Goal: Task Accomplishment & Management: Use online tool/utility

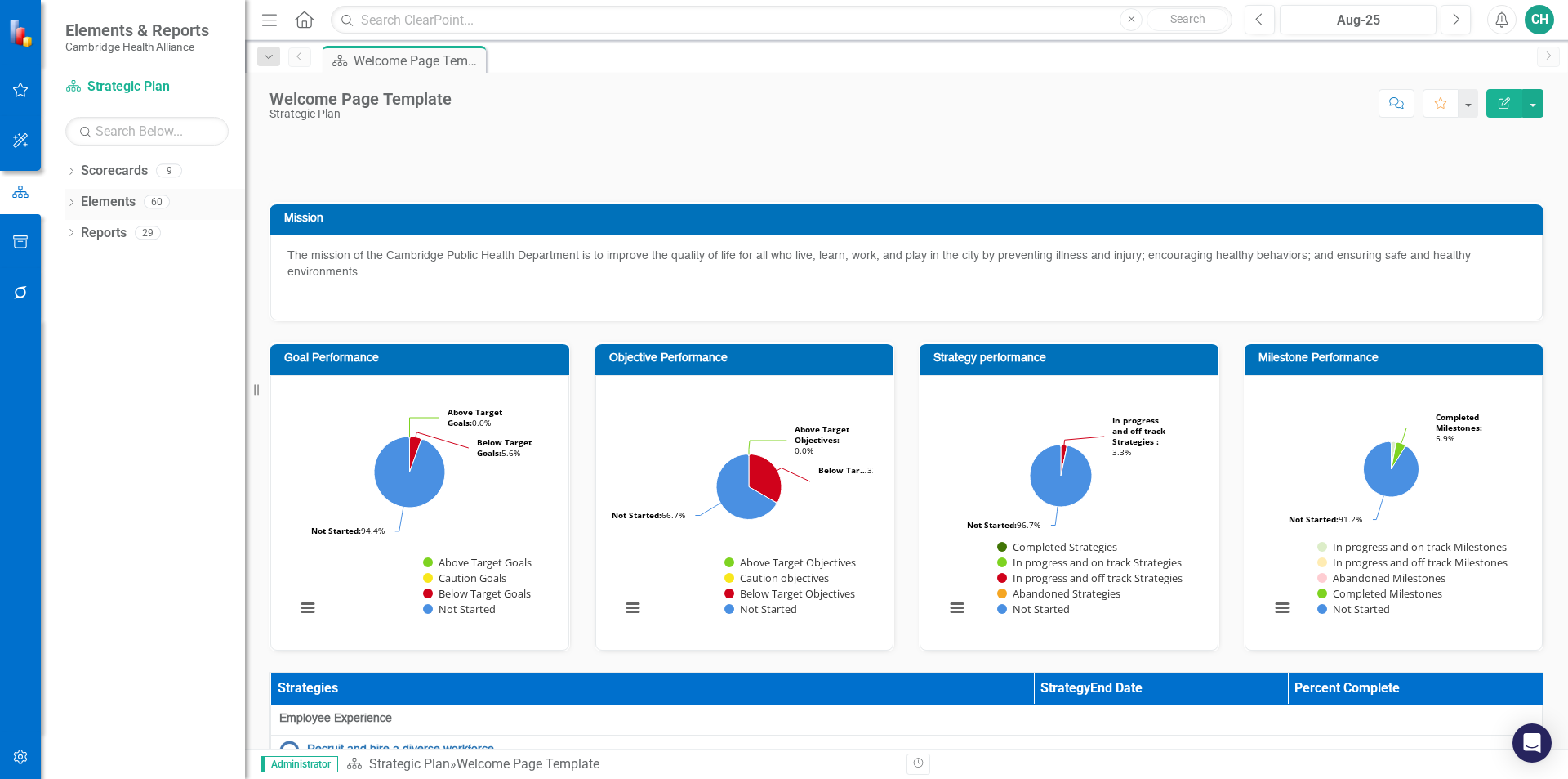
click at [84, 204] on link "Elements" at bounding box center [108, 201] width 55 height 19
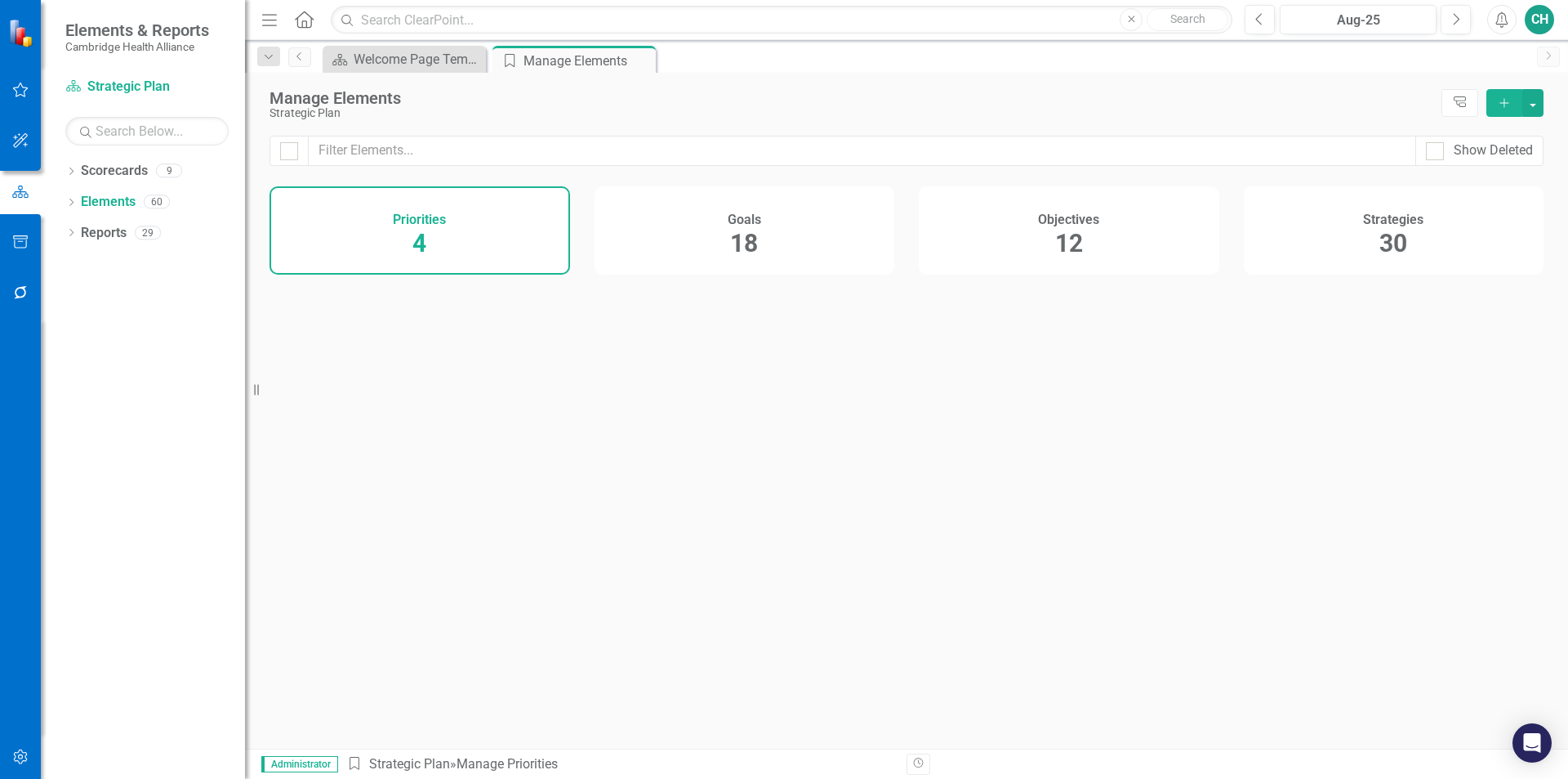
click at [1097, 249] on div "Objectives 12" at bounding box center [1070, 230] width 301 height 88
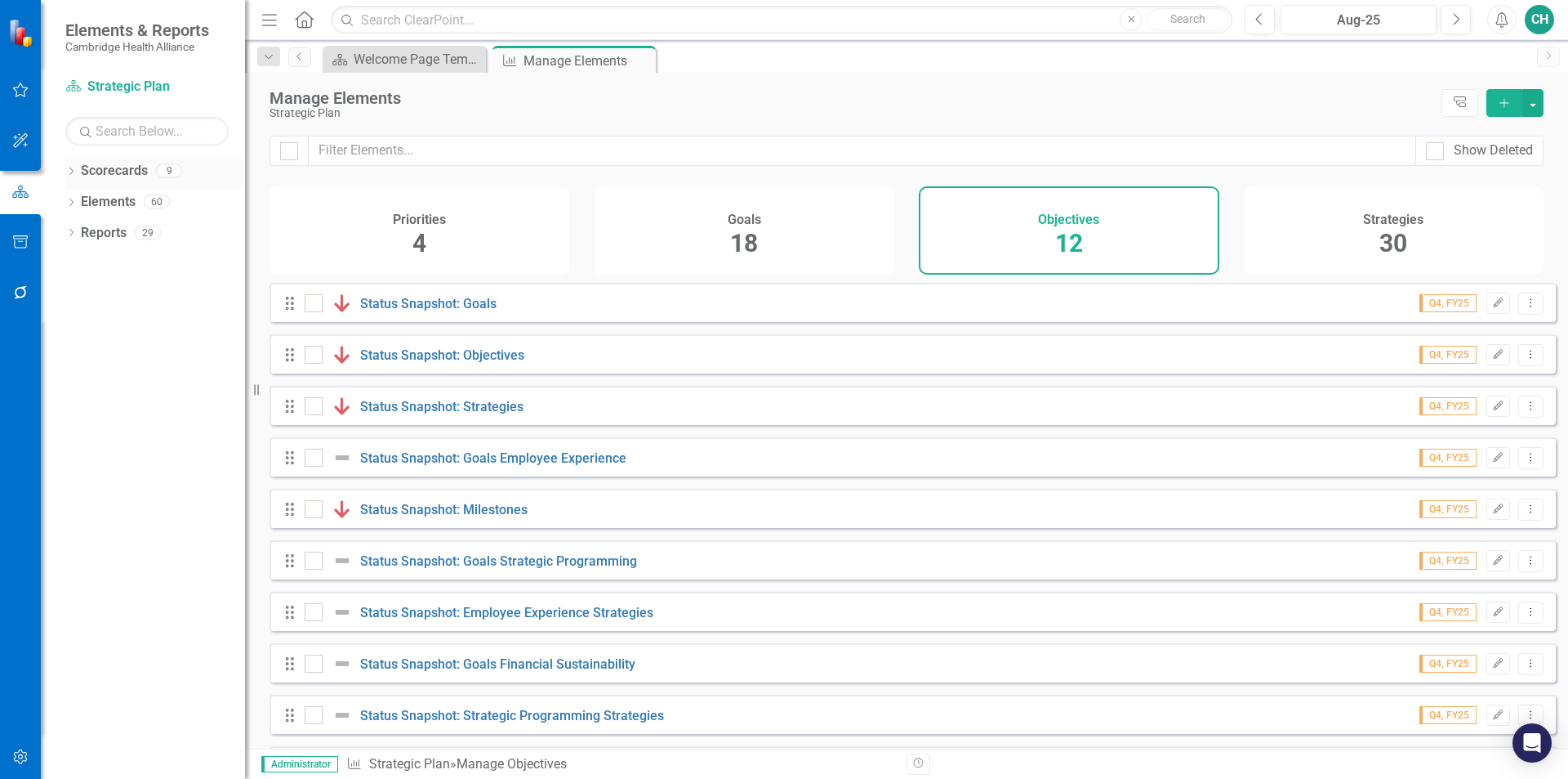
click at [87, 169] on link "Scorecards" at bounding box center [114, 171] width 67 height 19
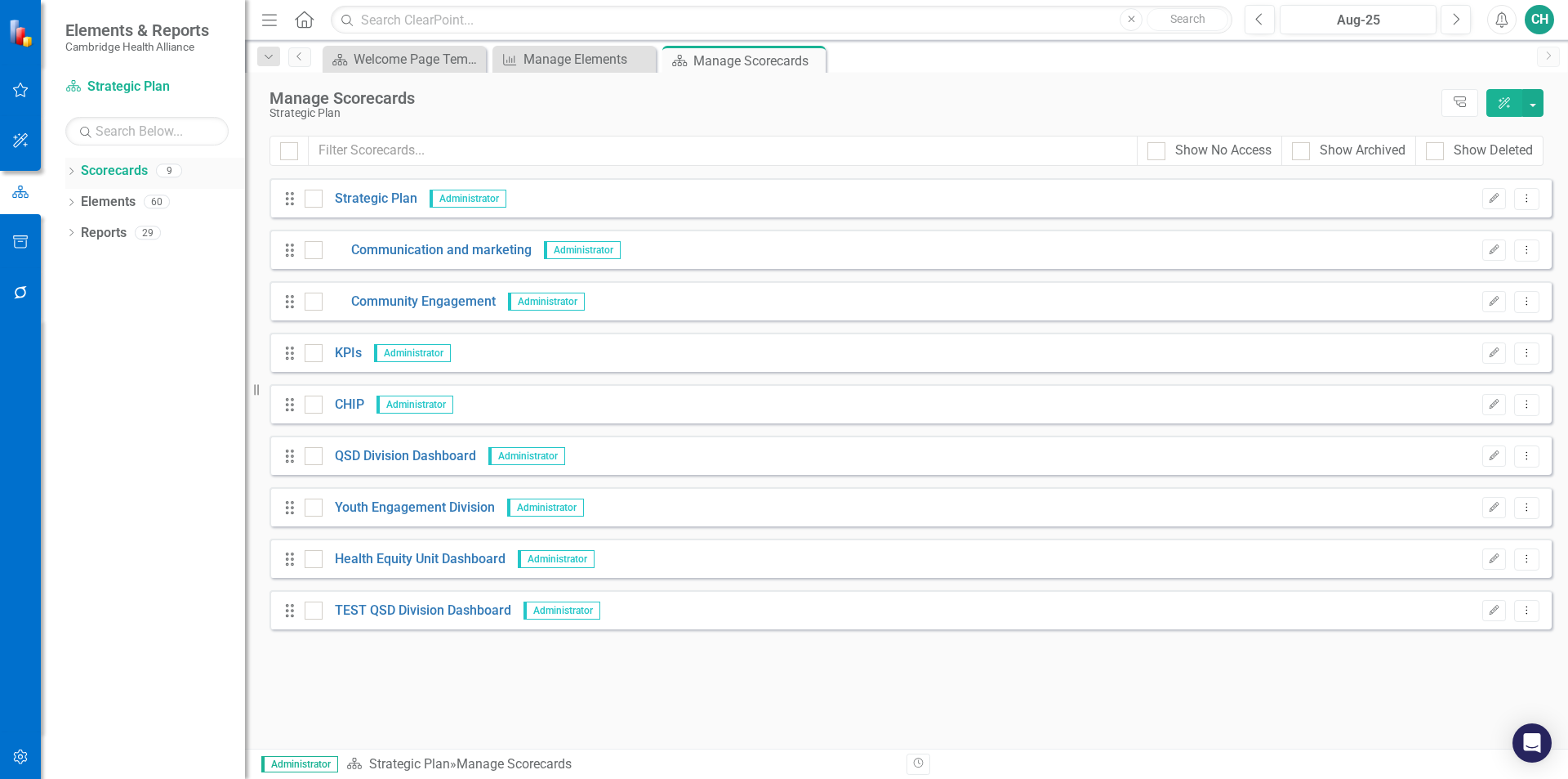
click at [68, 170] on icon "Dropdown" at bounding box center [71, 173] width 11 height 9
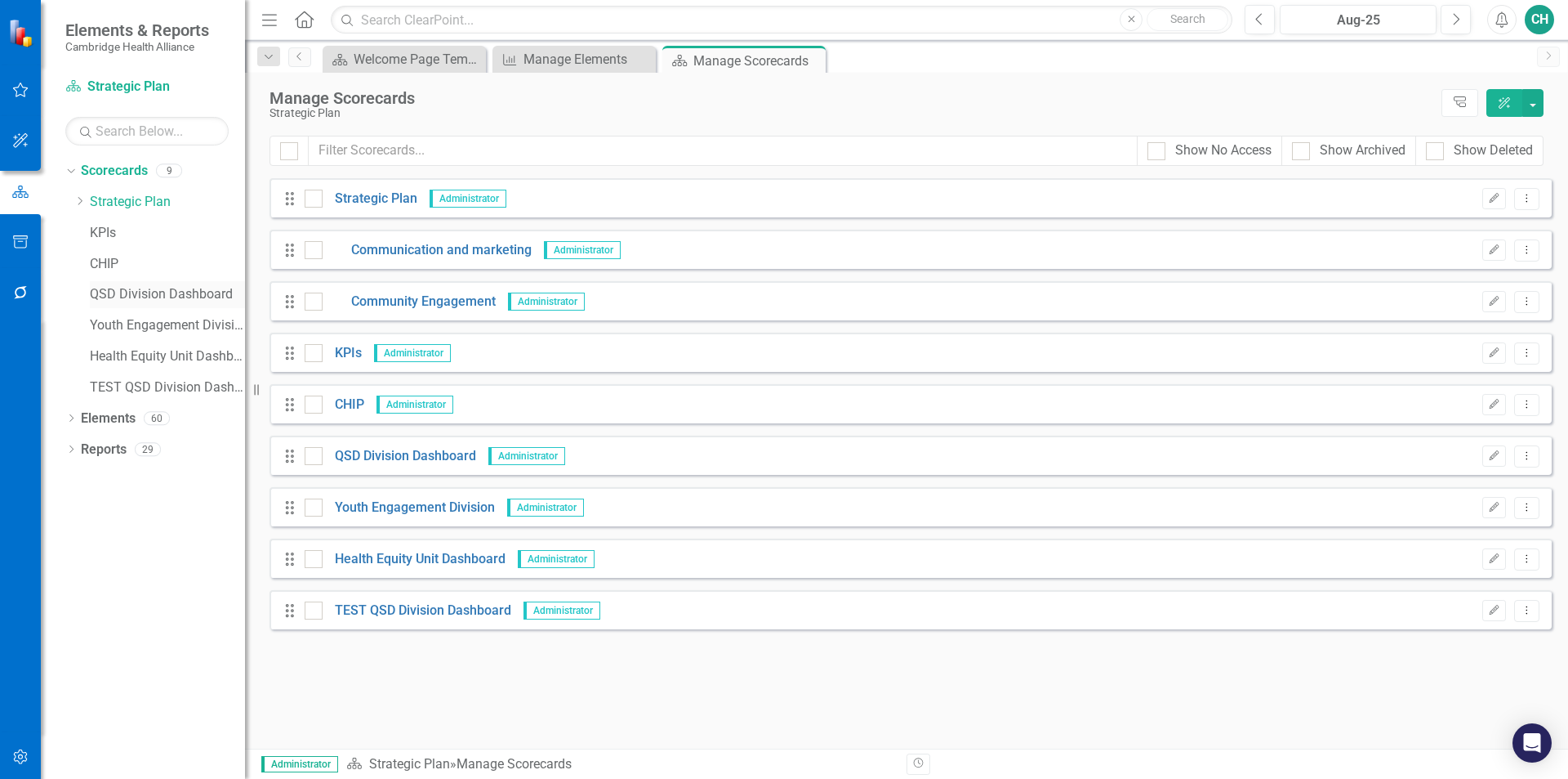
click at [152, 286] on link "QSD Division Dashboard" at bounding box center [167, 294] width 156 height 19
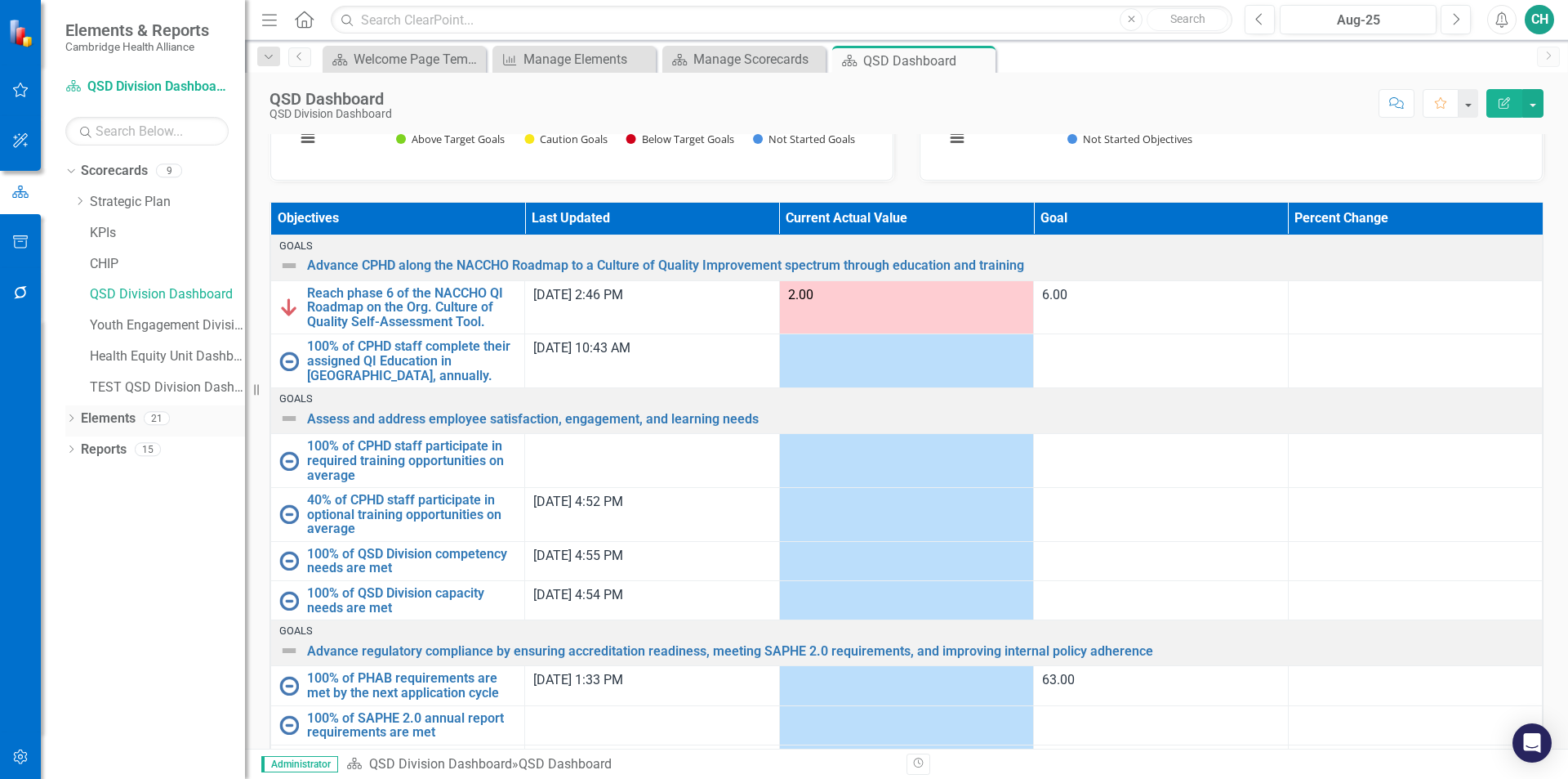
click at [120, 419] on link "Elements" at bounding box center [108, 419] width 55 height 19
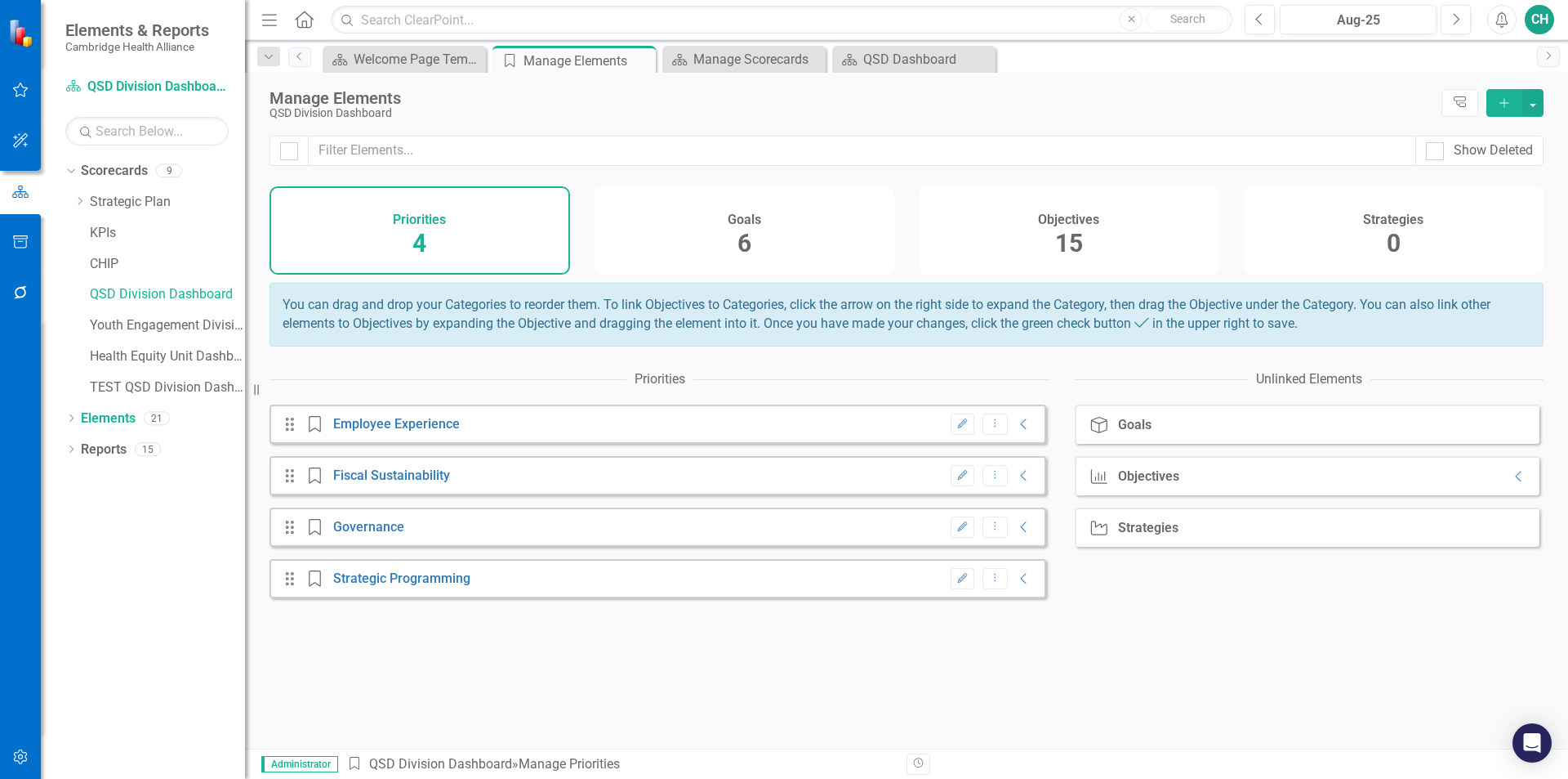
click at [1132, 246] on div "Objectives 15" at bounding box center [1070, 230] width 301 height 88
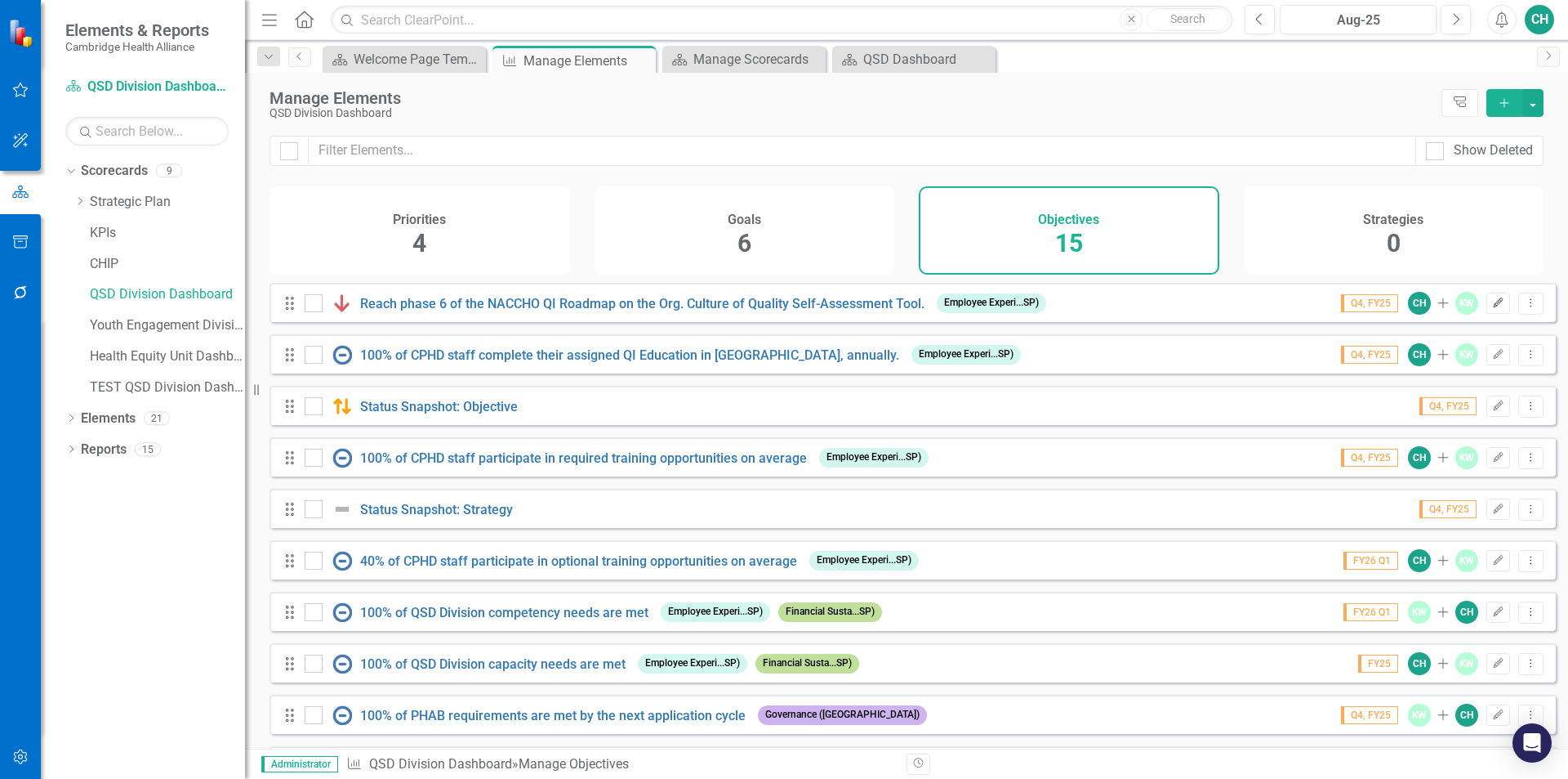
click at [1492, 308] on icon "Edit" at bounding box center [1498, 303] width 12 height 10
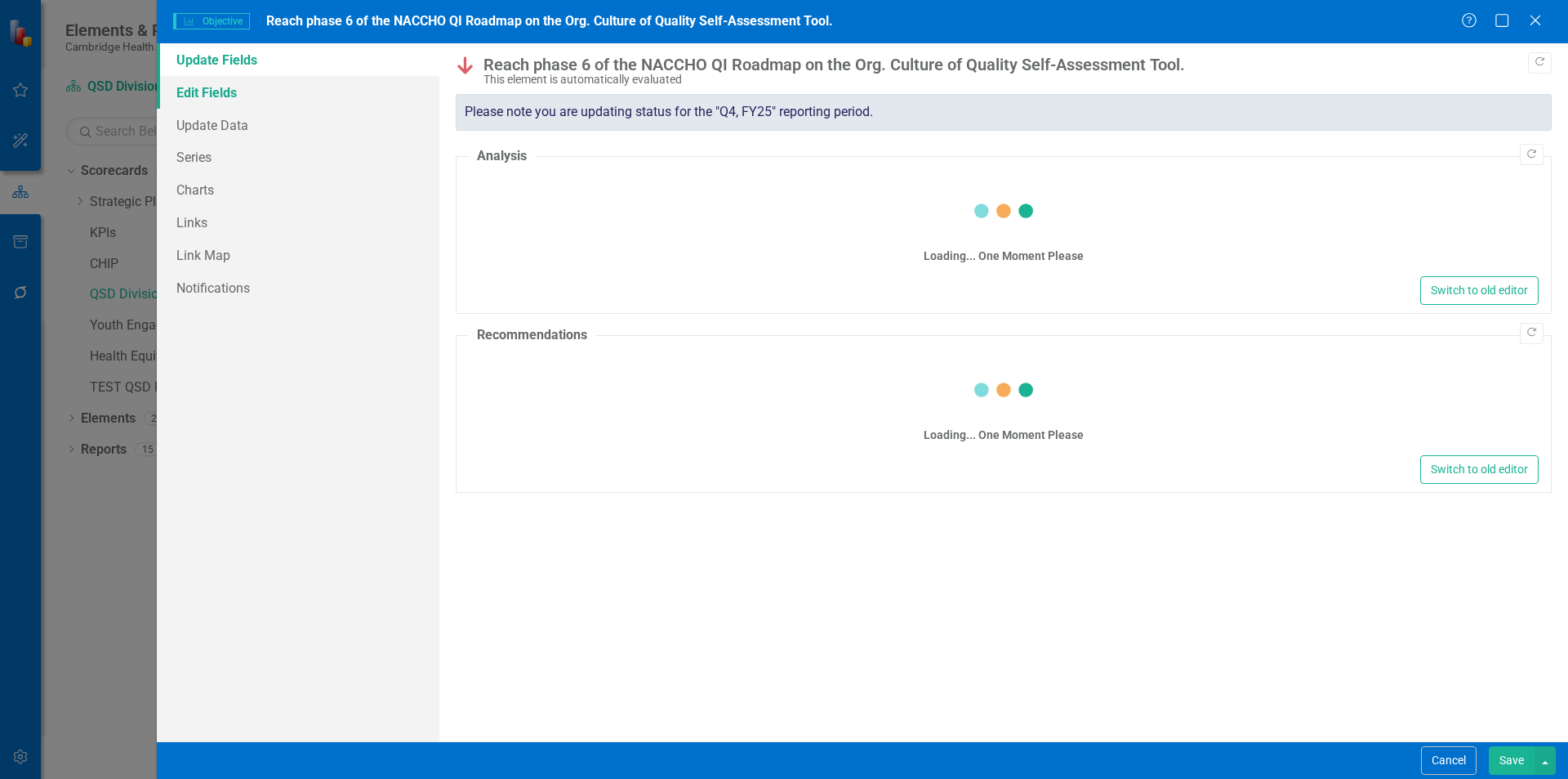
click at [258, 100] on link "Edit Fields" at bounding box center [298, 92] width 283 height 33
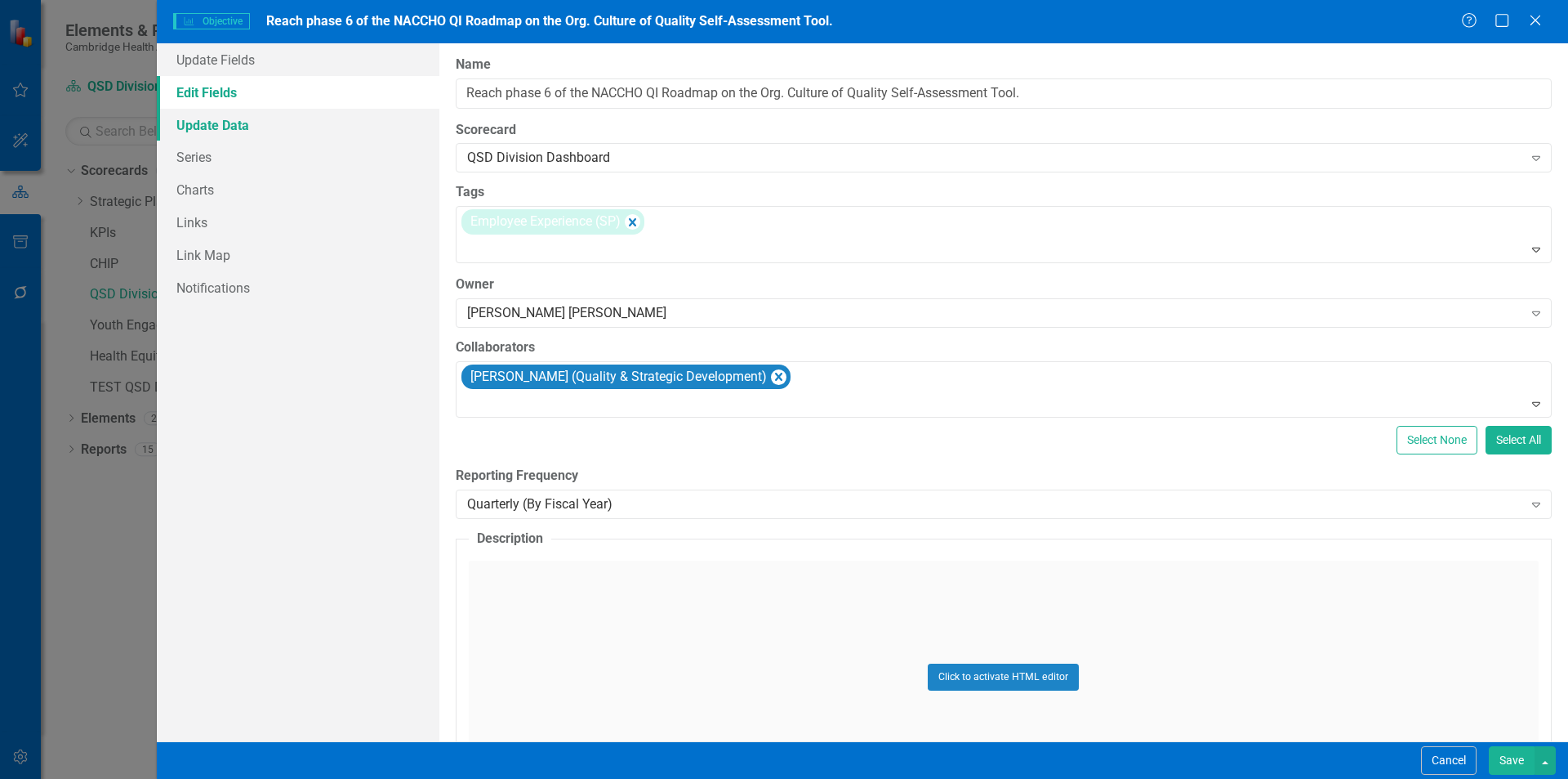
click at [278, 116] on link "Update Data" at bounding box center [298, 125] width 283 height 33
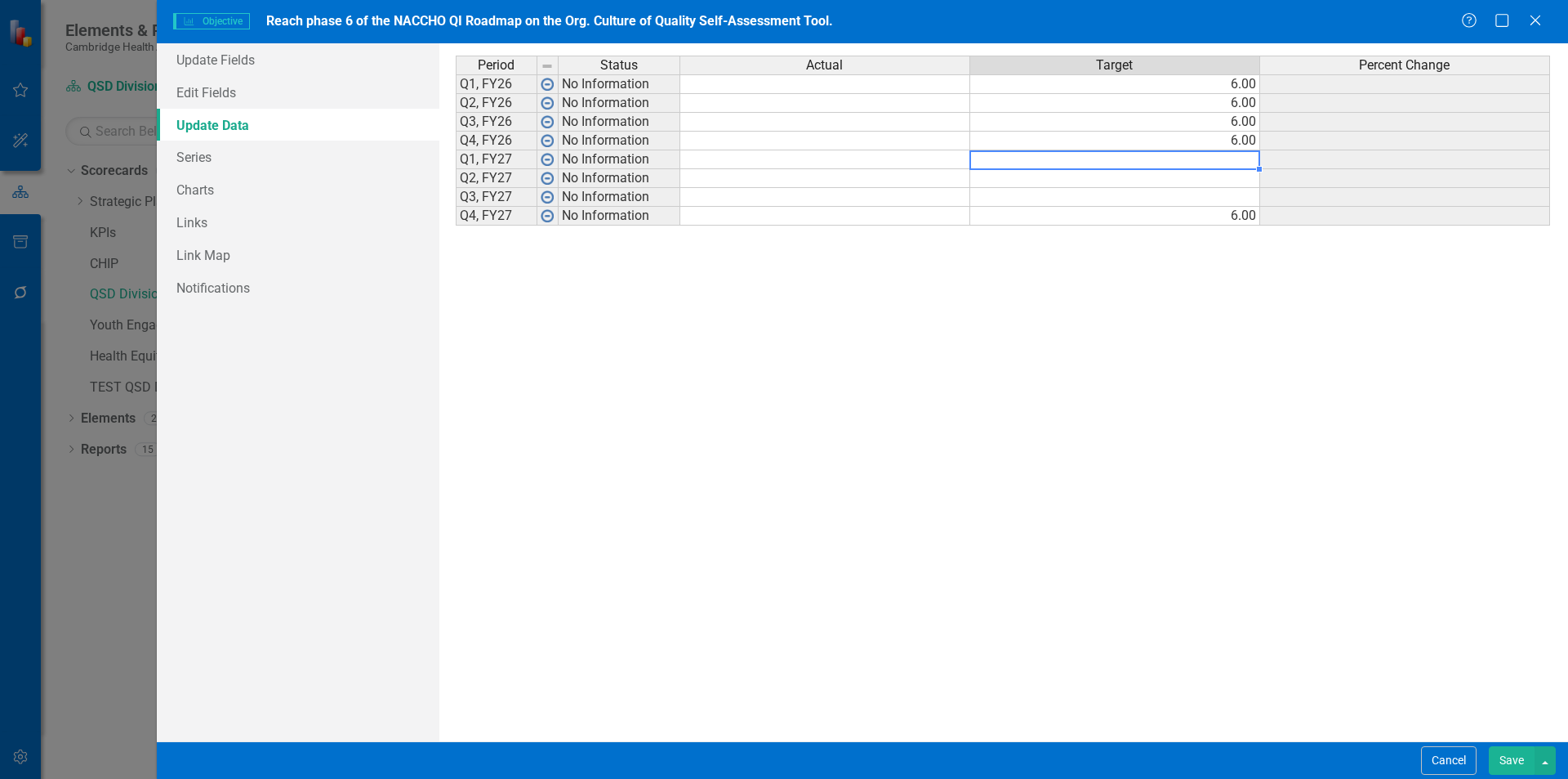
click at [1172, 165] on td at bounding box center [1114, 160] width 290 height 19
type textarea "6"
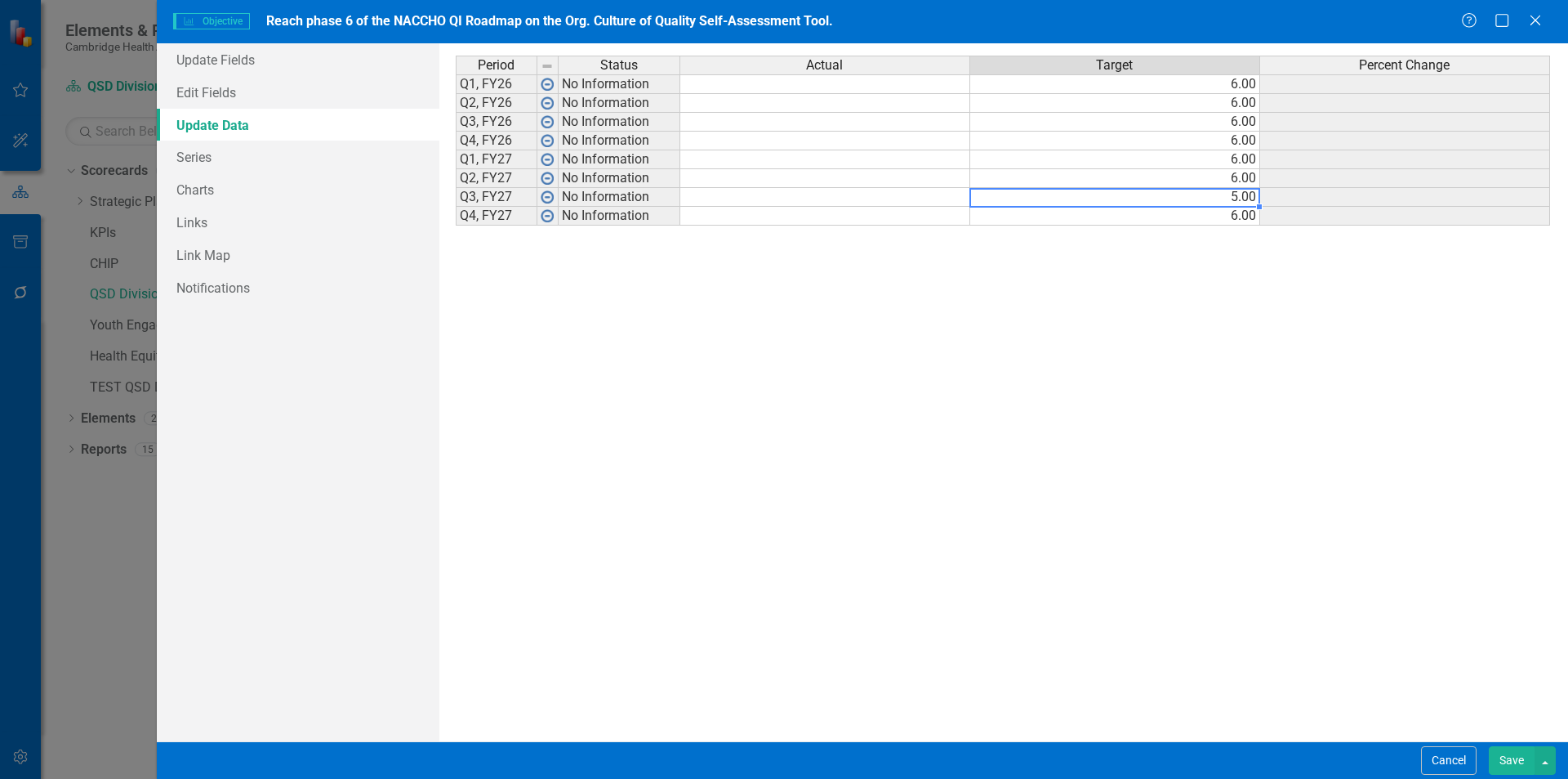
click at [1209, 194] on td "5.00" at bounding box center [1114, 196] width 290 height 19
click at [924, 336] on div "Period Status Actual Target Percent Change Q1, FY26 No Information 6.00 Q2, FY2…" at bounding box center [1004, 392] width 1097 height 673
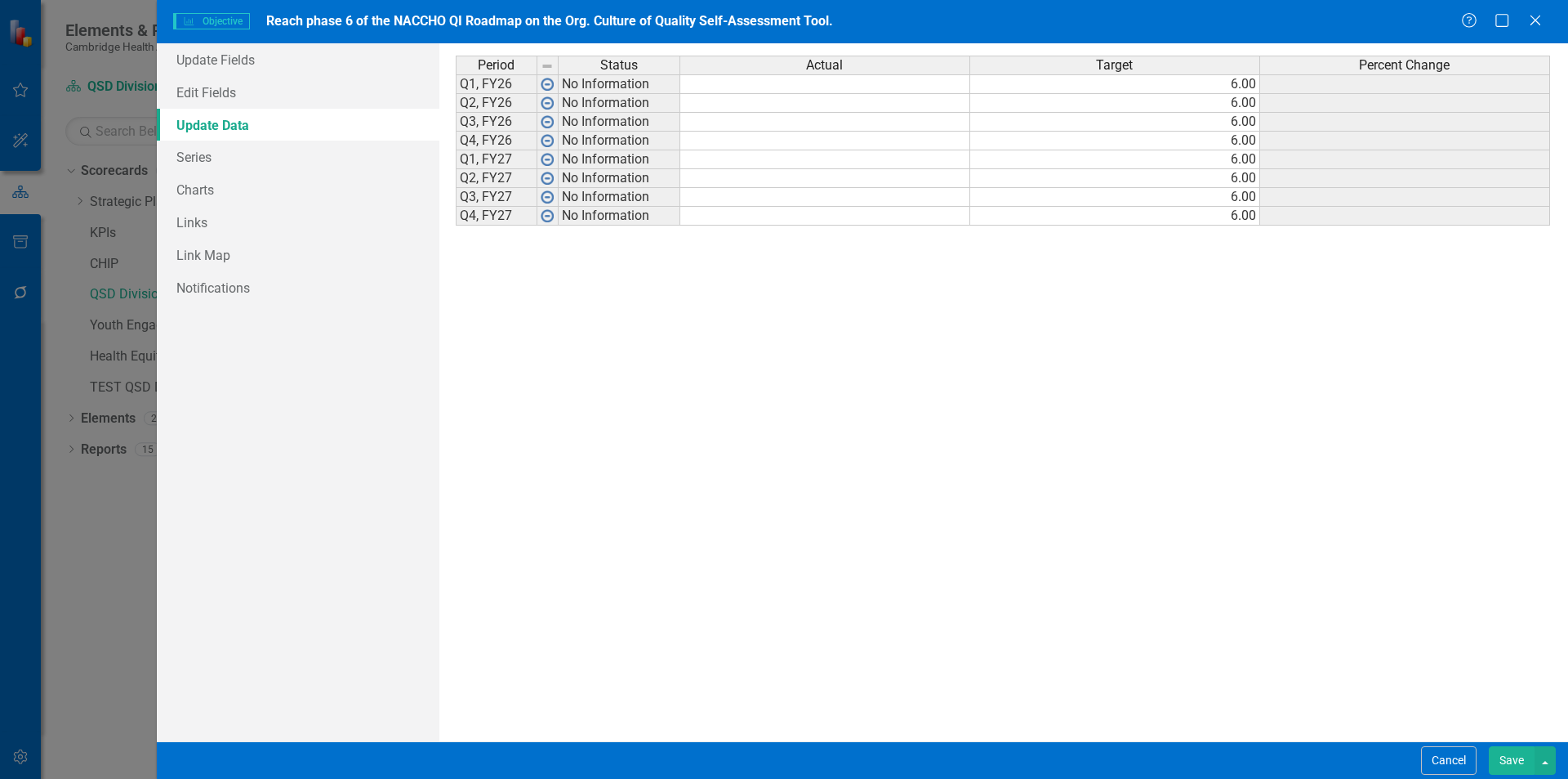
click at [875, 92] on td at bounding box center [825, 85] width 290 height 20
type textarea "2"
click at [857, 380] on div "Period Status Actual Target Percent Change Q1, FY26 No Information 6.00 Q2, FY2…" at bounding box center [1004, 392] width 1097 height 673
click at [538, 82] on td at bounding box center [547, 85] width 21 height 20
click at [581, 90] on td "No Information" at bounding box center [619, 85] width 122 height 20
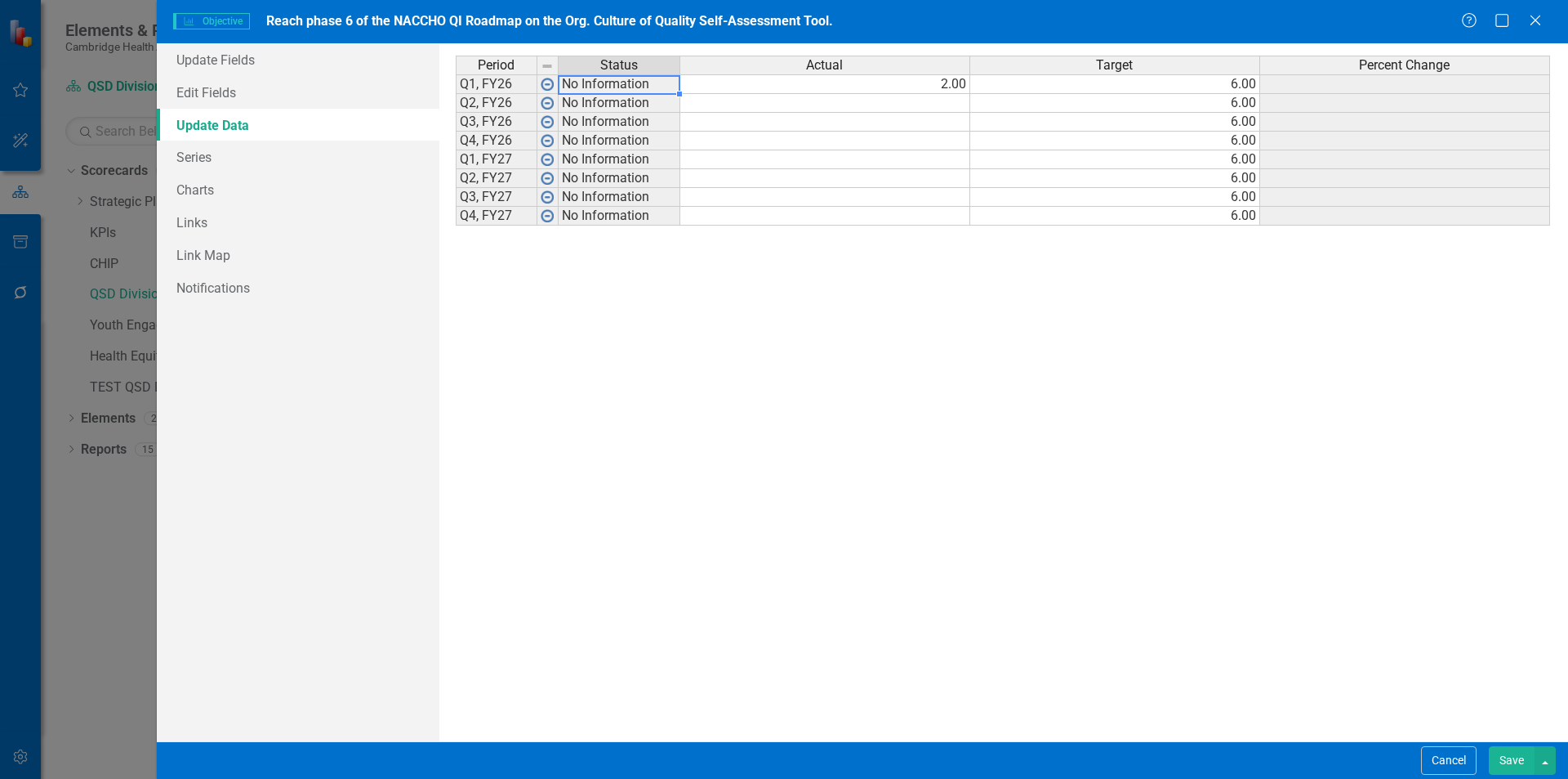
click at [581, 90] on td "No Information" at bounding box center [619, 85] width 122 height 20
click at [550, 86] on img at bounding box center [546, 84] width 13 height 13
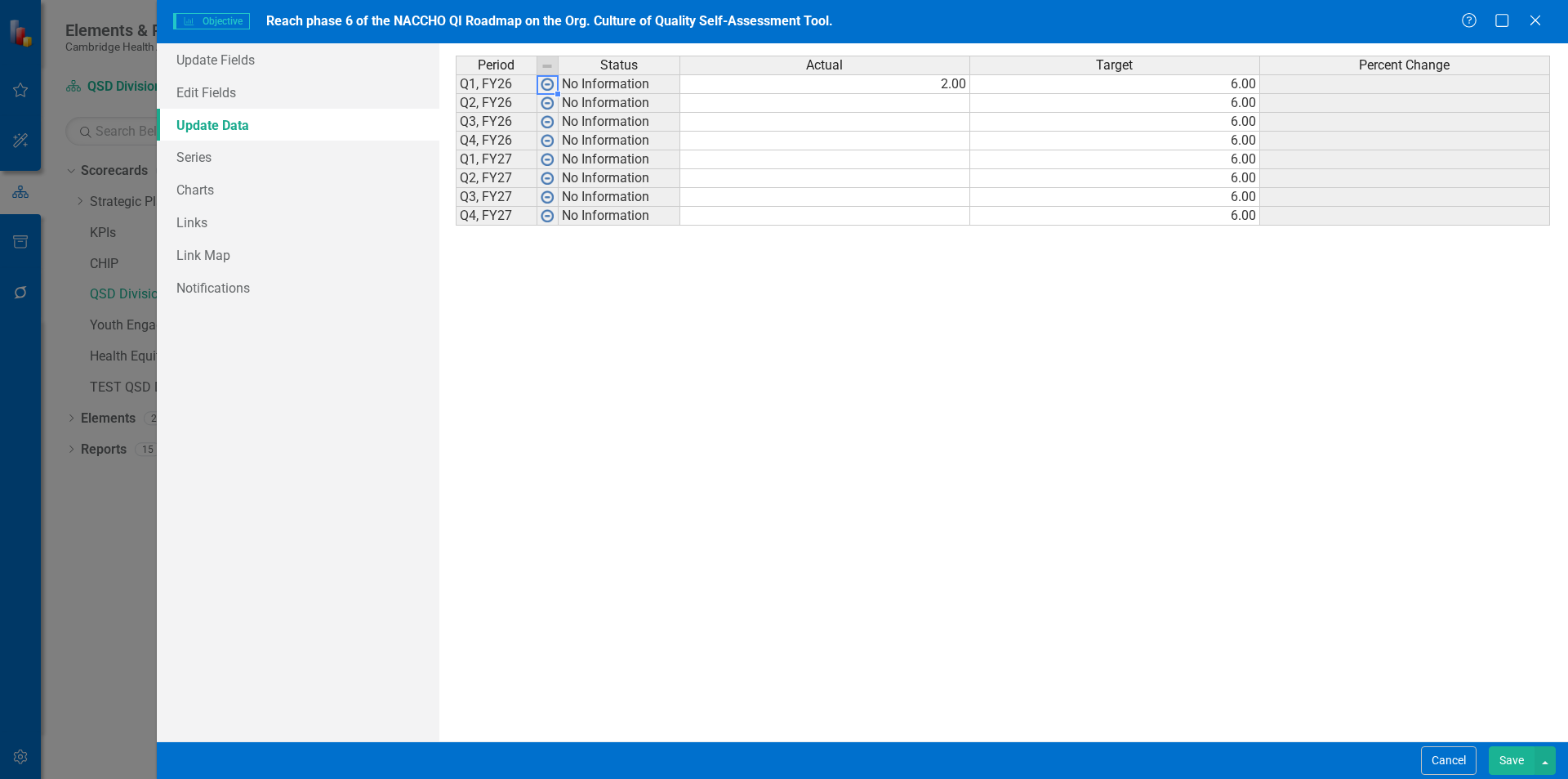
click at [550, 86] on img at bounding box center [546, 84] width 13 height 13
click at [577, 85] on td "No Information" at bounding box center [619, 85] width 122 height 20
click at [1517, 767] on button "Save" at bounding box center [1512, 760] width 46 height 29
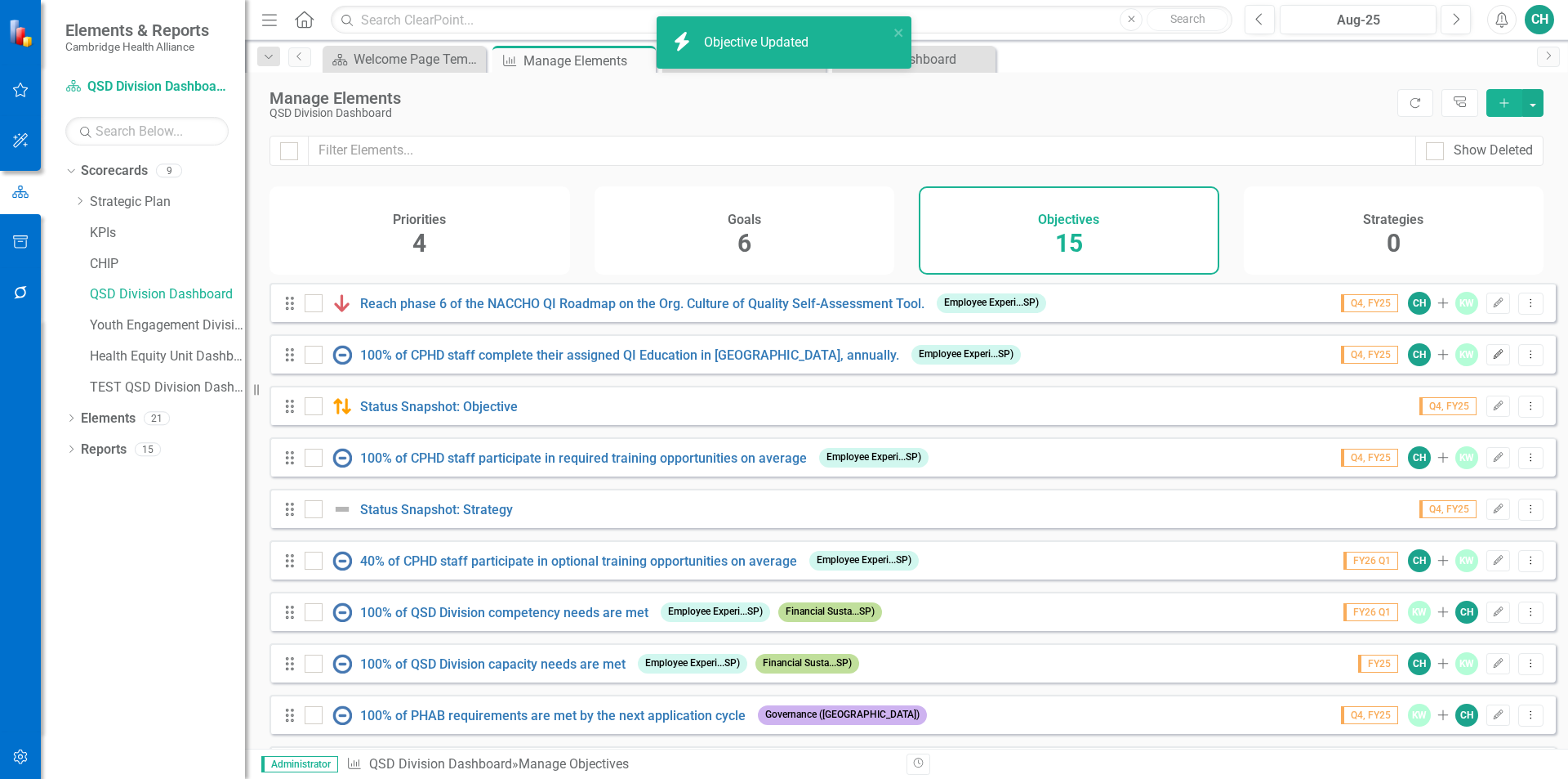
click at [1492, 360] on icon "Edit" at bounding box center [1498, 355] width 12 height 10
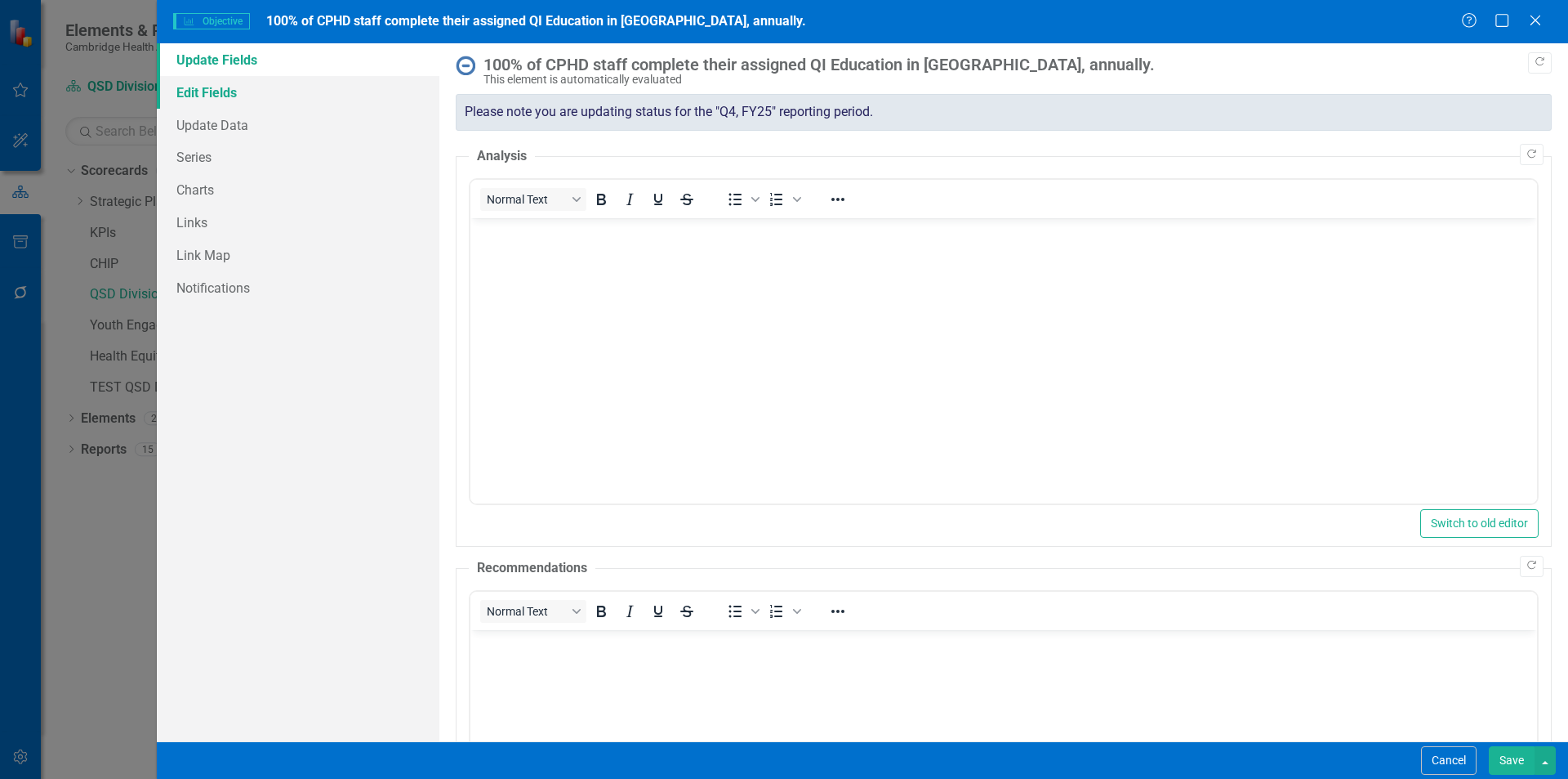
click at [323, 106] on link "Edit Fields" at bounding box center [298, 92] width 283 height 33
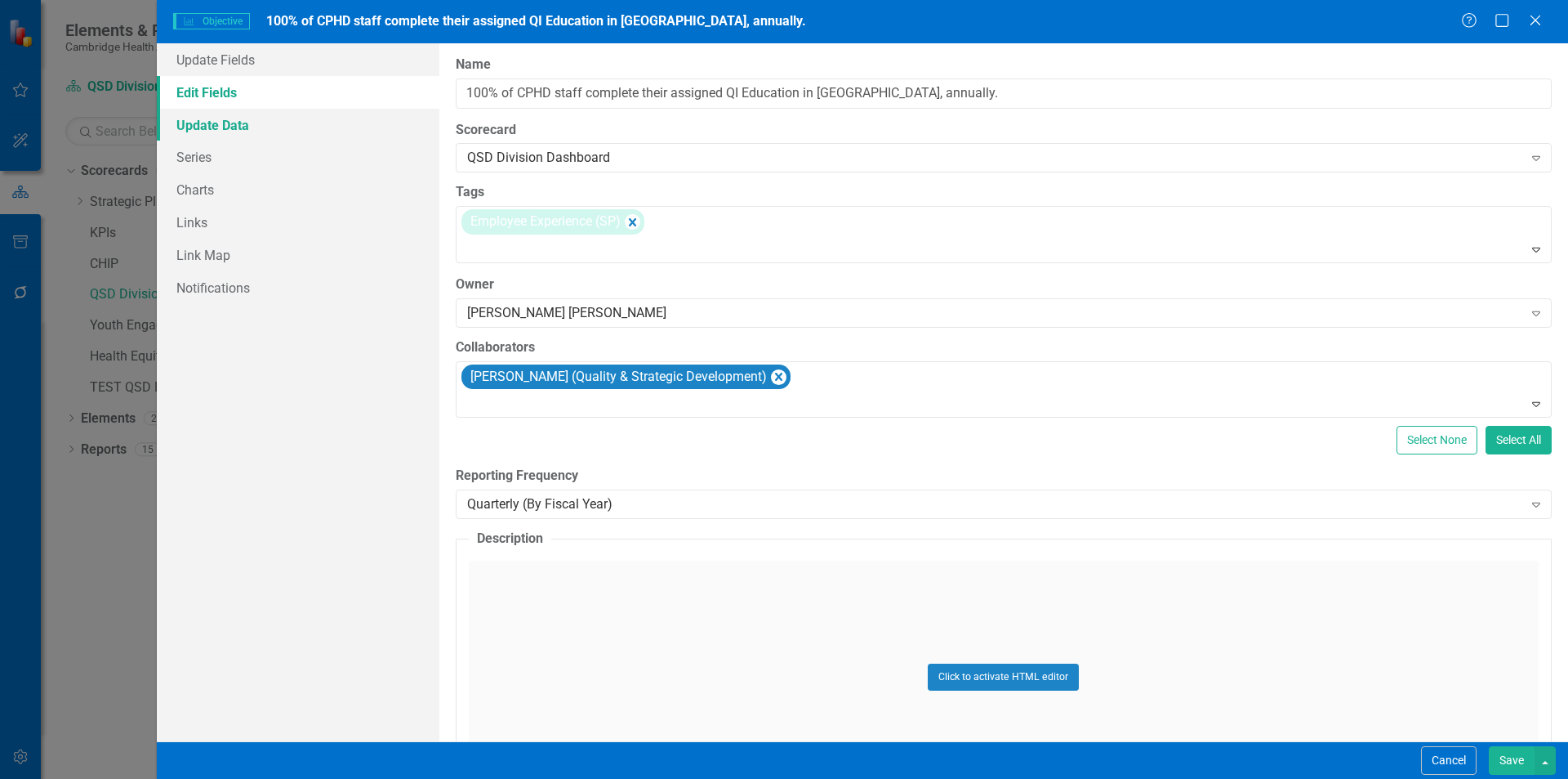
click at [318, 129] on link "Update Data" at bounding box center [298, 125] width 283 height 33
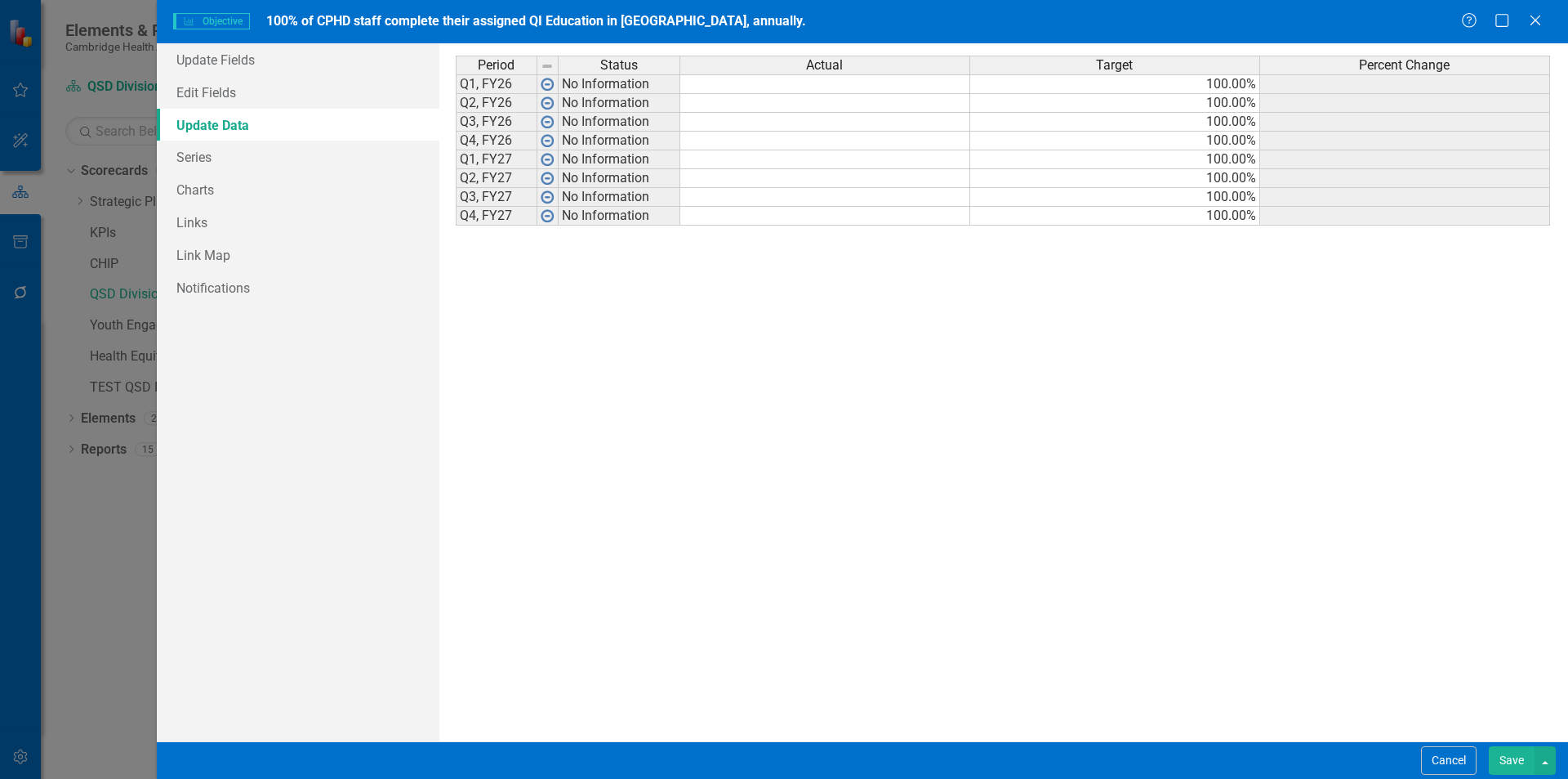
click at [1523, 759] on button "Save" at bounding box center [1512, 760] width 46 height 29
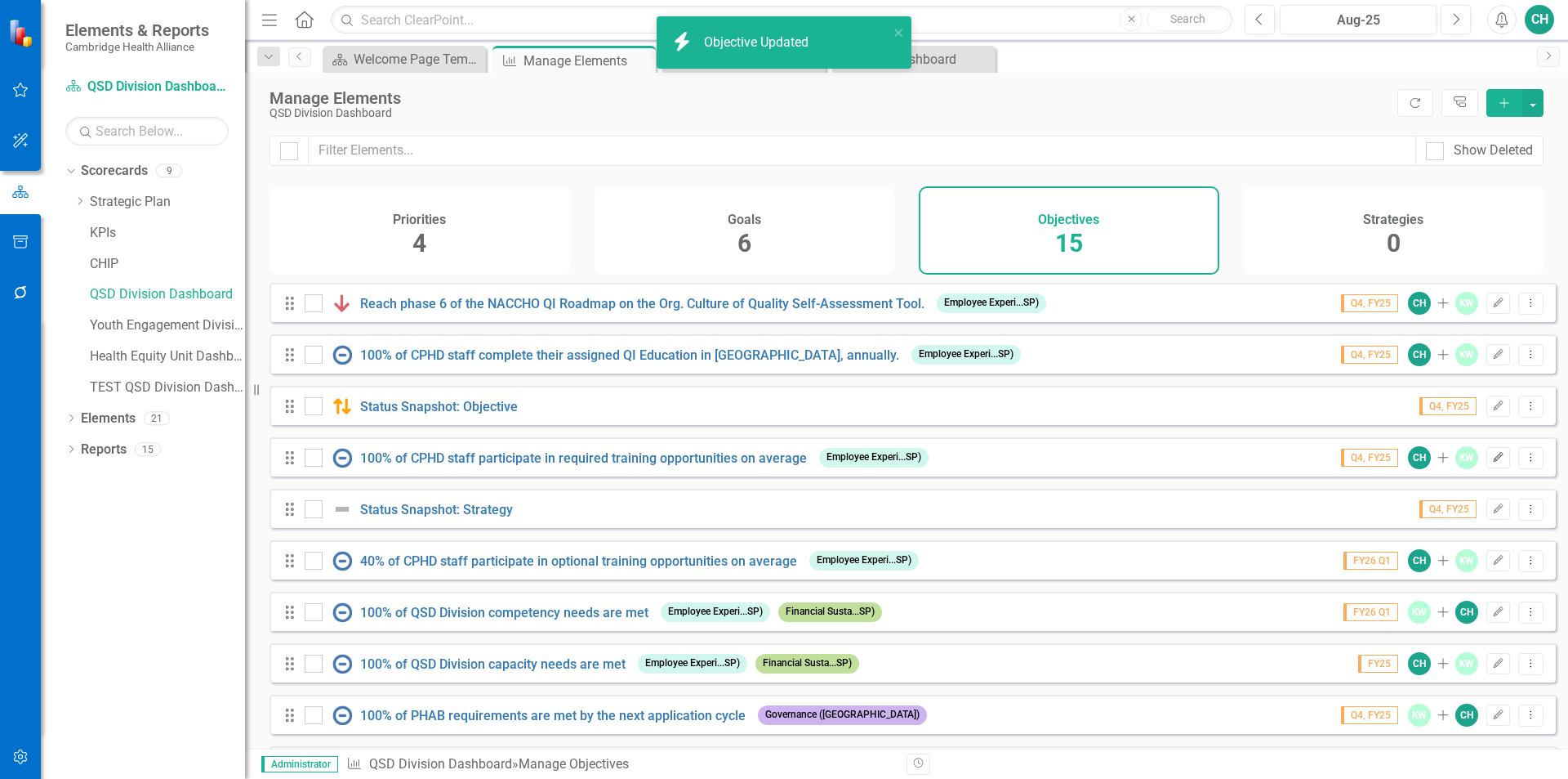
click at [1490, 469] on button "Edit" at bounding box center [1498, 457] width 24 height 21
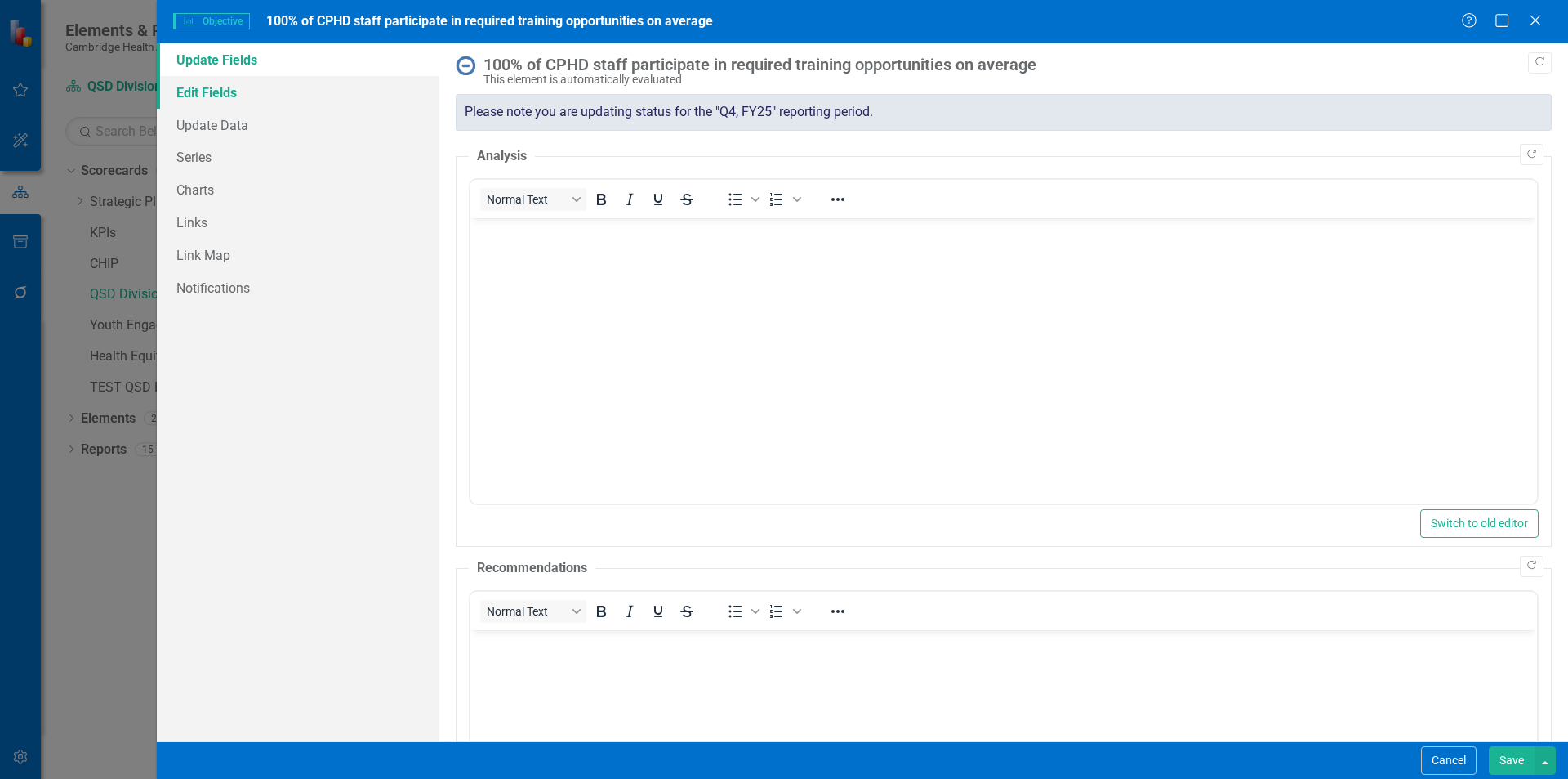
click at [254, 94] on link "Edit Fields" at bounding box center [298, 92] width 283 height 33
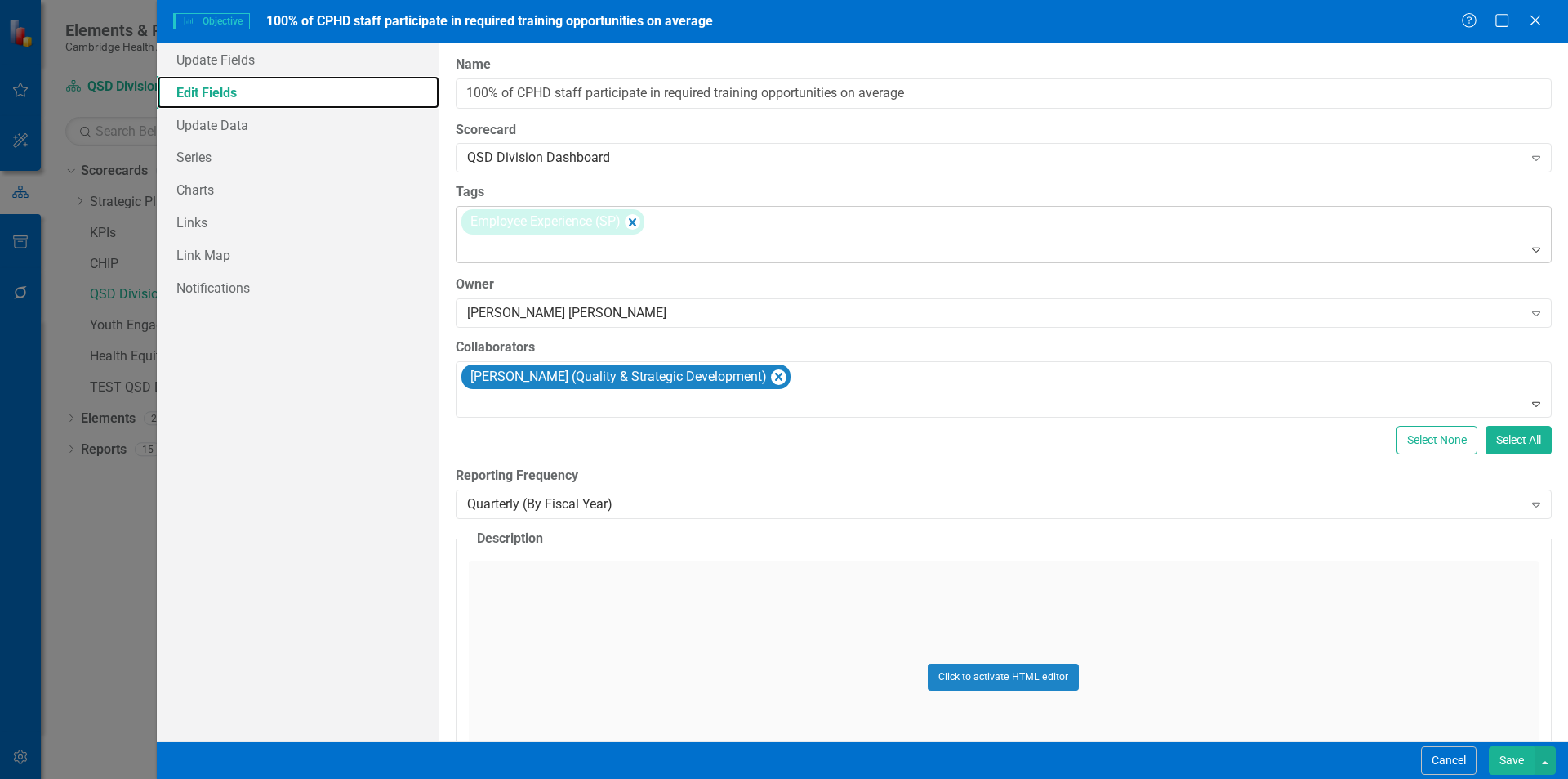
scroll to position [82, 0]
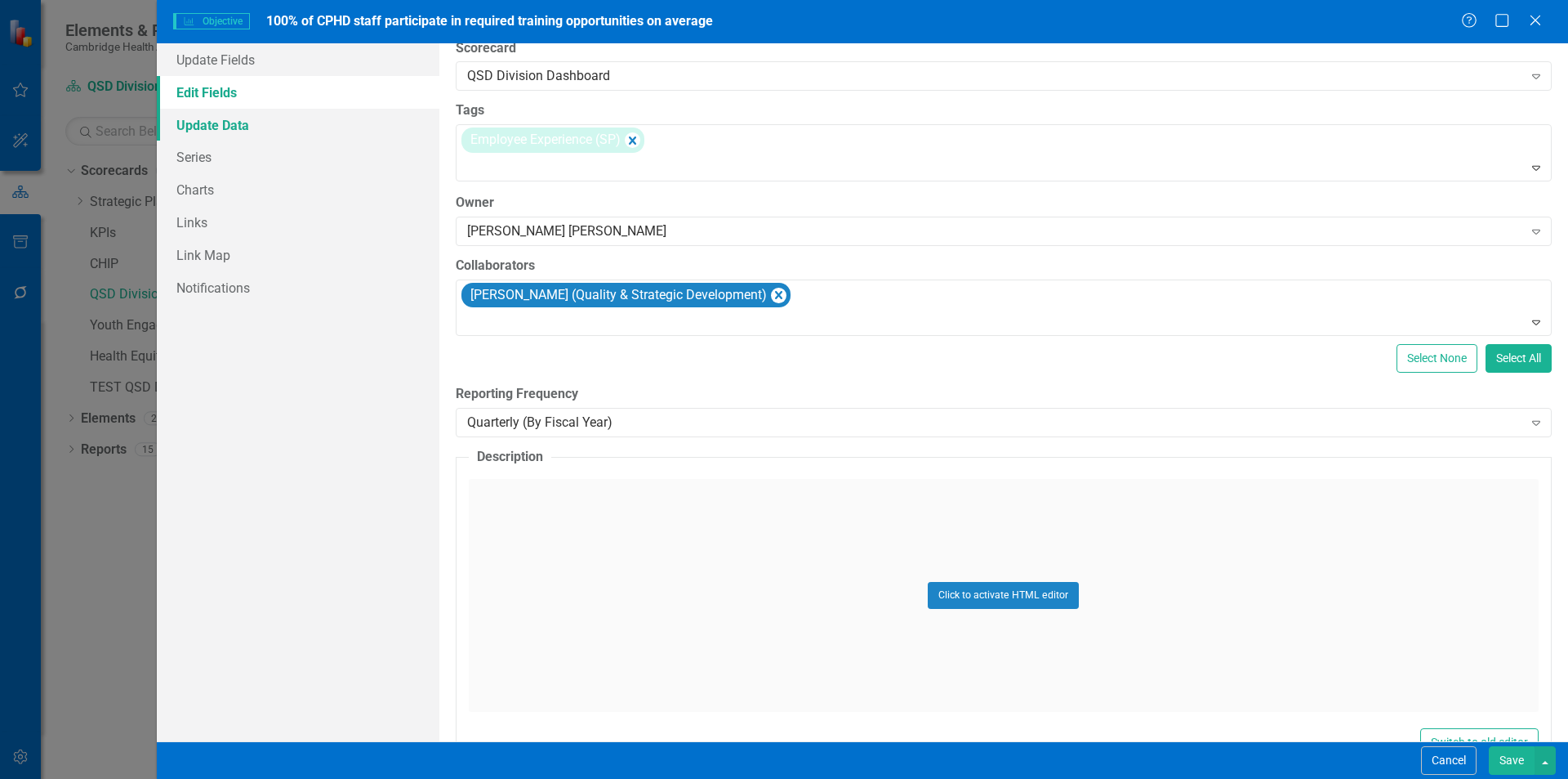
click at [332, 122] on link "Update Data" at bounding box center [298, 125] width 283 height 33
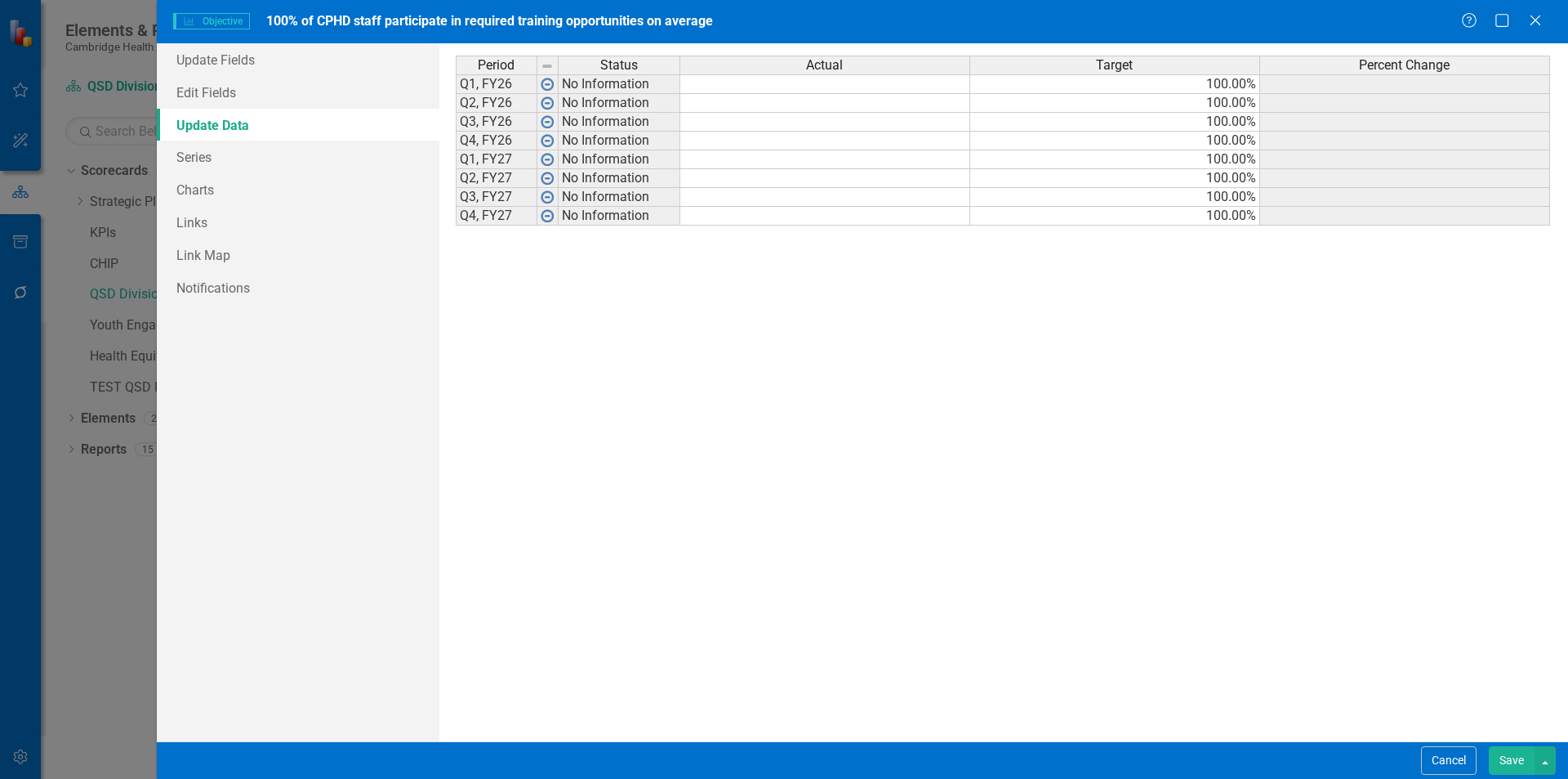
click at [1512, 752] on button "Save" at bounding box center [1512, 760] width 46 height 29
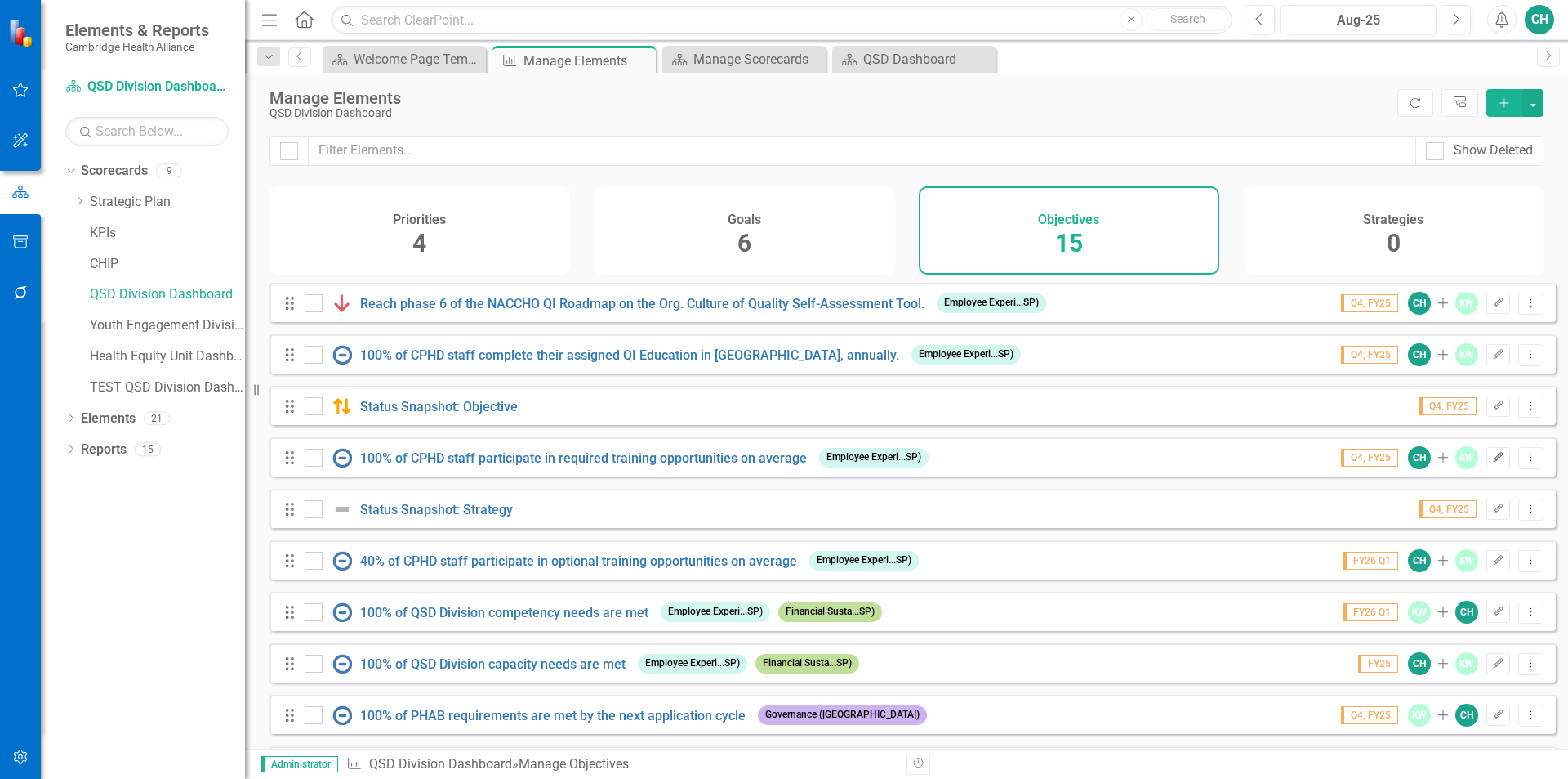
click at [1486, 469] on button "Edit" at bounding box center [1498, 457] width 24 height 21
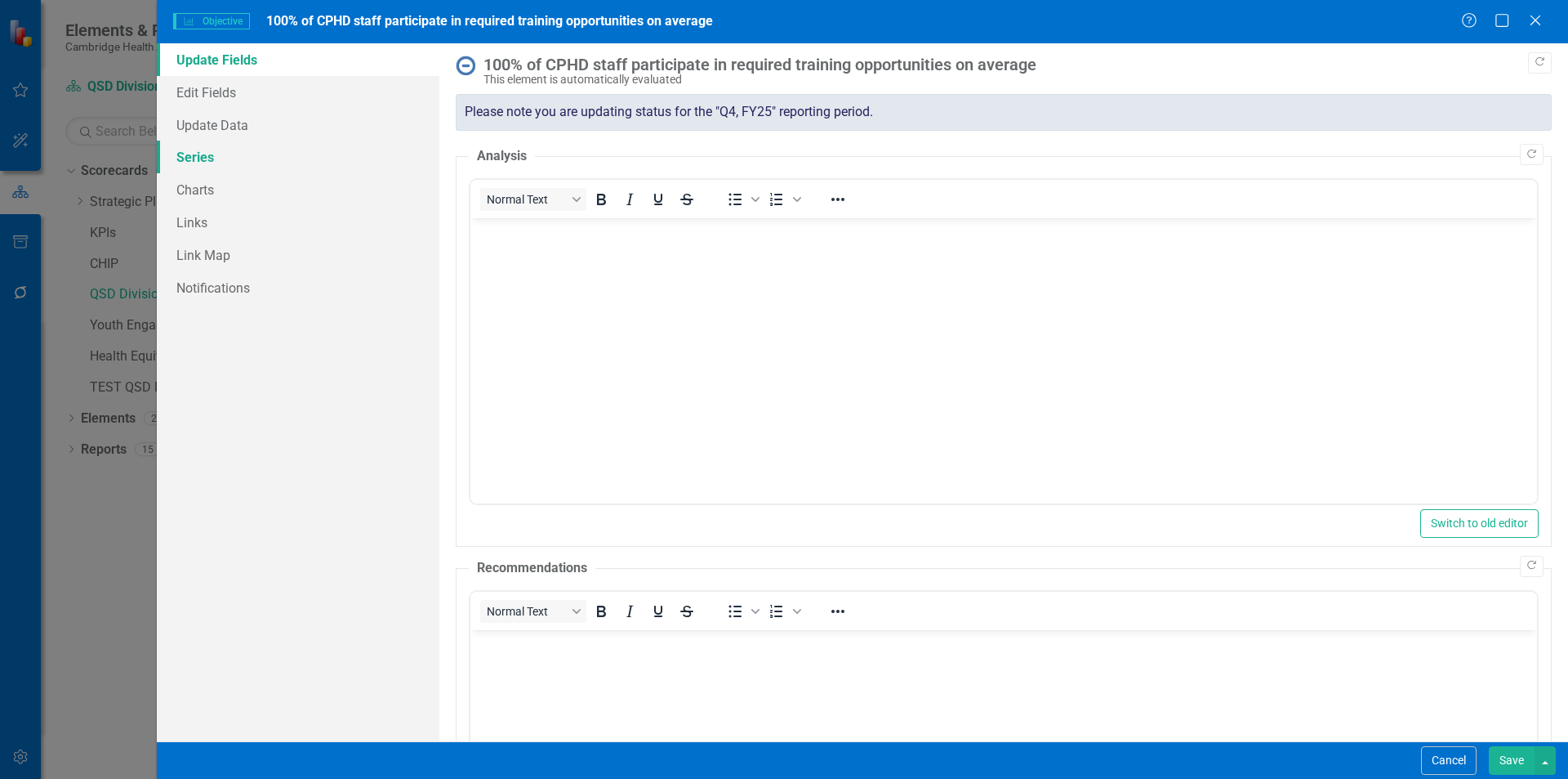
scroll to position [0, 0]
click at [258, 93] on link "Edit Fields" at bounding box center [298, 92] width 283 height 33
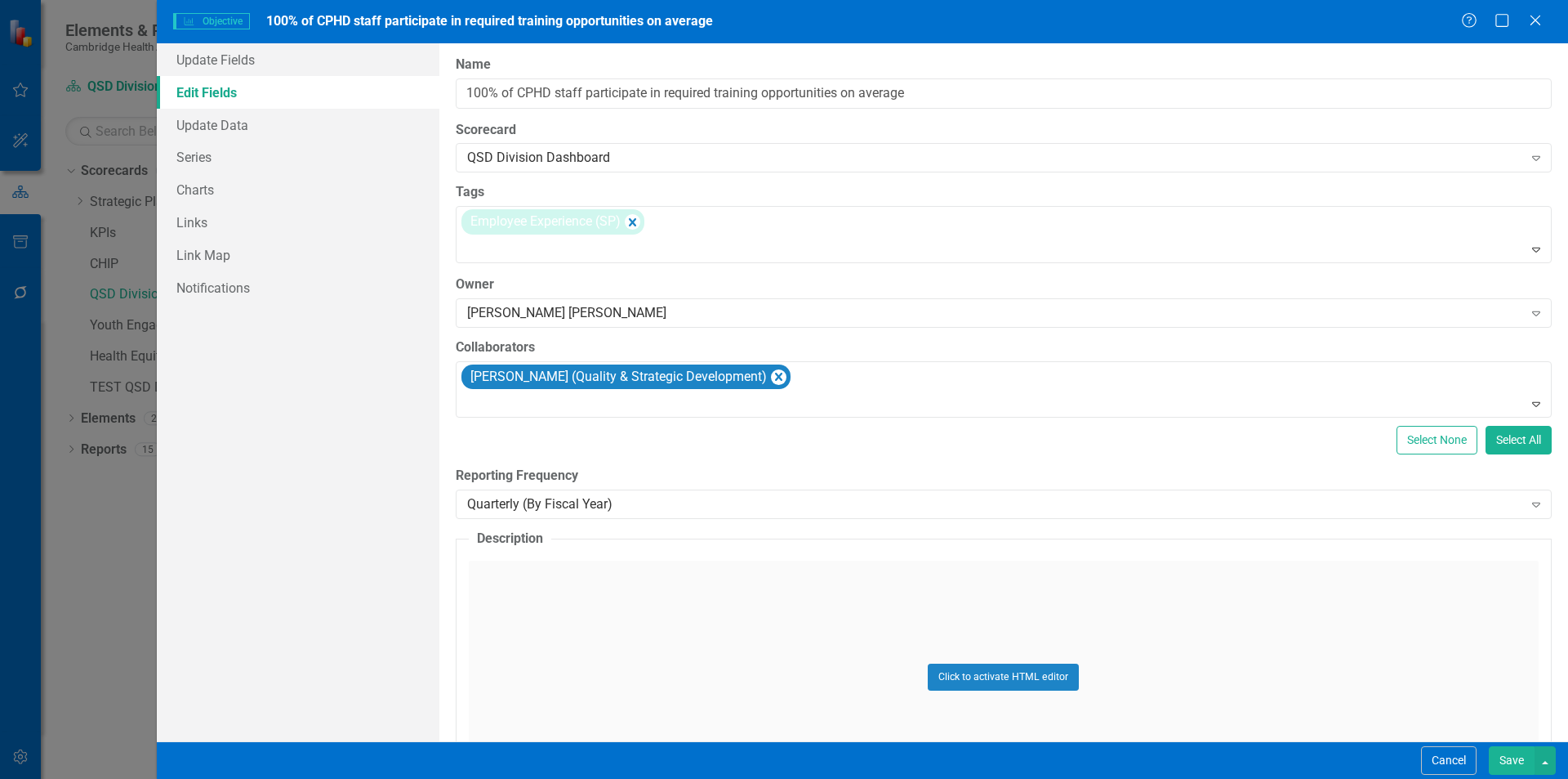
click at [1513, 758] on button "Save" at bounding box center [1512, 760] width 46 height 29
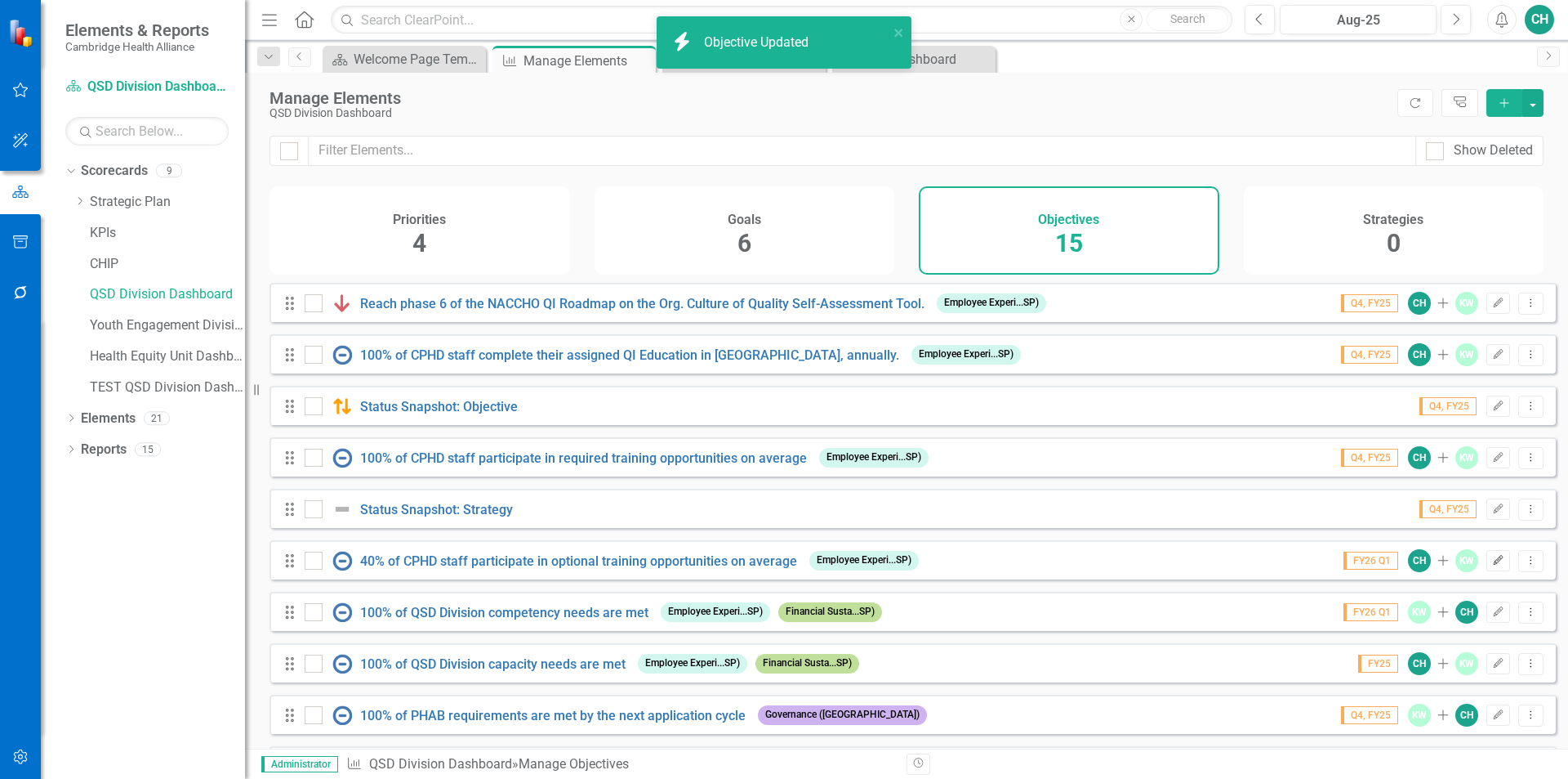
click at [1494, 565] on icon "button" at bounding box center [1499, 560] width 10 height 10
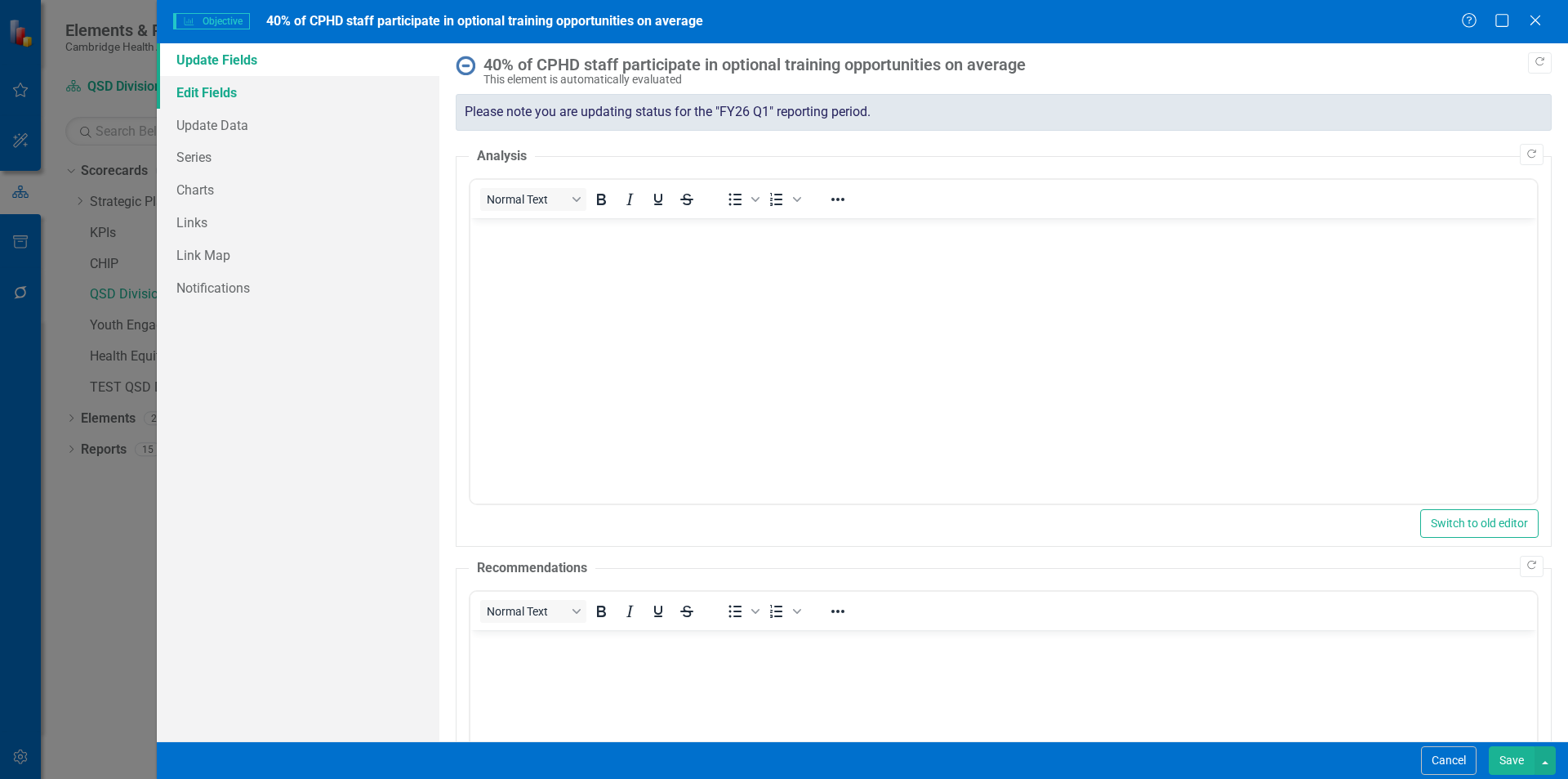
click at [278, 93] on link "Edit Fields" at bounding box center [298, 92] width 283 height 33
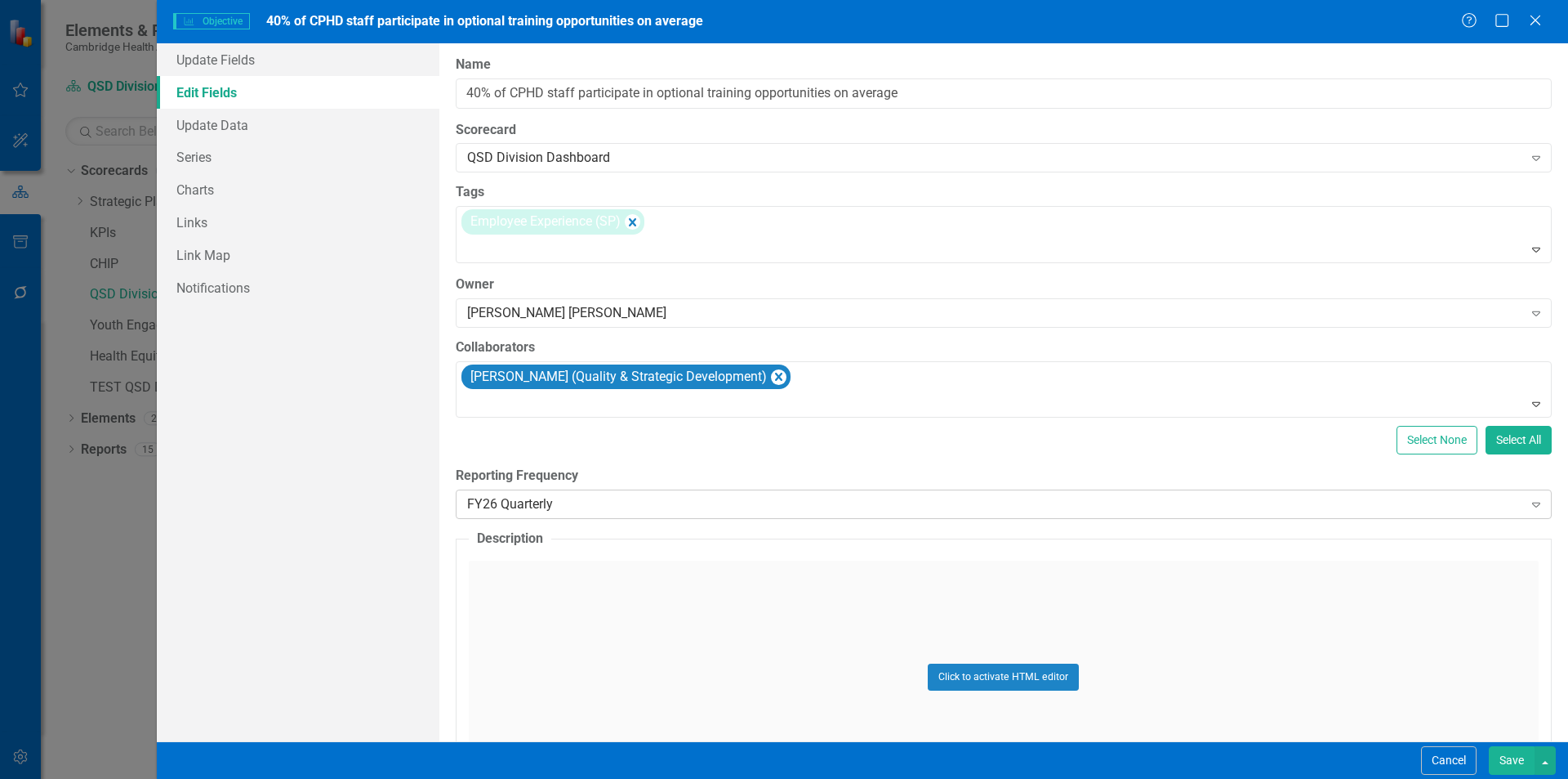
click at [559, 509] on div "FY26 Quarterly" at bounding box center [995, 505] width 1056 height 19
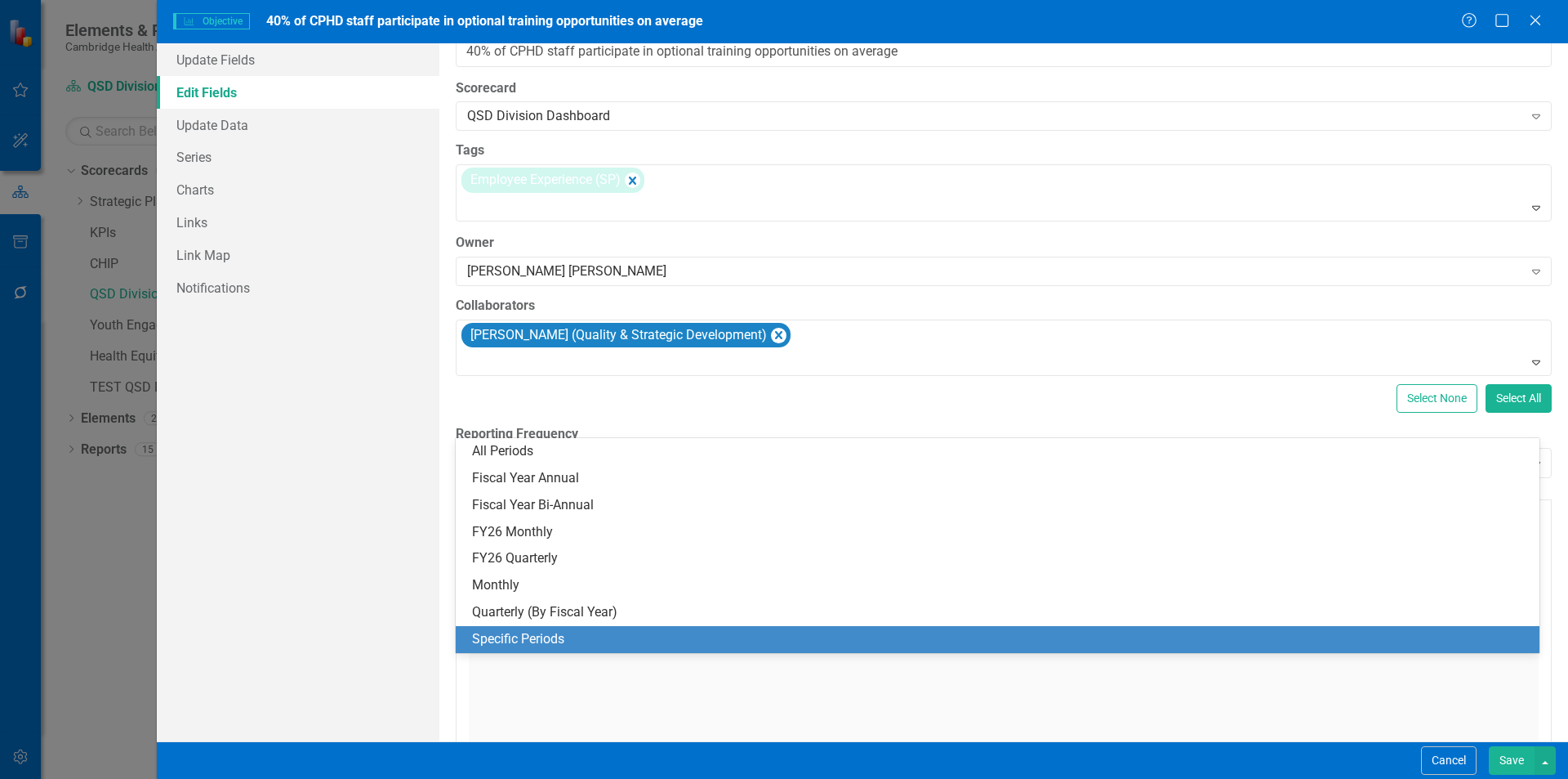
scroll to position [82, 0]
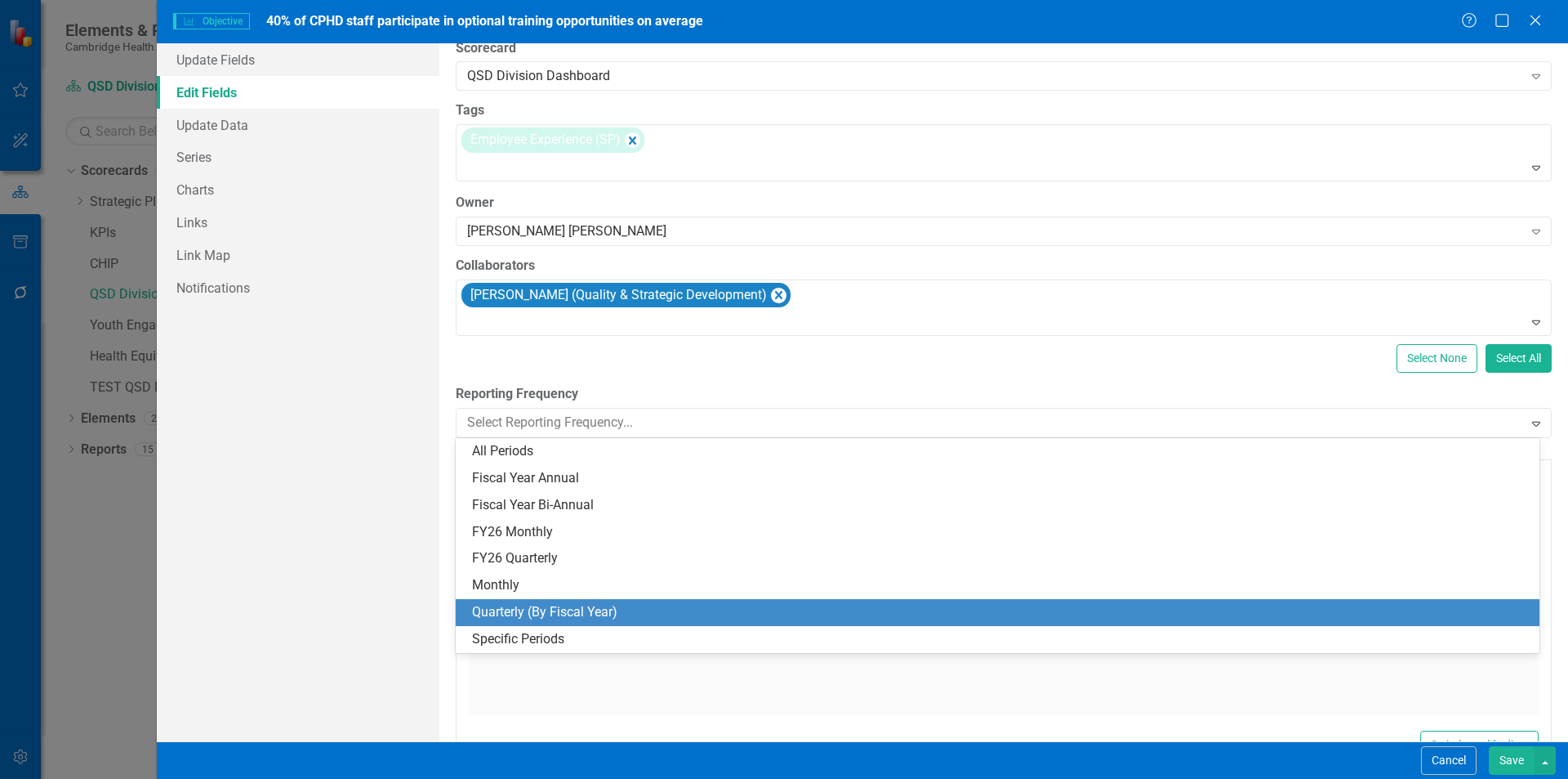
click at [648, 613] on div "Quarterly (By Fiscal Year)" at bounding box center [1001, 612] width 1058 height 19
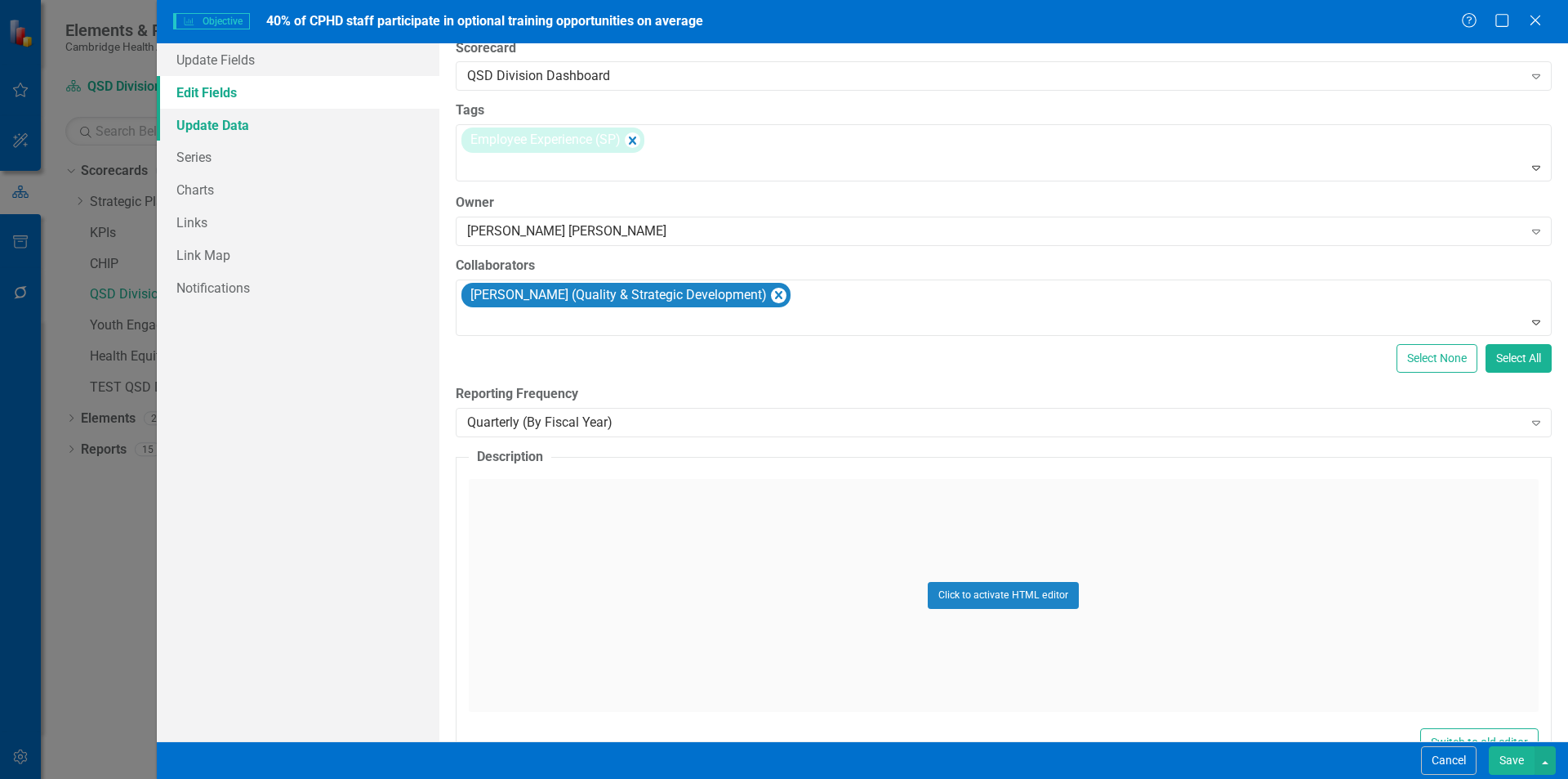
click at [280, 134] on link "Update Data" at bounding box center [298, 125] width 283 height 33
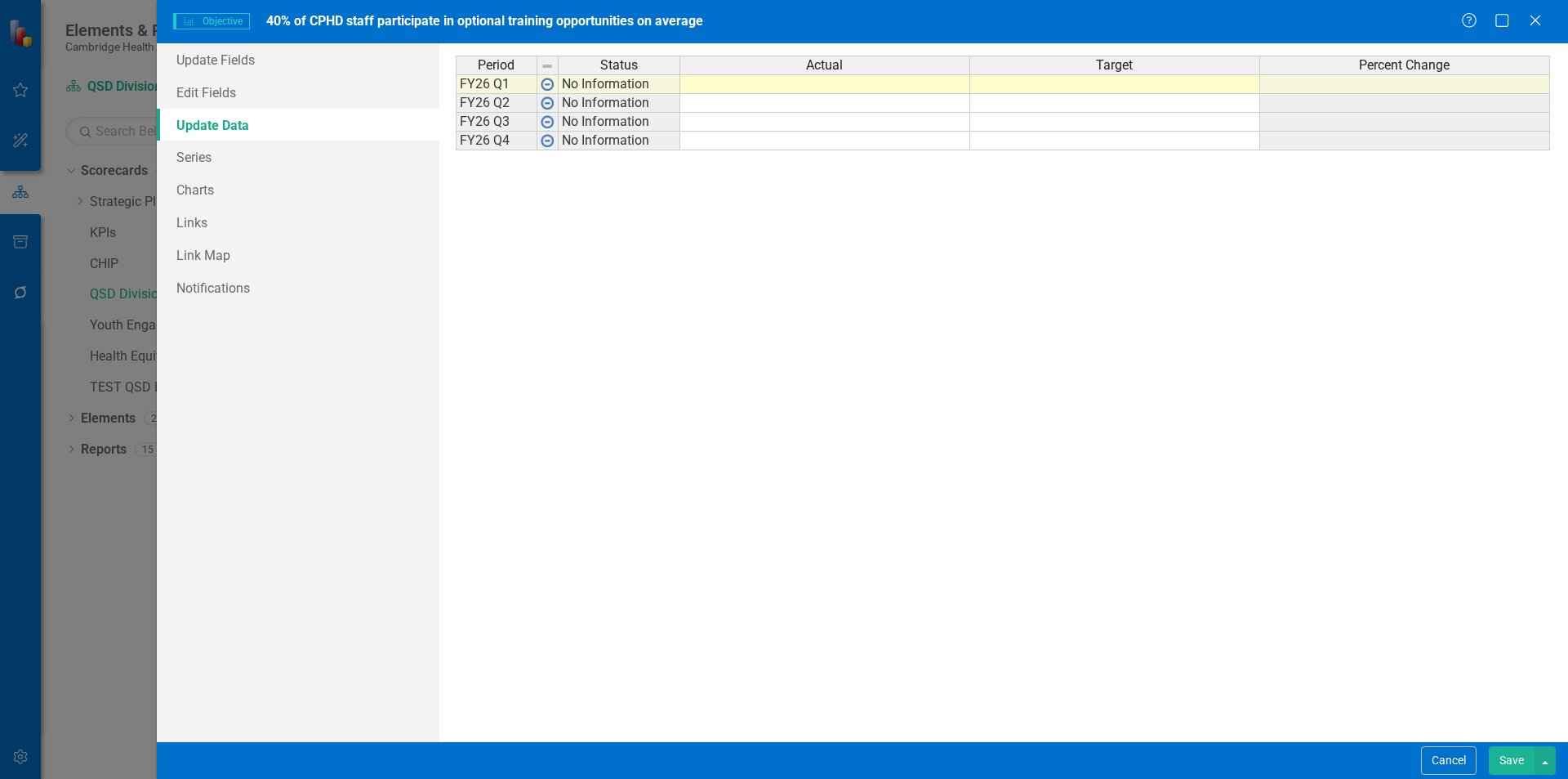
click at [1519, 752] on button "Save" at bounding box center [1512, 760] width 46 height 29
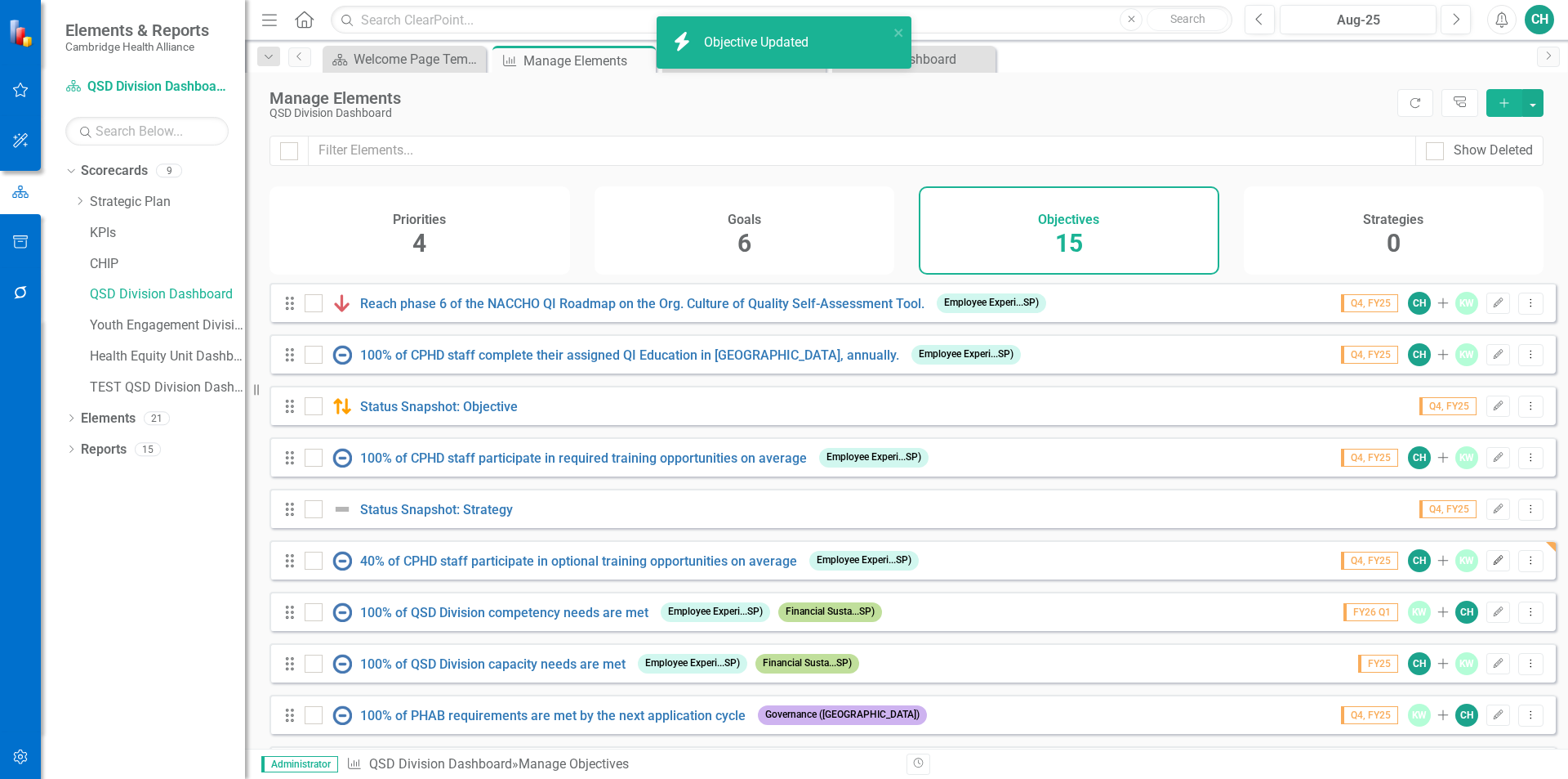
click at [1492, 566] on icon "Edit" at bounding box center [1498, 561] width 12 height 10
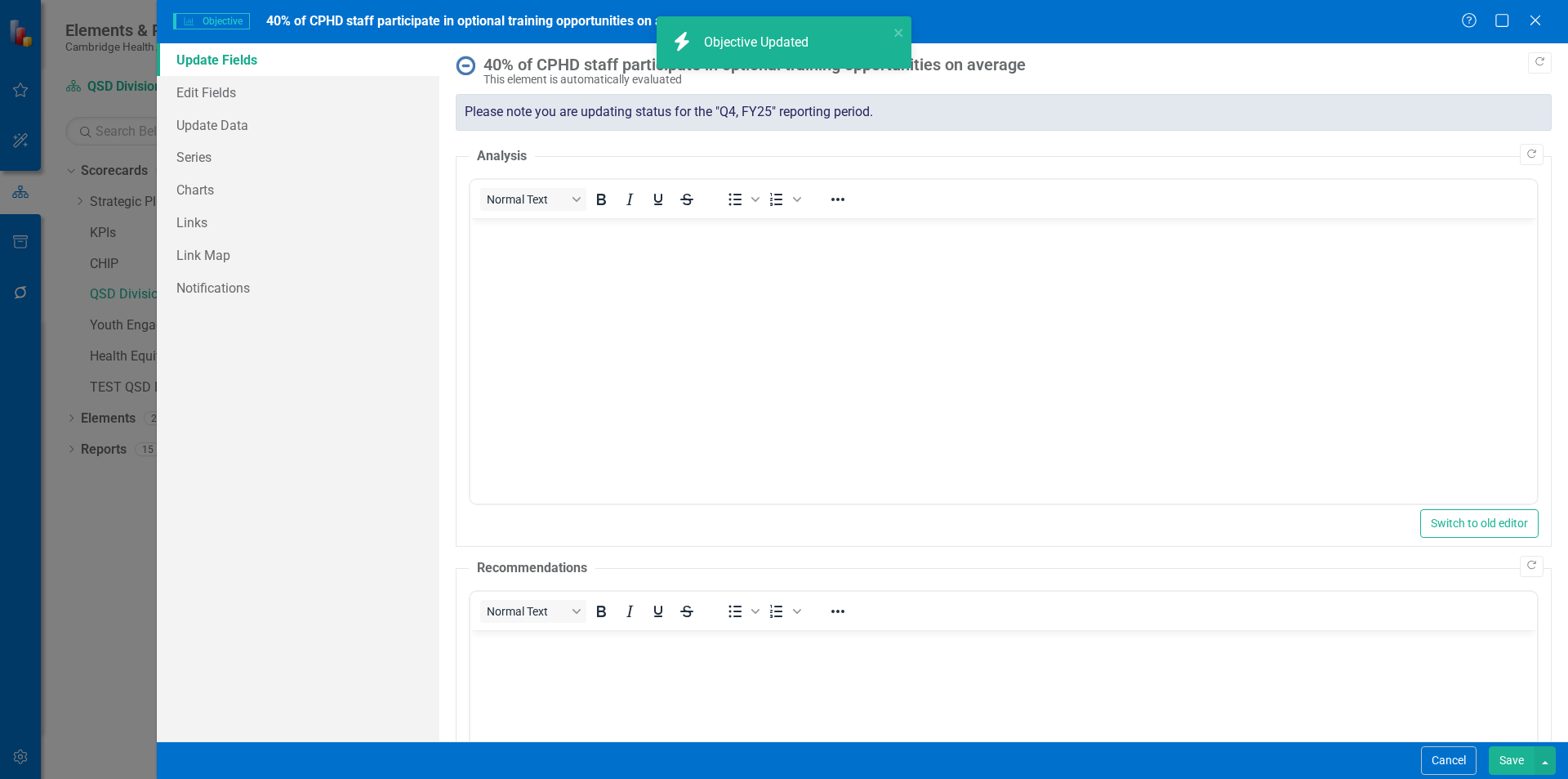
scroll to position [0, 0]
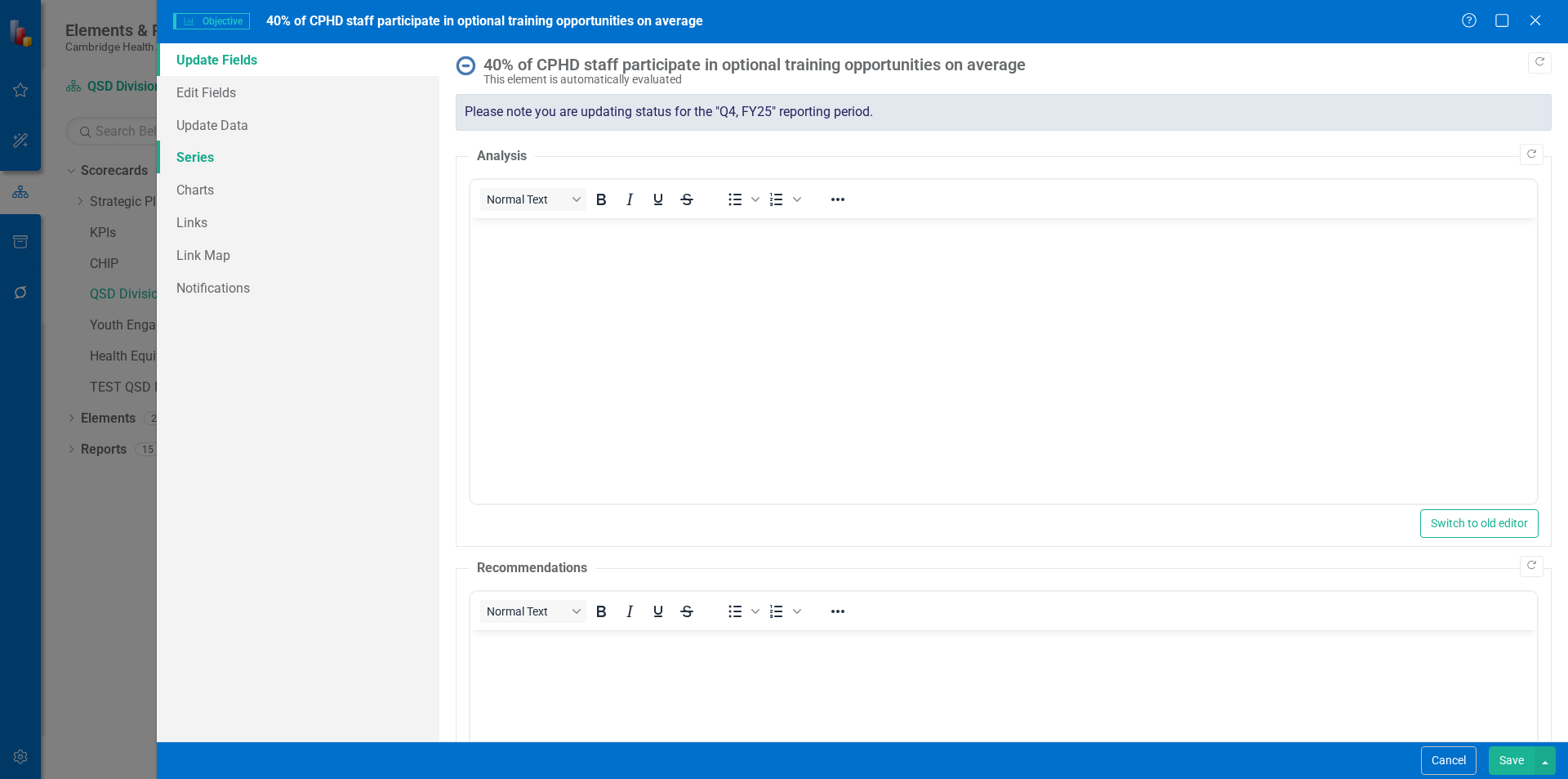
click at [218, 155] on link "Series" at bounding box center [298, 157] width 283 height 33
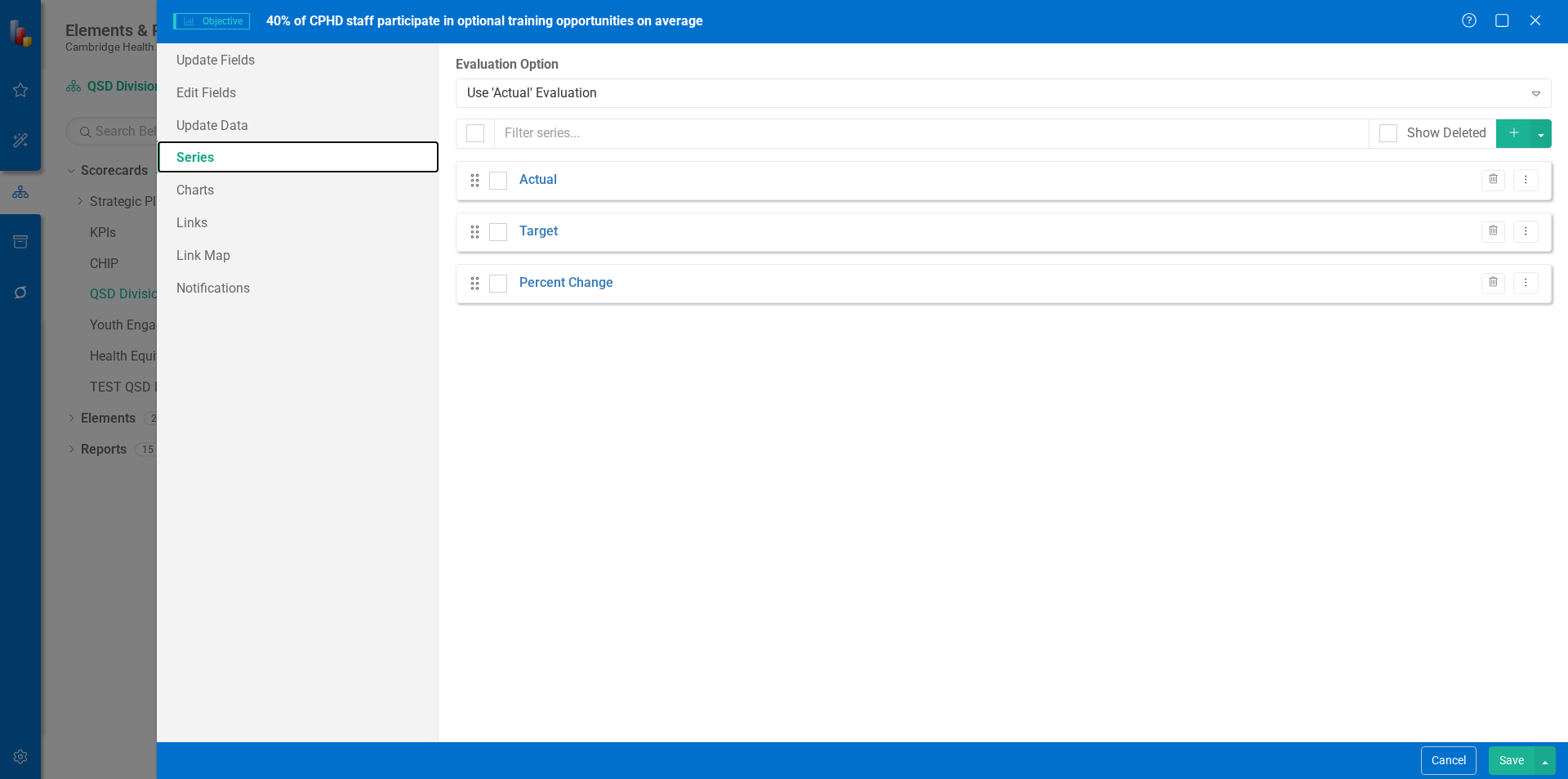
checkbox input "false"
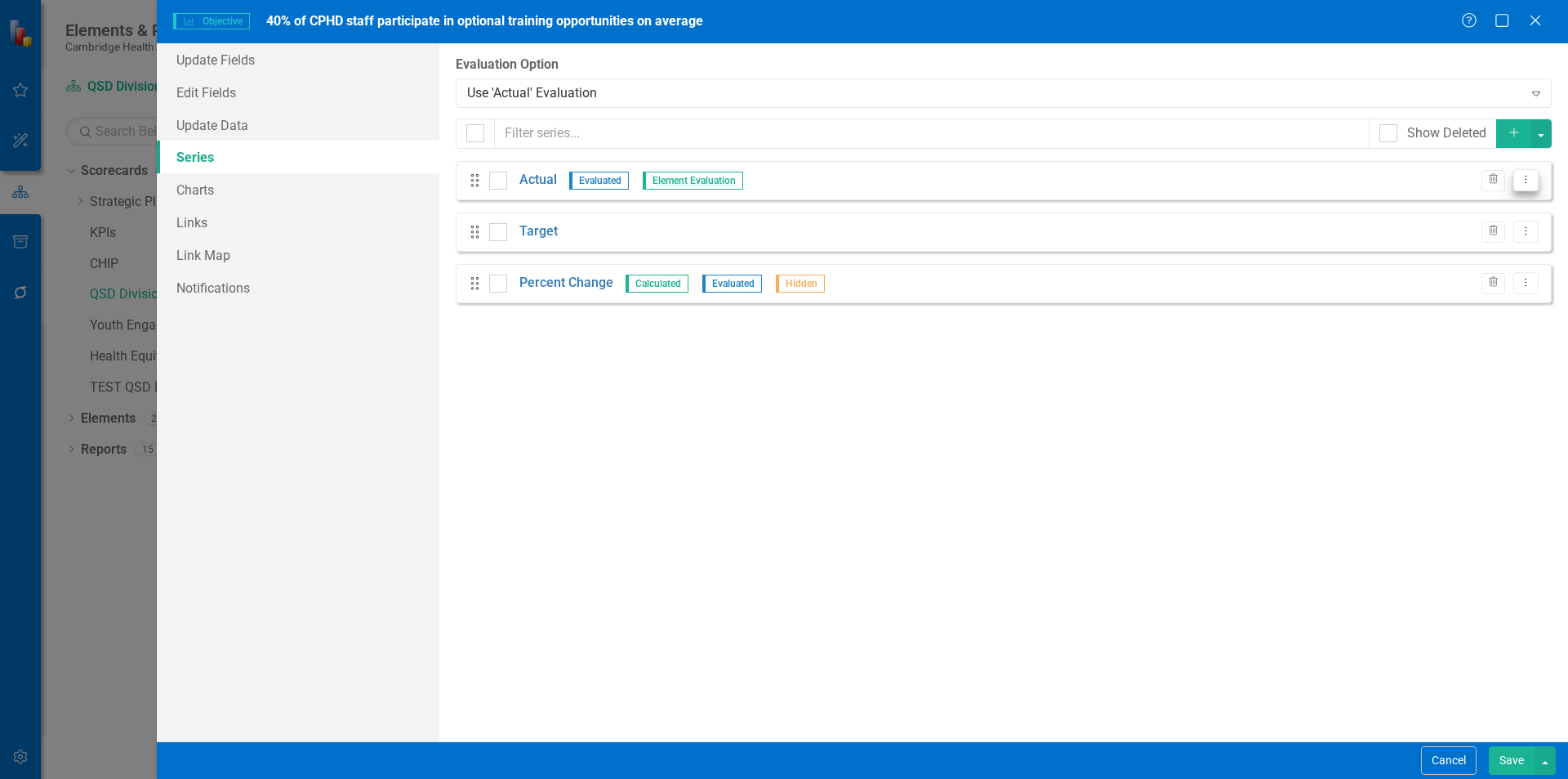
click at [1522, 186] on button "Dropdown Menu" at bounding box center [1525, 181] width 25 height 22
click at [1435, 212] on link "Edit Edit Measure Series" at bounding box center [1445, 207] width 185 height 30
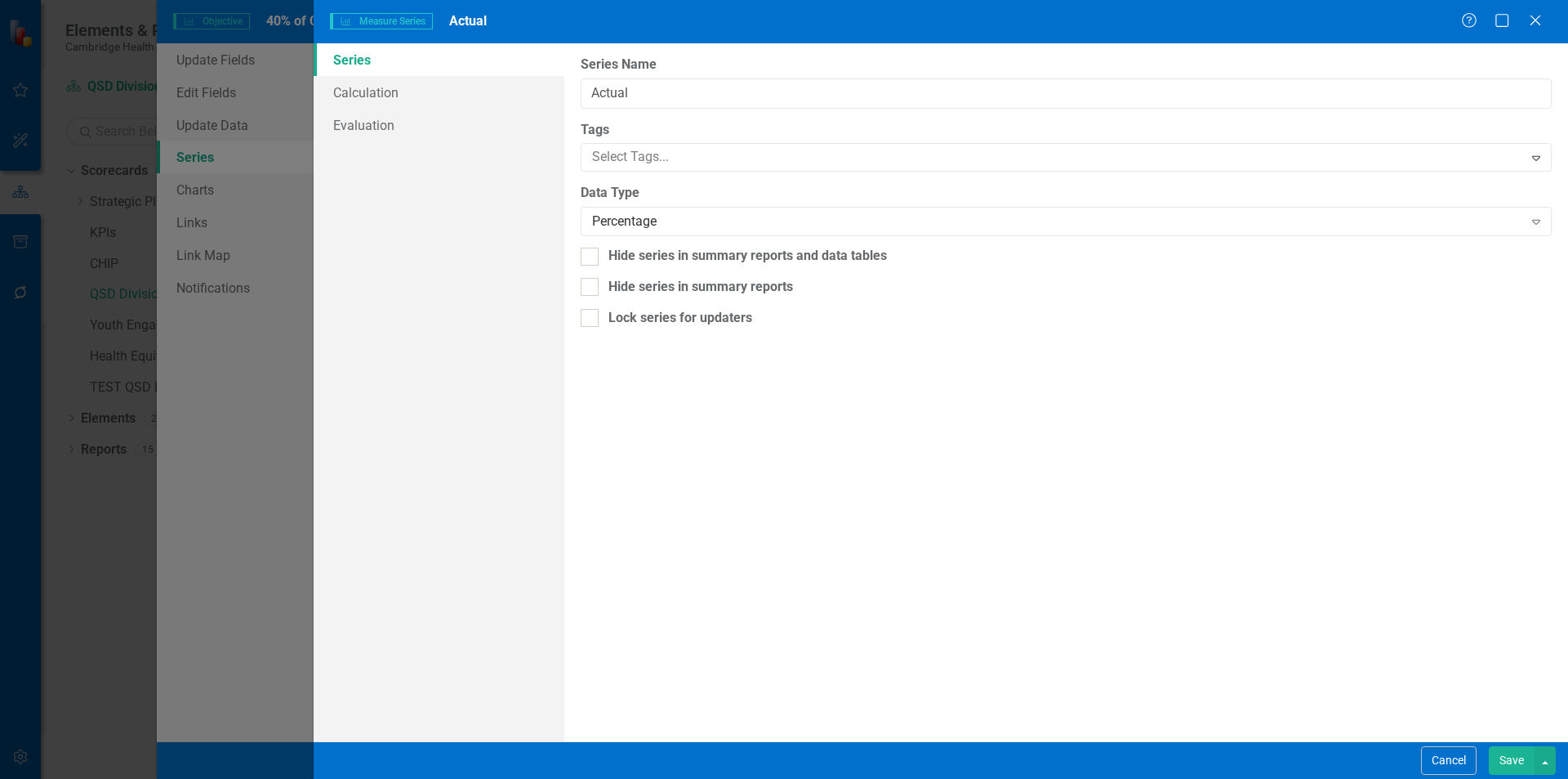
click at [1512, 759] on button "Save" at bounding box center [1512, 760] width 46 height 29
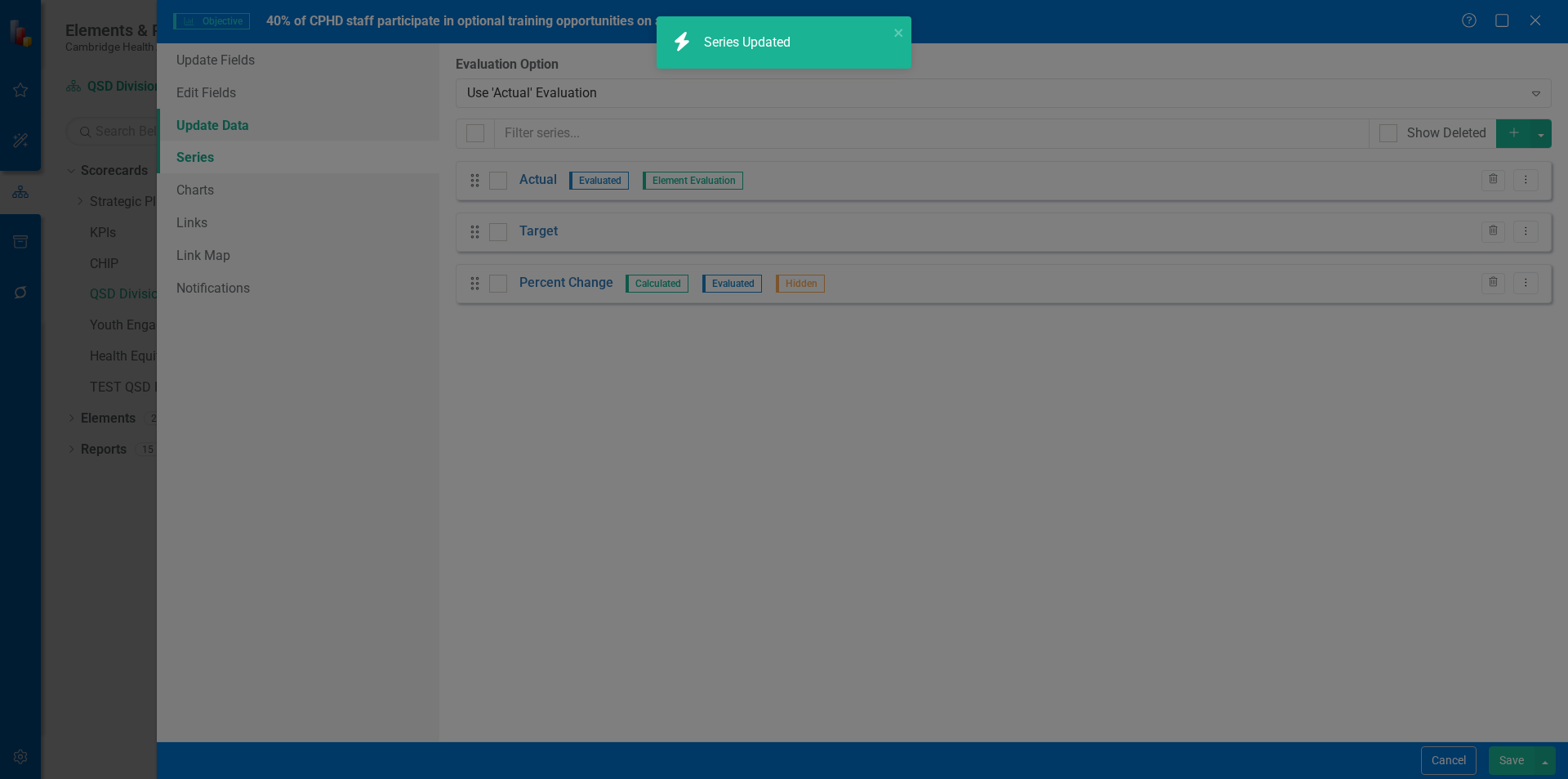
click at [242, 129] on link "Update Data" at bounding box center [298, 125] width 283 height 33
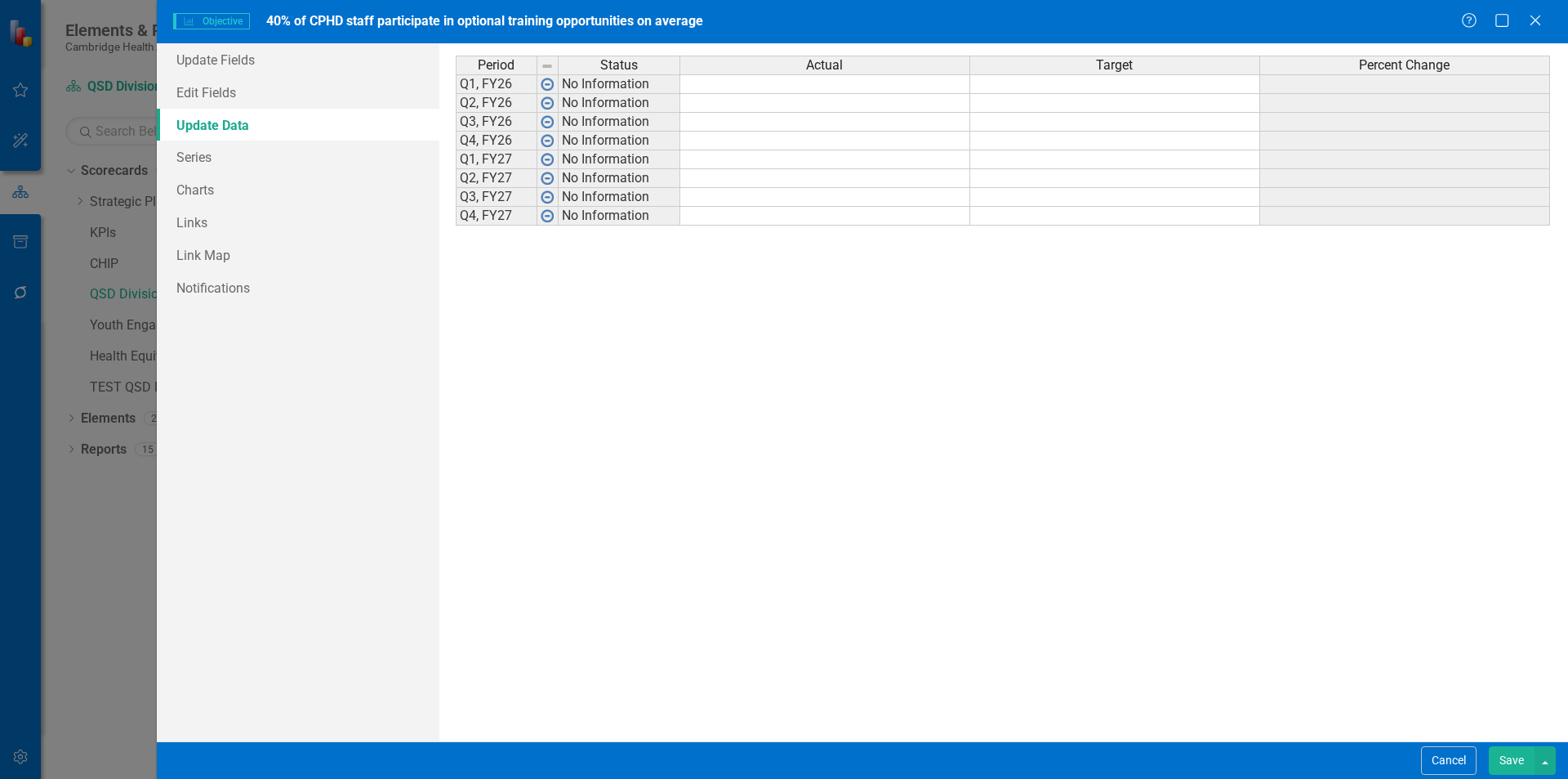
click at [1155, 84] on td at bounding box center [1114, 85] width 290 height 20
type textarea "40"
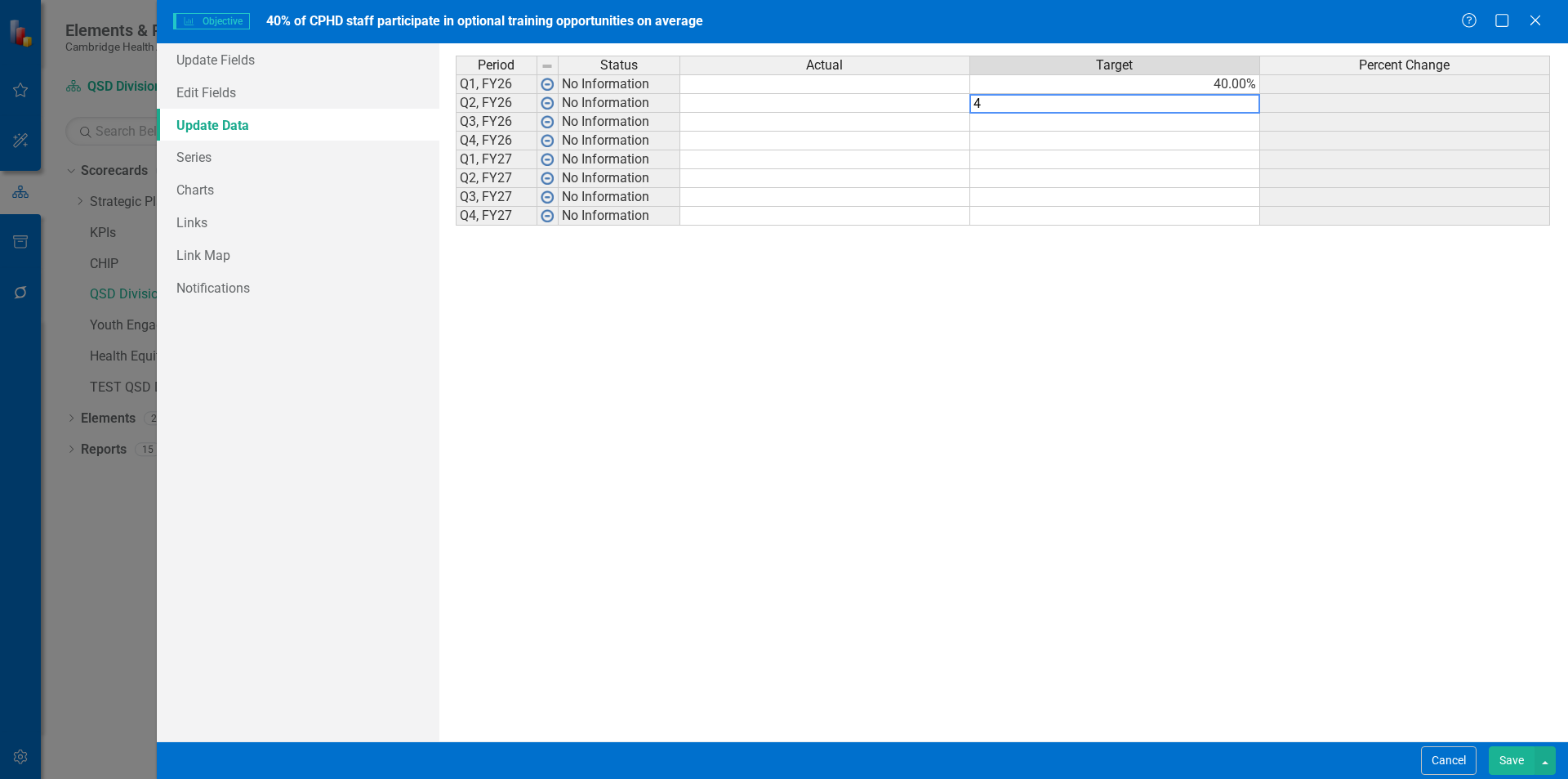
type textarea "40"
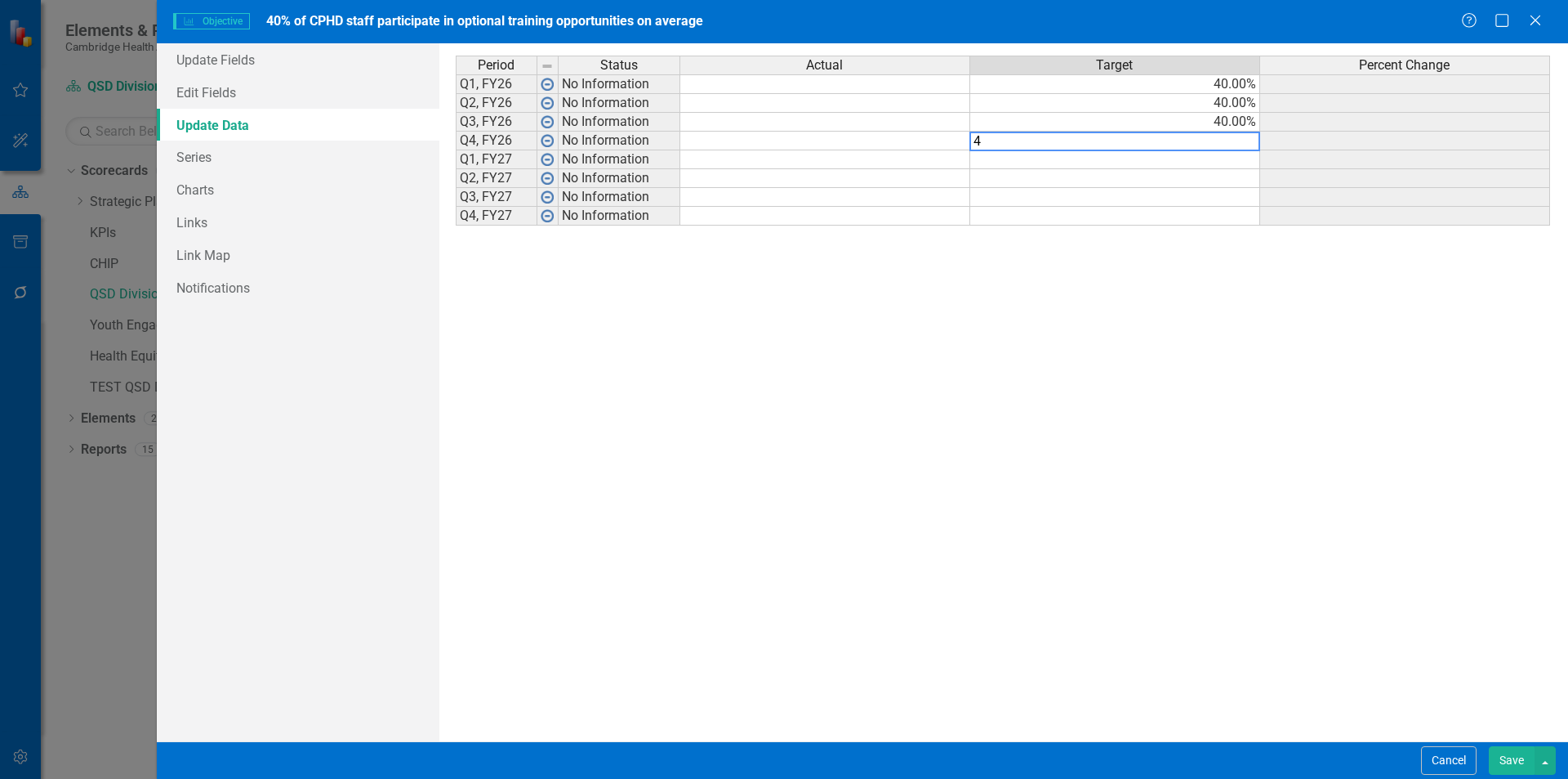
type textarea "40"
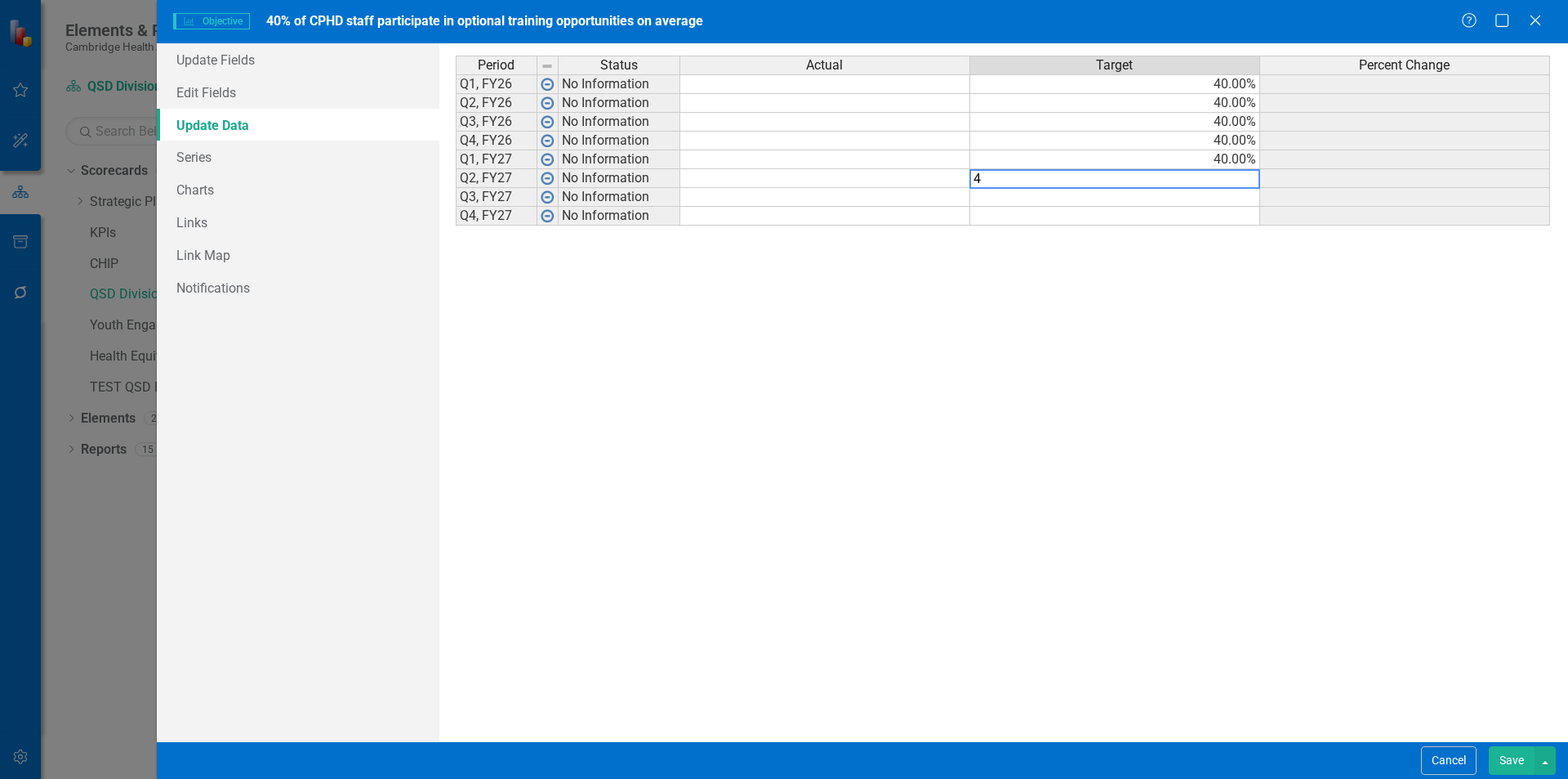
type textarea "40"
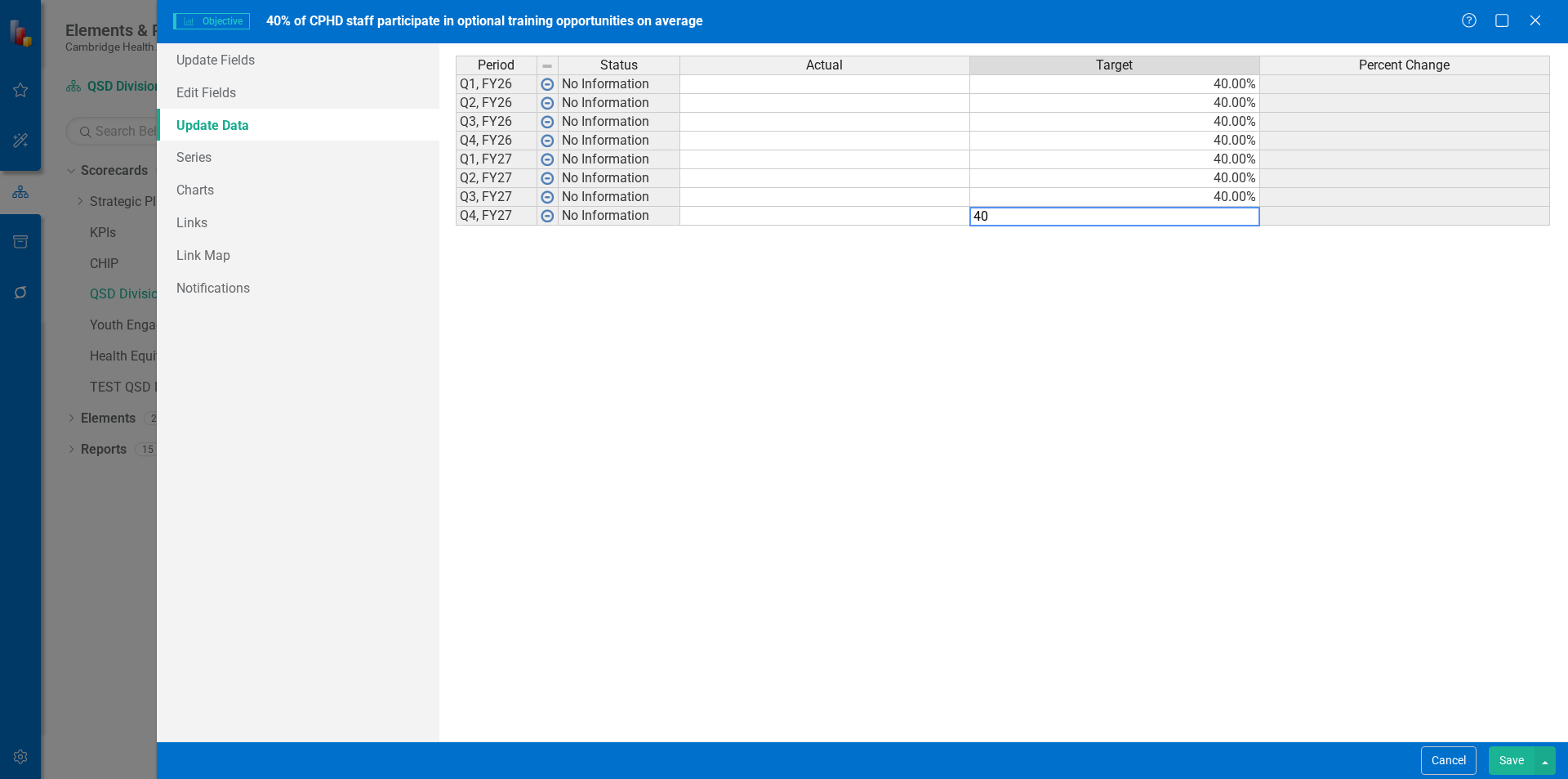
type textarea "40"
click at [1310, 298] on div "Period Status Actual Target Percent Change Q1, FY26 No Information 40.00% Q2, F…" at bounding box center [1004, 392] width 1097 height 673
click at [1521, 764] on button "Save" at bounding box center [1512, 760] width 46 height 29
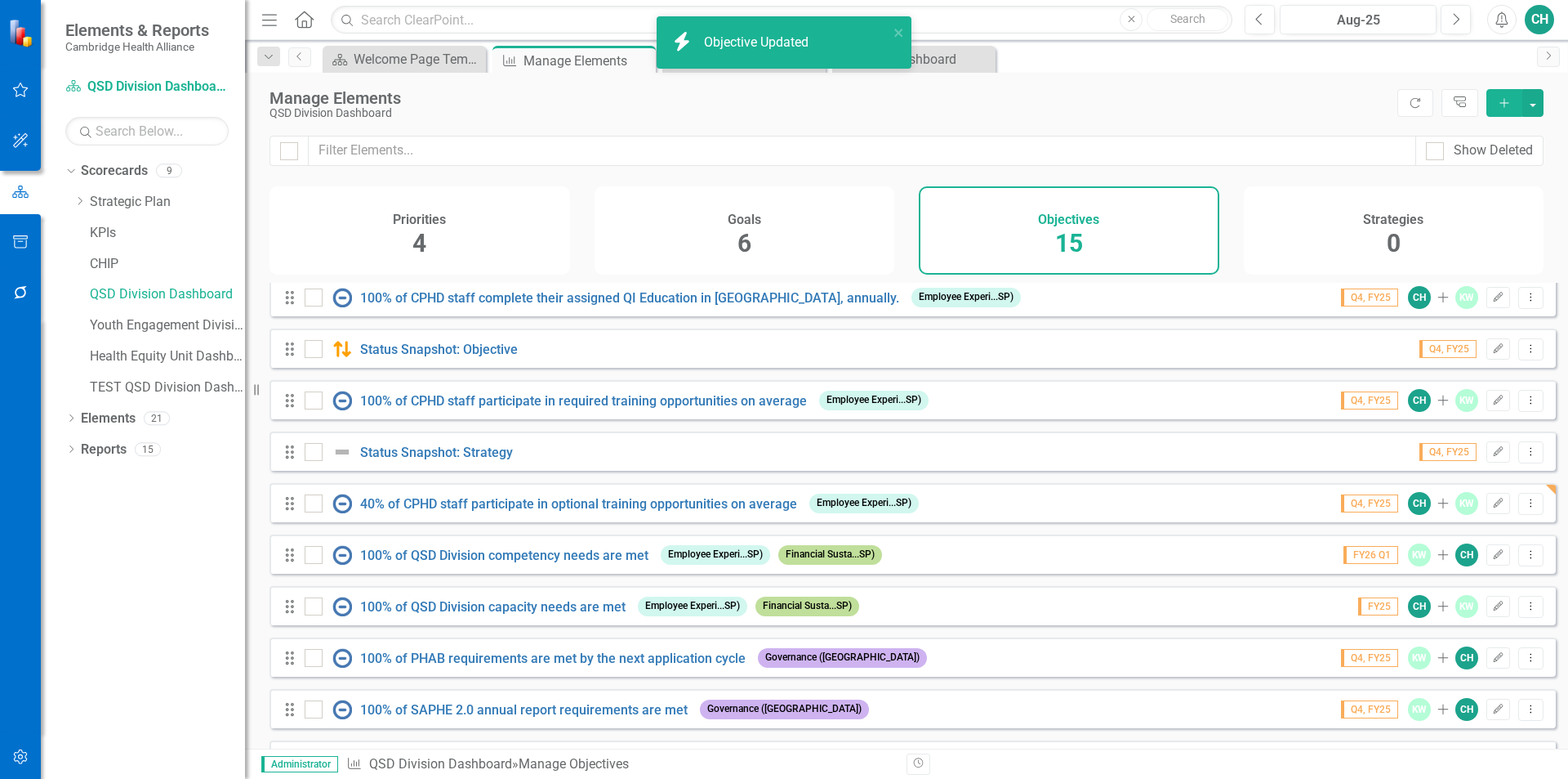
scroll to position [82, 0]
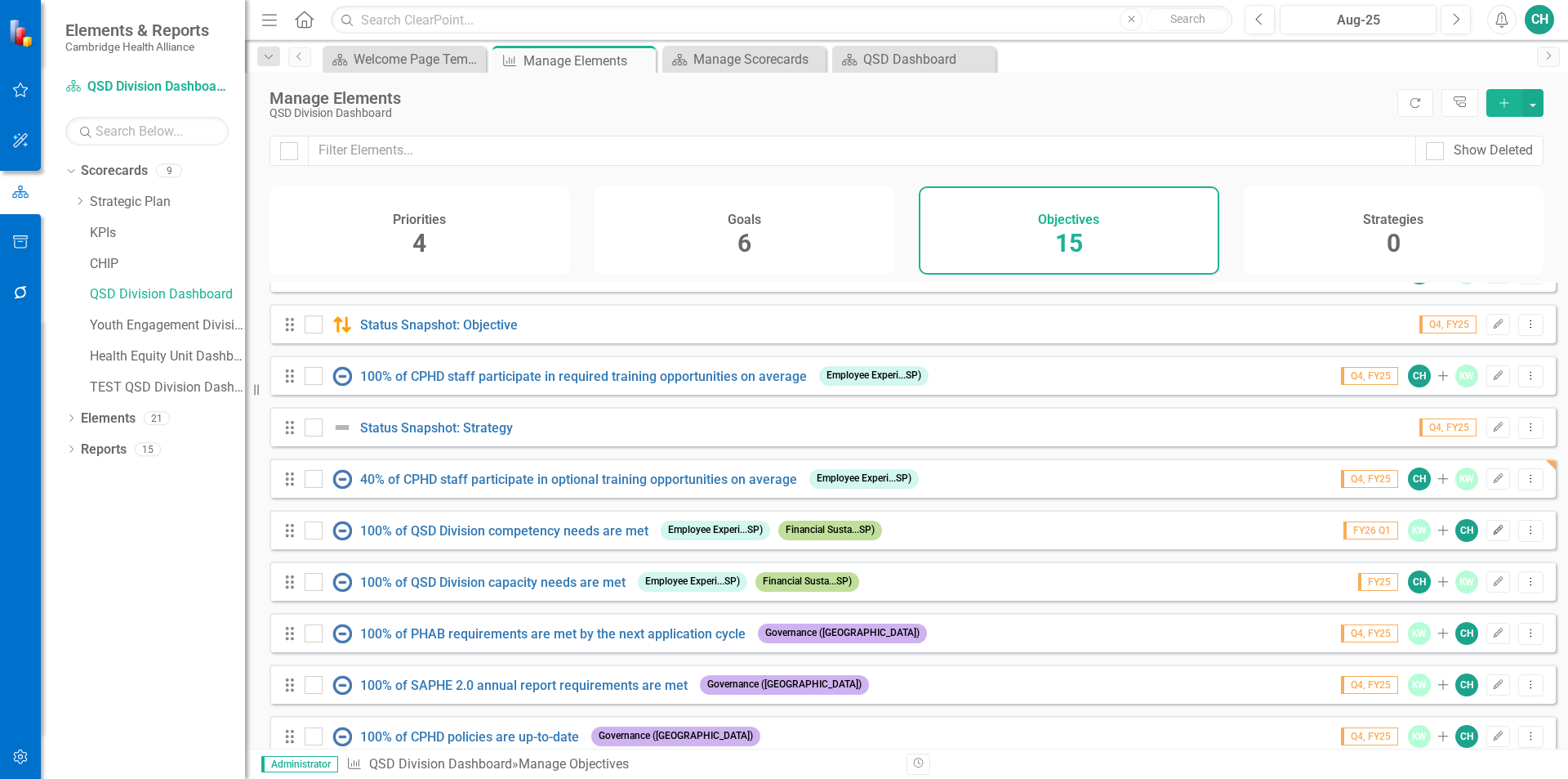
click at [1494, 539] on button "Edit" at bounding box center [1498, 530] width 24 height 21
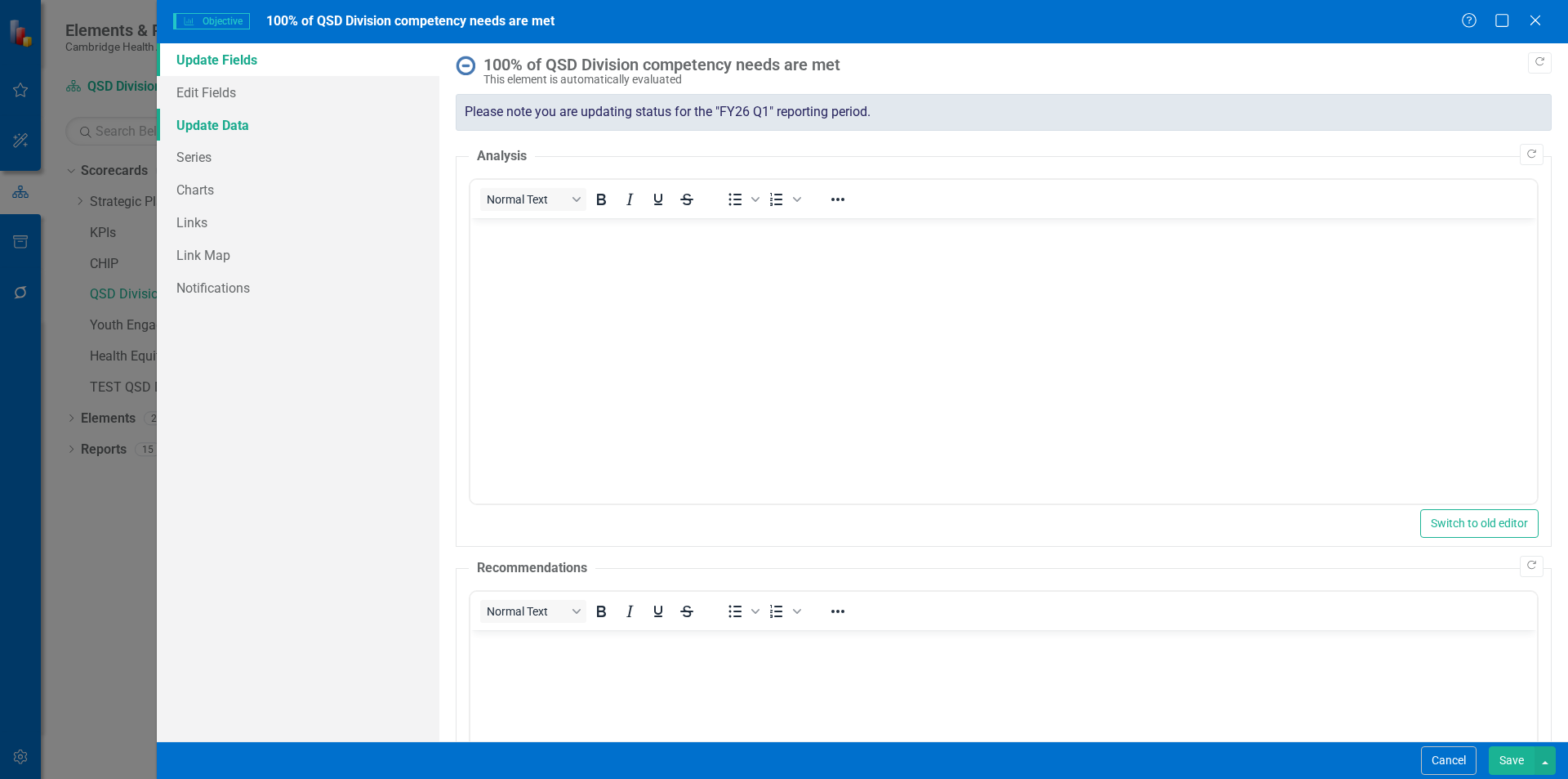
scroll to position [0, 0]
click at [239, 95] on link "Edit Fields" at bounding box center [298, 92] width 283 height 33
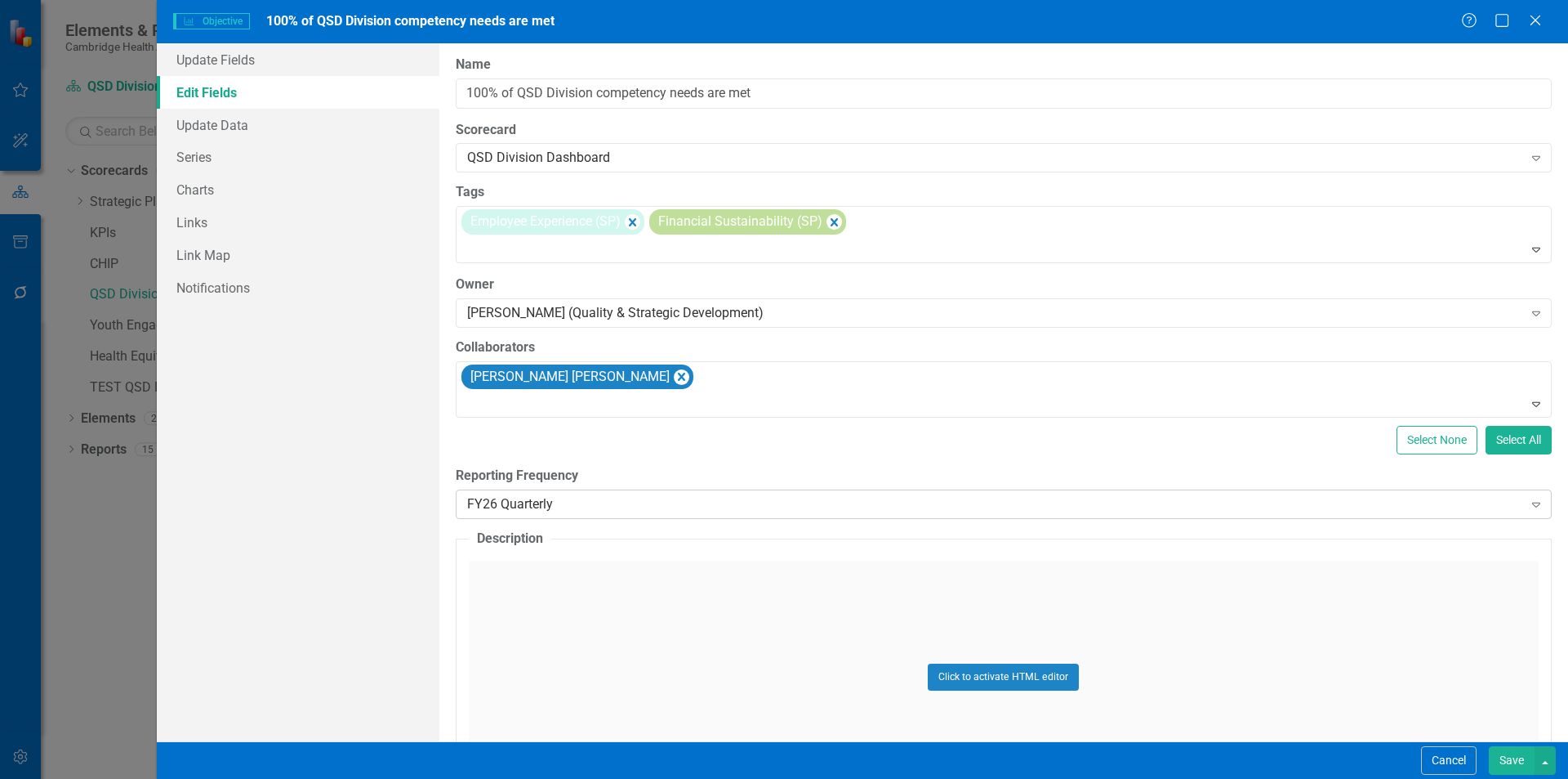
click at [699, 492] on div "FY26 Quarterly Expand" at bounding box center [1004, 504] width 1097 height 29
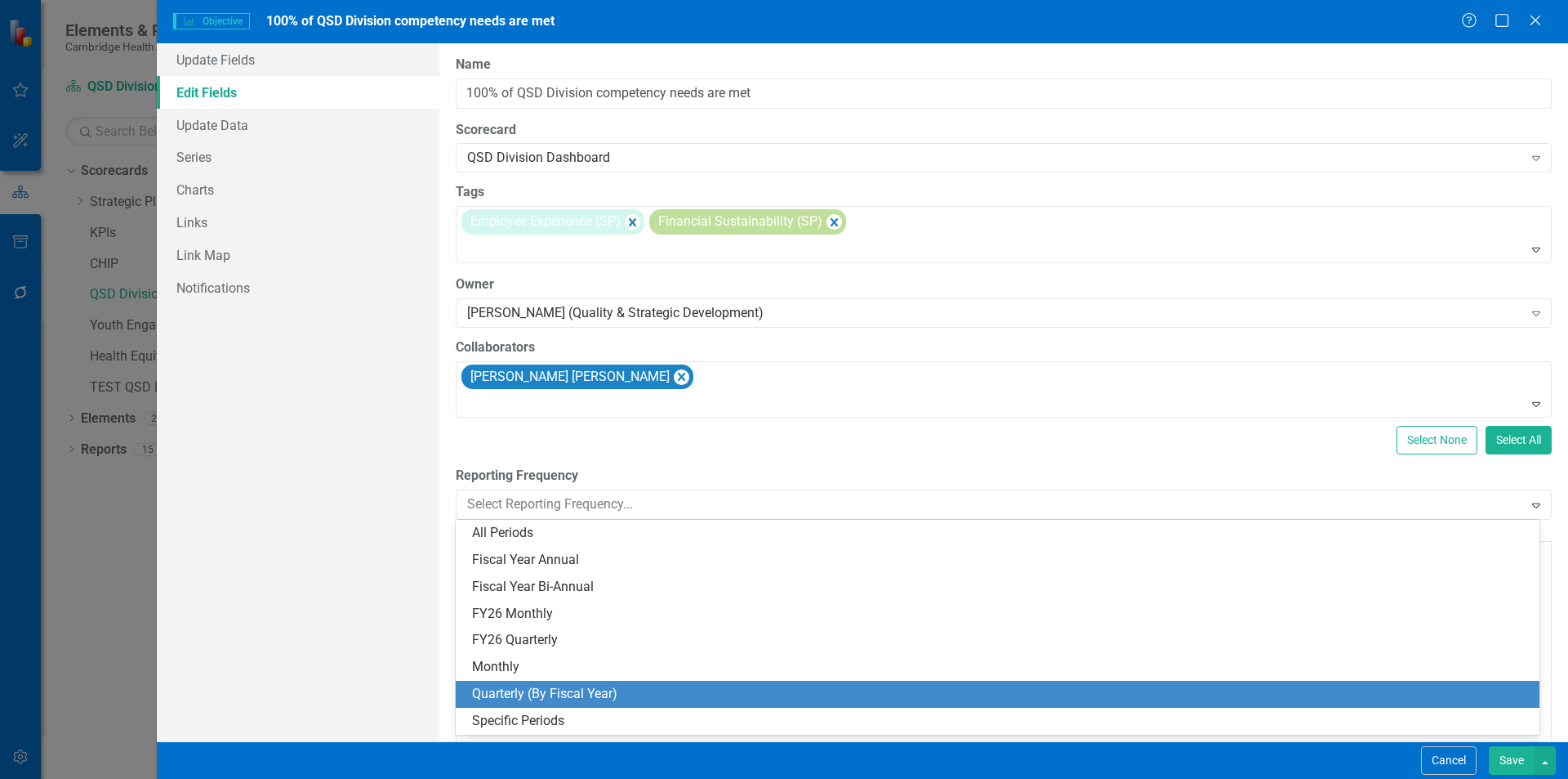
click at [588, 694] on div "Quarterly (By Fiscal Year)" at bounding box center [1001, 694] width 1058 height 19
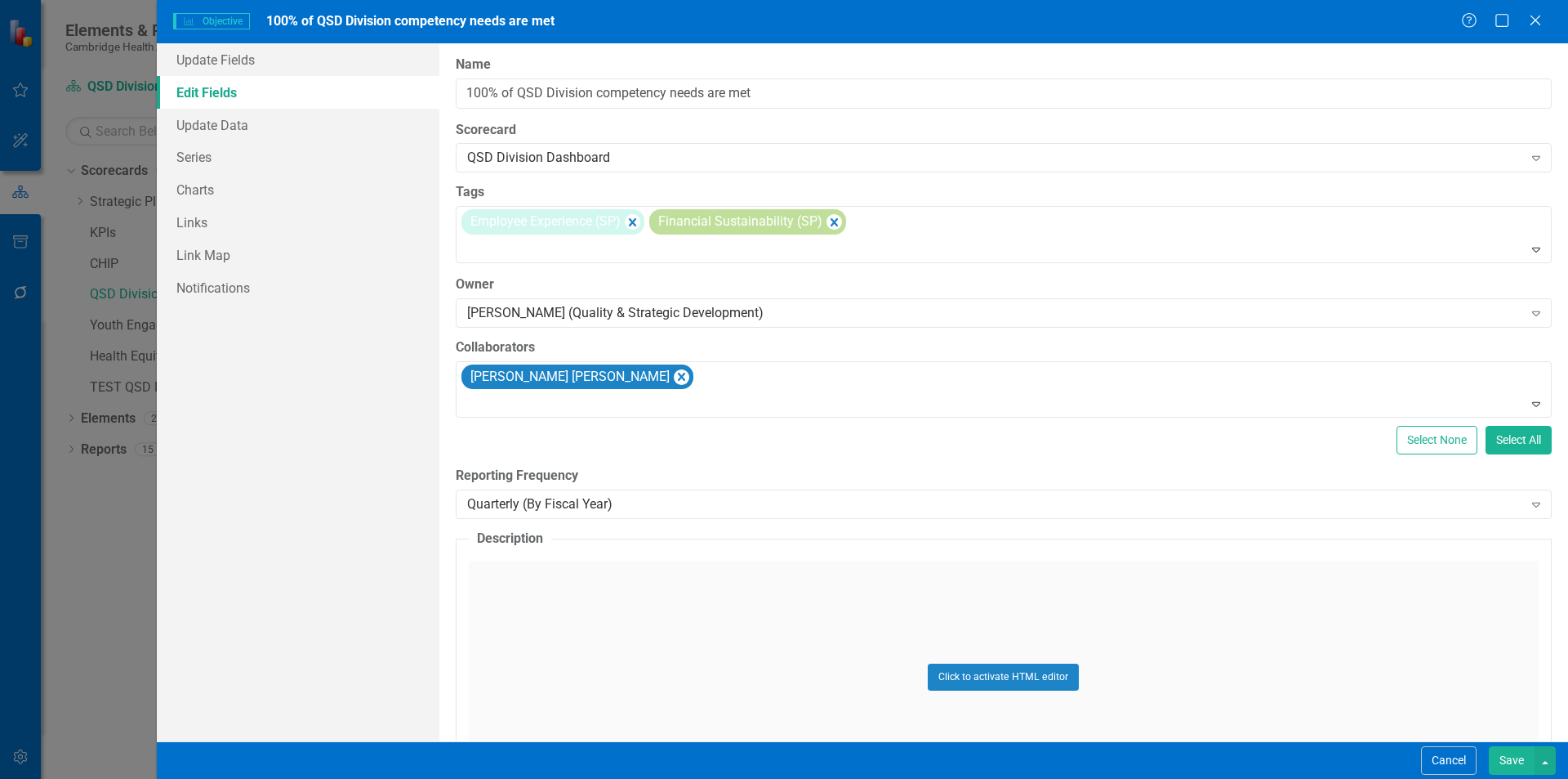
click at [1504, 756] on button "Save" at bounding box center [1512, 760] width 46 height 29
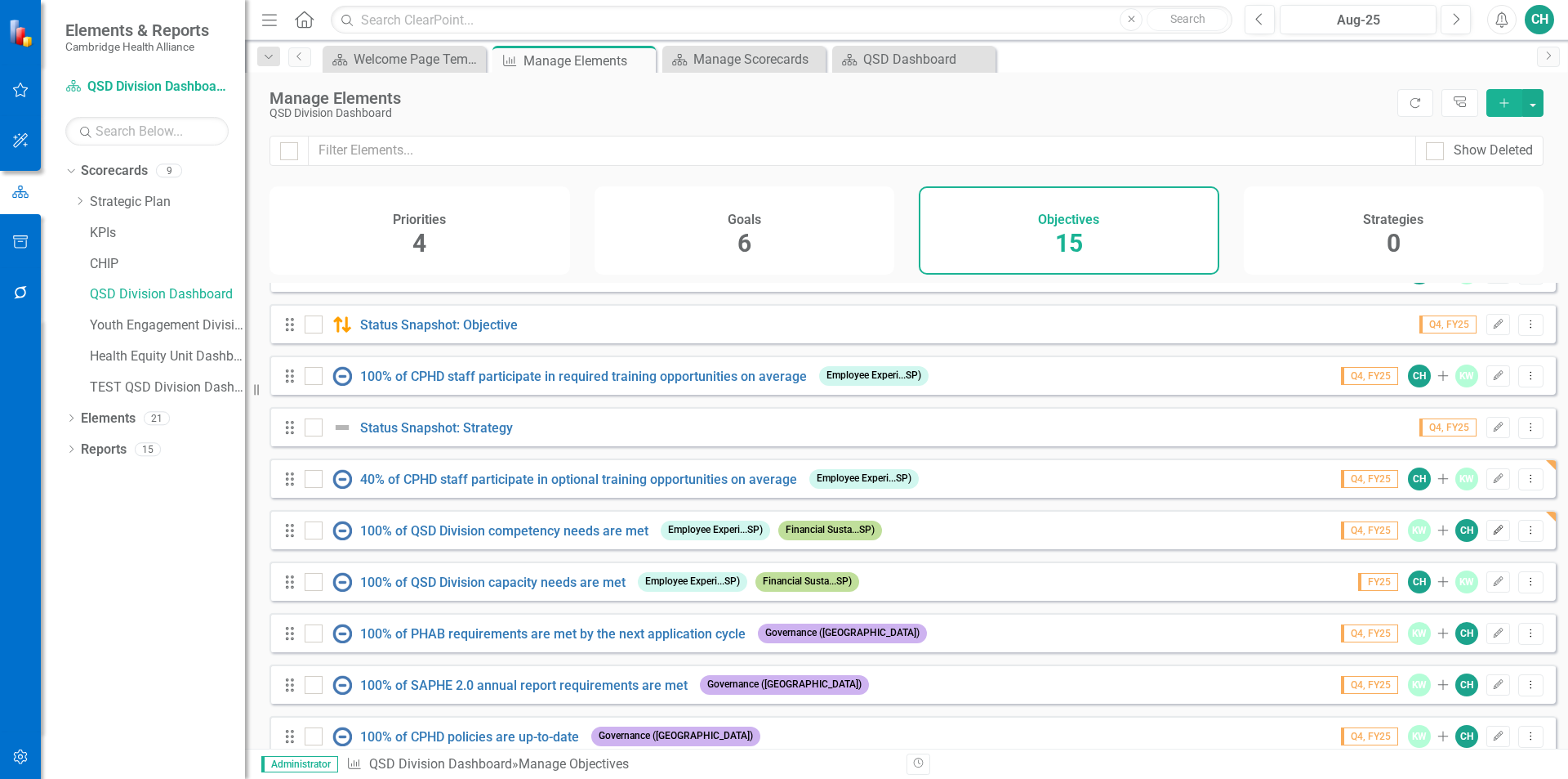
click at [1492, 536] on icon "Edit" at bounding box center [1498, 531] width 12 height 10
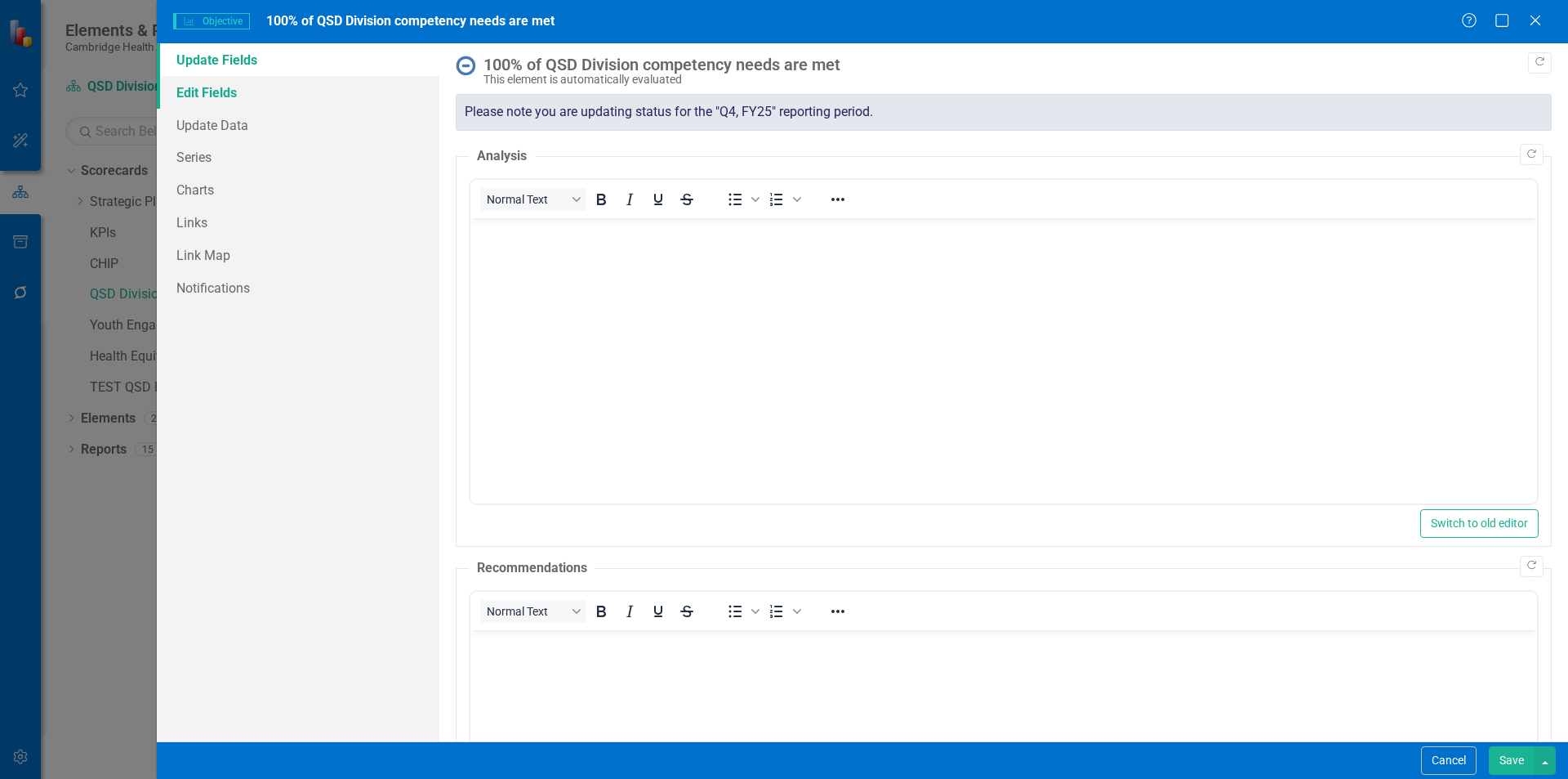
click at [284, 102] on link "Edit Fields" at bounding box center [298, 92] width 283 height 33
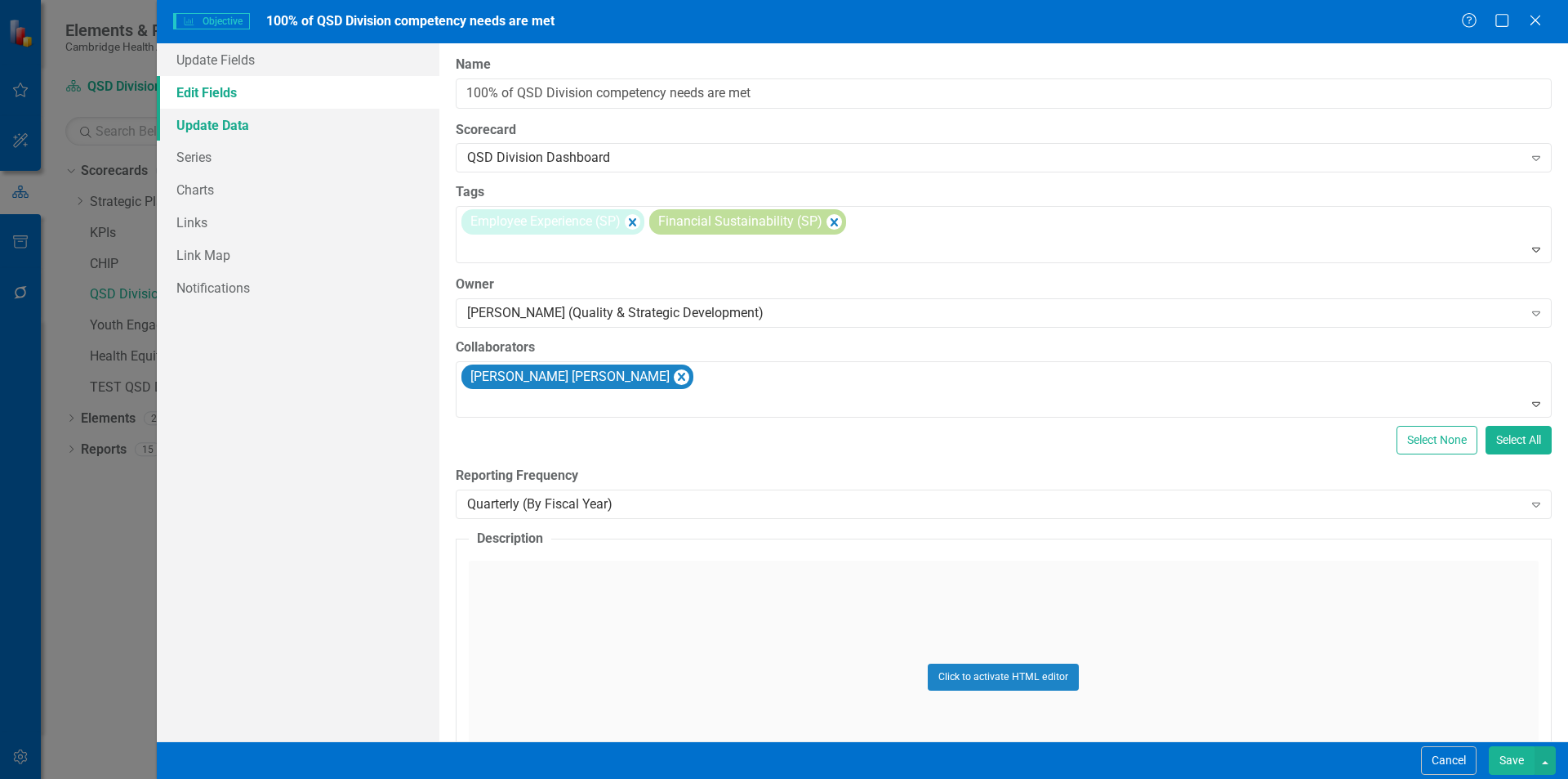
click at [283, 116] on link "Update Data" at bounding box center [298, 125] width 283 height 33
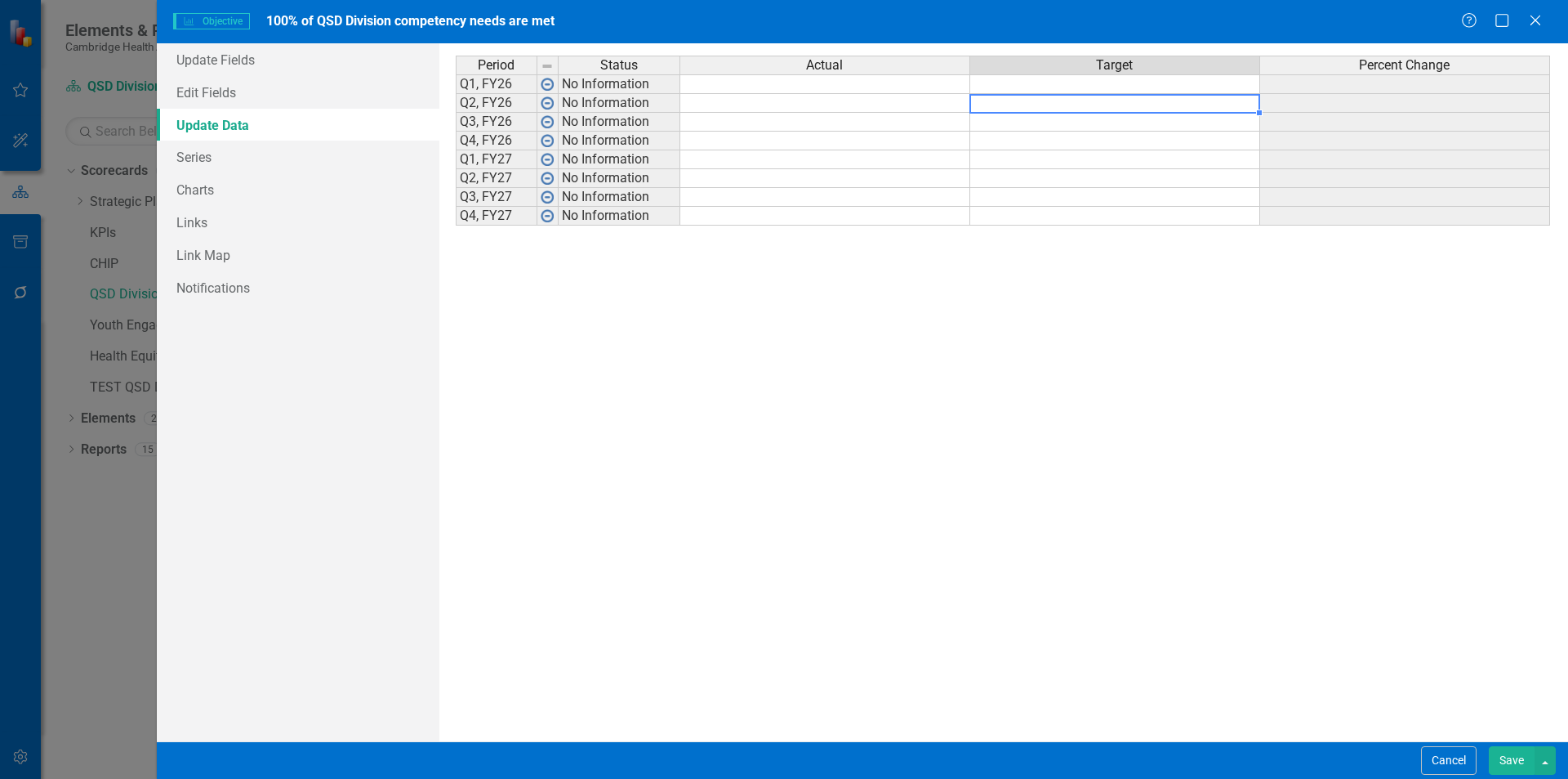
click at [1141, 101] on td at bounding box center [1114, 103] width 290 height 19
click at [1136, 87] on td at bounding box center [1114, 85] width 290 height 20
type textarea "100"
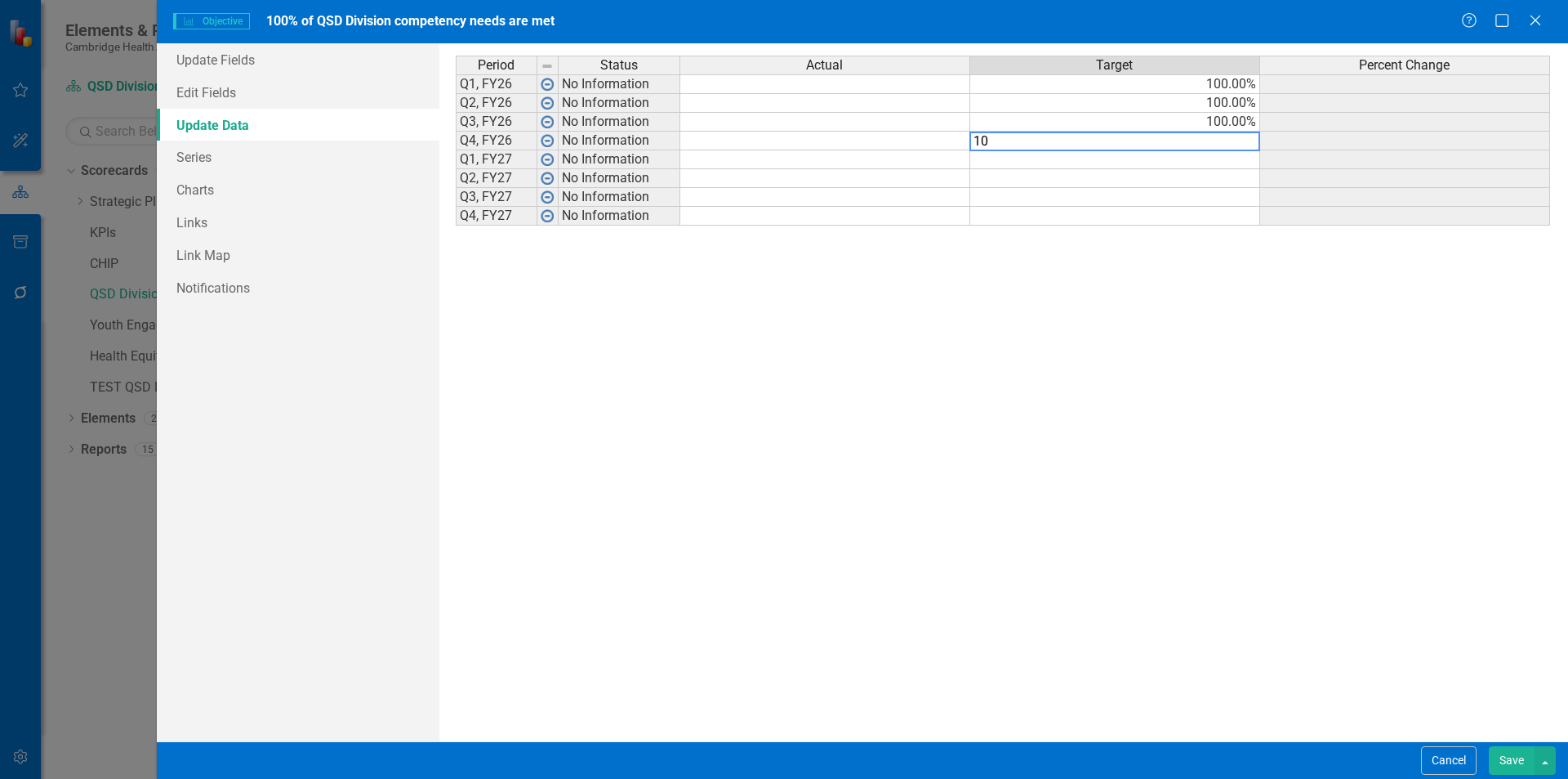
type textarea "100"
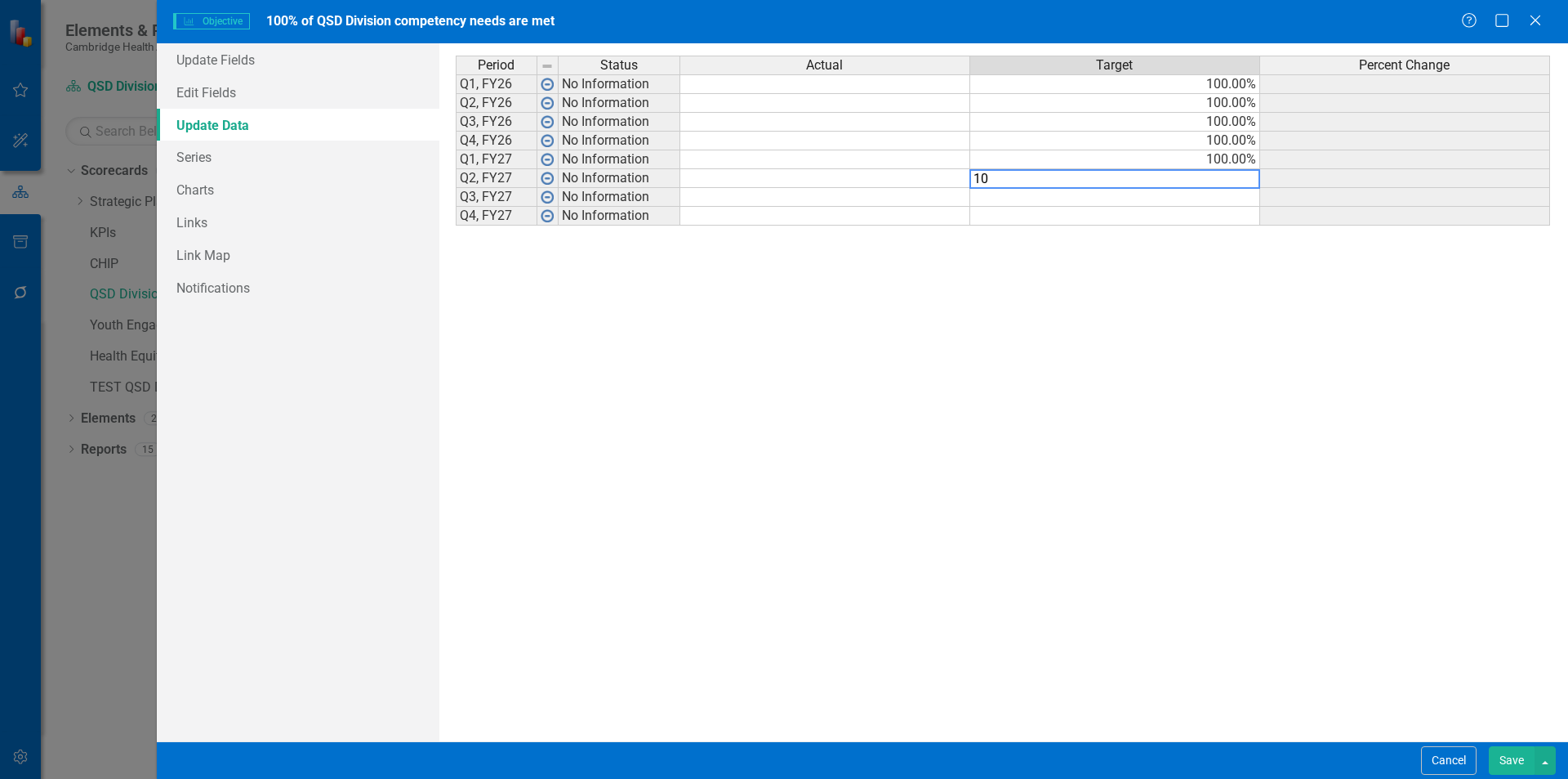
type textarea "100"
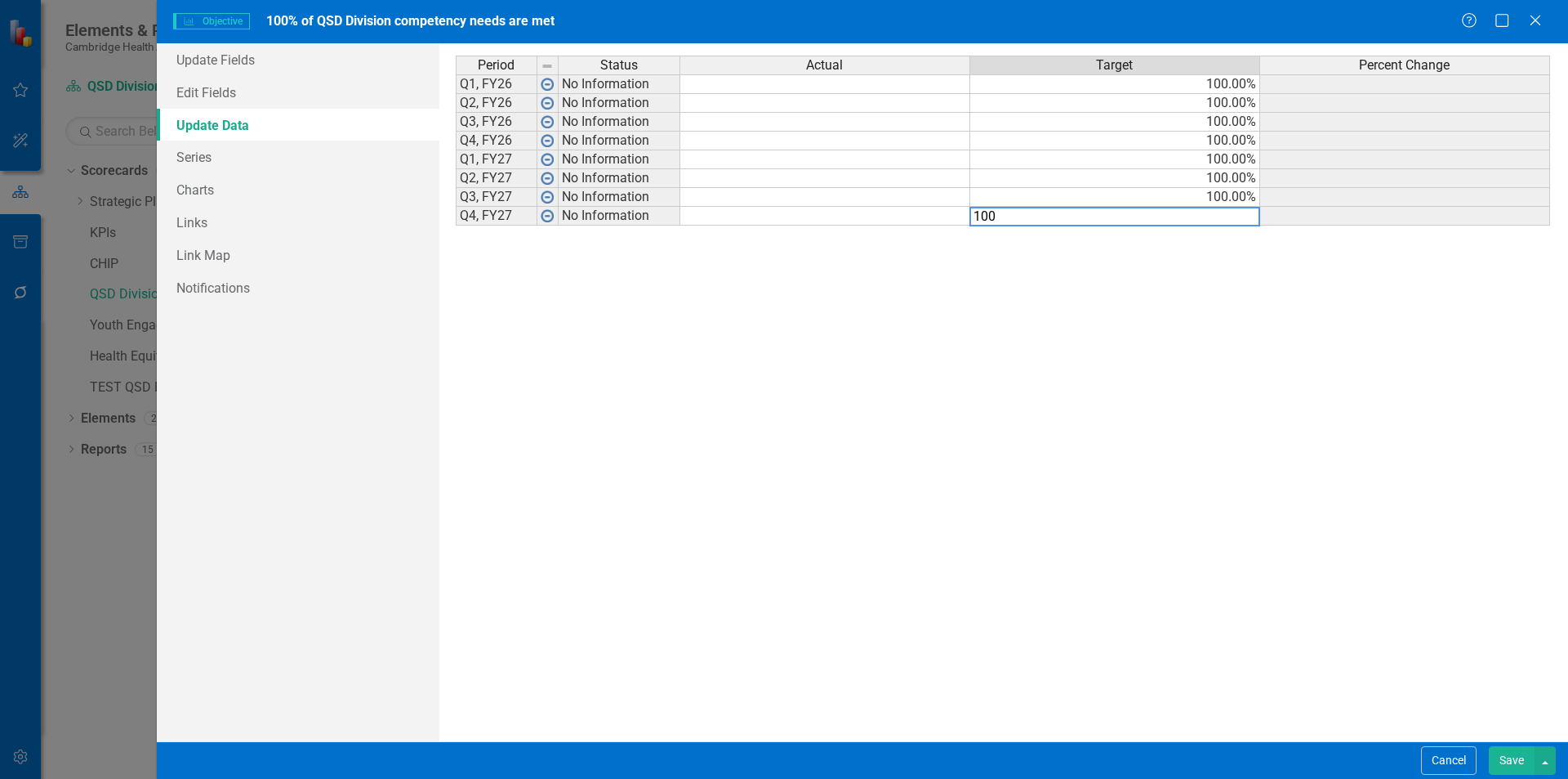
type textarea "100"
click at [1178, 305] on div "Period Status Actual Target Percent Change Q1, FY26 No Information 100.00% Q2, …" at bounding box center [1004, 392] width 1097 height 673
click at [1519, 766] on button "Save" at bounding box center [1512, 760] width 46 height 29
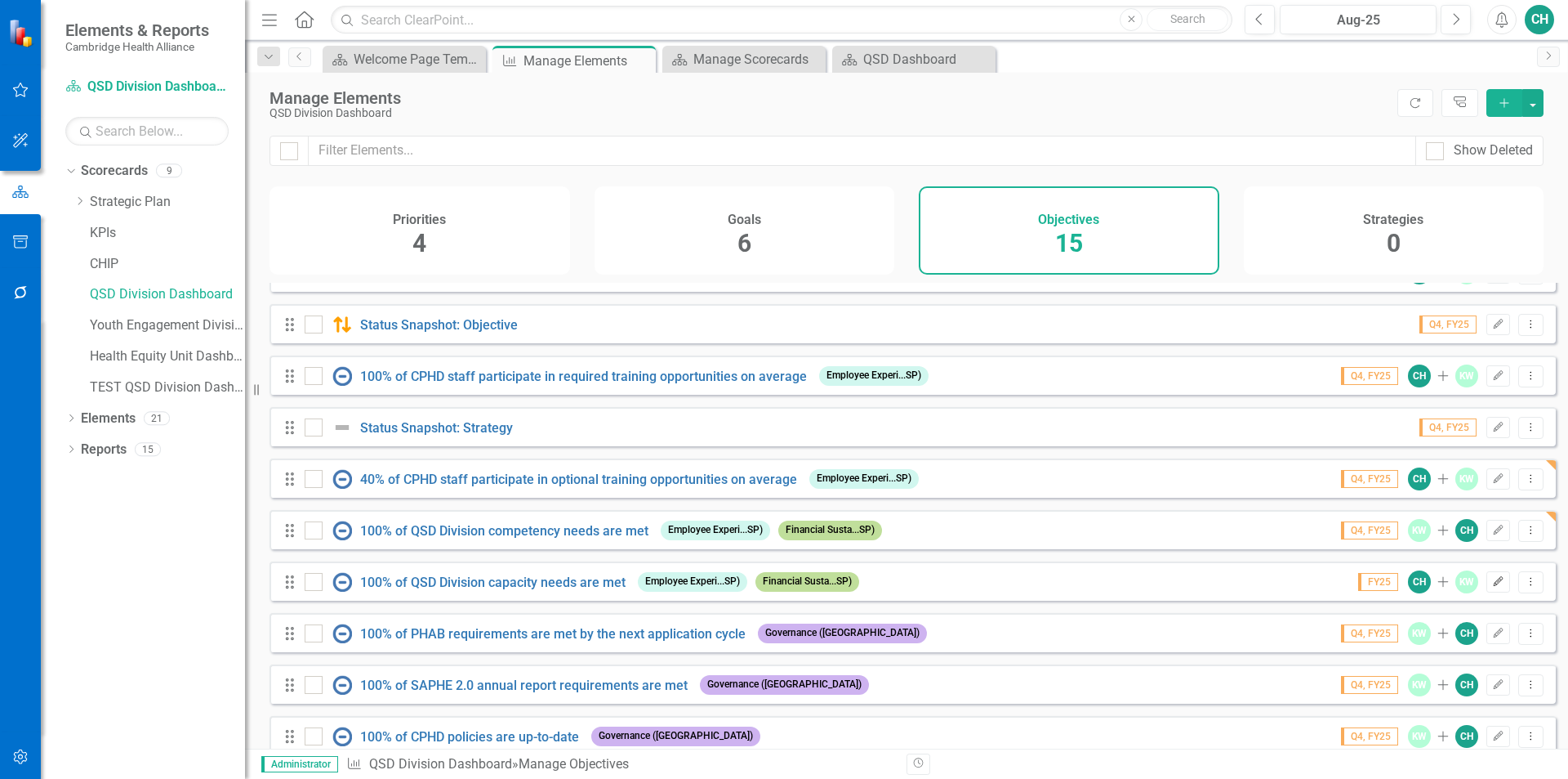
click at [1494, 585] on icon "button" at bounding box center [1499, 582] width 10 height 10
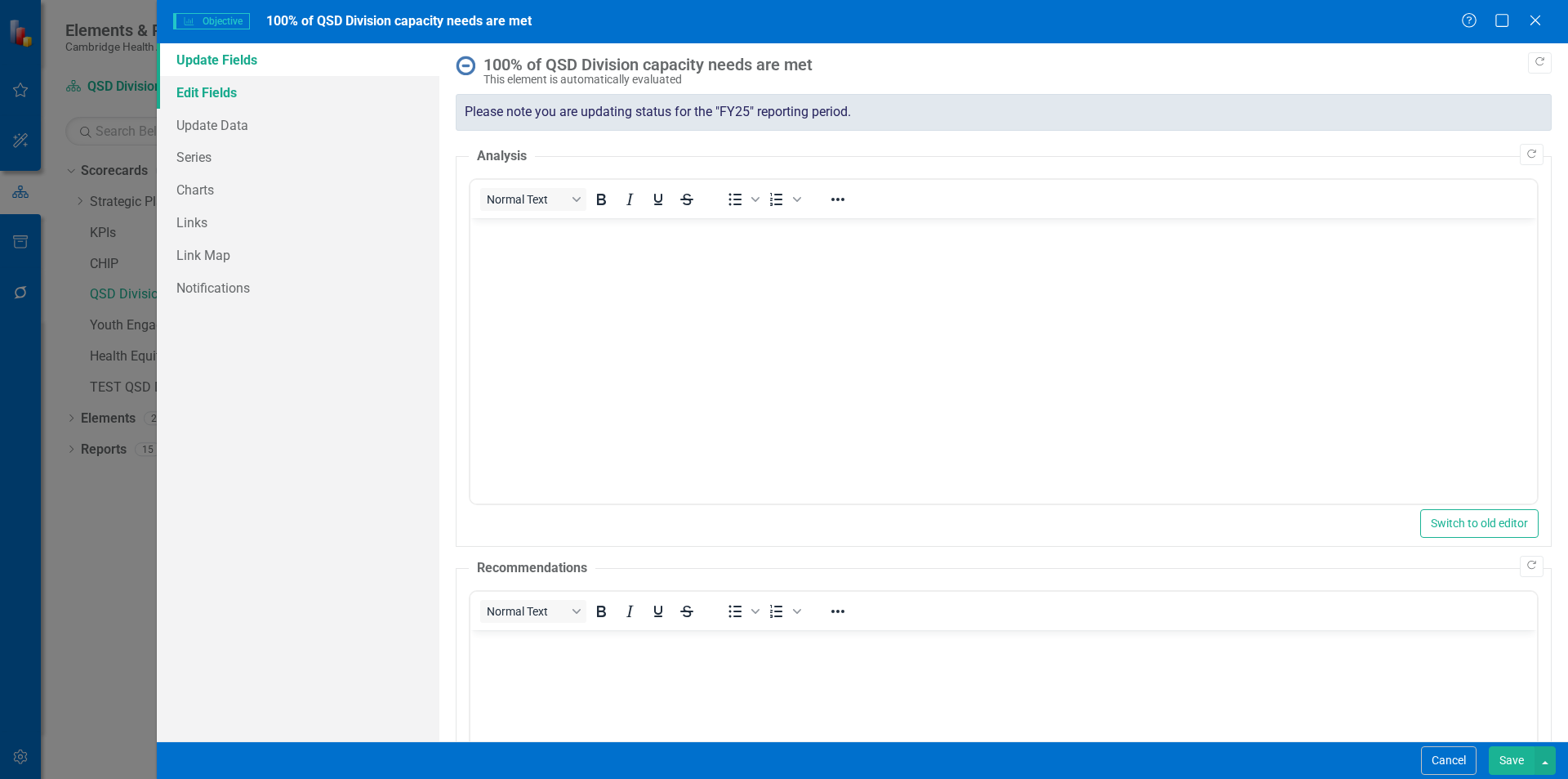
click at [282, 79] on link "Edit Fields" at bounding box center [298, 92] width 283 height 33
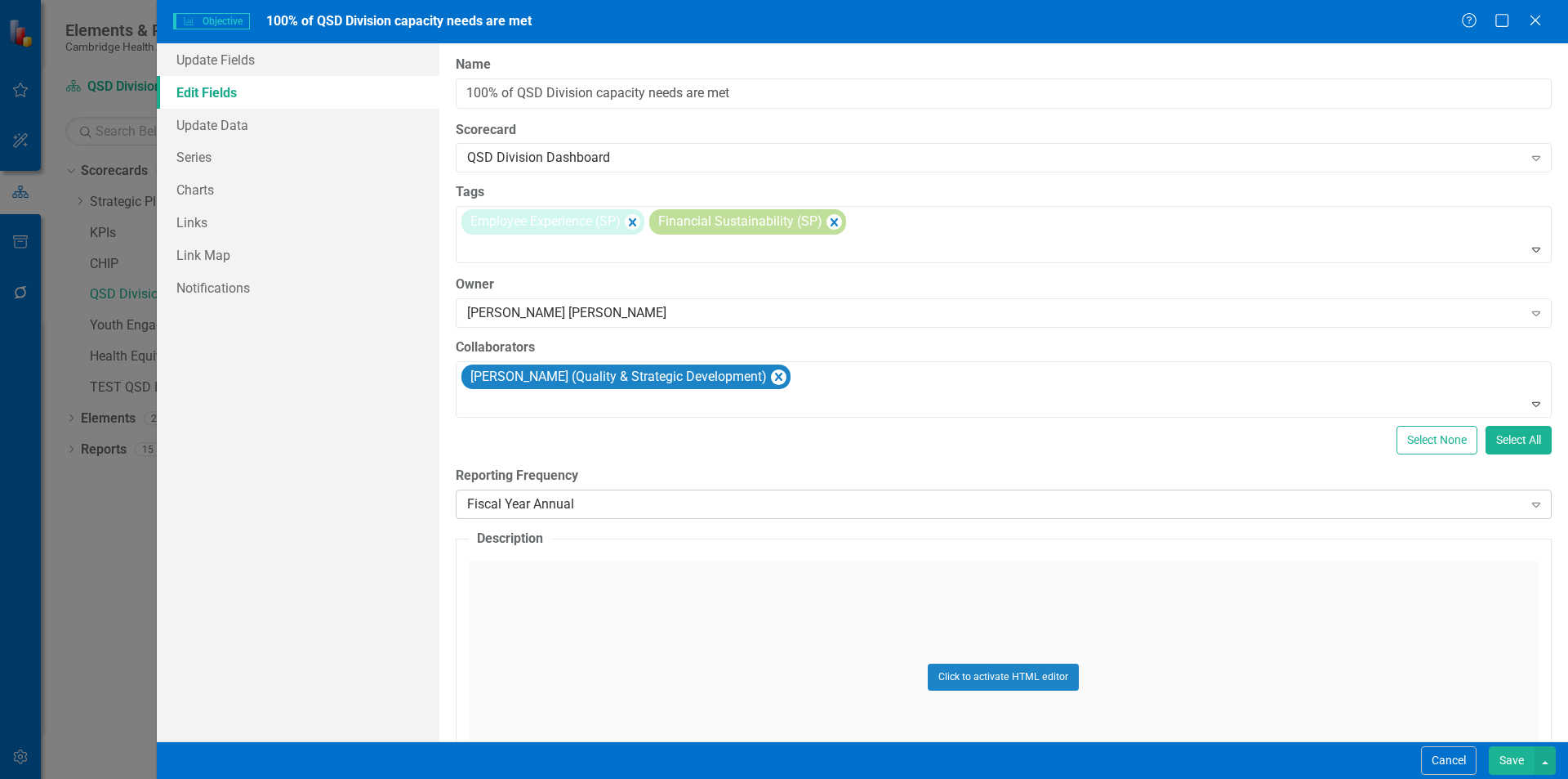
click at [700, 505] on div "Fiscal Year Annual" at bounding box center [995, 505] width 1056 height 19
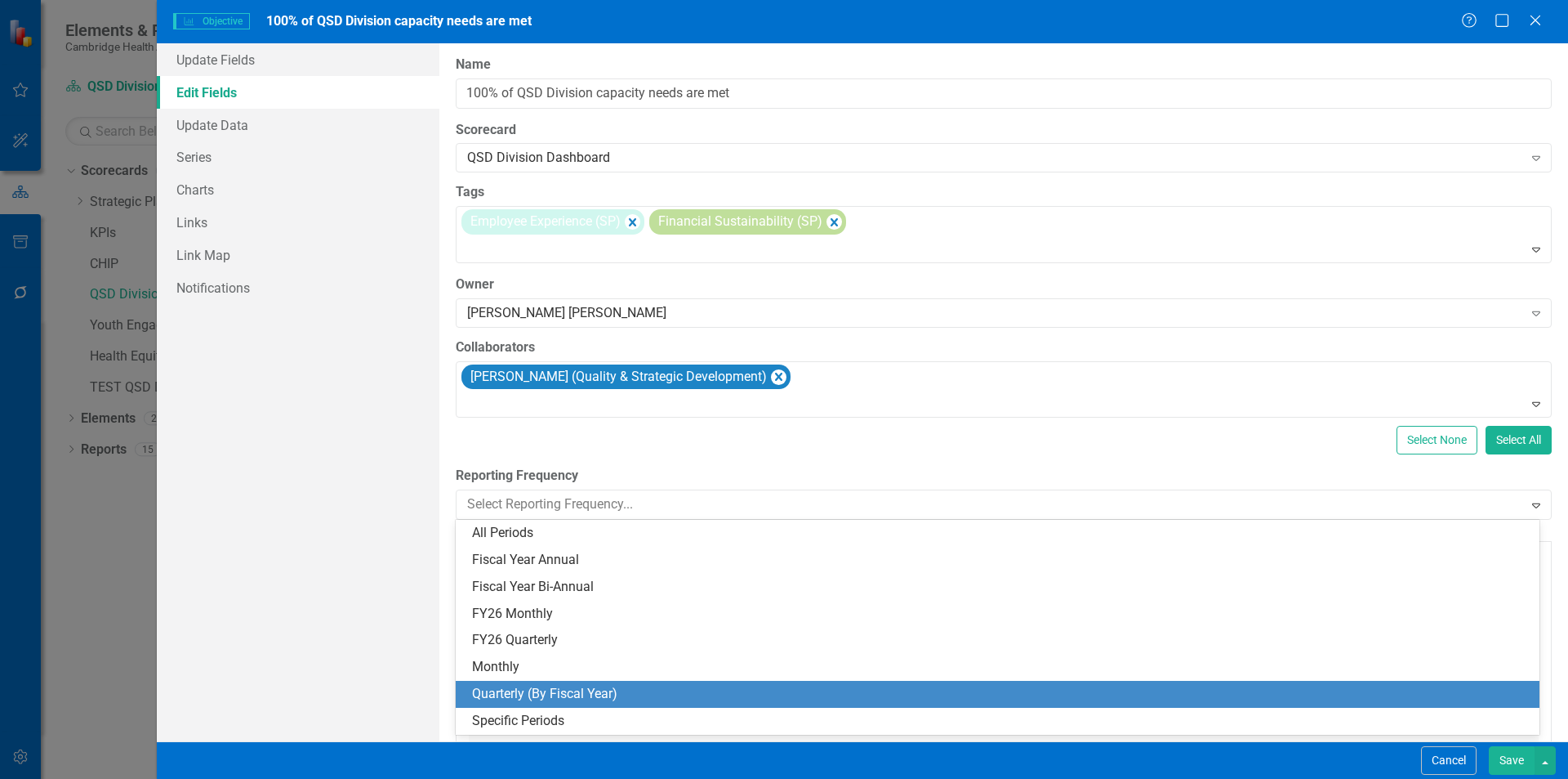
click at [639, 685] on div "Quarterly (By Fiscal Year)" at bounding box center [1001, 694] width 1058 height 19
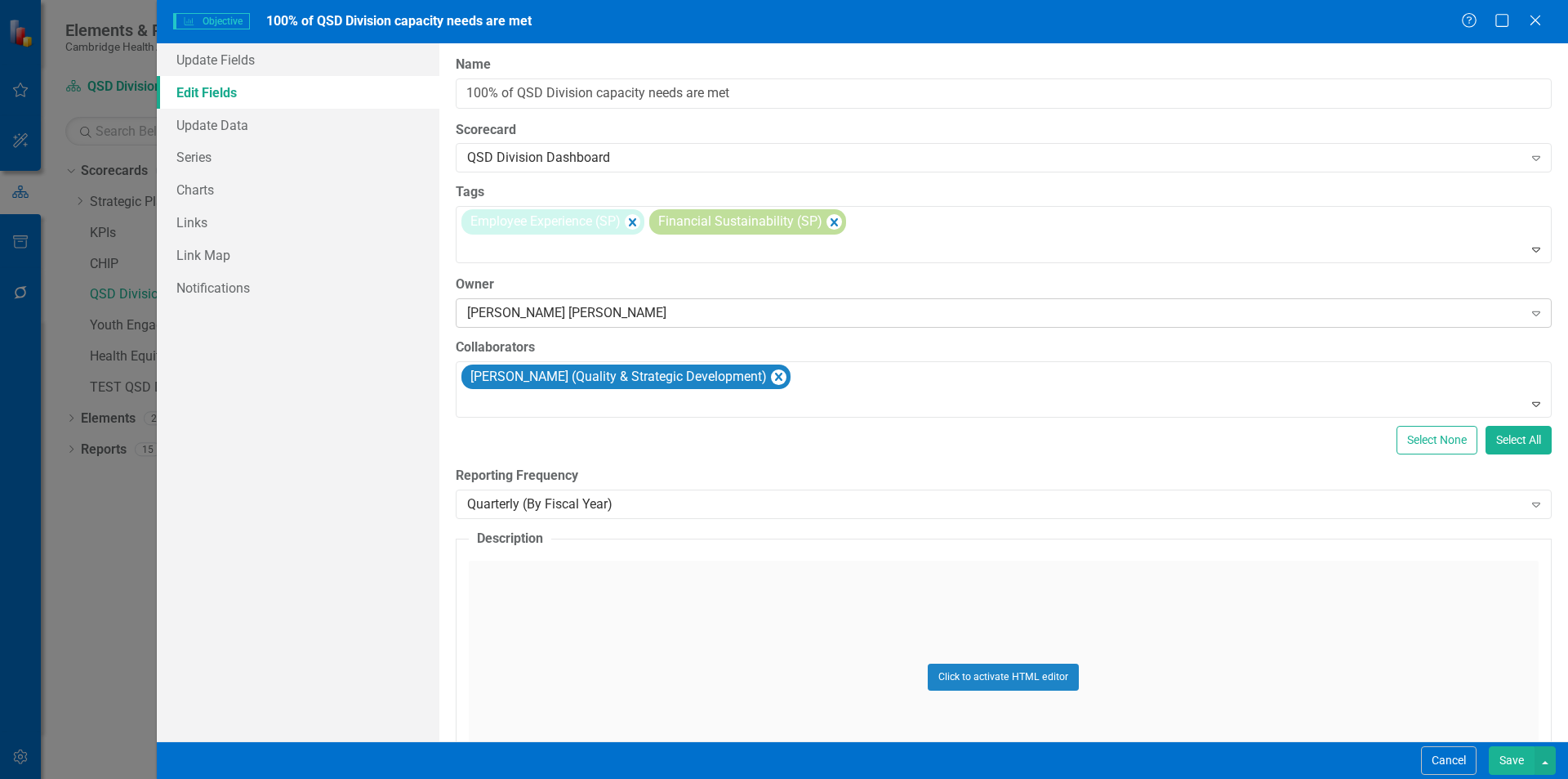
click at [548, 316] on div "[PERSON_NAME] [PERSON_NAME]" at bounding box center [995, 312] width 1056 height 19
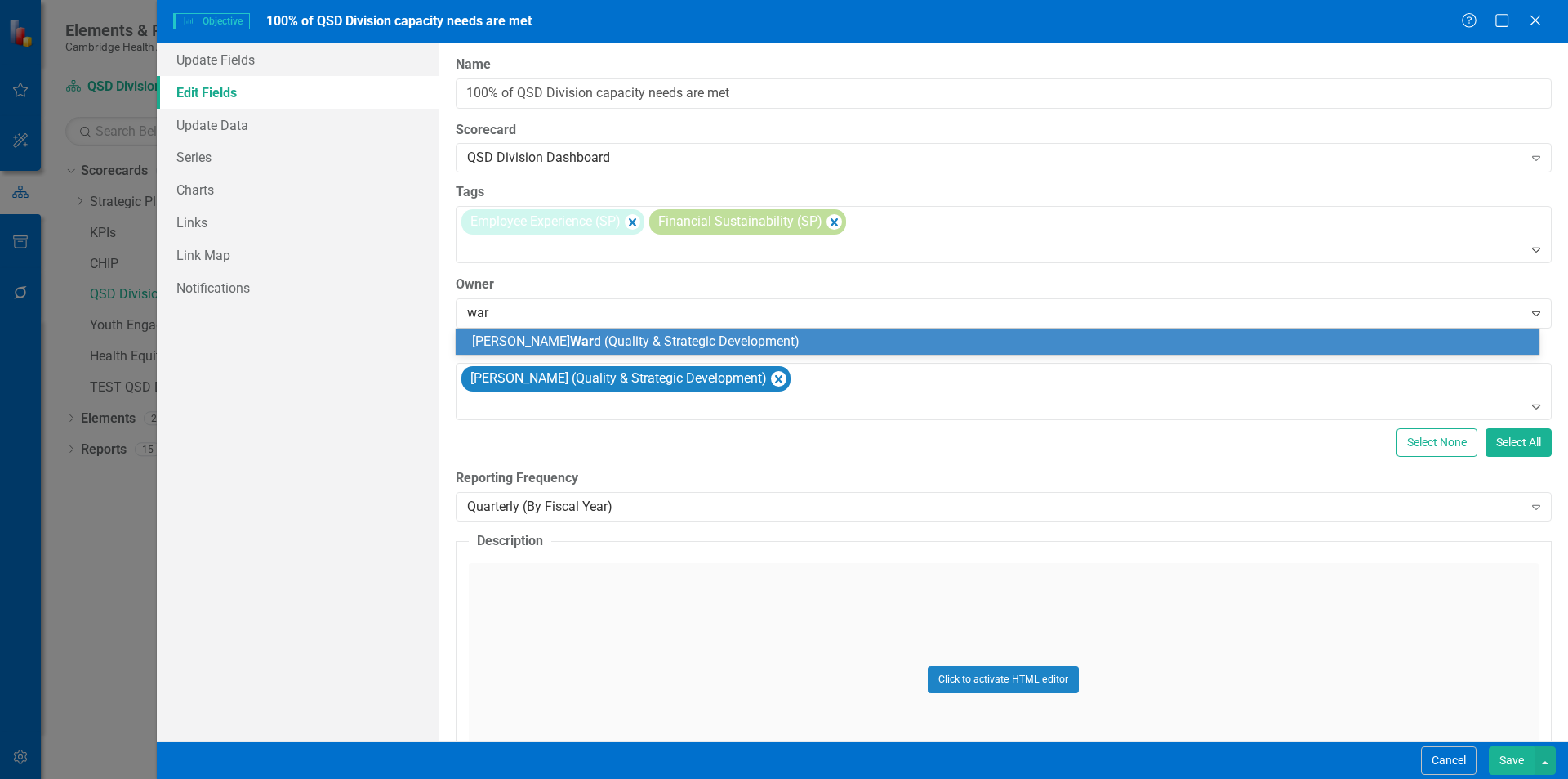
type input "ward"
click at [555, 343] on span "Kristin Ward (Quality & Strategic Development)" at bounding box center [668, 341] width 392 height 16
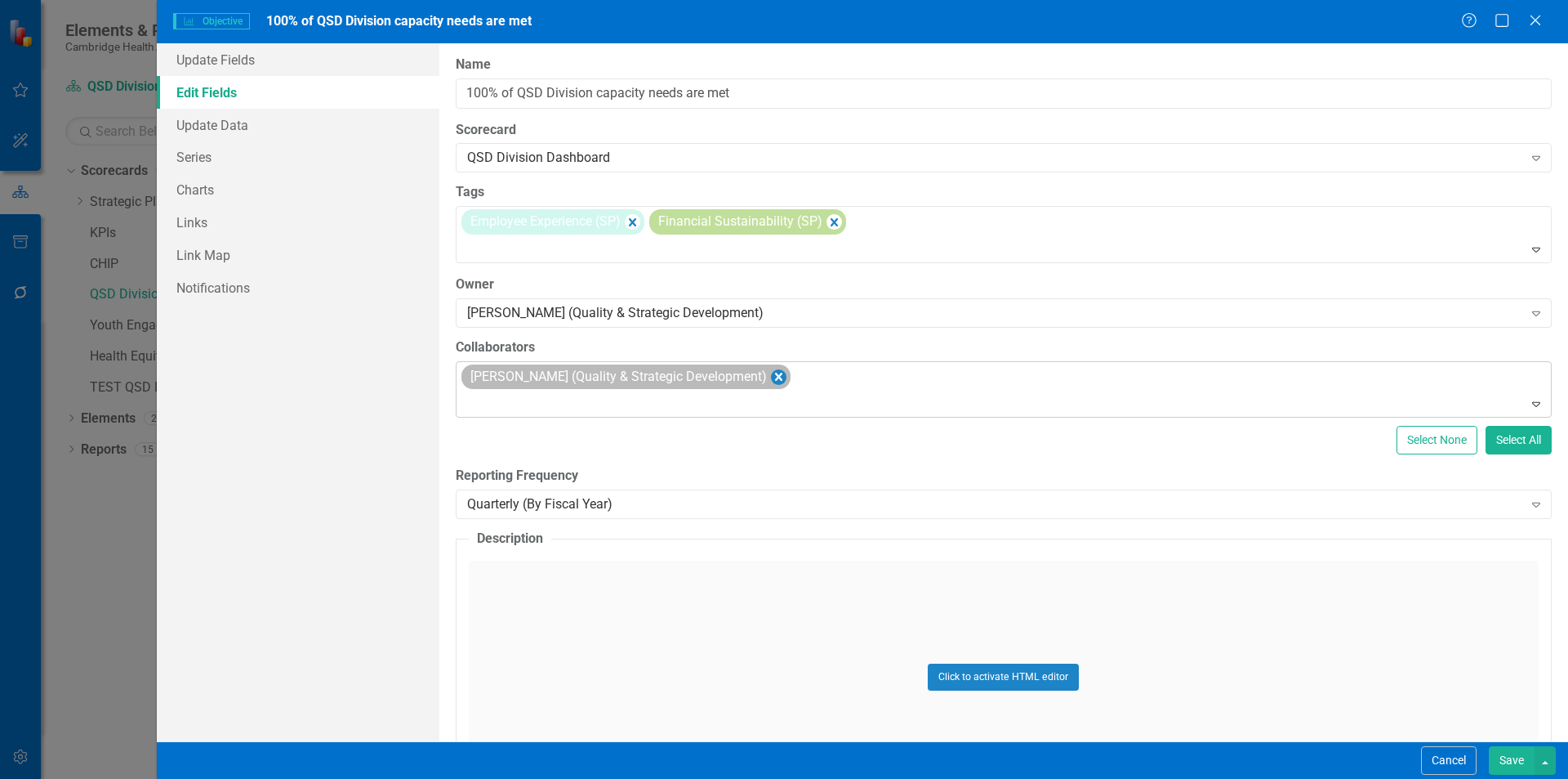
click at [771, 369] on icon "Remove Kristin Ward (Quality & Strategic Development)" at bounding box center [779, 377] width 16 height 20
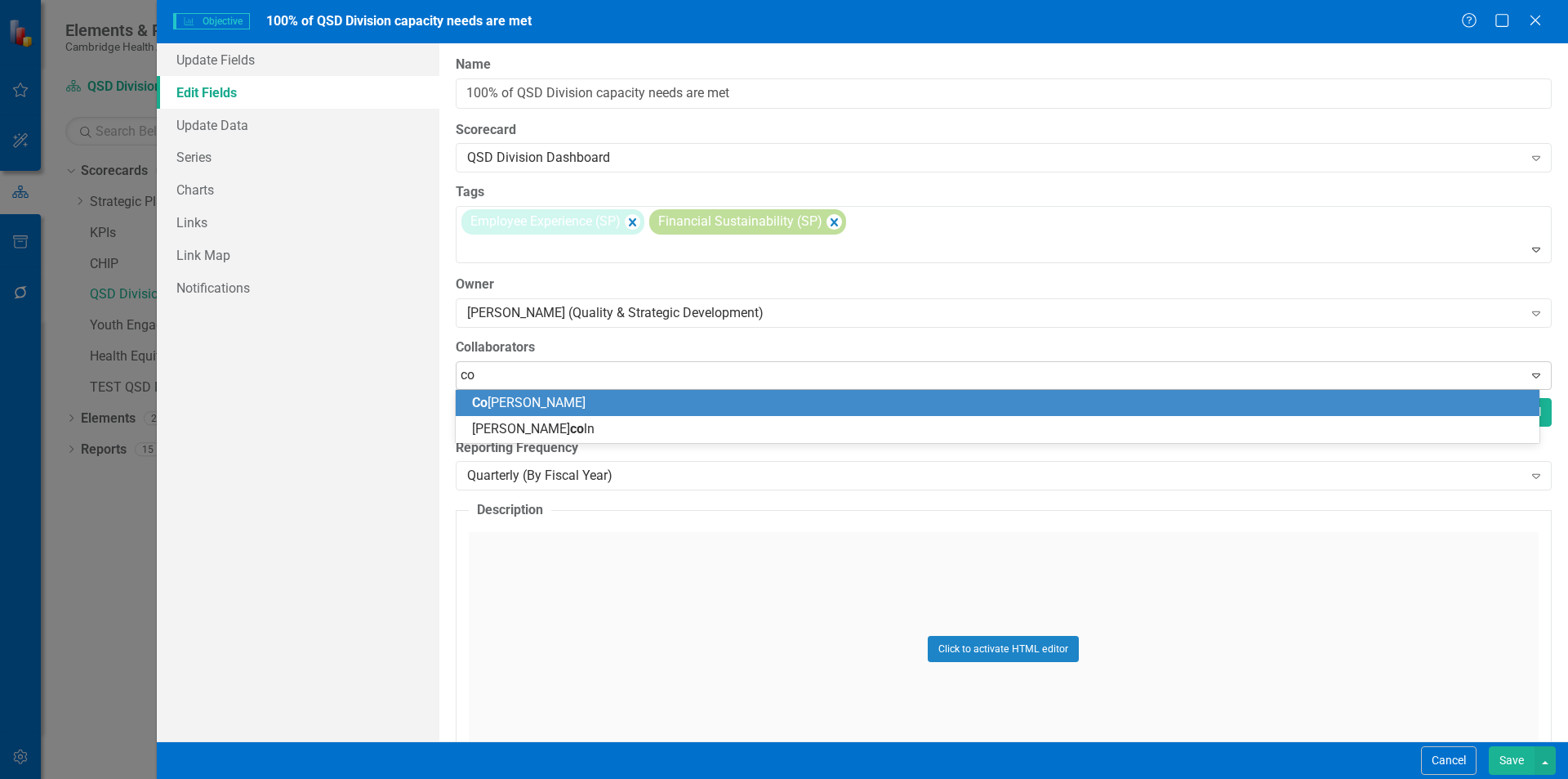
type input "con"
click at [739, 406] on div "Con nor Hogan" at bounding box center [1001, 403] width 1058 height 19
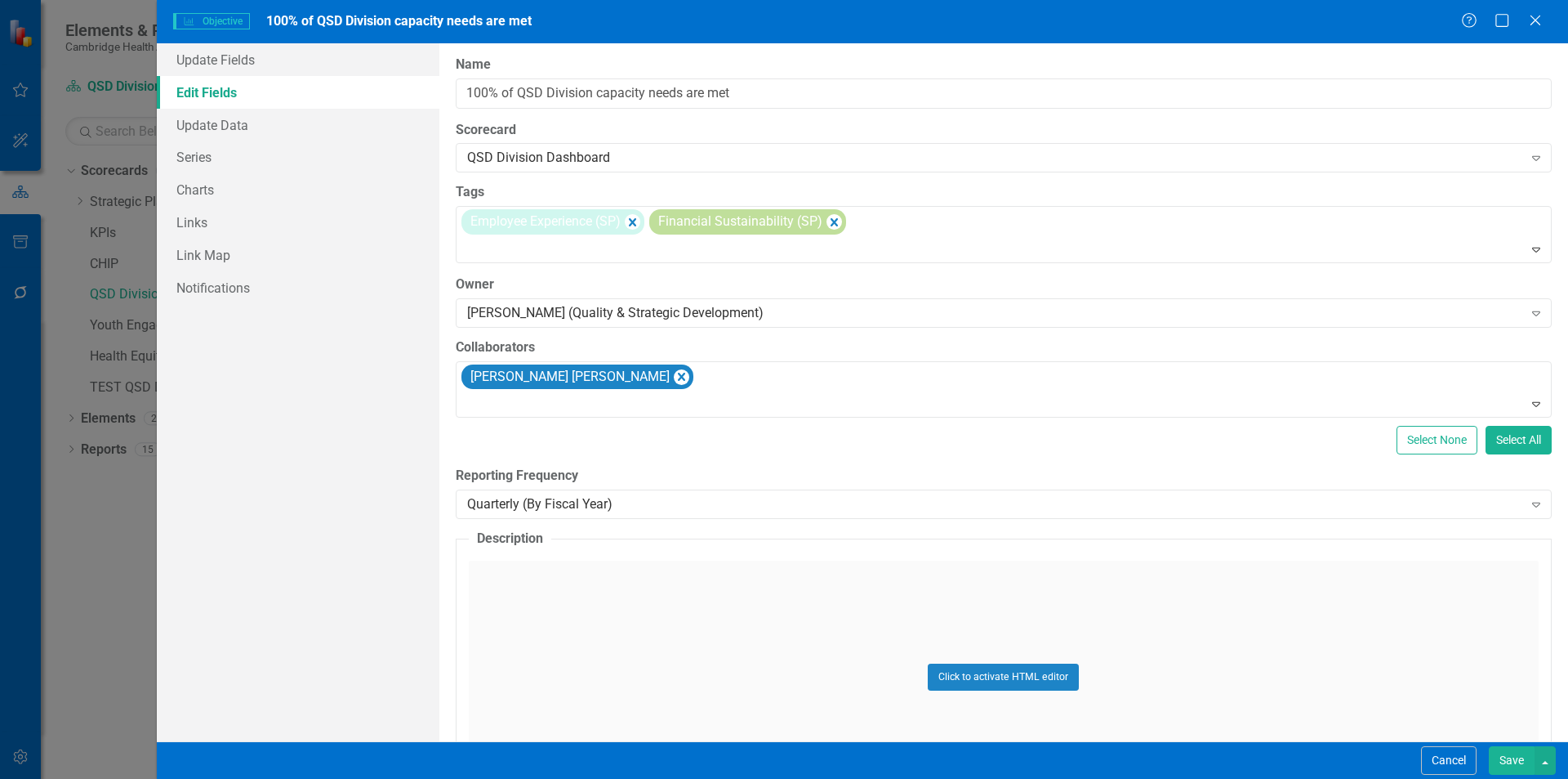
click at [1506, 764] on button "Save" at bounding box center [1512, 760] width 46 height 29
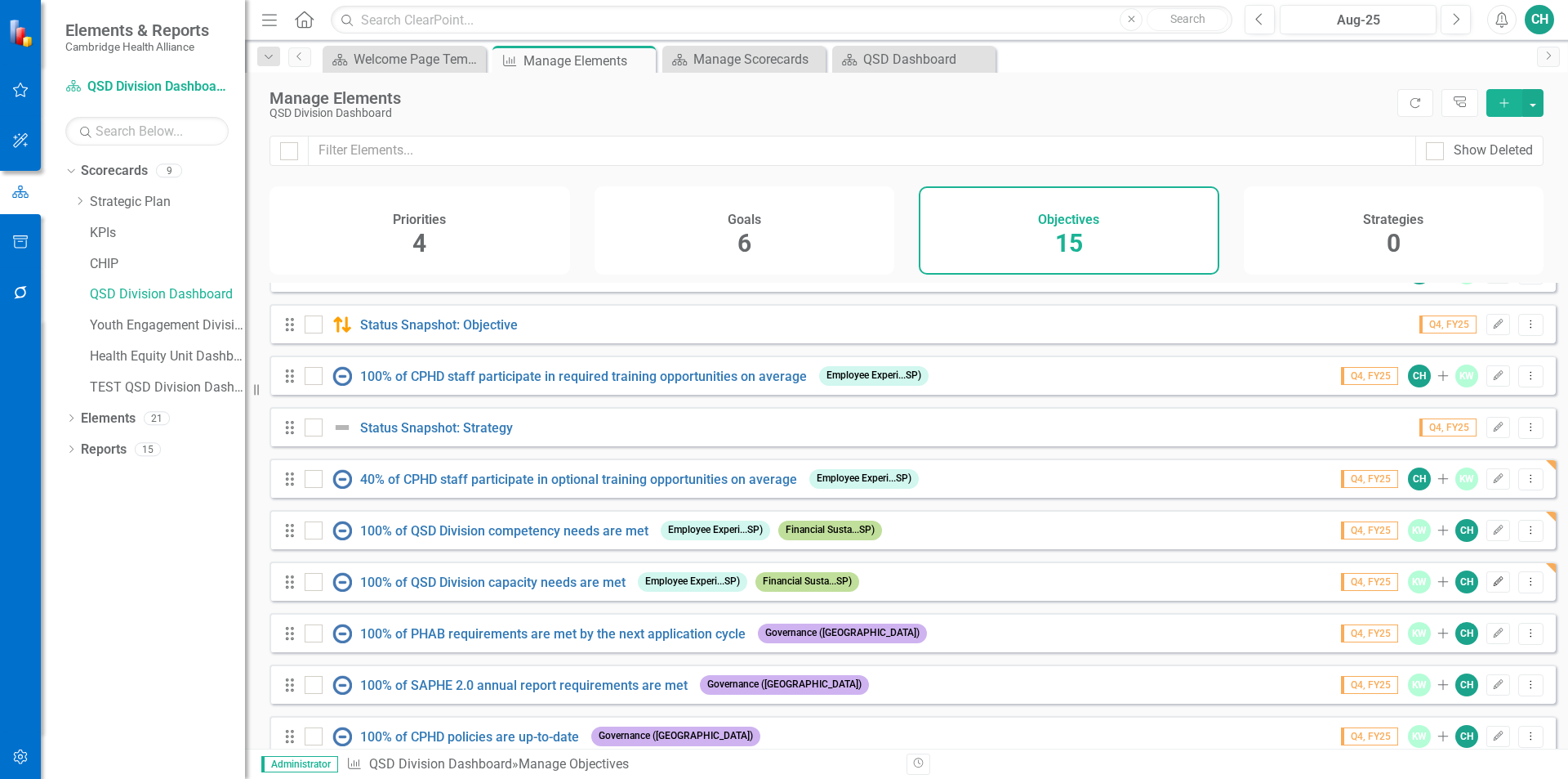
click at [1492, 586] on icon "Edit" at bounding box center [1498, 582] width 12 height 10
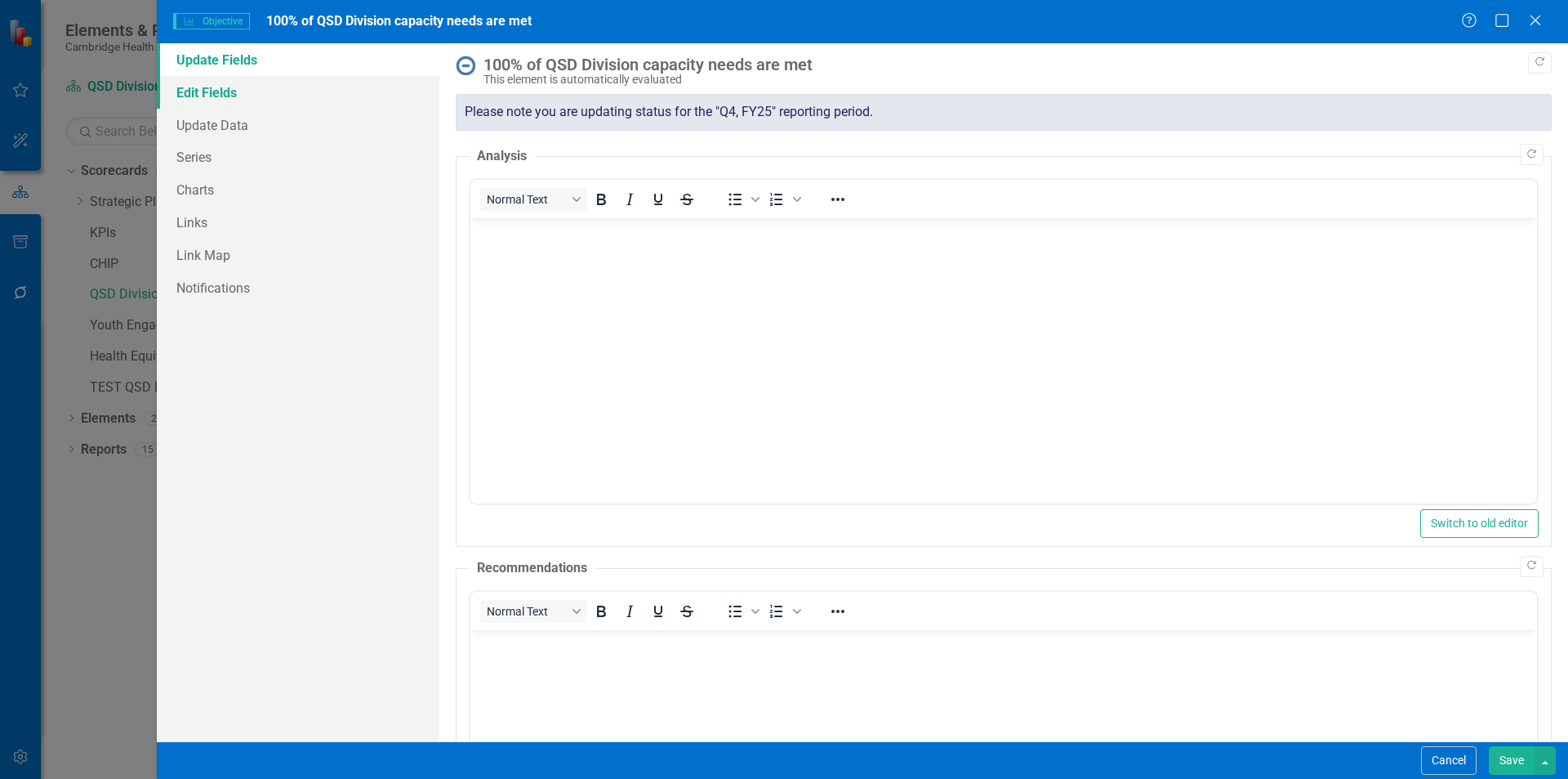
click at [301, 93] on link "Edit Fields" at bounding box center [298, 92] width 283 height 33
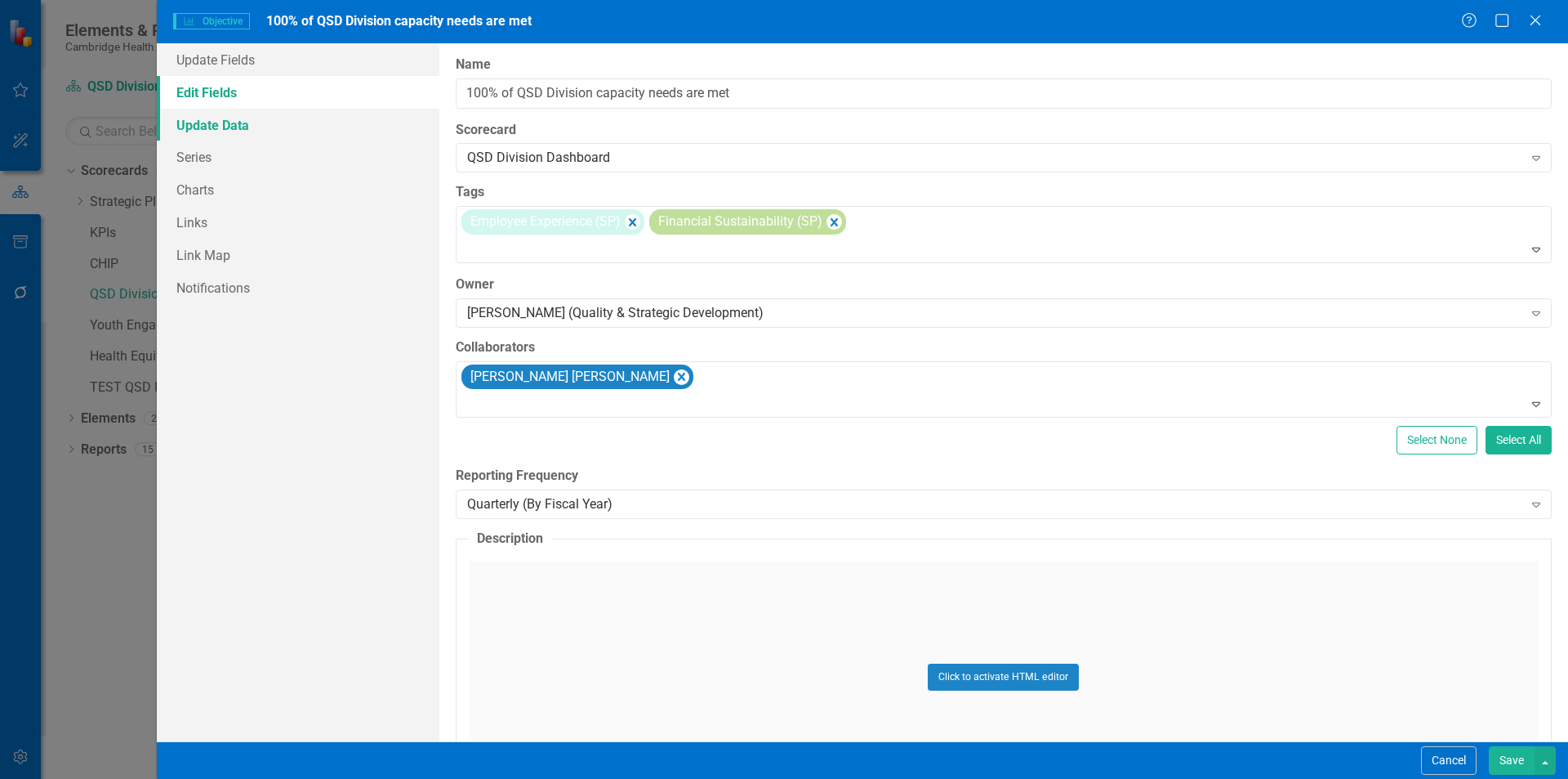
click at [278, 127] on link "Update Data" at bounding box center [298, 125] width 283 height 33
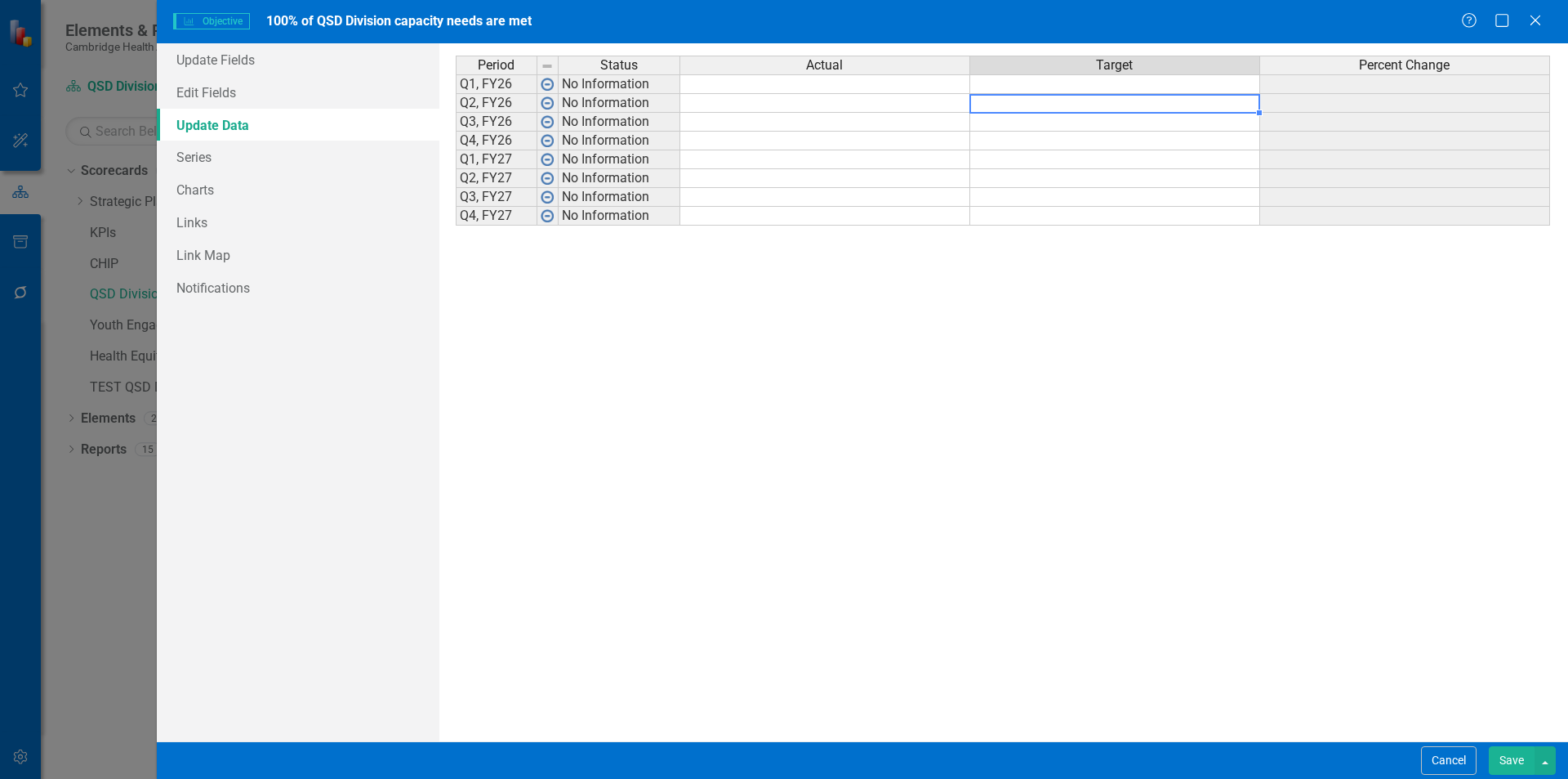
click at [456, 94] on div "Period Status Actual Target Percent Change Q1, FY26 No Information Q2, FY26 No …" at bounding box center [456, 141] width 0 height 170
type textarea "100"
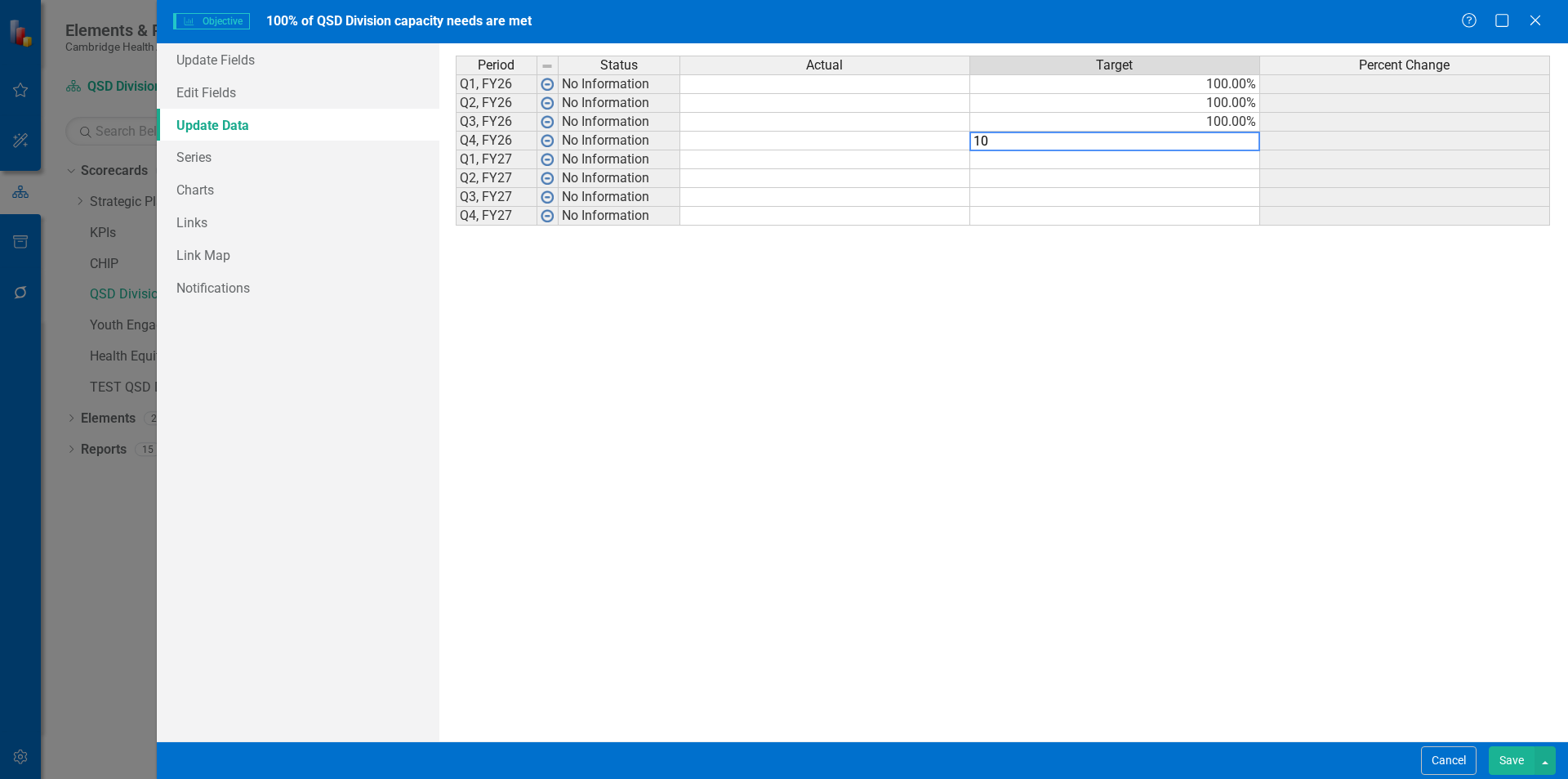
type textarea "100"
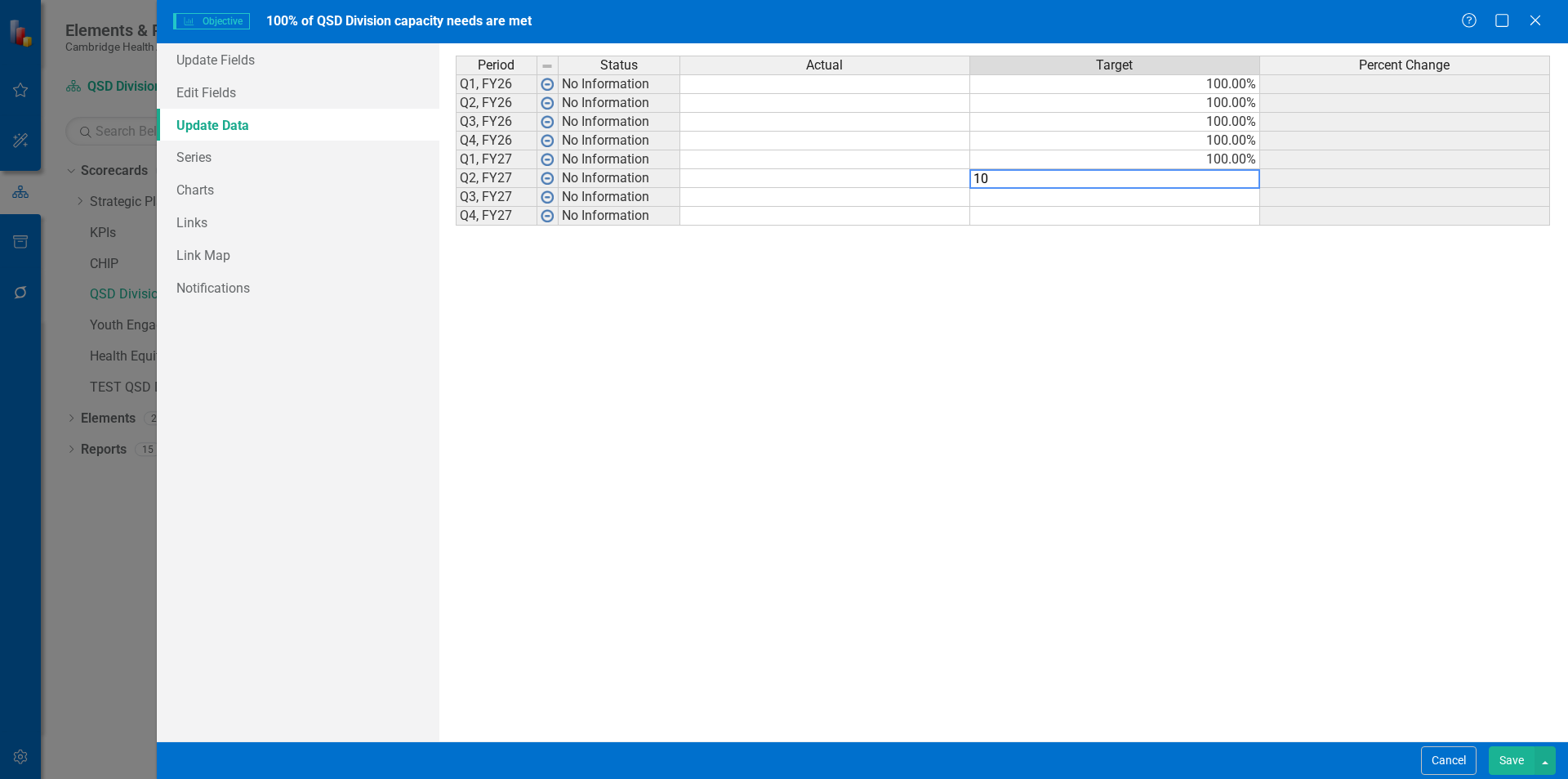
type textarea "100"
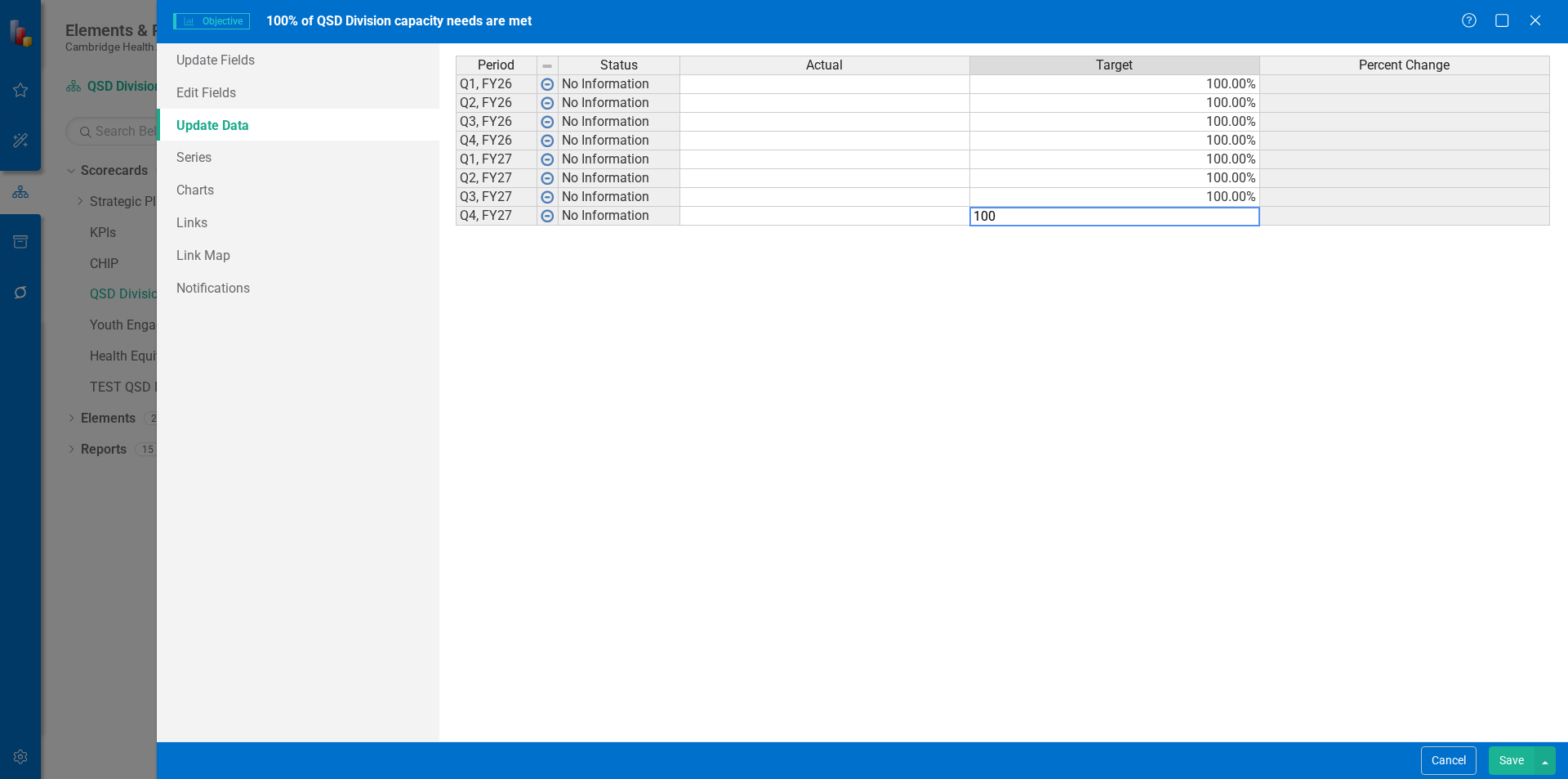
type textarea "100"
click at [1103, 373] on div "Period Status Actual Target Percent Change Q1, FY26 No Information 100.00% Q2, …" at bounding box center [1004, 392] width 1097 height 673
click at [1517, 760] on button "Save" at bounding box center [1512, 760] width 46 height 29
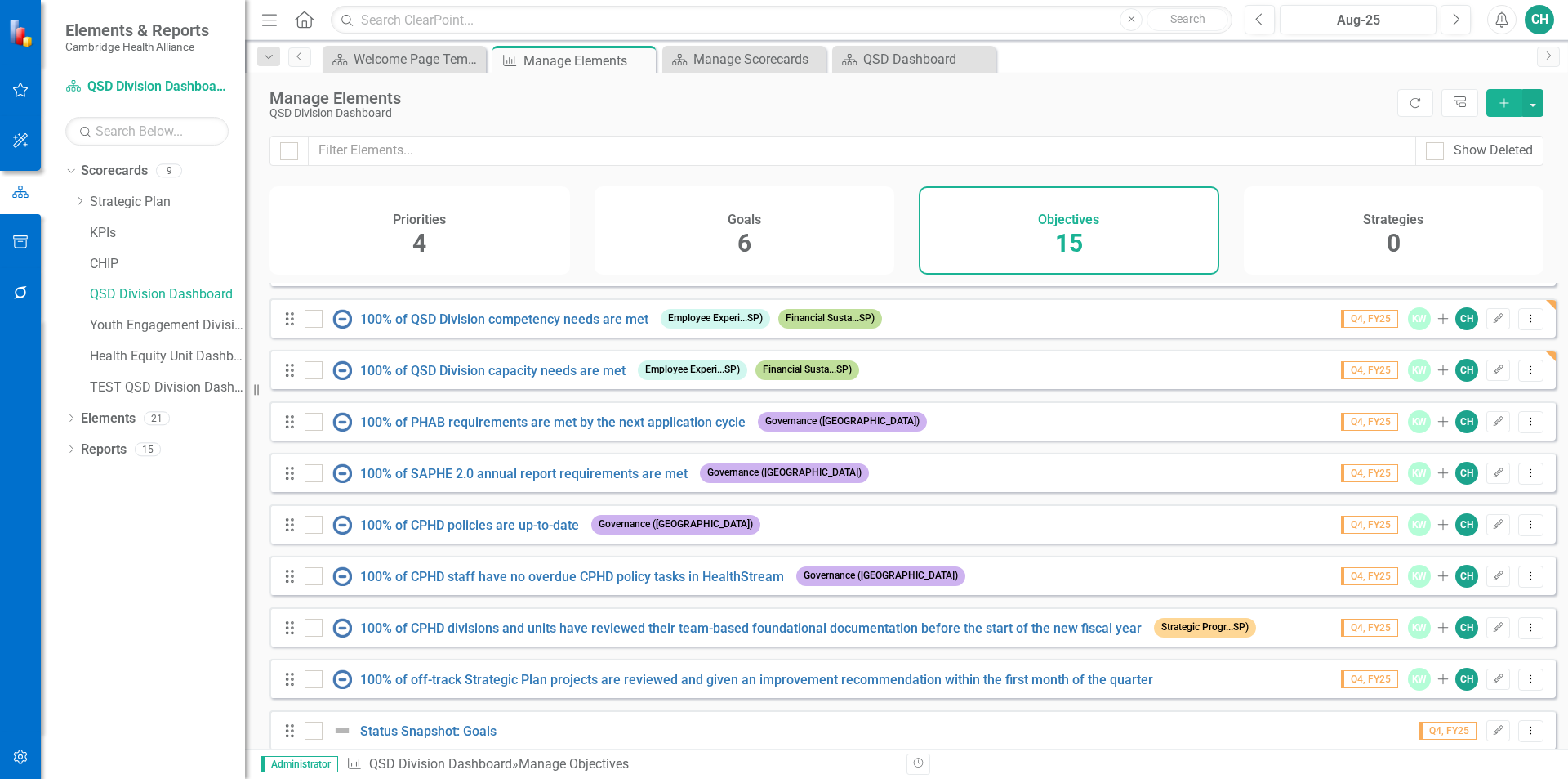
scroll to position [319, 0]
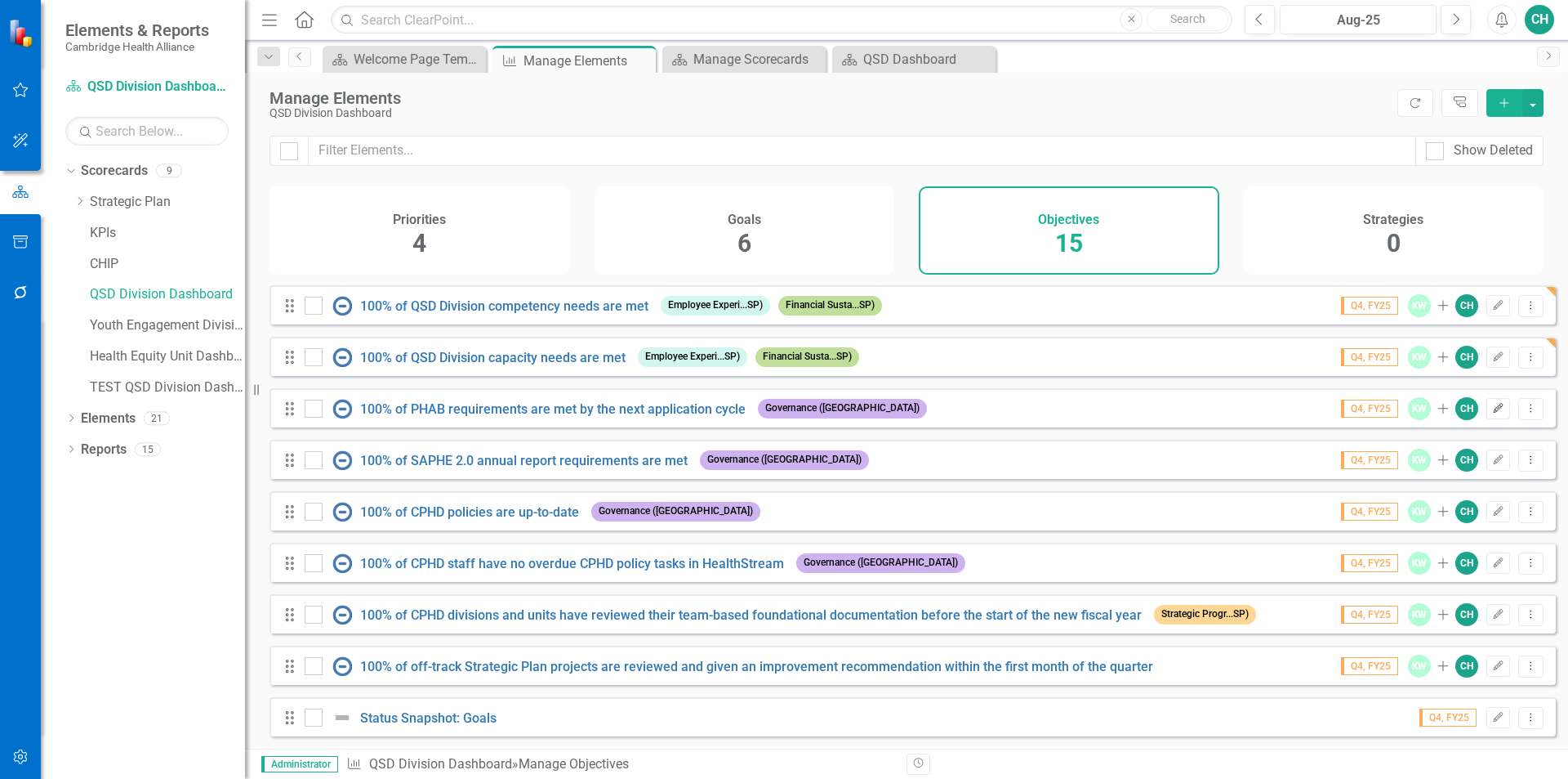
click at [1486, 402] on button "Edit" at bounding box center [1498, 408] width 24 height 21
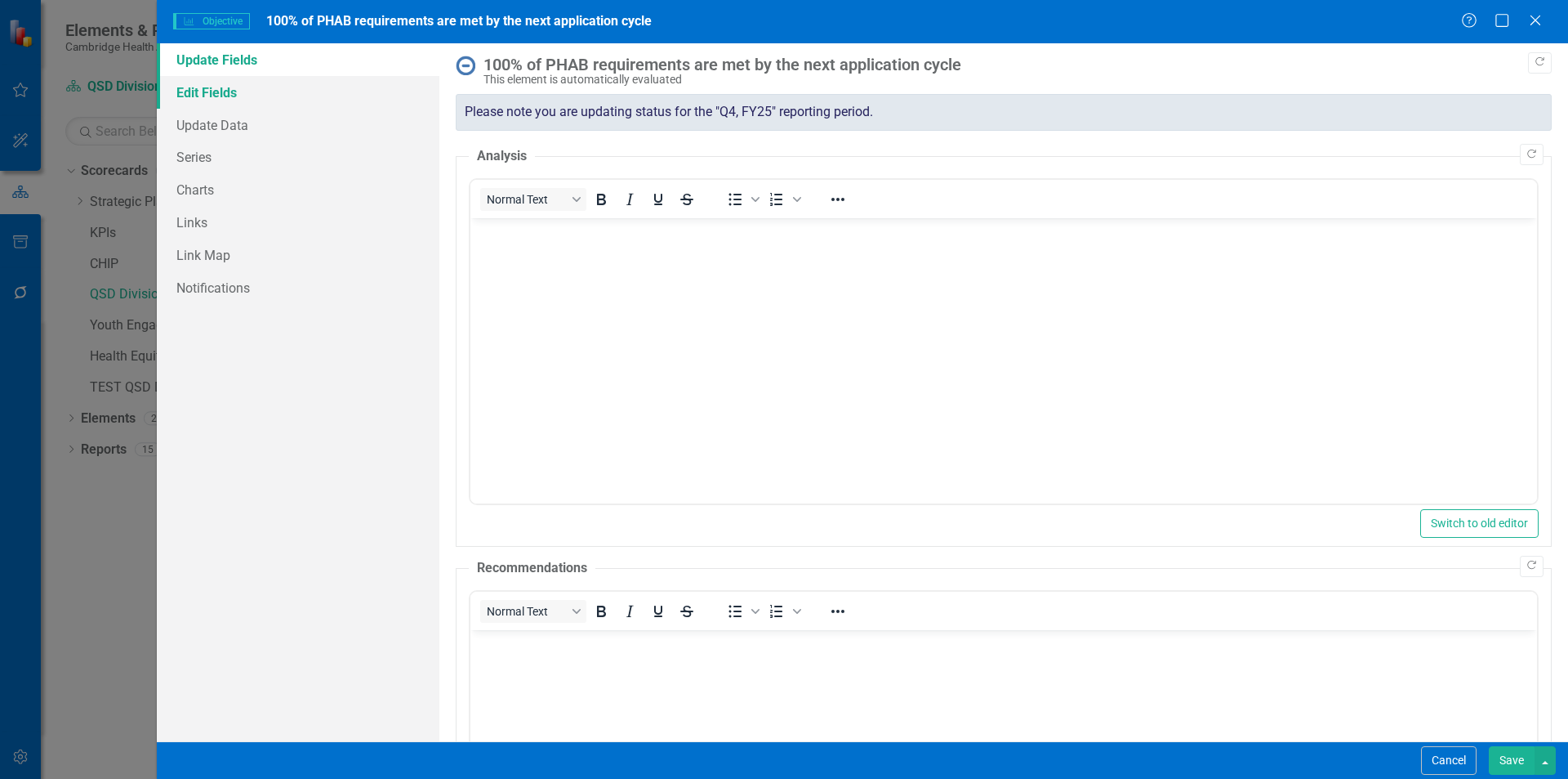
scroll to position [0, 0]
click at [292, 99] on link "Edit Fields" at bounding box center [298, 92] width 283 height 33
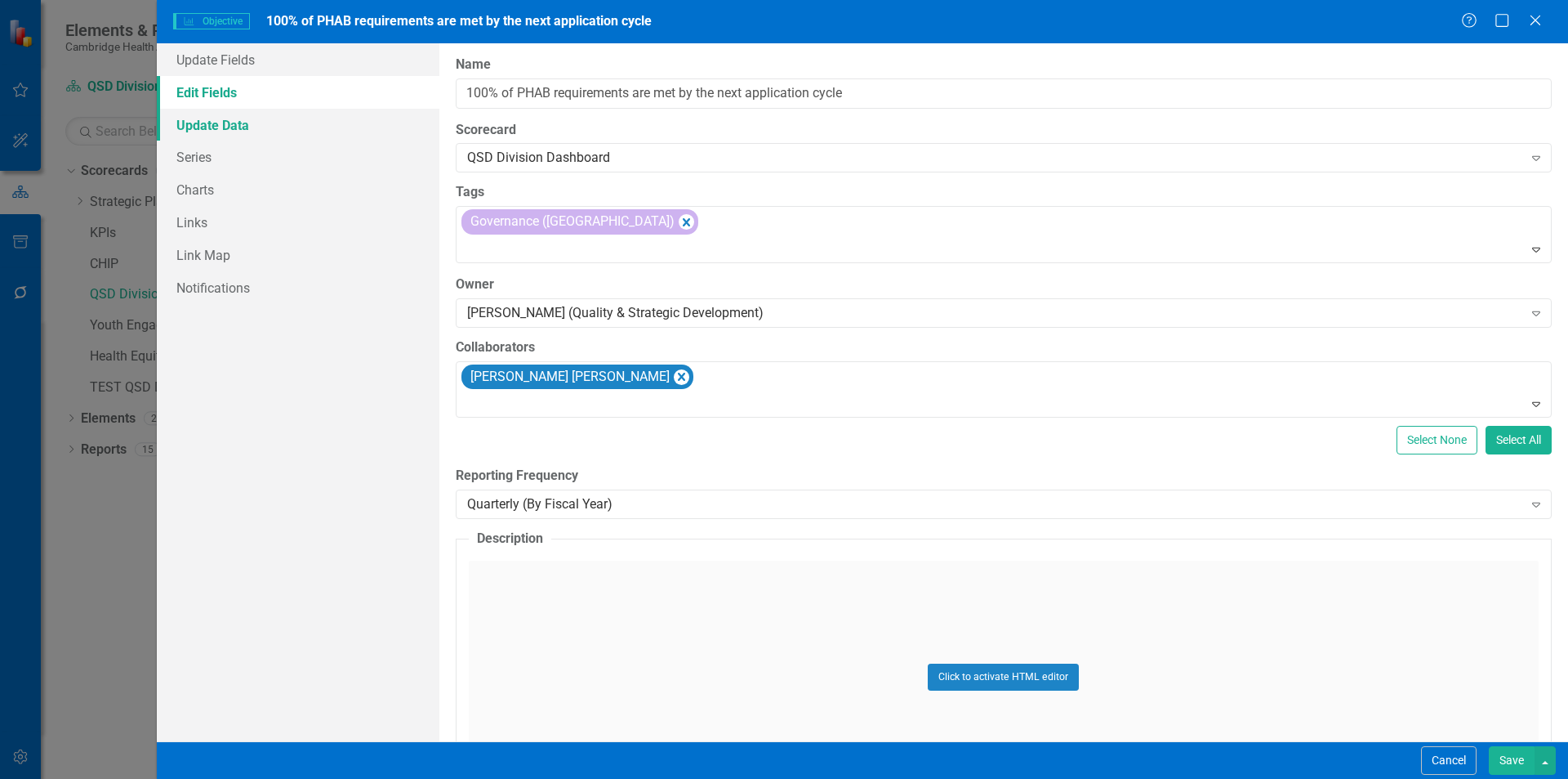
click at [255, 126] on link "Update Data" at bounding box center [298, 125] width 283 height 33
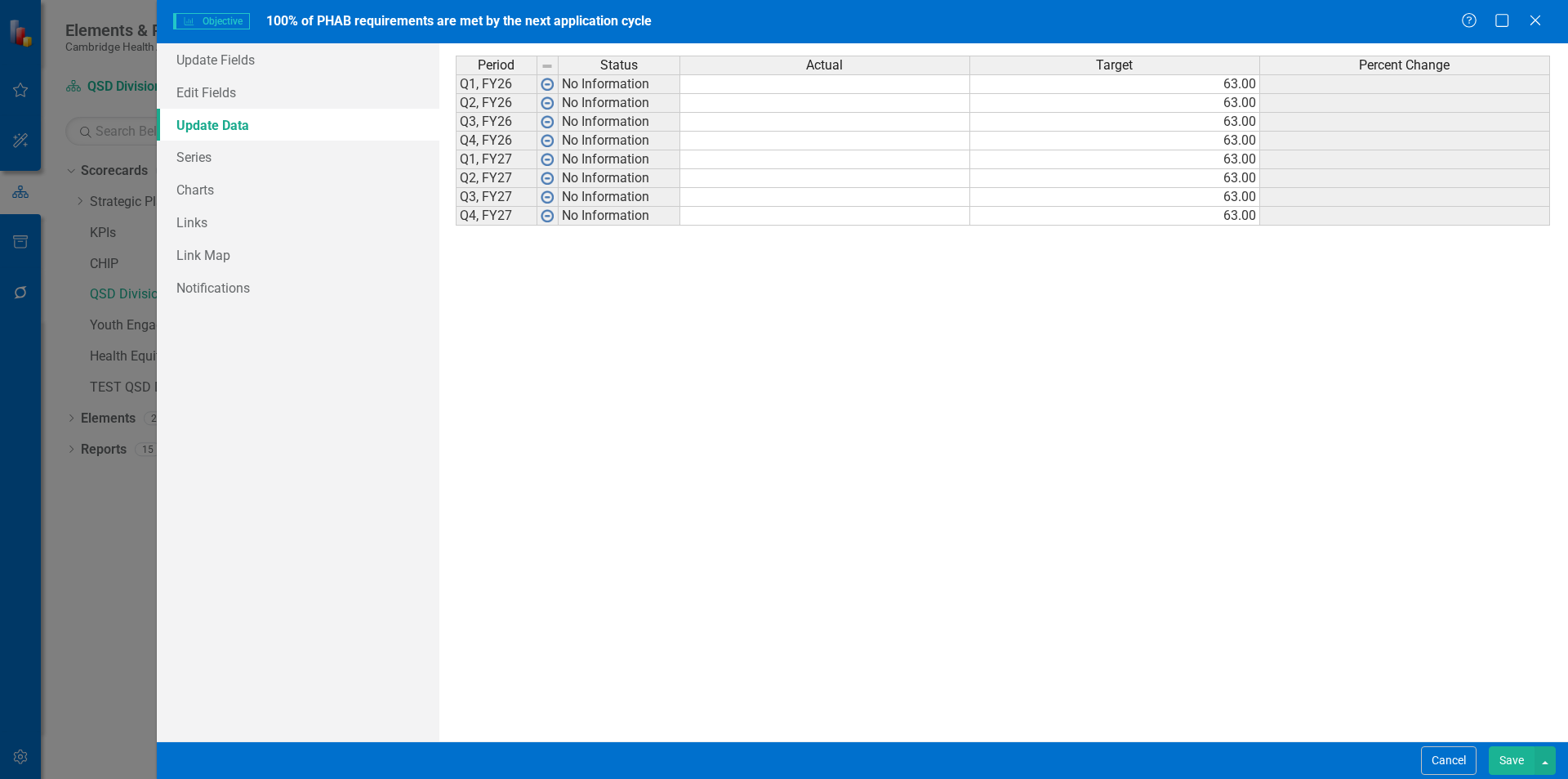
click at [1122, 89] on td "63.00" at bounding box center [1114, 85] width 290 height 20
click at [253, 143] on link "Series" at bounding box center [298, 157] width 283 height 33
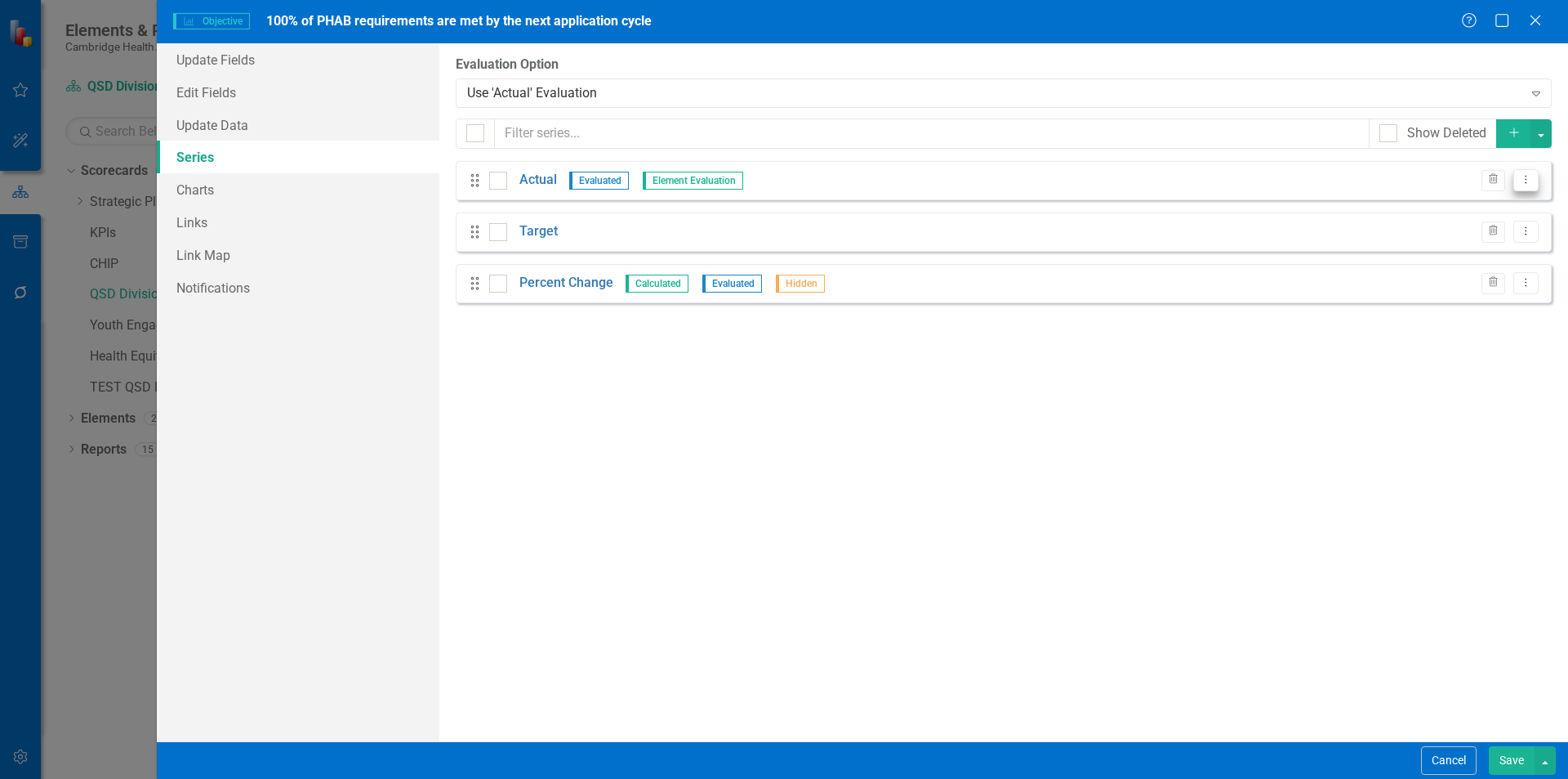
click at [1533, 183] on button "Dropdown Menu" at bounding box center [1525, 181] width 25 height 22
click at [1471, 209] on link "Edit Edit Measure Series" at bounding box center [1445, 207] width 185 height 30
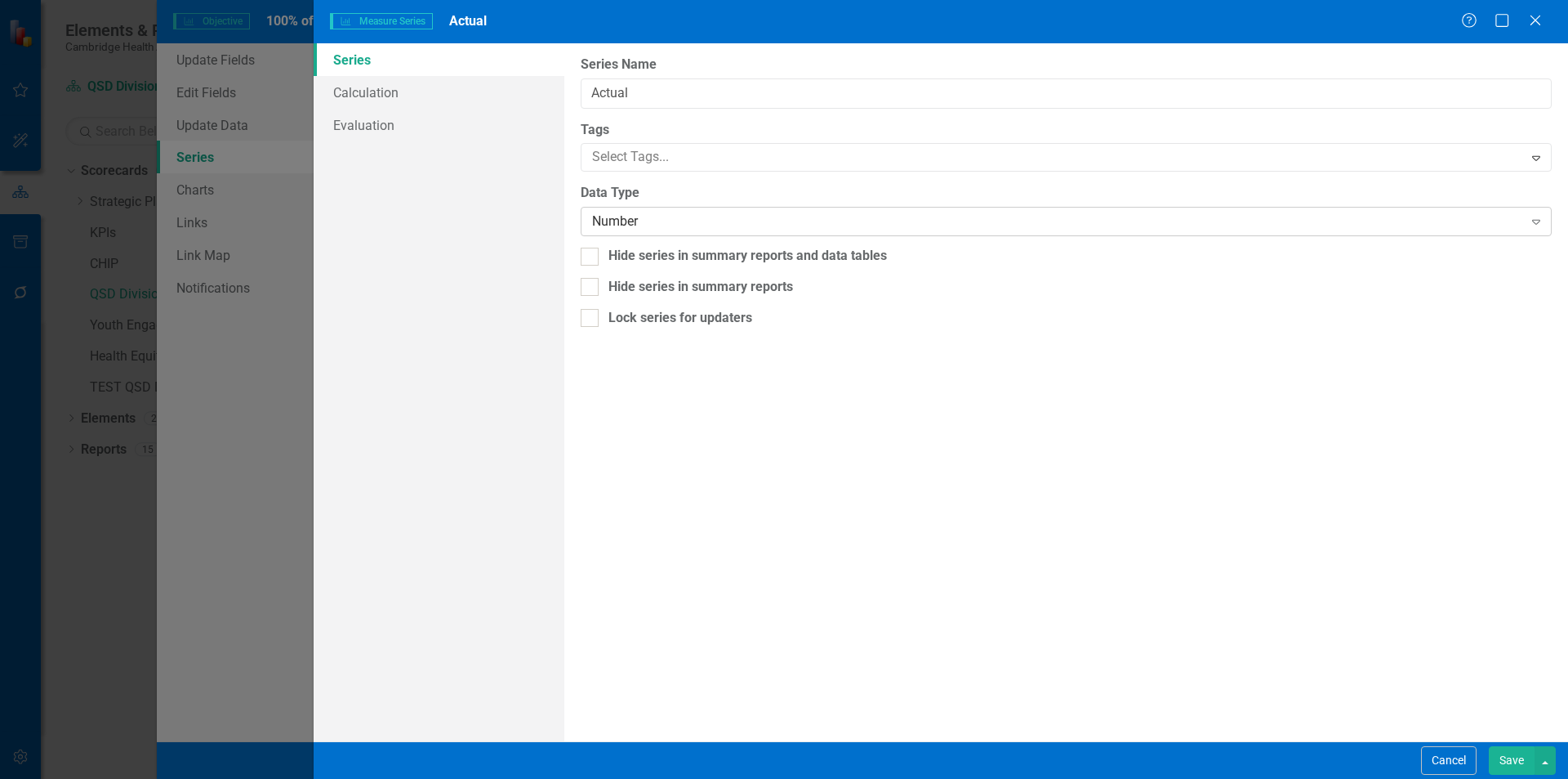
click at [743, 209] on div "Number Expand" at bounding box center [1067, 220] width 971 height 29
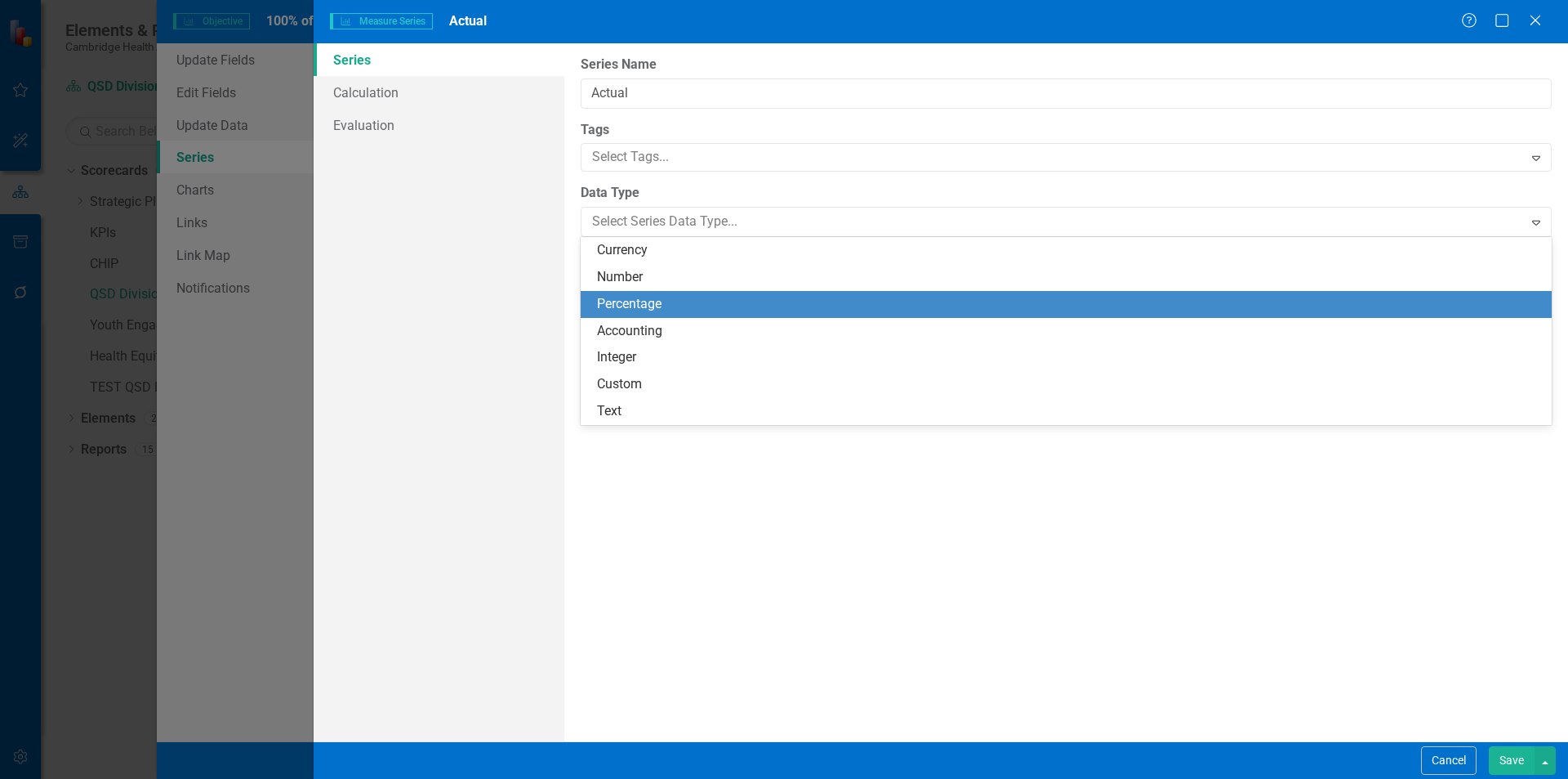
click at [711, 293] on div "Percentage" at bounding box center [1067, 304] width 971 height 27
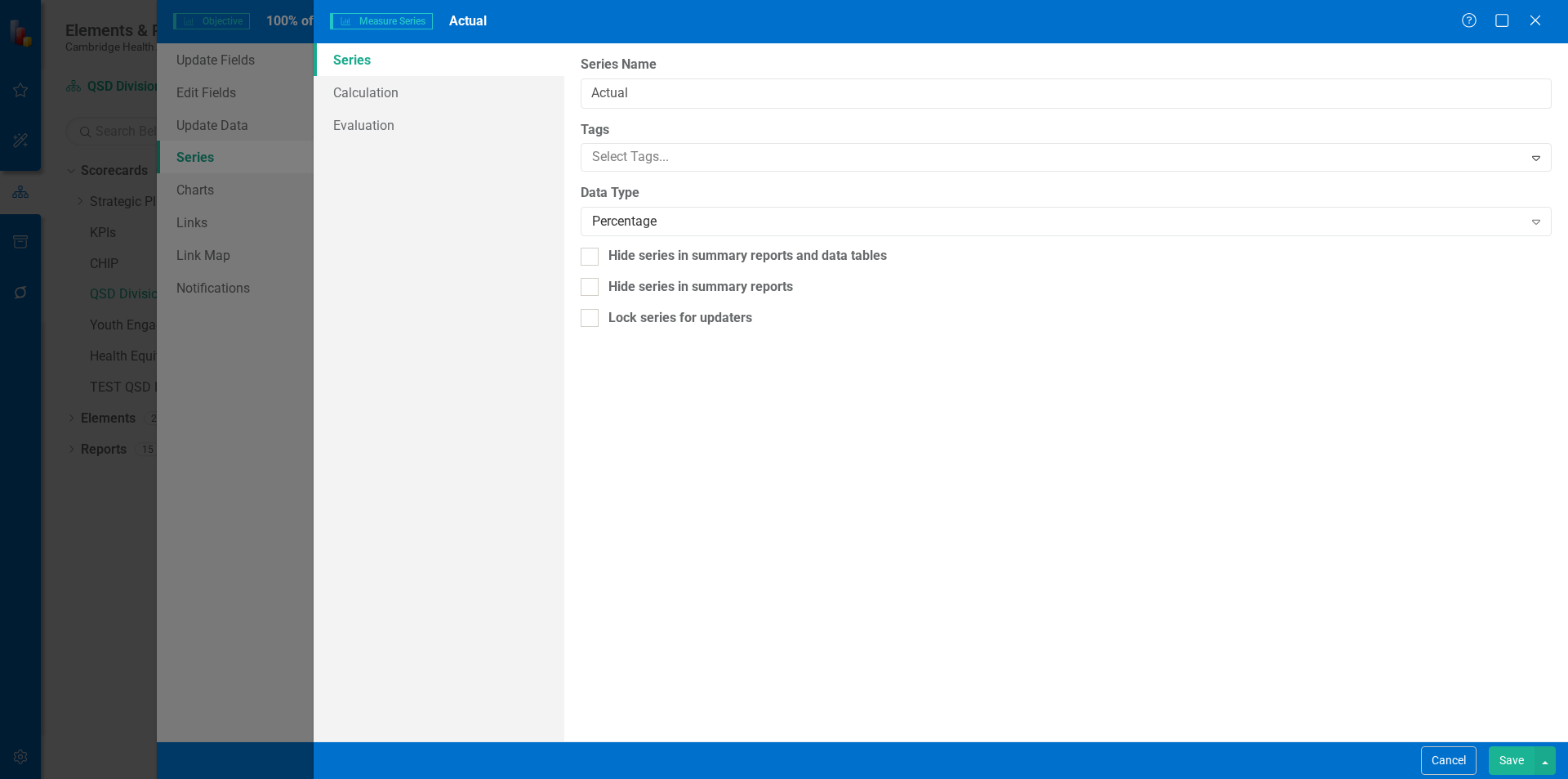
click at [1510, 766] on button "Save" at bounding box center [1512, 760] width 46 height 29
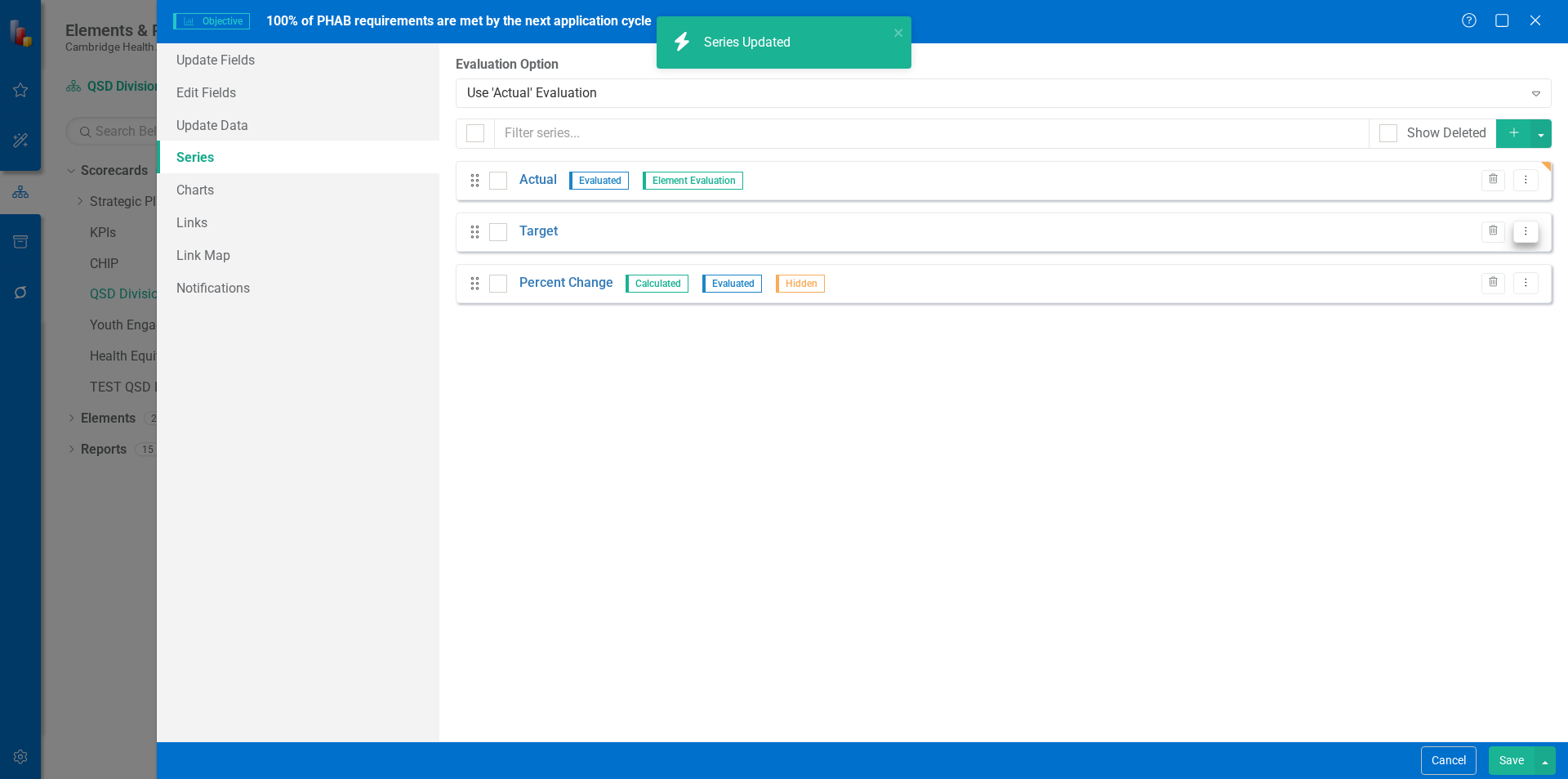
click at [1535, 237] on button "Dropdown Menu" at bounding box center [1525, 231] width 25 height 22
click at [1493, 266] on link "Edit Edit Measure Series" at bounding box center [1445, 258] width 185 height 30
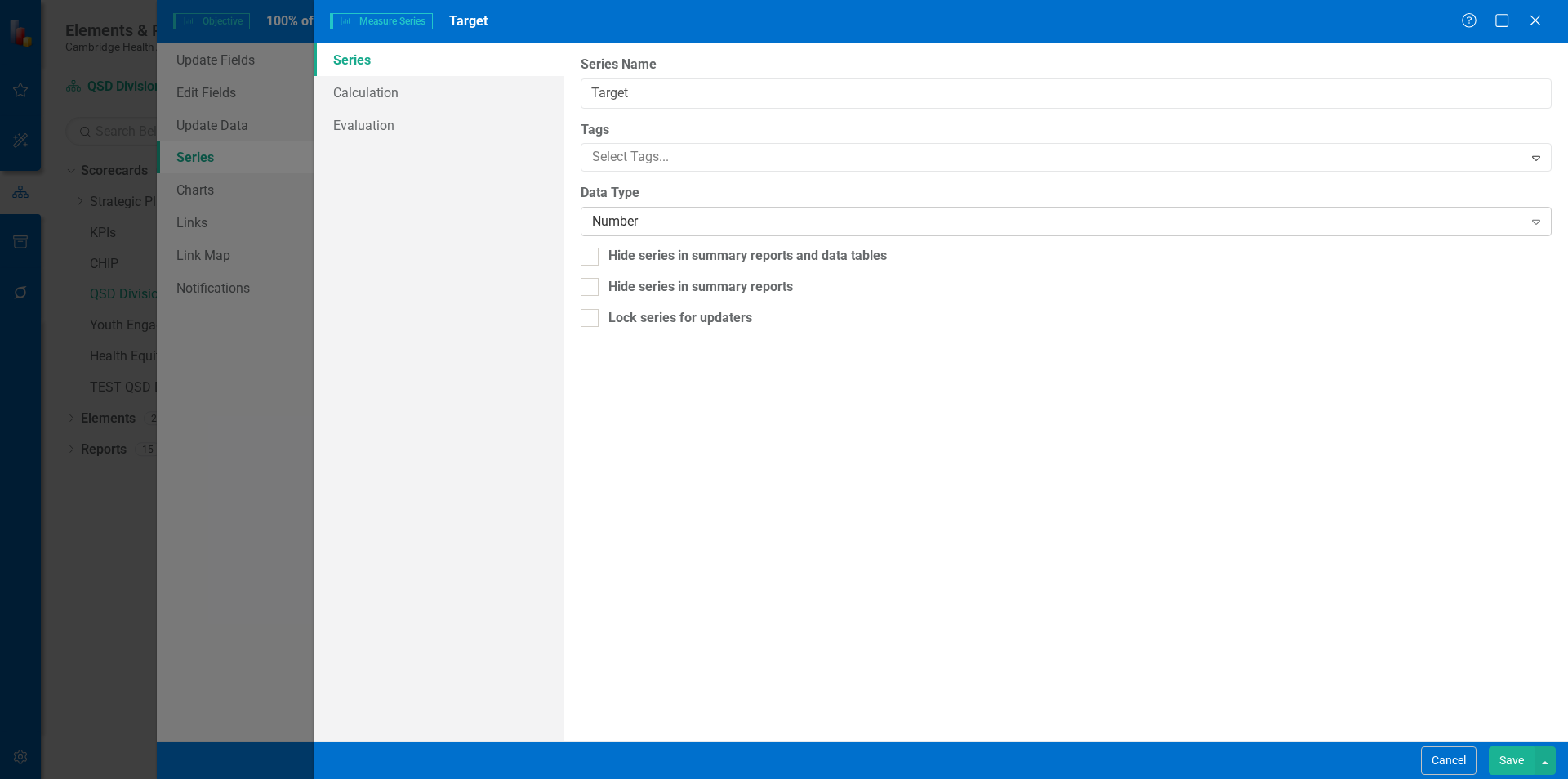
click at [902, 220] on div "Number" at bounding box center [1057, 221] width 930 height 19
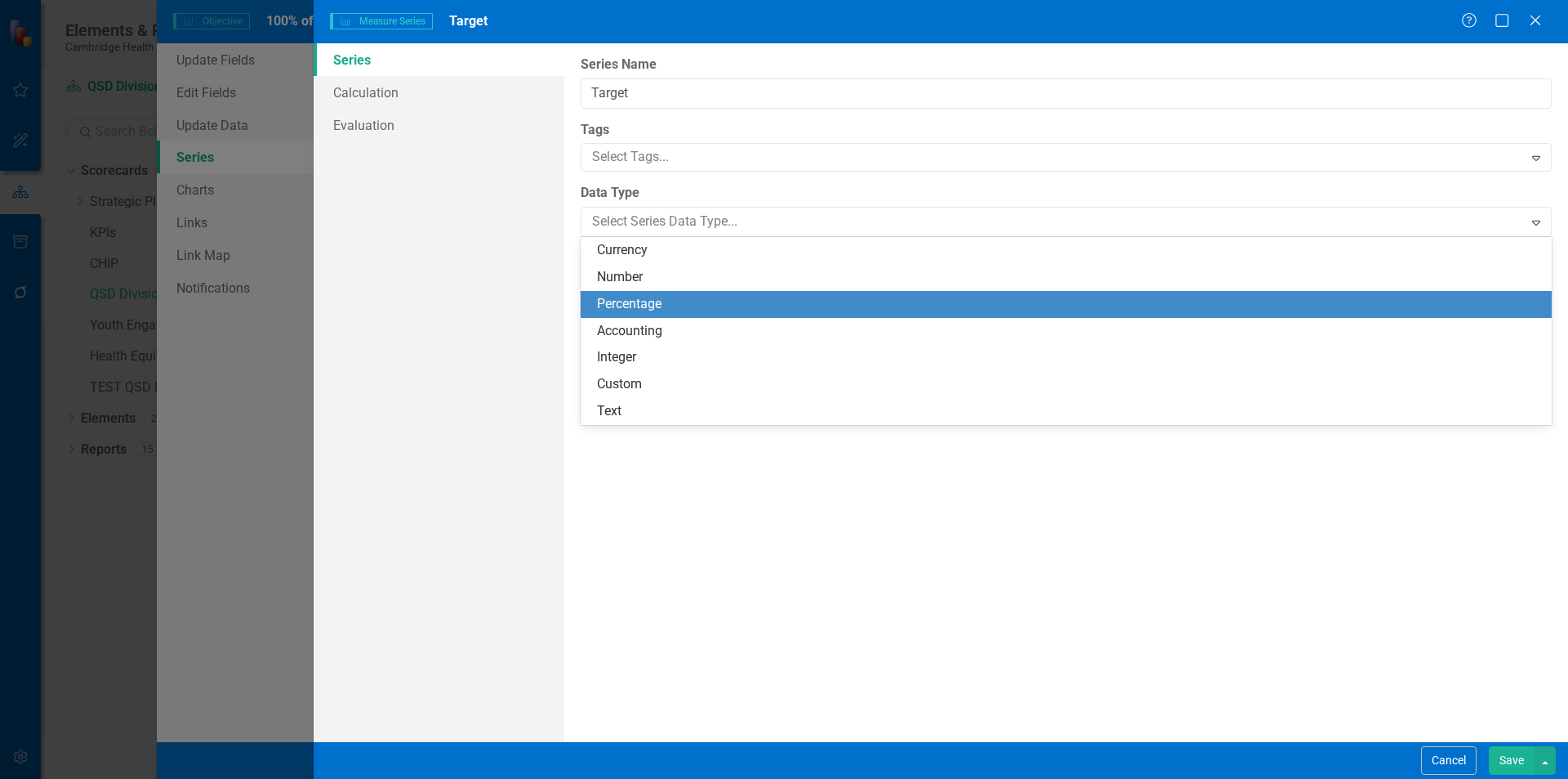
click at [805, 305] on div "Percentage" at bounding box center [1070, 304] width 945 height 19
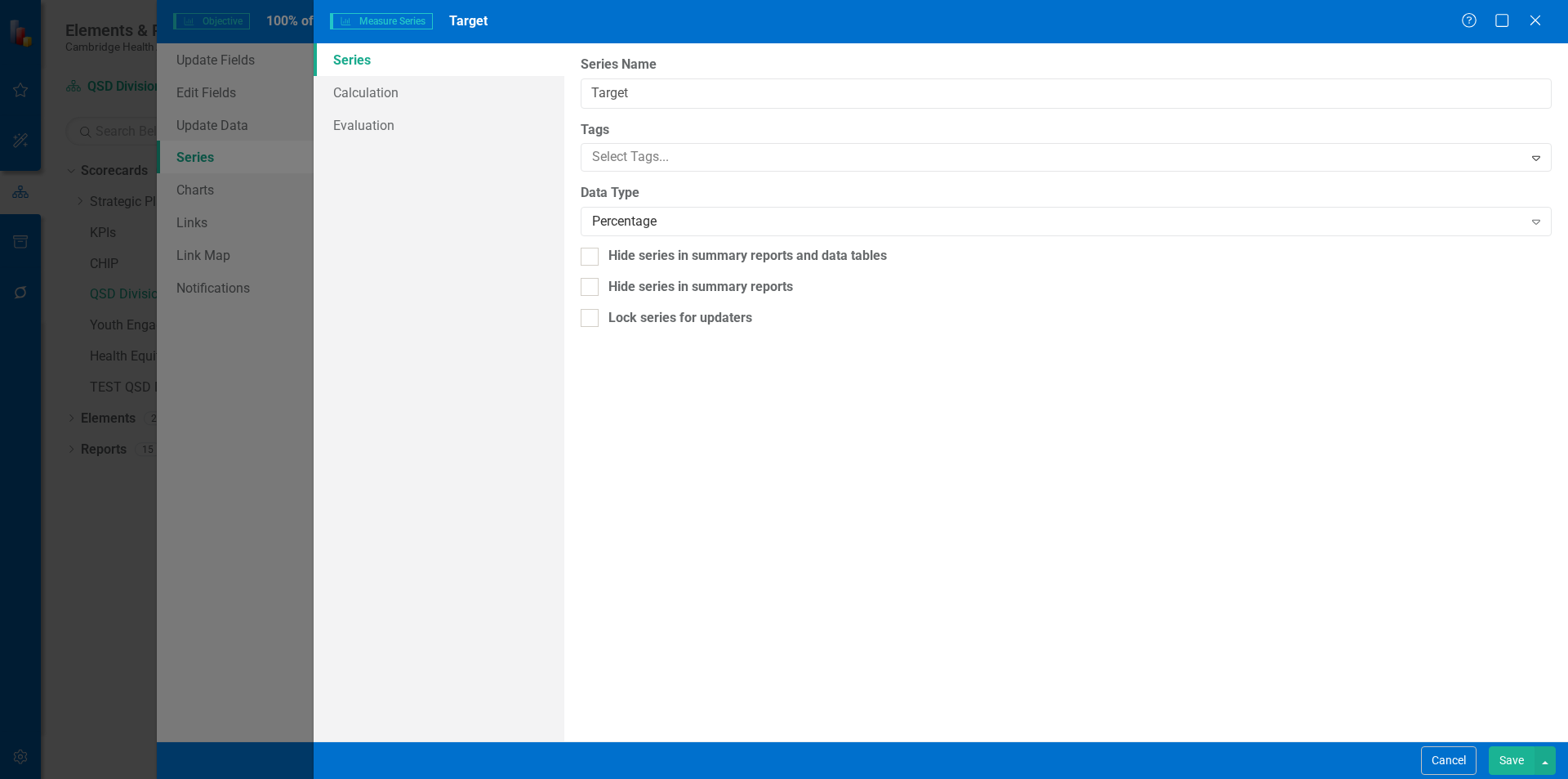
click at [1499, 766] on button "Save" at bounding box center [1512, 760] width 46 height 29
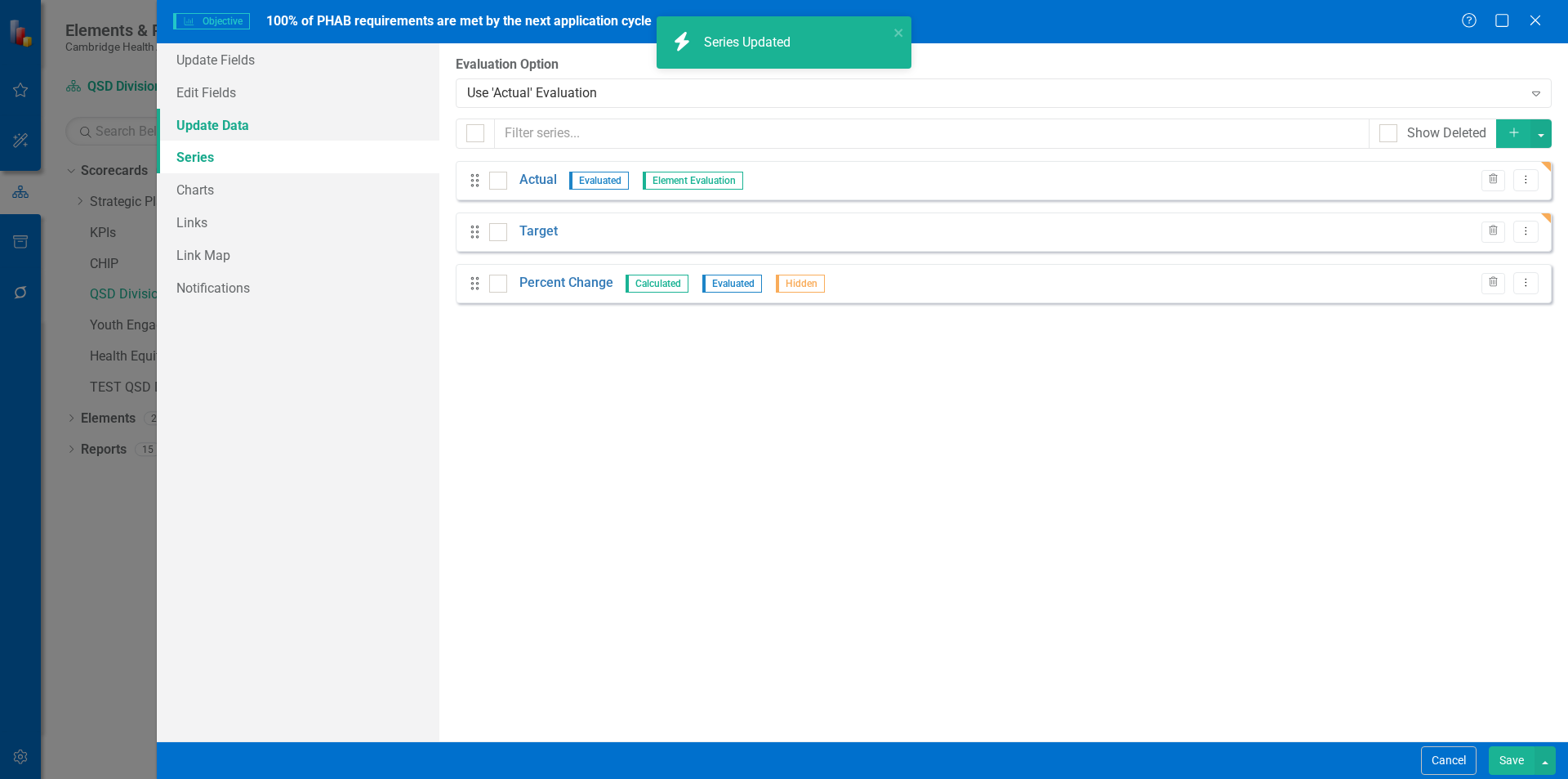
click at [253, 119] on link "Update Data" at bounding box center [298, 125] width 283 height 33
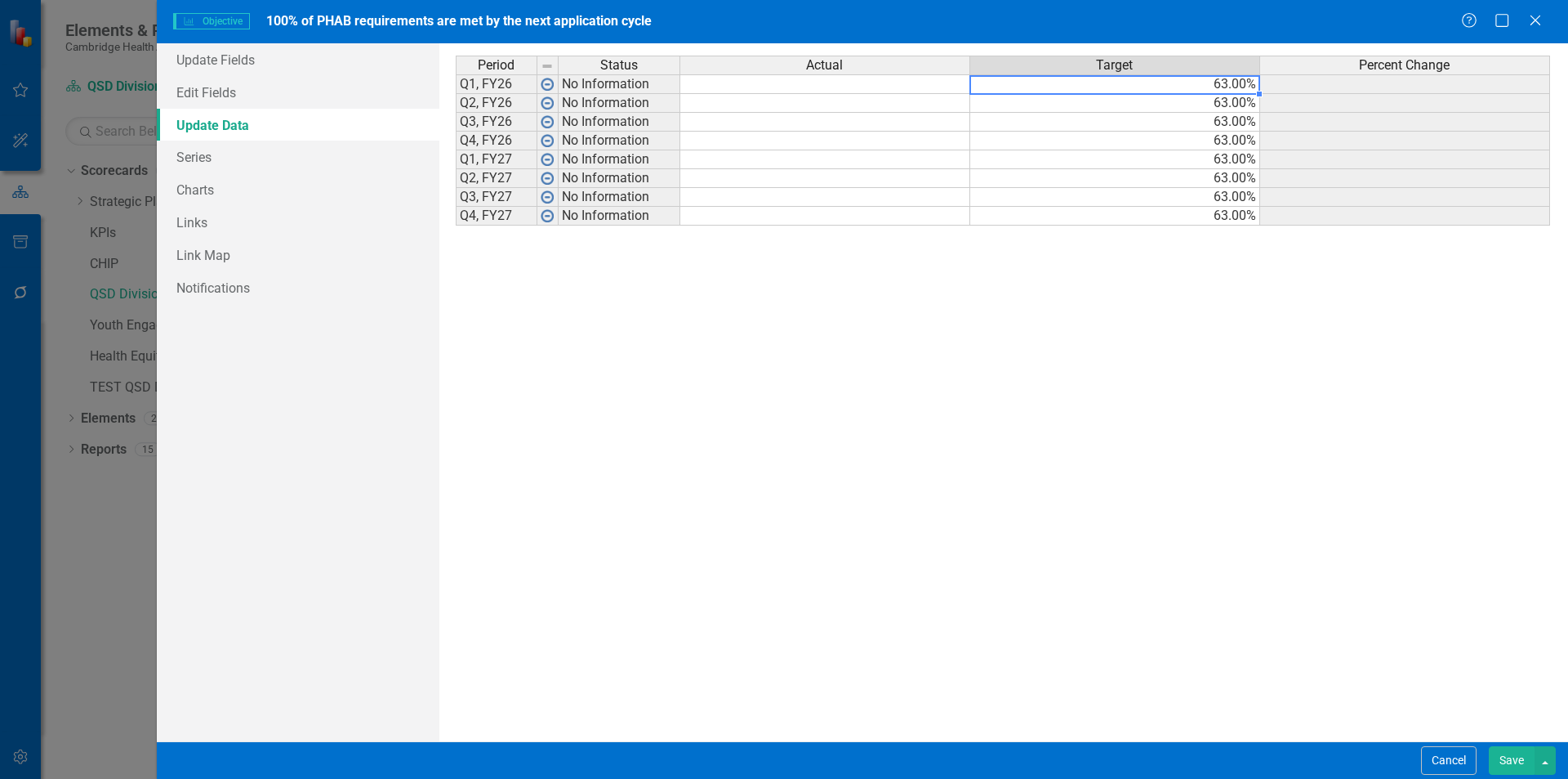
click at [1164, 78] on td "63.00%" at bounding box center [1114, 85] width 290 height 20
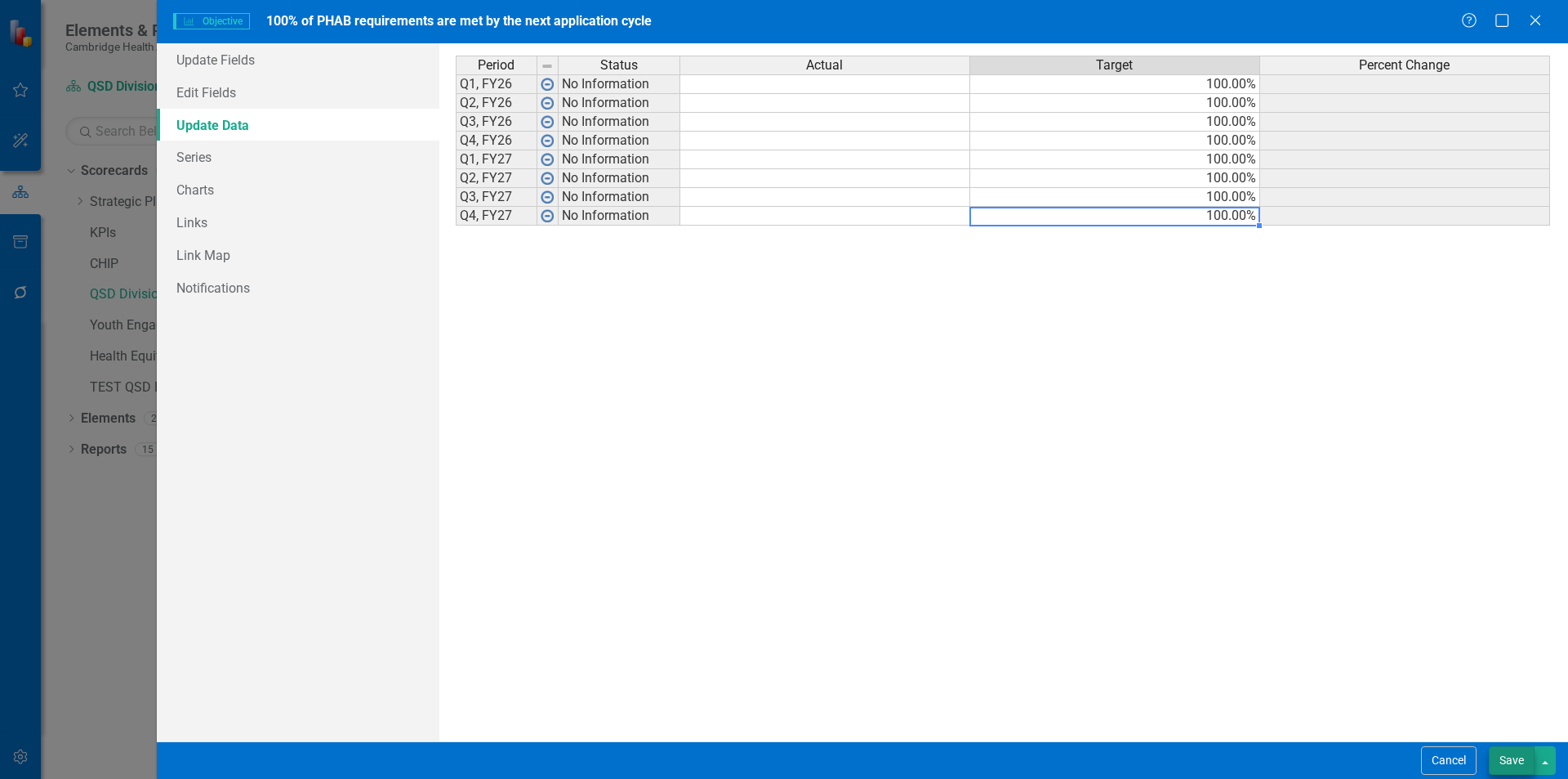
type textarea "100"
click at [1516, 758] on button "Save" at bounding box center [1512, 760] width 46 height 29
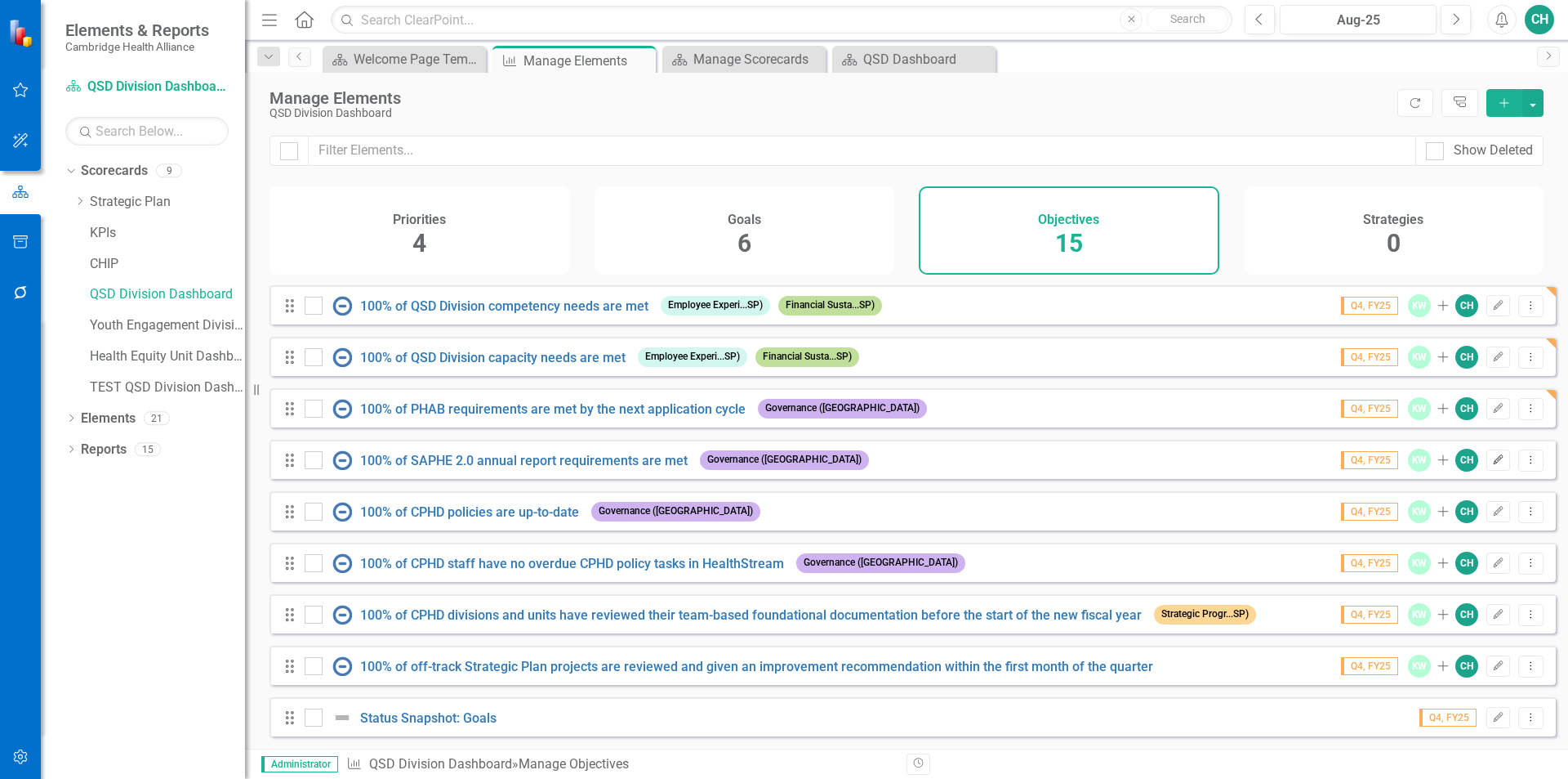
click at [1494, 462] on icon "button" at bounding box center [1499, 460] width 10 height 10
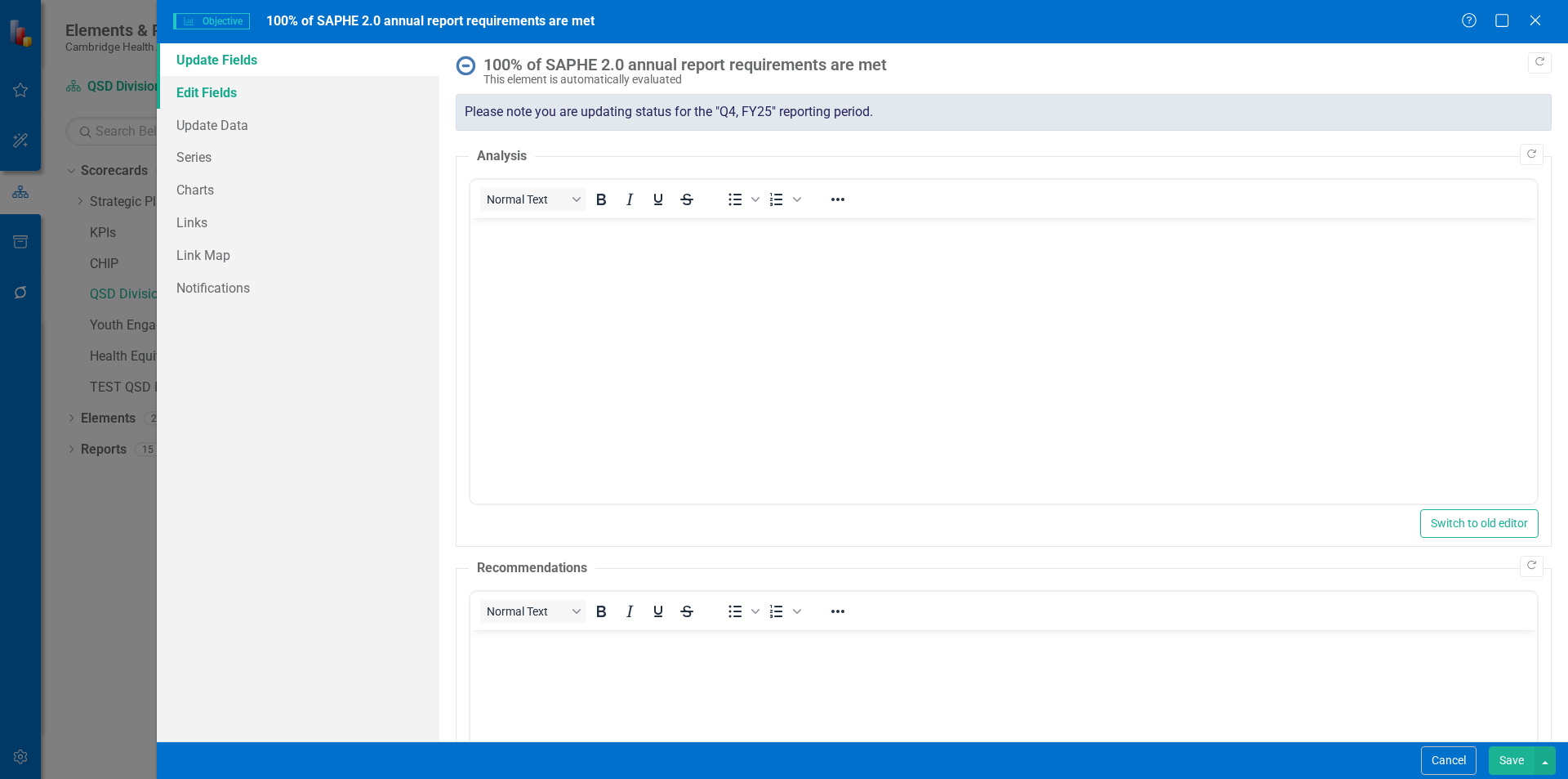
click at [205, 90] on link "Edit Fields" at bounding box center [298, 92] width 283 height 33
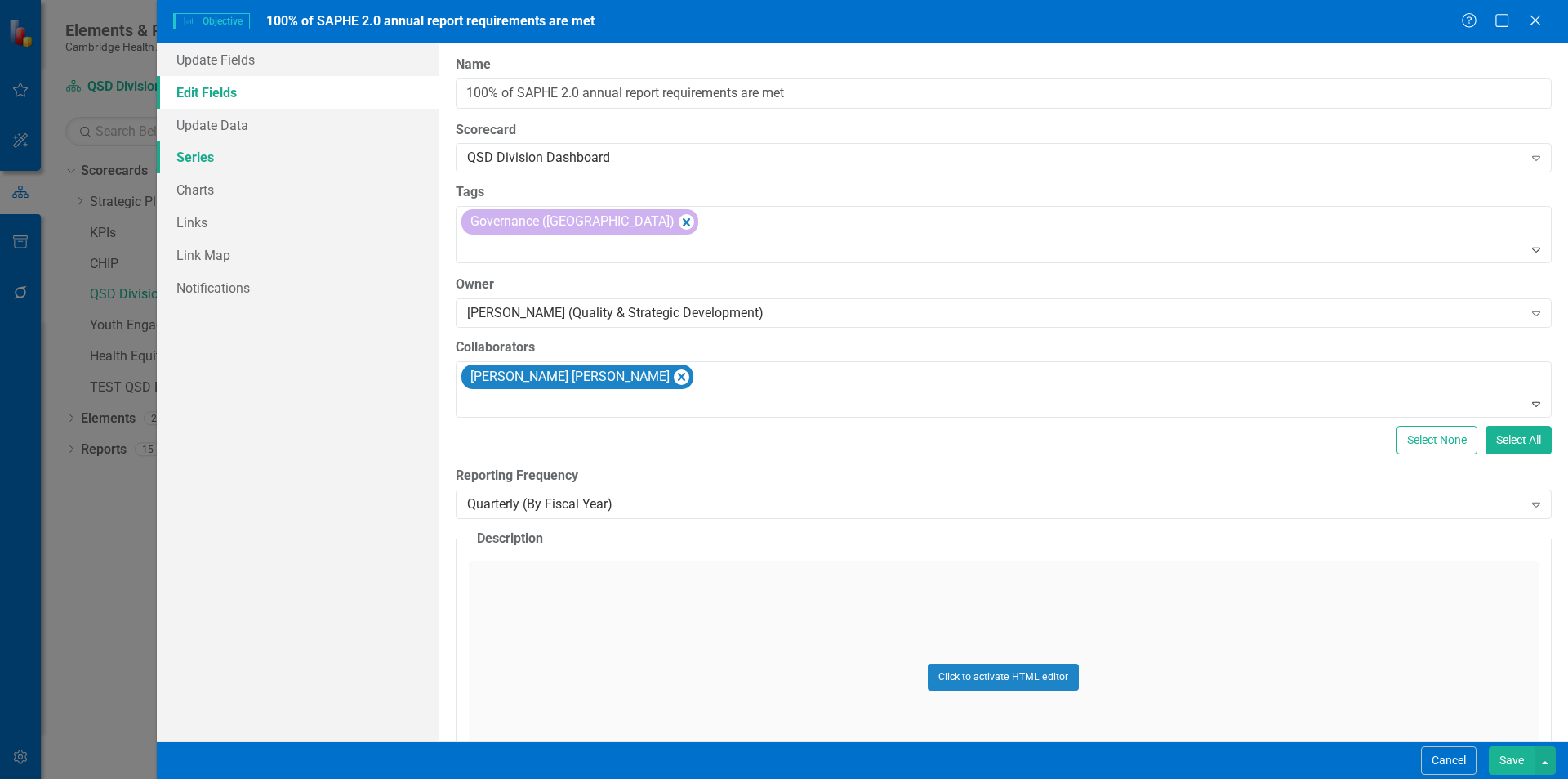
click at [285, 170] on link "Series" at bounding box center [298, 157] width 283 height 33
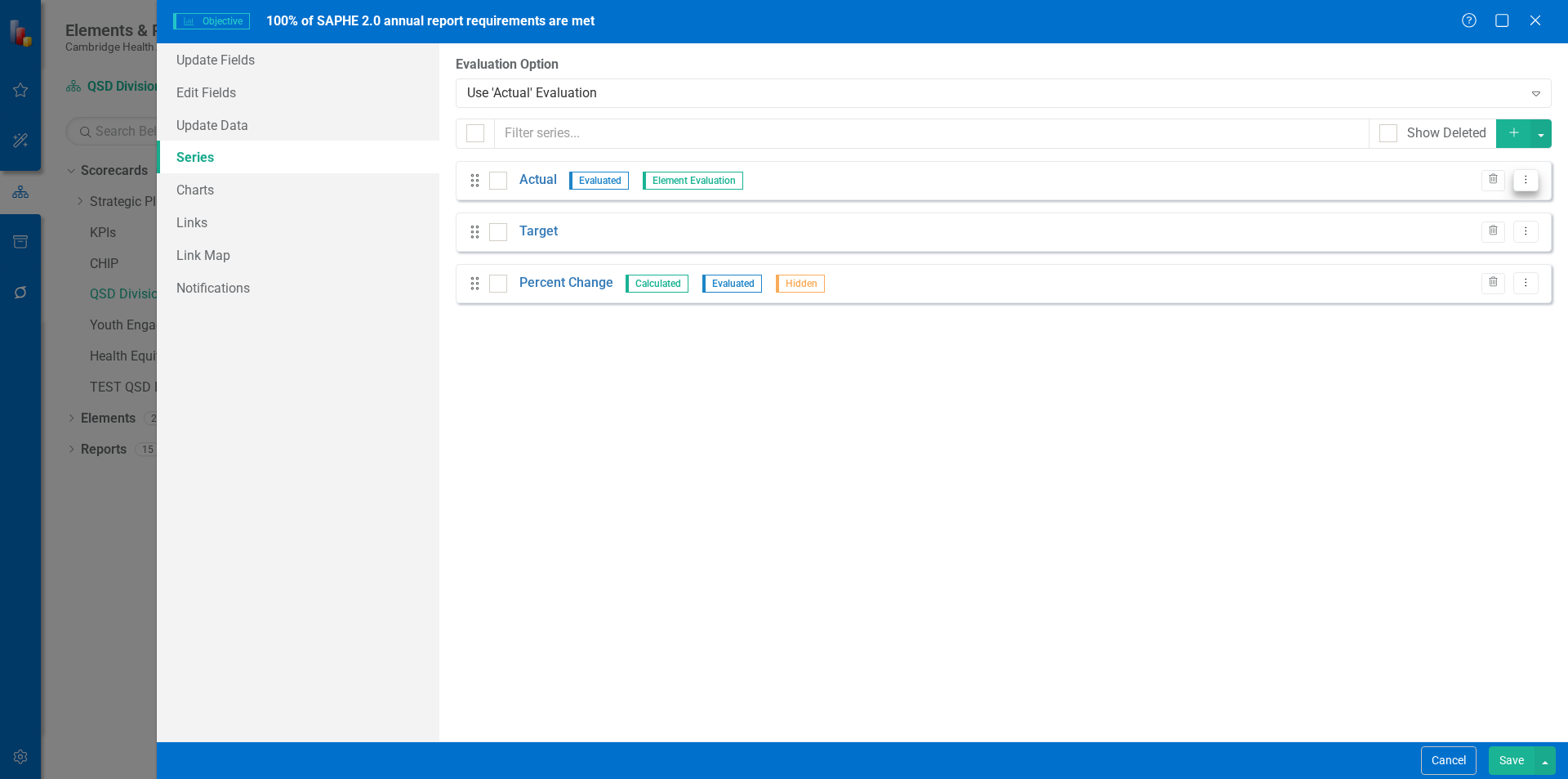
click at [1536, 179] on button "Dropdown Menu" at bounding box center [1525, 181] width 25 height 22
click at [1503, 194] on link "Edit Edit Measure Series" at bounding box center [1445, 207] width 185 height 30
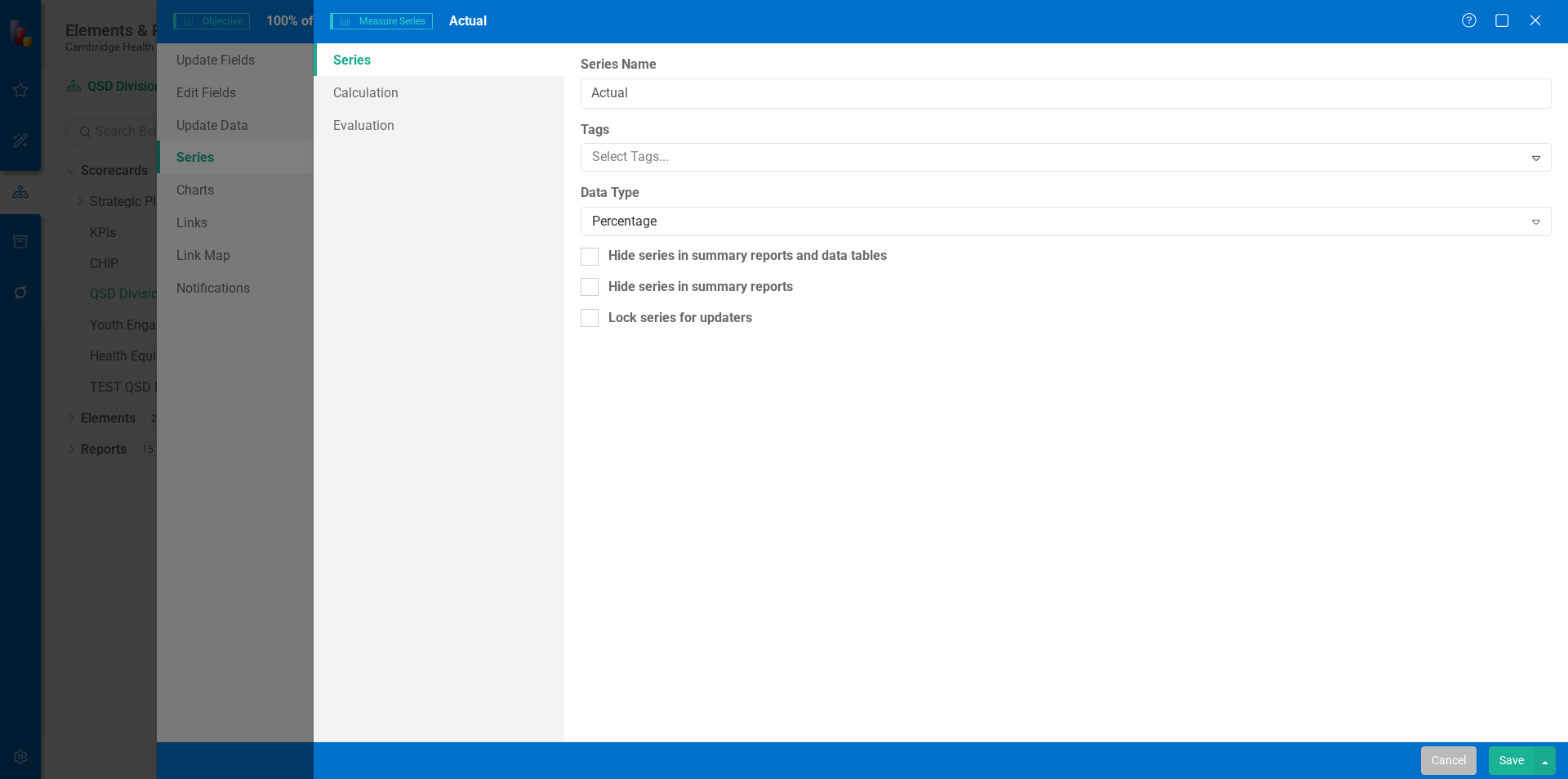
click at [1450, 767] on button "Cancel" at bounding box center [1449, 760] width 56 height 29
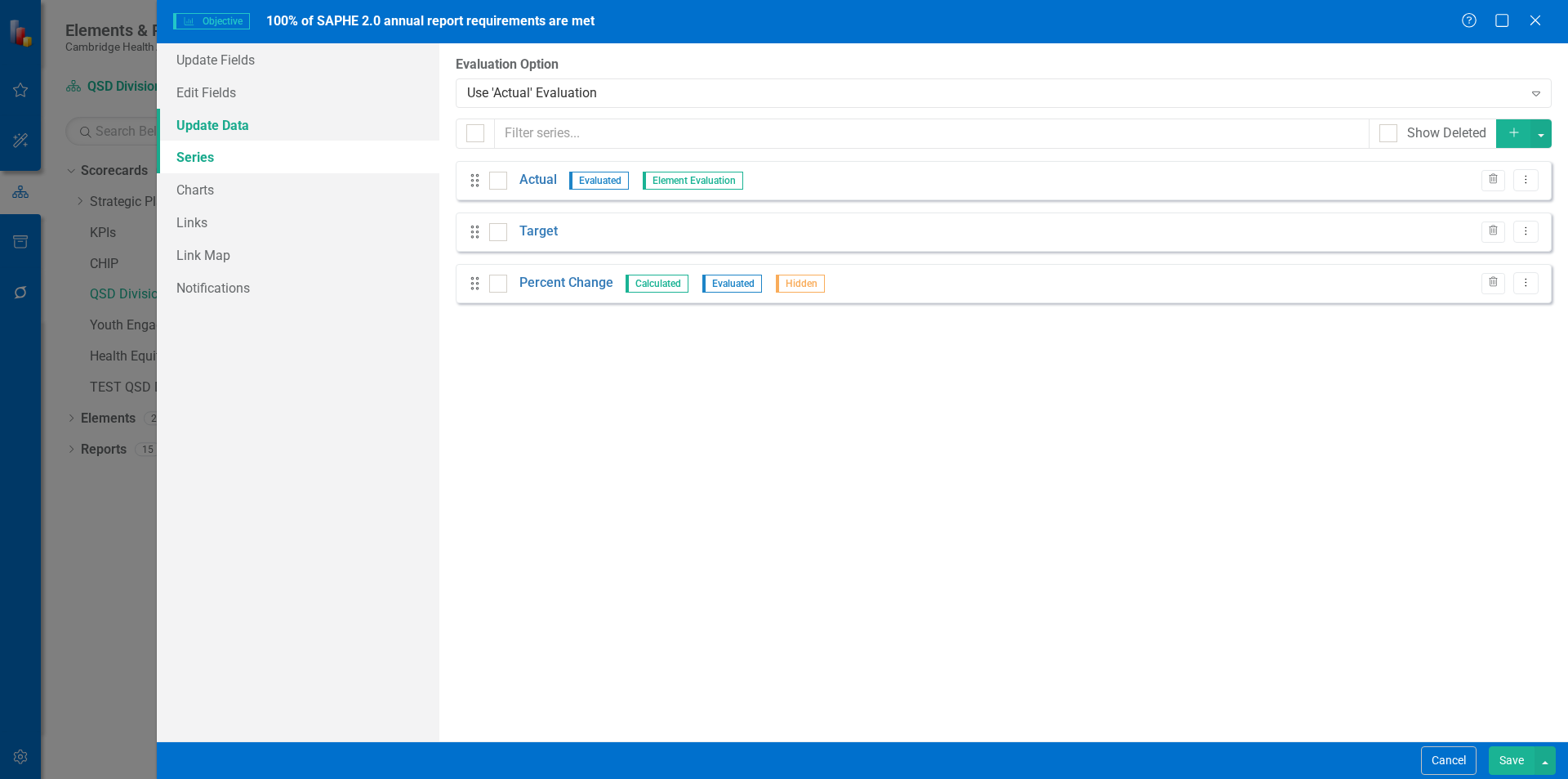
click at [313, 116] on link "Update Data" at bounding box center [298, 125] width 283 height 33
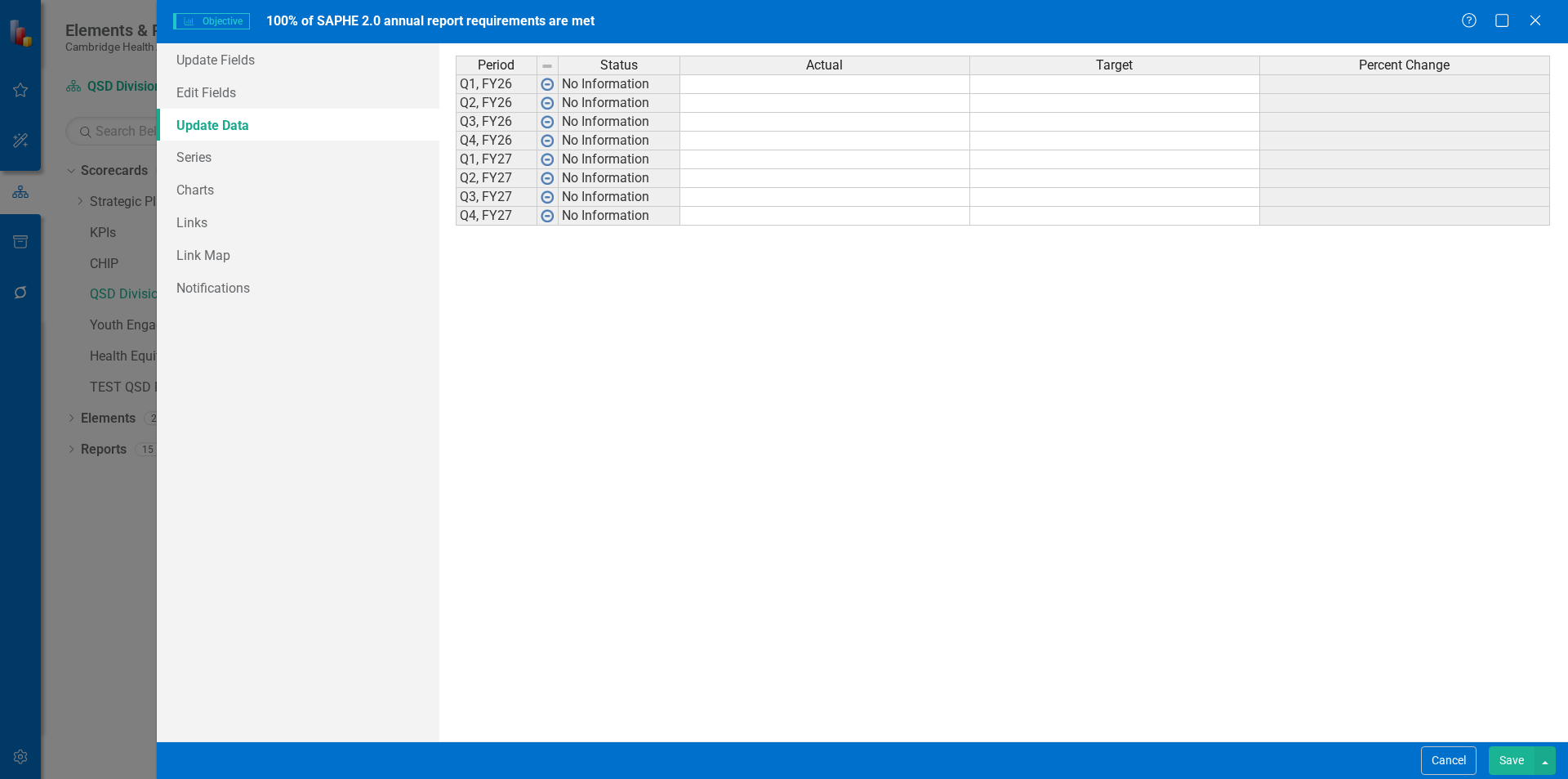
click at [456, 95] on div "Period Status Actual Target Percent Change Q1, FY26 No Information Q2, FY26 No …" at bounding box center [456, 141] width 0 height 170
click at [1174, 86] on td at bounding box center [1114, 85] width 290 height 20
type textarea "100"
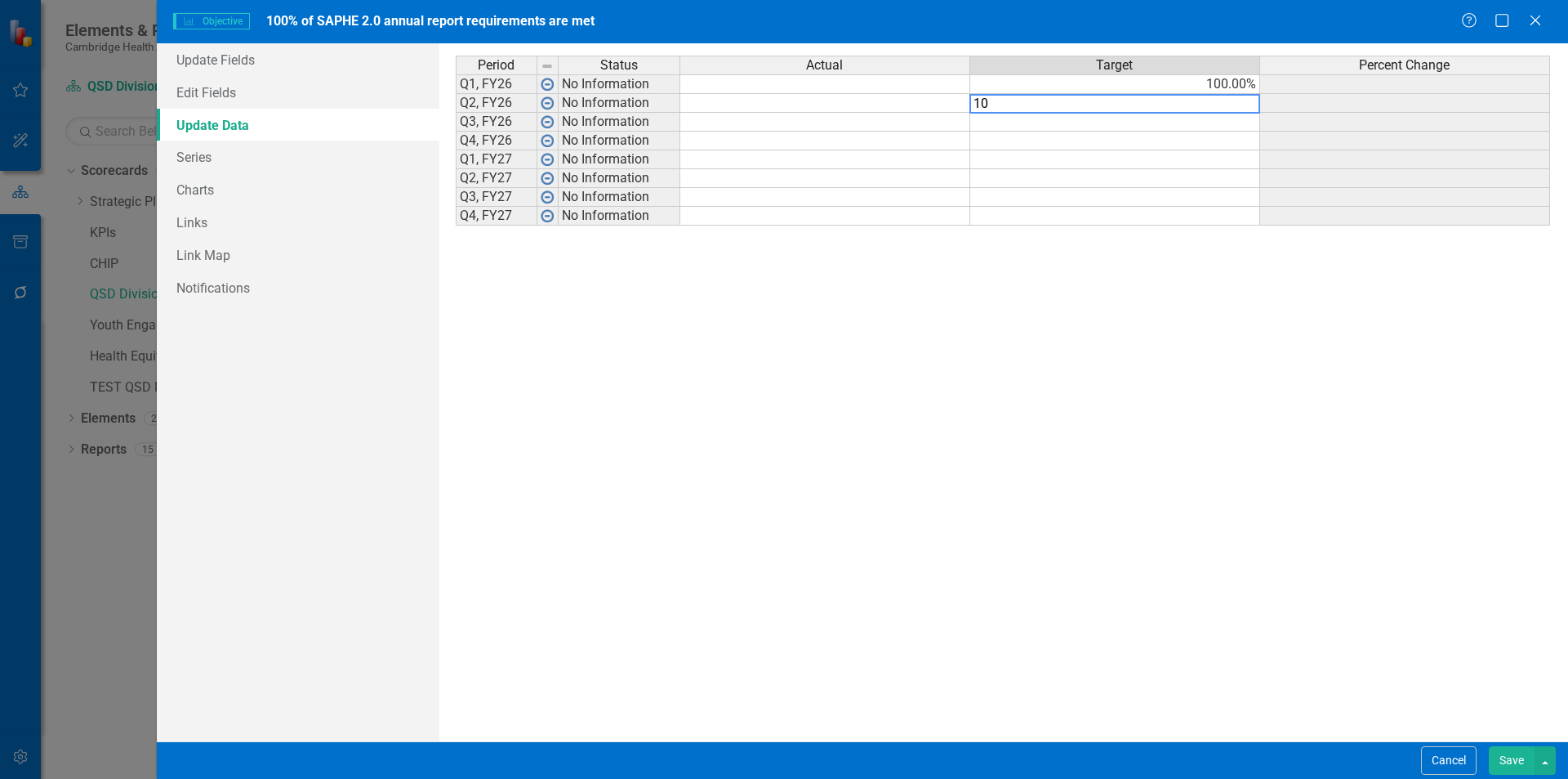
type textarea "100"
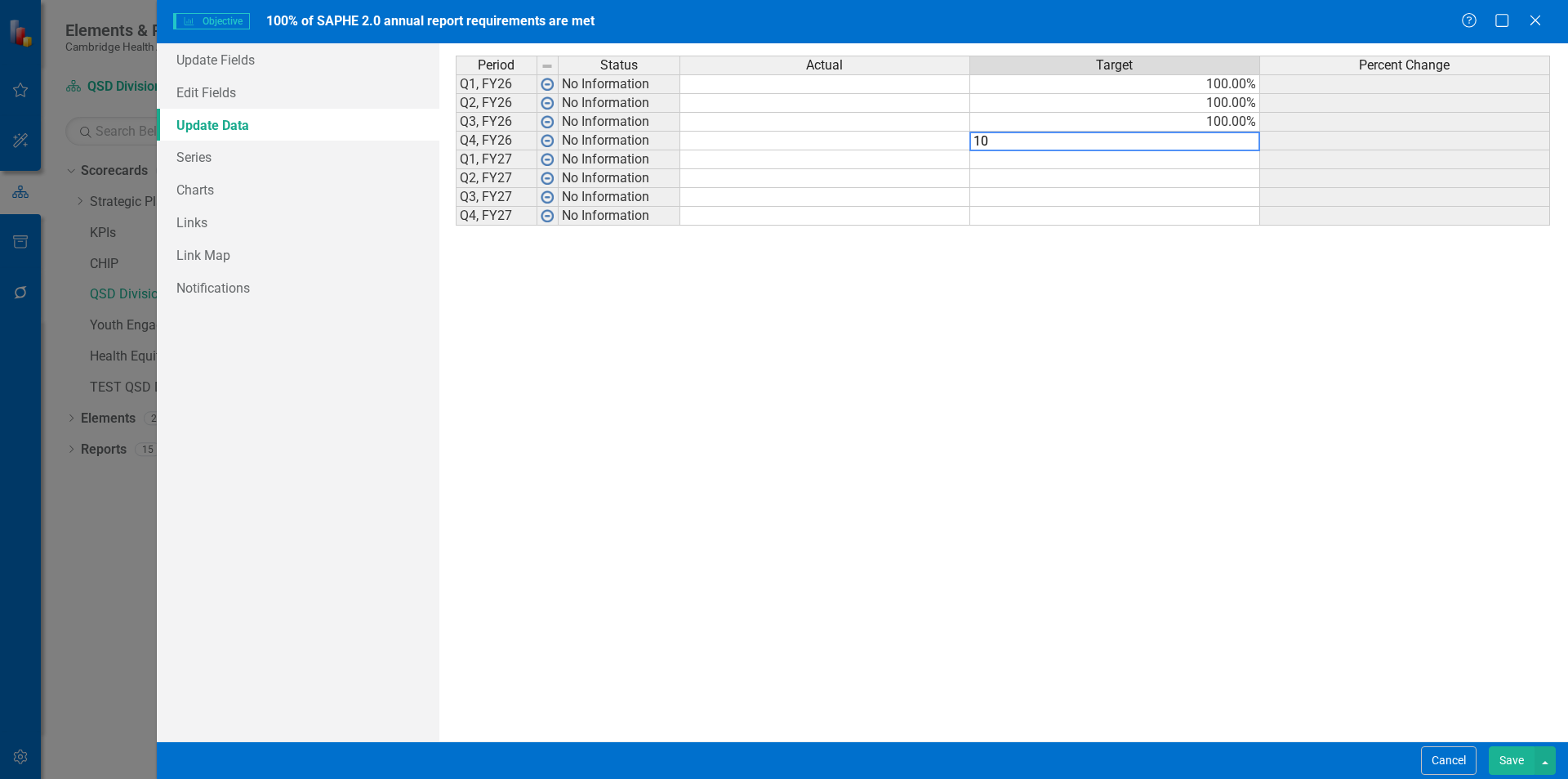
type textarea "100"
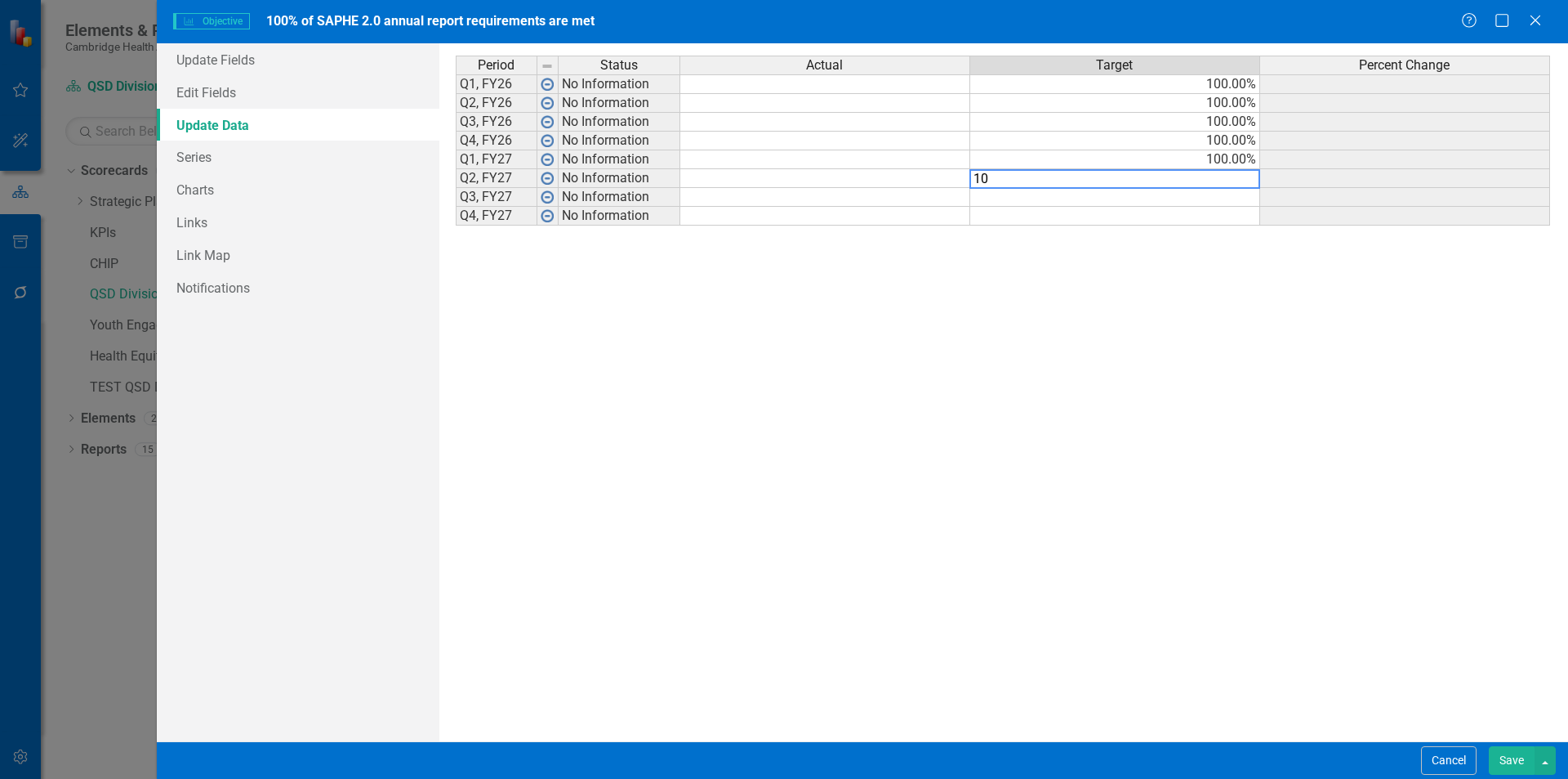
type textarea "100"
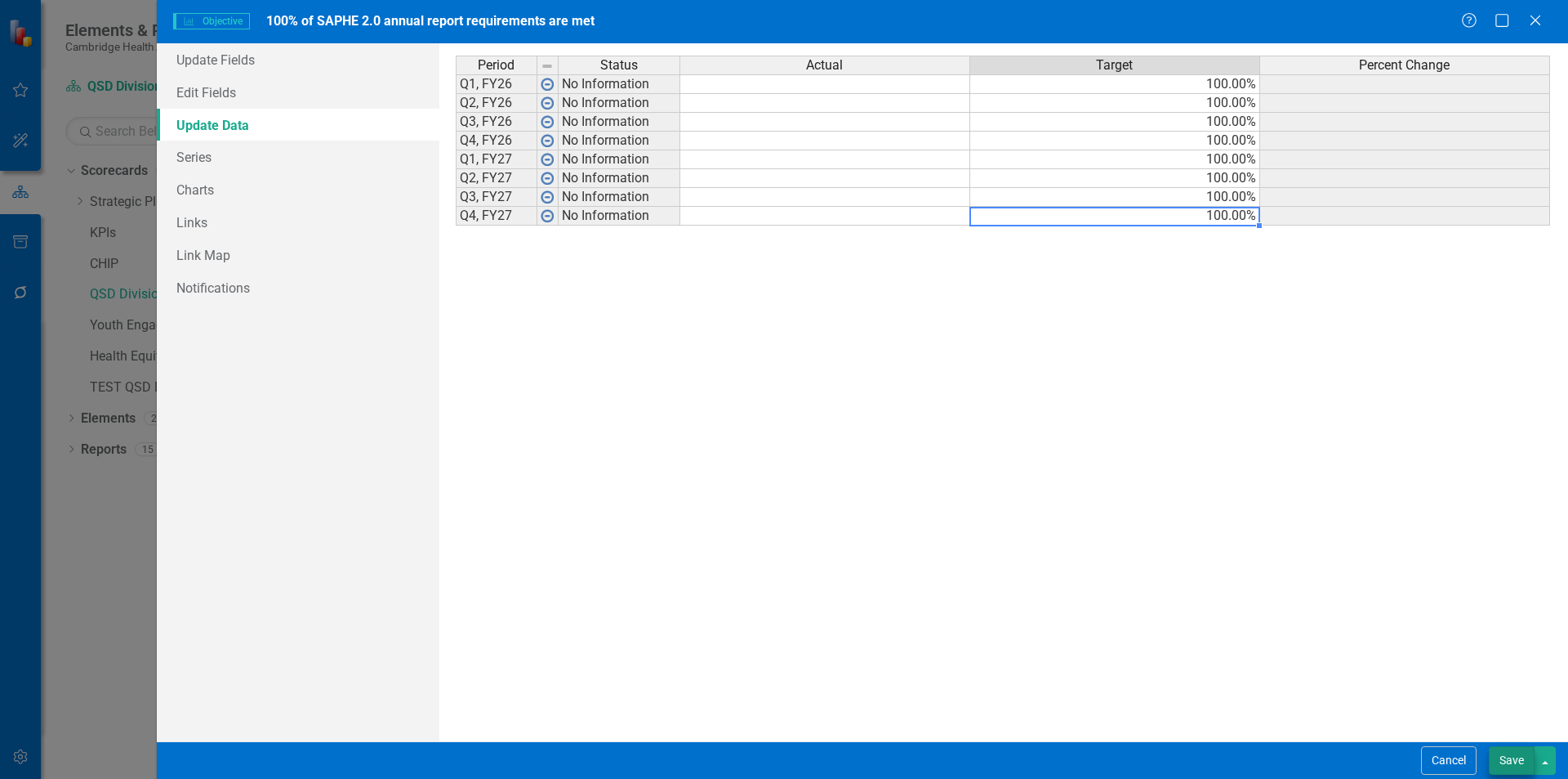
type textarea "100"
click at [1512, 756] on button "Save" at bounding box center [1512, 760] width 46 height 29
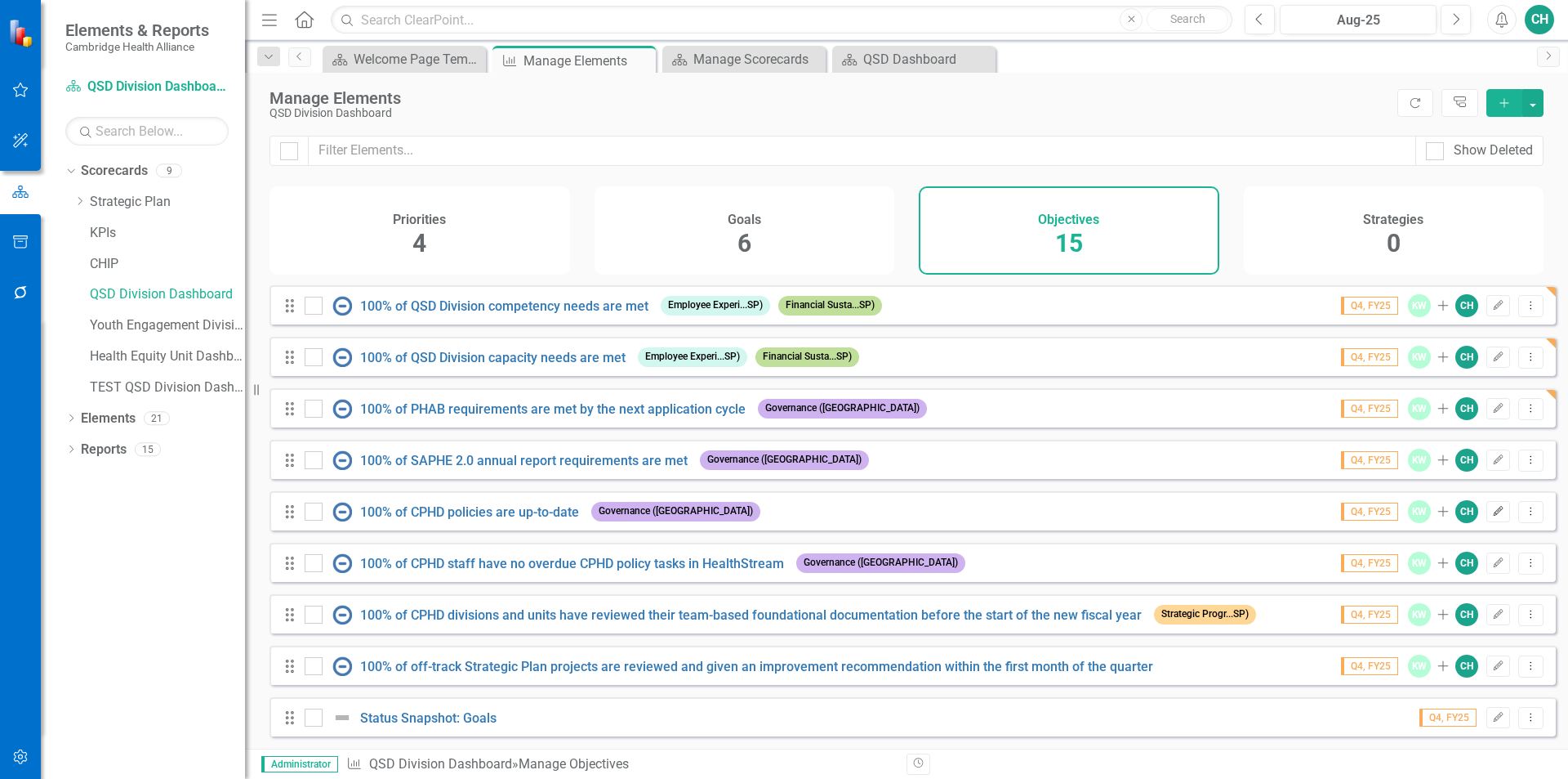
click at [1486, 505] on button "Edit" at bounding box center [1498, 511] width 24 height 21
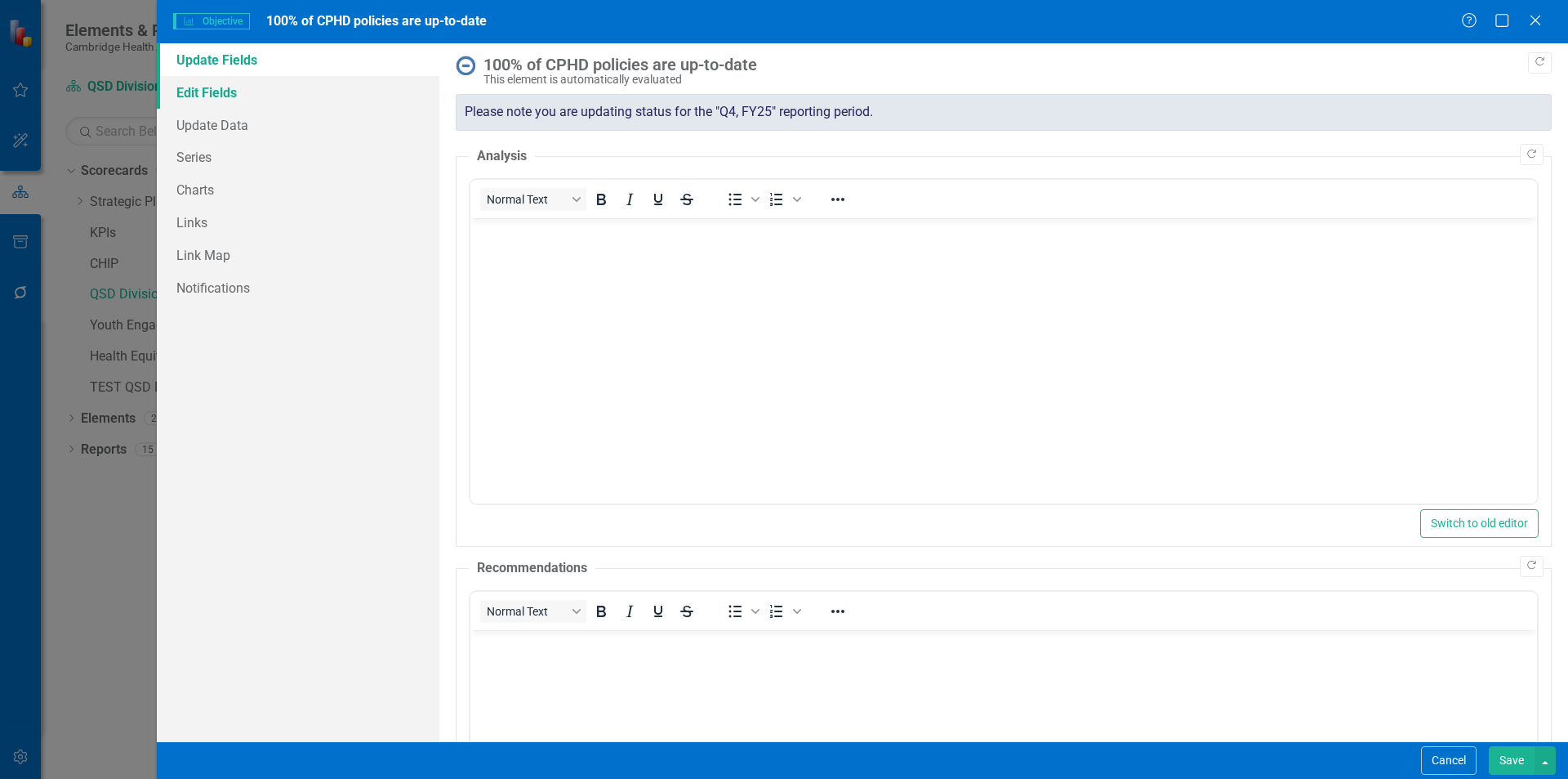
click at [234, 98] on link "Edit Fields" at bounding box center [298, 92] width 283 height 33
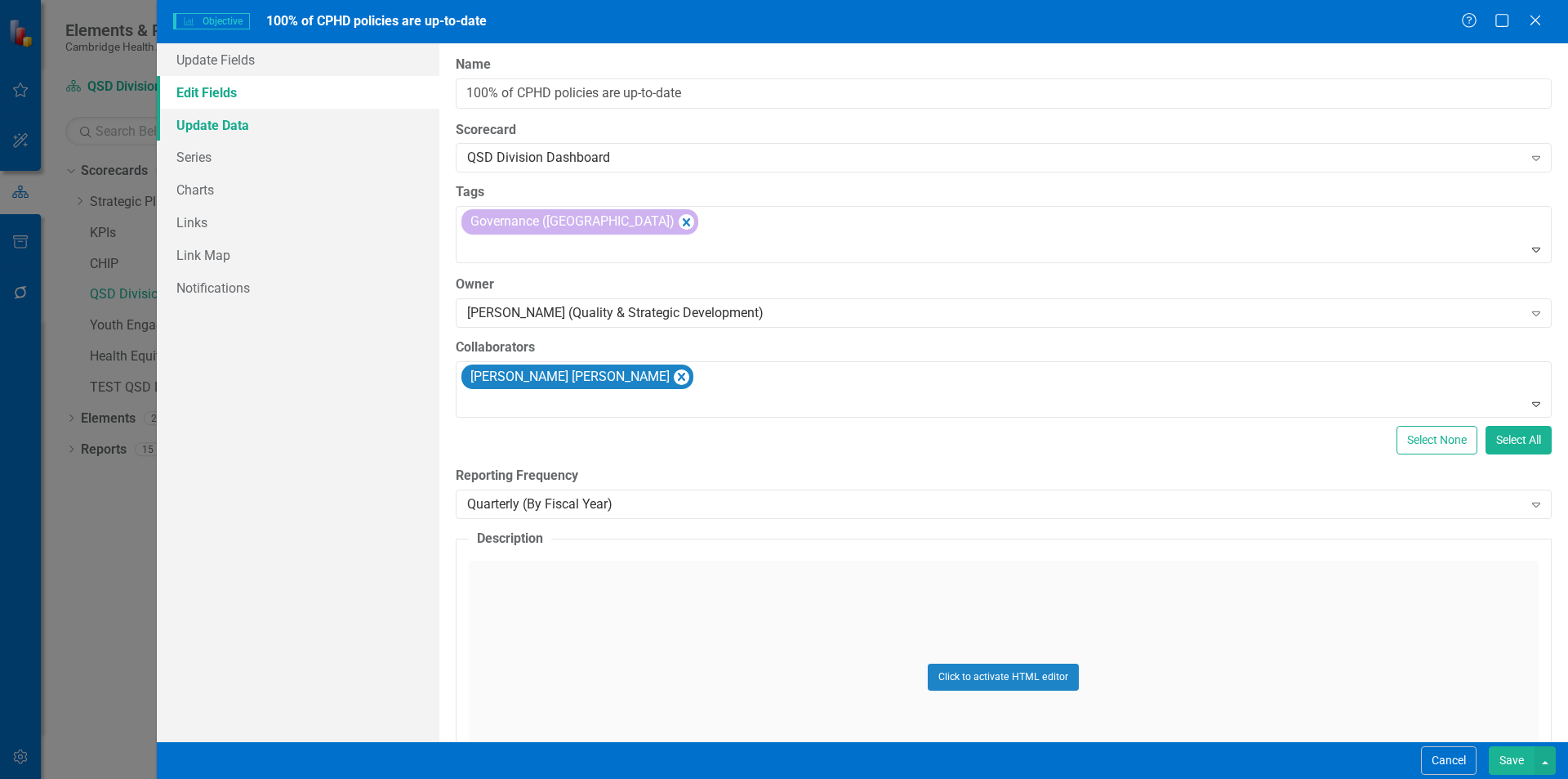
click at [246, 126] on link "Update Data" at bounding box center [298, 125] width 283 height 33
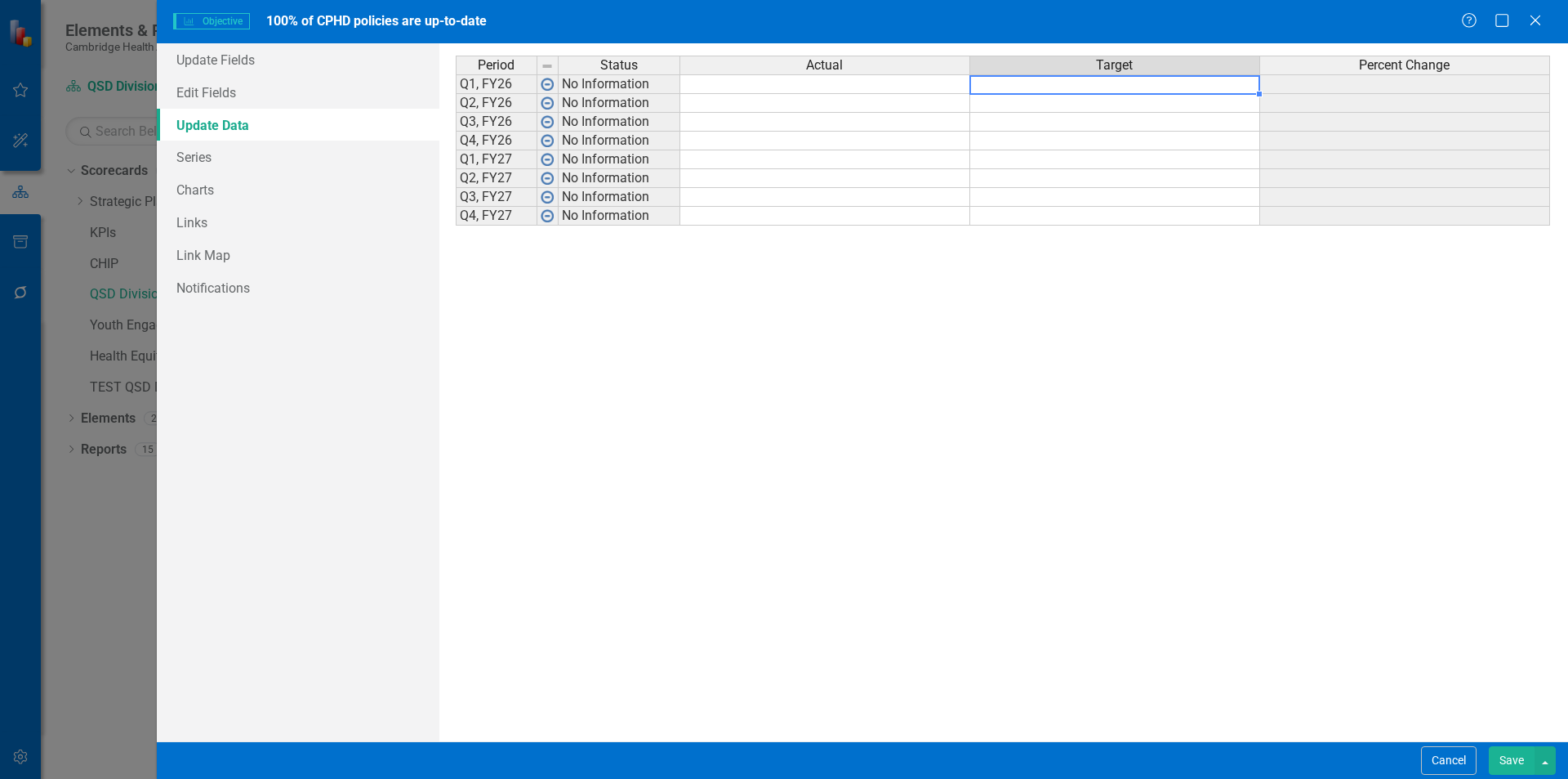
click at [1043, 88] on td at bounding box center [1114, 85] width 290 height 20
type textarea "100"
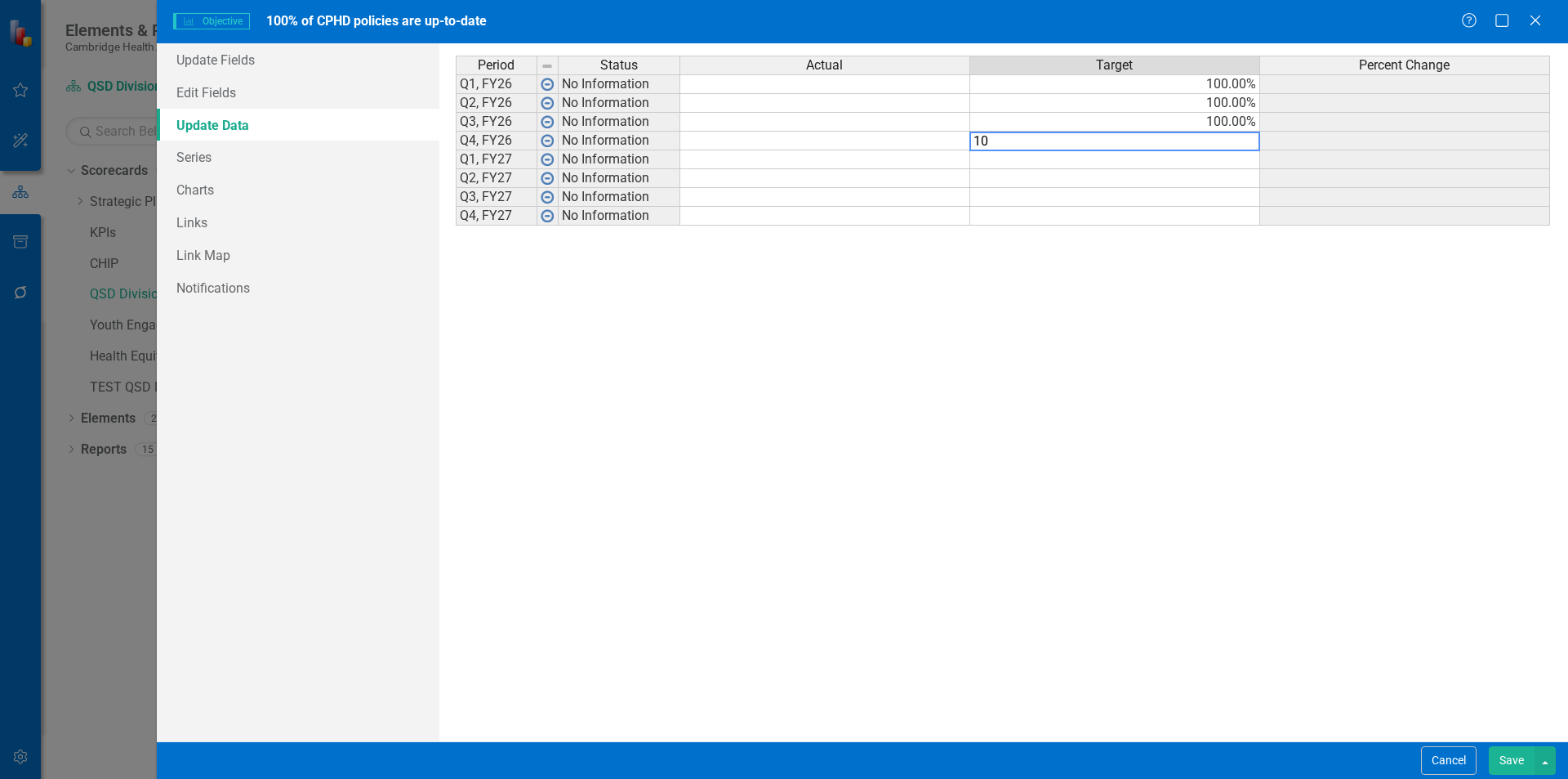
type textarea "100"
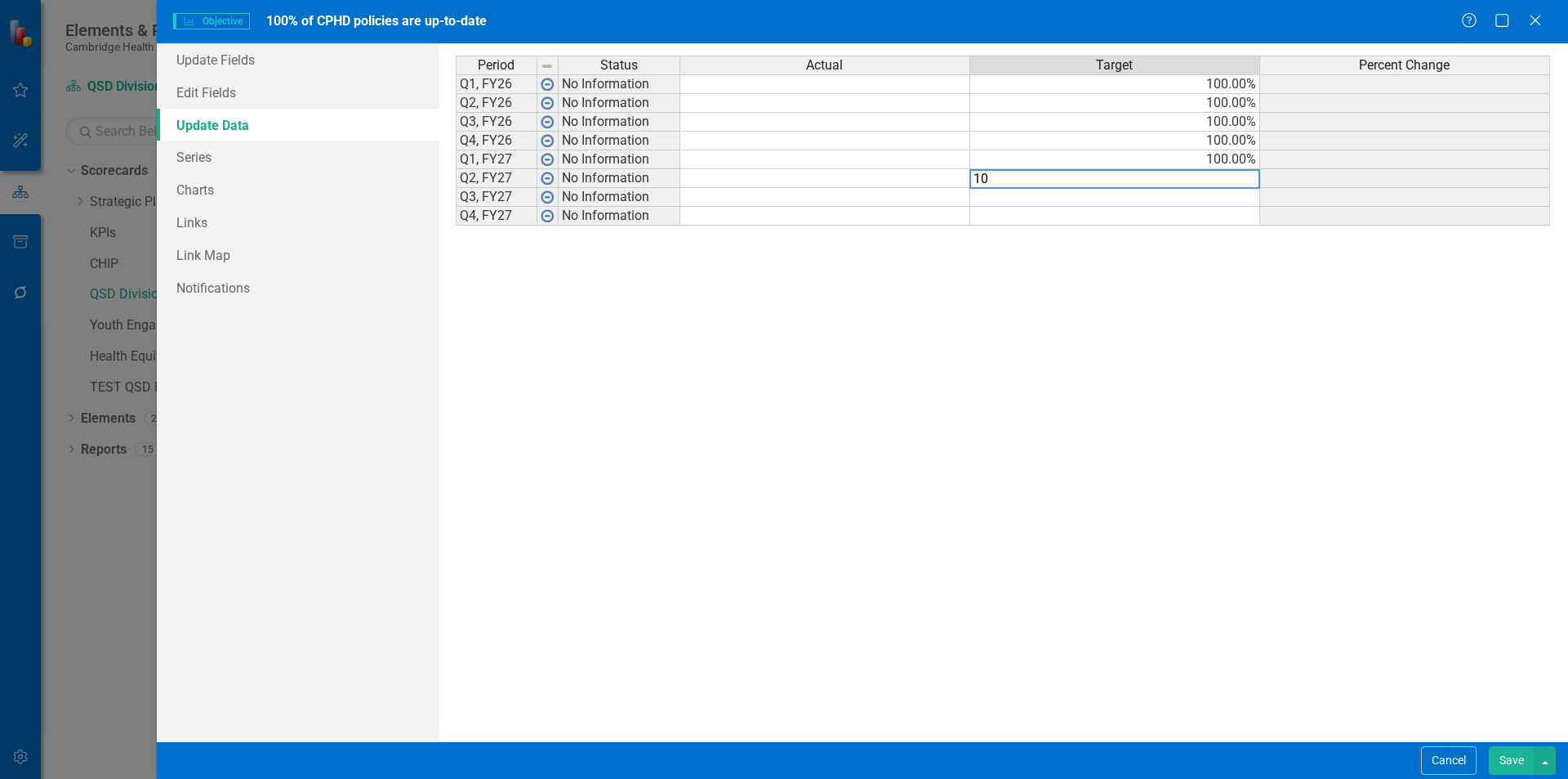
type textarea "100"
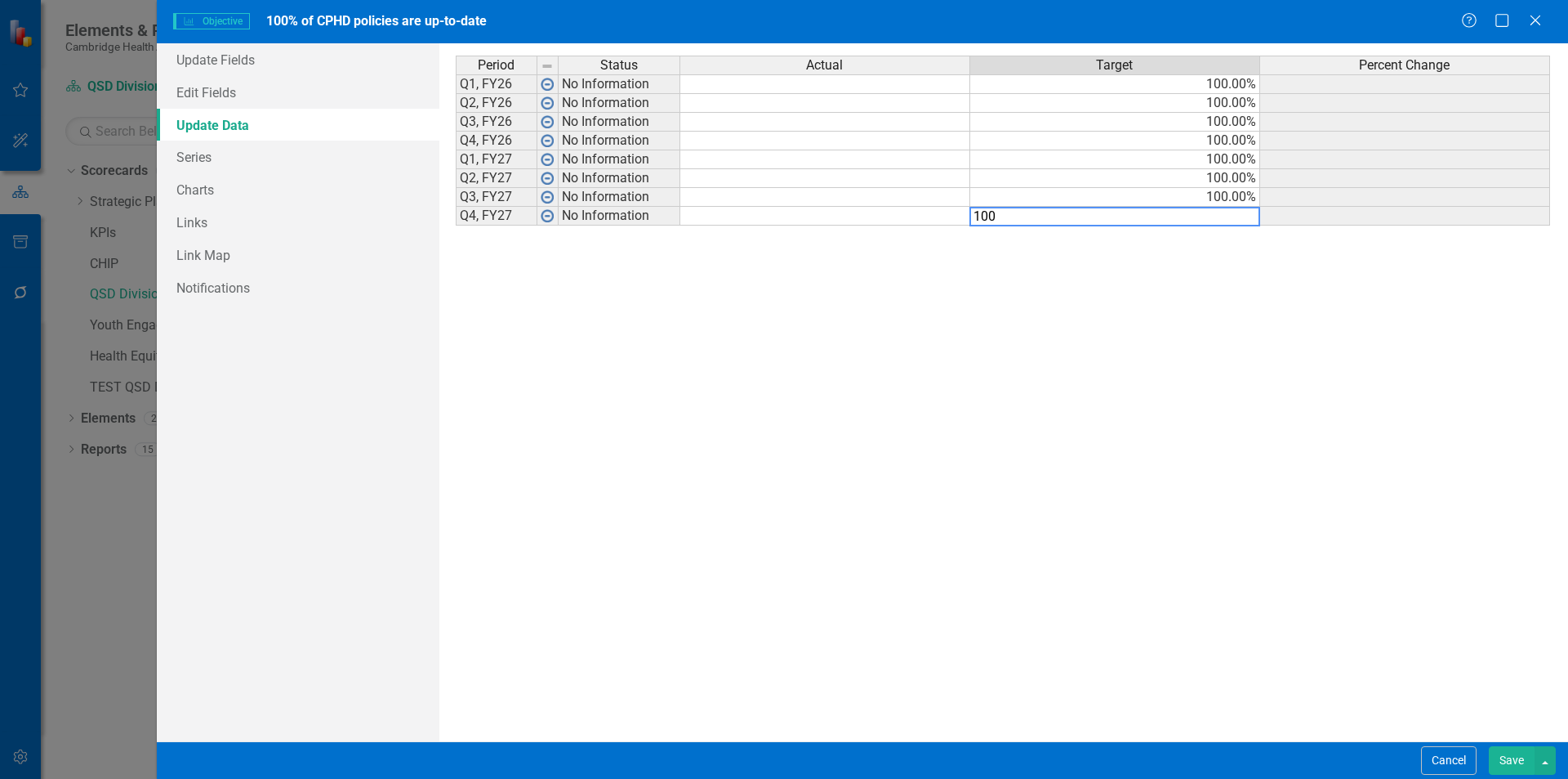
type textarea "100"
click at [1139, 607] on div "Period Status Actual Target Percent Change Q1, FY26 No Information 100.00% Q2, …" at bounding box center [1004, 392] width 1097 height 673
click at [1515, 745] on div "Cancel Save" at bounding box center [862, 760] width 1411 height 38
click at [1520, 758] on button "Save" at bounding box center [1512, 760] width 46 height 29
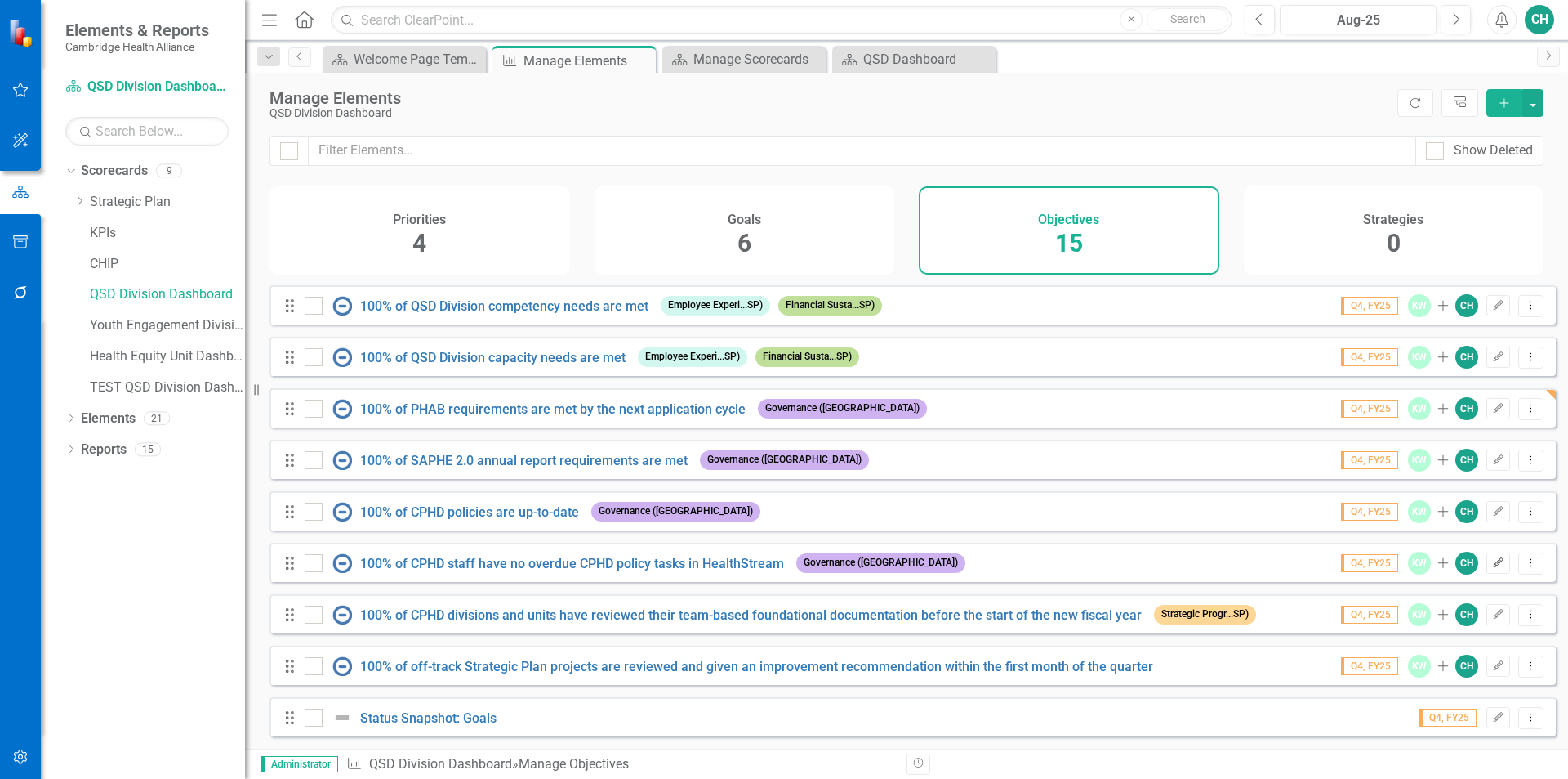
click at [1493, 565] on button "Edit" at bounding box center [1498, 563] width 24 height 21
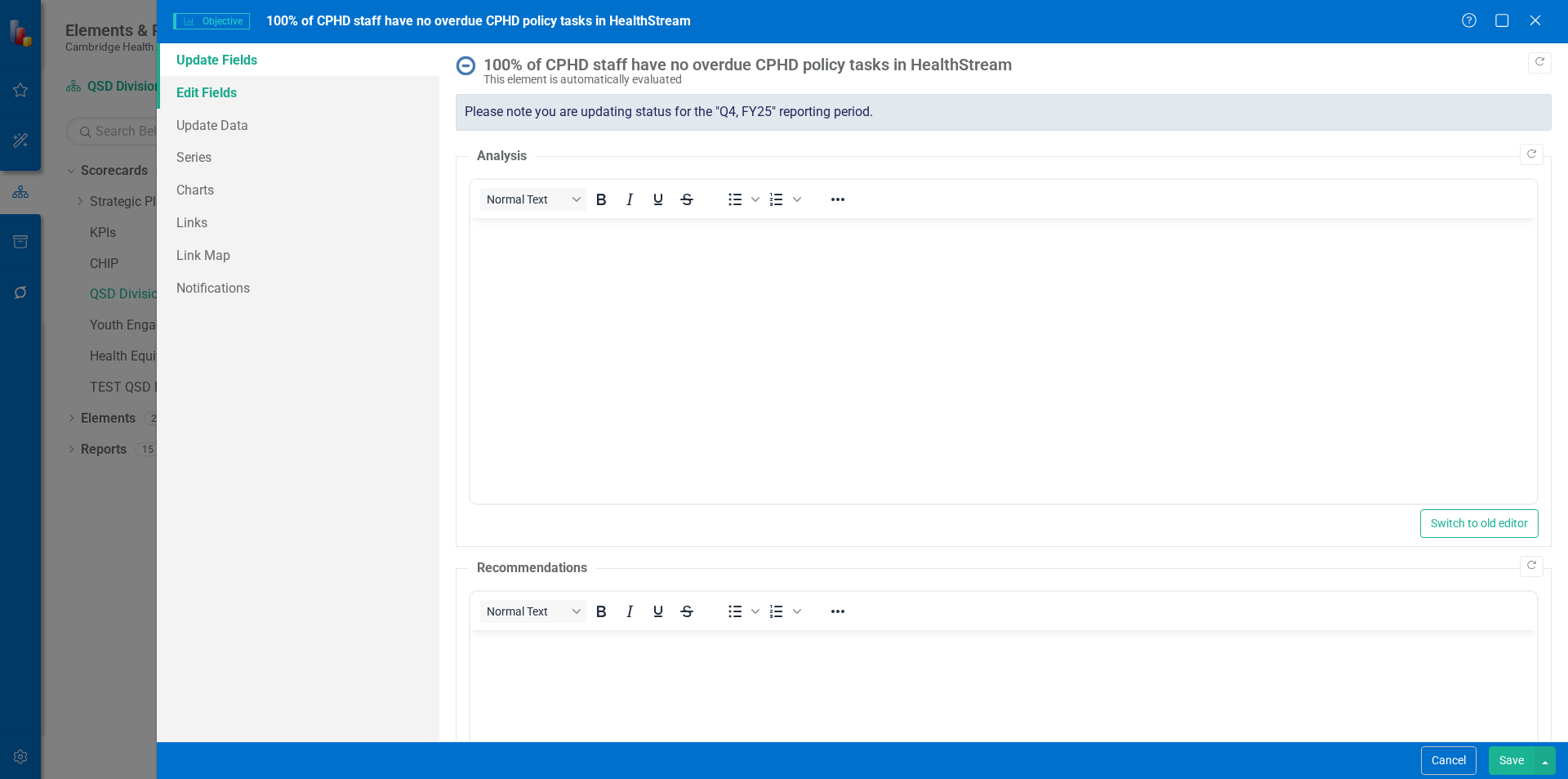
click at [275, 98] on link "Edit Fields" at bounding box center [298, 92] width 283 height 33
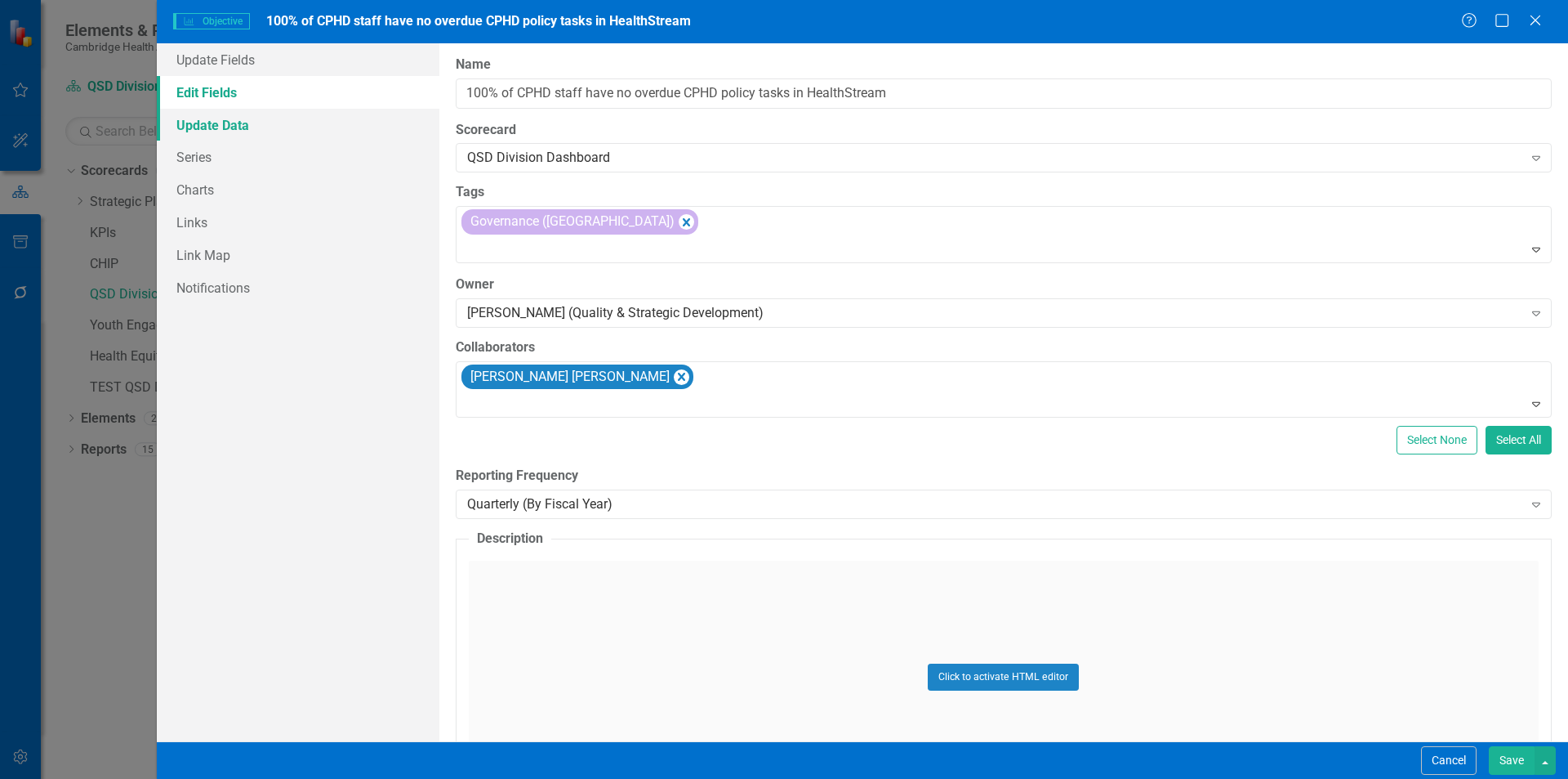
click at [279, 125] on link "Update Data" at bounding box center [298, 125] width 283 height 33
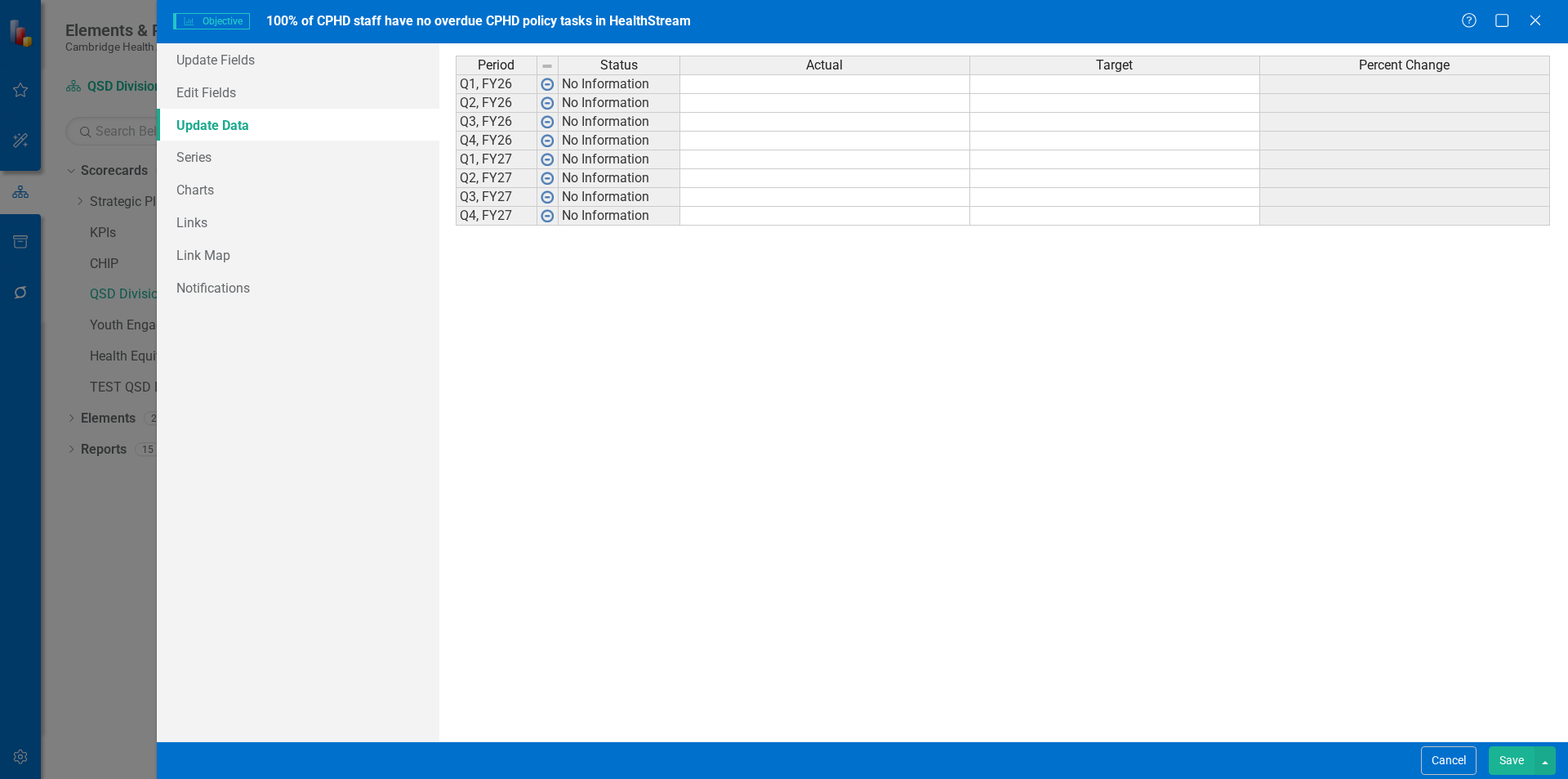
click at [1122, 88] on td at bounding box center [1114, 85] width 290 height 20
type textarea "100"
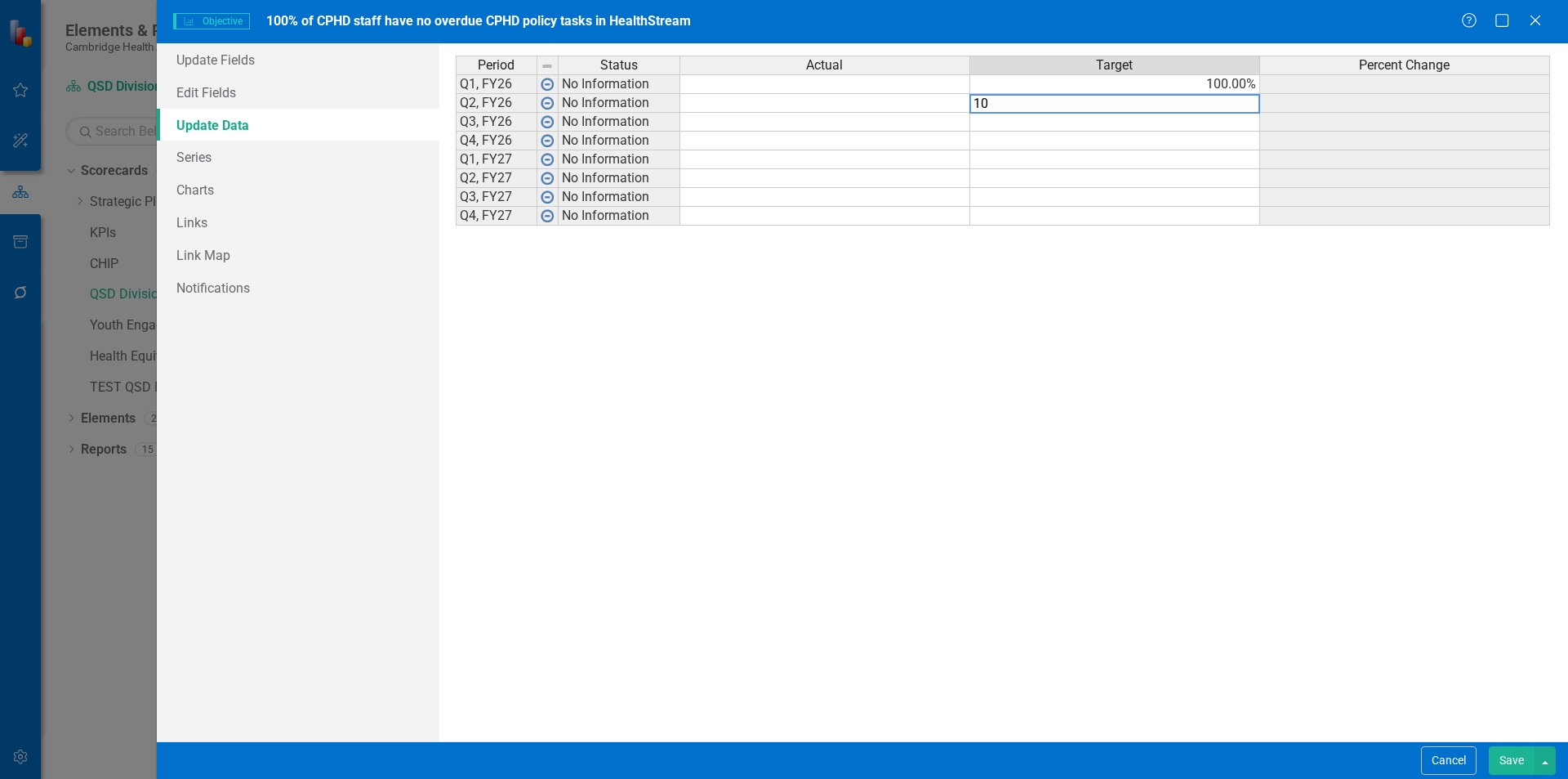
type textarea "100"
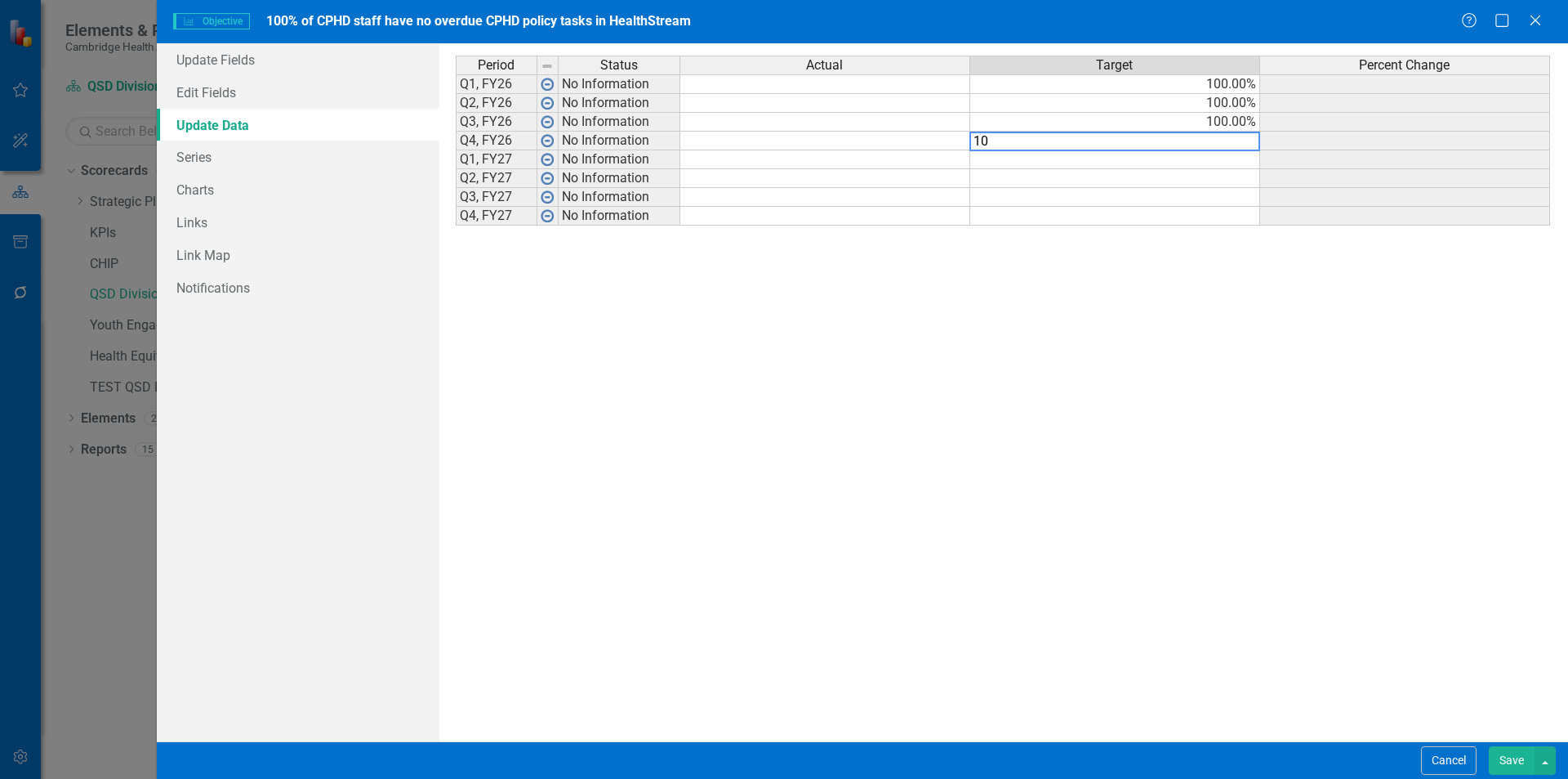
type textarea "100"
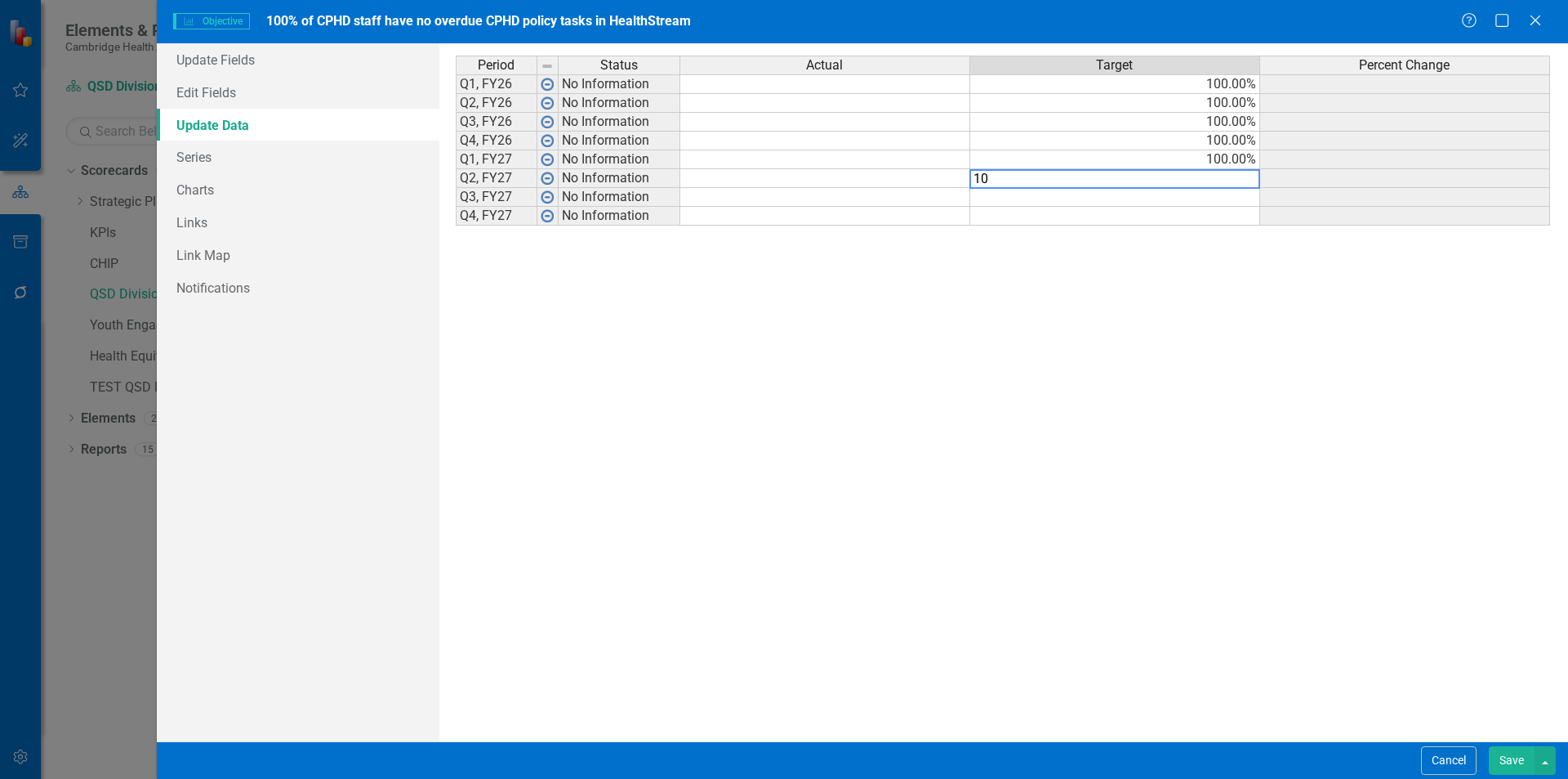
type textarea "100"
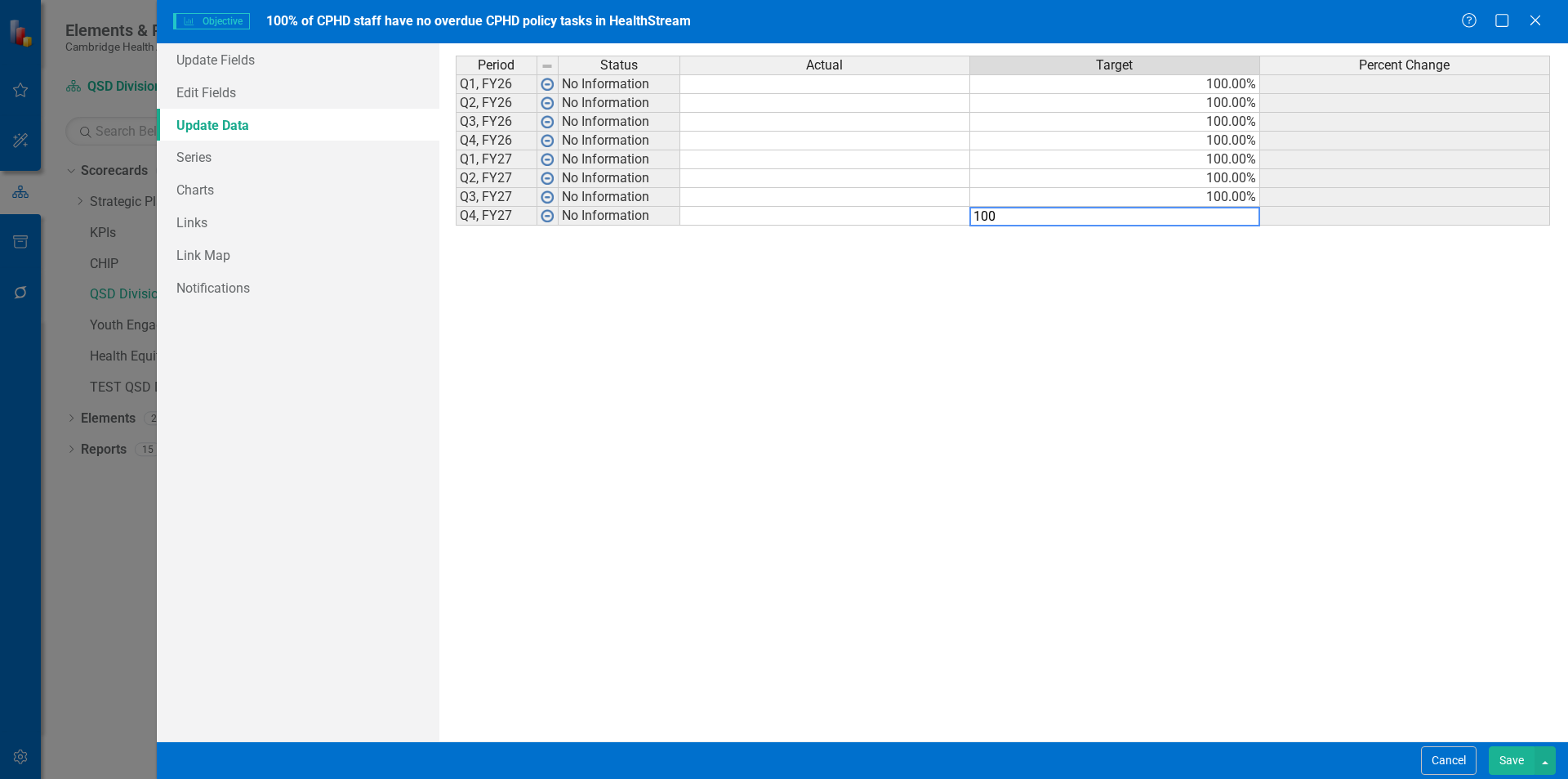
type textarea "100"
click at [1124, 98] on td "100.00%" at bounding box center [1114, 103] width 290 height 19
click at [1521, 770] on button "Save" at bounding box center [1512, 760] width 46 height 29
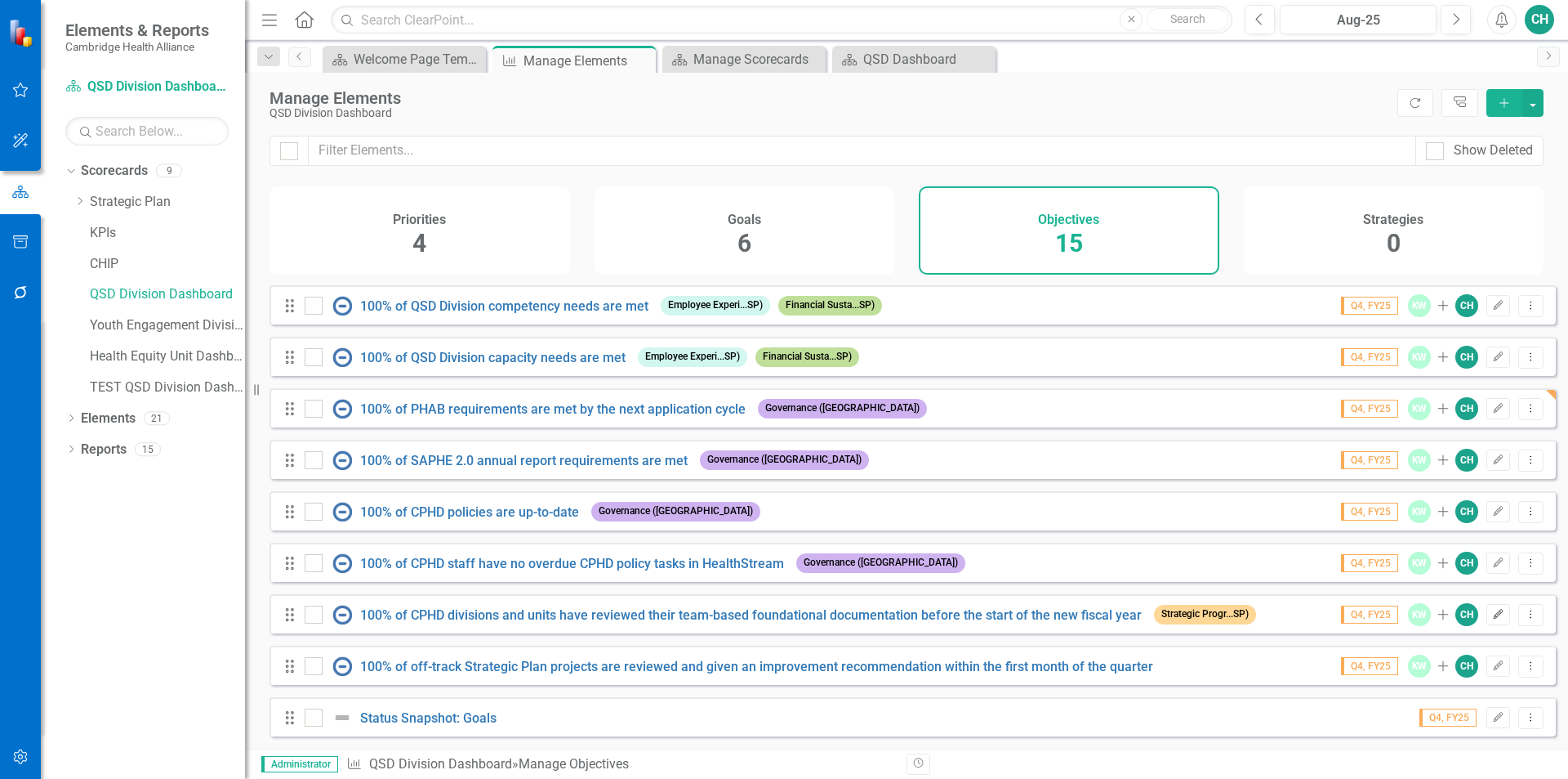
click at [1493, 617] on button "Edit" at bounding box center [1498, 614] width 24 height 21
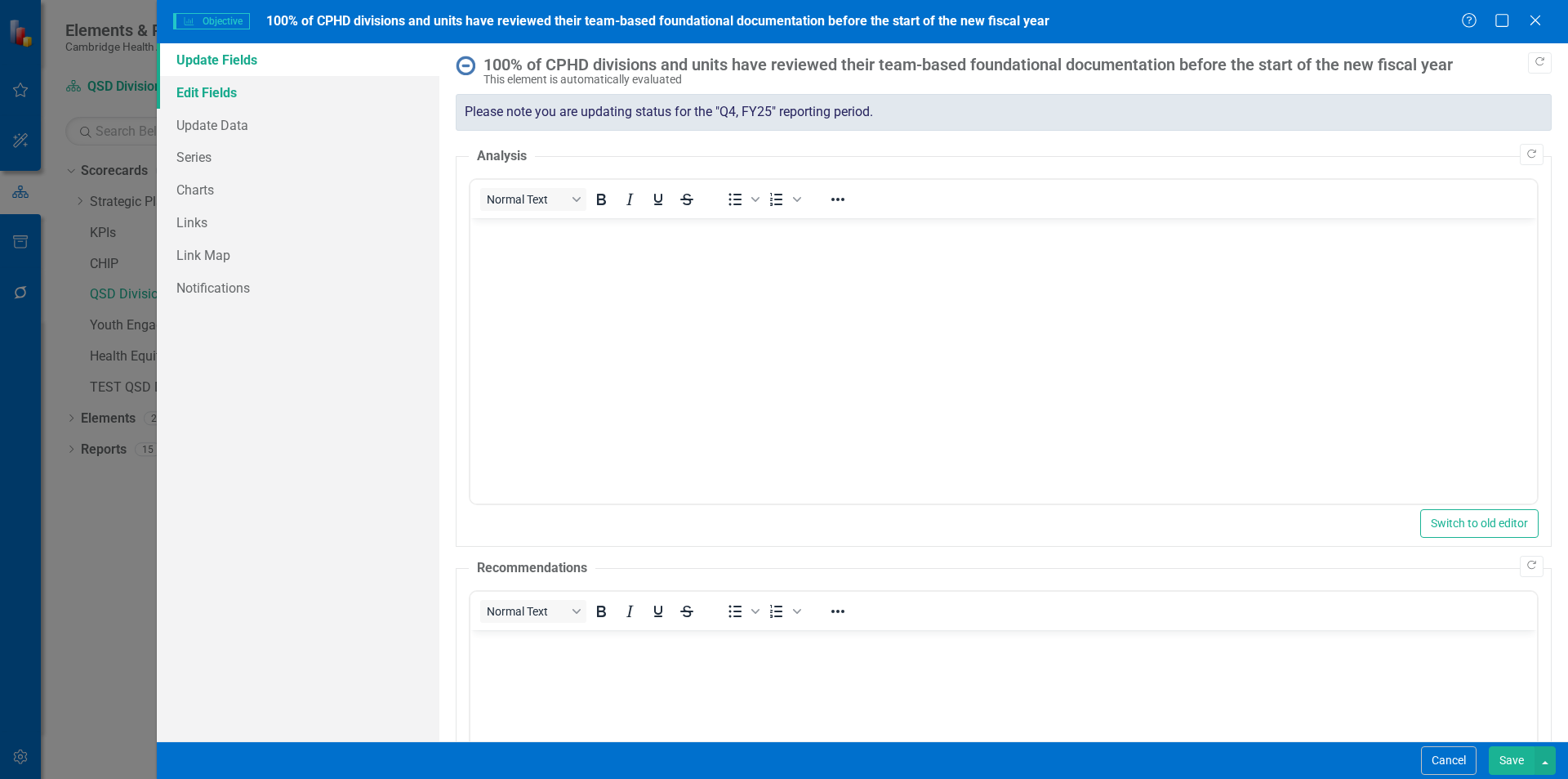
click at [238, 96] on link "Edit Fields" at bounding box center [298, 92] width 283 height 33
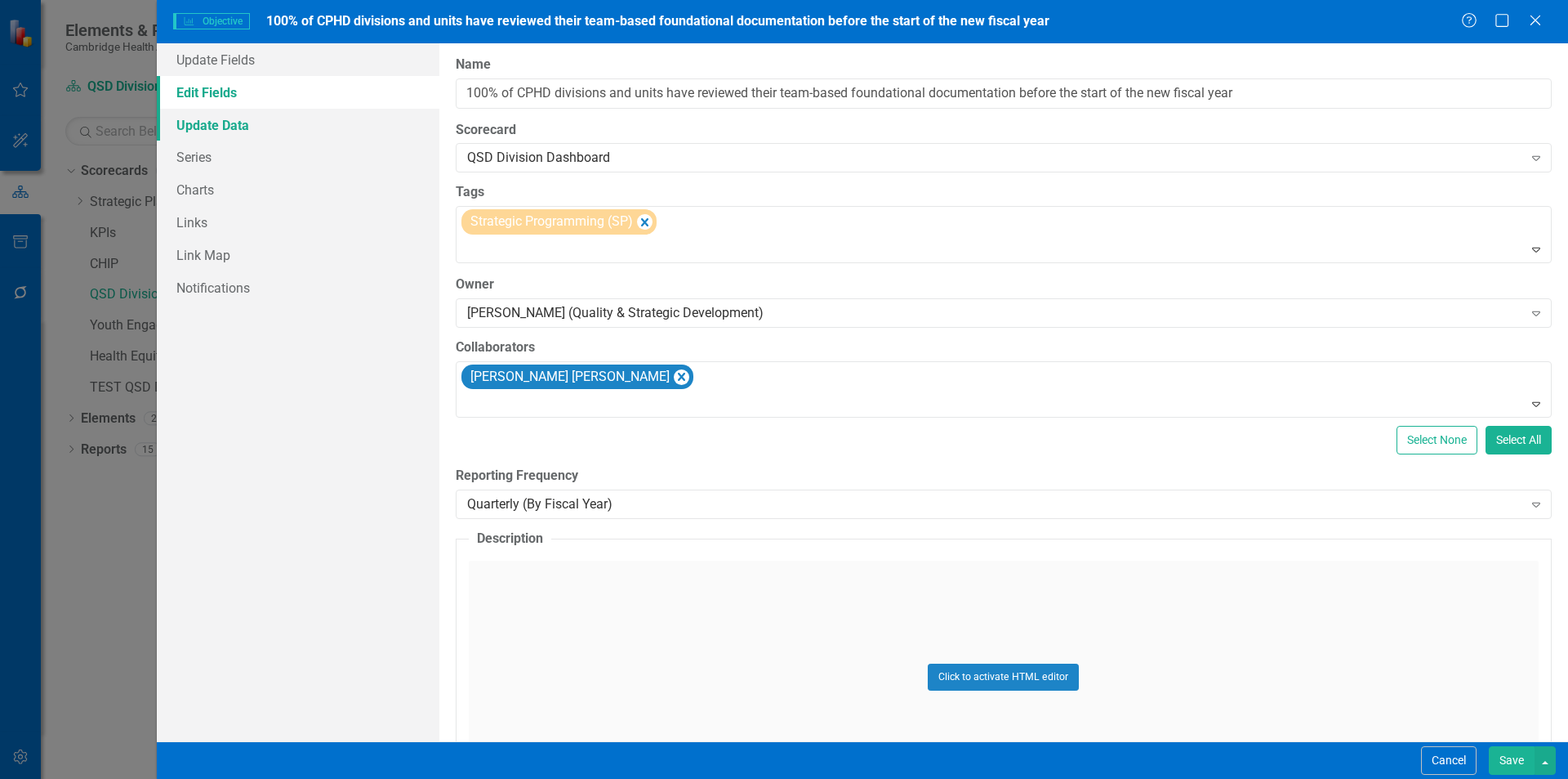
click at [264, 132] on link "Update Data" at bounding box center [298, 125] width 283 height 33
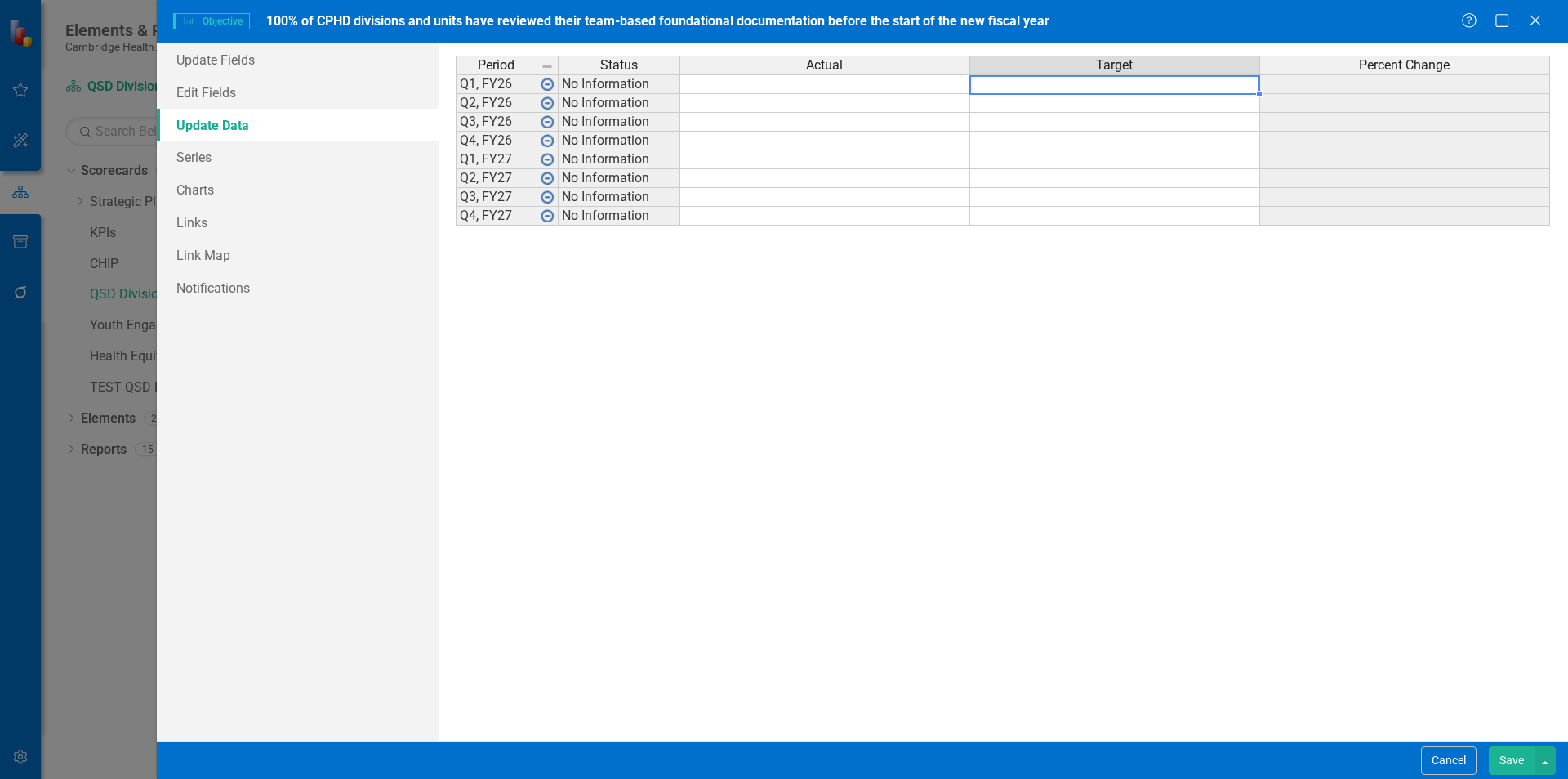
click at [1167, 91] on td at bounding box center [1114, 85] width 290 height 20
type textarea "100"
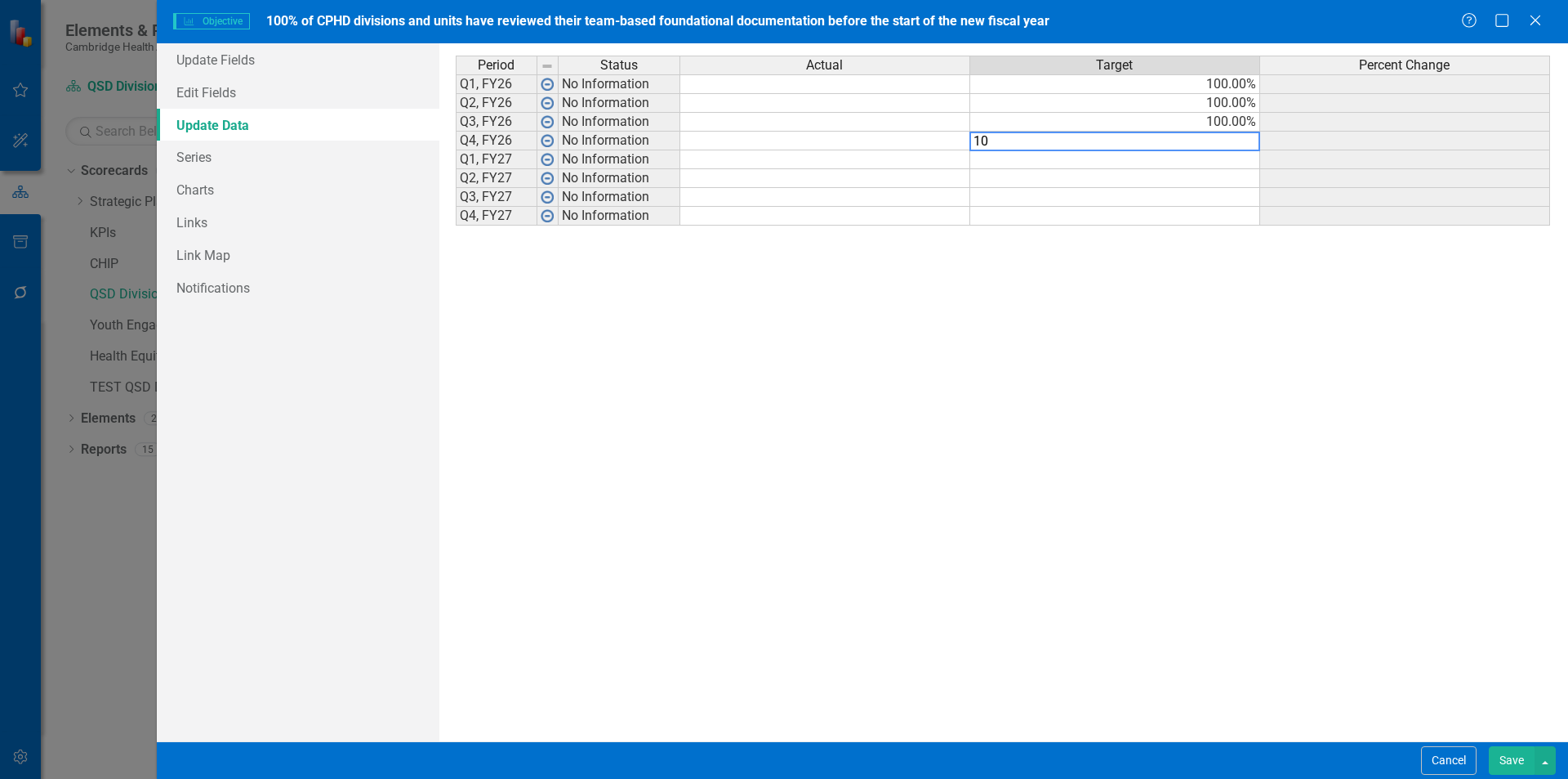
type textarea "100"
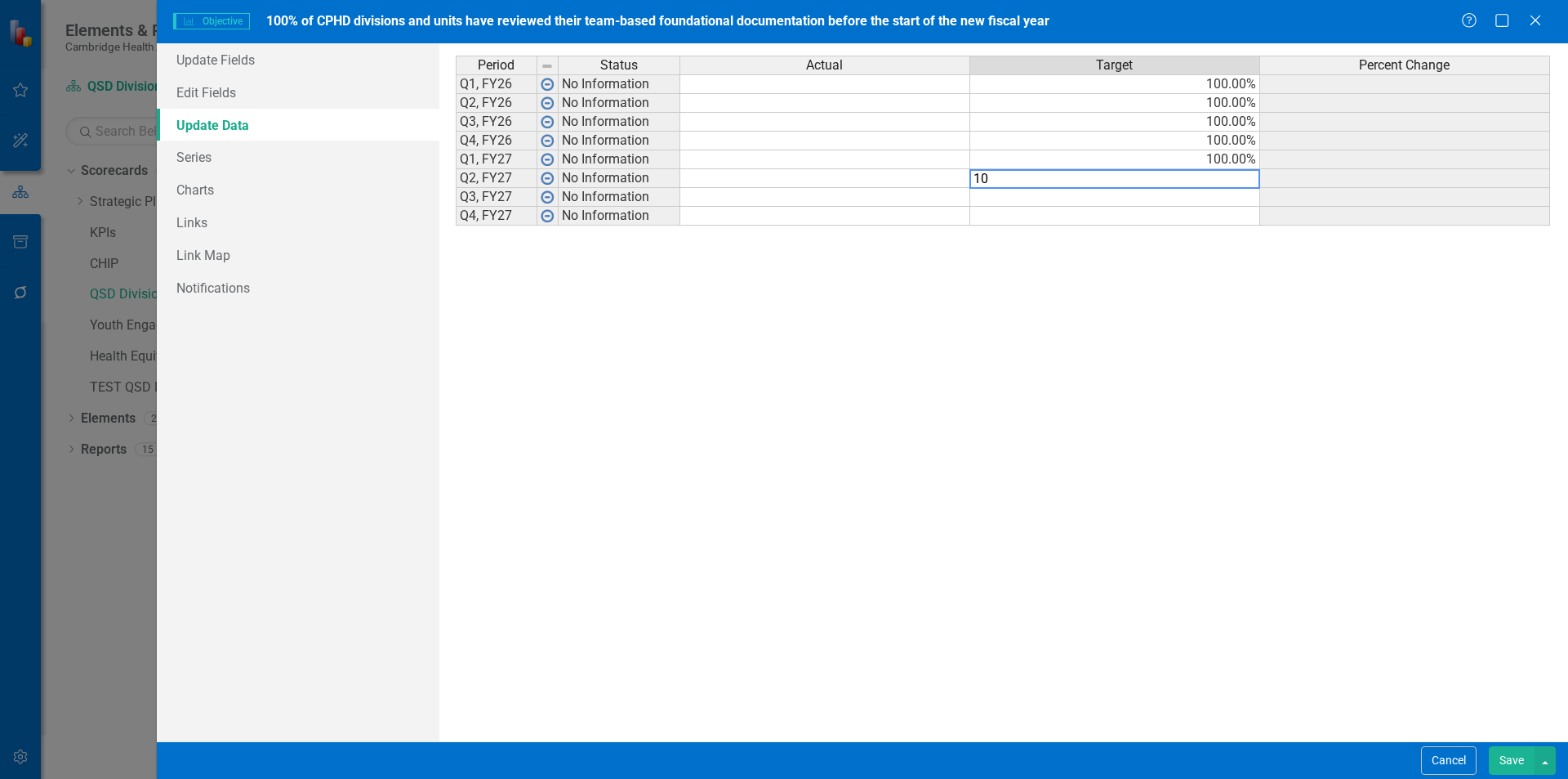
type textarea "100"
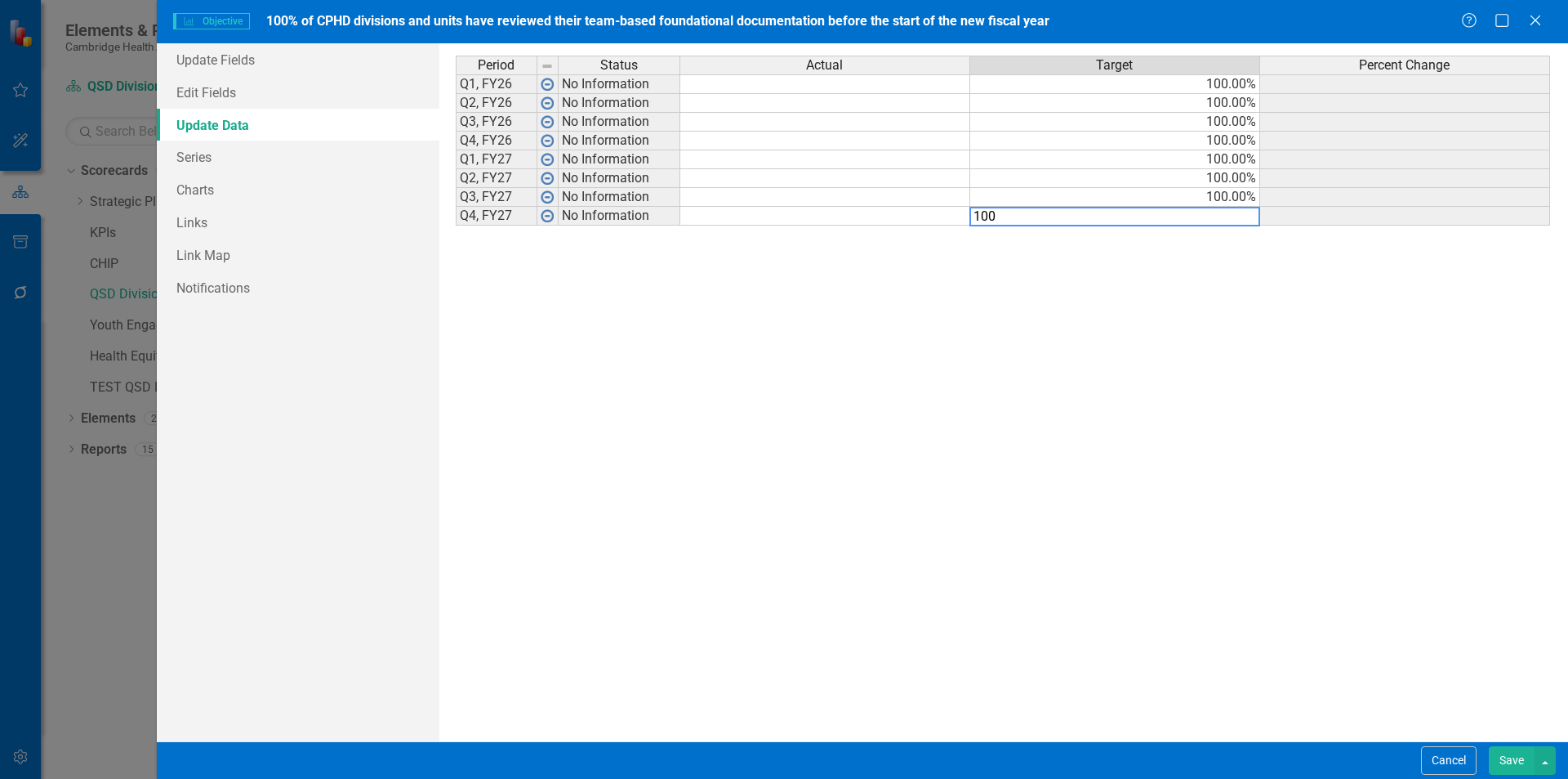
type textarea "100"
click at [1424, 541] on div "Period Status Actual Target Percent Change Q1, FY26 No Information 100.00% Q2, …" at bounding box center [1004, 392] width 1097 height 673
click at [1513, 753] on button "Save" at bounding box center [1512, 760] width 46 height 29
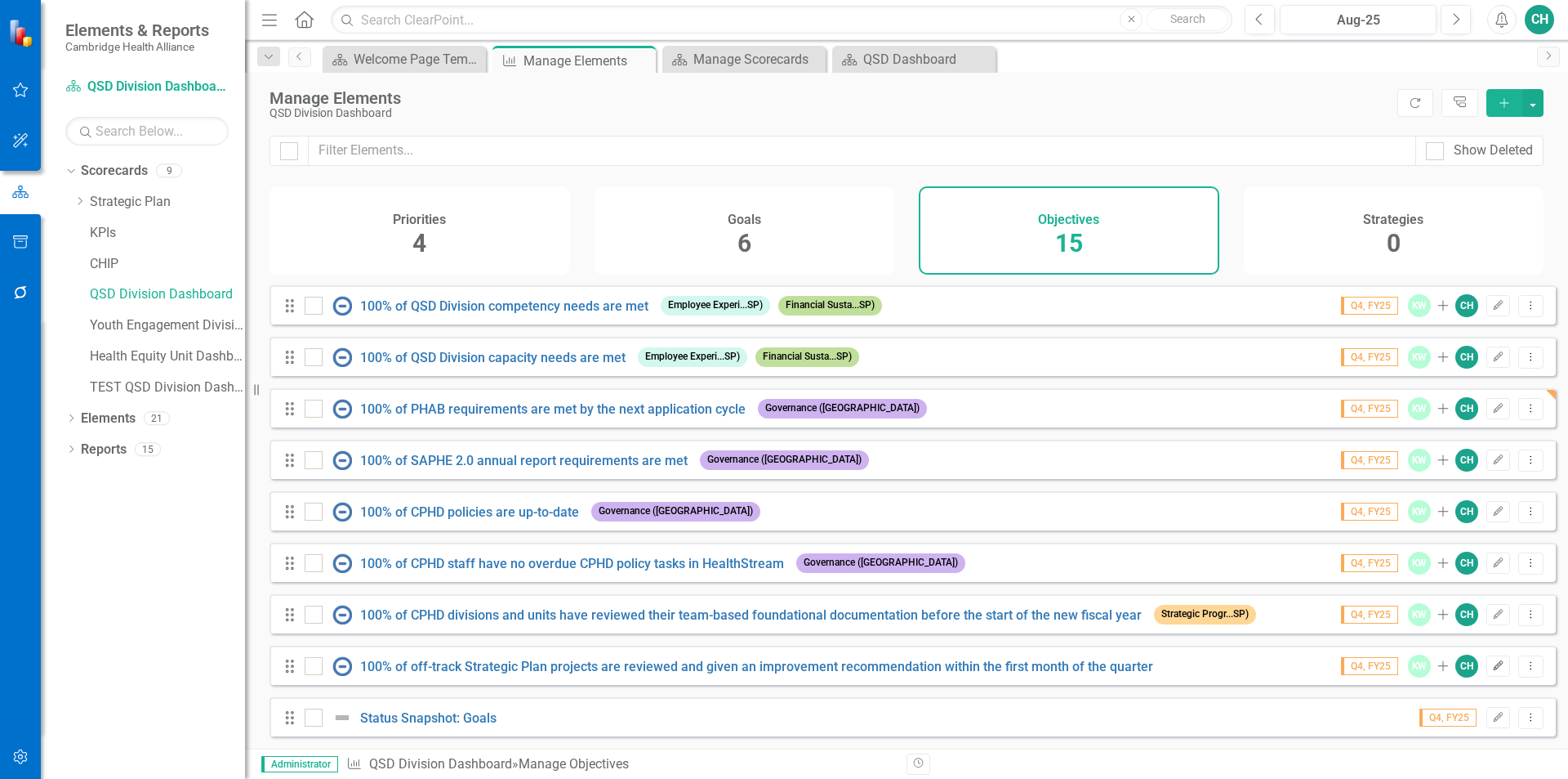
click at [1492, 662] on icon "Edit" at bounding box center [1498, 666] width 12 height 10
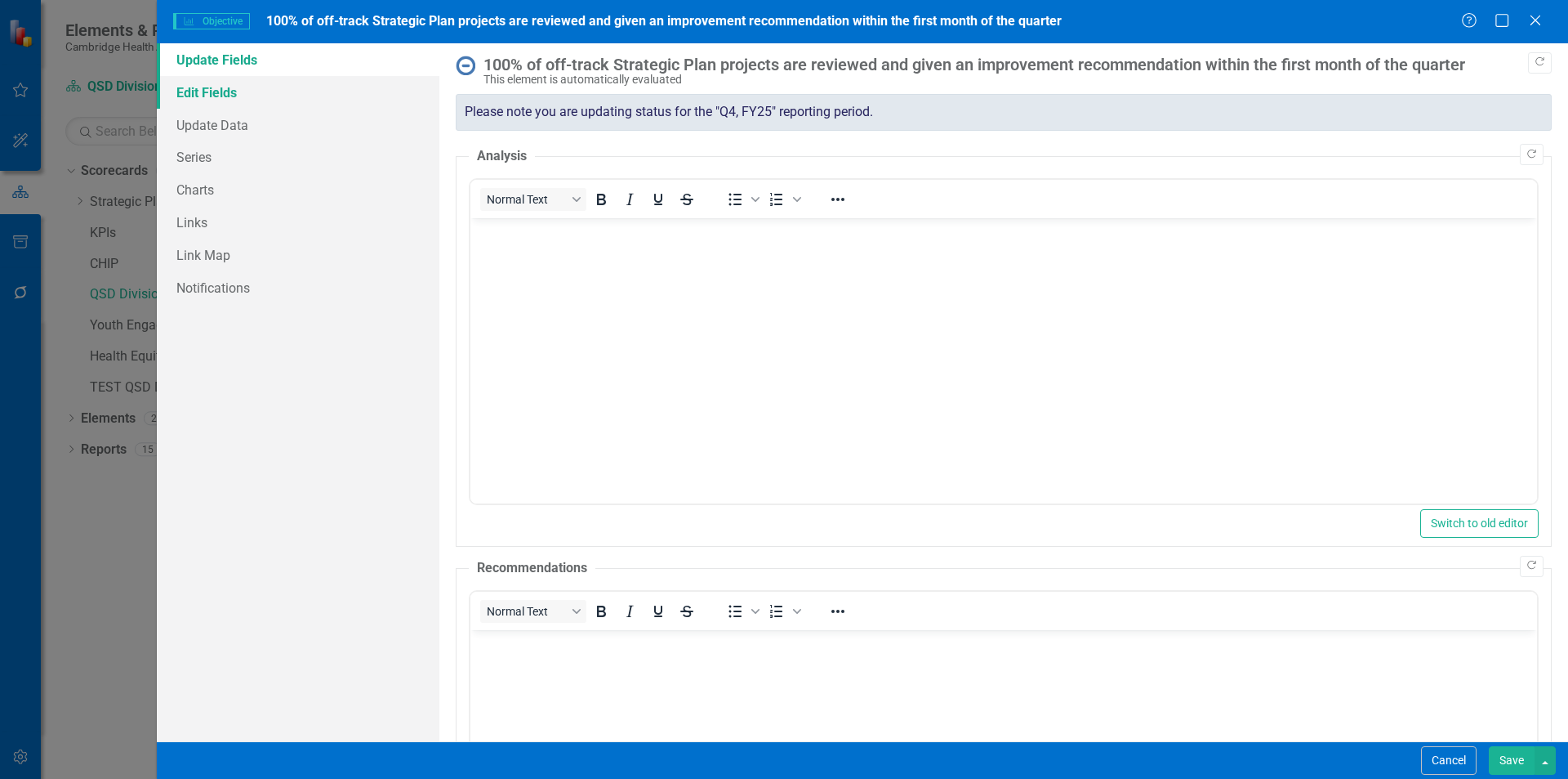
click at [248, 93] on link "Edit Fields" at bounding box center [298, 92] width 283 height 33
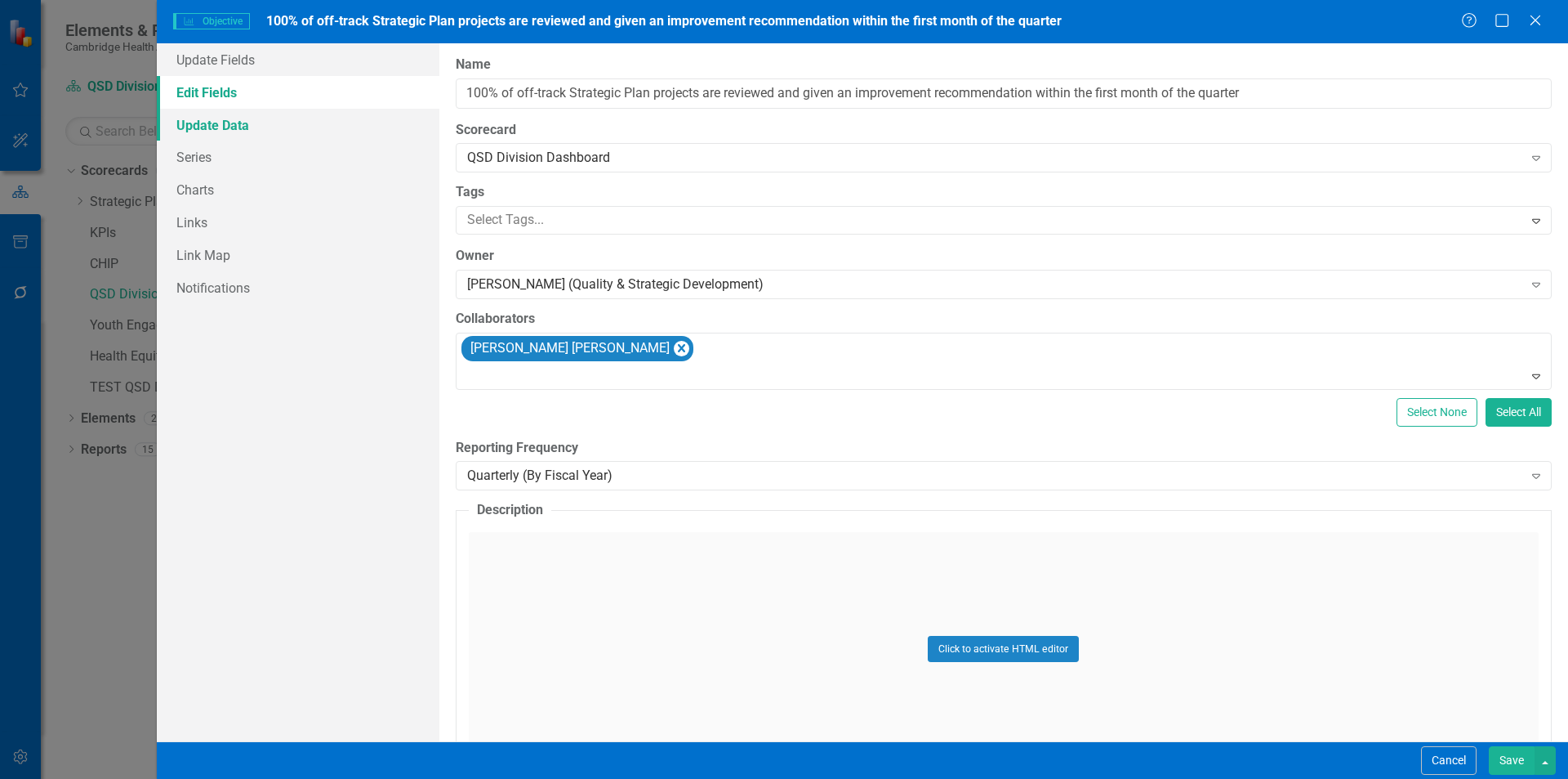
click at [273, 133] on link "Update Data" at bounding box center [298, 125] width 283 height 33
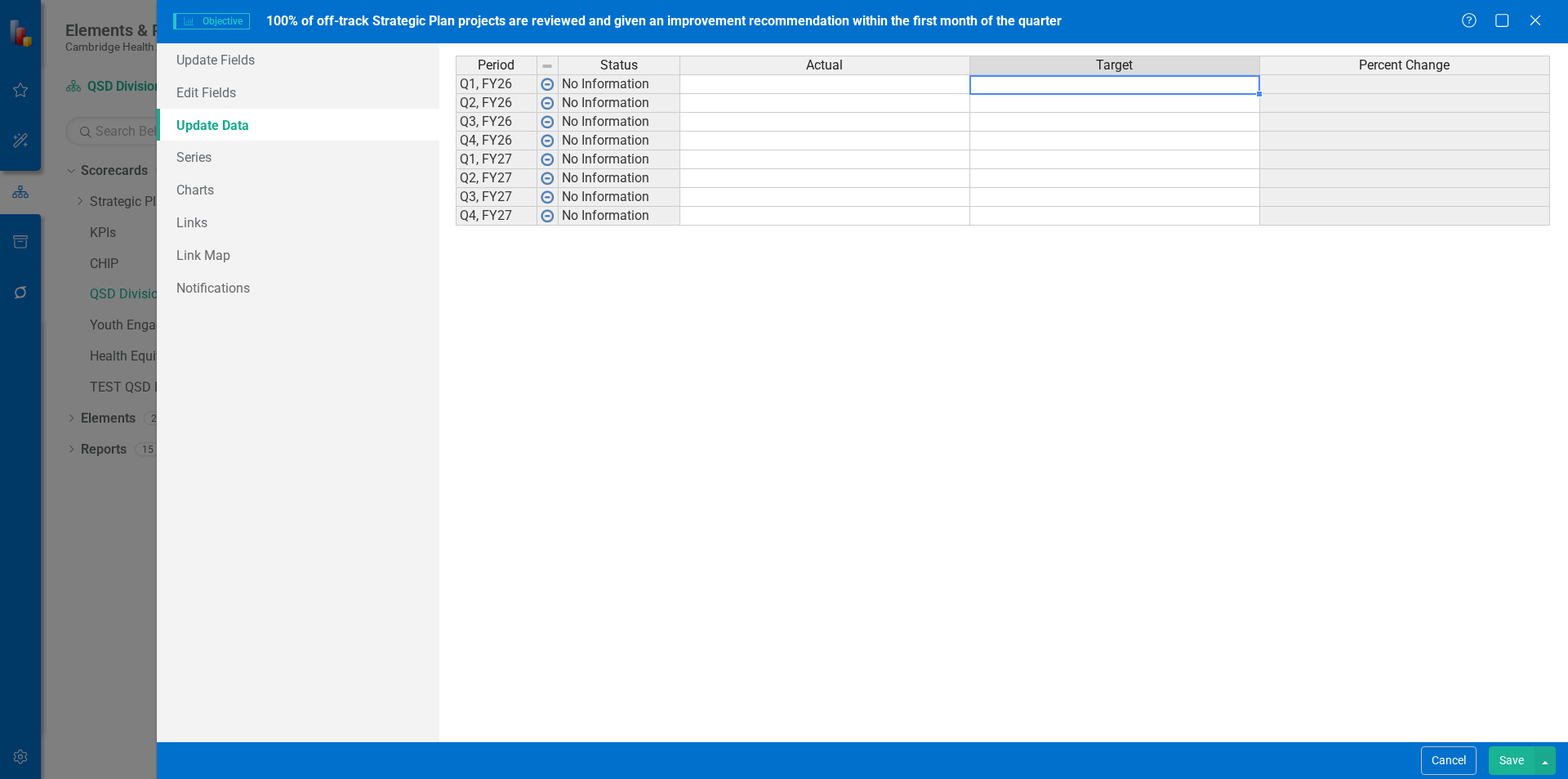
click at [1110, 88] on td at bounding box center [1114, 85] width 290 height 20
type textarea "100"
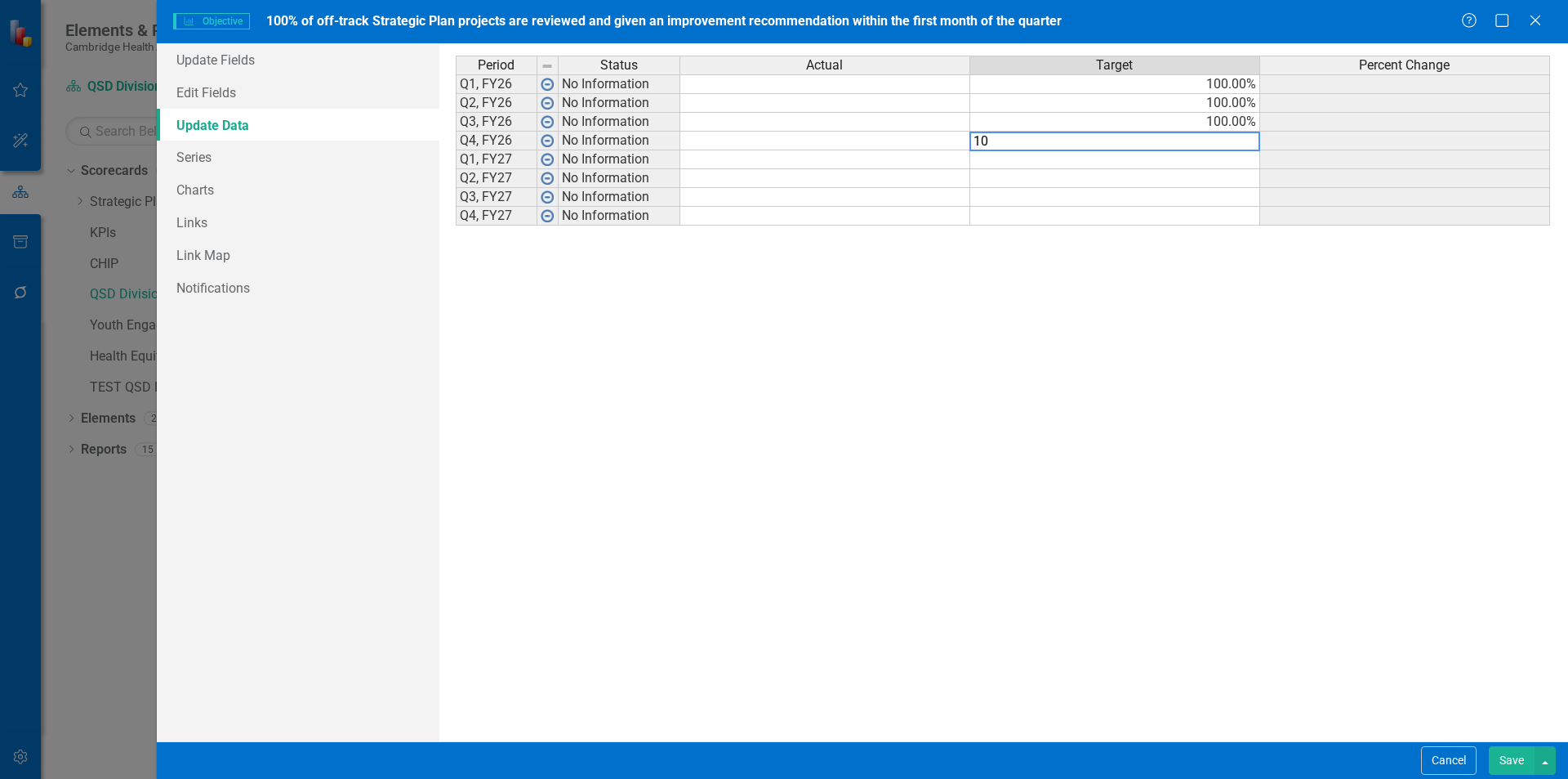
type textarea "100"
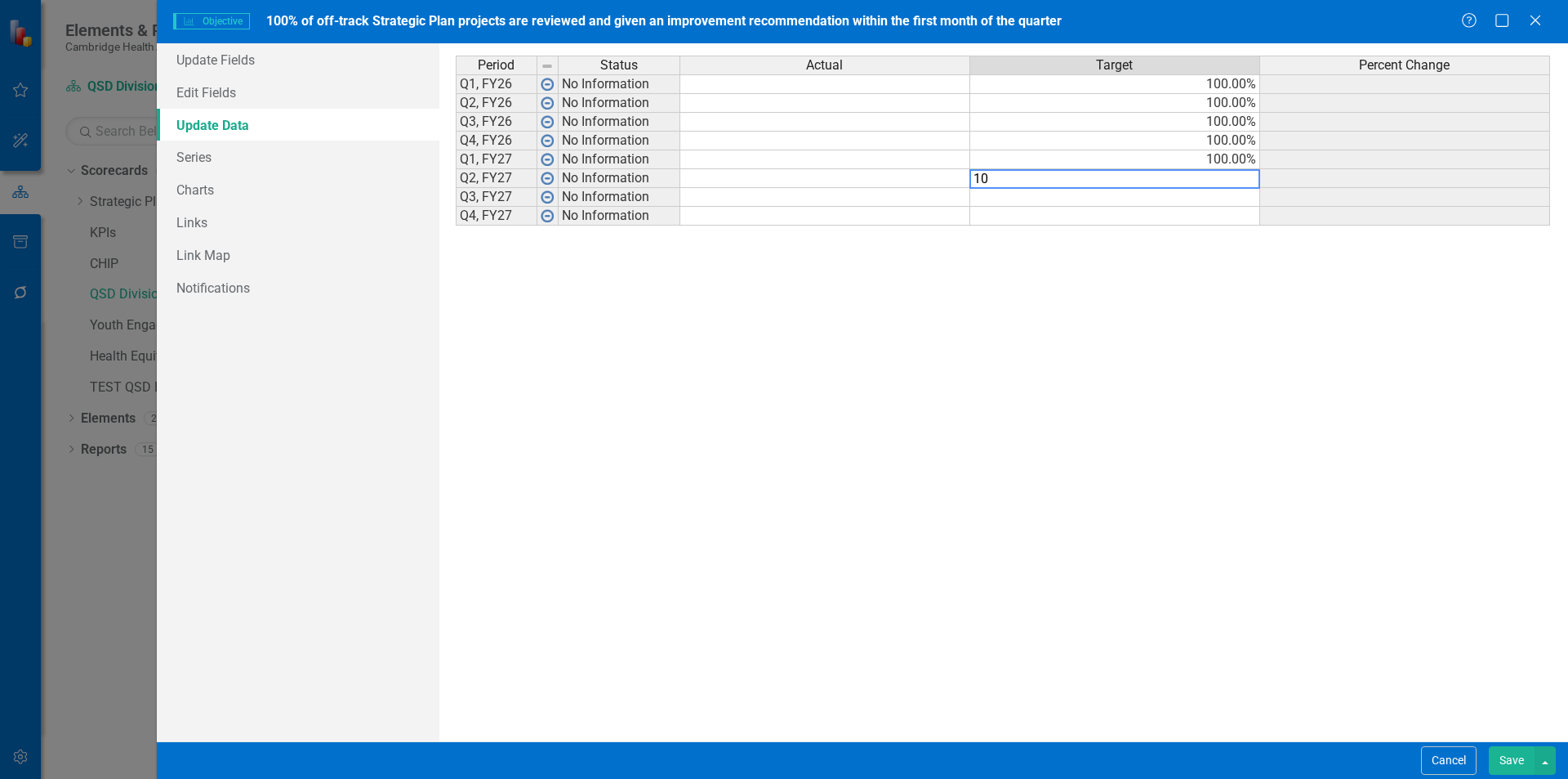
type textarea "100"
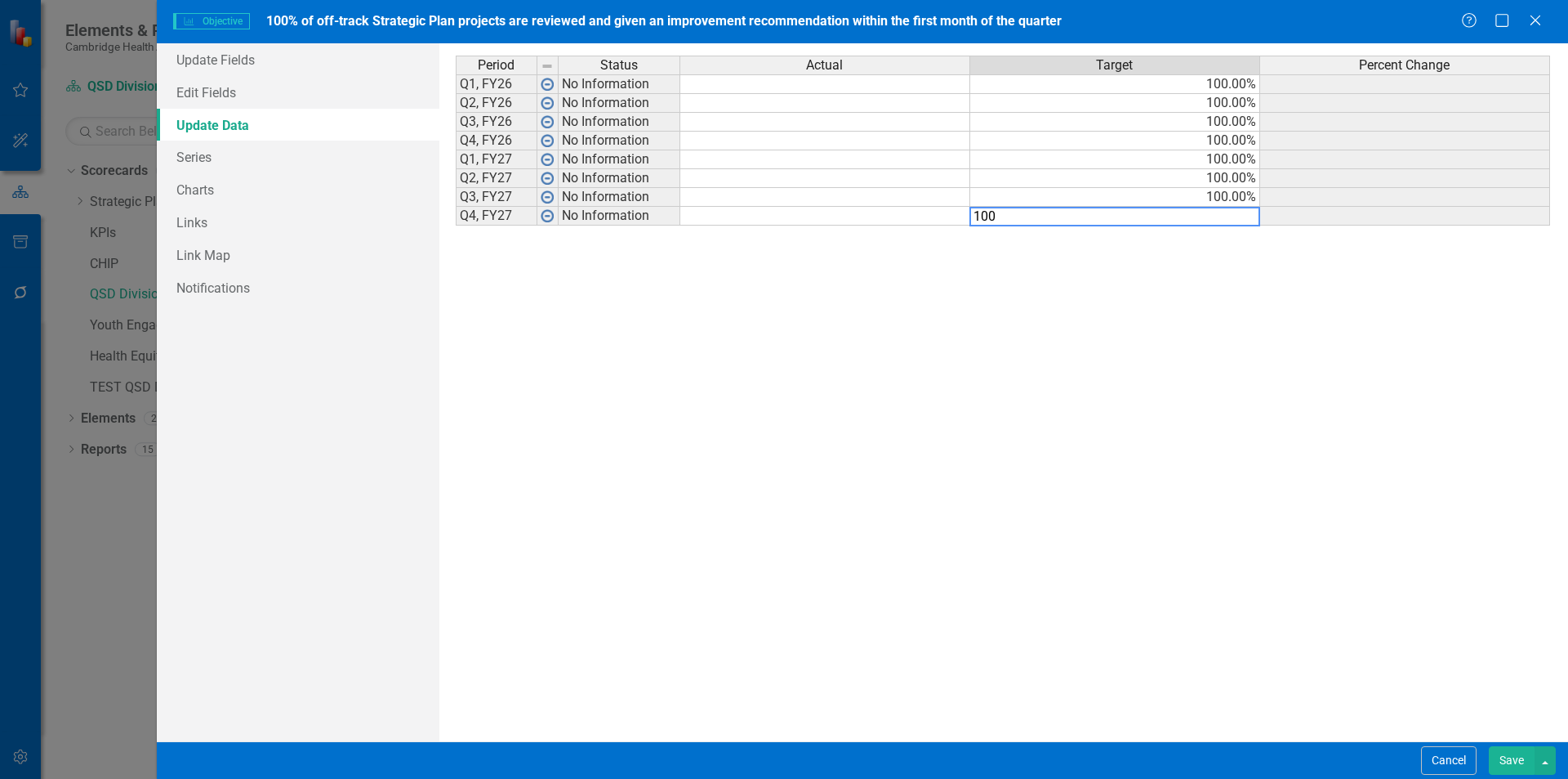
type textarea "100"
click at [1005, 599] on div "Period Status Actual Target Percent Change Q1, FY26 No Information 100.00% Q2, …" at bounding box center [1004, 392] width 1097 height 673
click at [1521, 747] on button "Save" at bounding box center [1512, 760] width 46 height 29
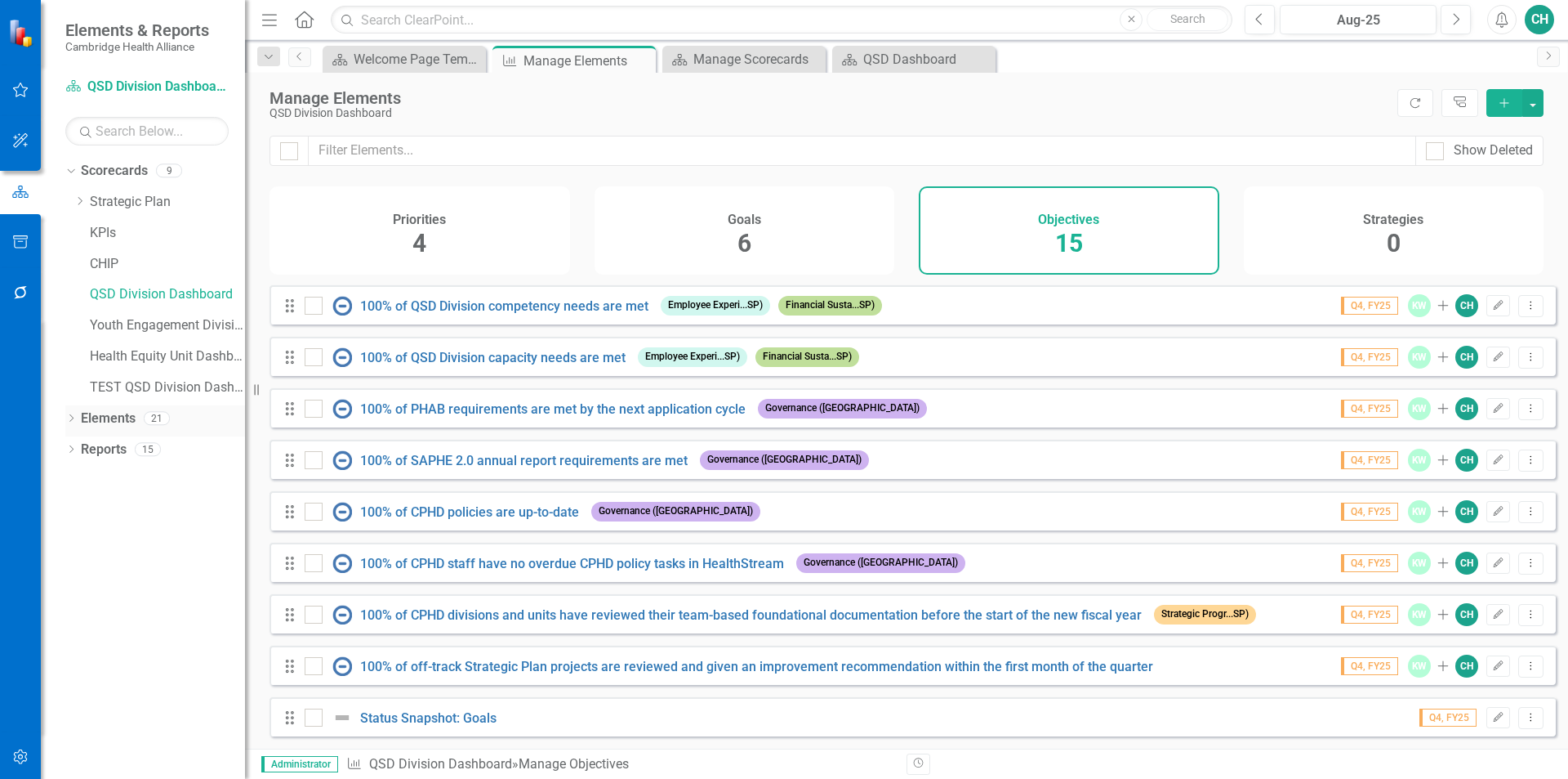
click at [74, 420] on icon "Dropdown" at bounding box center [71, 419] width 11 height 9
click at [70, 548] on icon "Dropdown" at bounding box center [71, 544] width 11 height 9
click at [148, 599] on div "QSD Dashboard" at bounding box center [165, 598] width 158 height 15
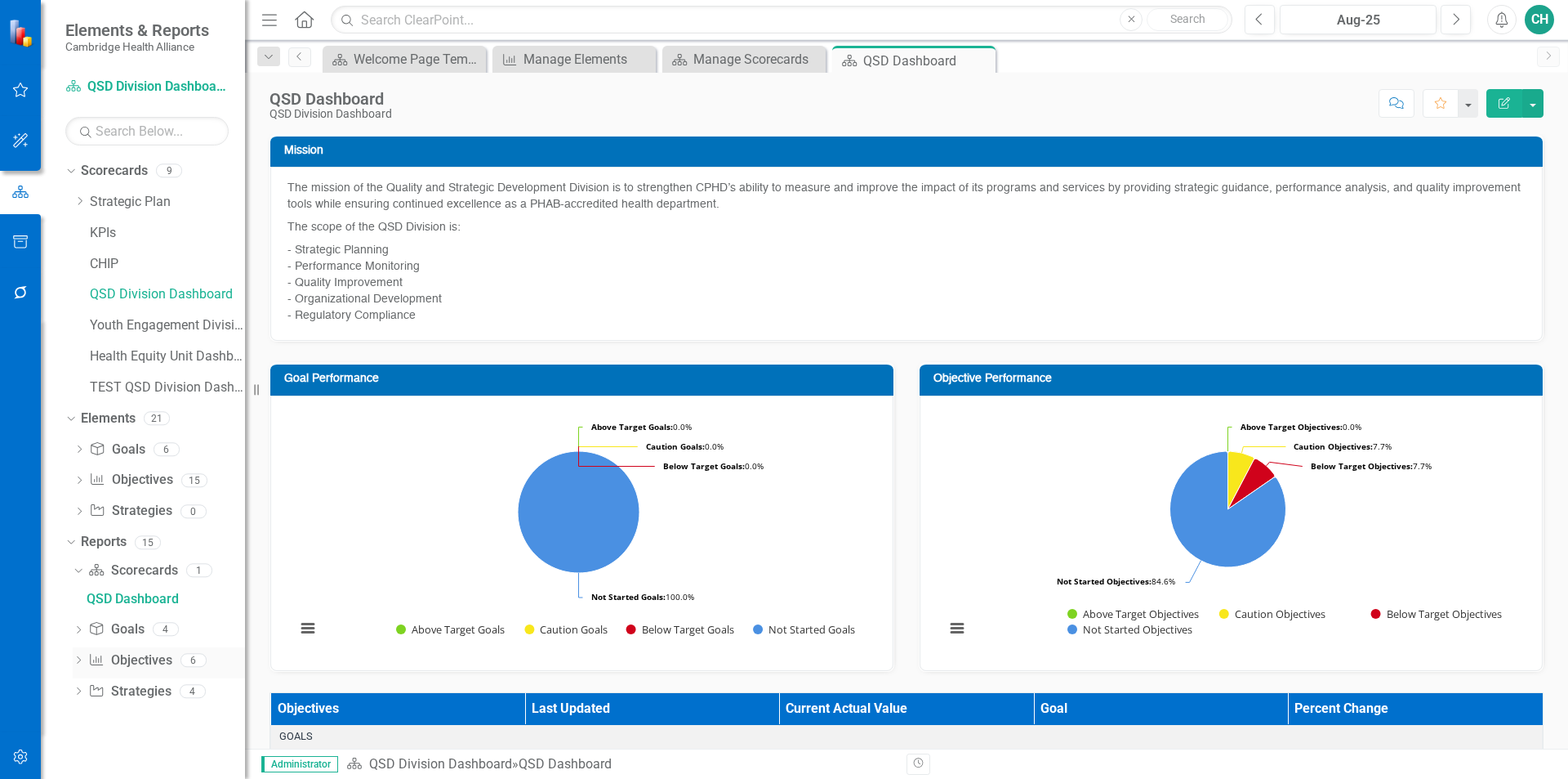
drag, startPoint x: 82, startPoint y: 653, endPoint x: 116, endPoint y: 659, distance: 34.5
click at [82, 654] on div "Dropdown Objective Objectives 6" at bounding box center [158, 662] width 172 height 31
click at [79, 660] on icon "Dropdown" at bounding box center [78, 661] width 11 height 9
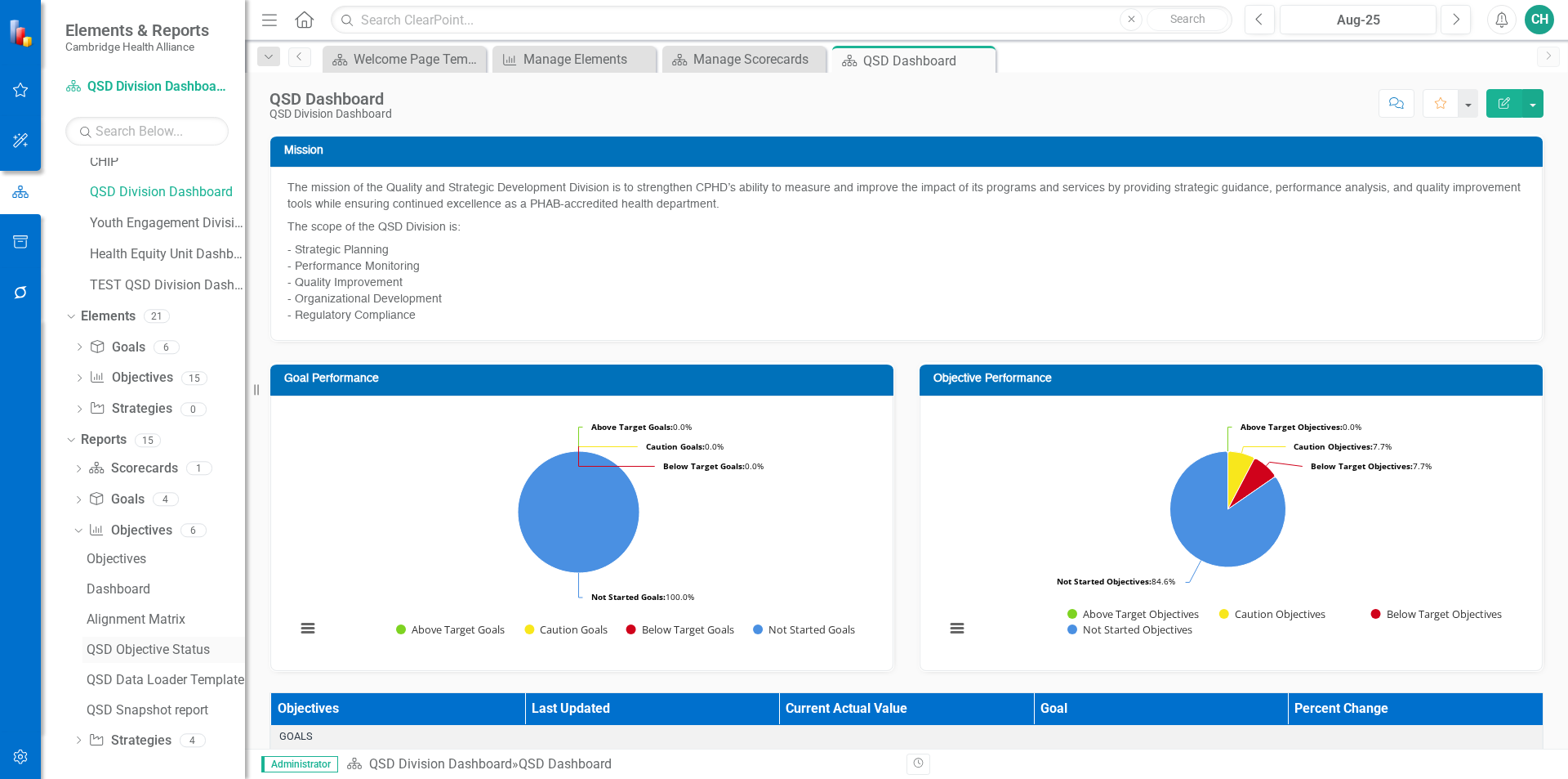
scroll to position [106, 0]
click at [194, 675] on div "QSD Data Loader Template" at bounding box center [165, 676] width 158 height 15
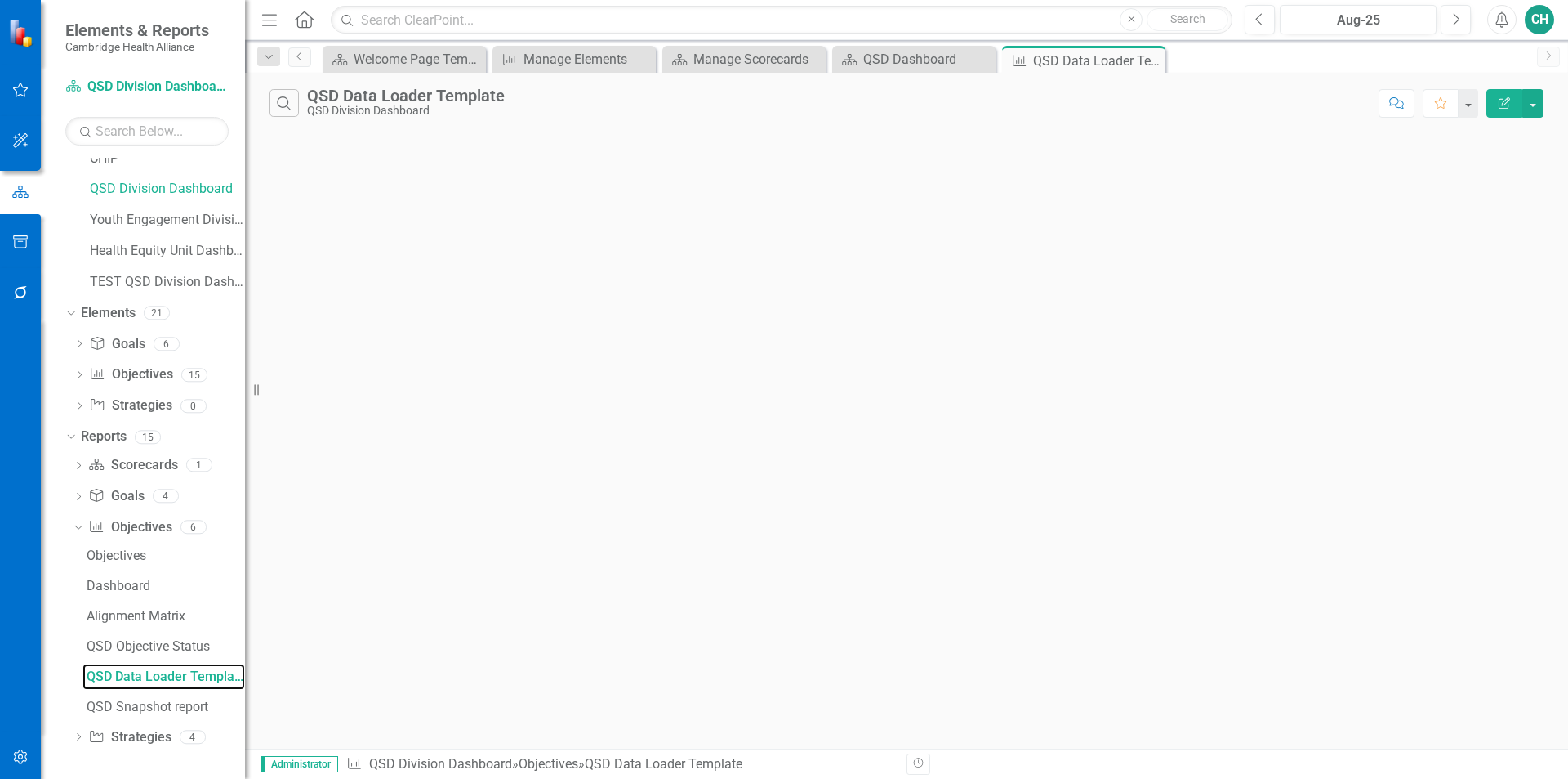
scroll to position [16, 0]
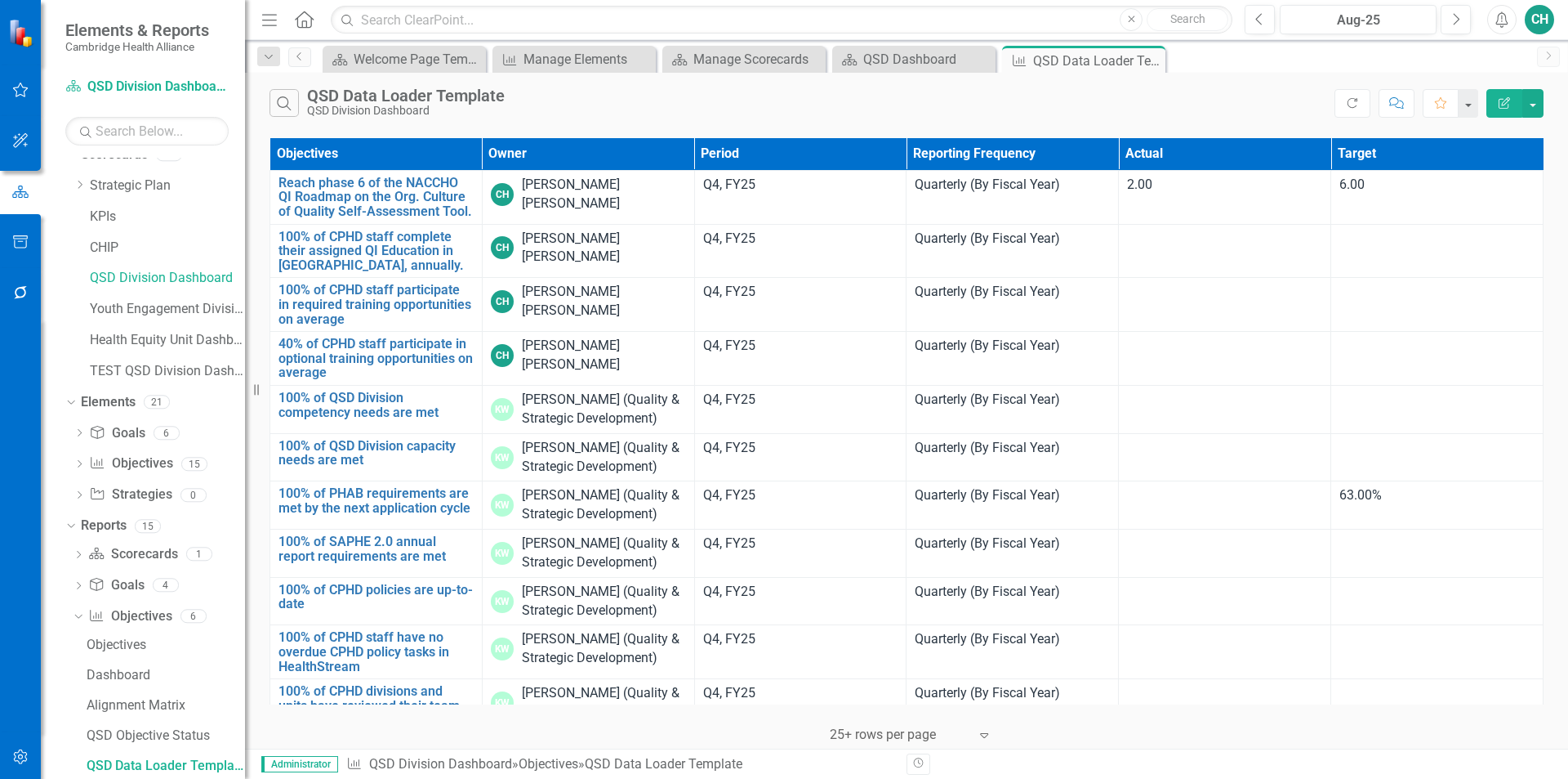
click at [1507, 108] on icon "button" at bounding box center [1504, 103] width 11 height 11
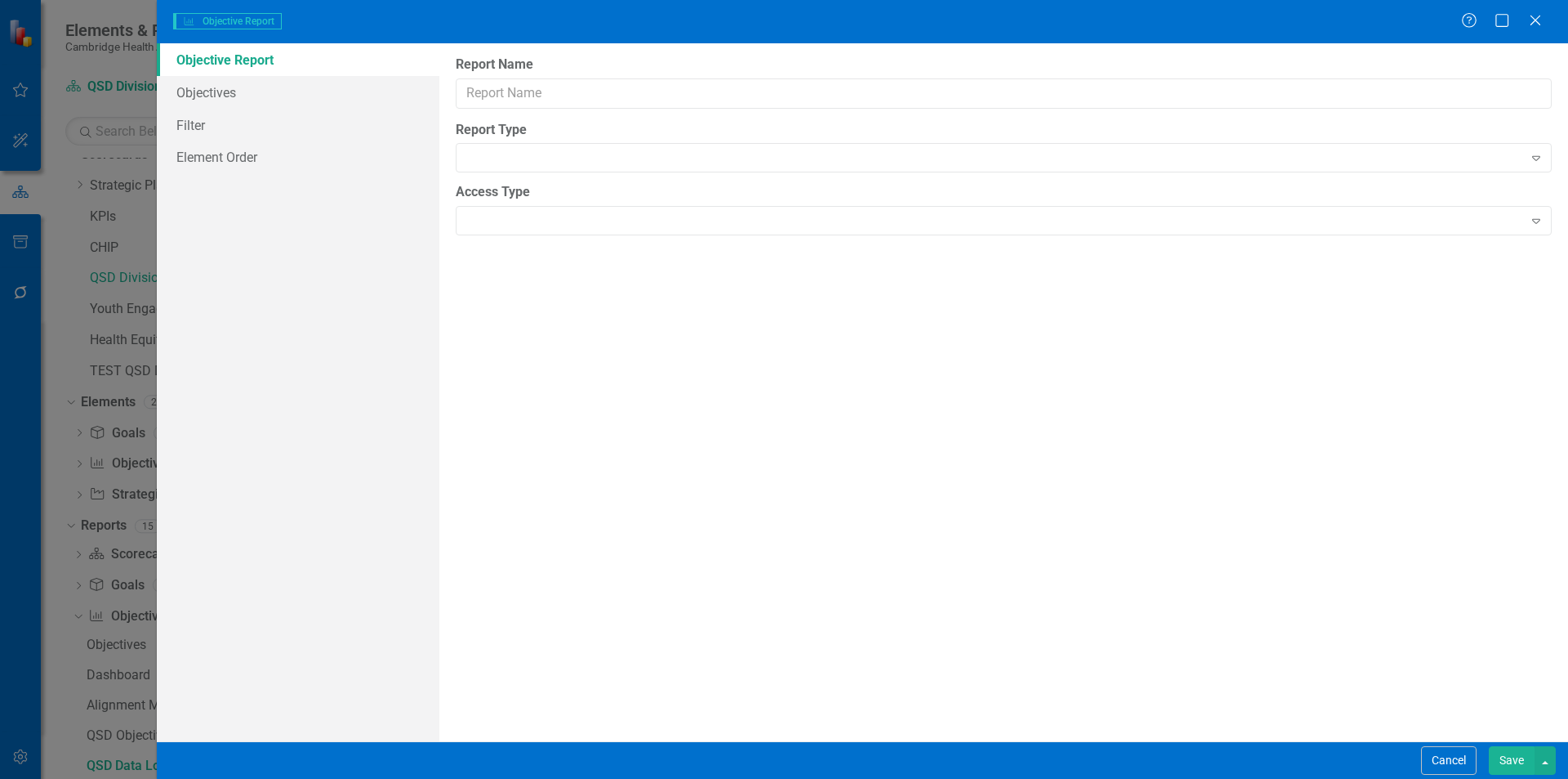
type input "QSD Data Loader Template"
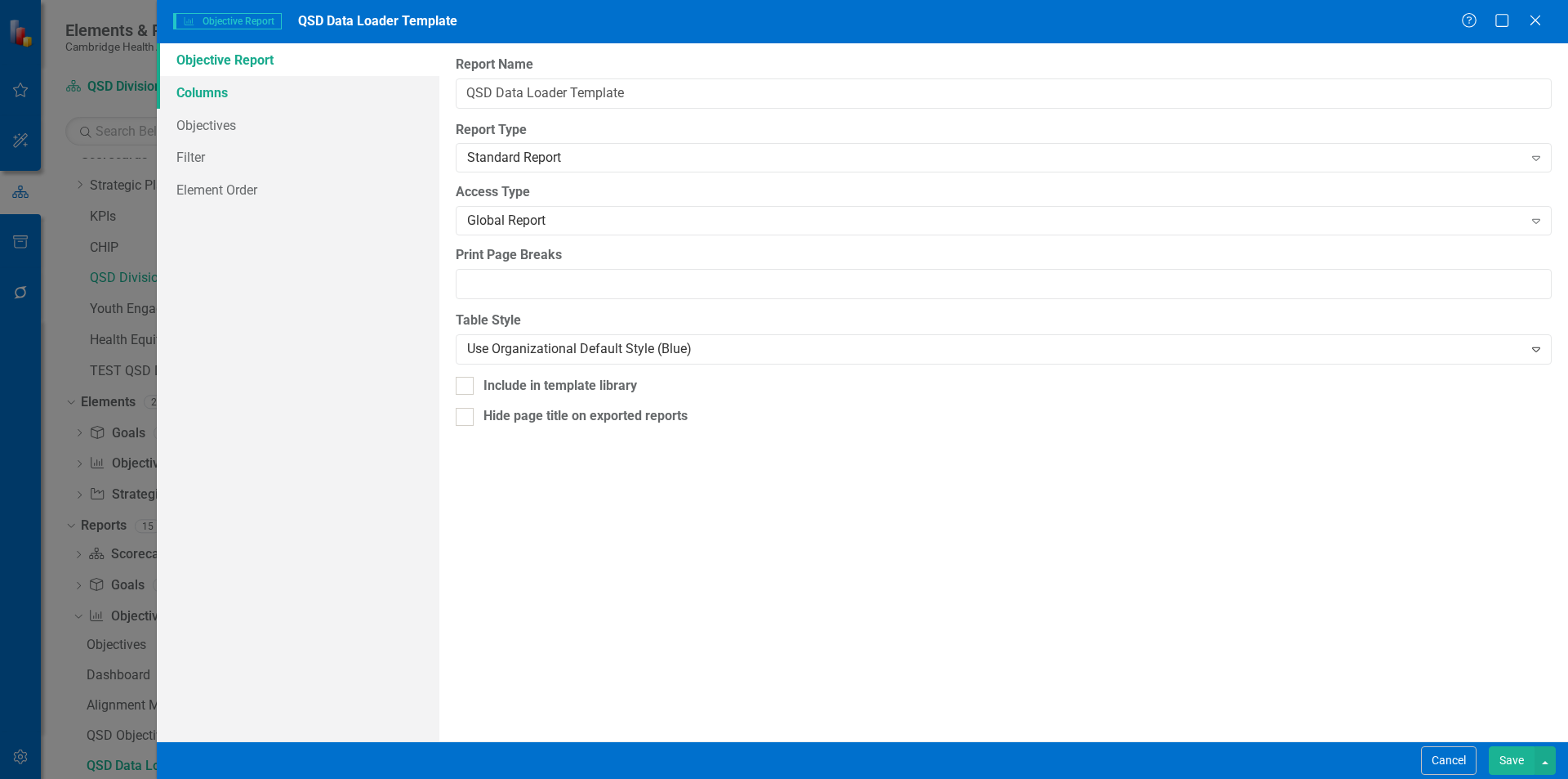
click at [289, 93] on link "Columns" at bounding box center [298, 92] width 283 height 33
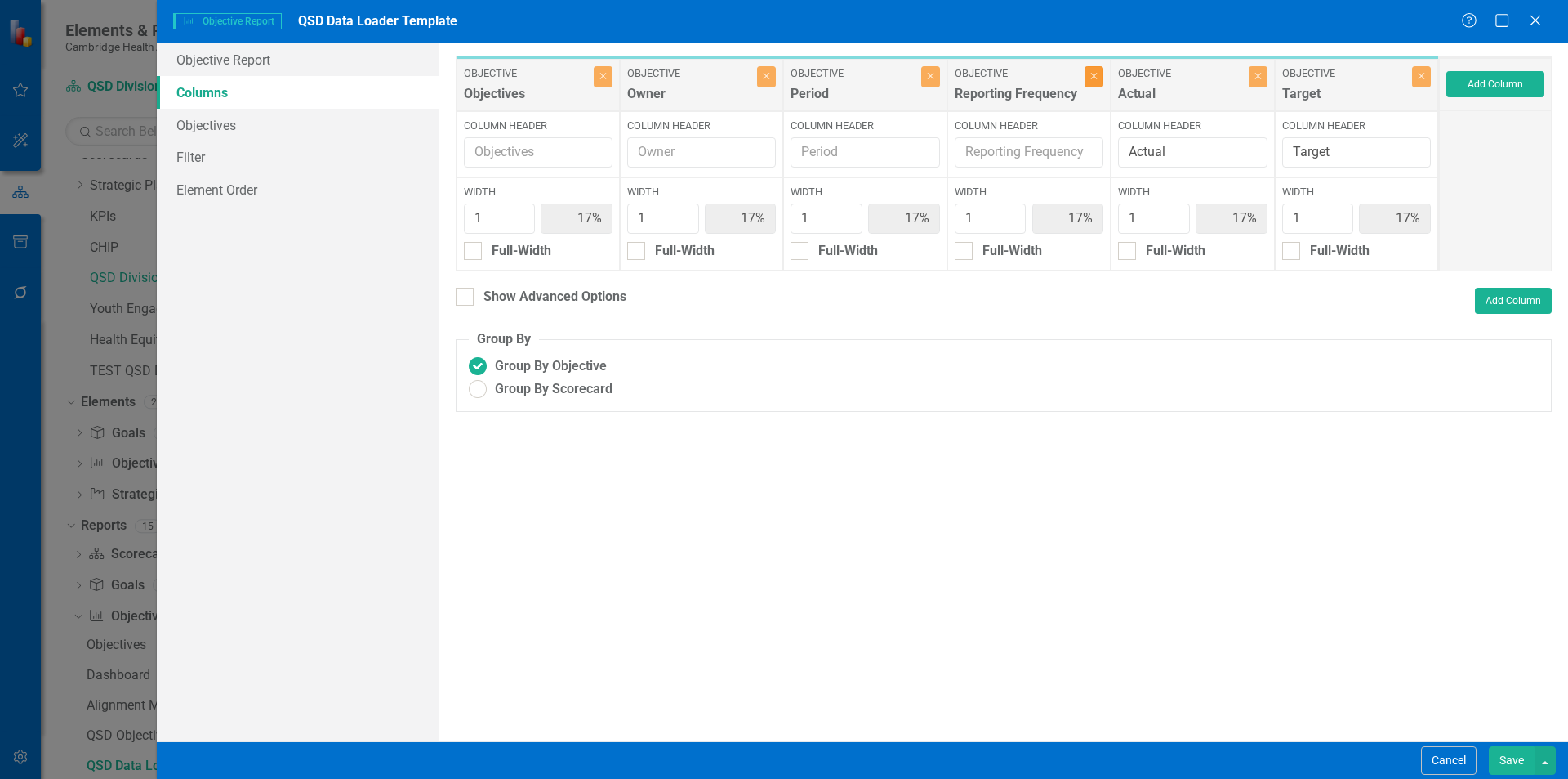
click at [1092, 81] on icon "Close" at bounding box center [1094, 76] width 7 height 10
type input "20%"
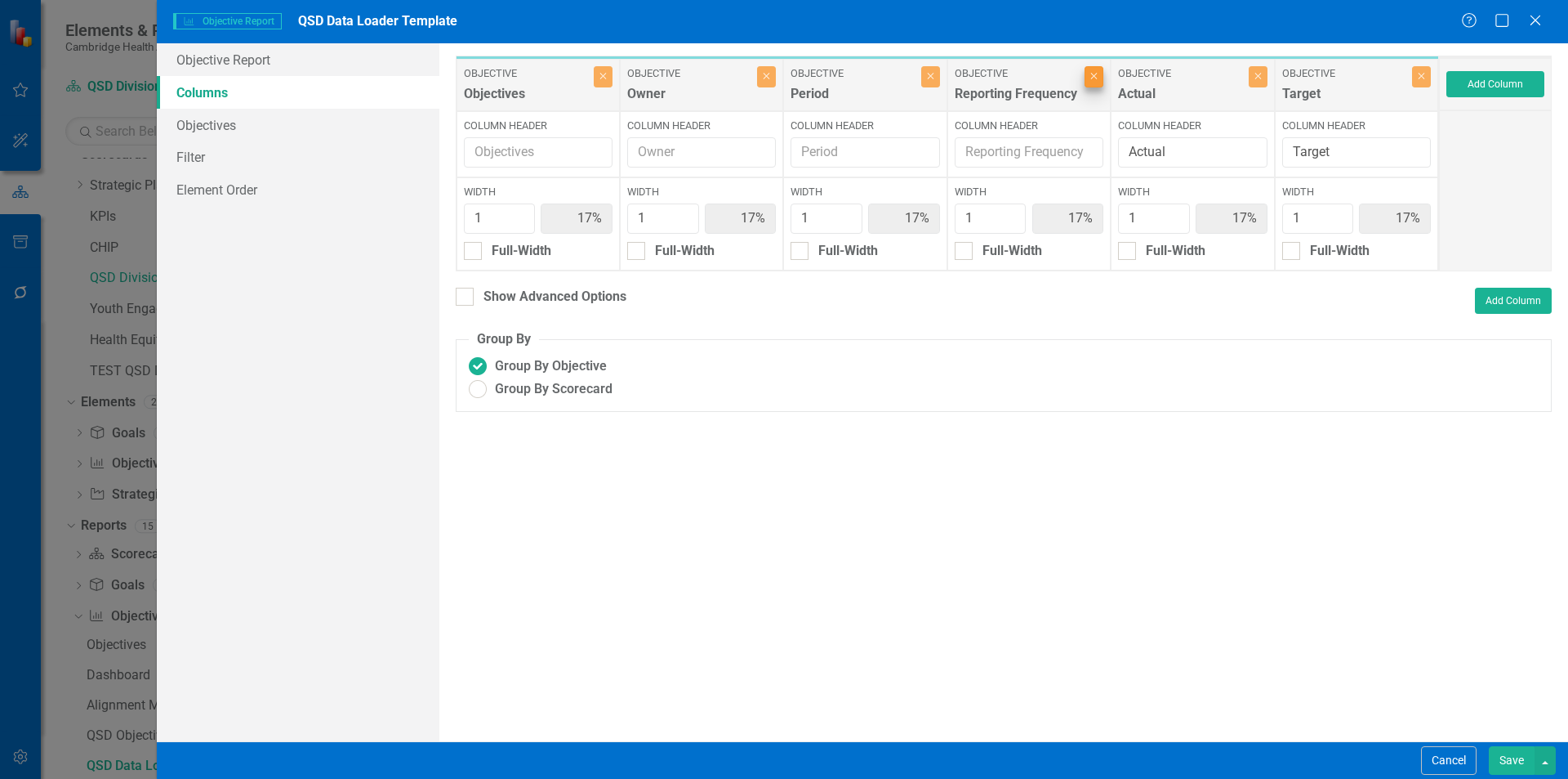
type input "20%"
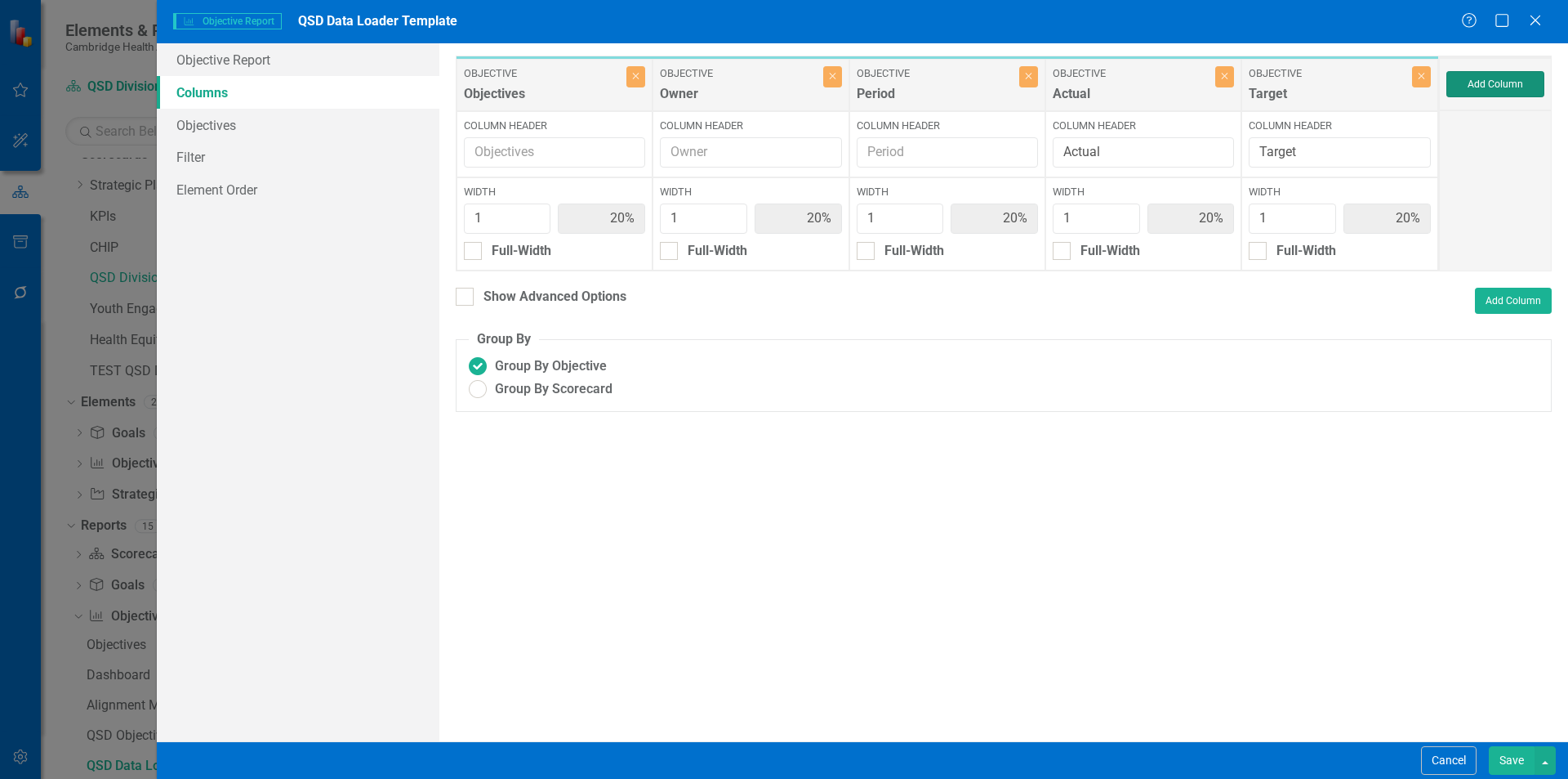
click at [1490, 78] on button "Add Column" at bounding box center [1495, 84] width 98 height 26
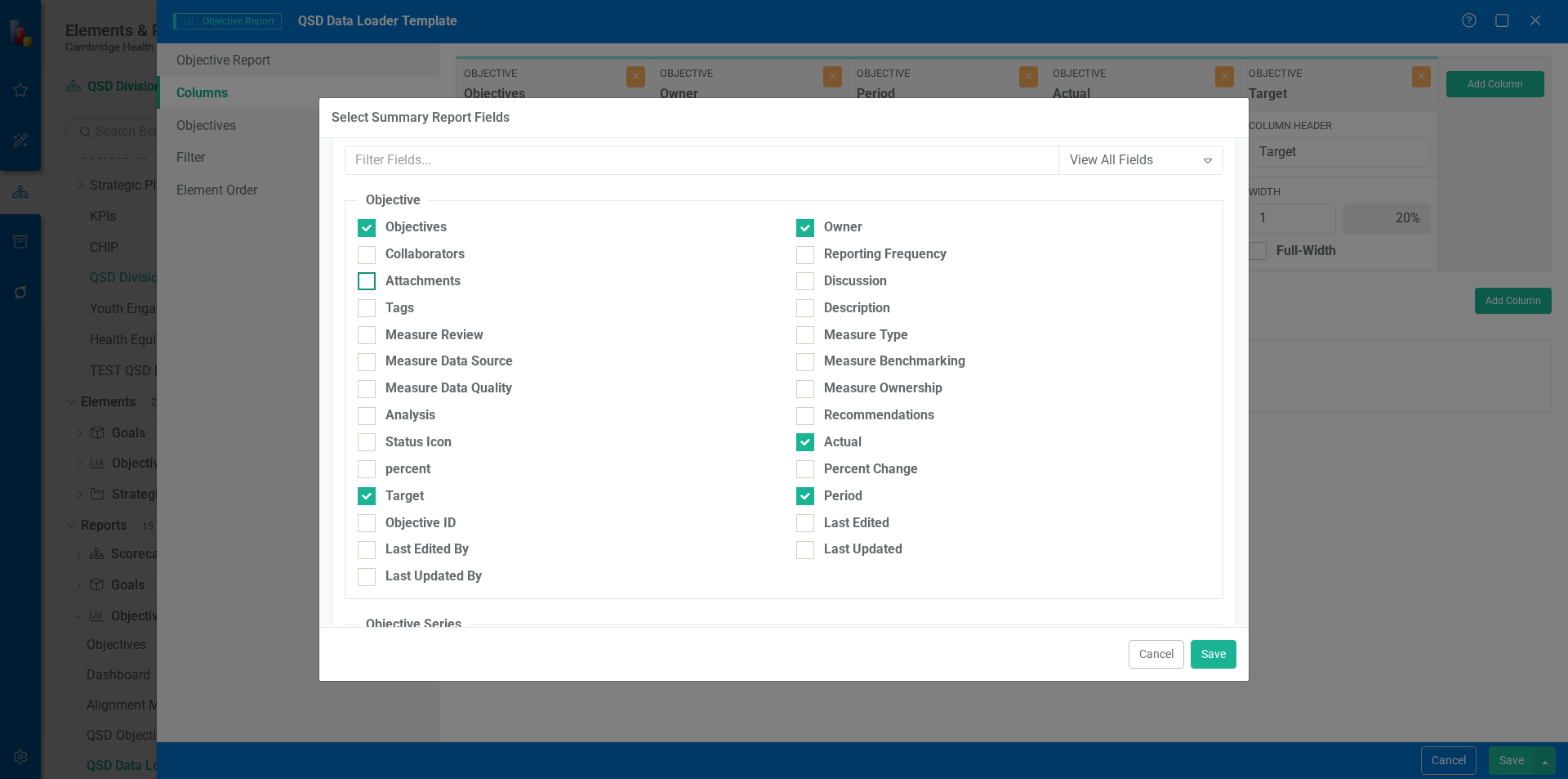
scroll to position [82, 0]
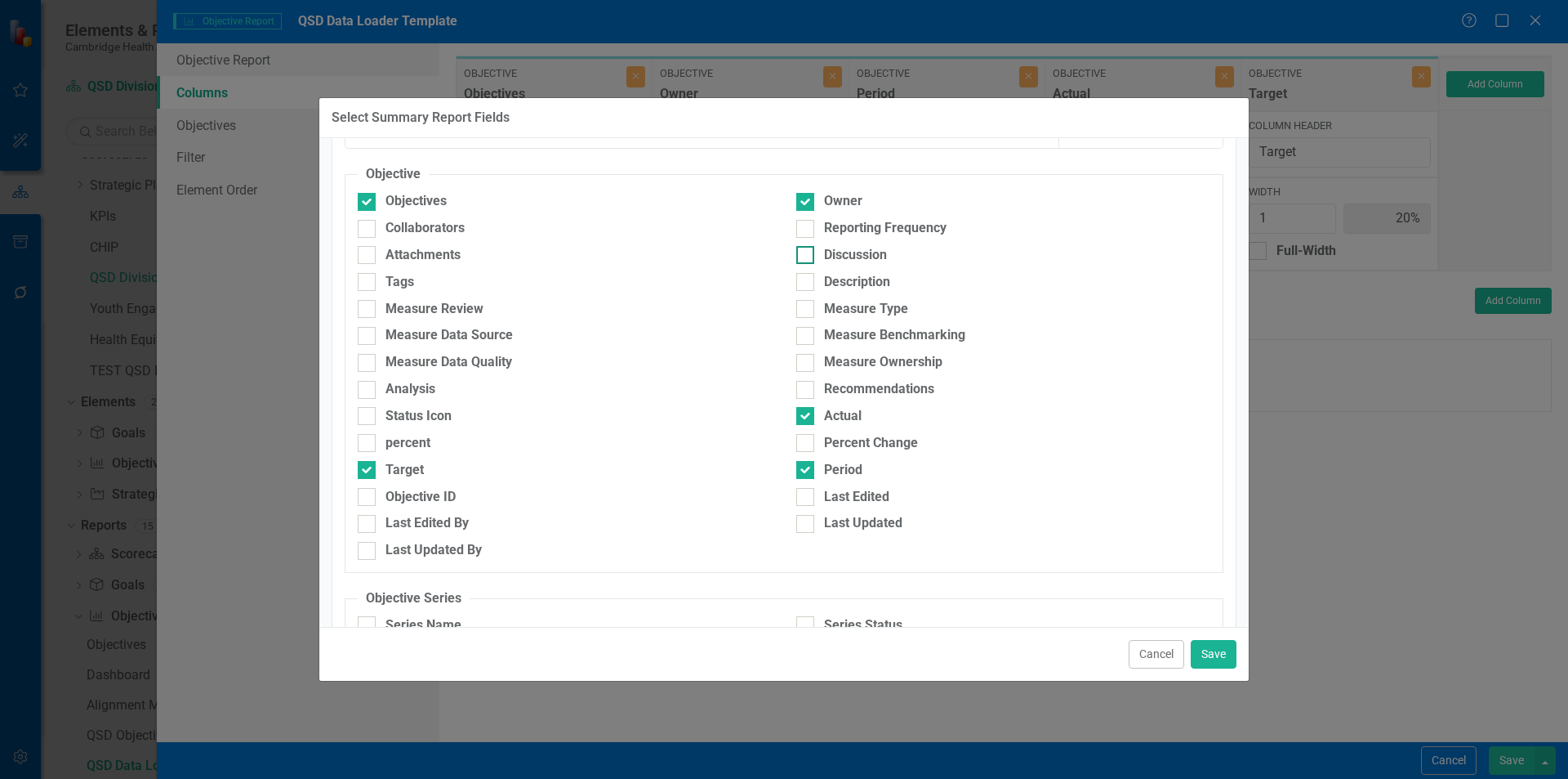
click at [804, 255] on div at bounding box center [805, 255] width 18 height 18
click at [804, 255] on input "Discussion" at bounding box center [801, 251] width 11 height 11
checkbox input "true"
click at [373, 391] on div at bounding box center [367, 390] width 18 height 18
click at [369, 391] on input "Analysis" at bounding box center [363, 386] width 11 height 11
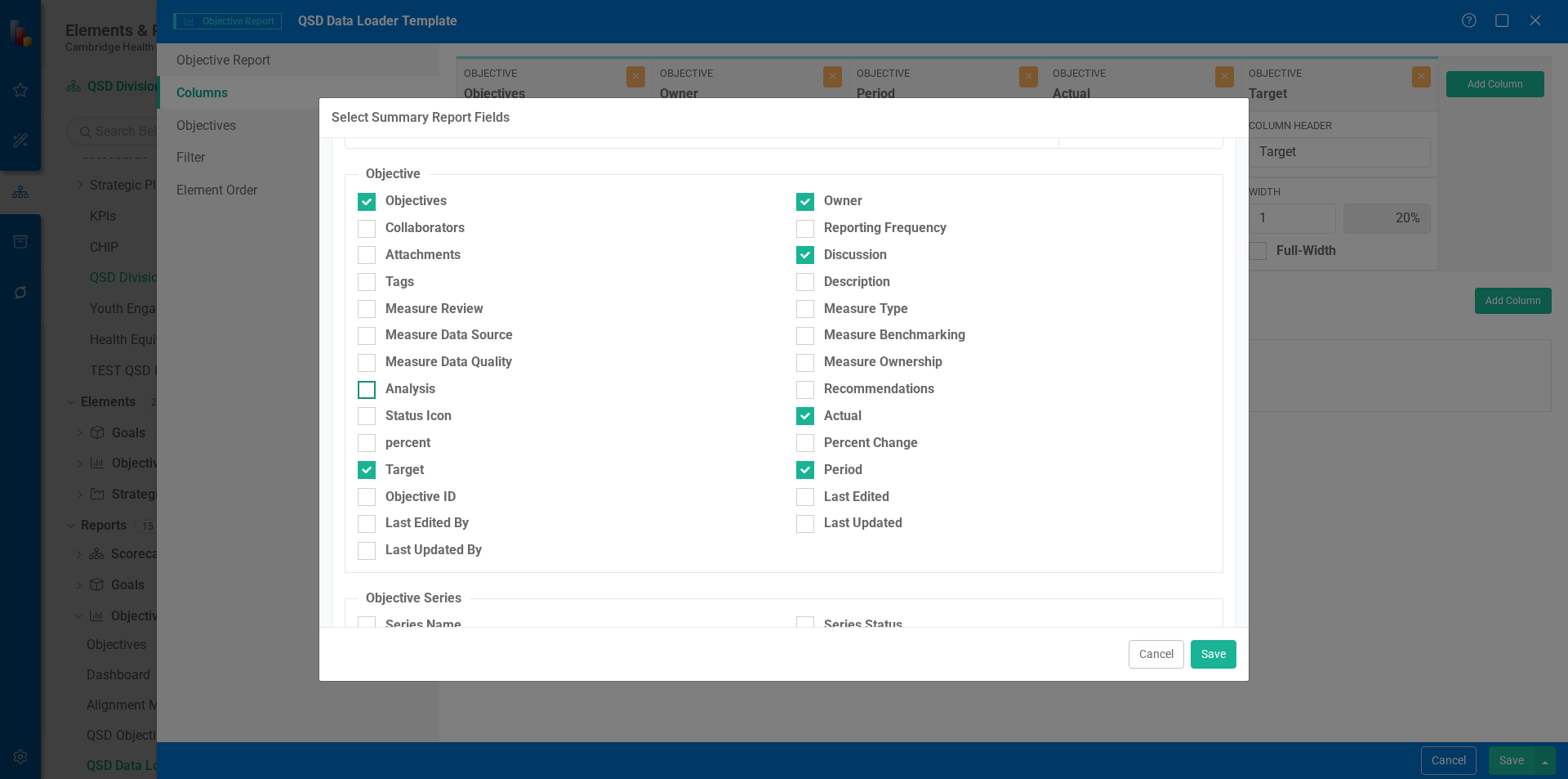
checkbox input "true"
click at [1183, 651] on button "Cancel" at bounding box center [1156, 654] width 56 height 29
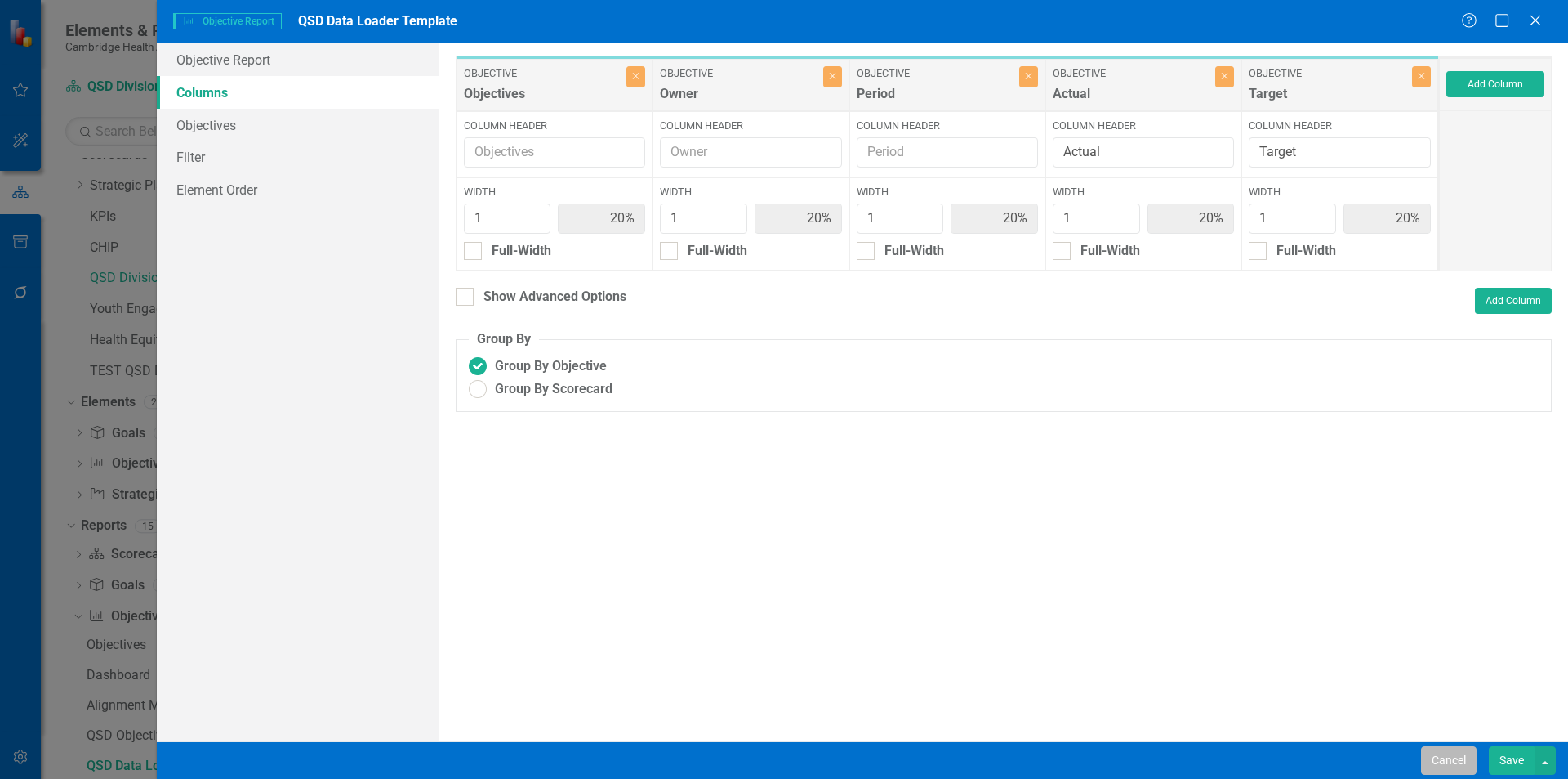
click at [1475, 769] on button "Cancel" at bounding box center [1449, 760] width 56 height 29
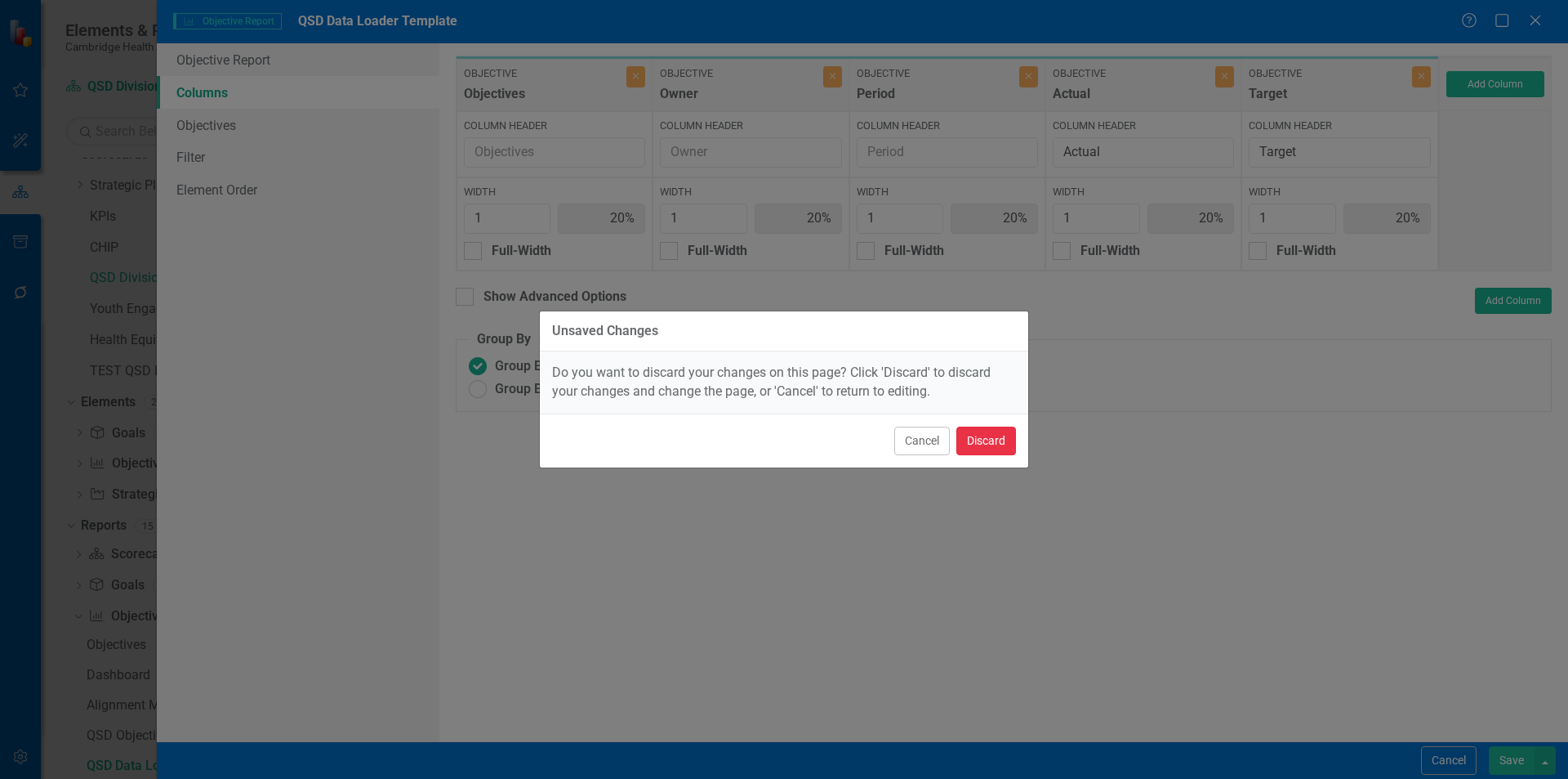
click at [1003, 450] on button "Discard" at bounding box center [986, 441] width 60 height 29
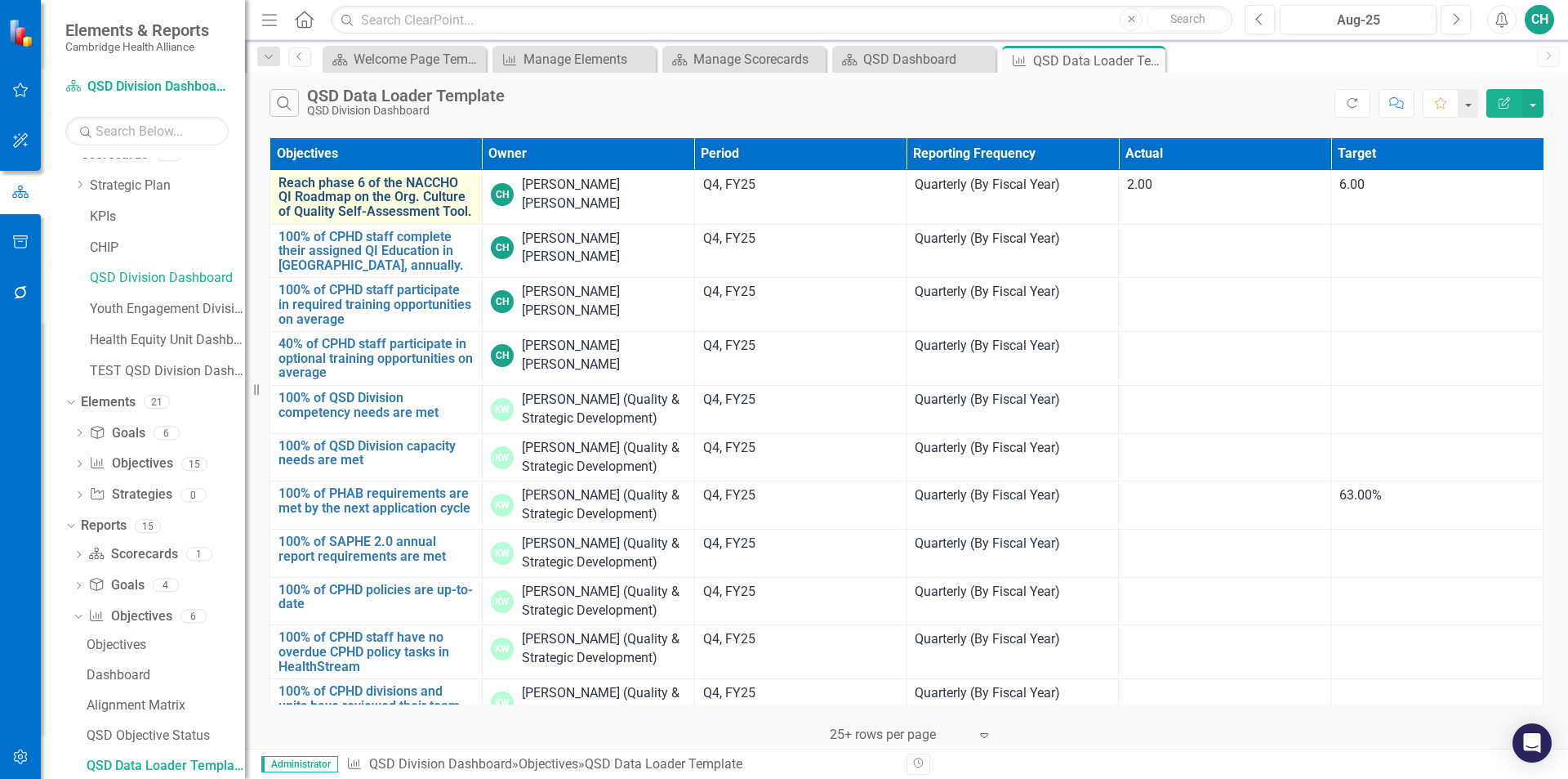
click at [346, 185] on link "Reach phase 6 of the NACCHO QI Roadmap on the Org. Culture of Quality Self-Asse…" at bounding box center [376, 196] width 195 height 43
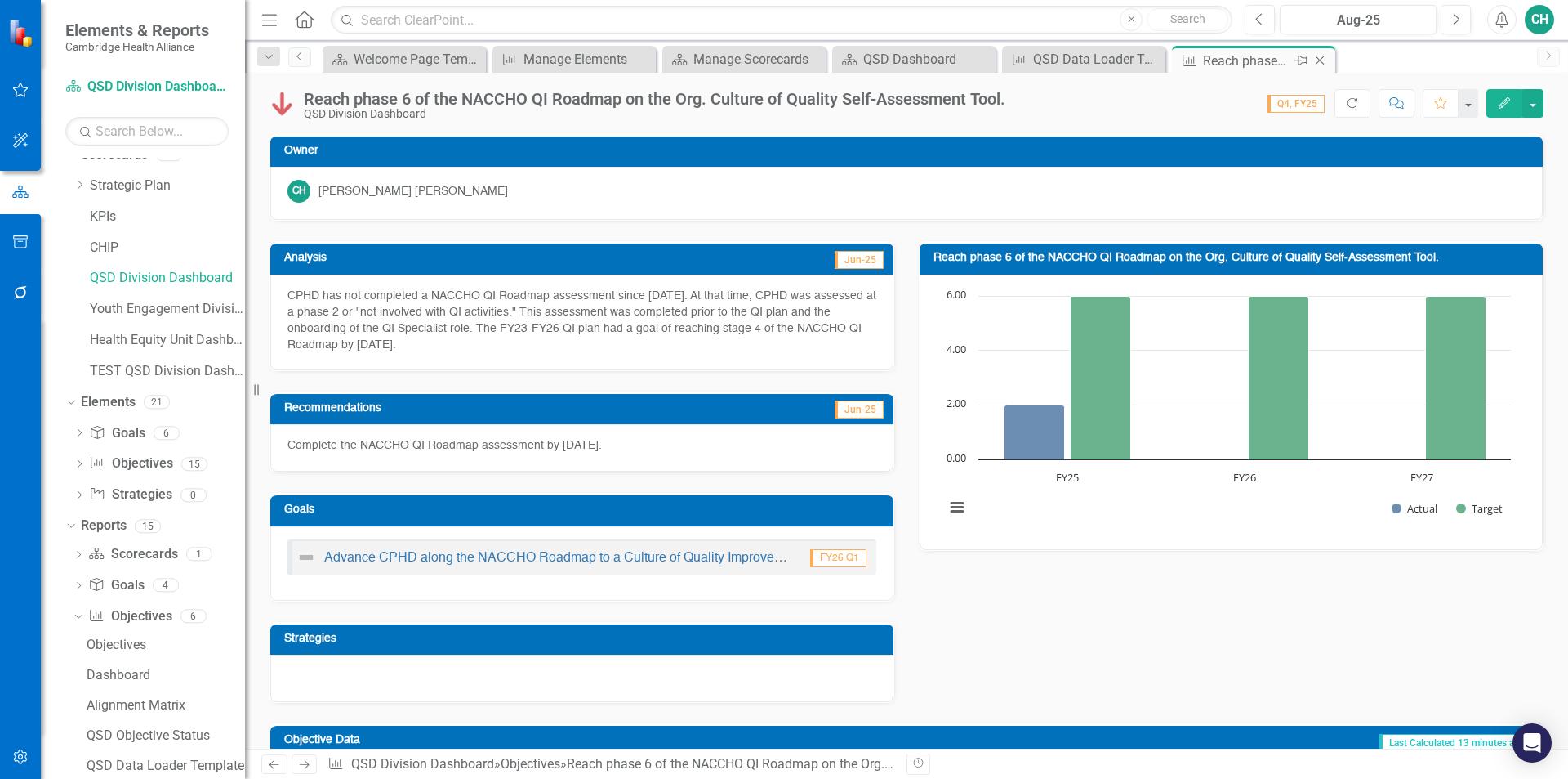
click at [1315, 63] on icon "Close" at bounding box center [1320, 60] width 16 height 13
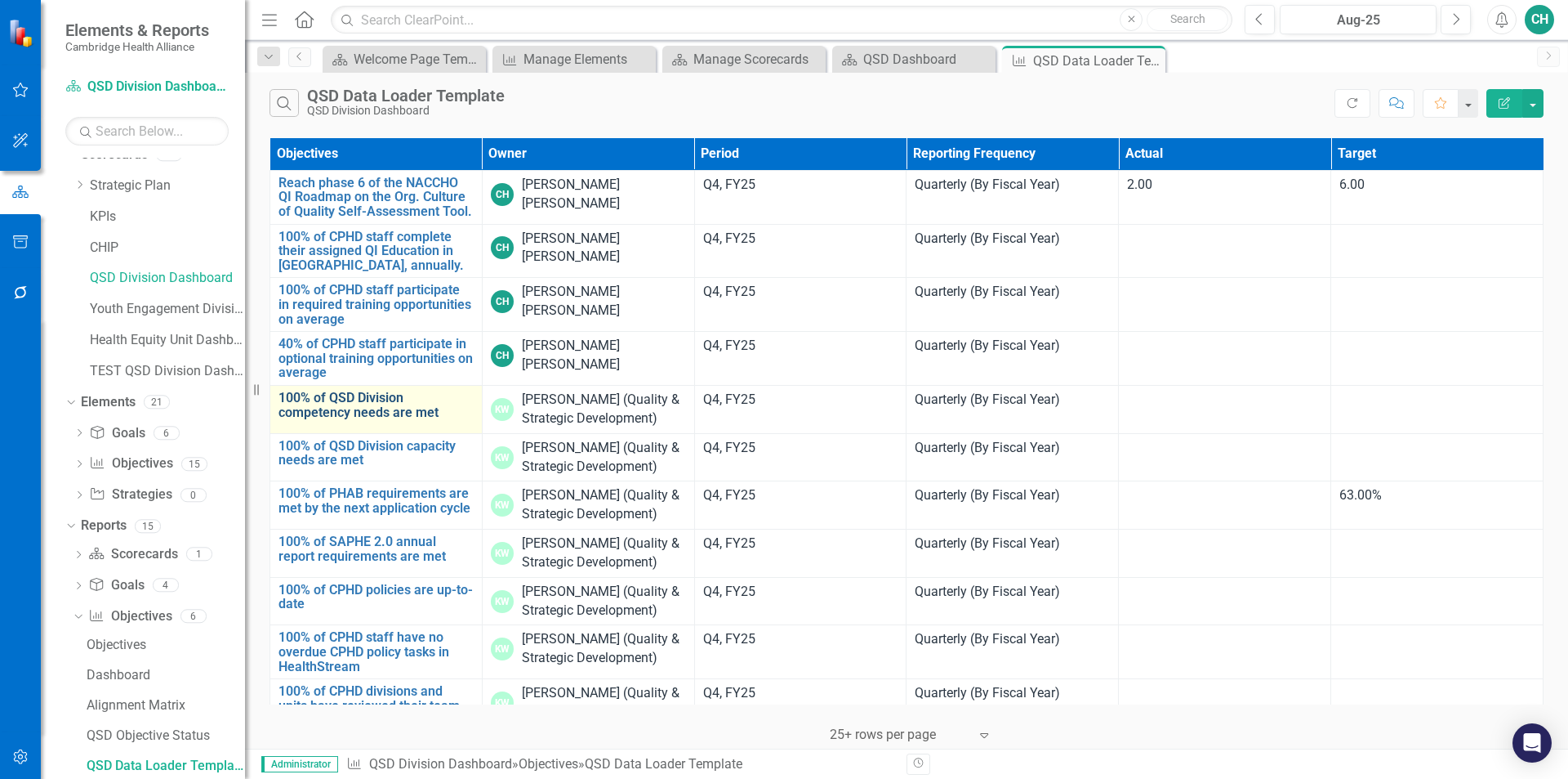
click at [360, 404] on link "100% of QSD Division competency needs are met" at bounding box center [376, 405] width 195 height 29
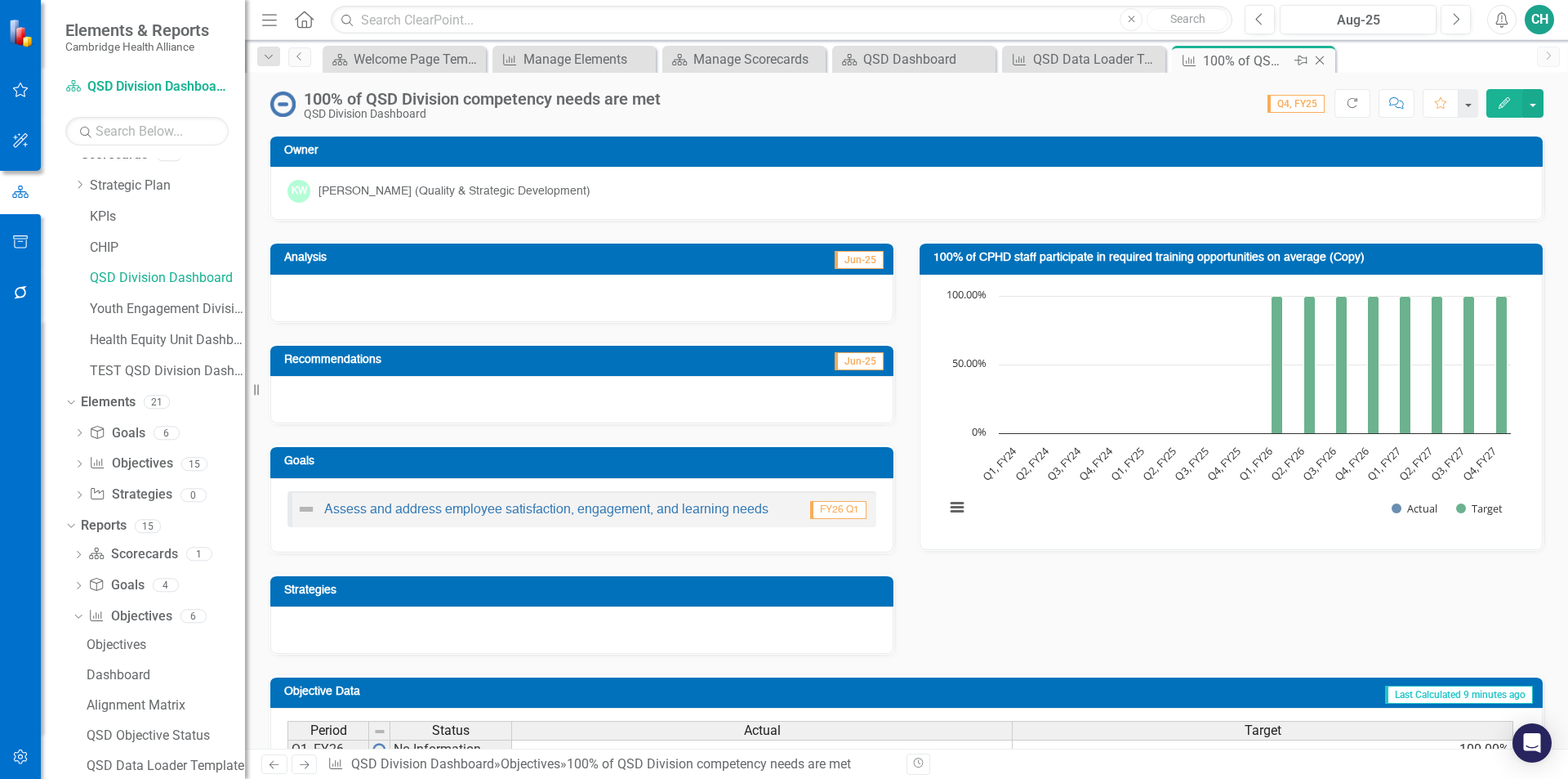
click at [1317, 63] on icon "Close" at bounding box center [1320, 60] width 16 height 13
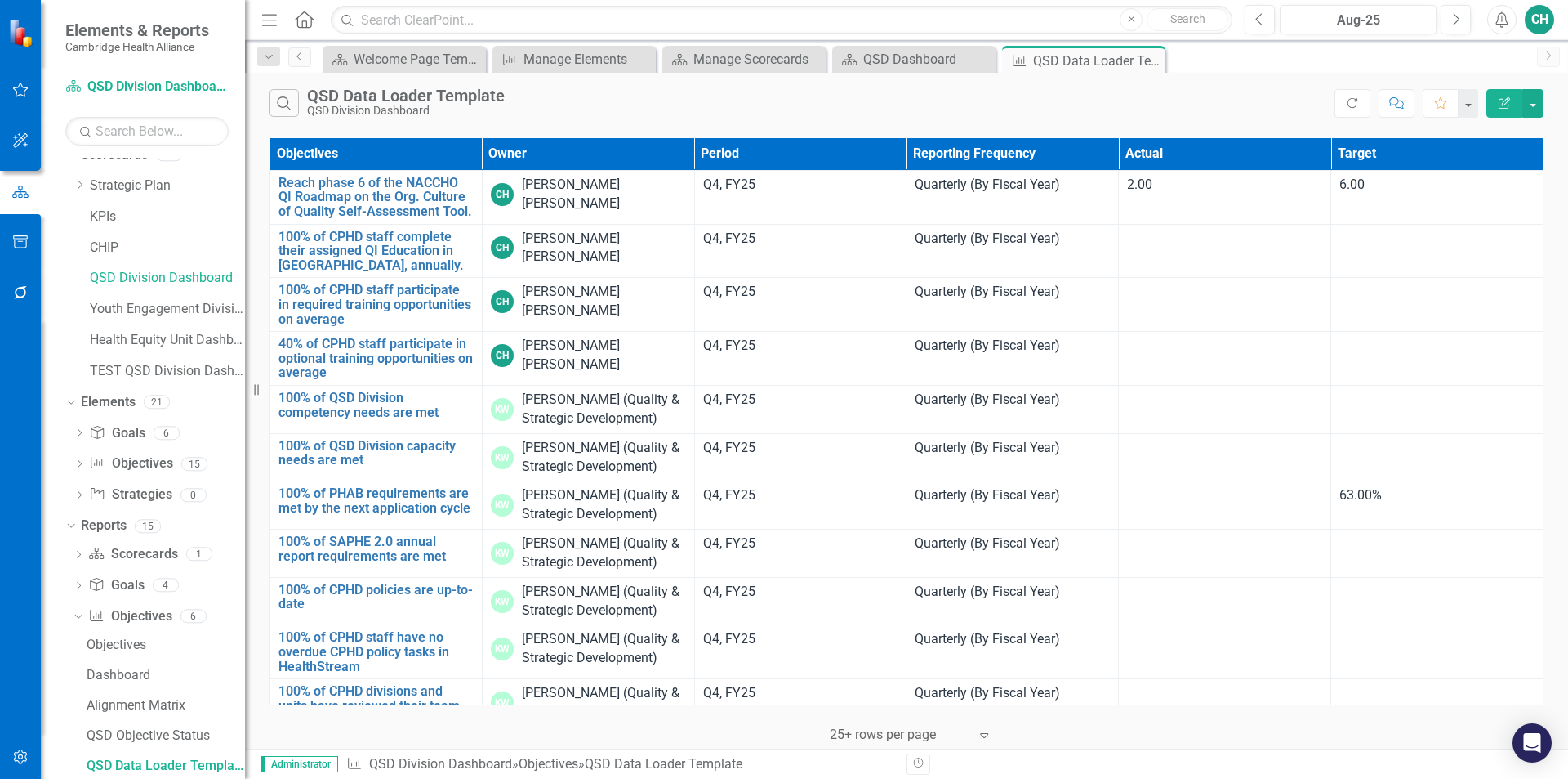
click at [1503, 108] on icon "button" at bounding box center [1504, 103] width 11 height 11
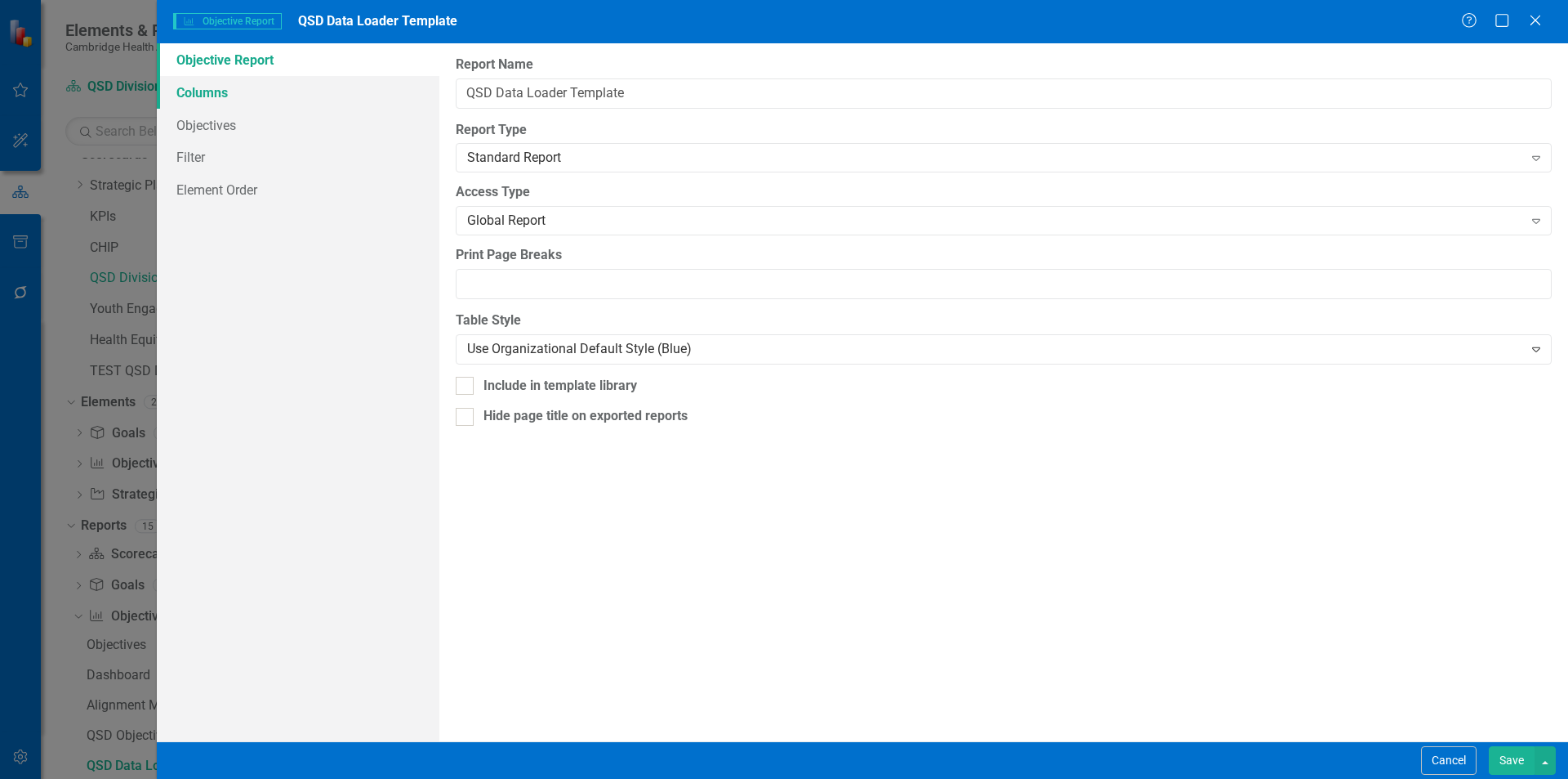
click at [281, 107] on link "Columns" at bounding box center [298, 92] width 283 height 33
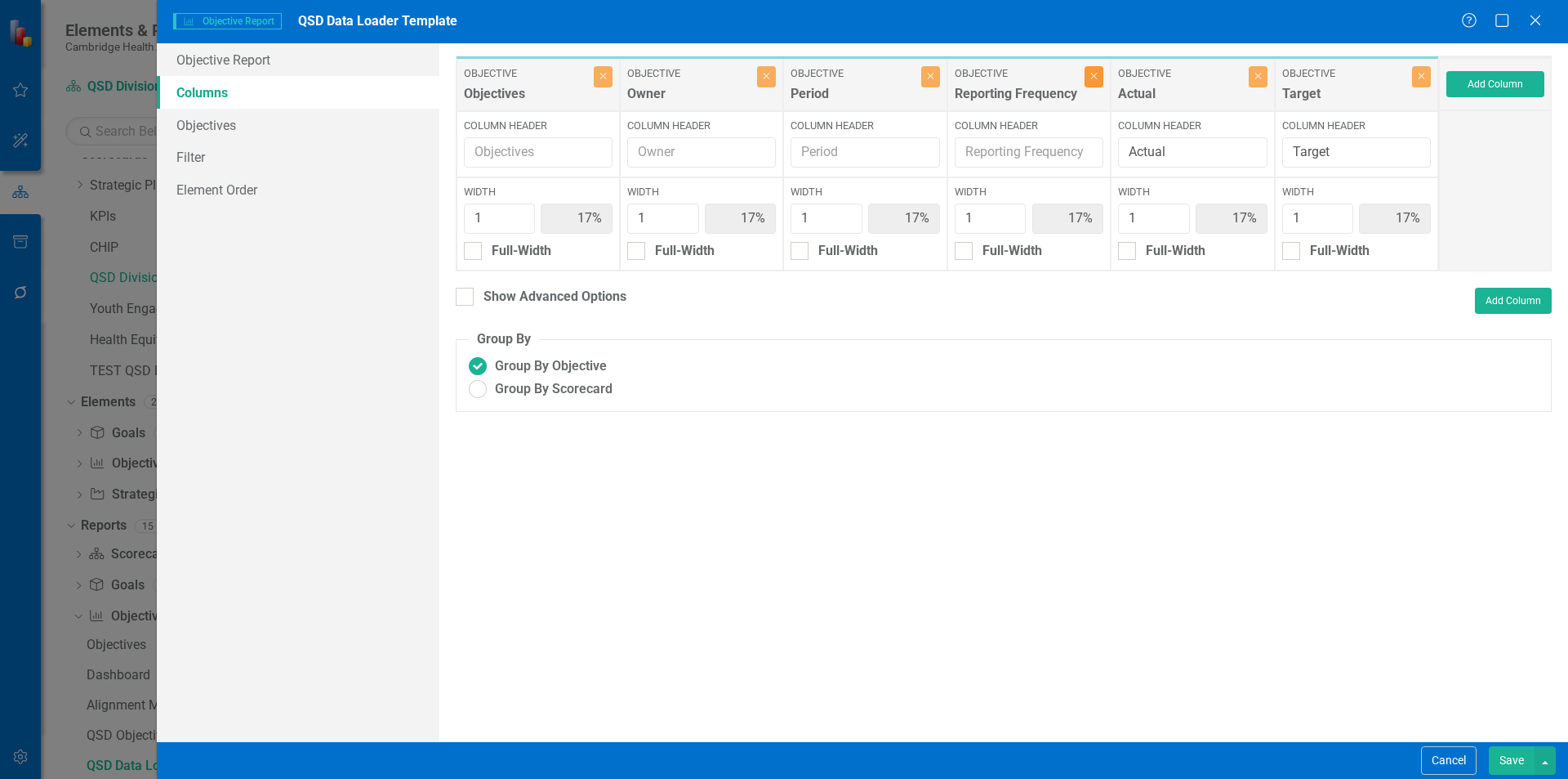
click at [1101, 84] on button "Close" at bounding box center [1094, 76] width 19 height 21
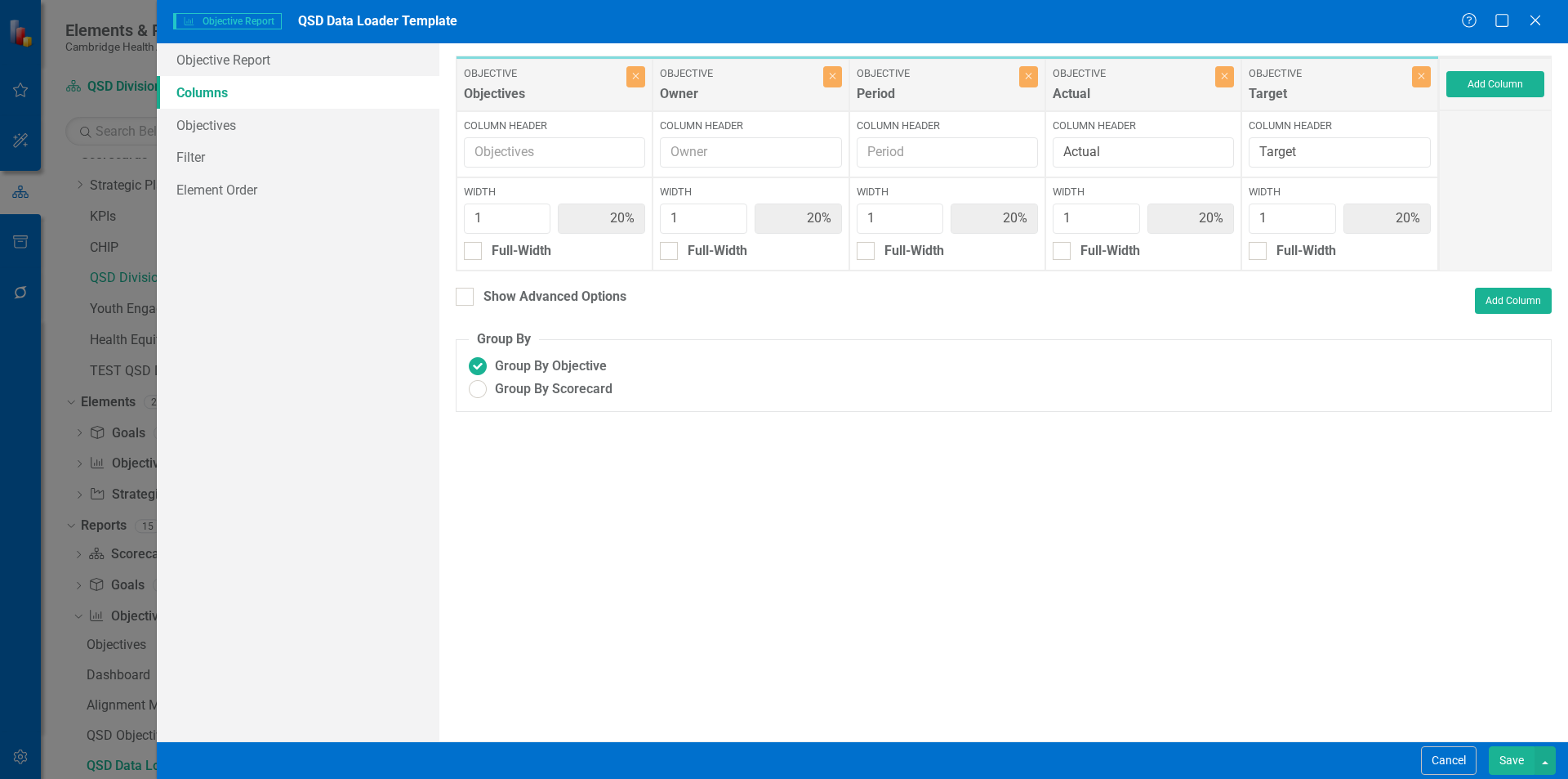
type input "20%"
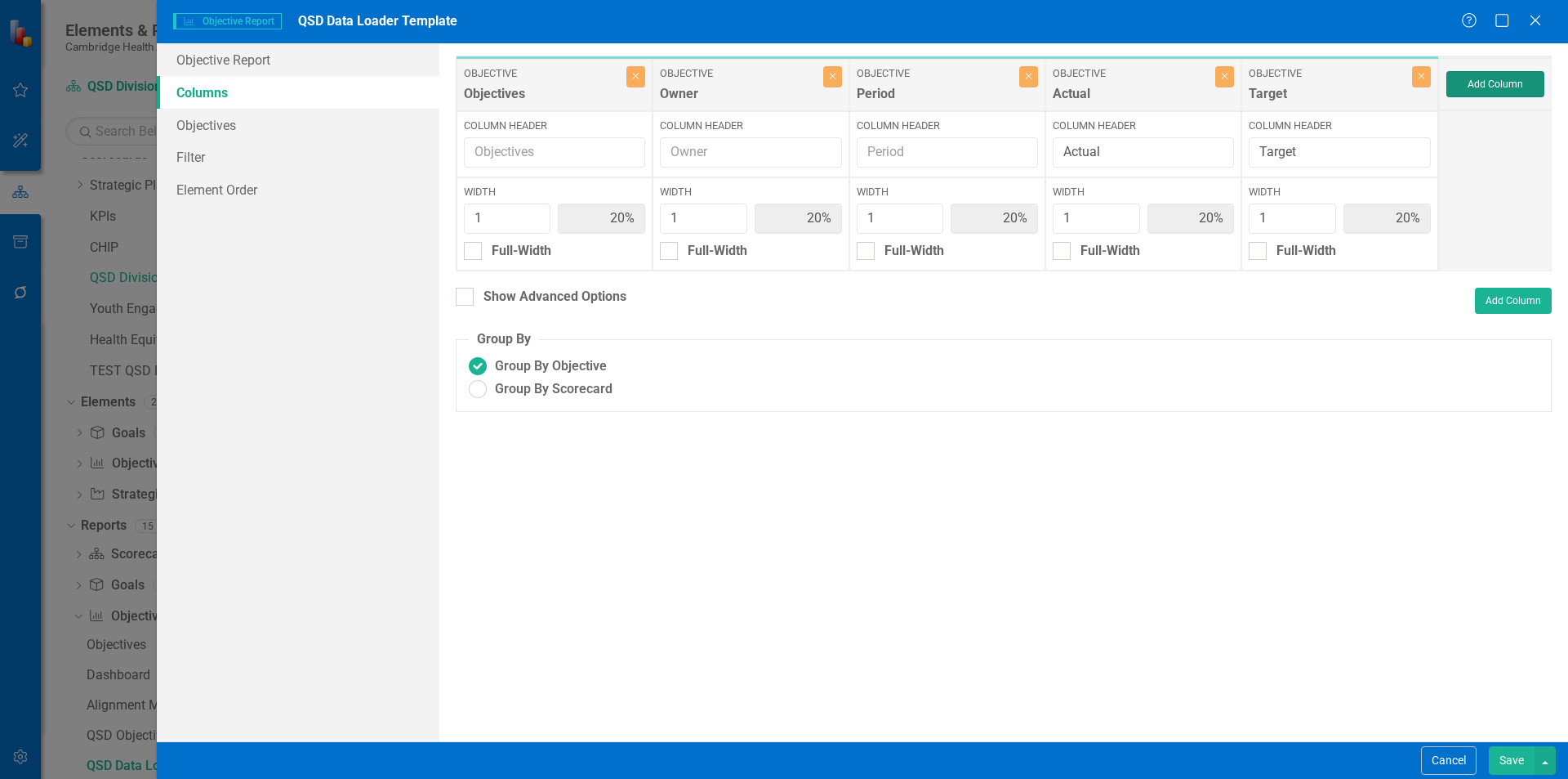
click at [1472, 81] on button "Add Column" at bounding box center [1495, 84] width 98 height 26
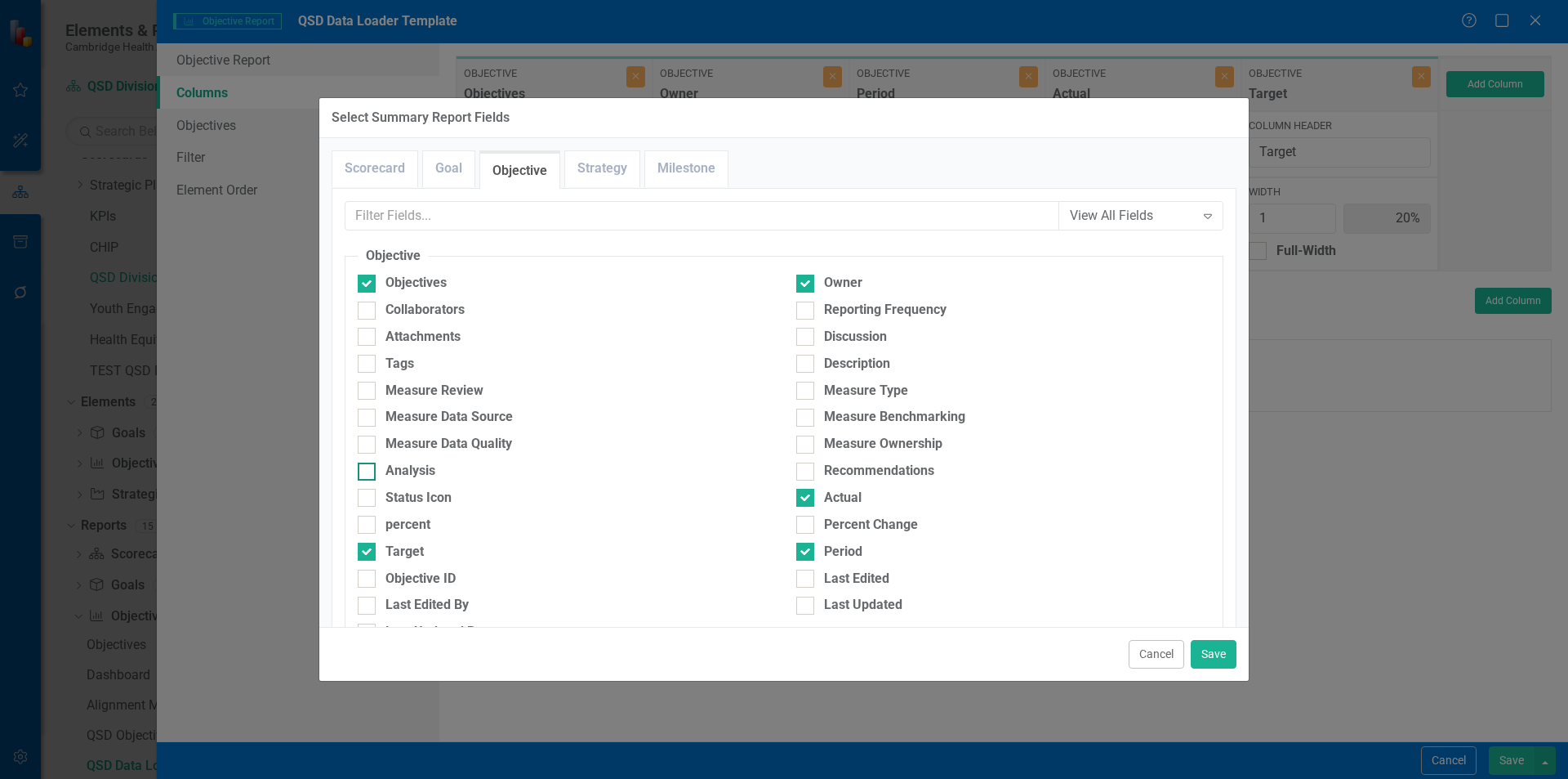
click at [419, 471] on div "Analysis" at bounding box center [411, 471] width 50 height 19
click at [369, 471] on input "Analysis" at bounding box center [363, 468] width 11 height 11
checkbox input "true"
click at [1203, 649] on button "Save" at bounding box center [1214, 654] width 46 height 29
type input "17%"
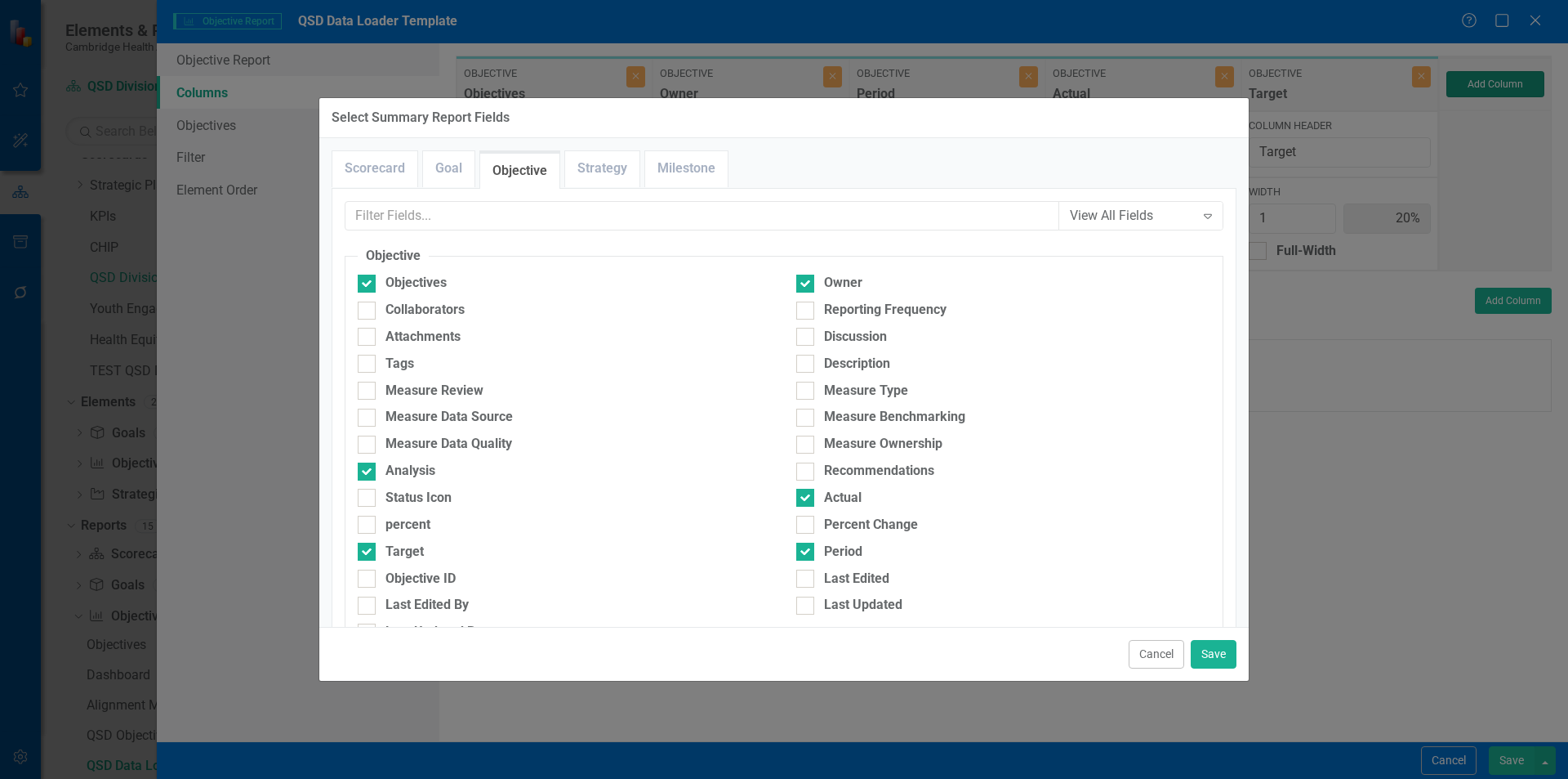
type input "17%"
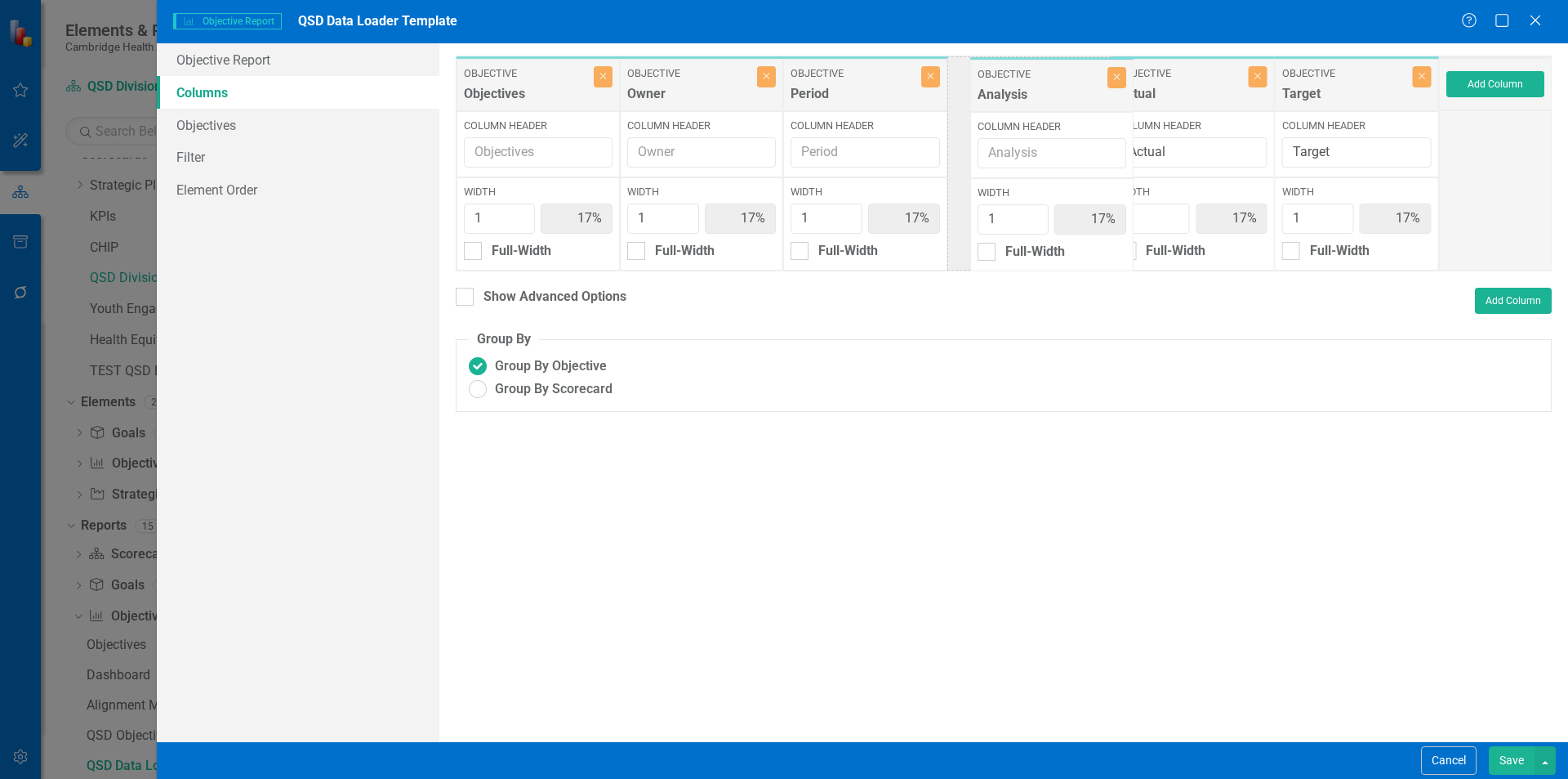
drag, startPoint x: 1352, startPoint y: 73, endPoint x: 1043, endPoint y: 74, distance: 309.0
click at [1043, 74] on div "Objective Objectives Close Column Header Width 1 17% Full-Width Objective Owner…" at bounding box center [947, 164] width 984 height 215
click at [1492, 85] on button "Add Column" at bounding box center [1495, 84] width 98 height 26
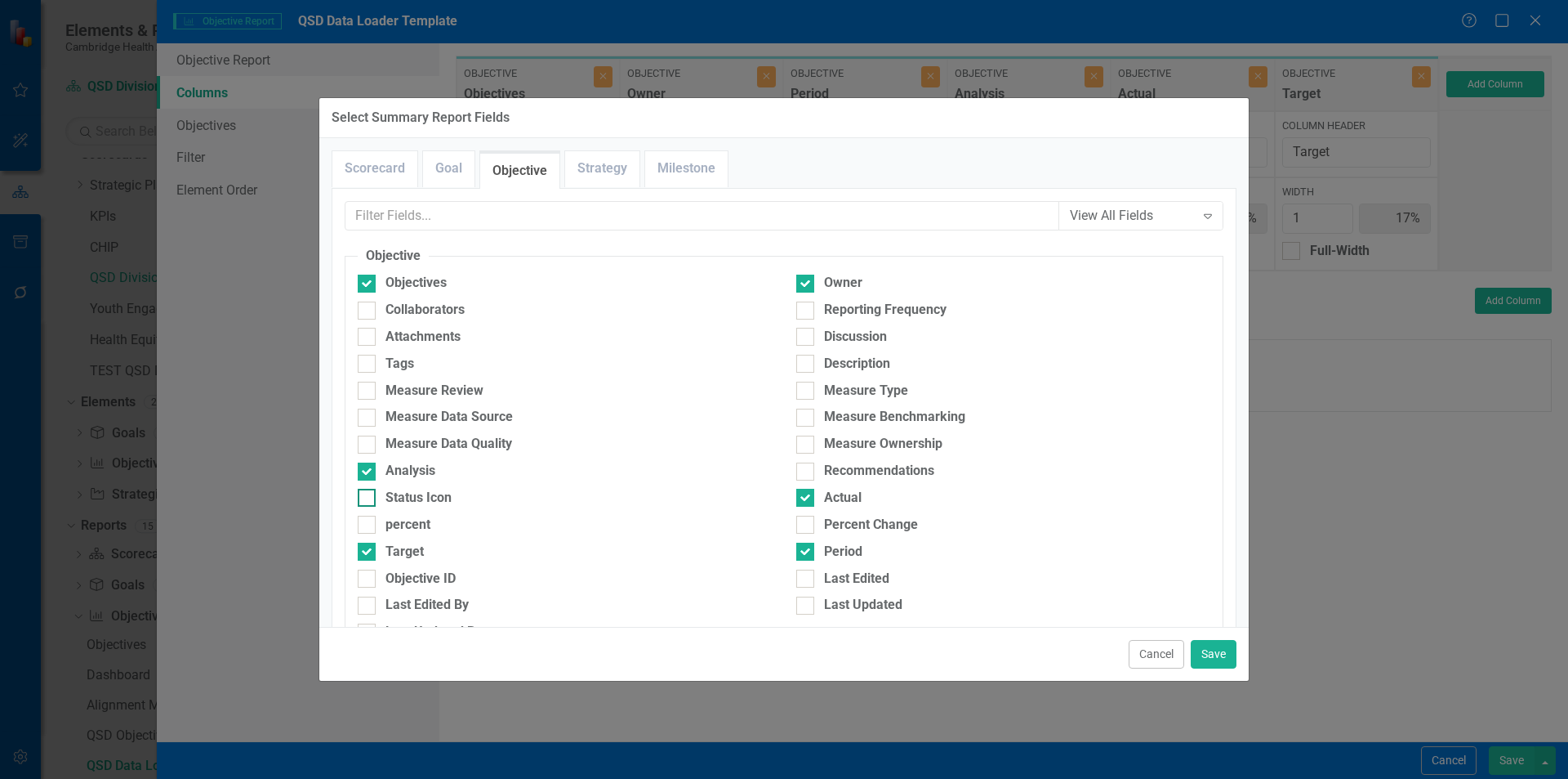
click at [412, 494] on div "Status Icon" at bounding box center [419, 498] width 66 height 19
click at [369, 494] on input "Status Icon" at bounding box center [363, 494] width 11 height 11
checkbox input "true"
click at [1201, 650] on button "Save" at bounding box center [1214, 654] width 46 height 29
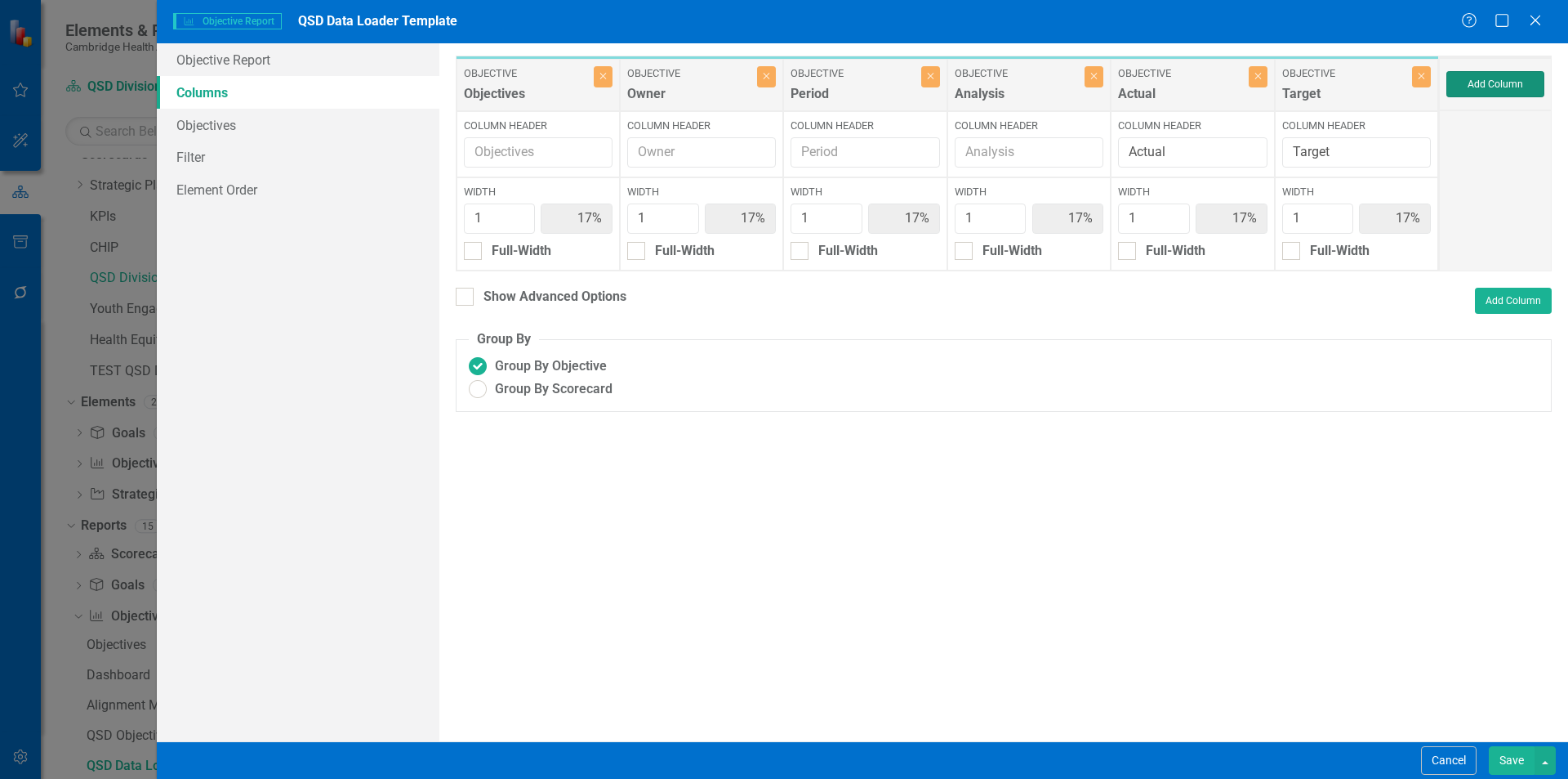
type input "14%"
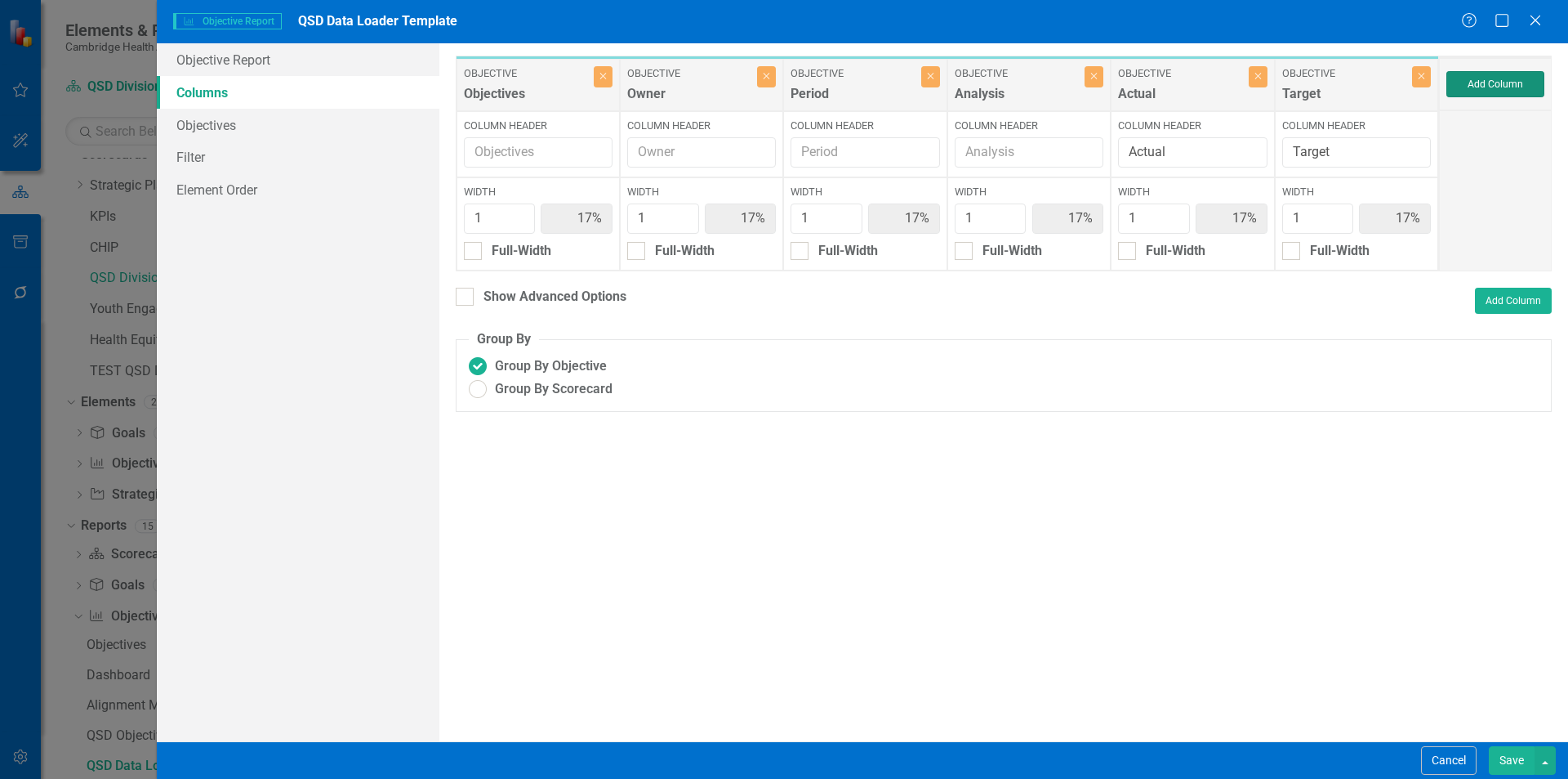
type input "14%"
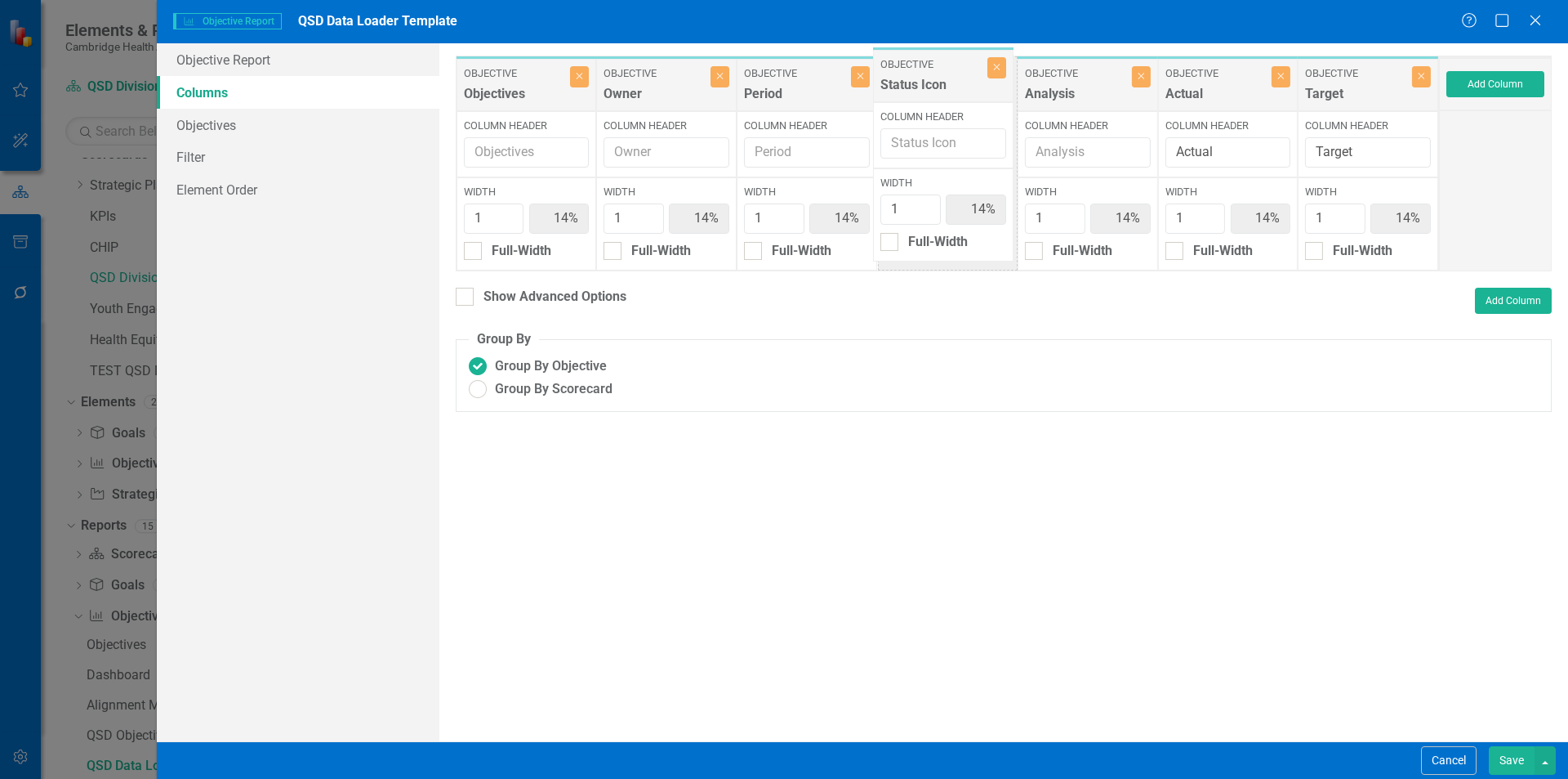
drag, startPoint x: 1382, startPoint y: 99, endPoint x: 956, endPoint y: 90, distance: 426.1
click at [956, 90] on div "Objective Objectives Close Column Header Width 1 14% Full-Width Objective Owner…" at bounding box center [947, 164] width 984 height 215
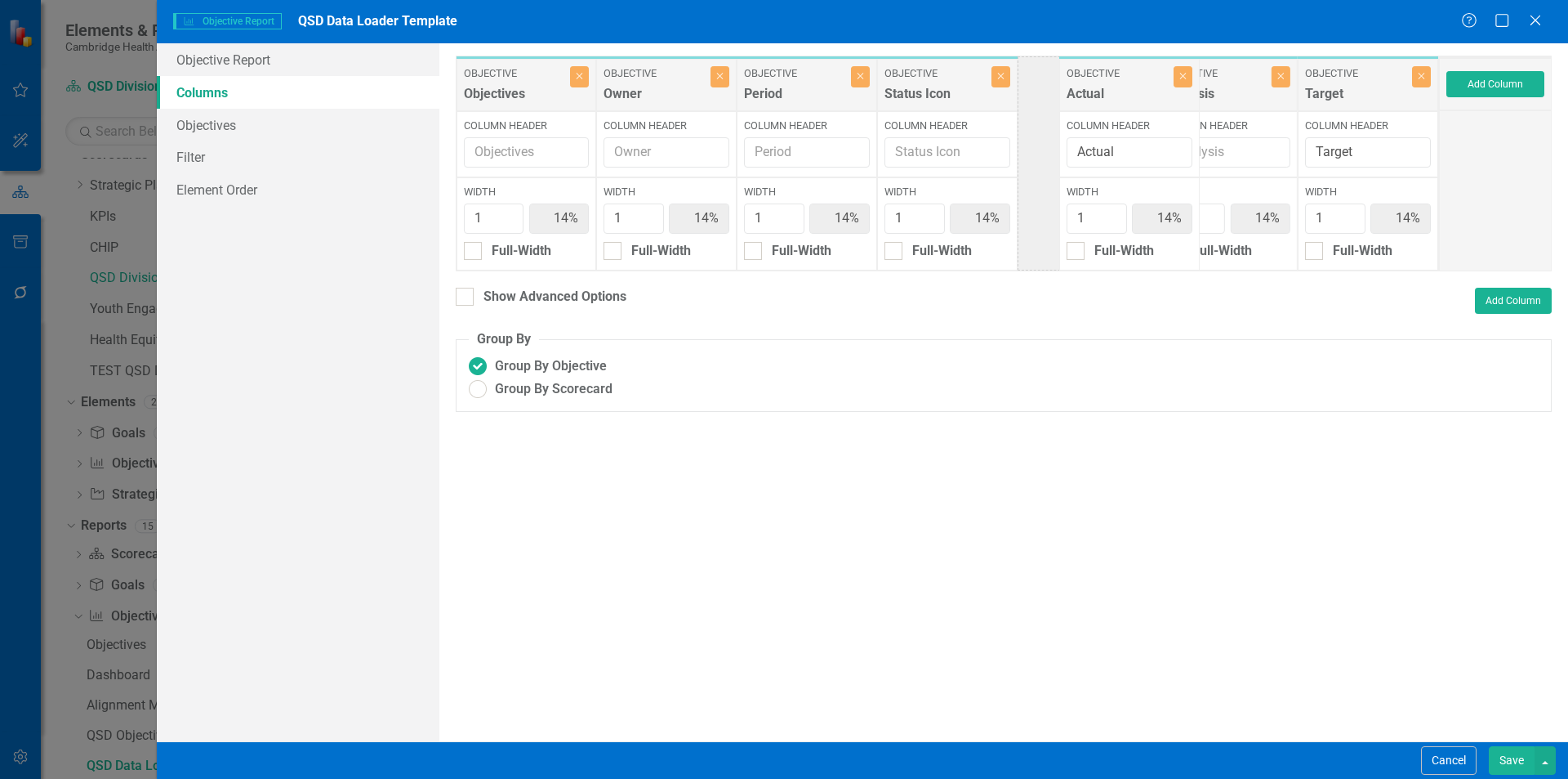
drag, startPoint x: 1214, startPoint y: 86, endPoint x: 1103, endPoint y: 86, distance: 111.0
click at [1103, 86] on div "Objective Objectives Close Column Header Width 1 14% Full-Width Objective Owner…" at bounding box center [947, 164] width 984 height 215
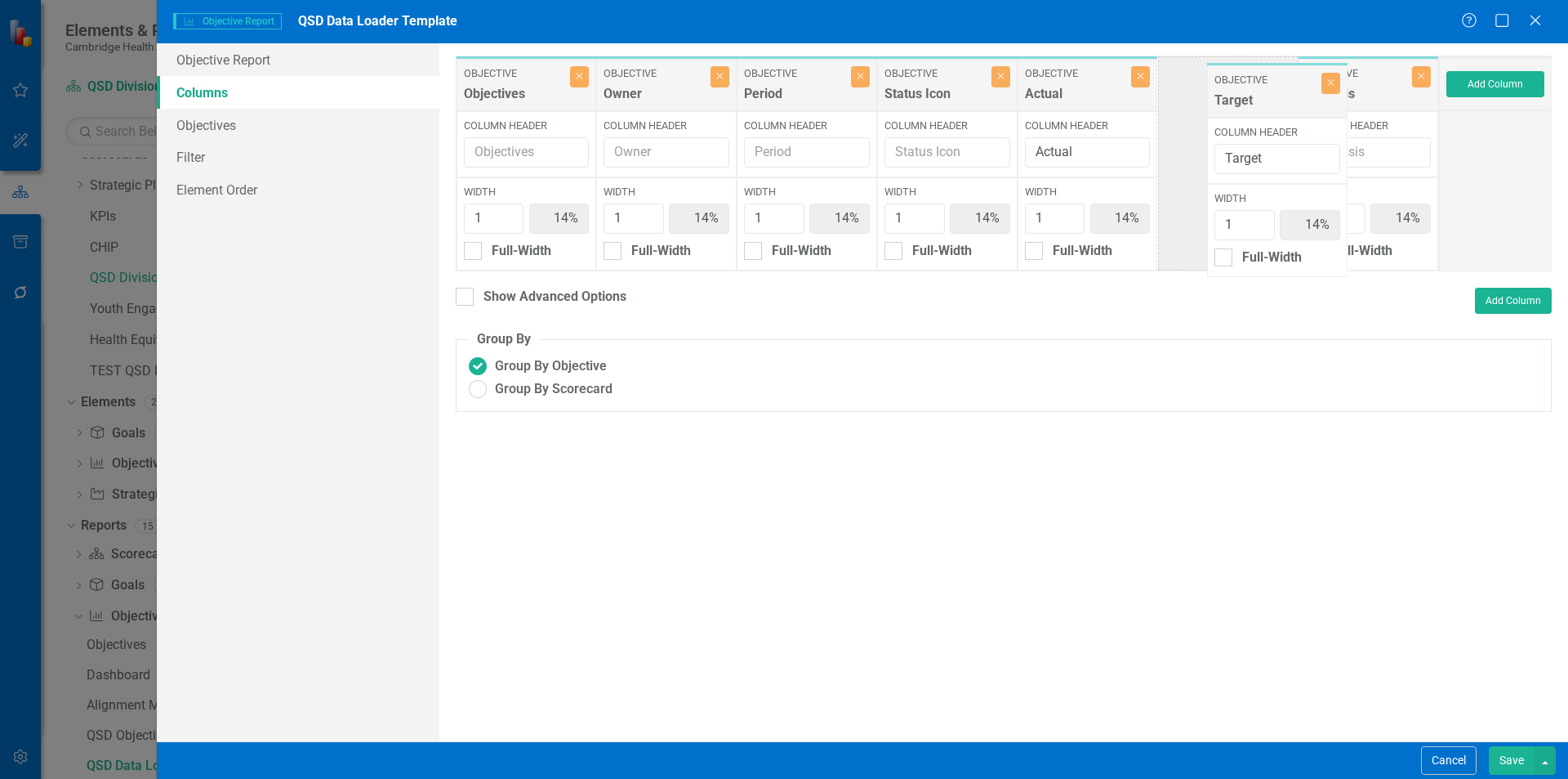
drag, startPoint x: 1358, startPoint y: 86, endPoint x: 1267, endPoint y: 93, distance: 91.3
click at [1267, 93] on div "Objective Objectives Close Column Header Width 1 14% Full-Width Objective Owner…" at bounding box center [947, 164] width 984 height 215
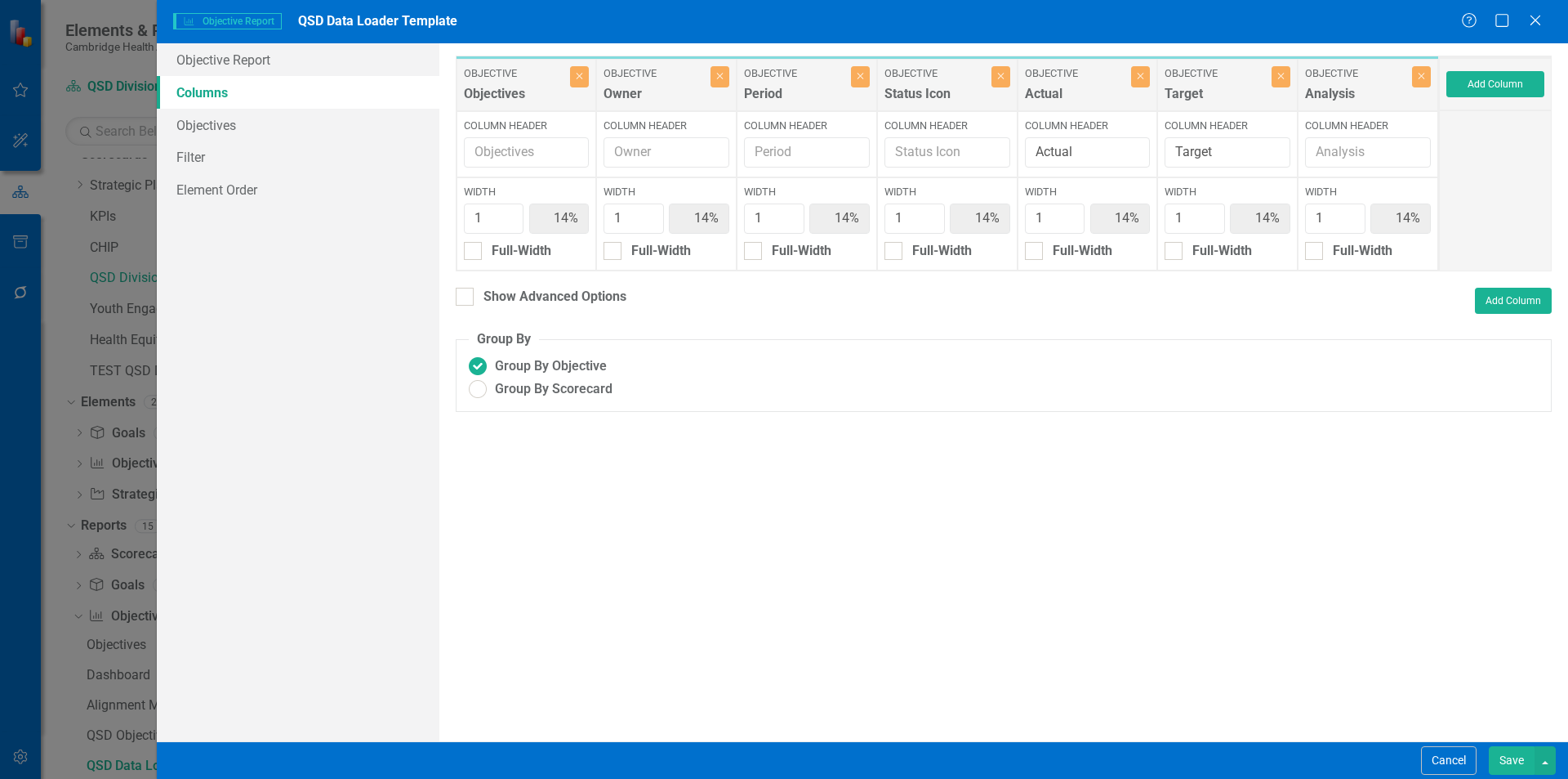
click at [1517, 751] on button "Save" at bounding box center [1512, 760] width 46 height 29
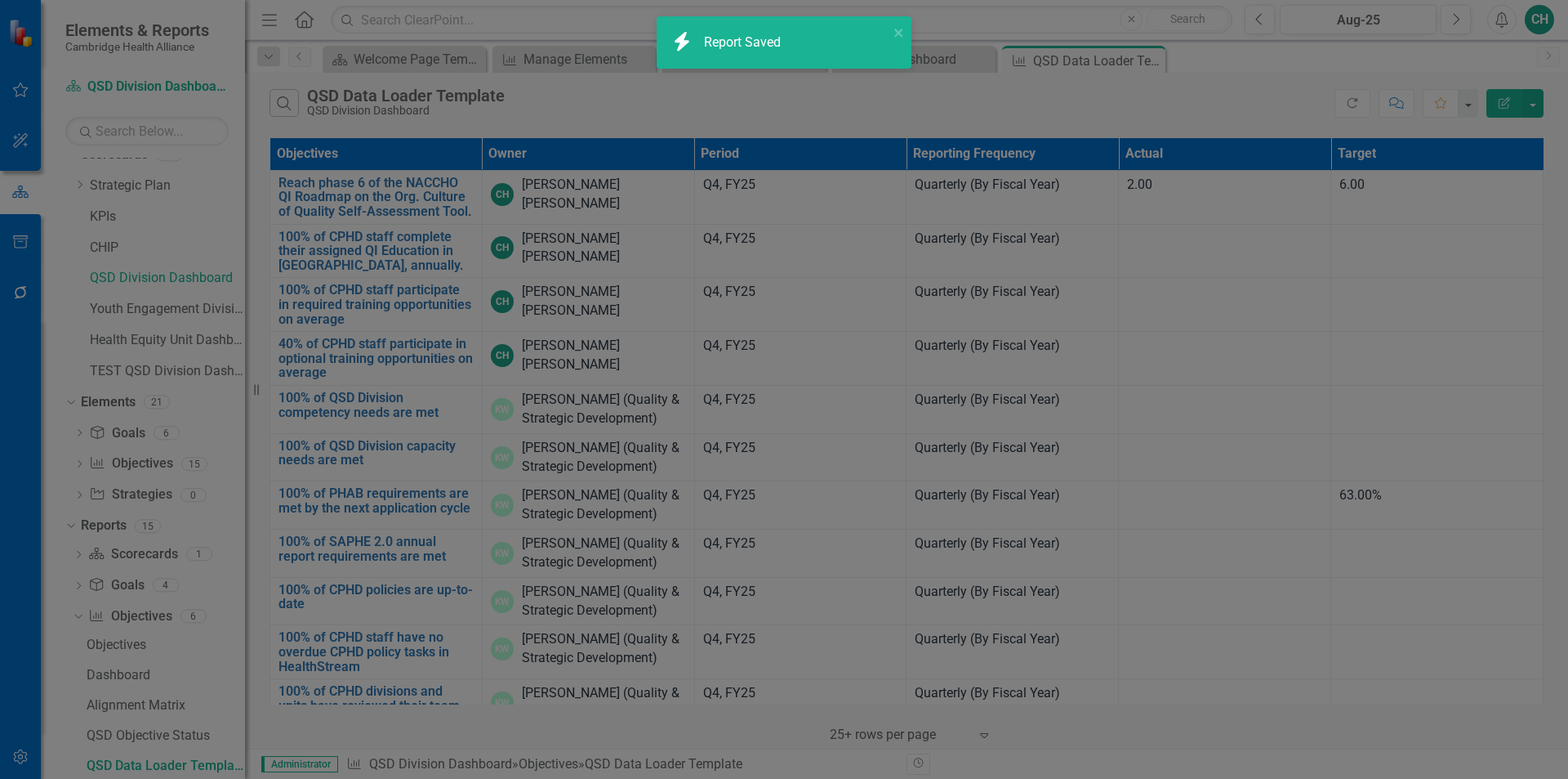
radio input "true"
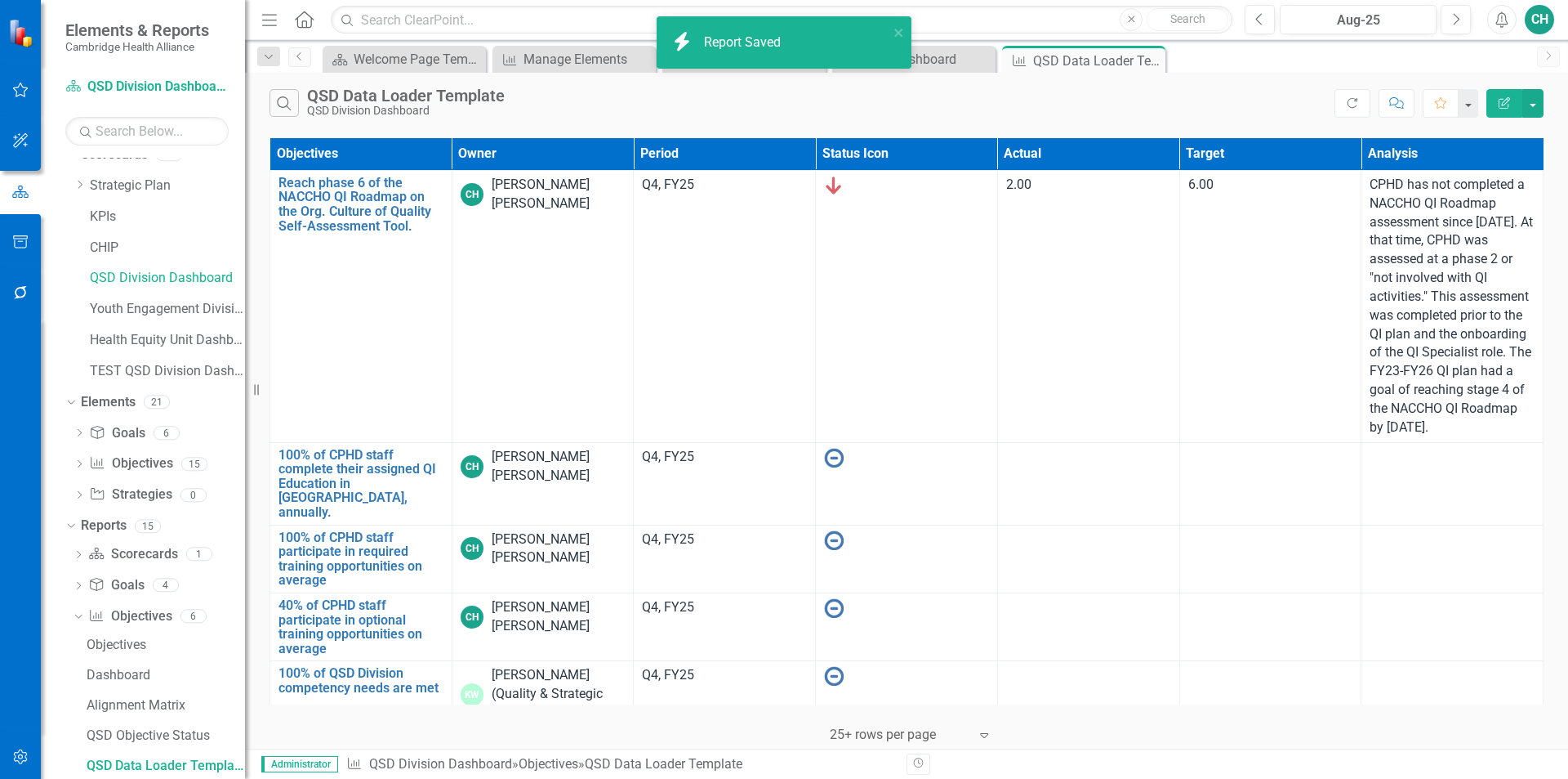
click at [1499, 100] on icon "Edit Report" at bounding box center [1504, 103] width 15 height 11
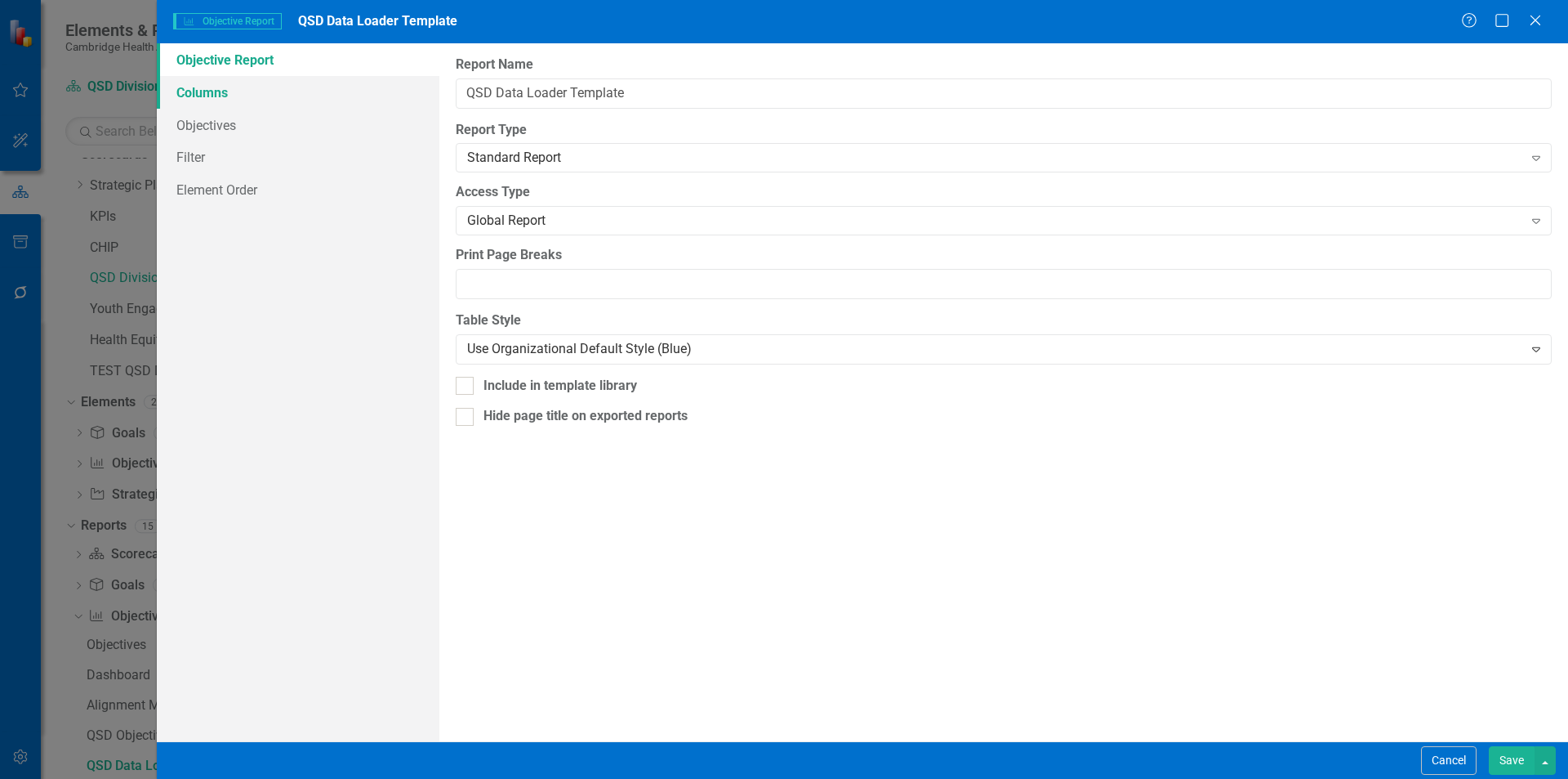
click at [287, 95] on link "Columns" at bounding box center [298, 92] width 283 height 33
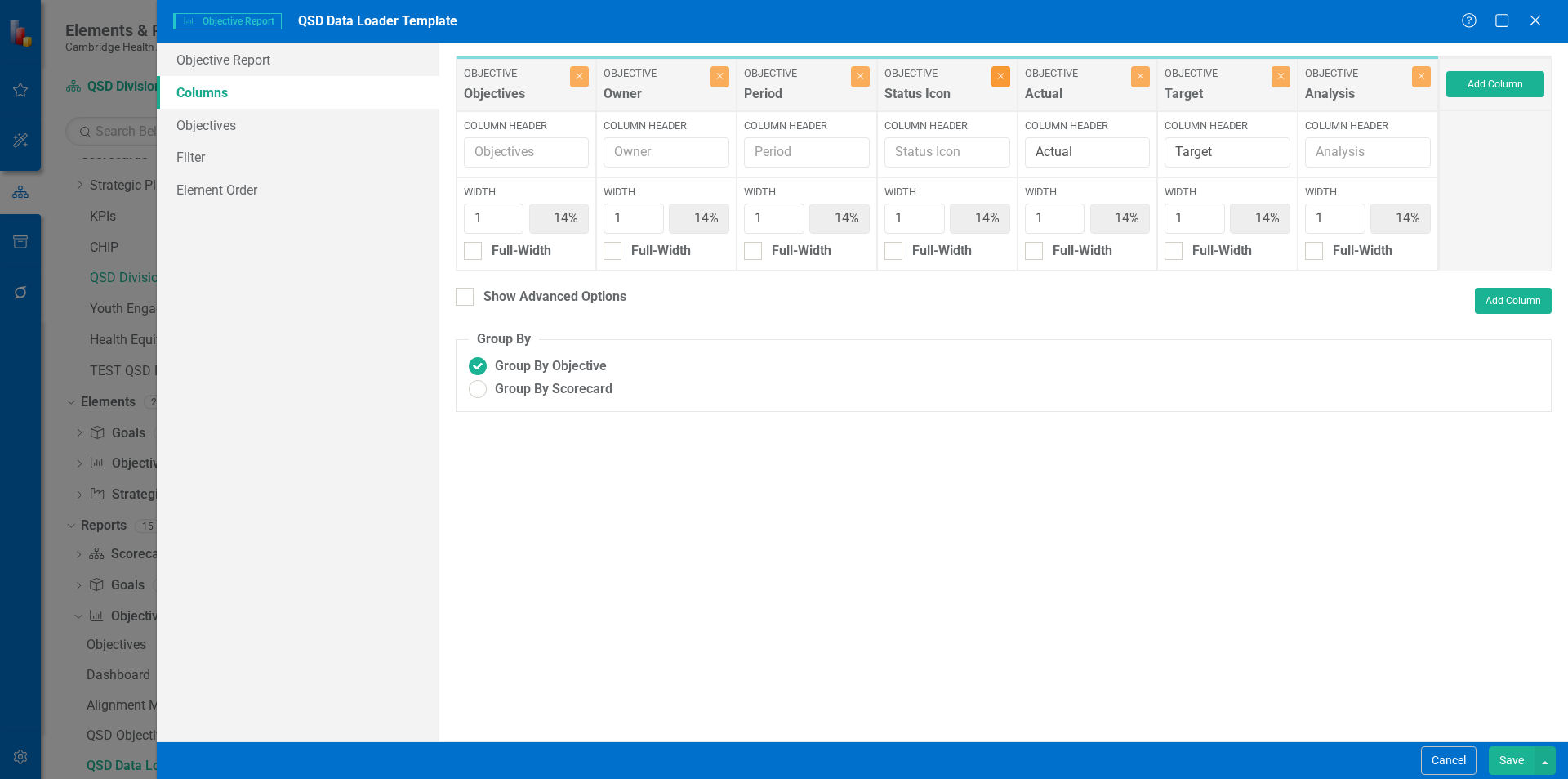
click at [1006, 81] on button "Close" at bounding box center [1001, 76] width 19 height 21
type input "17%"
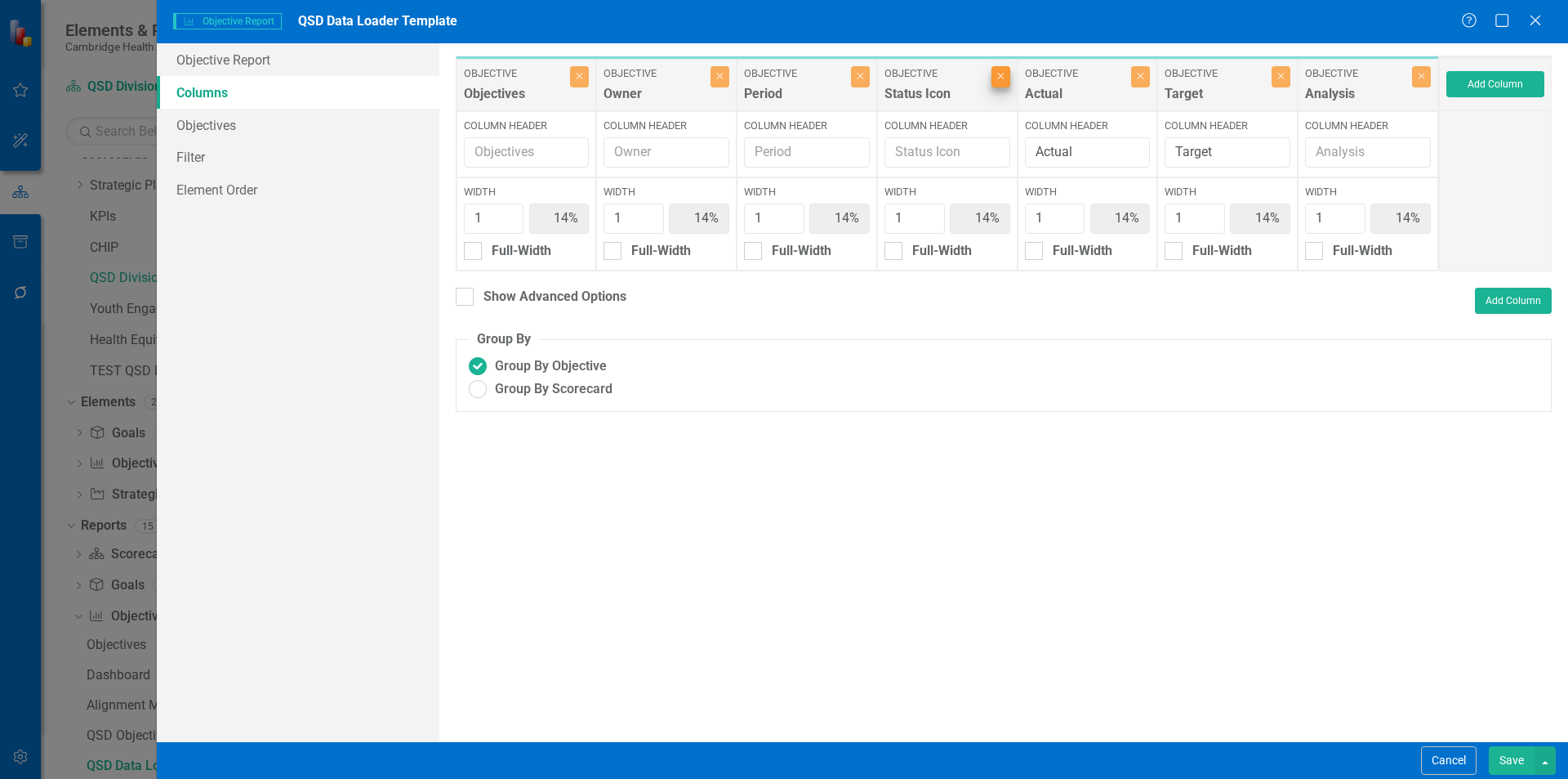
type input "17%"
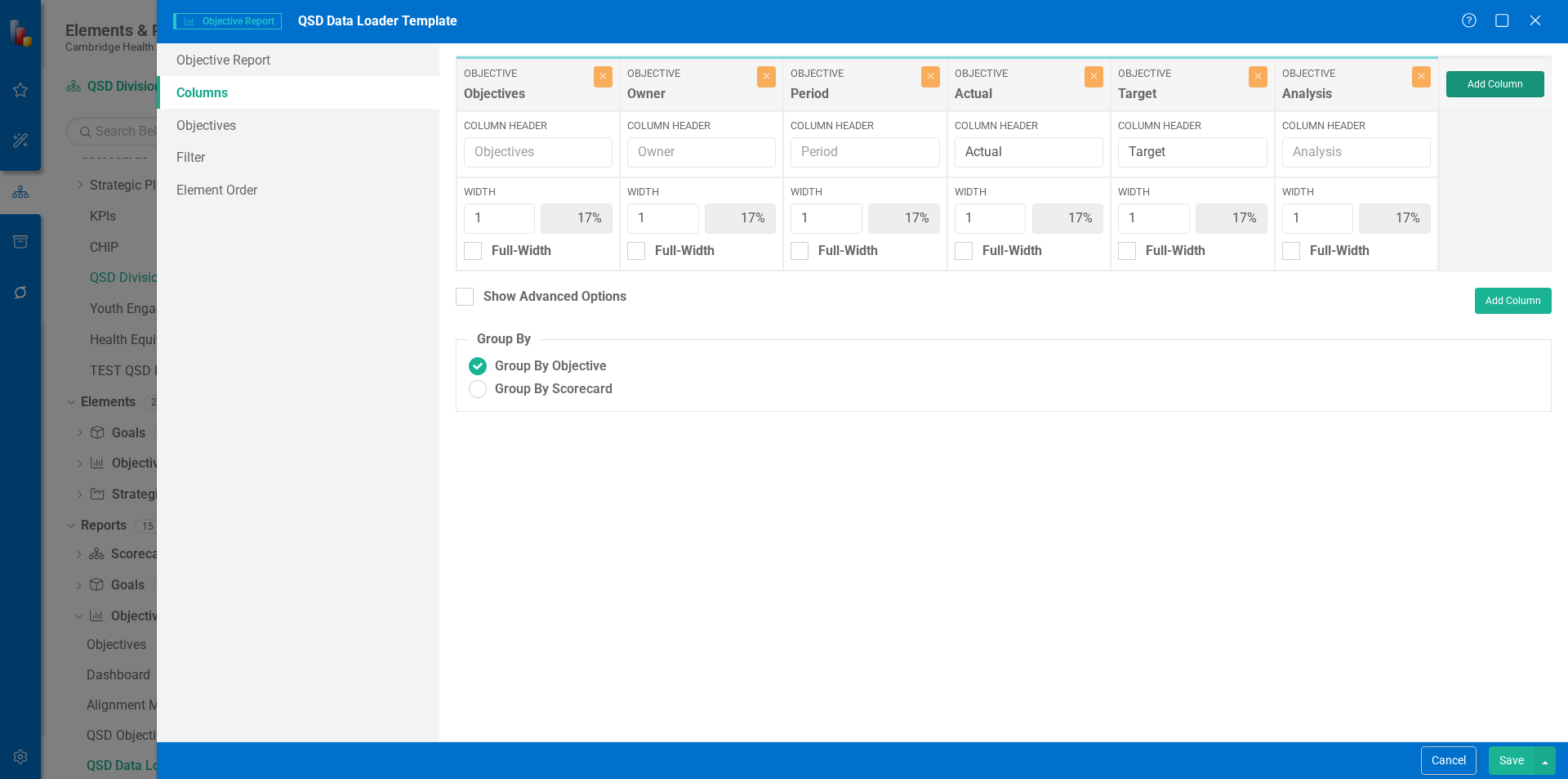
click at [1485, 90] on button "Add Column" at bounding box center [1495, 84] width 98 height 26
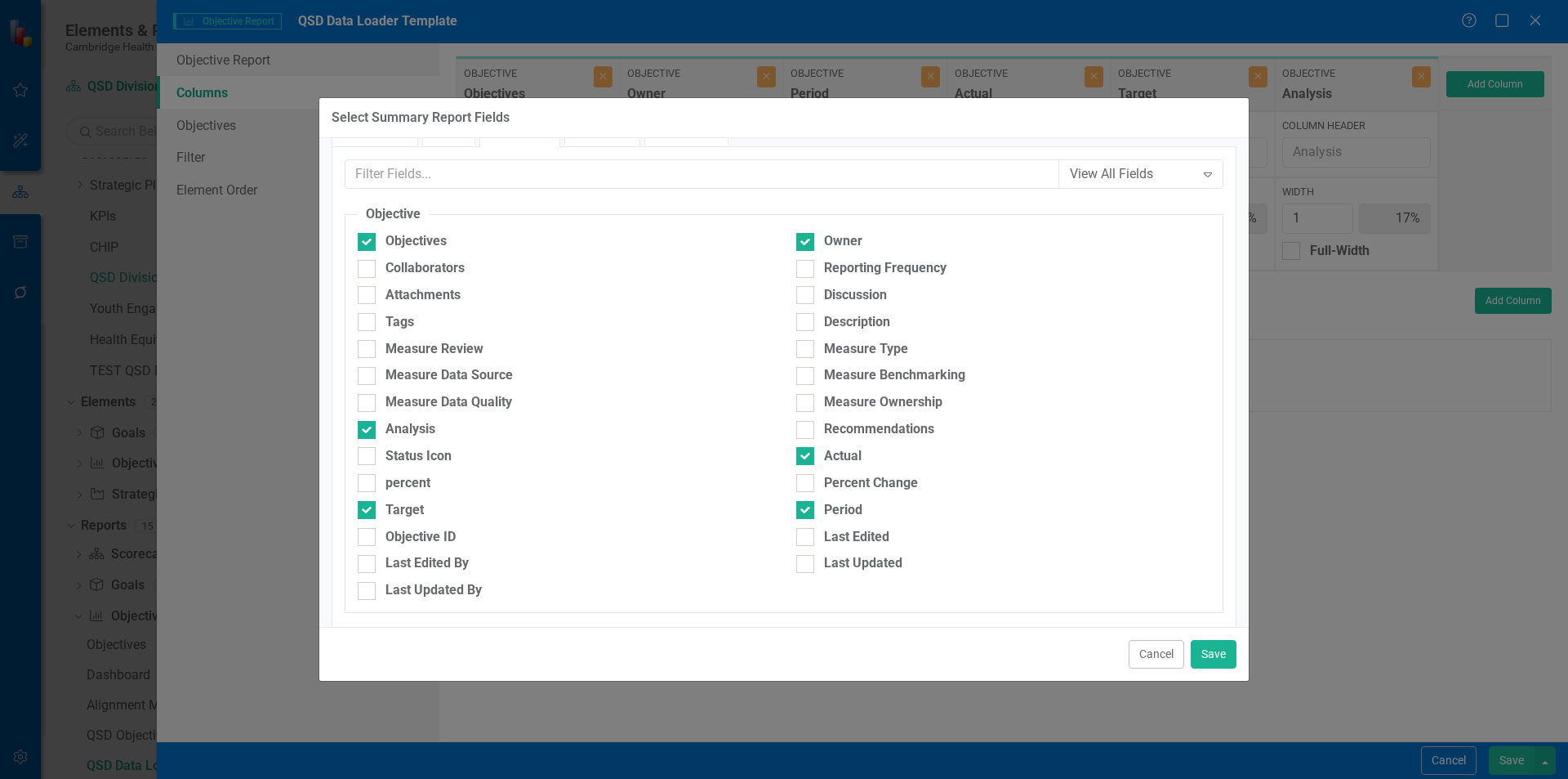
scroll to position [82, 0]
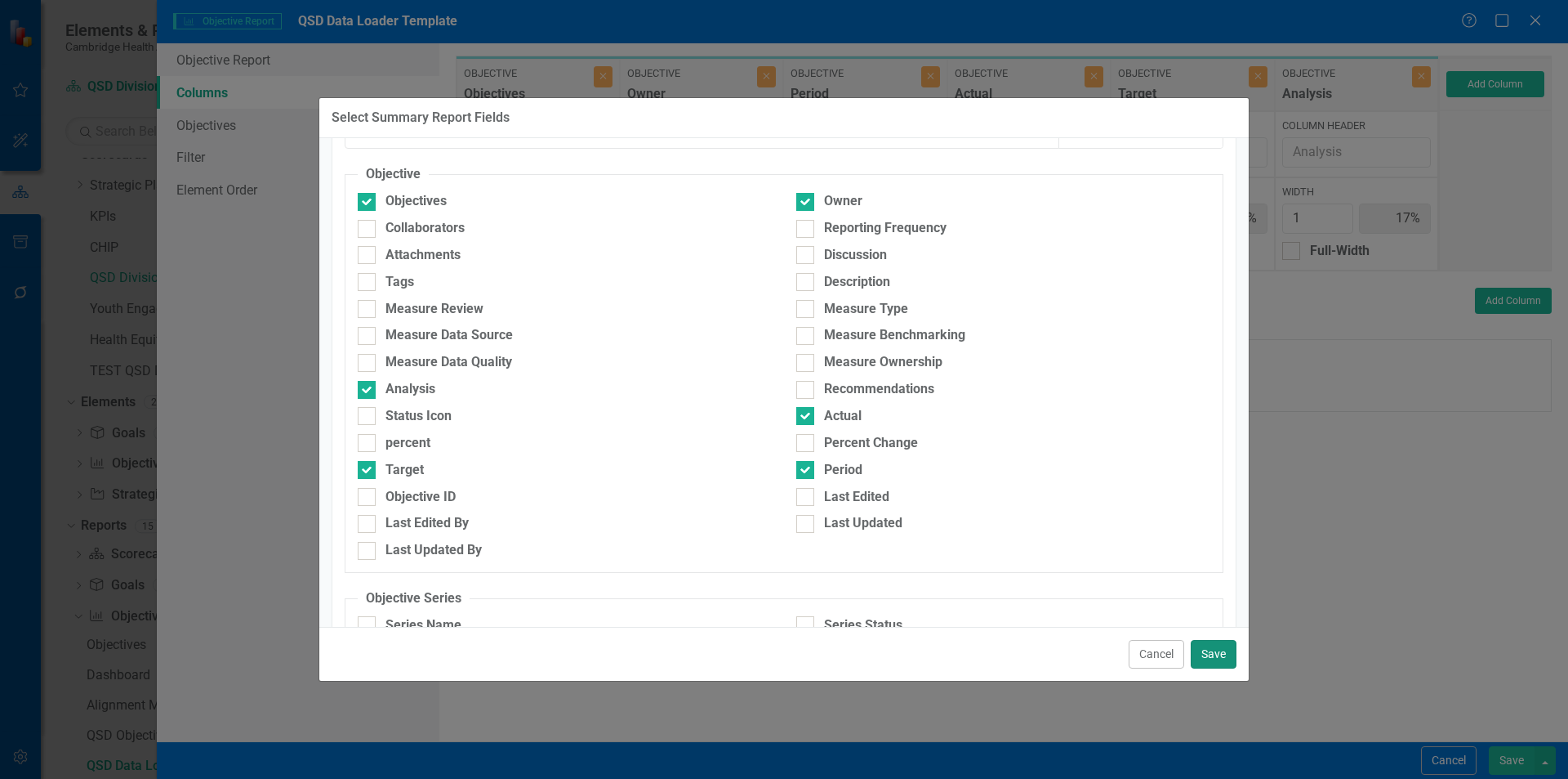
click at [1197, 660] on button "Save" at bounding box center [1214, 654] width 46 height 29
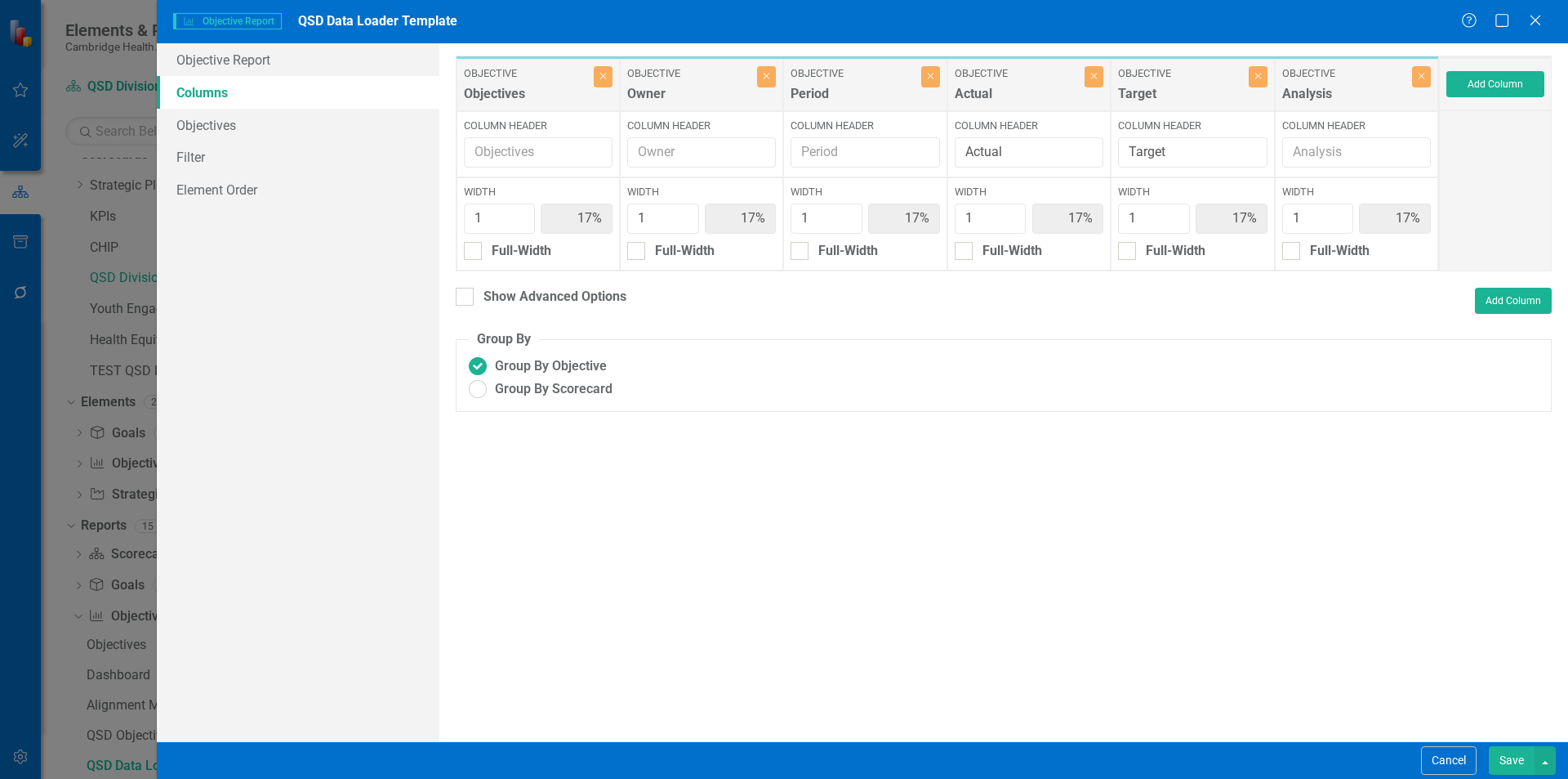
click at [1507, 767] on button "Save" at bounding box center [1512, 760] width 46 height 29
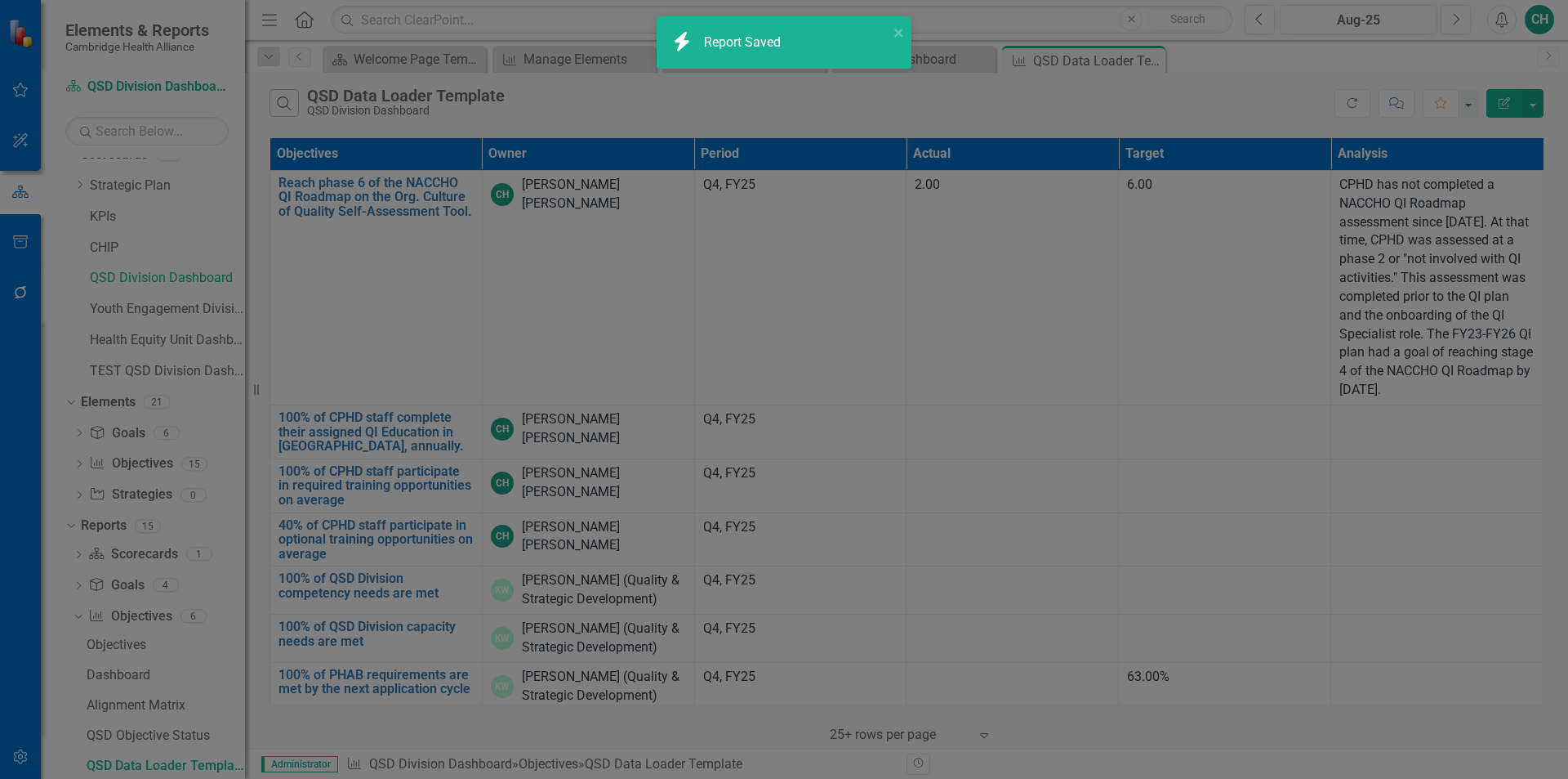
radio input "false"
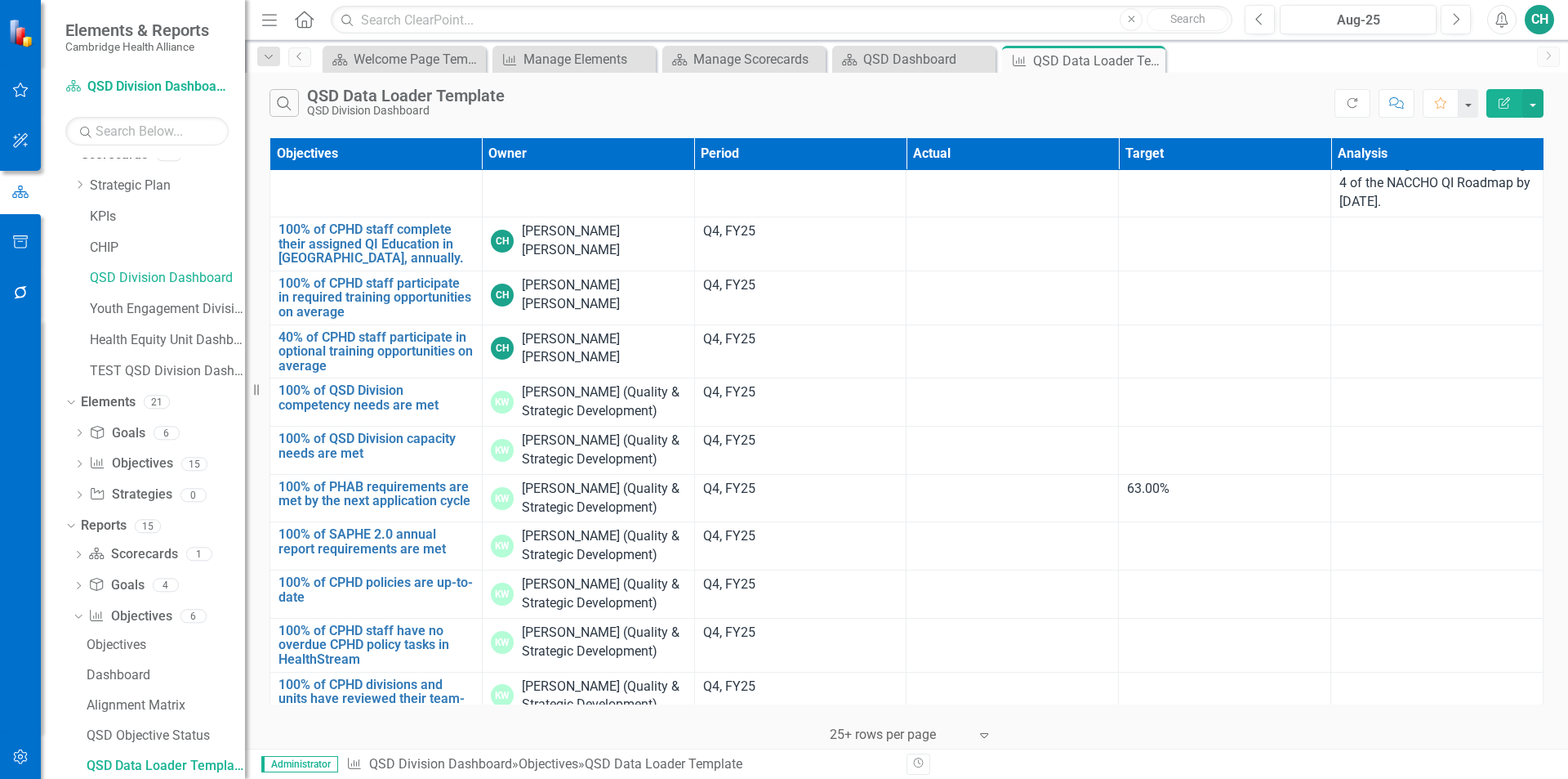
scroll to position [0, 0]
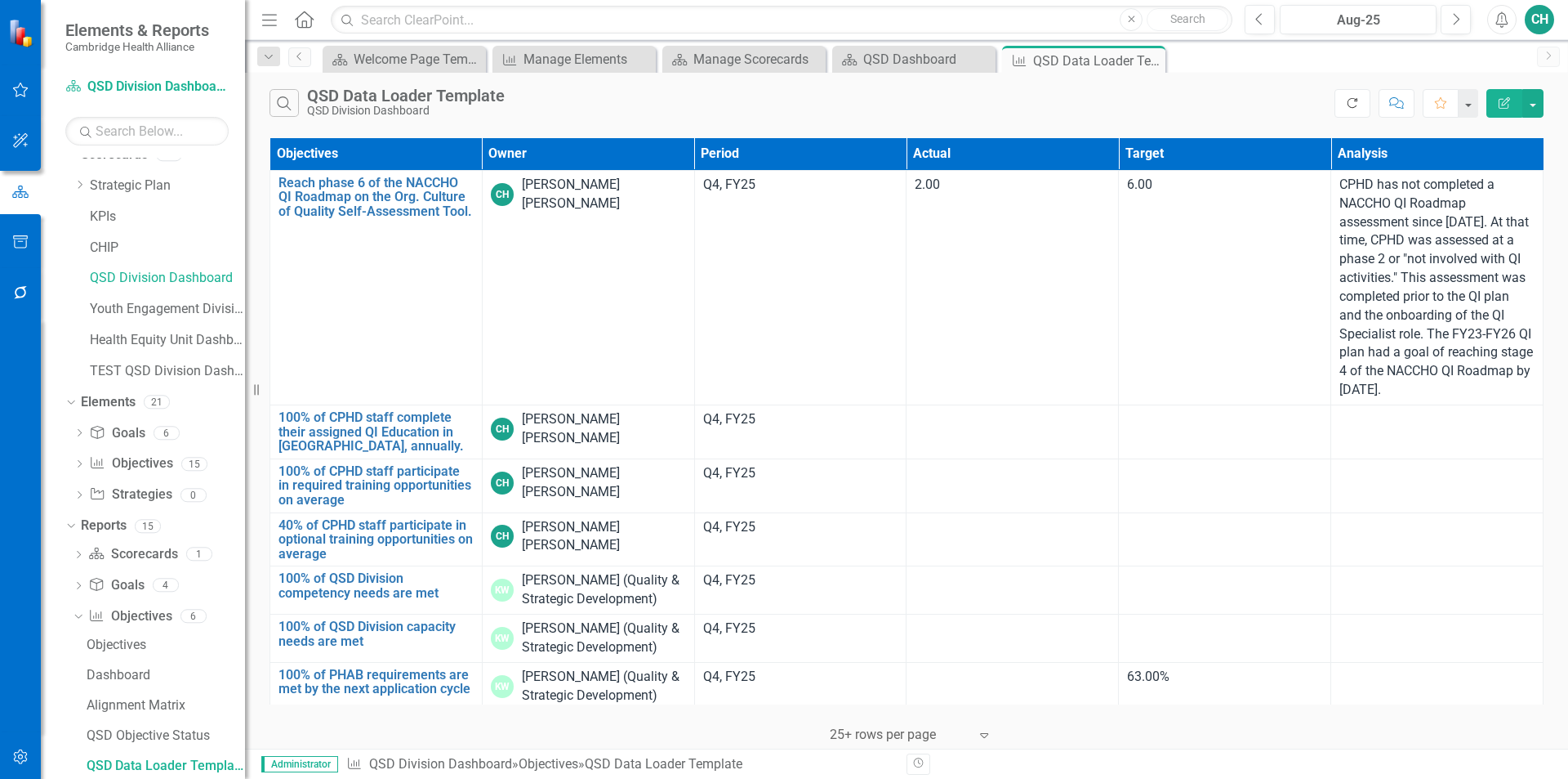
click at [1344, 102] on button "Refresh" at bounding box center [1353, 103] width 36 height 29
click at [1500, 115] on button "Edit Report" at bounding box center [1504, 103] width 36 height 29
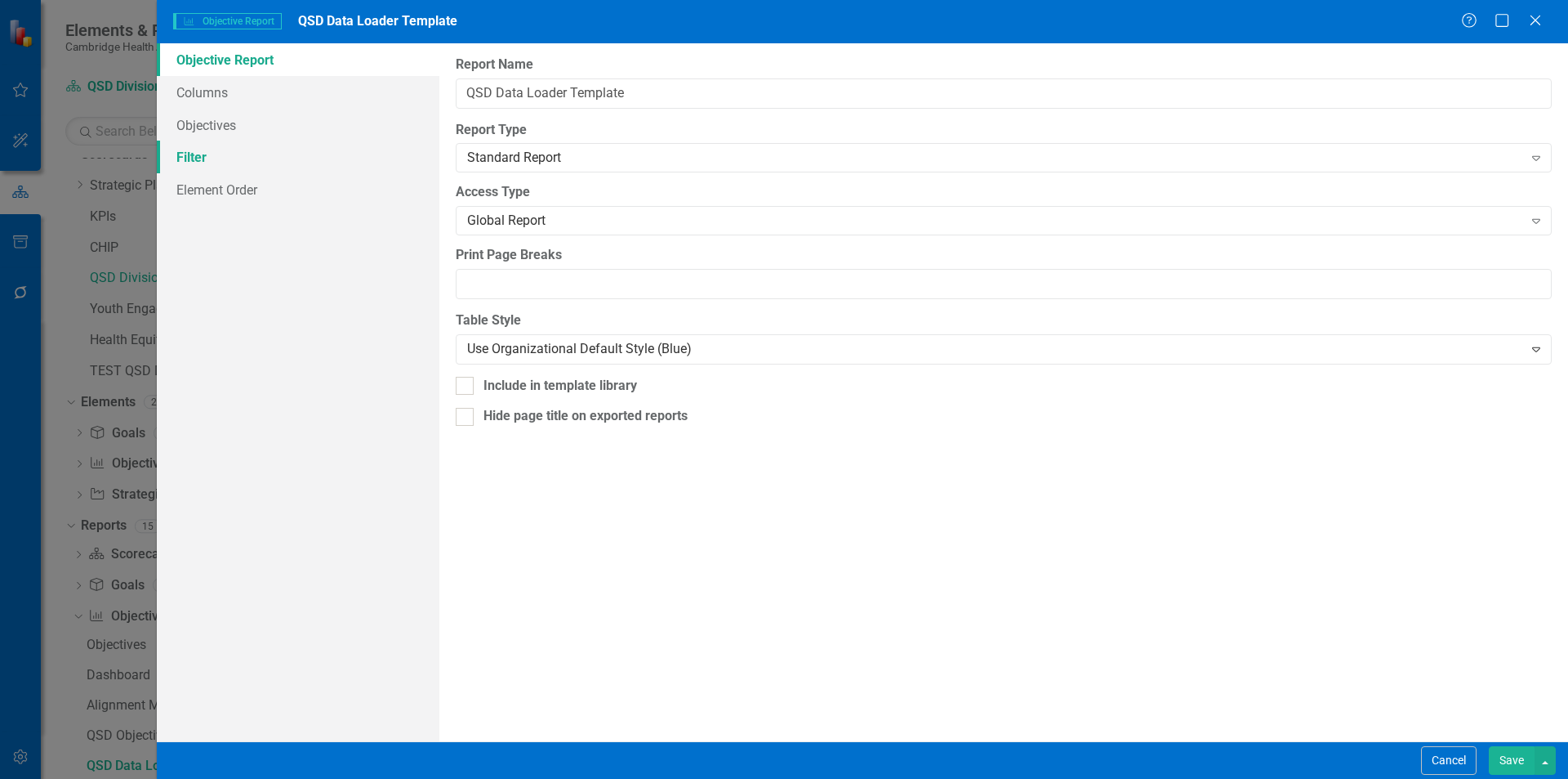
click at [360, 155] on link "Filter" at bounding box center [298, 157] width 283 height 33
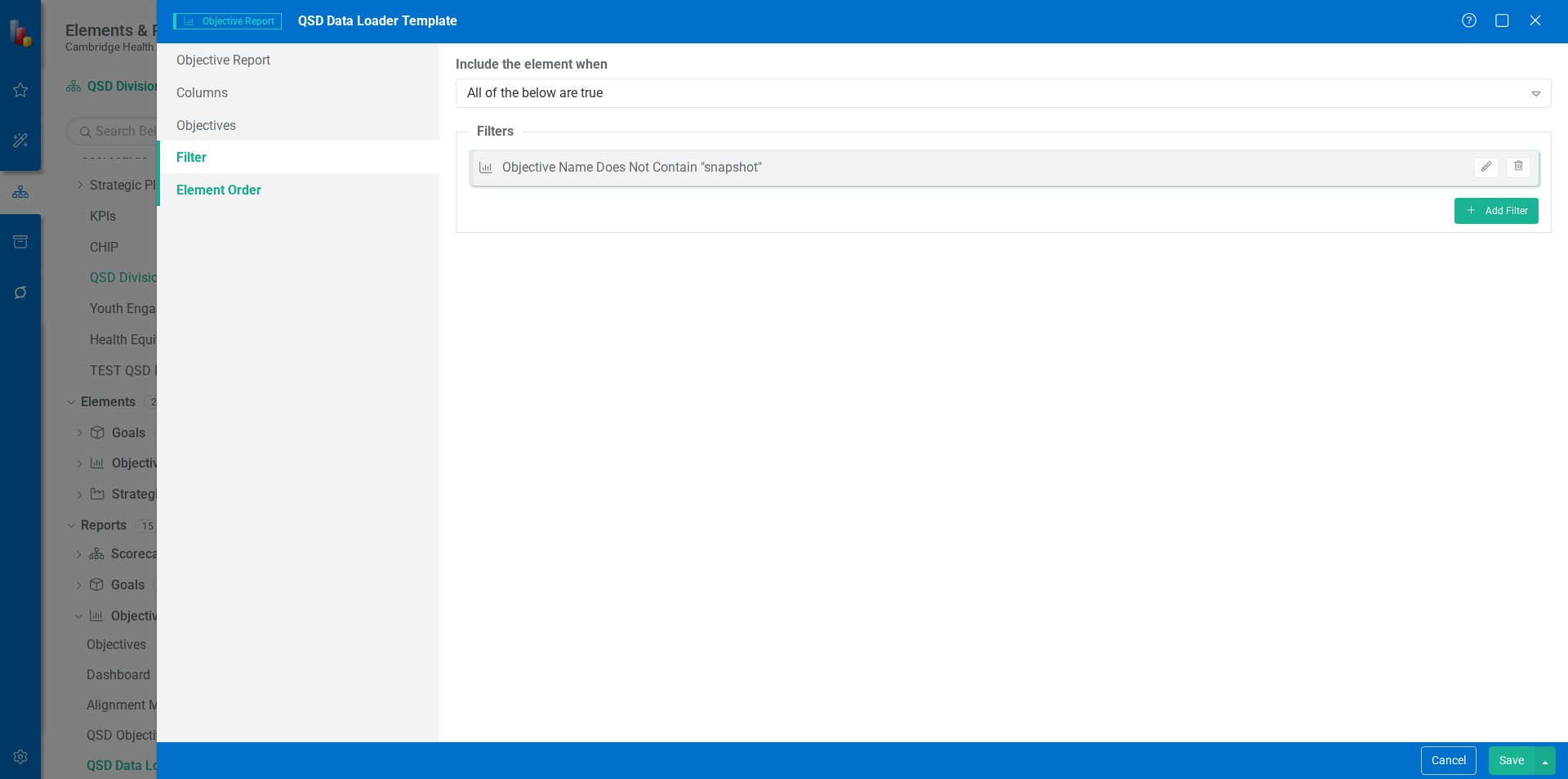
click at [367, 191] on link "Element Order" at bounding box center [298, 190] width 283 height 33
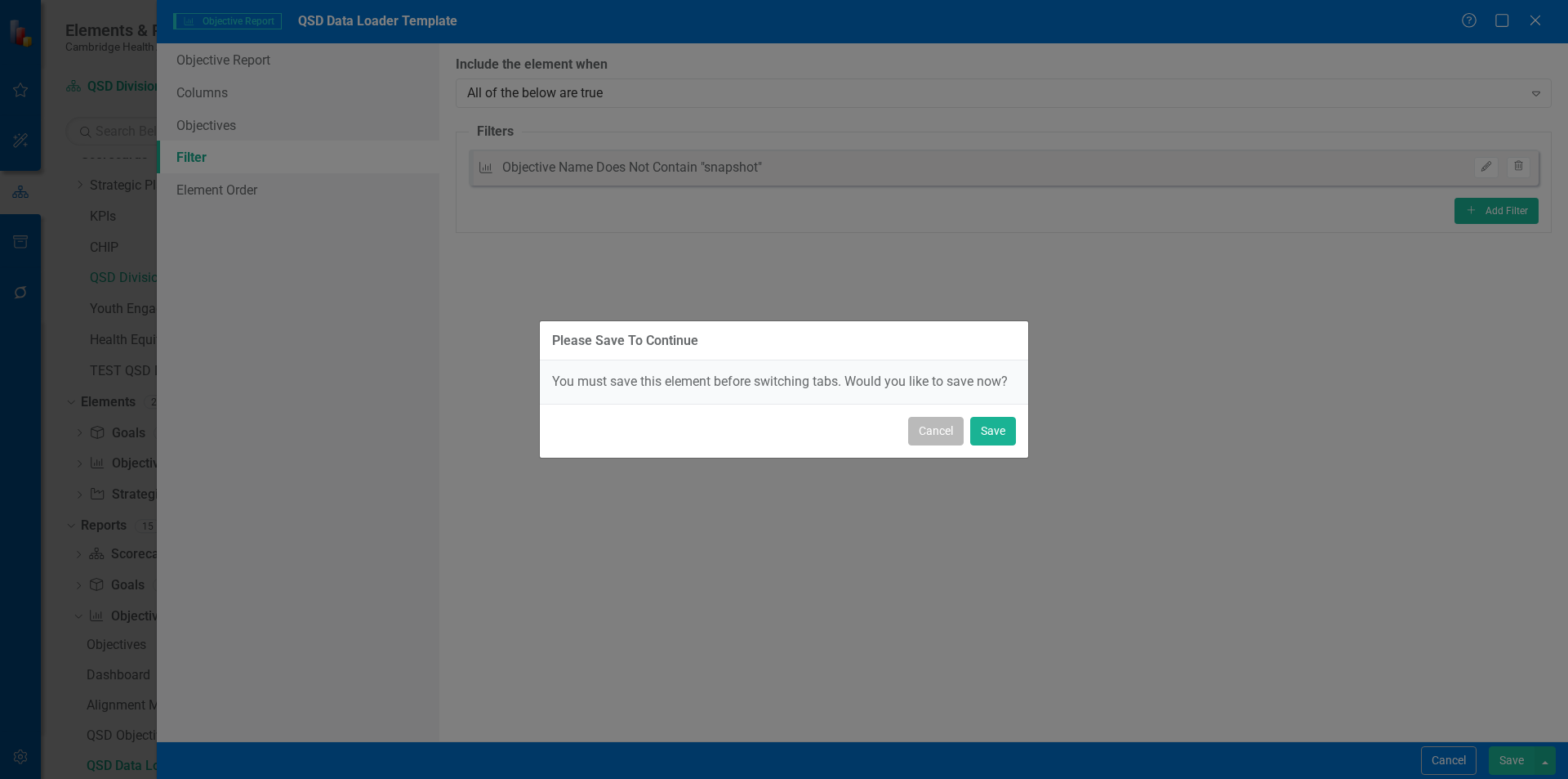
click at [924, 424] on button "Cancel" at bounding box center [936, 431] width 56 height 29
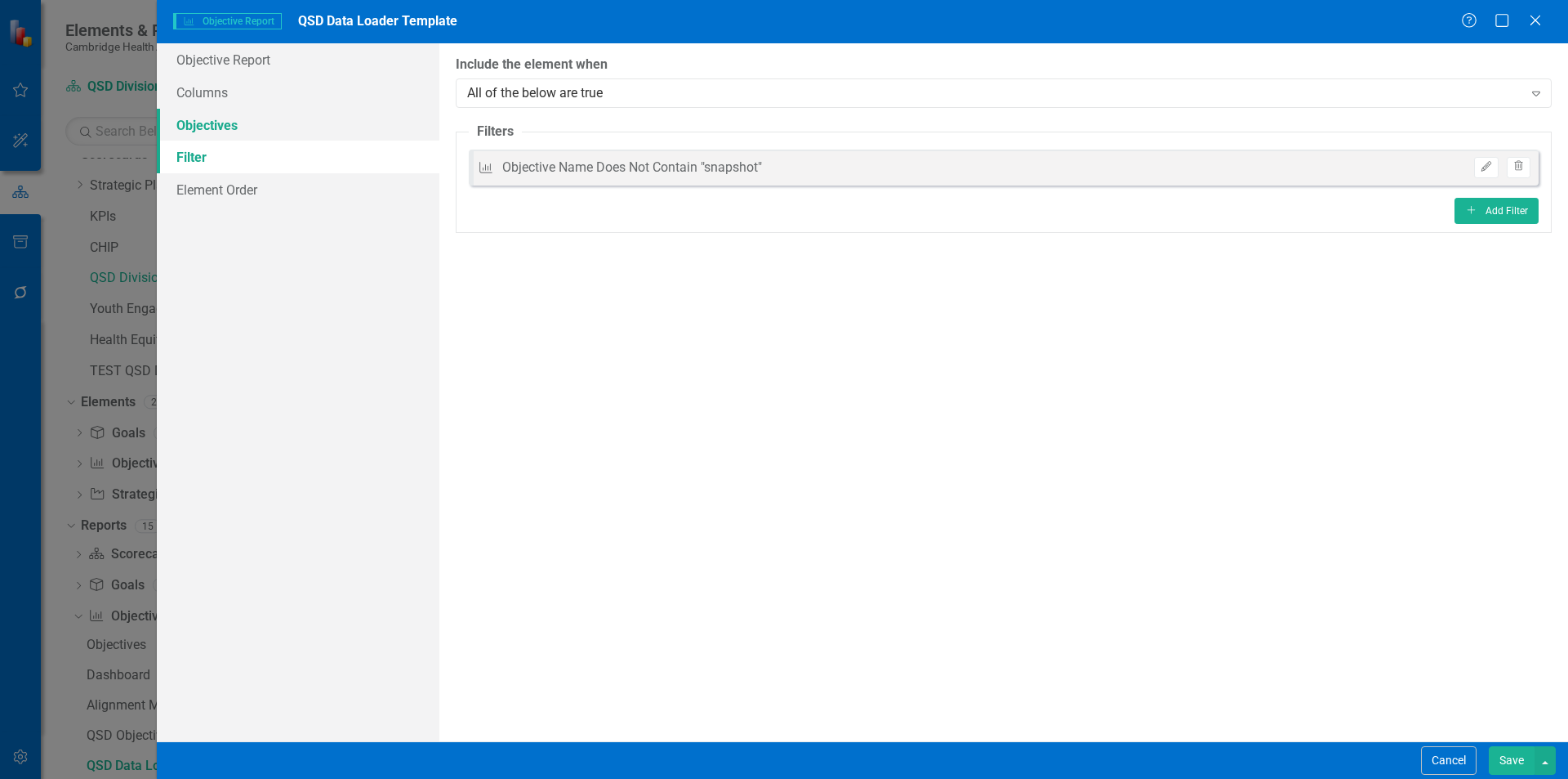
click at [255, 129] on link "Objectives" at bounding box center [298, 125] width 283 height 33
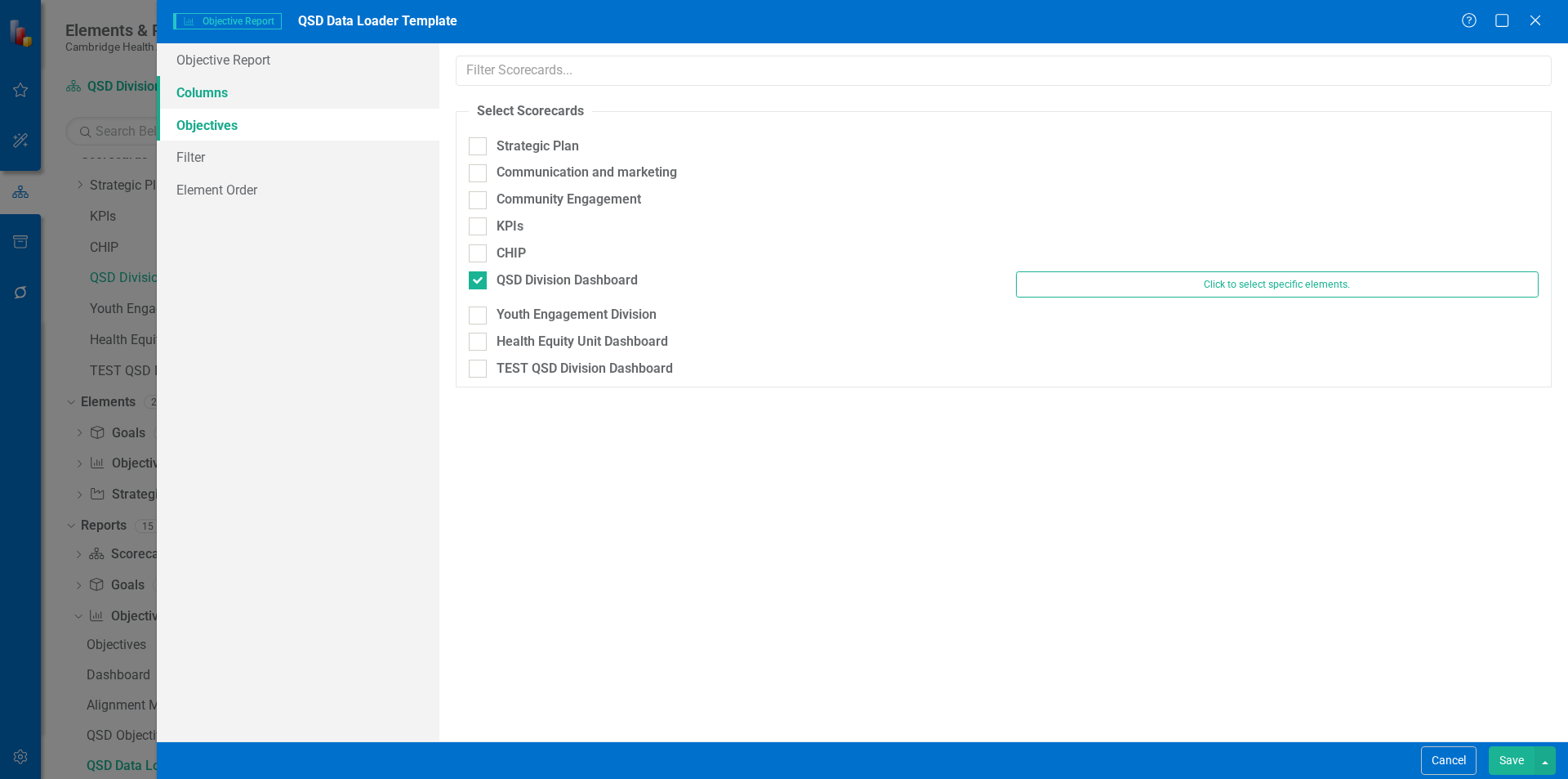
click at [290, 94] on link "Columns" at bounding box center [298, 92] width 283 height 33
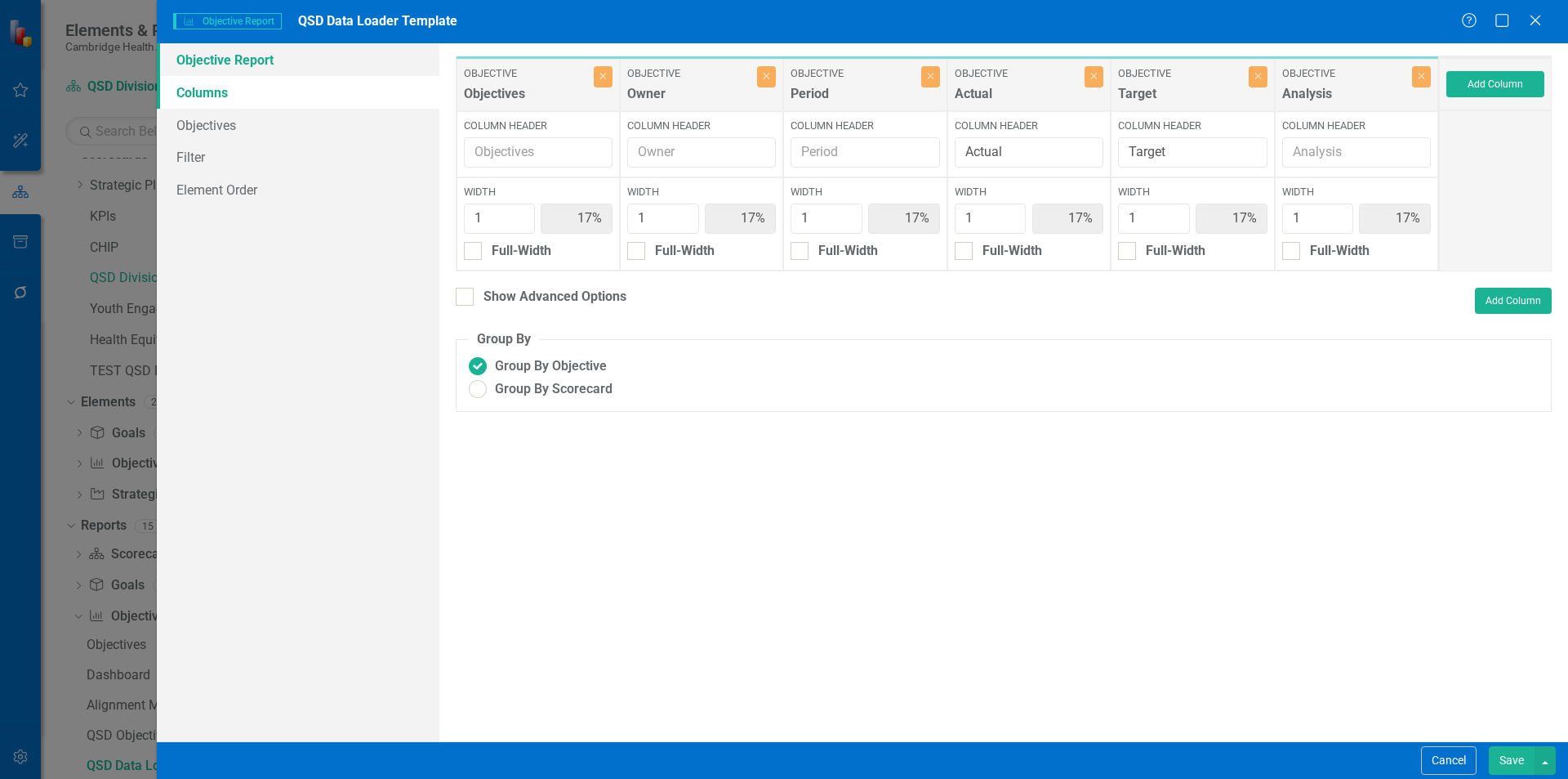
click at [272, 61] on link "Objective Report" at bounding box center [298, 59] width 283 height 33
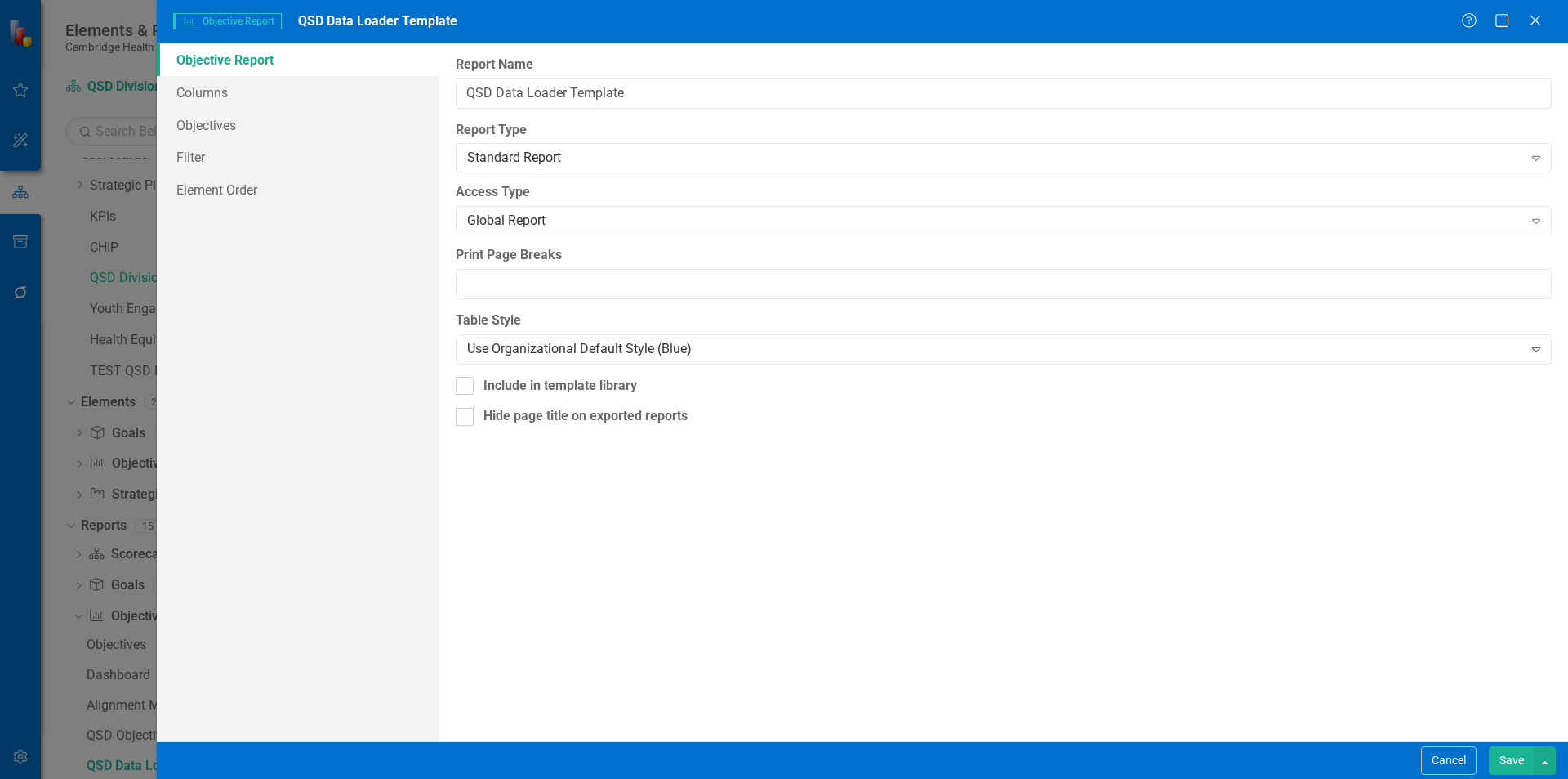
click at [1494, 748] on button "Save" at bounding box center [1512, 760] width 46 height 29
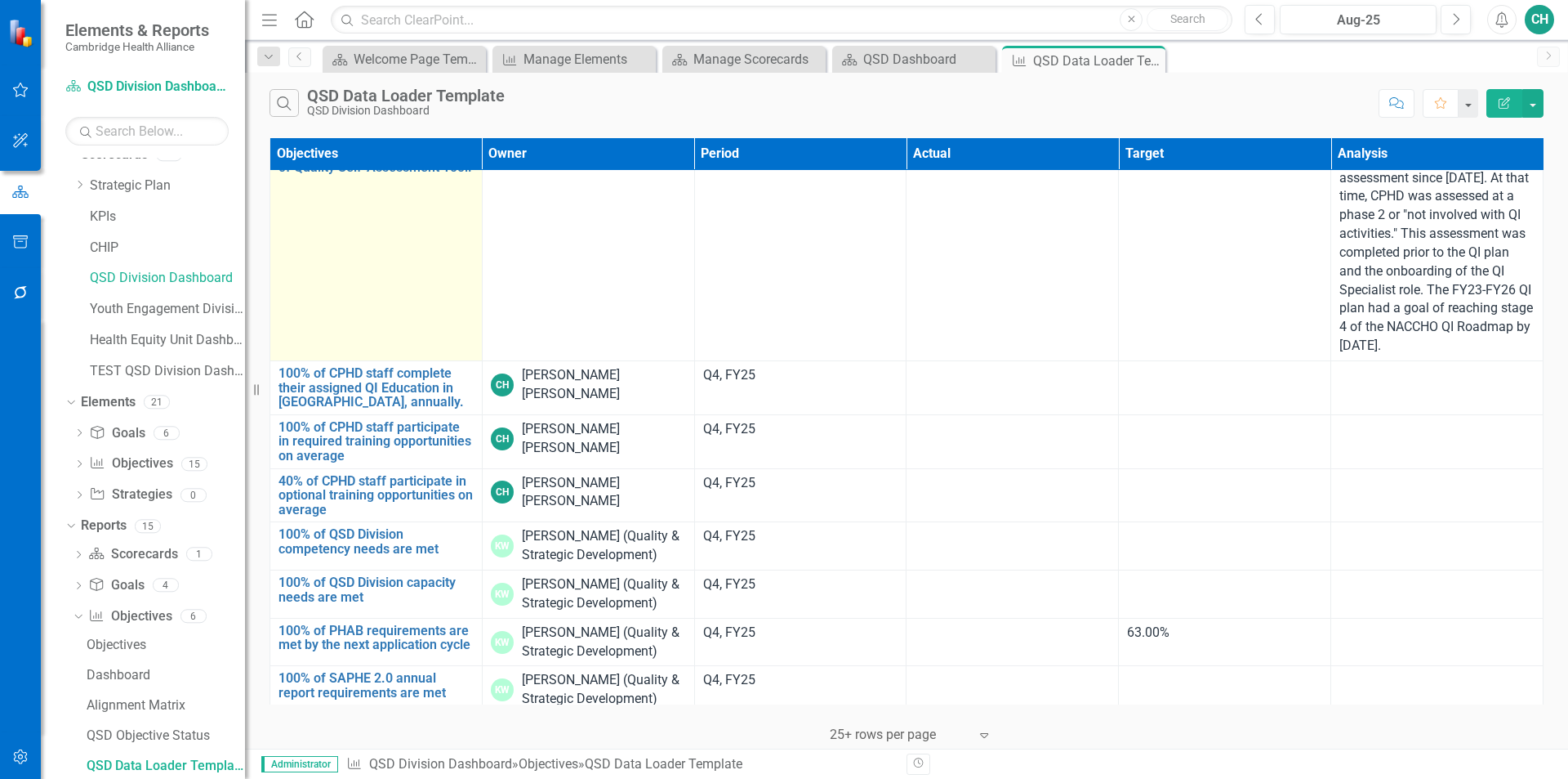
scroll to position [82, 0]
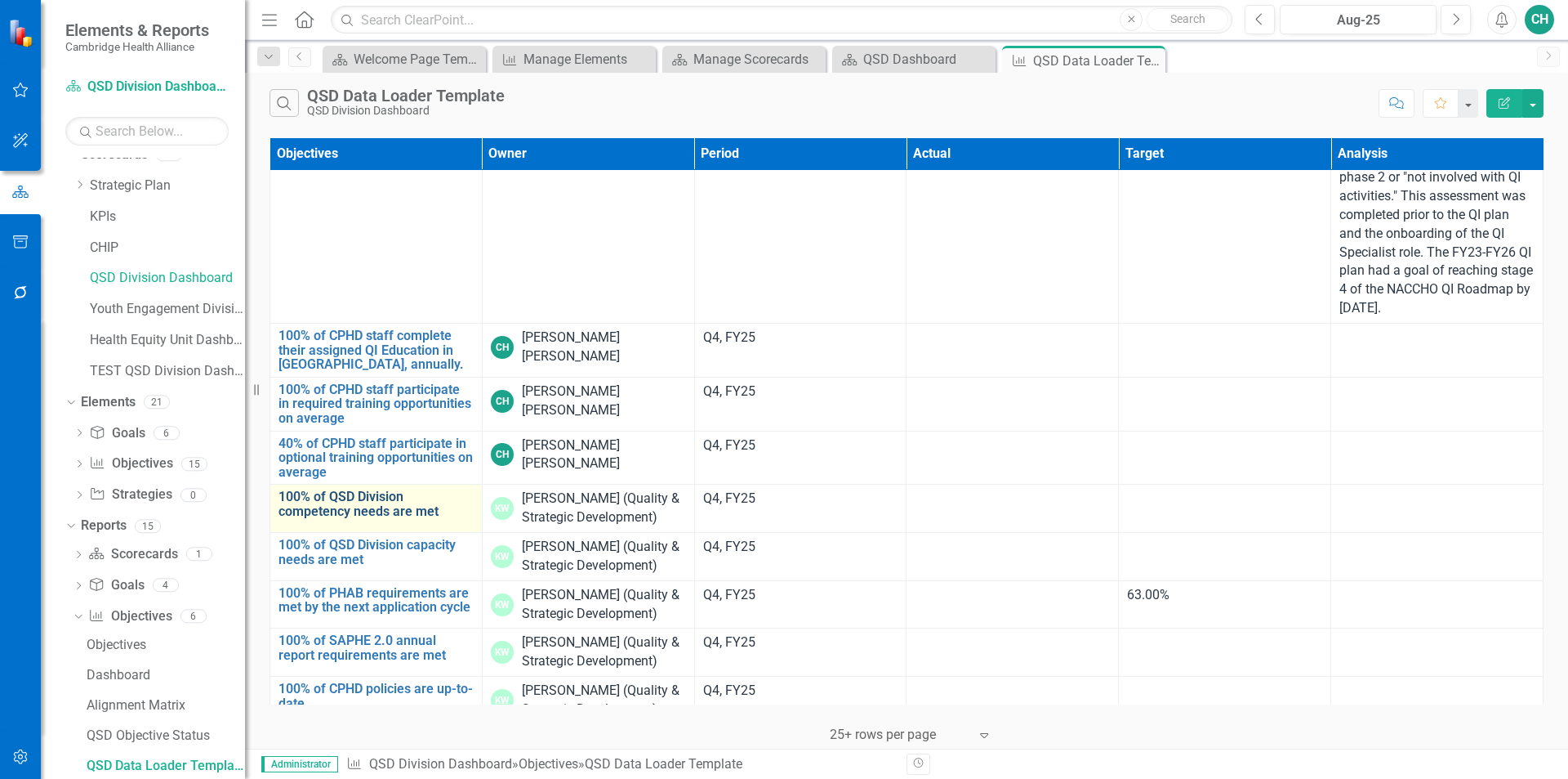
click at [358, 491] on link "100% of QSD Division competency needs are met" at bounding box center [376, 504] width 195 height 29
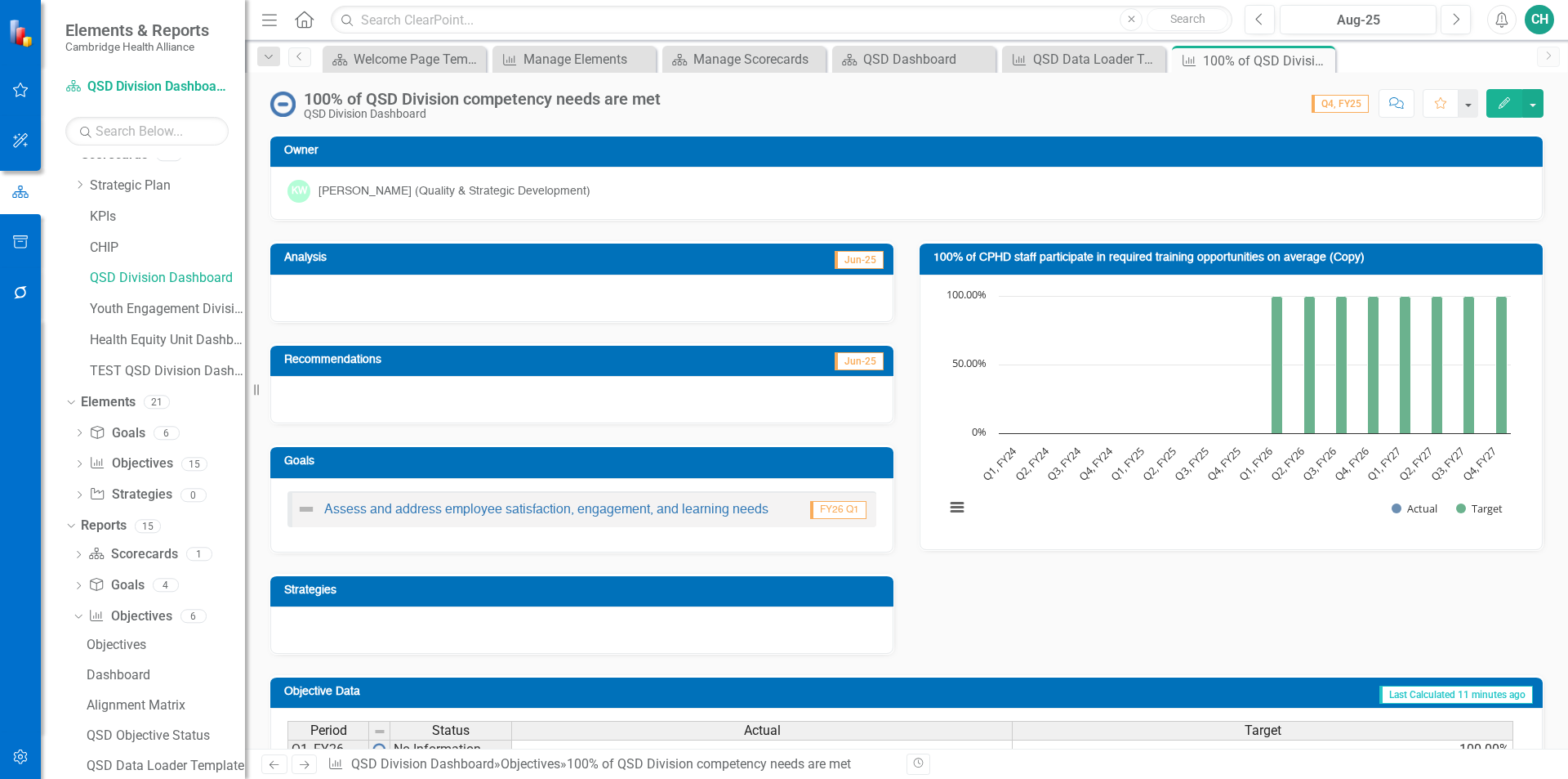
click at [1495, 107] on button "Edit" at bounding box center [1504, 103] width 36 height 29
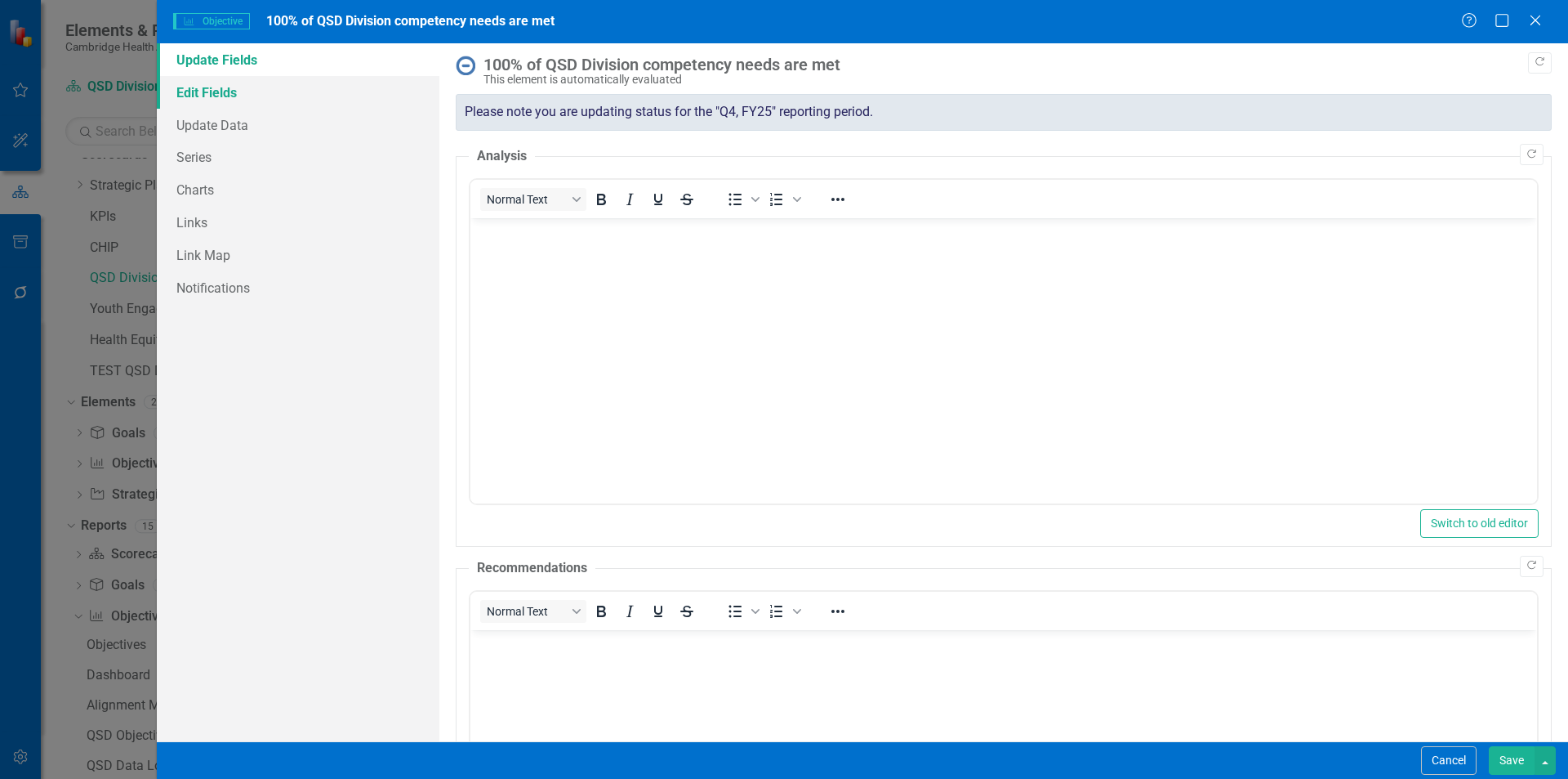
click at [231, 92] on link "Edit Fields" at bounding box center [298, 92] width 283 height 33
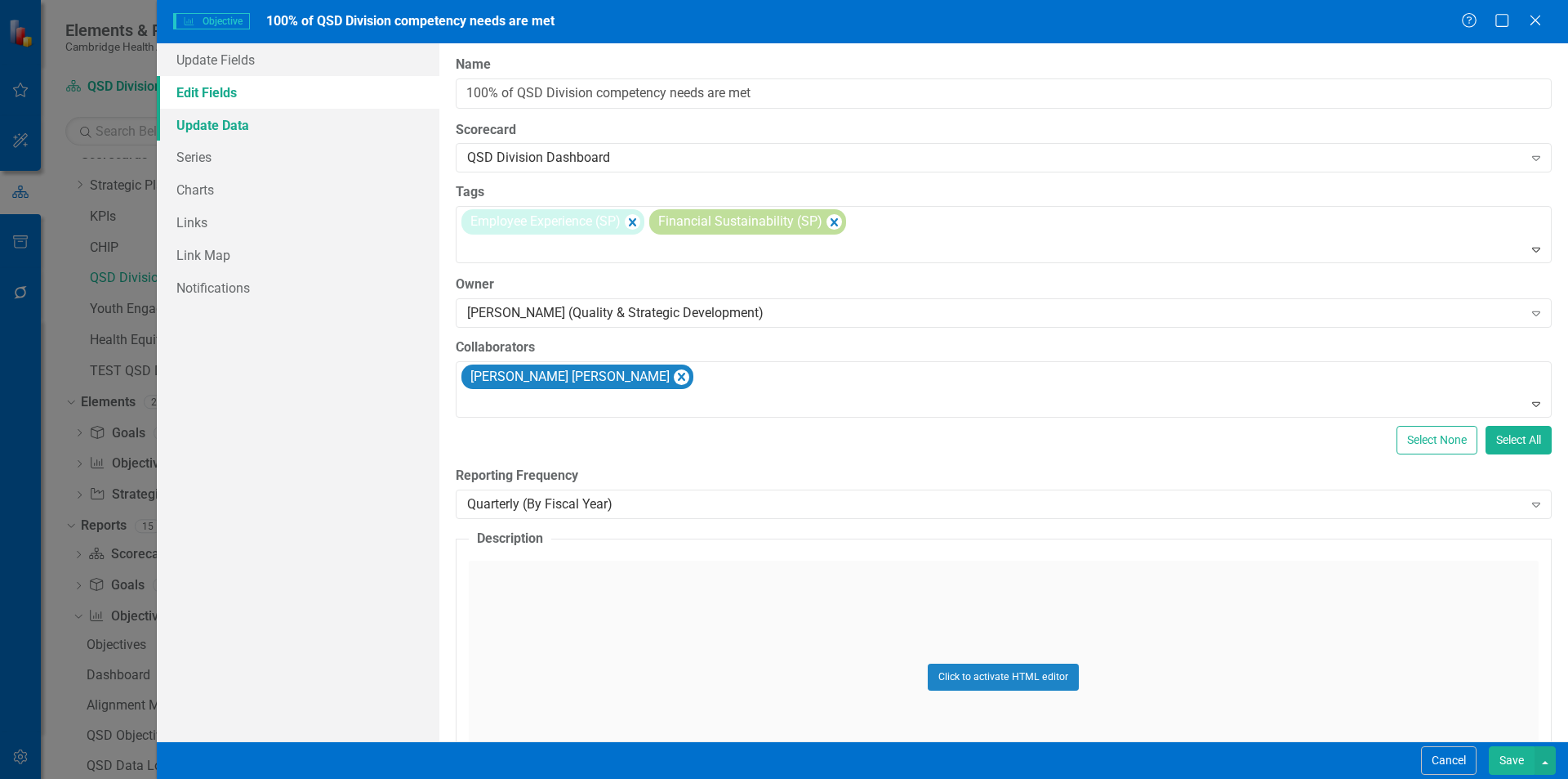
click at [280, 134] on link "Update Data" at bounding box center [298, 125] width 283 height 33
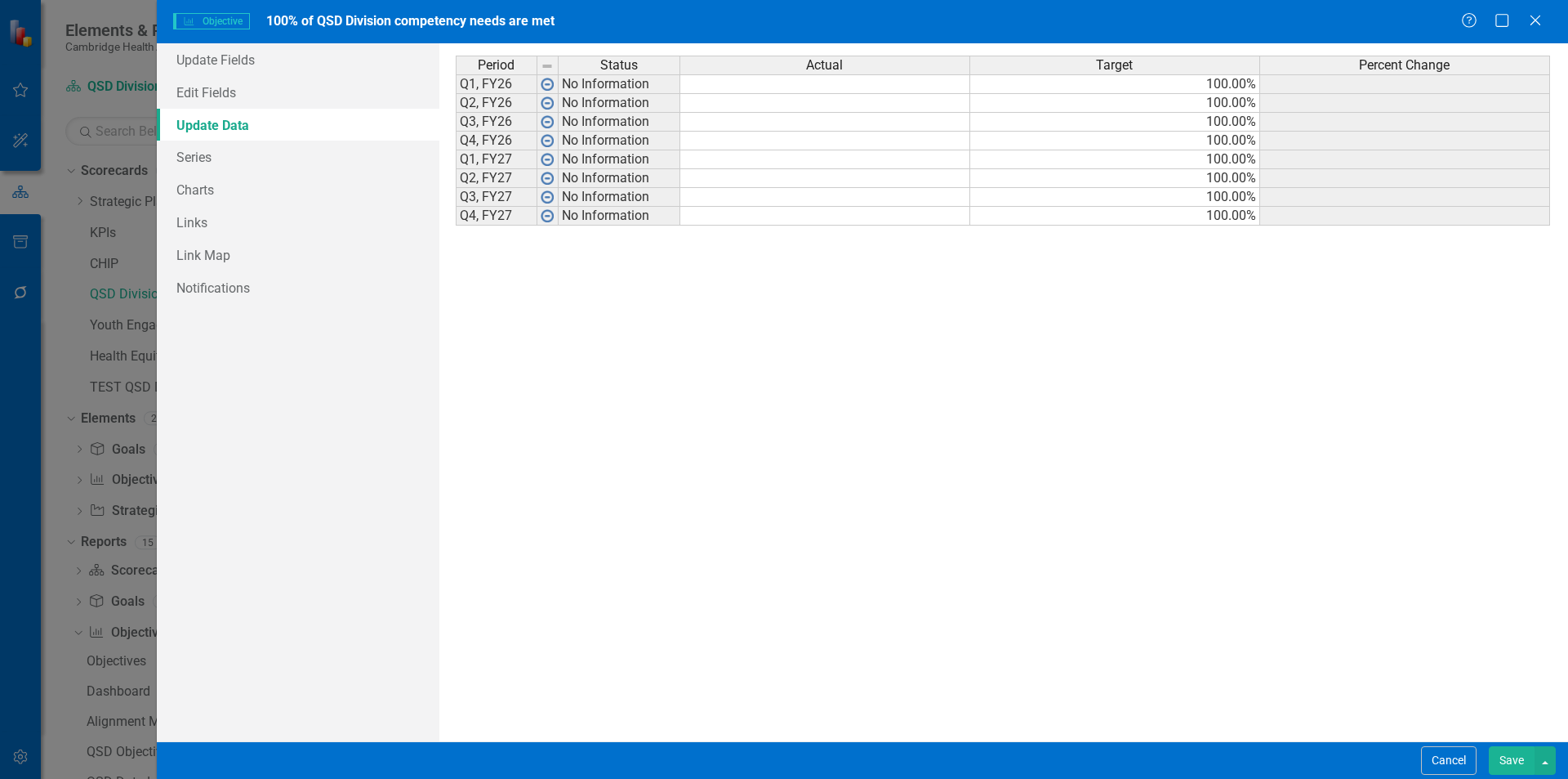
scroll to position [16, 0]
click at [1439, 761] on button "Cancel" at bounding box center [1449, 760] width 56 height 29
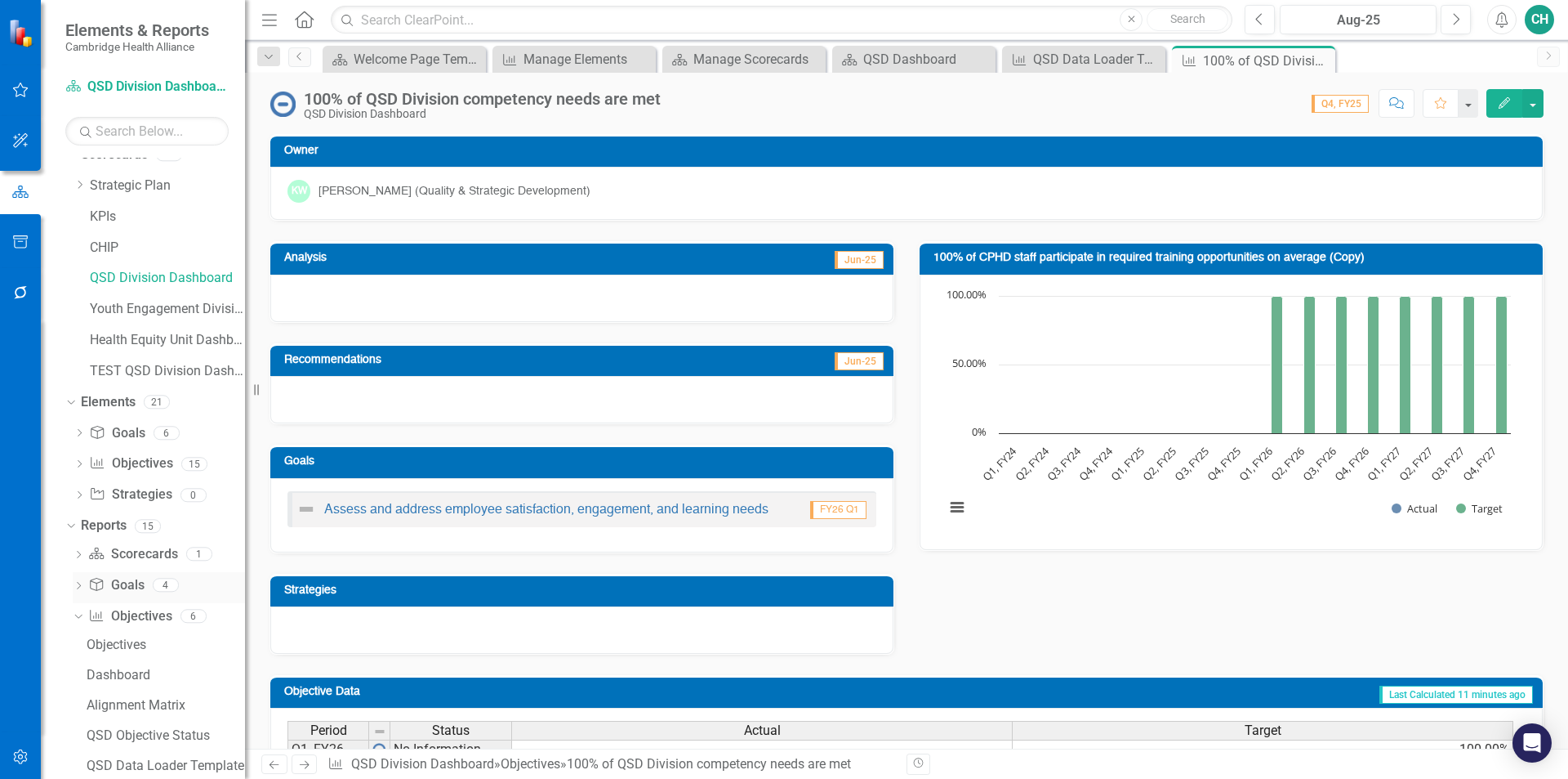
scroll to position [106, 0]
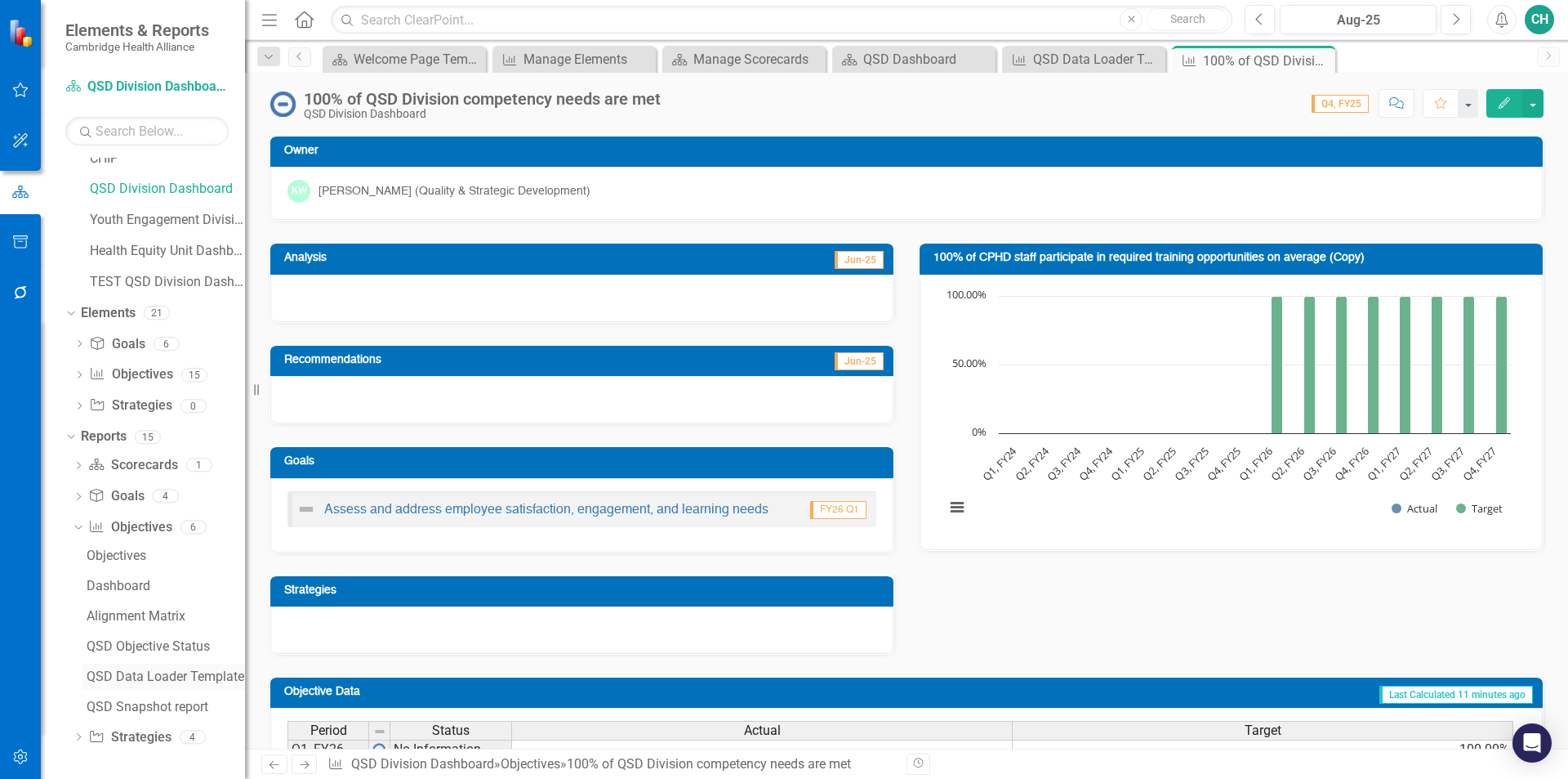
click at [203, 677] on div "QSD Data Loader Template" at bounding box center [165, 676] width 158 height 15
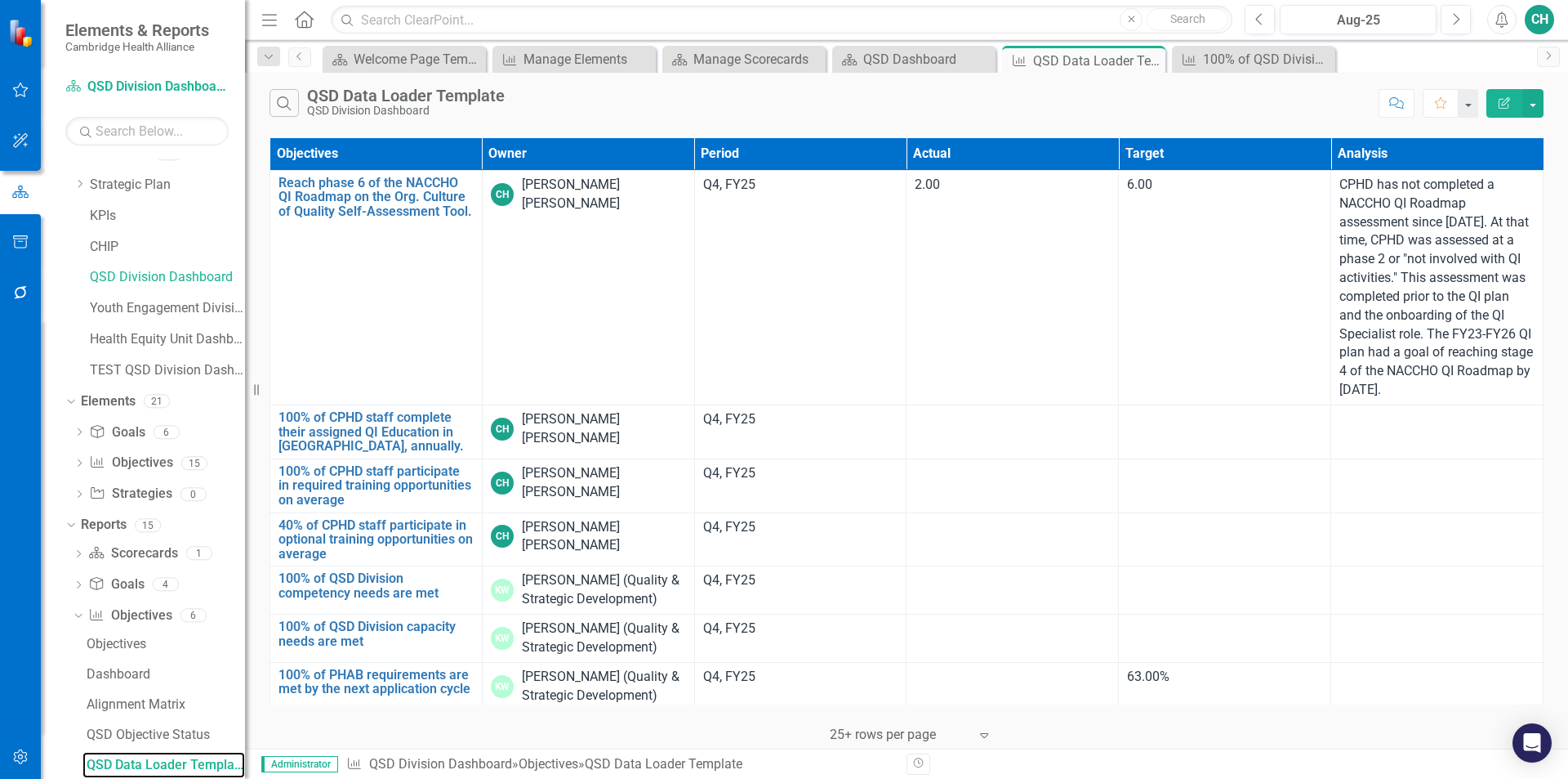
scroll to position [16, 0]
click at [1540, 108] on button "button" at bounding box center [1532, 103] width 21 height 29
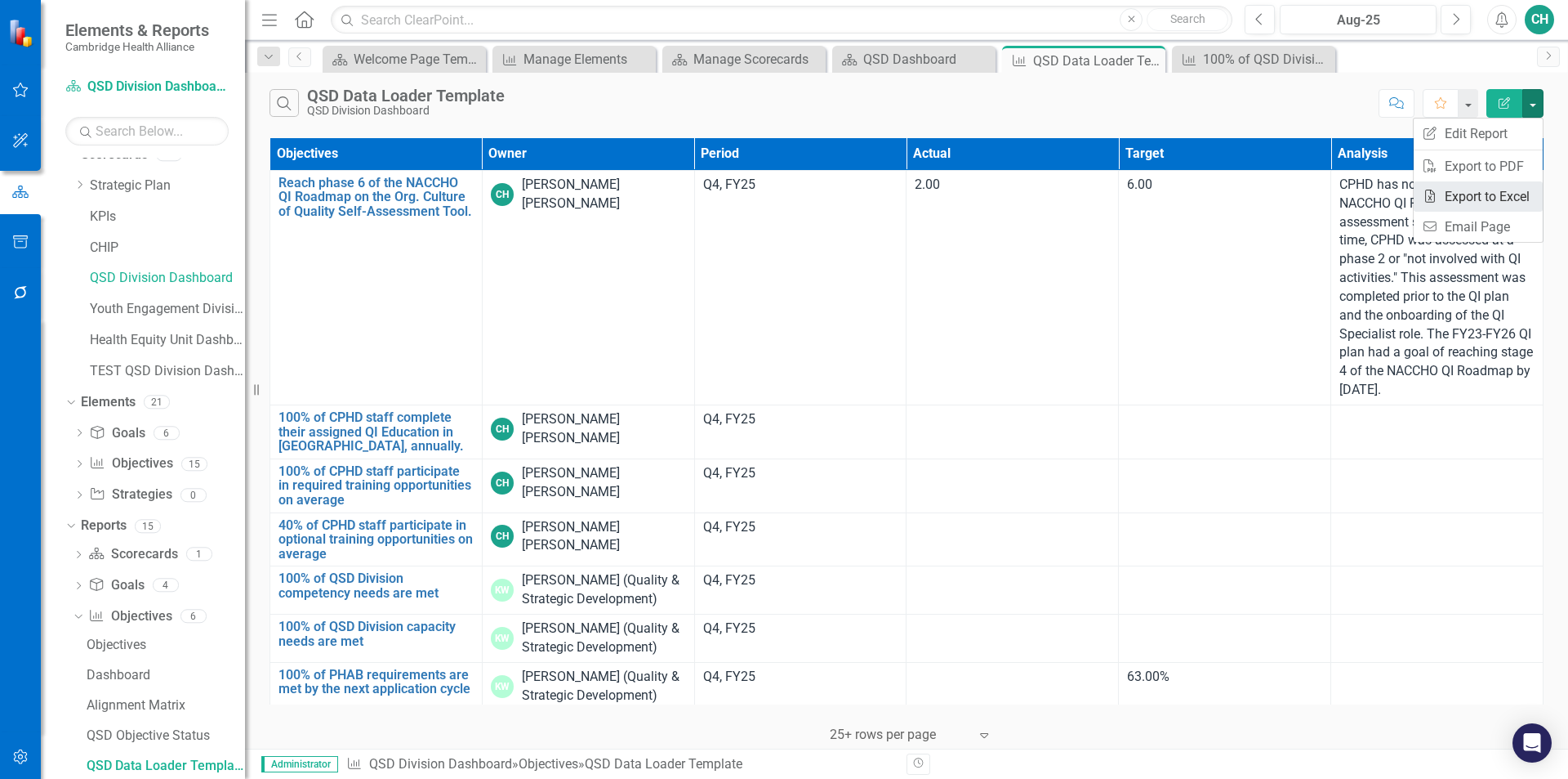
click at [1525, 201] on link "Excel Export to Excel" at bounding box center [1477, 196] width 129 height 30
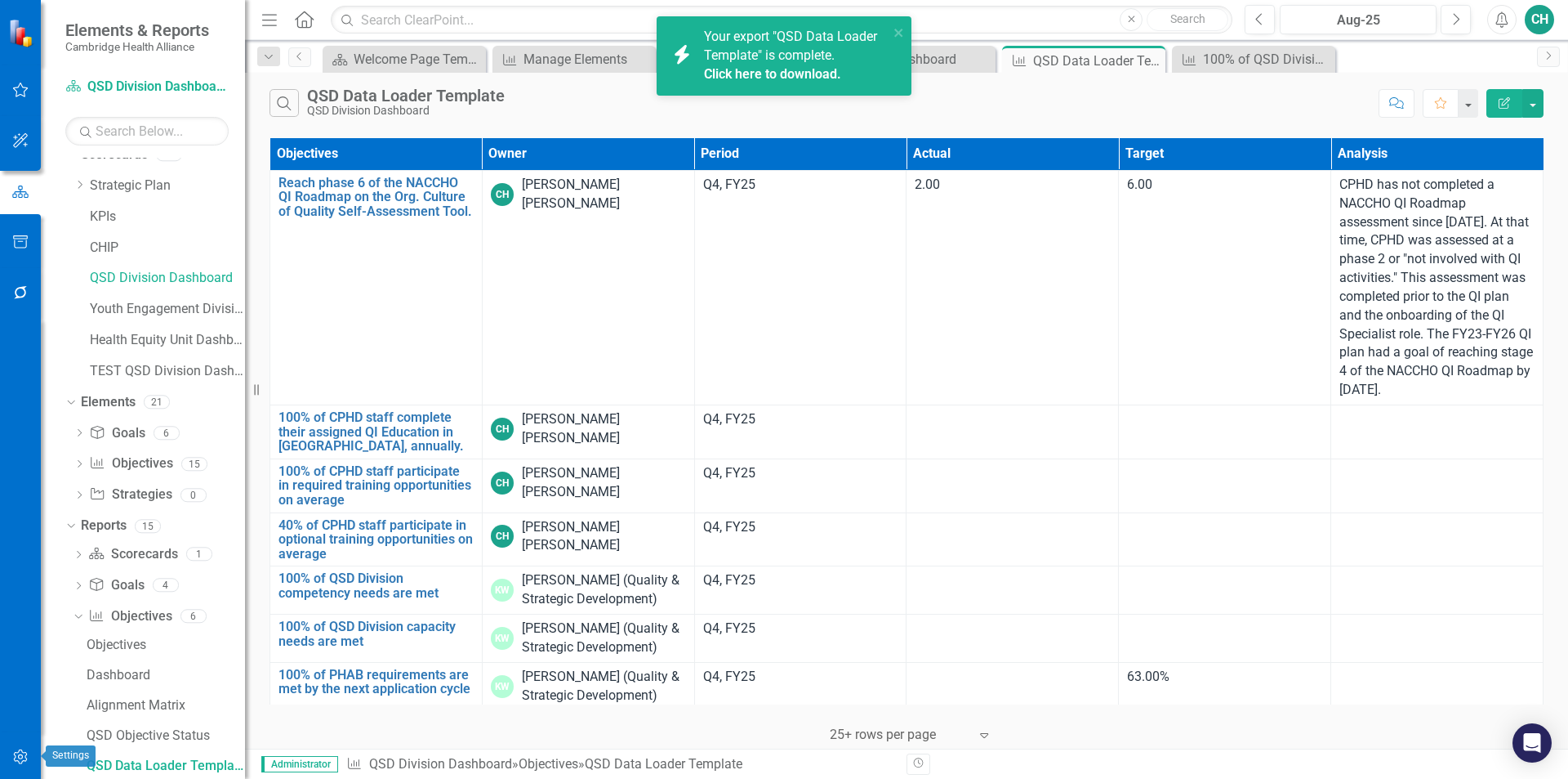
click at [22, 762] on icon "button" at bounding box center [20, 756] width 14 height 15
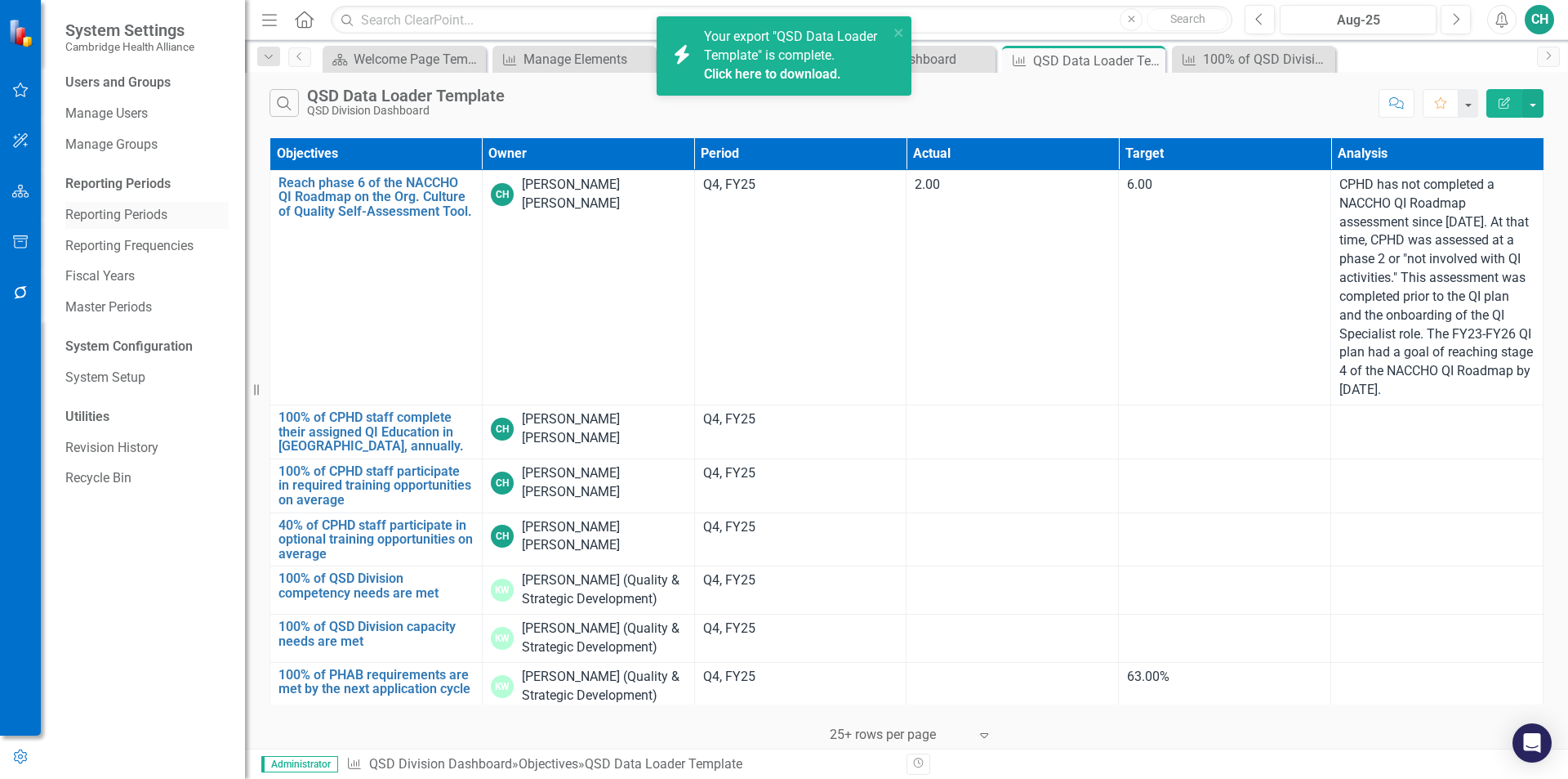
click at [205, 223] on link "Reporting Periods" at bounding box center [148, 214] width 163 height 19
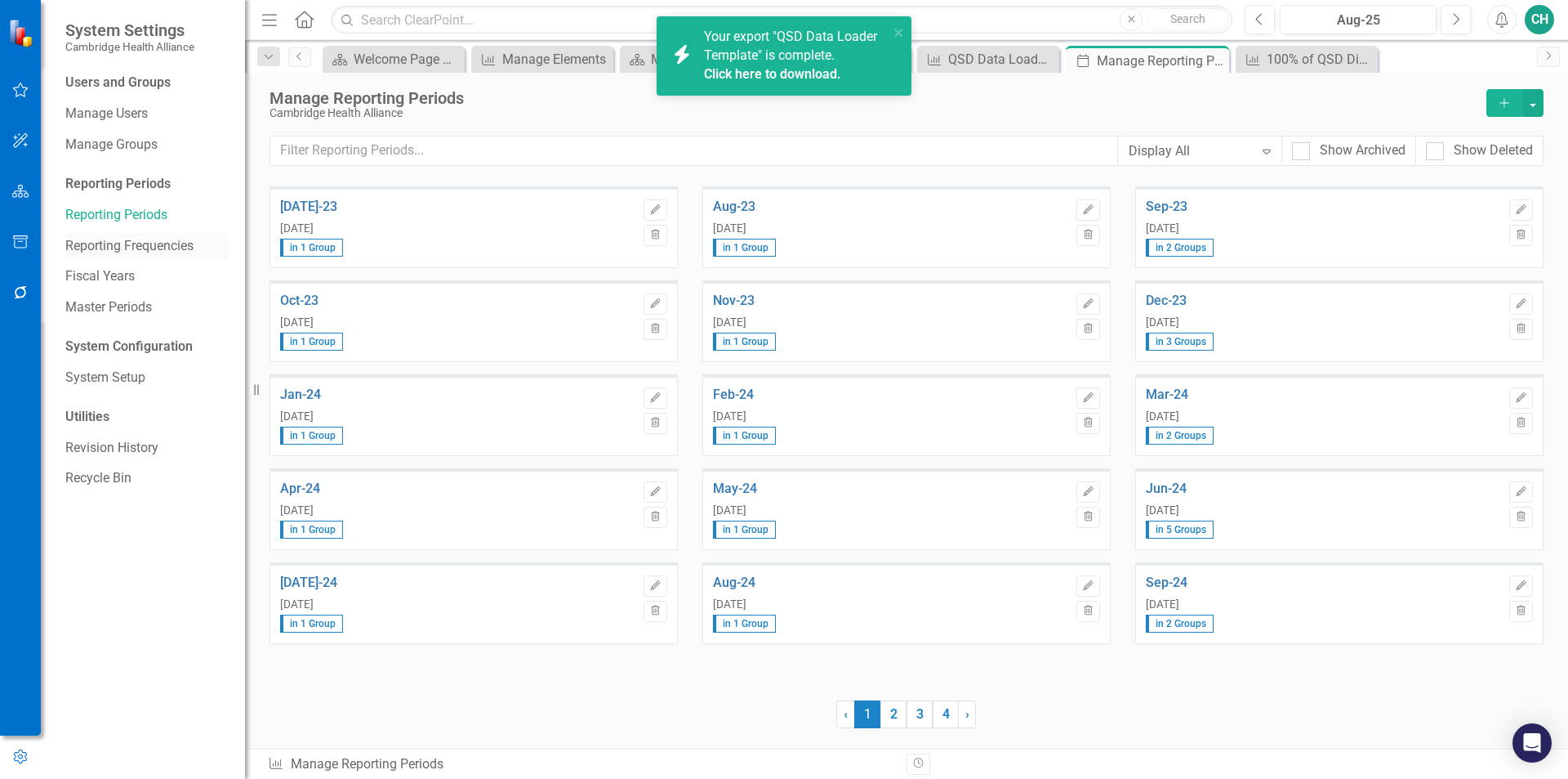
click at [196, 239] on link "Reporting Frequencies" at bounding box center [148, 246] width 163 height 19
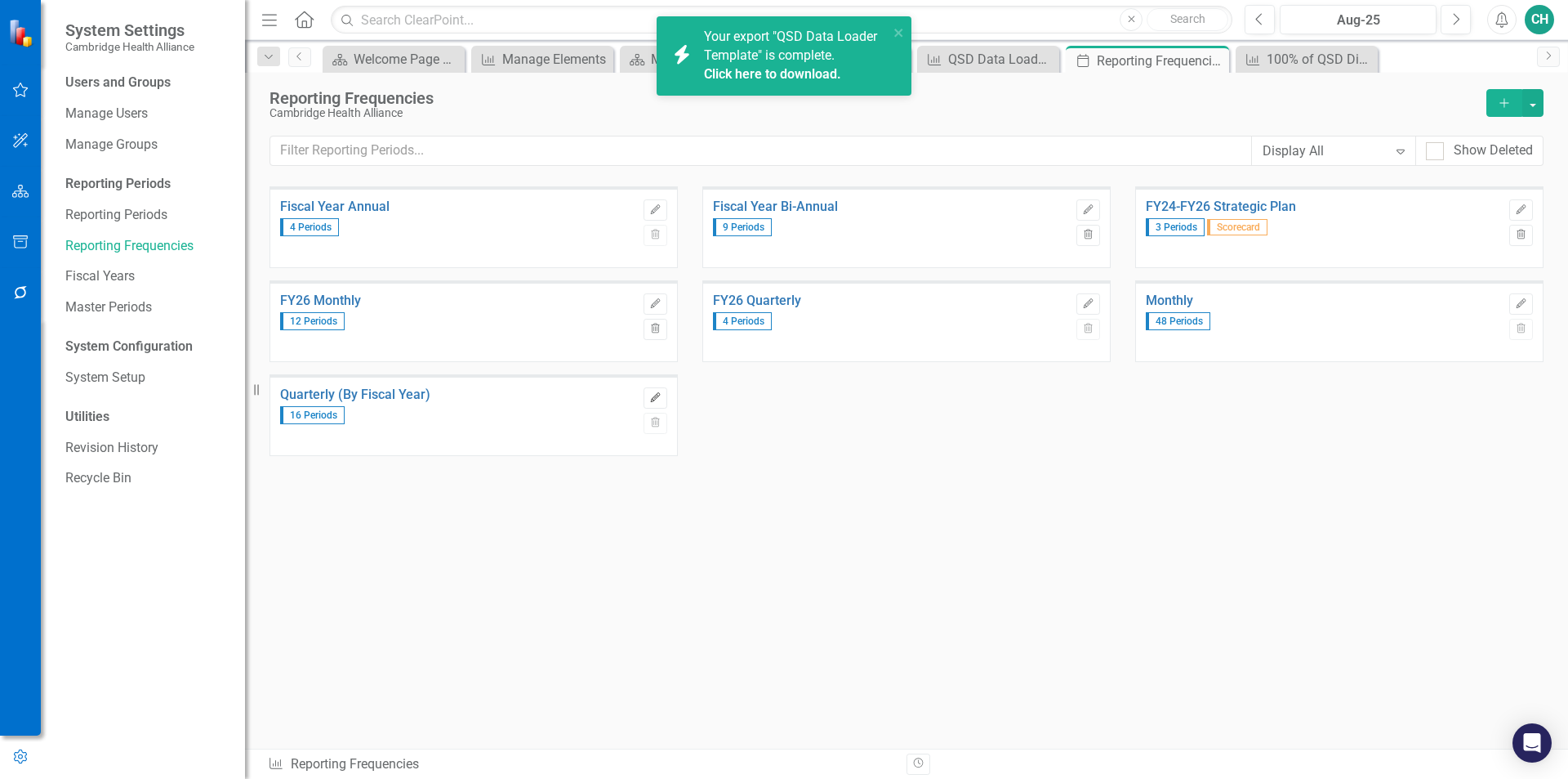
click at [648, 400] on button "Edit" at bounding box center [656, 397] width 24 height 21
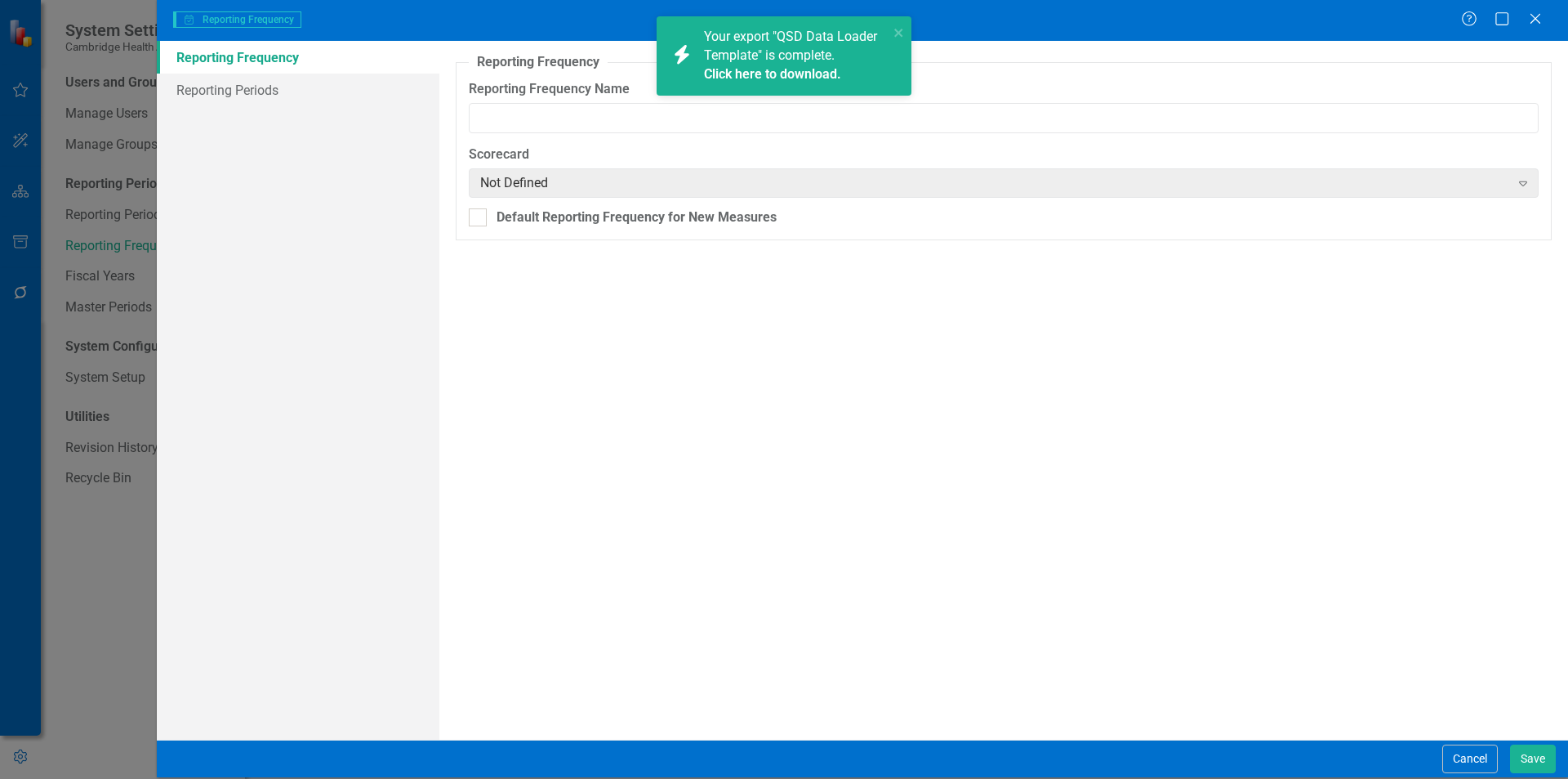
type input "Quarterly (By Fiscal Year)"
click at [335, 97] on link "Reporting Periods" at bounding box center [298, 90] width 283 height 33
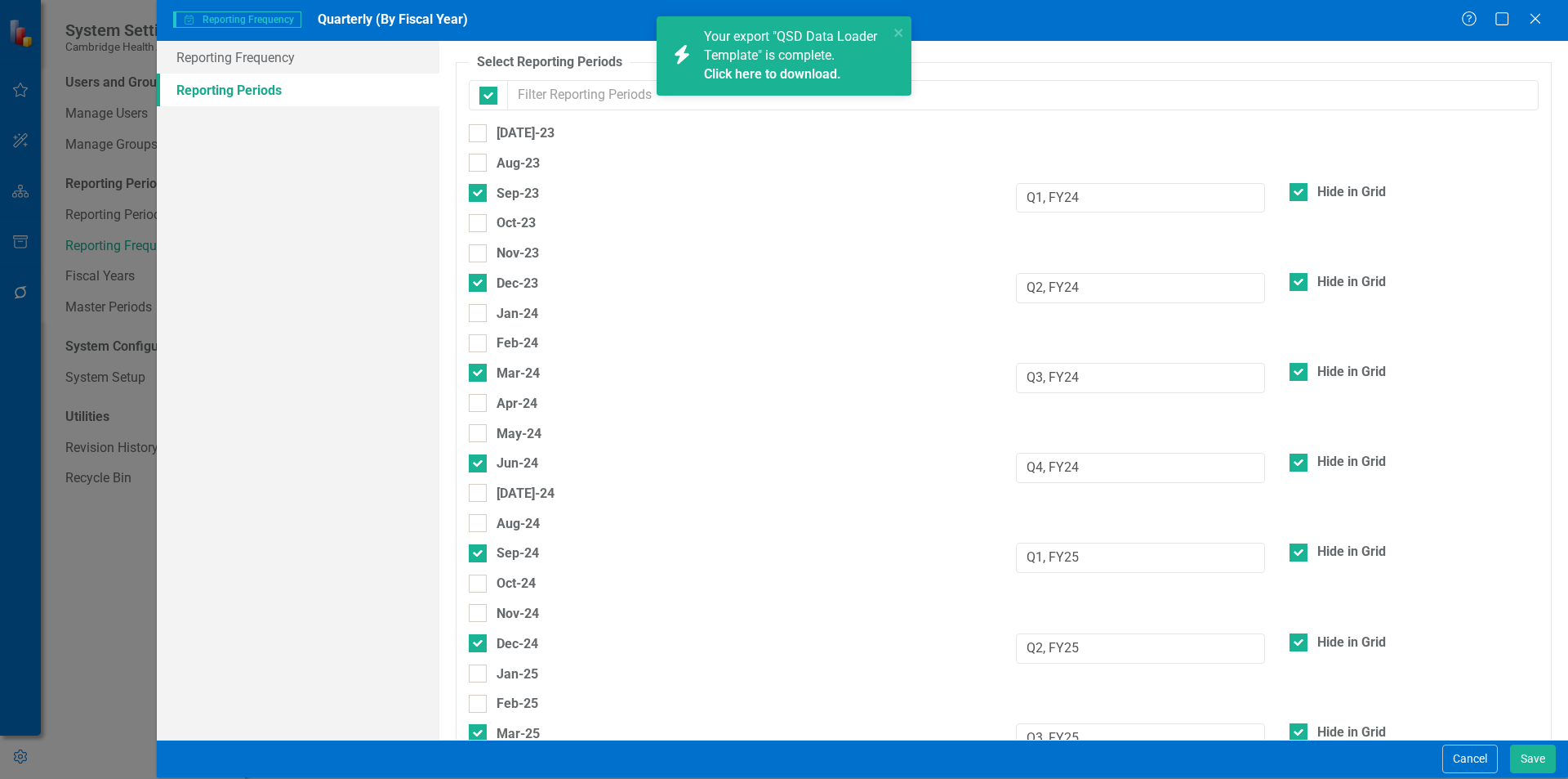
checkbox input "false"
click at [474, 193] on input "Sep-23" at bounding box center [473, 189] width 11 height 11
checkbox input "false"
click at [477, 278] on input "Dec-23" at bounding box center [473, 278] width 11 height 11
checkbox input "false"
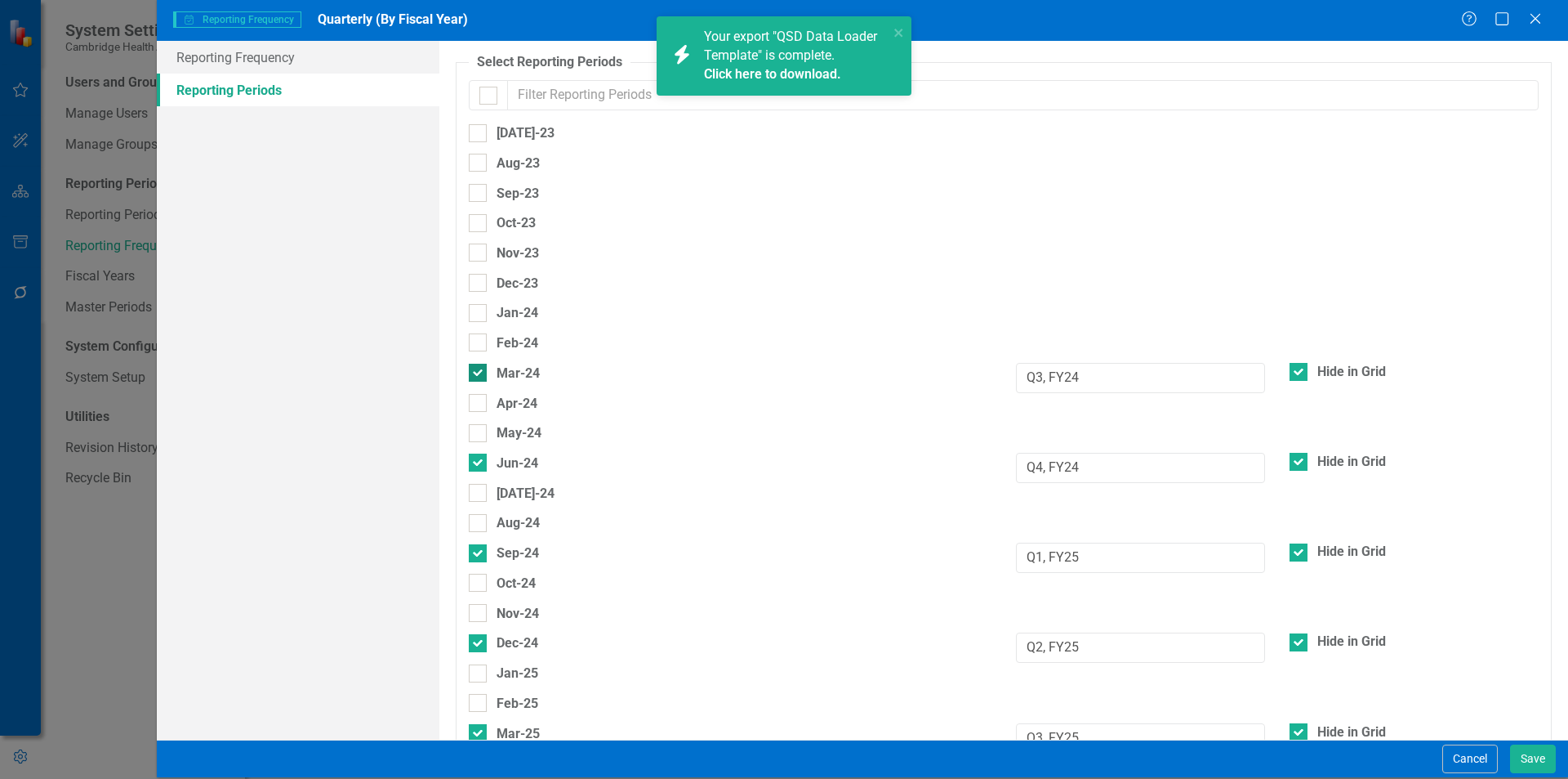
click at [476, 373] on input "Mar-24" at bounding box center [473, 369] width 11 height 11
checkbox input "false"
click at [477, 463] on input "Jun-24" at bounding box center [473, 459] width 11 height 11
checkbox input "false"
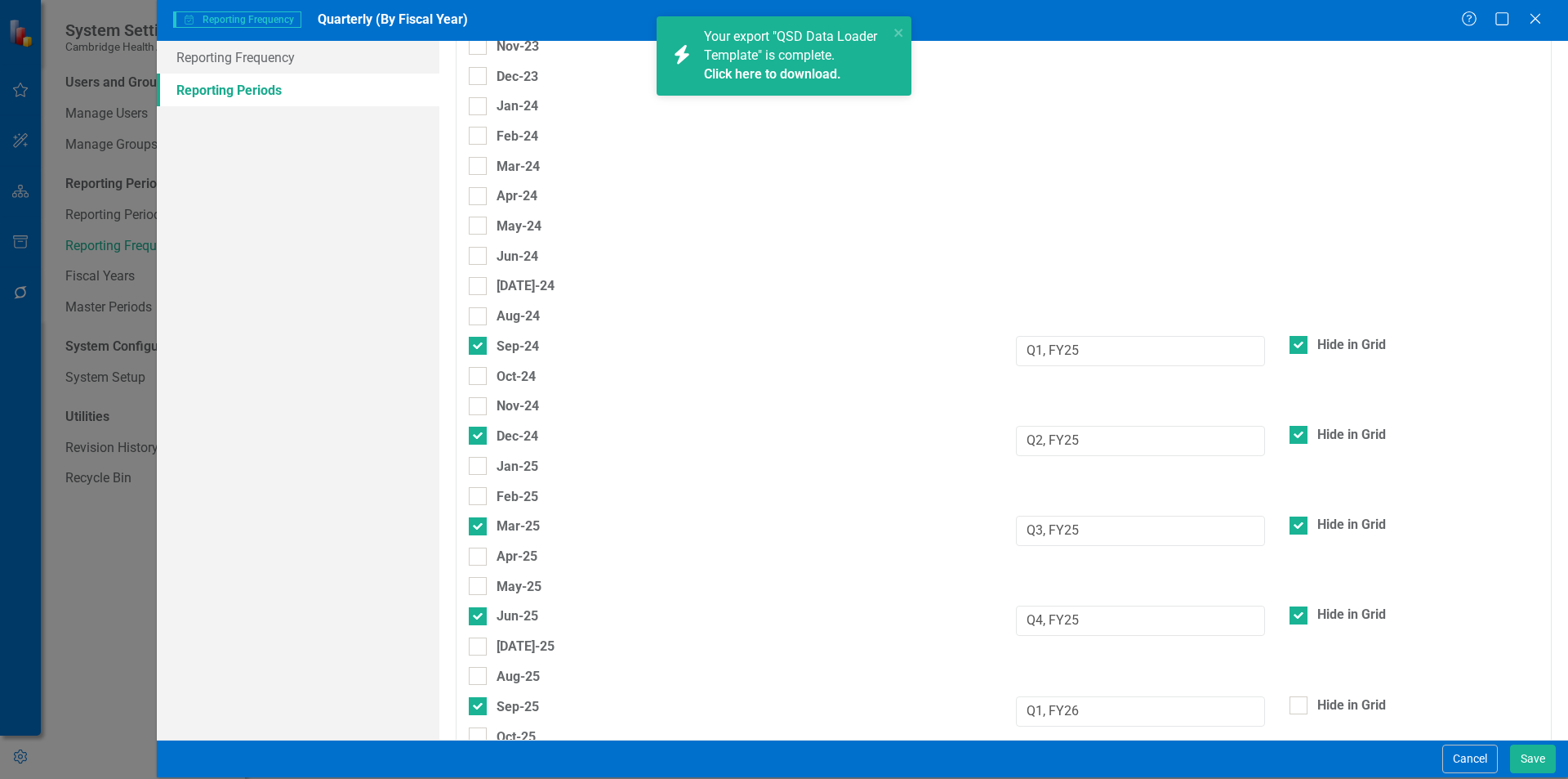
scroll to position [245, 0]
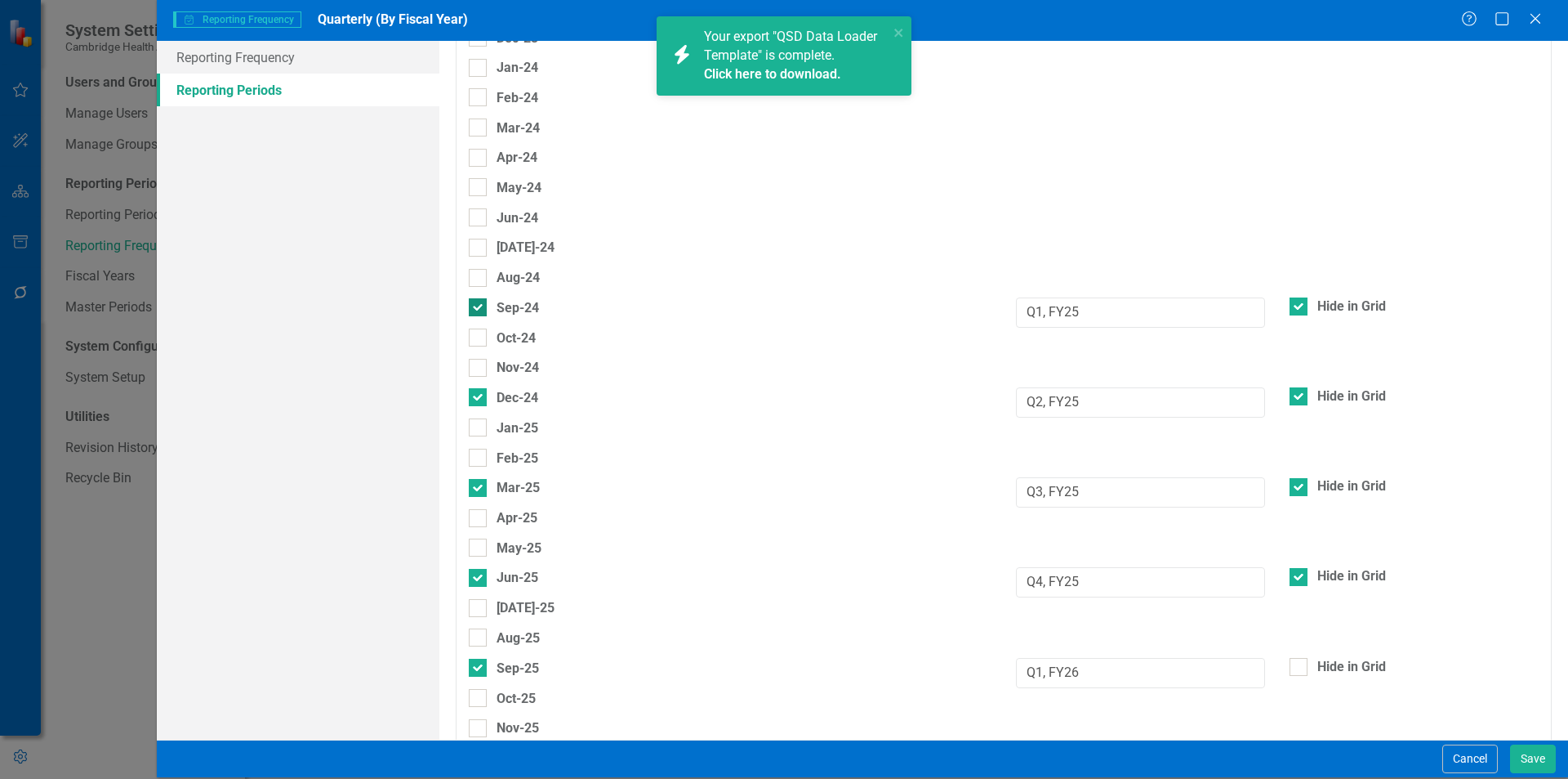
click at [480, 301] on div at bounding box center [477, 307] width 18 height 18
click at [479, 301] on input "Sep-24" at bounding box center [473, 303] width 11 height 11
checkbox input "false"
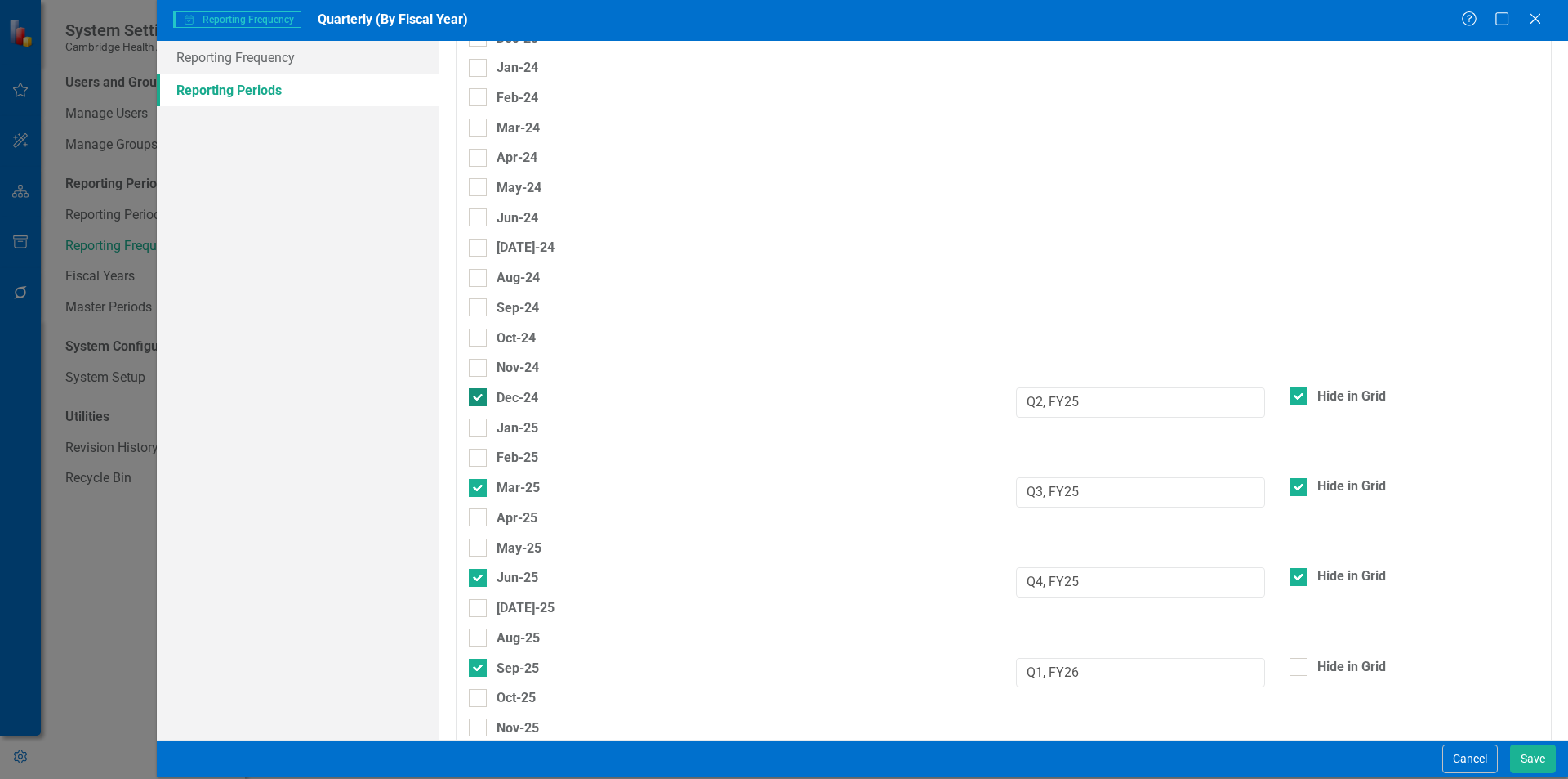
click at [478, 396] on input "Dec-24" at bounding box center [473, 393] width 11 height 11
checkbox input "false"
click at [482, 487] on div at bounding box center [477, 487] width 18 height 18
click at [479, 487] on input "Mar-25" at bounding box center [473, 483] width 11 height 11
checkbox input "false"
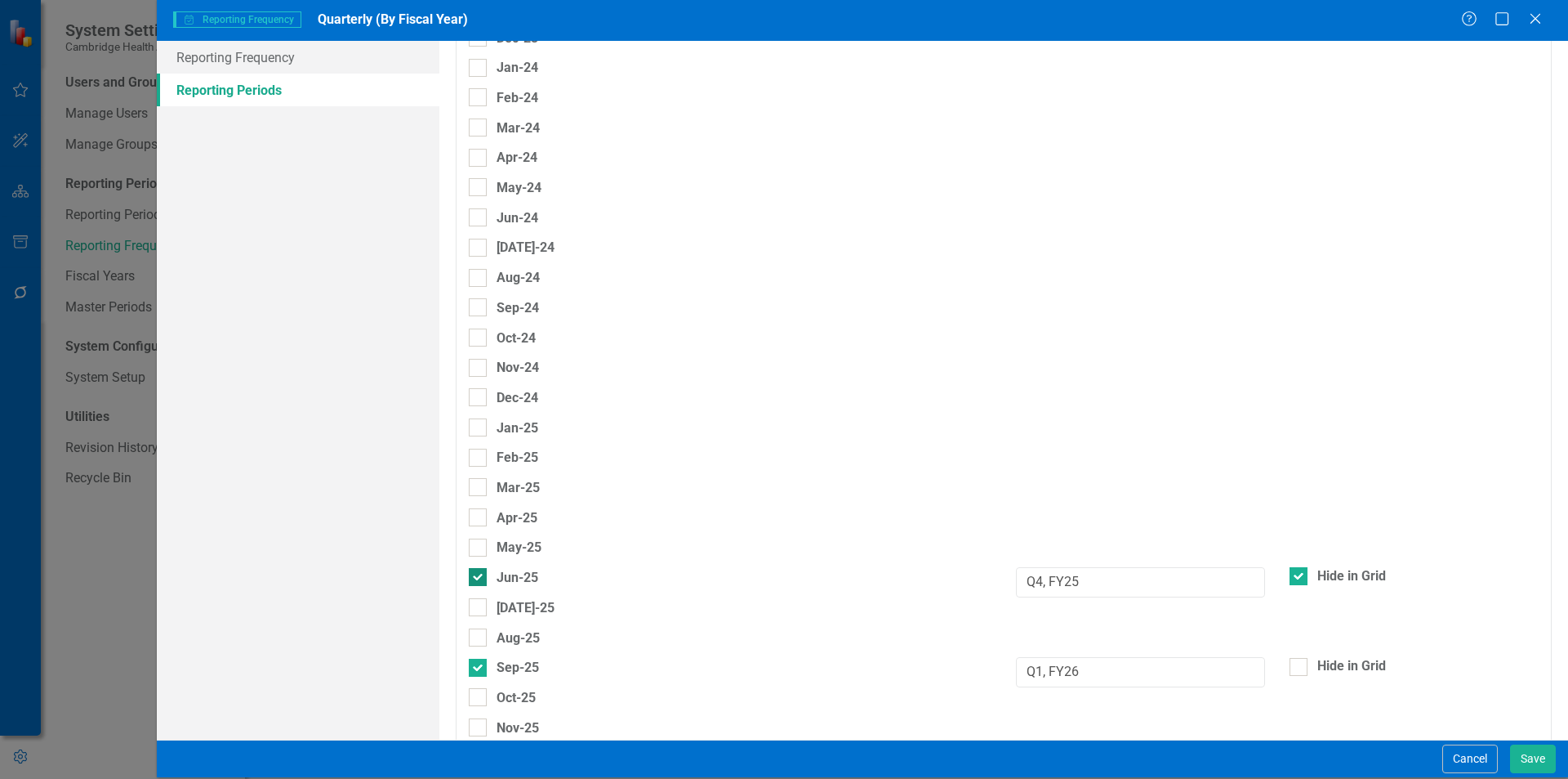
click at [481, 570] on div at bounding box center [477, 577] width 18 height 18
click at [479, 570] on input "Jun-25" at bounding box center [473, 573] width 11 height 11
checkbox input "false"
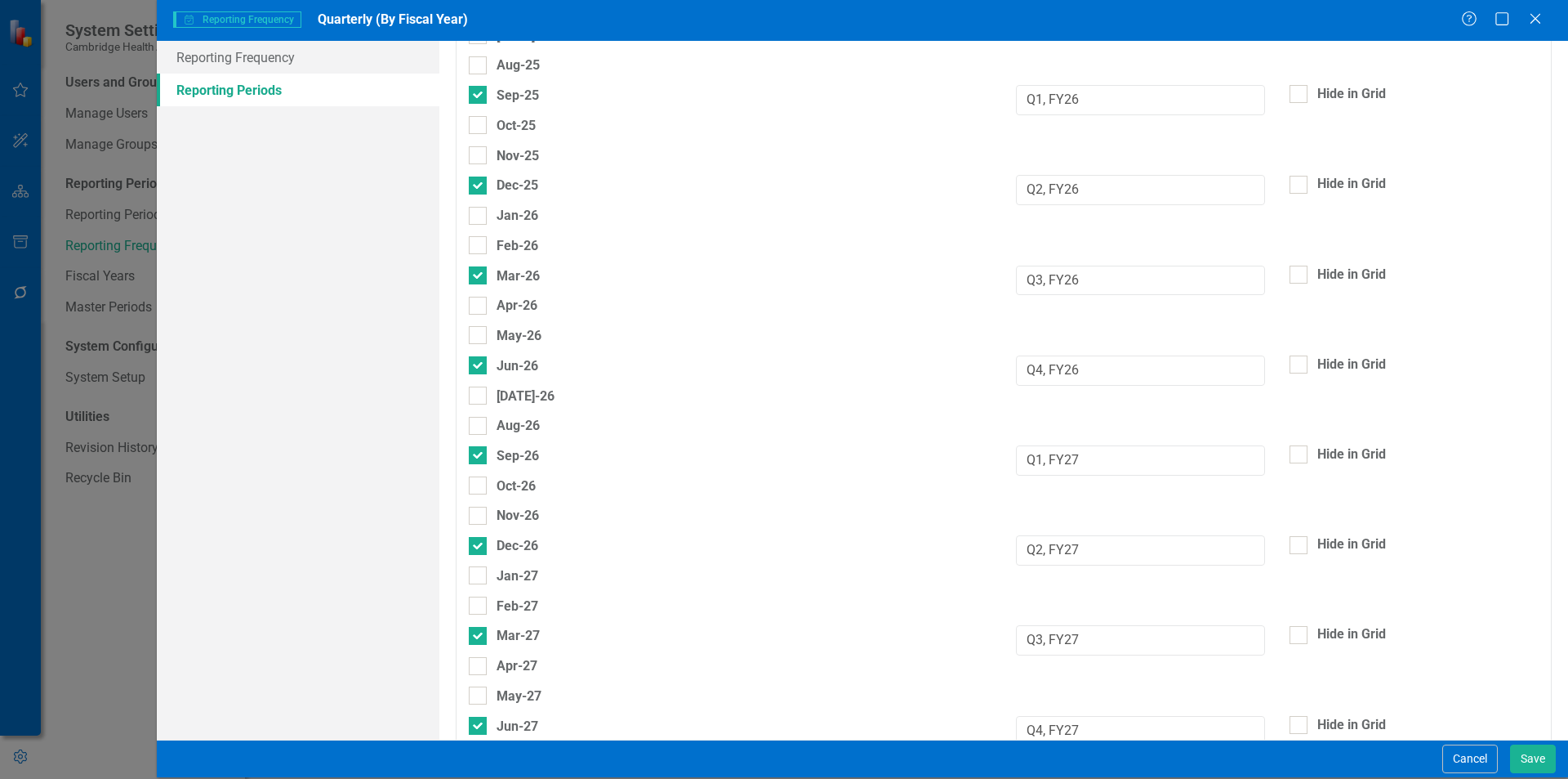
scroll to position [1016, 0]
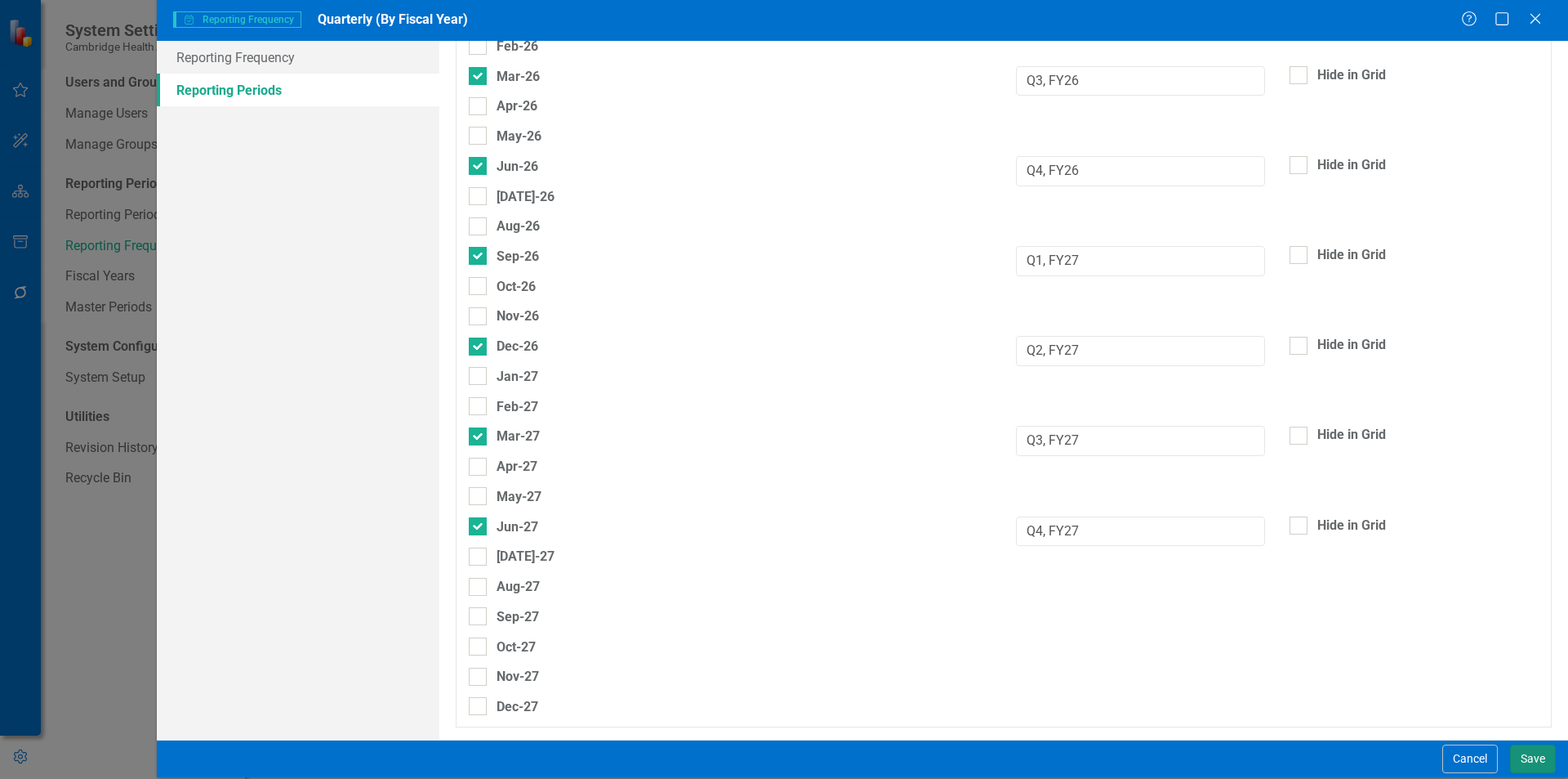
click at [1534, 756] on button "Save" at bounding box center [1533, 758] width 46 height 29
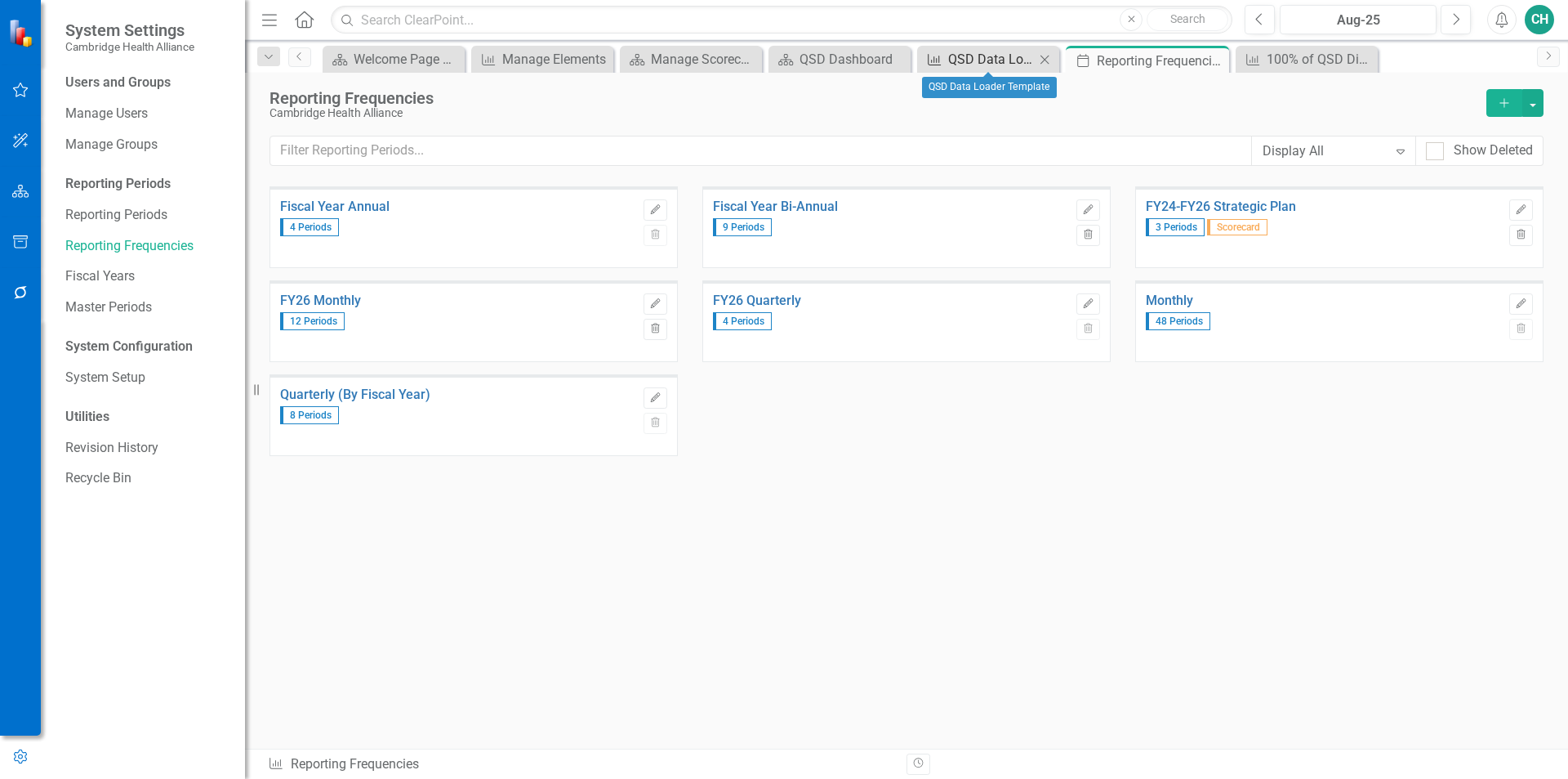
click at [970, 51] on div "QSD Data Loader Template" at bounding box center [991, 59] width 87 height 20
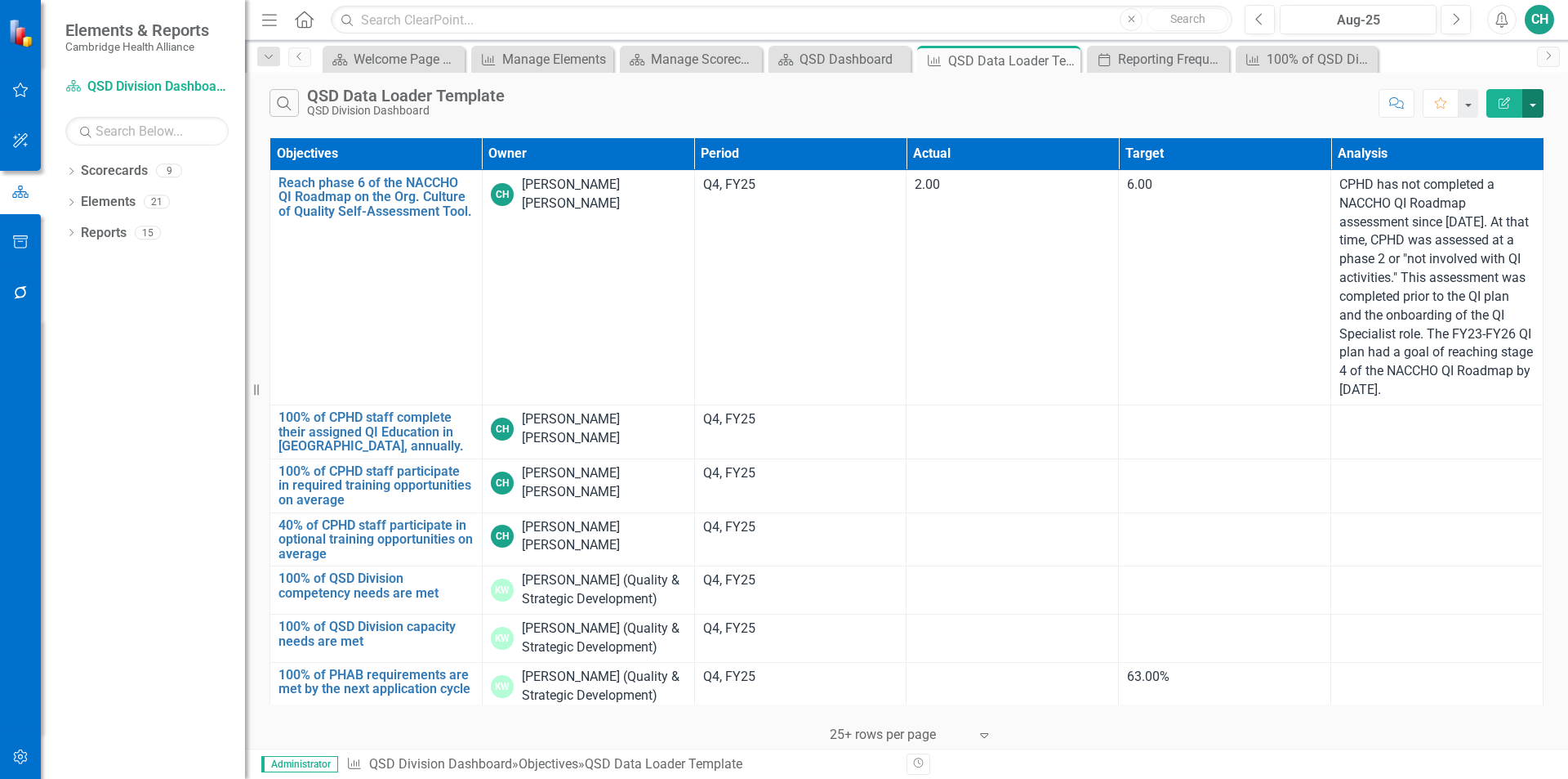
click at [1537, 94] on button "button" at bounding box center [1532, 103] width 21 height 29
click at [1507, 195] on link "Excel Export to Excel" at bounding box center [1477, 196] width 129 height 30
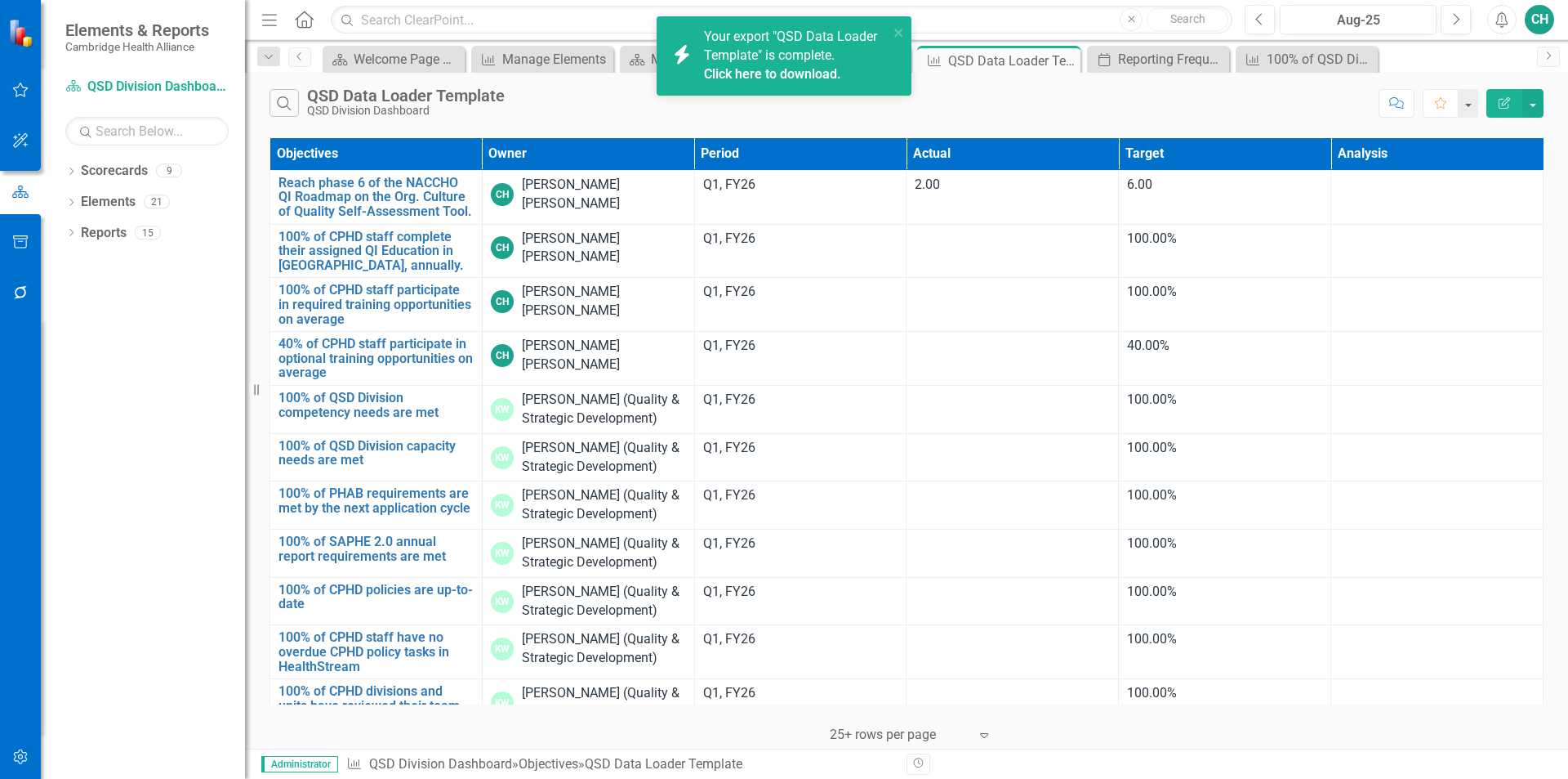
click at [798, 82] on div "Click here to download." at bounding box center [793, 75] width 180 height 19
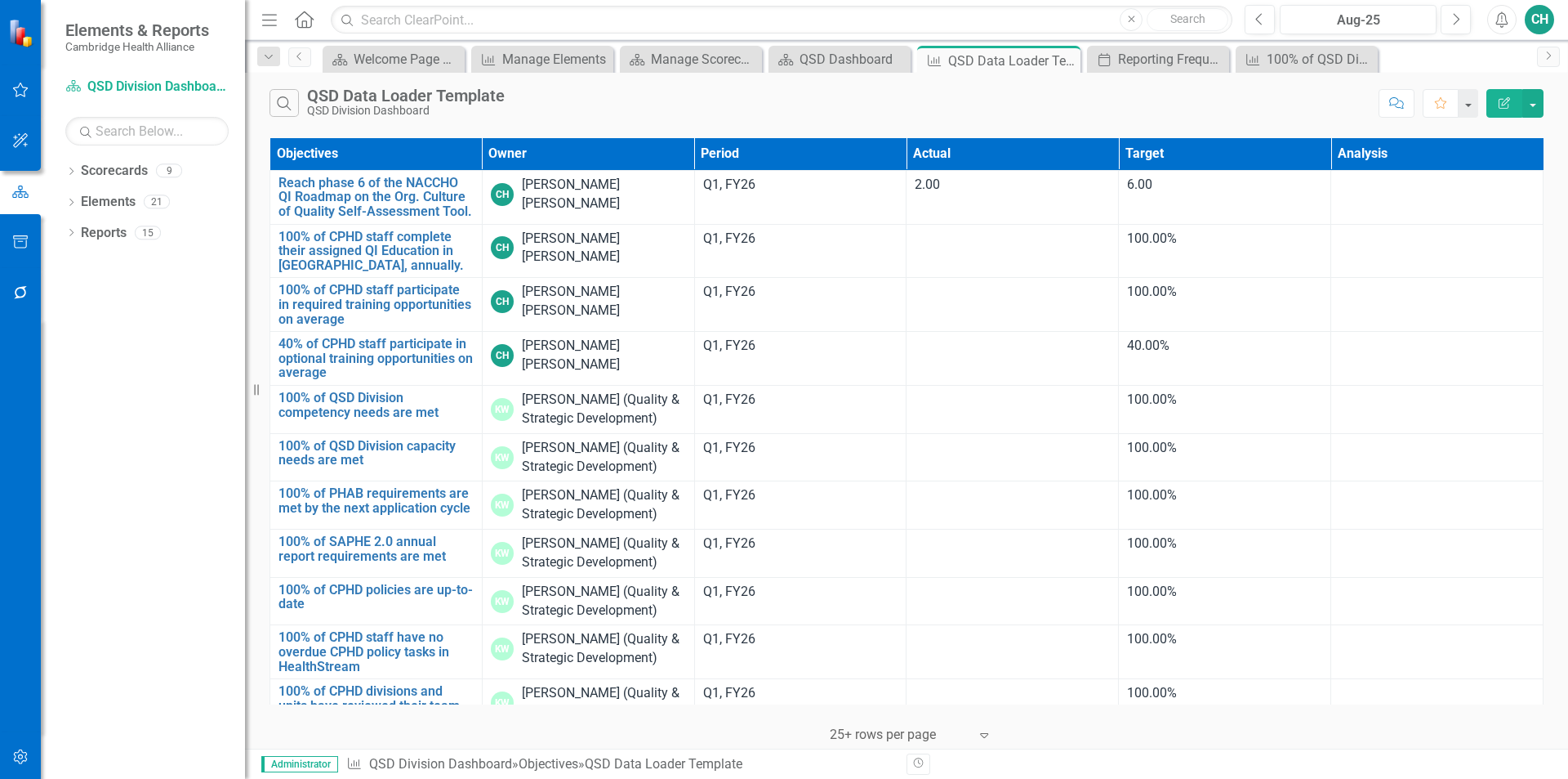
click at [1394, 134] on div "Objectives Owner Period Actual Target Analysis Reach phase 6 of the NACCHO QI R…" at bounding box center [906, 441] width 1323 height 614
click at [596, 58] on icon "Close" at bounding box center [598, 59] width 16 height 13
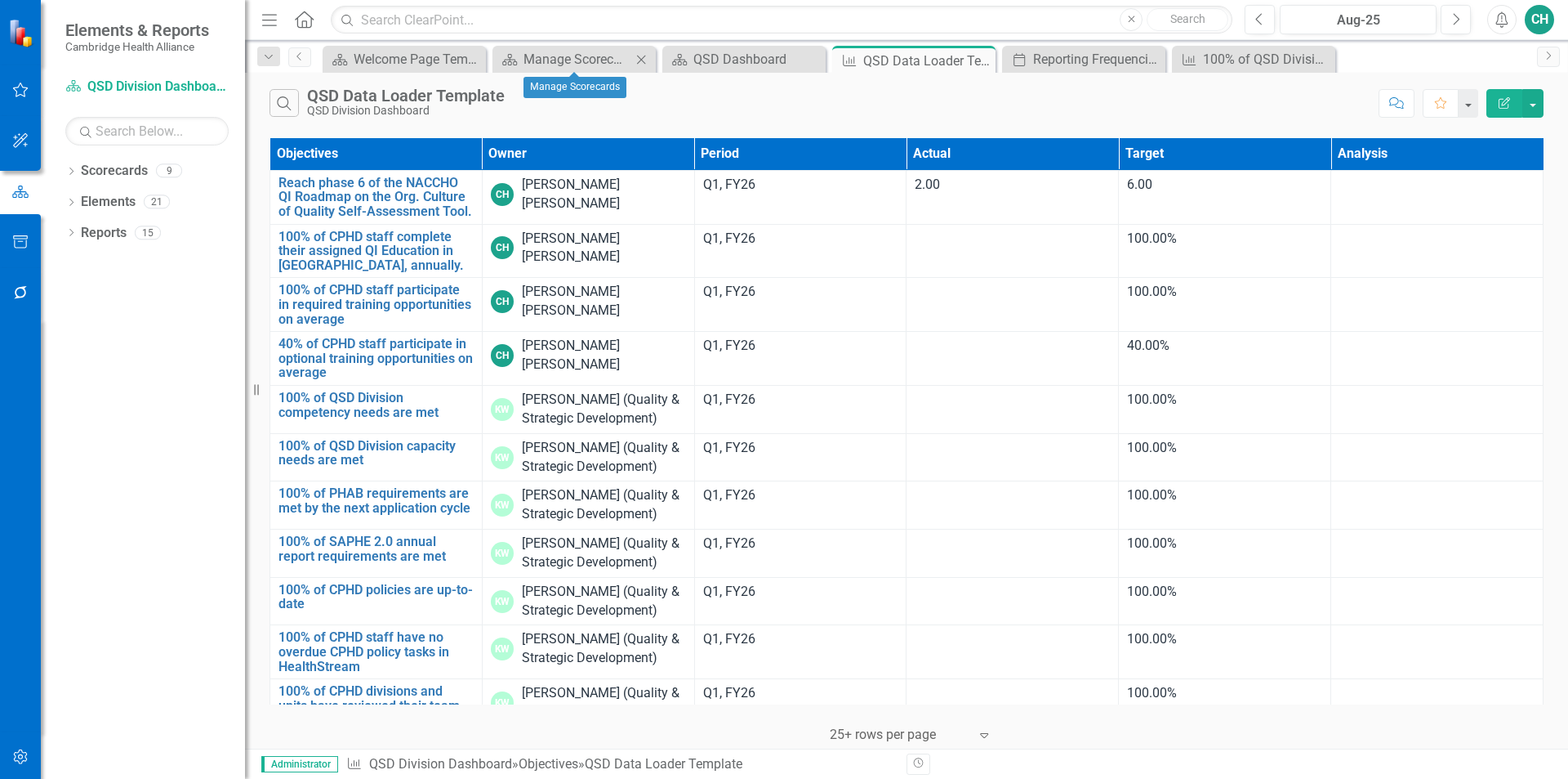
click at [638, 56] on icon at bounding box center [641, 59] width 9 height 9
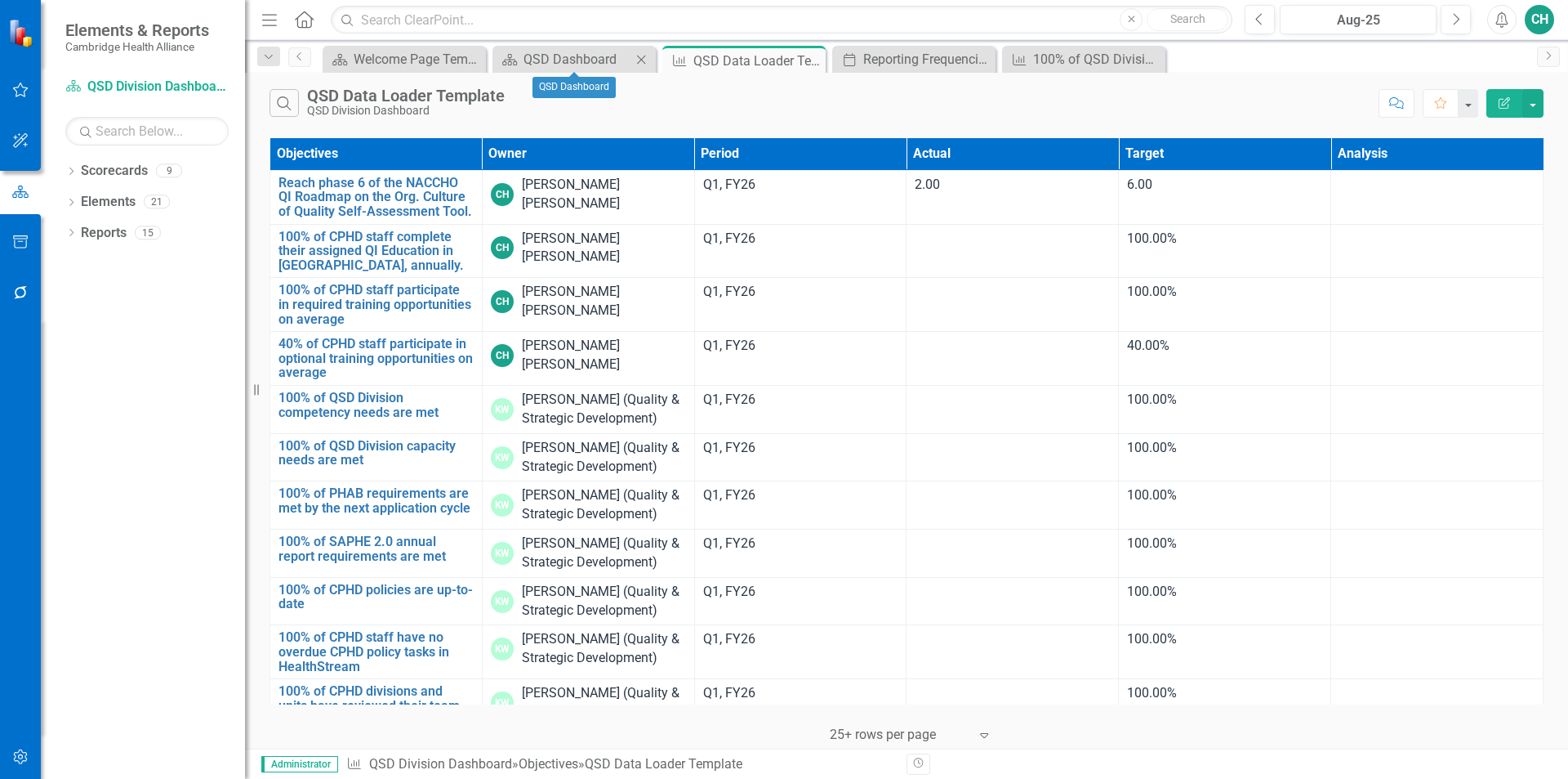
click at [639, 57] on icon at bounding box center [641, 59] width 9 height 9
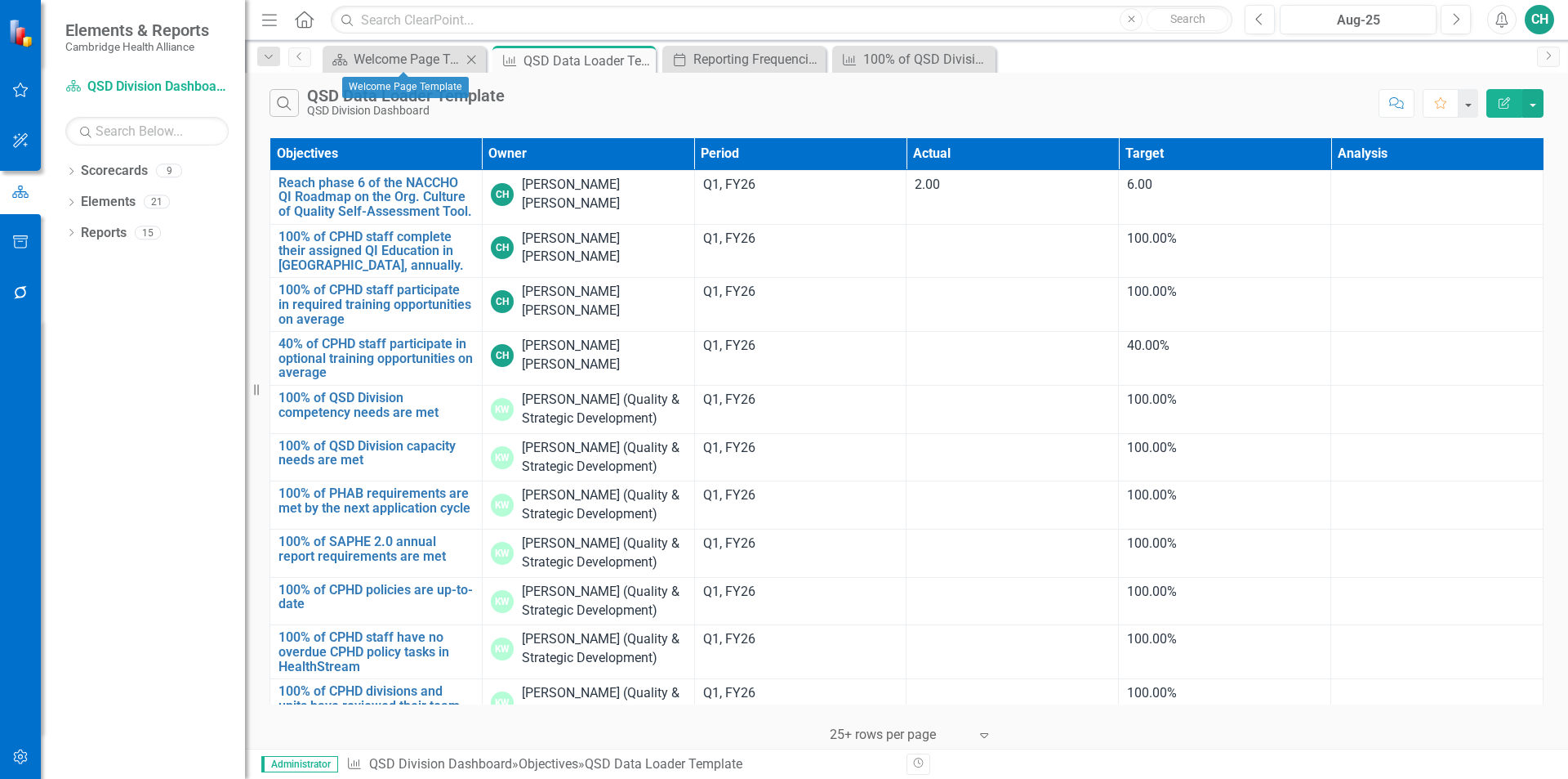
click at [475, 57] on icon "Close" at bounding box center [471, 59] width 16 height 13
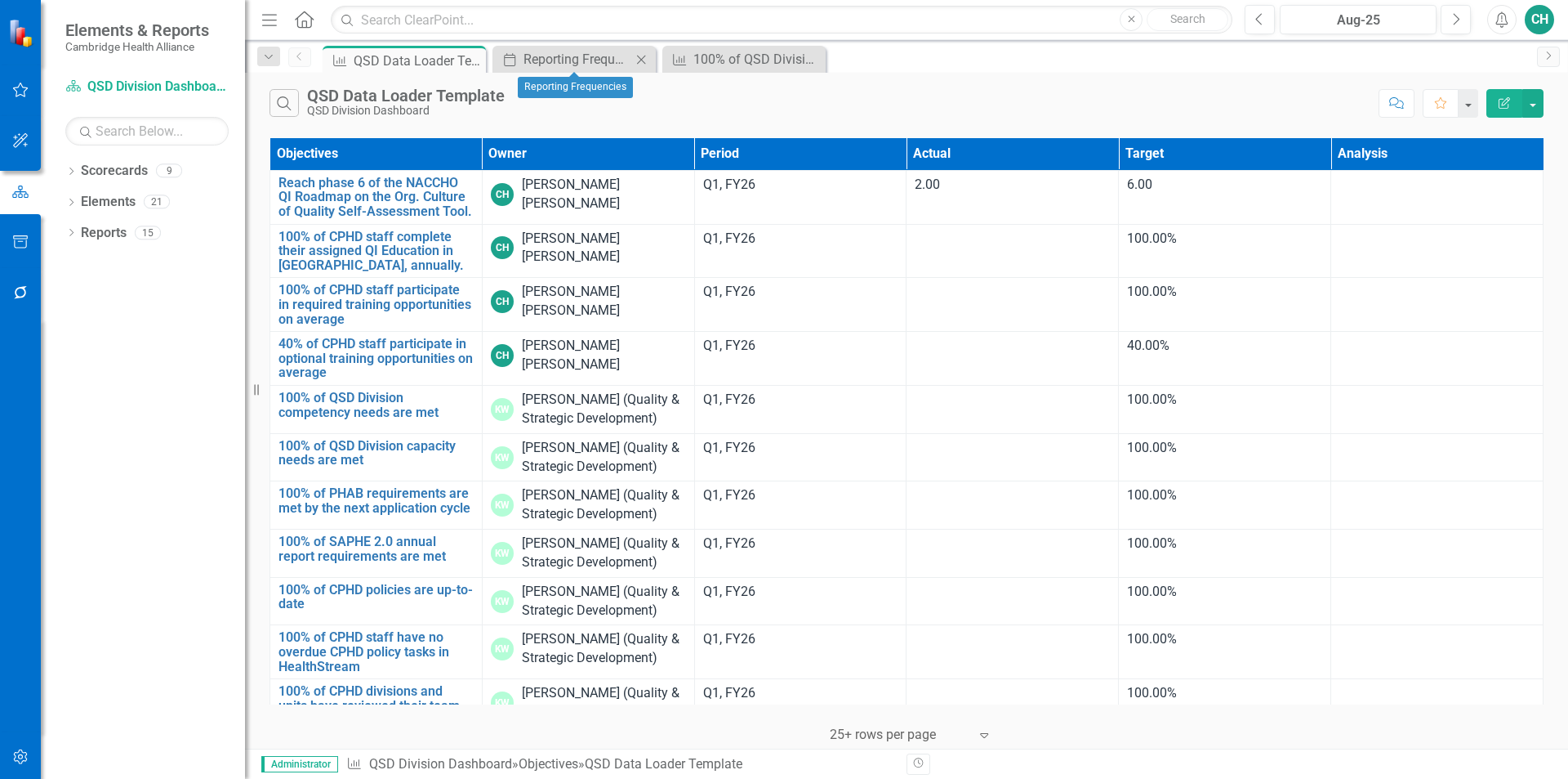
click at [638, 58] on icon "Close" at bounding box center [641, 59] width 16 height 13
click at [642, 57] on icon "Close" at bounding box center [641, 59] width 16 height 13
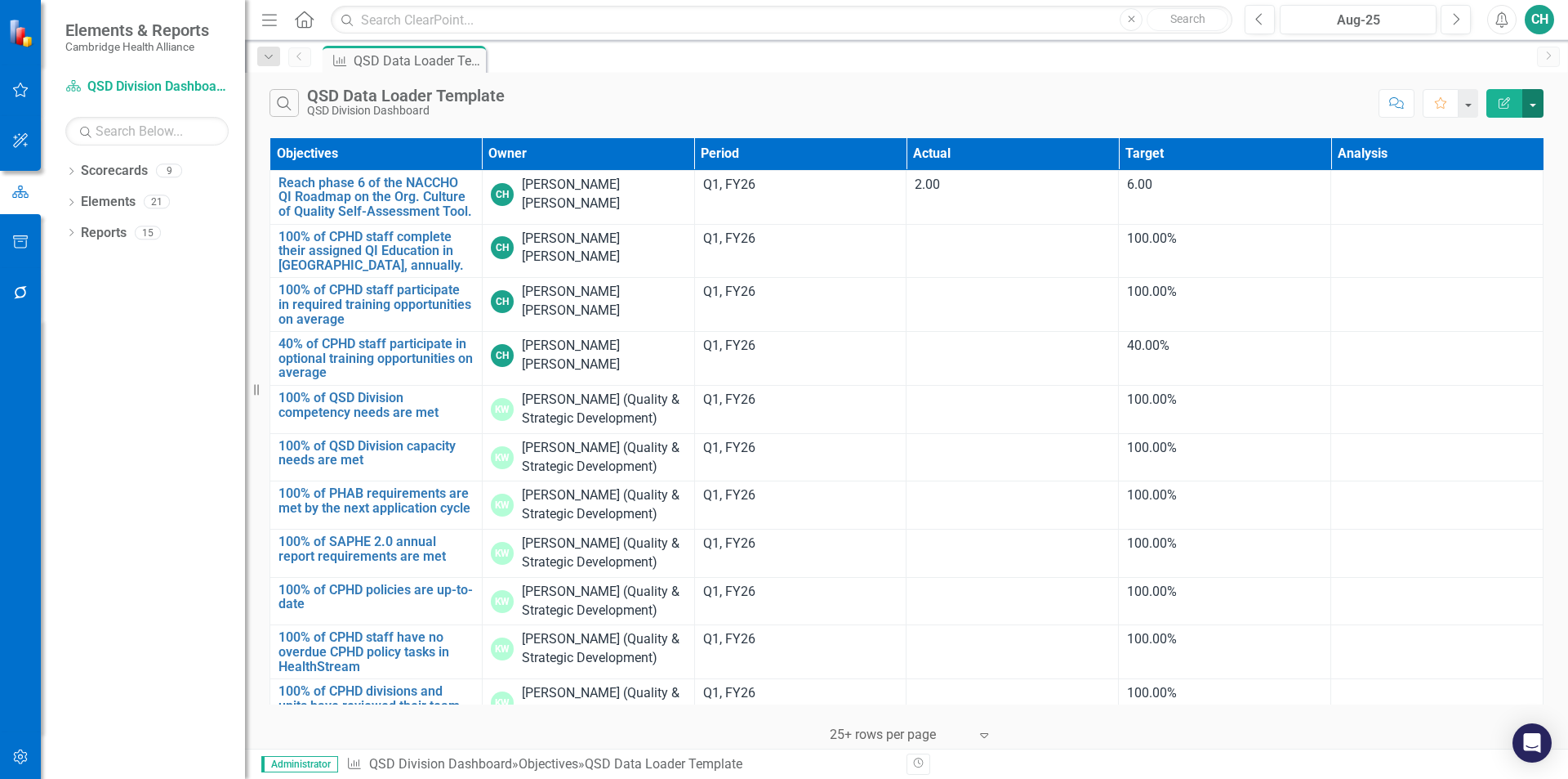
click at [1533, 107] on button "button" at bounding box center [1532, 103] width 21 height 29
click at [1485, 193] on link "Excel Export to Excel" at bounding box center [1477, 196] width 129 height 30
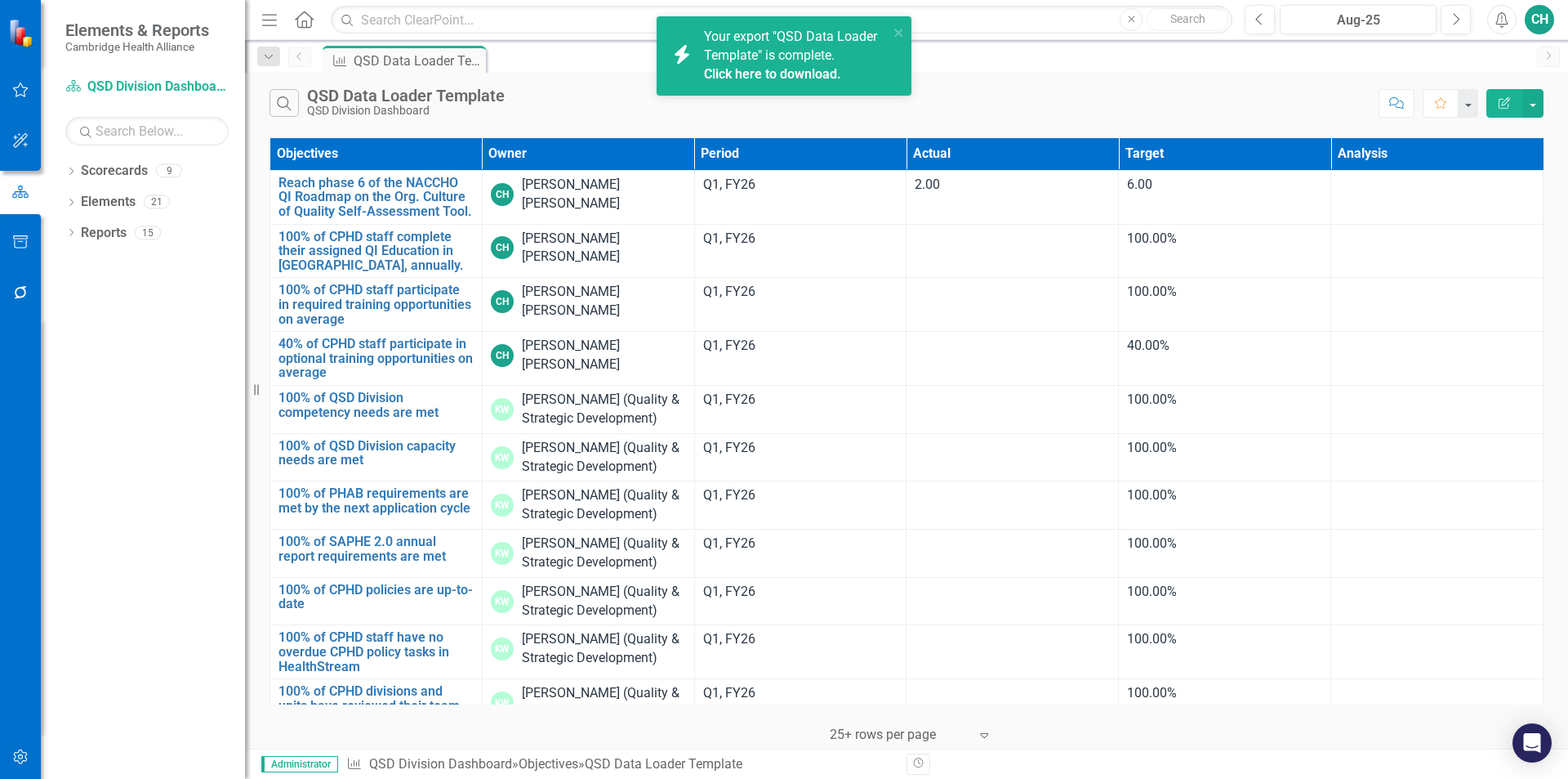
click at [798, 69] on link "Click here to download." at bounding box center [773, 74] width 138 height 16
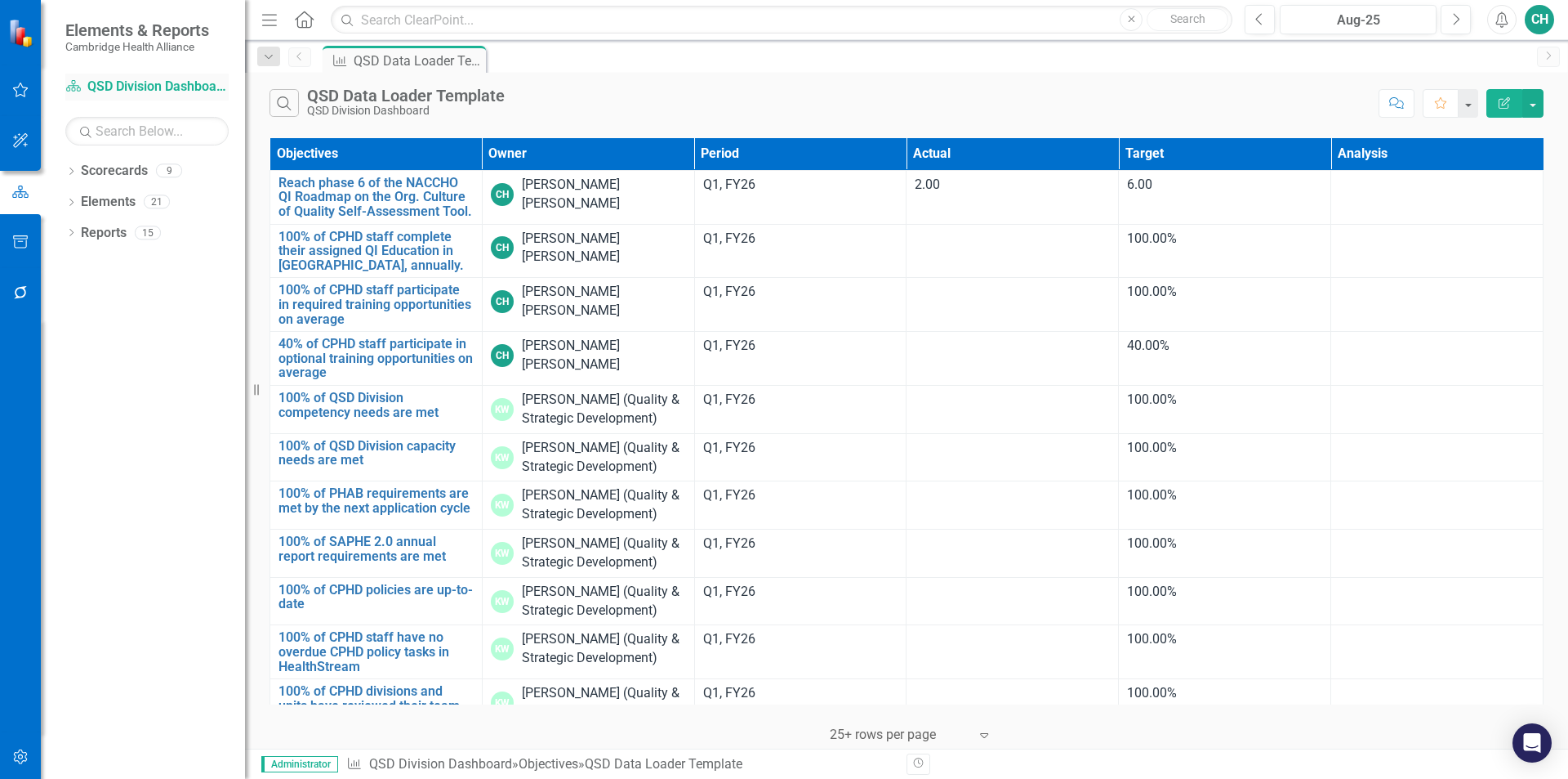
click at [134, 79] on link "Scorecard QSD Division Dashboard" at bounding box center [148, 87] width 163 height 19
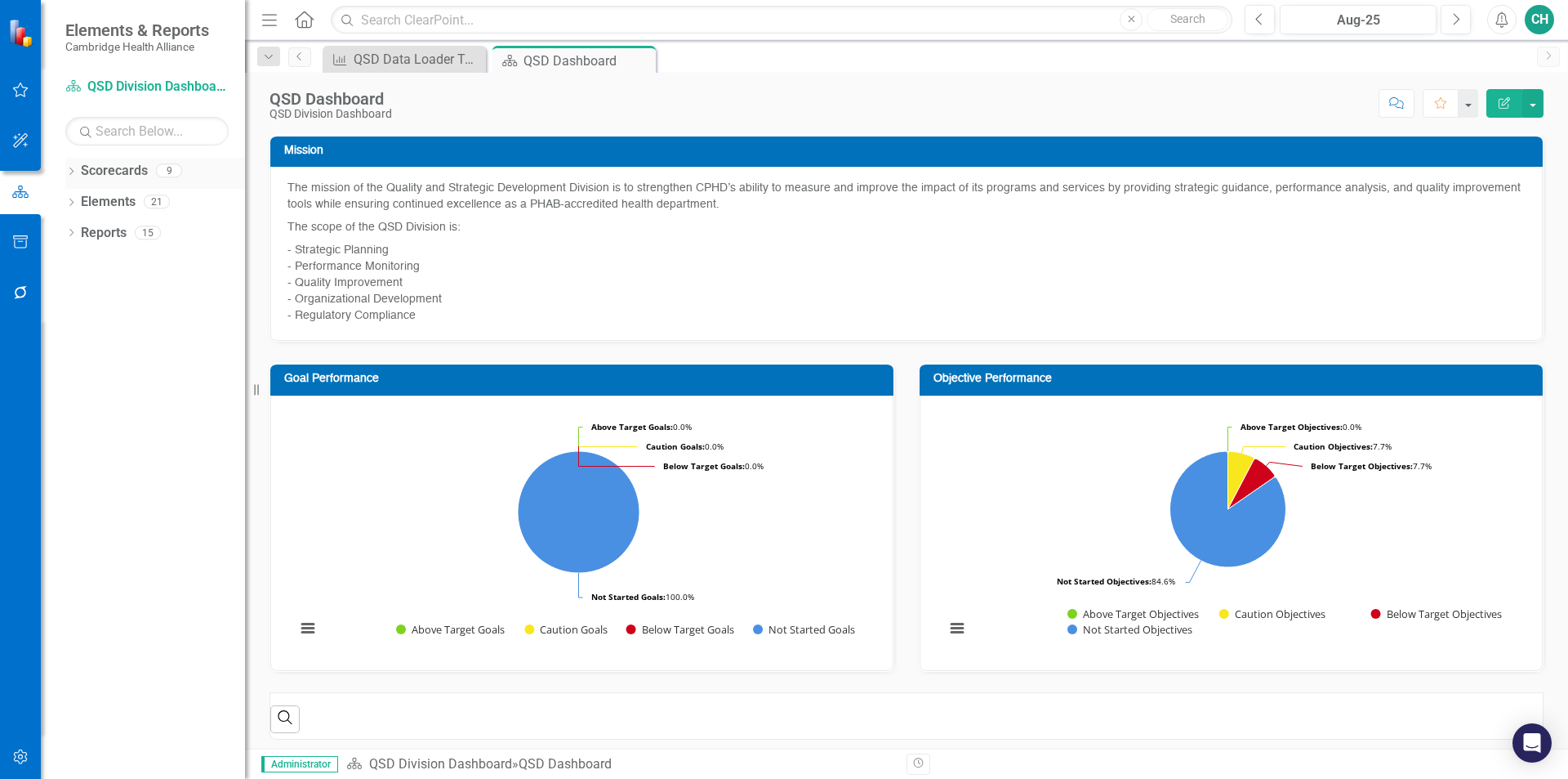
click at [74, 175] on icon "Dropdown" at bounding box center [71, 173] width 11 height 9
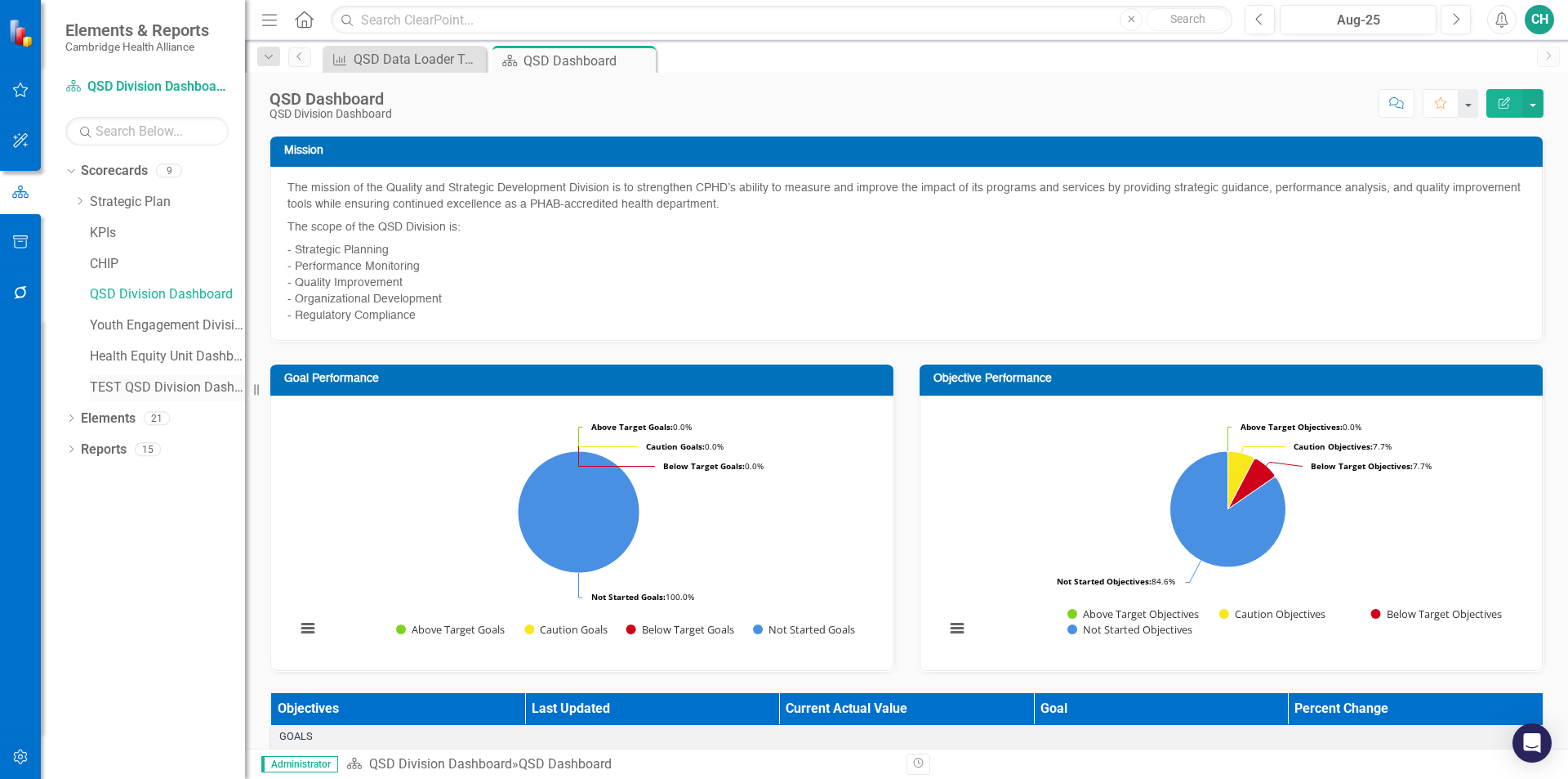
click at [161, 391] on link "TEST QSD Division Dashboard" at bounding box center [167, 387] width 156 height 19
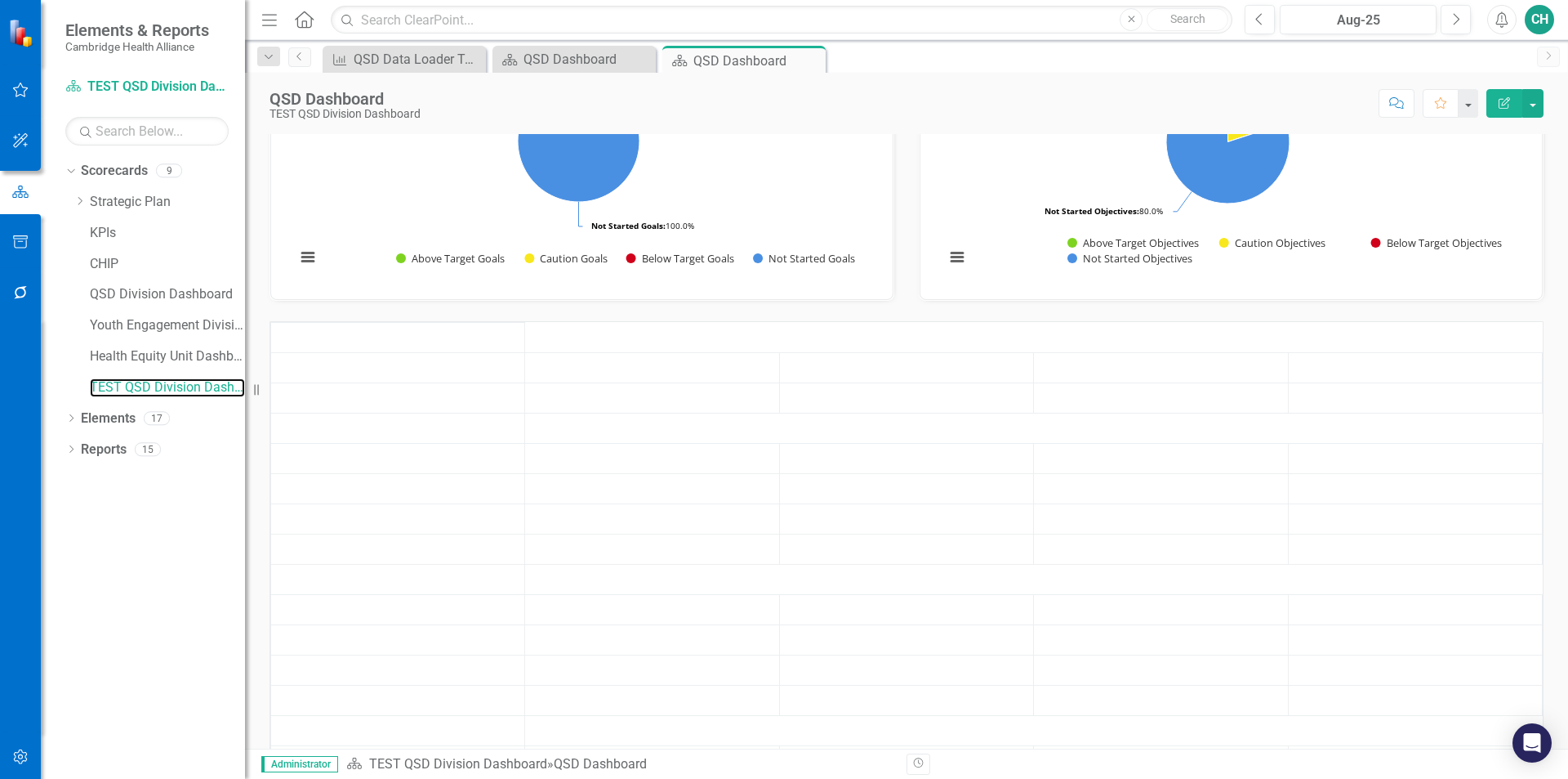
scroll to position [341, 0]
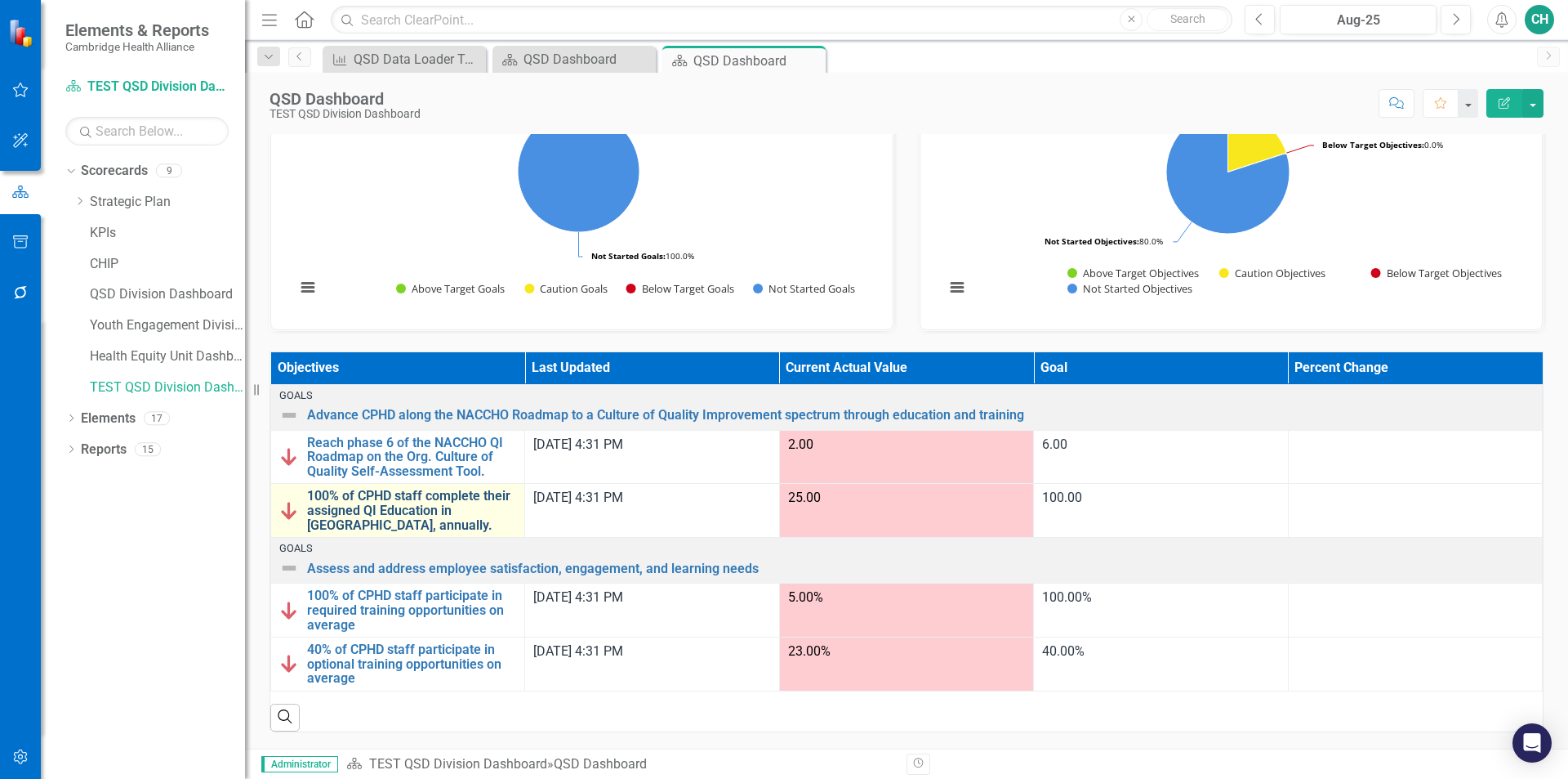
click at [419, 499] on link "100% of CPHD staff complete their assigned QI Education in [GEOGRAPHIC_DATA], a…" at bounding box center [412, 510] width 209 height 43
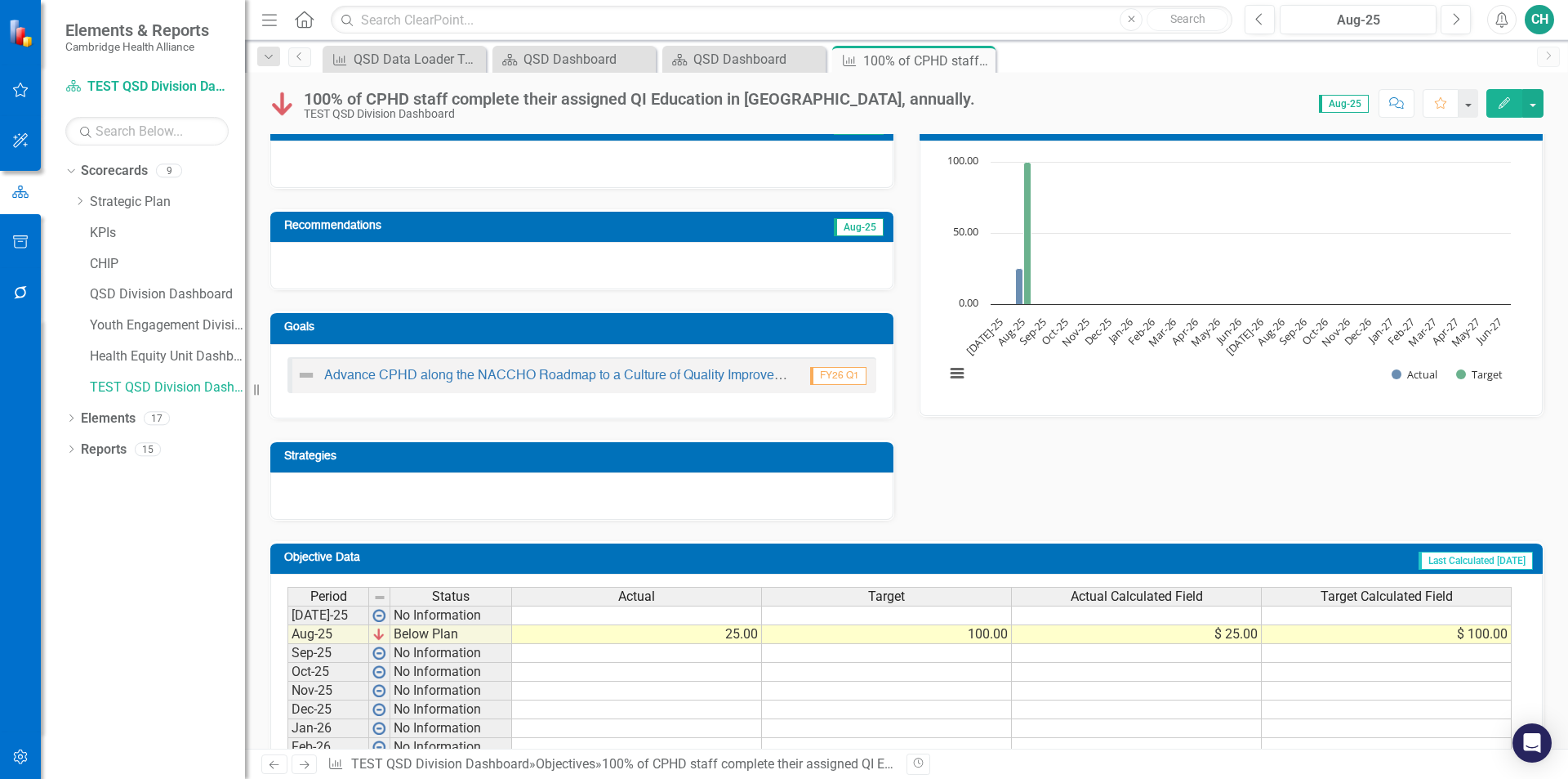
scroll to position [82, 0]
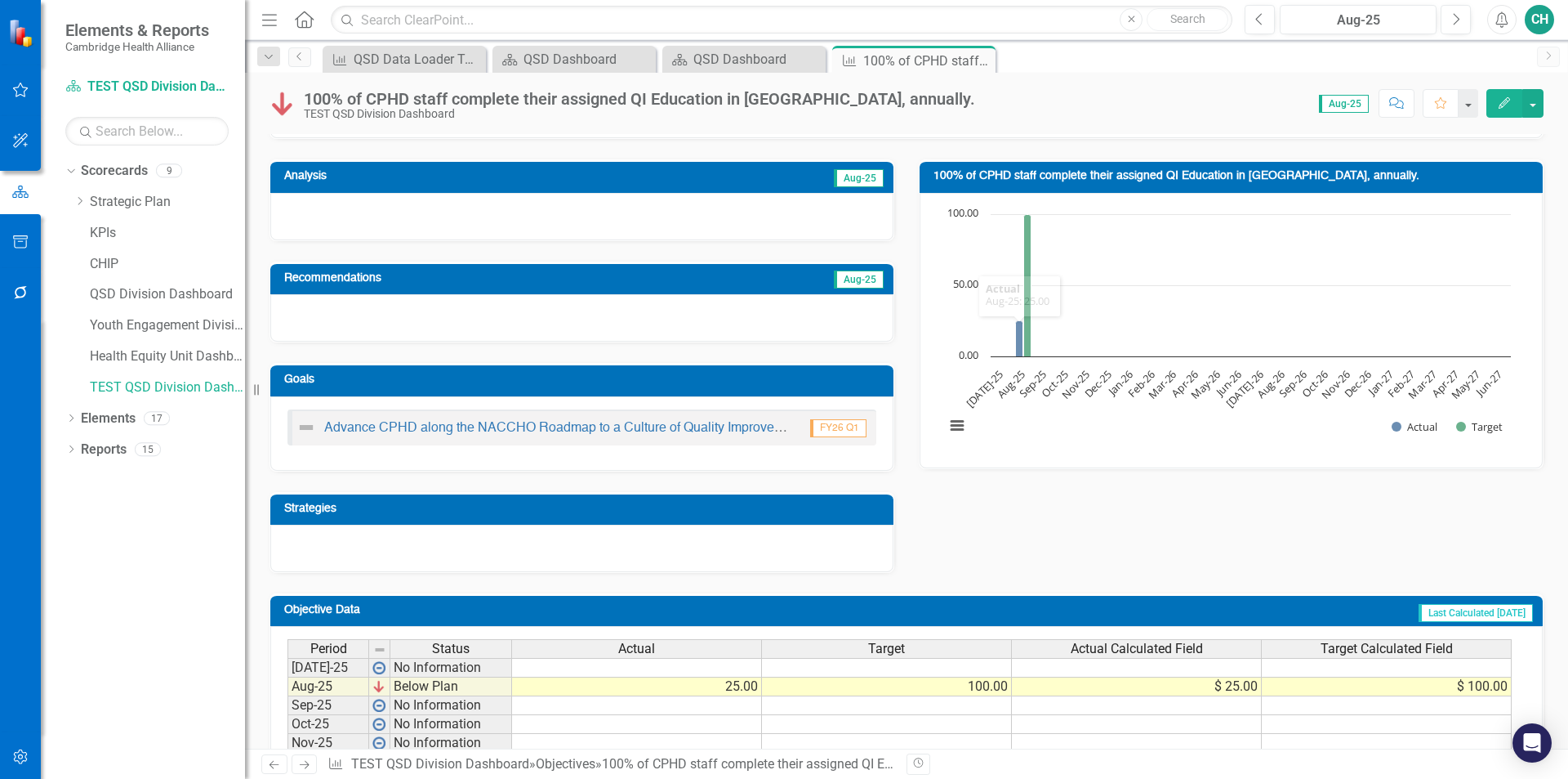
click at [1502, 102] on icon "Edit" at bounding box center [1504, 103] width 15 height 11
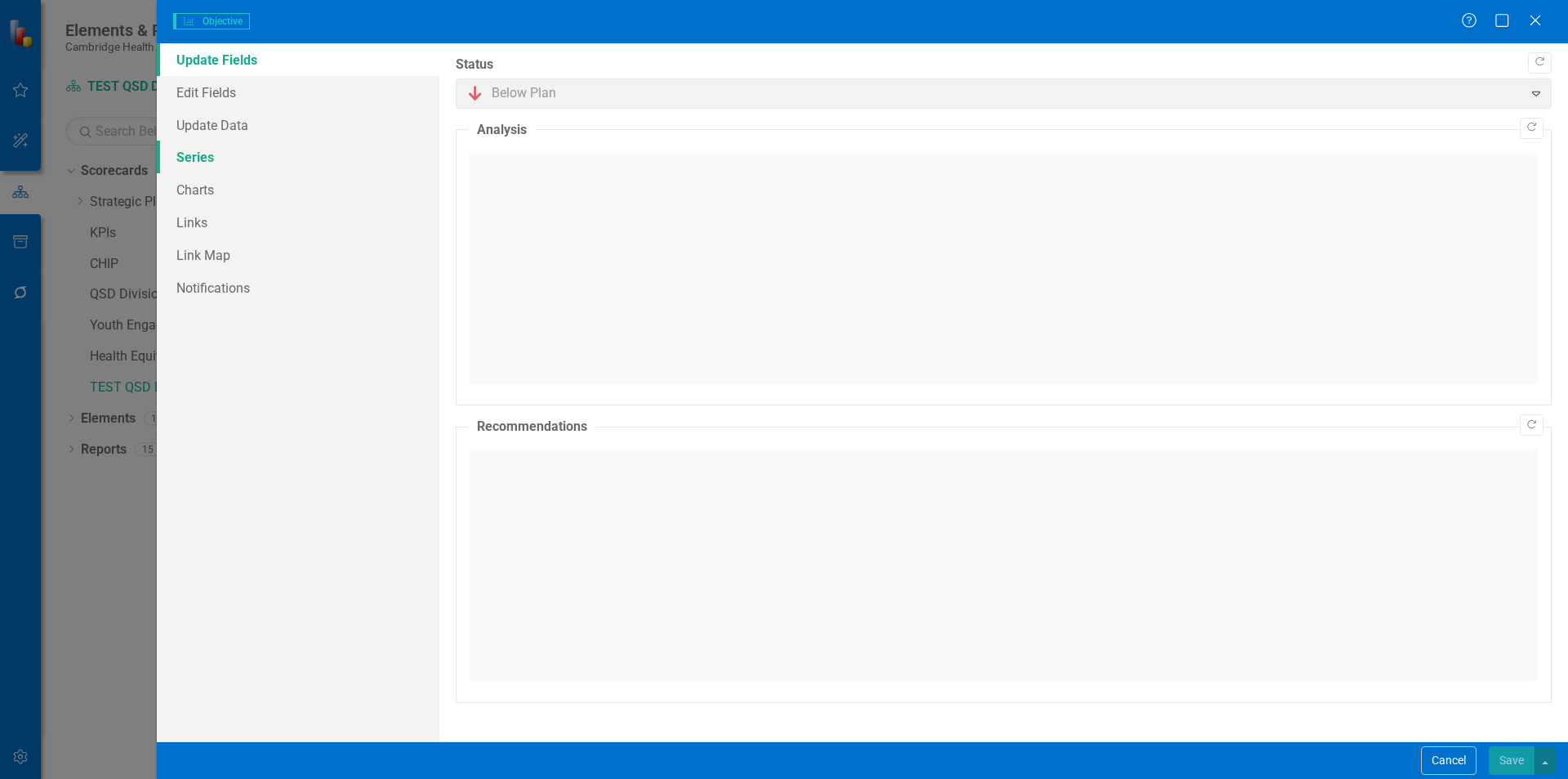
click at [204, 161] on link "Series" at bounding box center [298, 157] width 283 height 33
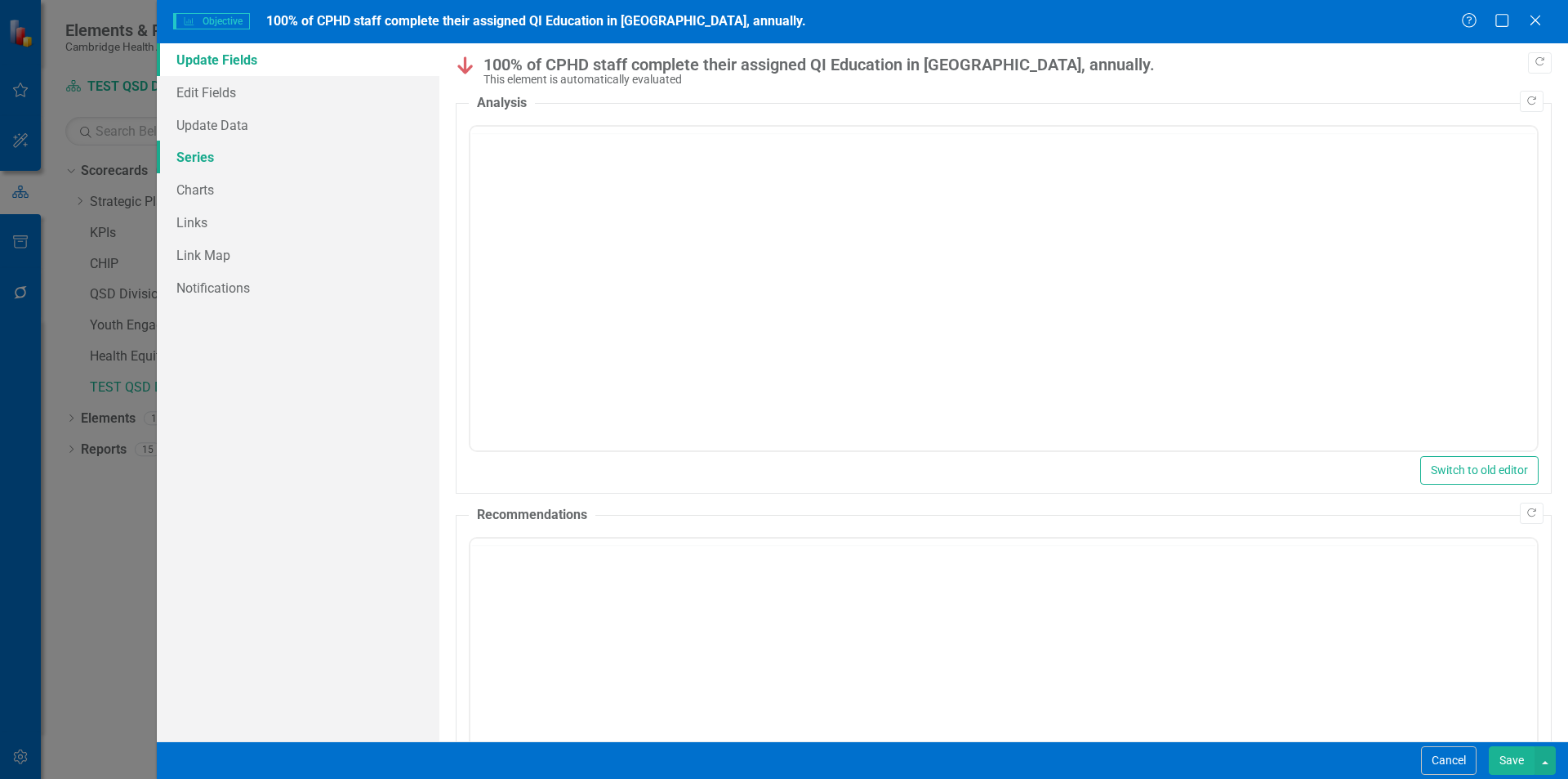
click at [201, 165] on link "Series" at bounding box center [298, 157] width 283 height 33
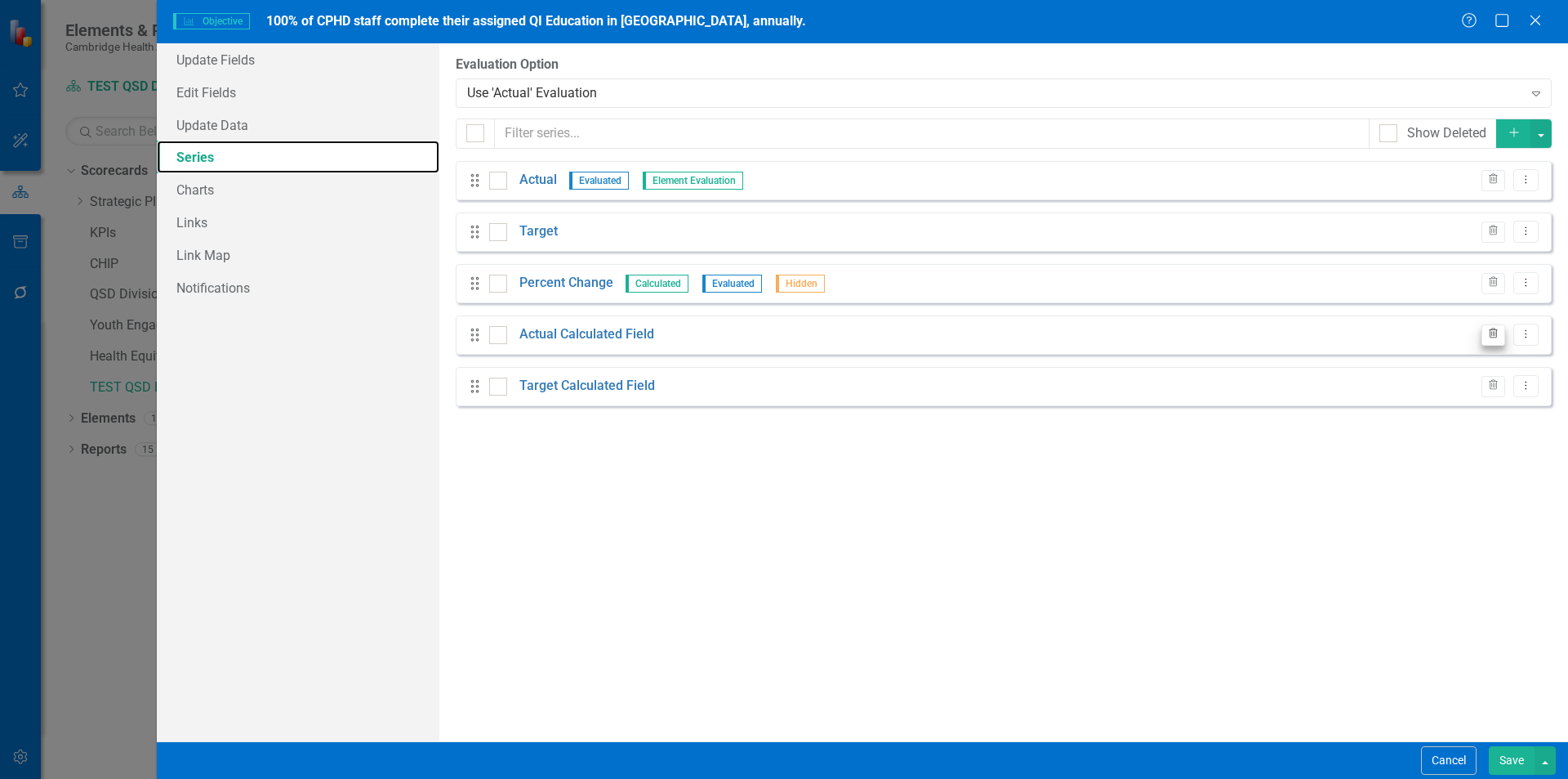
scroll to position [0, 0]
click at [1489, 332] on icon "Trash" at bounding box center [1493, 334] width 12 height 10
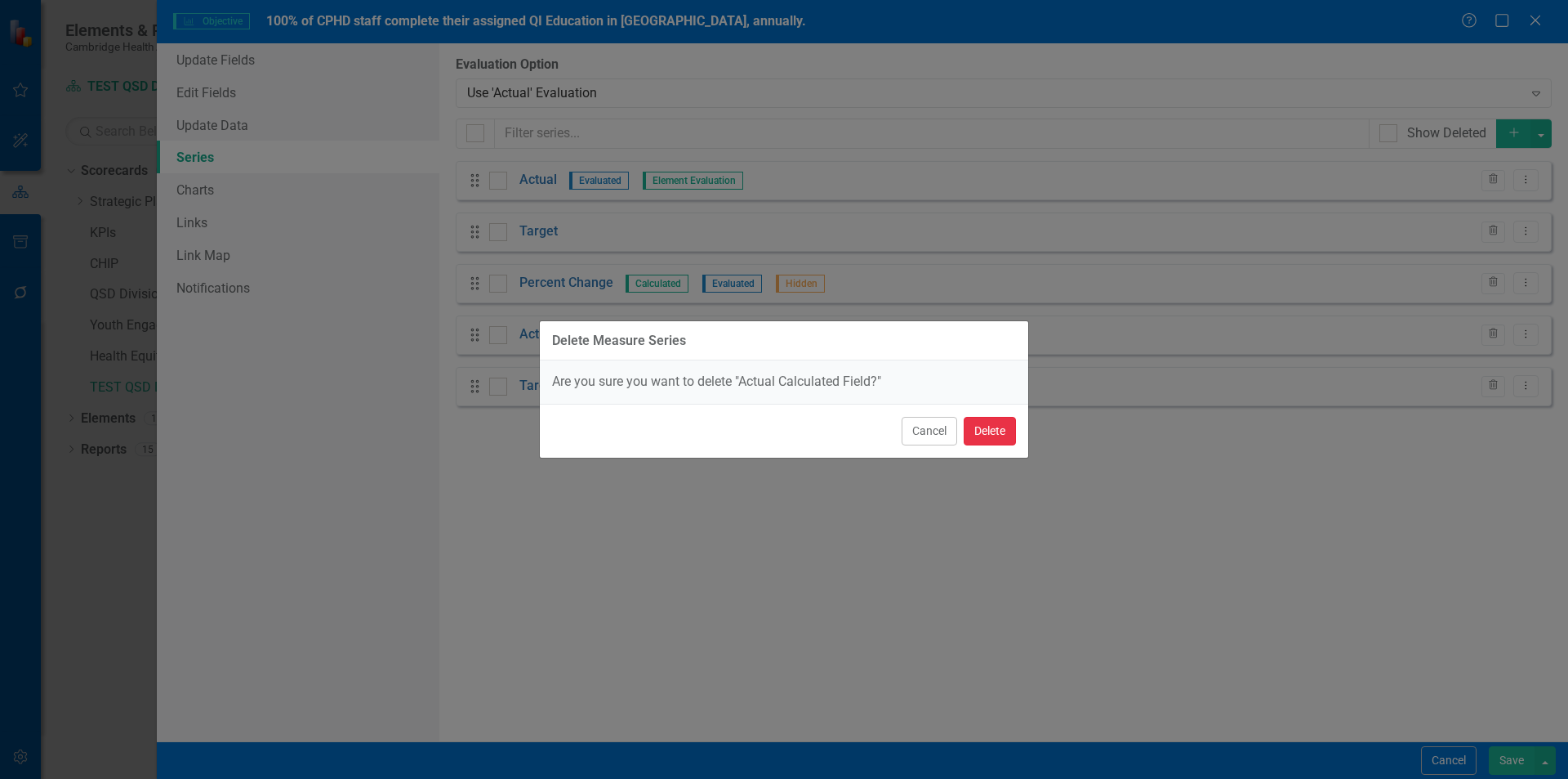
click at [1007, 428] on button "Delete" at bounding box center [990, 431] width 52 height 29
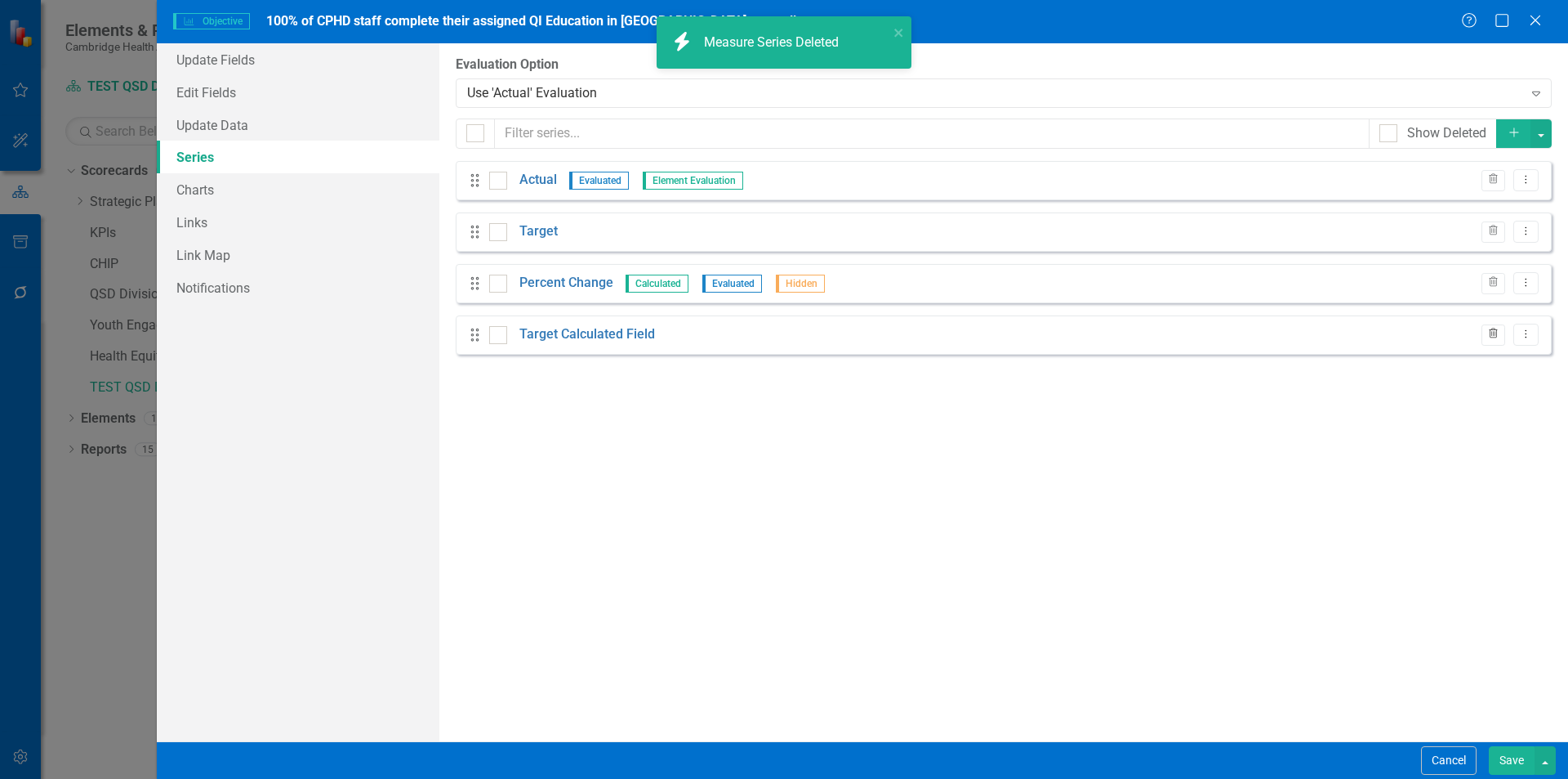
click at [1497, 338] on icon "Trash" at bounding box center [1493, 334] width 12 height 10
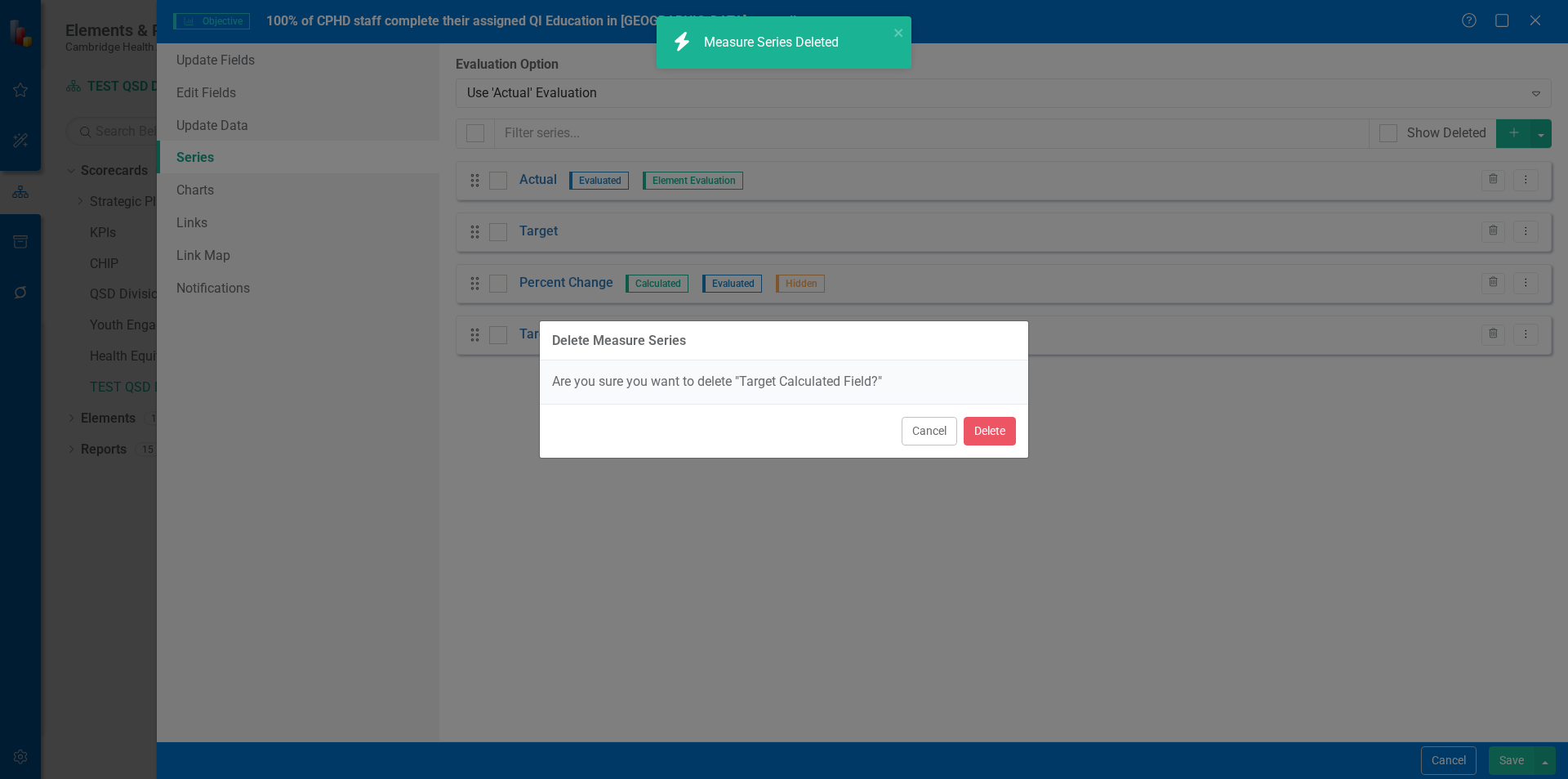
click at [993, 426] on div "Cancel Delete" at bounding box center [784, 431] width 488 height 54
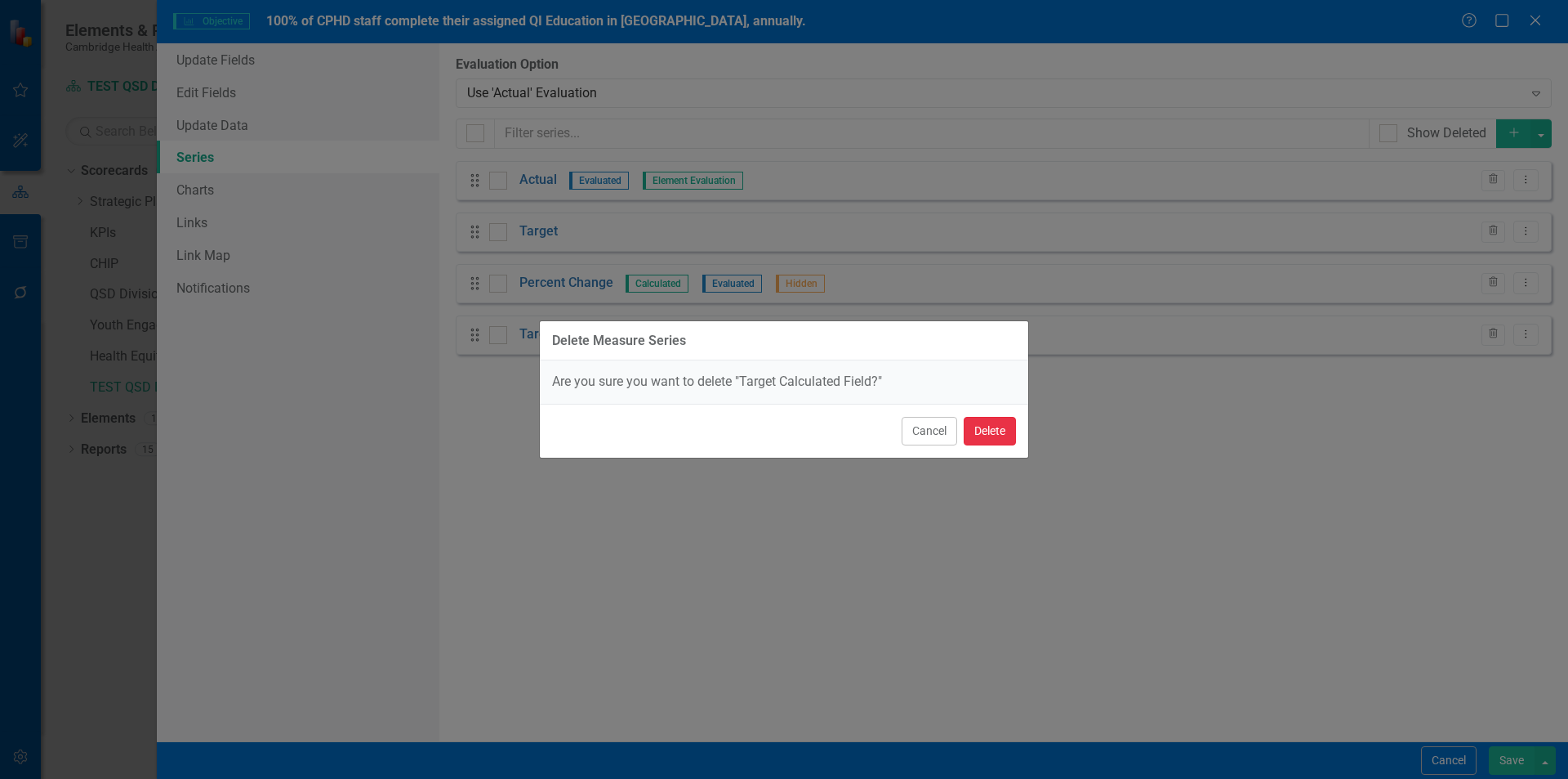
click at [993, 428] on button "Delete" at bounding box center [990, 431] width 52 height 29
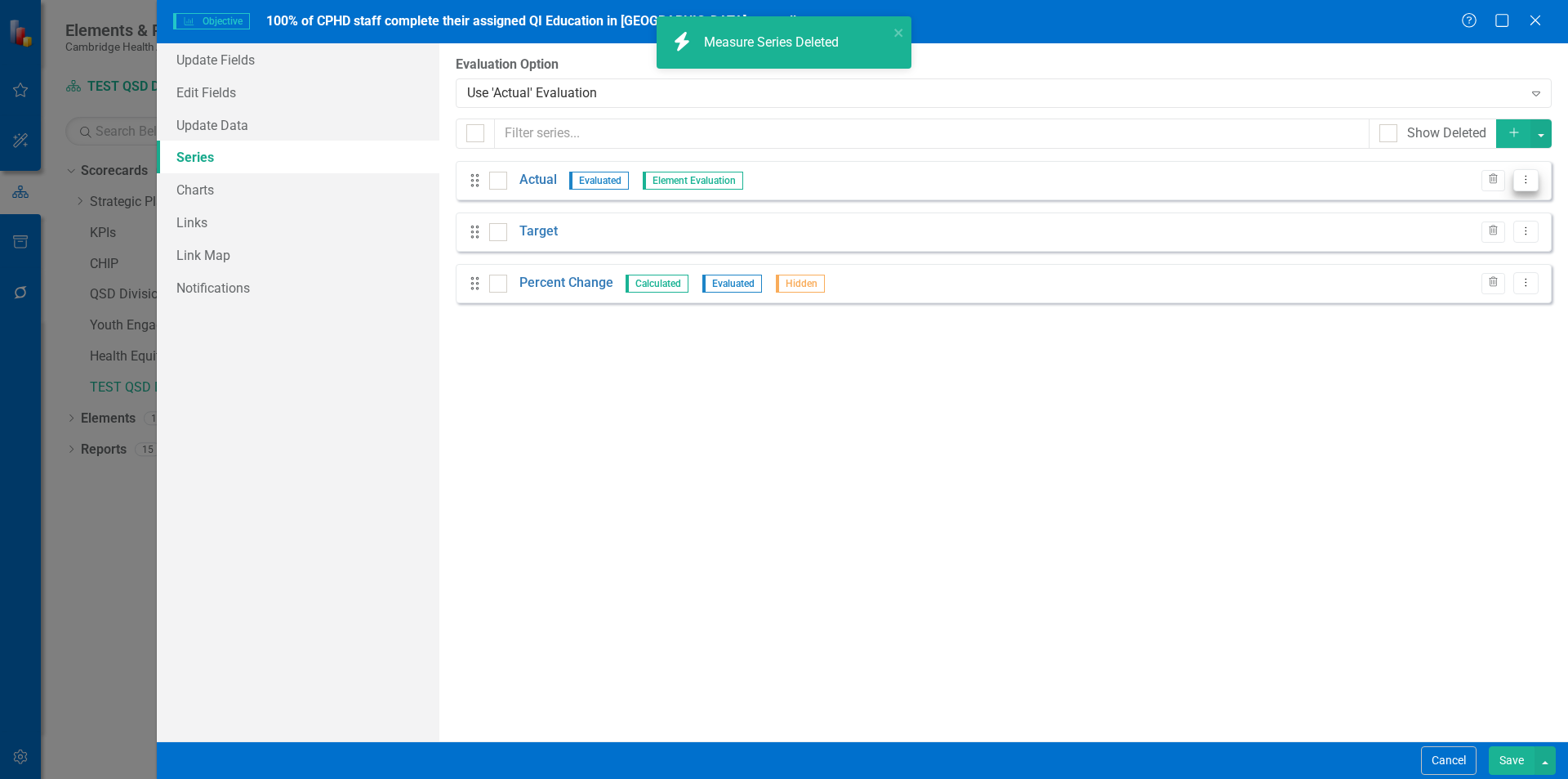
click at [1523, 184] on icon "Dropdown Menu" at bounding box center [1526, 180] width 14 height 11
click at [1456, 210] on link "Edit Edit Measure Series" at bounding box center [1445, 207] width 185 height 30
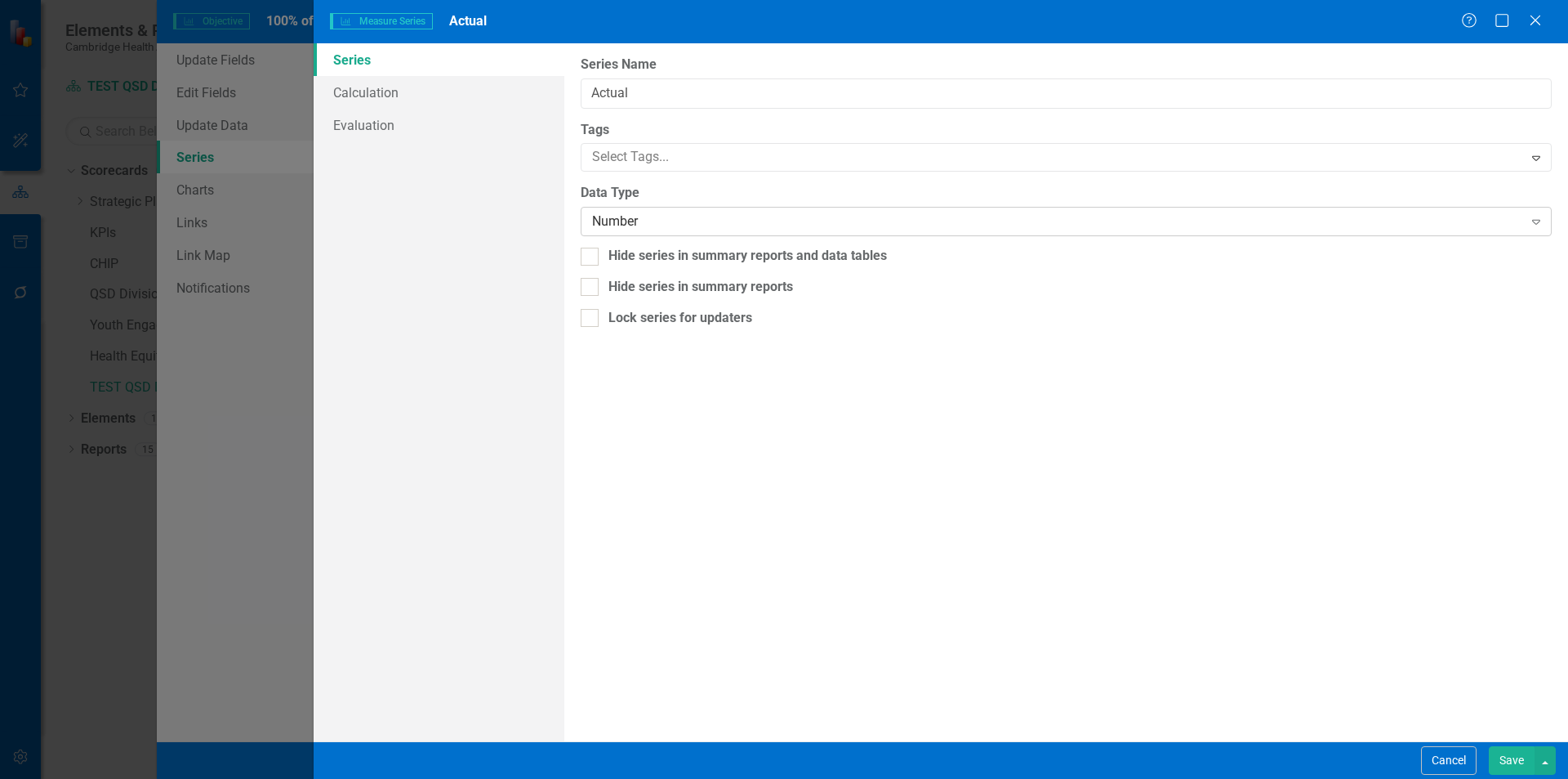
click at [663, 211] on div "Number Expand" at bounding box center [1067, 220] width 971 height 29
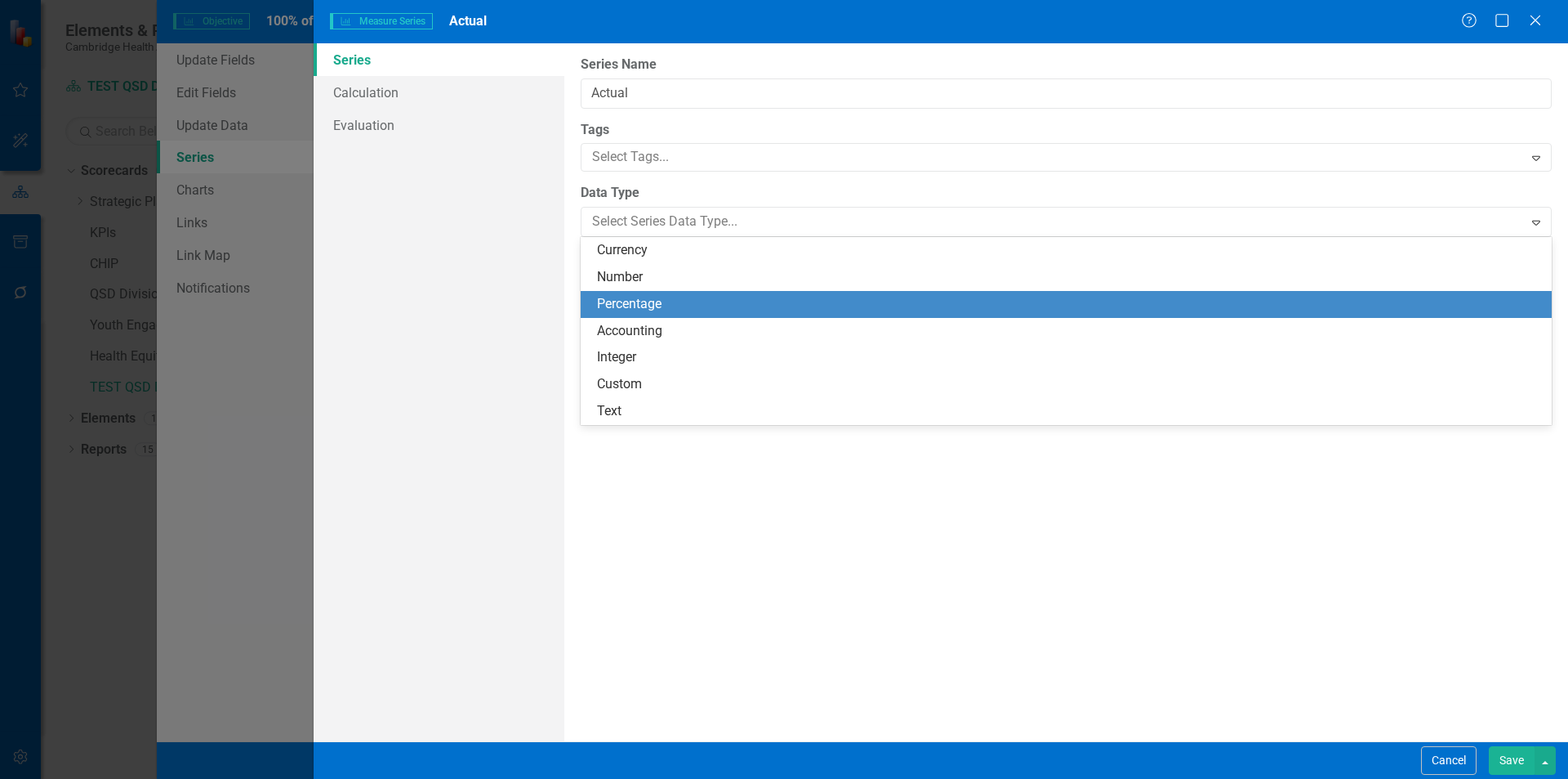
click at [660, 299] on div "Percentage" at bounding box center [1070, 304] width 945 height 19
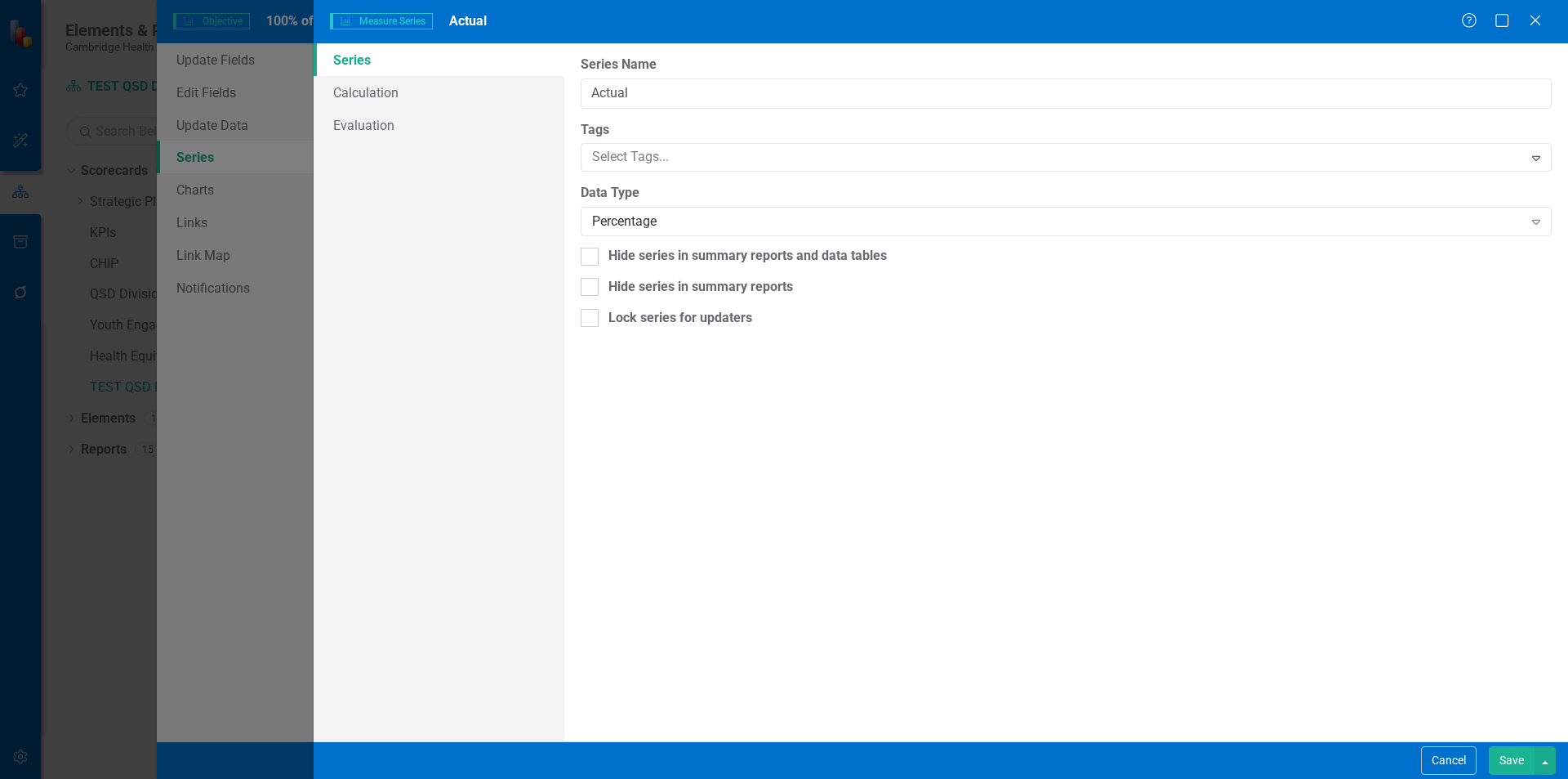
click at [1508, 758] on button "Save" at bounding box center [1512, 760] width 46 height 29
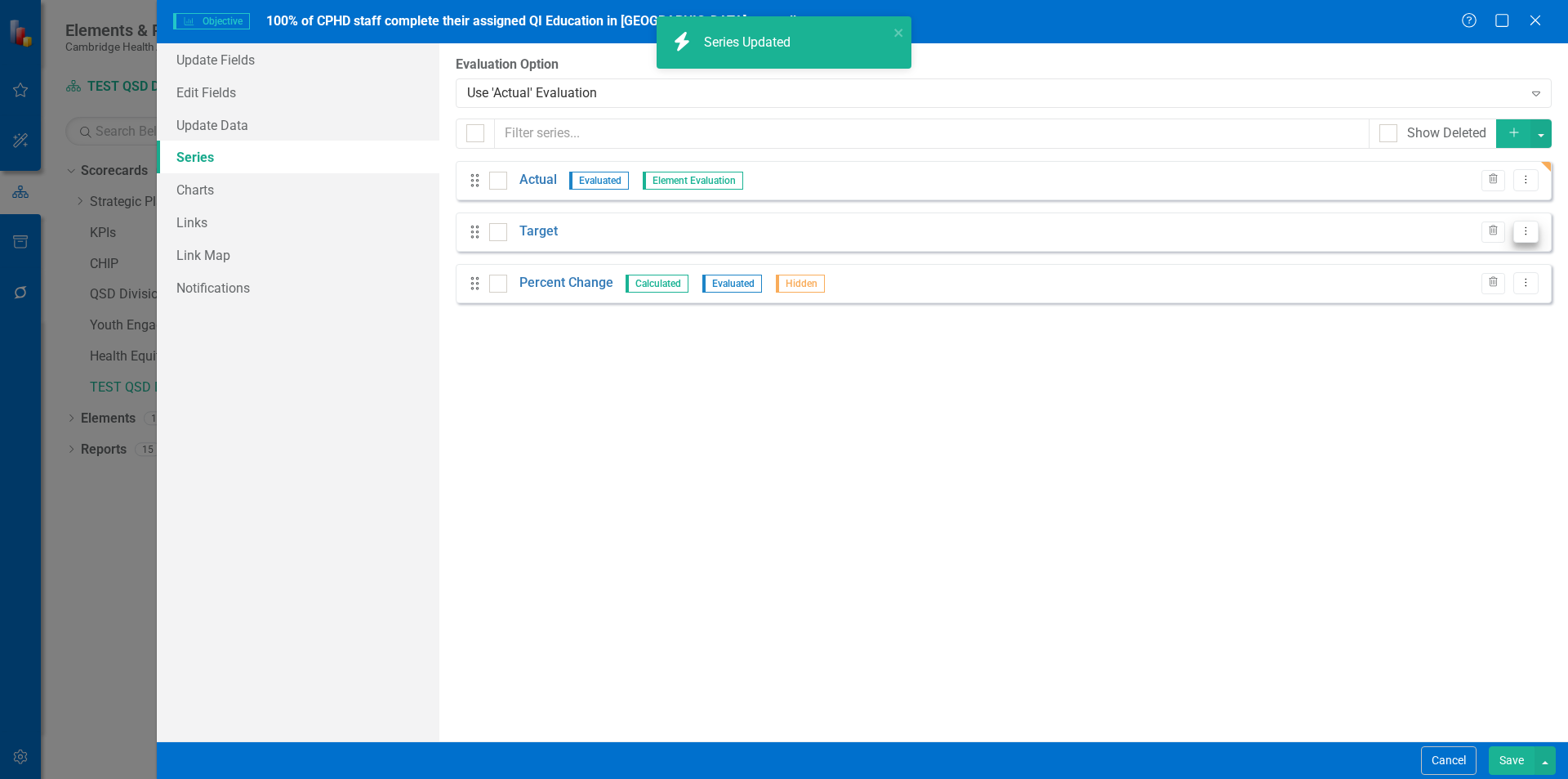
click at [1521, 221] on button "Dropdown Menu" at bounding box center [1525, 231] width 25 height 22
click at [1449, 259] on link "Edit Edit Measure Series" at bounding box center [1445, 258] width 185 height 30
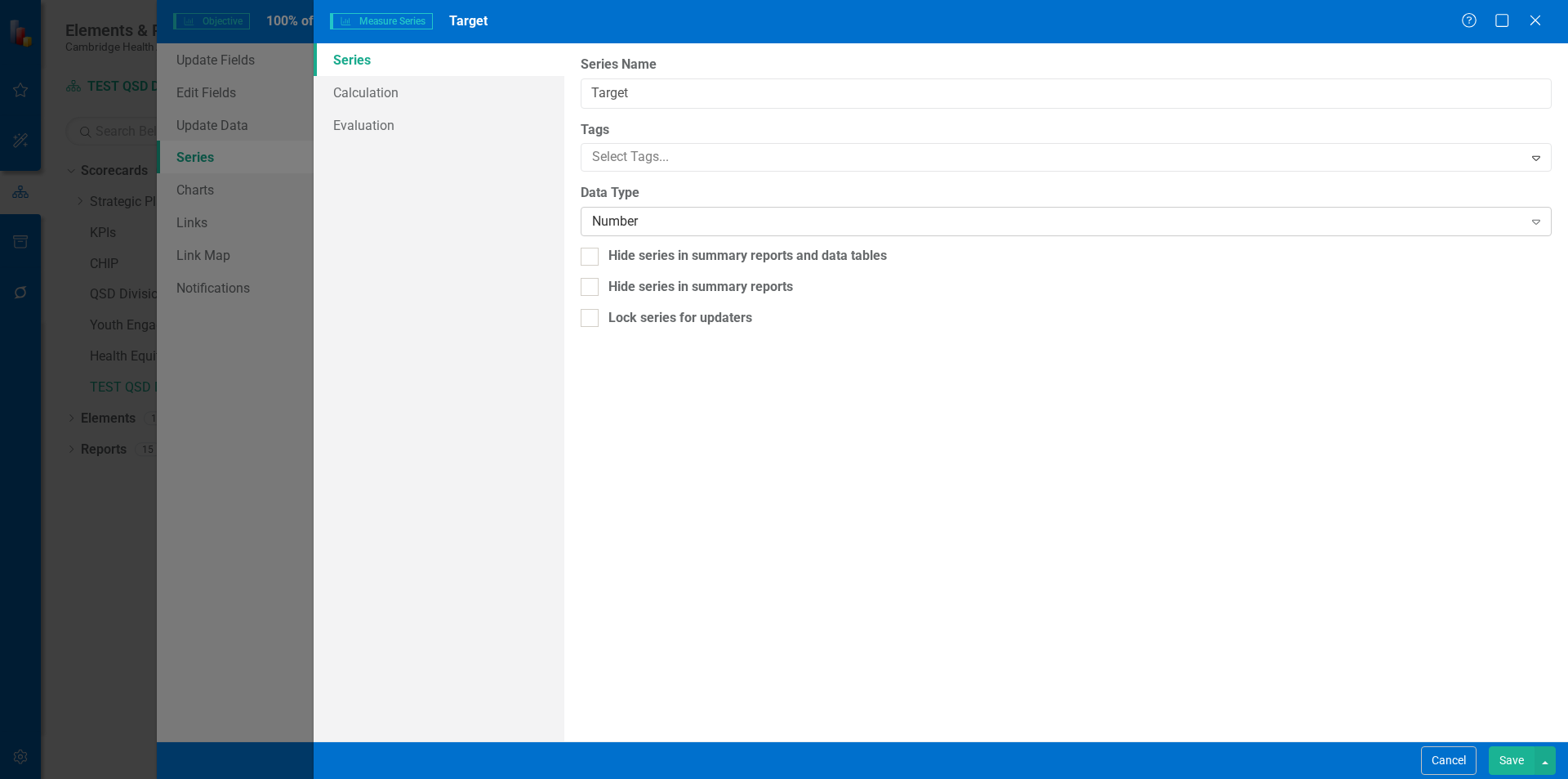
click at [682, 232] on div "Number Expand" at bounding box center [1067, 220] width 971 height 29
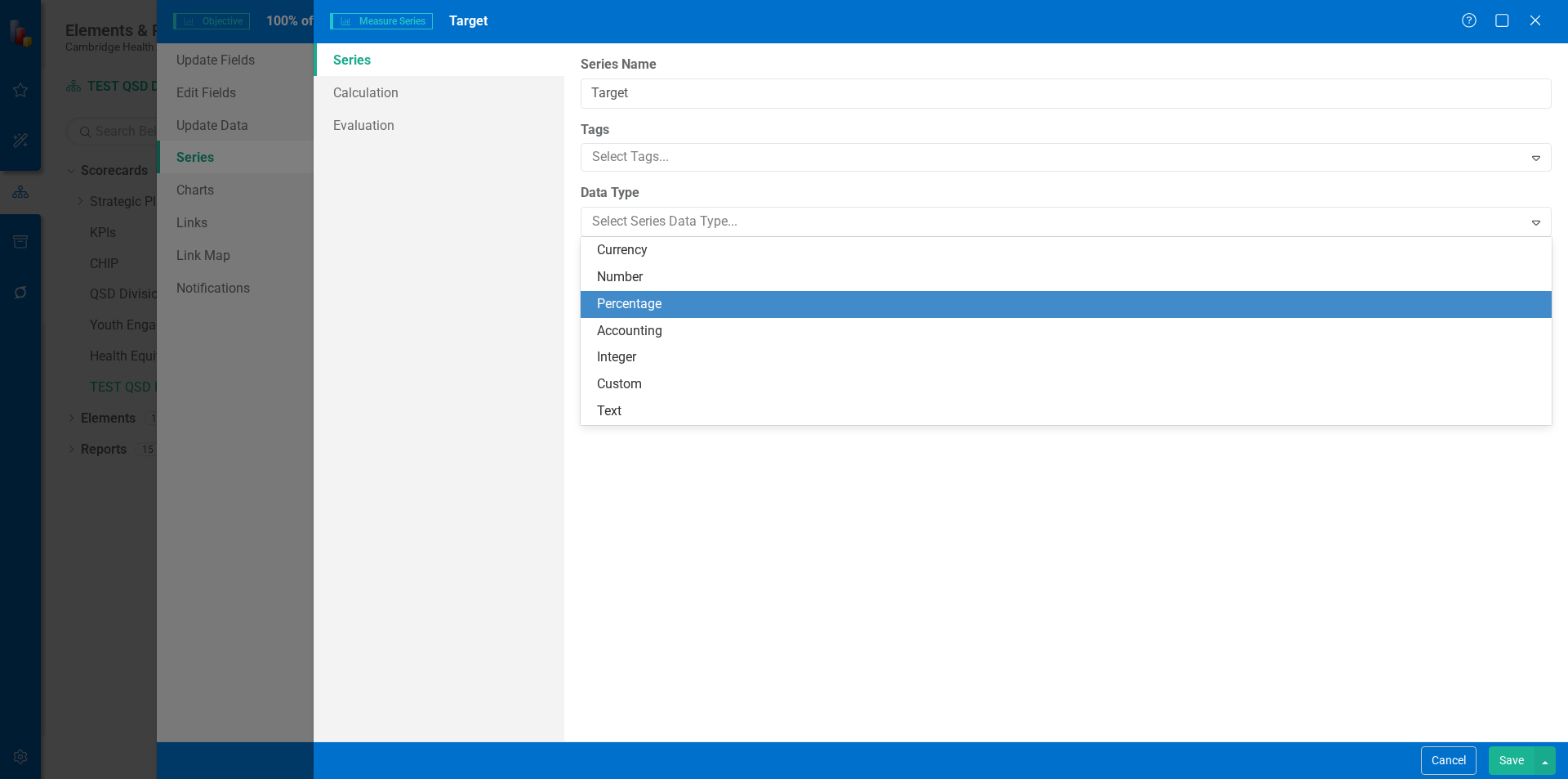
click at [642, 292] on div "Percentage" at bounding box center [1067, 304] width 971 height 27
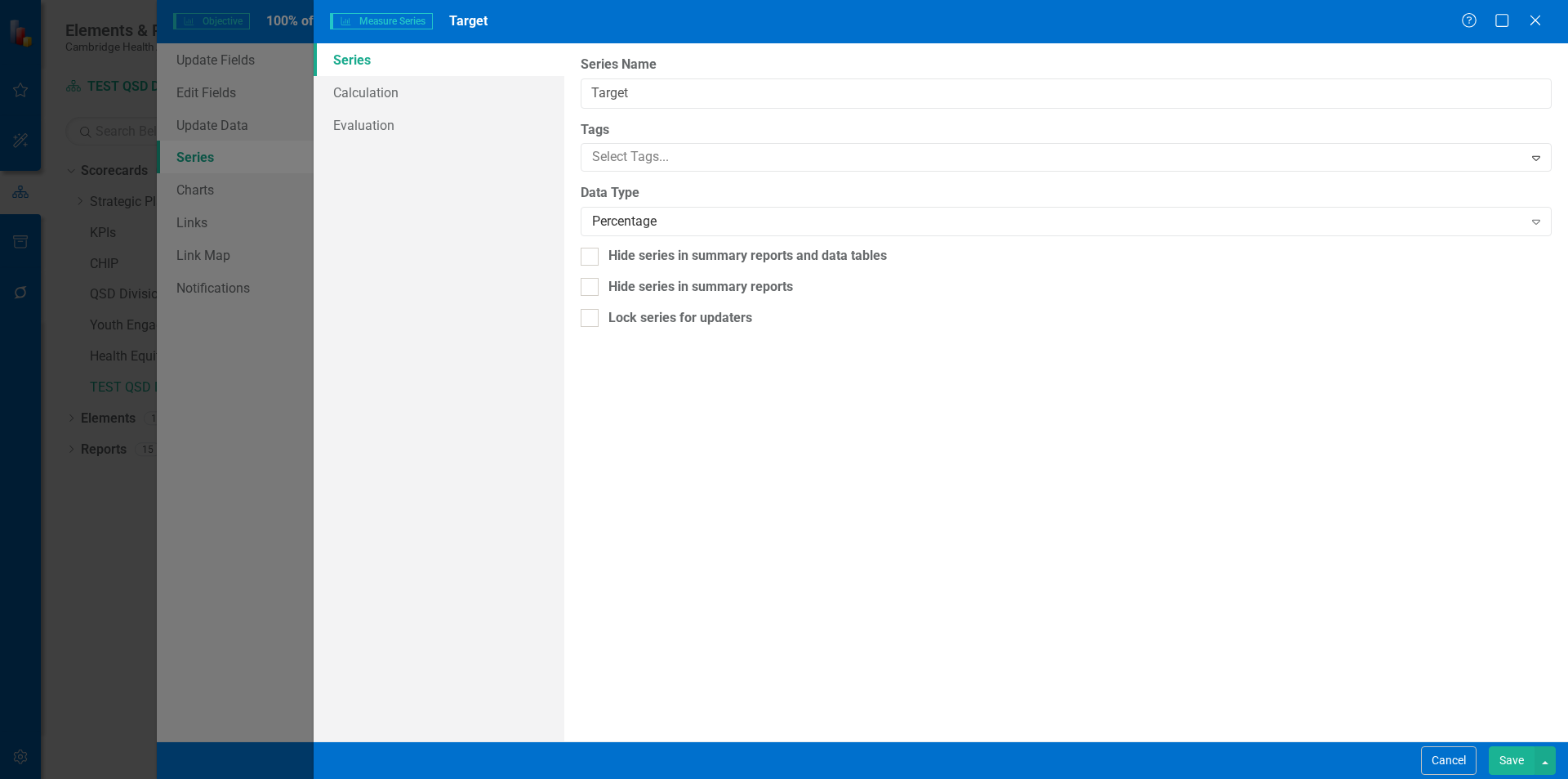
click at [1521, 758] on button "Save" at bounding box center [1512, 760] width 46 height 29
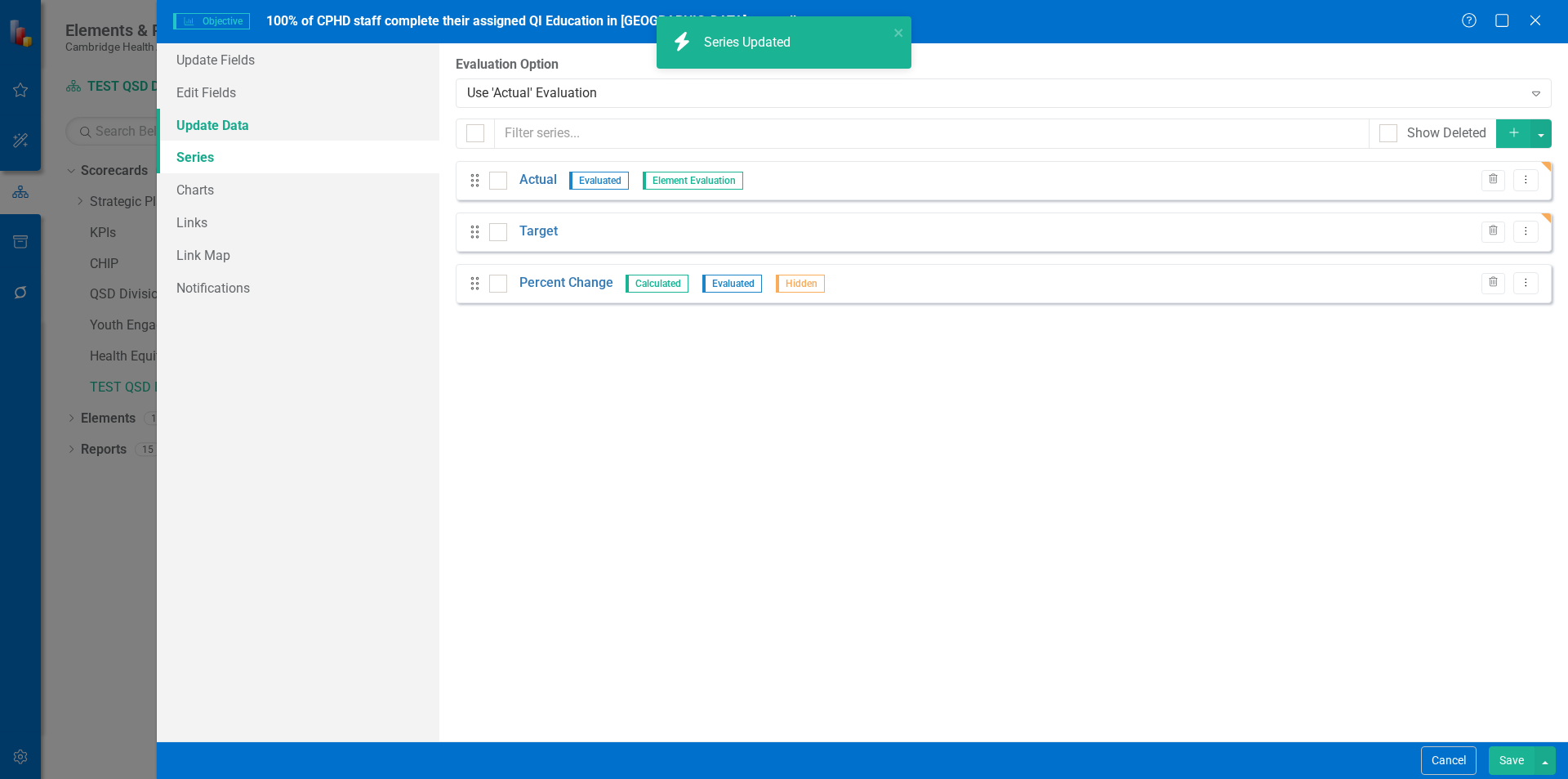
click at [242, 123] on link "Update Data" at bounding box center [298, 125] width 283 height 33
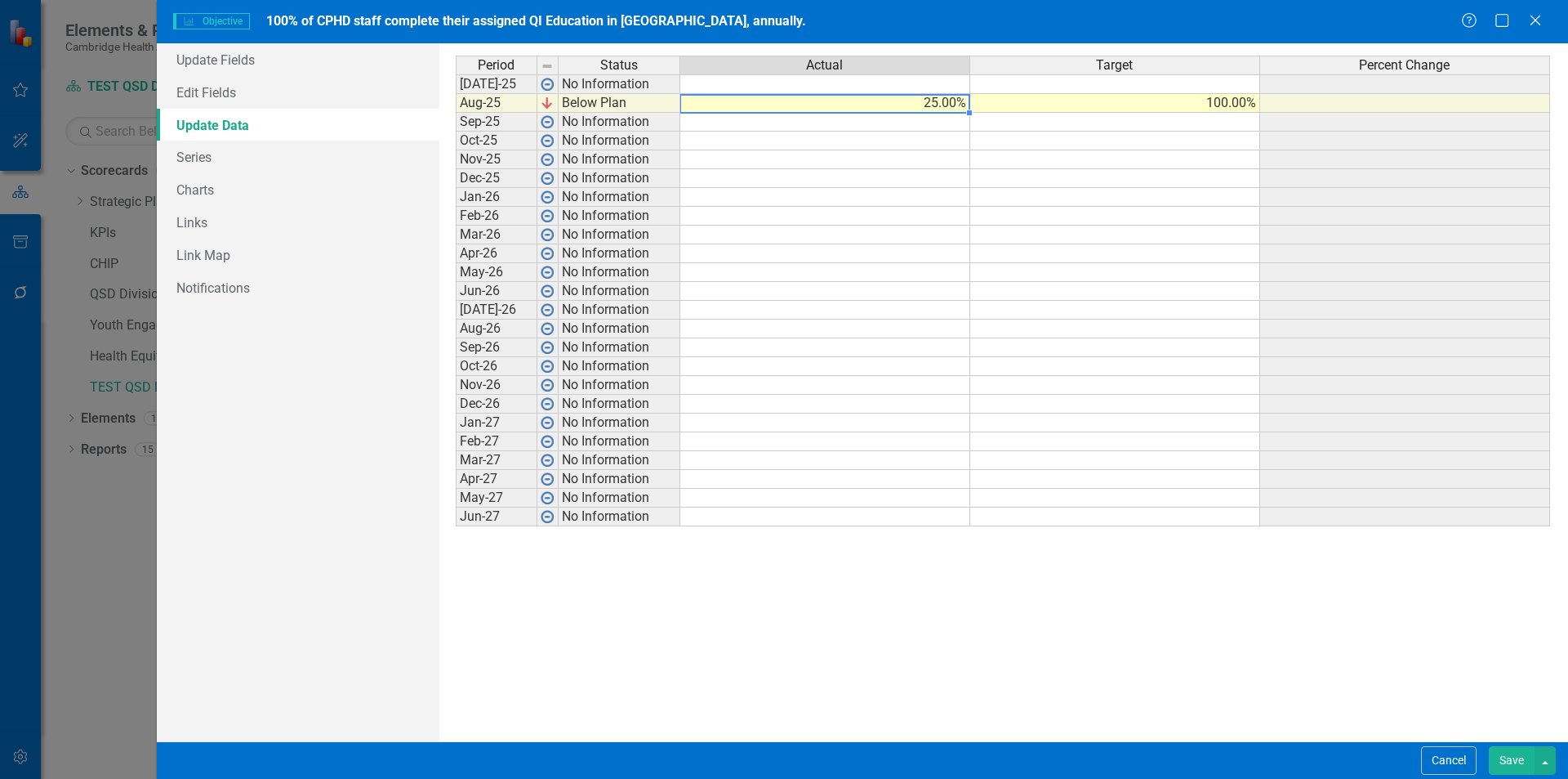
click at [938, 108] on td "25.00%" at bounding box center [825, 103] width 290 height 19
click at [903, 649] on div "Period Status Actual Target Percent Change Jul-25 No Information Aug-25 Below P…" at bounding box center [1004, 392] width 1097 height 673
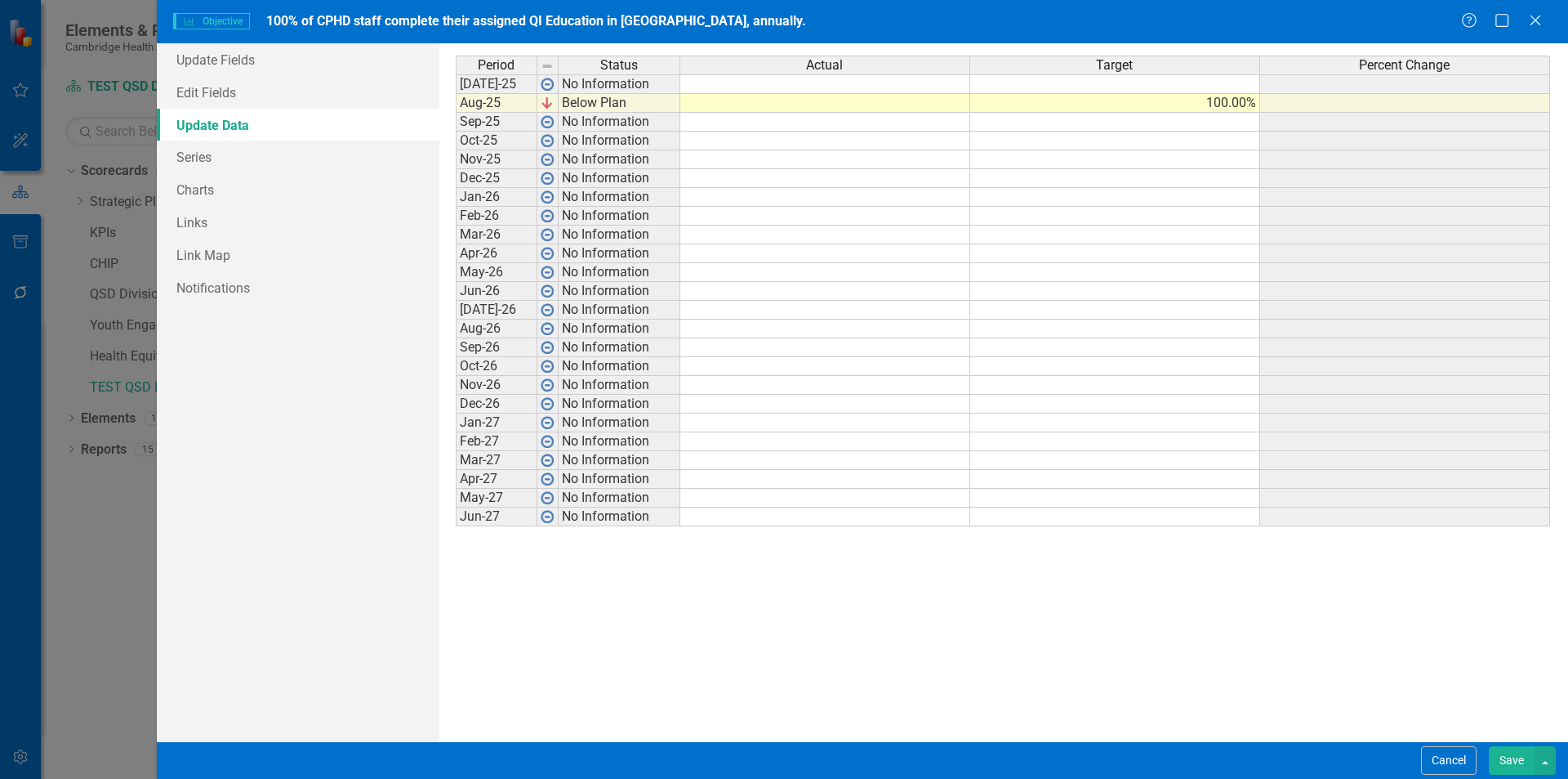
click at [1510, 762] on button "Save" at bounding box center [1512, 760] width 46 height 29
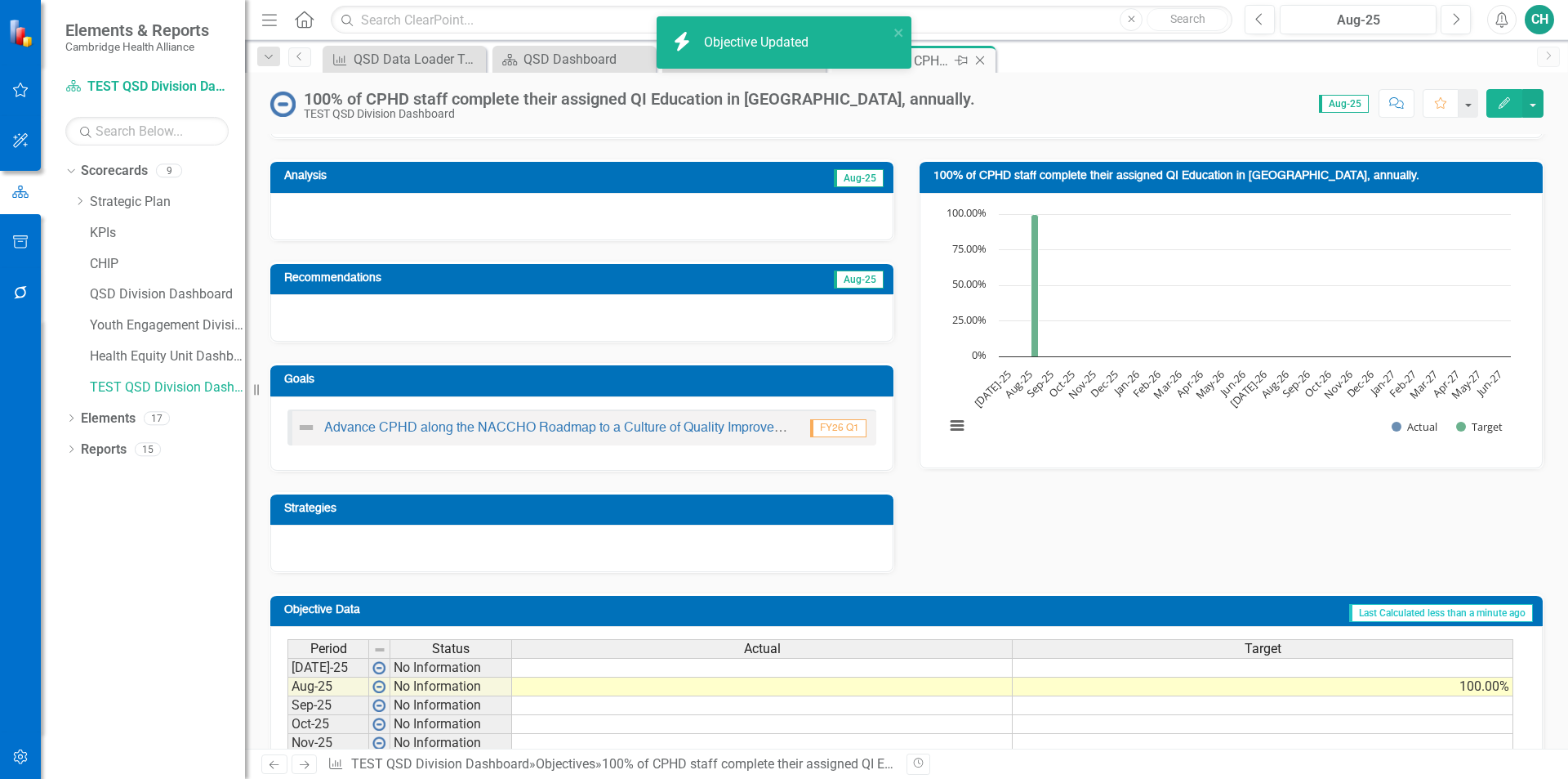
click at [982, 55] on icon "Close" at bounding box center [980, 60] width 16 height 13
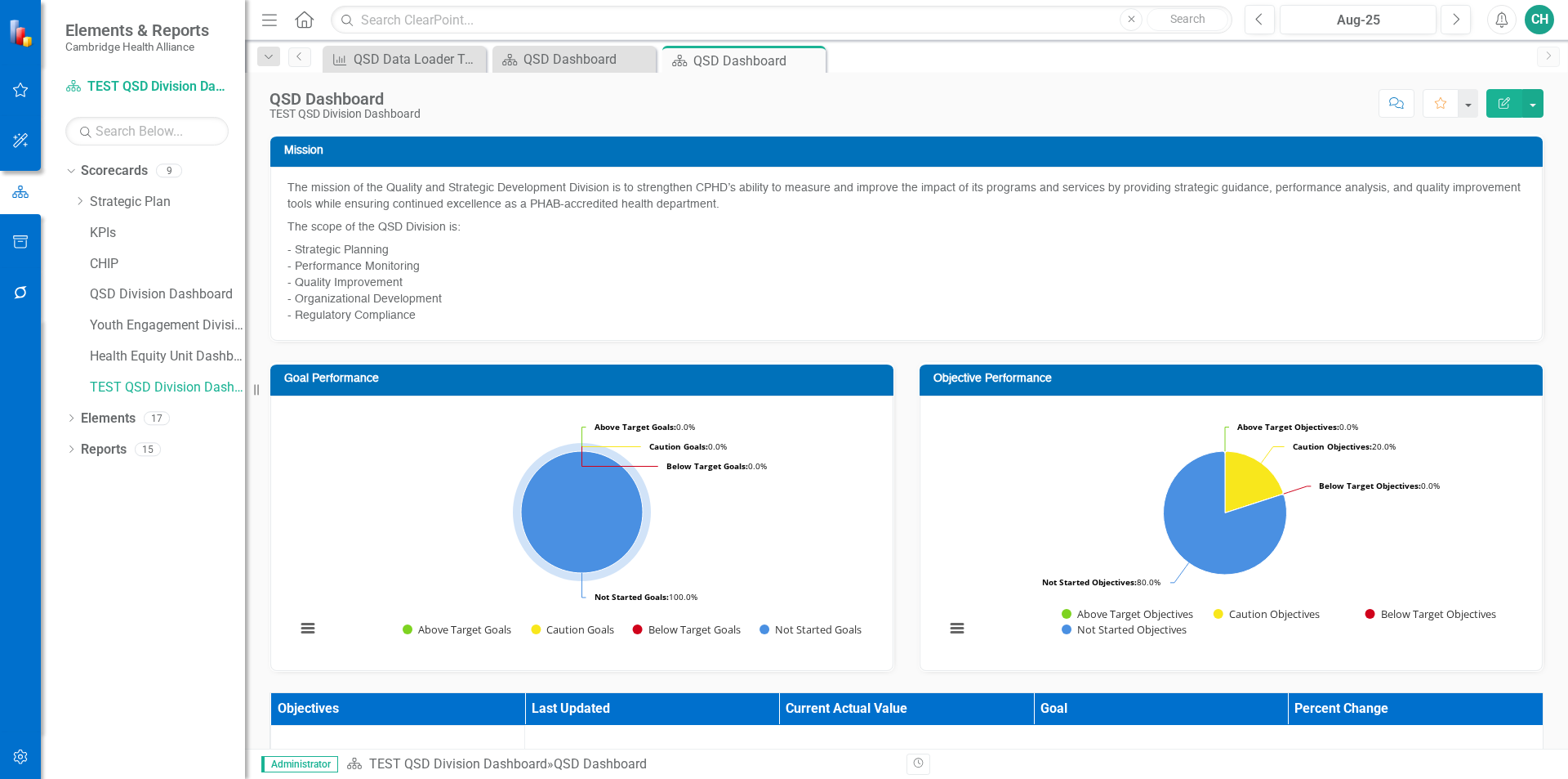
scroll to position [215, 0]
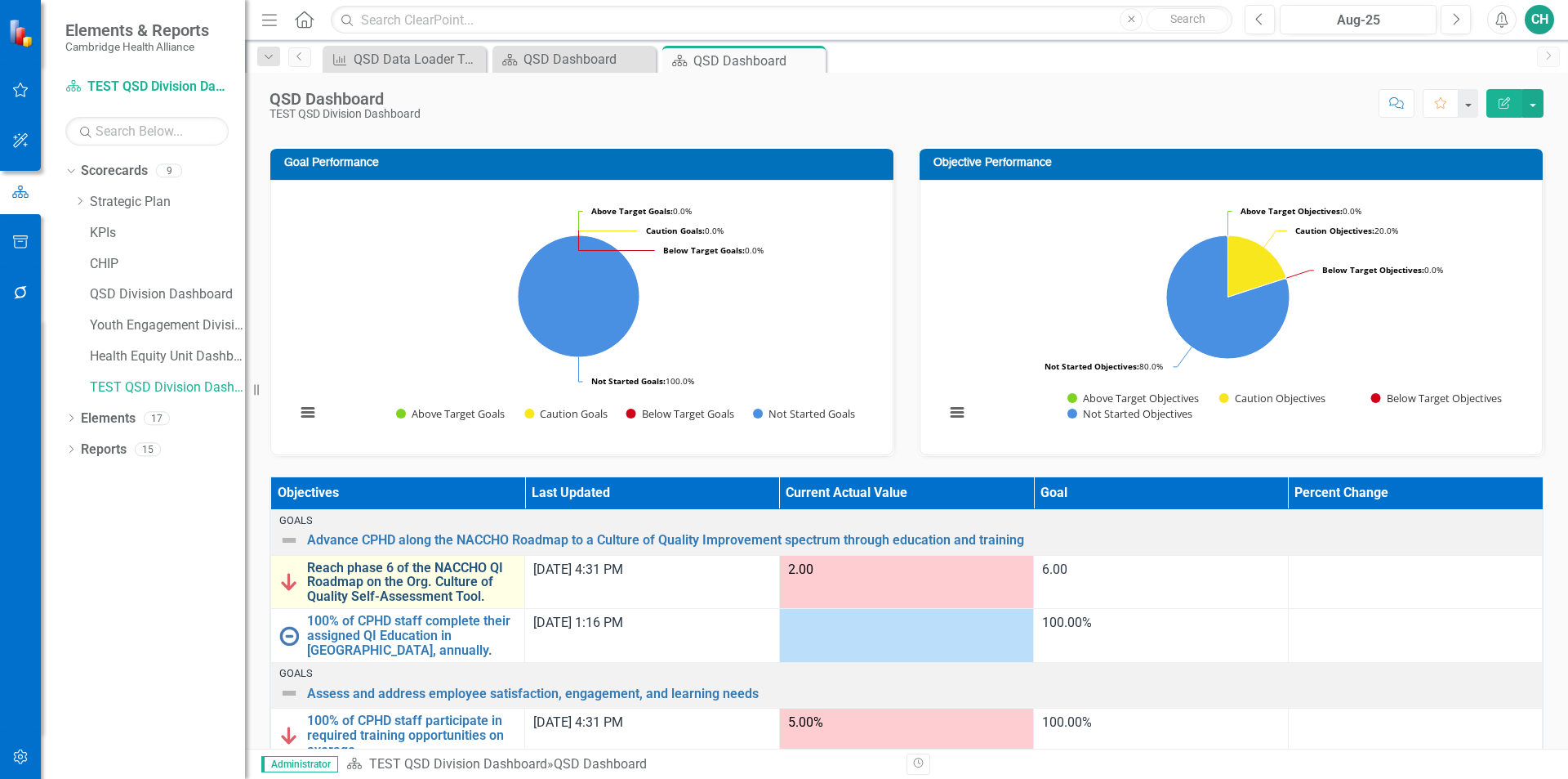
click at [453, 593] on link "Reach phase 6 of the NACCHO QI Roadmap on the Org. Culture of Quality Self-Asse…" at bounding box center [412, 582] width 209 height 43
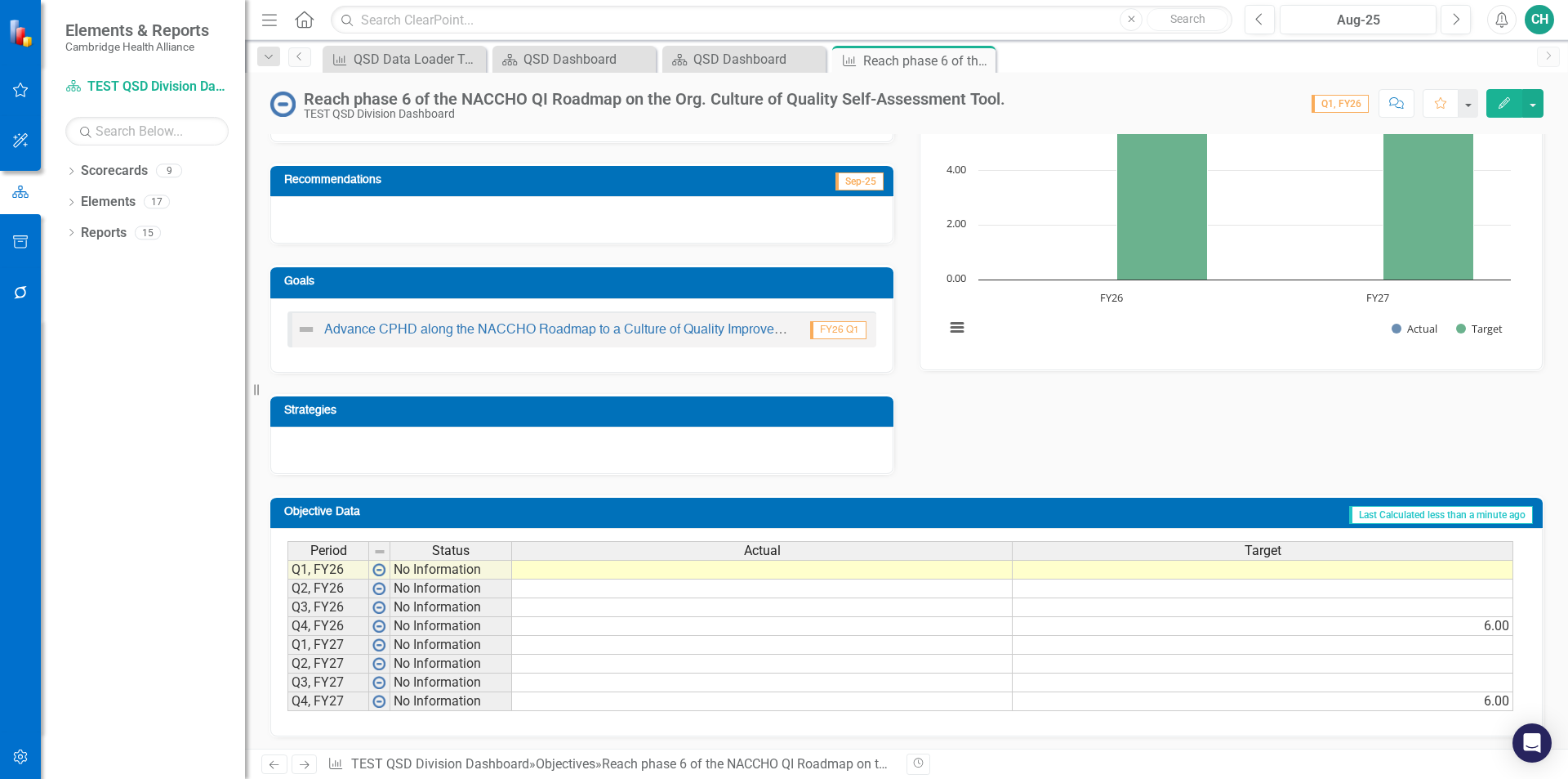
scroll to position [185, 0]
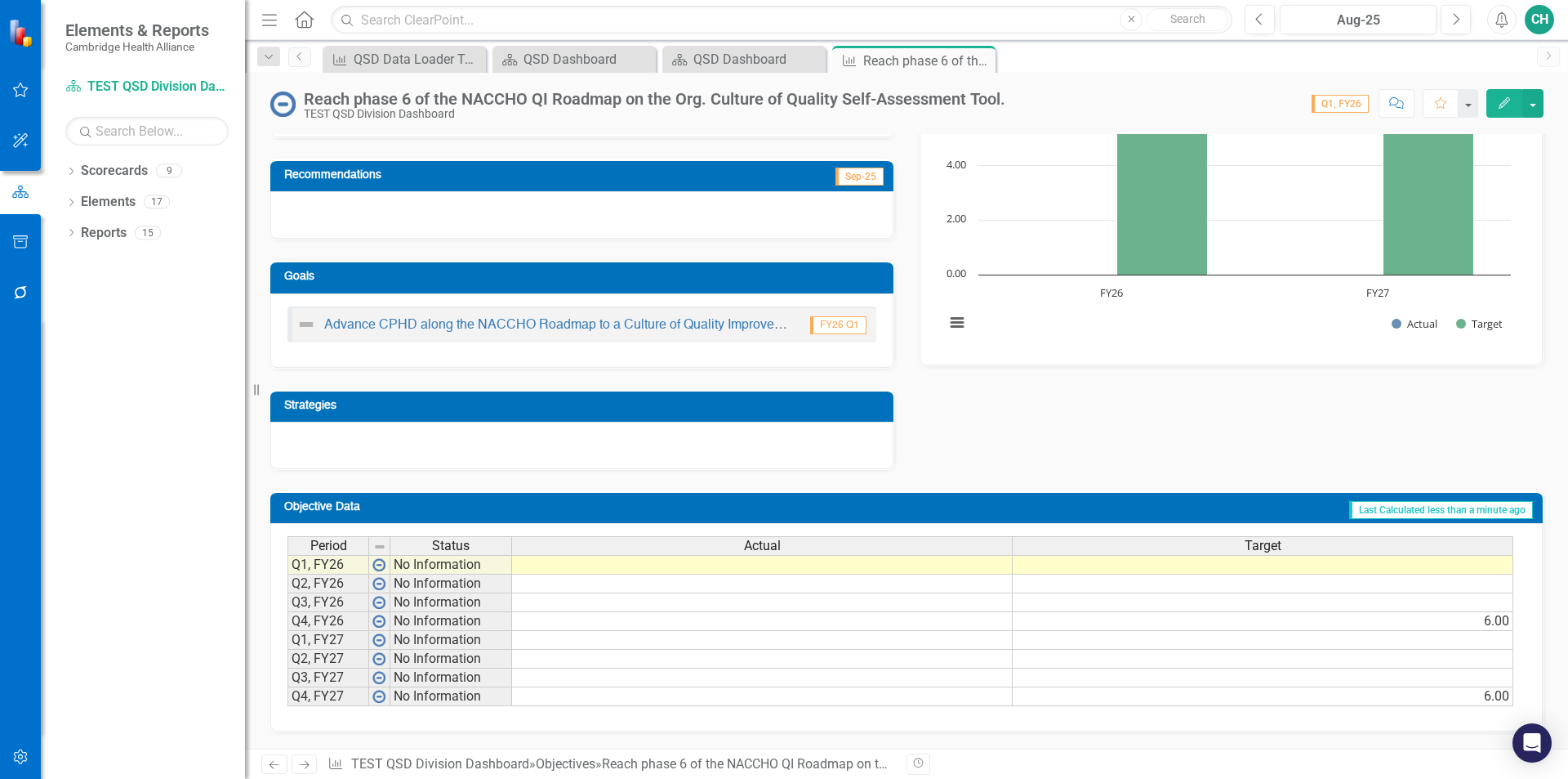
click at [1444, 564] on td at bounding box center [1263, 565] width 500 height 20
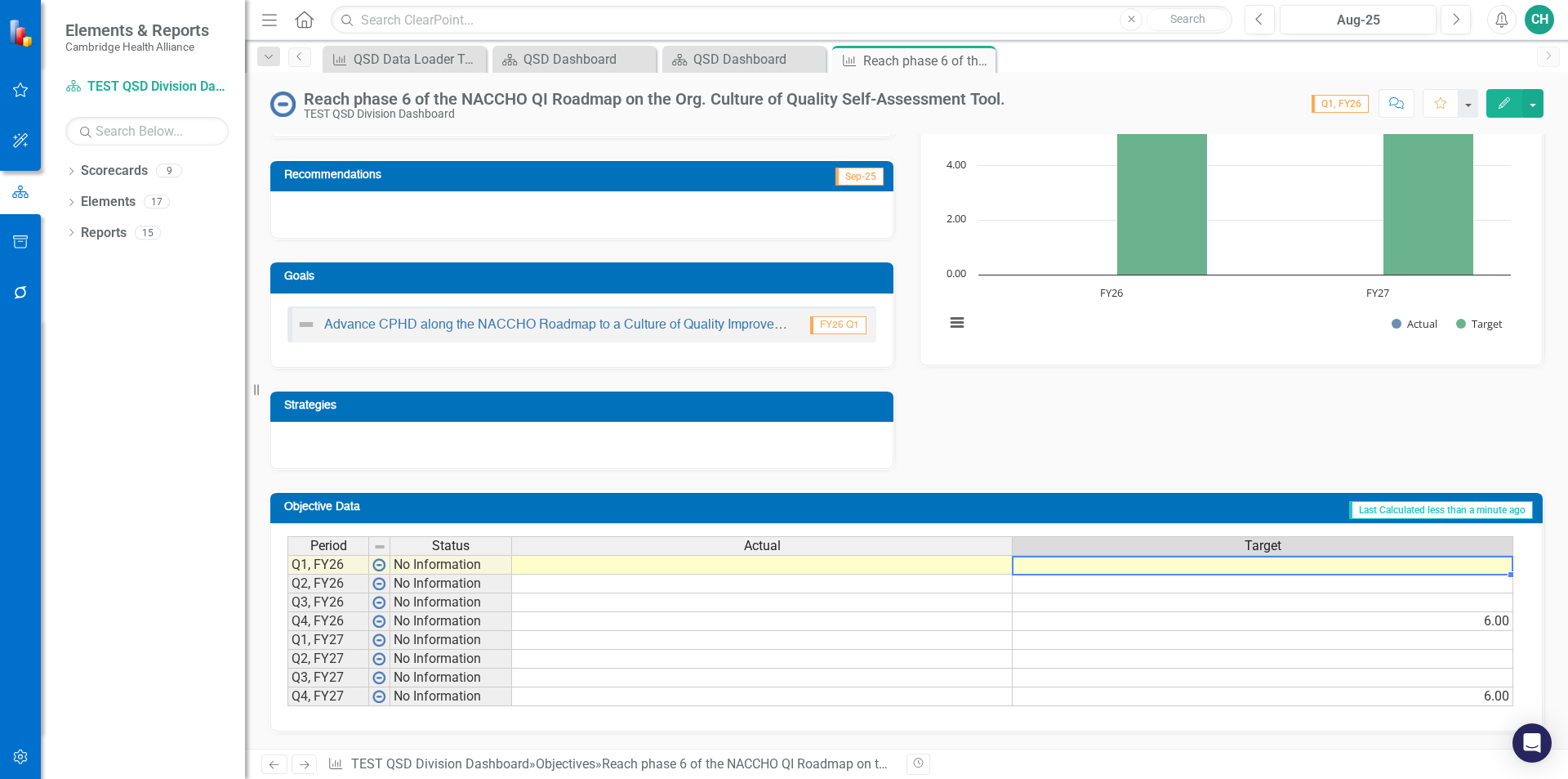
type textarea "6"
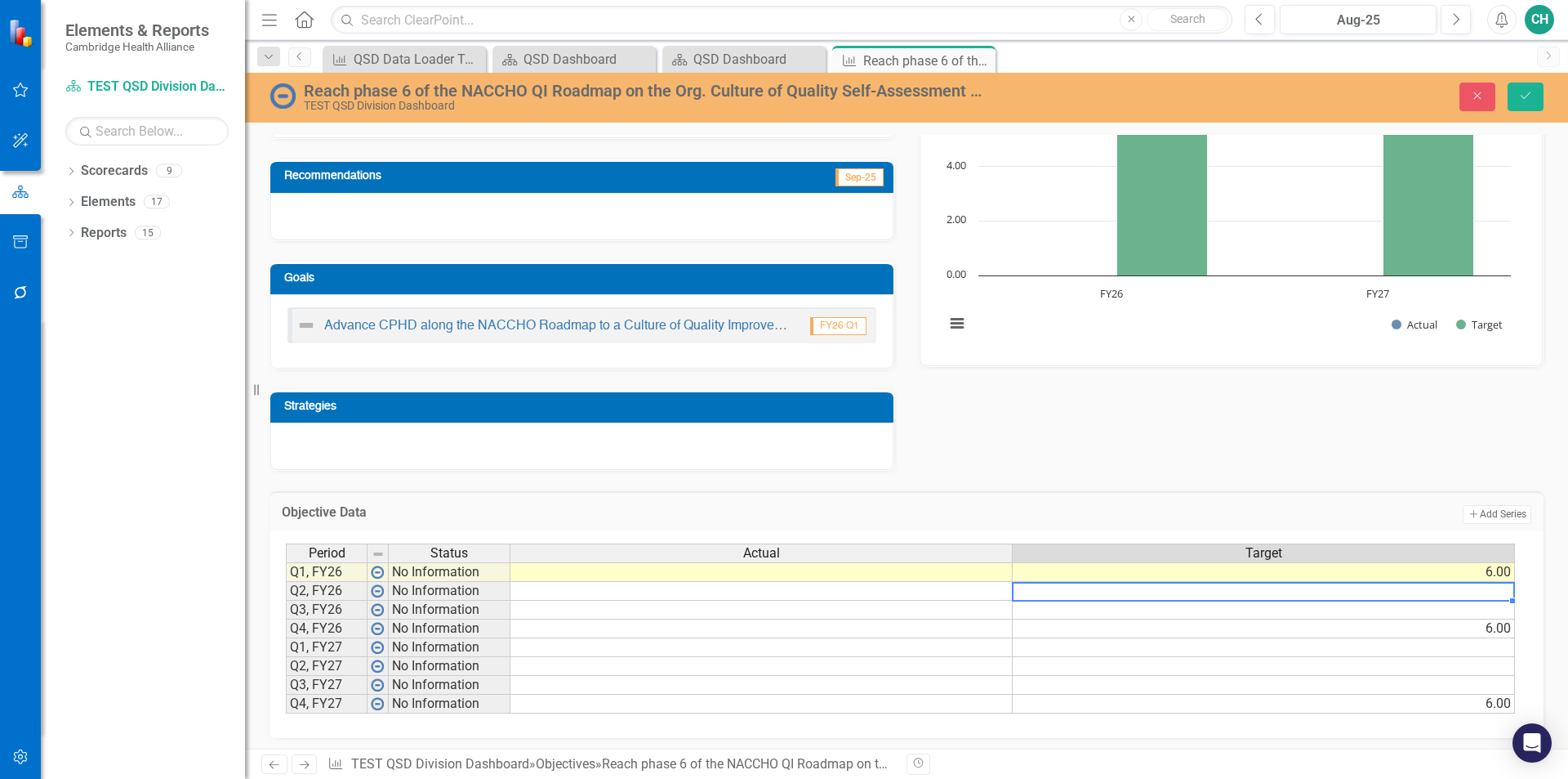
type textarea "6"
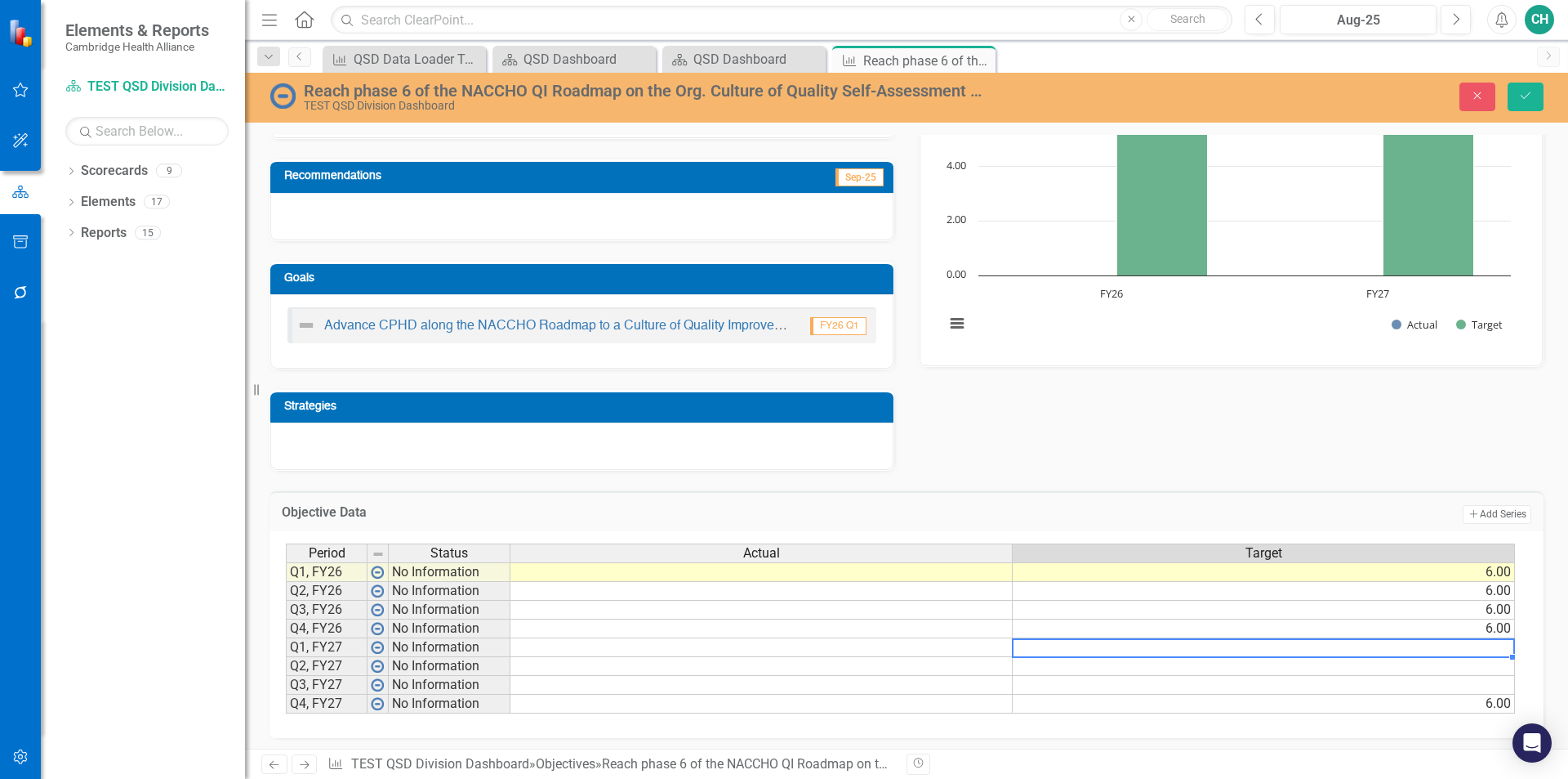
type textarea "6"
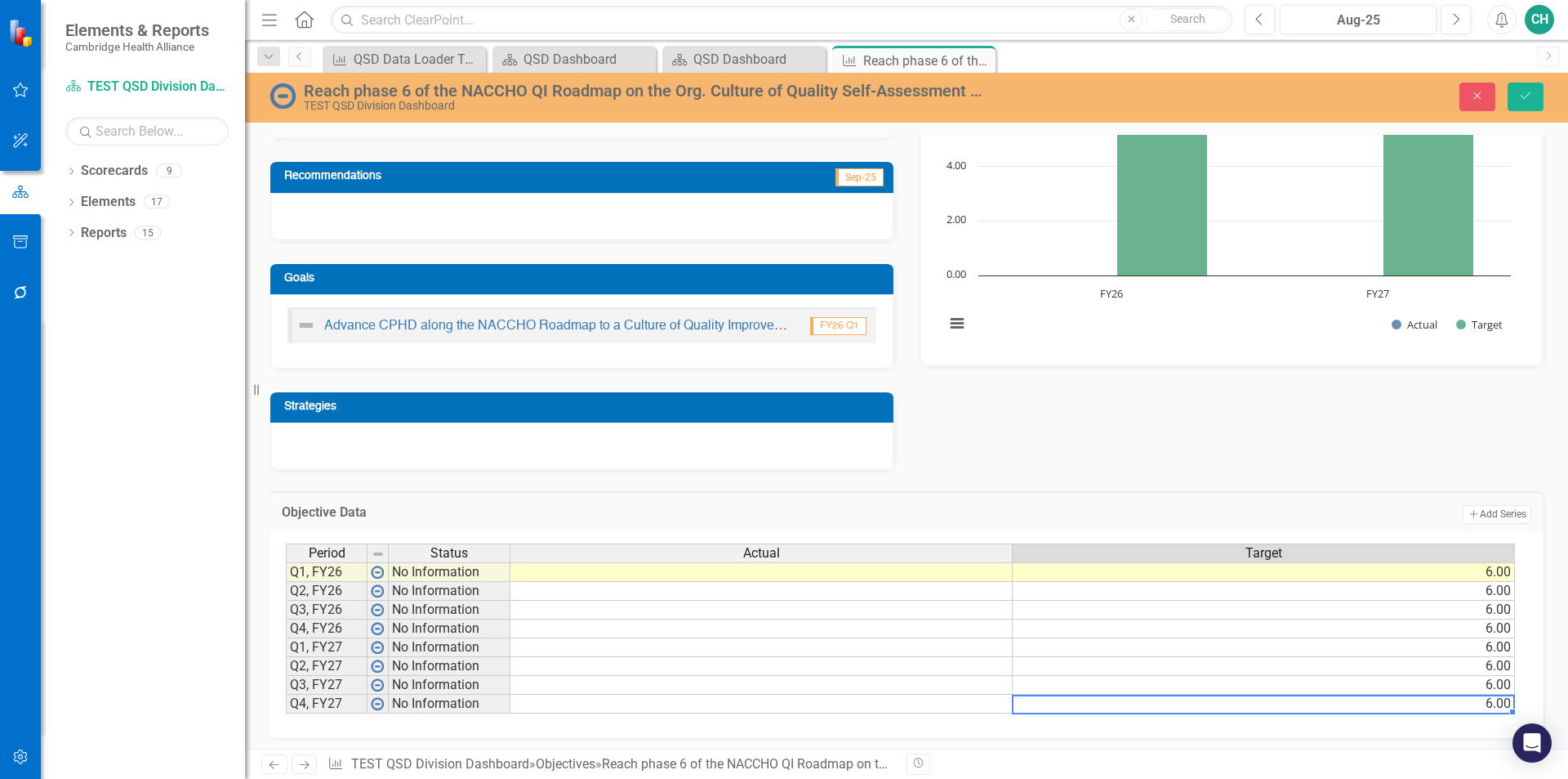
type textarea "6"
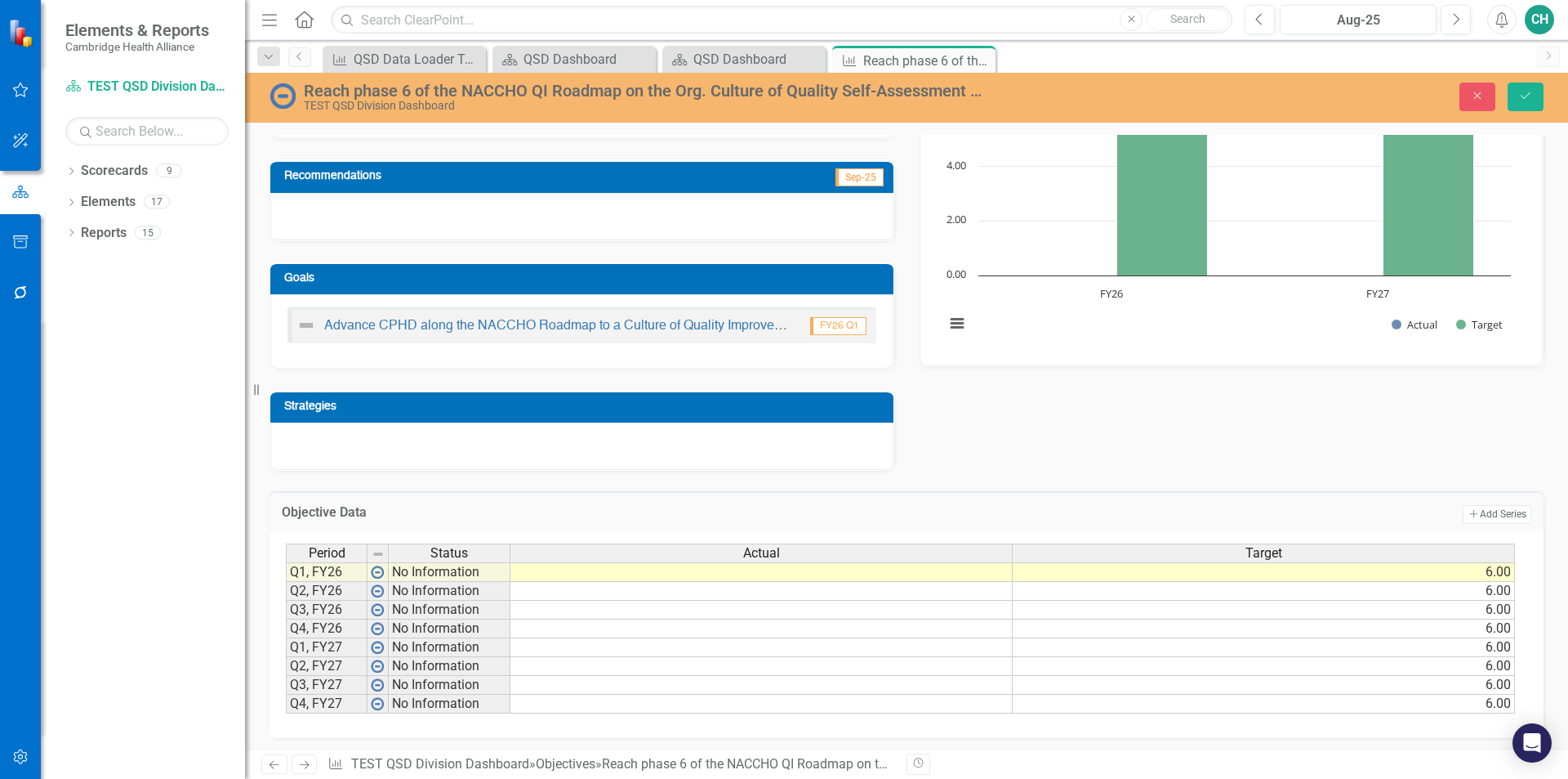
click at [1547, 107] on div "Close Save" at bounding box center [1292, 97] width 526 height 29
click at [1538, 106] on button "Save" at bounding box center [1526, 97] width 36 height 29
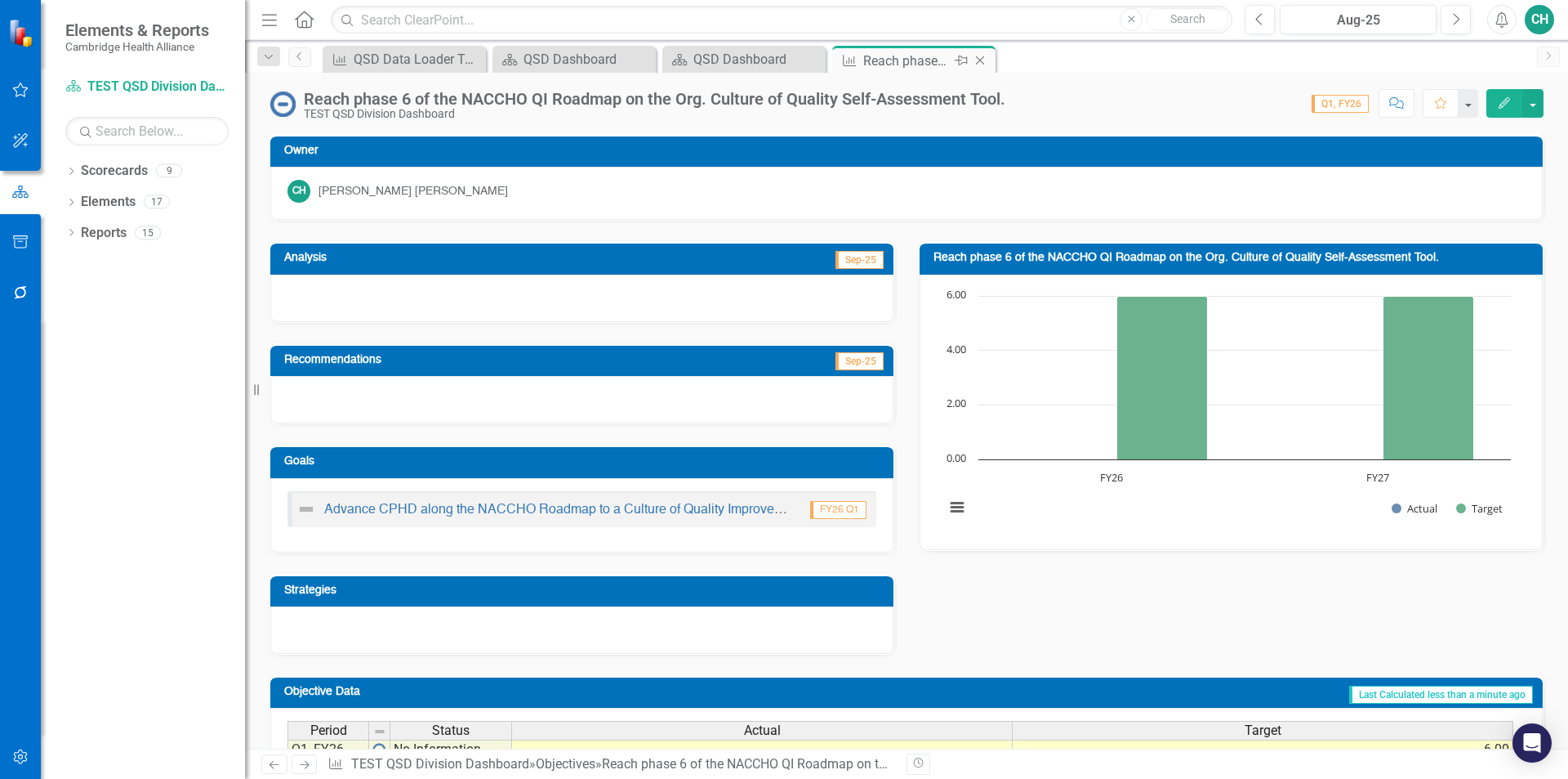
click at [979, 60] on icon at bounding box center [980, 61] width 9 height 9
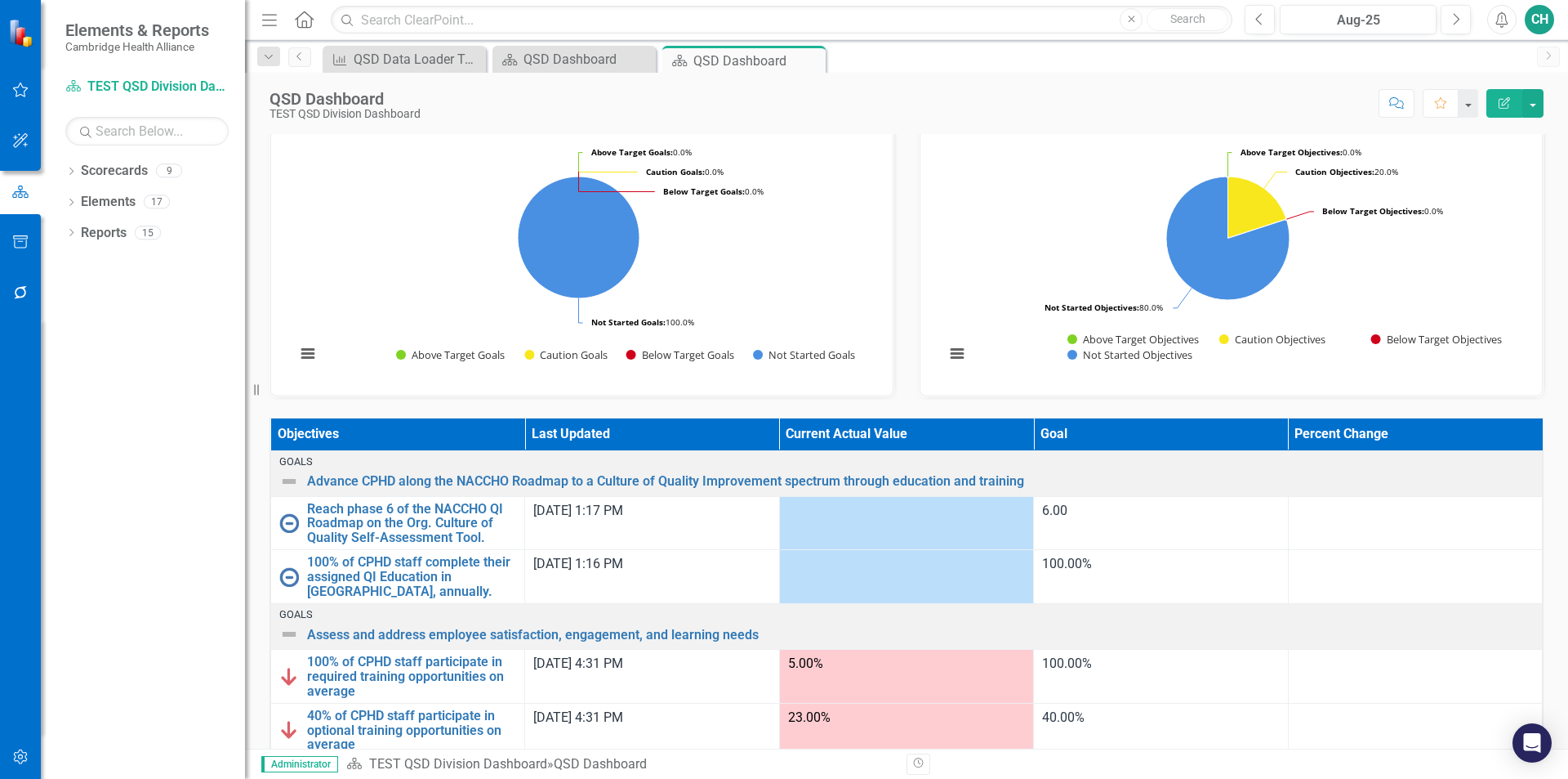
scroll to position [341, 0]
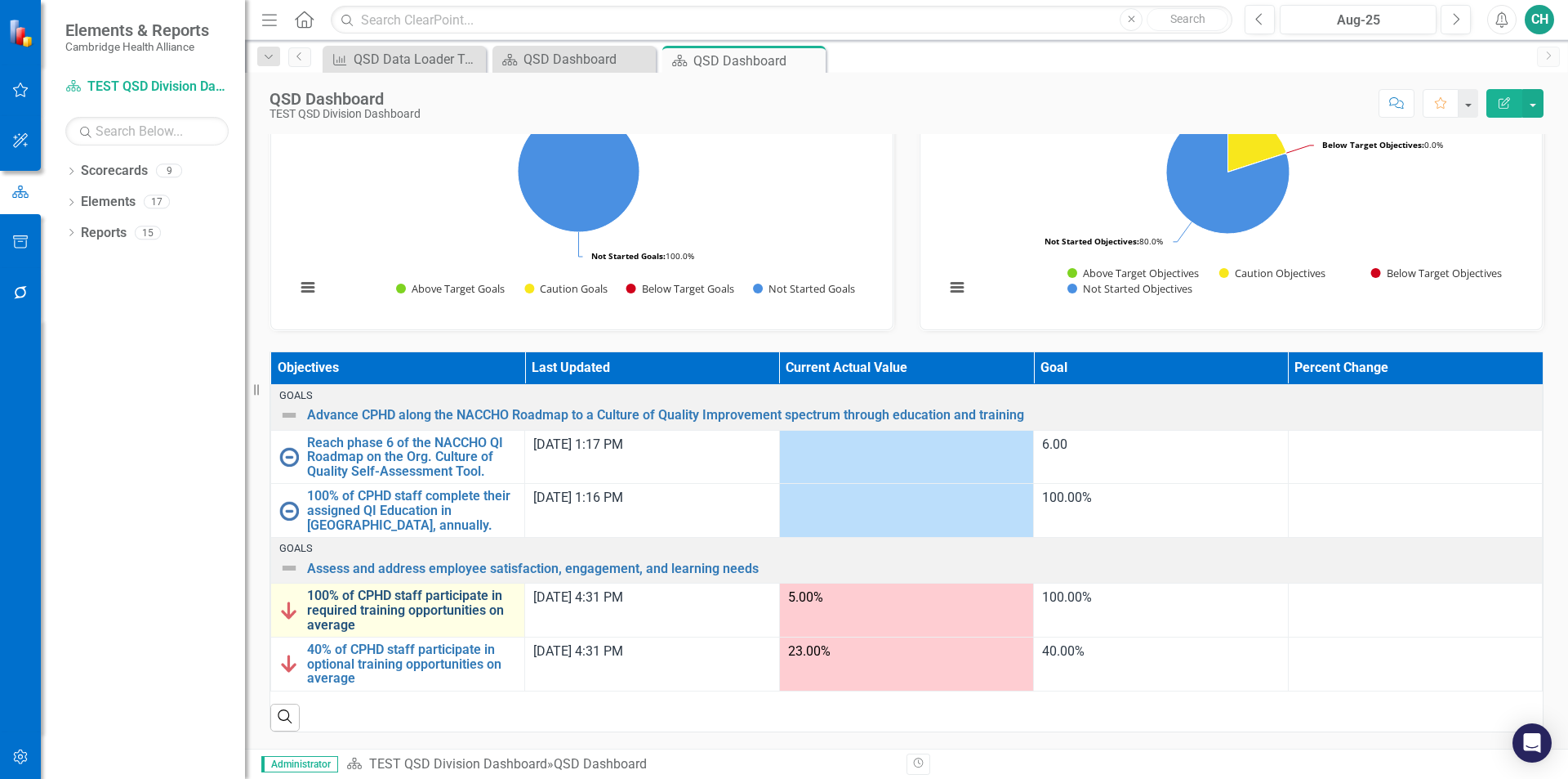
click at [464, 610] on link "100% of CPHD staff participate in required training opportunities on average" at bounding box center [412, 609] width 209 height 43
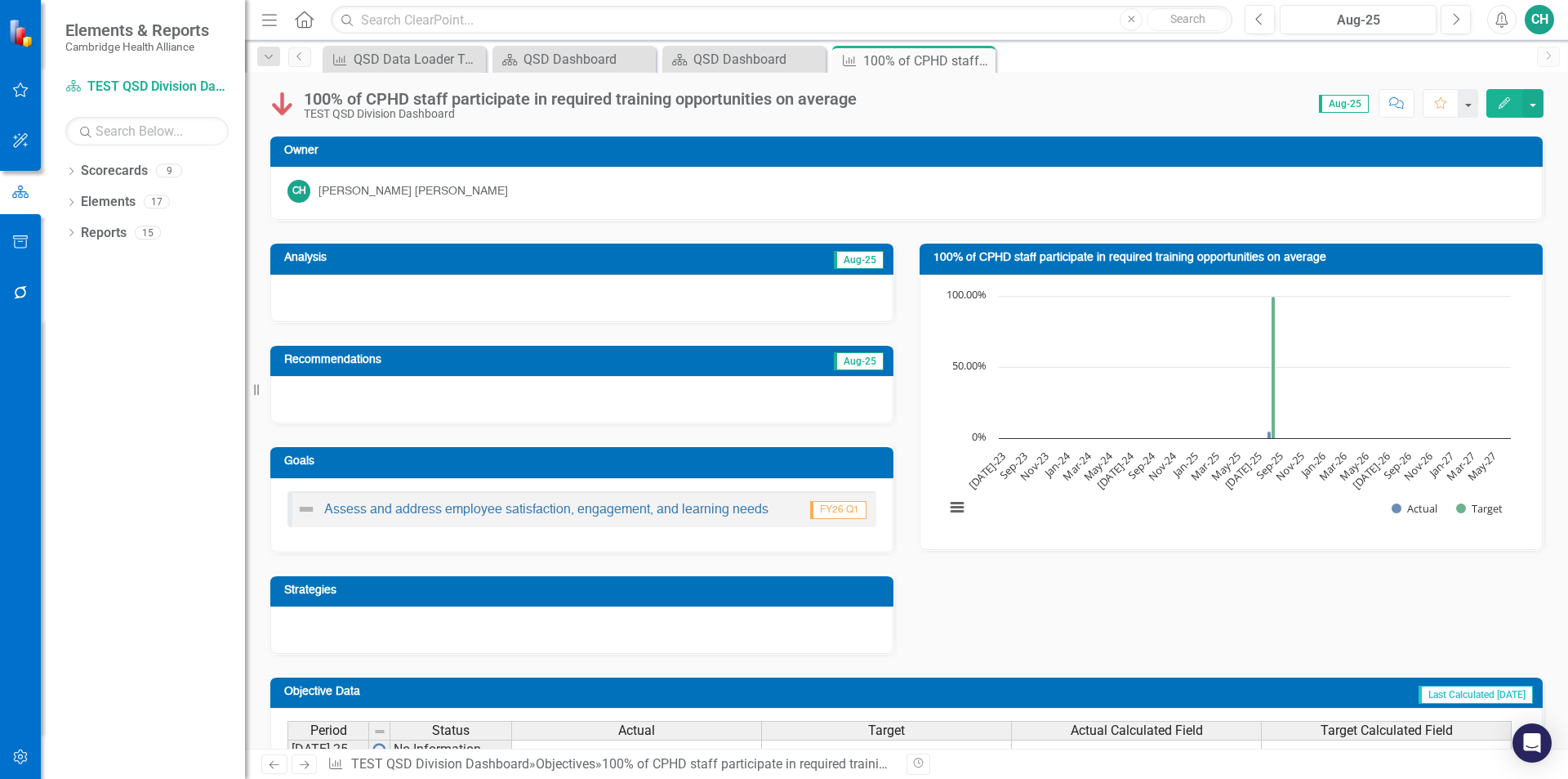
scroll to position [178, 0]
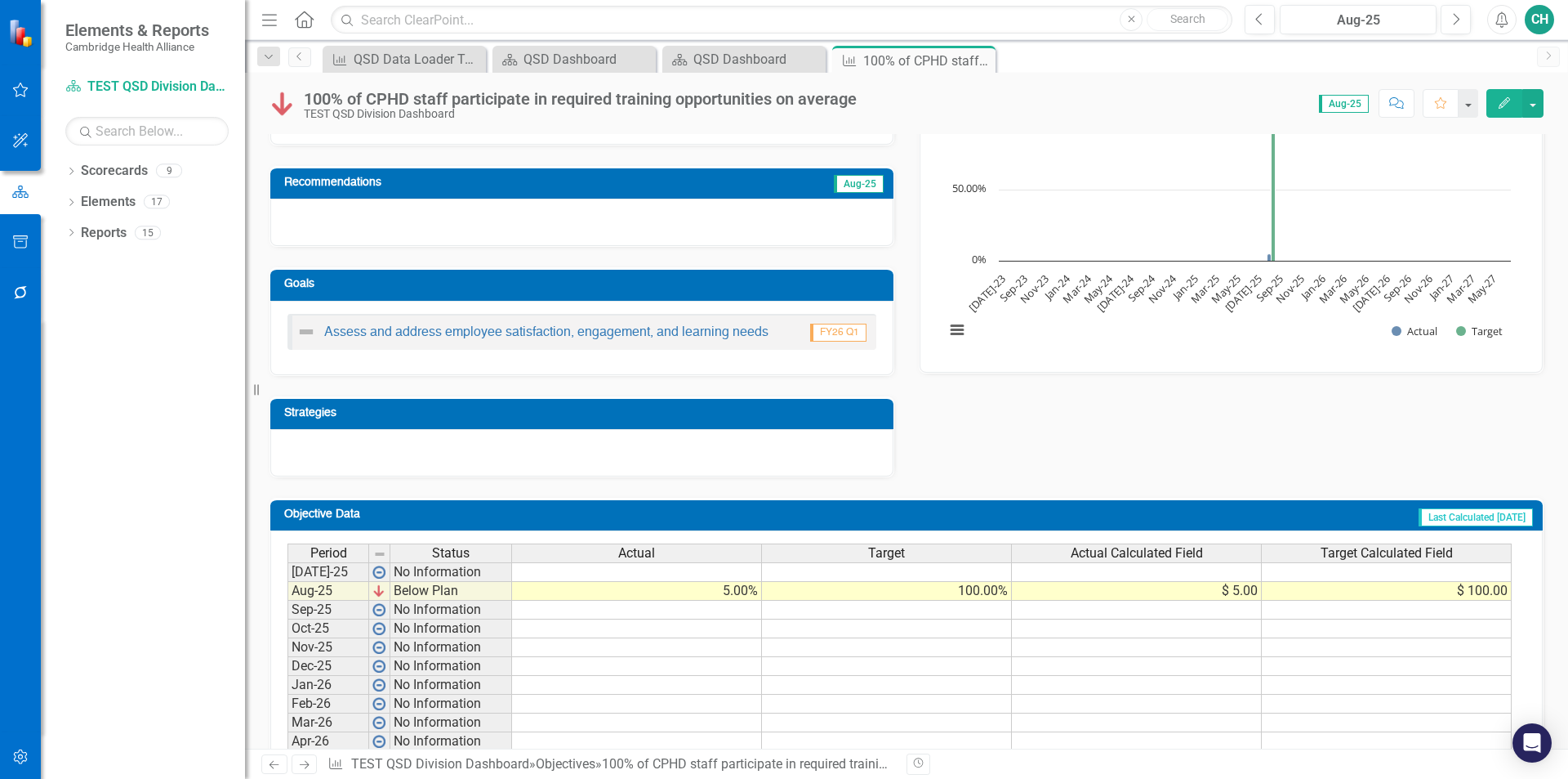
click at [1512, 104] on button "Edit" at bounding box center [1504, 103] width 36 height 29
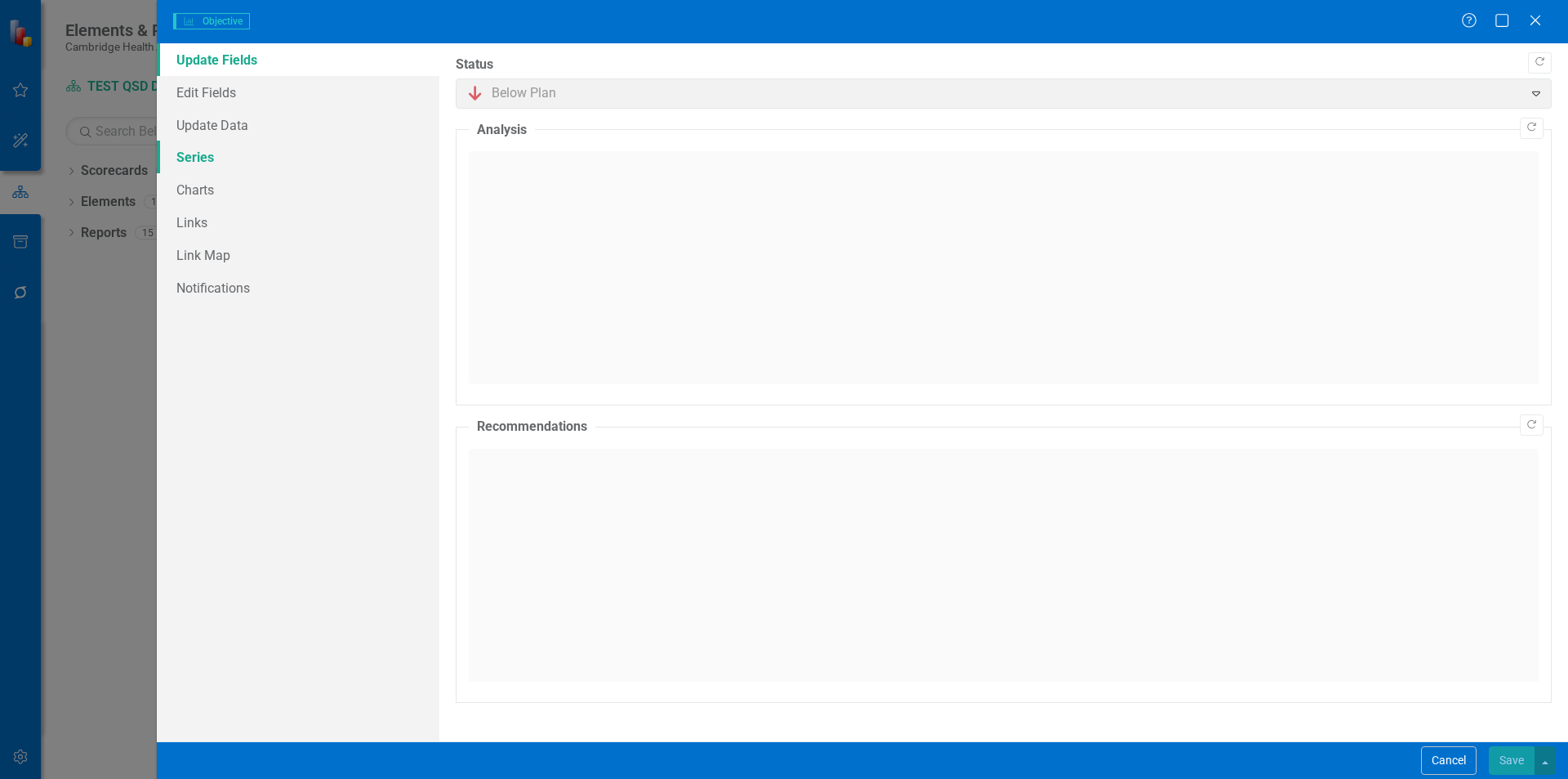
click at [199, 154] on link "Series" at bounding box center [298, 157] width 283 height 33
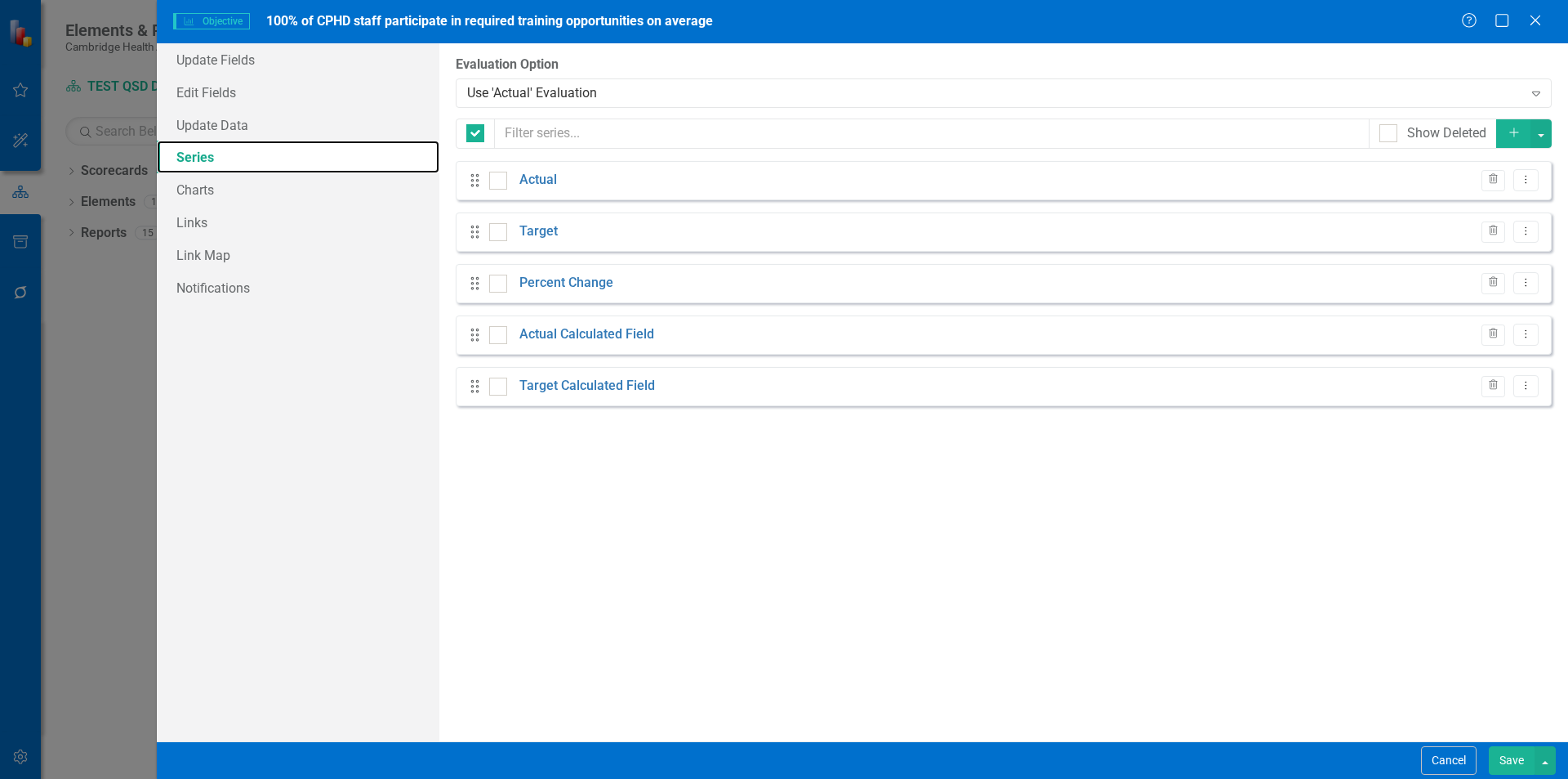
checkbox input "false"
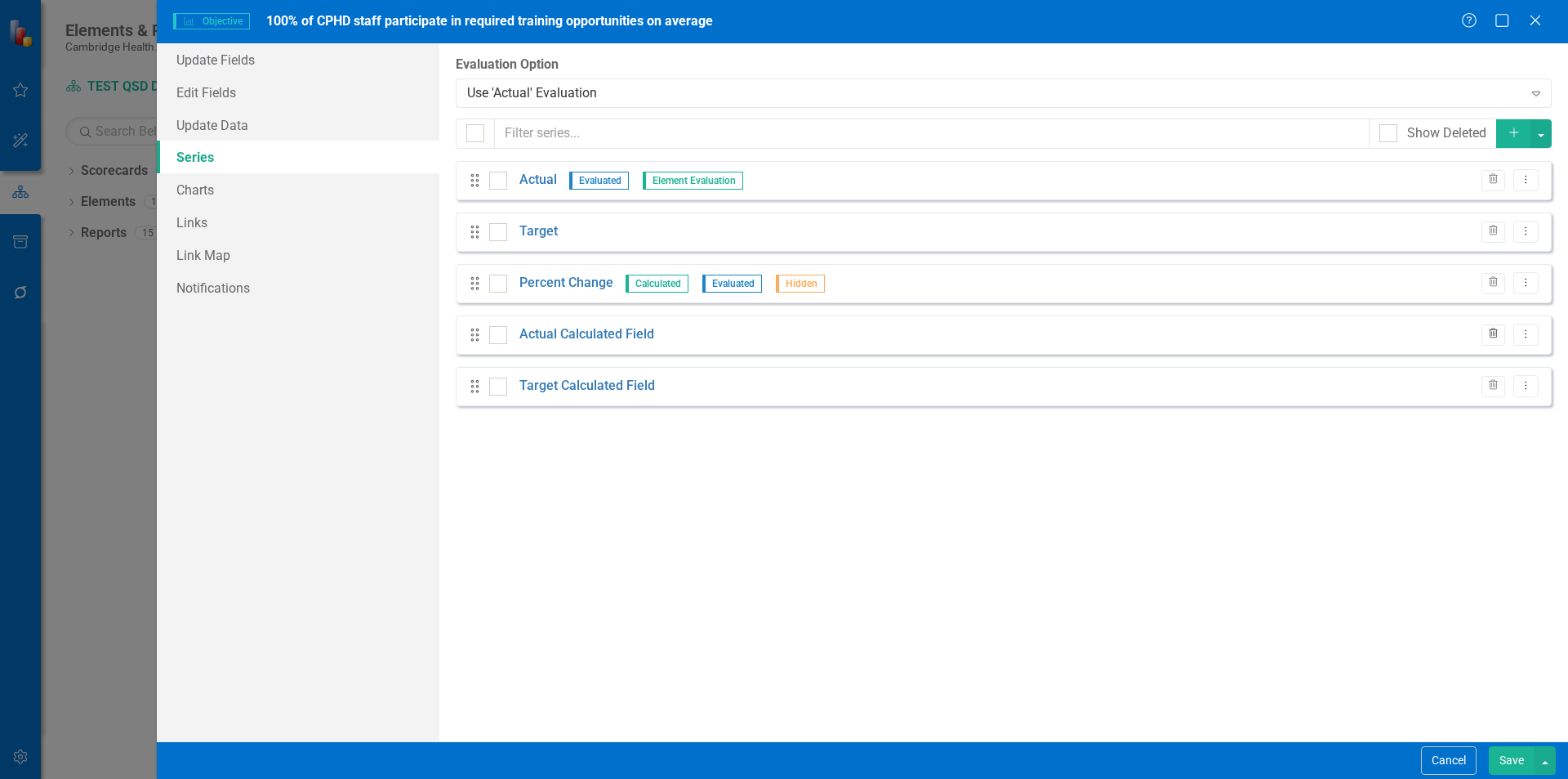
click at [1488, 334] on icon "Trash" at bounding box center [1493, 334] width 12 height 10
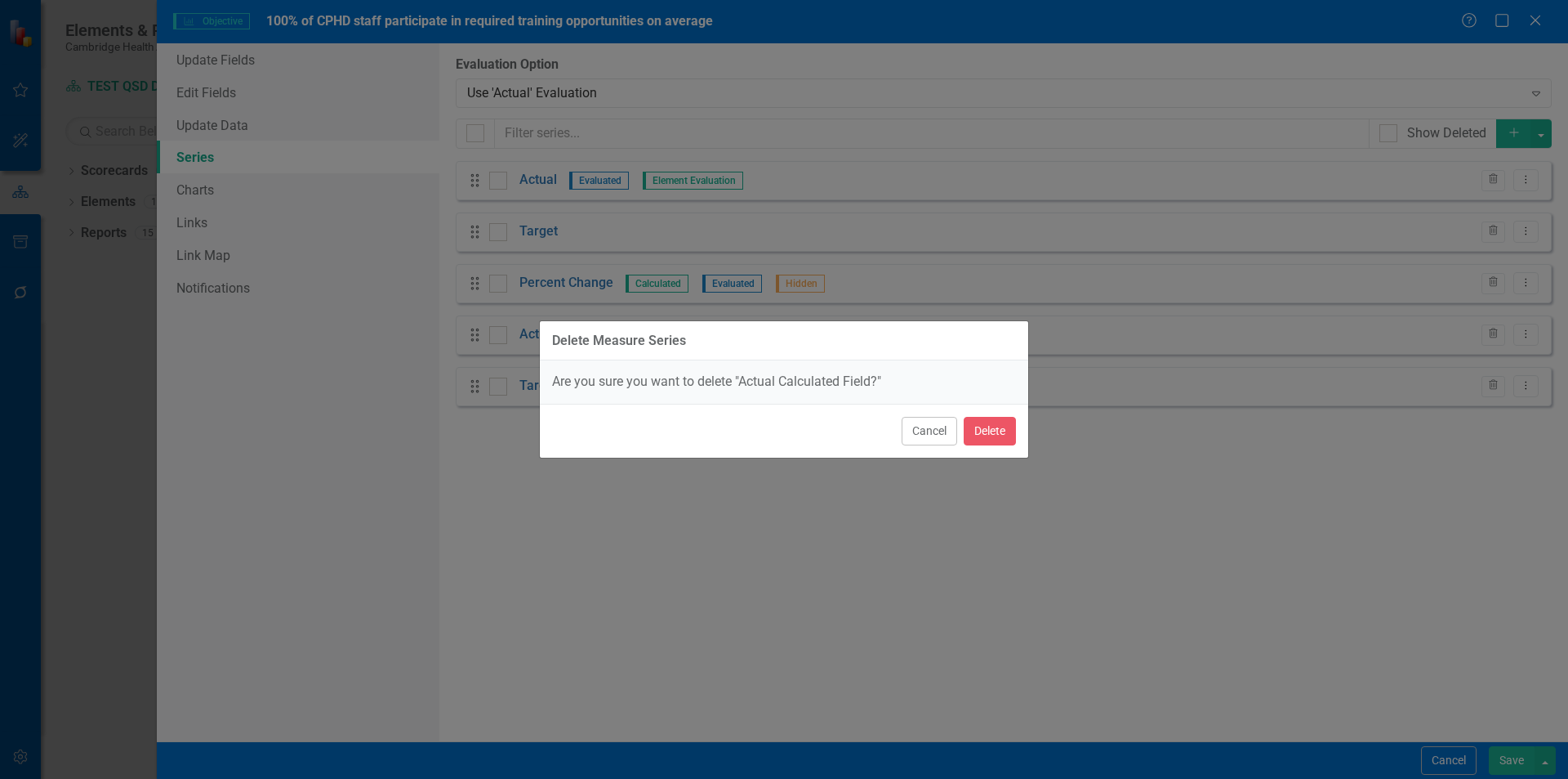
scroll to position [0, 0]
click at [982, 420] on button "Delete" at bounding box center [990, 431] width 52 height 29
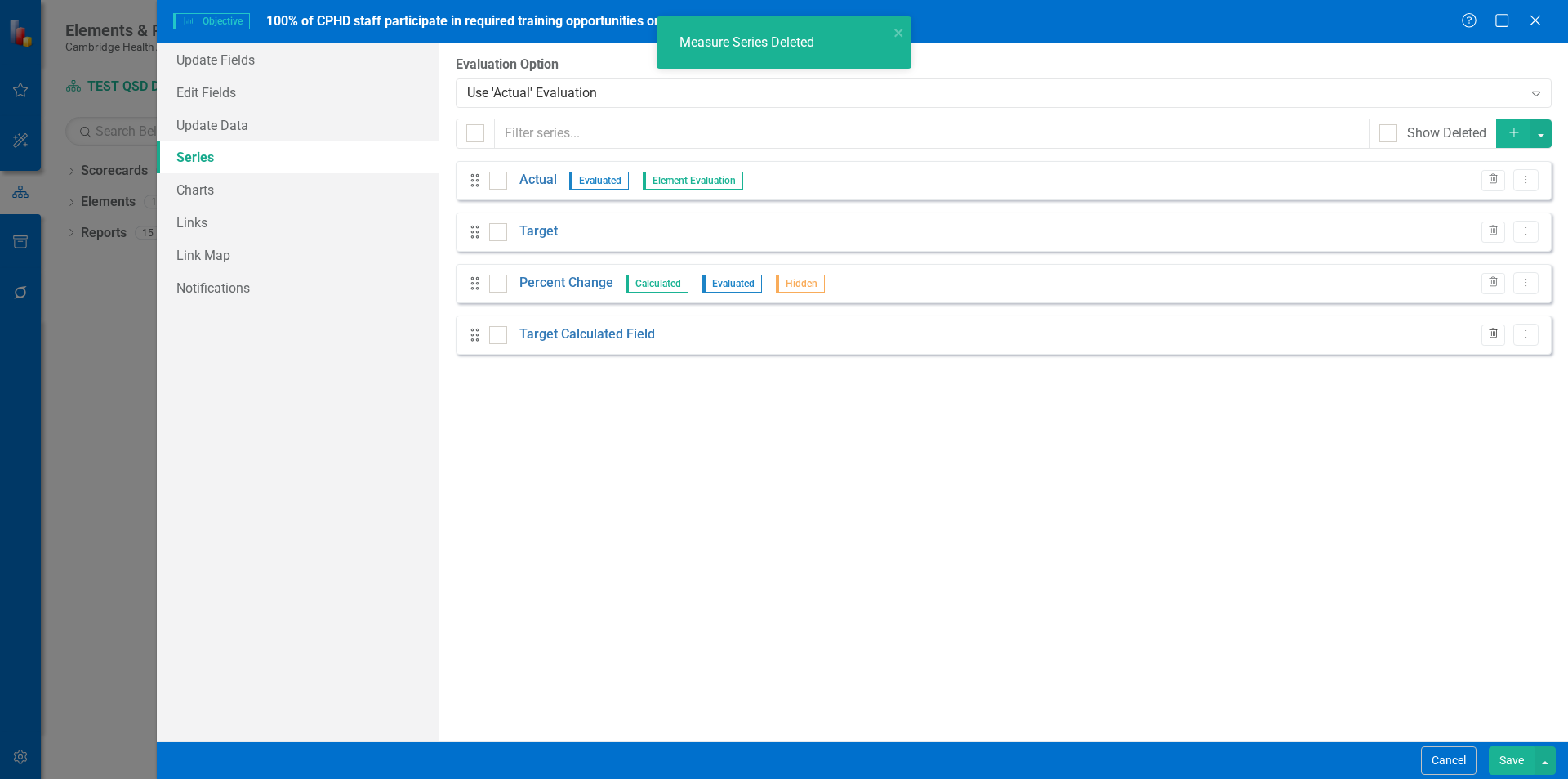
click at [1485, 342] on button "Trash" at bounding box center [1493, 334] width 24 height 21
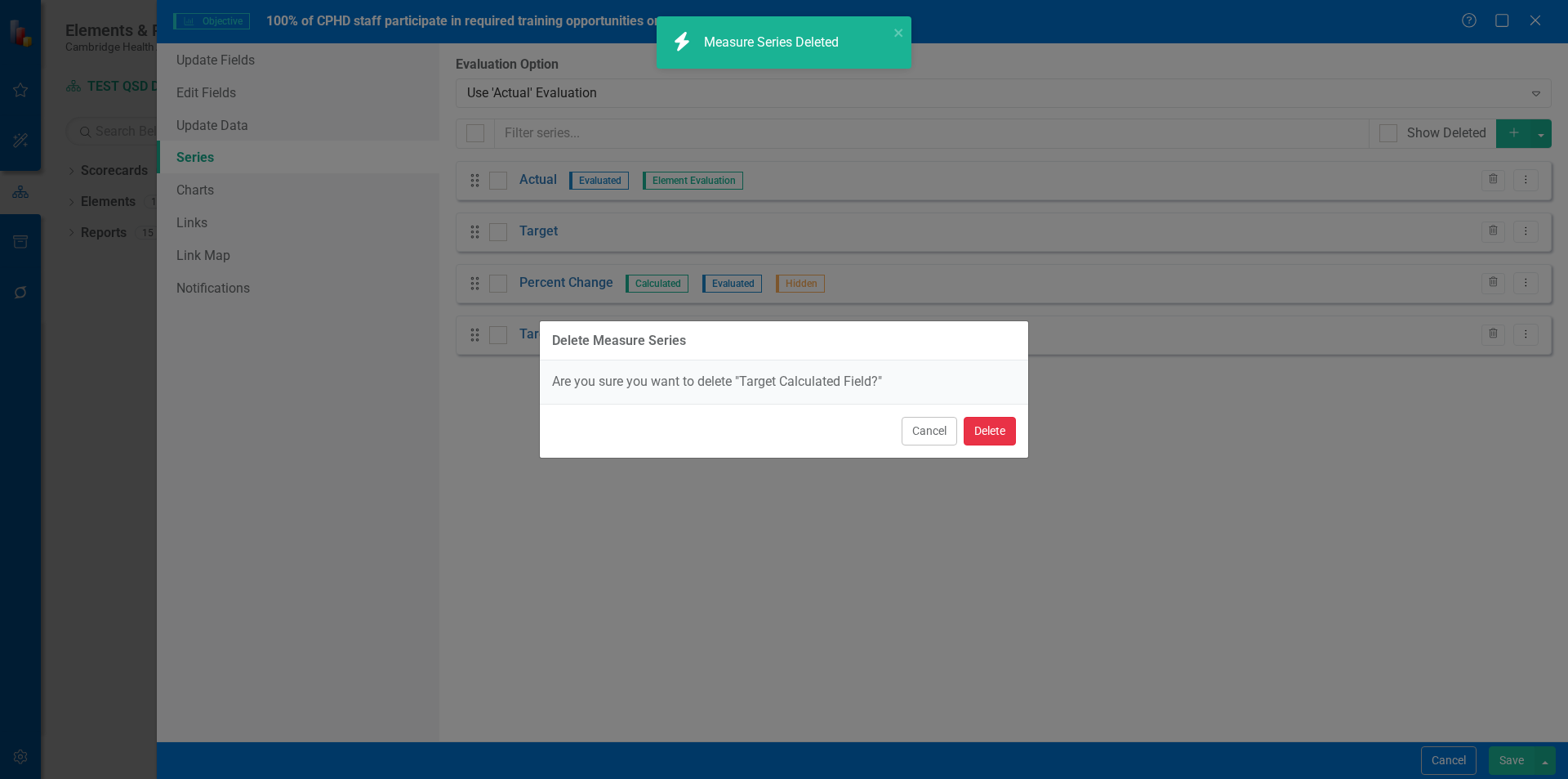
click at [1010, 423] on button "Delete" at bounding box center [990, 431] width 52 height 29
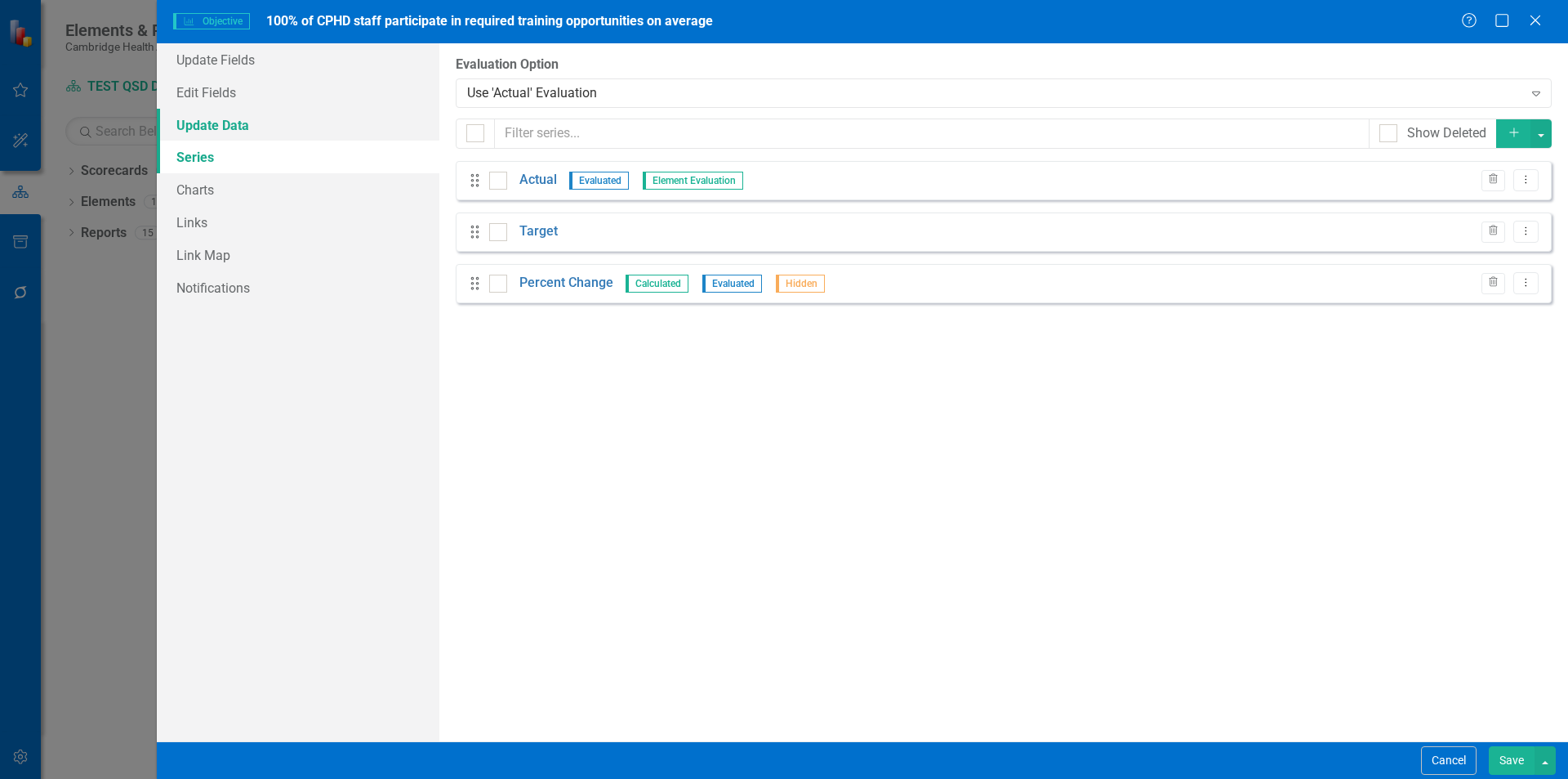
click at [254, 138] on link "Update Data" at bounding box center [298, 125] width 283 height 33
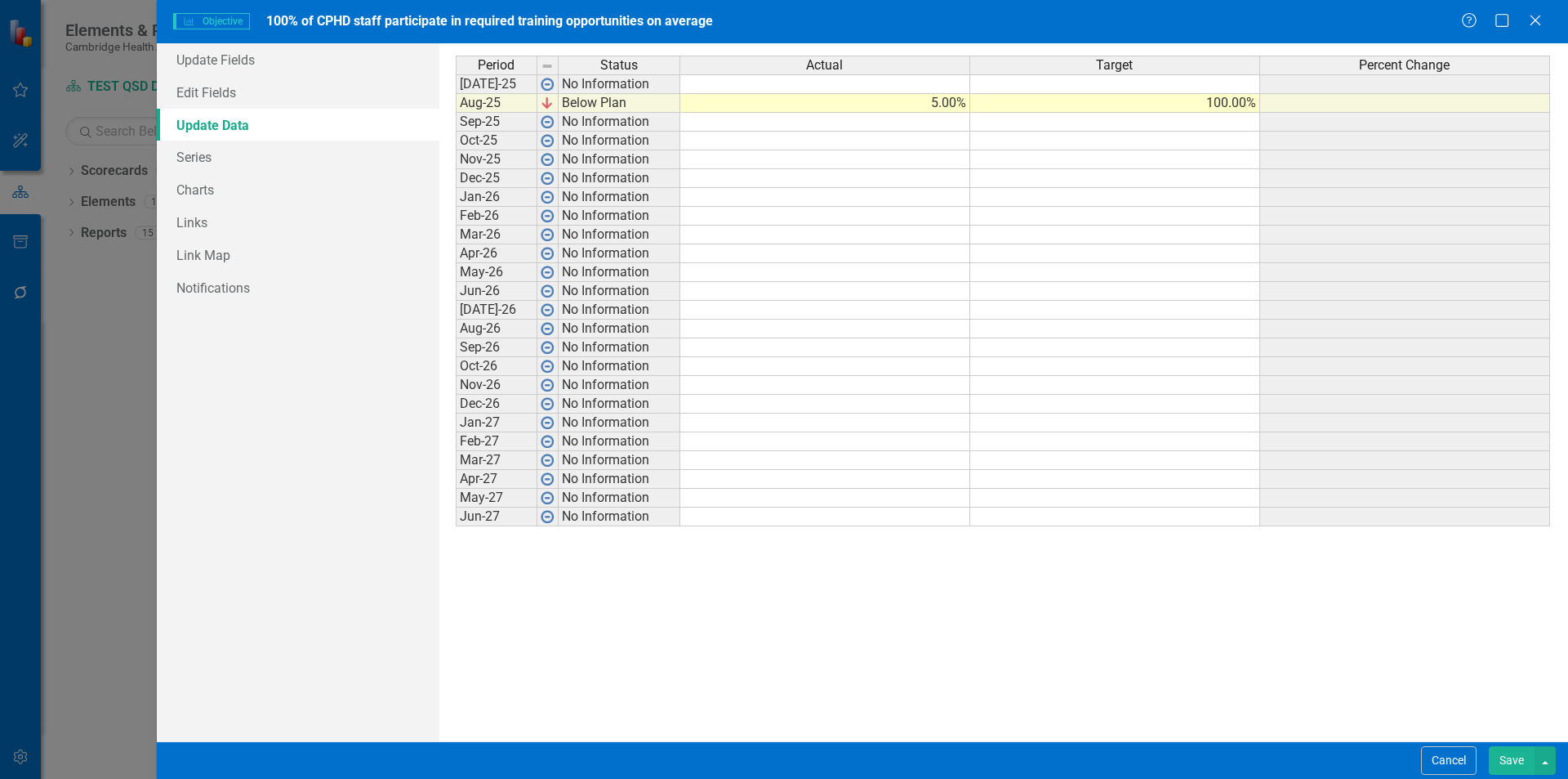
click at [920, 102] on td "5.00%" at bounding box center [825, 103] width 290 height 19
click at [1503, 766] on button "Save" at bounding box center [1512, 760] width 46 height 29
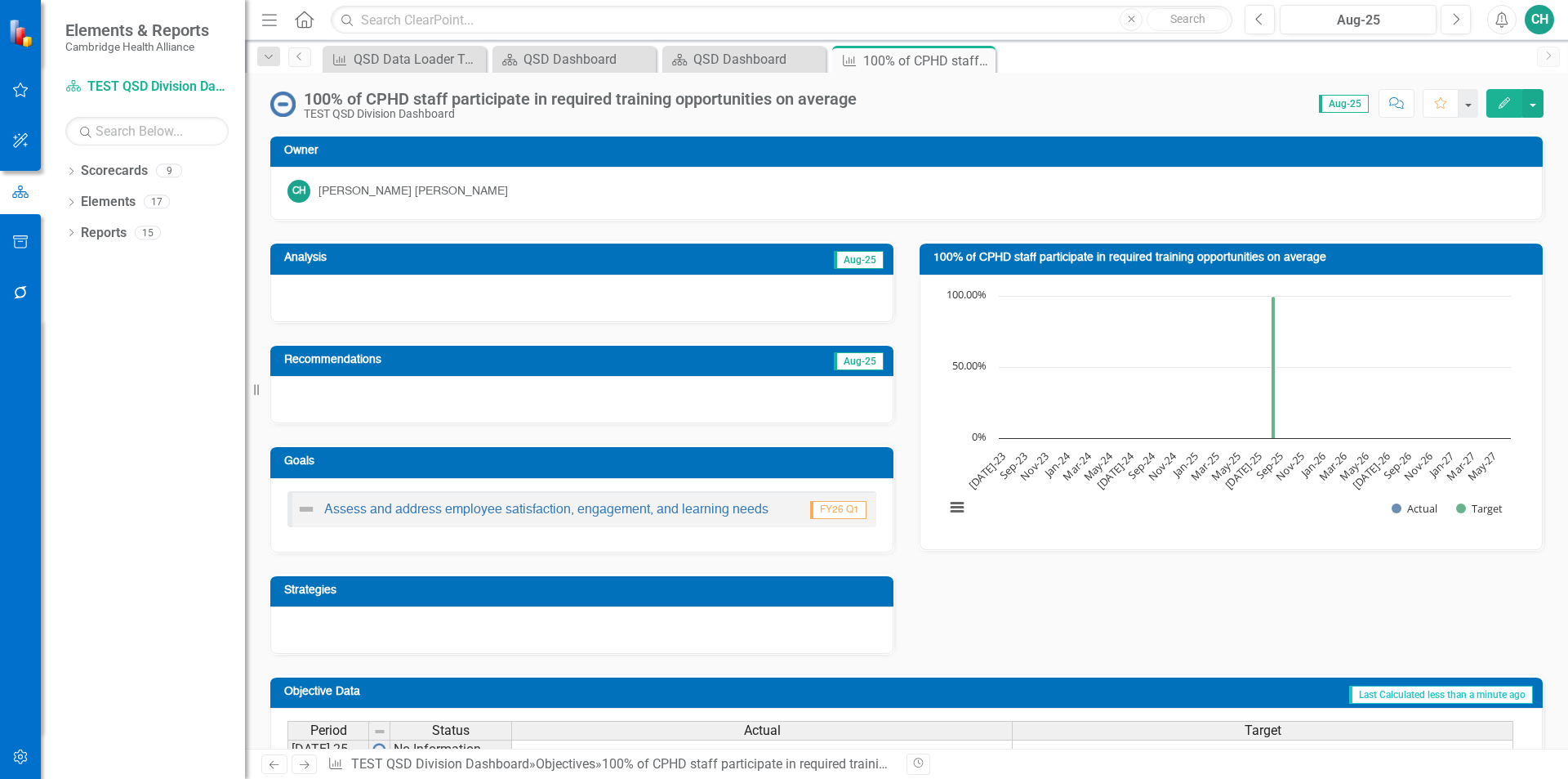
click at [1502, 103] on icon "button" at bounding box center [1504, 103] width 11 height 11
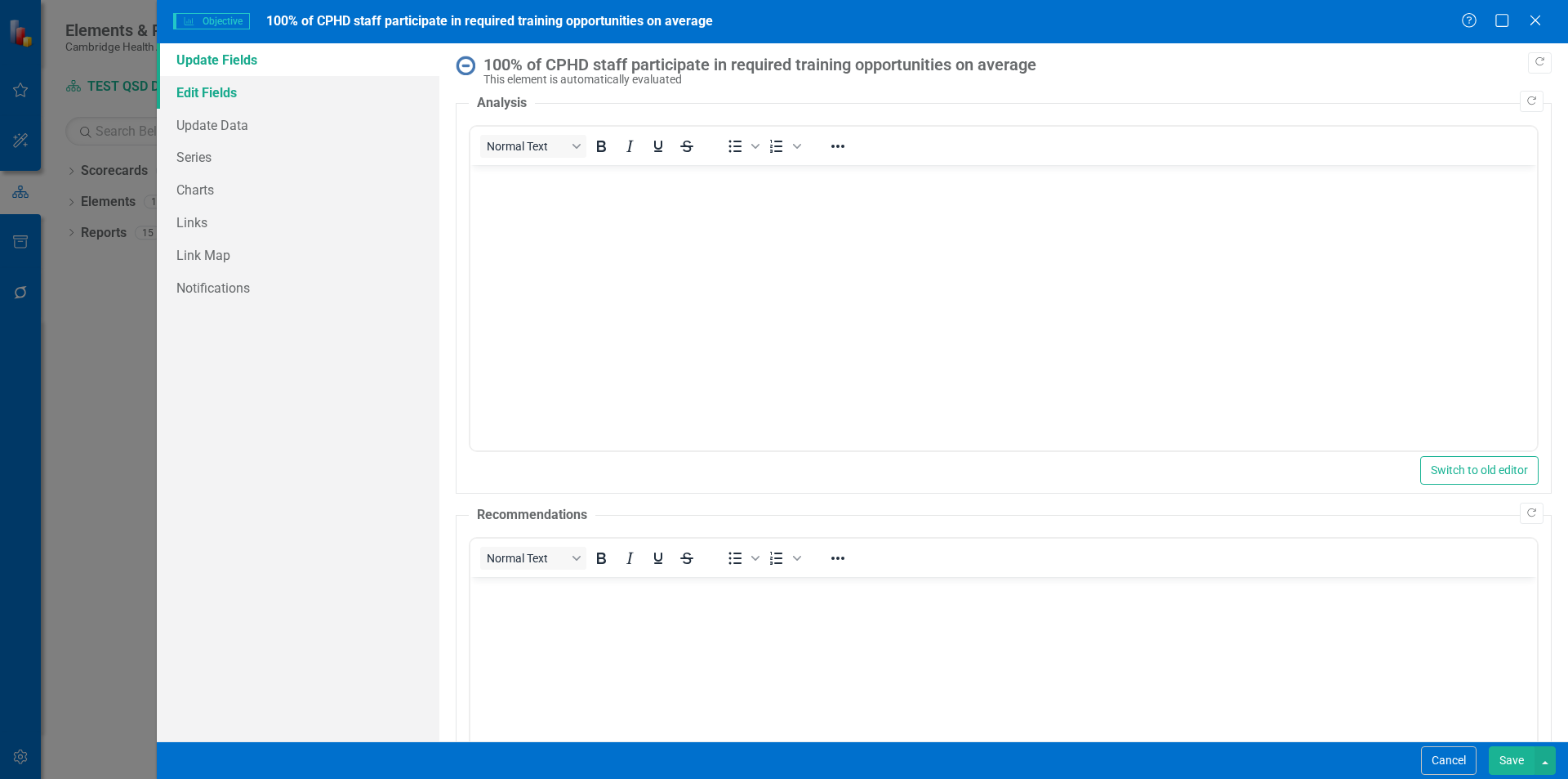
click at [231, 102] on link "Edit Fields" at bounding box center [298, 92] width 283 height 33
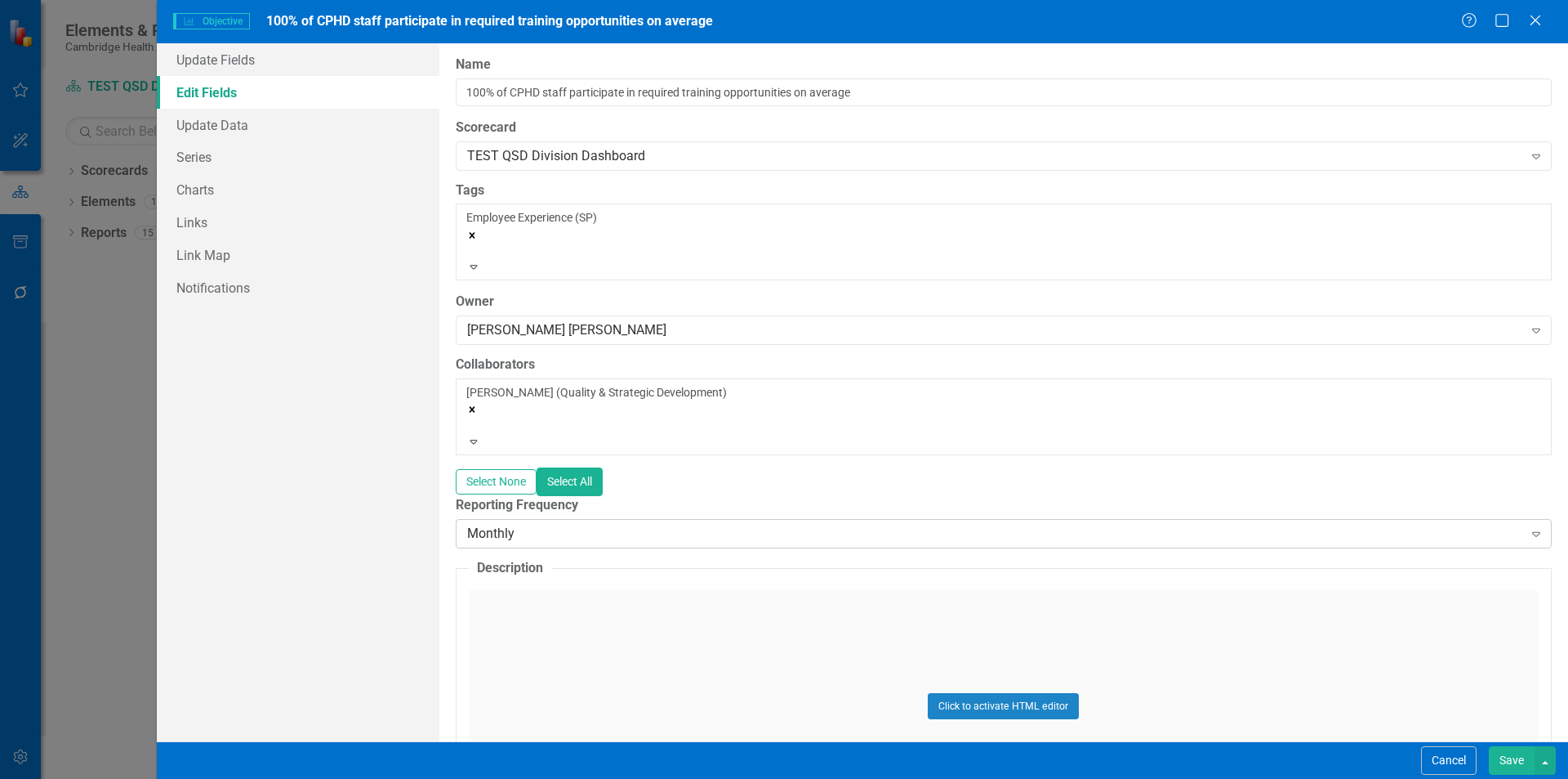
click at [536, 525] on div "Monthly" at bounding box center [995, 534] width 1056 height 19
click at [1503, 758] on button "Save" at bounding box center [1512, 760] width 46 height 29
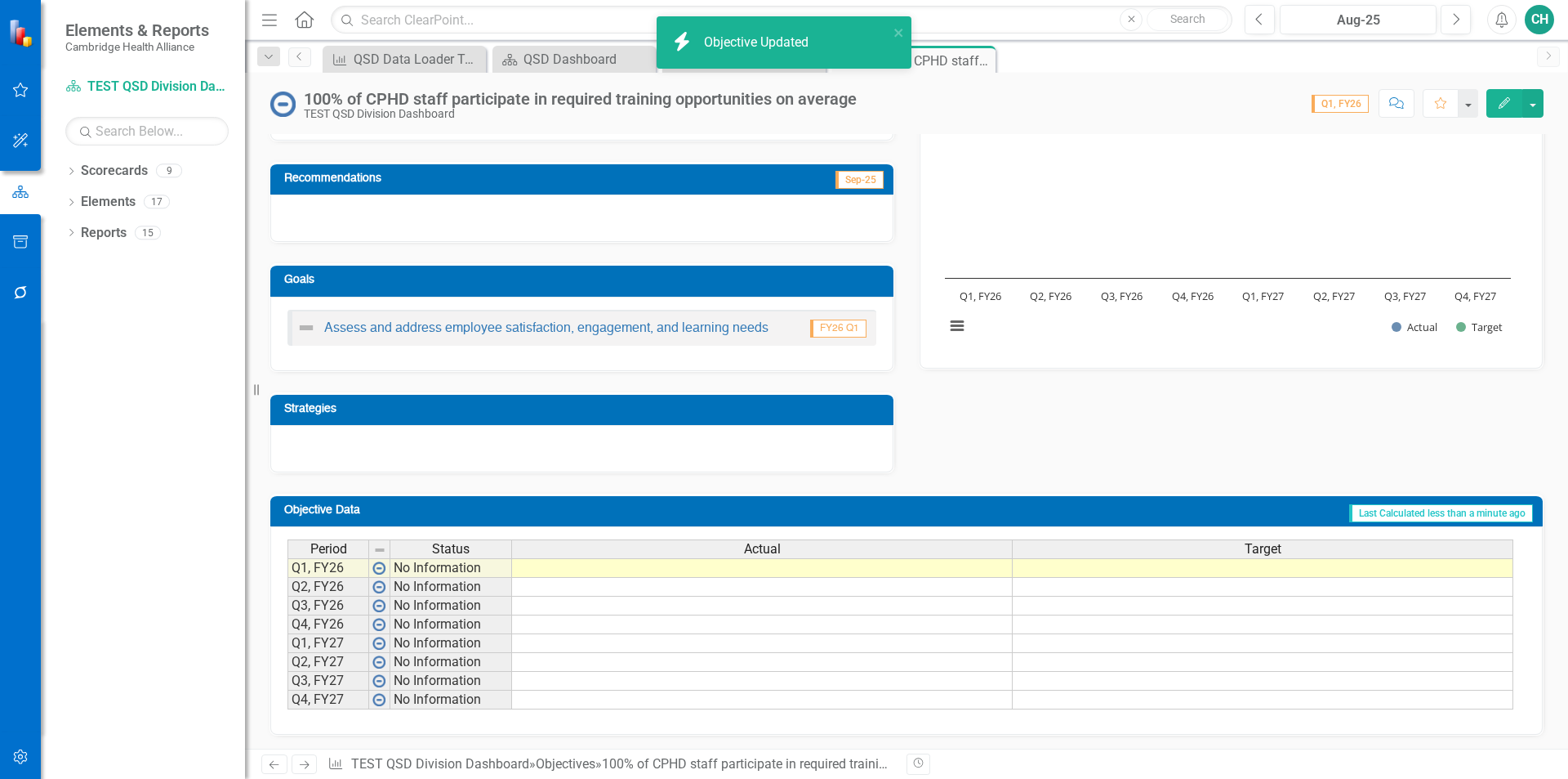
scroll to position [185, 0]
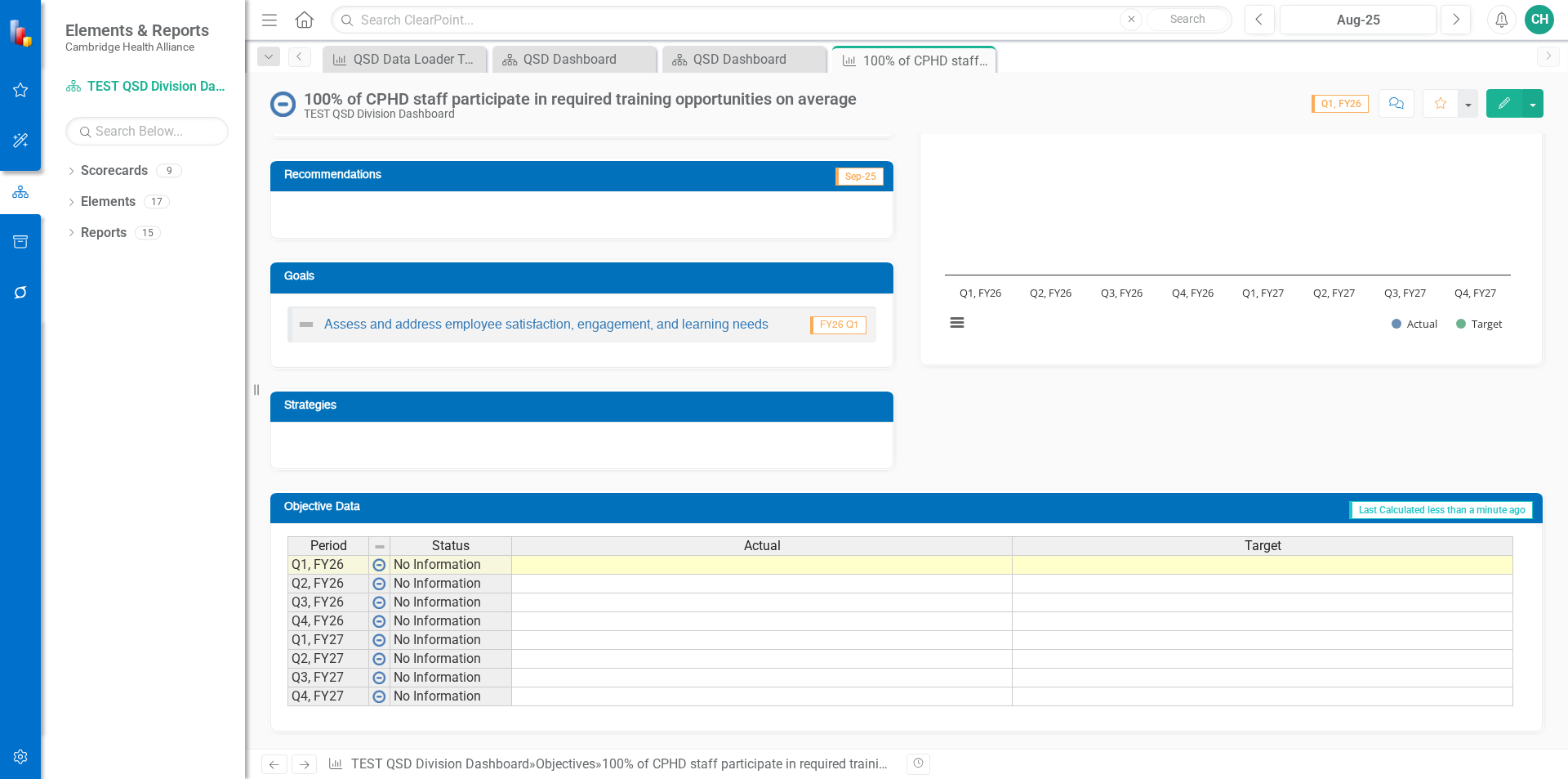
click at [1306, 573] on td at bounding box center [1263, 565] width 500 height 20
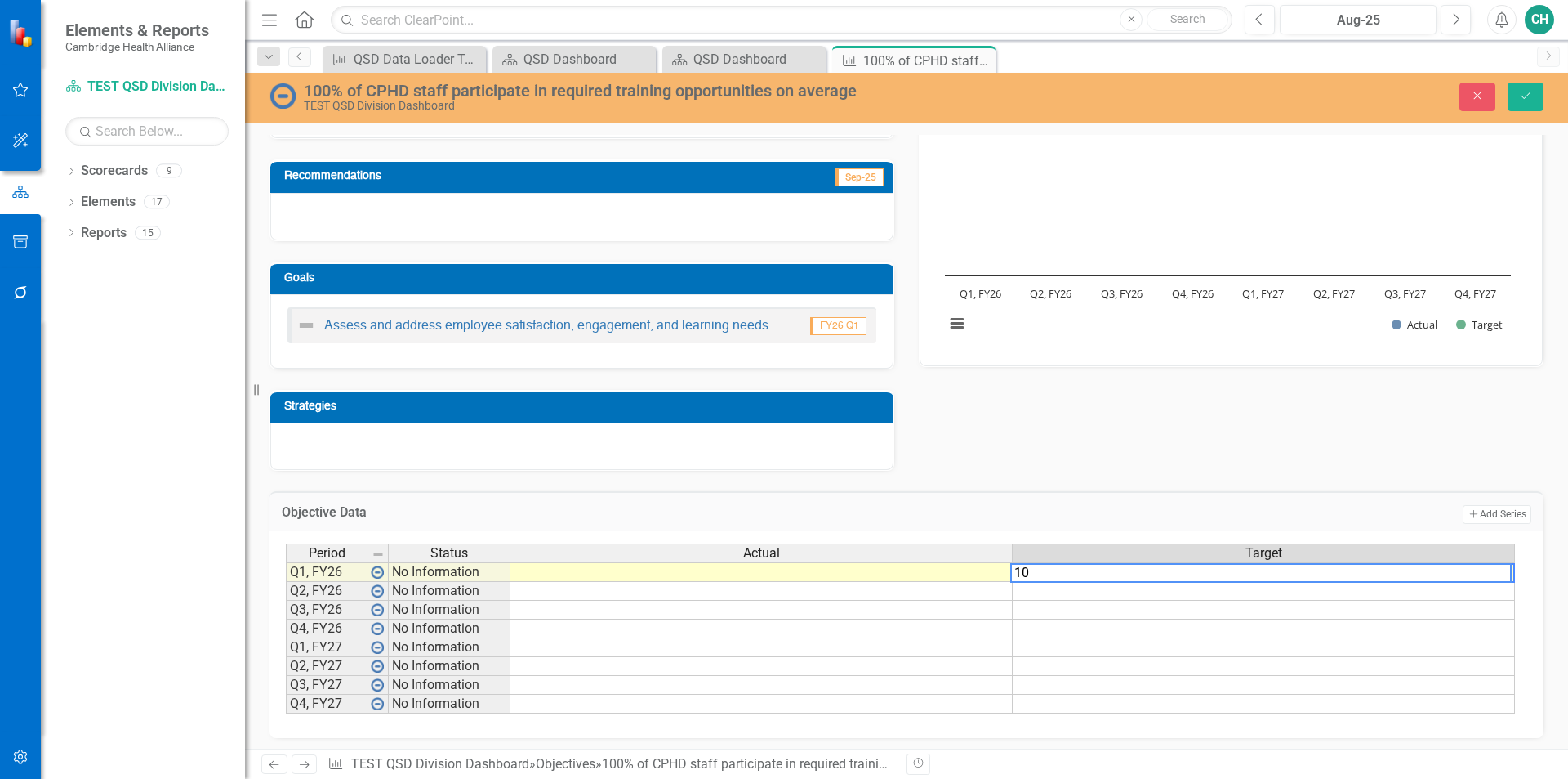
type textarea "100"
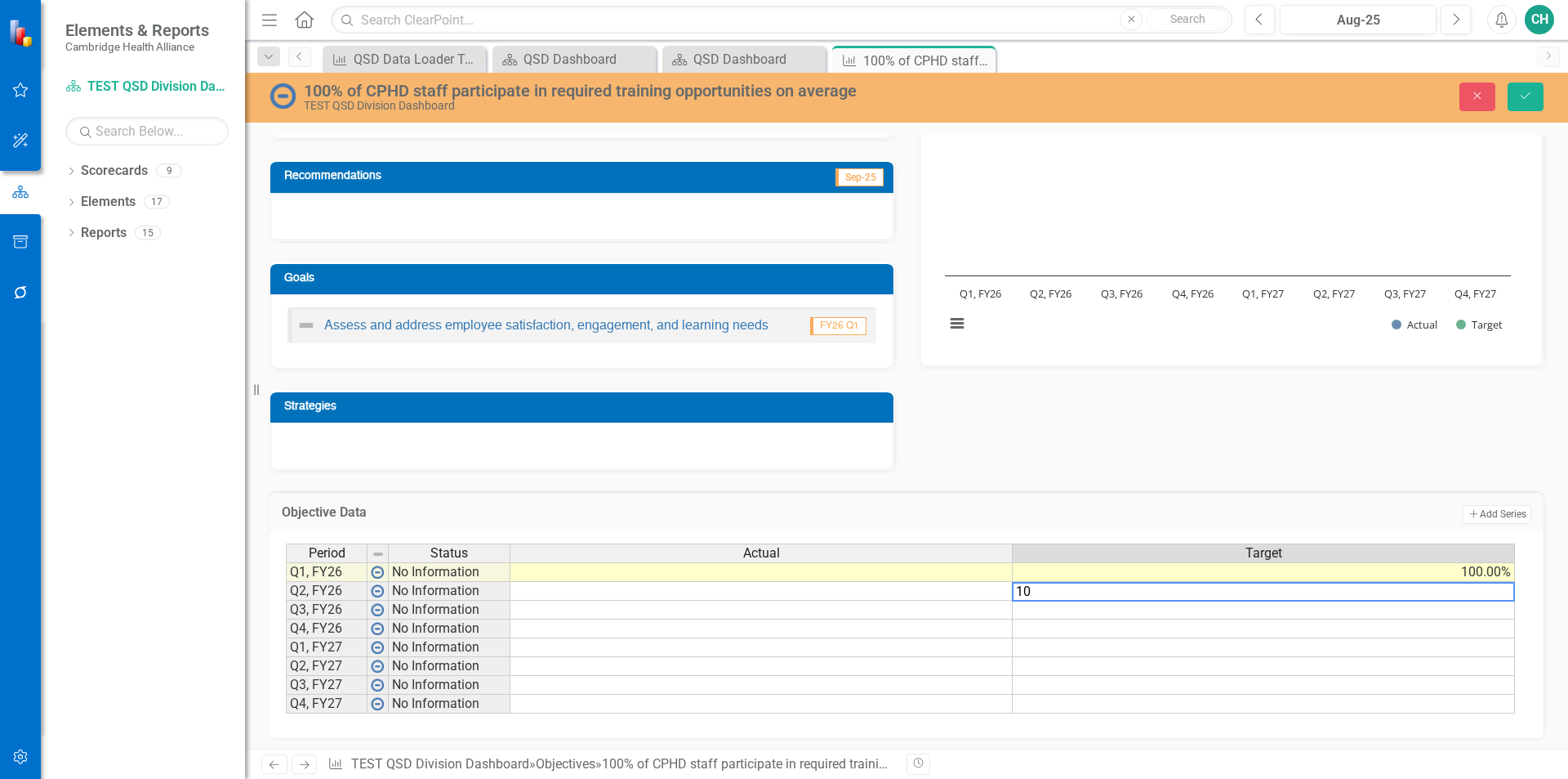
type textarea "100"
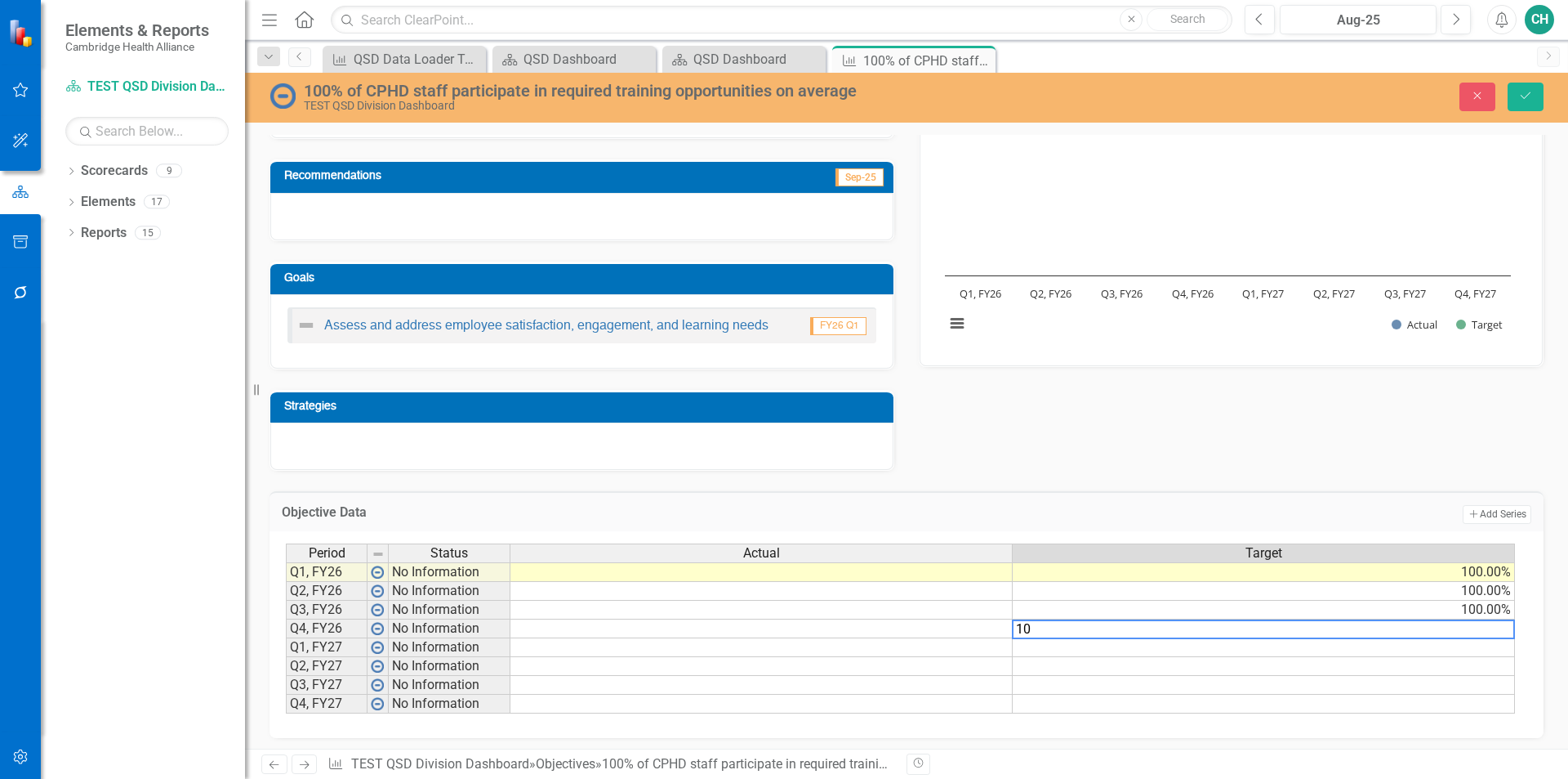
type textarea "100"
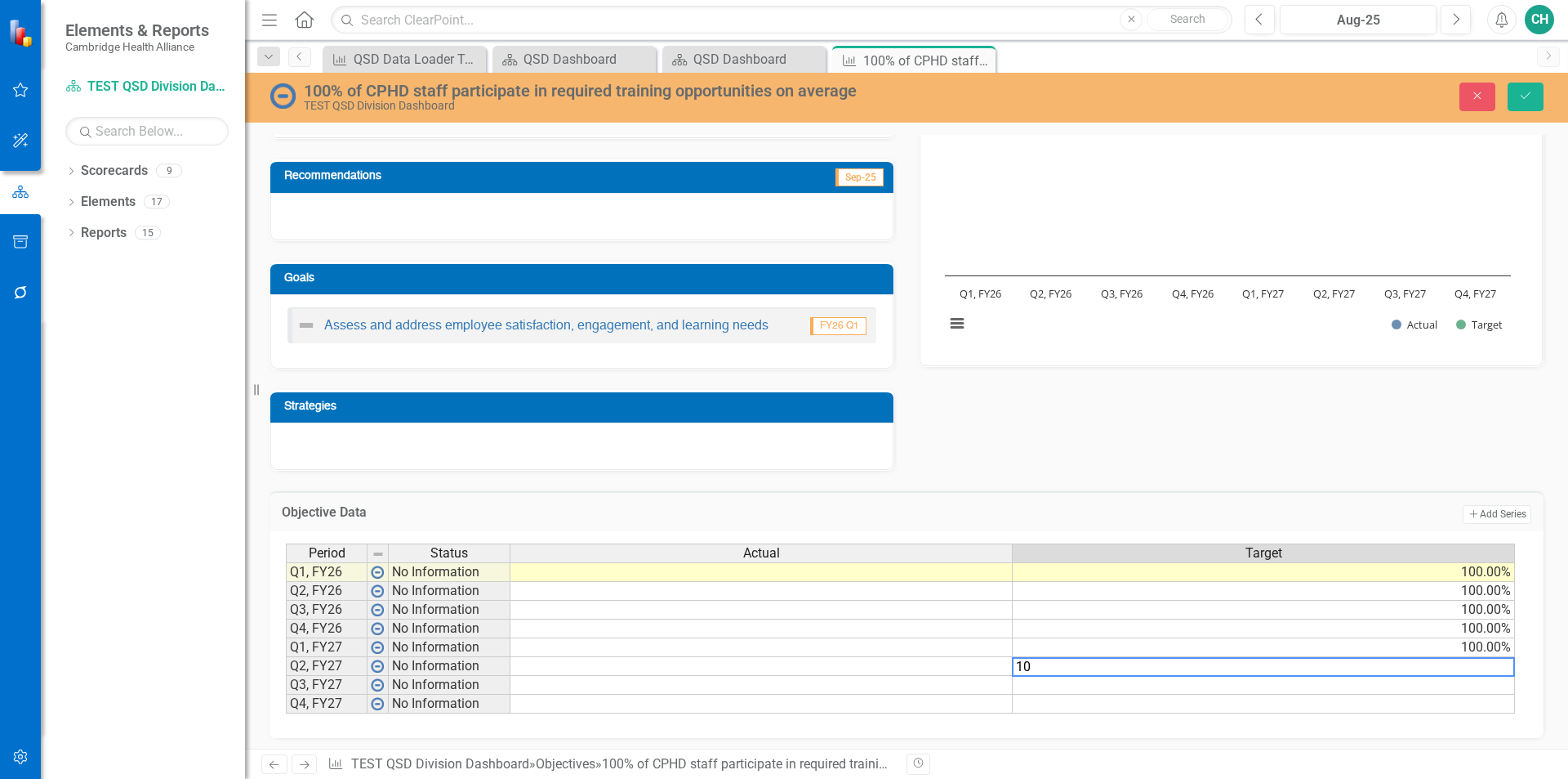
type textarea "100"
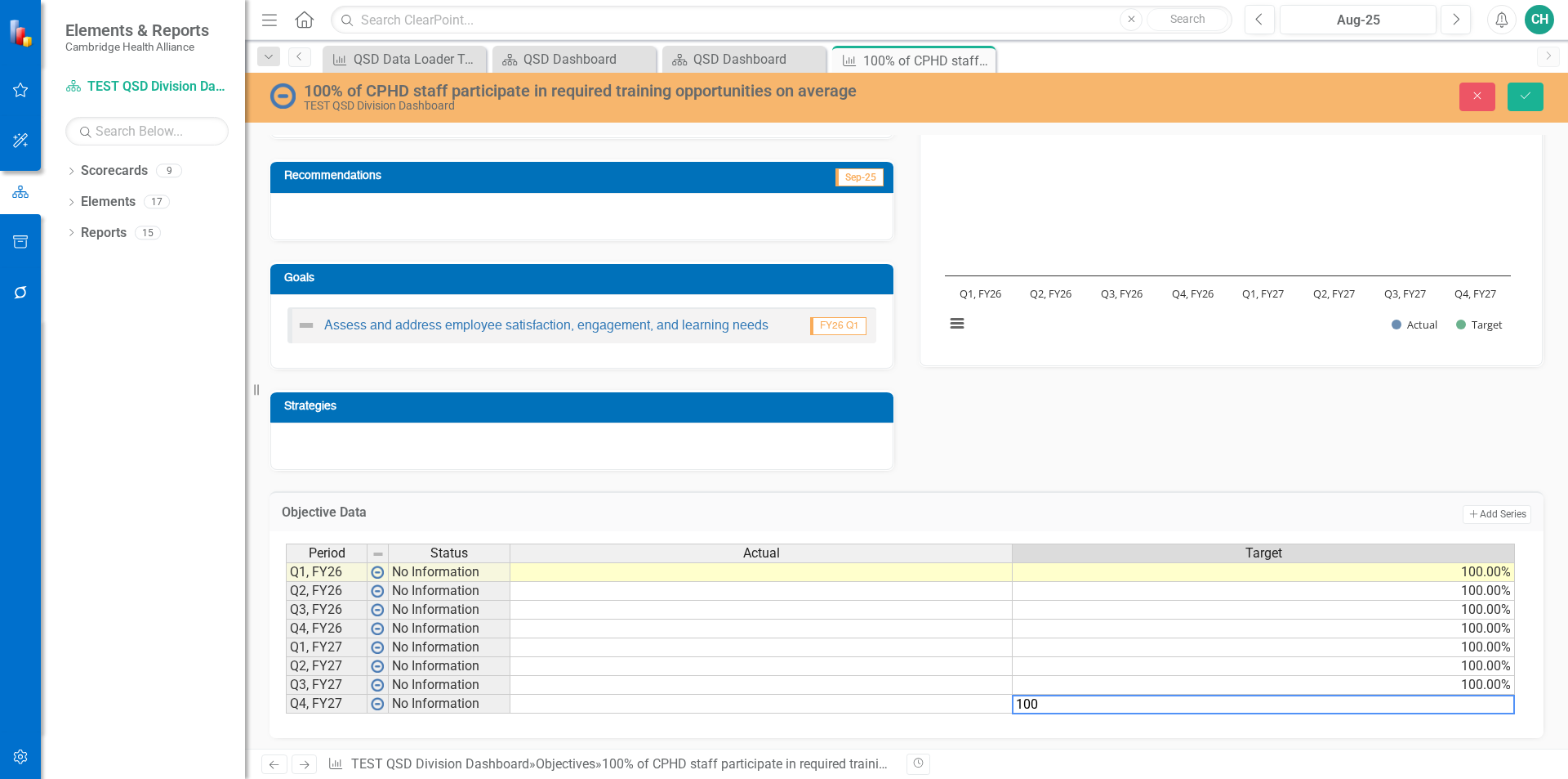
type textarea "100"
click at [1354, 461] on div "Analysis Sep-25 Recommendations Sep-25 Goals Assess and address employee satisf…" at bounding box center [906, 254] width 1299 height 434
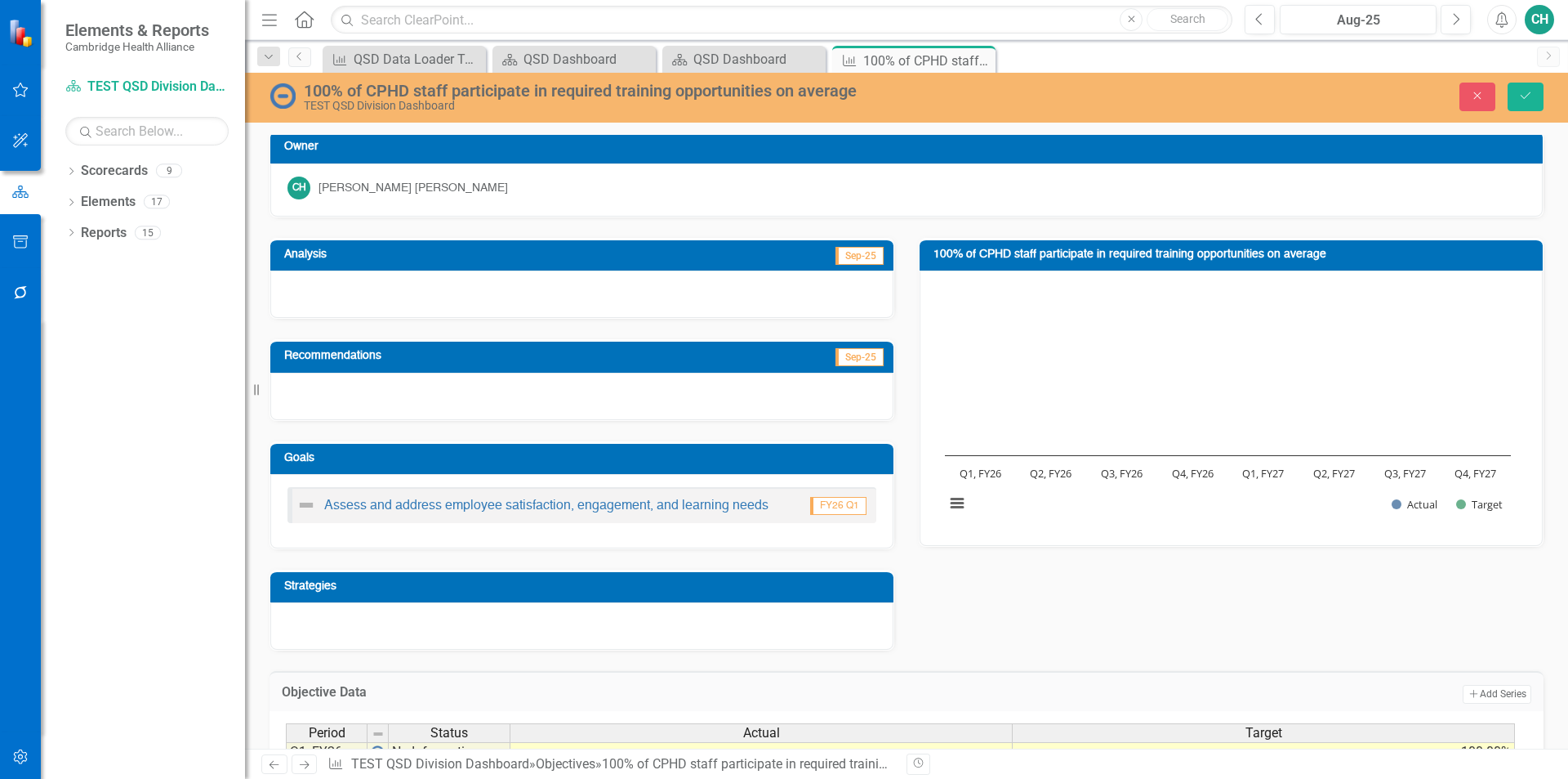
scroll to position [0, 0]
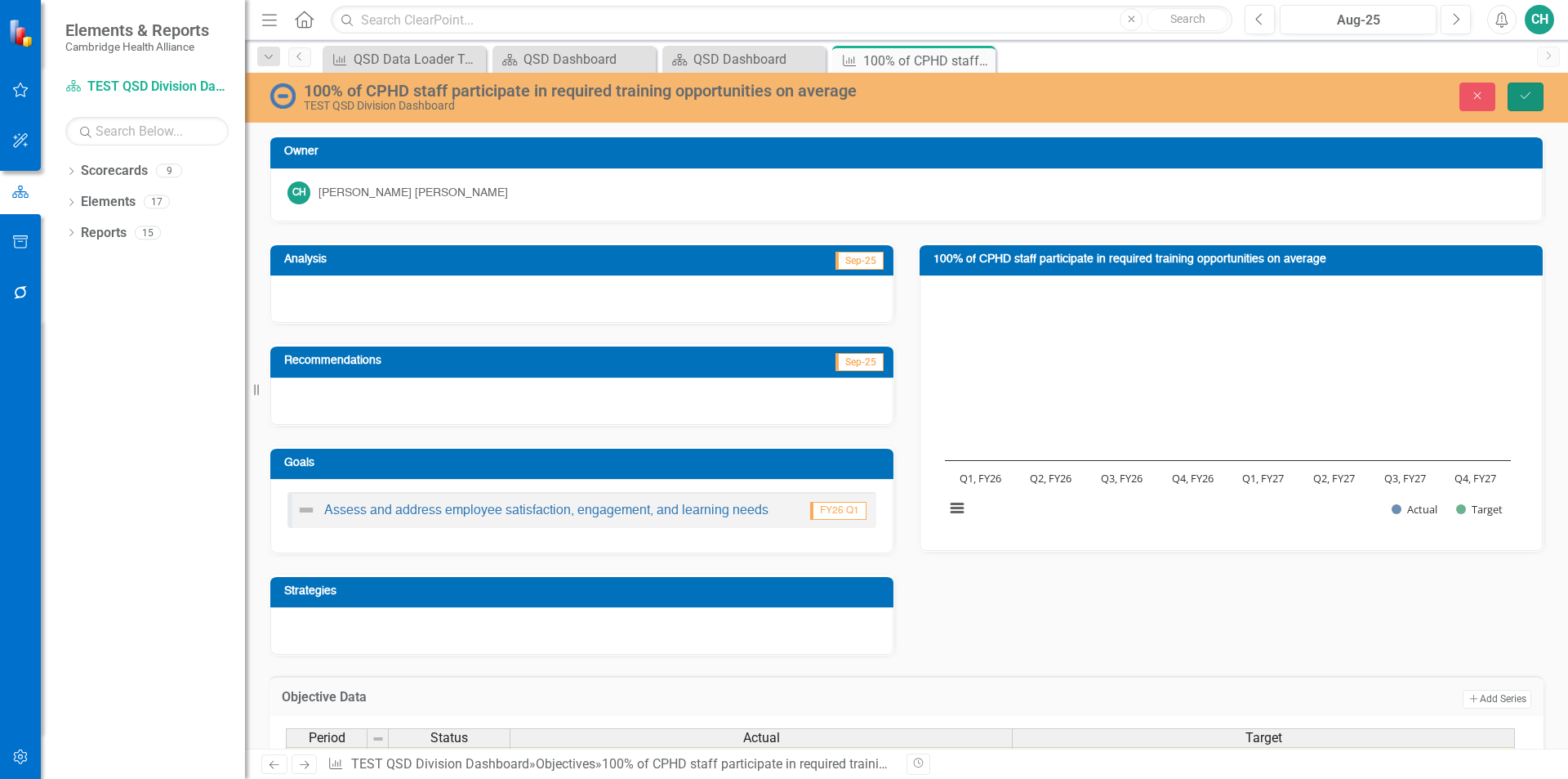
click at [1520, 103] on button "Save" at bounding box center [1526, 97] width 36 height 29
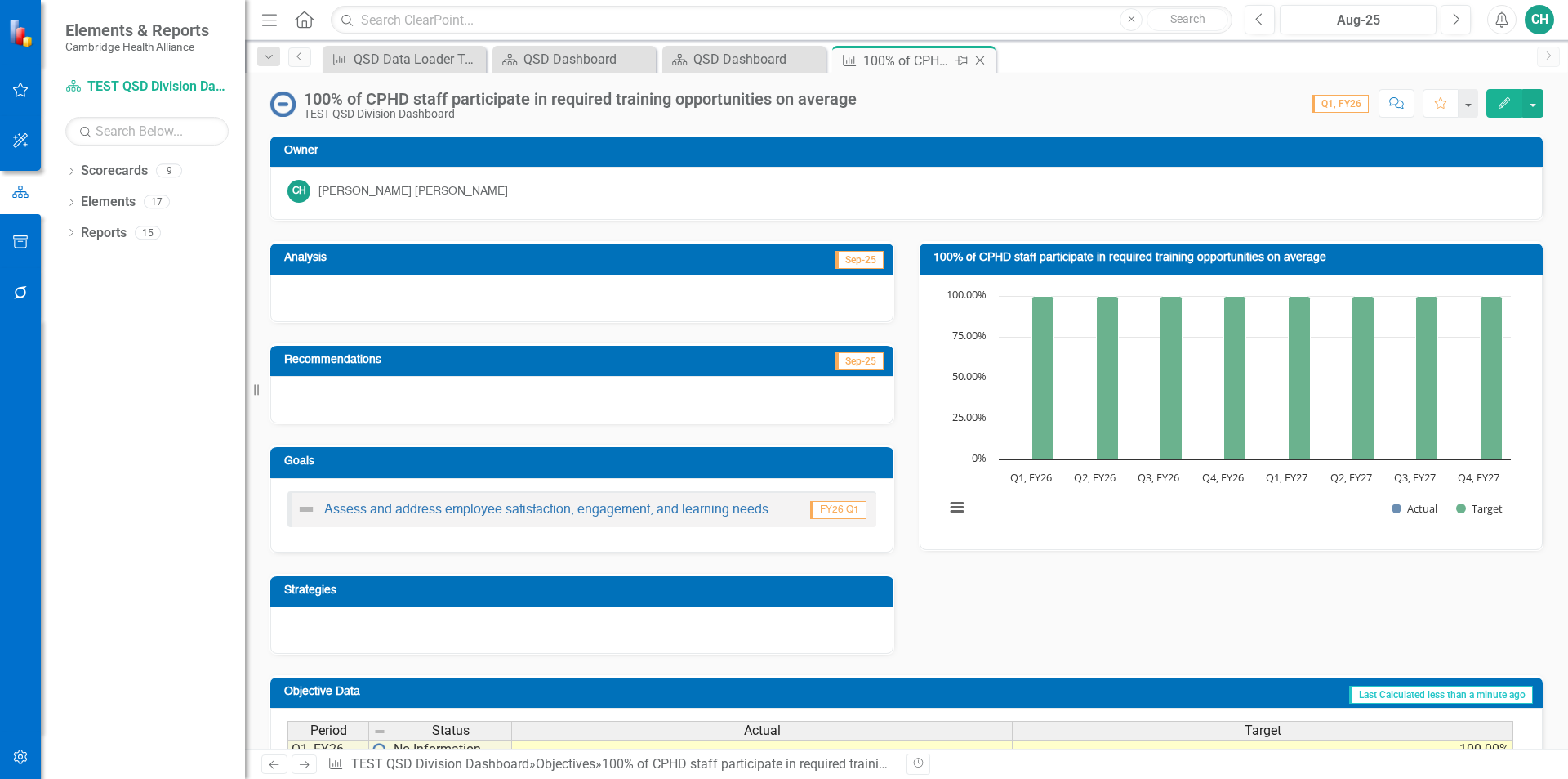
click at [984, 64] on icon at bounding box center [980, 61] width 9 height 9
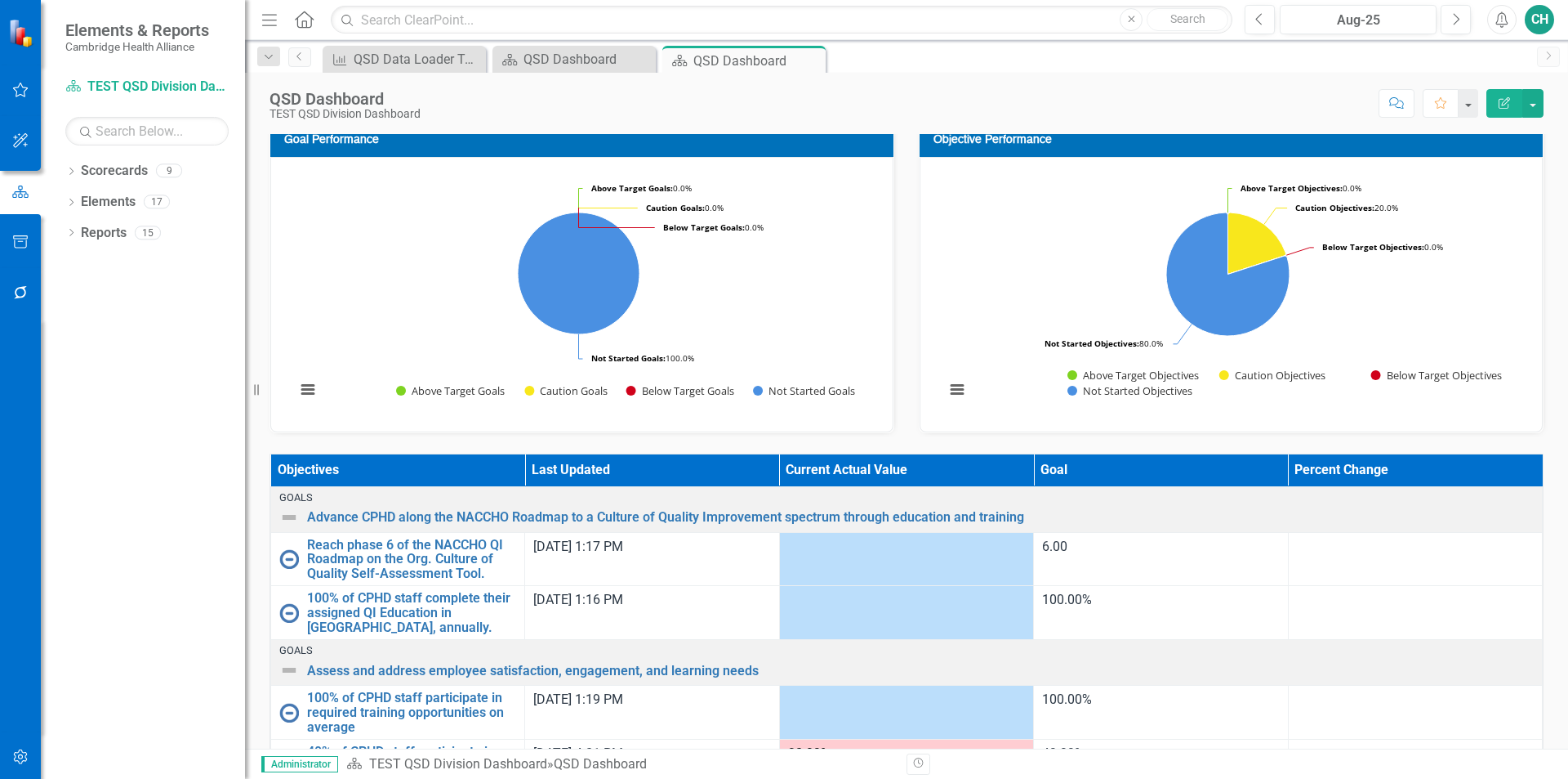
scroll to position [341, 0]
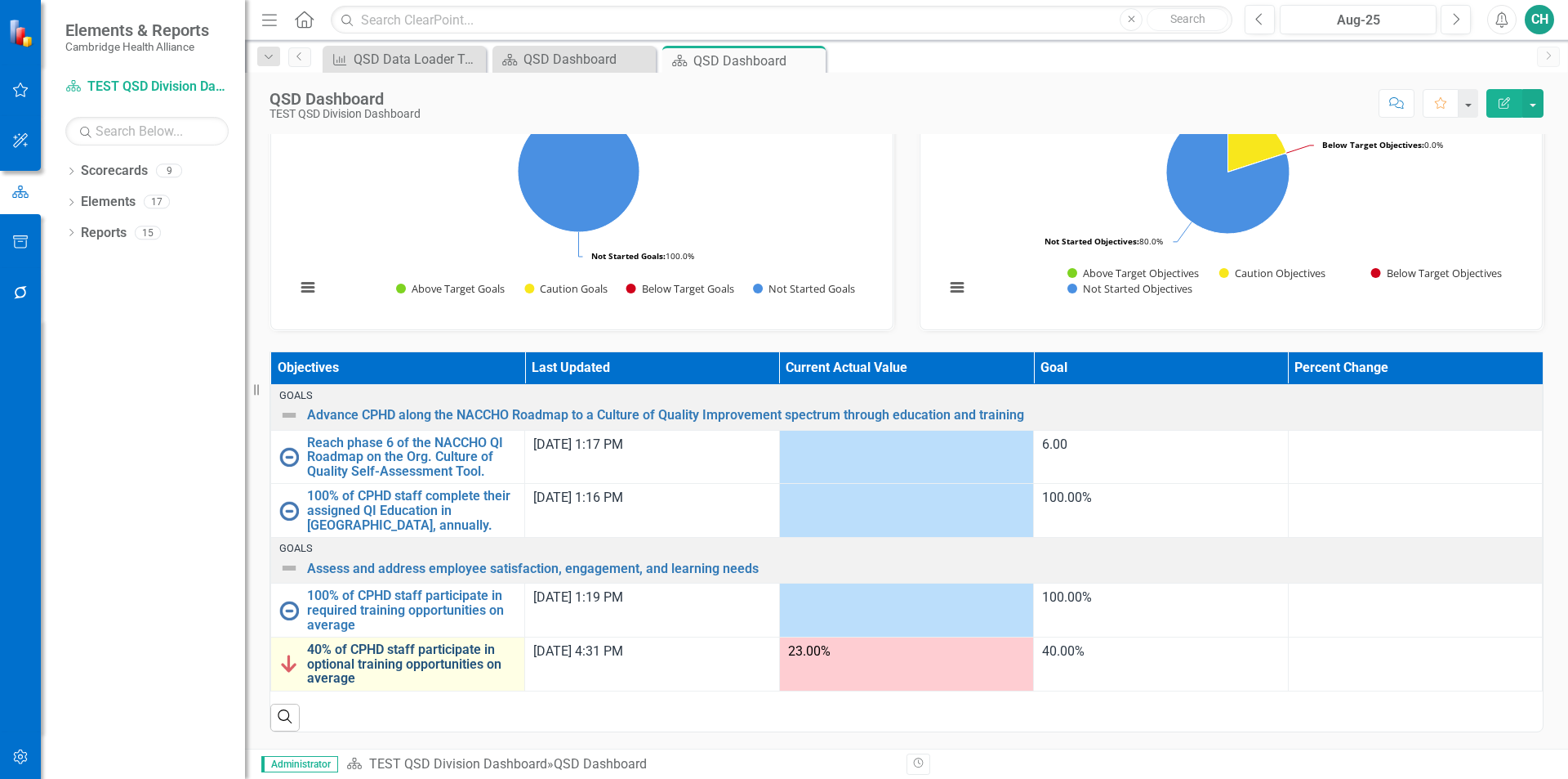
click at [419, 653] on link "40% of CPHD staff participate in optional training opportunities on average" at bounding box center [412, 663] width 209 height 43
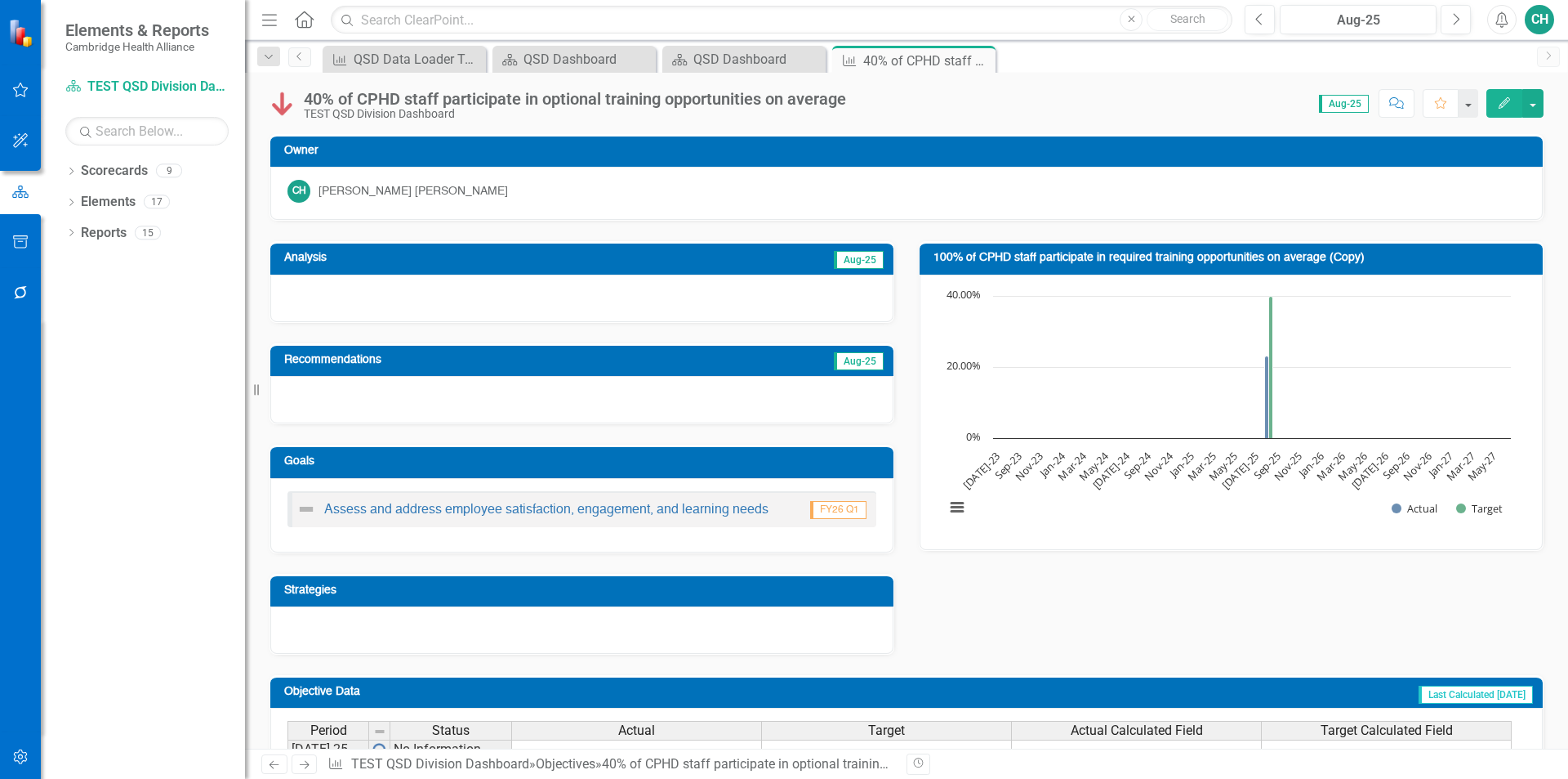
click at [1503, 107] on icon "button" at bounding box center [1504, 103] width 11 height 11
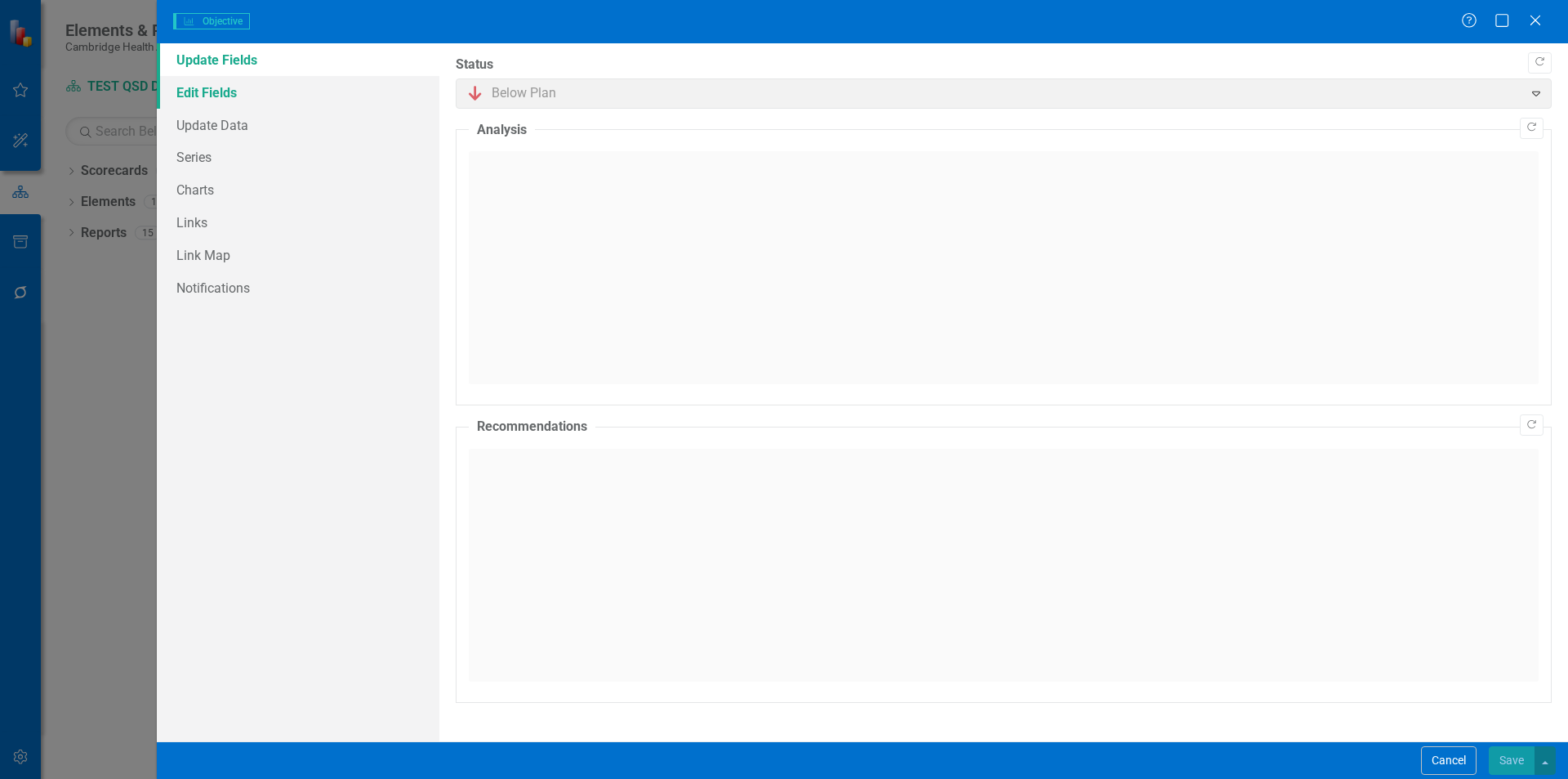
click at [228, 93] on link "Edit Fields" at bounding box center [298, 92] width 283 height 33
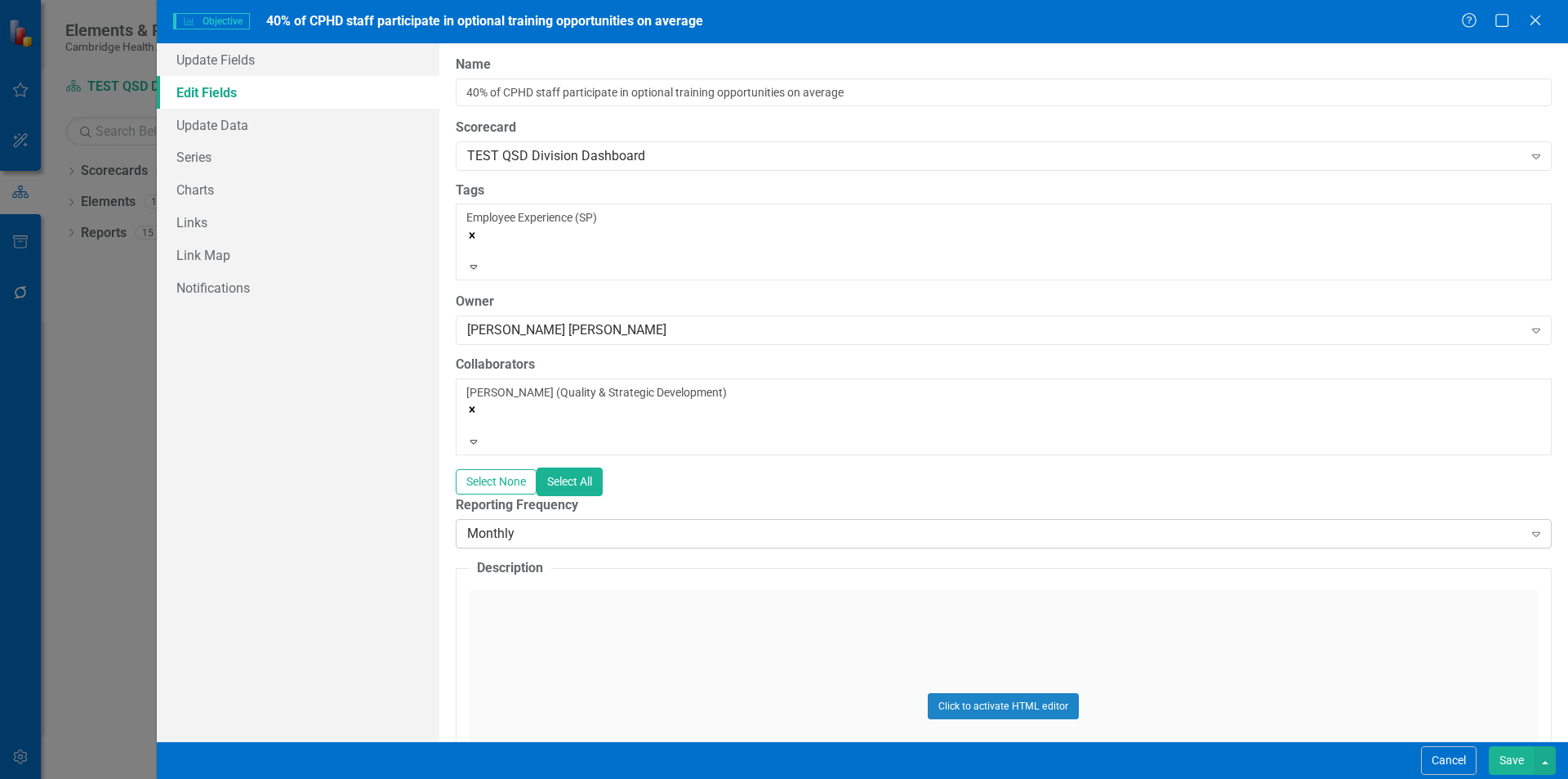
click at [585, 525] on div "Monthly" at bounding box center [995, 534] width 1056 height 19
click at [1499, 758] on button "Save" at bounding box center [1512, 760] width 46 height 29
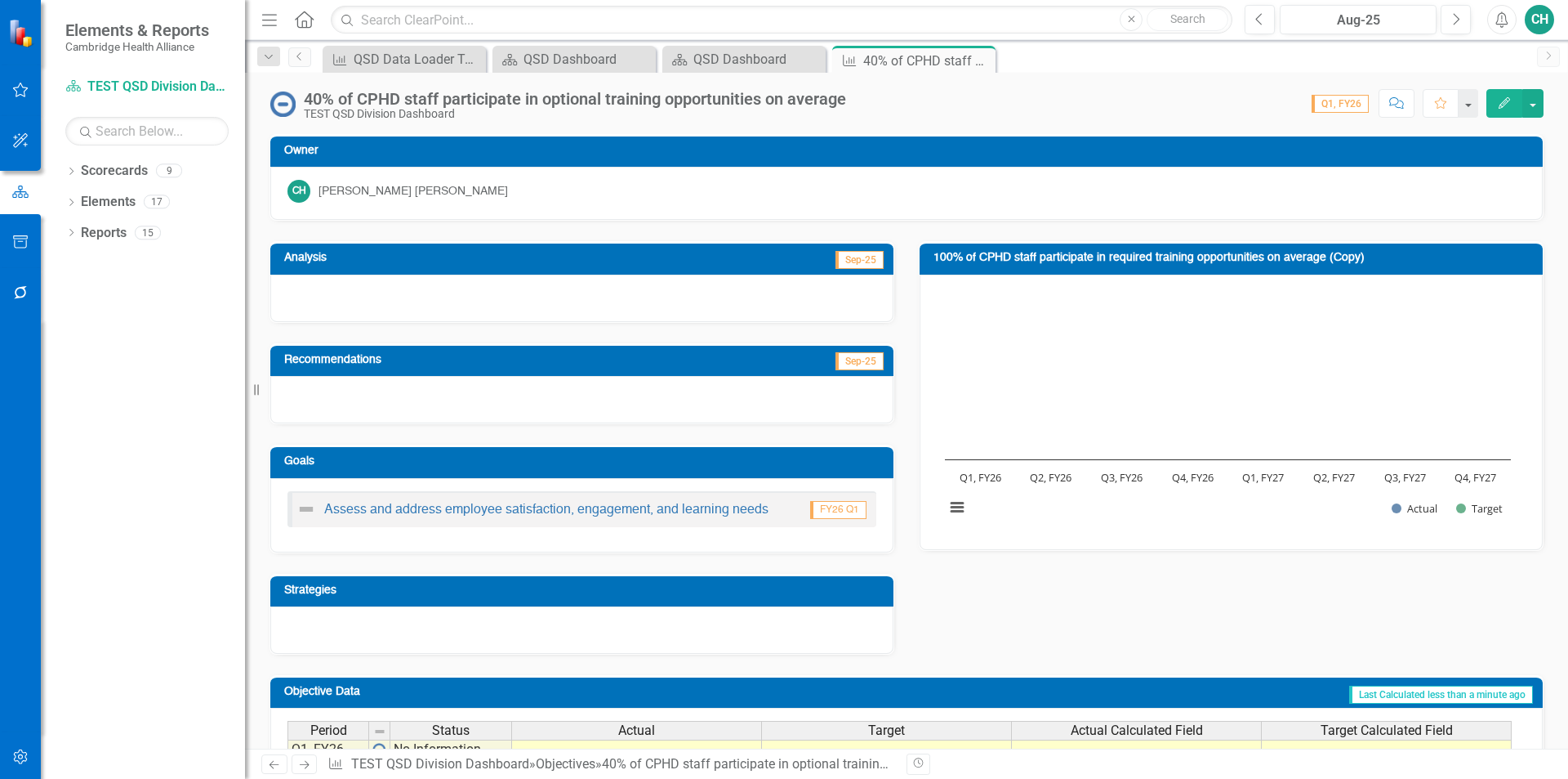
click at [1508, 106] on icon "Edit" at bounding box center [1504, 103] width 15 height 11
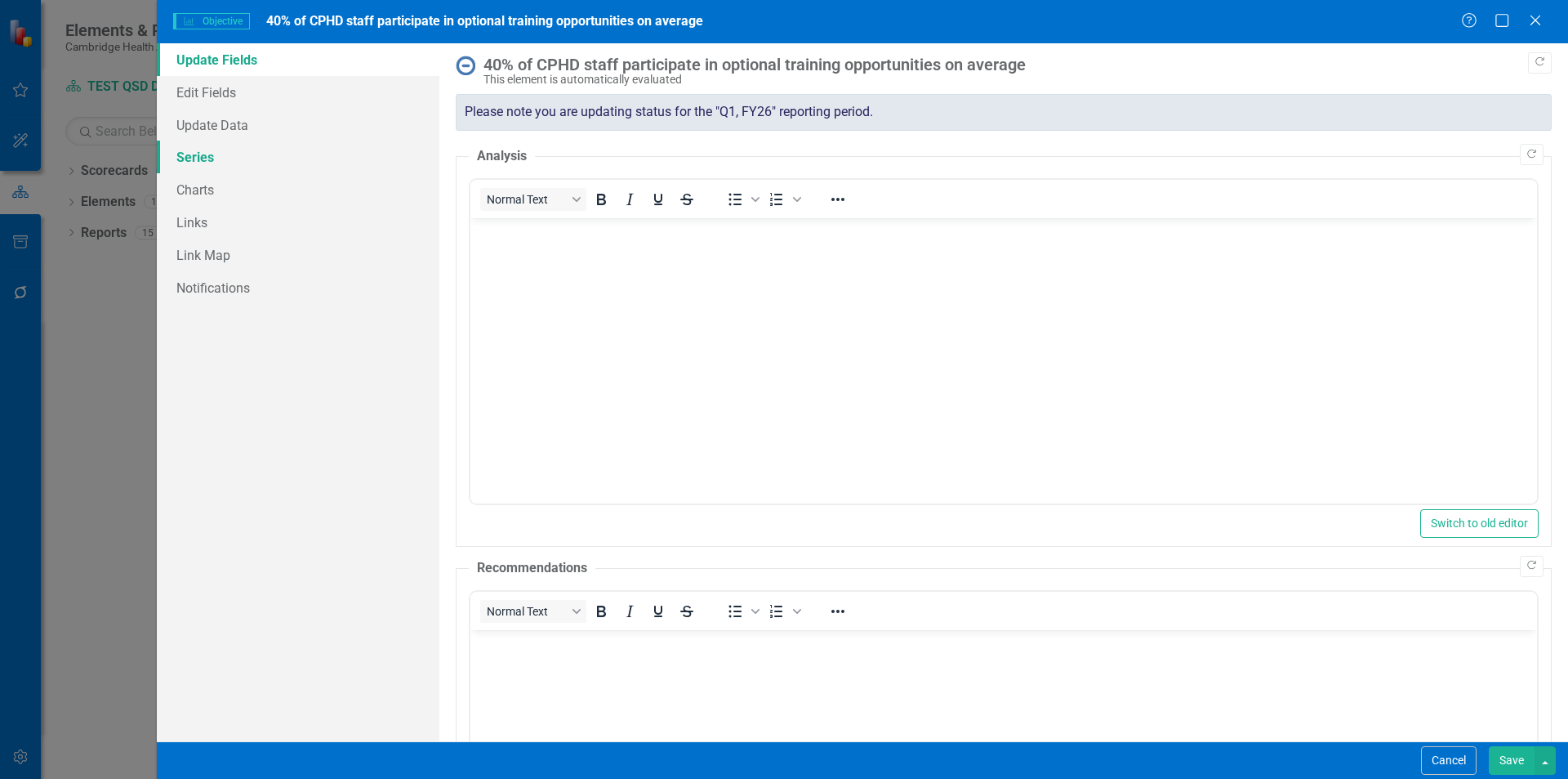
click at [242, 149] on link "Series" at bounding box center [298, 157] width 283 height 33
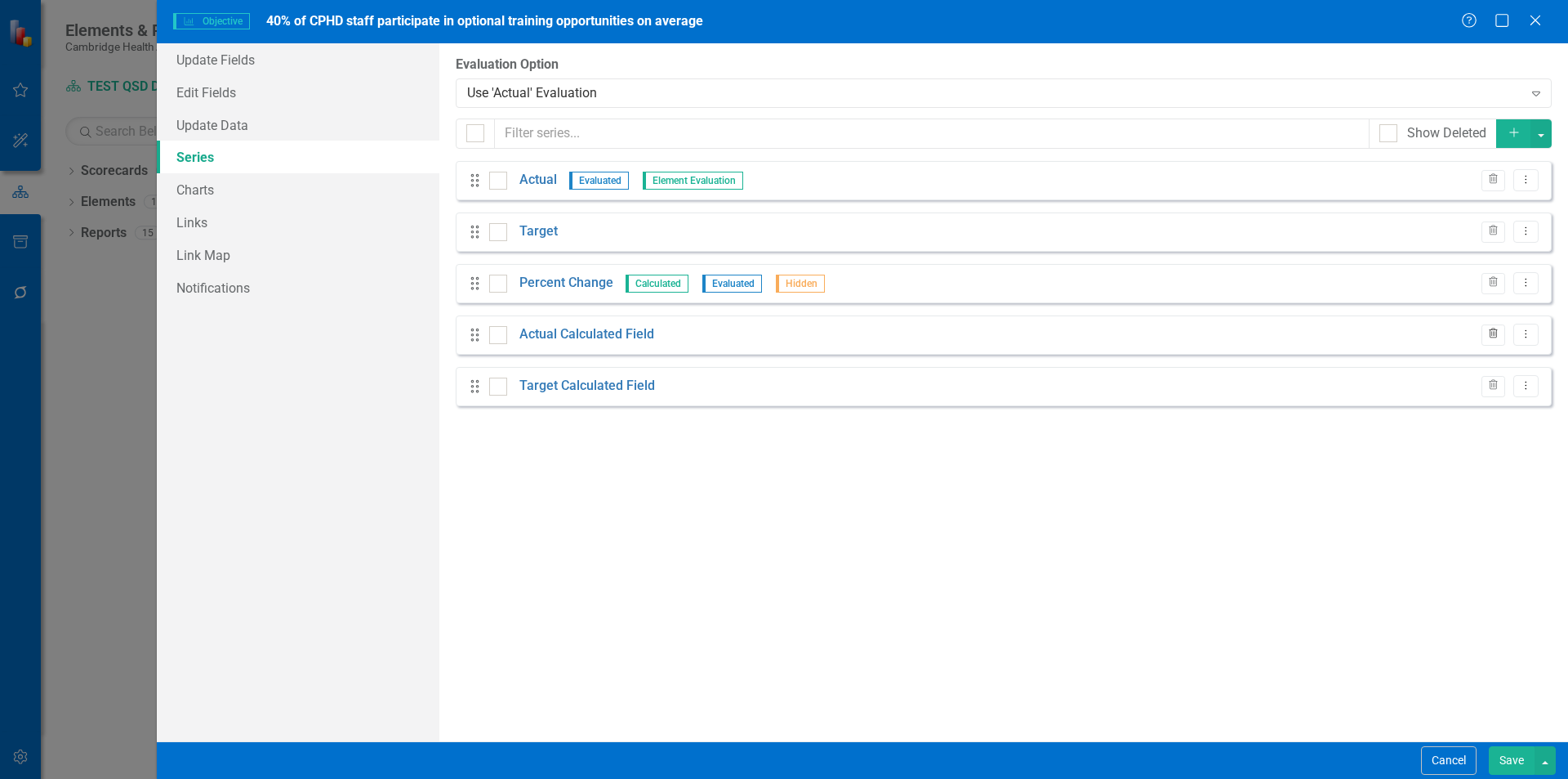
click at [1490, 328] on button "Trash" at bounding box center [1493, 334] width 24 height 21
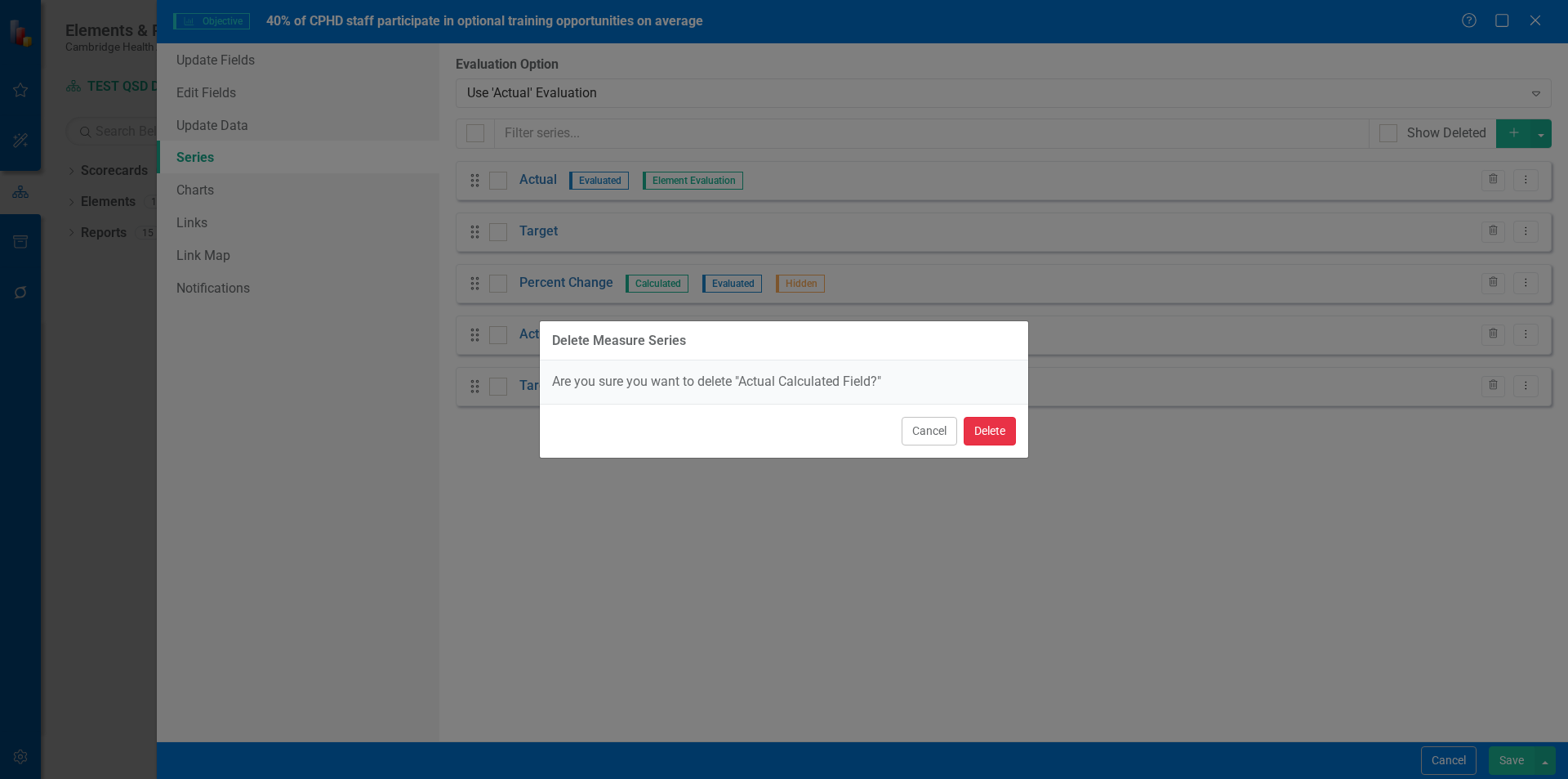
click at [987, 443] on button "Delete" at bounding box center [990, 431] width 52 height 29
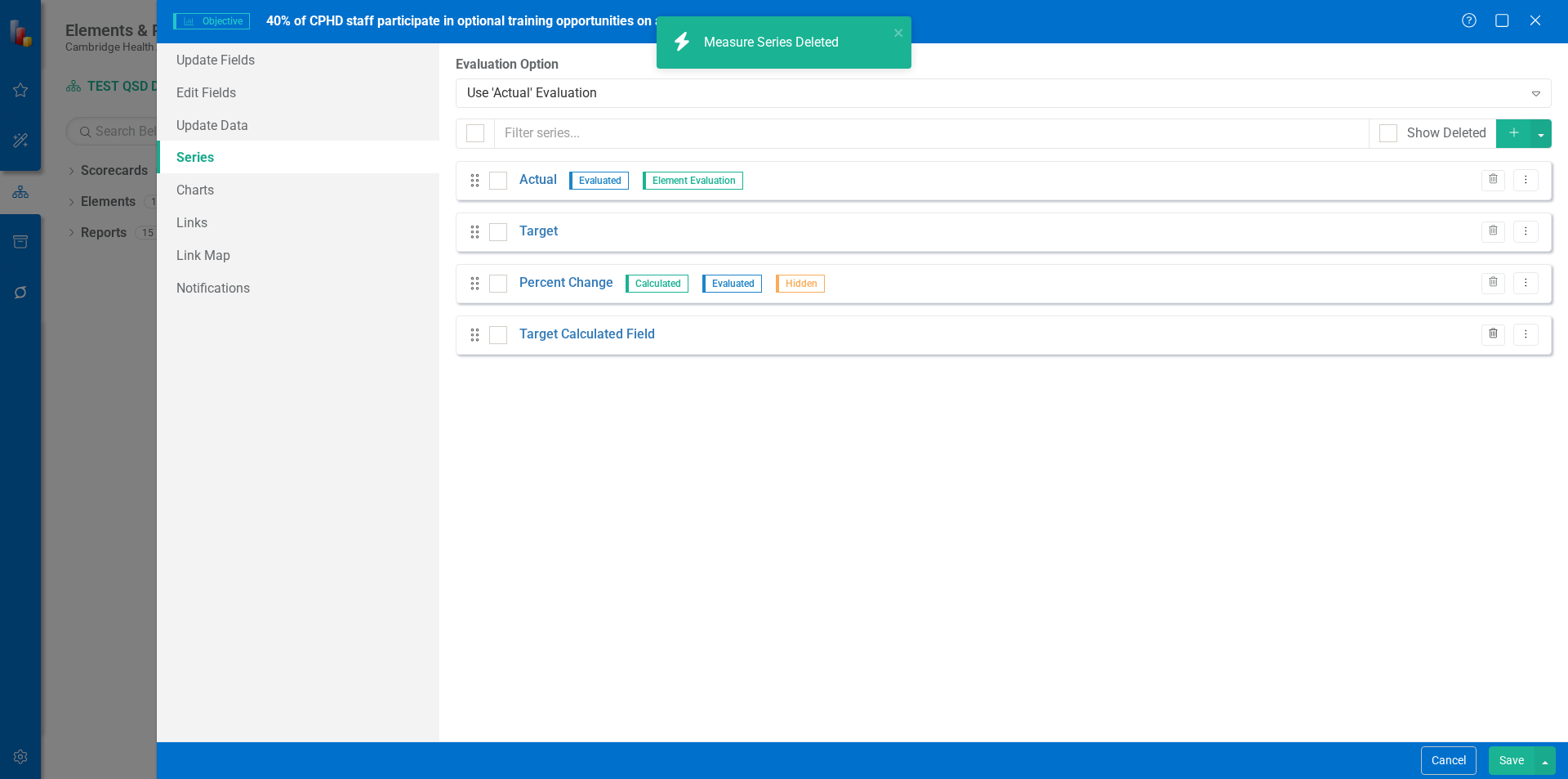
click at [1493, 335] on icon "Trash" at bounding box center [1493, 334] width 12 height 10
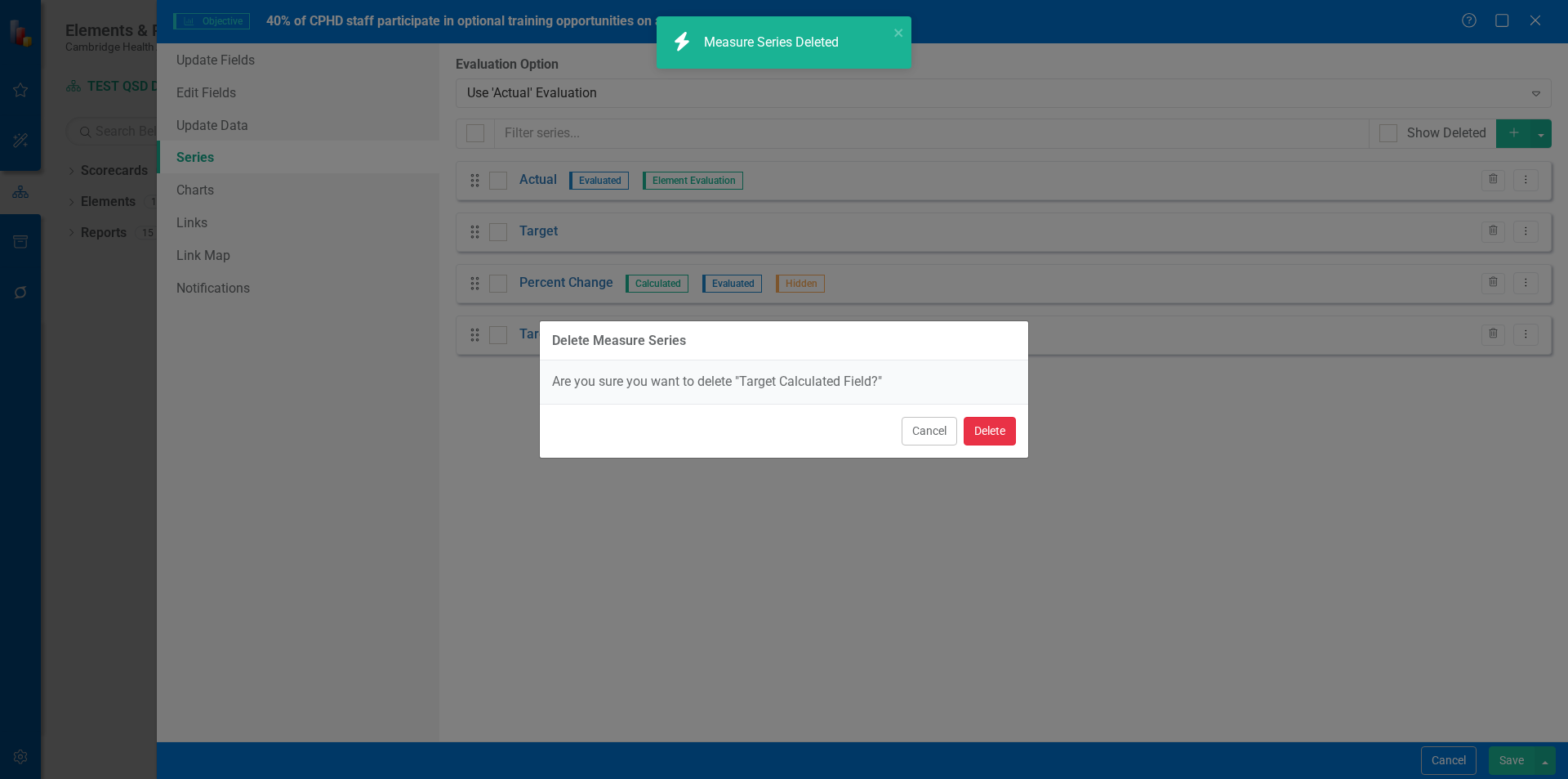
click at [997, 432] on button "Delete" at bounding box center [990, 431] width 52 height 29
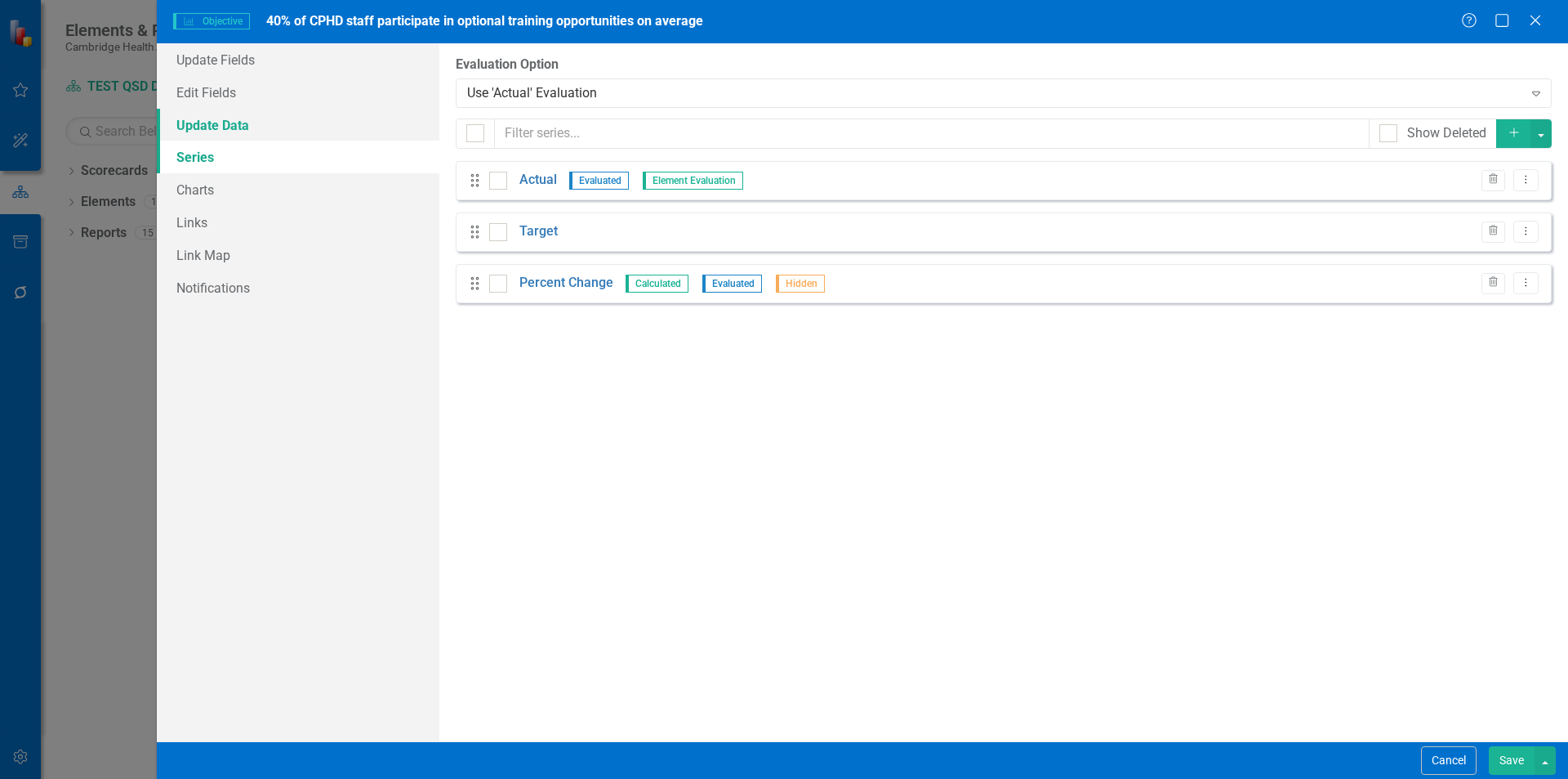
click at [265, 131] on link "Update Data" at bounding box center [298, 125] width 283 height 33
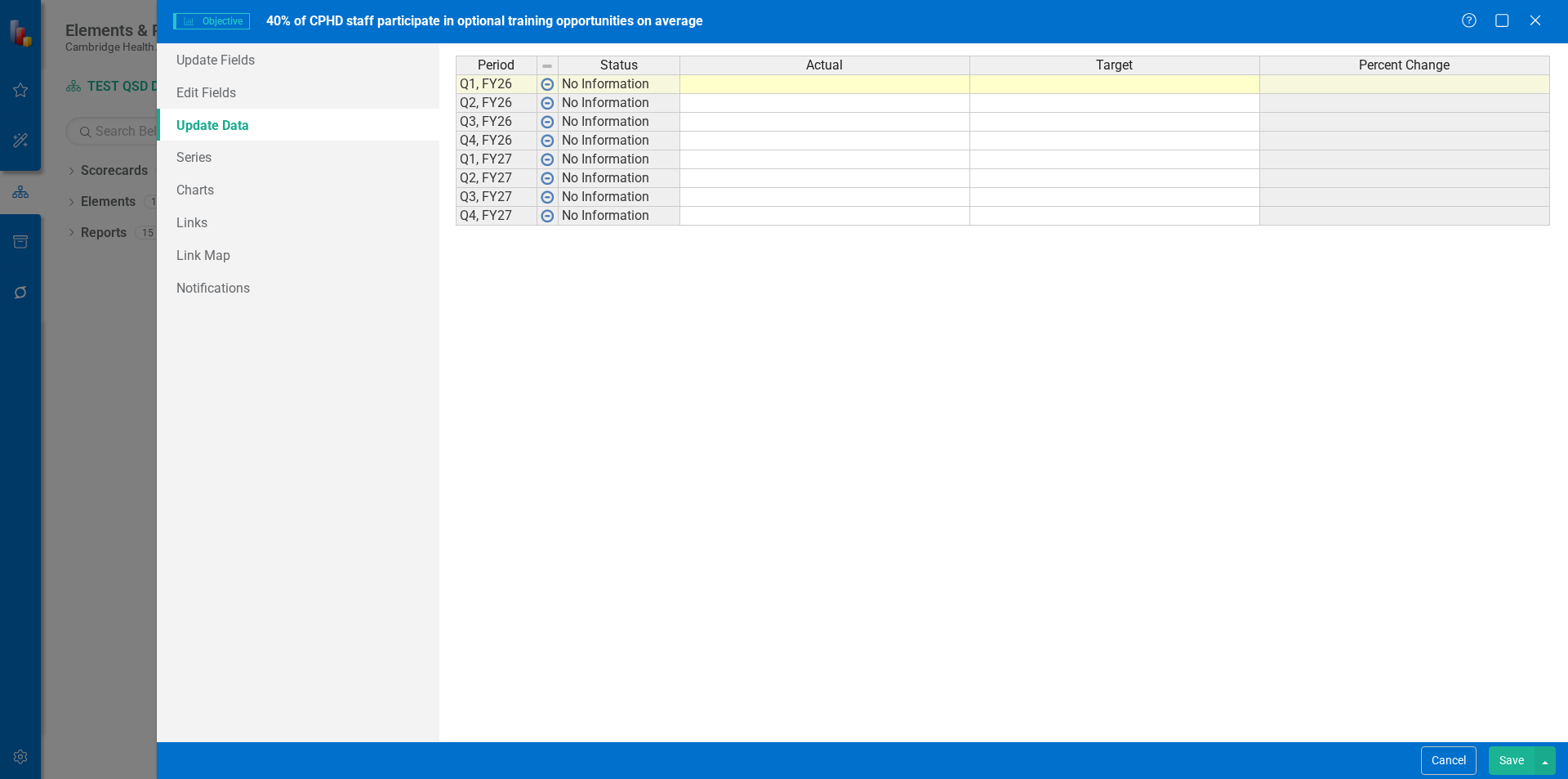
click at [1092, 84] on td at bounding box center [1114, 85] width 290 height 20
type textarea "40"
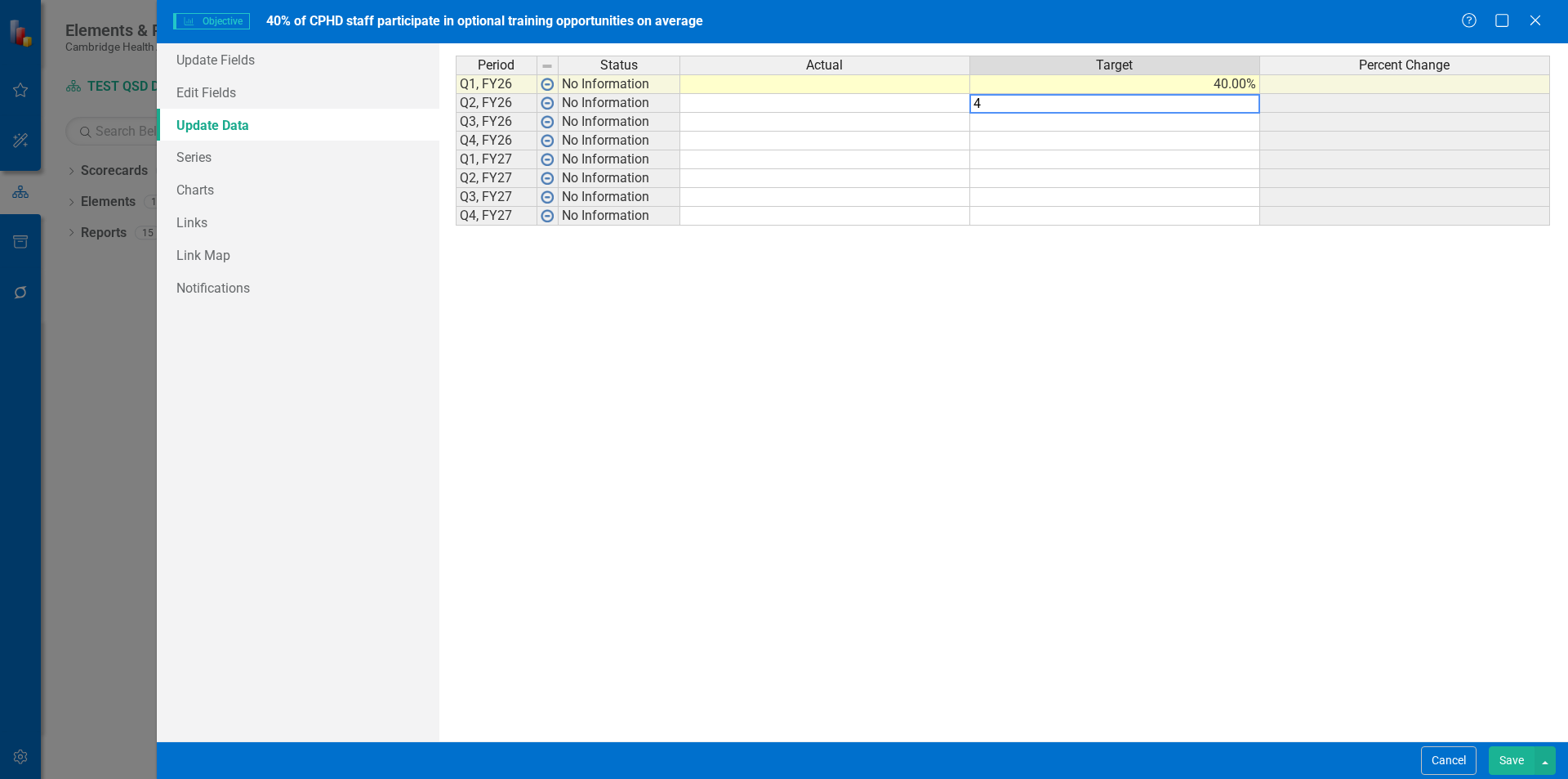
type textarea "40"
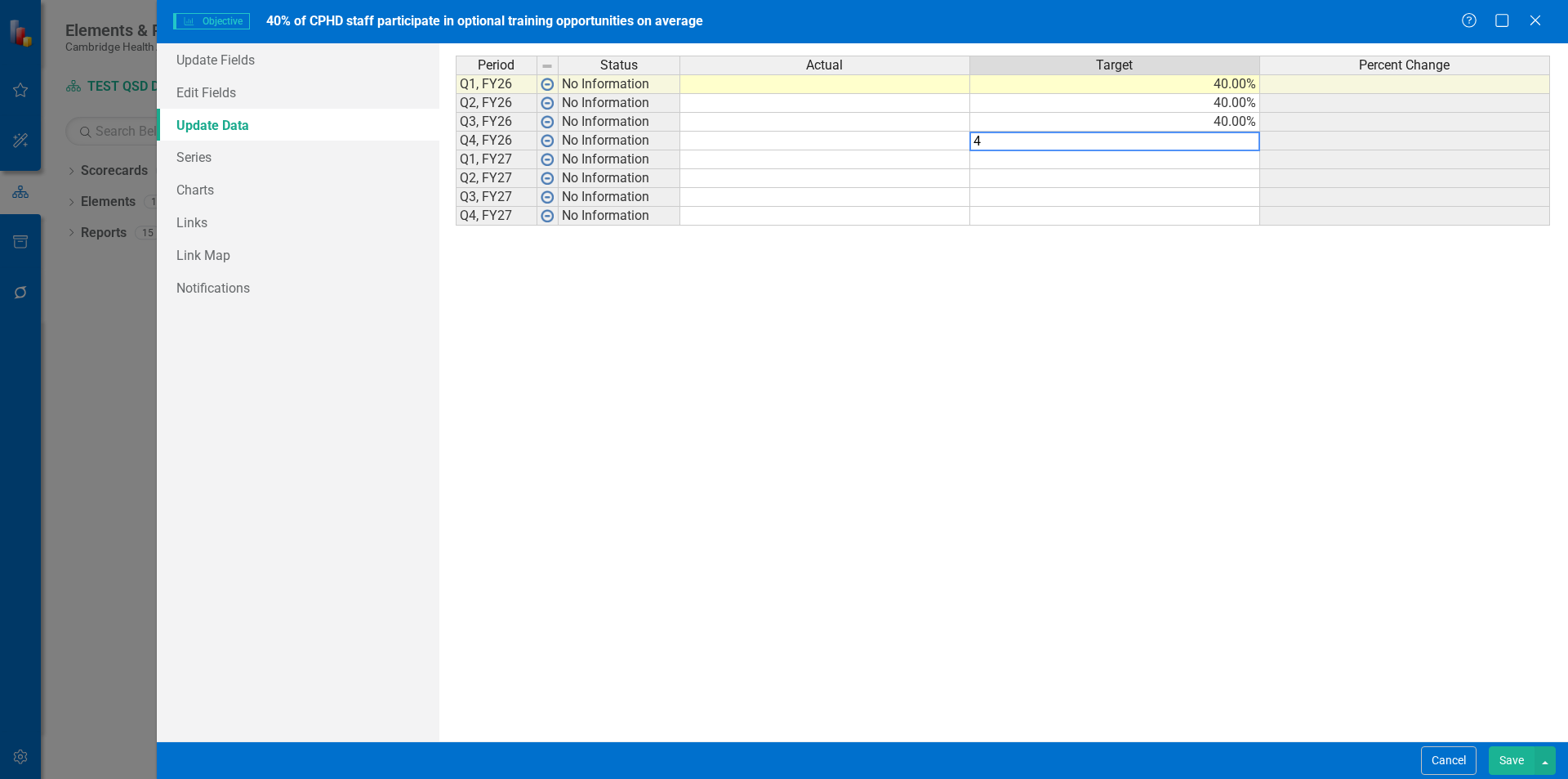
type textarea "40"
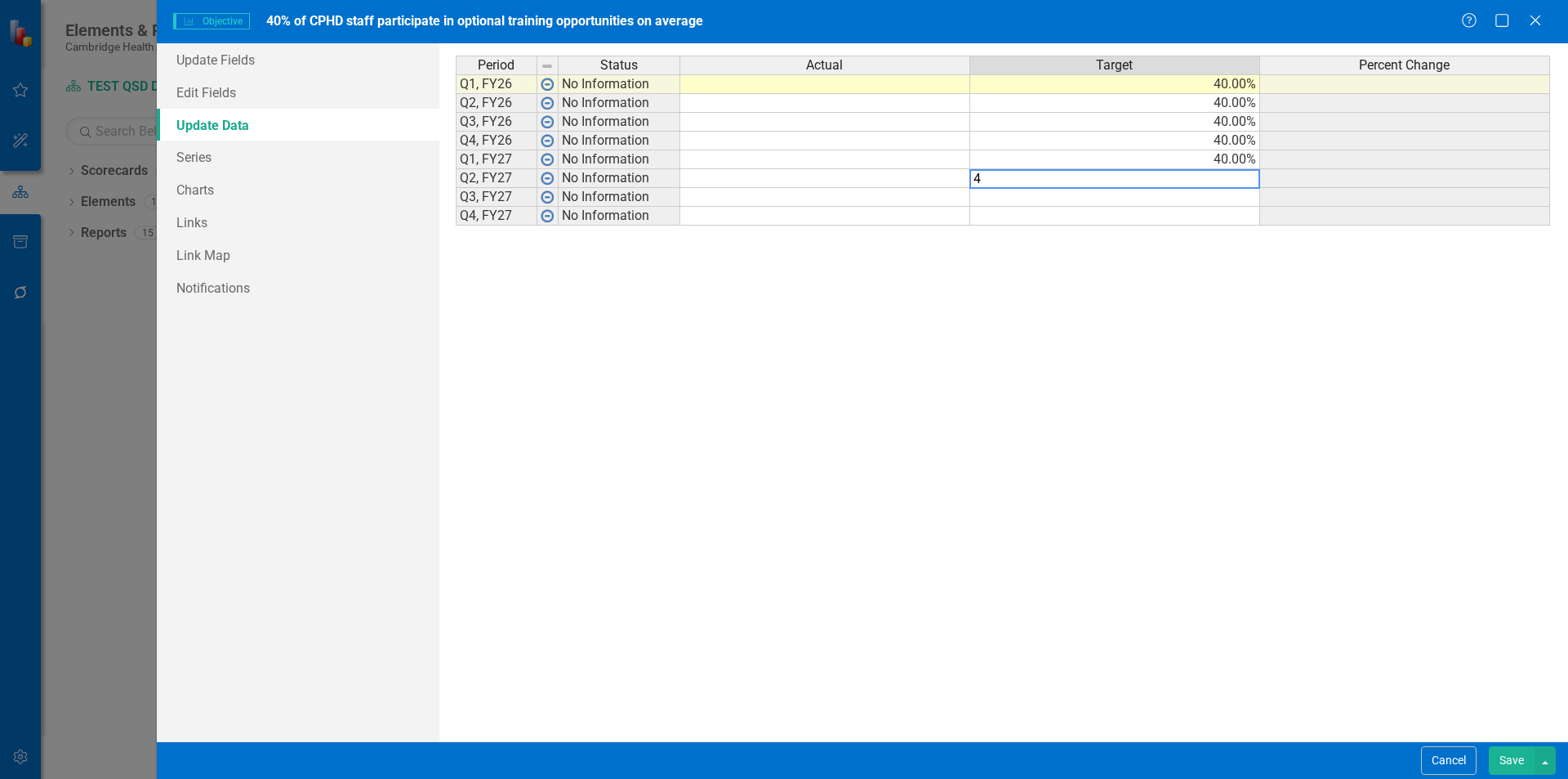
type textarea "40"
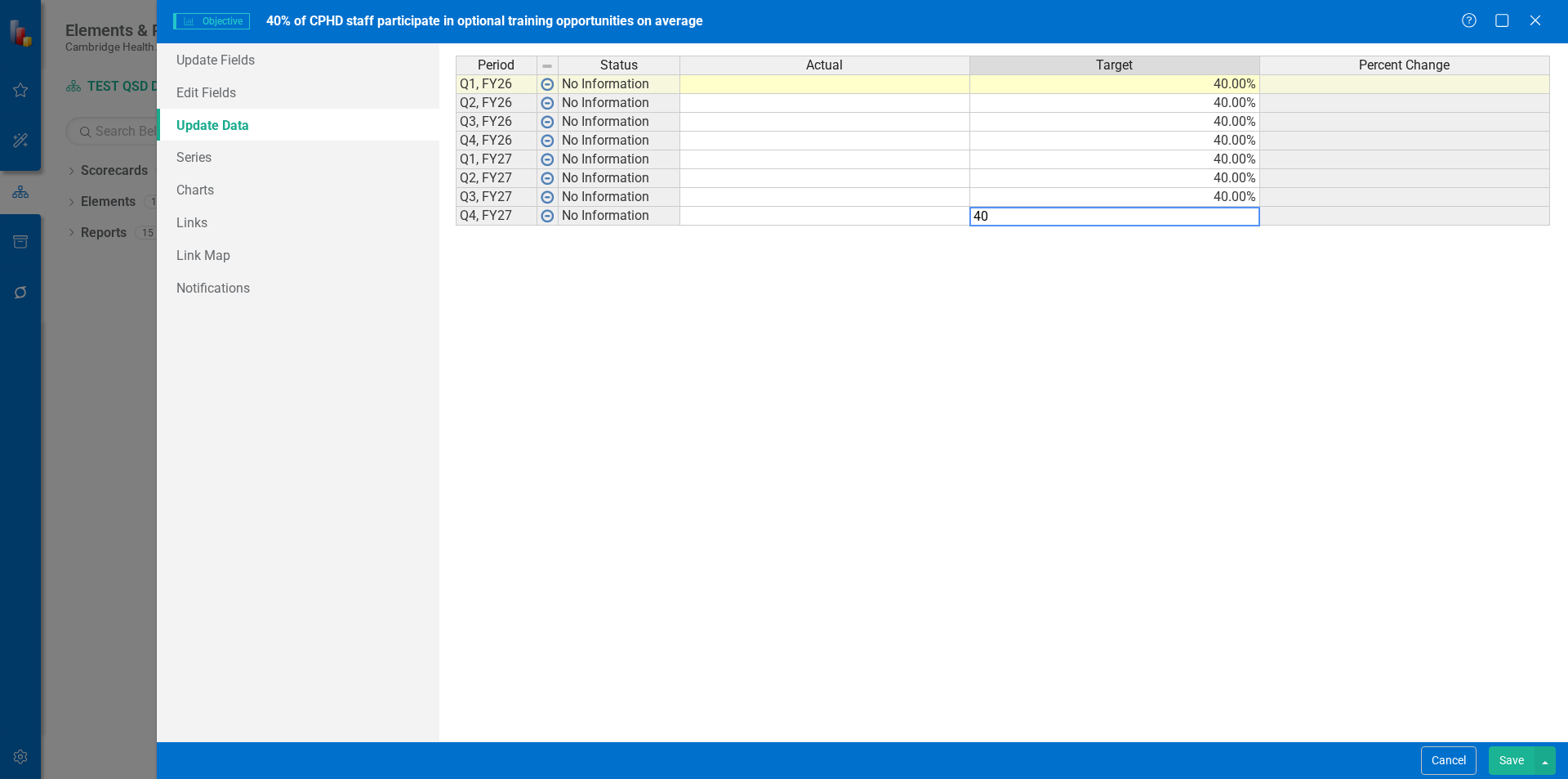
type textarea "40"
click at [1241, 468] on div "Period Status Actual Target Percent Change Q1, FY26 No Information 40.00% Q2, F…" at bounding box center [1004, 392] width 1097 height 673
click at [1500, 750] on button "Save" at bounding box center [1512, 760] width 46 height 29
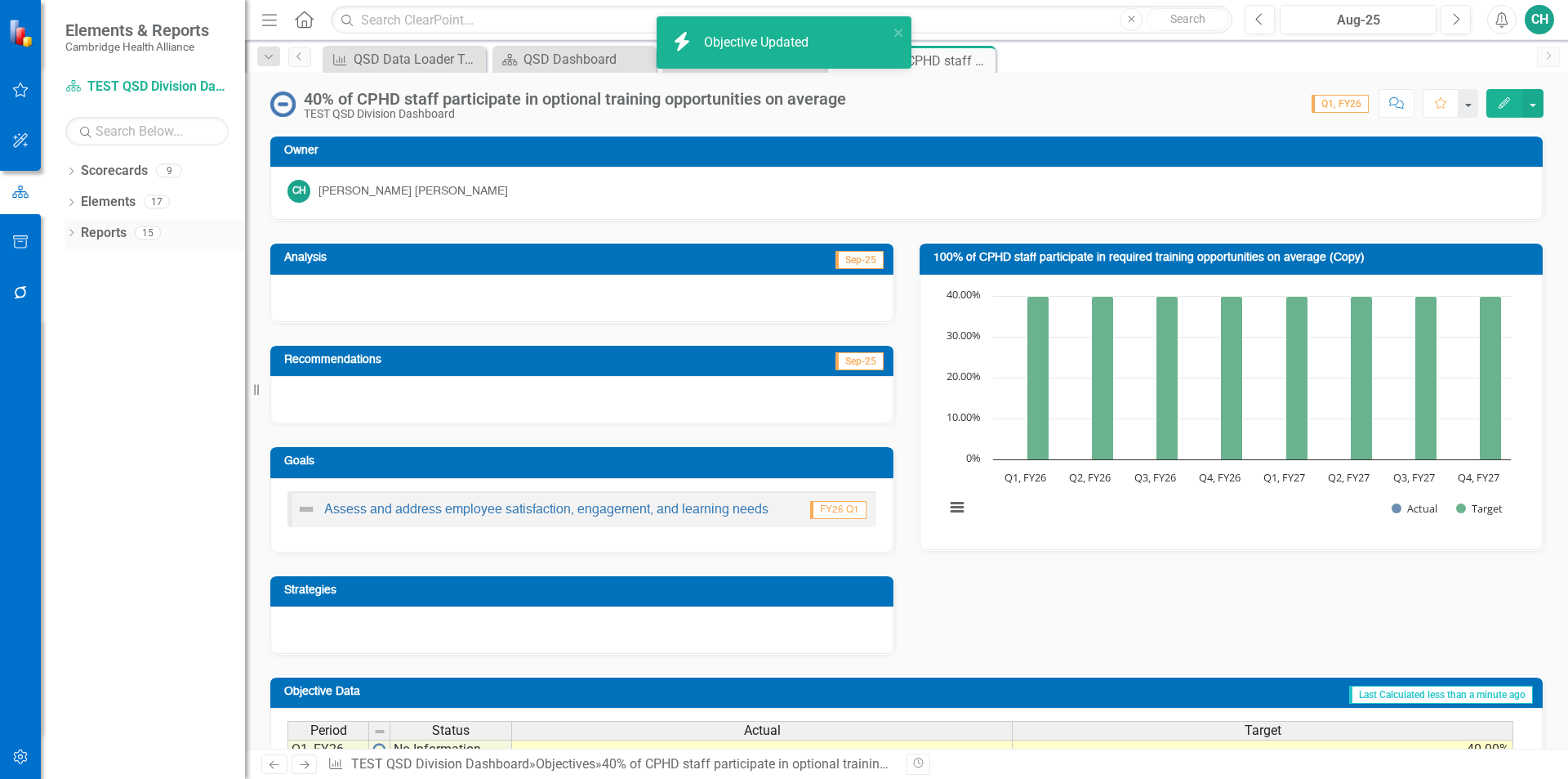
click at [76, 232] on icon "Dropdown" at bounding box center [71, 233] width 11 height 9
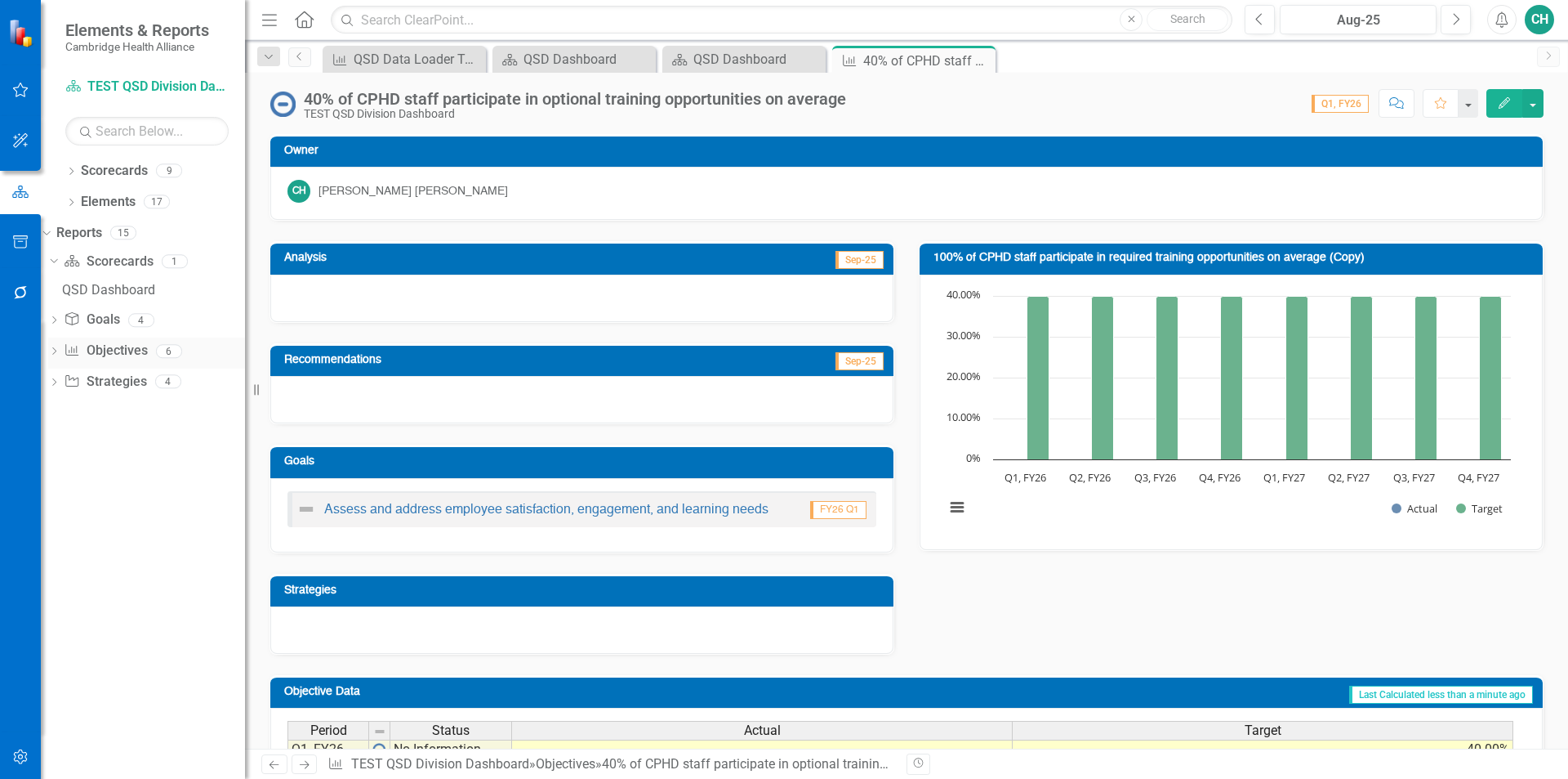
click at [60, 360] on div "Dropdown" at bounding box center [53, 353] width 11 height 14
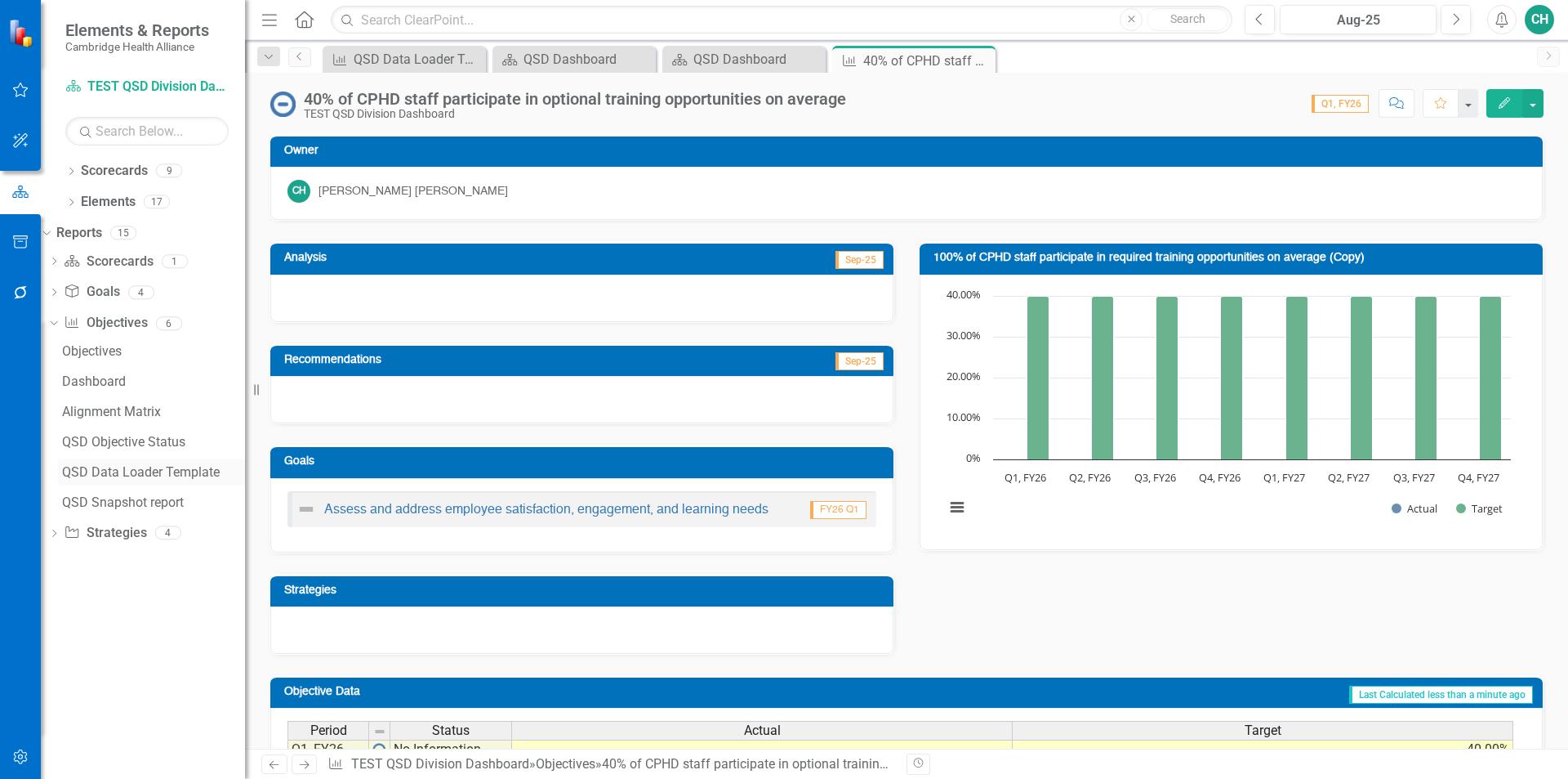
click at [154, 480] on link "QSD Data Loader Template" at bounding box center [152, 472] width 187 height 26
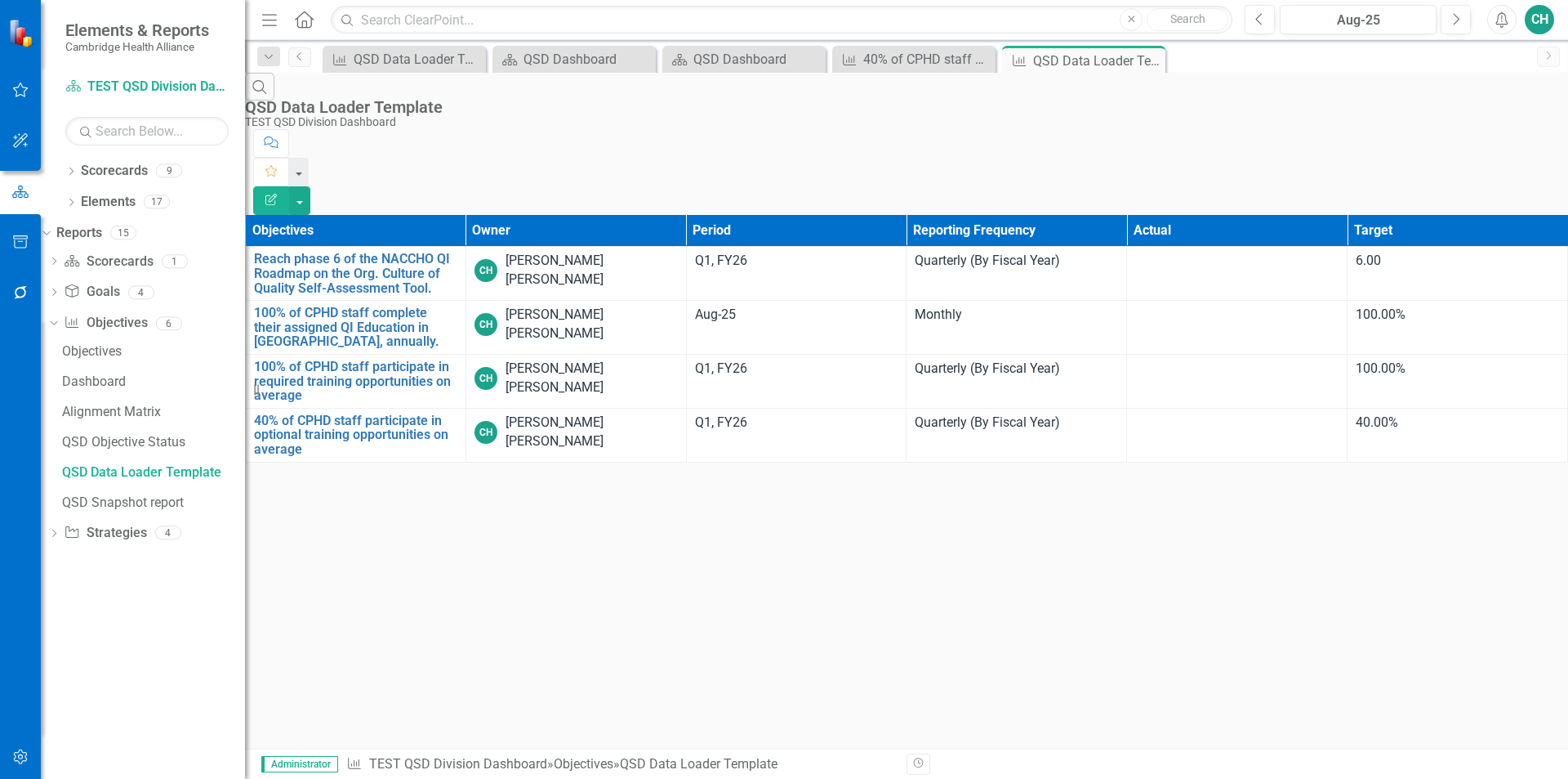
click at [277, 194] on icon "button" at bounding box center [270, 198] width 11 height 11
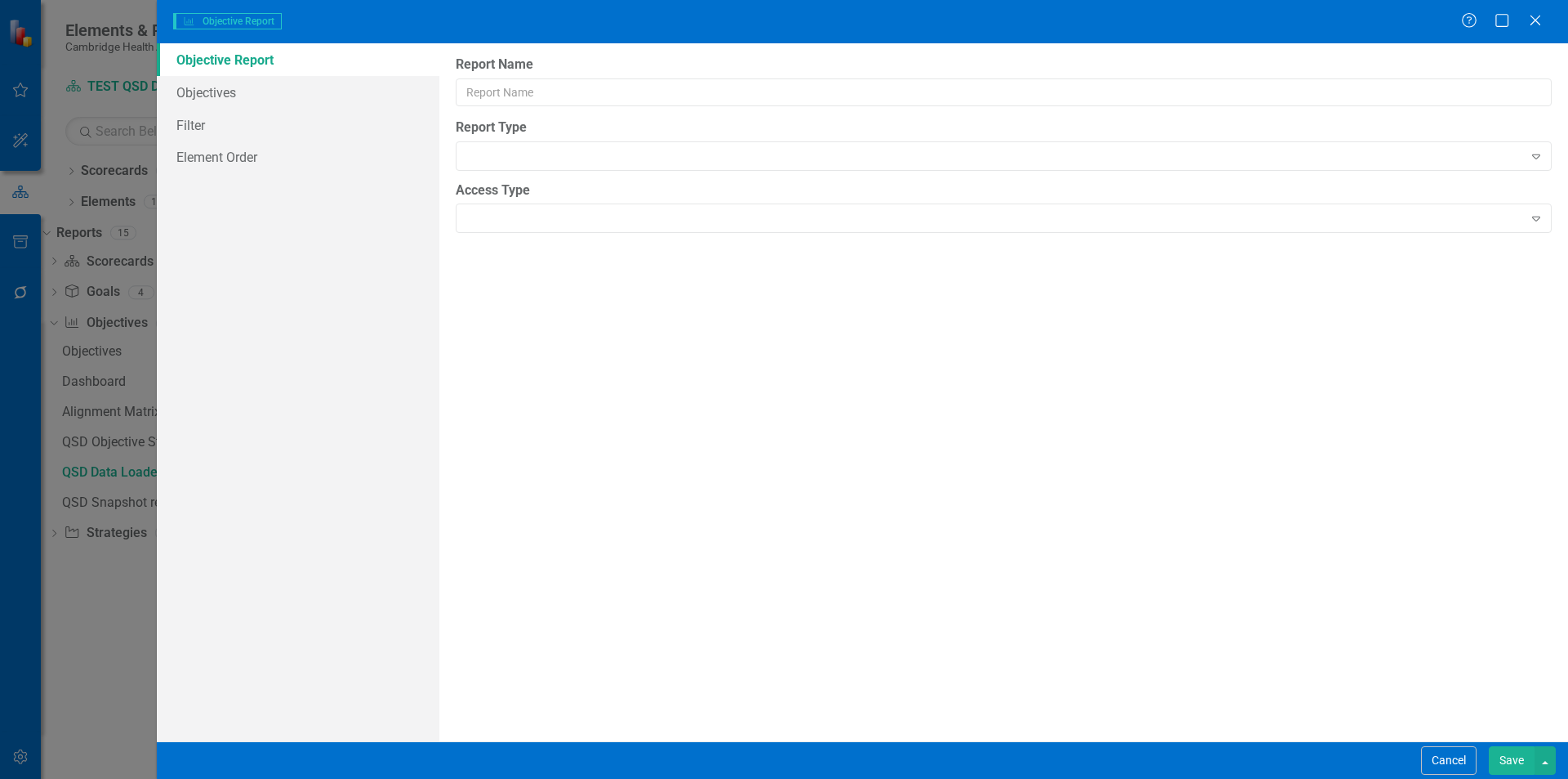
type input "QSD Data Loader Template"
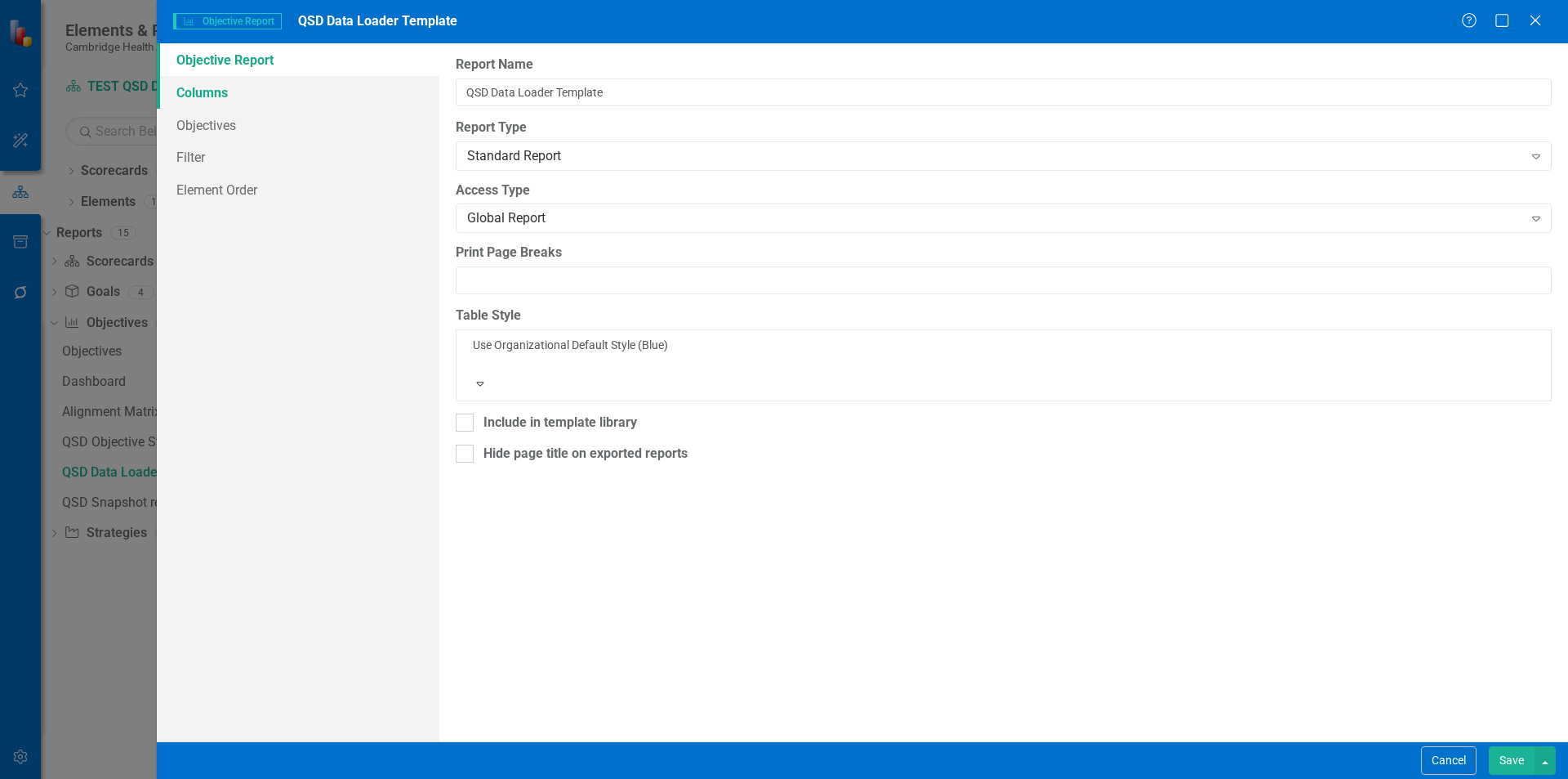
click at [301, 88] on link "Columns" at bounding box center [298, 92] width 283 height 33
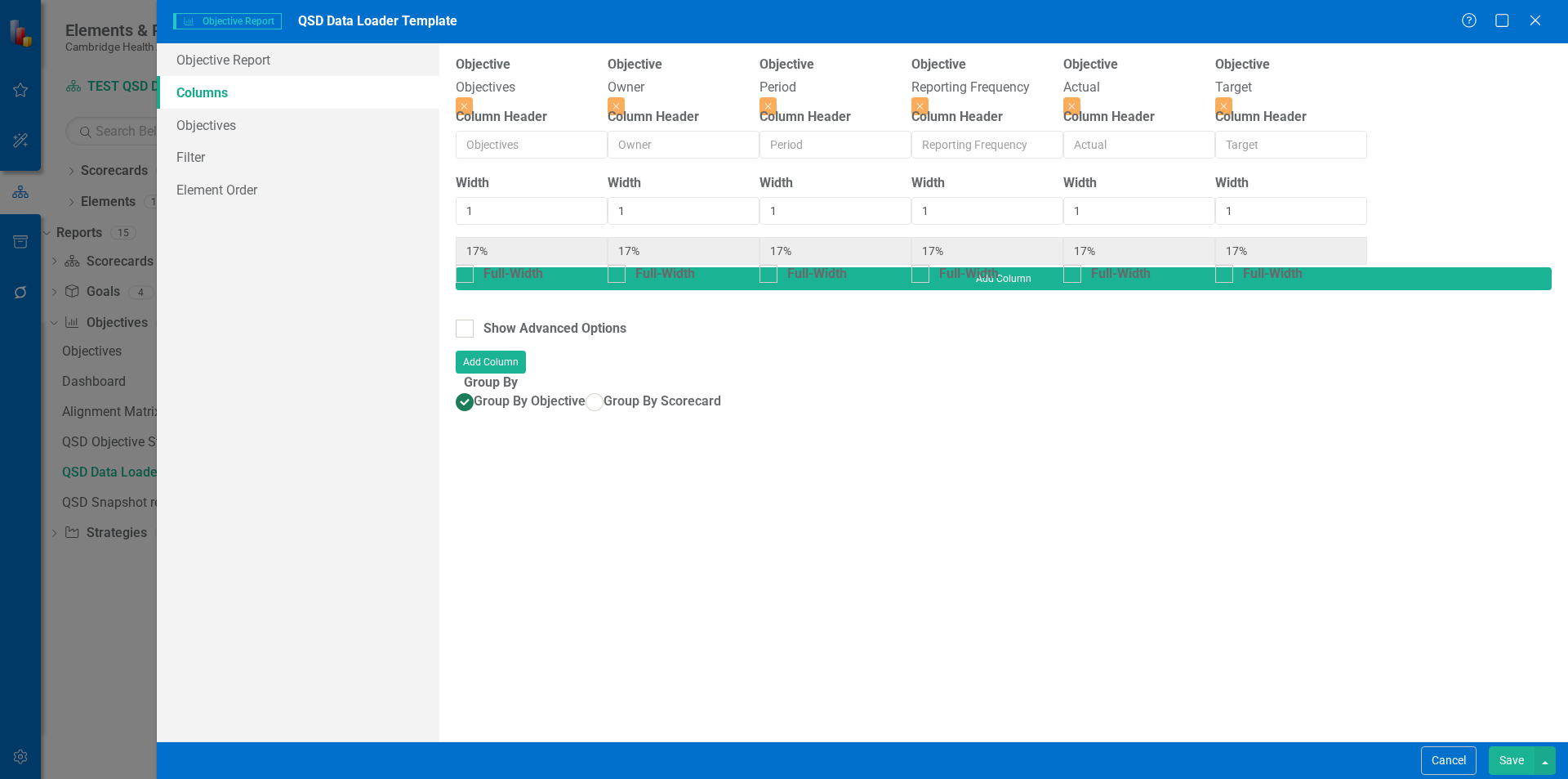
click at [1064, 98] on div "Close" at bounding box center [987, 107] width 152 height 19
click at [929, 98] on button "Close" at bounding box center [919, 107] width 17 height 18
type input "20%"
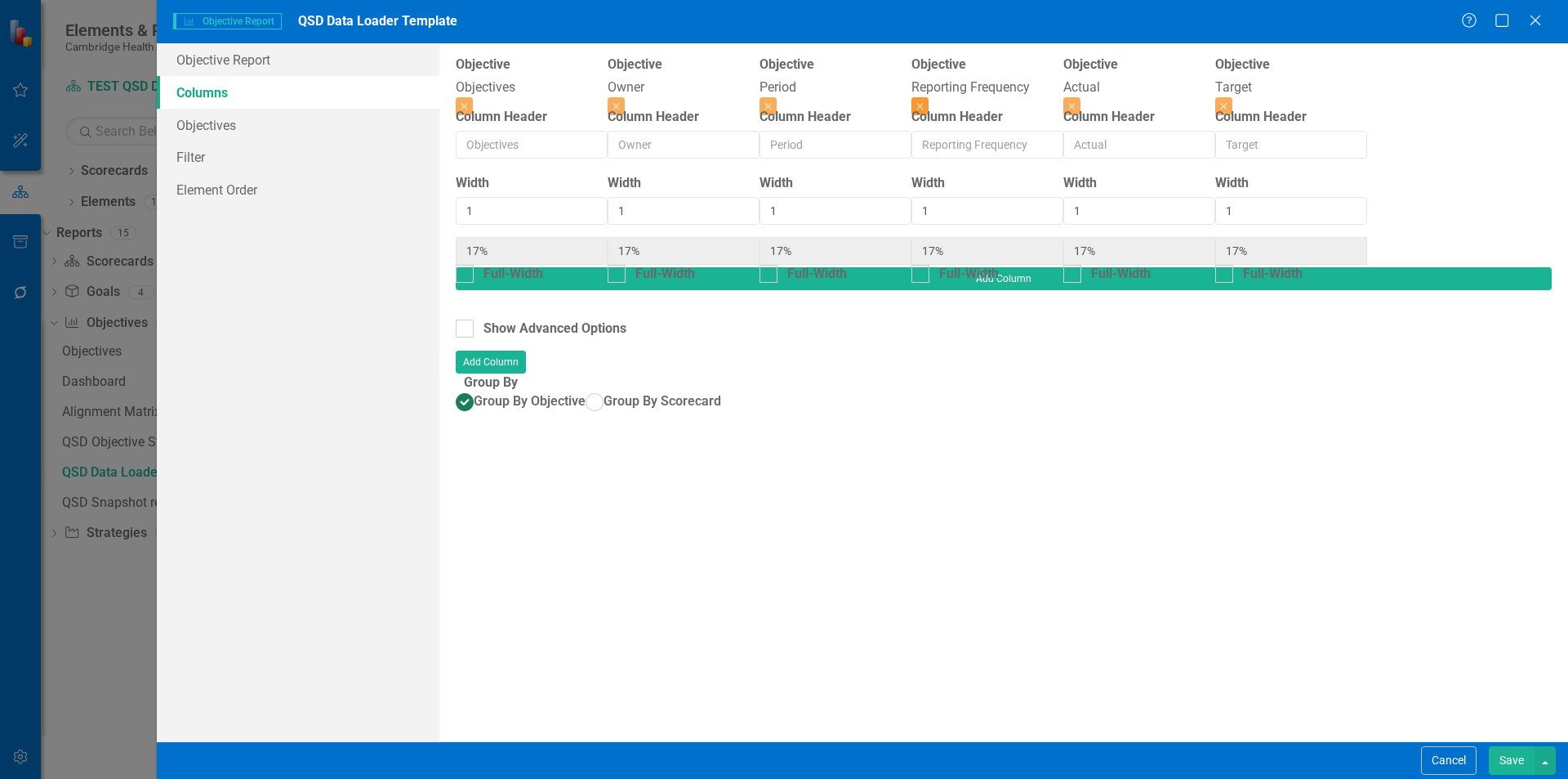
type input "20%"
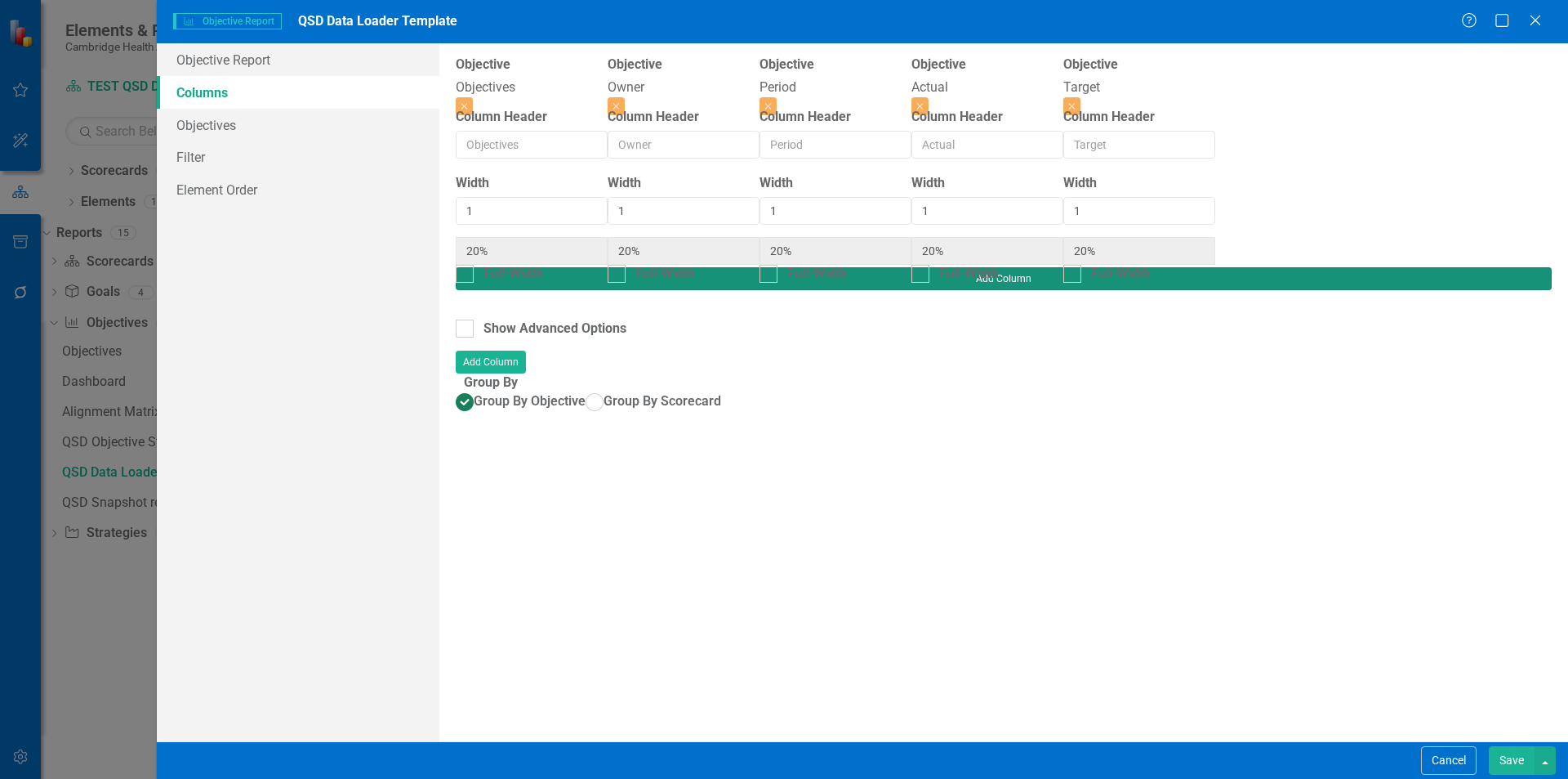
click at [1509, 267] on button "Add Column" at bounding box center [1004, 278] width 1097 height 23
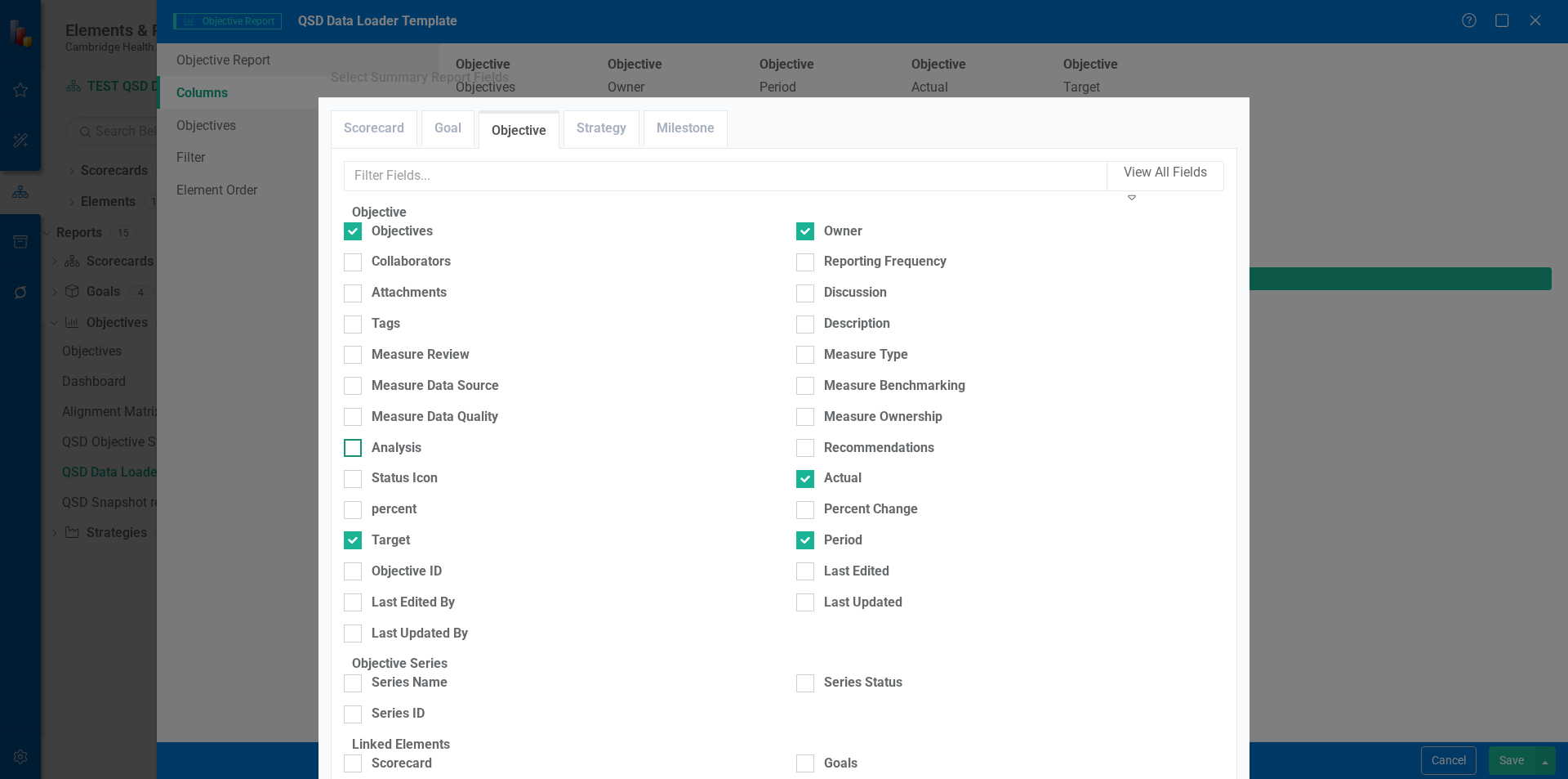
click at [449, 458] on div "Analysis" at bounding box center [557, 448] width 428 height 19
click at [355, 450] on input "Analysis" at bounding box center [349, 444] width 11 height 11
checkbox input "true"
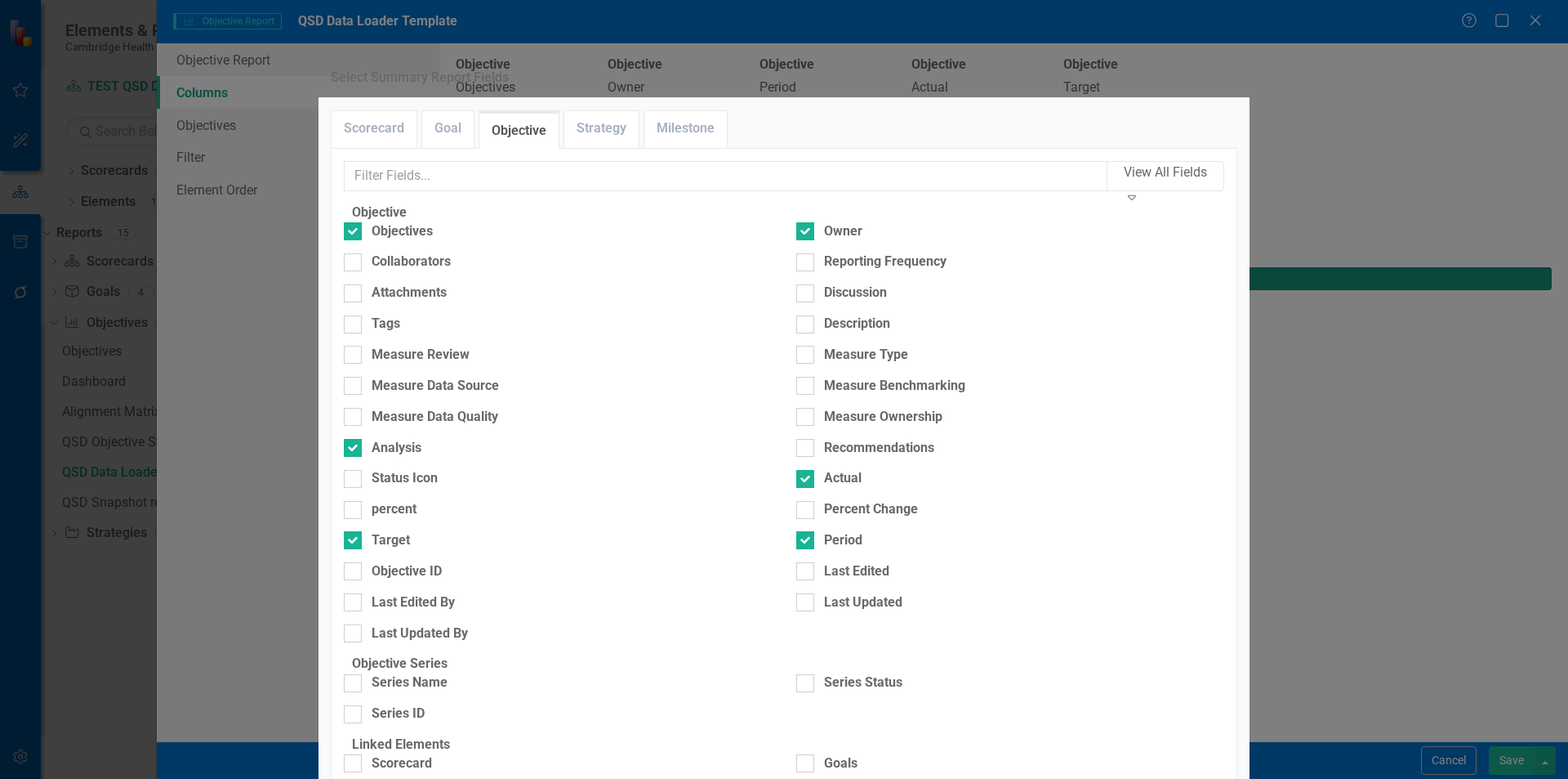
type input "17%"
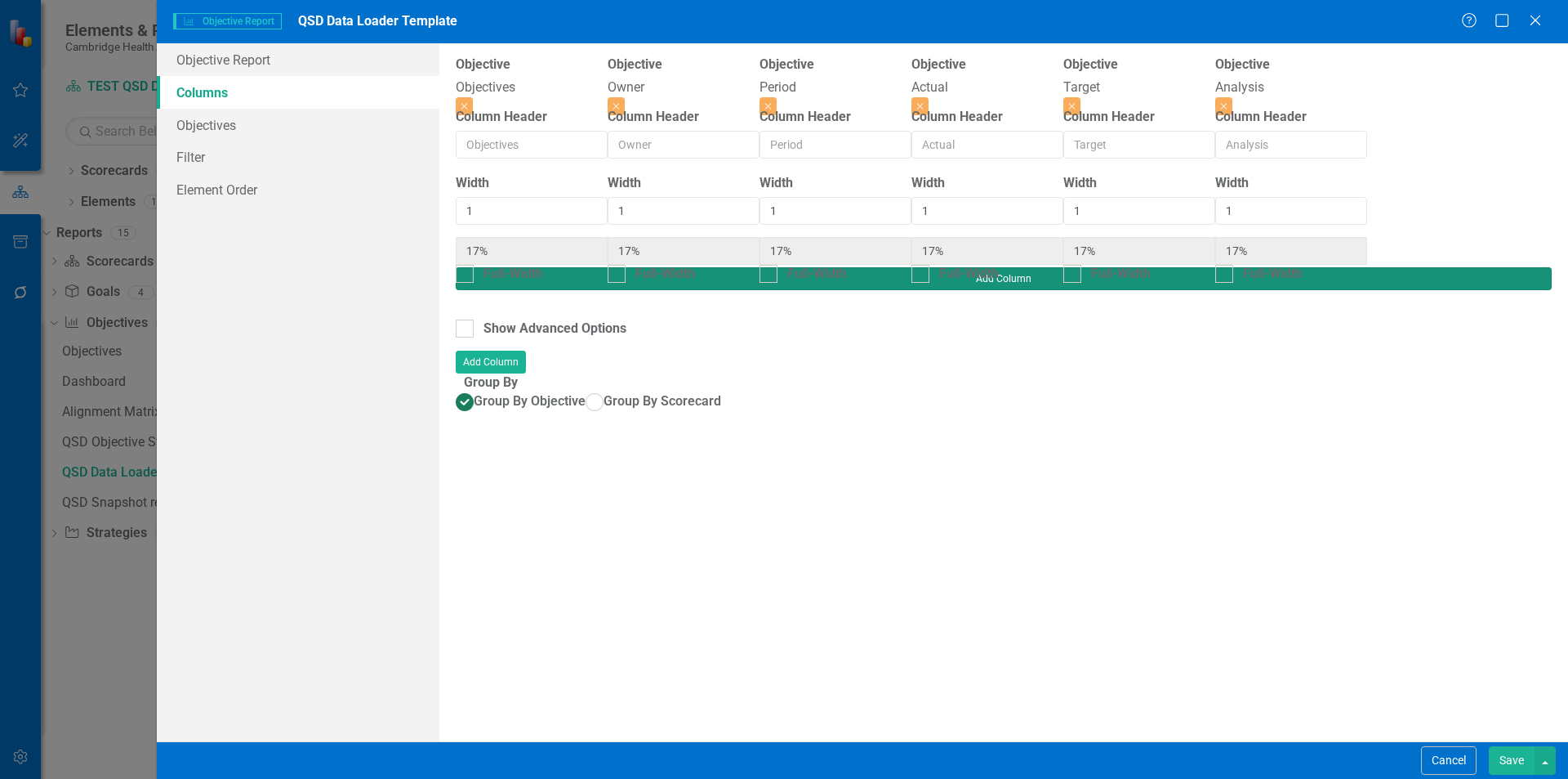
click at [1497, 267] on button "Add Column" at bounding box center [1004, 278] width 1097 height 23
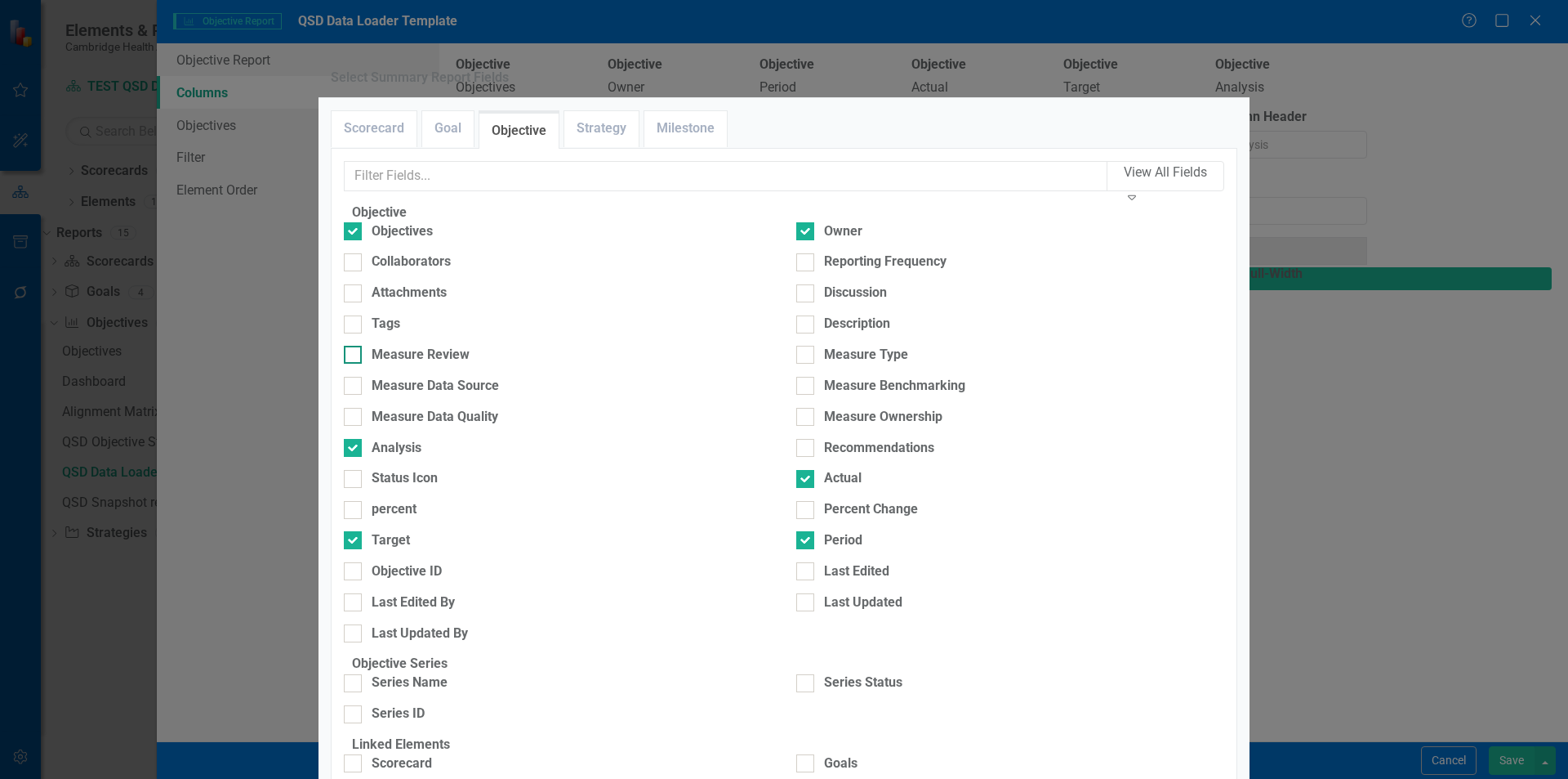
scroll to position [82, 0]
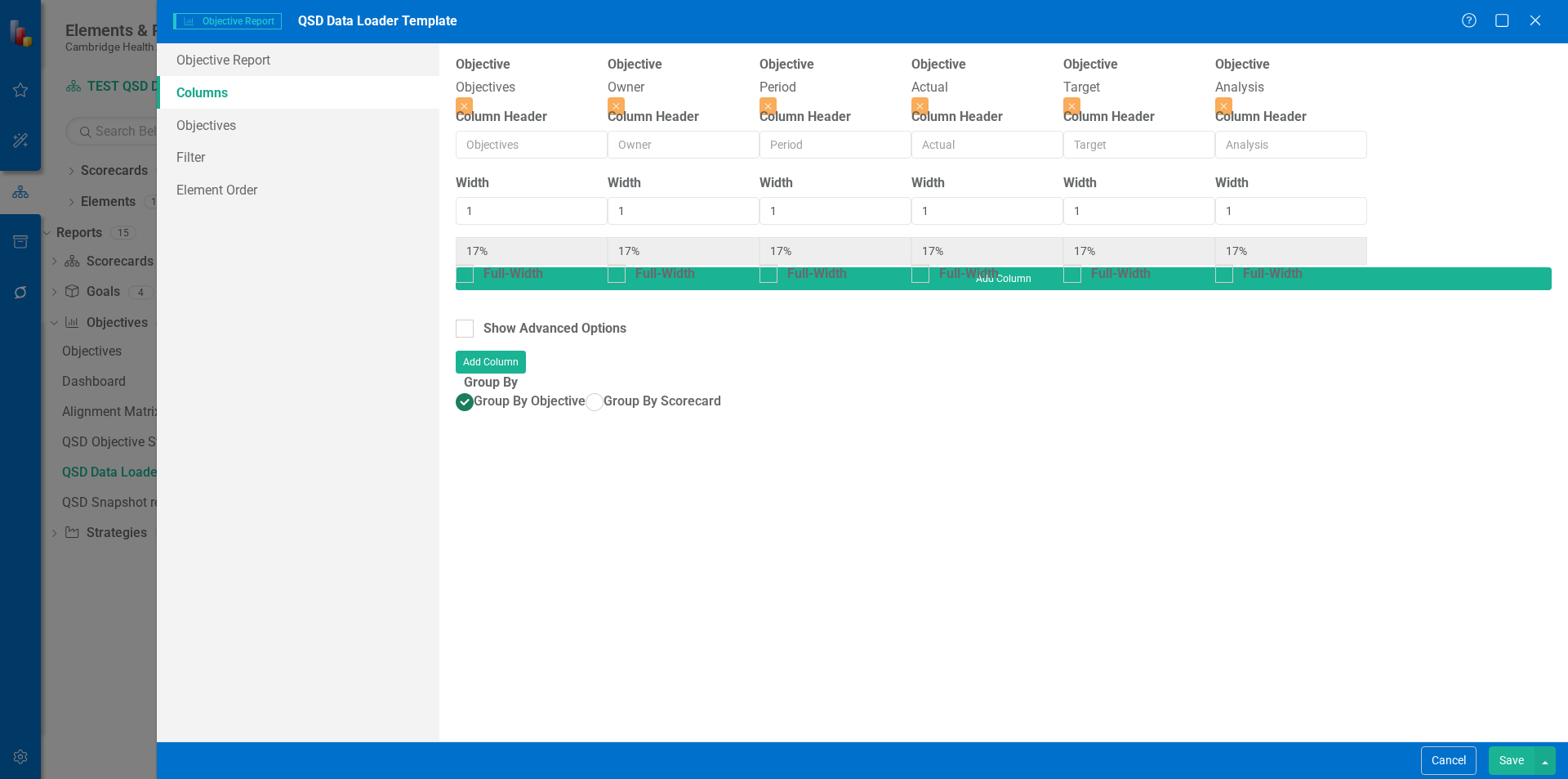
click at [1516, 754] on button "Save" at bounding box center [1512, 760] width 46 height 29
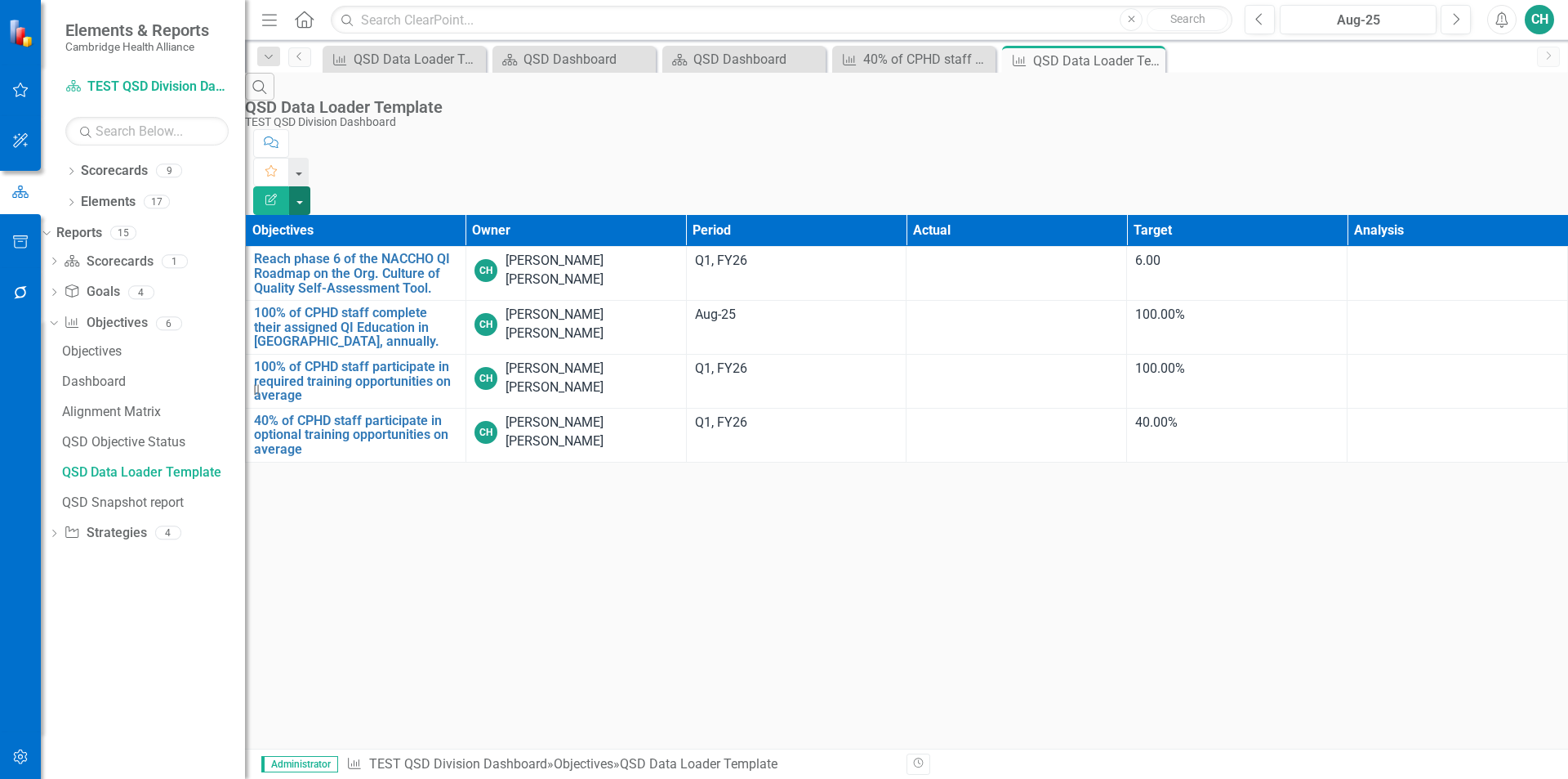
click at [310, 187] on button "button" at bounding box center [299, 200] width 21 height 29
click at [1520, 193] on link "Excel Export to Excel" at bounding box center [1477, 196] width 129 height 30
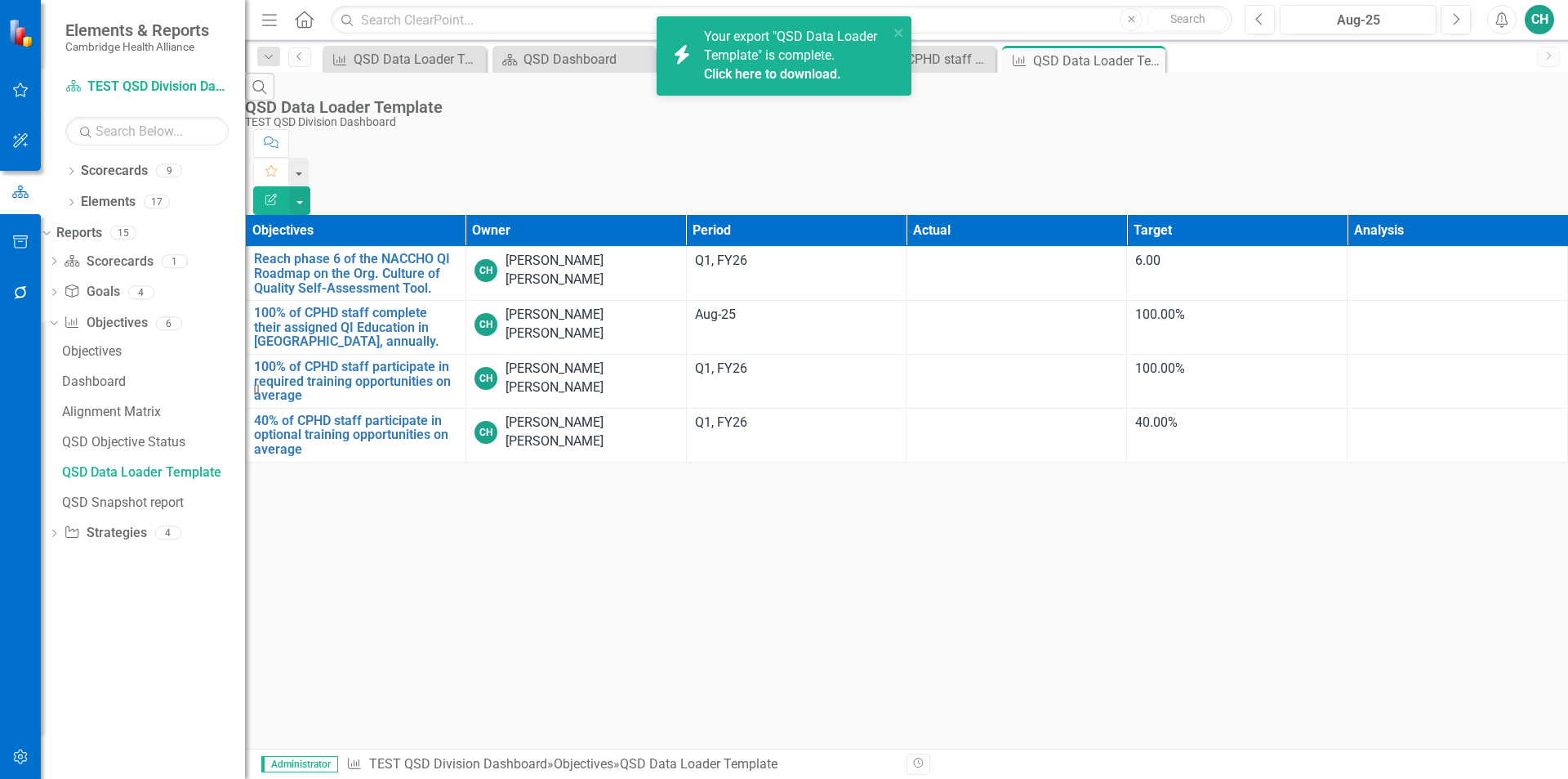
click at [822, 80] on link "Click here to download." at bounding box center [773, 74] width 138 height 16
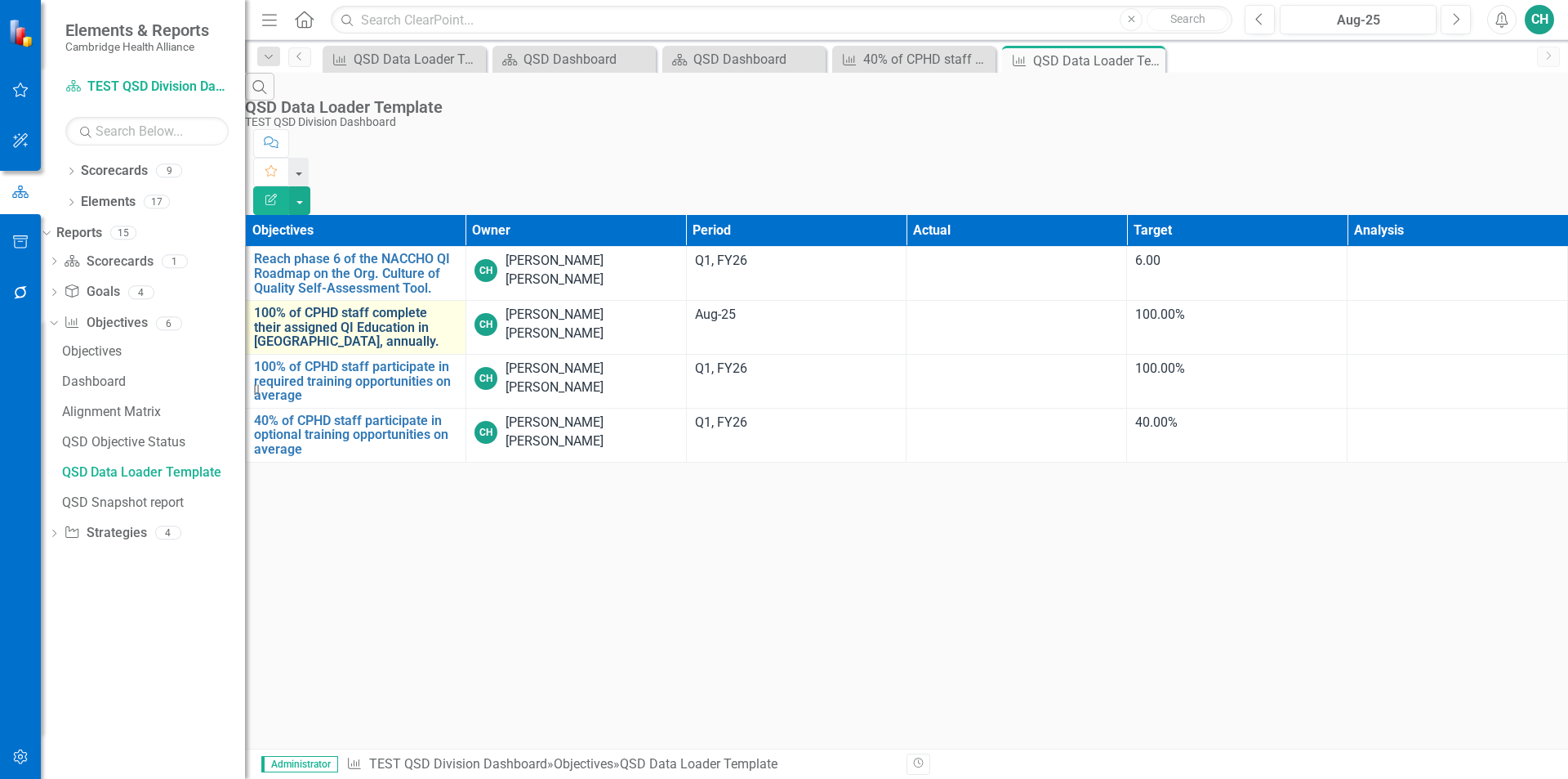
click at [395, 305] on link "100% of CPHD staff complete their assigned QI Education in [GEOGRAPHIC_DATA], a…" at bounding box center [356, 326] width 203 height 43
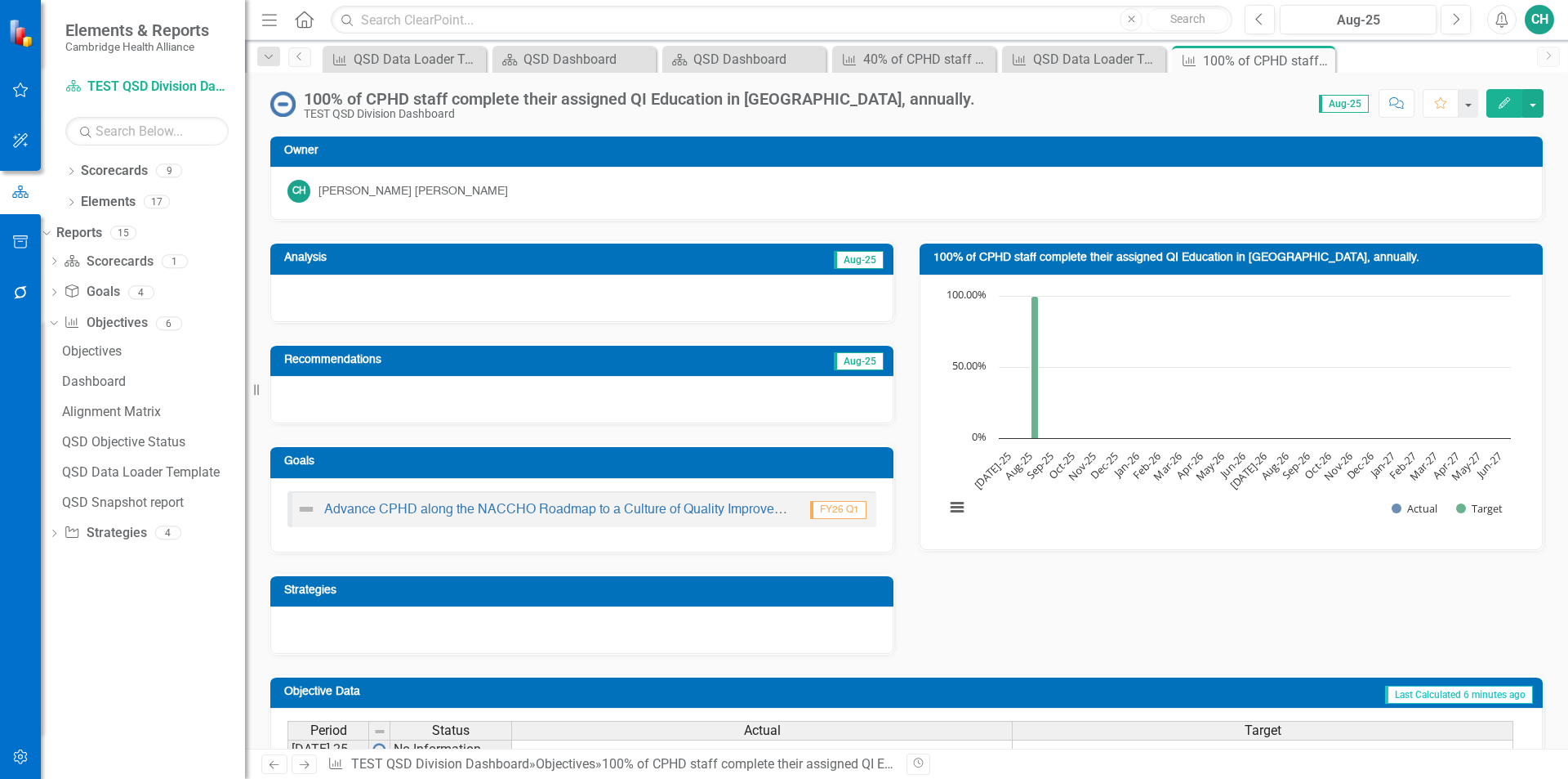
click at [1514, 110] on button "Edit" at bounding box center [1504, 103] width 36 height 29
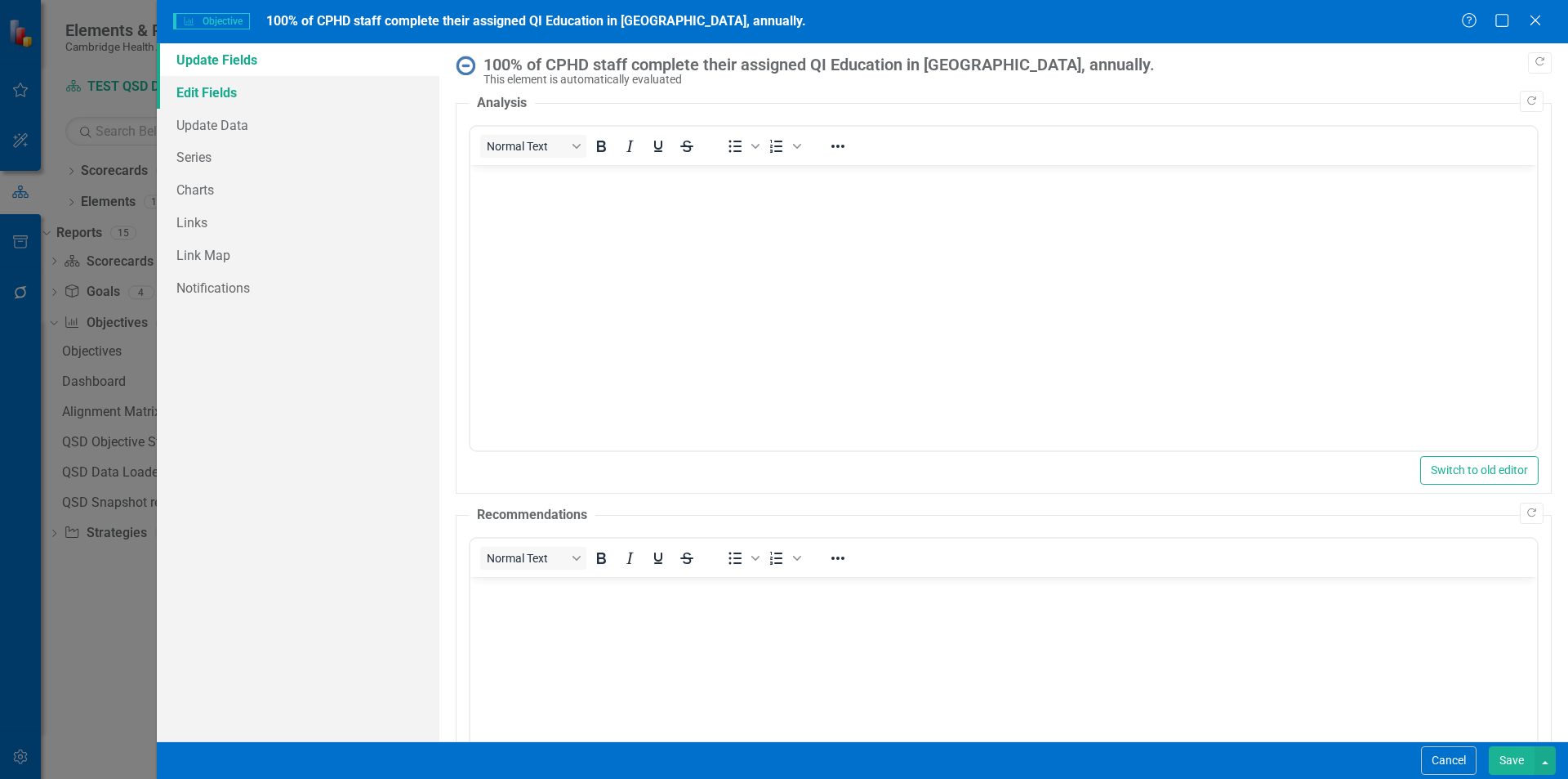
click at [234, 91] on link "Edit Fields" at bounding box center [298, 92] width 283 height 33
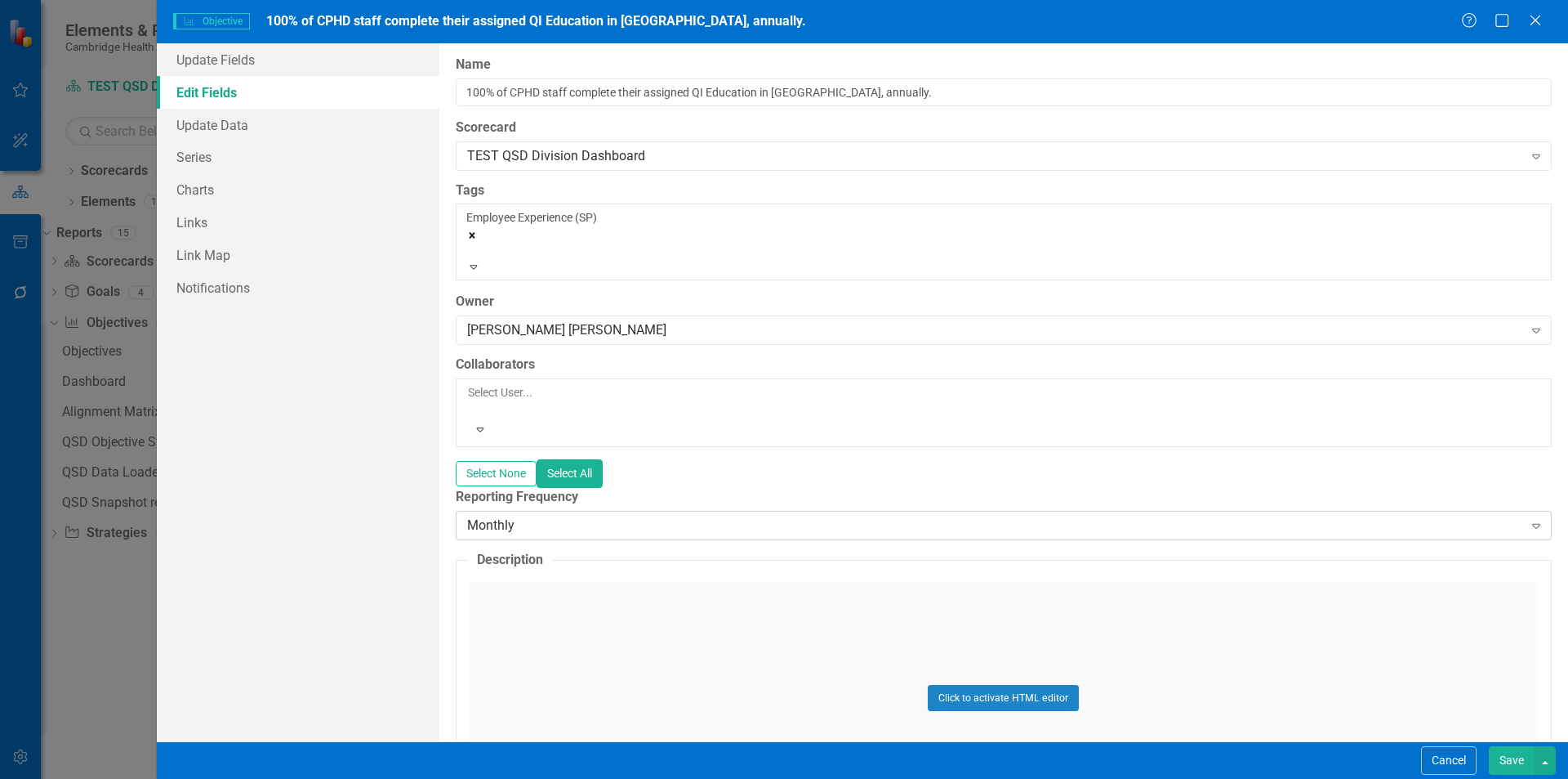
click at [541, 517] on div "Monthly" at bounding box center [995, 526] width 1056 height 19
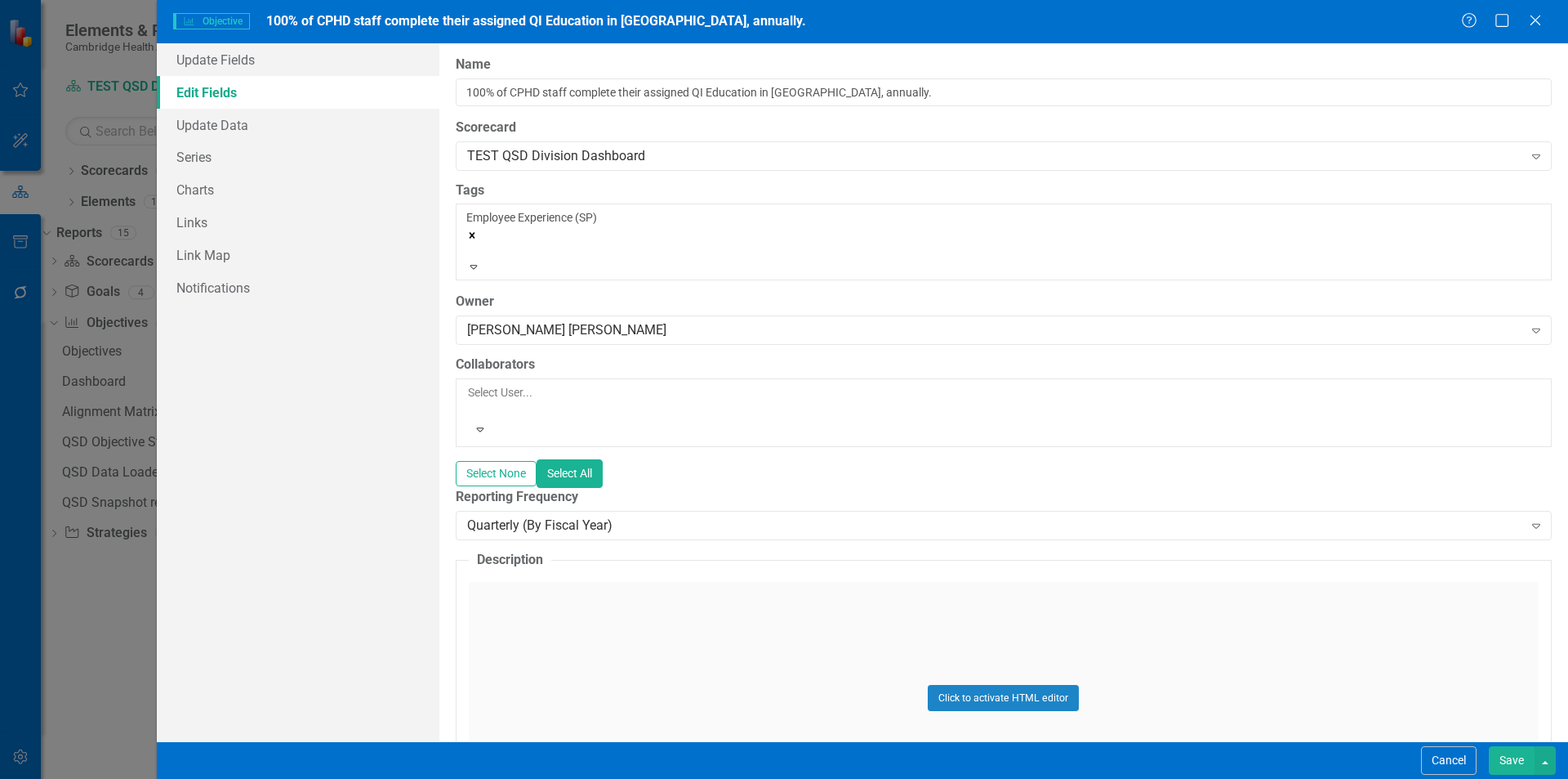
click at [1512, 757] on button "Save" at bounding box center [1512, 760] width 46 height 29
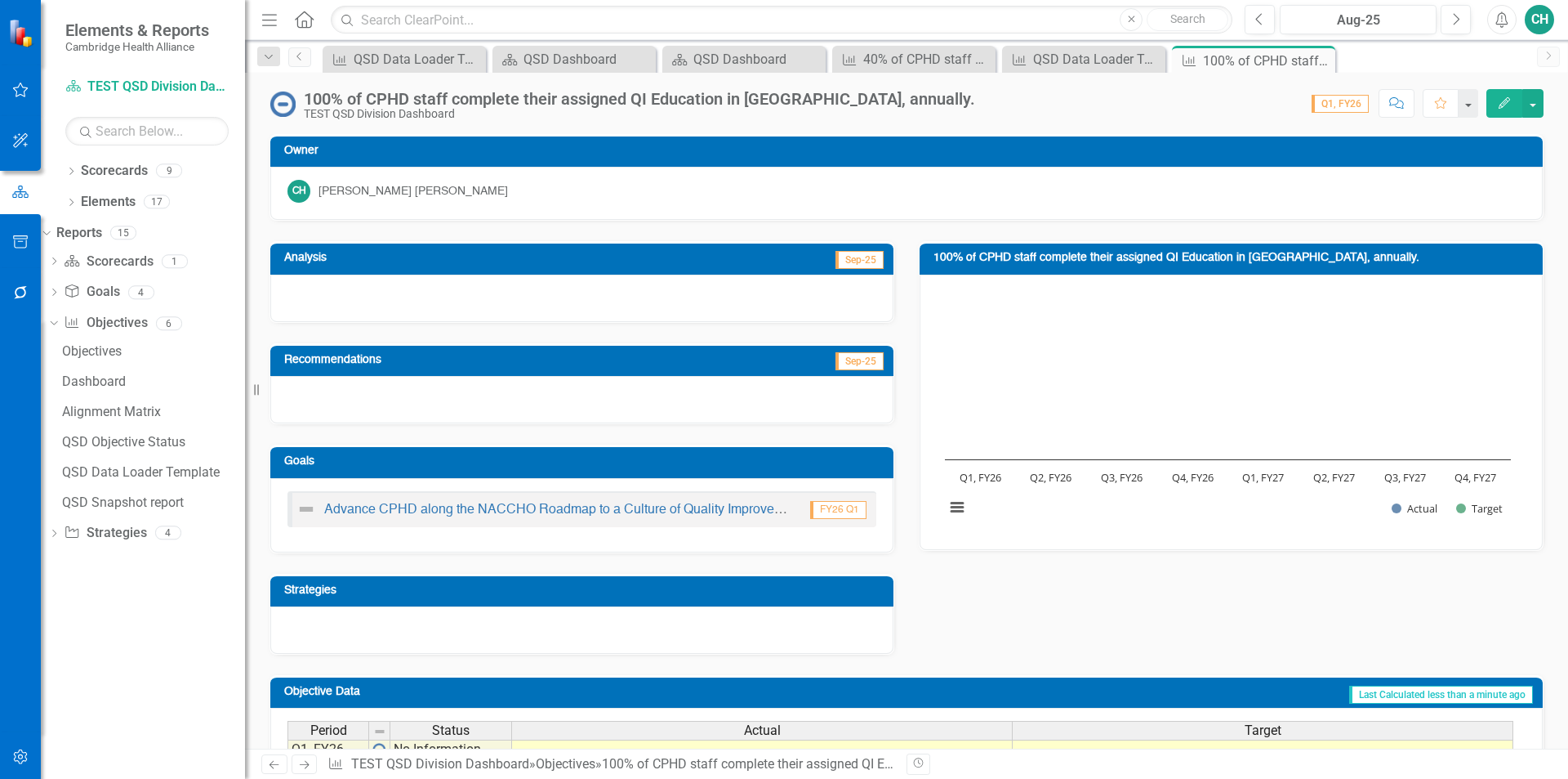
click at [1501, 107] on icon "button" at bounding box center [1504, 103] width 11 height 11
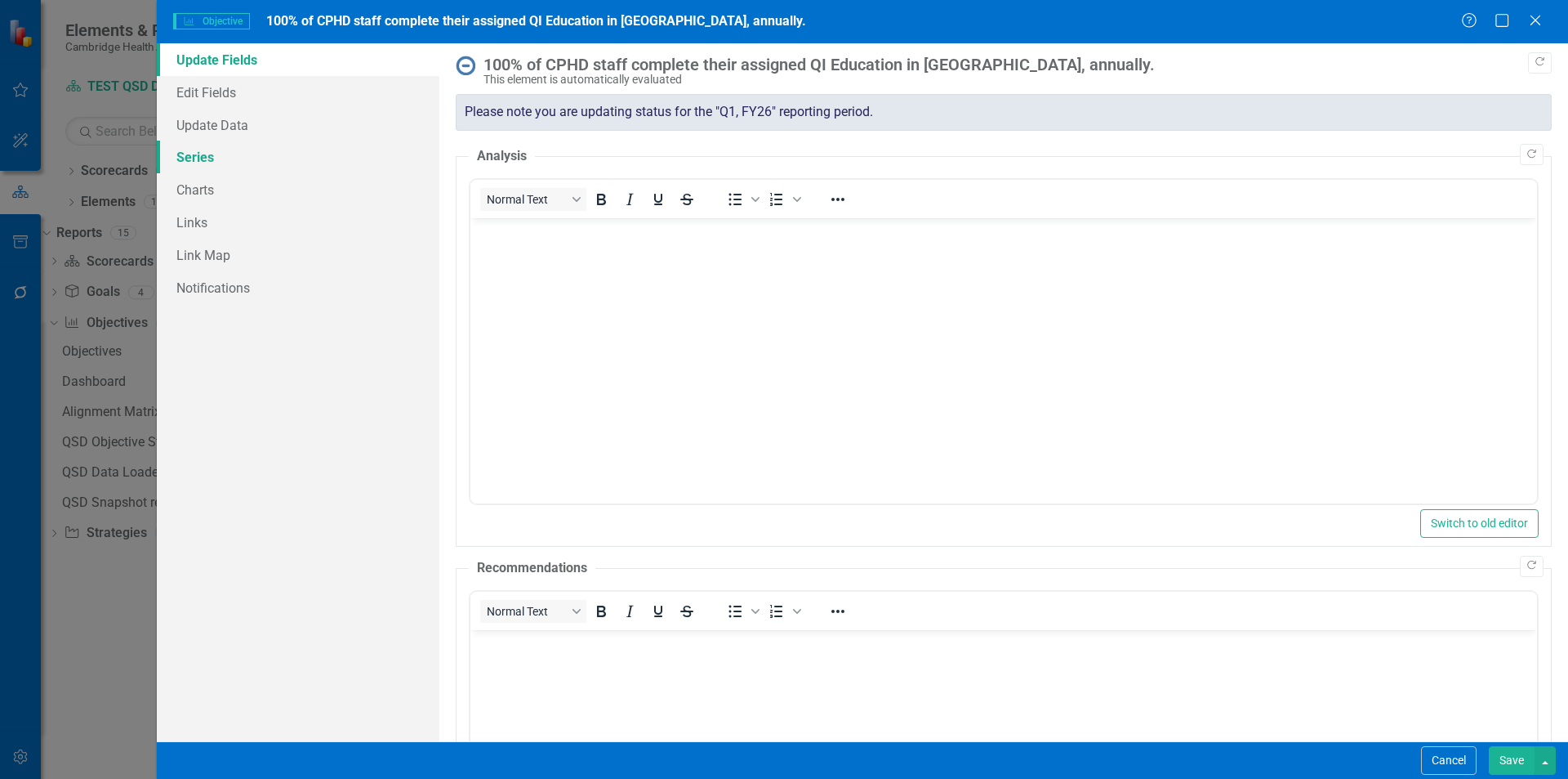
click at [237, 153] on link "Series" at bounding box center [298, 157] width 283 height 33
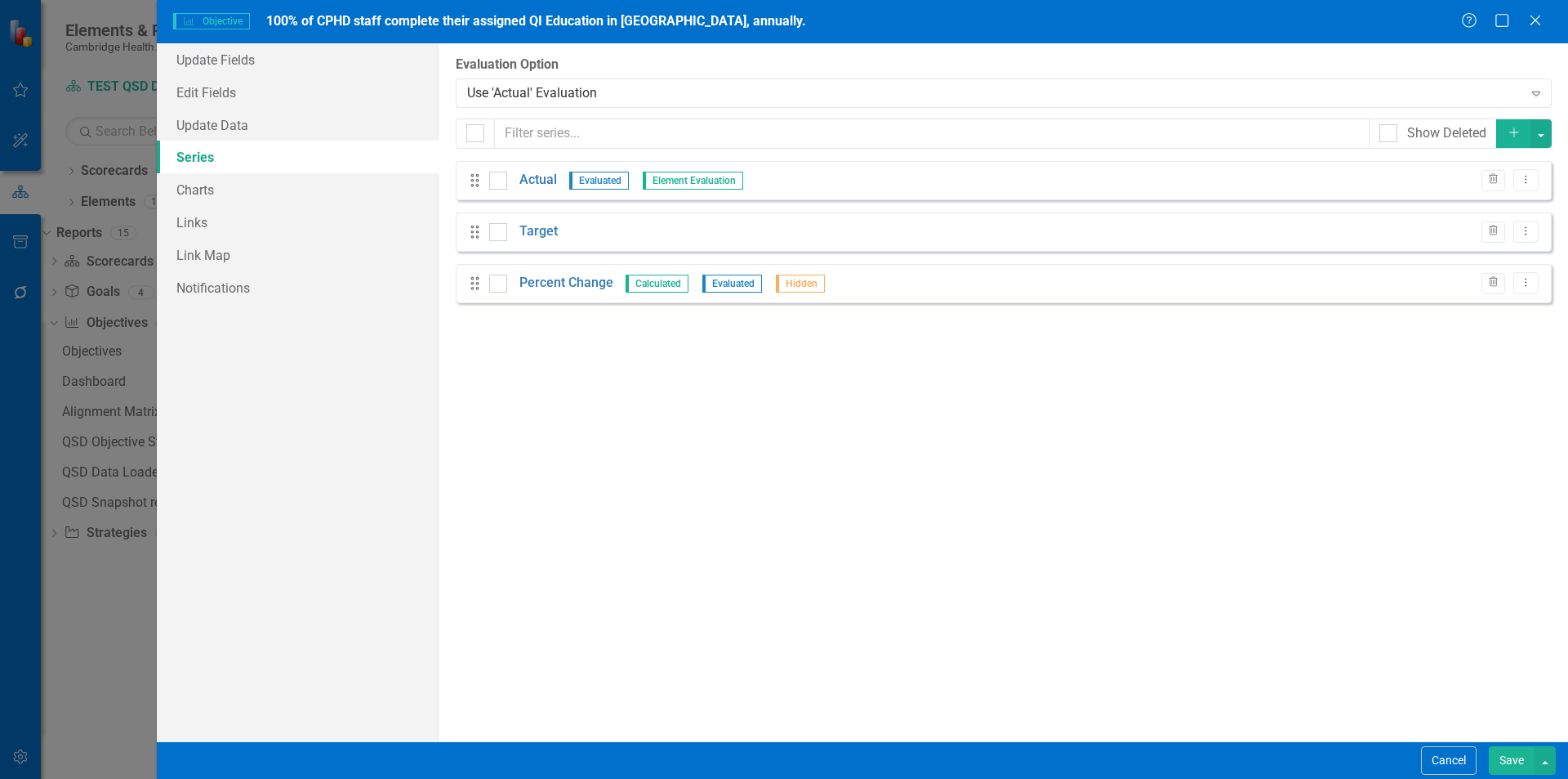
click at [1503, 758] on button "Save" at bounding box center [1512, 760] width 46 height 29
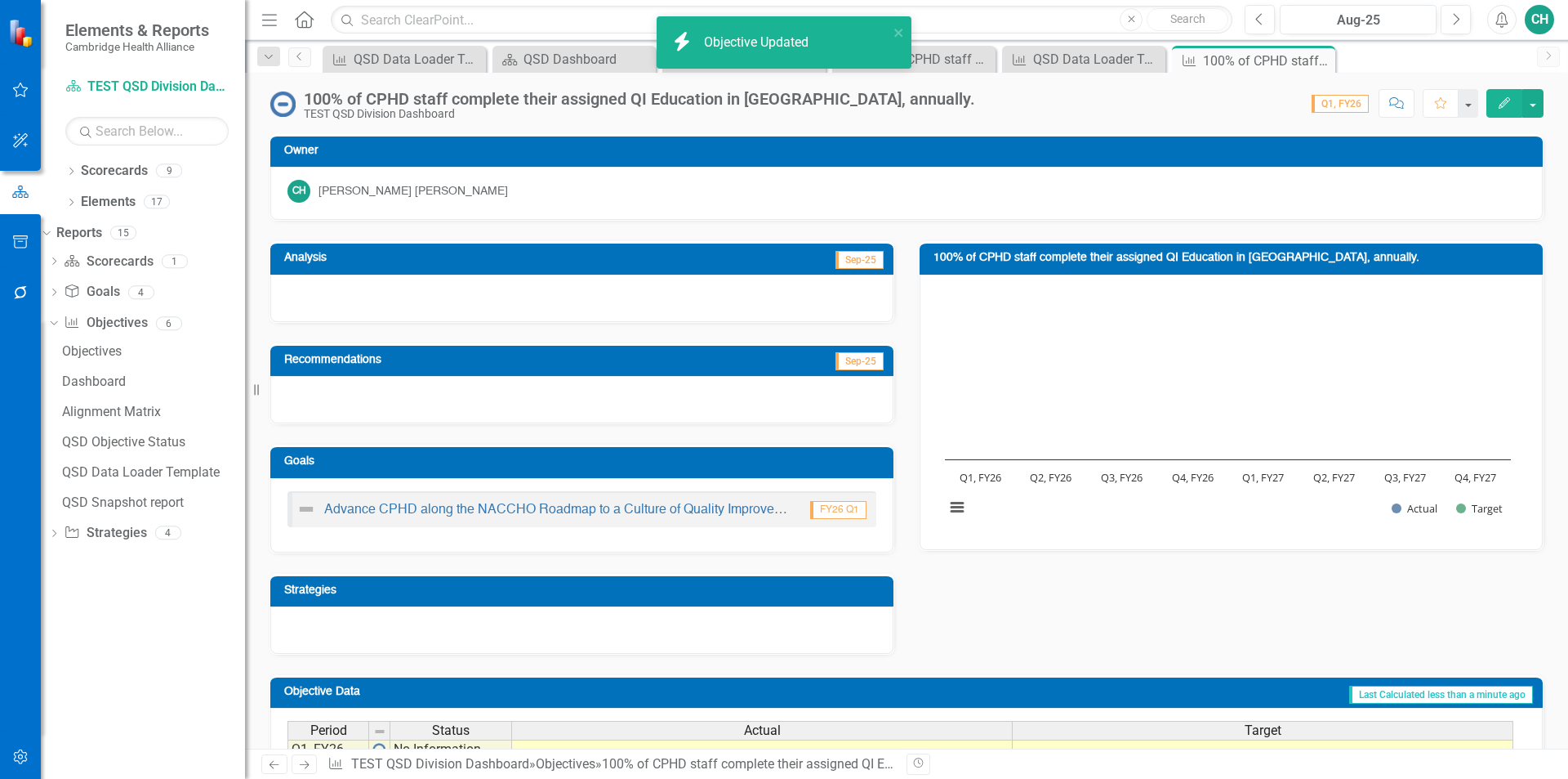
scroll to position [164, 0]
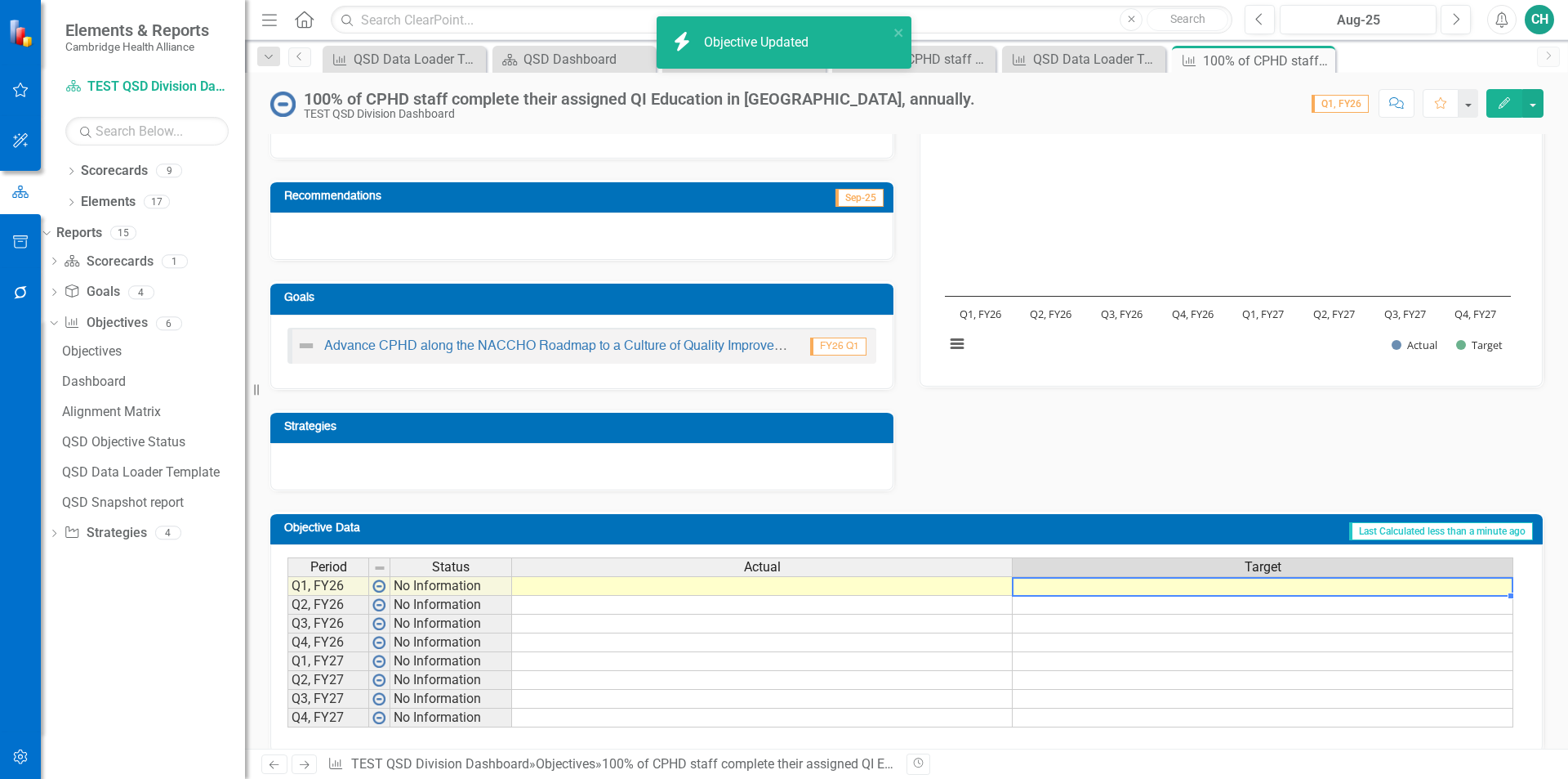
click at [1302, 583] on td at bounding box center [1263, 586] width 500 height 20
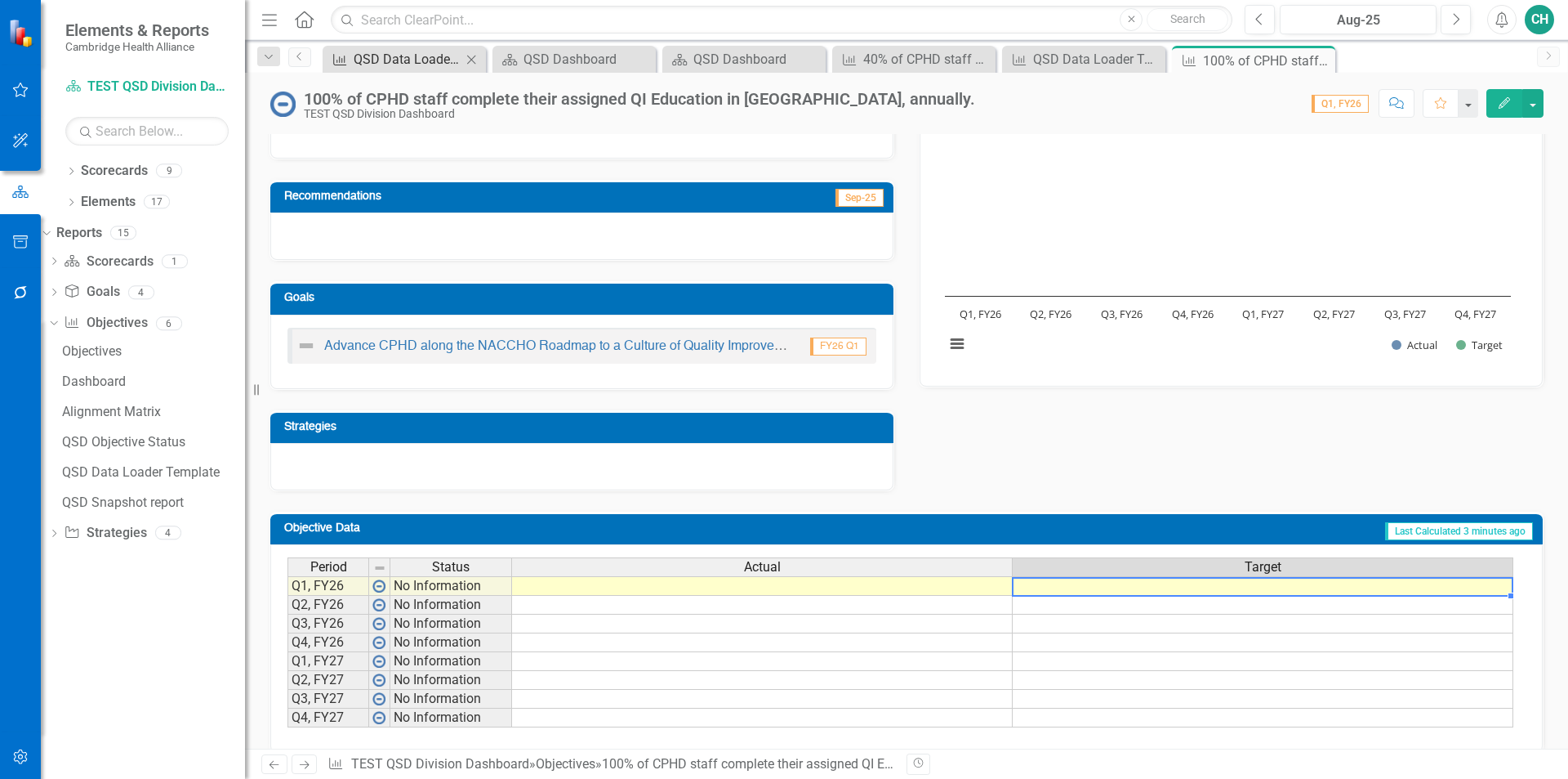
click at [420, 58] on div "QSD Data Loader Template" at bounding box center [408, 59] width 108 height 20
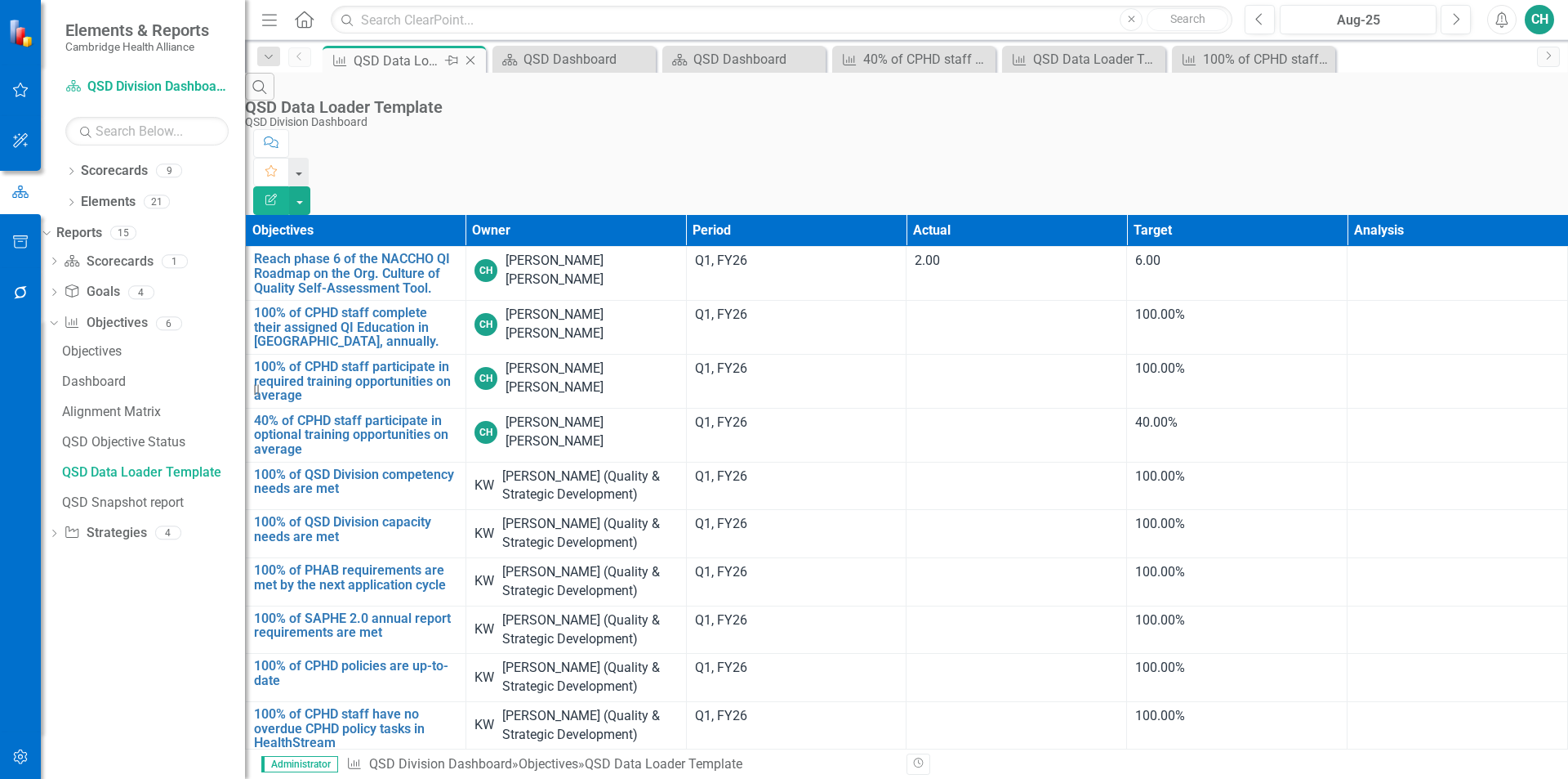
click at [473, 61] on icon "Close" at bounding box center [470, 60] width 16 height 13
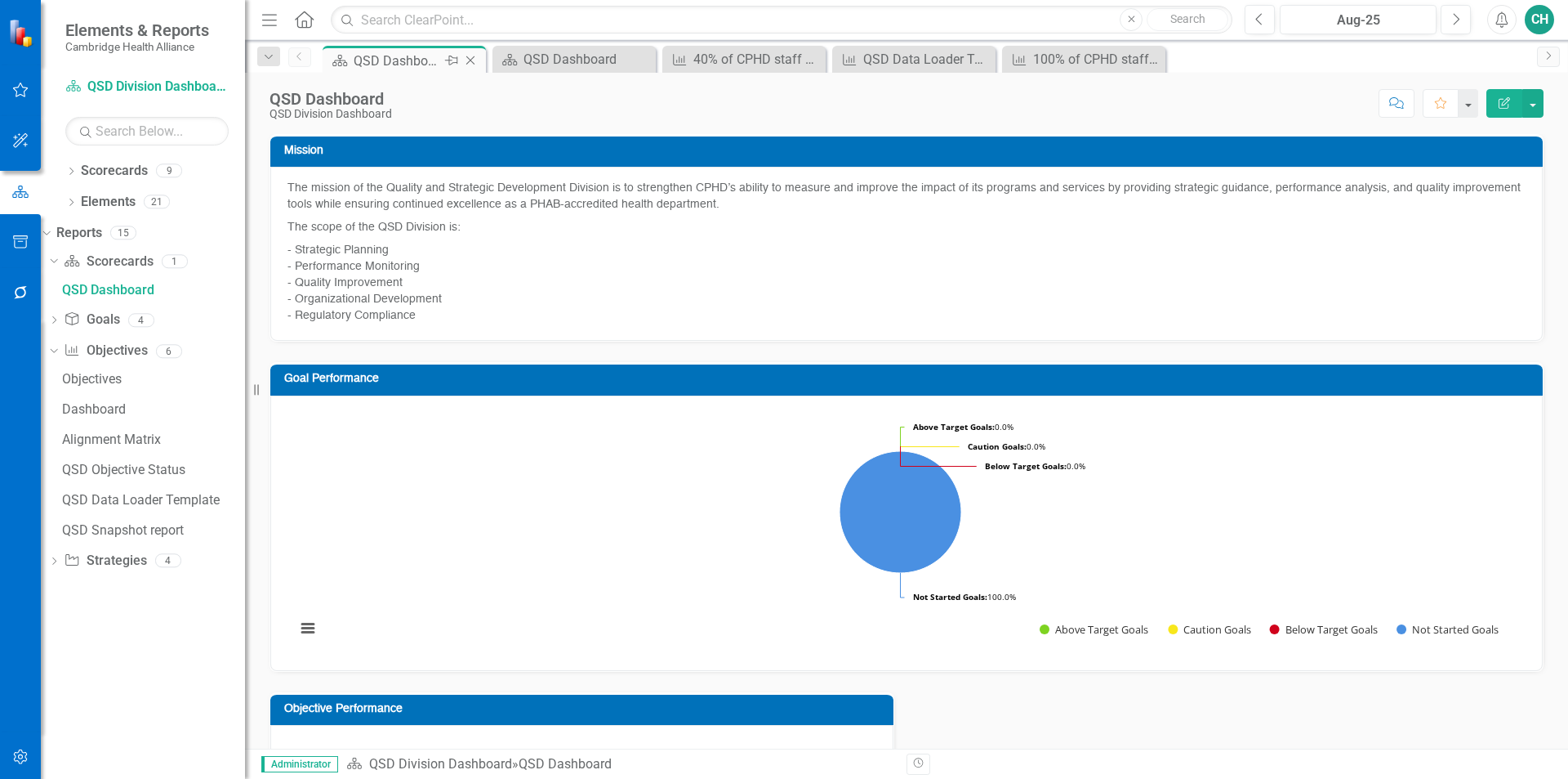
click at [473, 61] on icon "Close" at bounding box center [470, 60] width 16 height 13
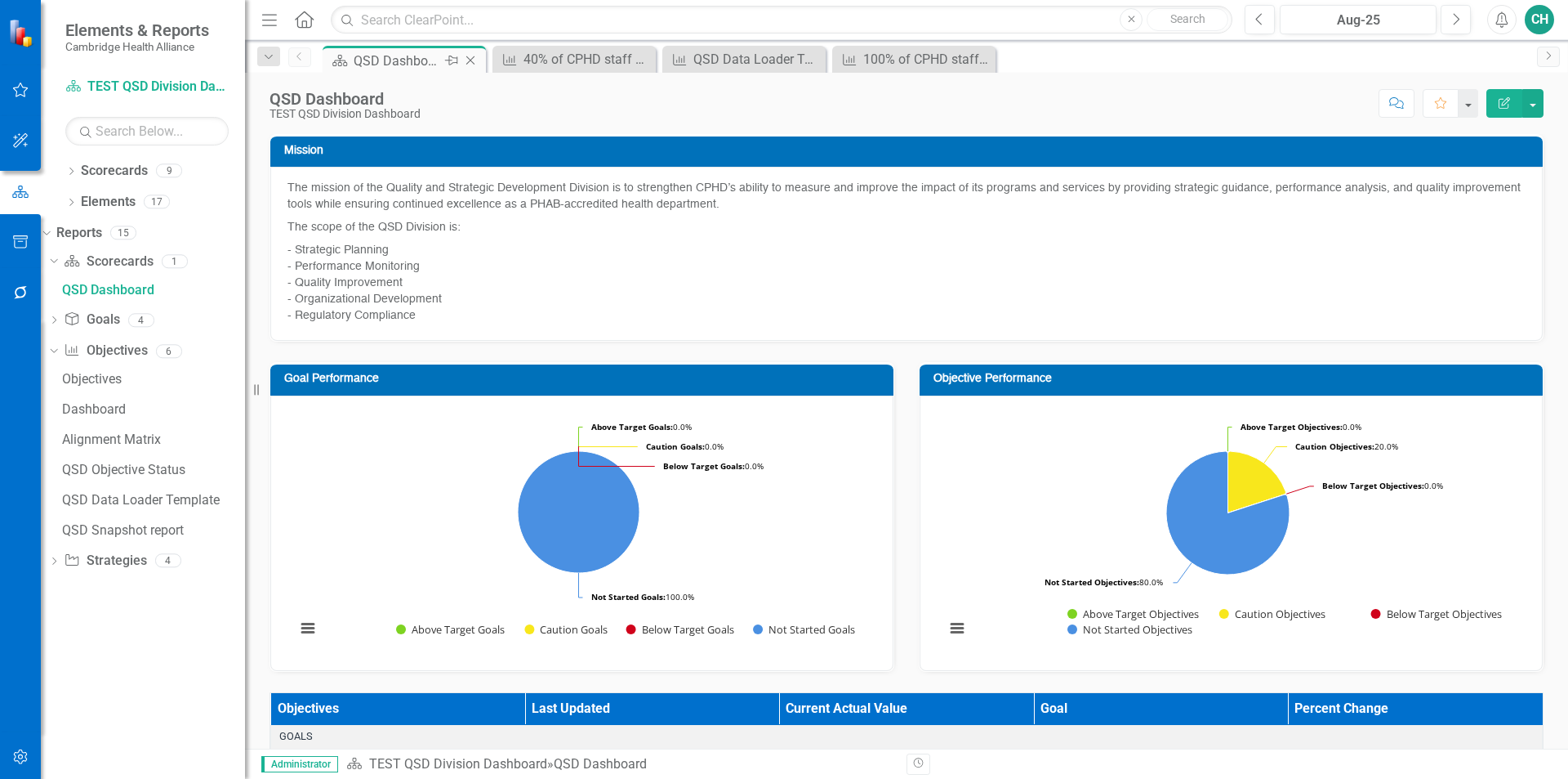
click at [473, 61] on icon "Close" at bounding box center [470, 60] width 16 height 13
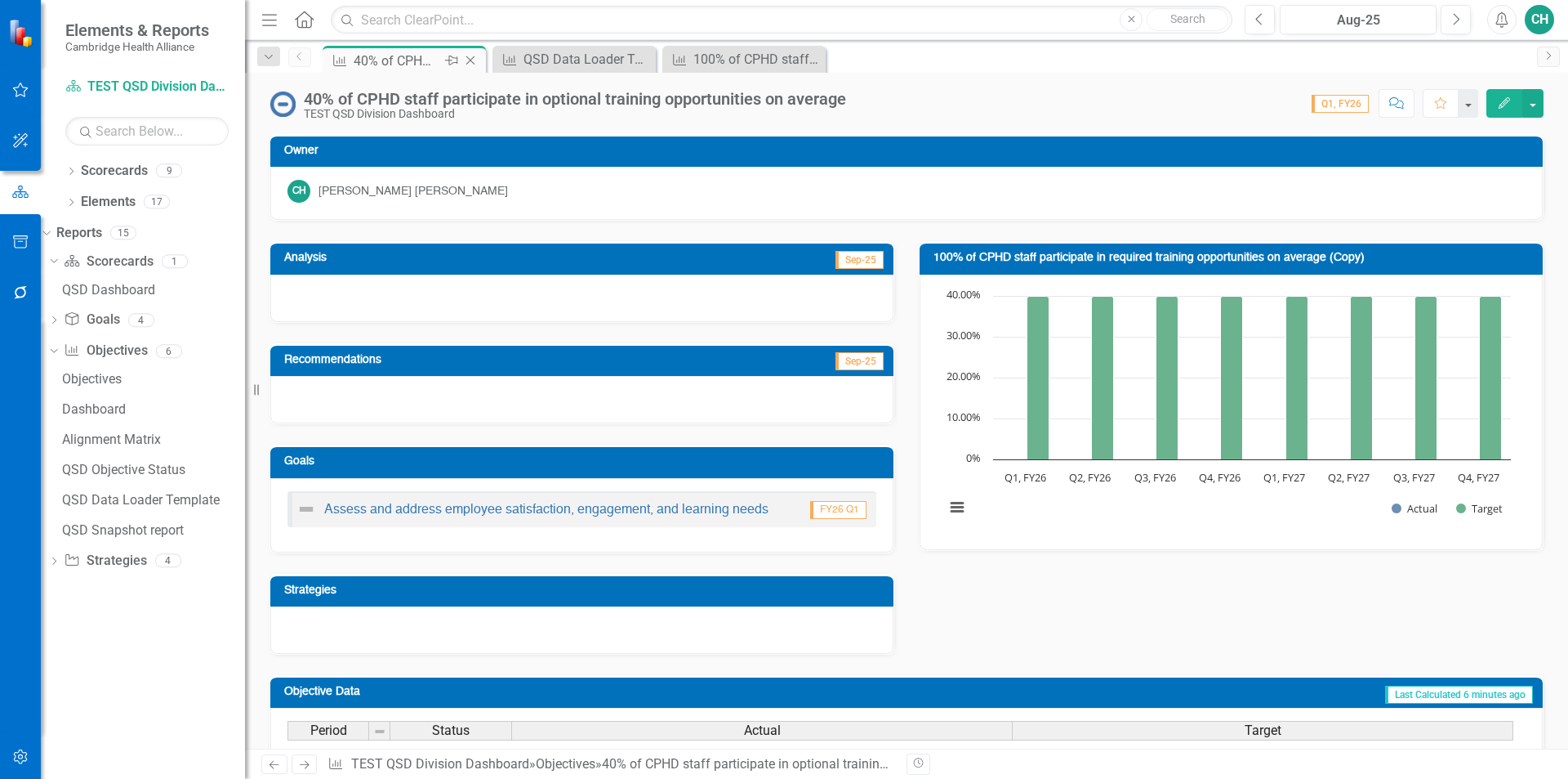
click at [473, 61] on icon "Close" at bounding box center [470, 60] width 16 height 13
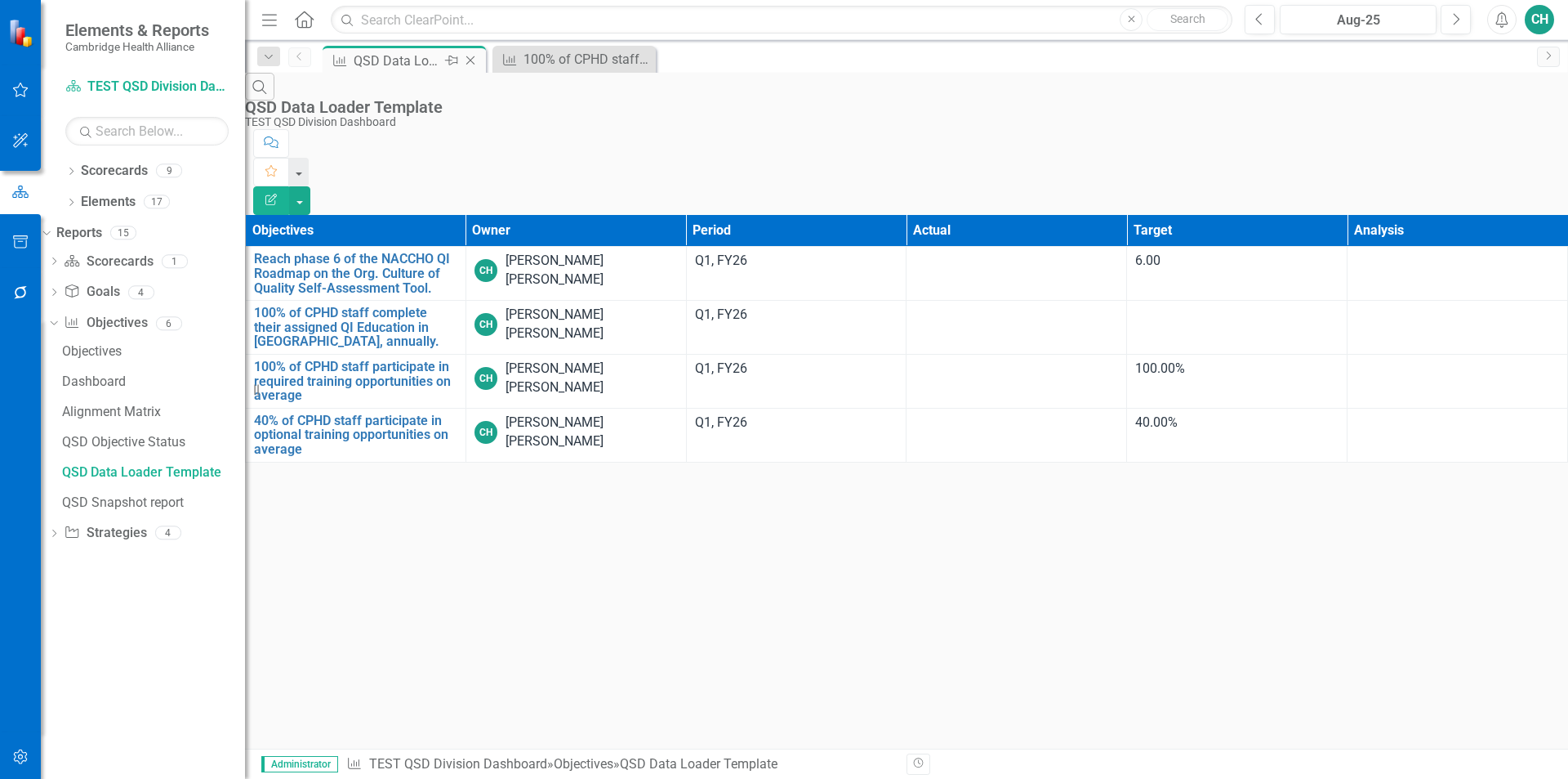
click at [477, 62] on icon "Close" at bounding box center [470, 60] width 16 height 13
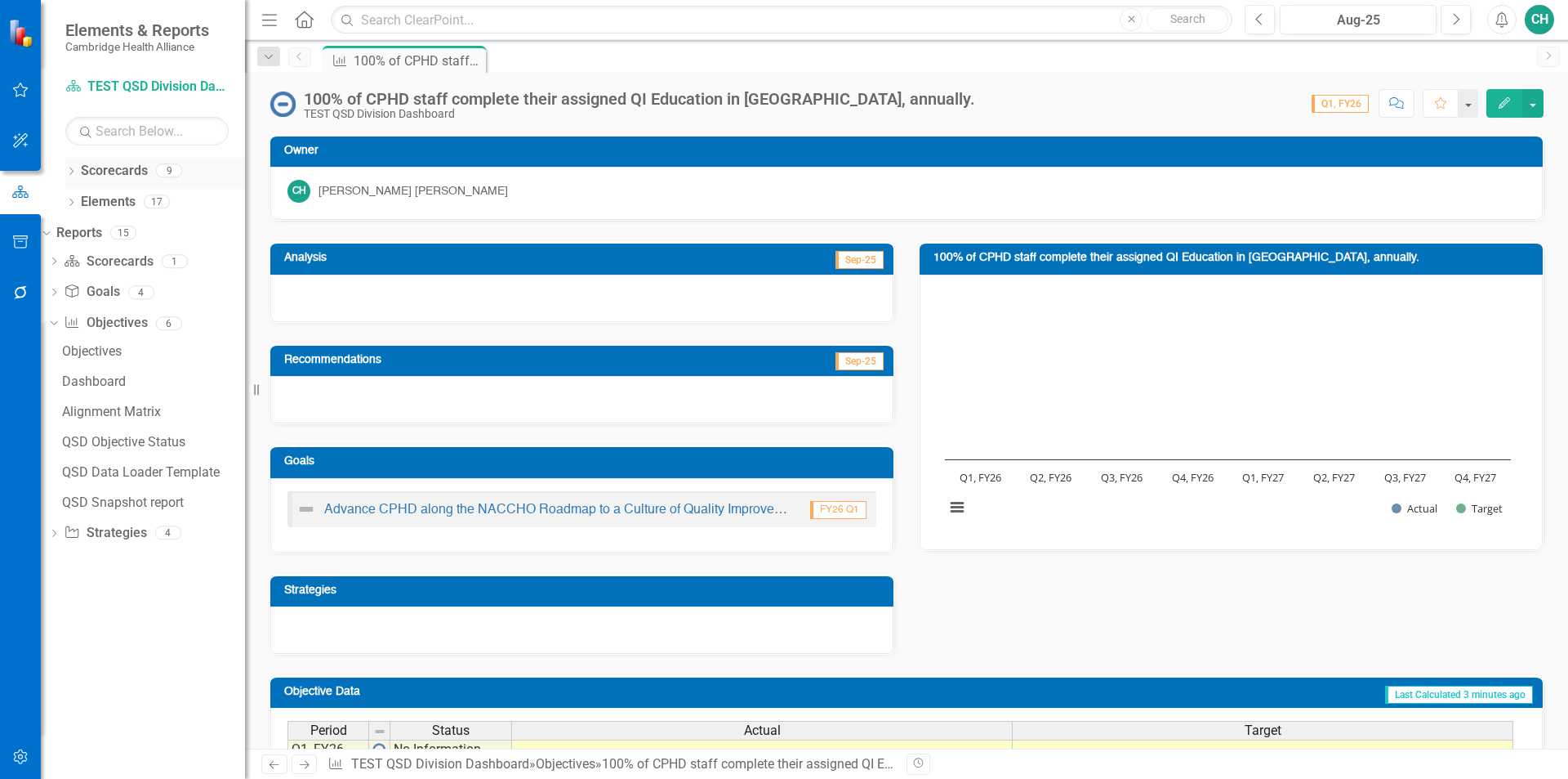
click at [82, 175] on div "Dropdown Scorecards 9" at bounding box center [156, 173] width 179 height 31
click at [71, 175] on icon "Dropdown" at bounding box center [71, 173] width 11 height 9
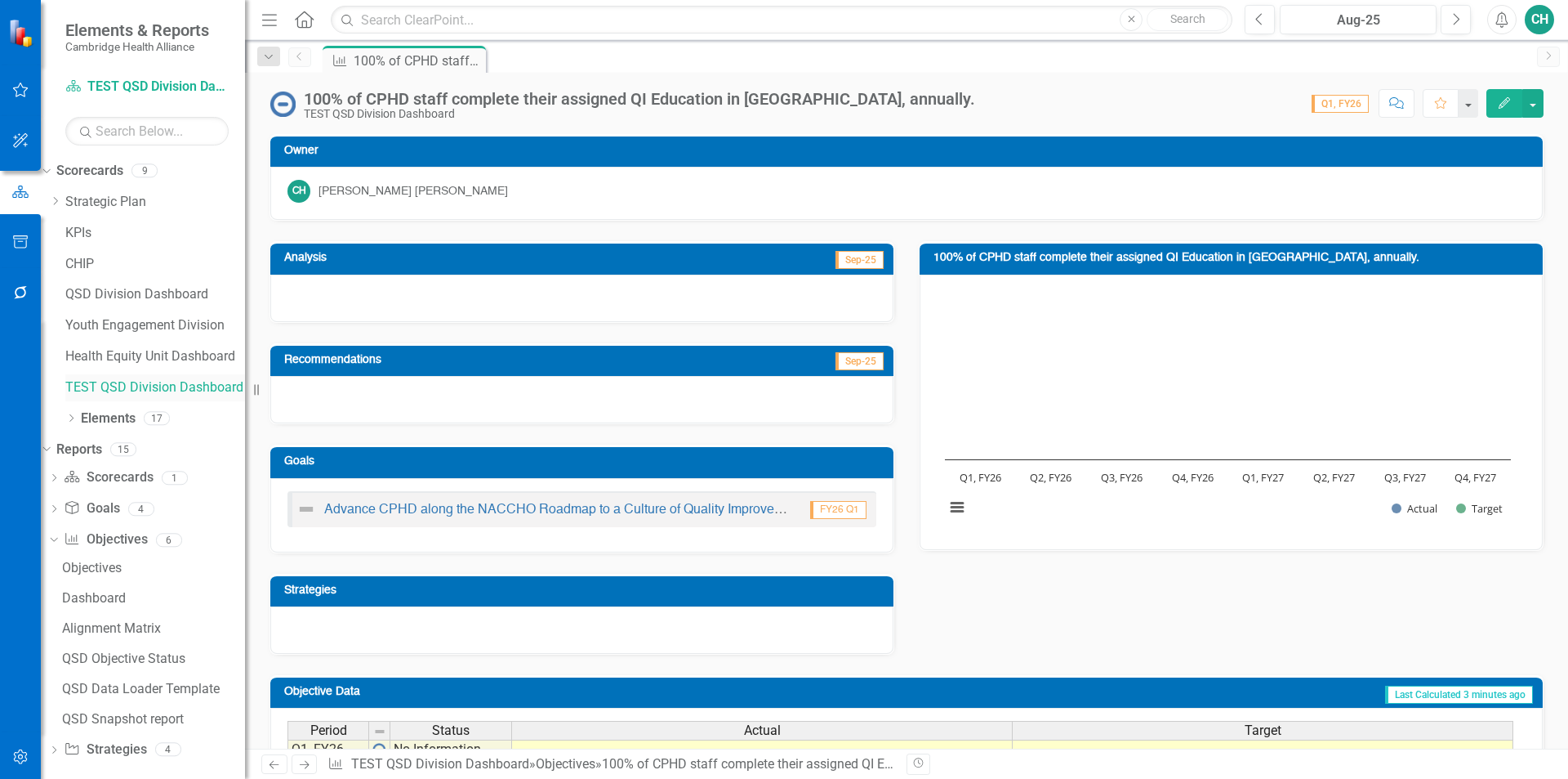
click at [152, 383] on link "TEST QSD Division Dashboard" at bounding box center [156, 387] width 179 height 19
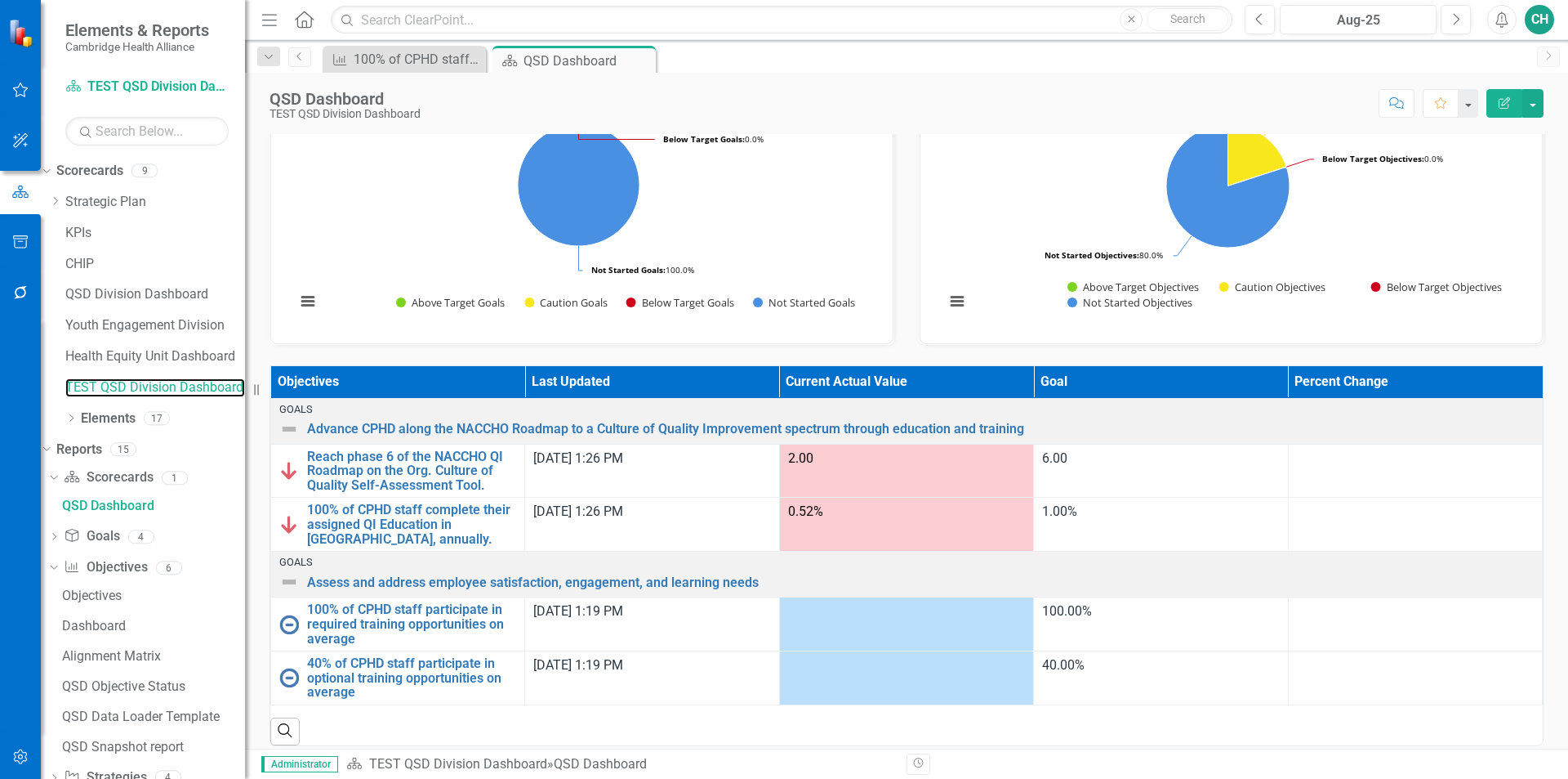
scroll to position [341, 0]
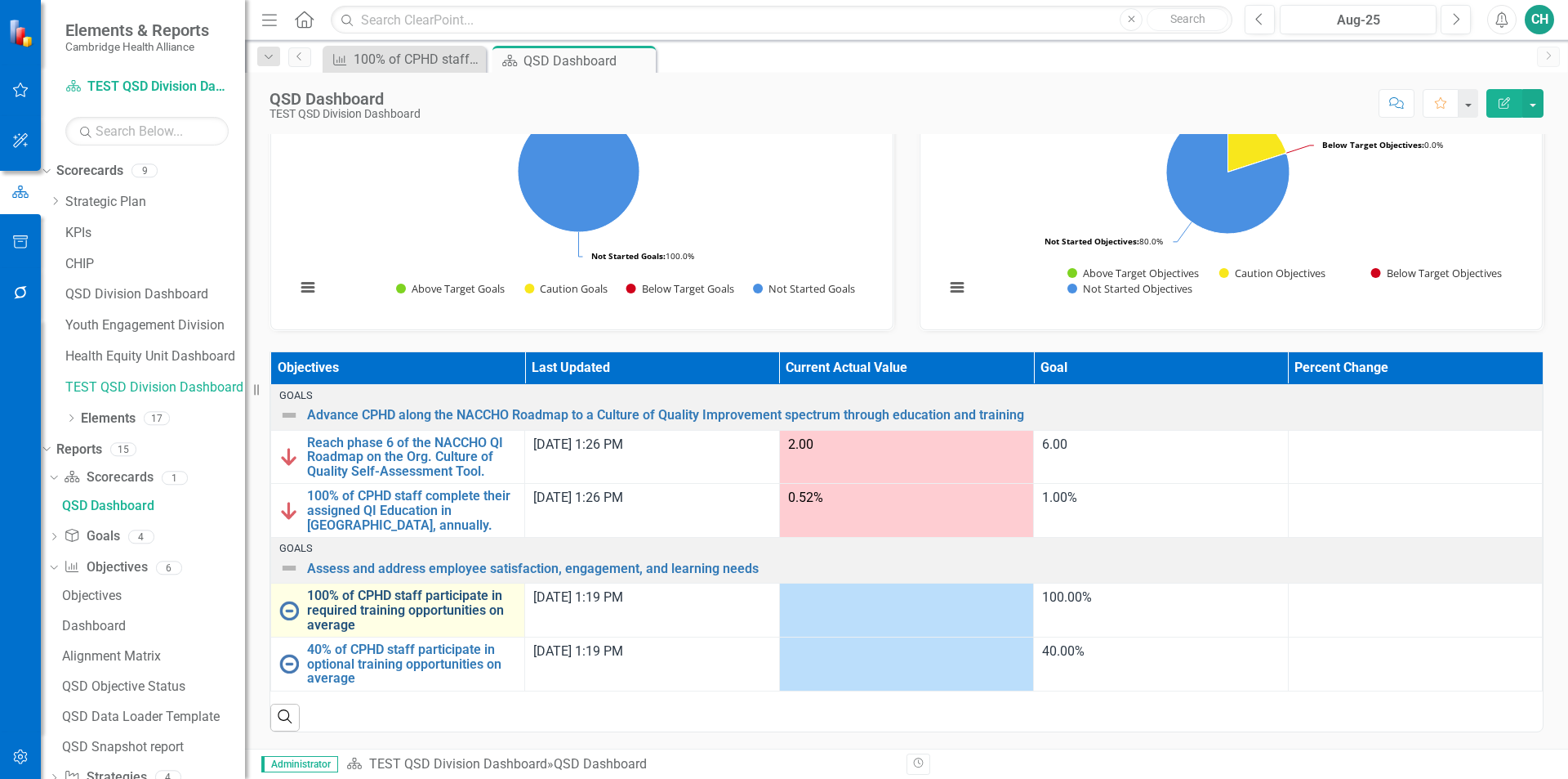
click at [402, 596] on link "100% of CPHD staff participate in required training opportunities on average" at bounding box center [412, 609] width 209 height 43
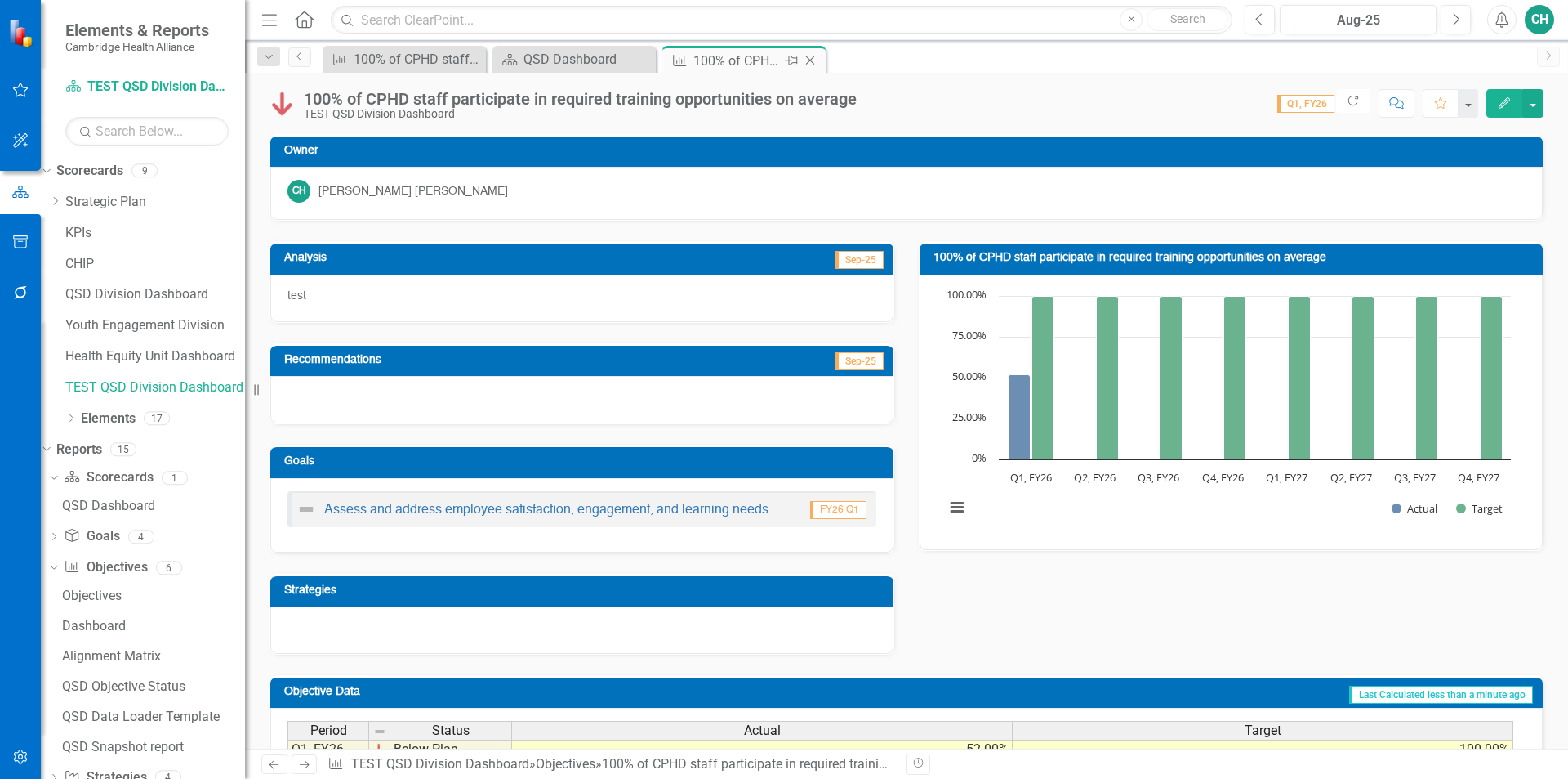
click at [812, 63] on icon at bounding box center [810, 61] width 9 height 9
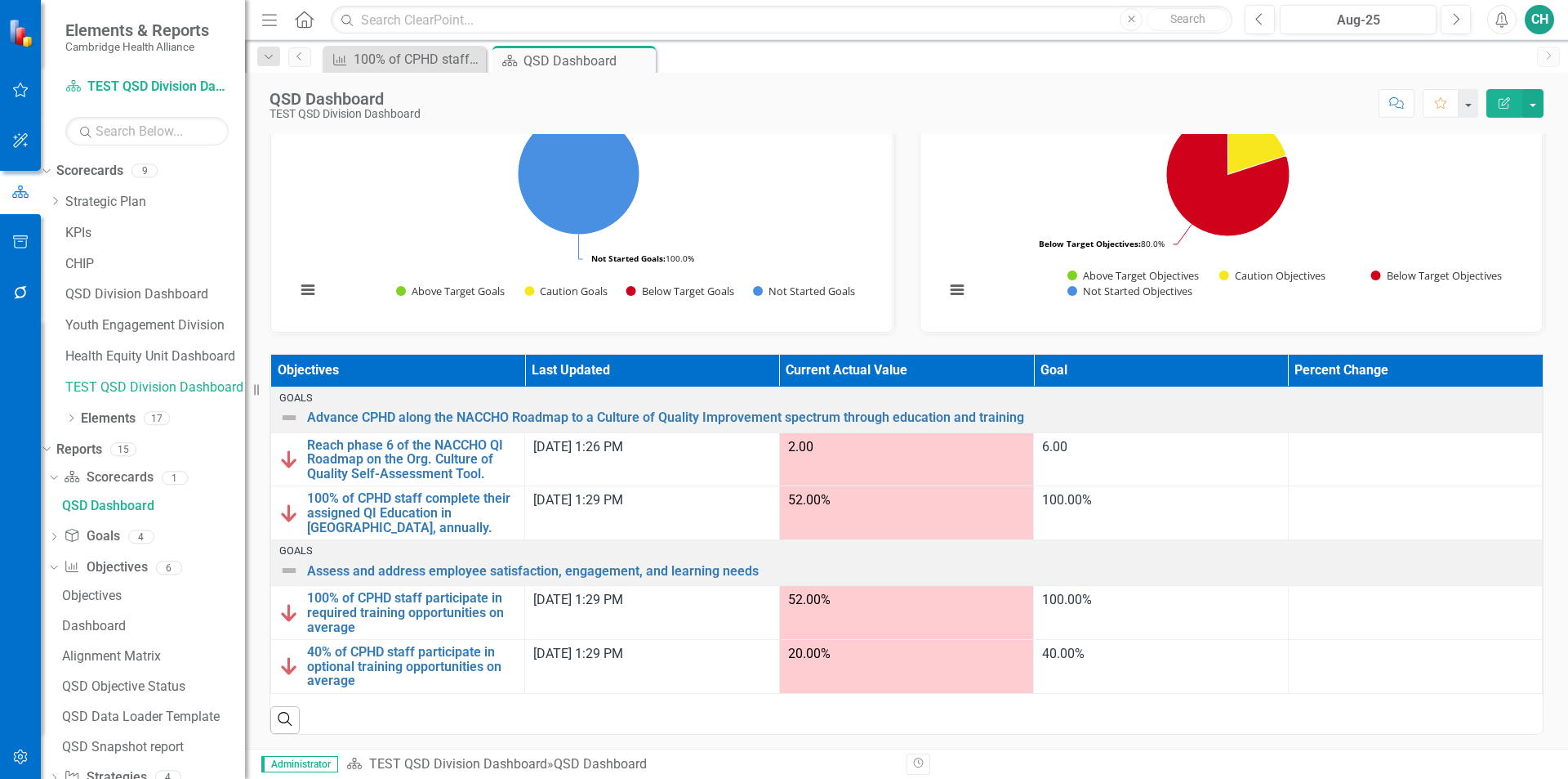
scroll to position [341, 0]
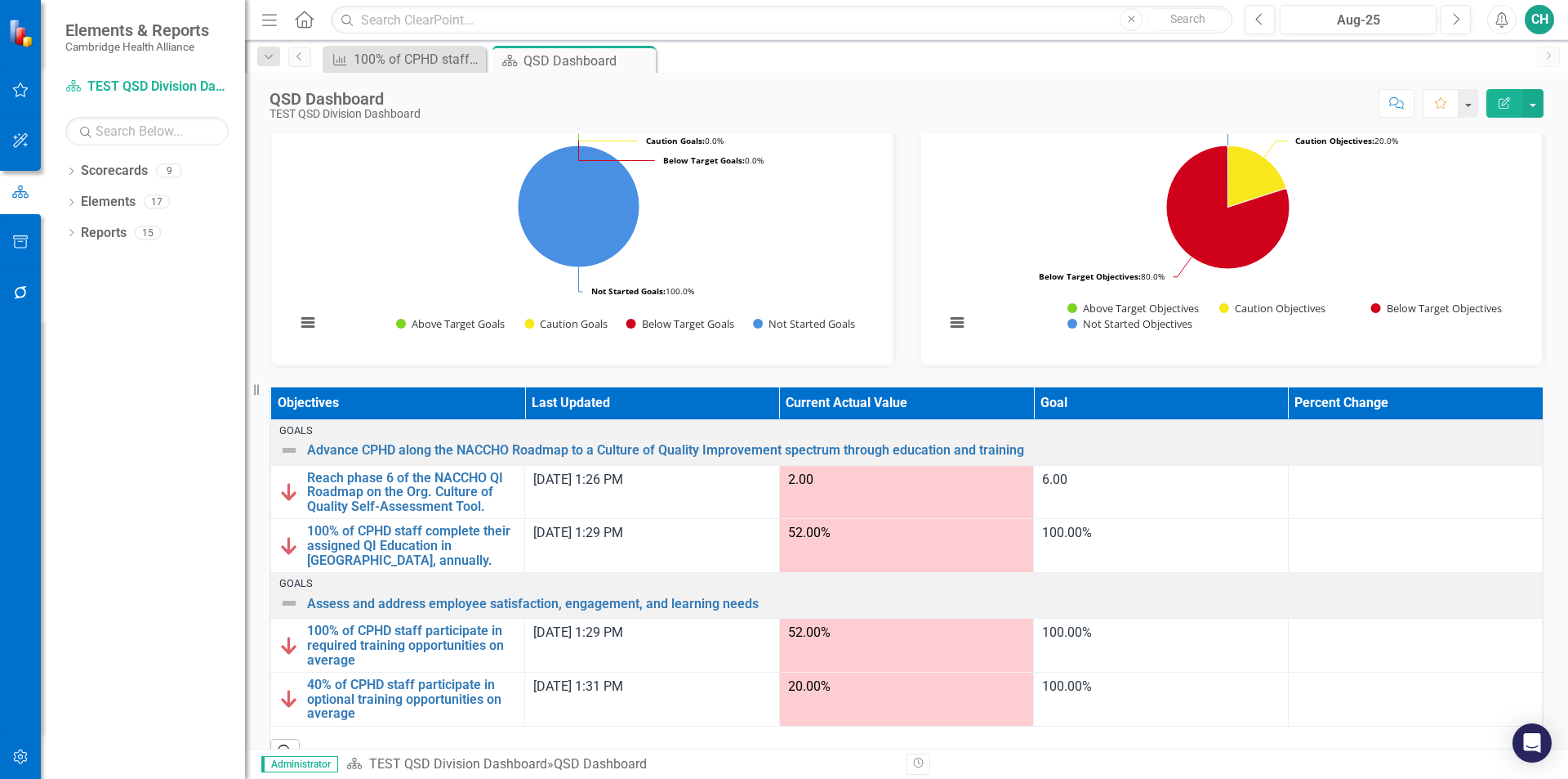
scroll to position [341, 0]
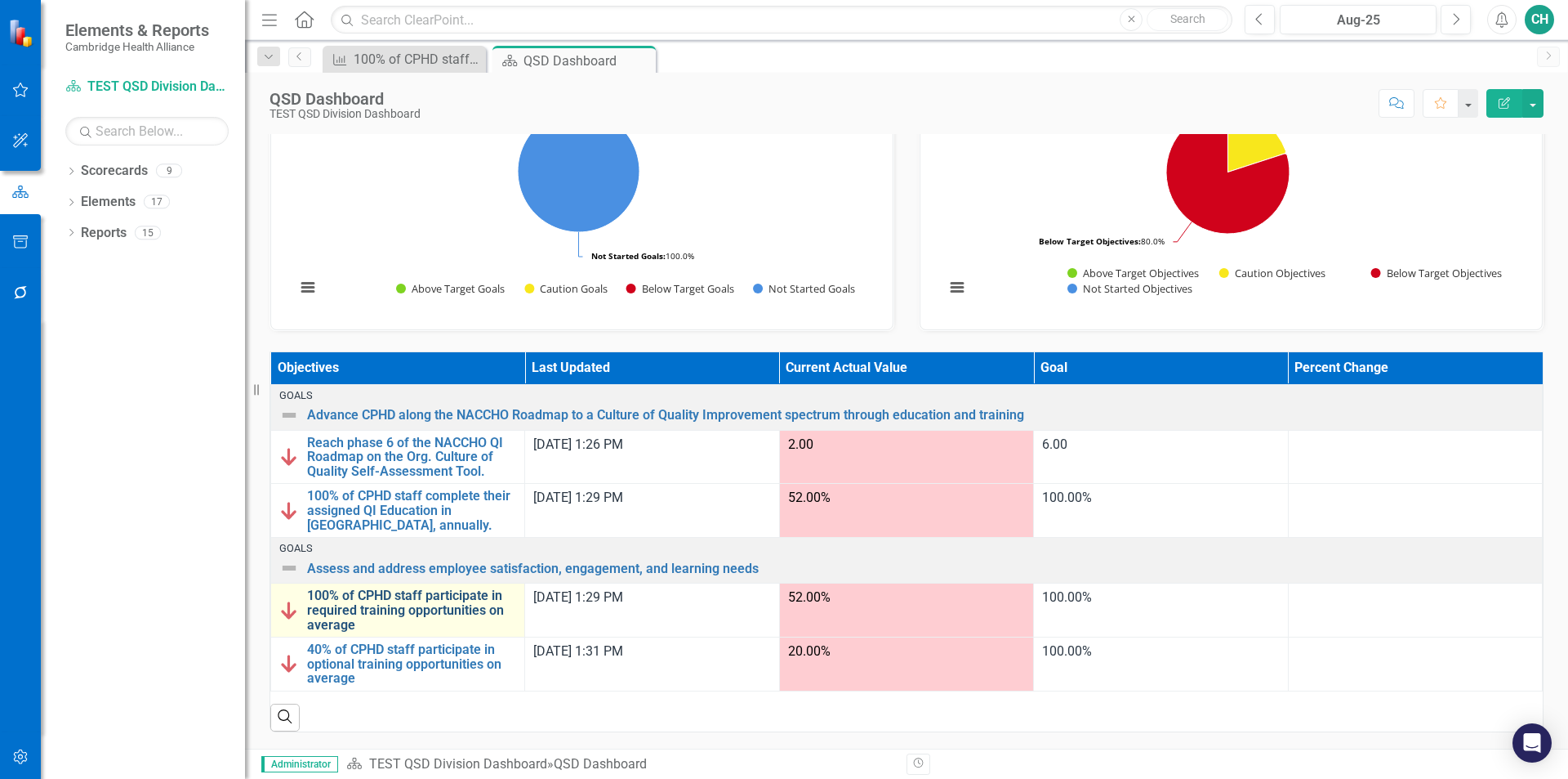
click at [389, 595] on link "100% of CPHD staff participate in required training opportunities on average" at bounding box center [412, 609] width 209 height 43
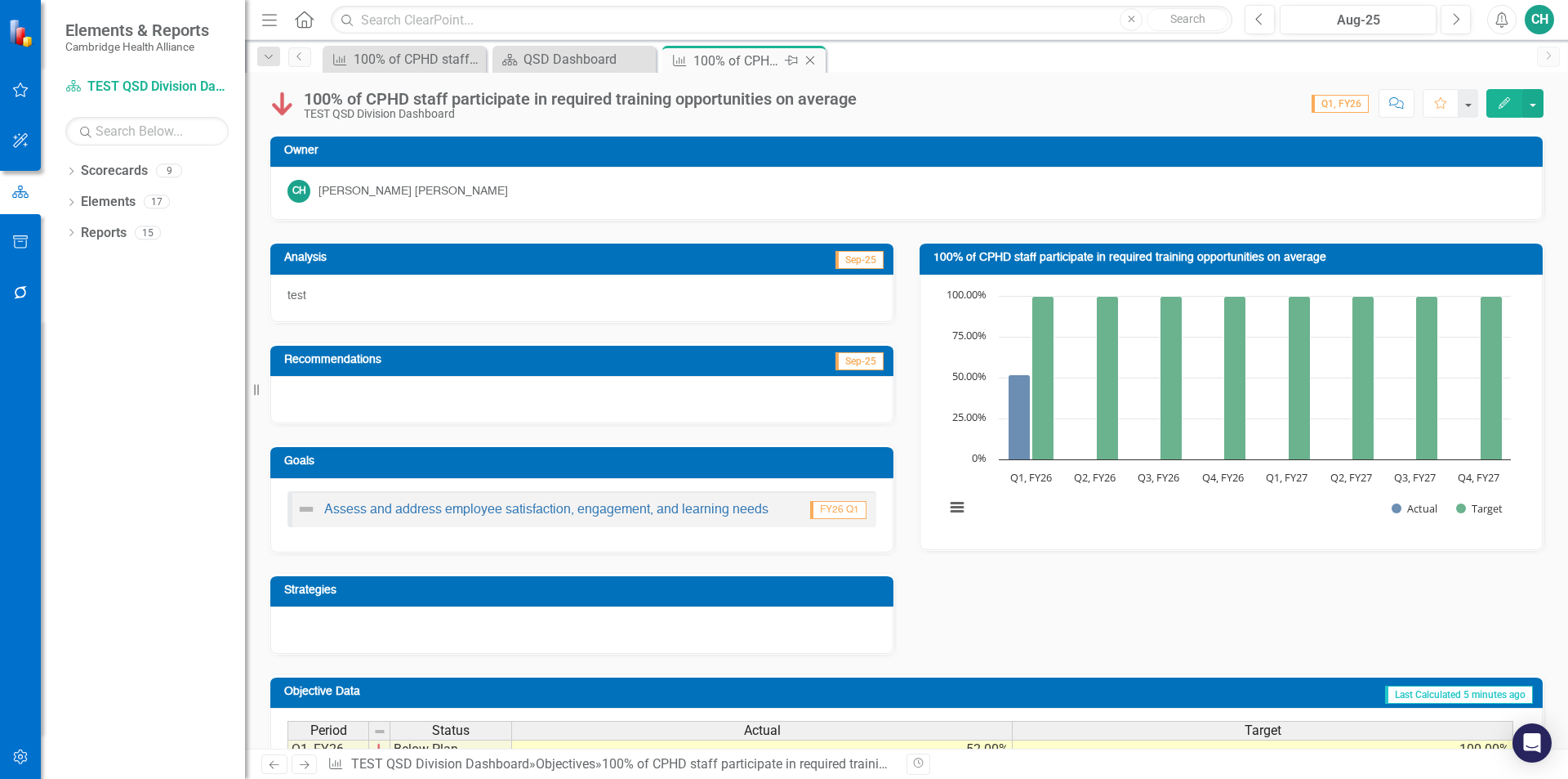
click at [809, 64] on icon "Close" at bounding box center [810, 60] width 16 height 13
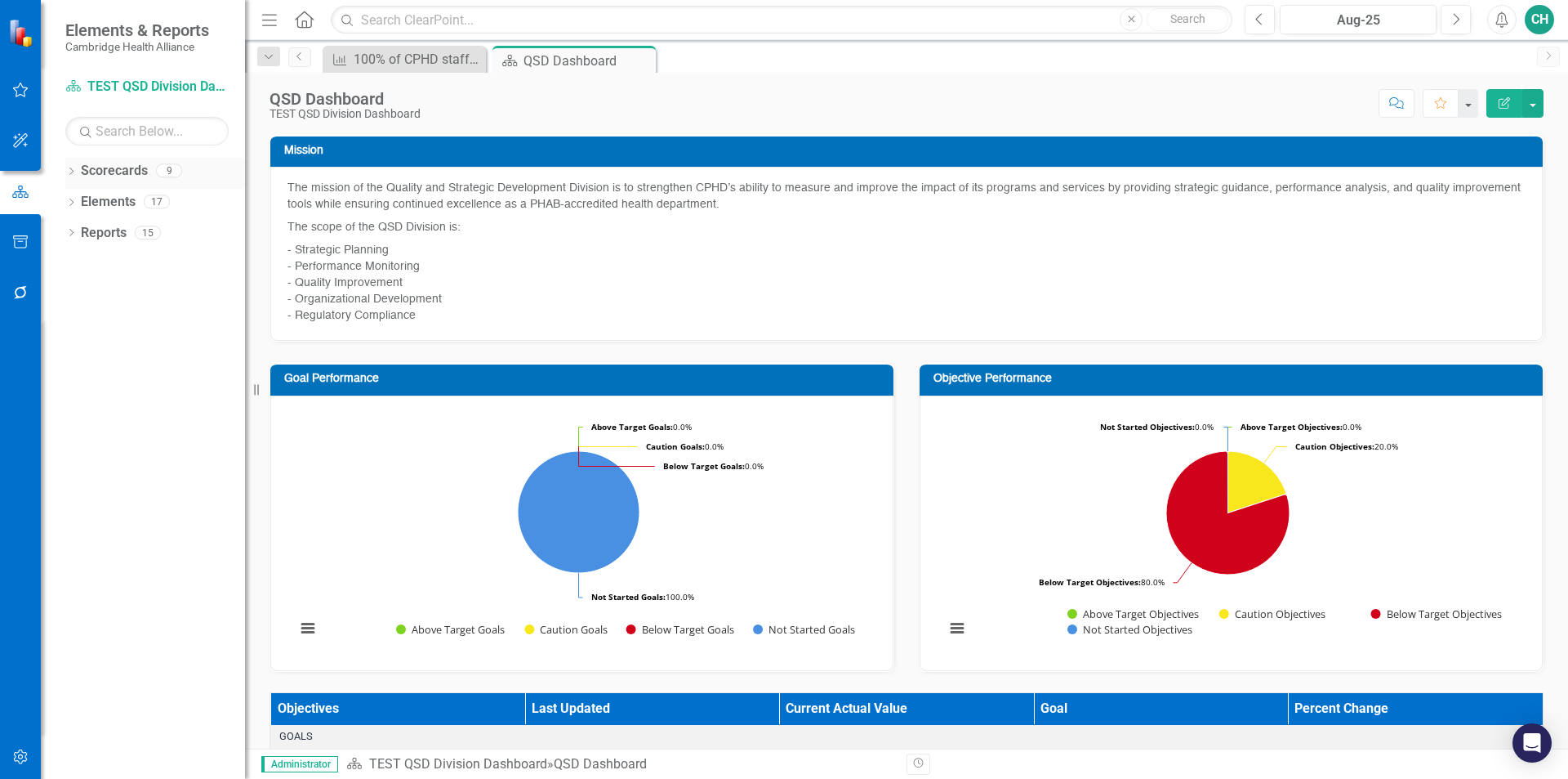
click at [70, 176] on icon "Dropdown" at bounding box center [71, 173] width 11 height 9
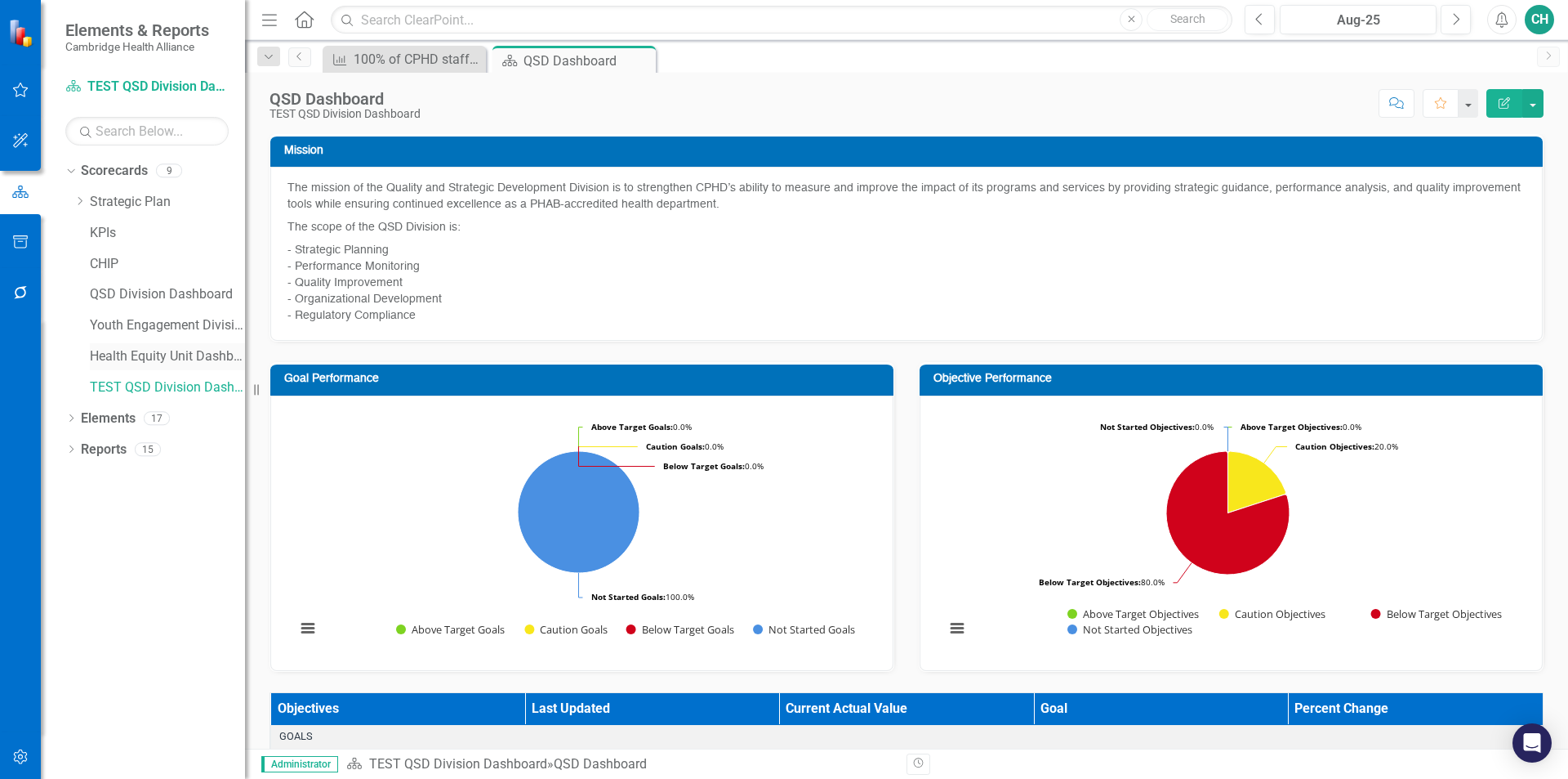
click at [196, 355] on link "Health Equity Unit Dashboard" at bounding box center [167, 356] width 156 height 19
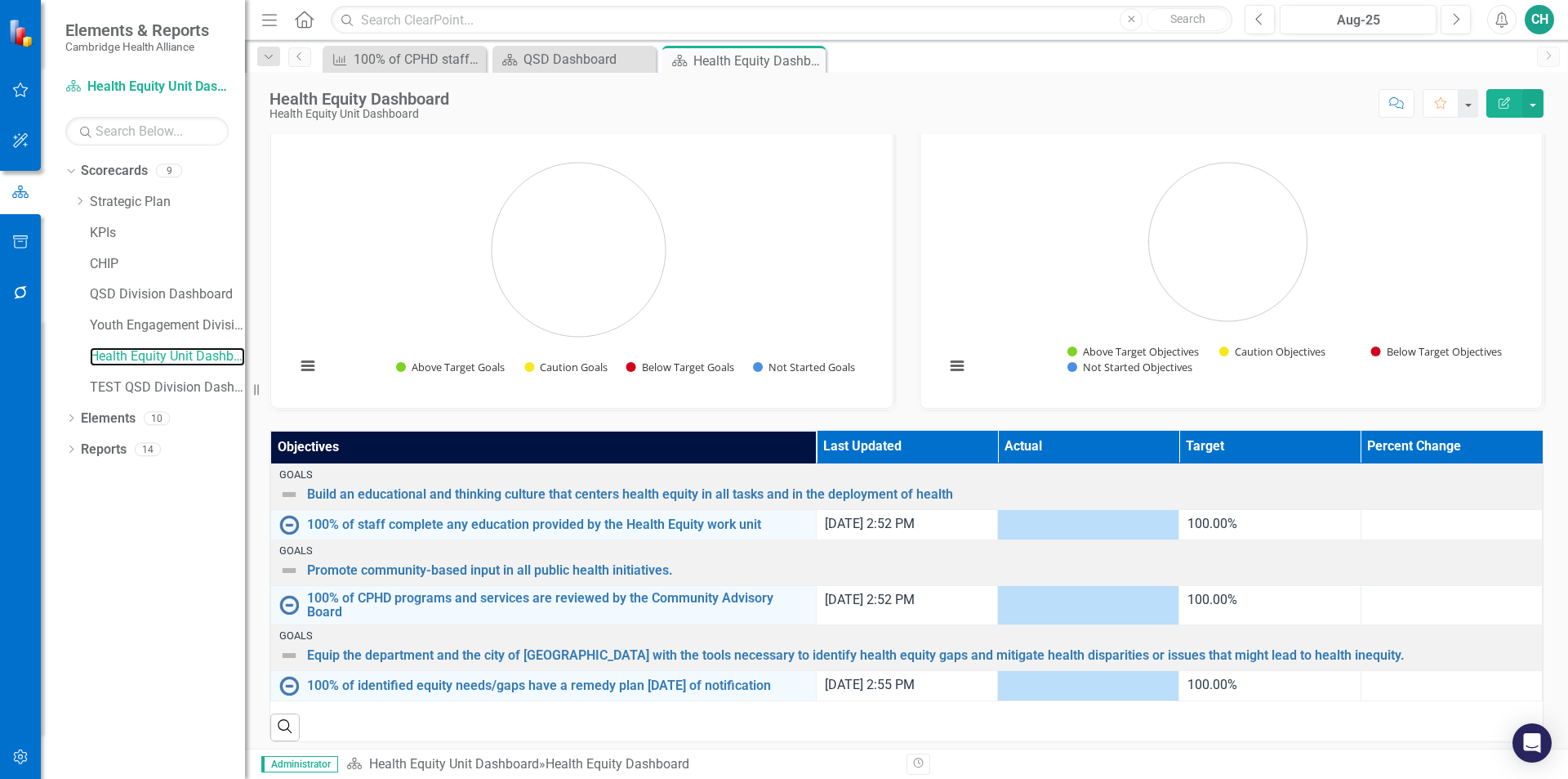
scroll to position [281, 0]
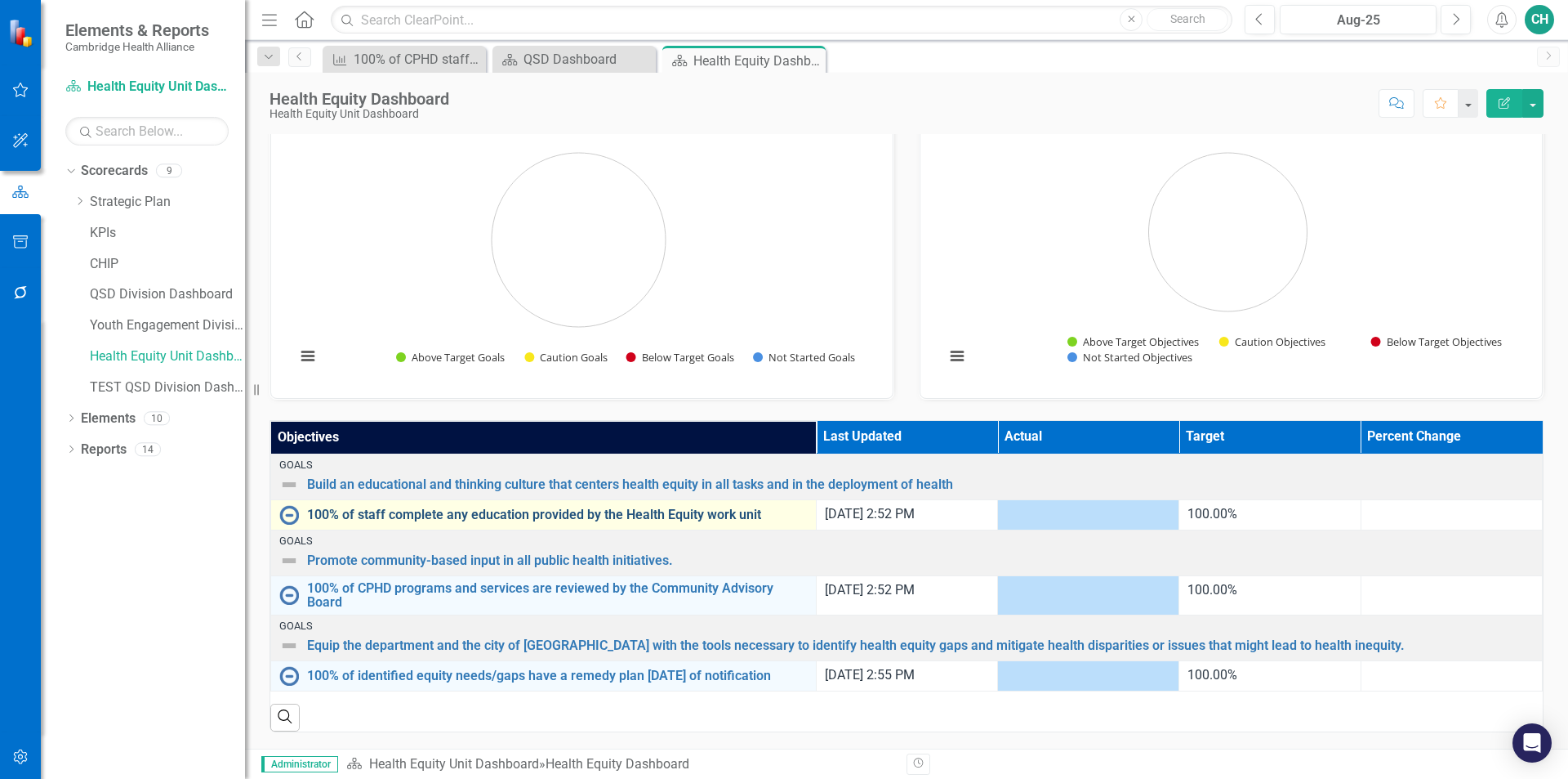
click at [644, 508] on link "100% of staff complete any education provided by the Health Equity work unit" at bounding box center [557, 515] width 500 height 15
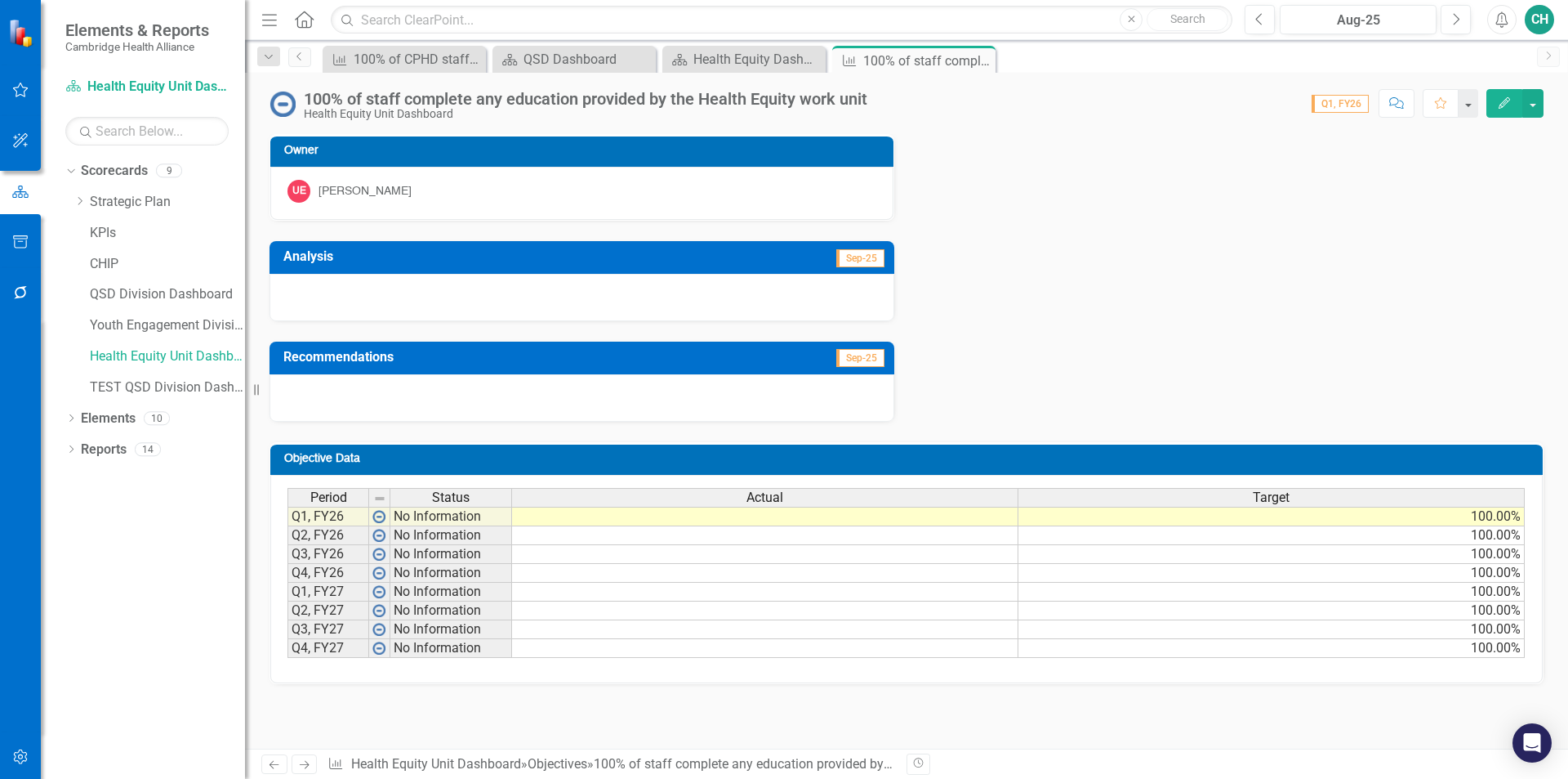
click at [1497, 111] on button "Edit" at bounding box center [1504, 103] width 36 height 29
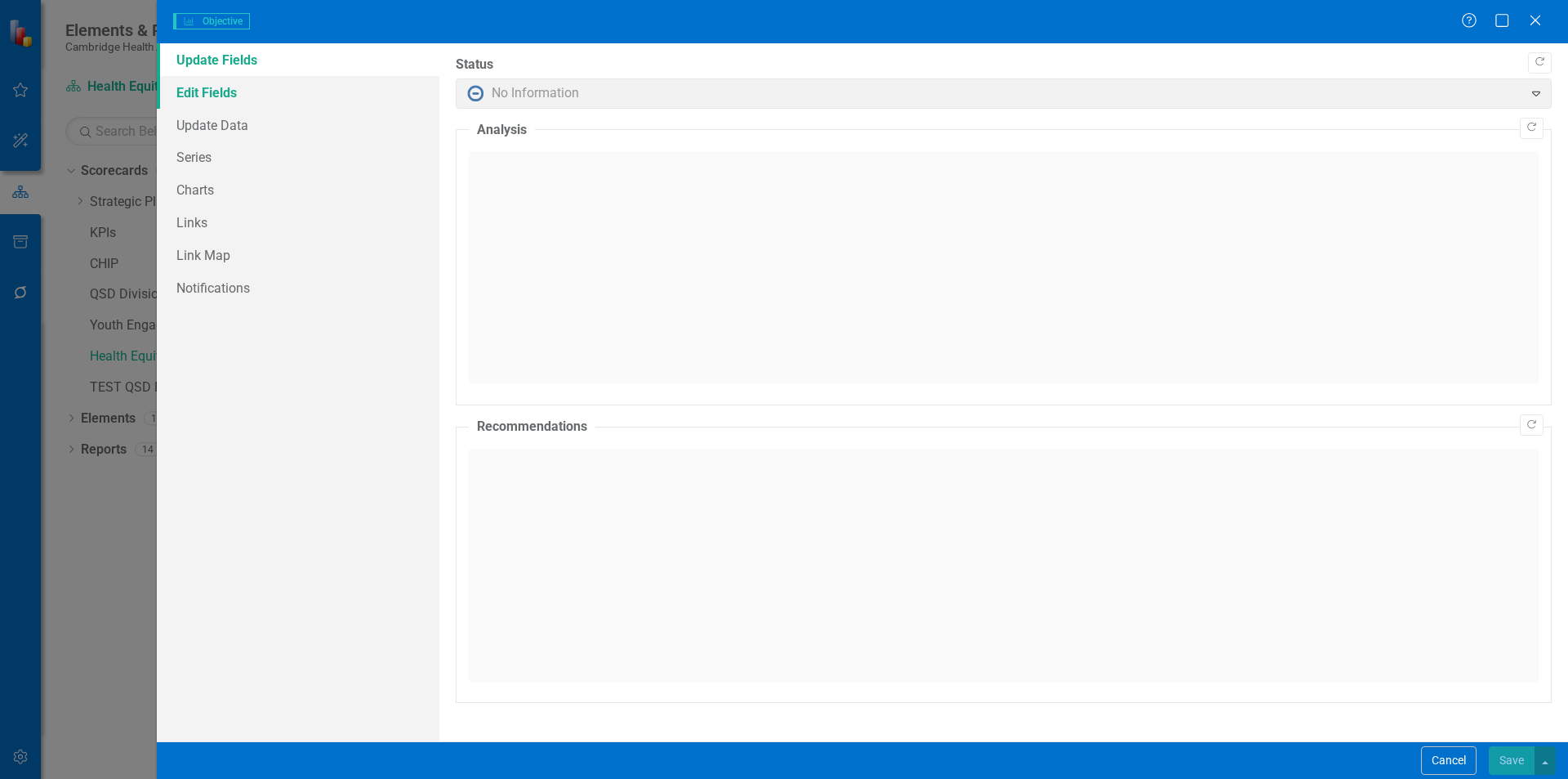
click at [278, 102] on link "Edit Fields" at bounding box center [298, 92] width 283 height 33
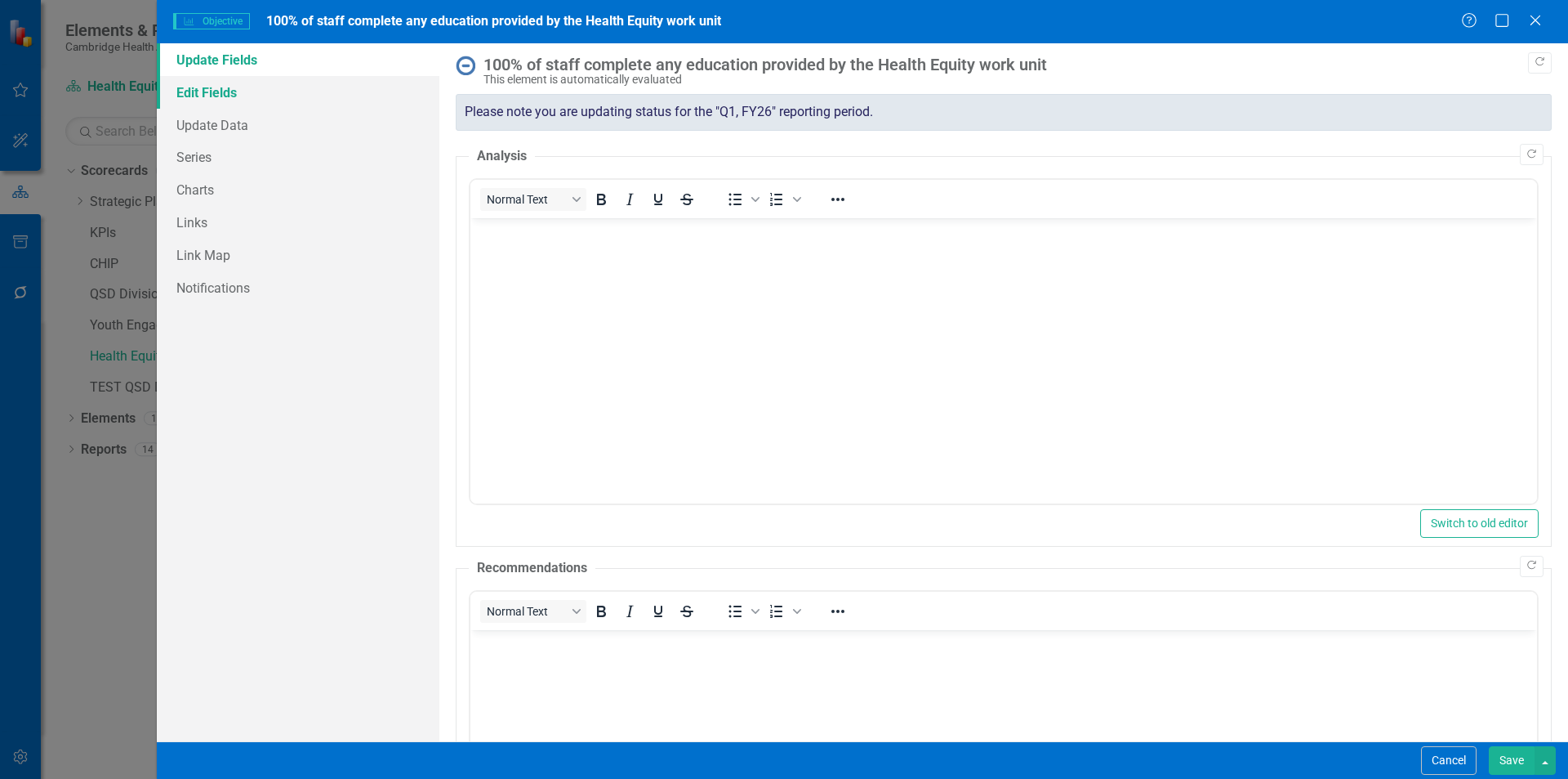
click at [261, 93] on link "Edit Fields" at bounding box center [298, 92] width 283 height 33
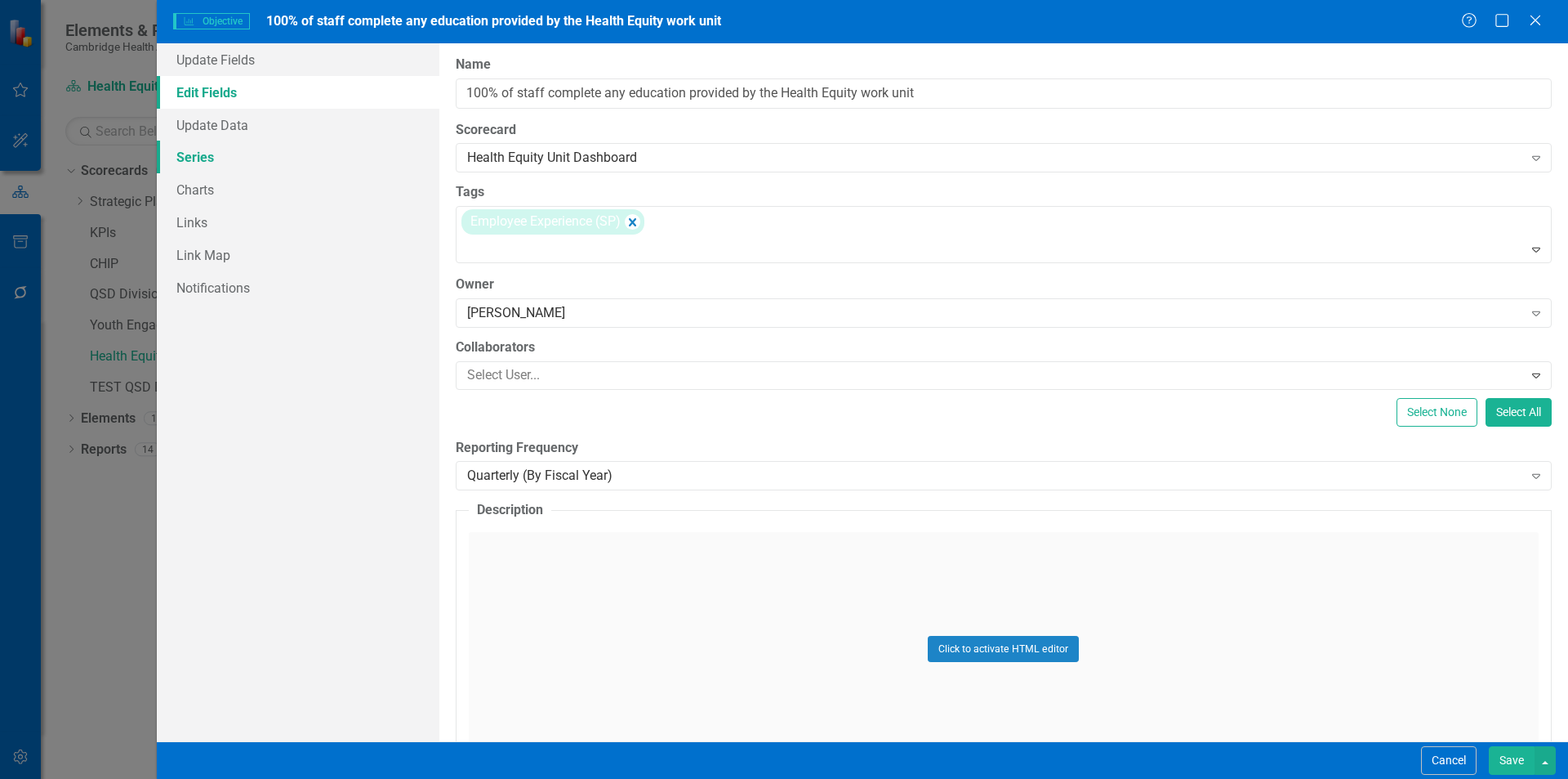
click at [255, 153] on link "Series" at bounding box center [298, 157] width 283 height 33
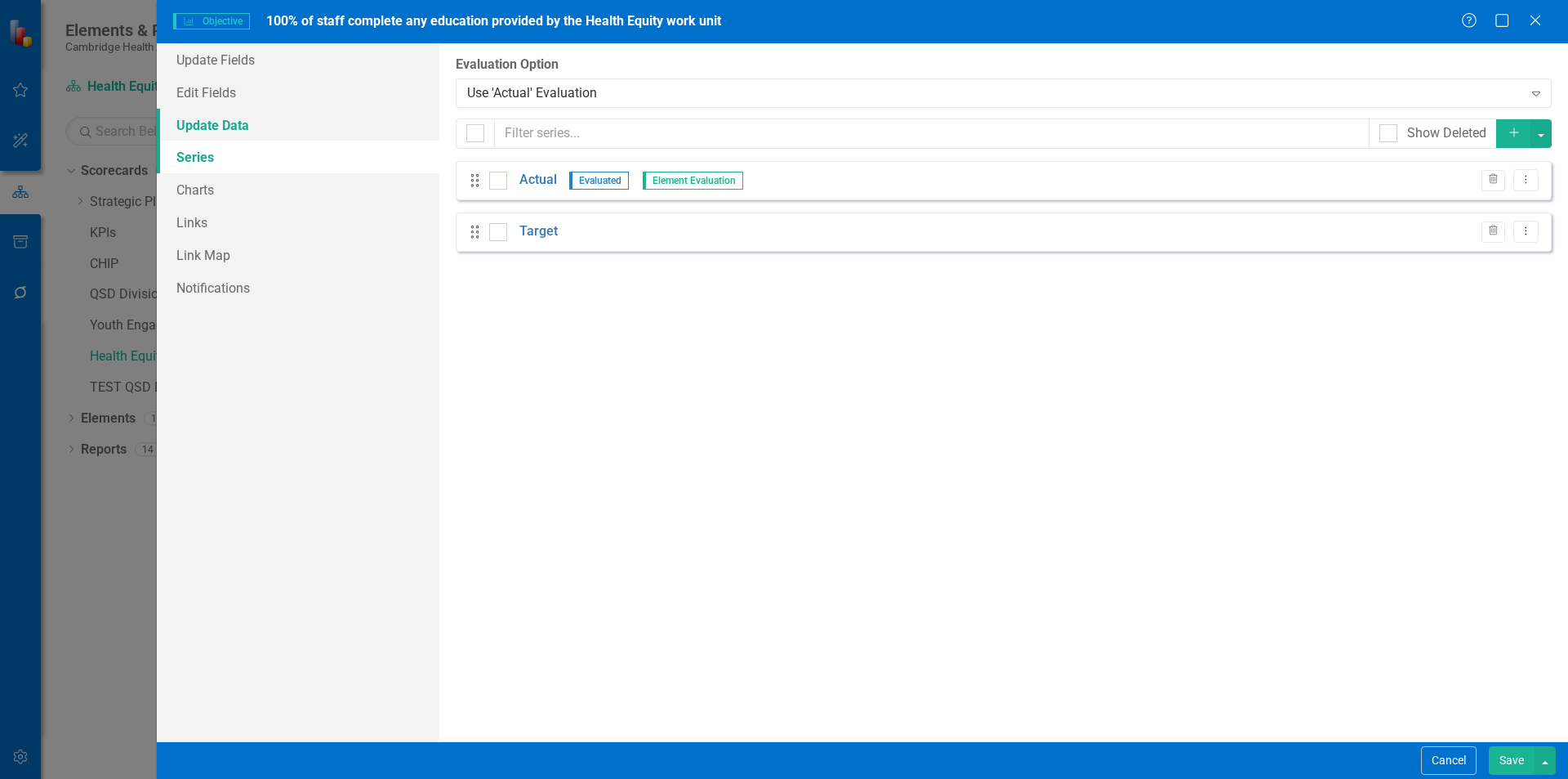
click at [266, 120] on link "Update Data" at bounding box center [298, 125] width 283 height 33
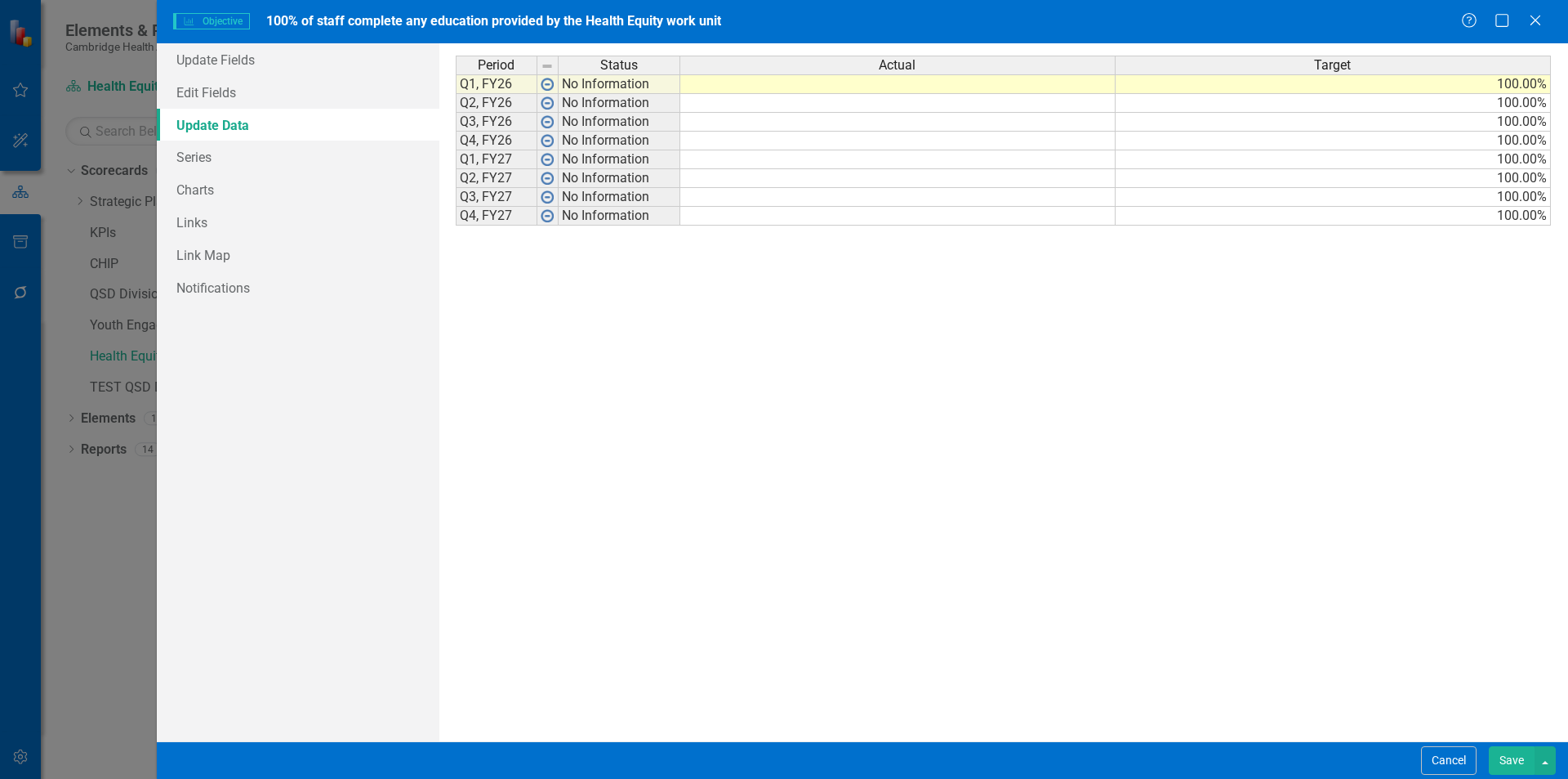
click at [1511, 744] on div "Cancel Save" at bounding box center [862, 760] width 1411 height 38
click at [1511, 751] on button "Save" at bounding box center [1512, 760] width 46 height 29
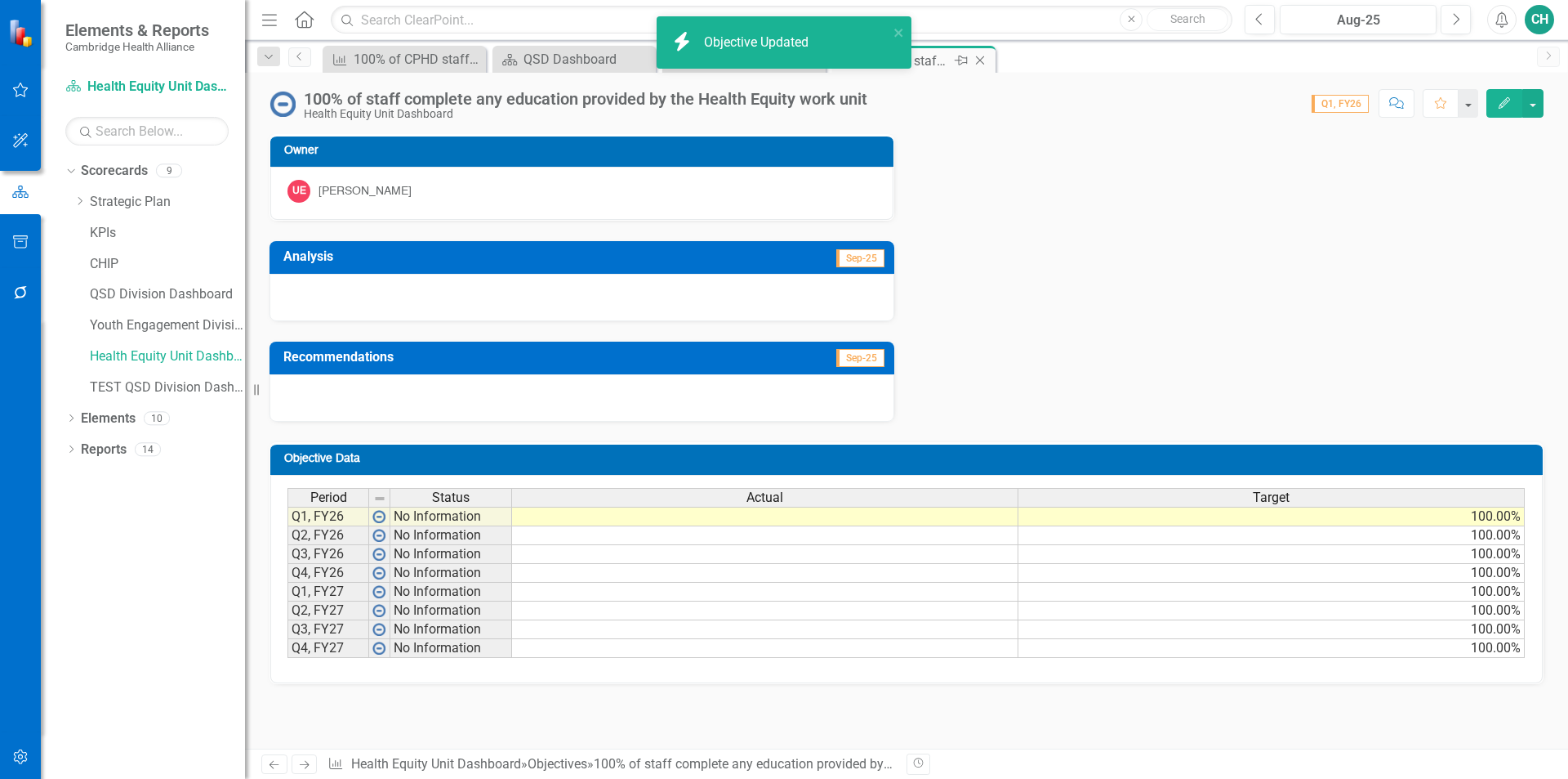
click at [986, 61] on icon "Close" at bounding box center [980, 60] width 16 height 13
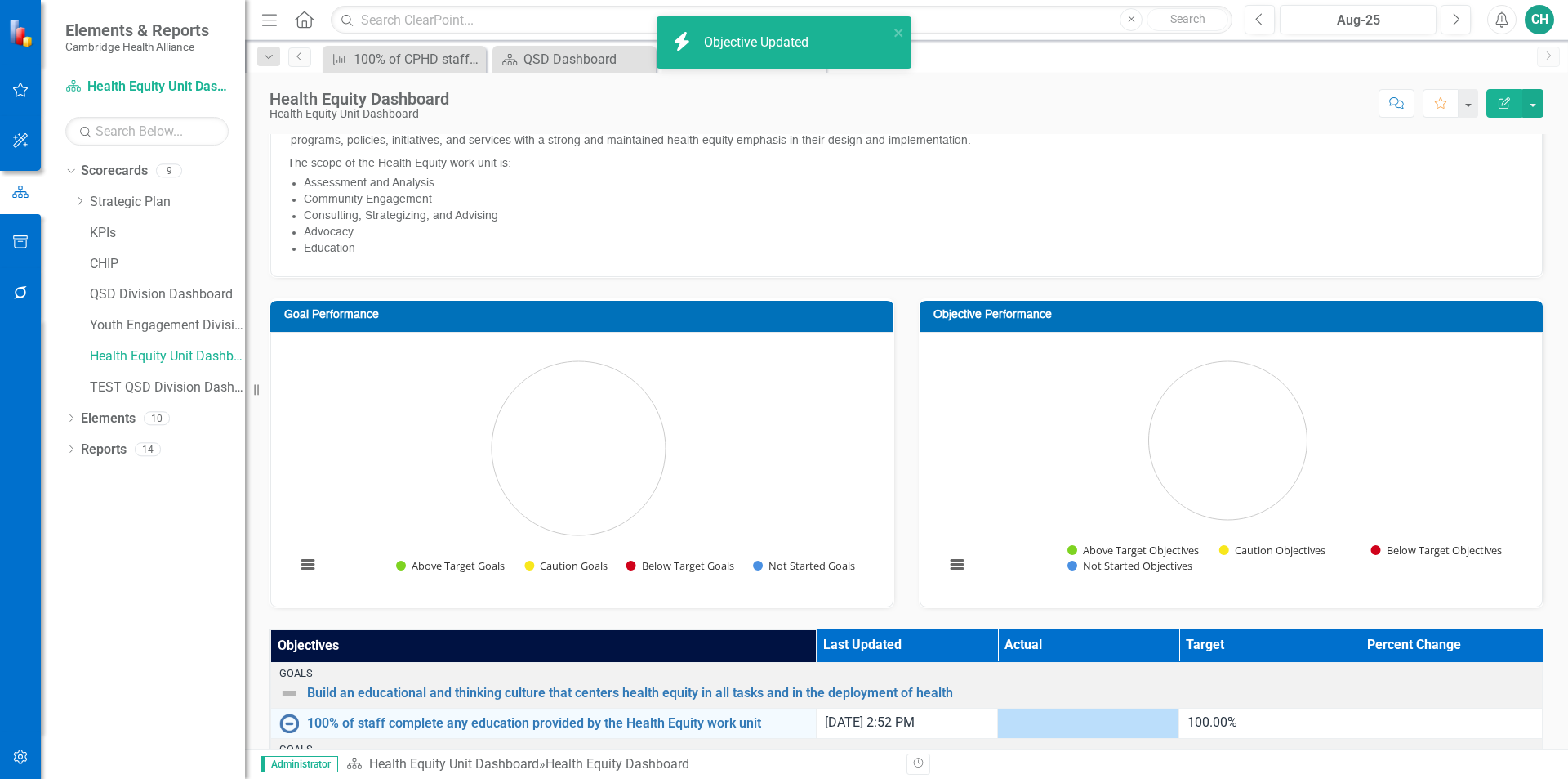
scroll to position [281, 0]
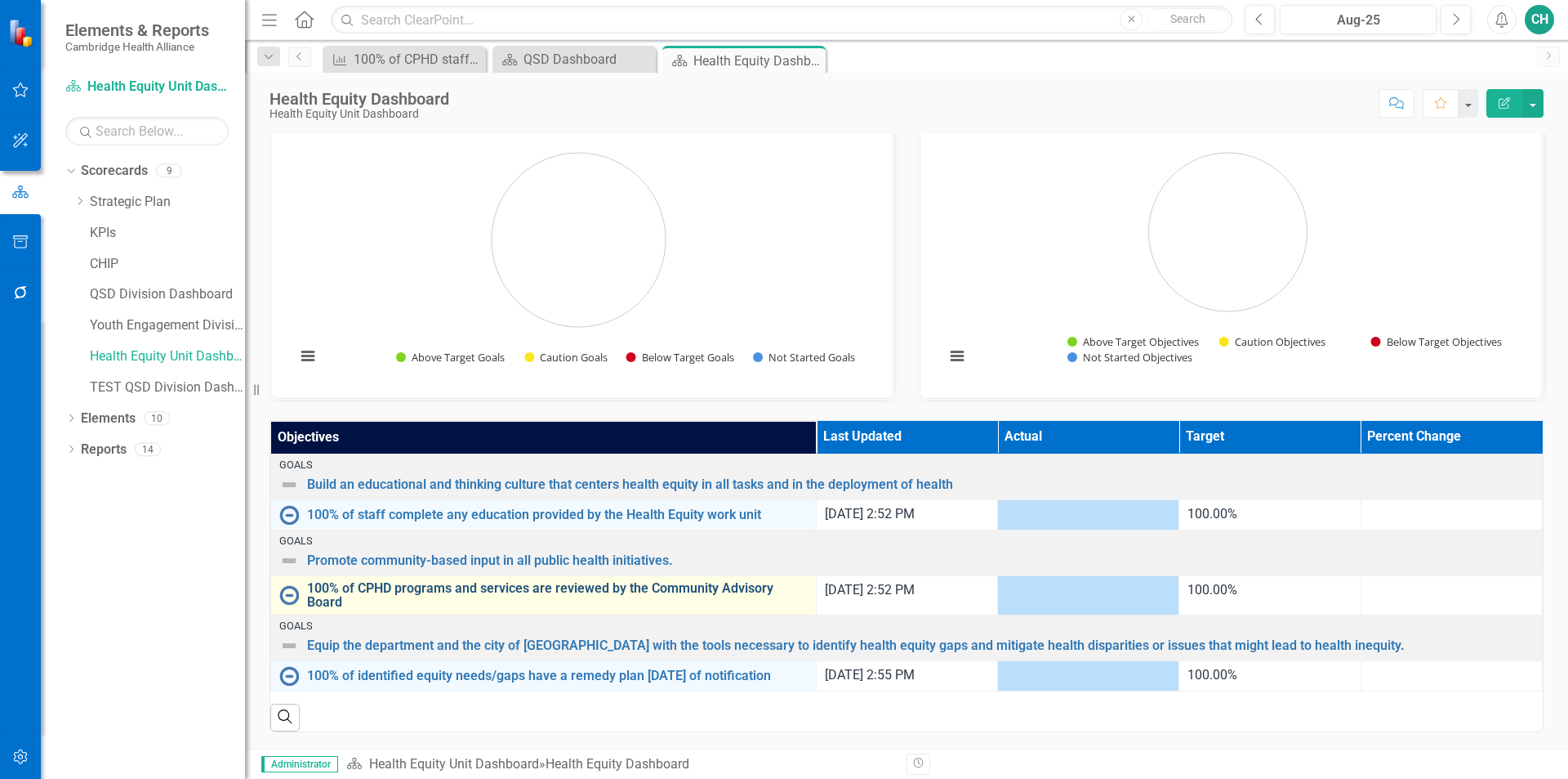
click at [626, 584] on link "100% of CPHD programs and services are reviewed by the Community Advisory Board" at bounding box center [557, 595] width 500 height 29
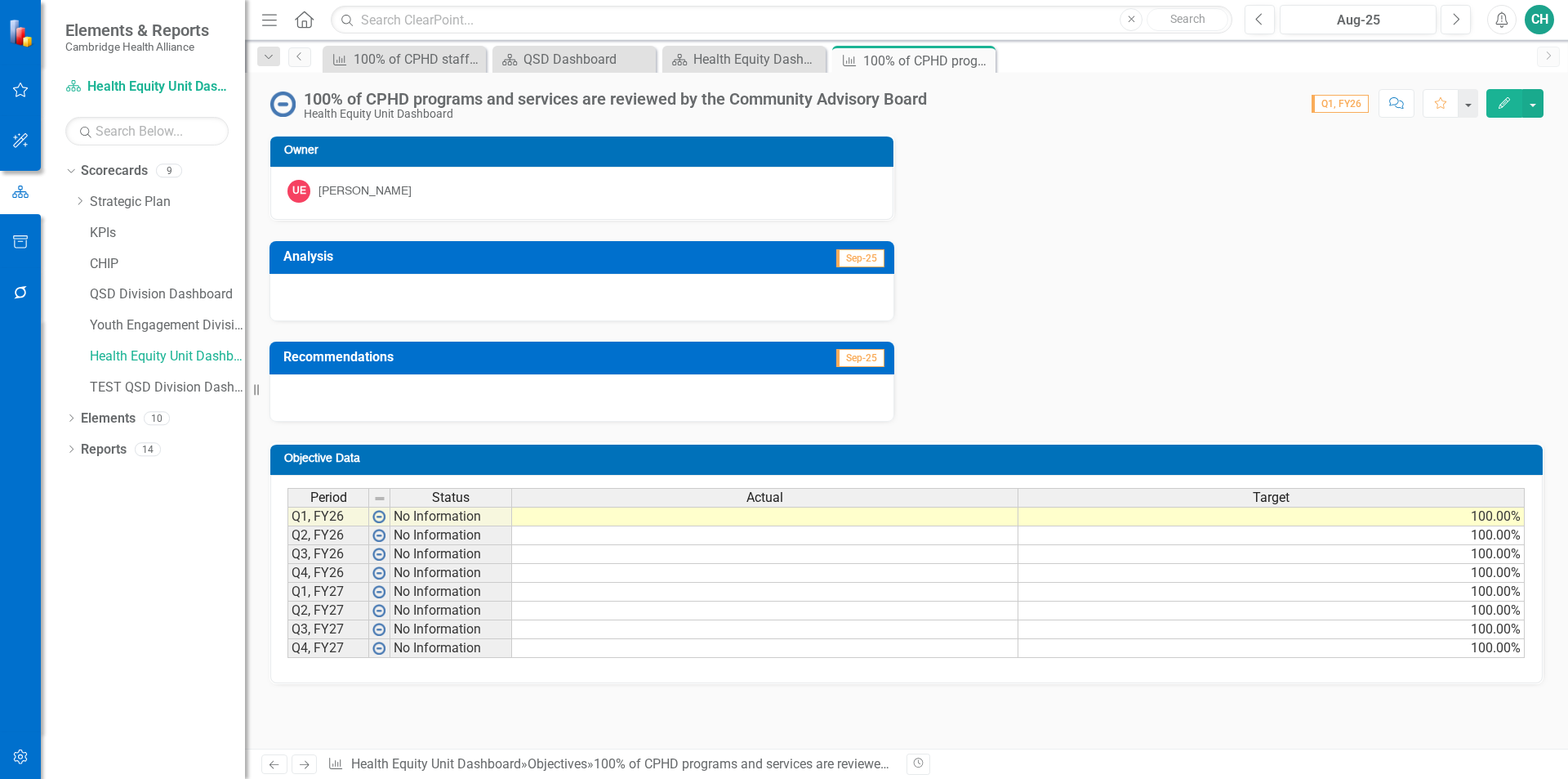
click at [1499, 108] on icon "button" at bounding box center [1504, 103] width 11 height 11
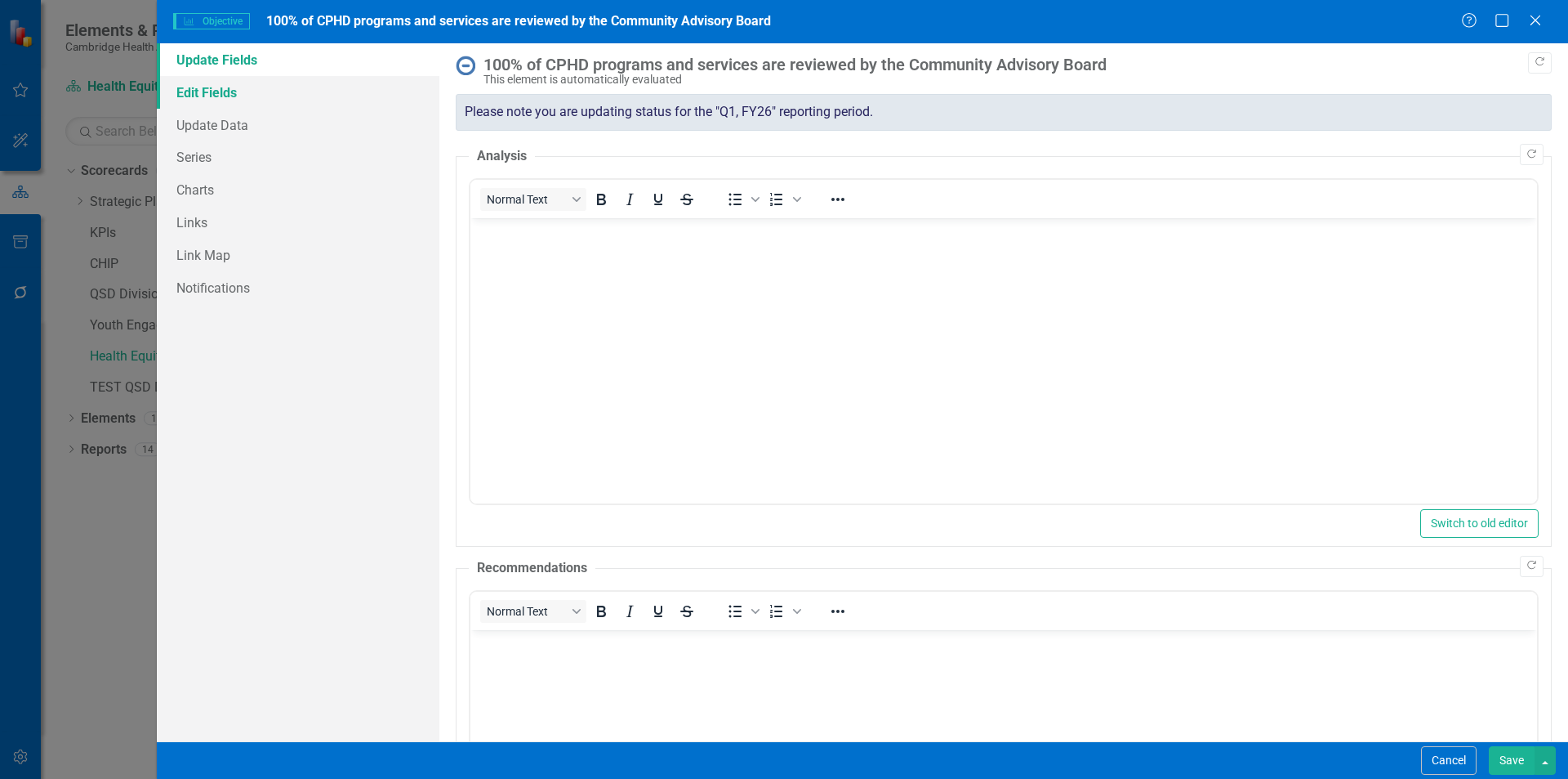
click at [224, 98] on link "Edit Fields" at bounding box center [298, 92] width 283 height 33
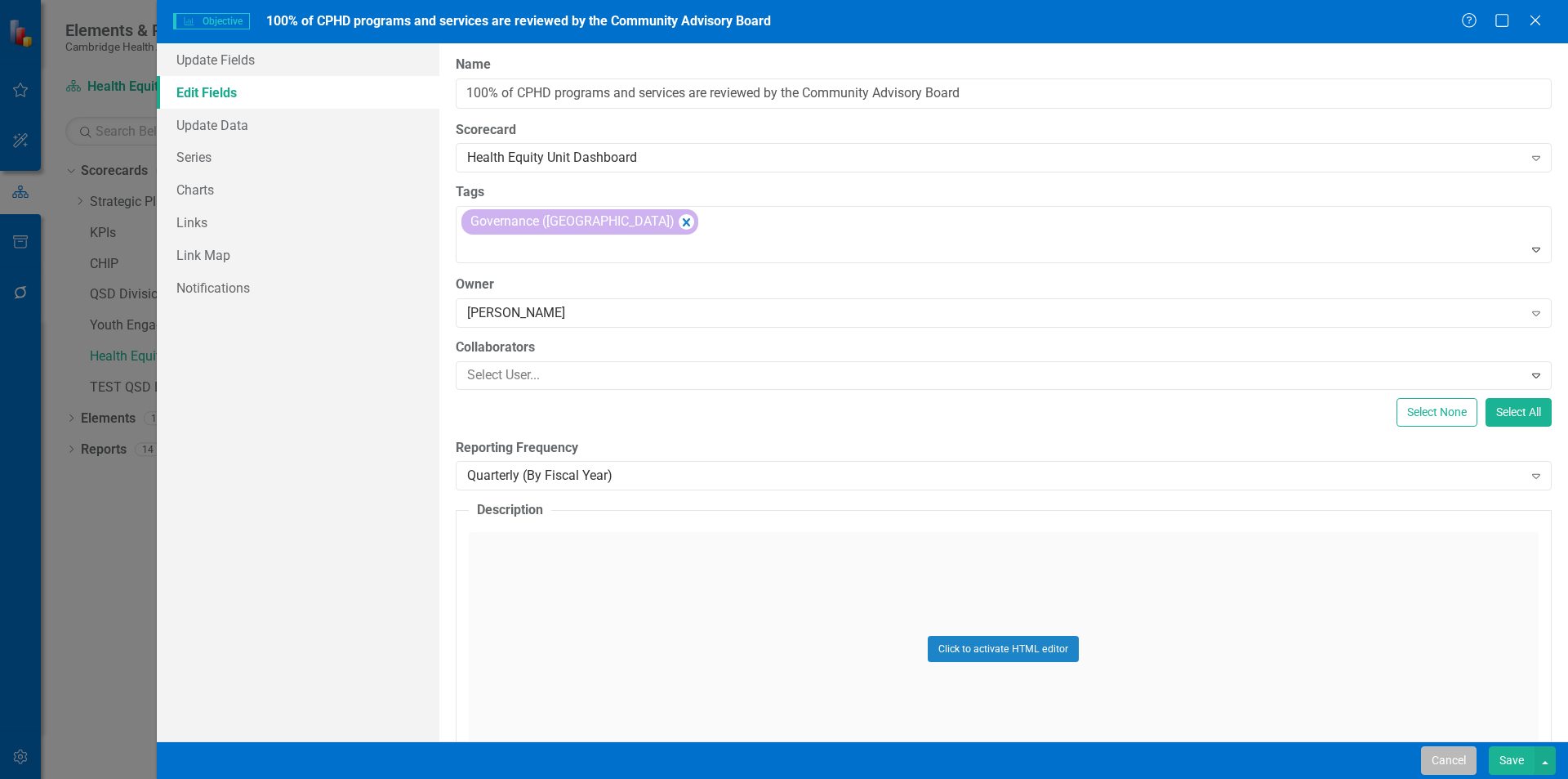
click at [1470, 764] on button "Cancel" at bounding box center [1449, 760] width 56 height 29
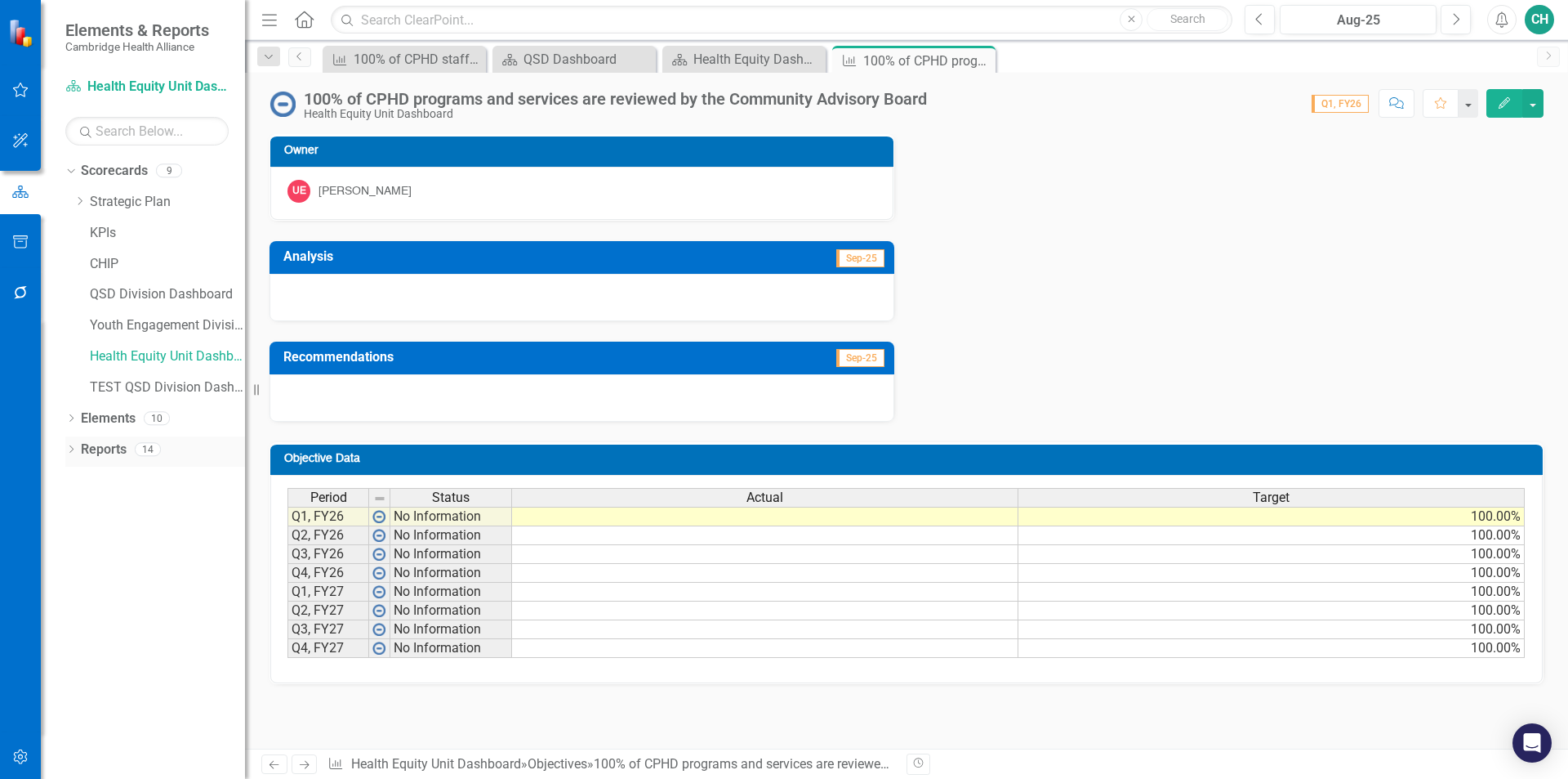
click at [68, 453] on icon "Dropdown" at bounding box center [71, 450] width 11 height 9
click at [83, 571] on icon "Dropdown" at bounding box center [78, 569] width 11 height 9
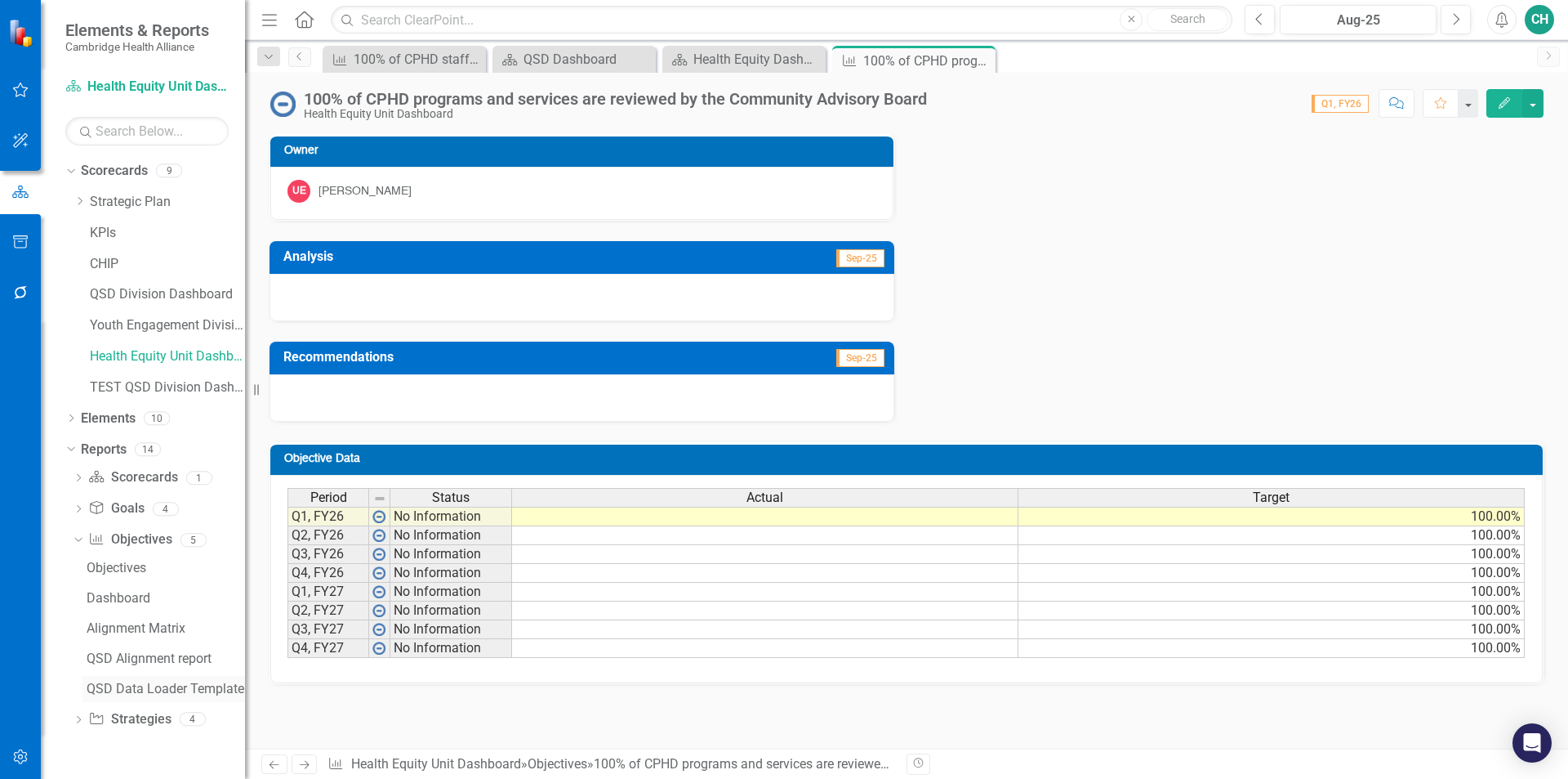
click at [178, 690] on div "QSD Data Loader Template" at bounding box center [165, 688] width 158 height 15
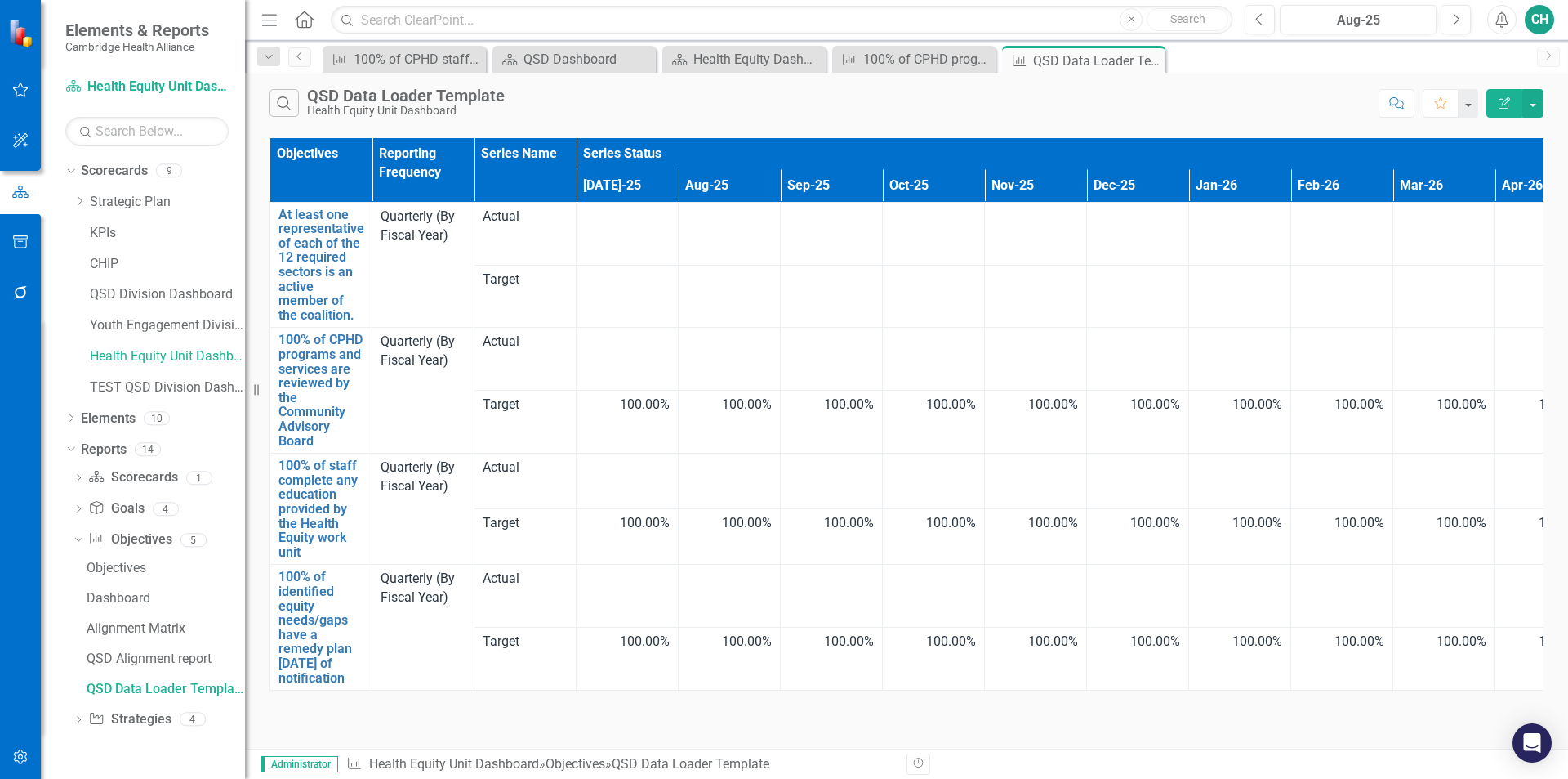
drag, startPoint x: 152, startPoint y: 685, endPoint x: 1499, endPoint y: 103, distance: 1467.4
click at [1499, 103] on icon "Edit Report" at bounding box center [1504, 103] width 15 height 11
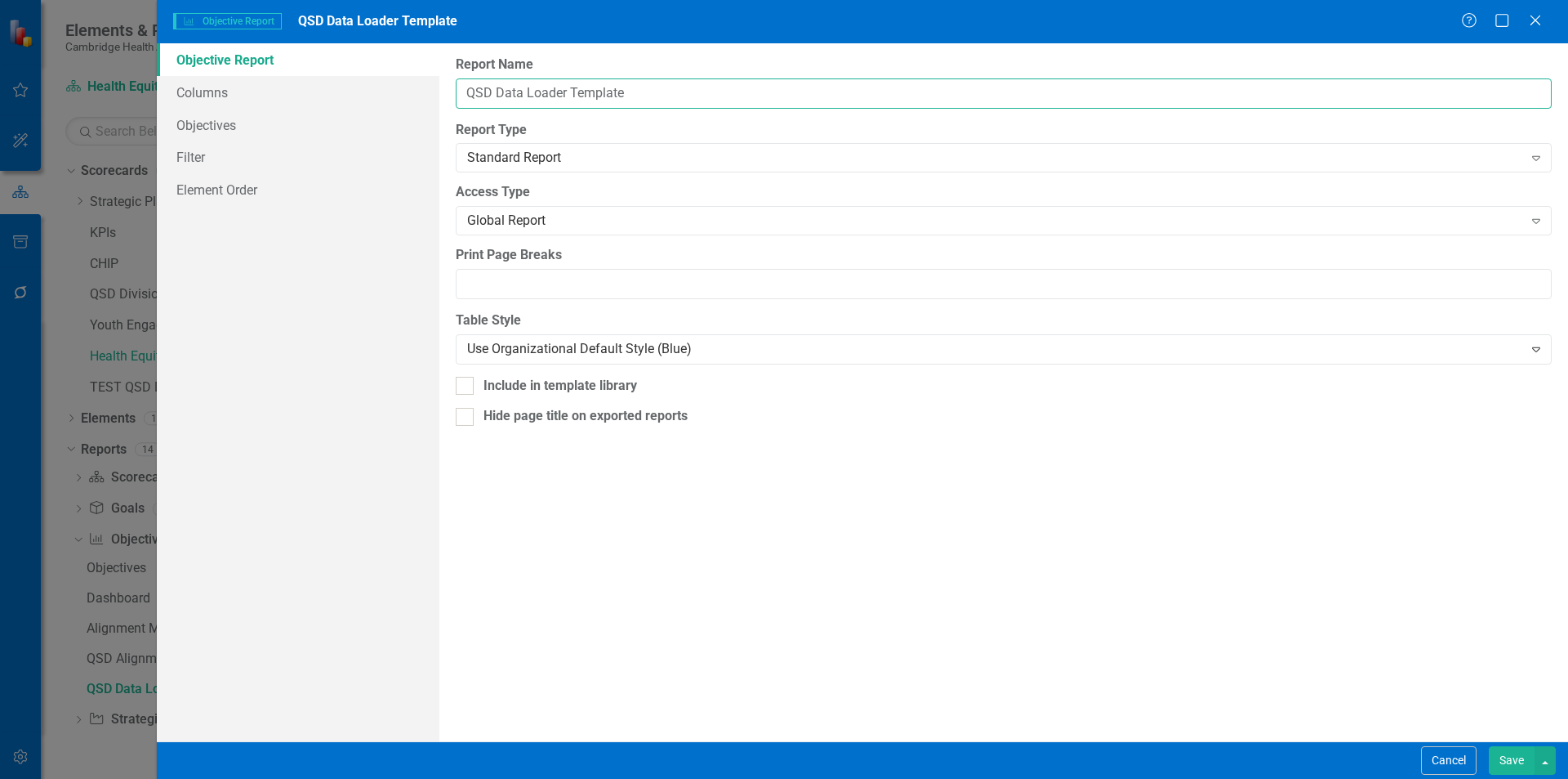
click at [575, 98] on input "QSD Data Loader Template" at bounding box center [1004, 94] width 1097 height 30
drag, startPoint x: 521, startPoint y: 97, endPoint x: 358, endPoint y: 87, distance: 163.3
click at [358, 87] on div "Objective Report Columns Objectives Filter Element Order Report Name QSD Data L…" at bounding box center [862, 392] width 1411 height 698
click at [555, 92] on input "Health Equity data Loader Template" at bounding box center [1004, 94] width 1097 height 30
type input "Health Equity Data Loader Template"
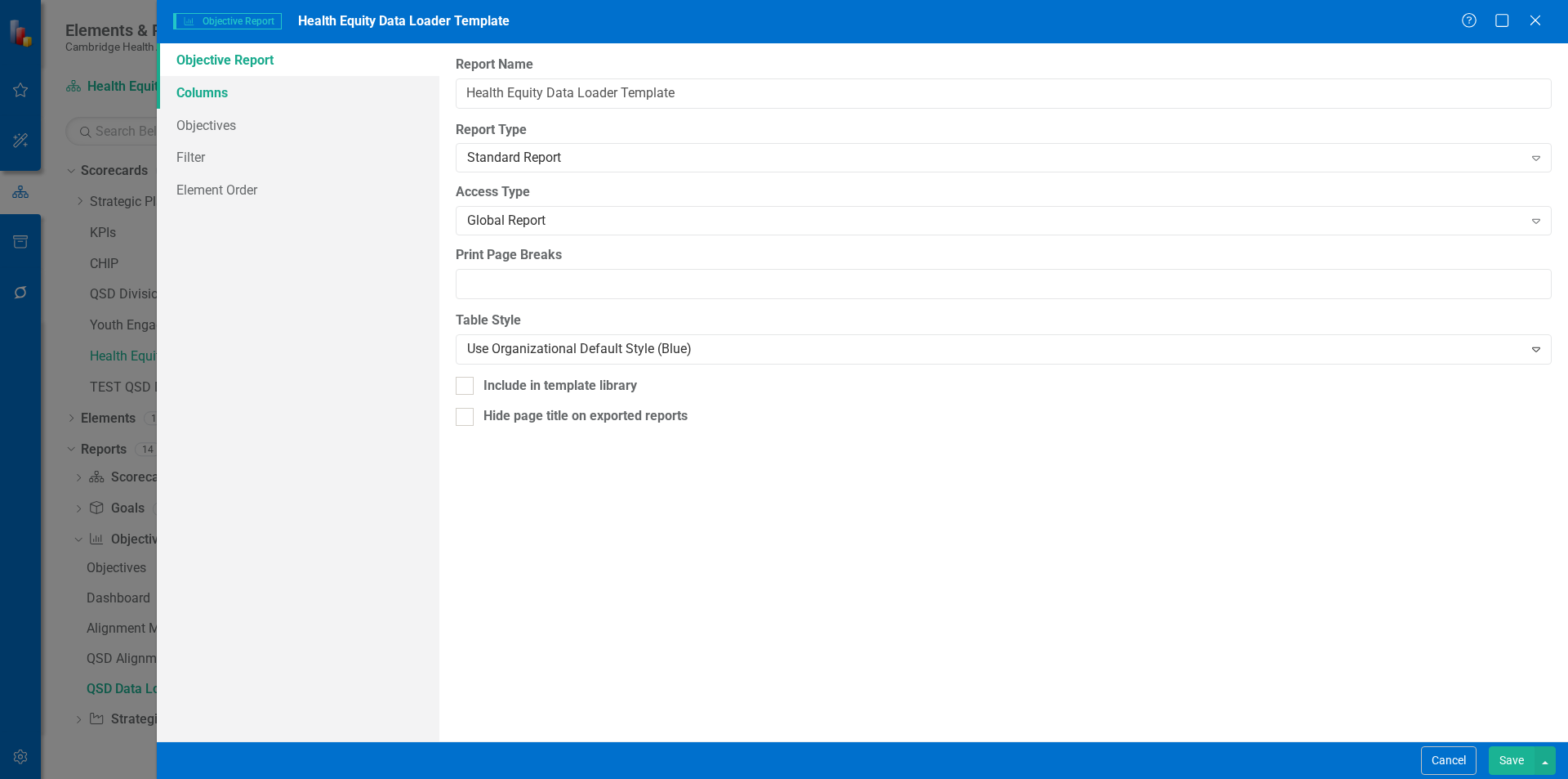
click at [318, 78] on link "Columns" at bounding box center [298, 92] width 283 height 33
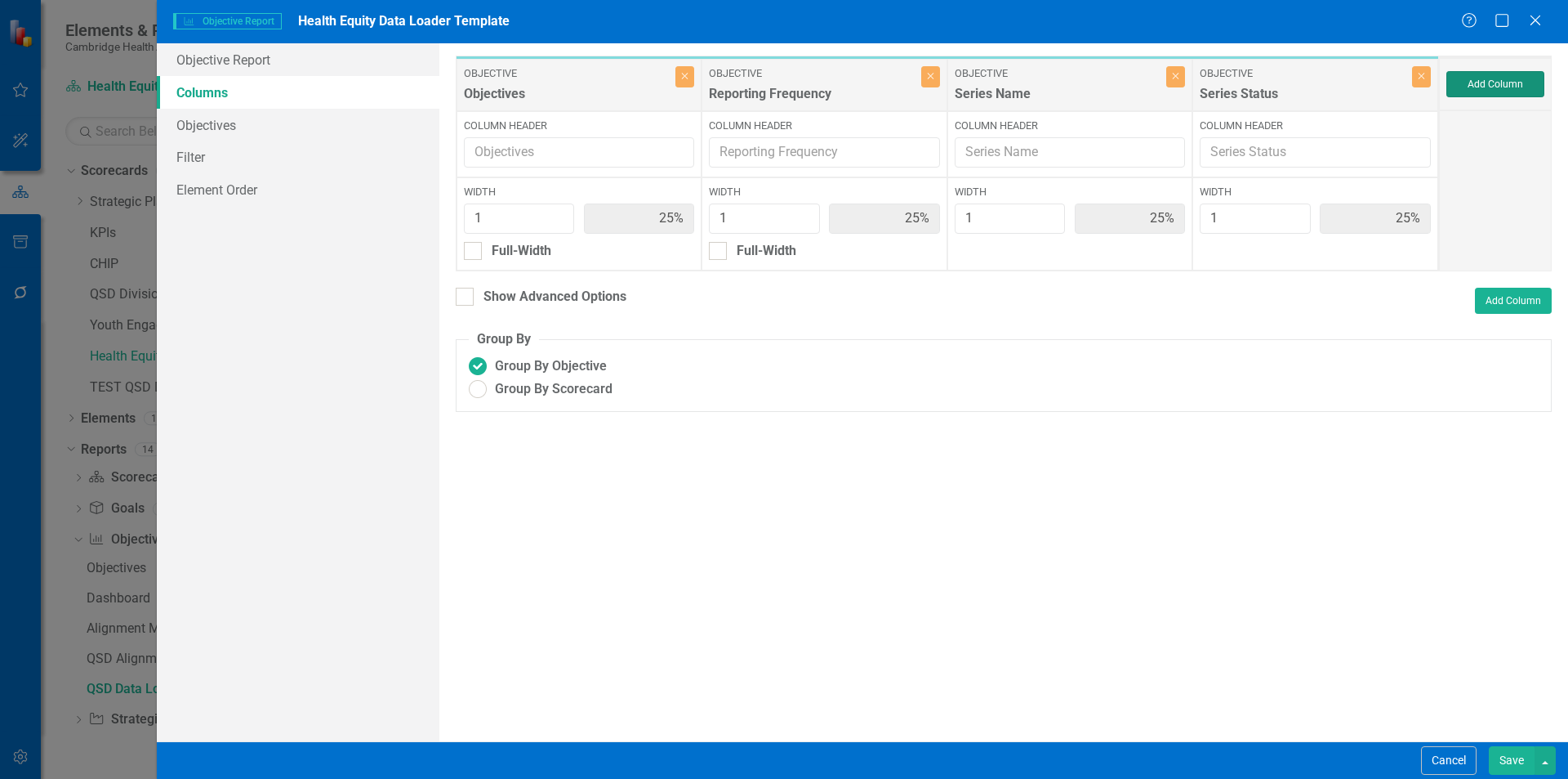
click at [1498, 88] on button "Add Column" at bounding box center [1495, 84] width 98 height 26
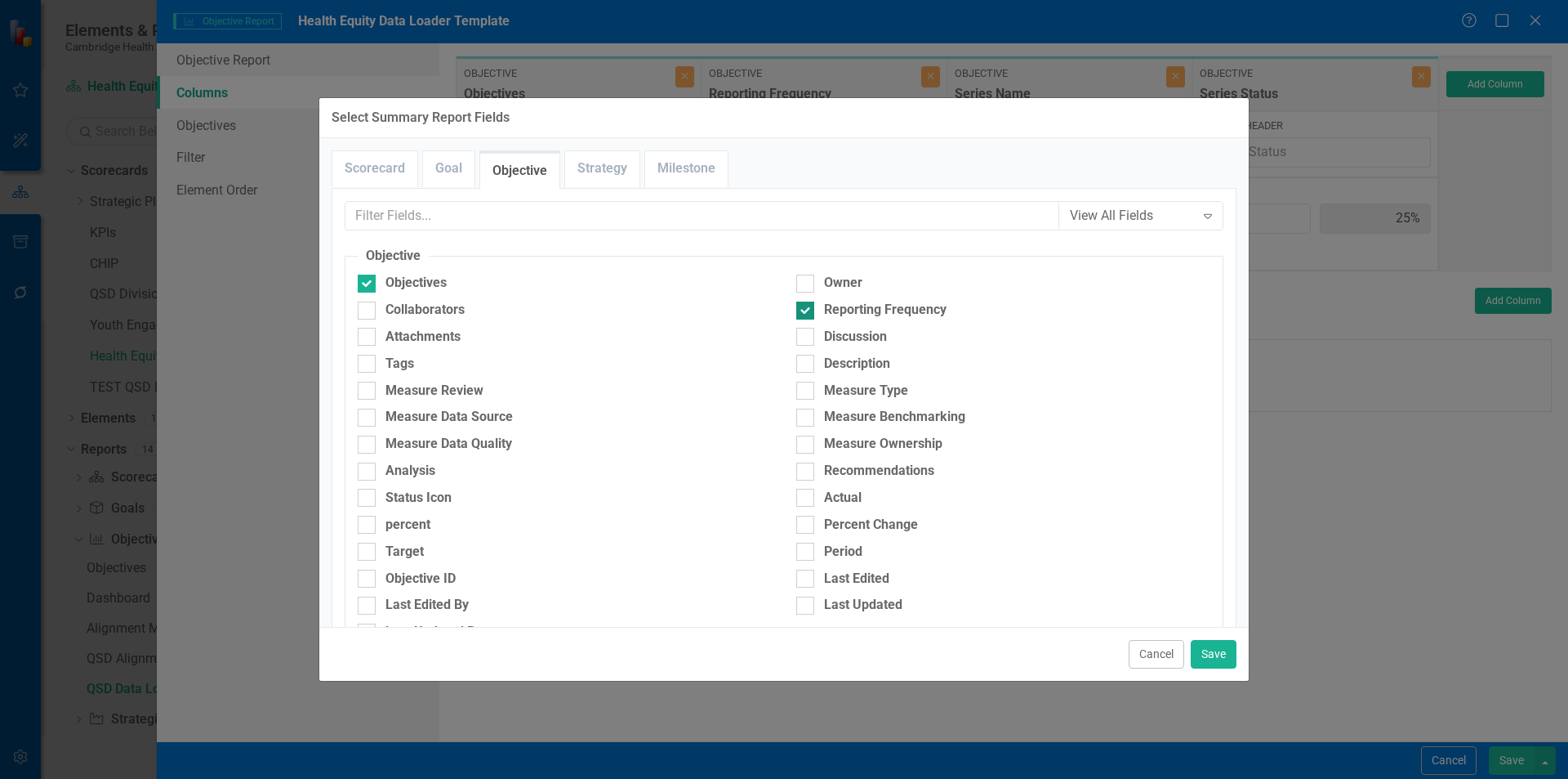
click at [799, 311] on input "Reporting Frequency" at bounding box center [801, 306] width 11 height 11
checkbox input "false"
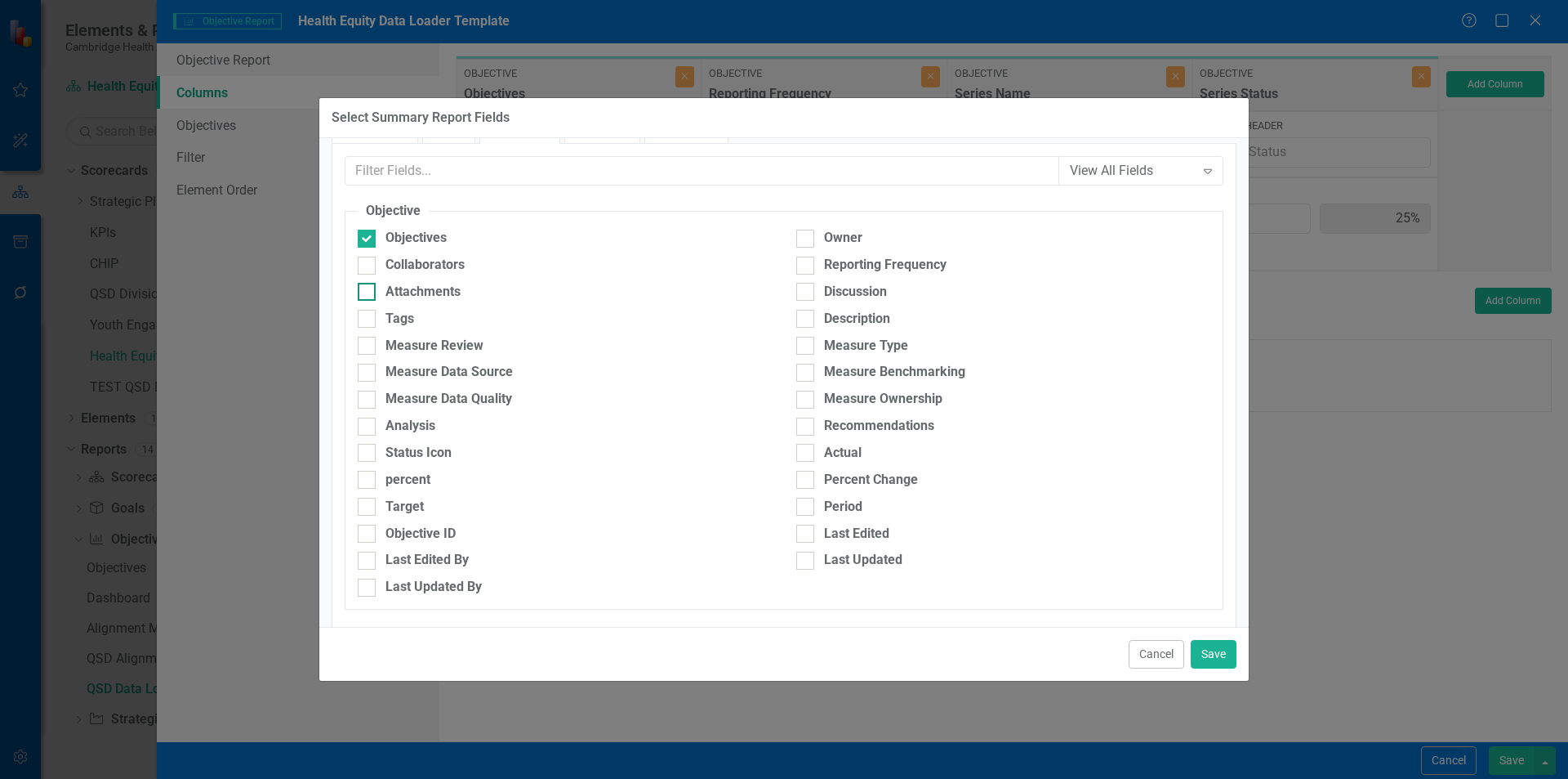
scroll to position [82, 0]
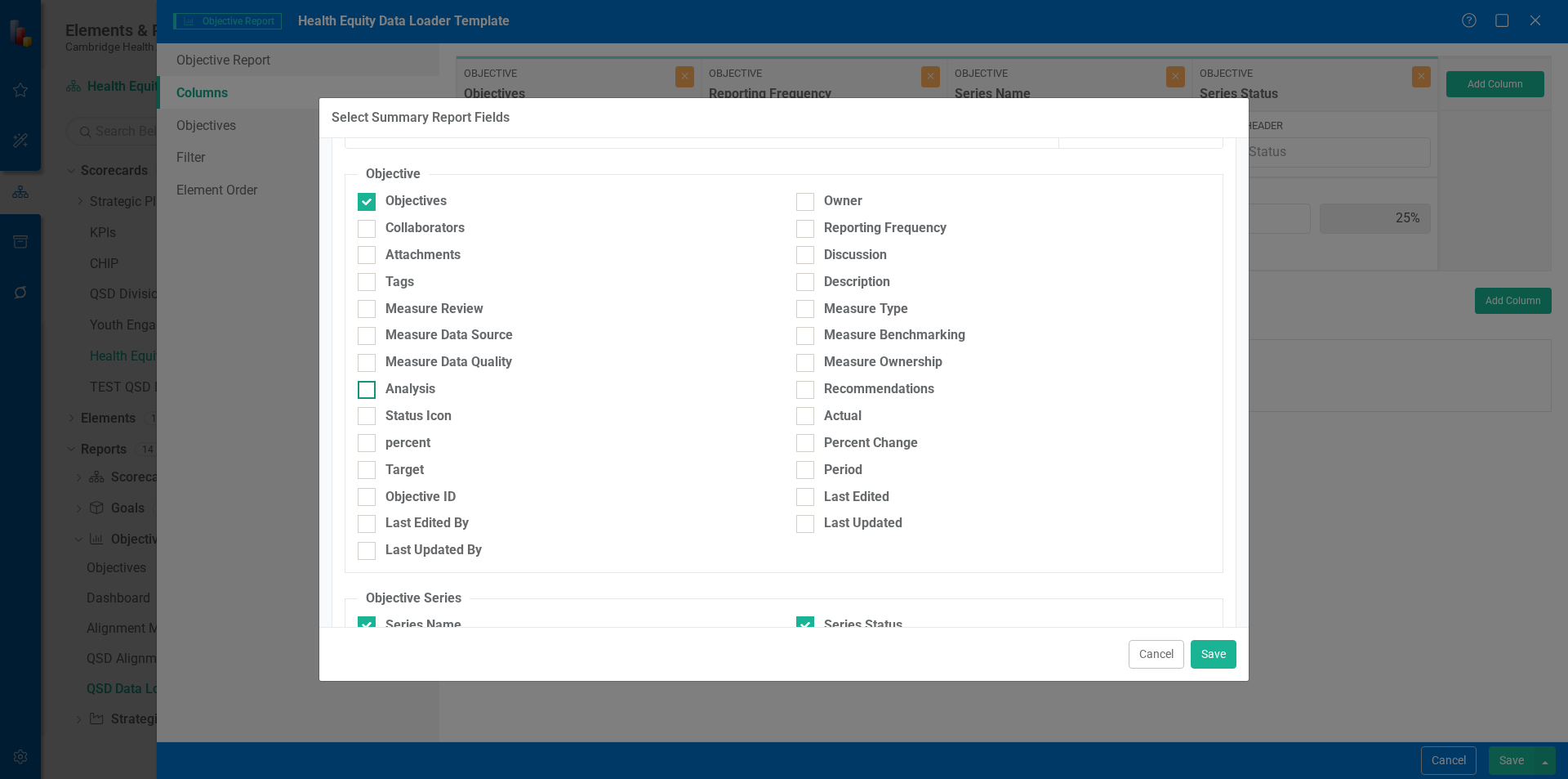
click at [360, 381] on input "Analysis" at bounding box center [363, 386] width 11 height 11
checkbox input "true"
click at [376, 473] on div "Target" at bounding box center [564, 470] width 414 height 19
click at [369, 472] on input "Target" at bounding box center [363, 466] width 11 height 11
checkbox input "true"
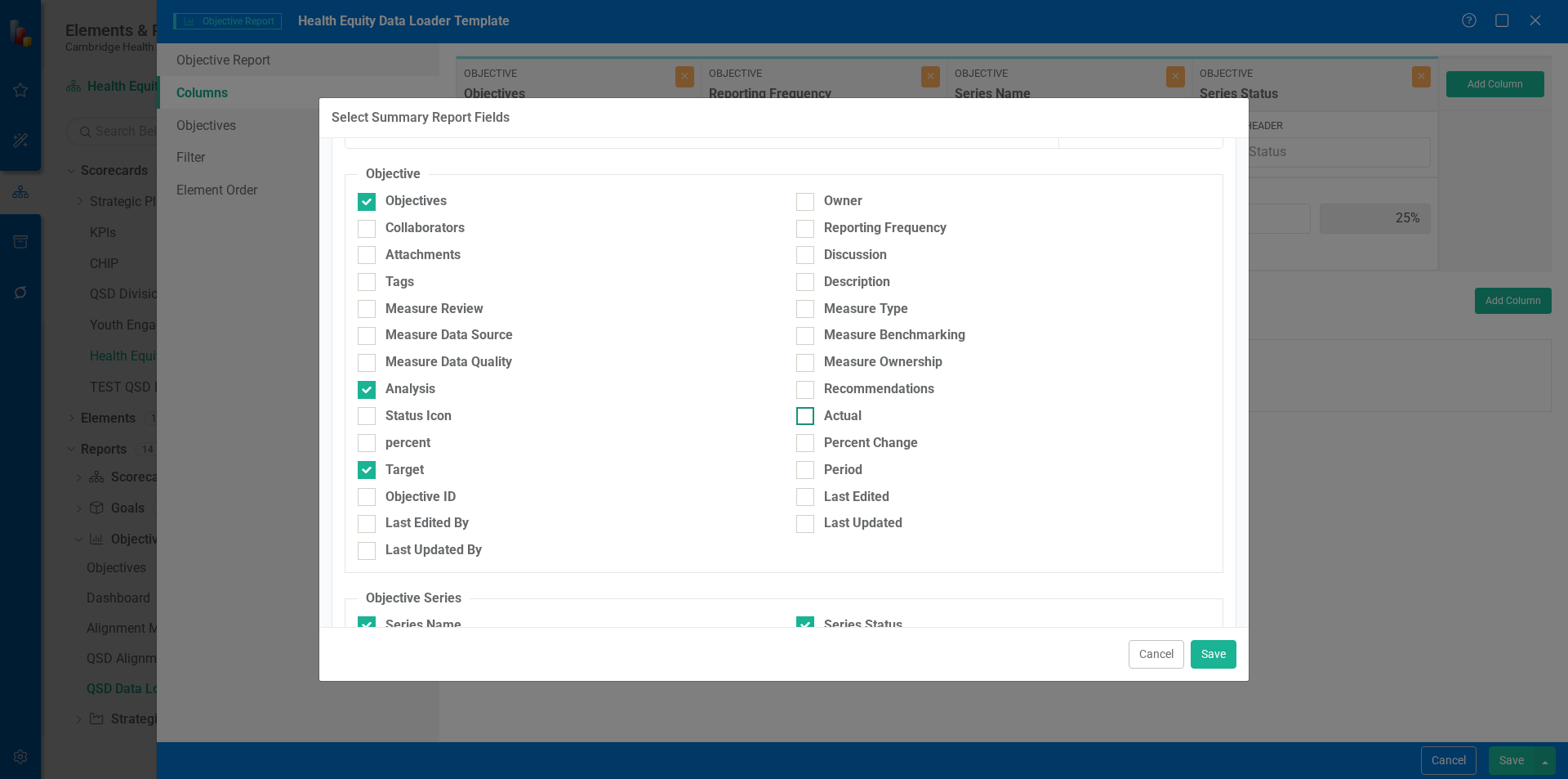
click at [803, 413] on div at bounding box center [805, 416] width 18 height 18
click at [803, 413] on input "Actual" at bounding box center [801, 412] width 11 height 11
checkbox input "true"
click at [799, 205] on div at bounding box center [805, 201] width 18 height 18
click at [799, 203] on input "Owner" at bounding box center [801, 197] width 11 height 11
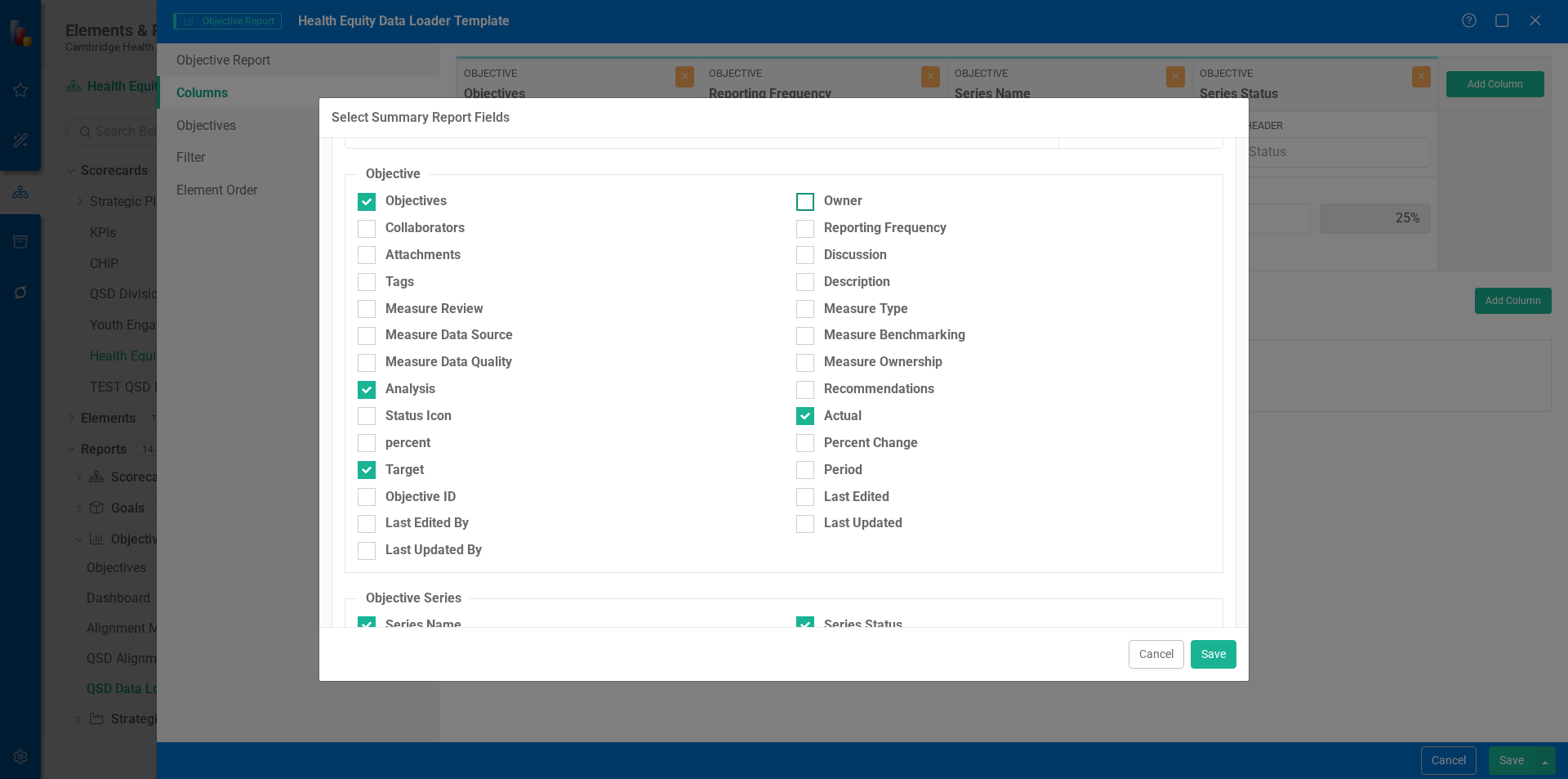
checkbox input "true"
click at [809, 467] on div "Period" at bounding box center [1003, 470] width 414 height 19
click at [807, 467] on input "Period" at bounding box center [801, 466] width 11 height 11
checkbox input "true"
click at [1196, 650] on button "Save" at bounding box center [1214, 654] width 46 height 29
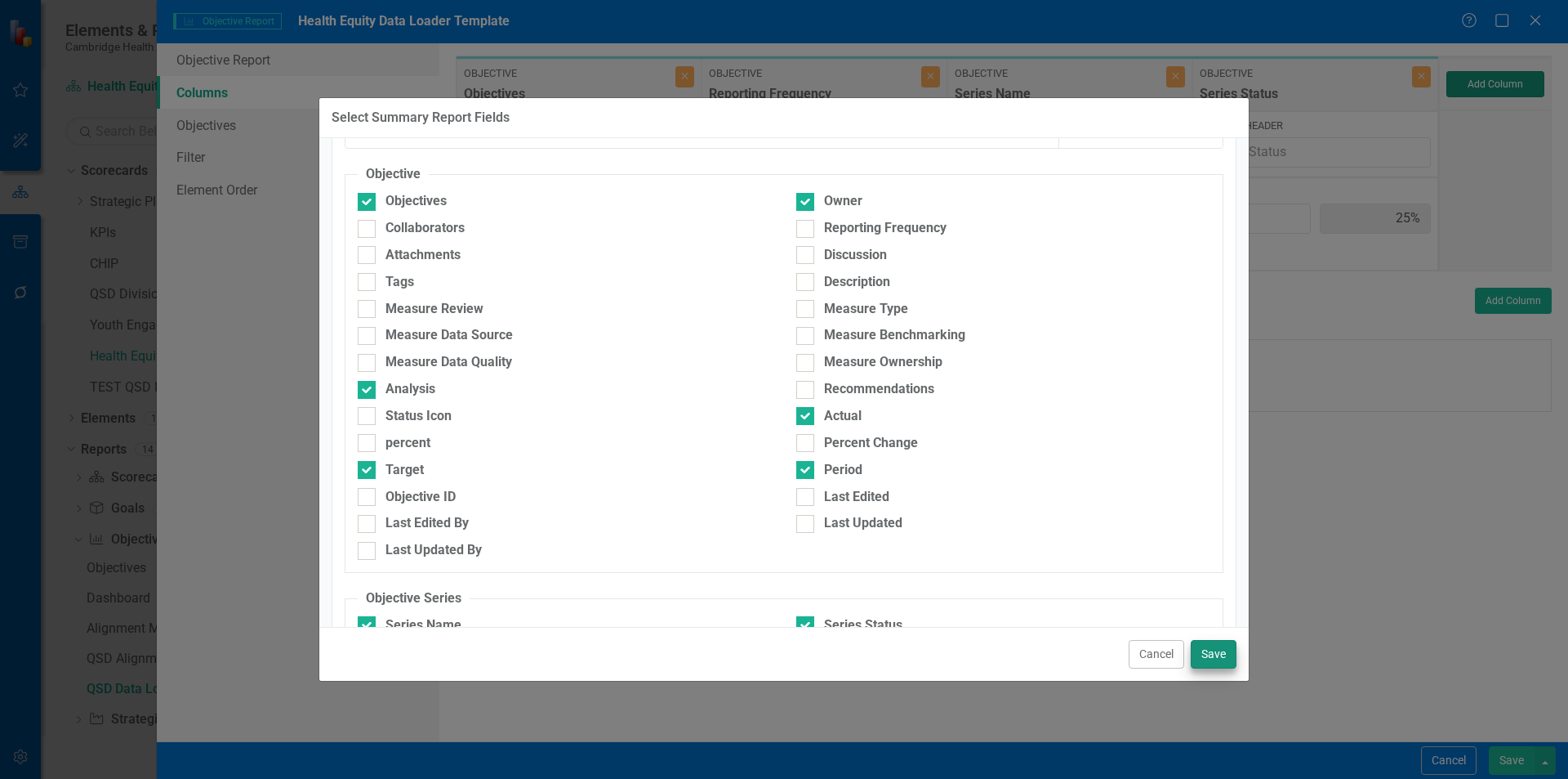
type input "13%"
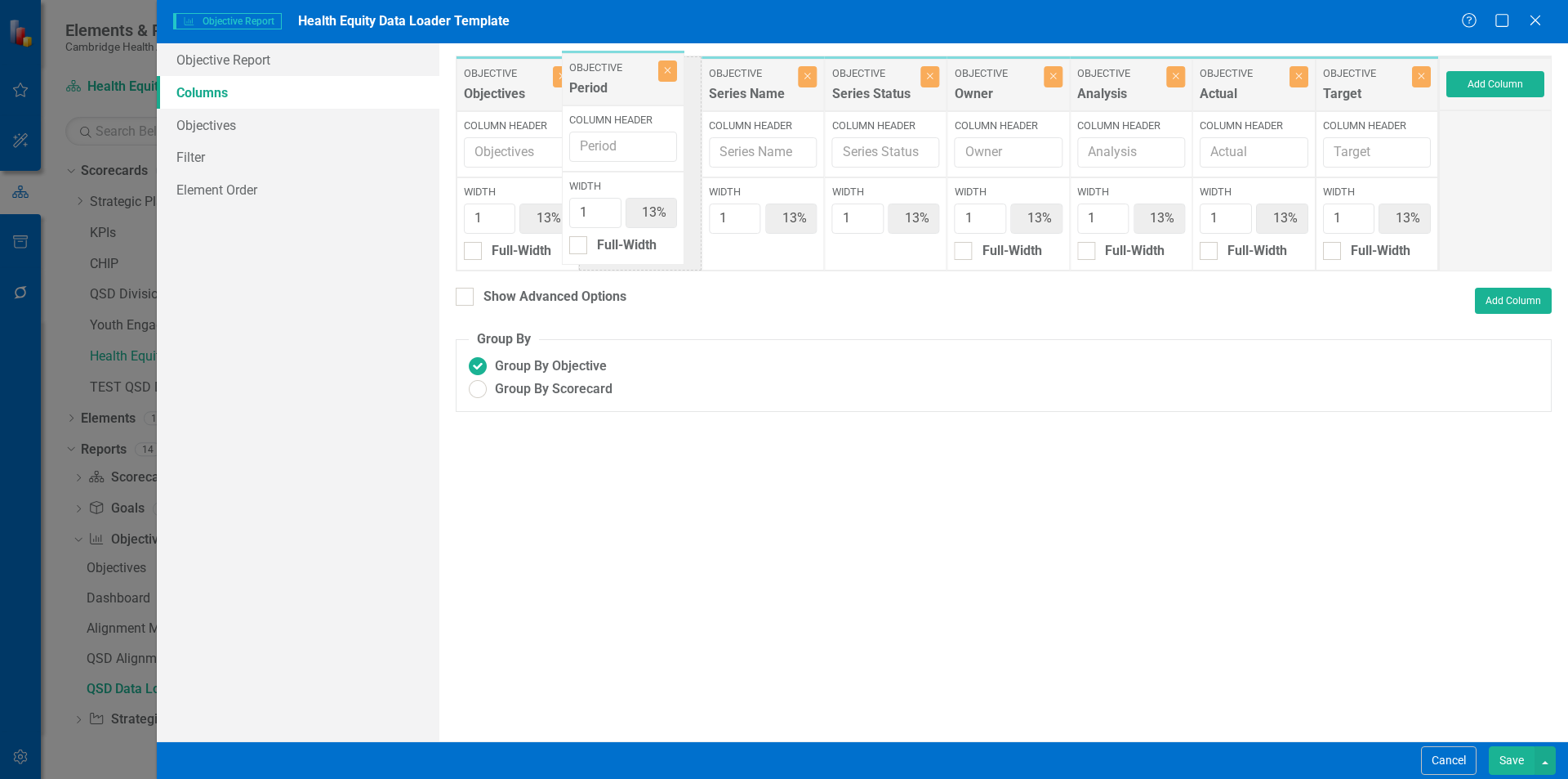
drag, startPoint x: 1118, startPoint y: 96, endPoint x: 610, endPoint y: 90, distance: 508.0
click at [610, 90] on div "Objective Objectives Close Column Header Width 1 13% Full-Width Objective Serie…" at bounding box center [947, 164] width 984 height 215
drag, startPoint x: 1117, startPoint y: 83, endPoint x: 1371, endPoint y: 78, distance: 254.0
click at [1371, 78] on div "Objective Objectives Close Column Header Width 1 13% Full-Width Objective Perio…" at bounding box center [947, 164] width 984 height 215
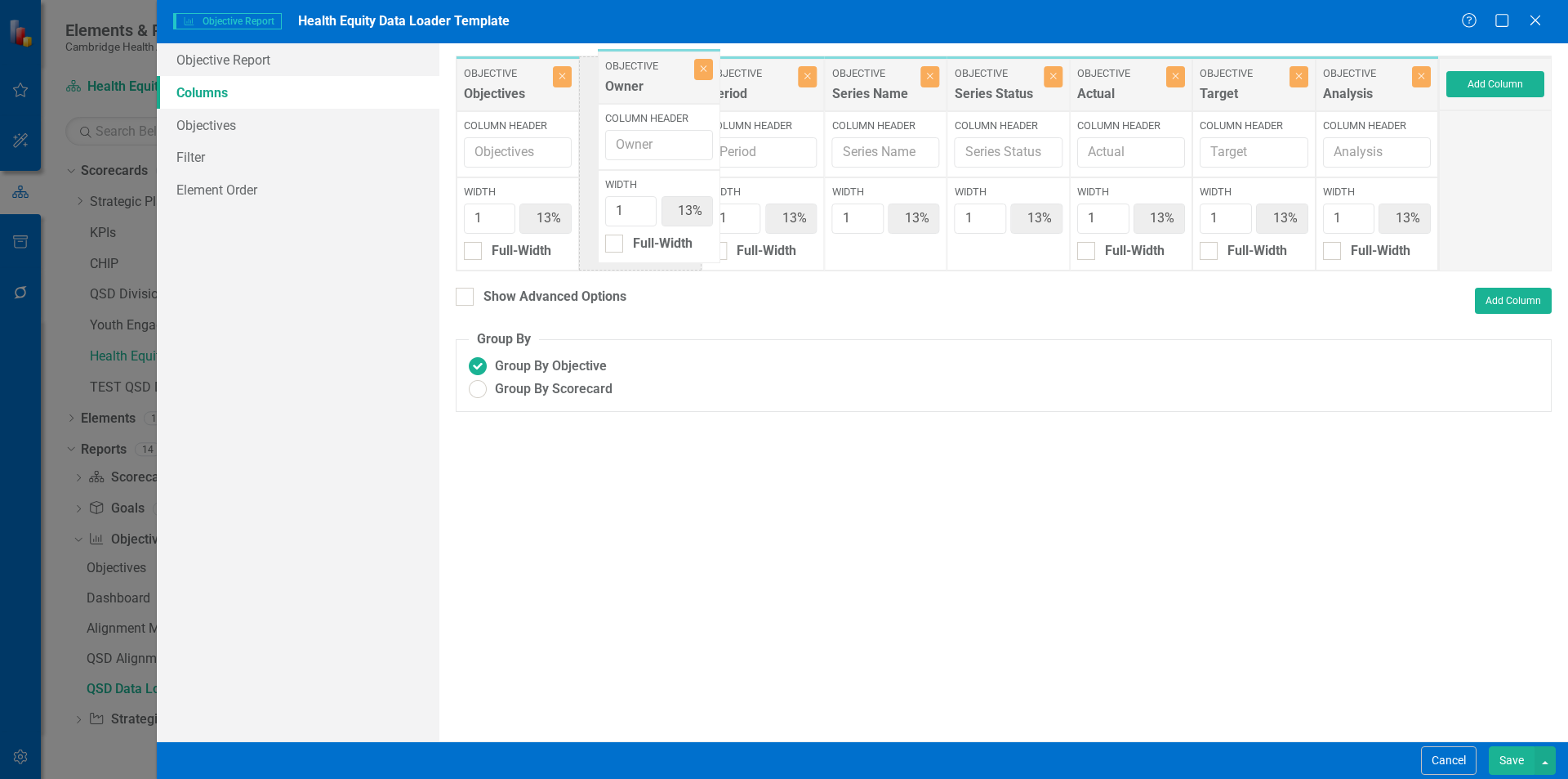
drag, startPoint x: 985, startPoint y: 100, endPoint x: 630, endPoint y: 93, distance: 355.1
click at [630, 93] on div "Objective Objectives Close Column Header Width 1 13% Full-Width Objective Perio…" at bounding box center [947, 164] width 984 height 215
click at [1506, 765] on button "Save" at bounding box center [1512, 760] width 46 height 29
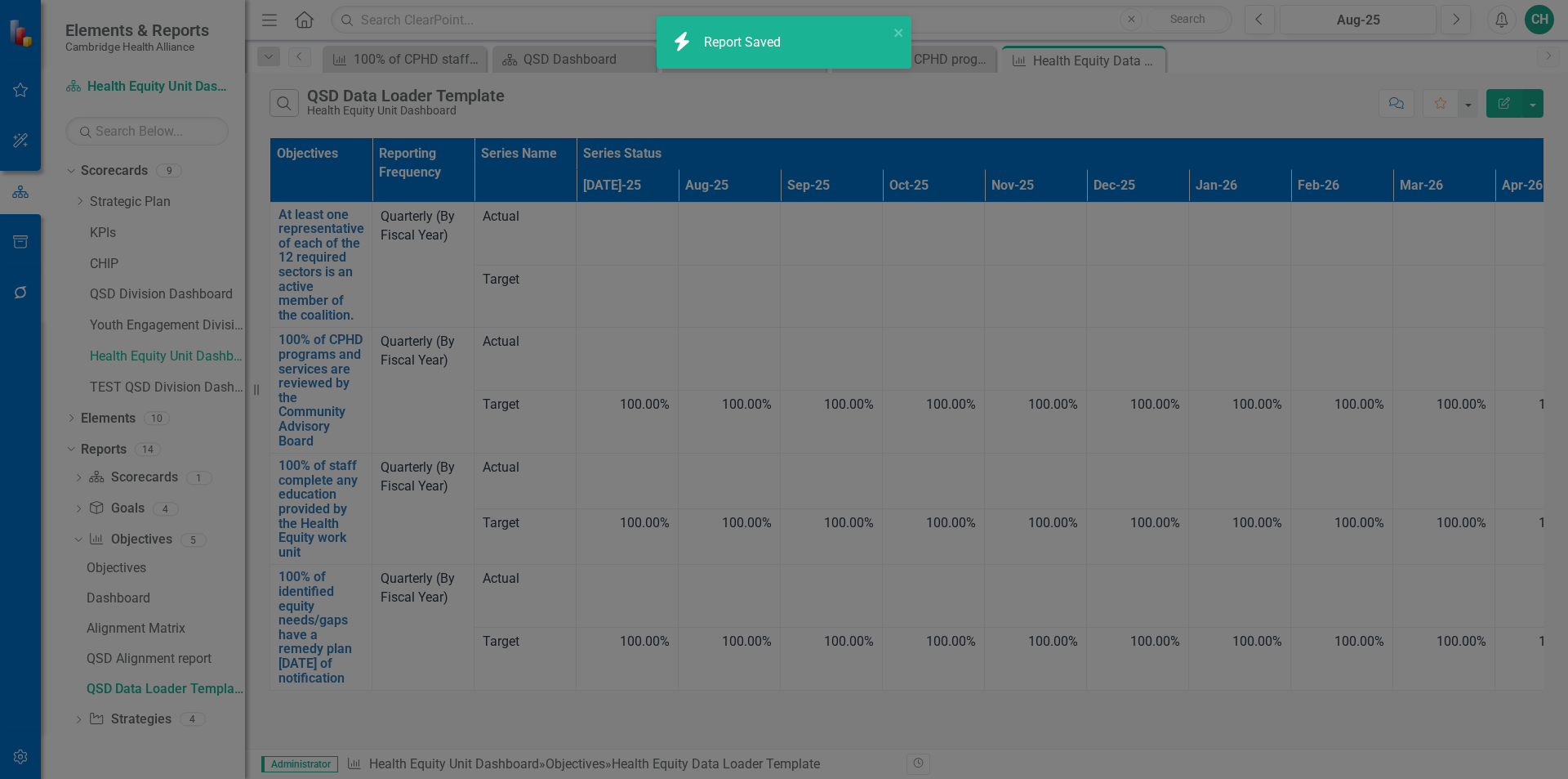
radio input "false"
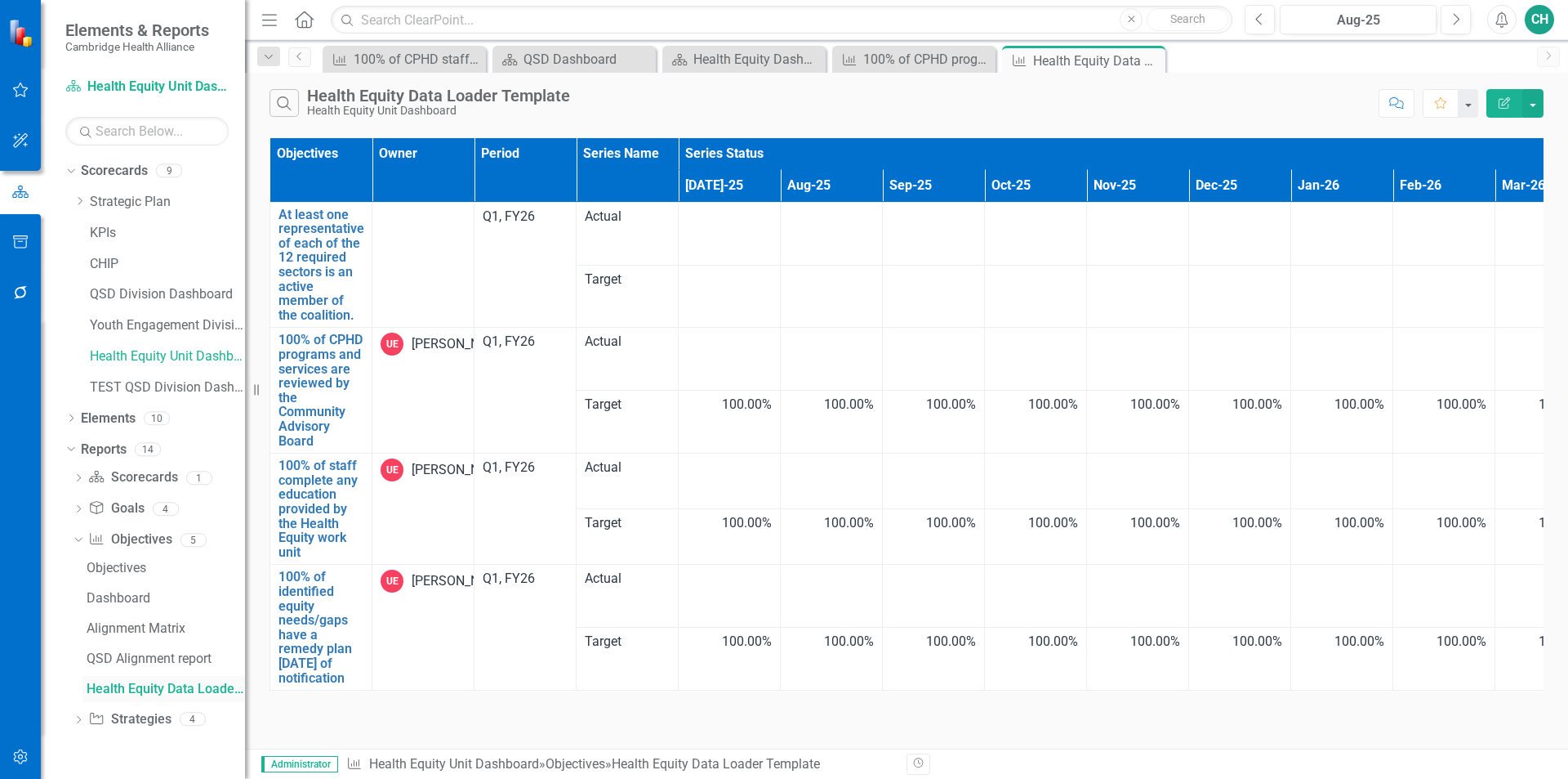
click at [190, 687] on div "Health Equity Data Loader Template" at bounding box center [165, 688] width 158 height 15
click at [130, 541] on link "Objective Objectives" at bounding box center [130, 540] width 84 height 19
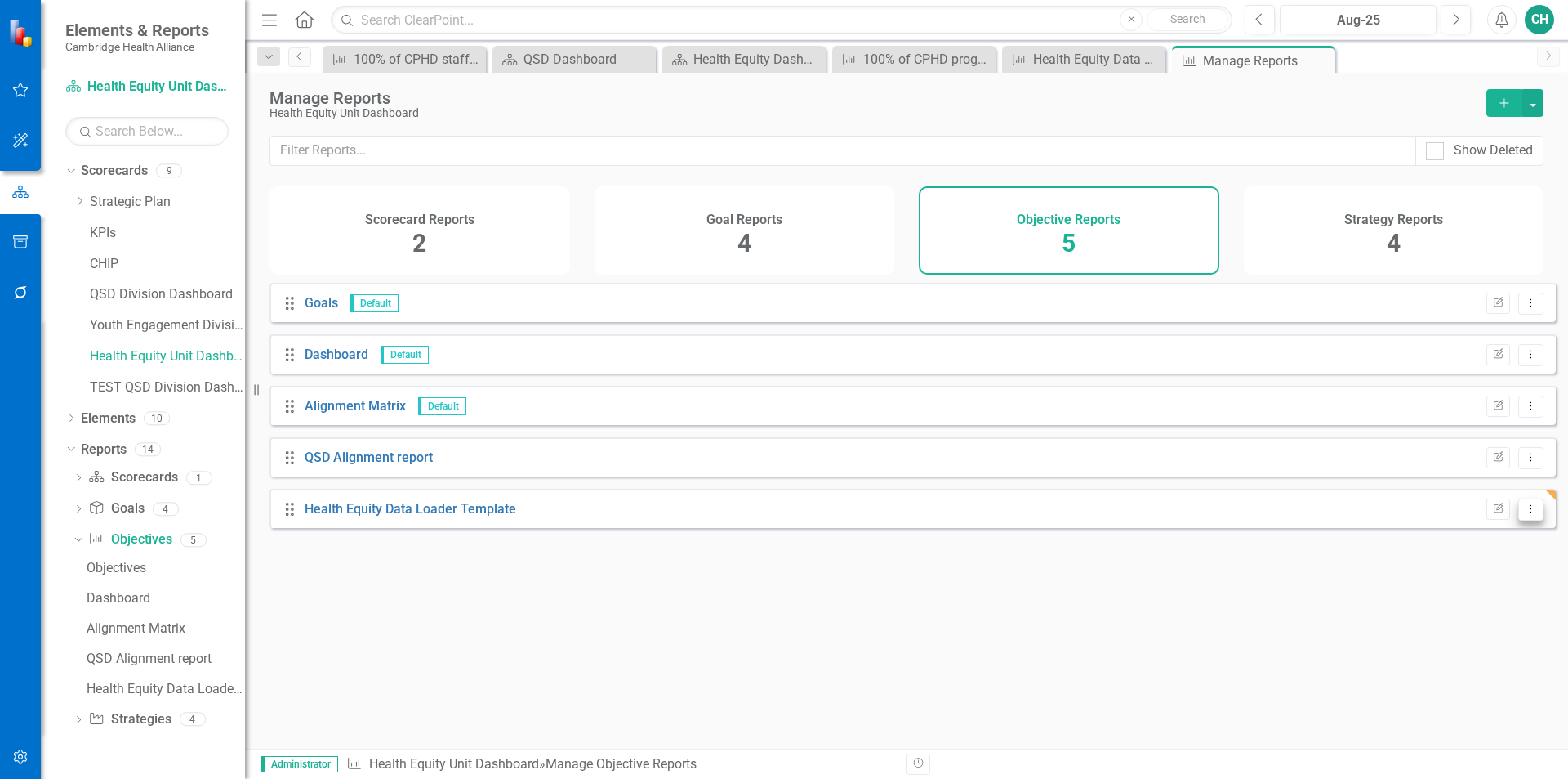
click at [1524, 514] on icon "Dropdown Menu" at bounding box center [1531, 509] width 14 height 11
click at [1448, 639] on link "Trash Delete Report" at bounding box center [1462, 639] width 135 height 30
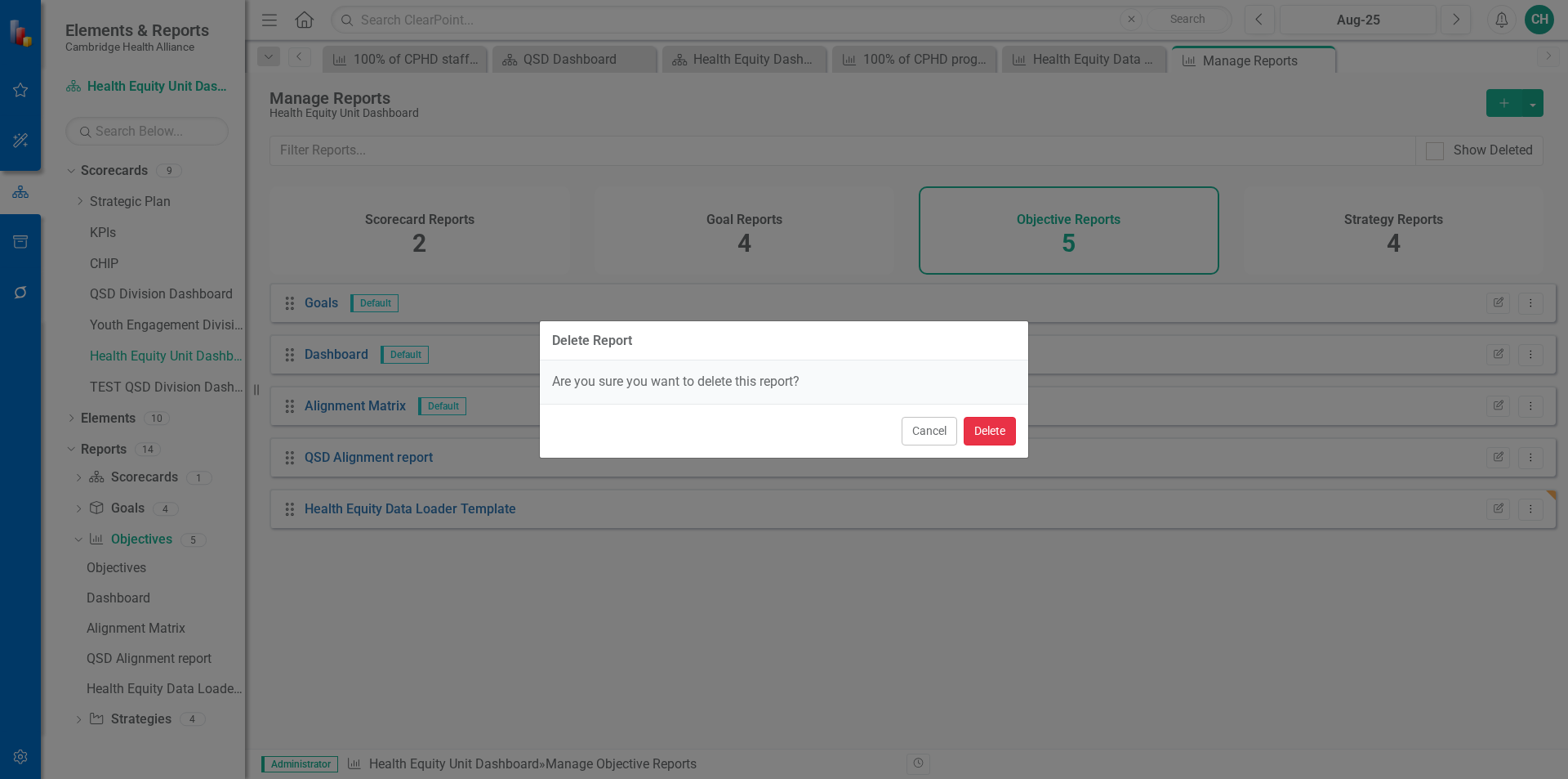
click at [1000, 435] on button "Delete" at bounding box center [990, 431] width 52 height 29
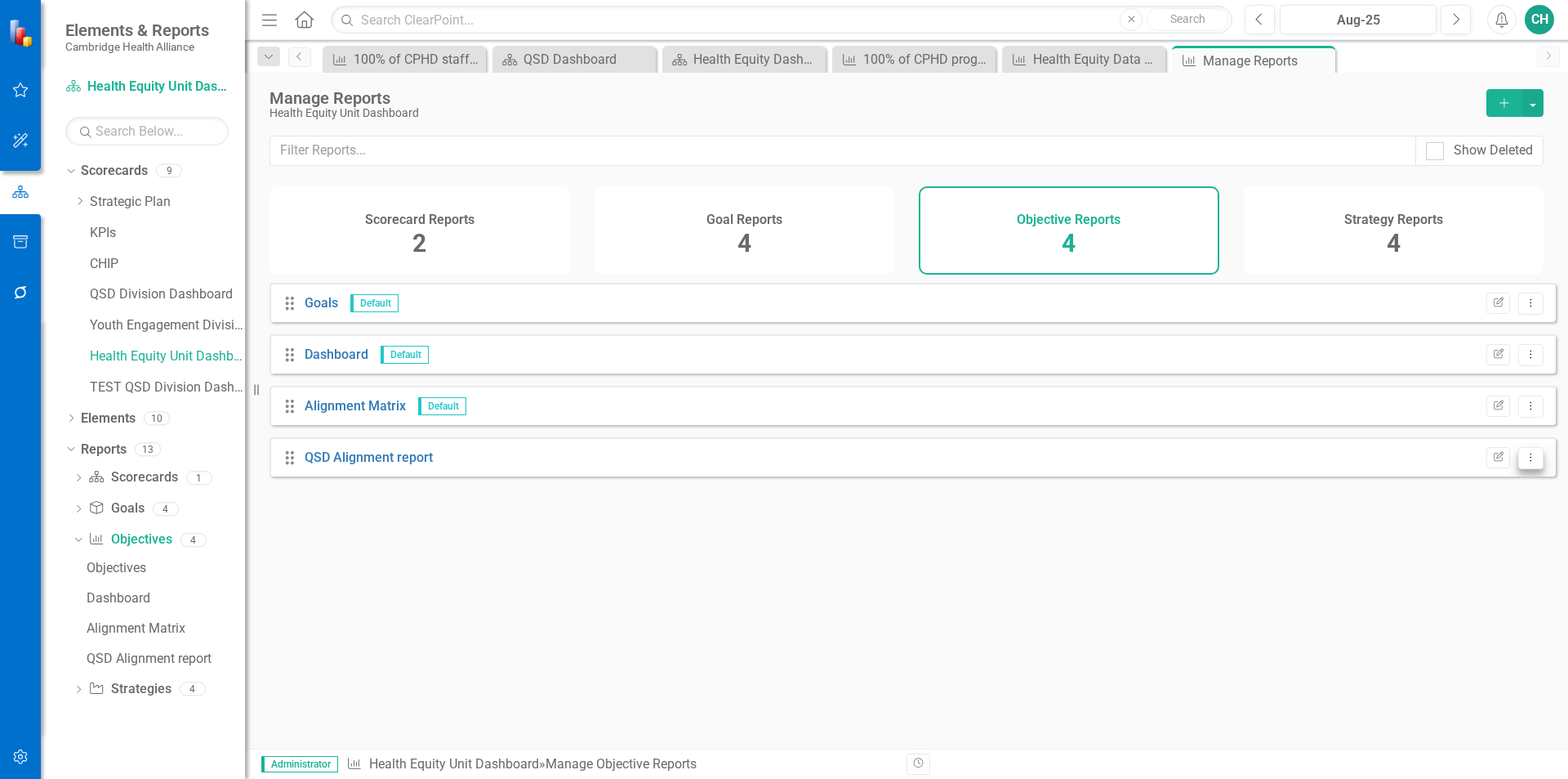
click at [1524, 463] on icon "Dropdown Menu" at bounding box center [1531, 457] width 14 height 11
click at [1472, 490] on link "Edit Report Edit Report" at bounding box center [1462, 497] width 135 height 30
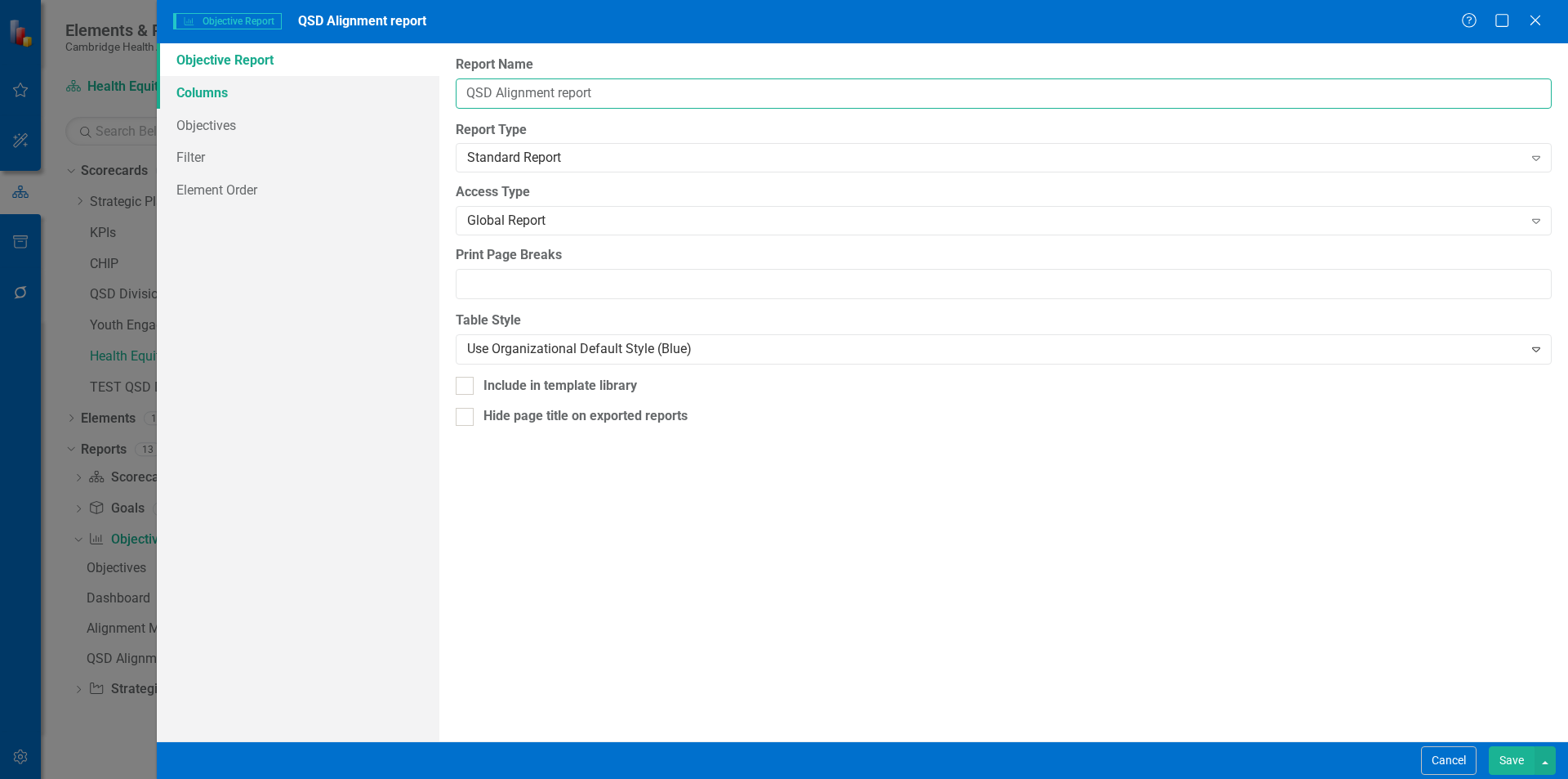
drag, startPoint x: 496, startPoint y: 90, endPoint x: 393, endPoint y: 92, distance: 103.0
click at [393, 92] on div "Objective Report Columns Objectives Filter Element Order Report Name QSD Alignm…" at bounding box center [862, 392] width 1411 height 698
type input "Health Equity Alignment report"
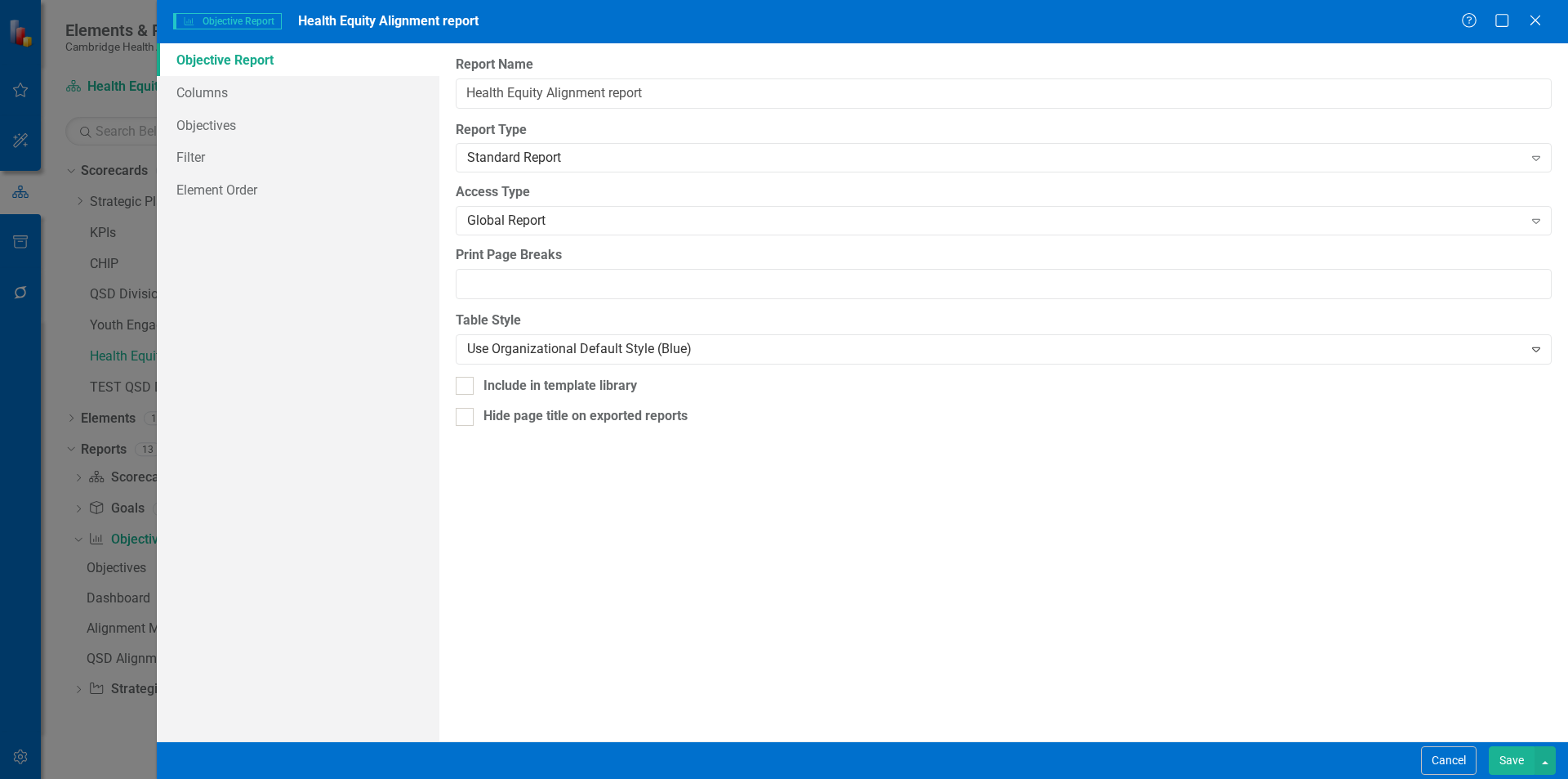
click at [1503, 758] on button "Save" at bounding box center [1512, 760] width 46 height 29
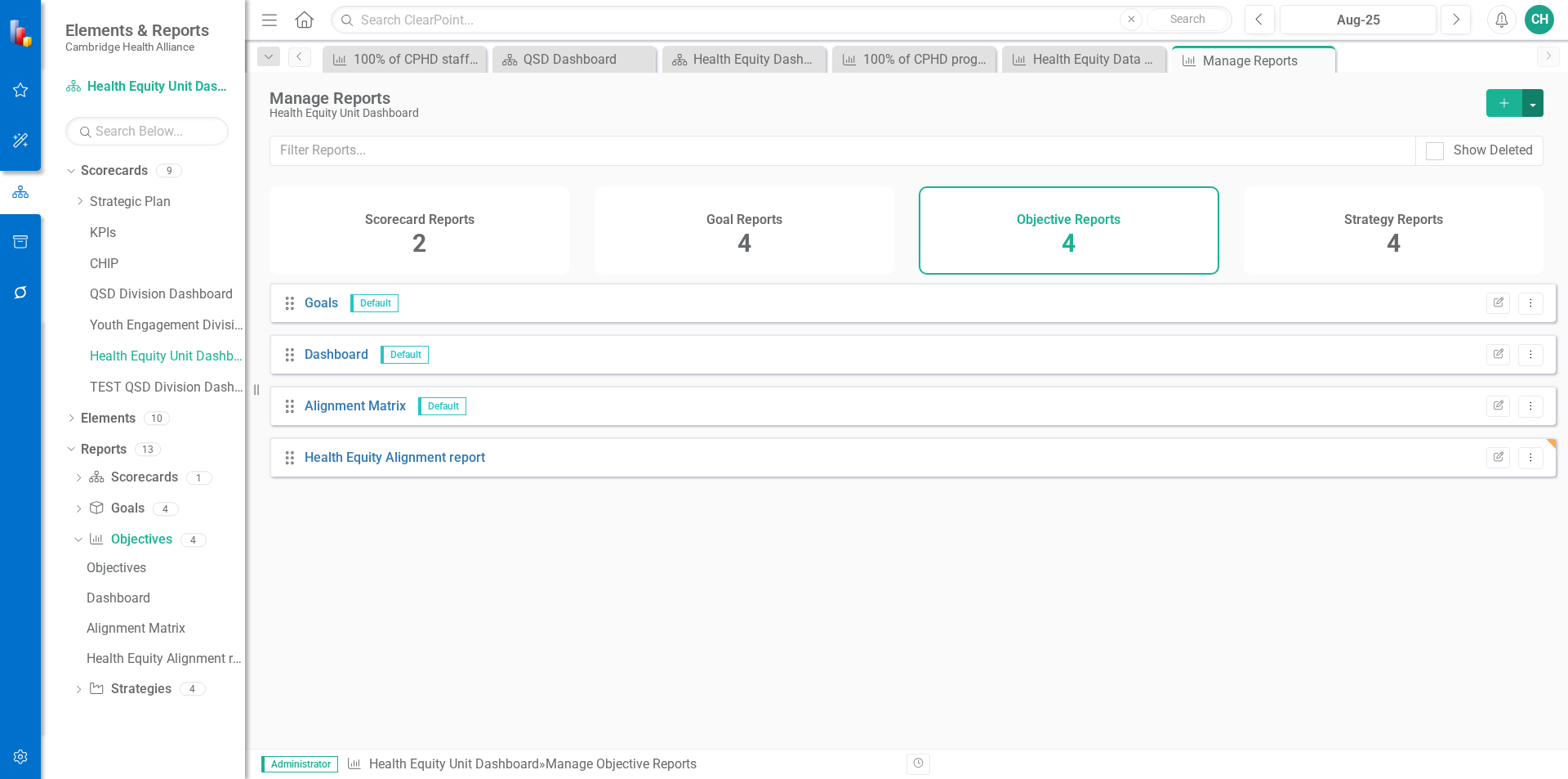
click at [1526, 113] on button "button" at bounding box center [1532, 103] width 21 height 28
click at [1512, 164] on link "Copy Add From Template" at bounding box center [1466, 163] width 153 height 30
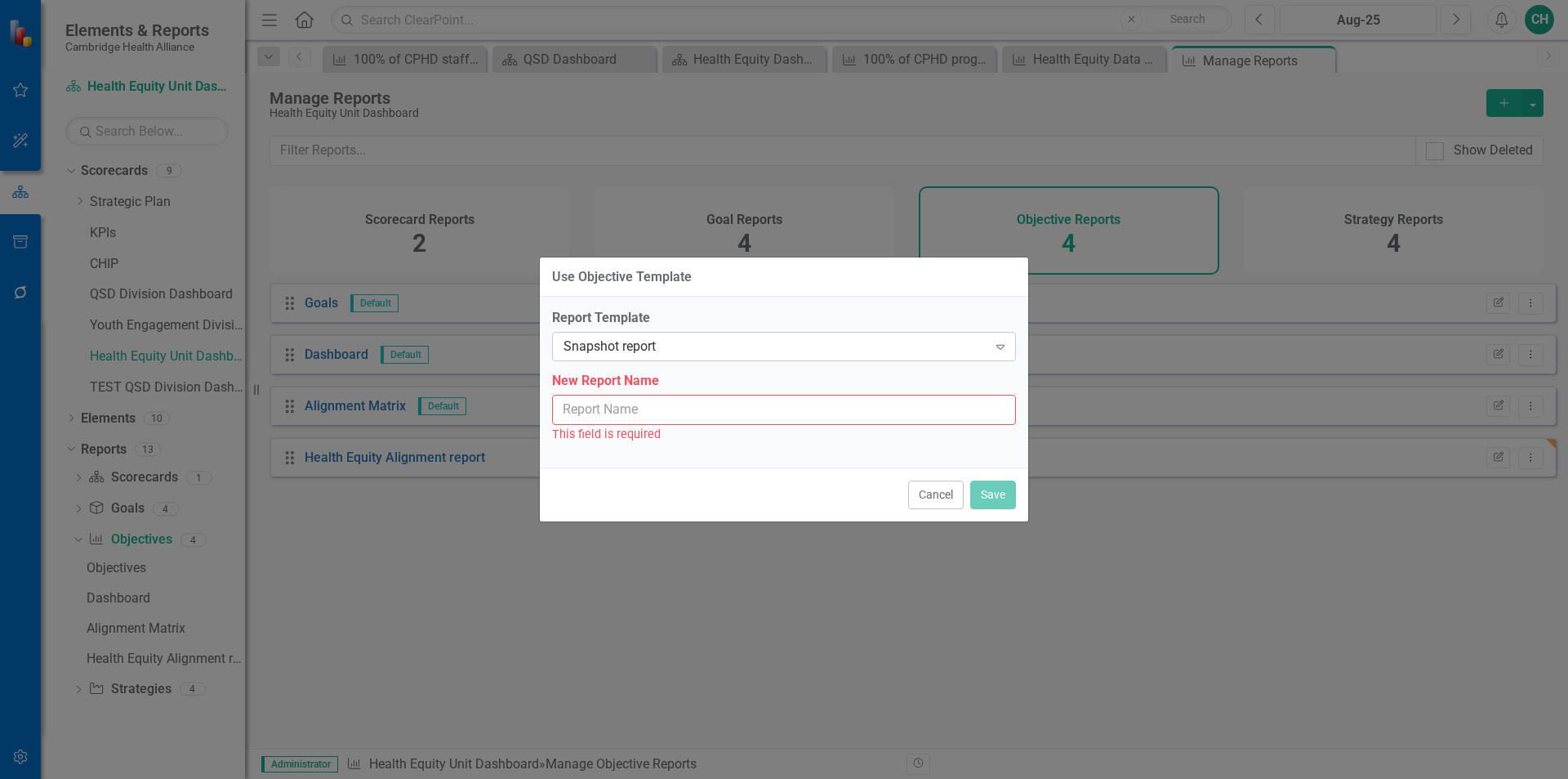
click at [746, 346] on div "Snapshot report" at bounding box center [775, 346] width 424 height 19
click at [808, 505] on div "Cancel Save" at bounding box center [784, 495] width 488 height 54
click at [953, 507] on button "Cancel" at bounding box center [936, 495] width 56 height 29
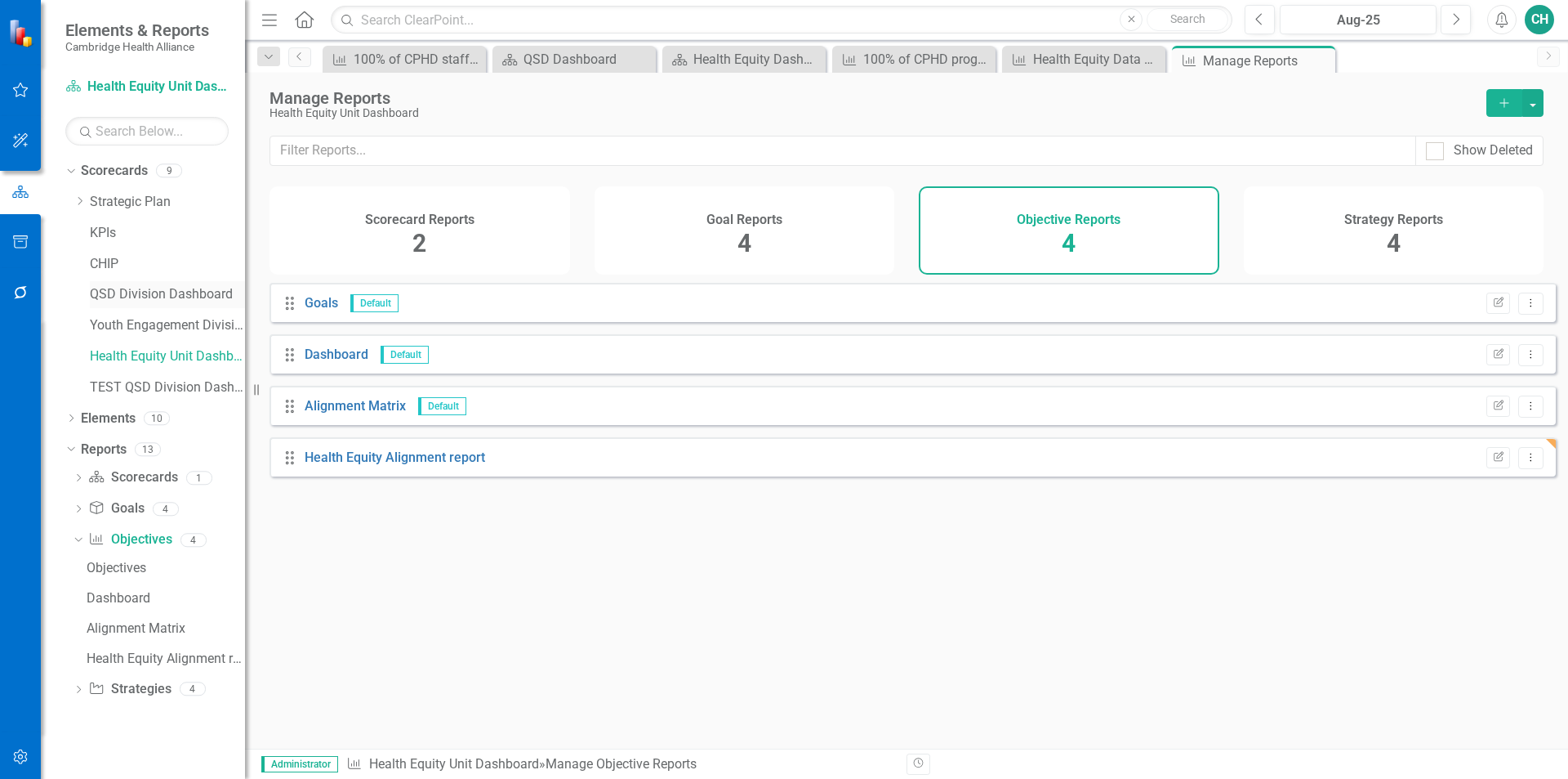
click at [123, 299] on link "QSD Division Dashboard" at bounding box center [167, 294] width 156 height 19
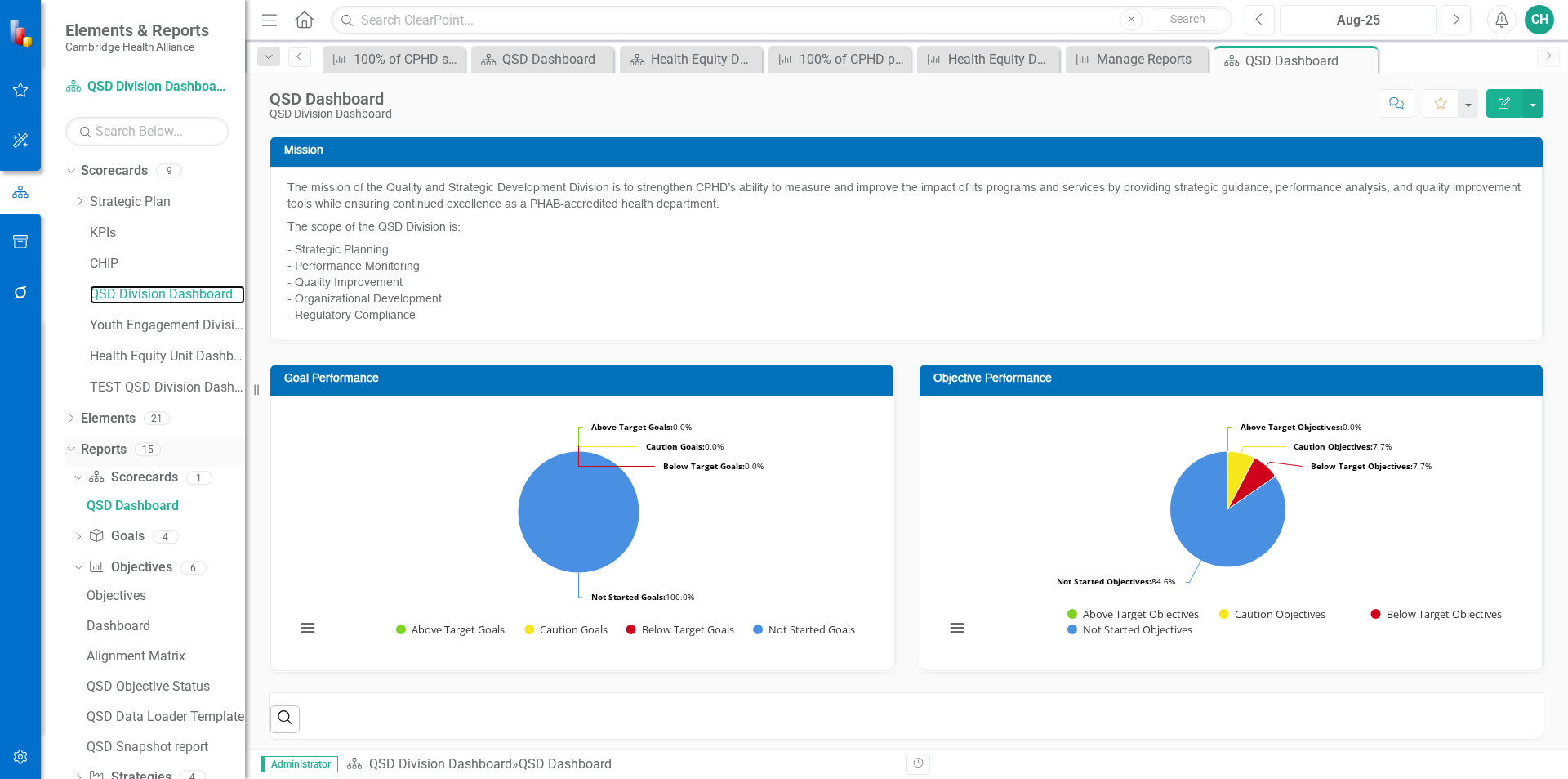
scroll to position [41, 0]
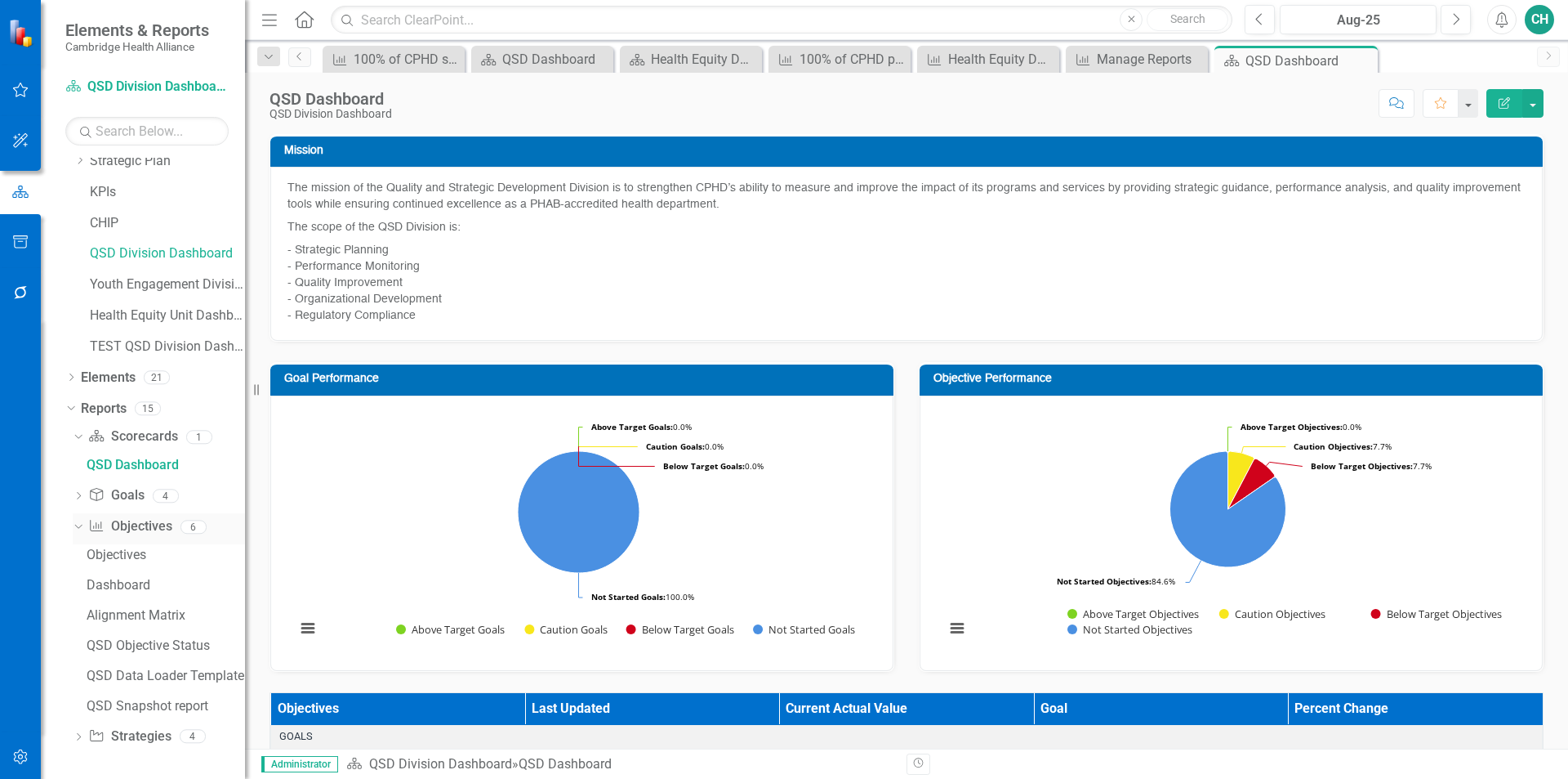
click at [138, 532] on link "Objective Objectives" at bounding box center [130, 527] width 84 height 19
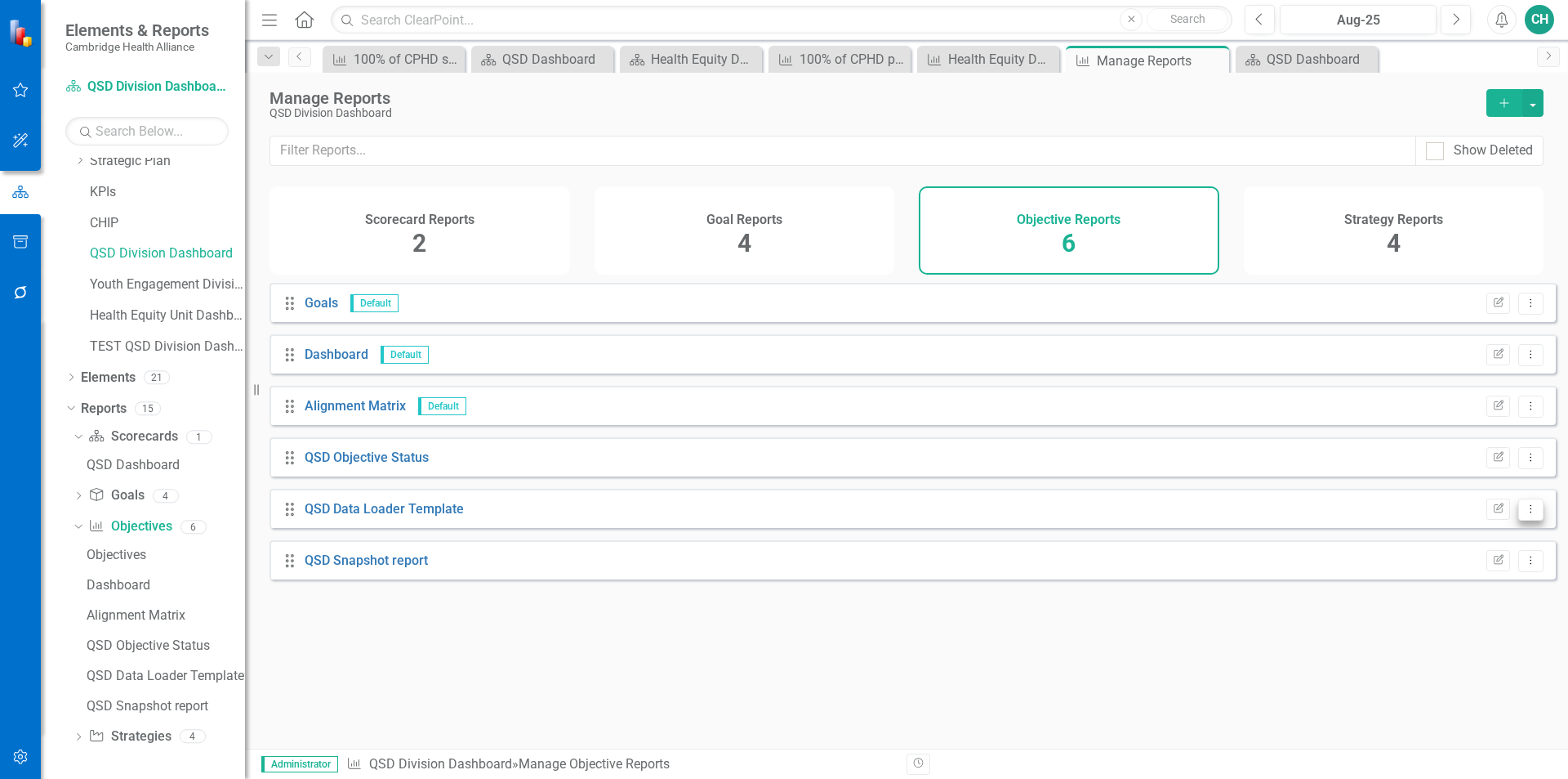
click at [1518, 520] on button "Dropdown Menu" at bounding box center [1530, 510] width 25 height 22
click at [1488, 557] on link "Edit Report Edit Report" at bounding box center [1462, 549] width 135 height 30
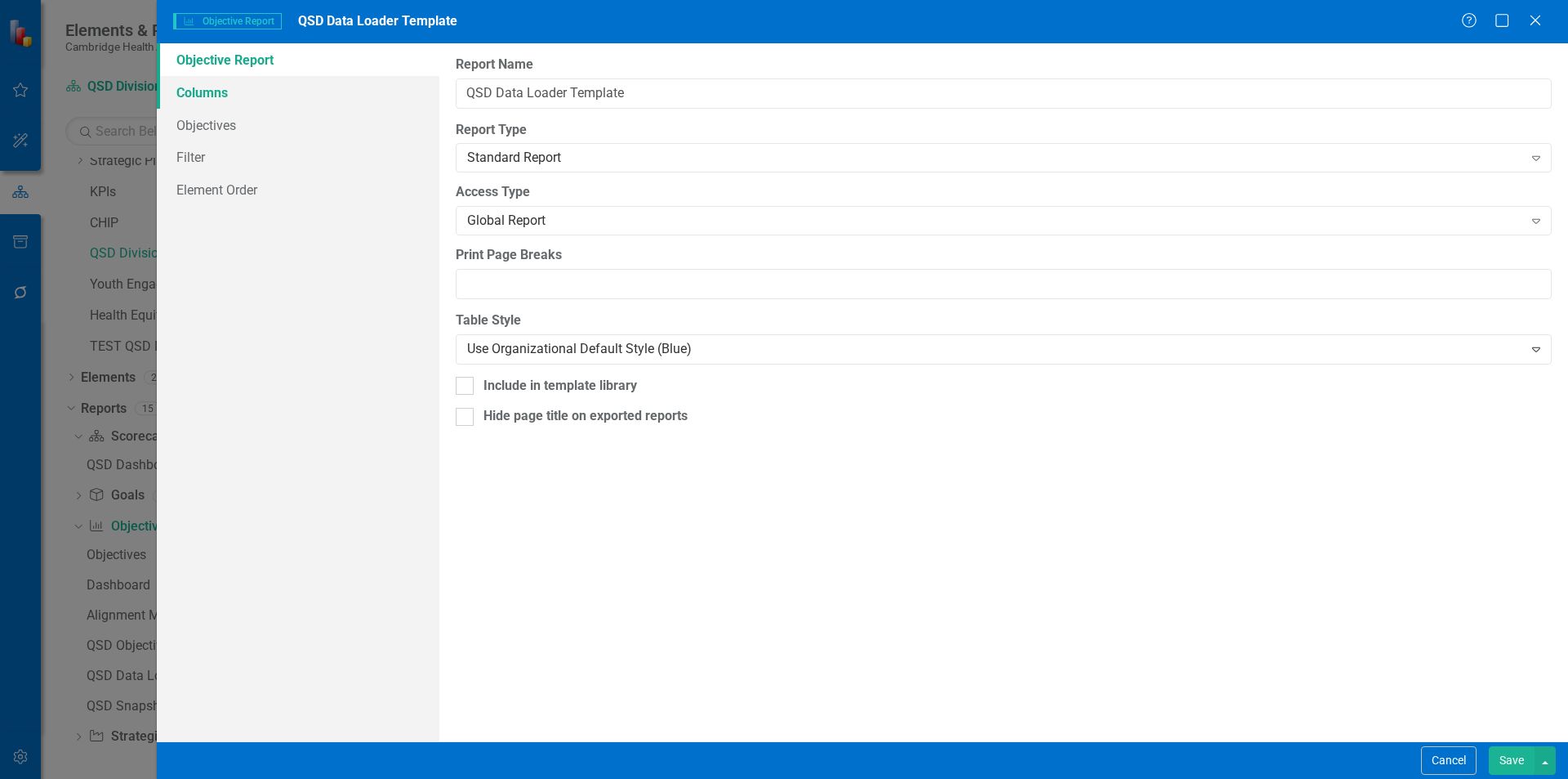
click at [258, 88] on link "Columns" at bounding box center [298, 92] width 283 height 33
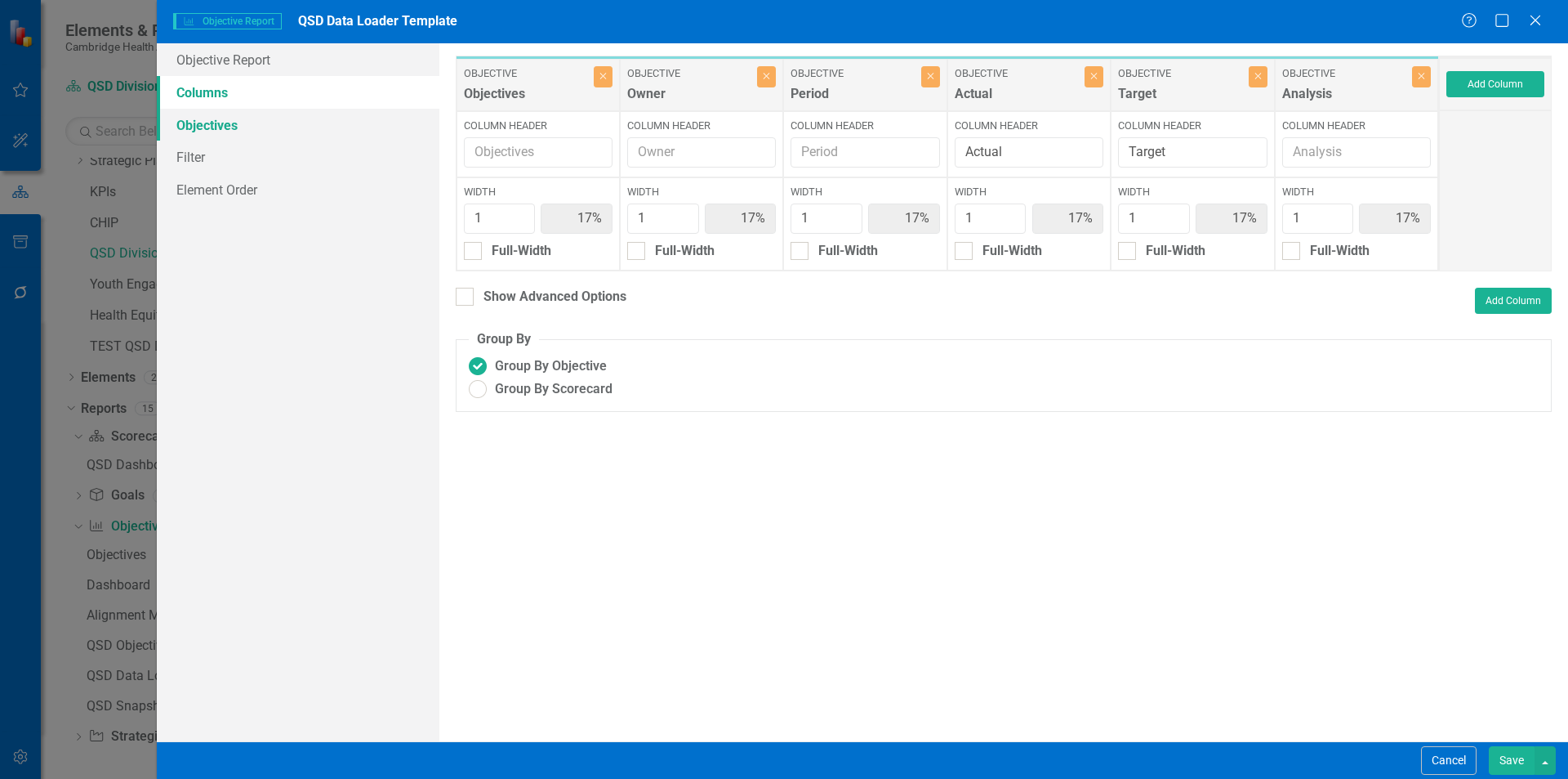
click at [263, 125] on link "Objectives" at bounding box center [298, 125] width 283 height 33
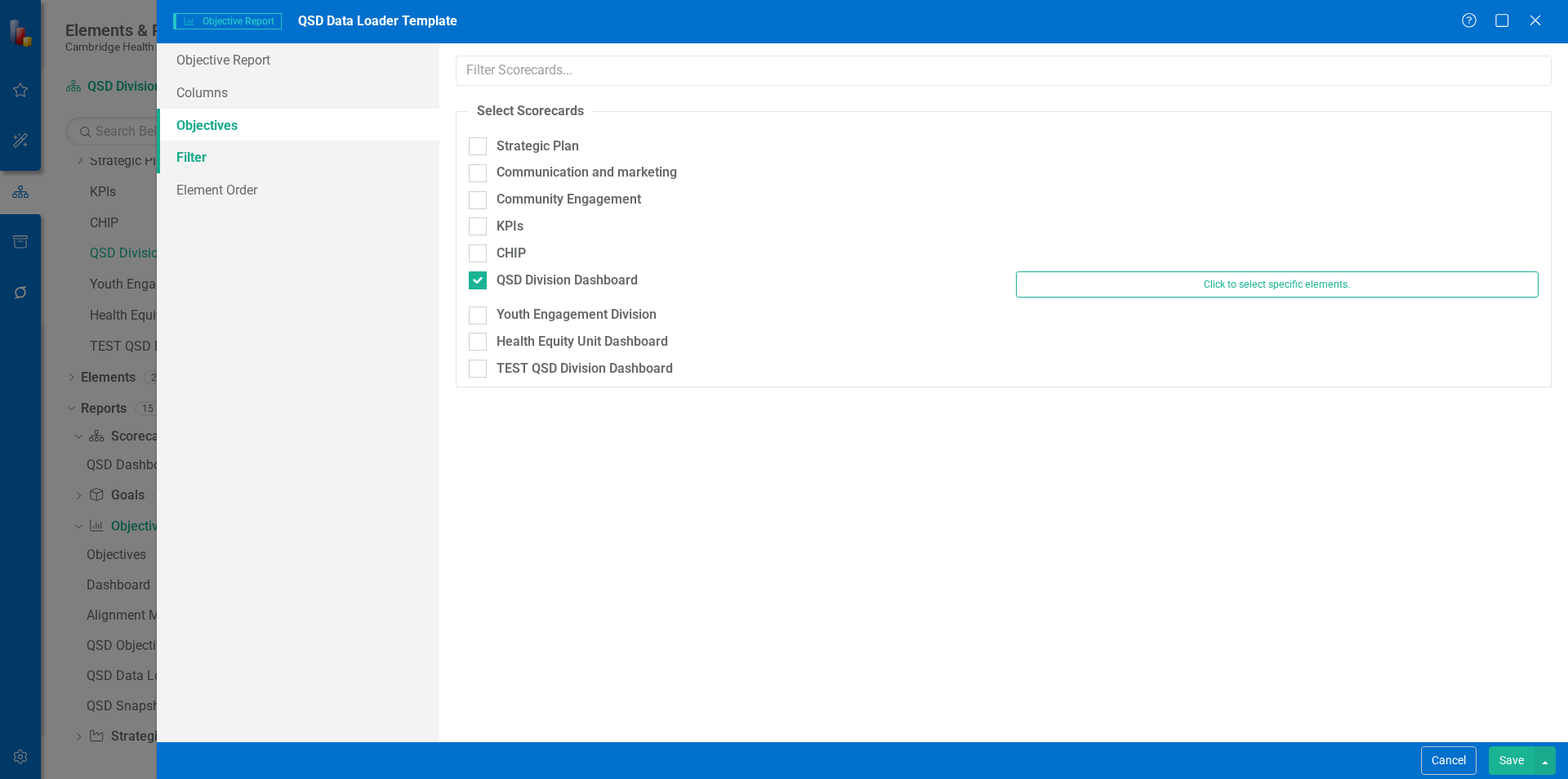
click at [255, 164] on link "Filter" at bounding box center [298, 157] width 283 height 33
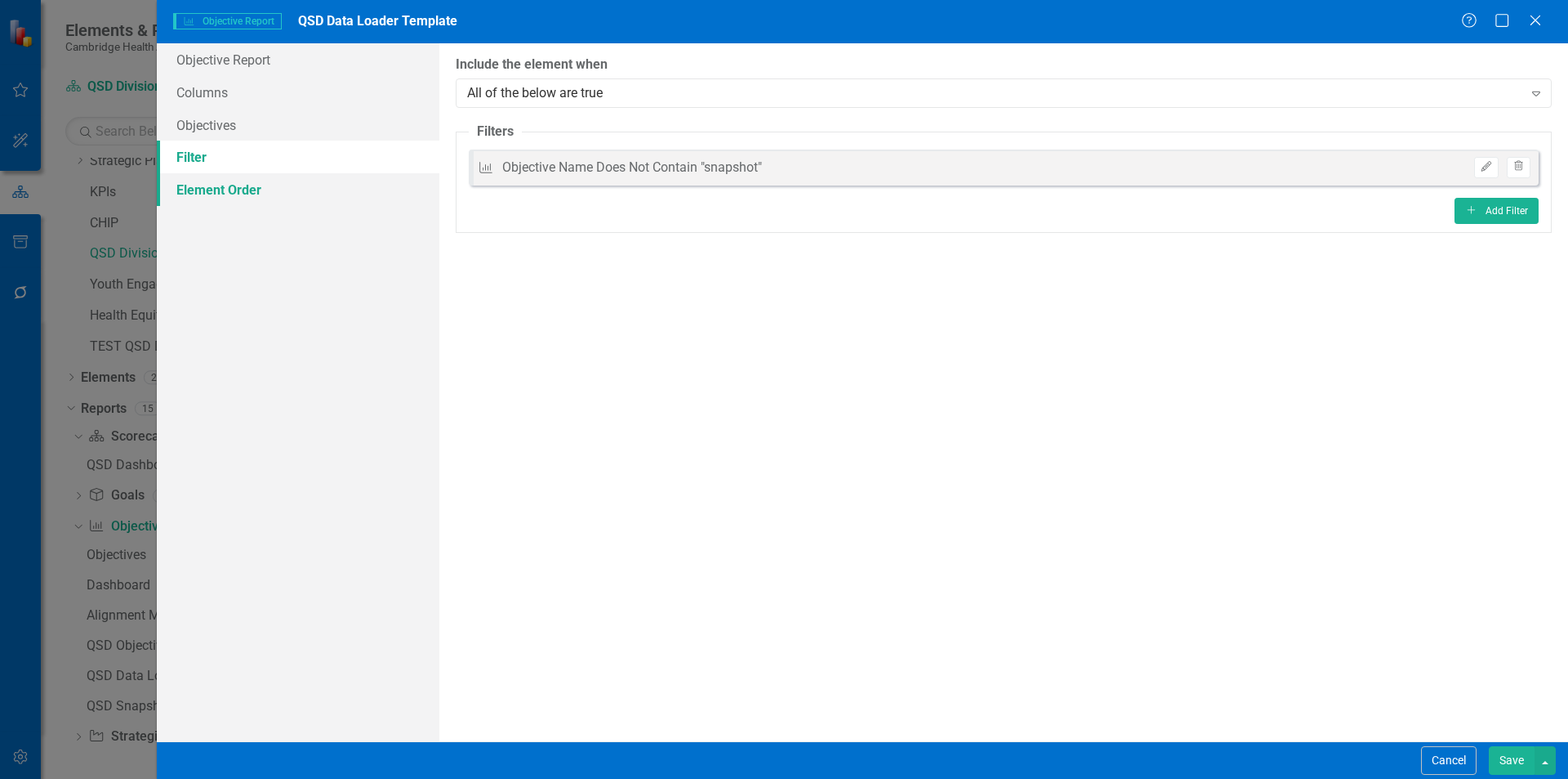
click at [264, 189] on link "Element Order" at bounding box center [298, 190] width 283 height 33
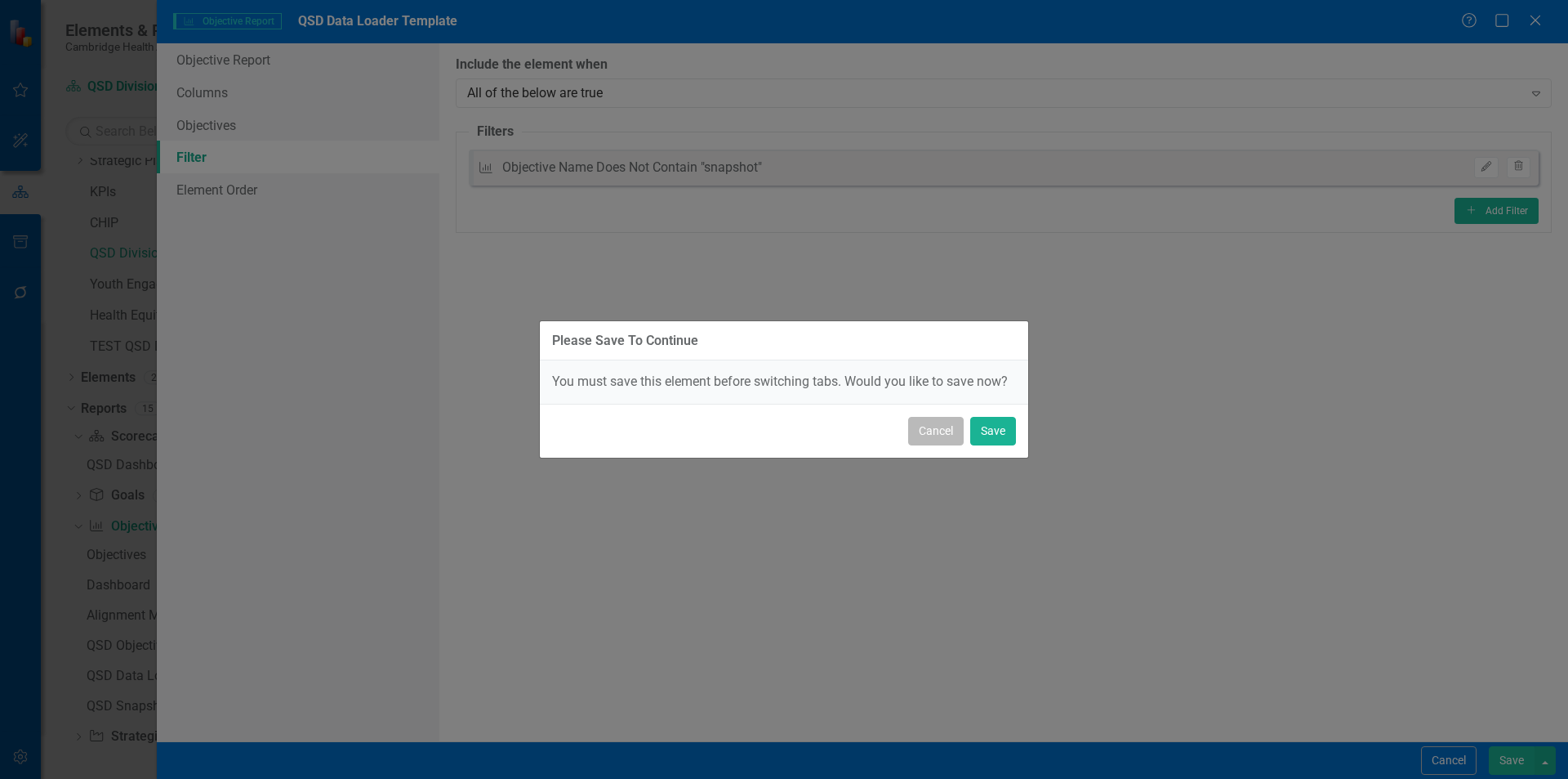
click at [954, 430] on button "Cancel" at bounding box center [936, 431] width 56 height 29
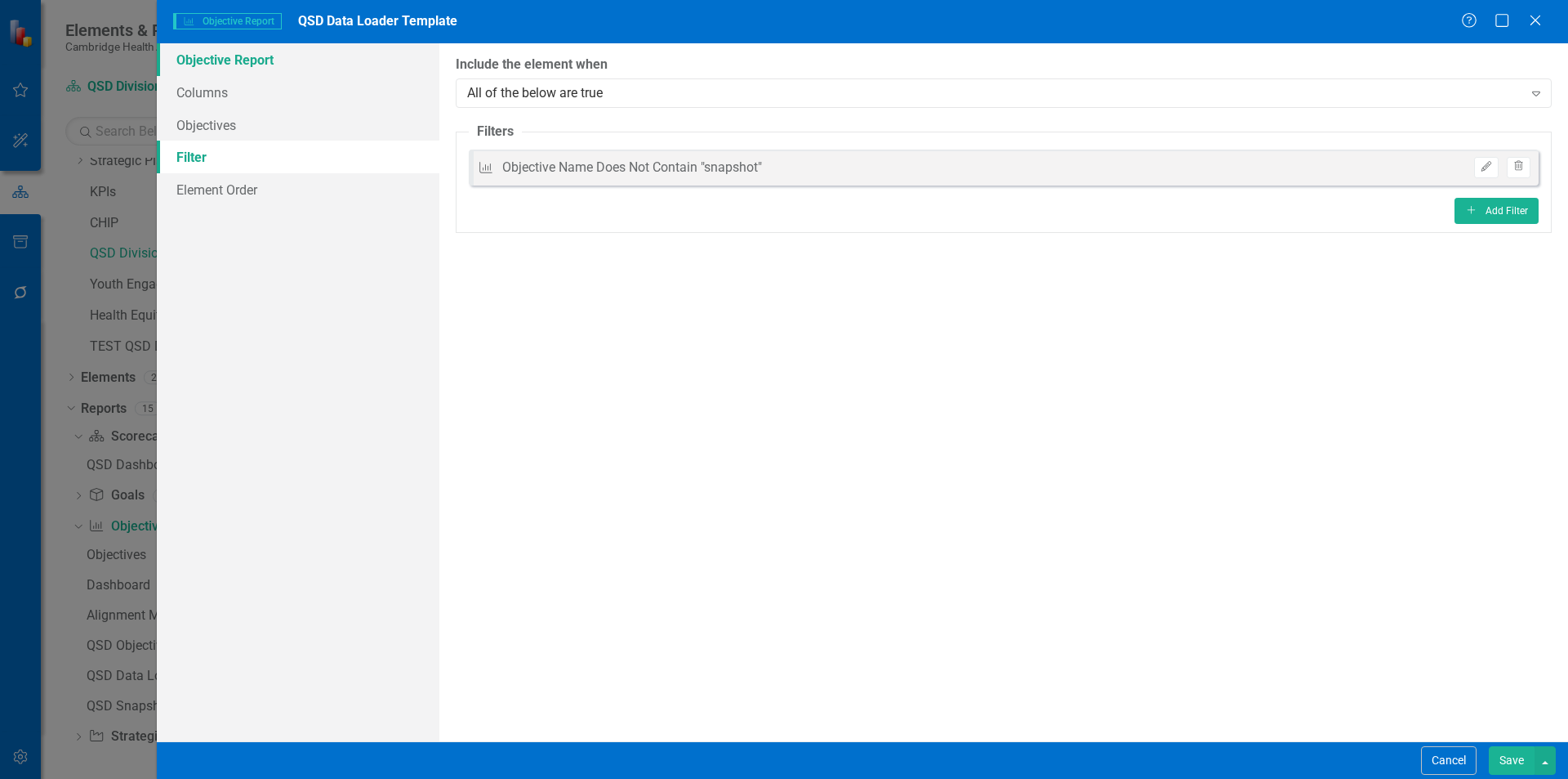
click at [321, 63] on link "Objective Report" at bounding box center [298, 59] width 283 height 33
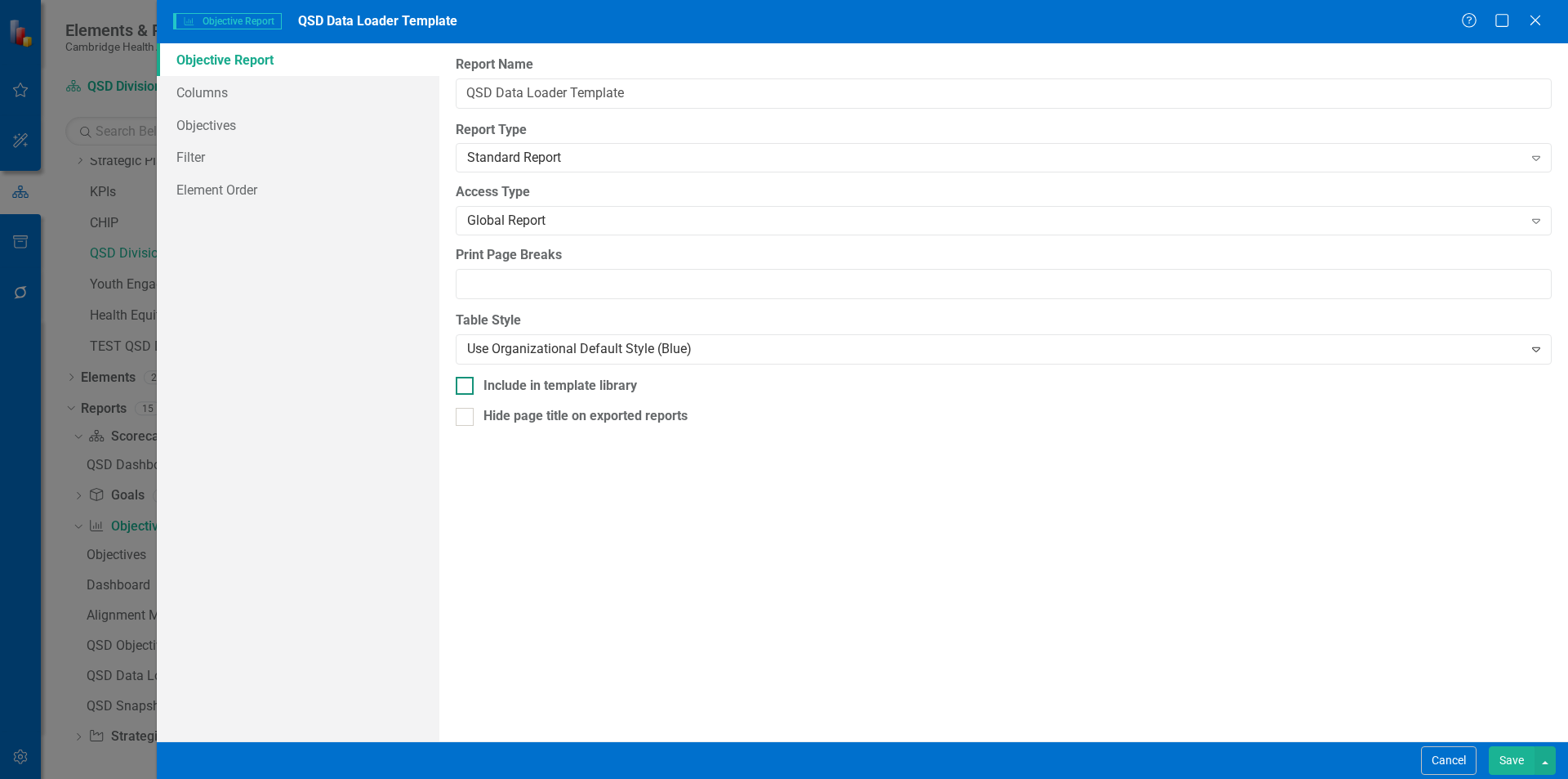
click at [574, 385] on div "Include in template library" at bounding box center [560, 386] width 154 height 19
click at [467, 385] on input "Include in template library" at bounding box center [461, 382] width 11 height 11
checkbox input "true"
click at [1499, 760] on button "Save" at bounding box center [1512, 760] width 46 height 29
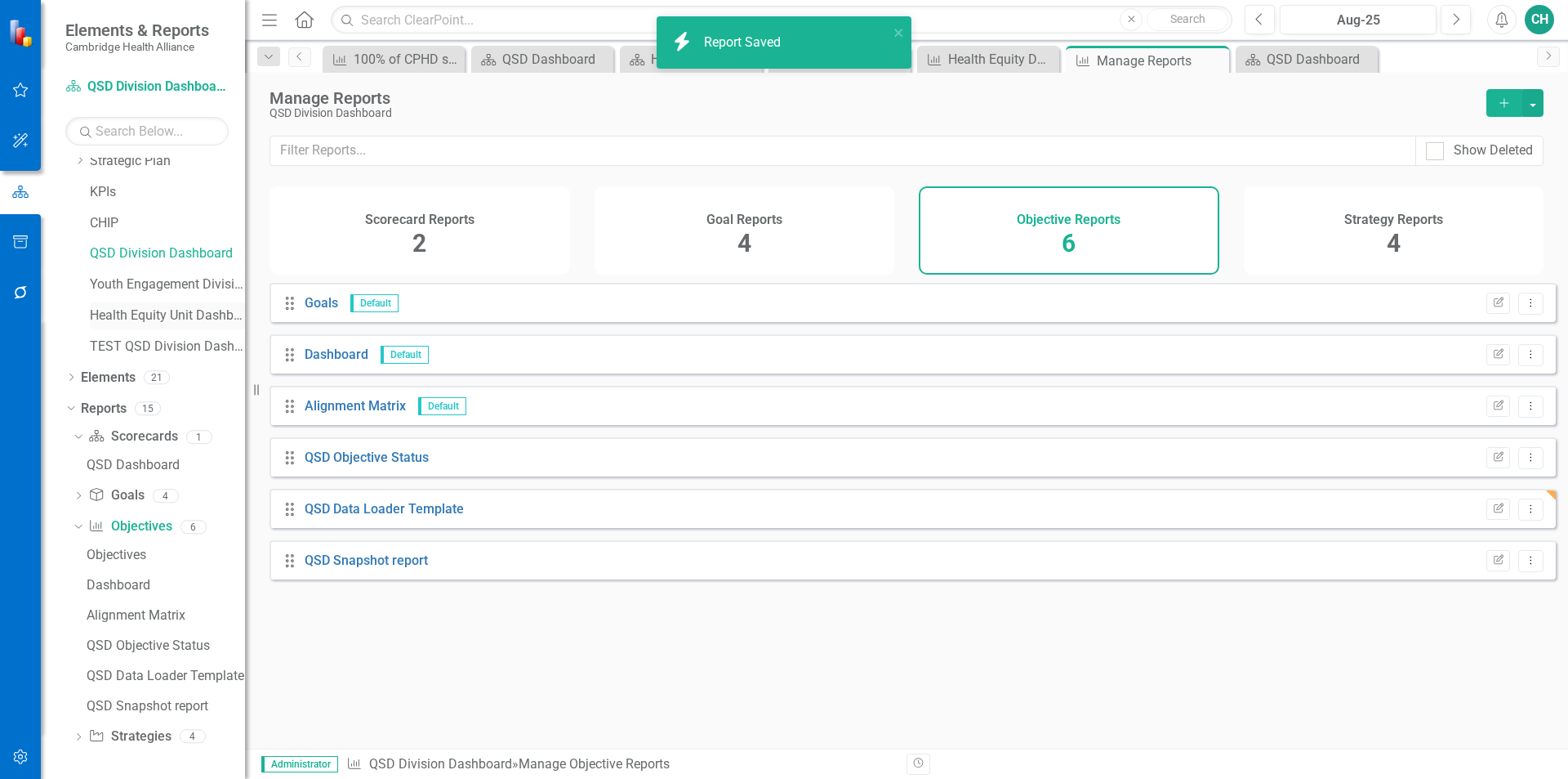
click at [137, 305] on div "Health Equity Unit Dashboard" at bounding box center [167, 315] width 156 height 27
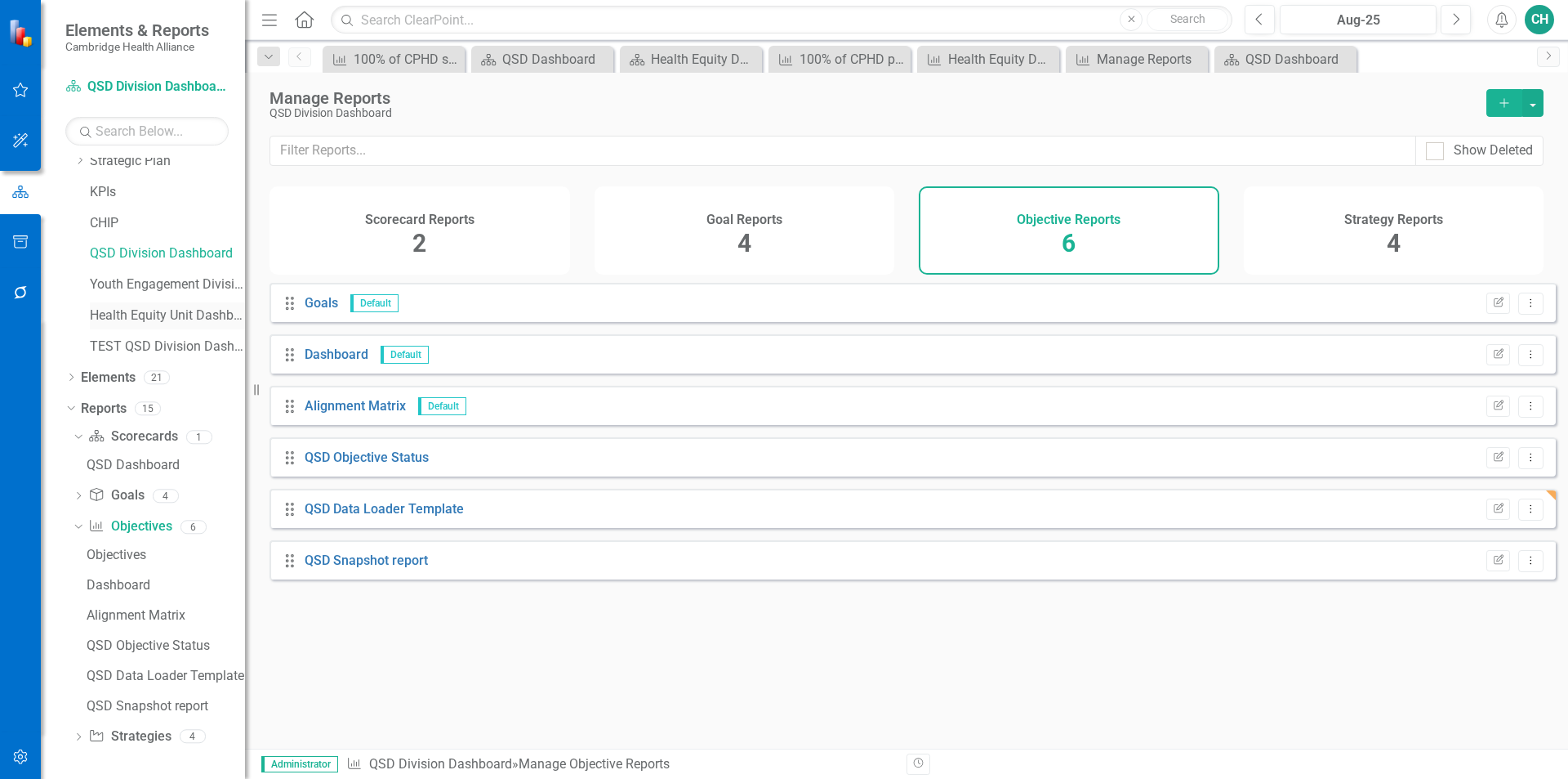
click at [142, 320] on link "Health Equity Unit Dashboard" at bounding box center [167, 315] width 156 height 19
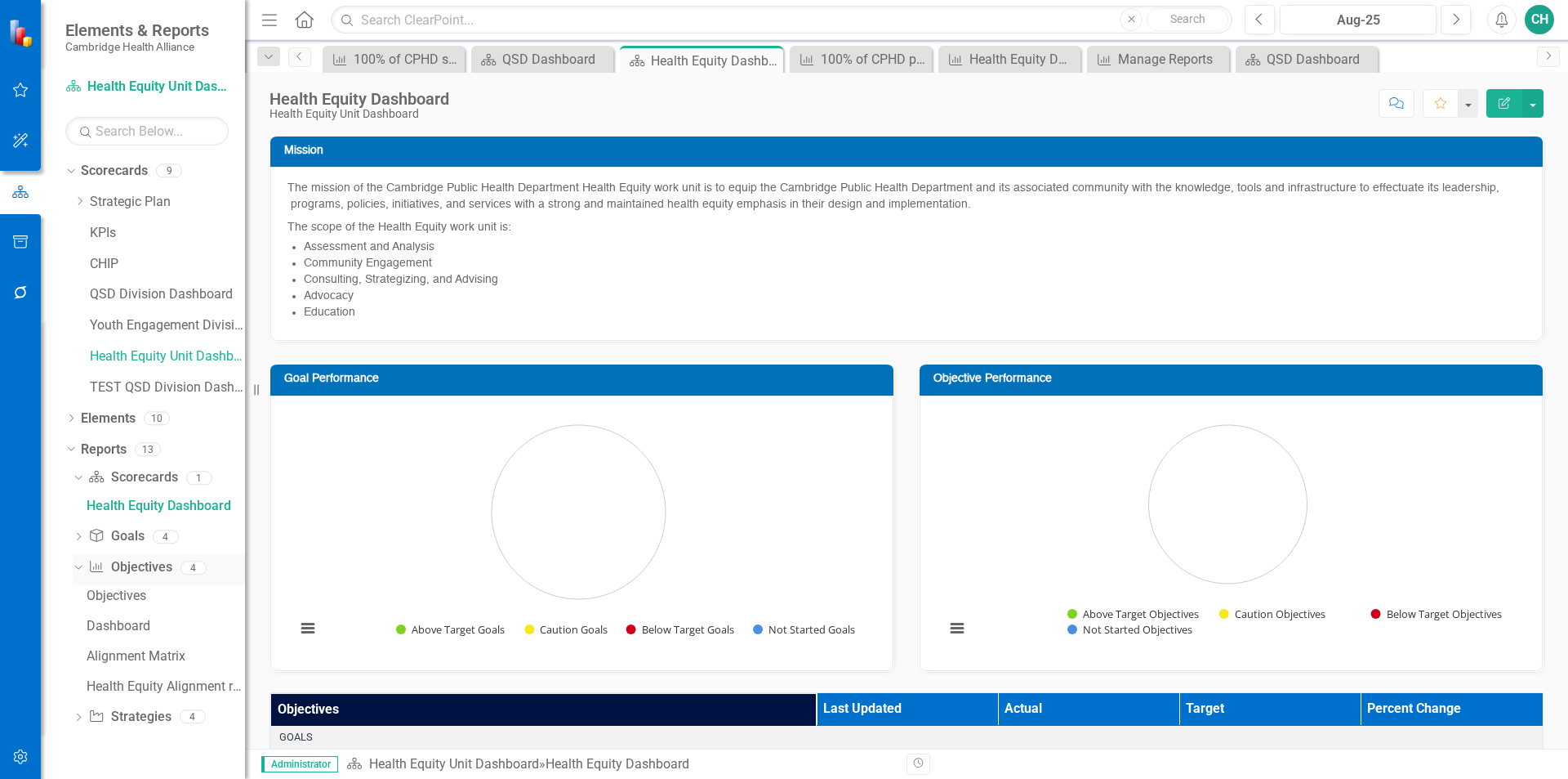
click at [149, 577] on div "Objective Objectives" at bounding box center [130, 568] width 84 height 27
click at [136, 572] on link "Objective Objectives" at bounding box center [130, 568] width 84 height 19
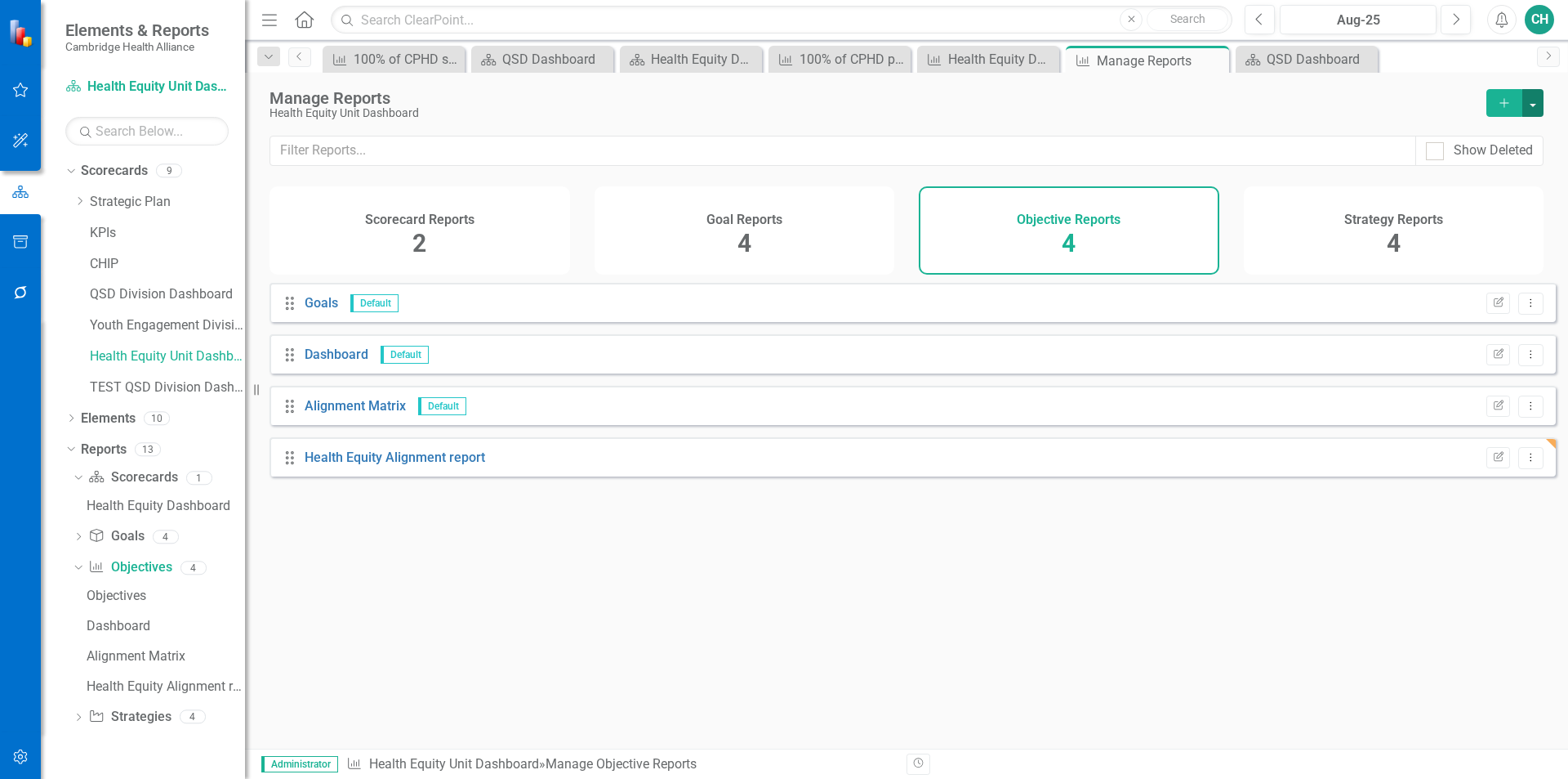
click at [1526, 100] on button "button" at bounding box center [1532, 103] width 21 height 28
click at [1506, 169] on link "Copy Add From Template" at bounding box center [1466, 163] width 153 height 30
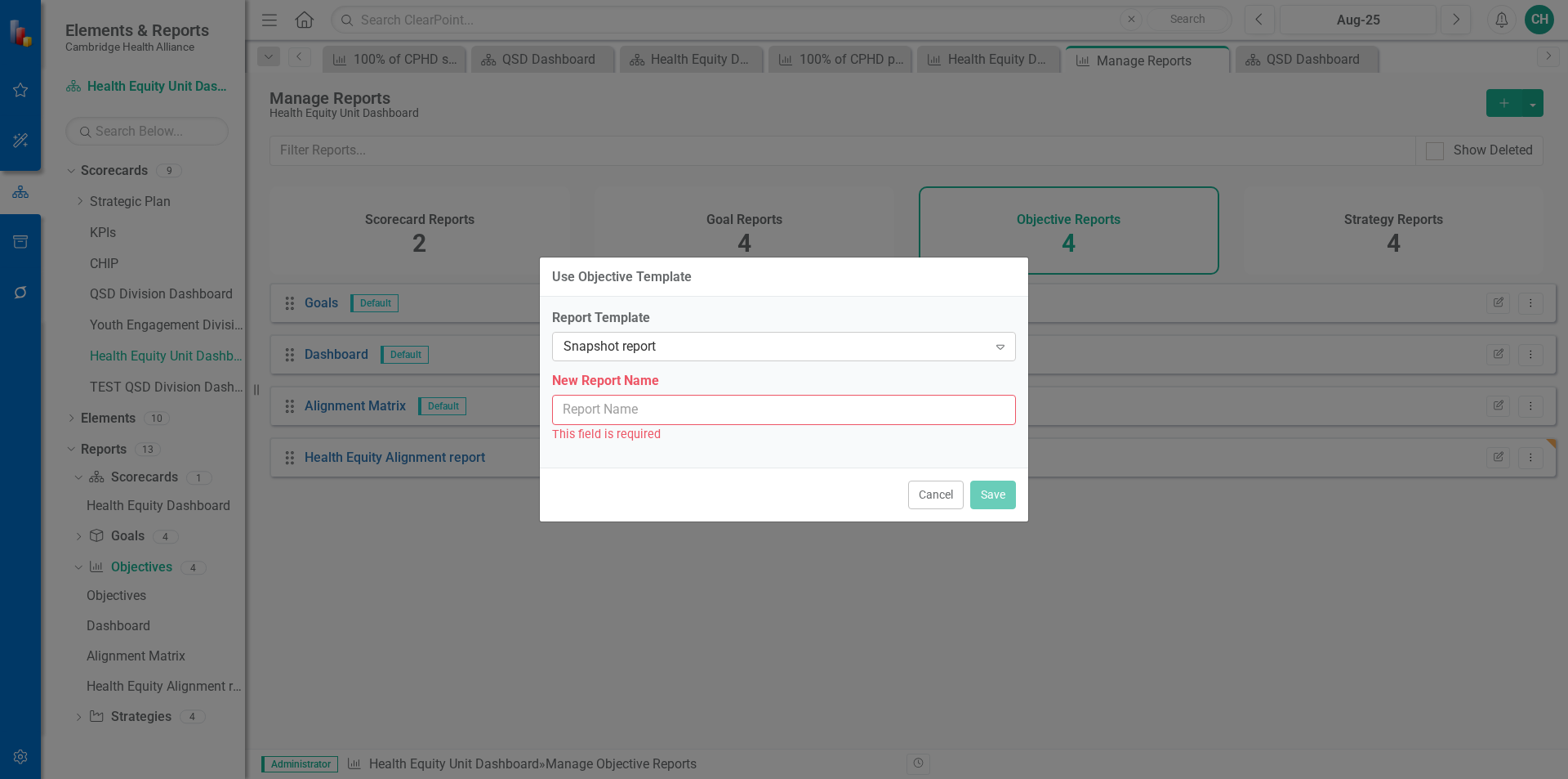
click at [744, 349] on div "Snapshot report" at bounding box center [775, 346] width 424 height 19
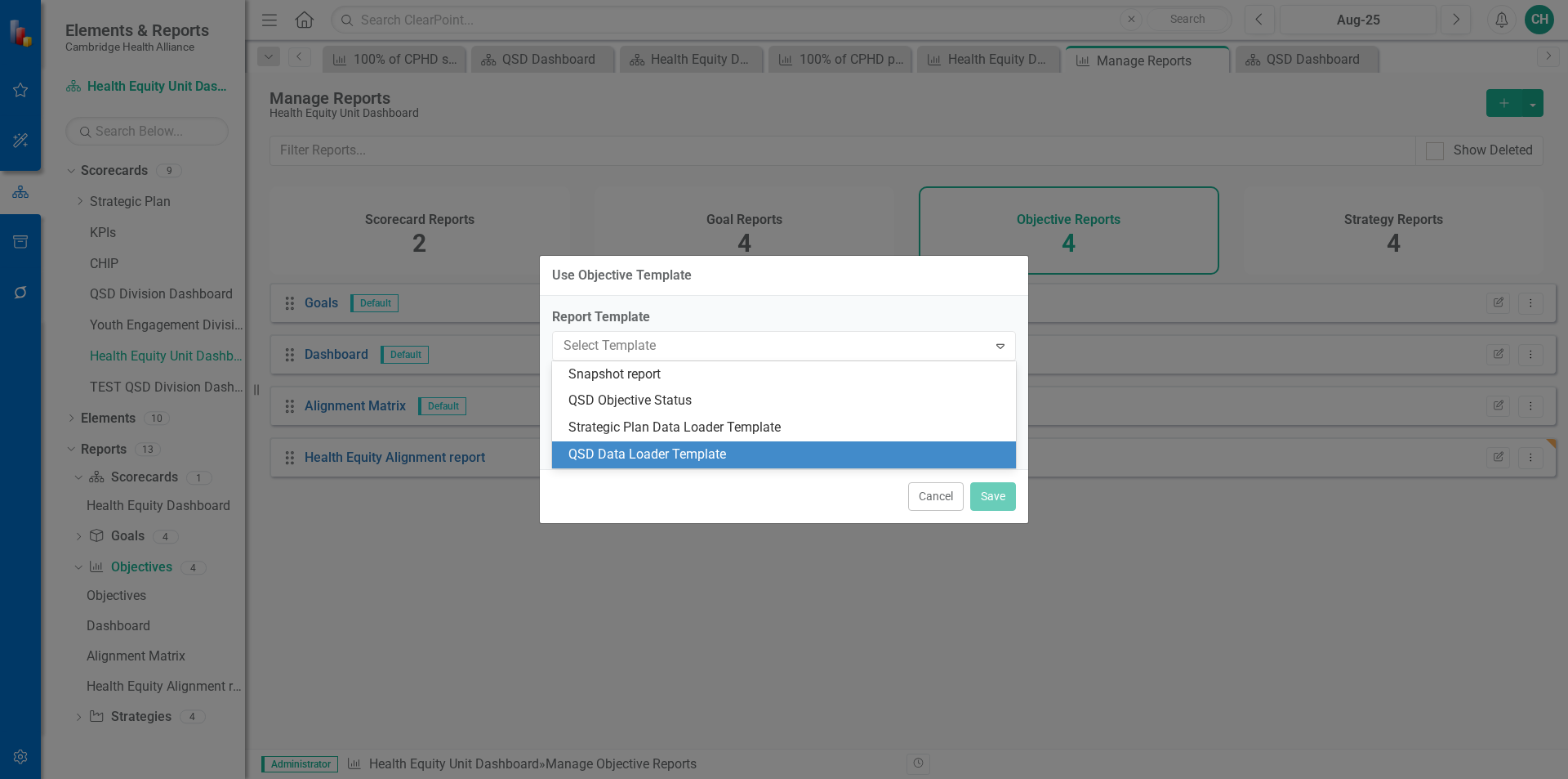
click at [754, 448] on div "QSD Data Loader Template" at bounding box center [786, 455] width 438 height 19
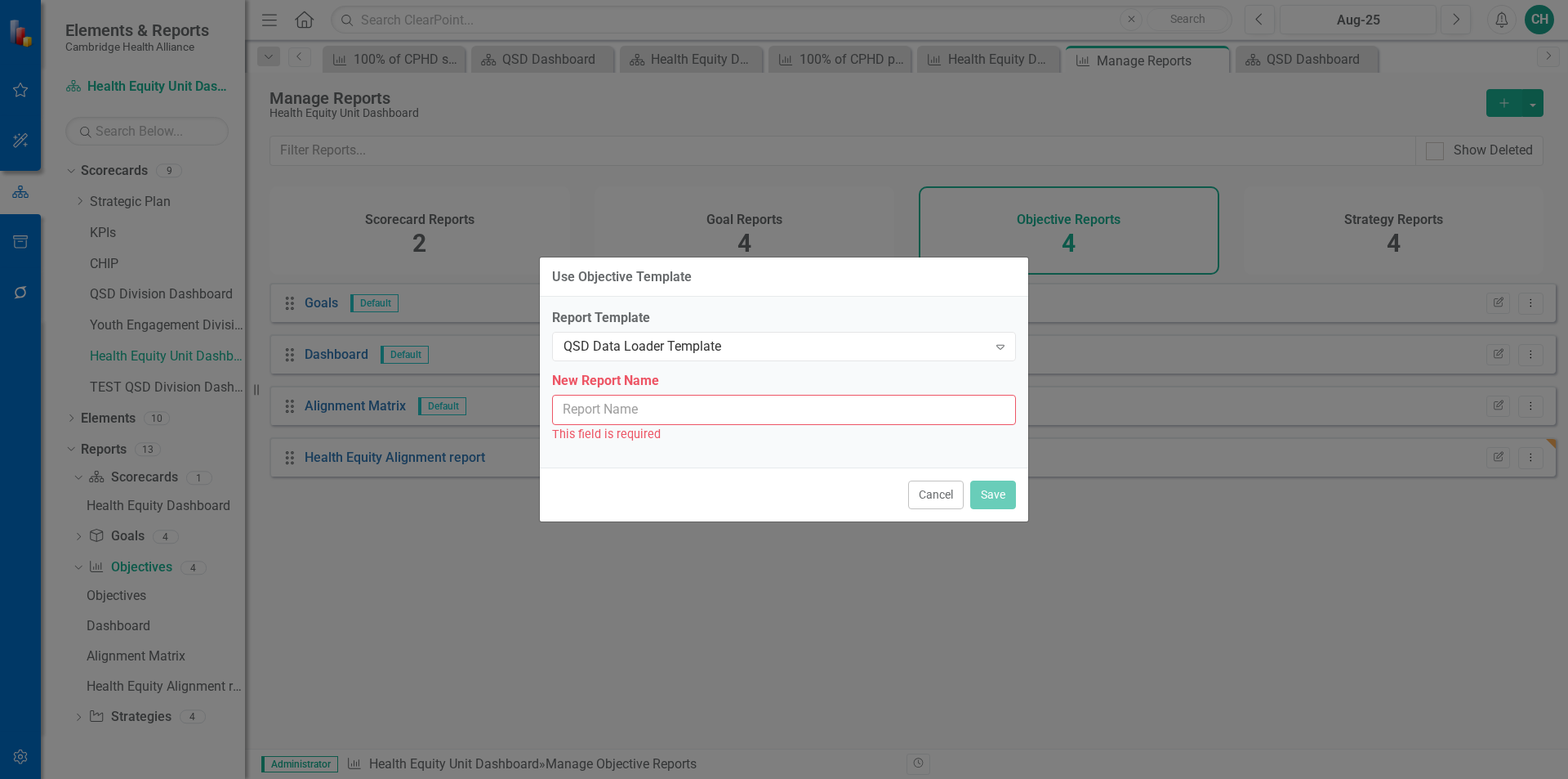
click at [613, 414] on input "New Report Name" at bounding box center [784, 410] width 464 height 30
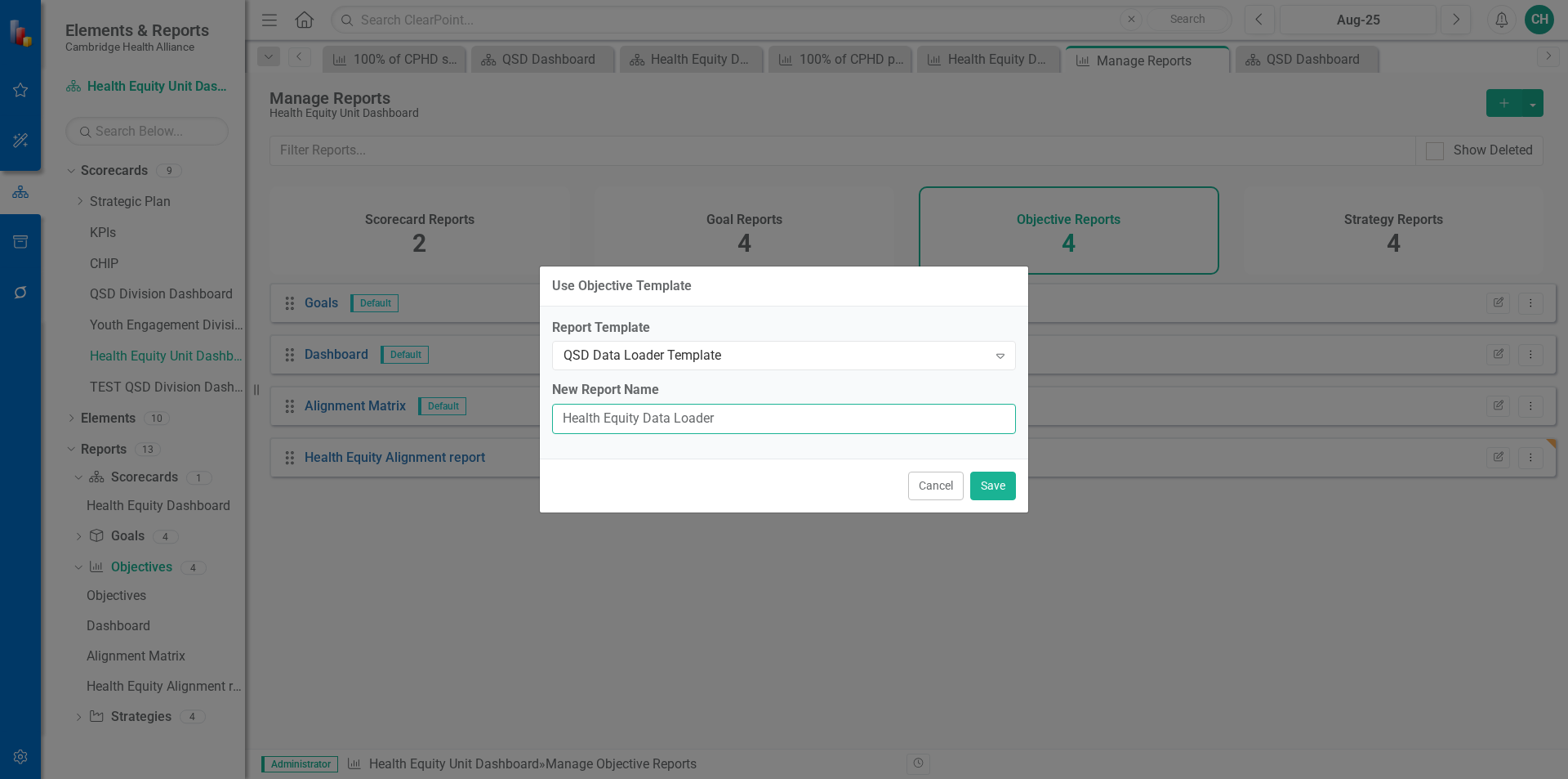
type input "Health Equity Data Loader"
click at [591, 507] on div "Cancel Save" at bounding box center [784, 486] width 488 height 54
click at [1007, 494] on button "Save" at bounding box center [993, 486] width 46 height 29
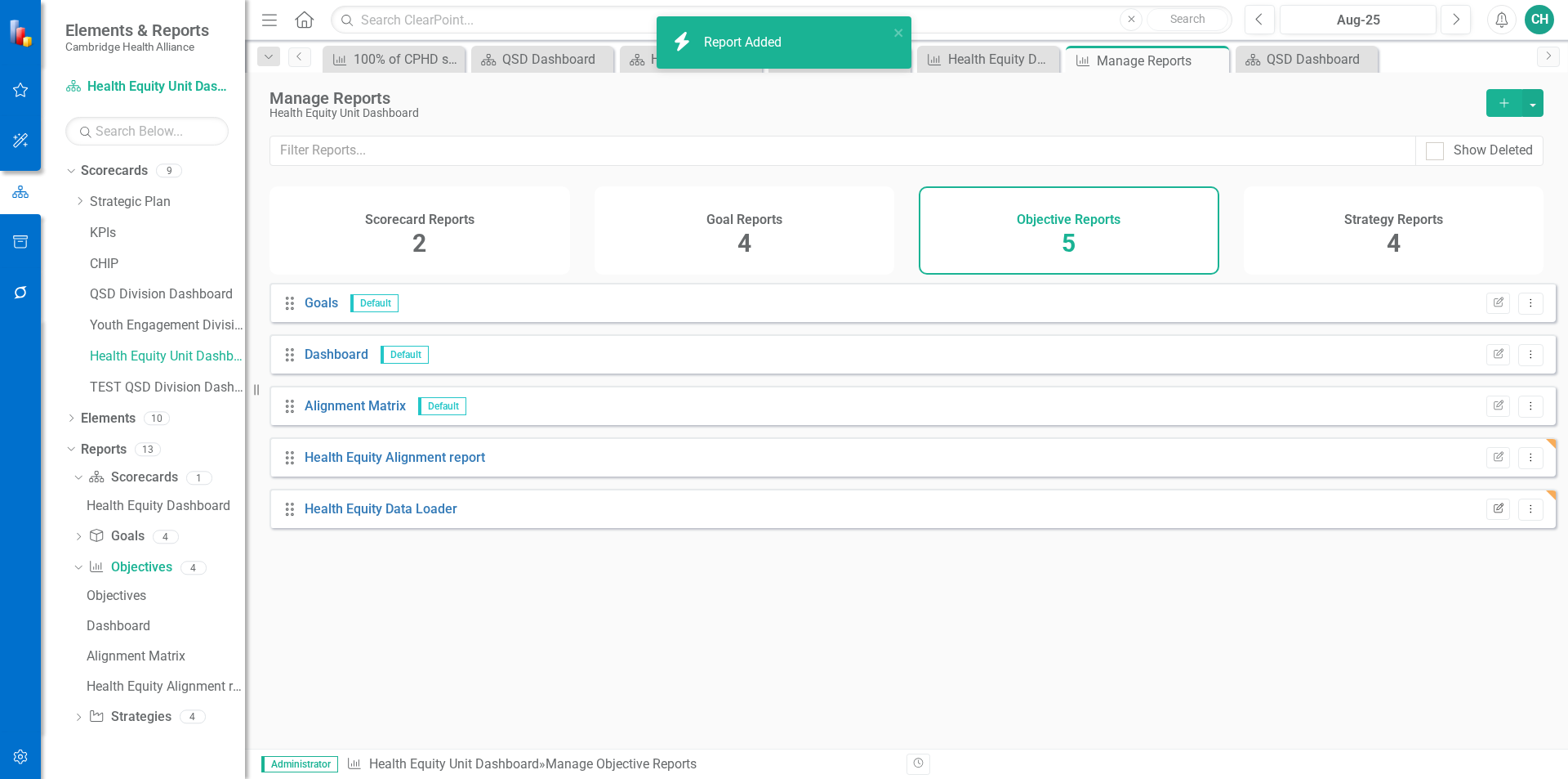
click at [1492, 514] on icon "Edit Report" at bounding box center [1498, 510] width 12 height 10
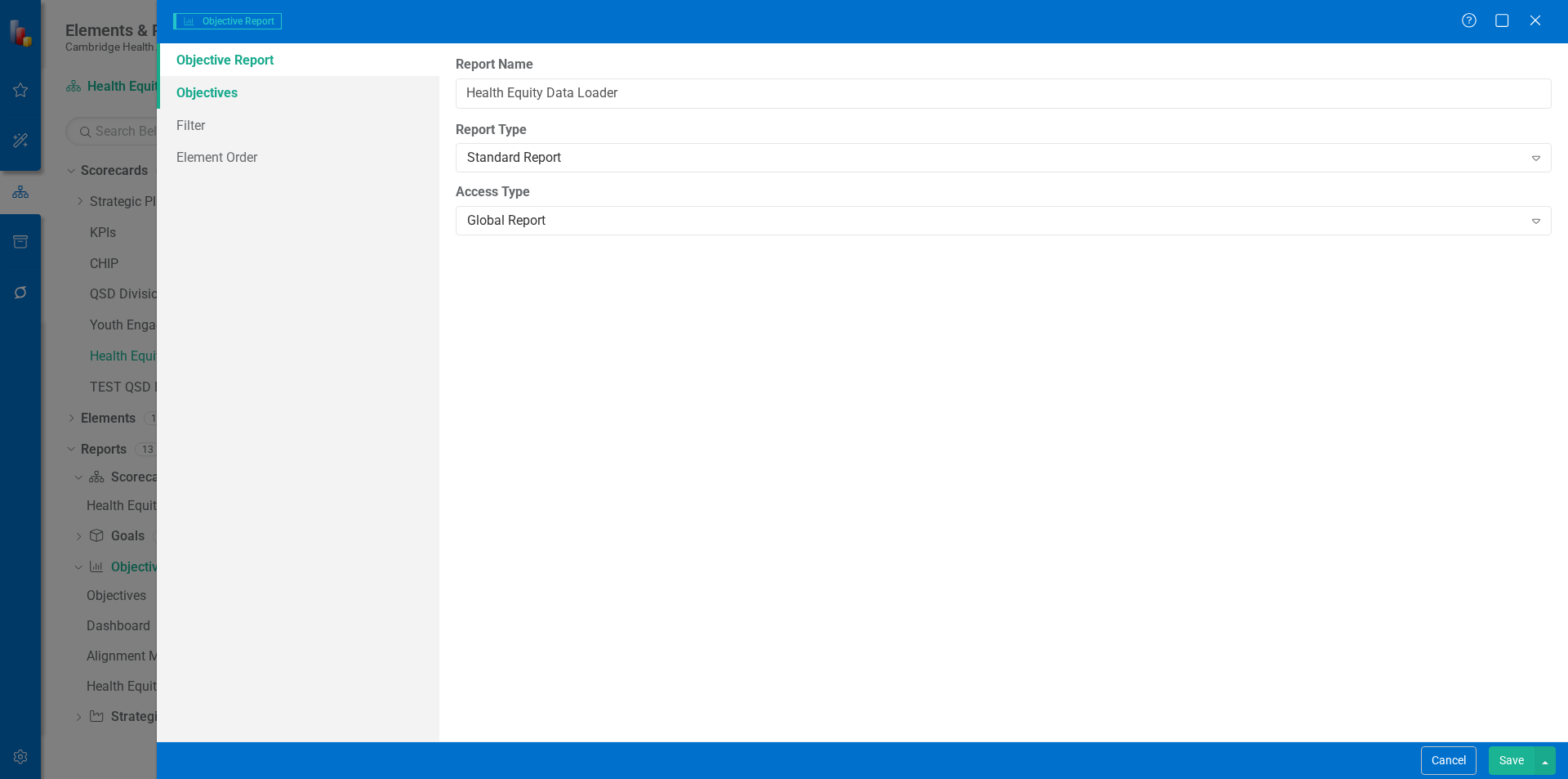
click at [284, 100] on link "Objectives" at bounding box center [298, 92] width 283 height 33
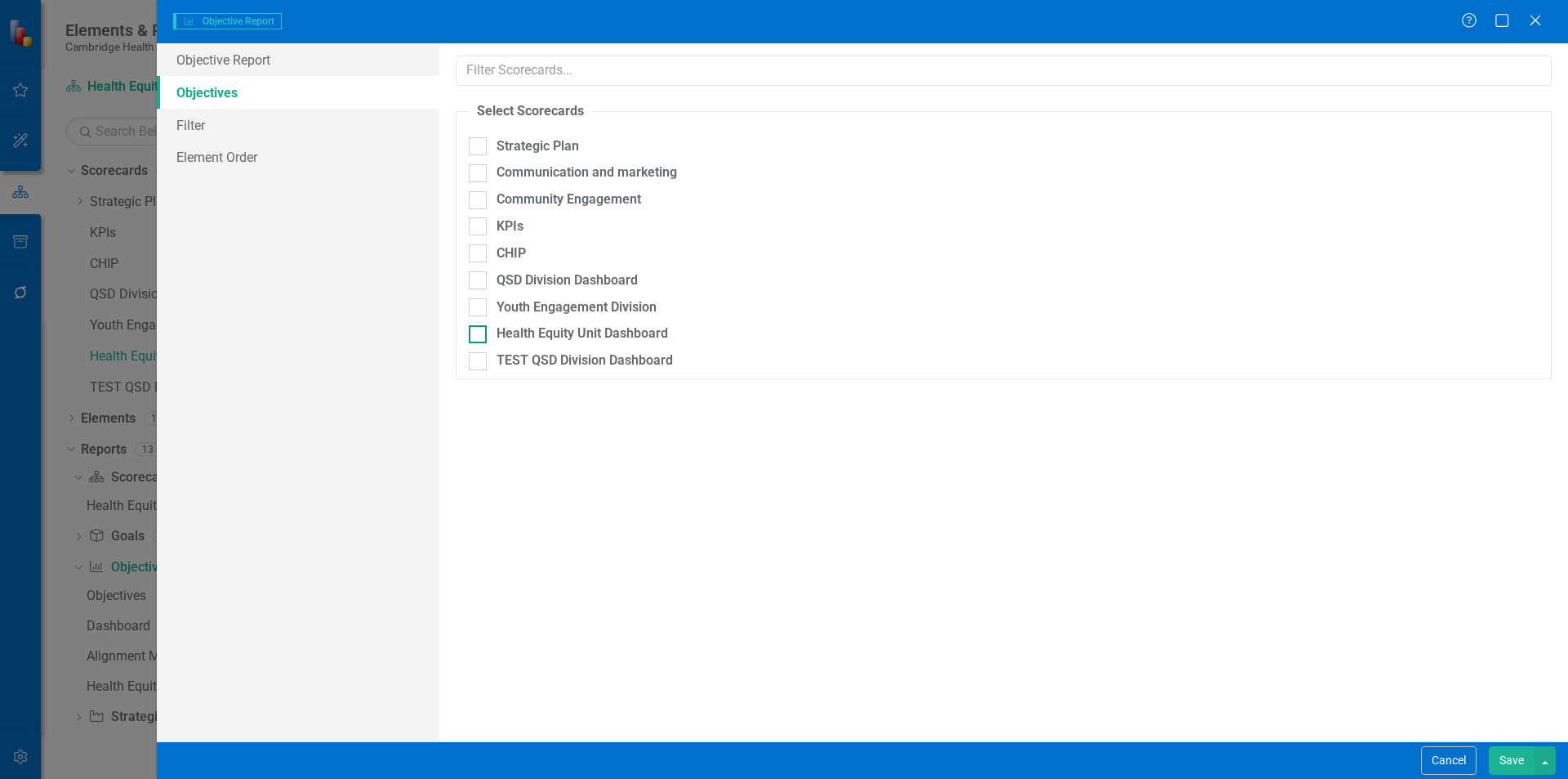
click at [554, 334] on div "Health Equity Unit Dashboard" at bounding box center [582, 333] width 171 height 19
click at [479, 334] on input "Health Equity Unit Dashboard" at bounding box center [473, 330] width 11 height 11
click at [481, 340] on div at bounding box center [477, 334] width 18 height 18
click at [479, 336] on input "Health Equity Unit Dashboard" at bounding box center [473, 330] width 11 height 11
checkbox input "false"
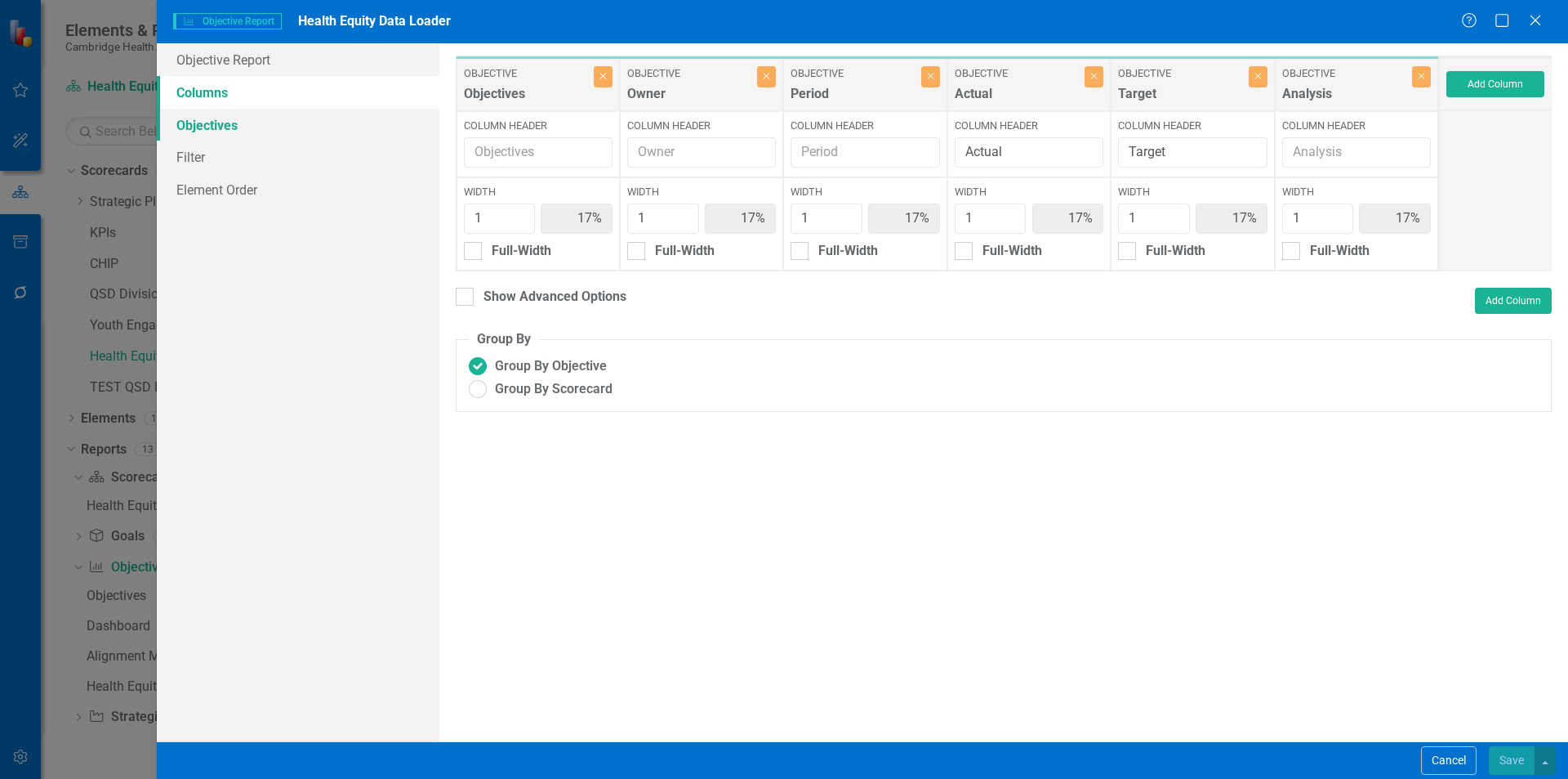
click at [290, 130] on link "Objectives" at bounding box center [298, 125] width 283 height 33
click at [1492, 82] on button "Add Column" at bounding box center [1495, 84] width 98 height 26
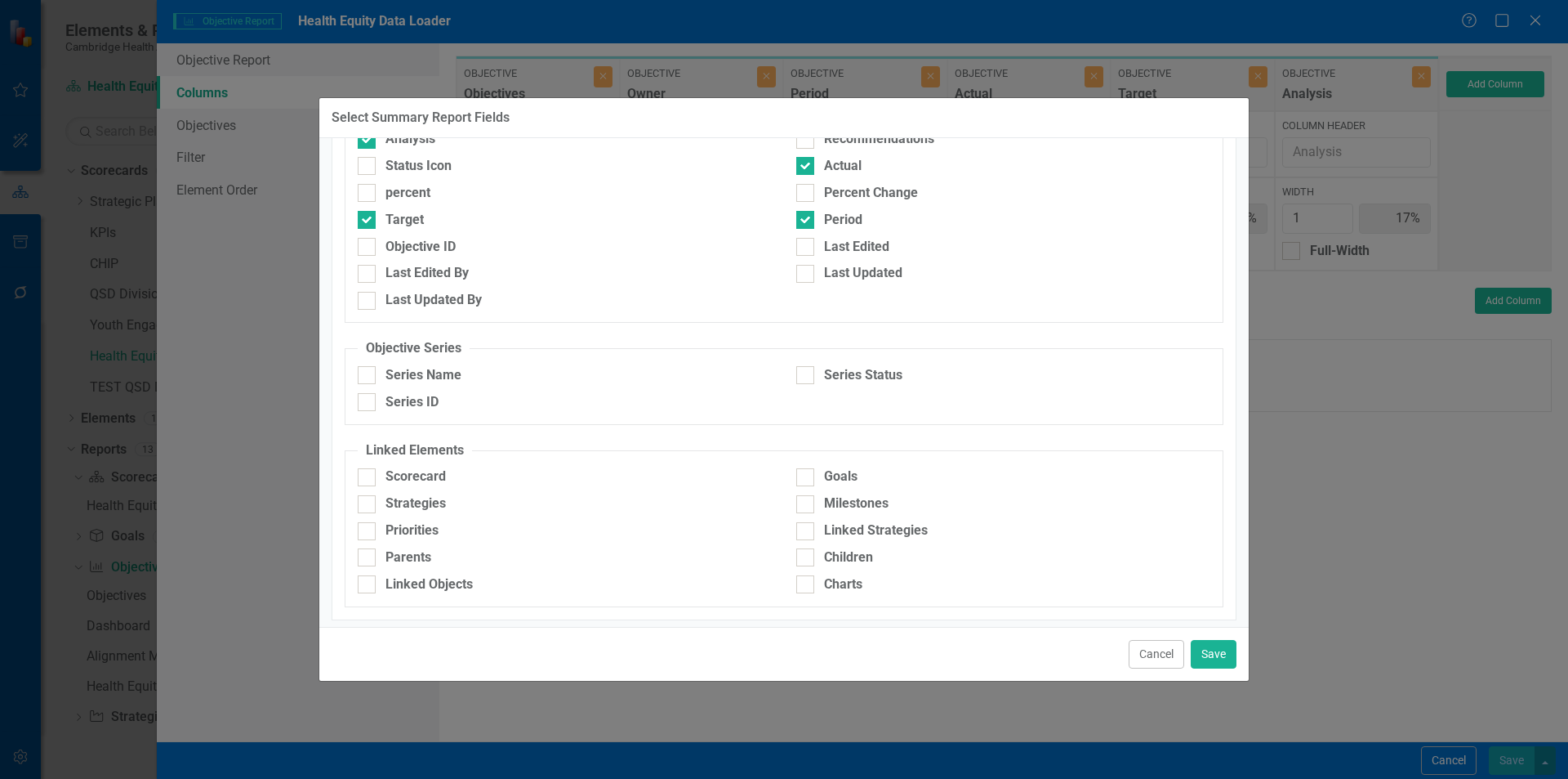
scroll to position [337, 0]
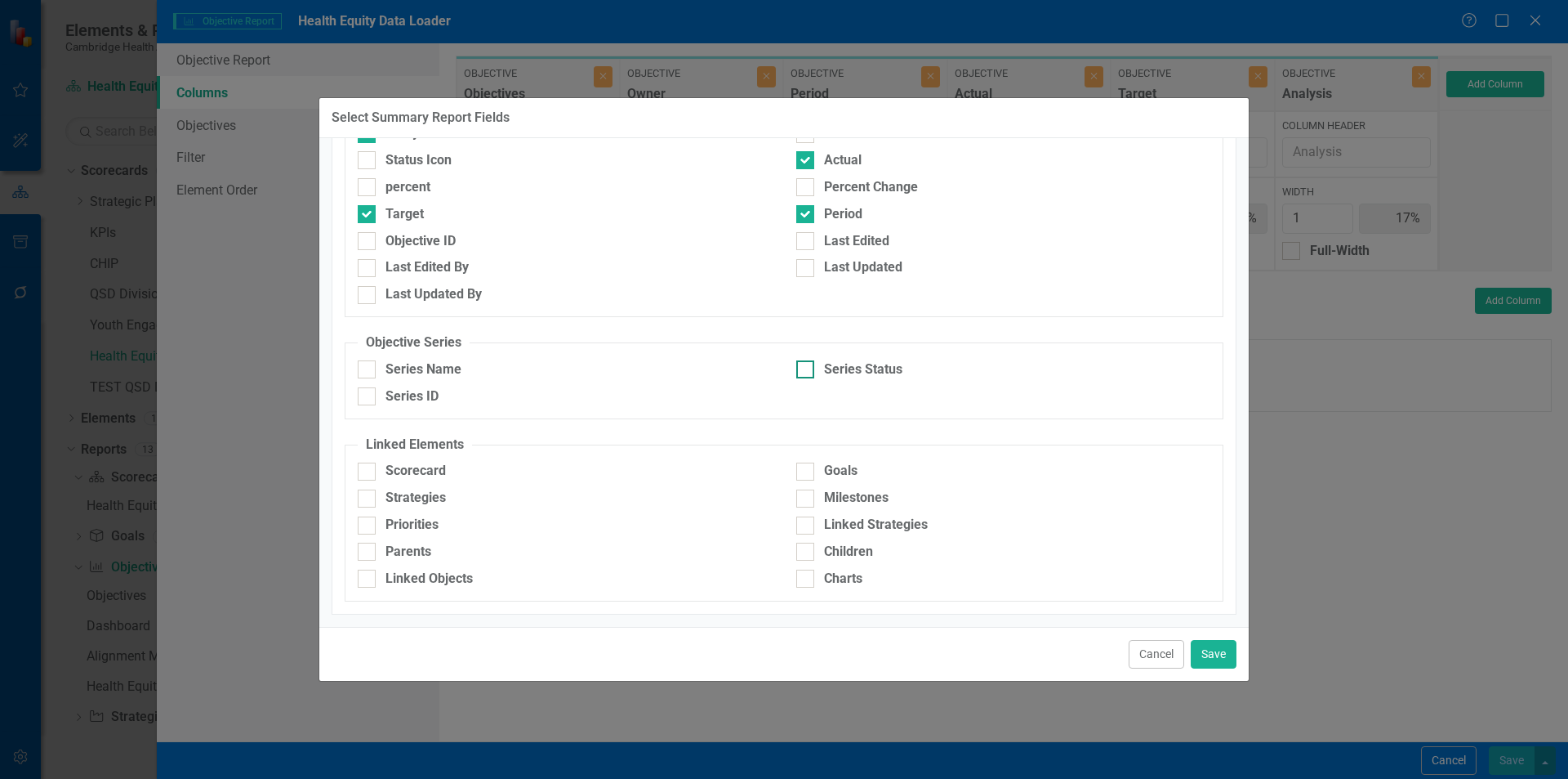
click at [811, 372] on div "Series Status" at bounding box center [1003, 369] width 414 height 19
click at [807, 371] on input "Series Status" at bounding box center [801, 365] width 11 height 11
checkbox input "true"
click at [1215, 646] on button "Save" at bounding box center [1214, 654] width 46 height 29
type input "14%"
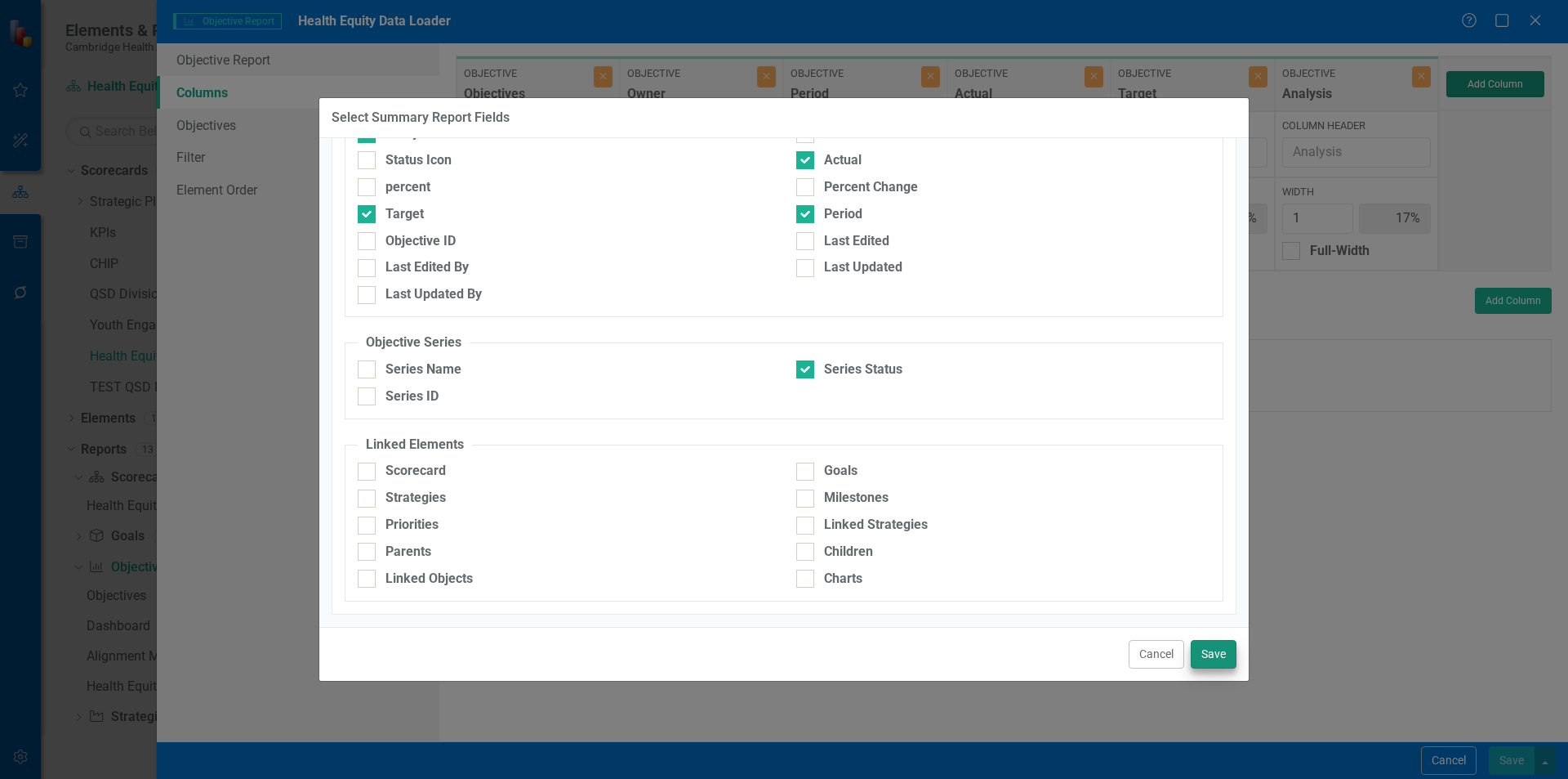
type input "14%"
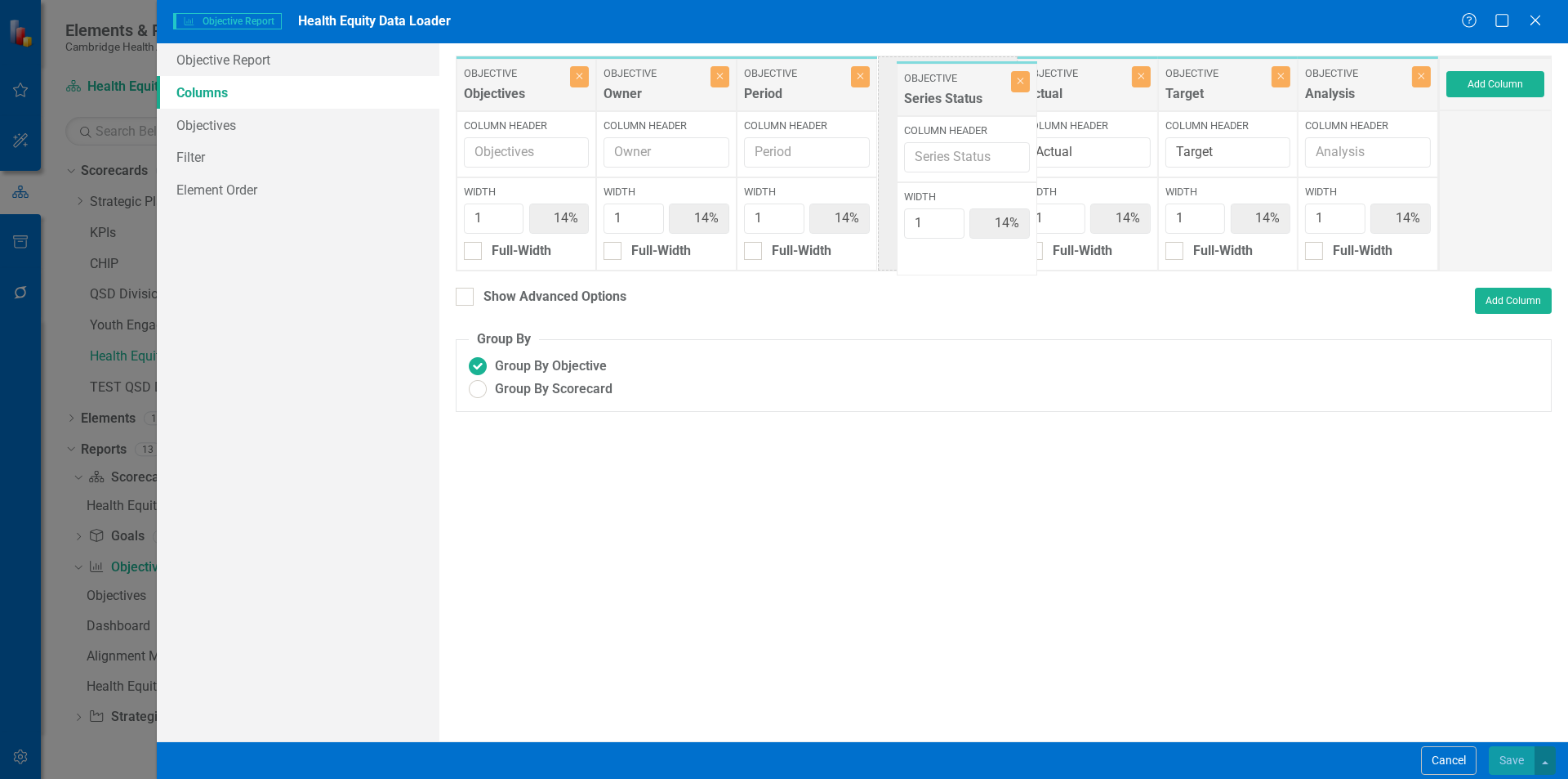
drag, startPoint x: 1353, startPoint y: 97, endPoint x: 952, endPoint y: 102, distance: 401.0
click at [952, 102] on div "Objective Objectives Close Column Header Width 1 14% Full-Width Objective Owner…" at bounding box center [947, 164] width 984 height 215
click at [764, 498] on div "To add columns to your report, click on the "Select Columns" button below. All …" at bounding box center [1004, 392] width 1128 height 698
click at [237, 64] on link "Objective Report" at bounding box center [298, 59] width 283 height 33
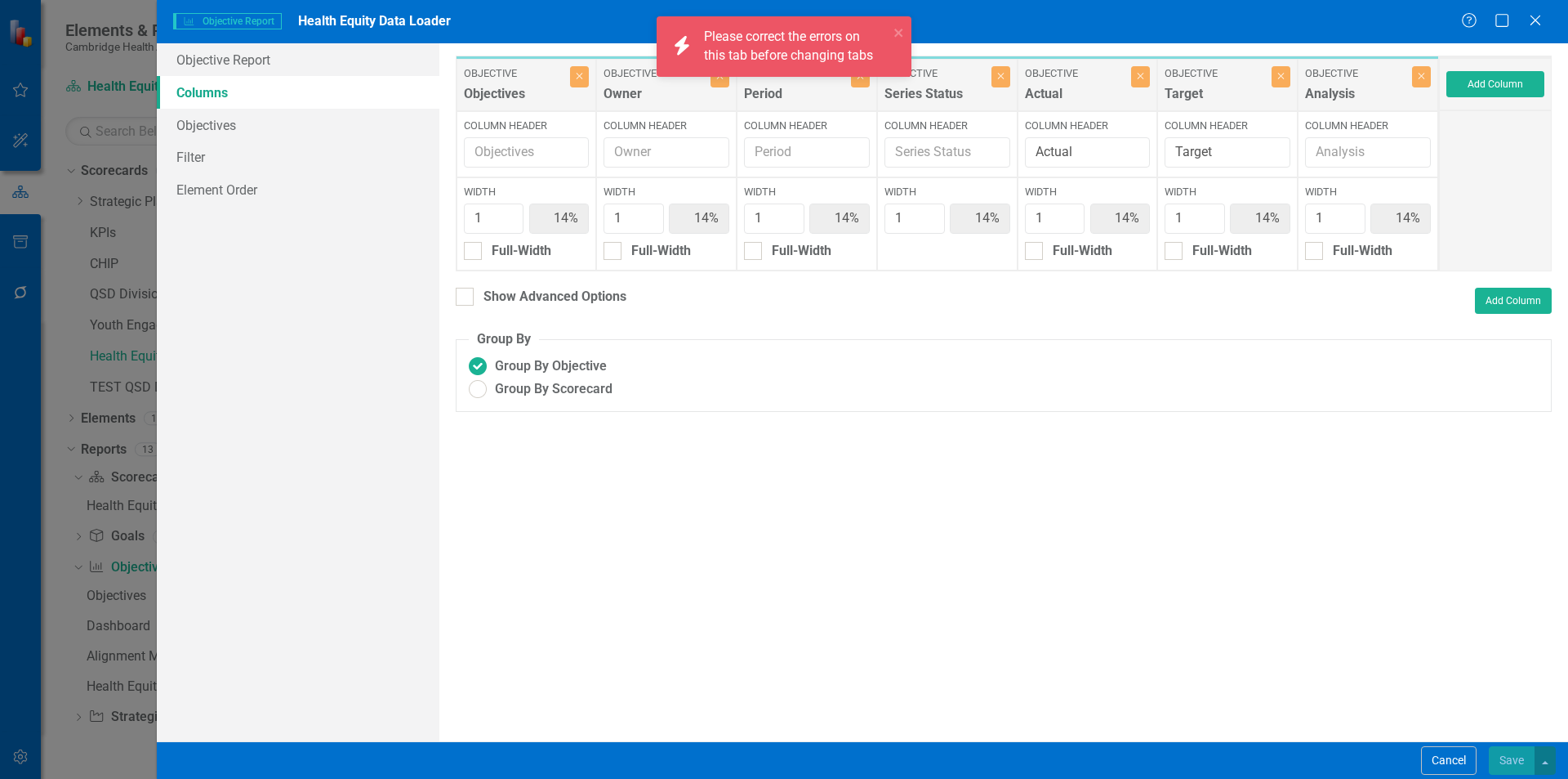
click at [813, 48] on div "Please correct the errors on this tab before changing tabs" at bounding box center [795, 47] width 184 height 38
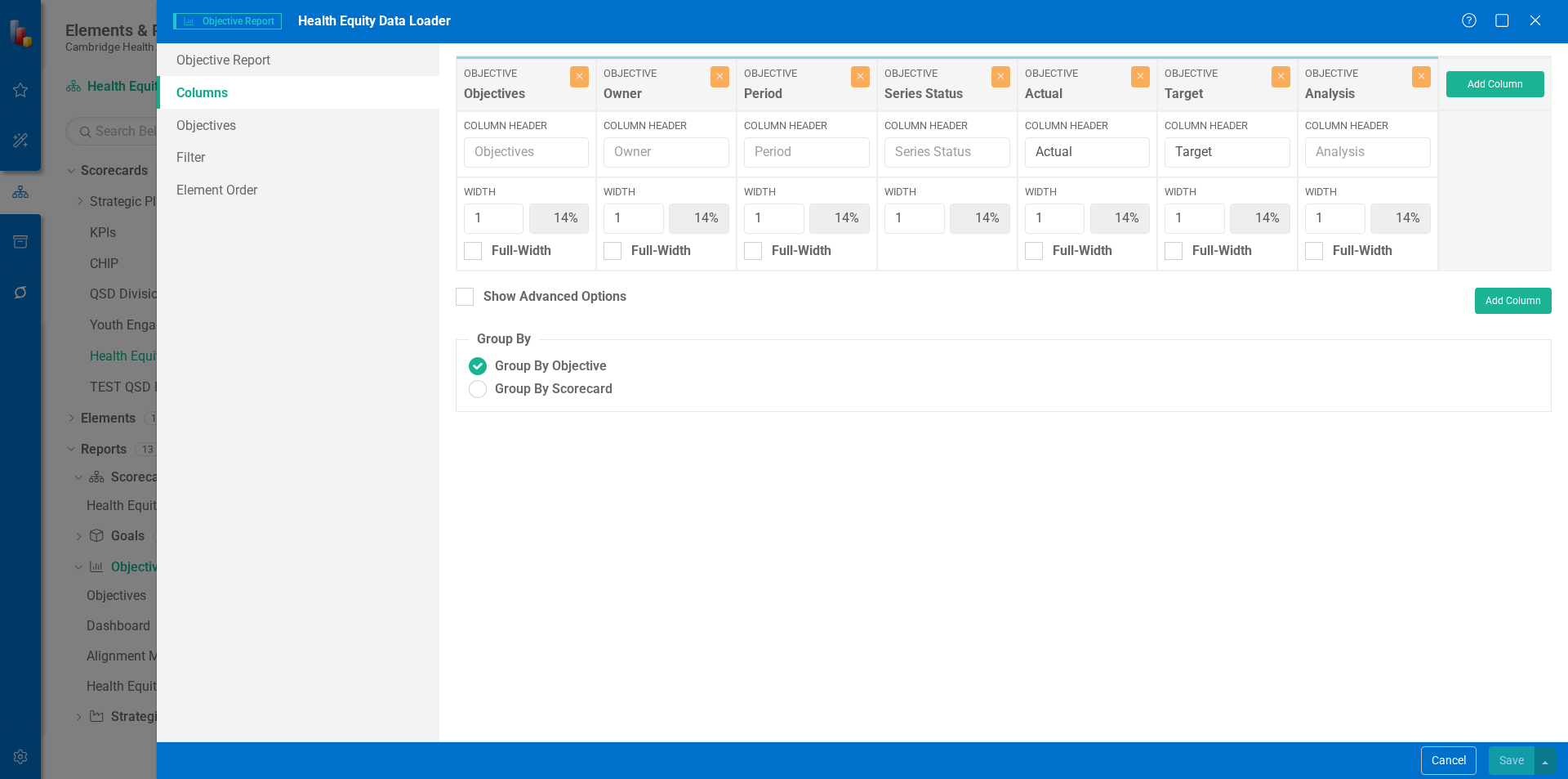
click at [518, 93] on div "Objectives" at bounding box center [514, 98] width 103 height 27
click at [672, 97] on div "Owner" at bounding box center [655, 98] width 103 height 27
click at [796, 93] on div "Period" at bounding box center [794, 98] width 103 height 27
click at [962, 98] on div "Series Status" at bounding box center [935, 98] width 103 height 27
click at [1058, 98] on div "Actual" at bounding box center [1076, 98] width 103 height 27
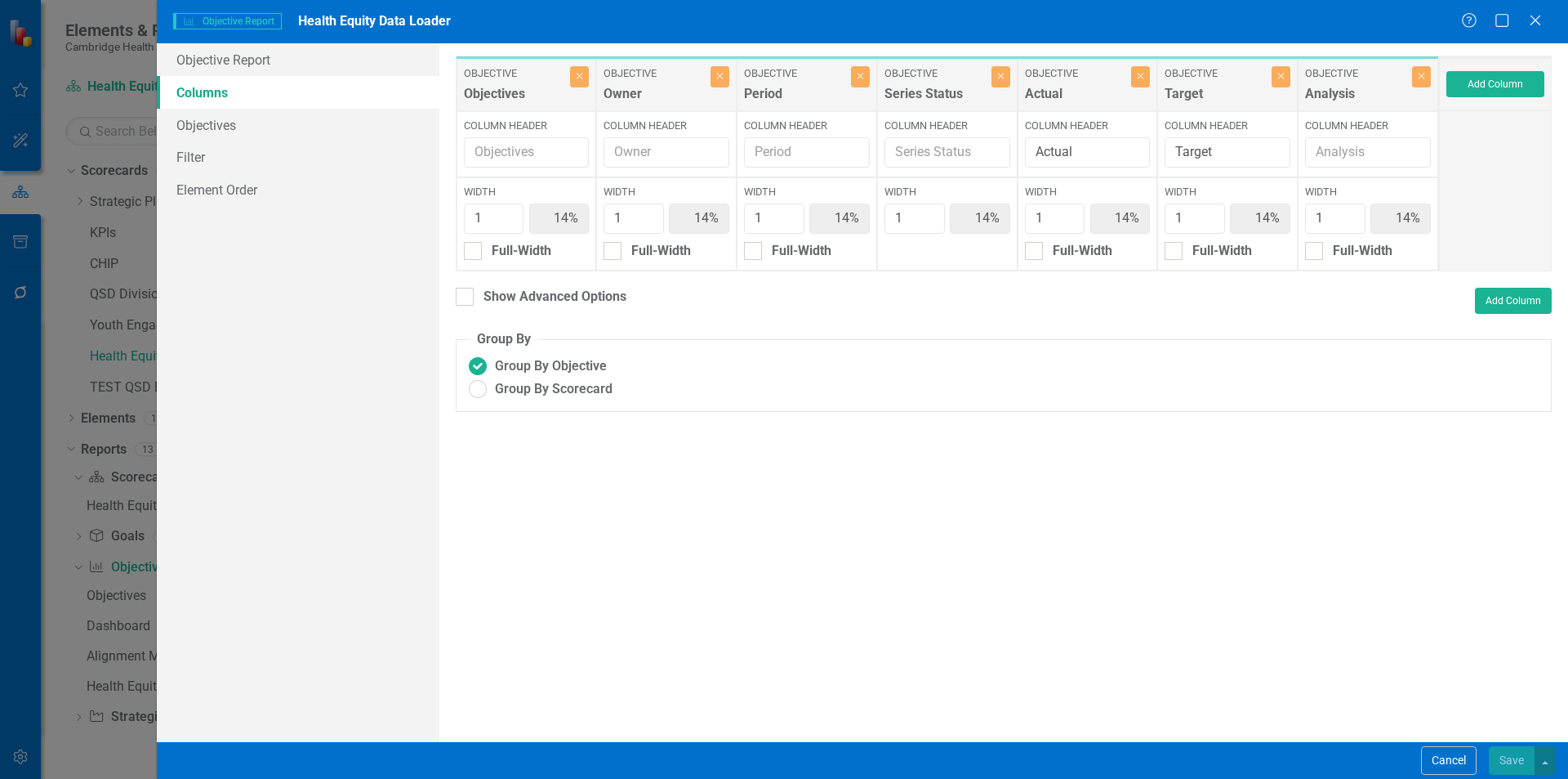
click at [1255, 93] on div "Target" at bounding box center [1215, 98] width 103 height 27
click at [1333, 106] on div "Analysis" at bounding box center [1356, 98] width 103 height 27
click at [1557, 771] on div "Cancel Save" at bounding box center [862, 760] width 1411 height 38
click at [1446, 758] on button "Cancel" at bounding box center [1449, 760] width 56 height 29
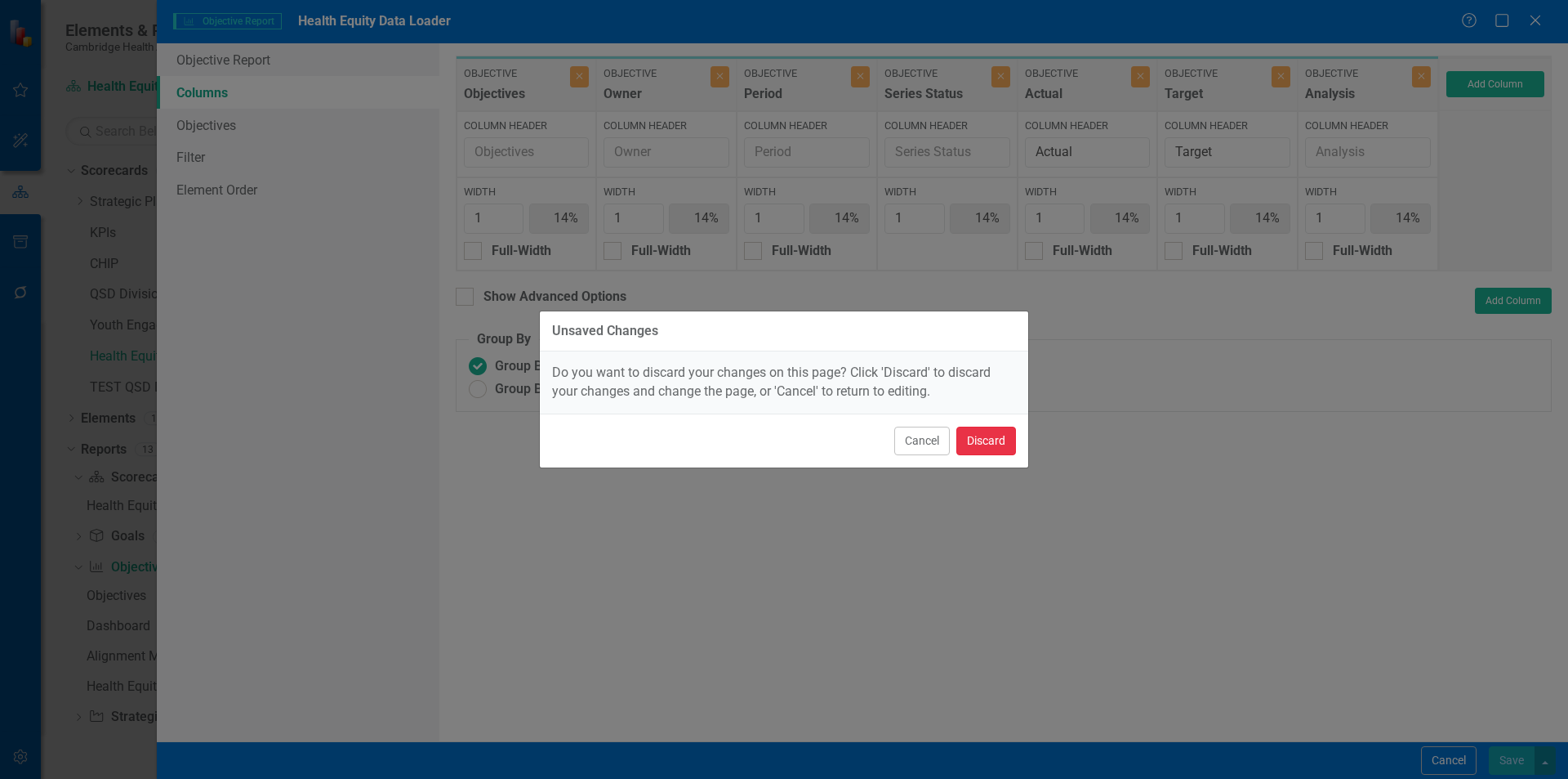
drag, startPoint x: 1002, startPoint y: 432, endPoint x: 1010, endPoint y: 421, distance: 13.6
click at [1003, 432] on button "Discard" at bounding box center [986, 441] width 60 height 29
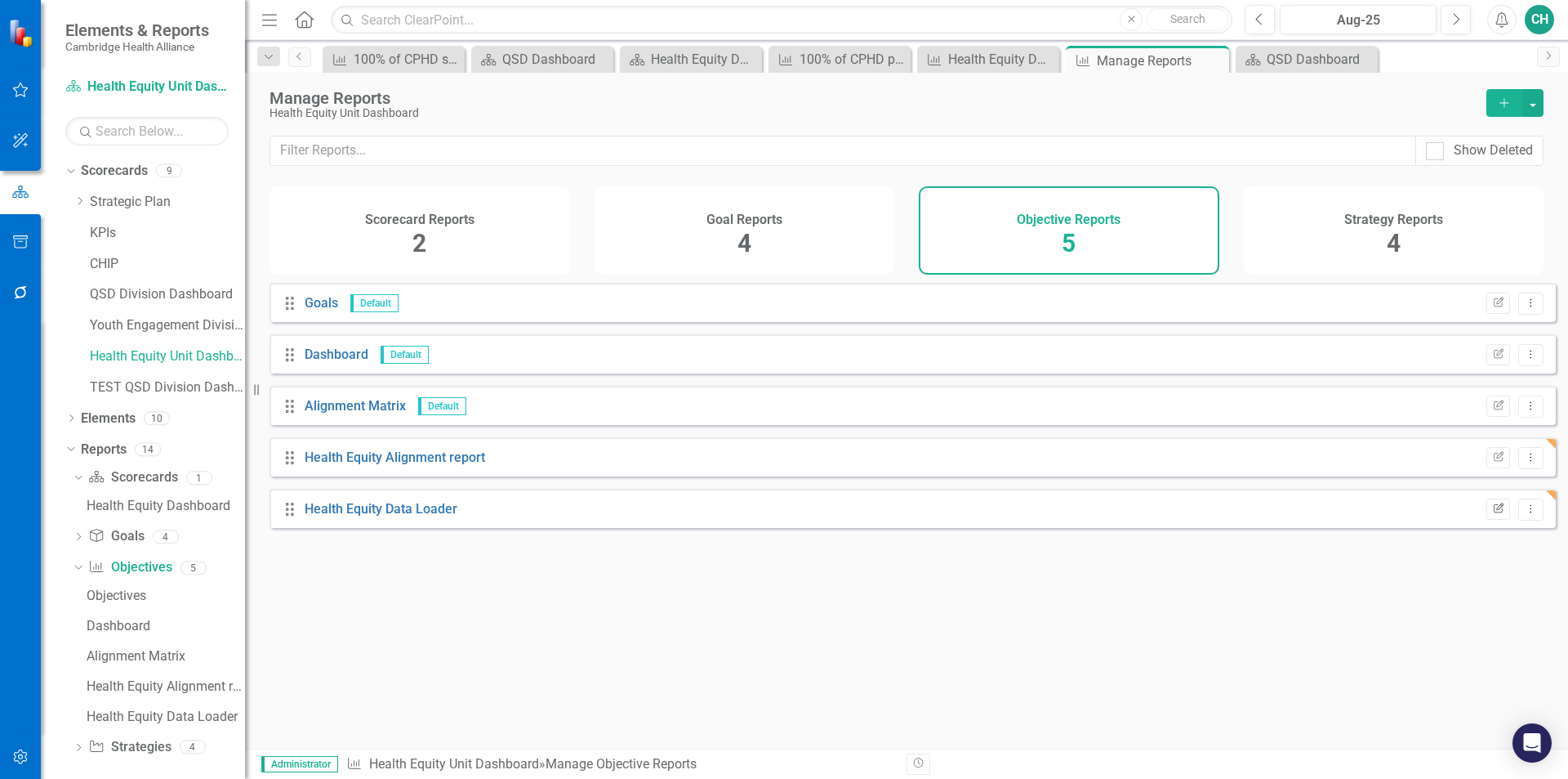
click at [1492, 514] on icon "Edit Report" at bounding box center [1498, 510] width 12 height 10
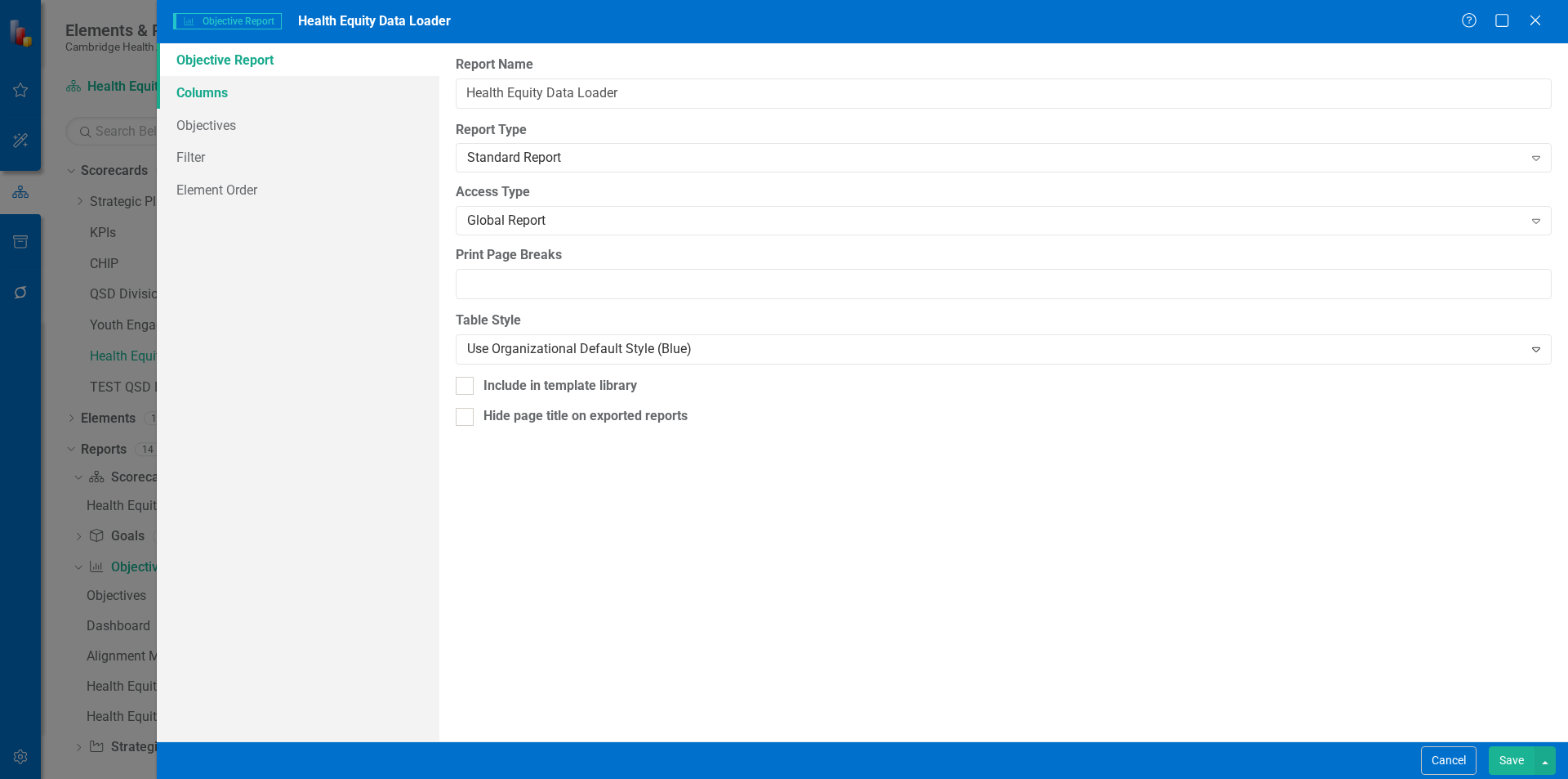
click at [366, 107] on link "Columns" at bounding box center [298, 92] width 283 height 33
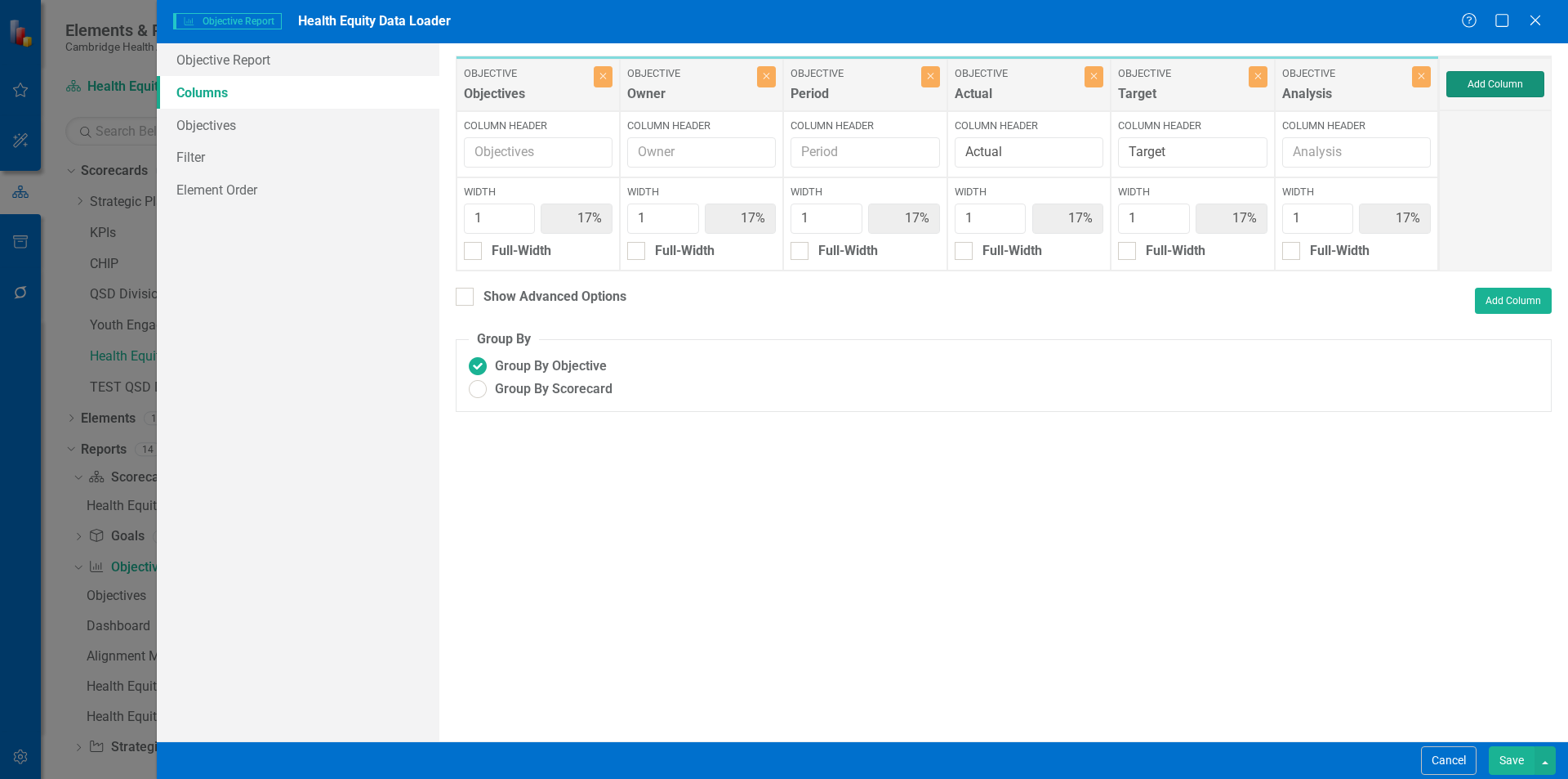
click at [1489, 83] on button "Add Column" at bounding box center [1495, 84] width 98 height 26
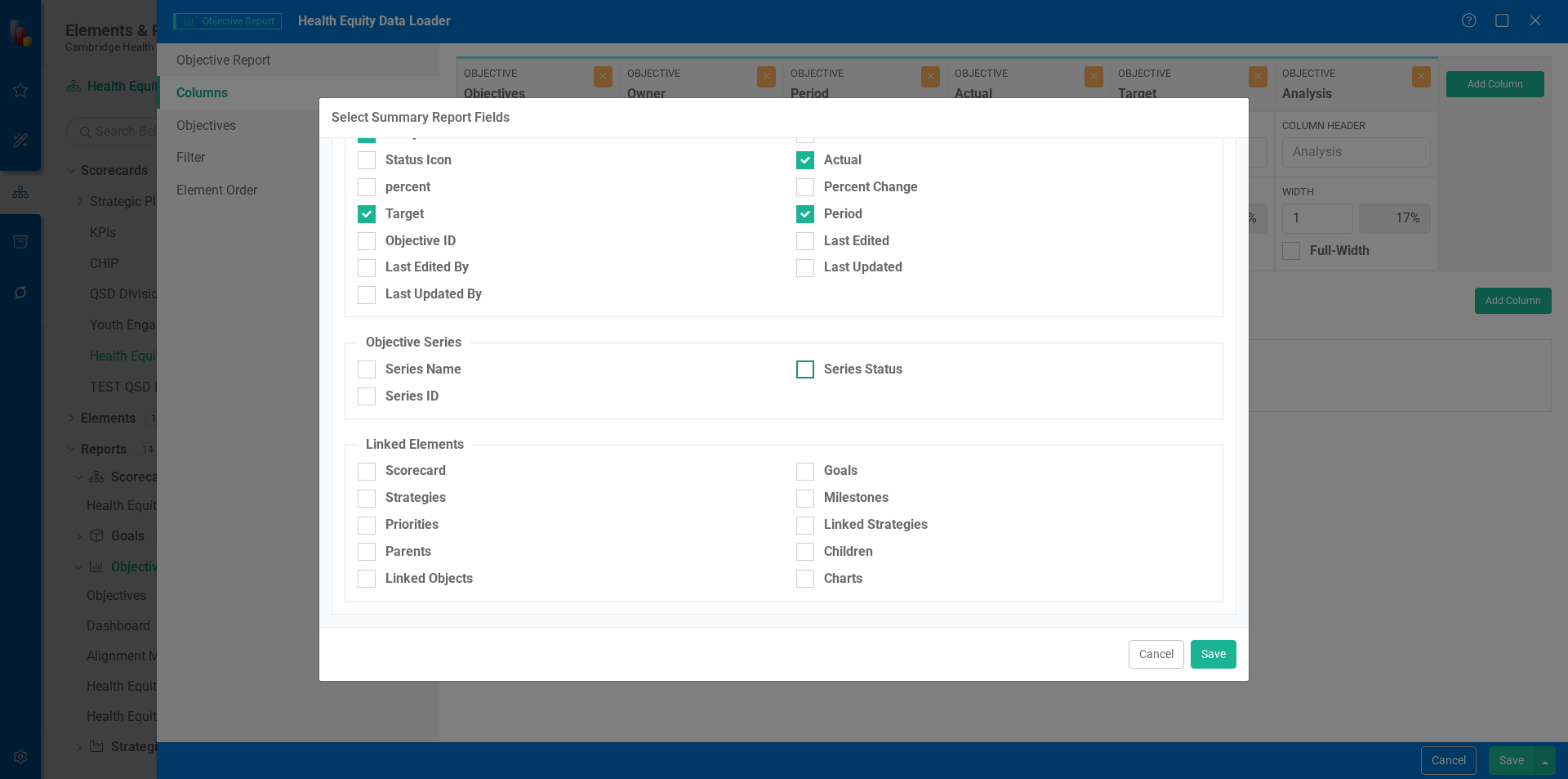
click at [802, 368] on div at bounding box center [805, 369] width 18 height 18
click at [802, 368] on input "Series Status" at bounding box center [801, 365] width 11 height 11
checkbox input "true"
click at [1200, 649] on button "Save" at bounding box center [1214, 654] width 46 height 29
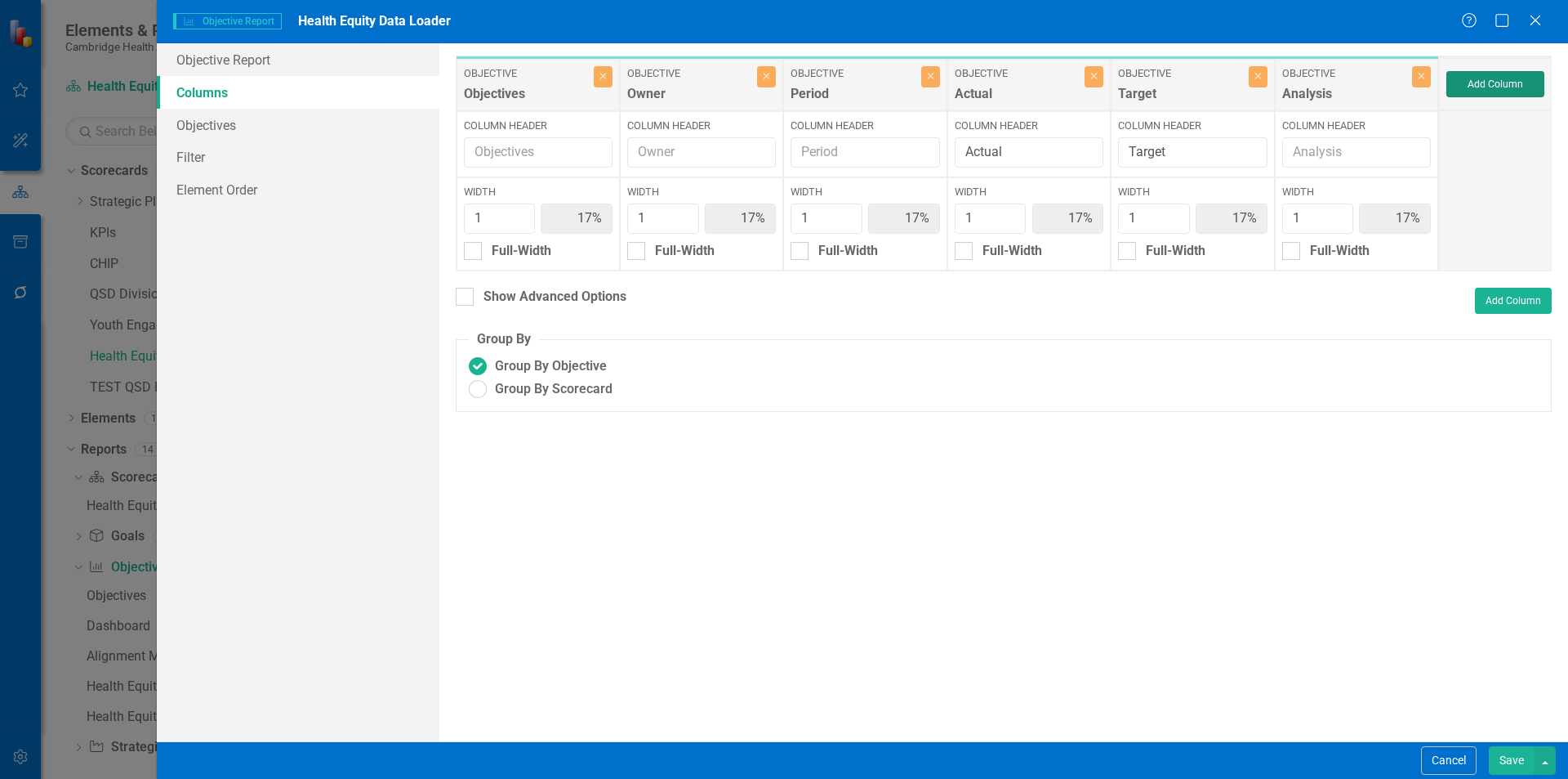
type input "14%"
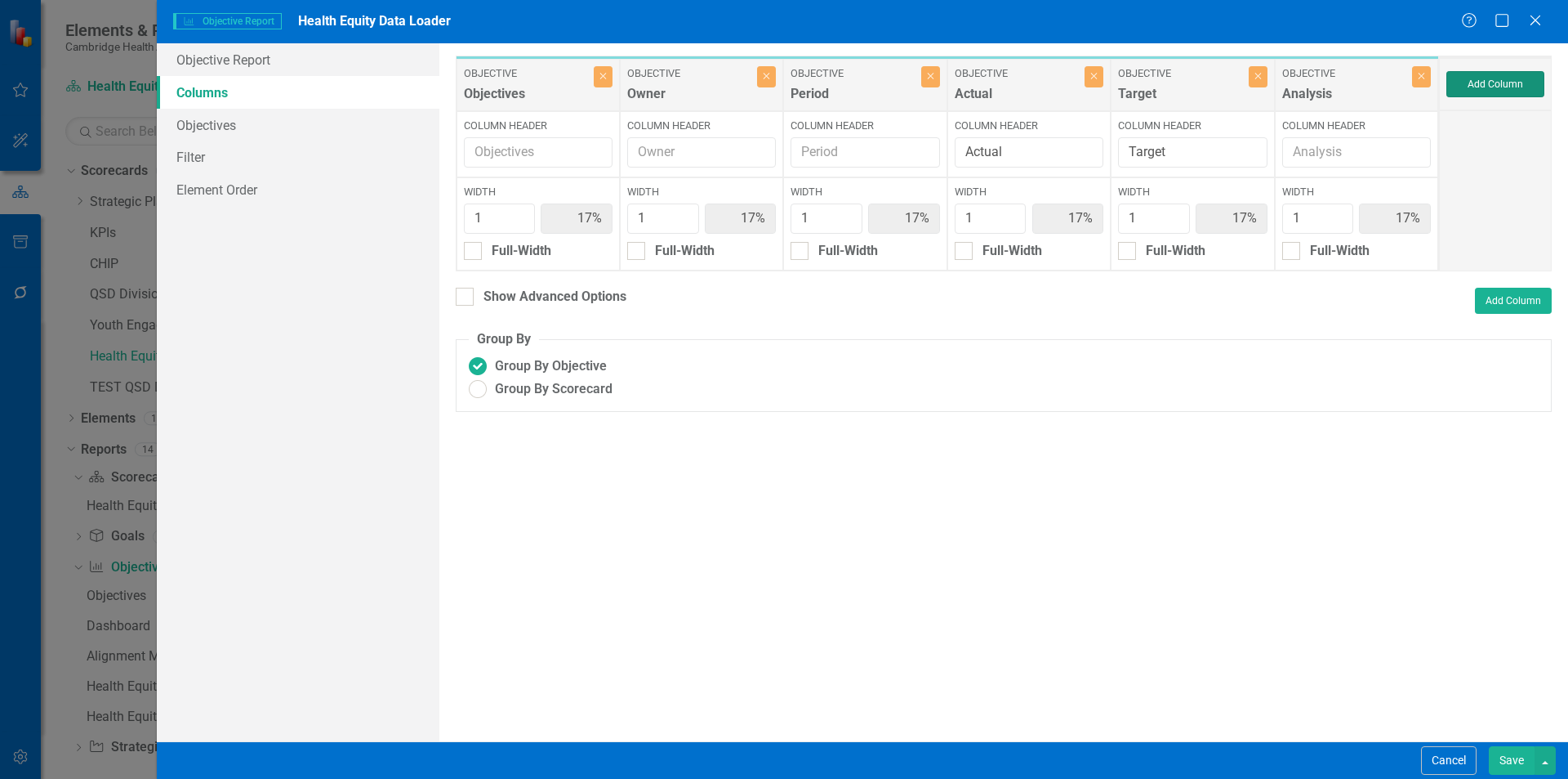
type input "14%"
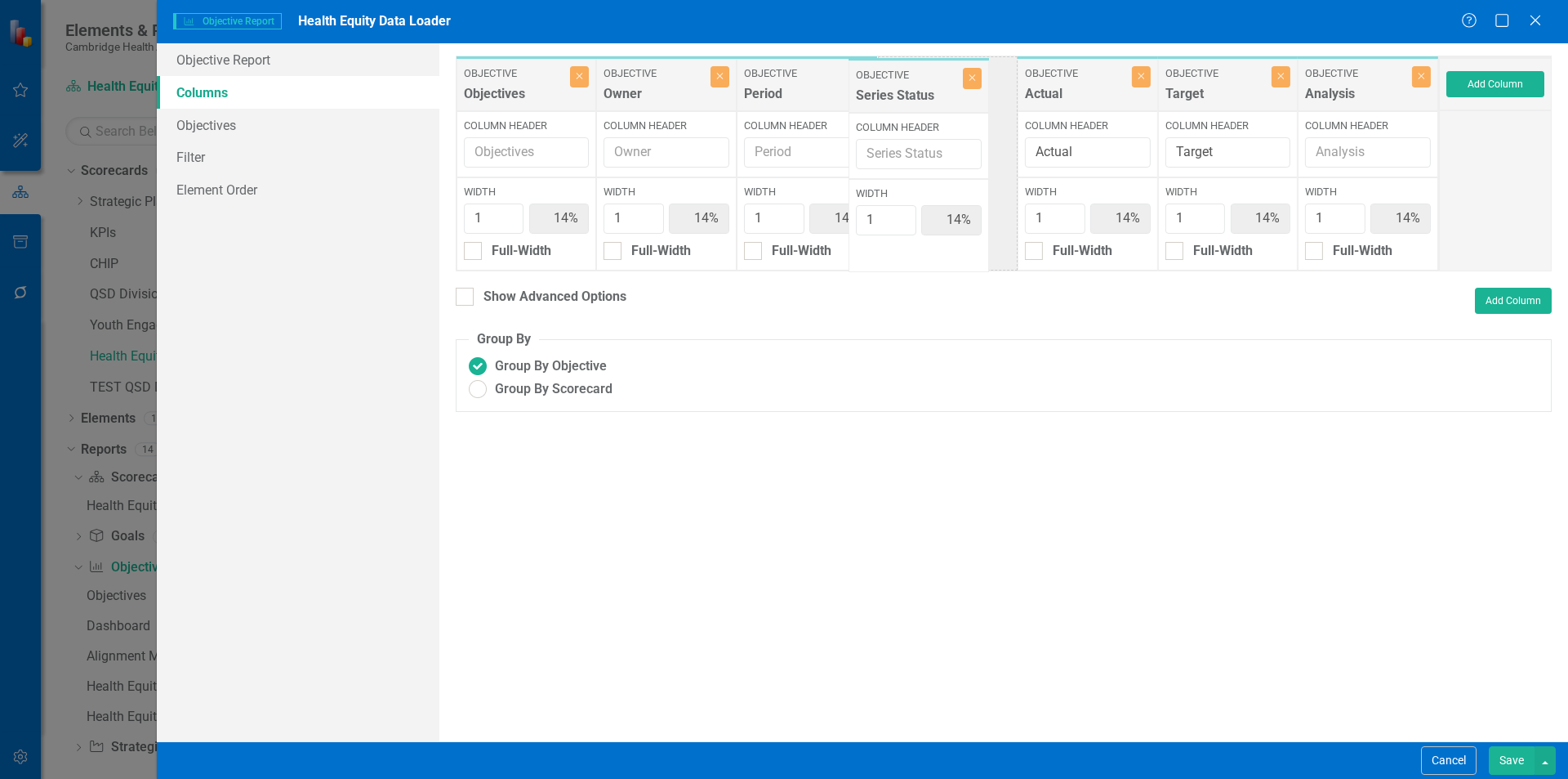
drag, startPoint x: 1355, startPoint y: 98, endPoint x: 905, endPoint y: 99, distance: 450.0
click at [905, 99] on div "Objective Objectives Close Column Header Width 1 14% Full-Width Objective Owner…" at bounding box center [947, 164] width 984 height 215
click at [1511, 753] on button "Save" at bounding box center [1512, 760] width 46 height 29
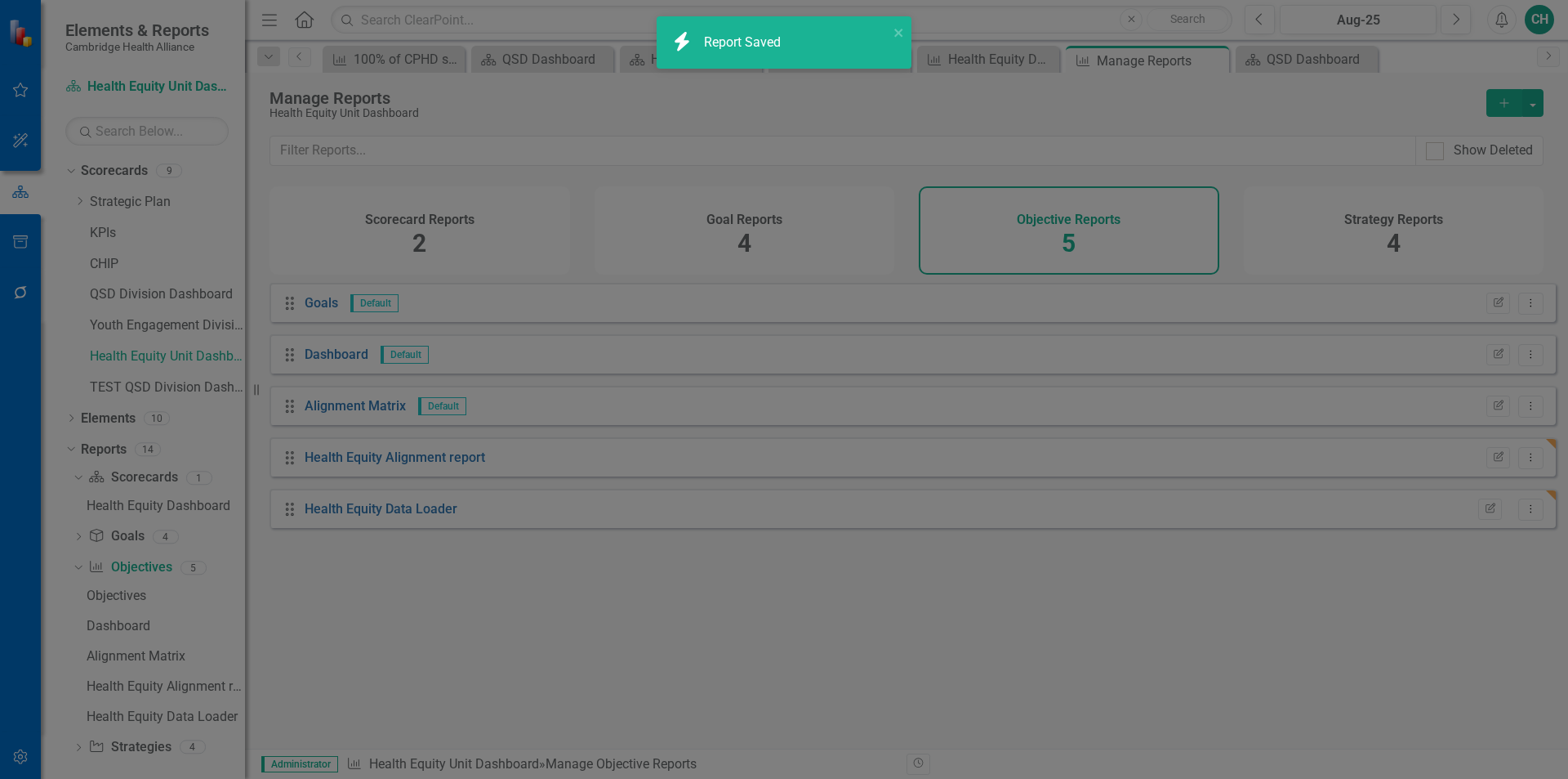
radio input "true"
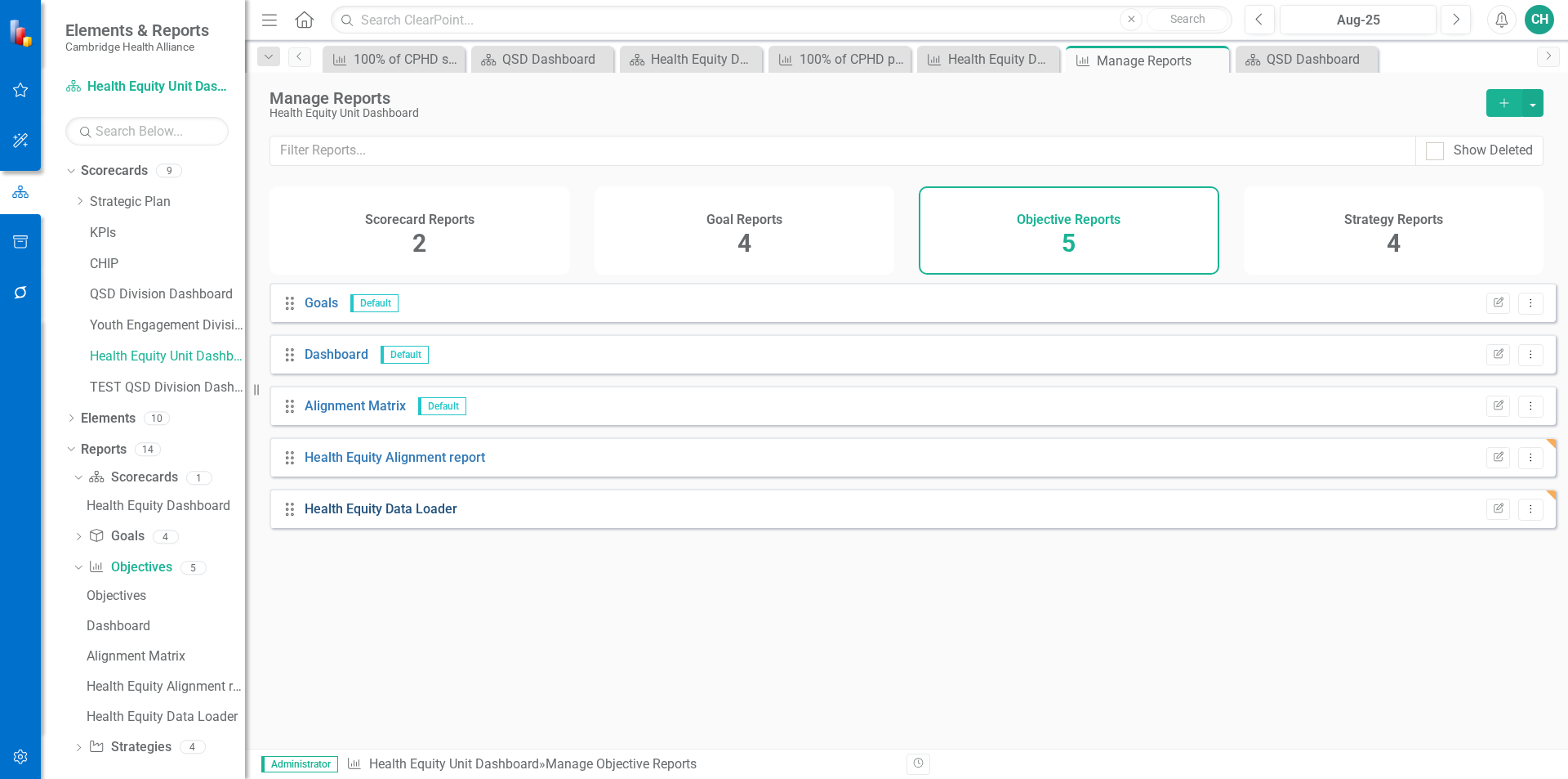
click at [377, 517] on link "Health Equity Data Loader" at bounding box center [381, 509] width 153 height 16
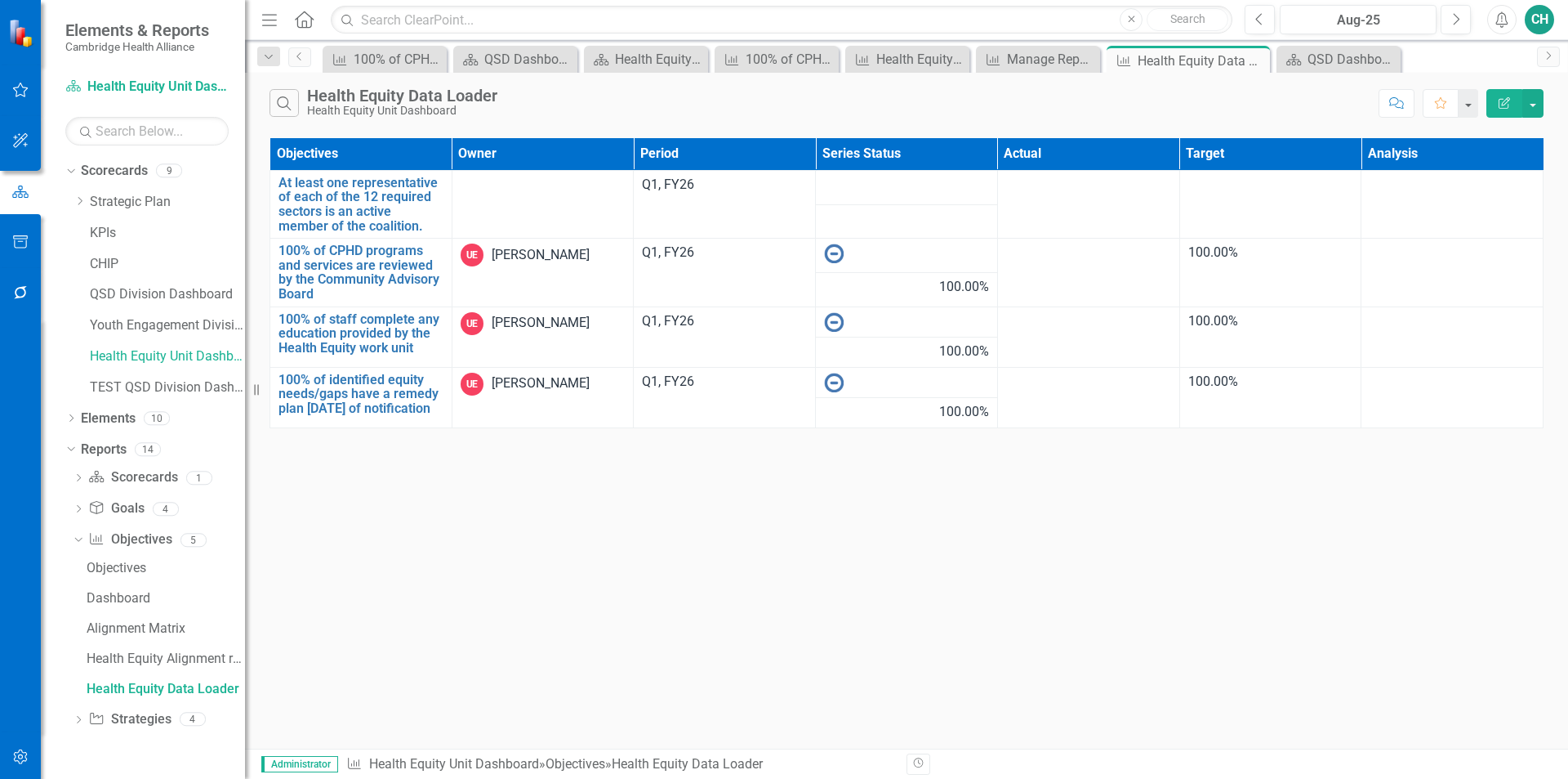
click at [1508, 102] on icon "Edit Report" at bounding box center [1504, 103] width 15 height 11
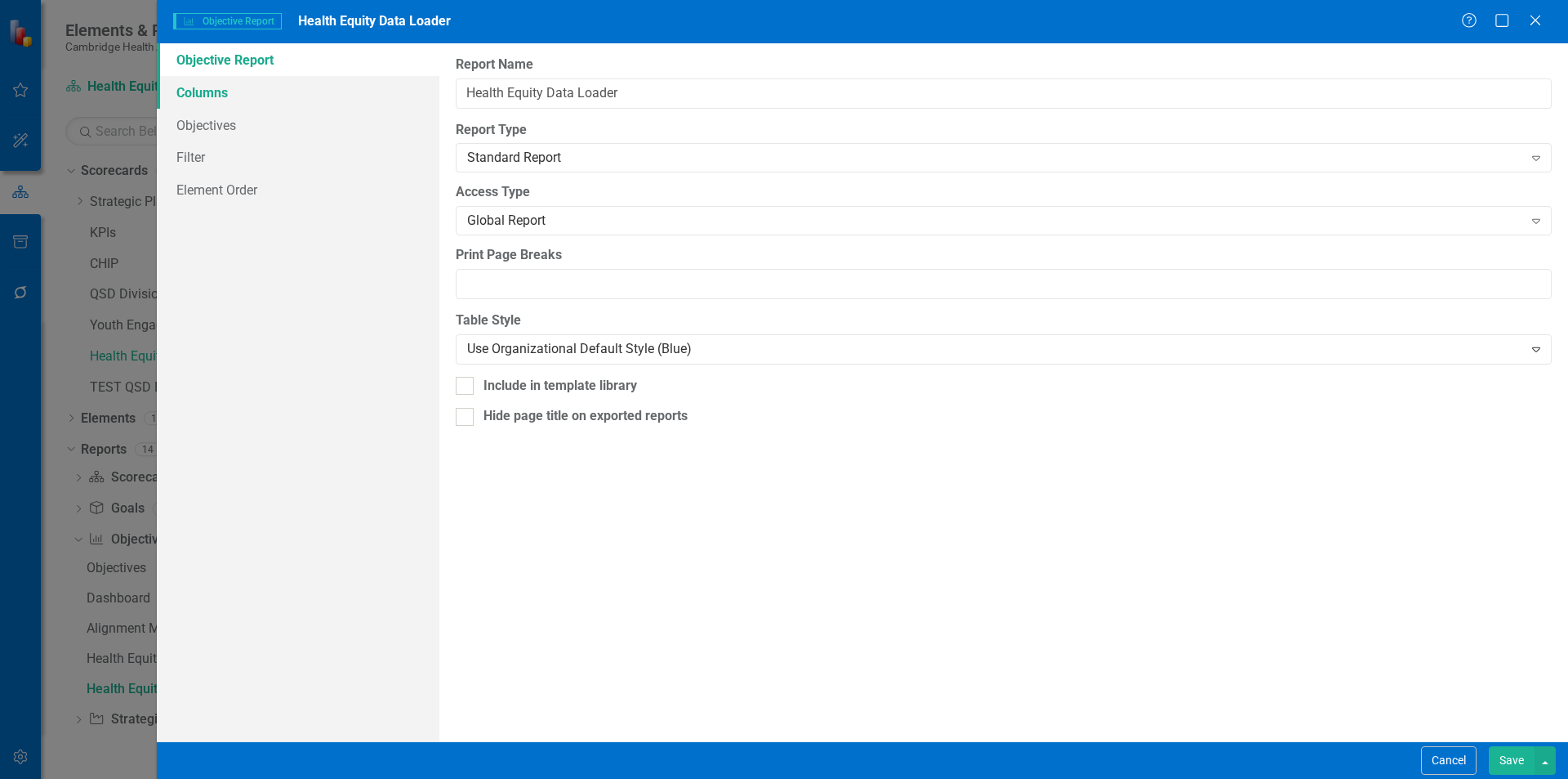
click at [210, 89] on link "Columns" at bounding box center [298, 92] width 283 height 33
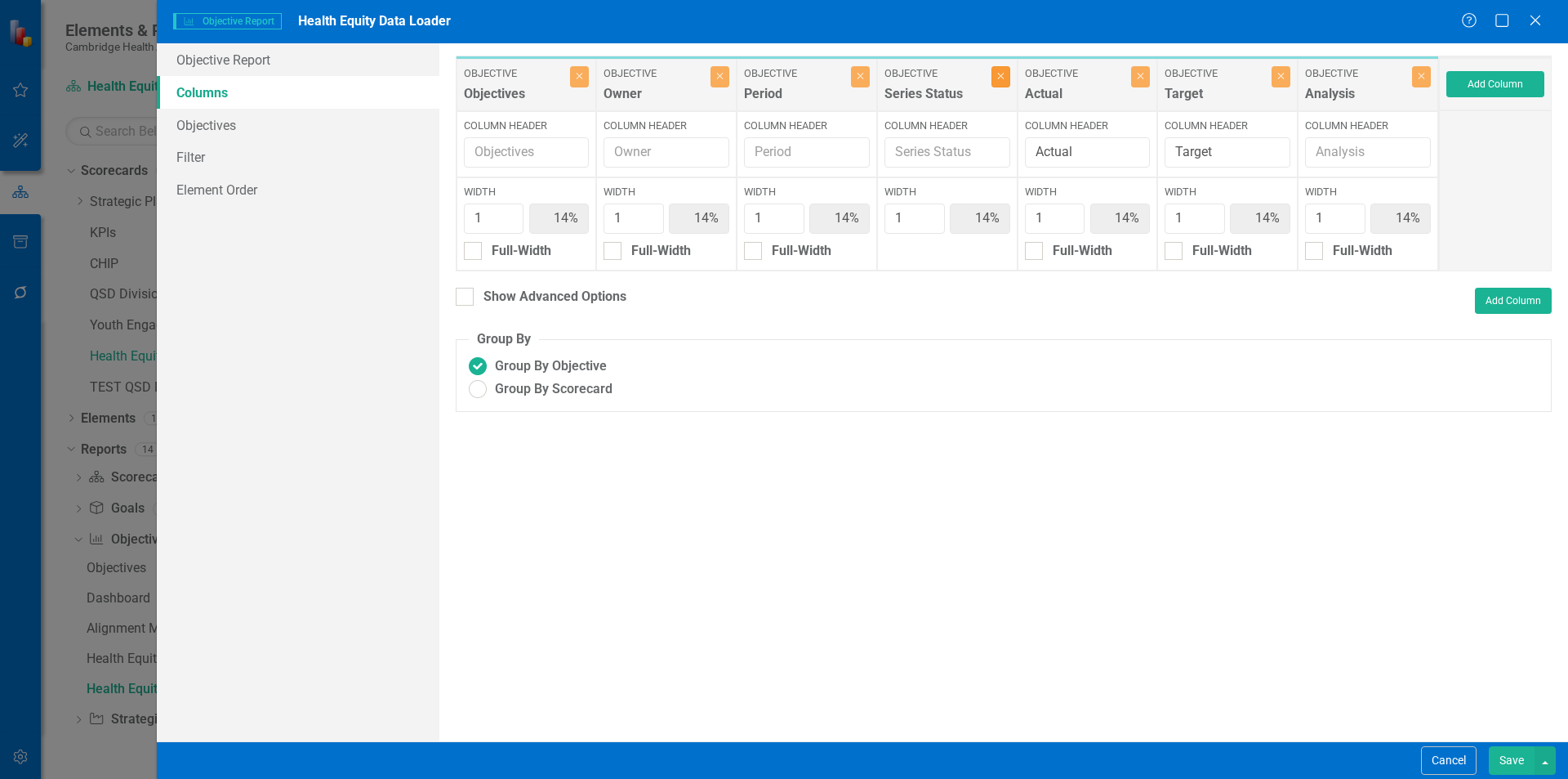
click at [998, 76] on icon "Close" at bounding box center [1000, 76] width 7 height 10
type input "17%"
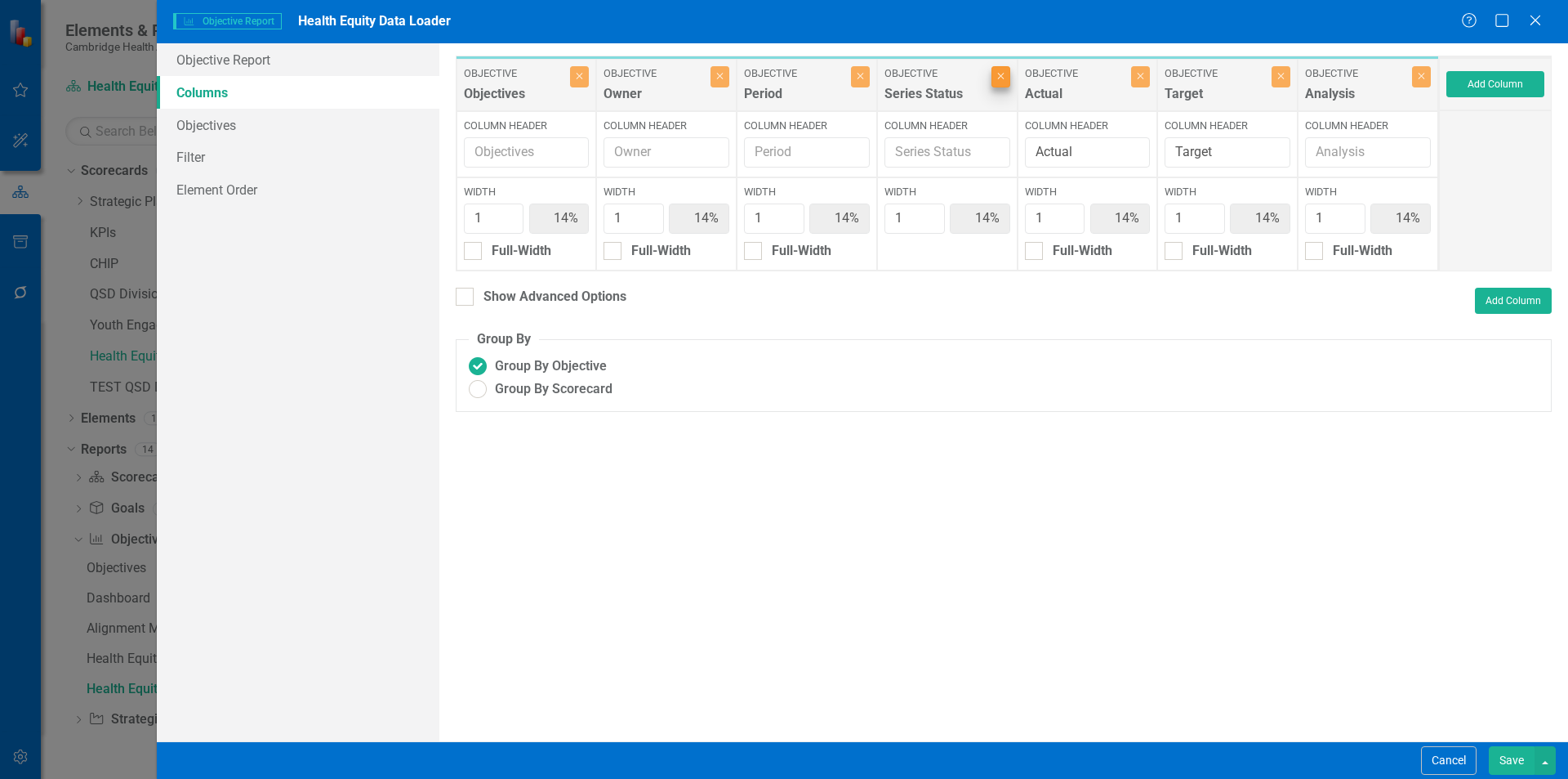
type input "17%"
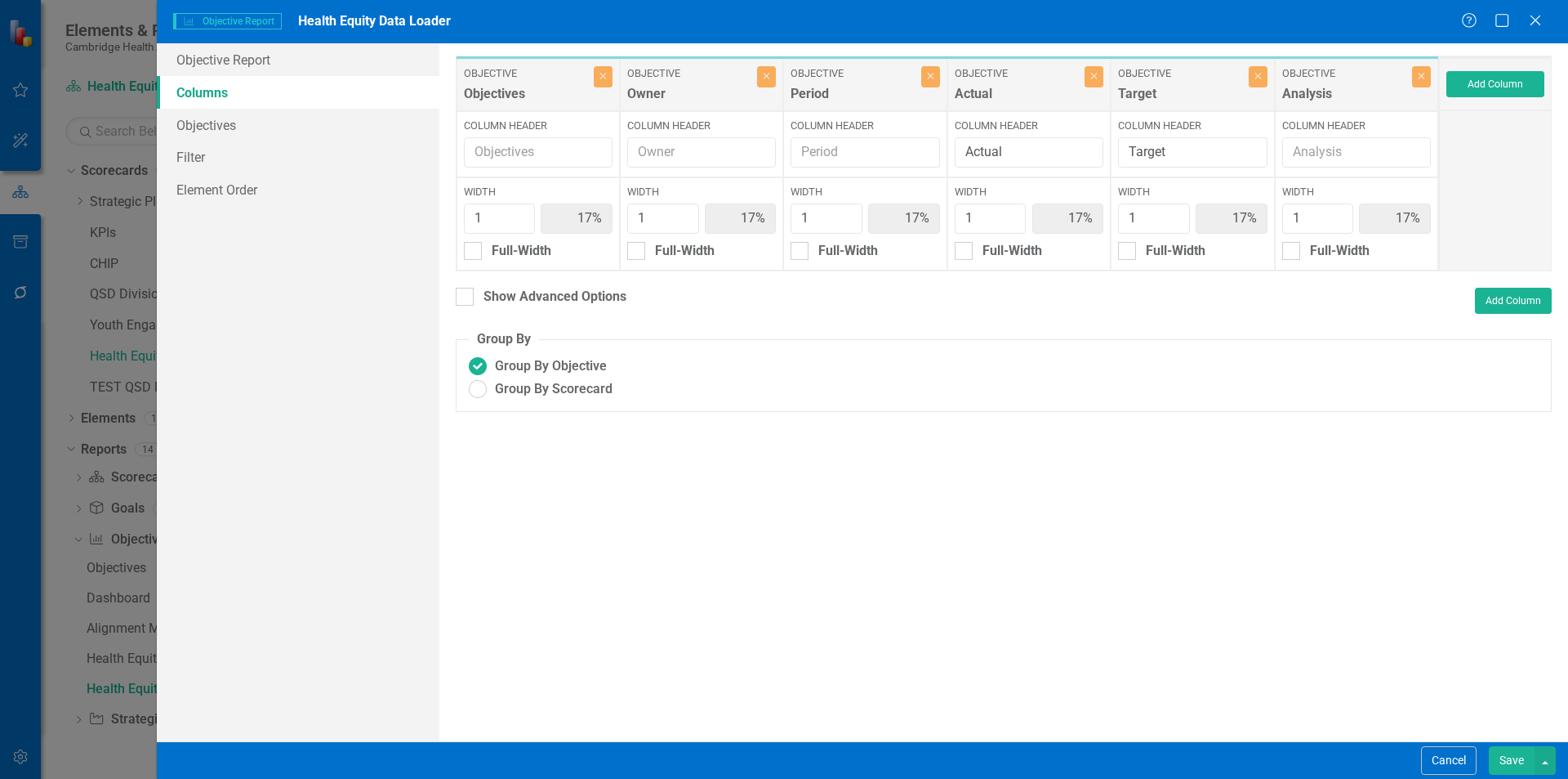
click at [1520, 753] on button "Save" at bounding box center [1512, 760] width 46 height 29
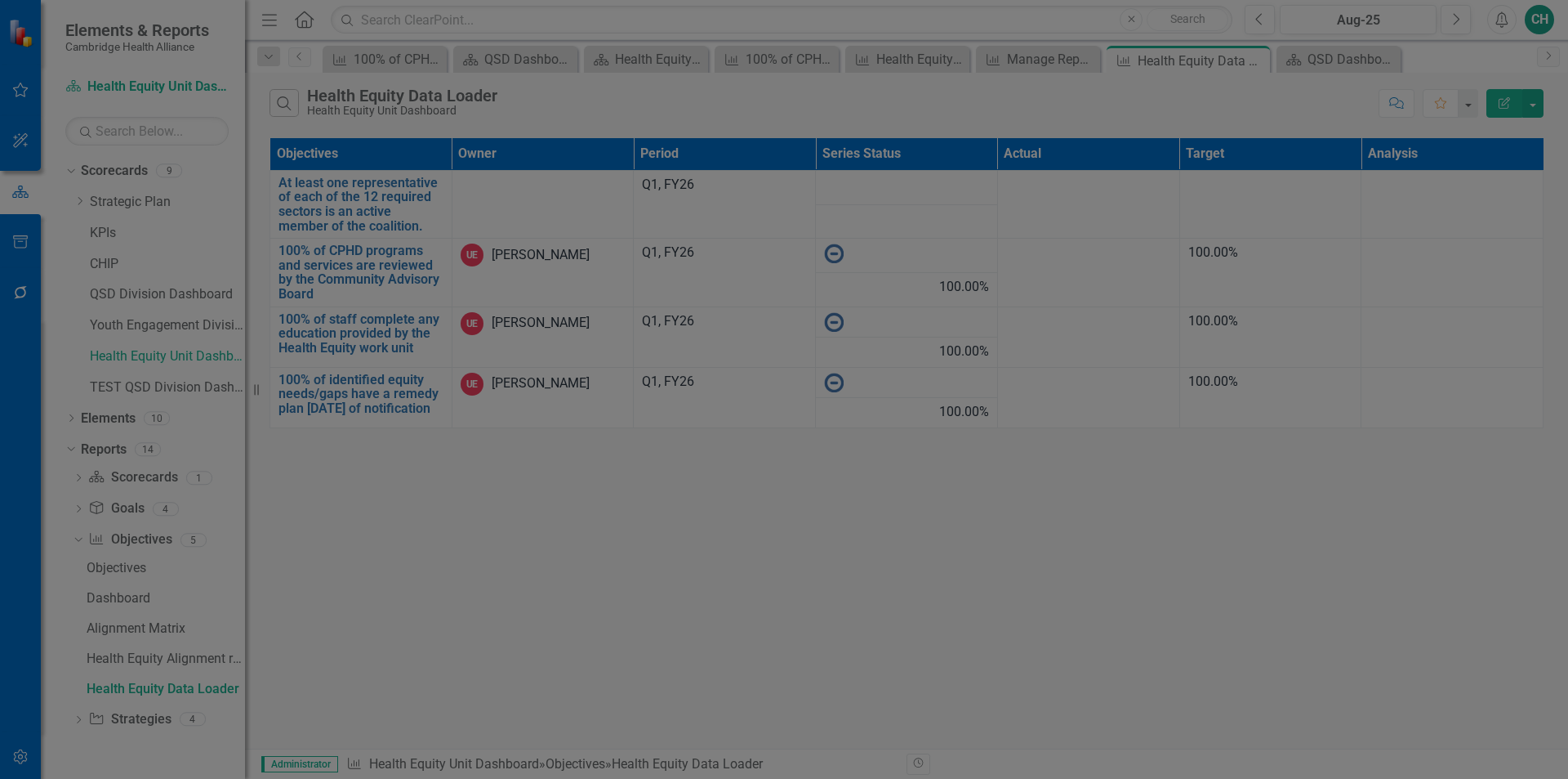
radio input "false"
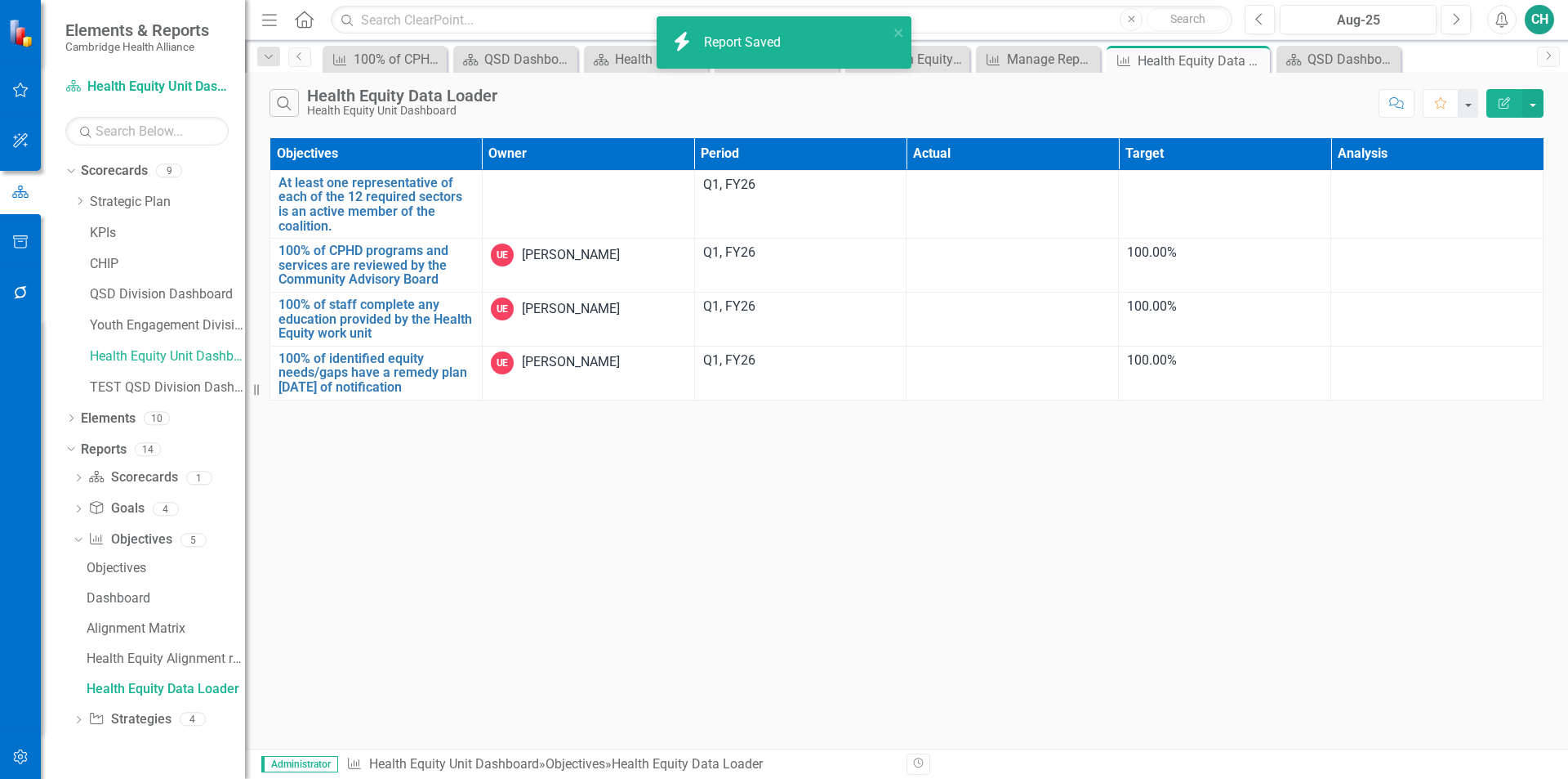
click at [1508, 108] on icon "button" at bounding box center [1504, 103] width 11 height 11
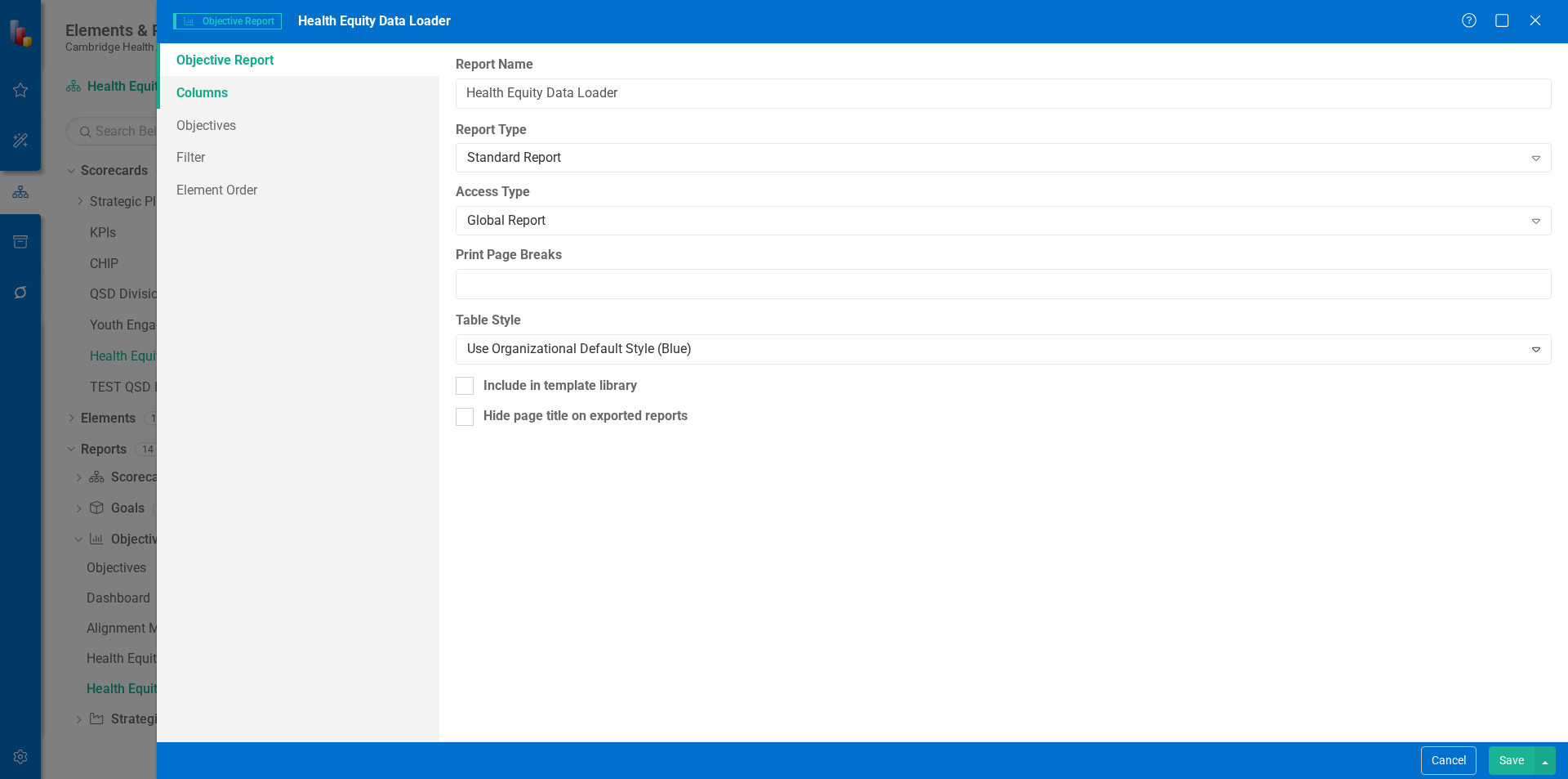
click at [212, 102] on link "Columns" at bounding box center [298, 92] width 283 height 33
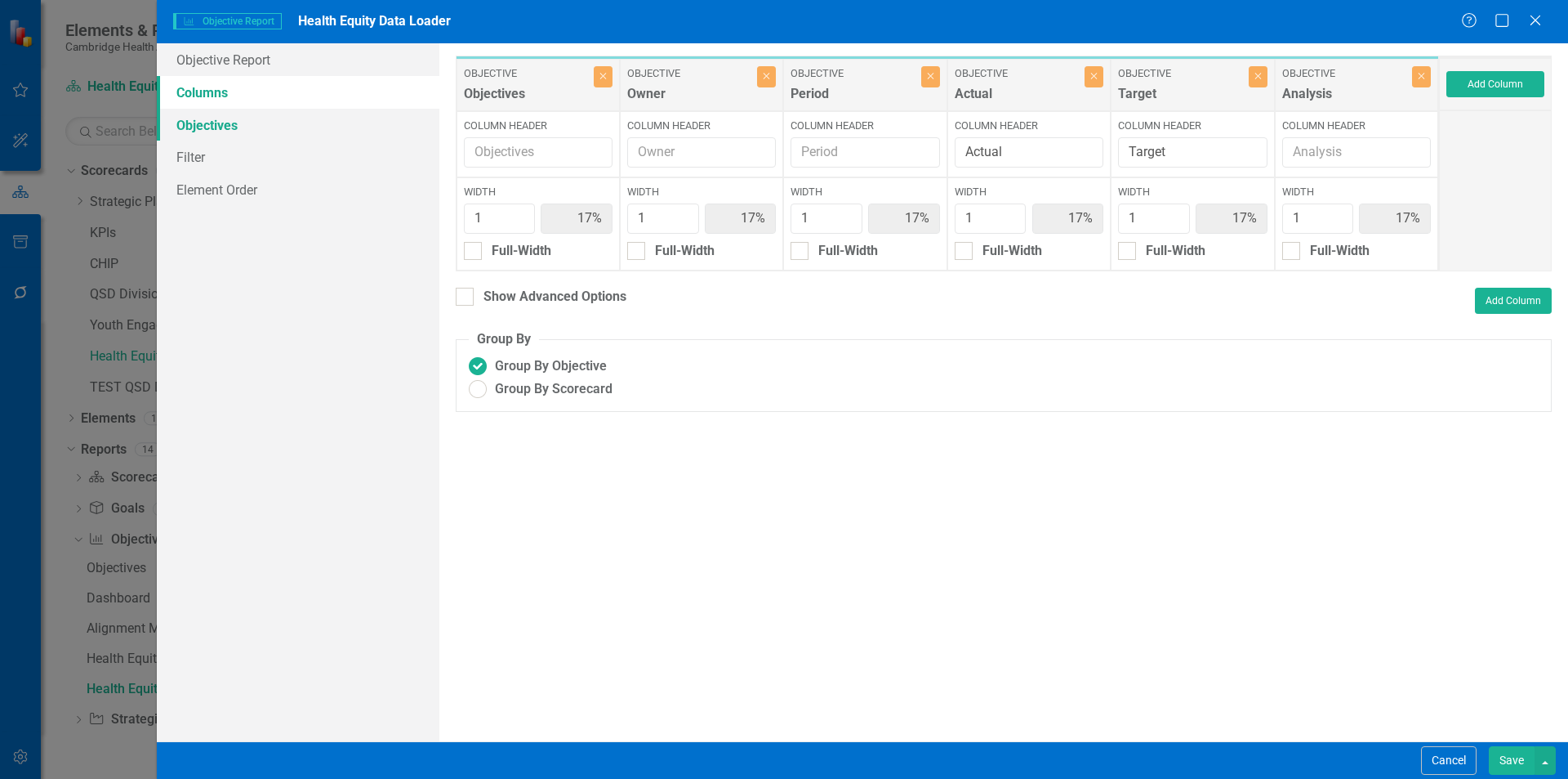
click at [247, 138] on link "Objectives" at bounding box center [298, 125] width 283 height 33
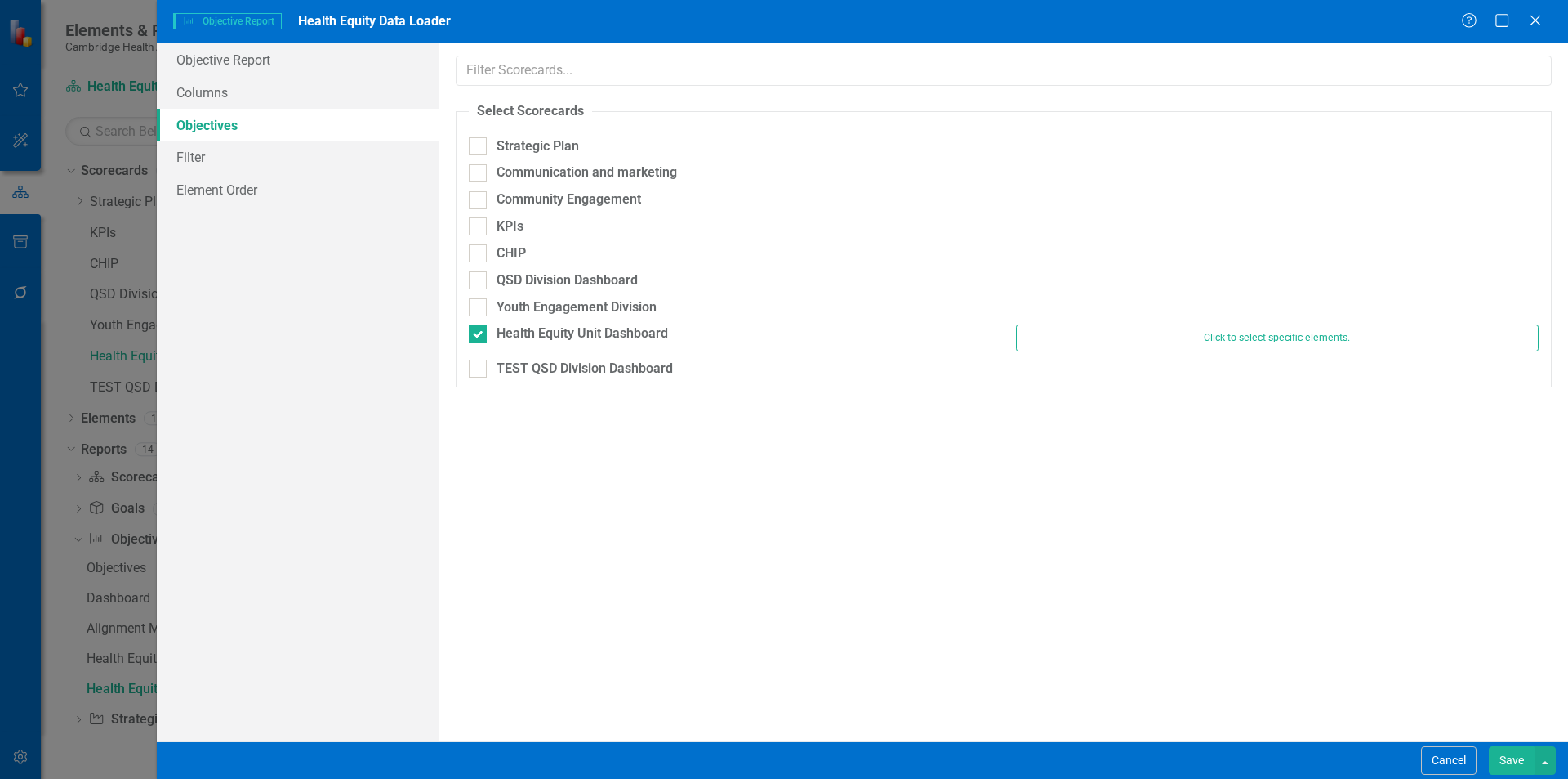
click at [1508, 762] on button "Save" at bounding box center [1512, 760] width 46 height 29
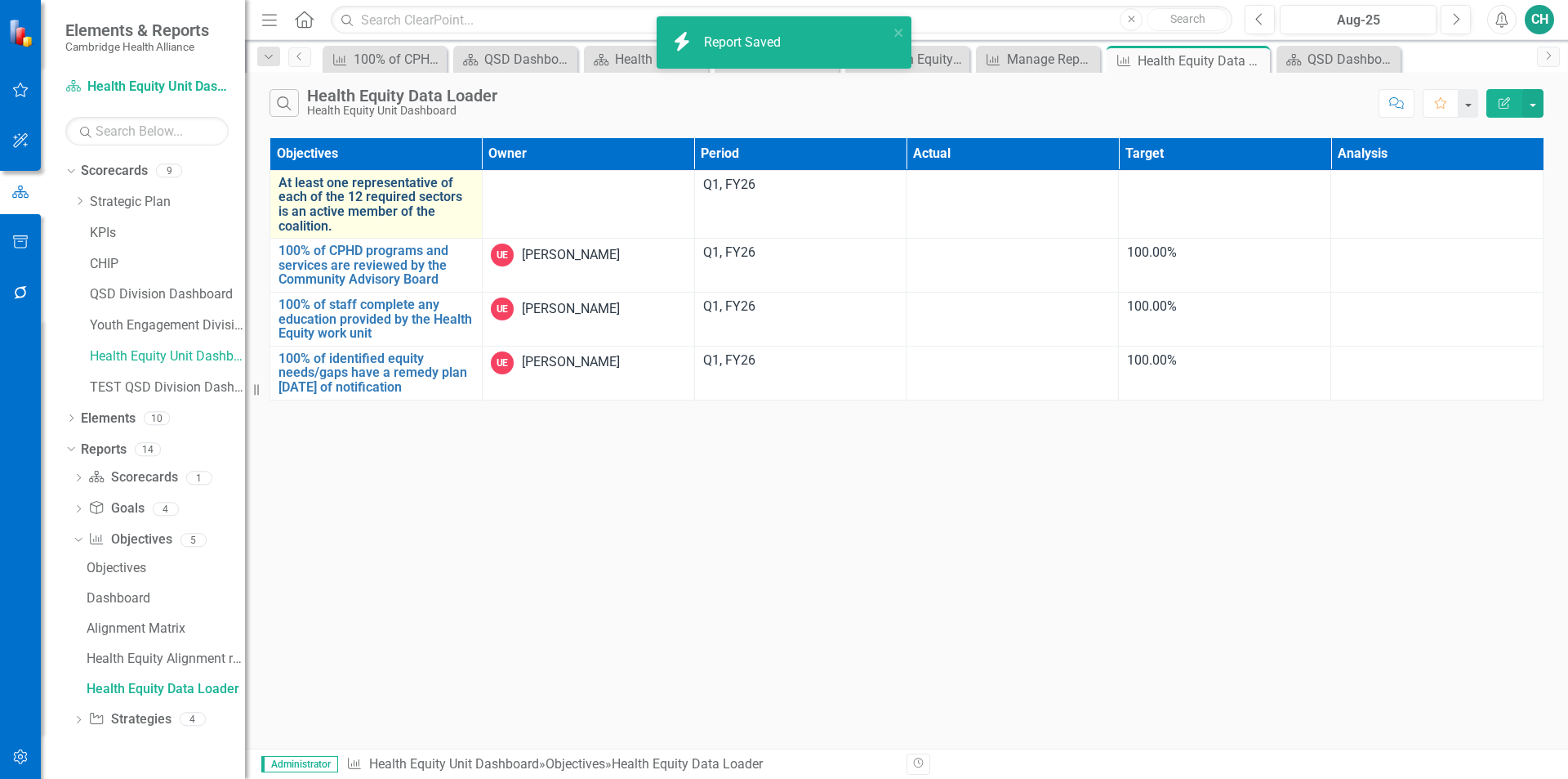
click at [357, 201] on link "At least one representative of each of the 12 required sectors is an active mem…" at bounding box center [376, 203] width 195 height 57
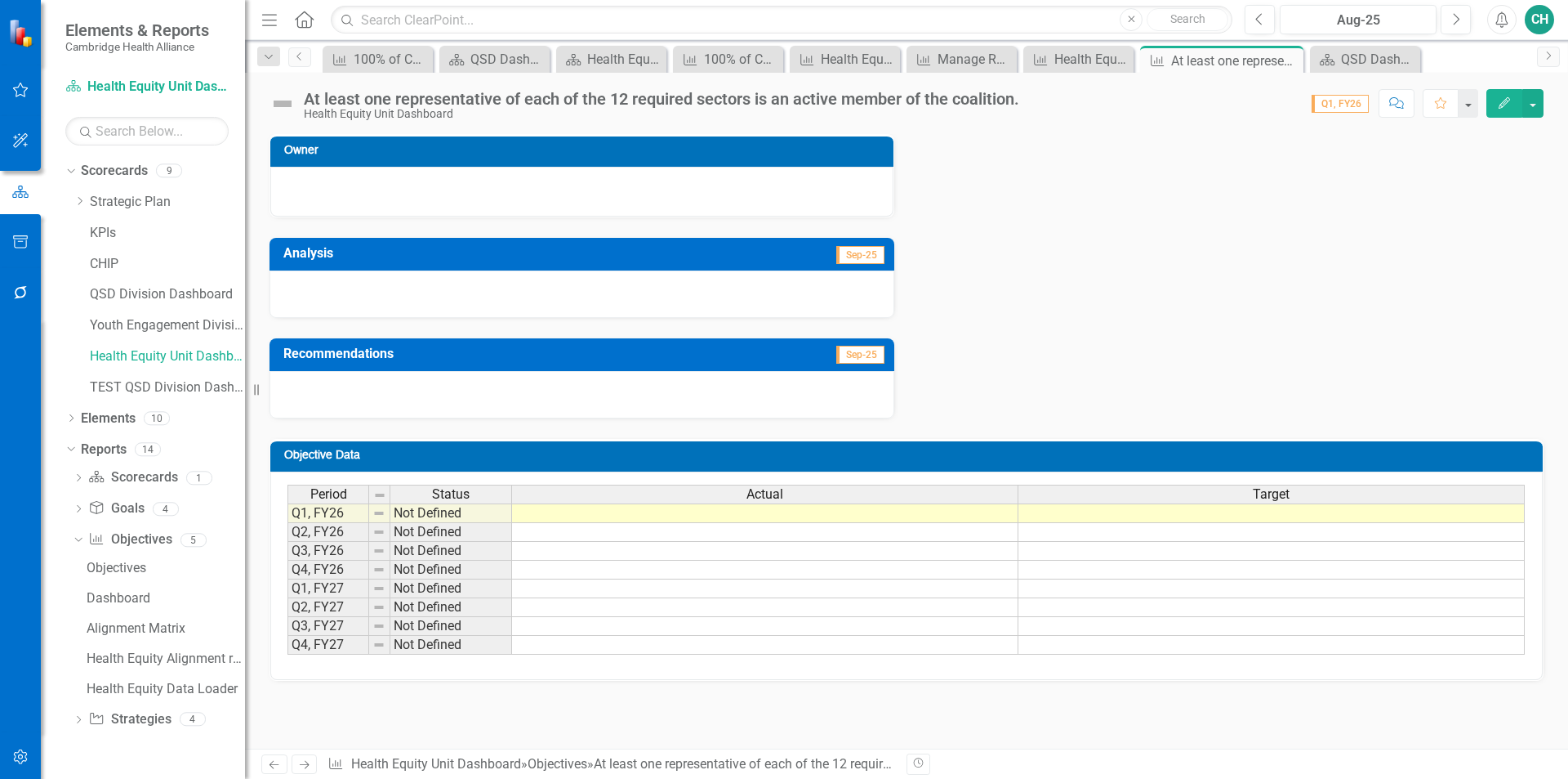
click at [1283, 513] on td at bounding box center [1272, 514] width 506 height 20
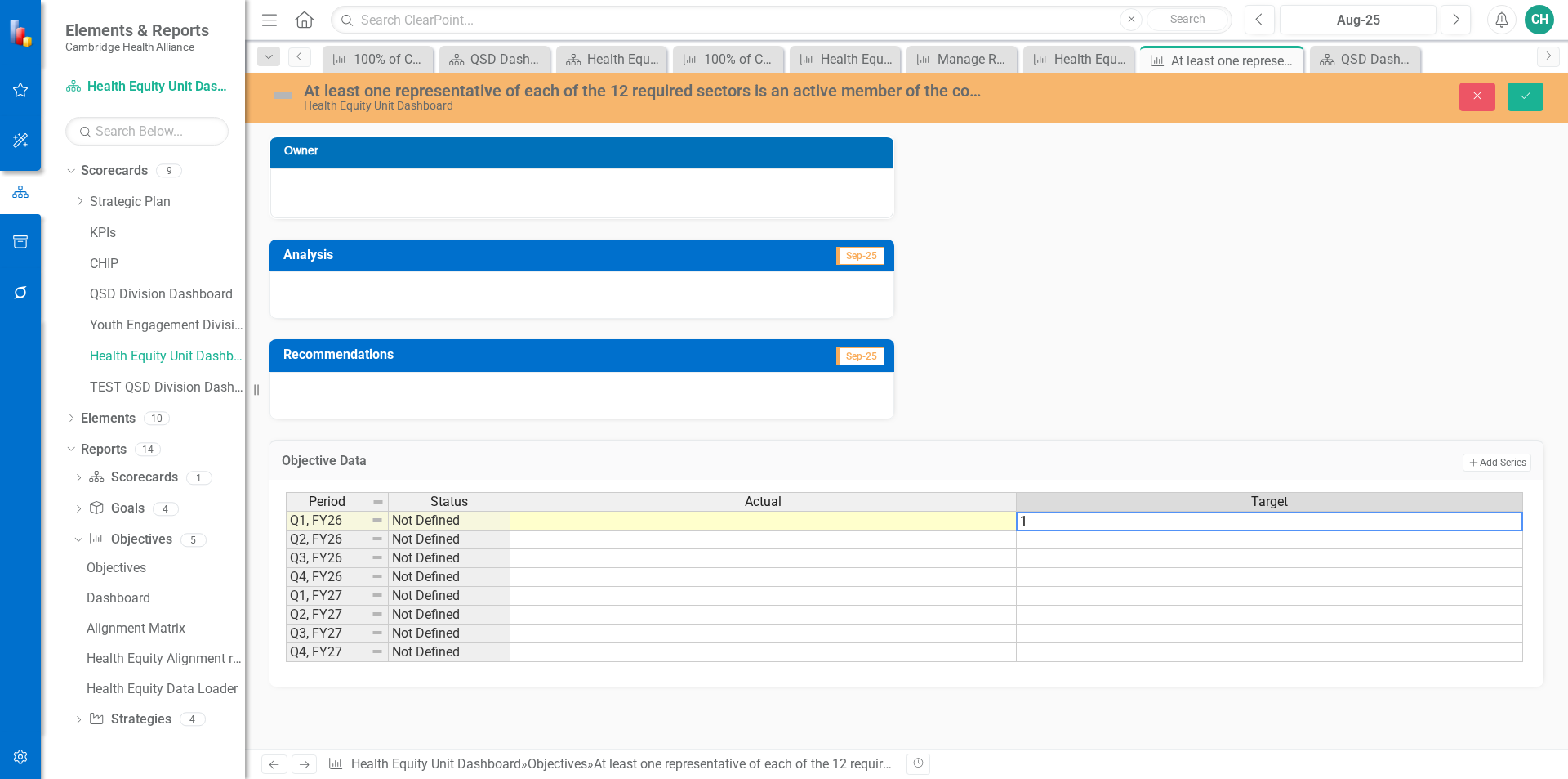
type textarea "12"
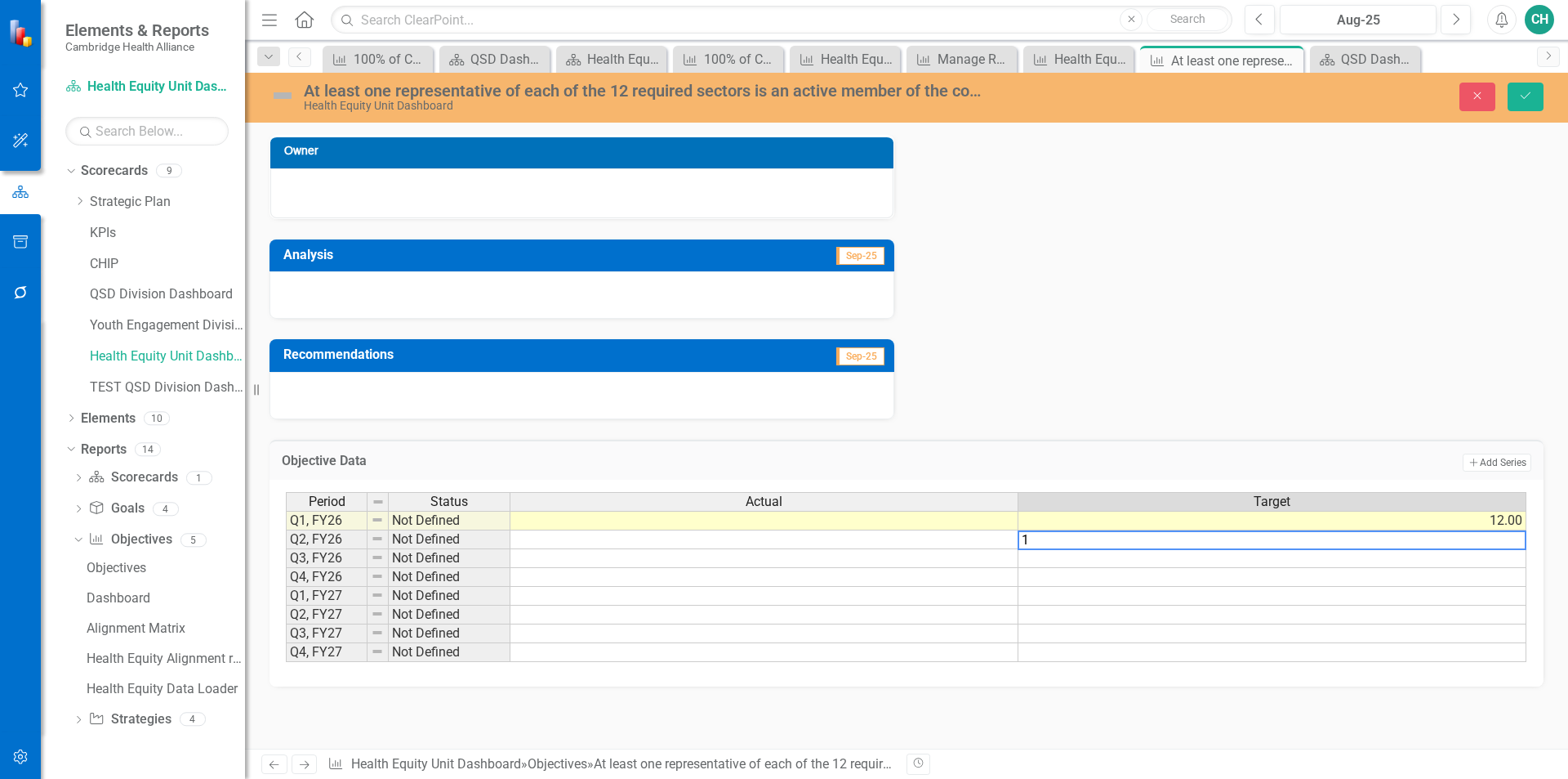
type textarea "12"
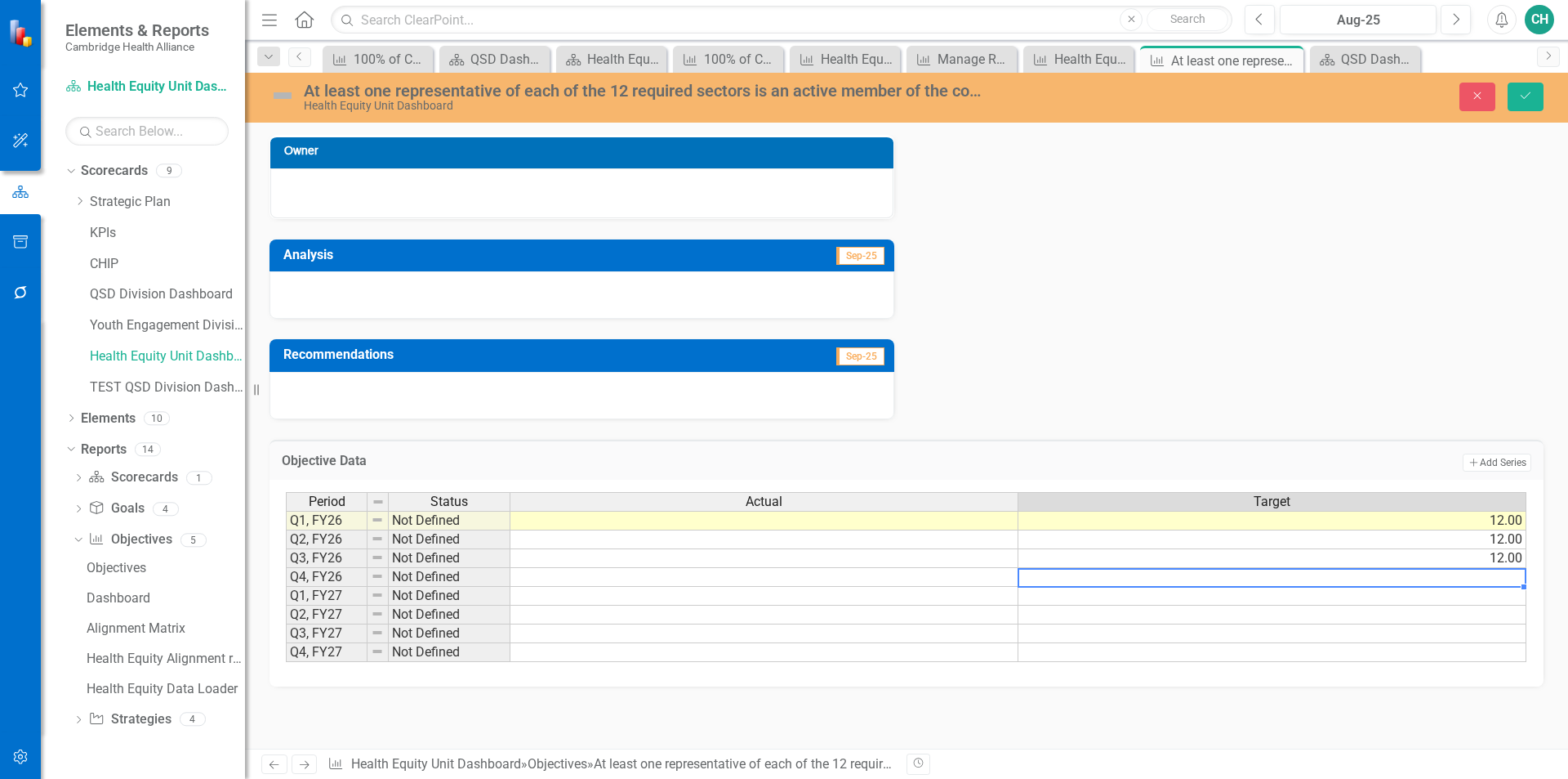
type textarea "2"
type textarea "12"
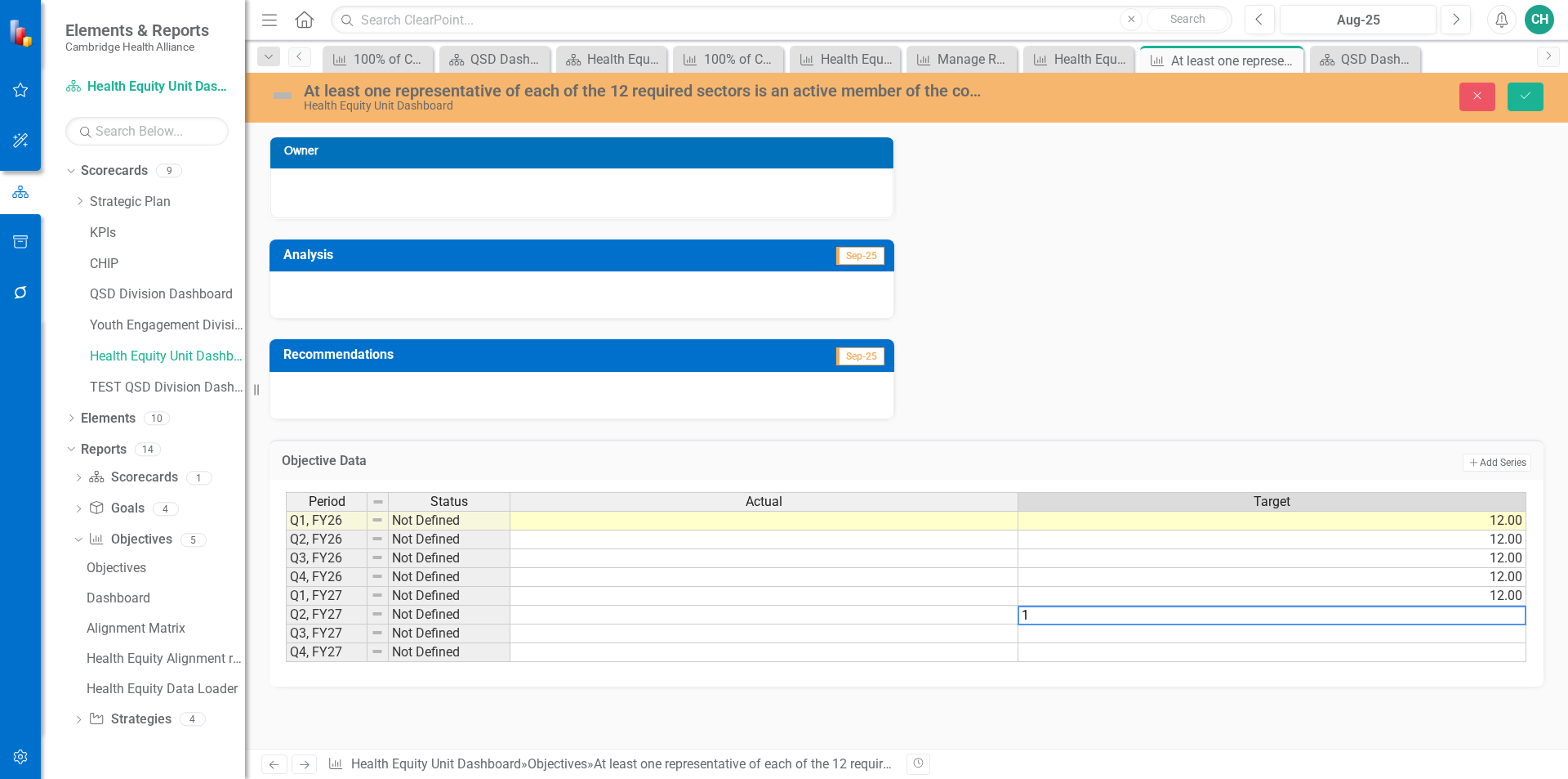
type textarea "12"
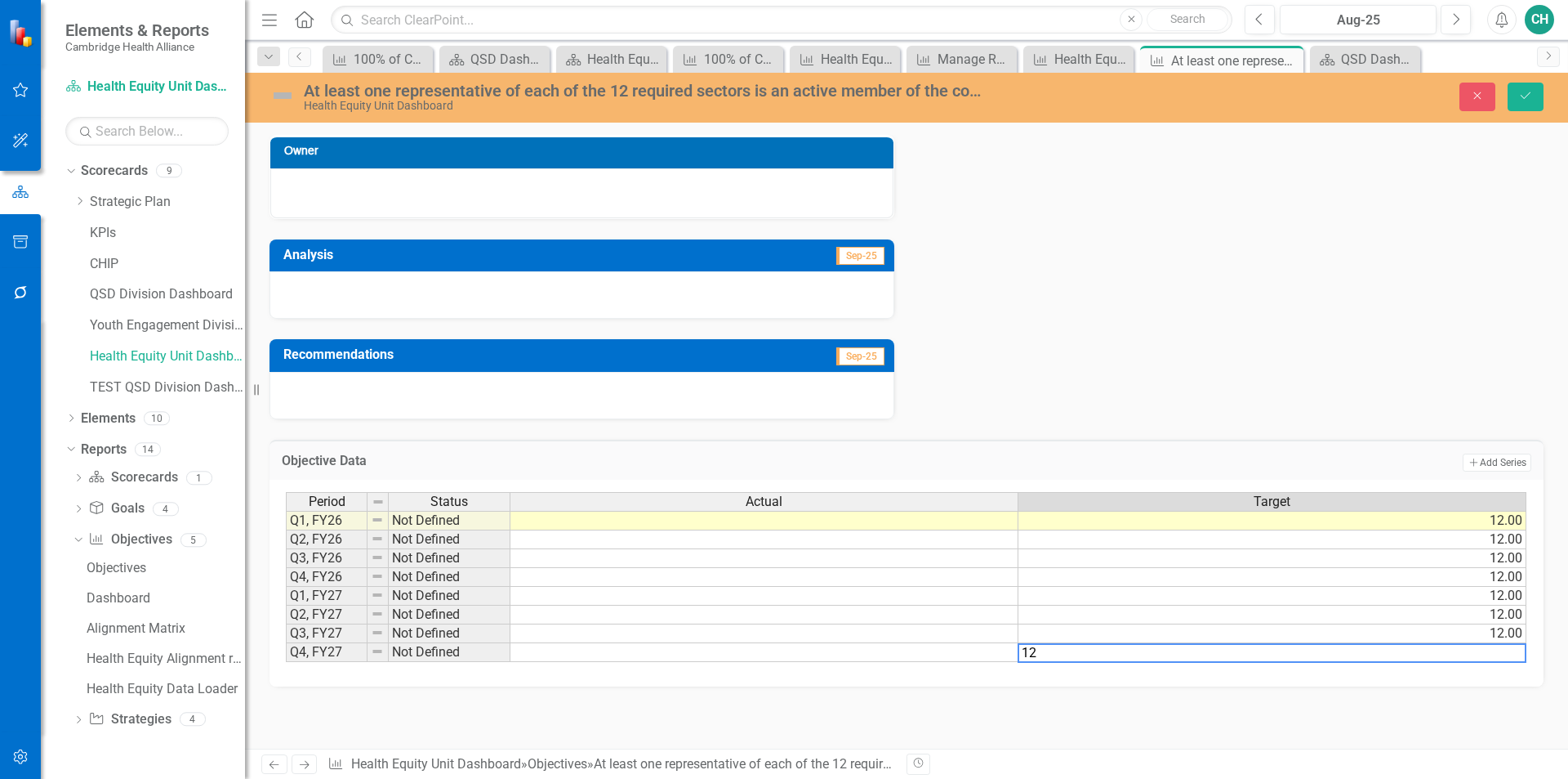
type textarea "12"
click at [1183, 373] on div "Owner Analysis Sep-25 Recommendations Sep-25" at bounding box center [906, 267] width 1299 height 305
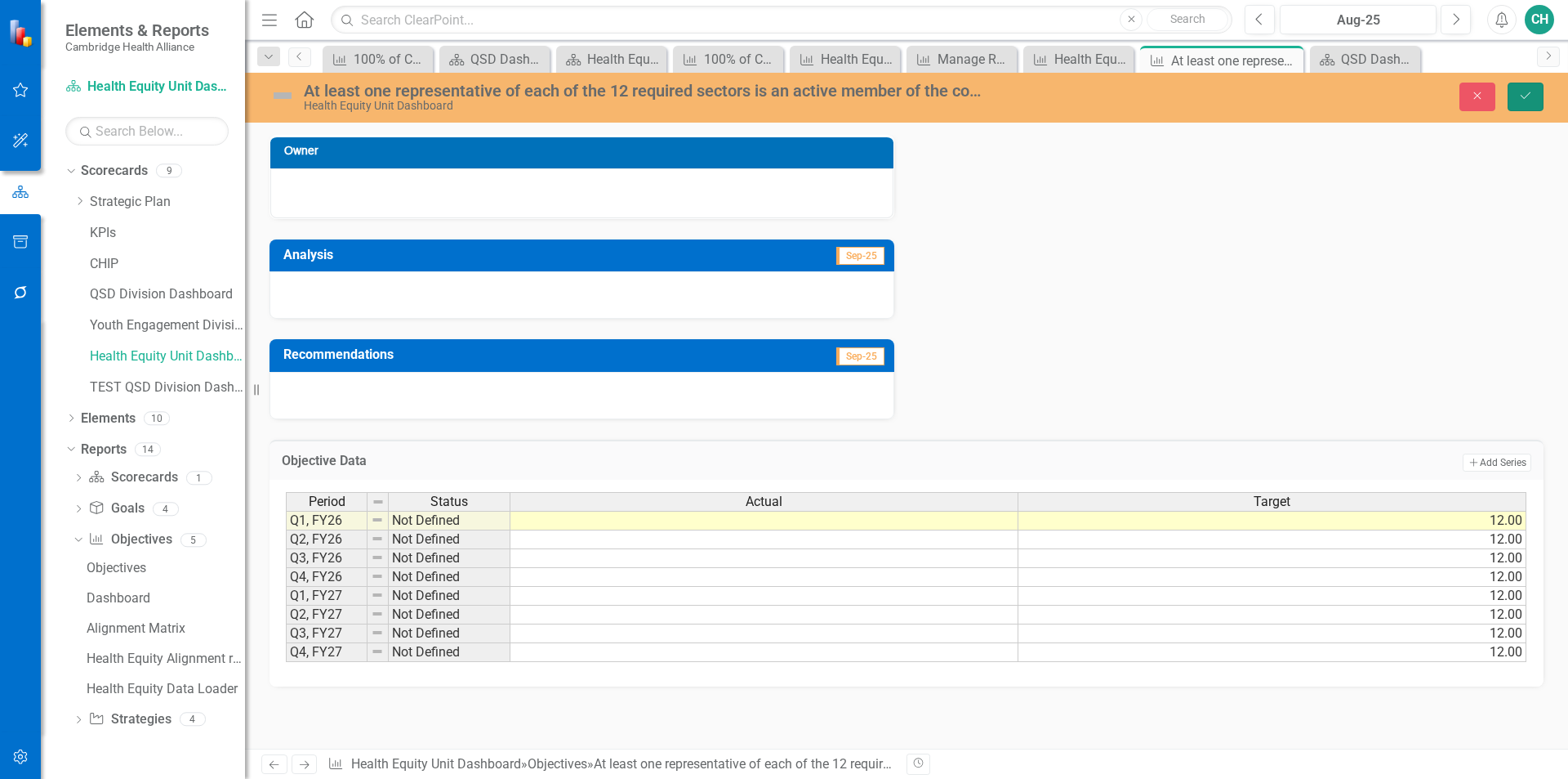
click at [1534, 91] on button "Save" at bounding box center [1526, 97] width 36 height 29
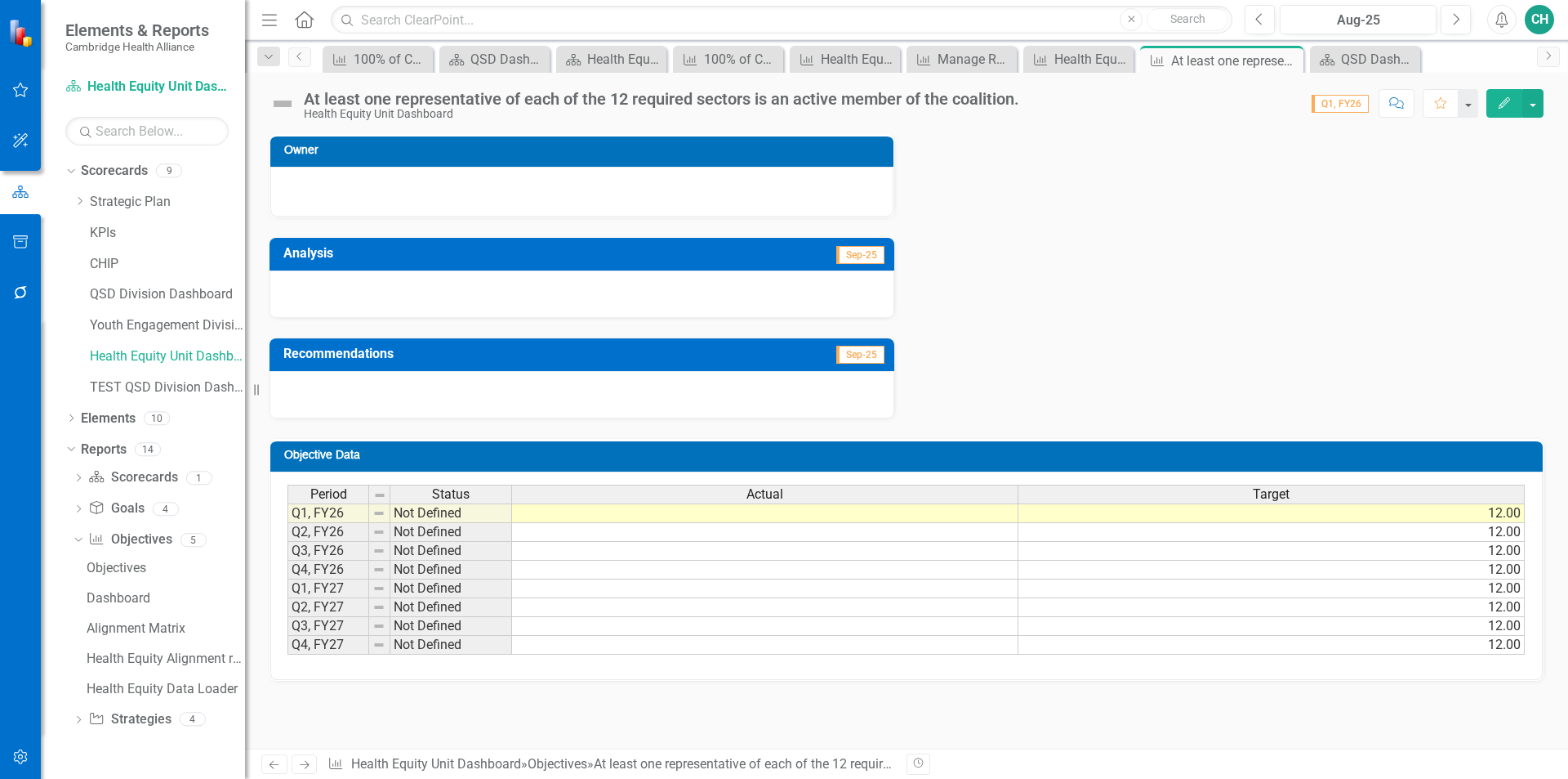
click at [1507, 102] on icon "button" at bounding box center [1504, 103] width 11 height 11
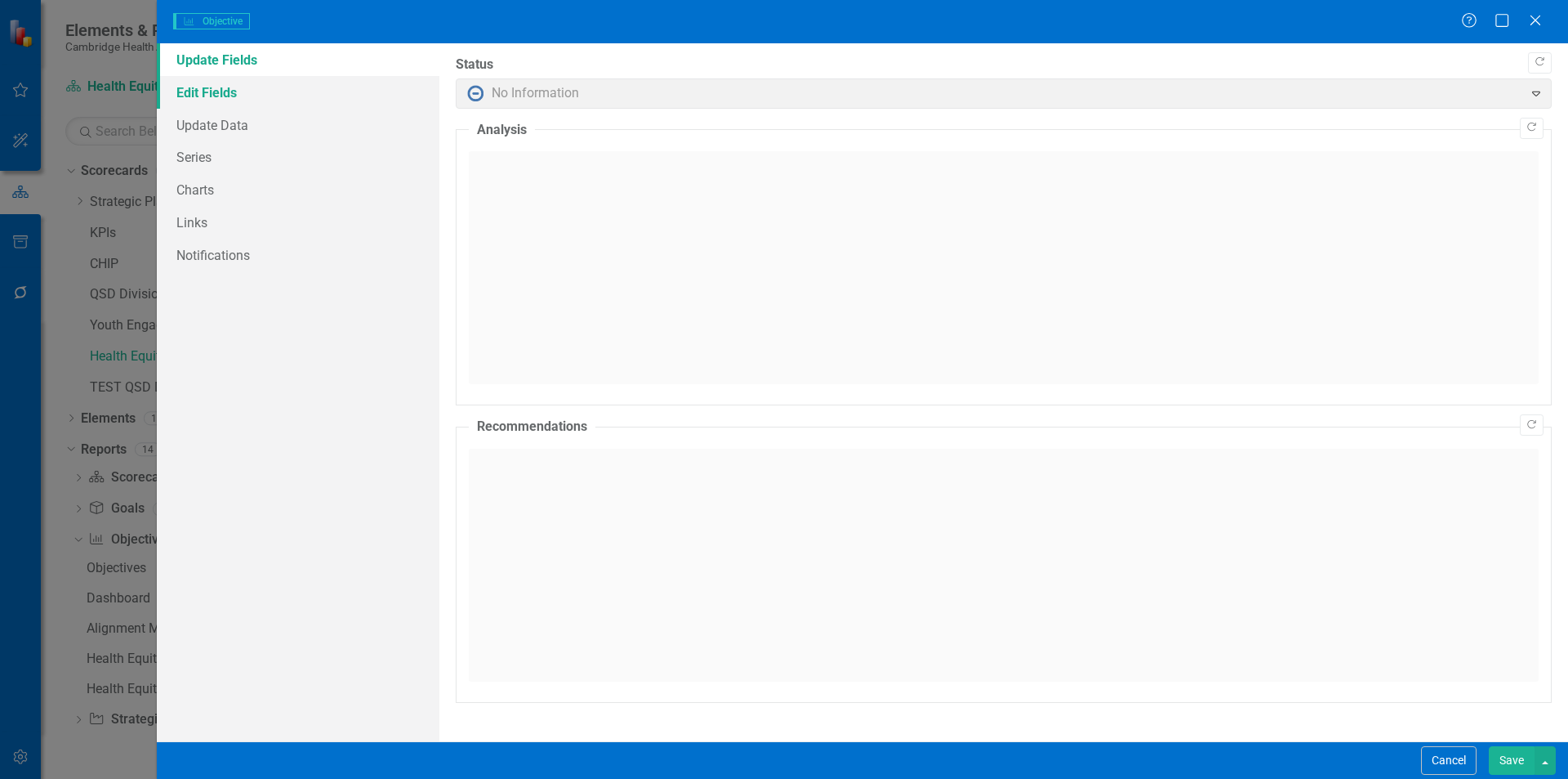
click at [266, 93] on link "Edit Fields" at bounding box center [298, 92] width 283 height 33
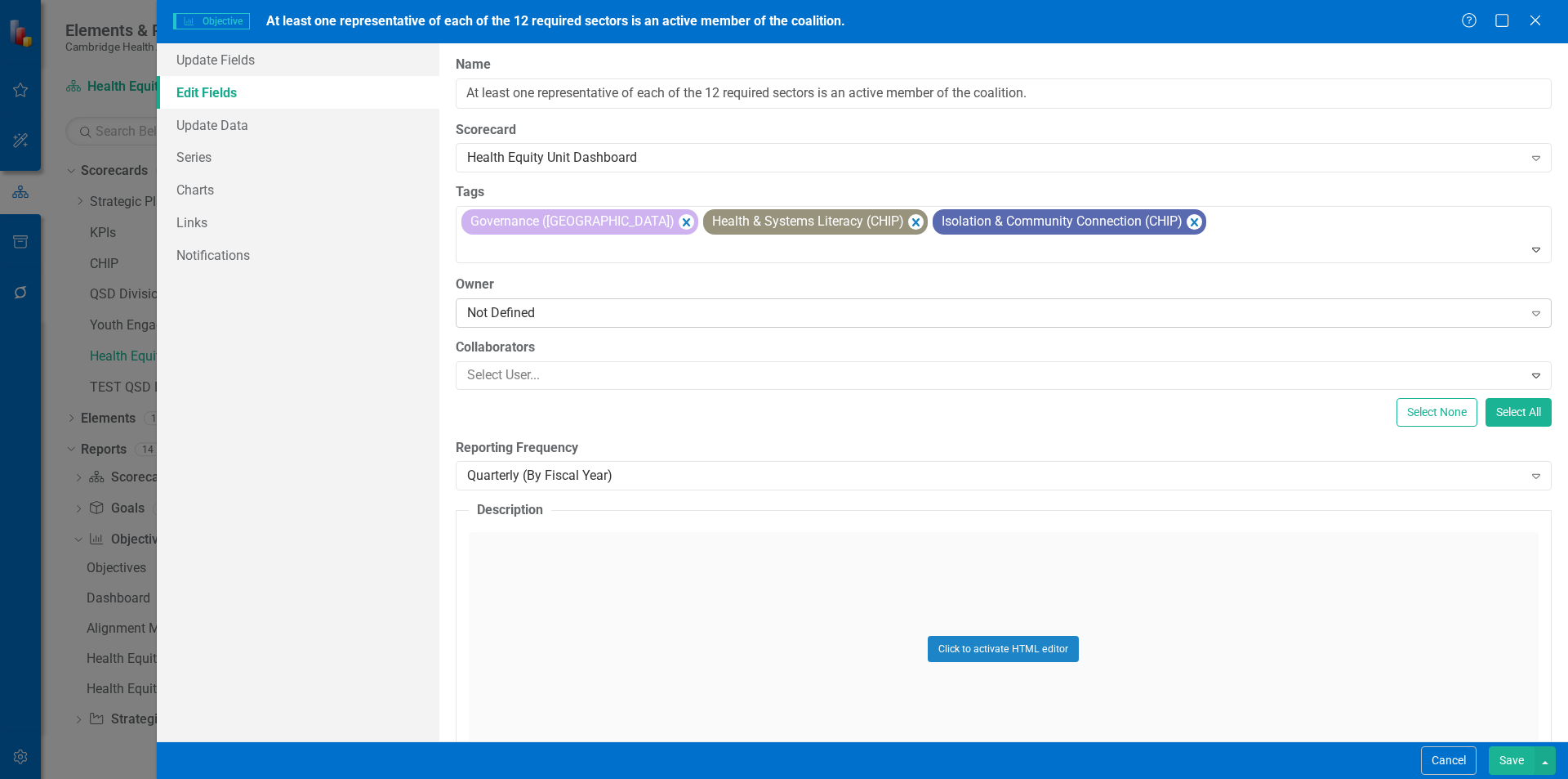
click at [527, 310] on div "Not Defined" at bounding box center [995, 312] width 1056 height 19
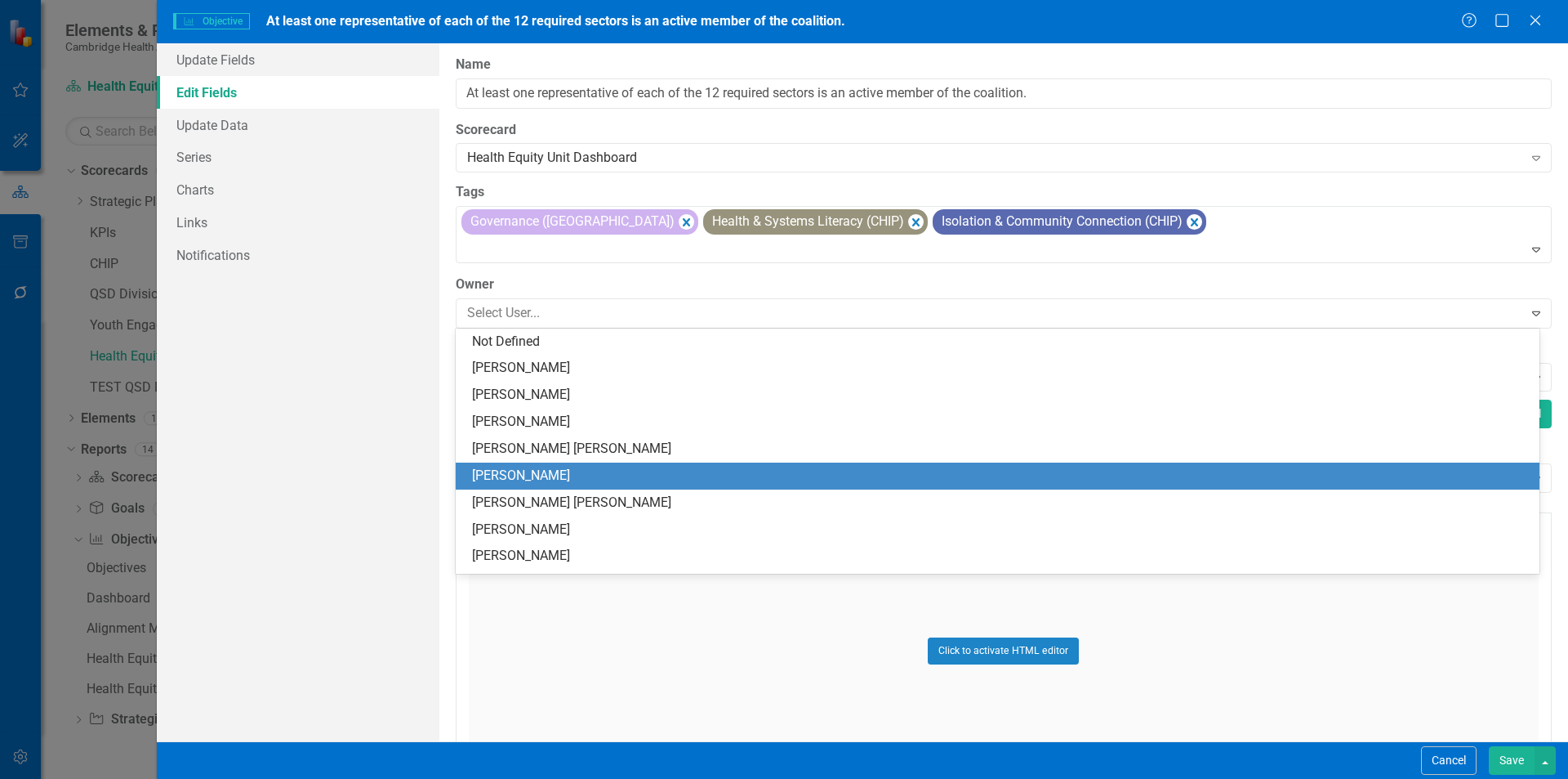
click at [546, 469] on div "[PERSON_NAME]" at bounding box center [1001, 476] width 1058 height 19
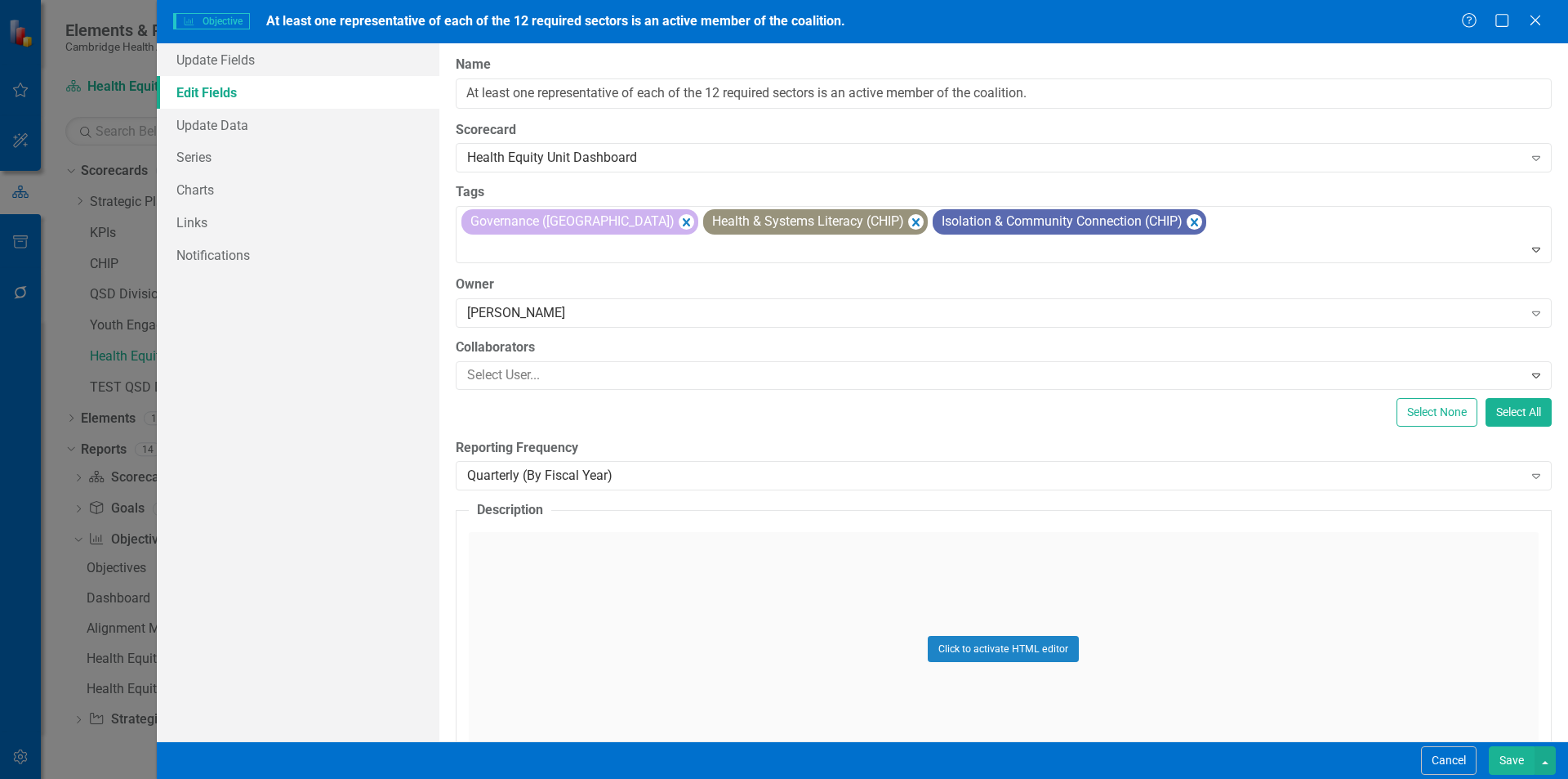
click at [1526, 762] on button "Save" at bounding box center [1512, 760] width 46 height 29
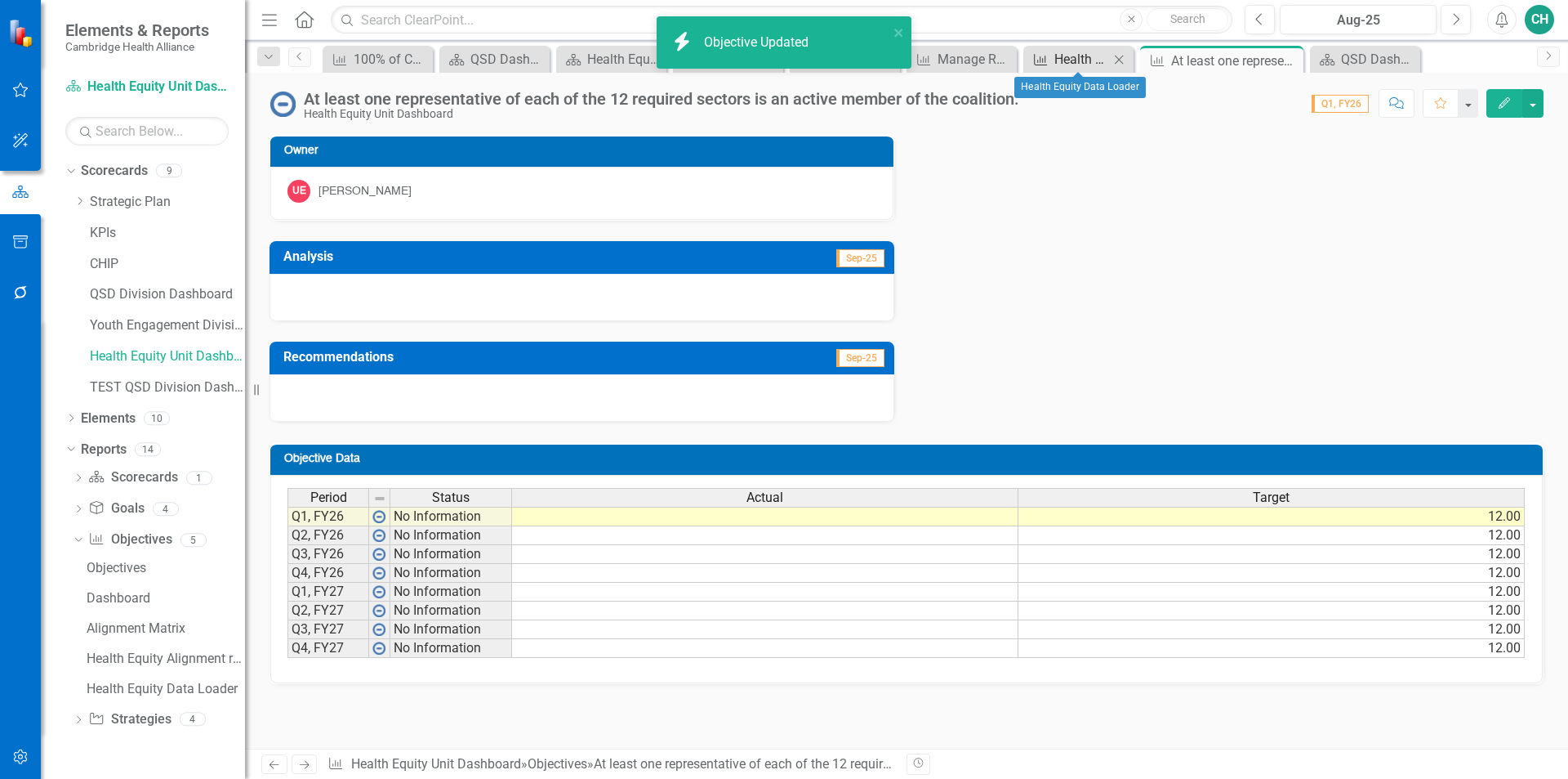
click at [1093, 59] on div "Health Equity Data Loader" at bounding box center [1082, 59] width 55 height 20
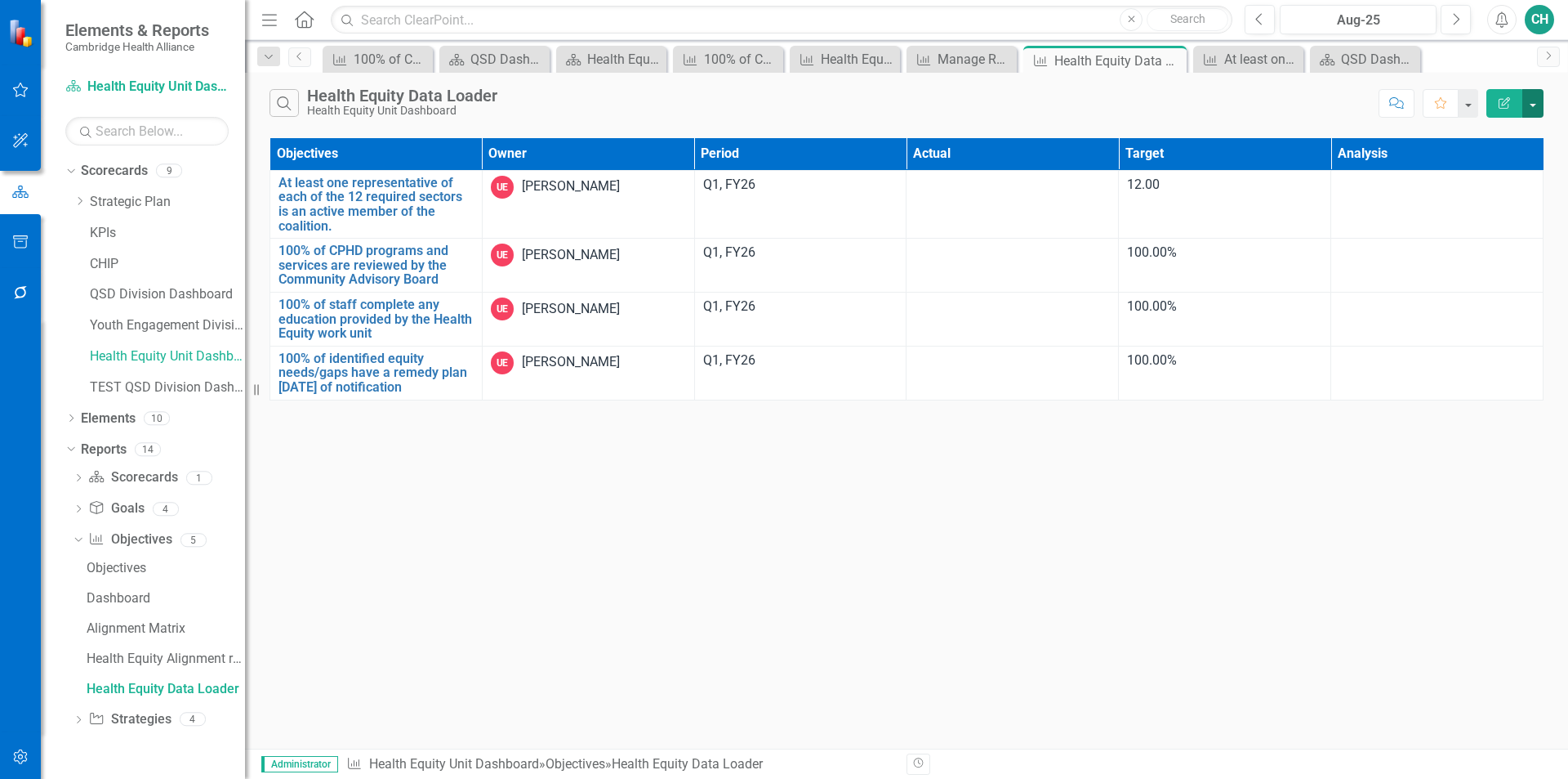
click at [1531, 108] on button "button" at bounding box center [1532, 103] width 21 height 29
click at [1498, 195] on link "Excel Export to Excel" at bounding box center [1477, 196] width 129 height 30
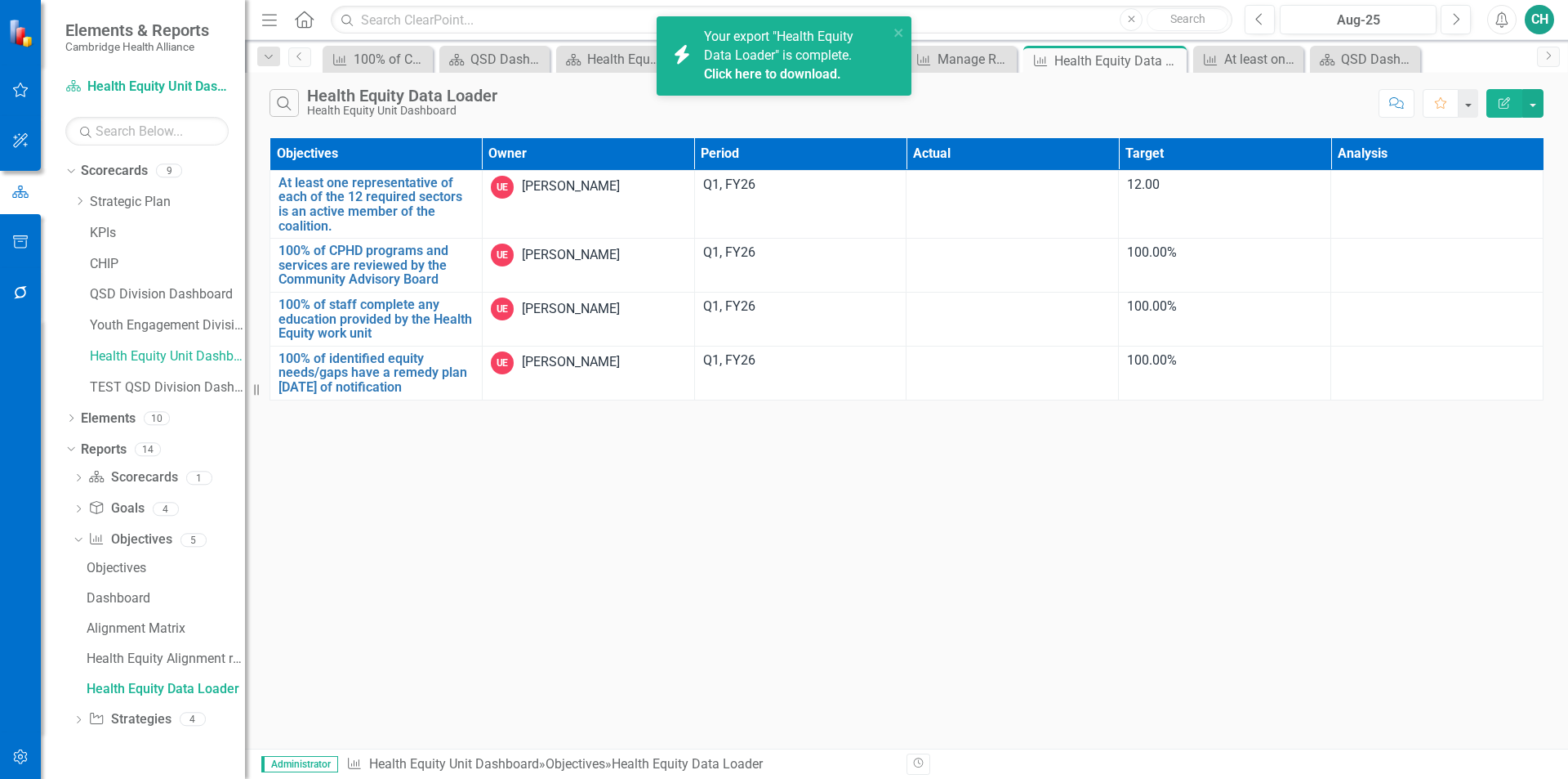
click at [824, 81] on link "Click here to download." at bounding box center [773, 74] width 138 height 16
click at [183, 382] on link "TEST QSD Division Dashboard" at bounding box center [167, 387] width 156 height 19
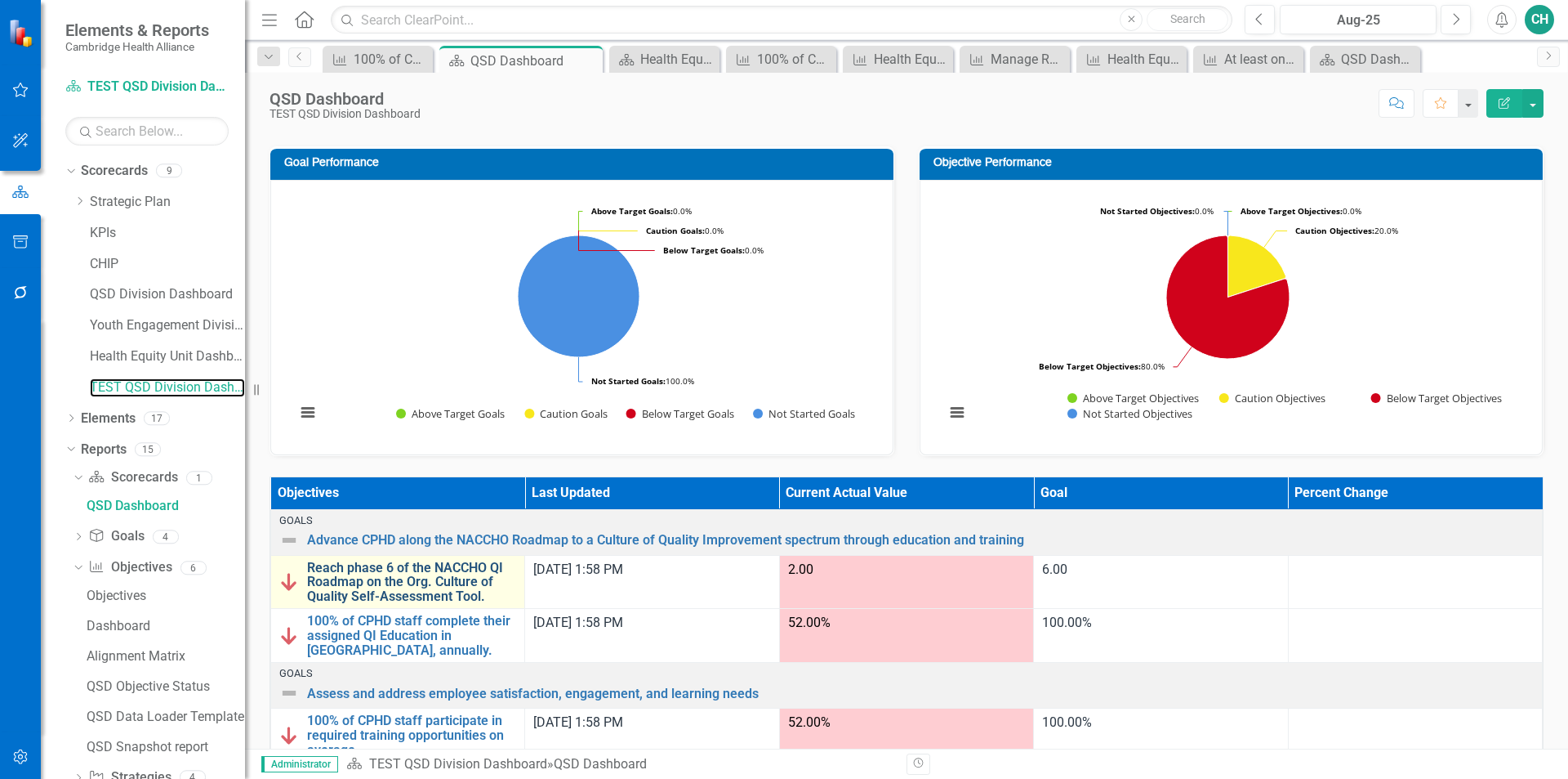
scroll to position [0, 27]
click at [405, 586] on link "Reach phase 6 of the NACCHO QI Roadmap on the Org. Culture of Quality Self-Asse…" at bounding box center [412, 582] width 209 height 43
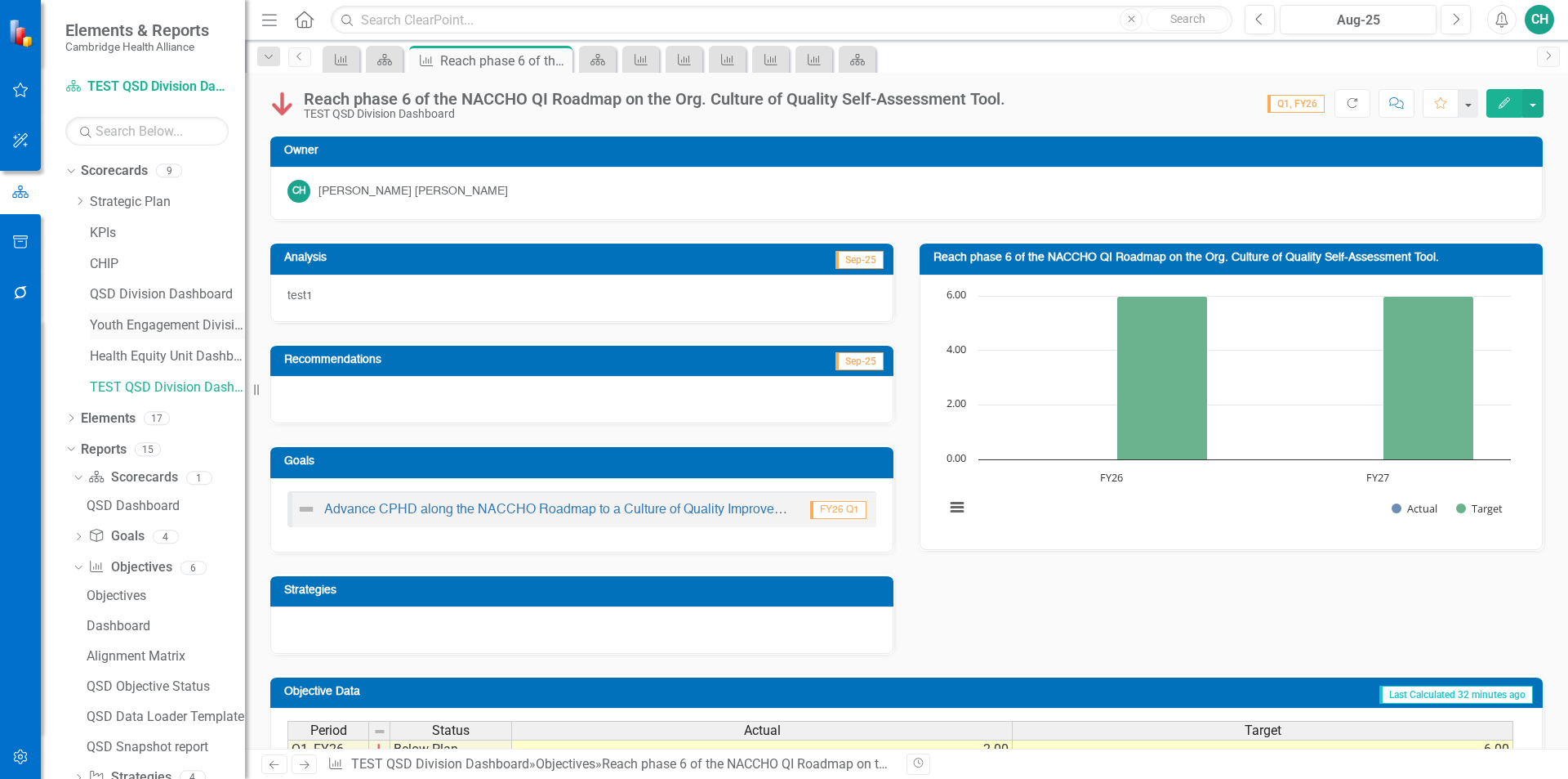
click at [183, 320] on link "Youth Engagement Division" at bounding box center [167, 325] width 156 height 19
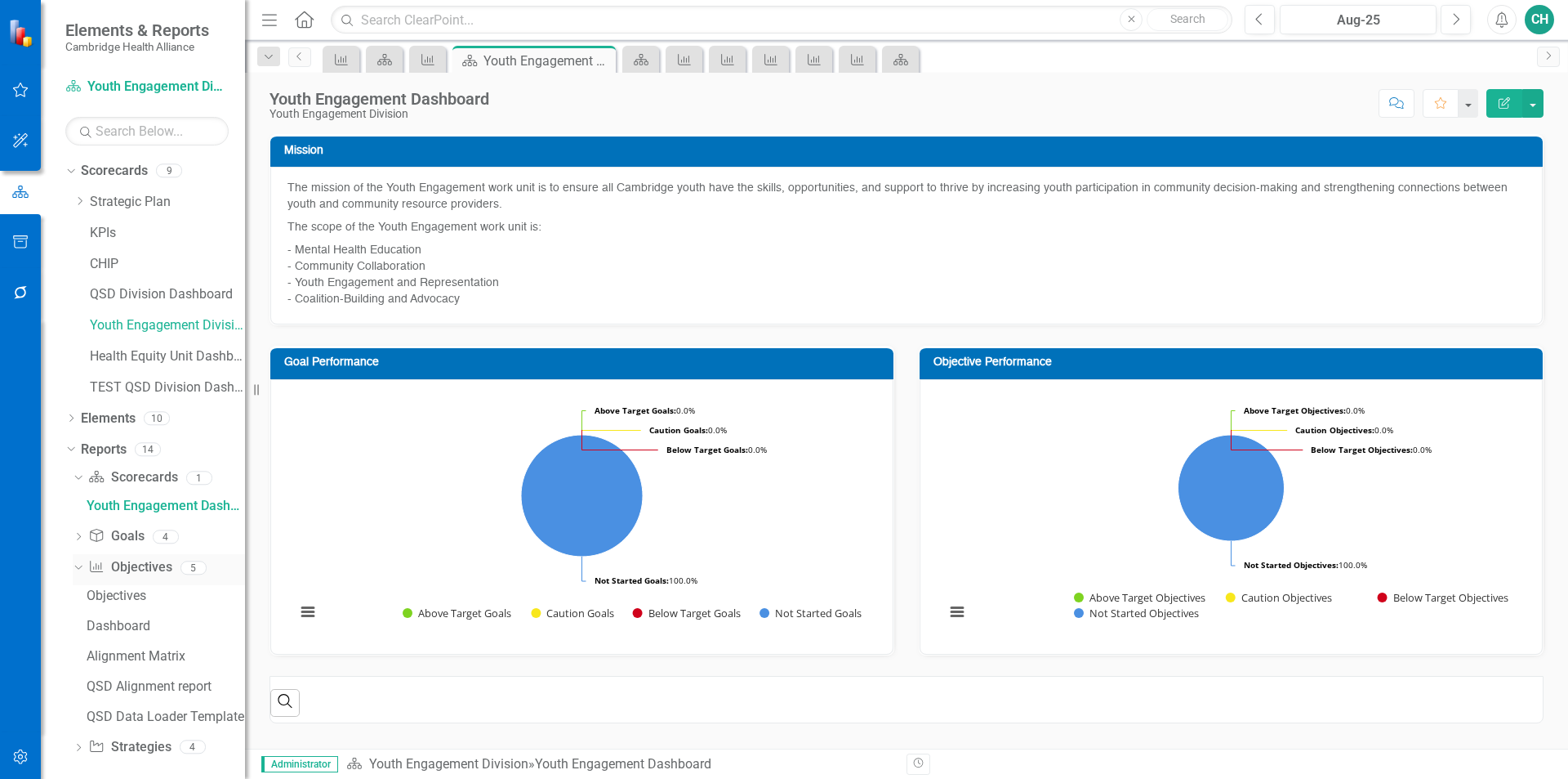
click at [139, 568] on link "Objective Objectives" at bounding box center [130, 568] width 84 height 19
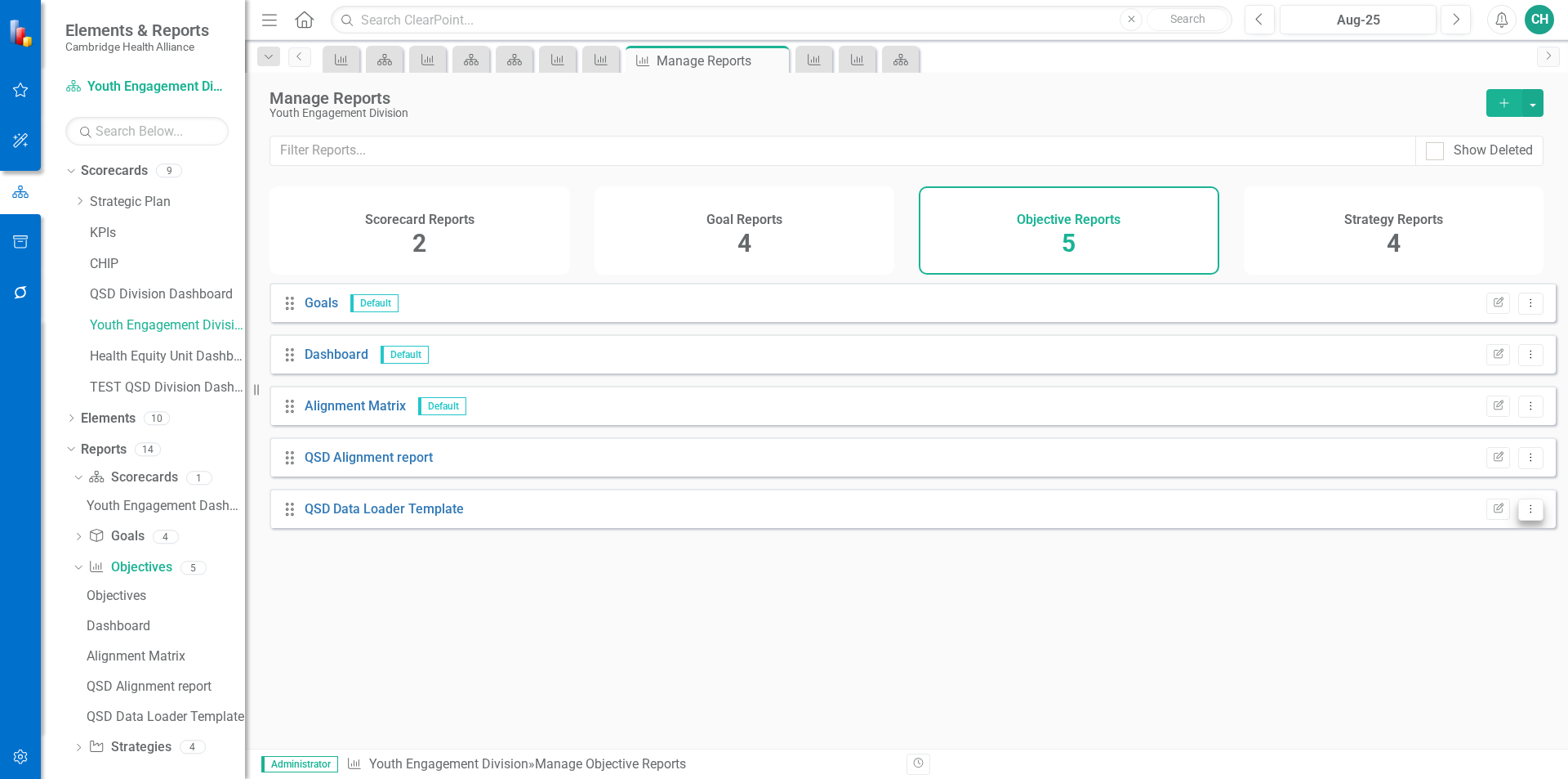
click at [1527, 521] on button "Dropdown Menu" at bounding box center [1530, 510] width 25 height 22
click at [1485, 637] on link "Trash Delete Report" at bounding box center [1462, 639] width 135 height 30
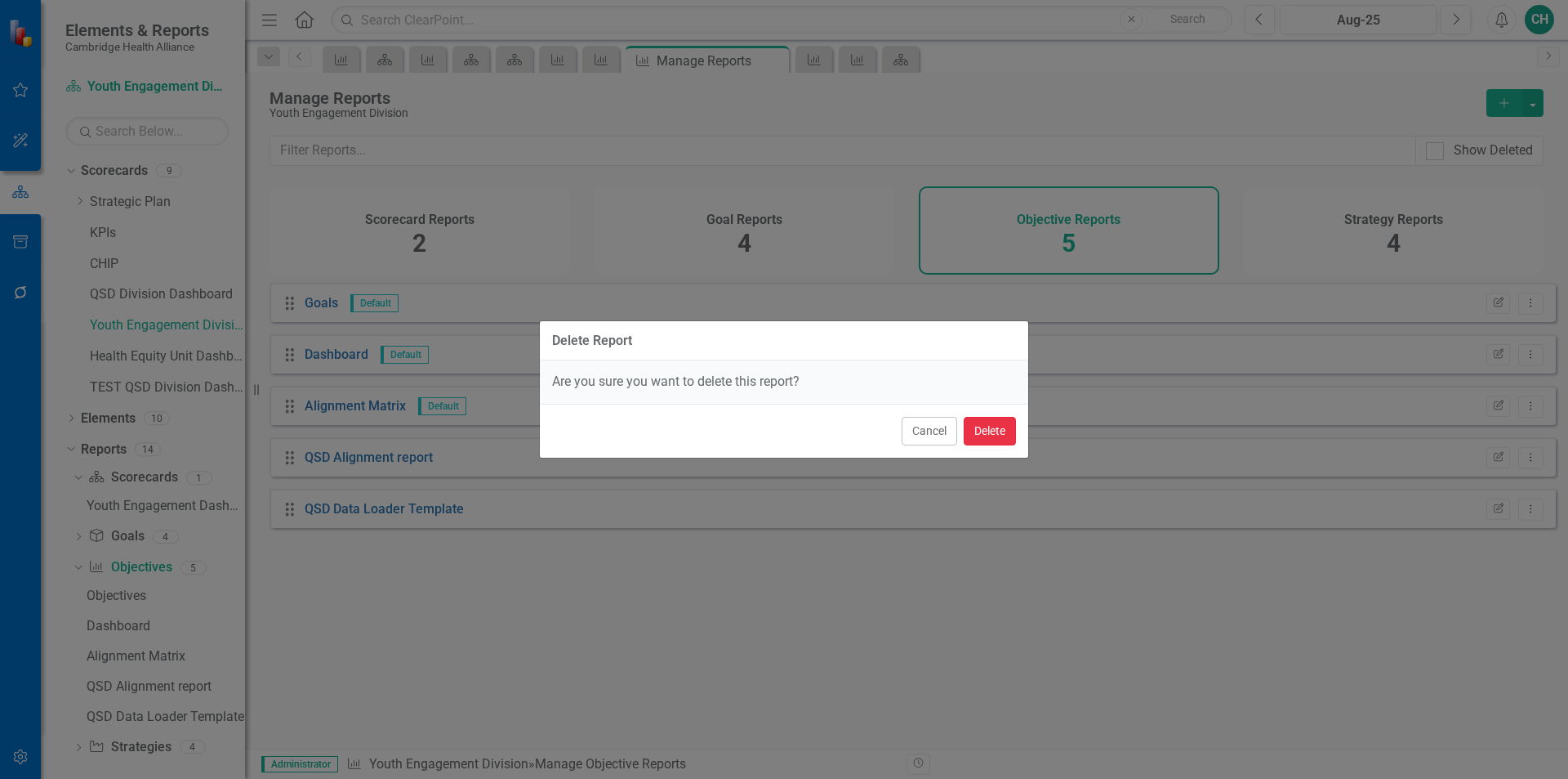
click at [983, 434] on button "Delete" at bounding box center [990, 431] width 52 height 29
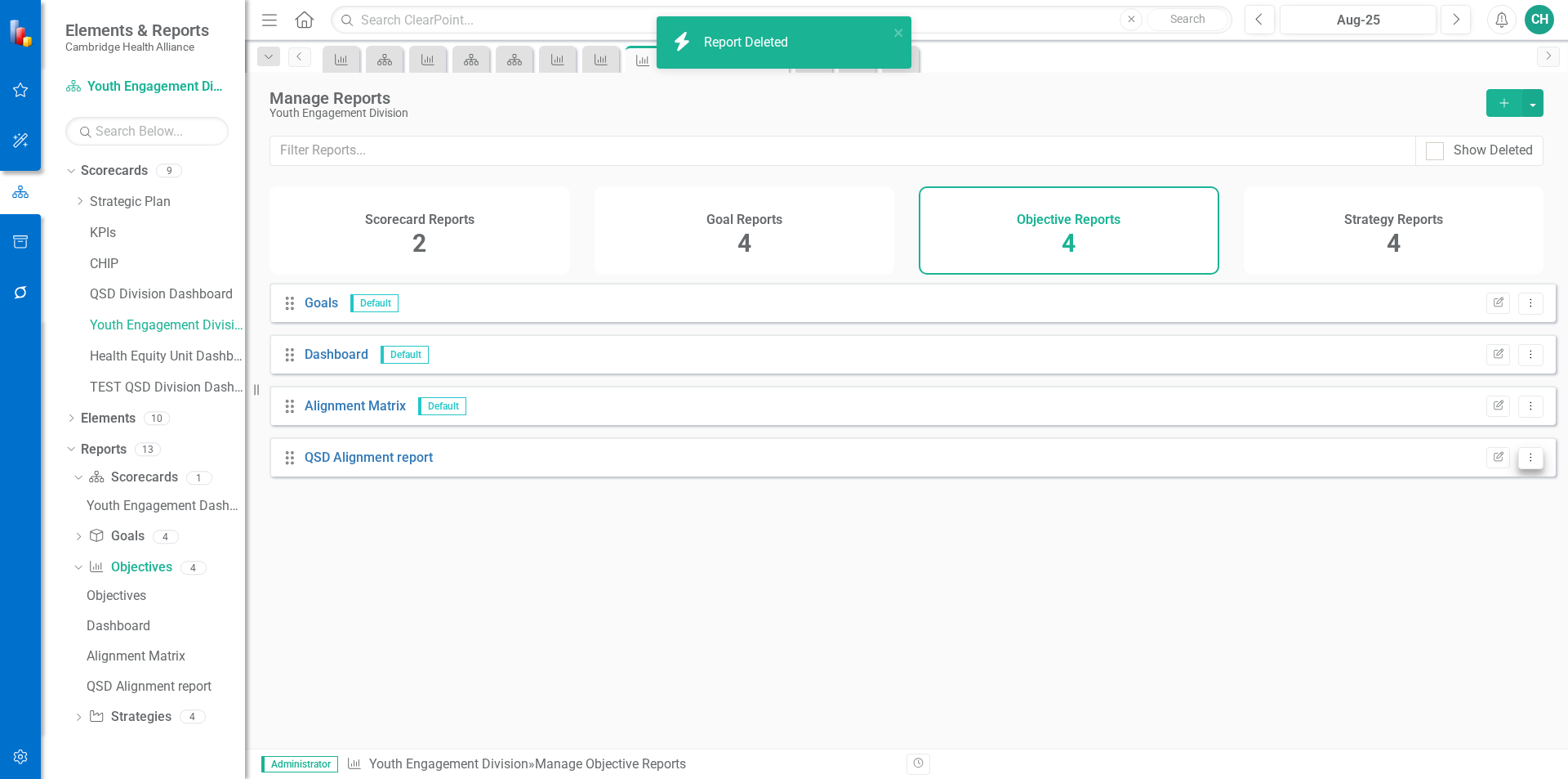
click at [1518, 469] on button "Dropdown Menu" at bounding box center [1530, 458] width 25 height 22
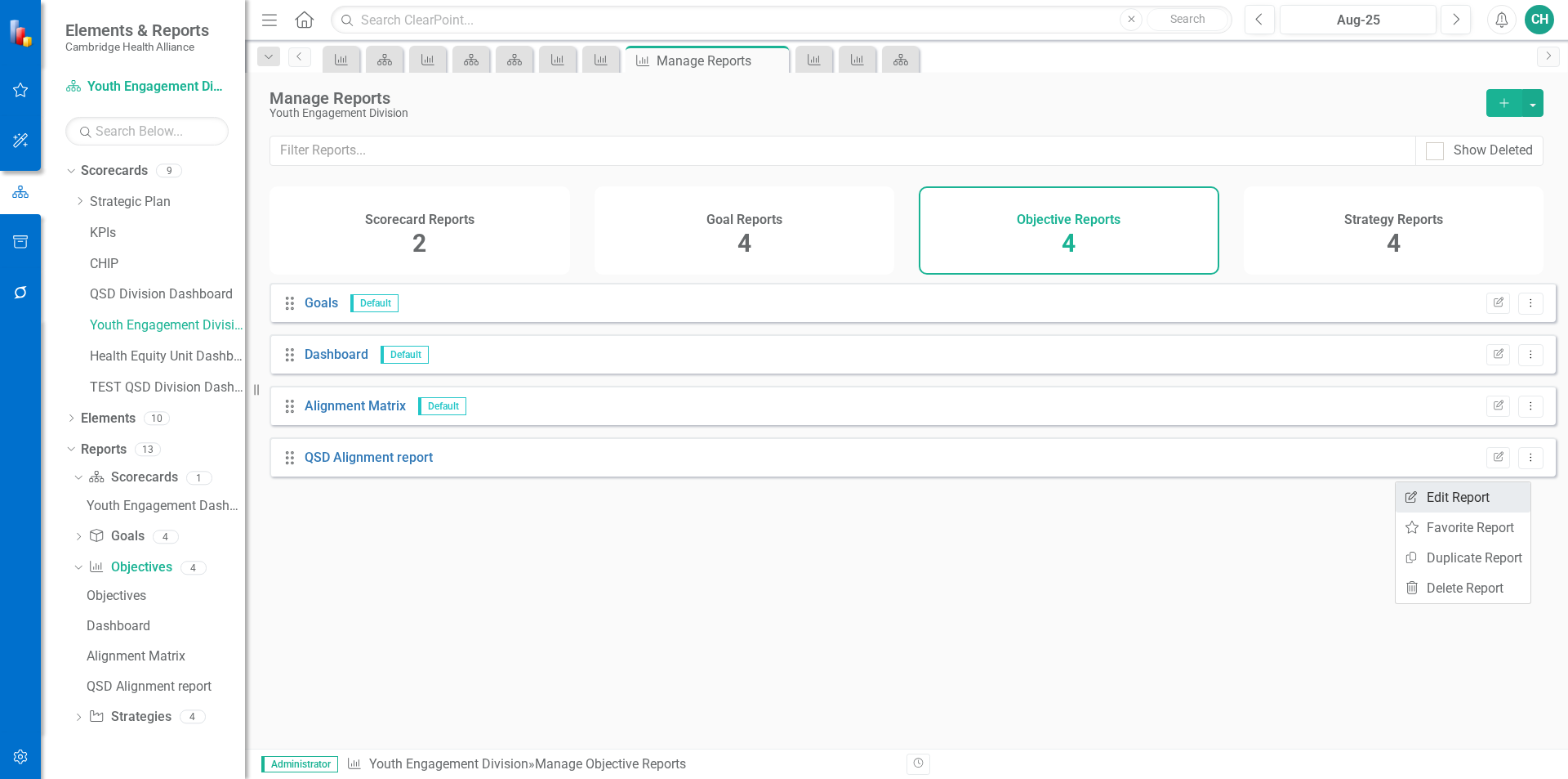
click at [1481, 501] on link "Edit Report Edit Report" at bounding box center [1462, 497] width 135 height 30
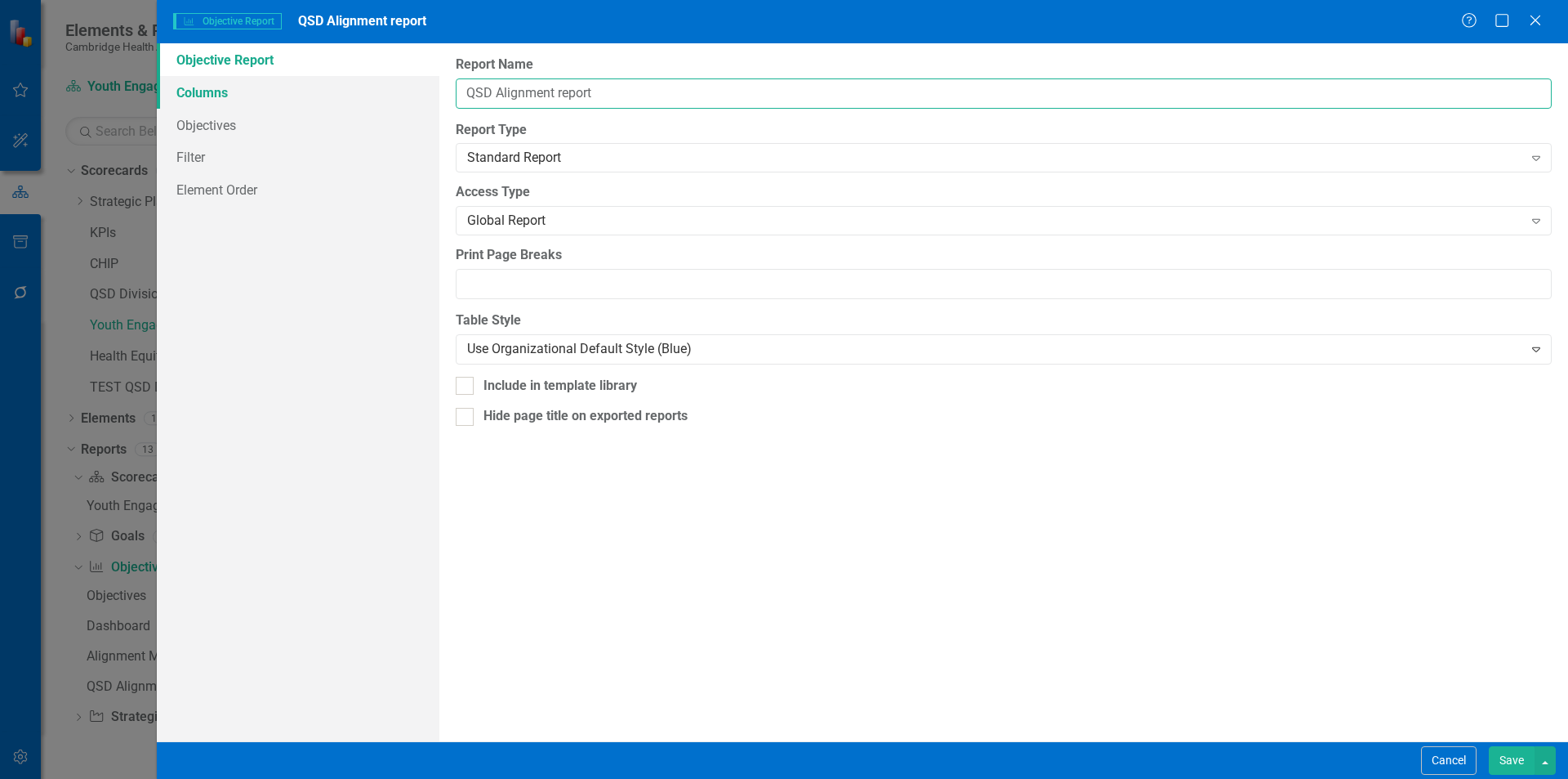
drag, startPoint x: 492, startPoint y: 97, endPoint x: 280, endPoint y: 94, distance: 212.0
click at [280, 94] on div "Objective Report Columns Objectives Filter Element Order Report Name QSD Alignm…" at bounding box center [862, 392] width 1411 height 698
type input "YE Alignment report"
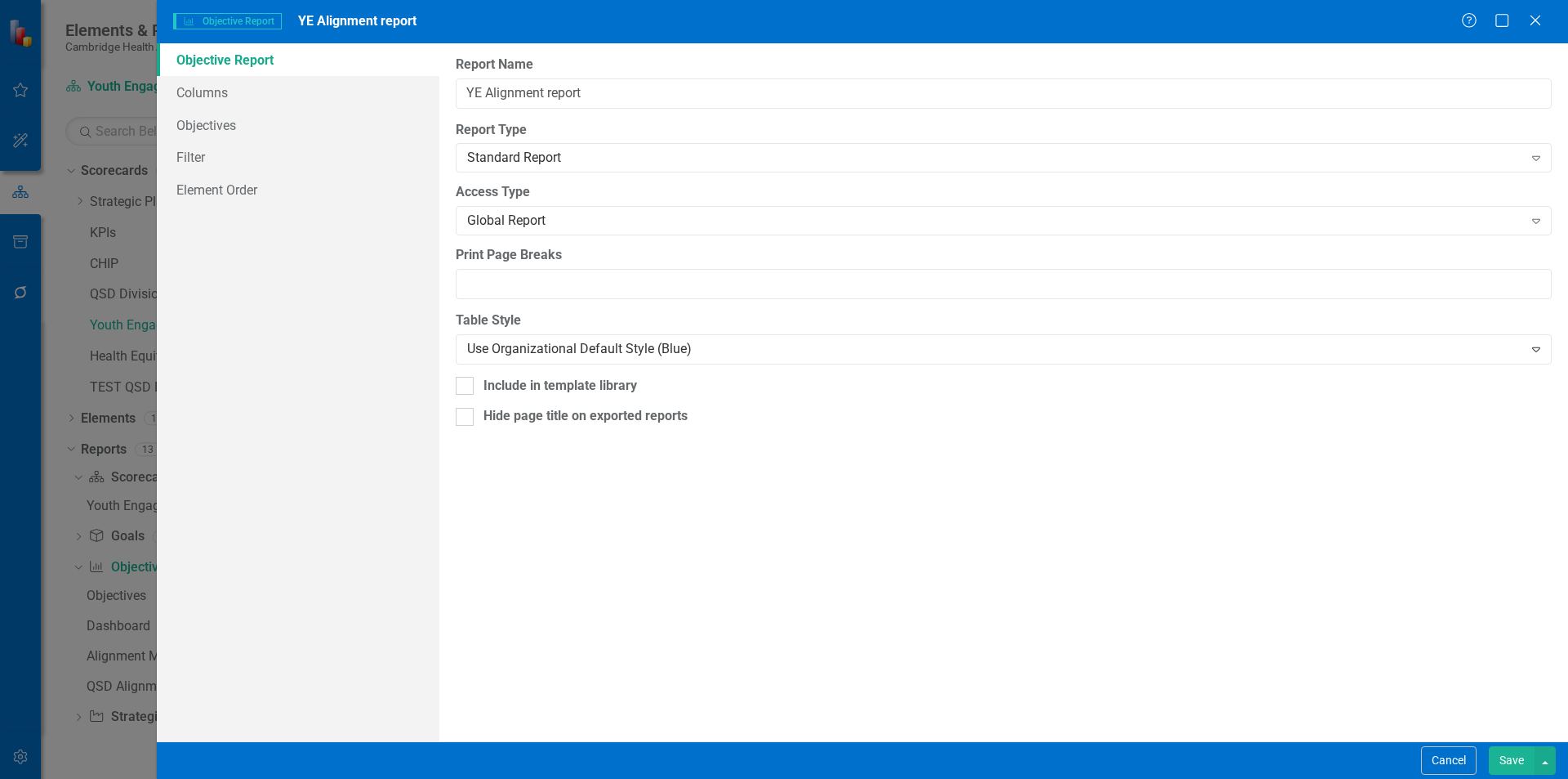
click at [1499, 758] on button "Save" at bounding box center [1512, 760] width 46 height 29
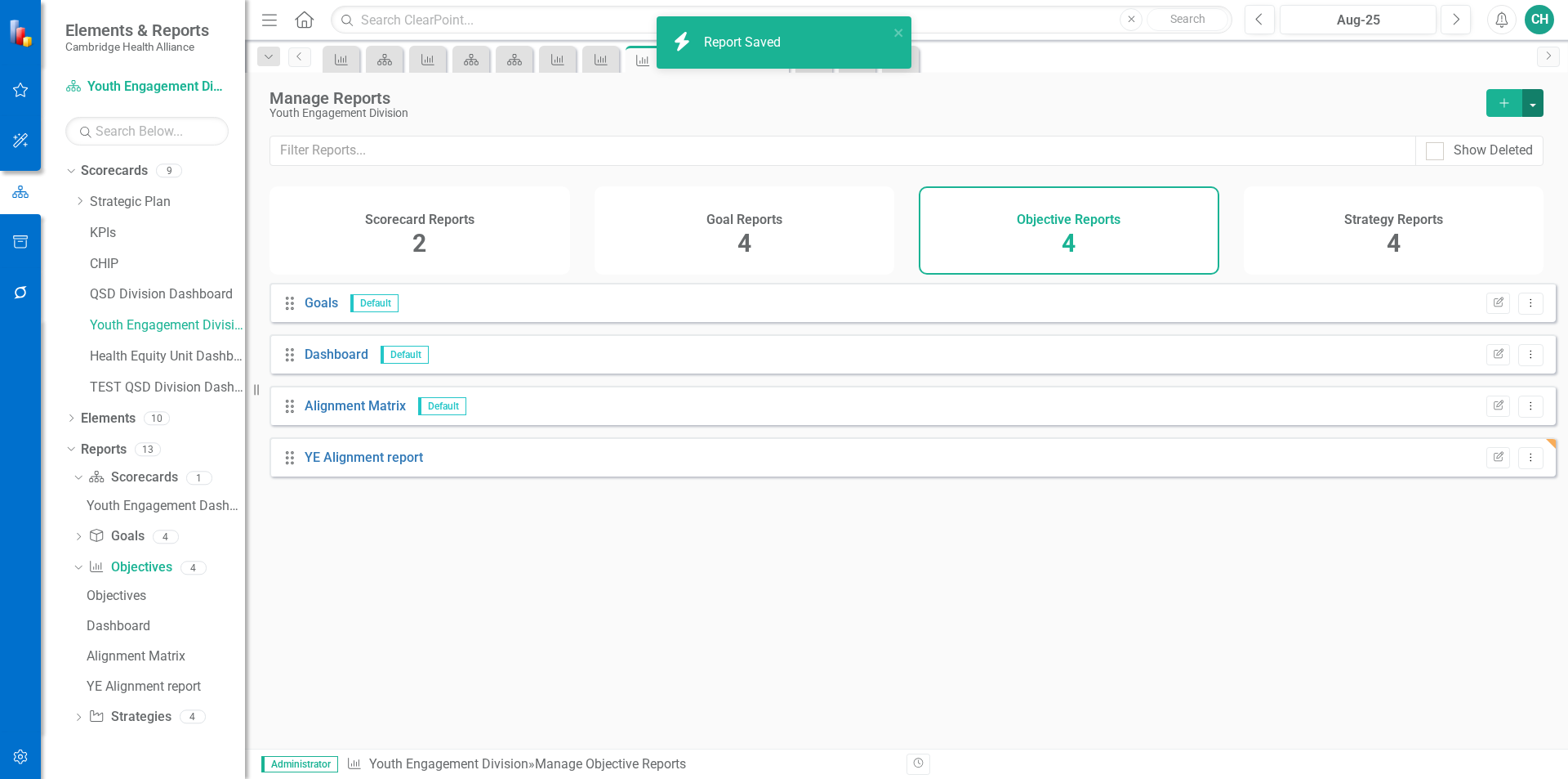
click at [1531, 116] on button "button" at bounding box center [1532, 103] width 21 height 28
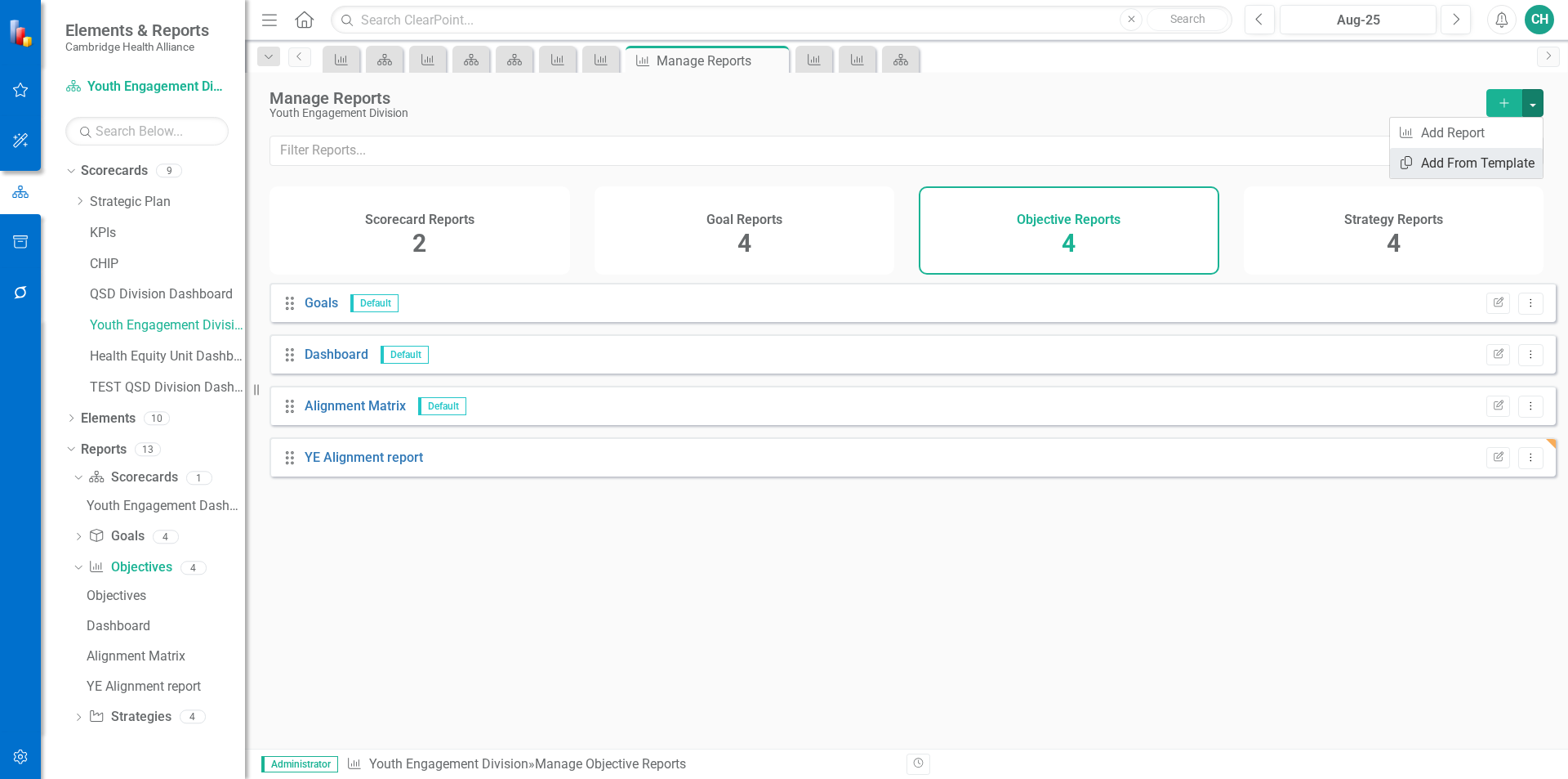
click at [1490, 167] on link "Copy Add From Template" at bounding box center [1466, 163] width 153 height 30
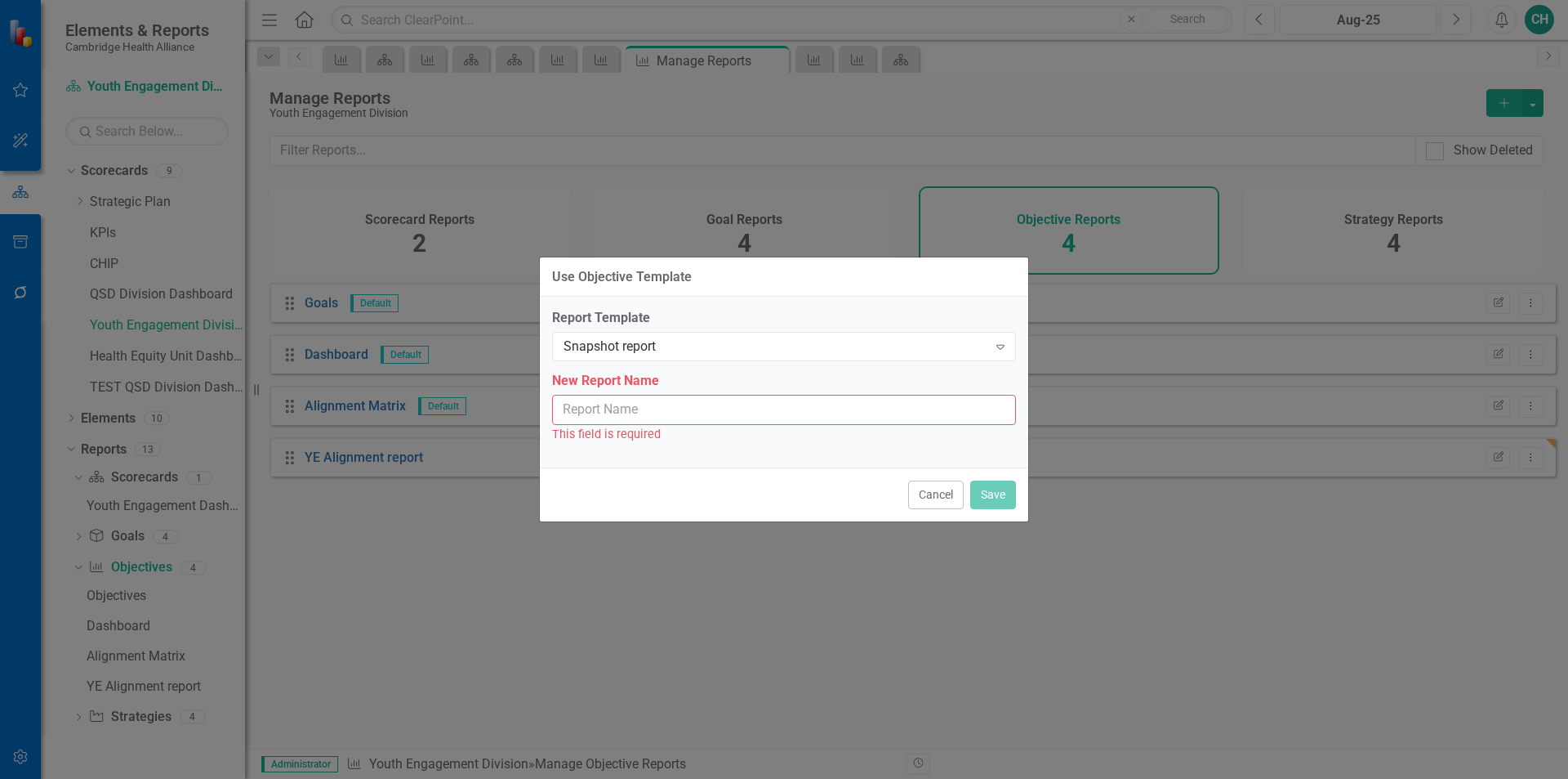
click at [679, 408] on input "New Report Name" at bounding box center [784, 410] width 464 height 30
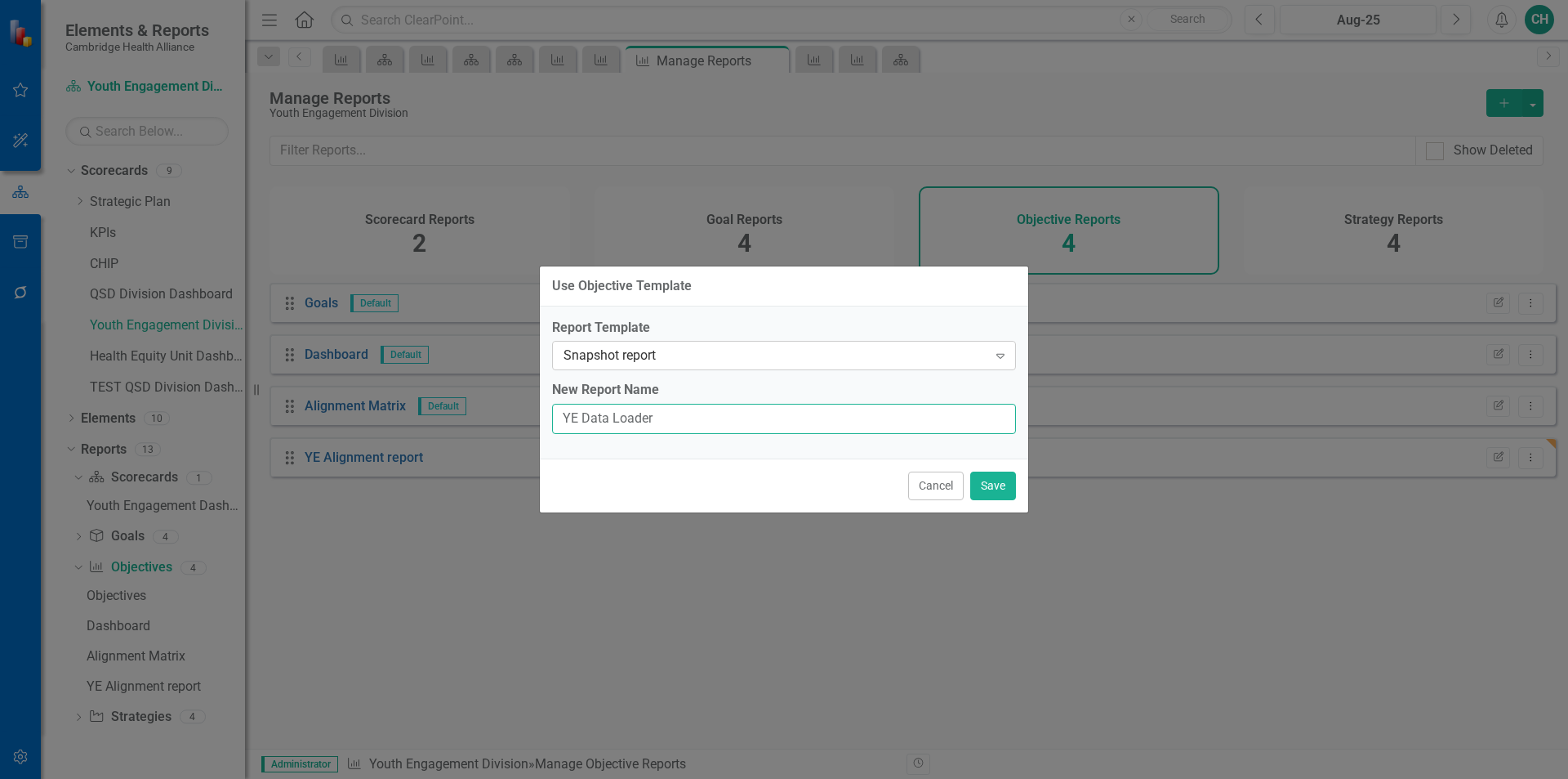
type input "YE Data Loader"
click at [691, 352] on div "Snapshot report" at bounding box center [775, 355] width 424 height 19
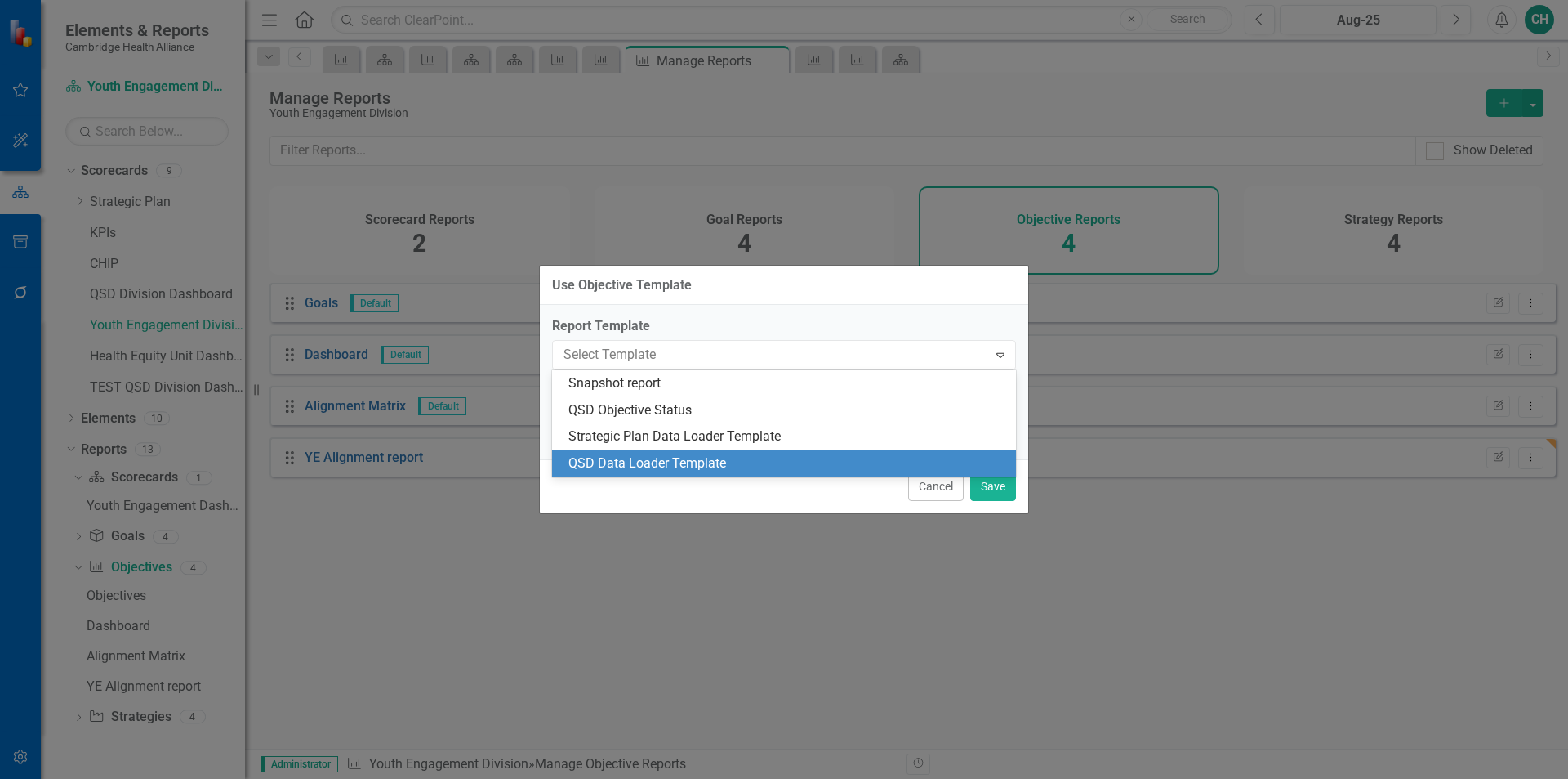
click at [650, 459] on div "QSD Data Loader Template" at bounding box center [786, 464] width 438 height 19
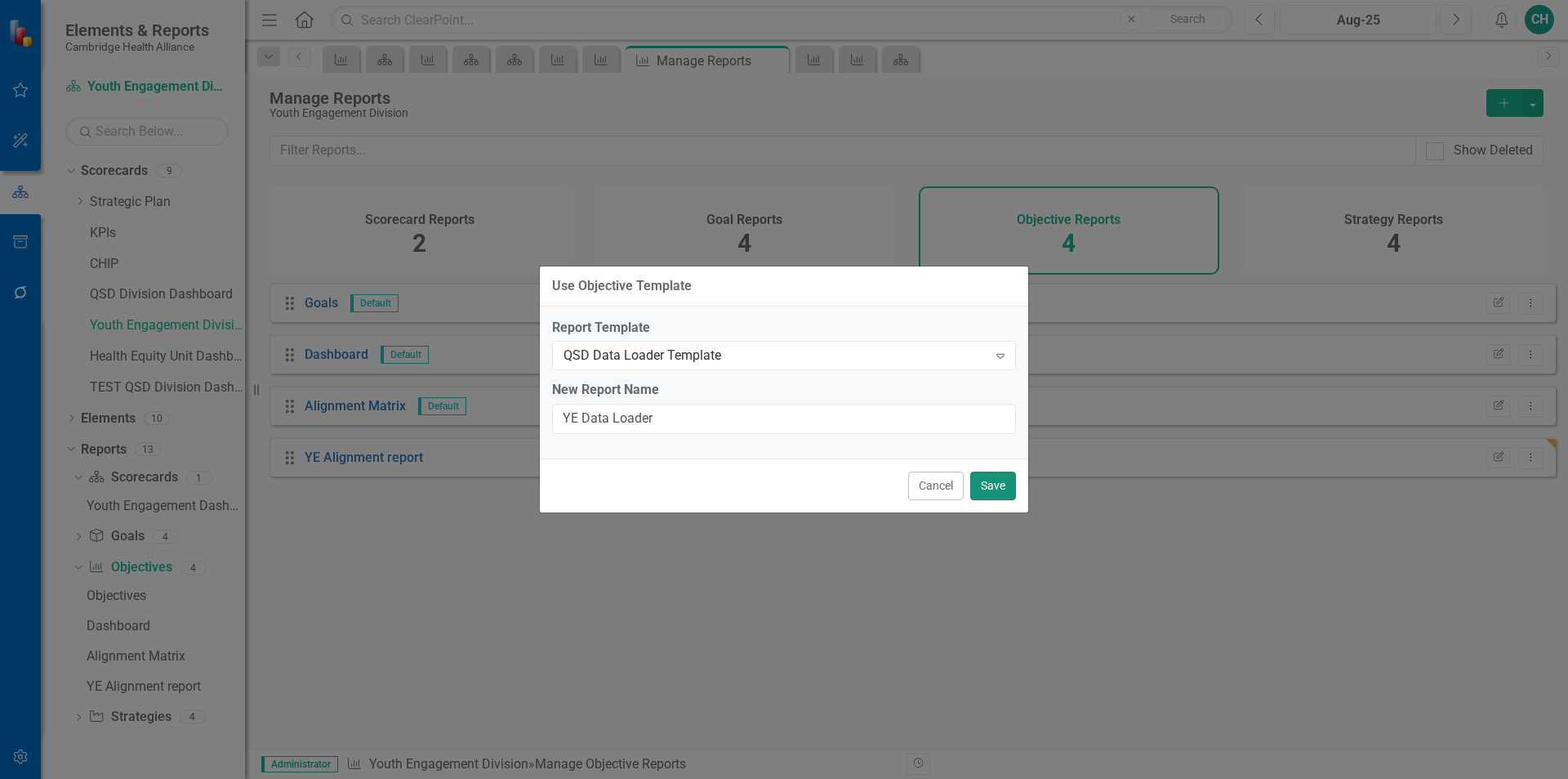
click at [982, 486] on button "Save" at bounding box center [993, 486] width 46 height 29
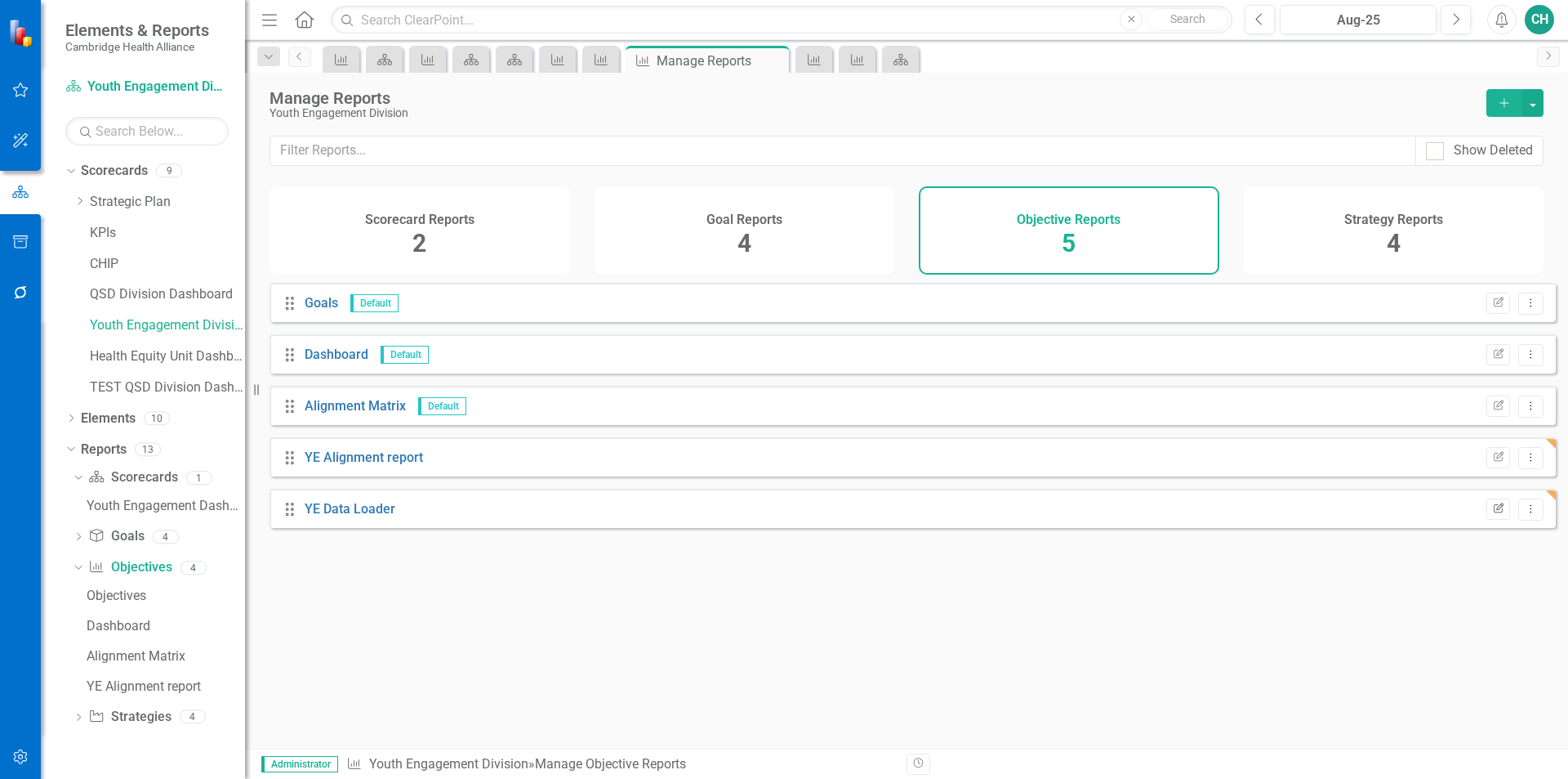
click at [1486, 520] on button "Edit Report" at bounding box center [1498, 509] width 24 height 21
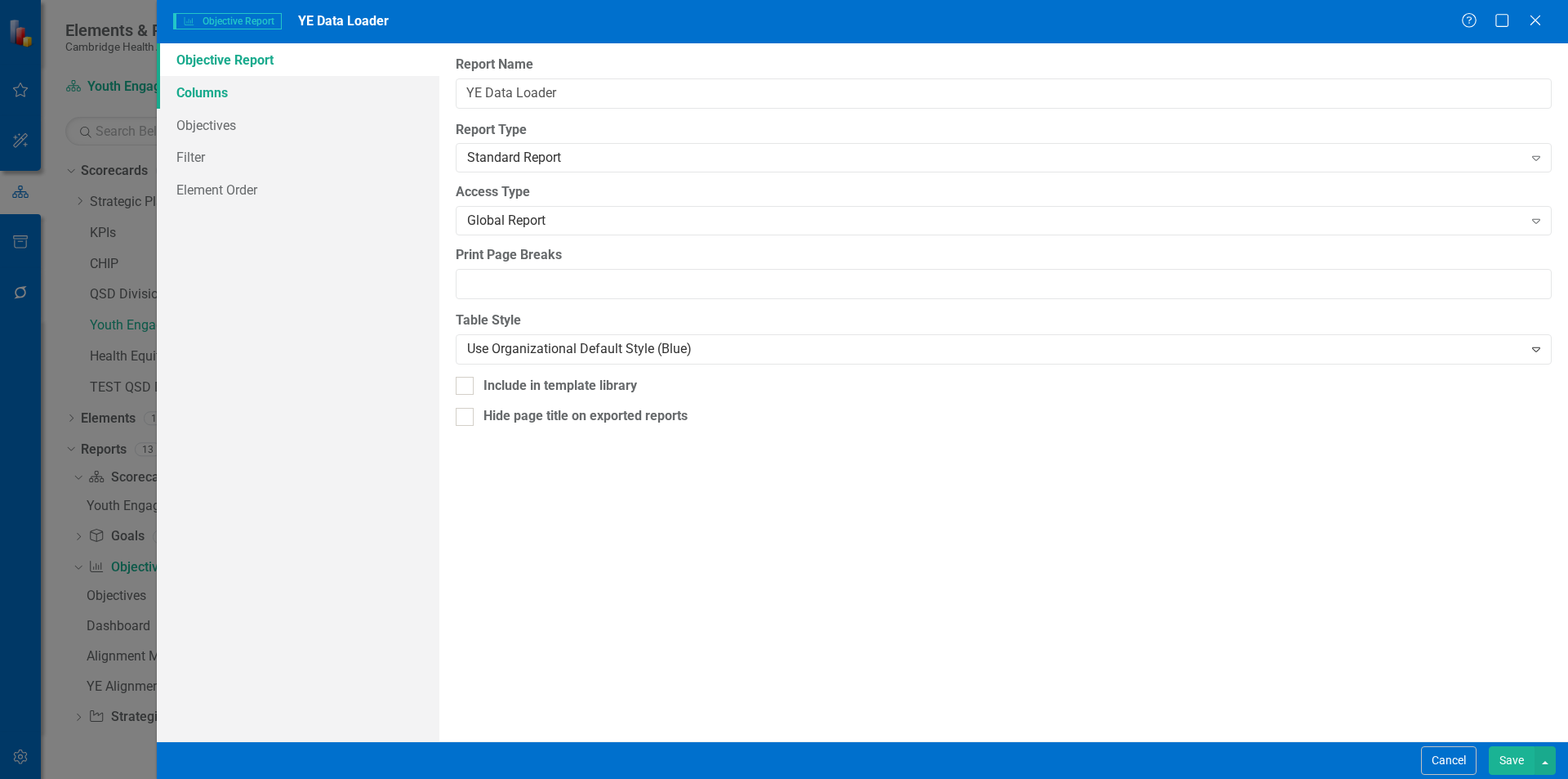
click at [335, 105] on link "Columns" at bounding box center [298, 92] width 283 height 33
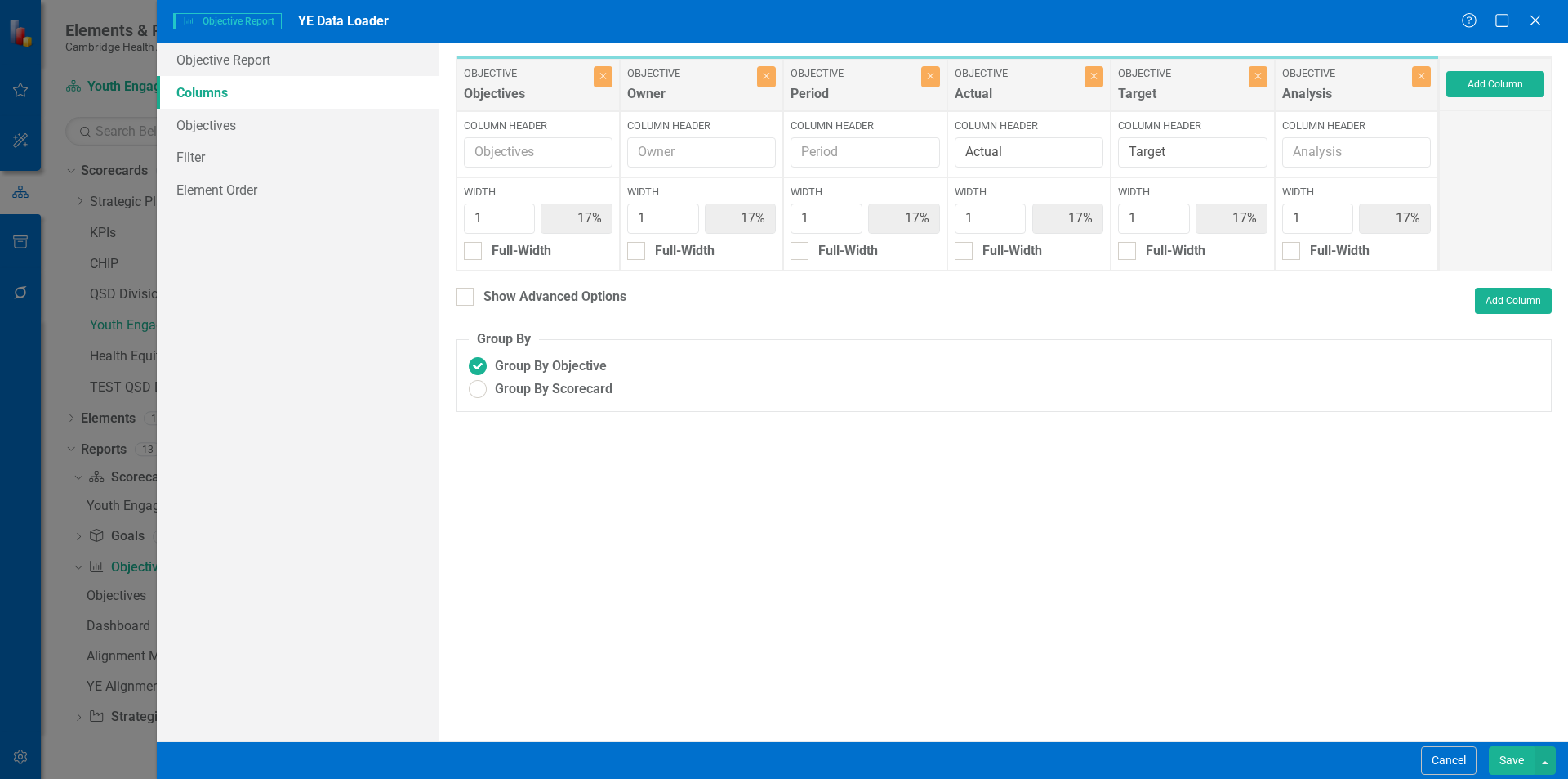
click at [1509, 764] on button "Save" at bounding box center [1512, 760] width 46 height 29
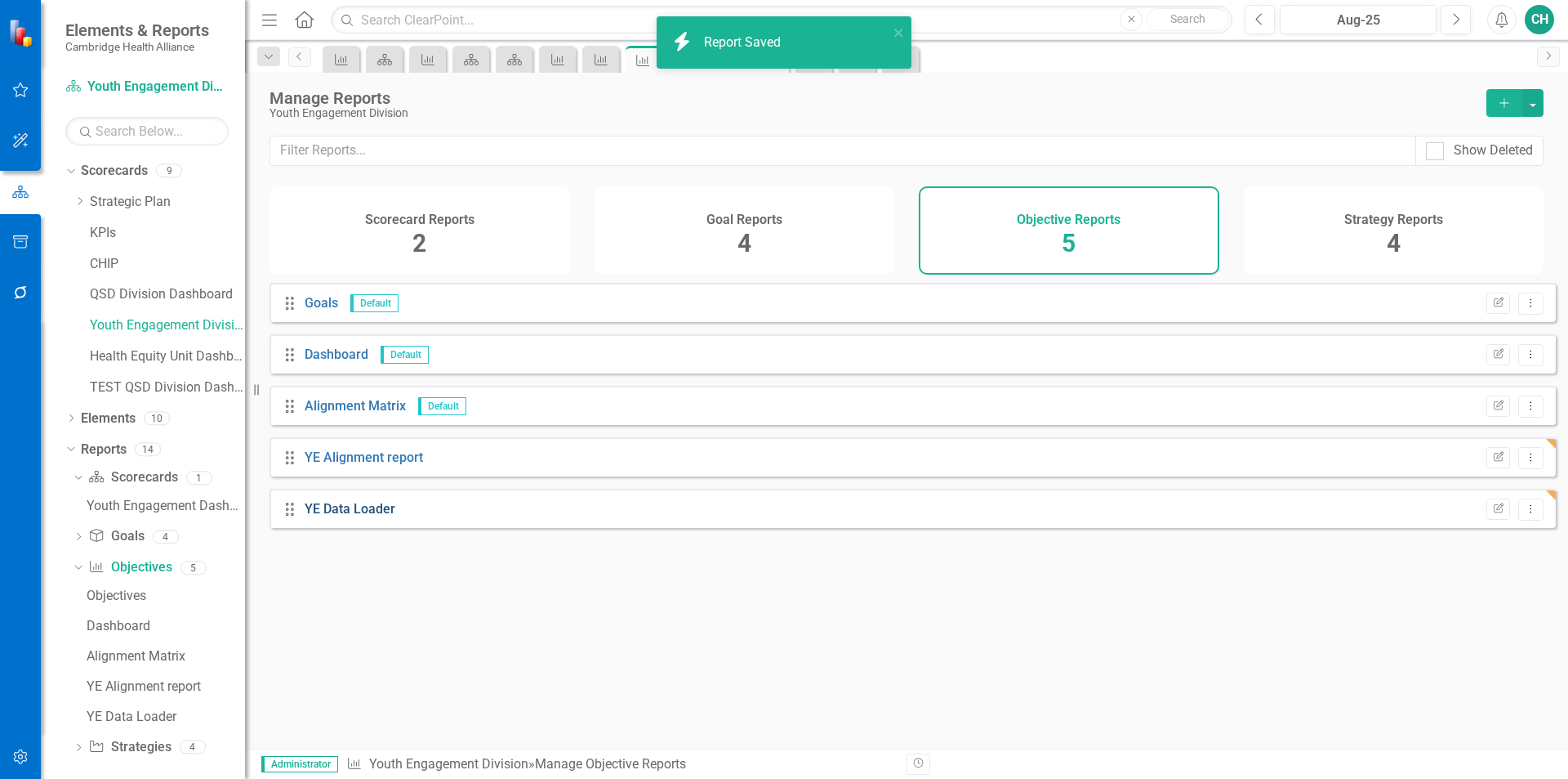
click at [362, 517] on link "YE Data Loader" at bounding box center [350, 509] width 91 height 16
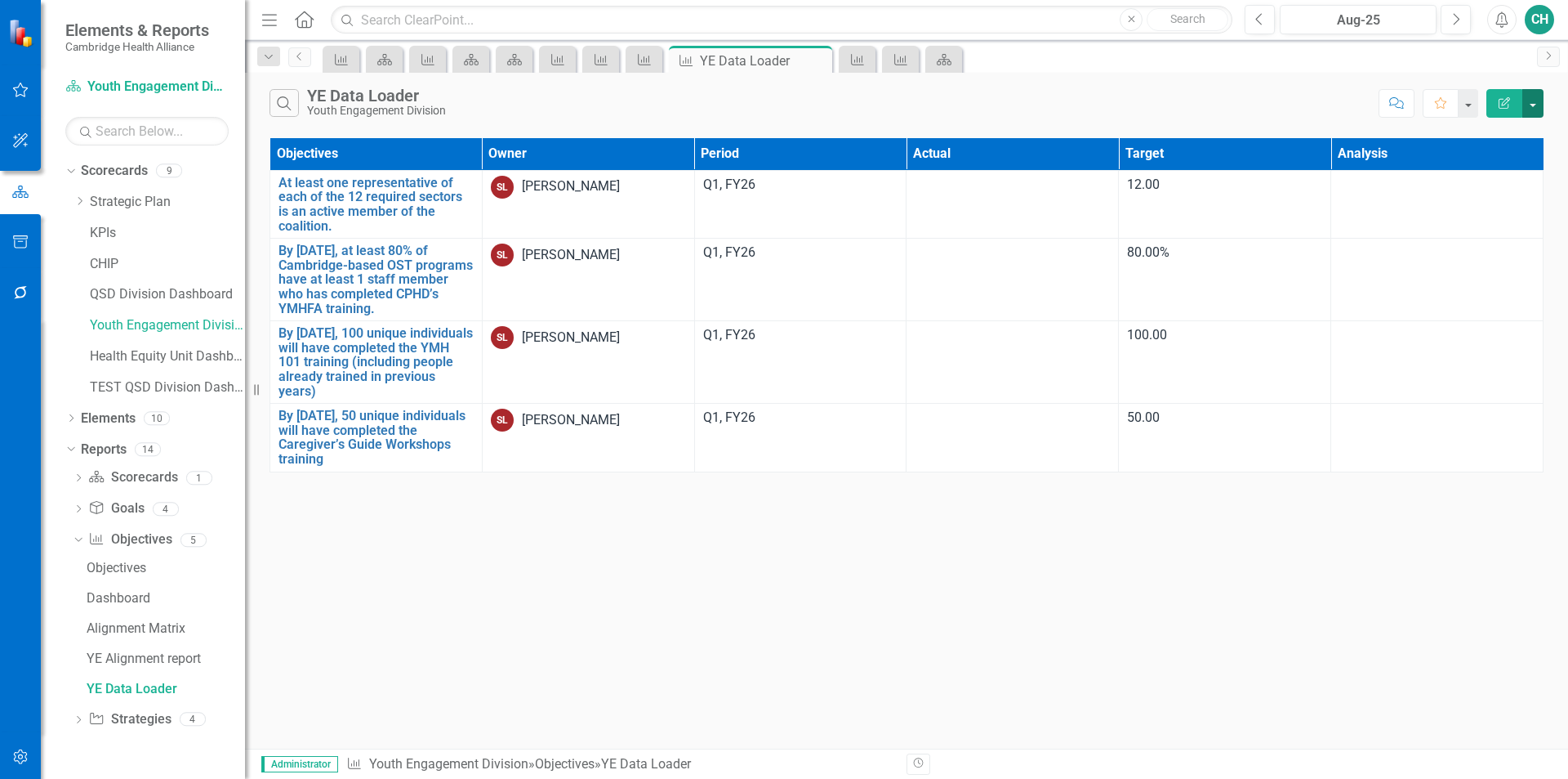
click at [1527, 106] on button "button" at bounding box center [1532, 103] width 21 height 29
click at [1530, 196] on link "Excel Export to Excel" at bounding box center [1477, 196] width 129 height 30
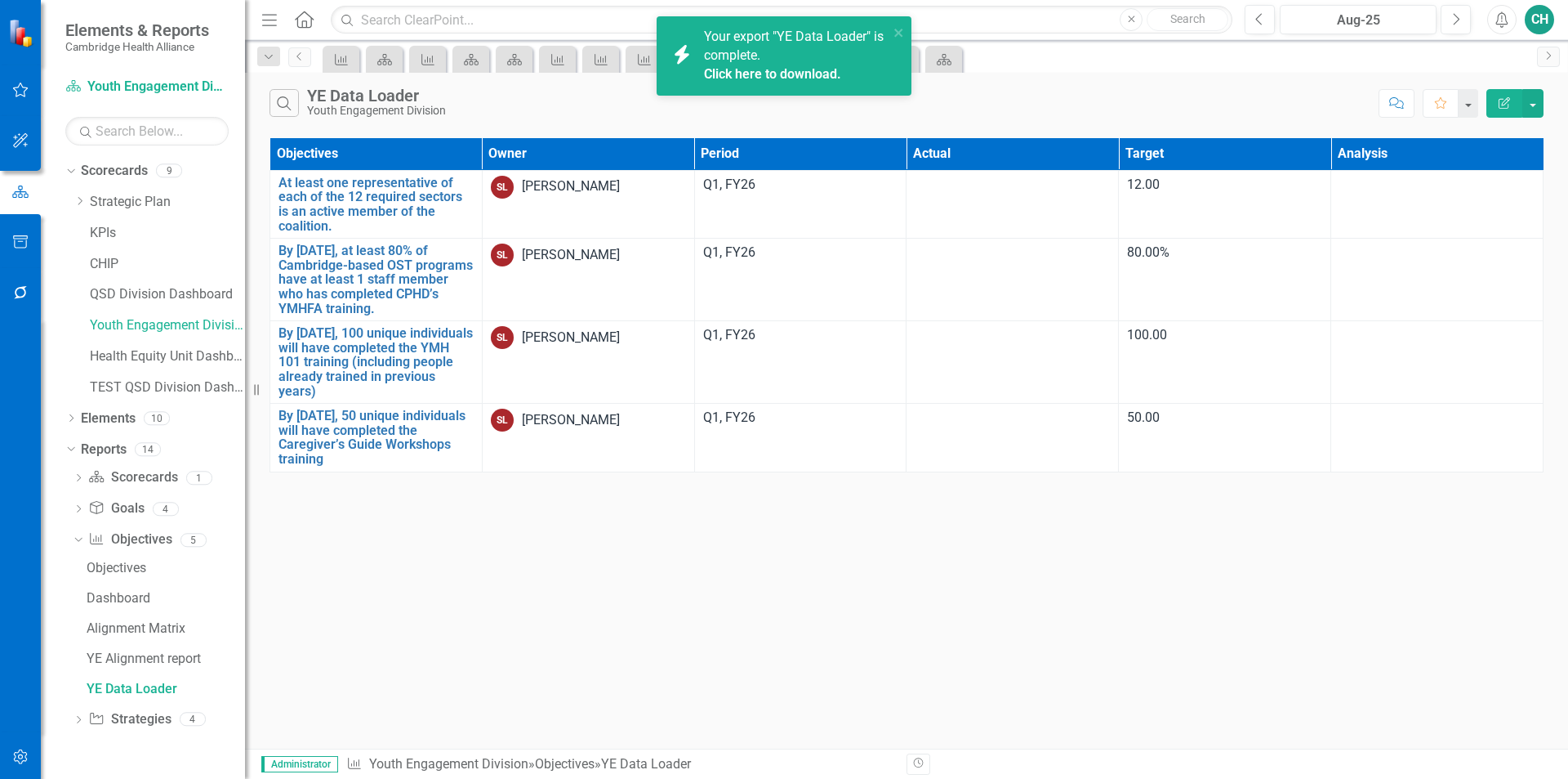
click at [837, 71] on link "Click here to download." at bounding box center [773, 74] width 138 height 16
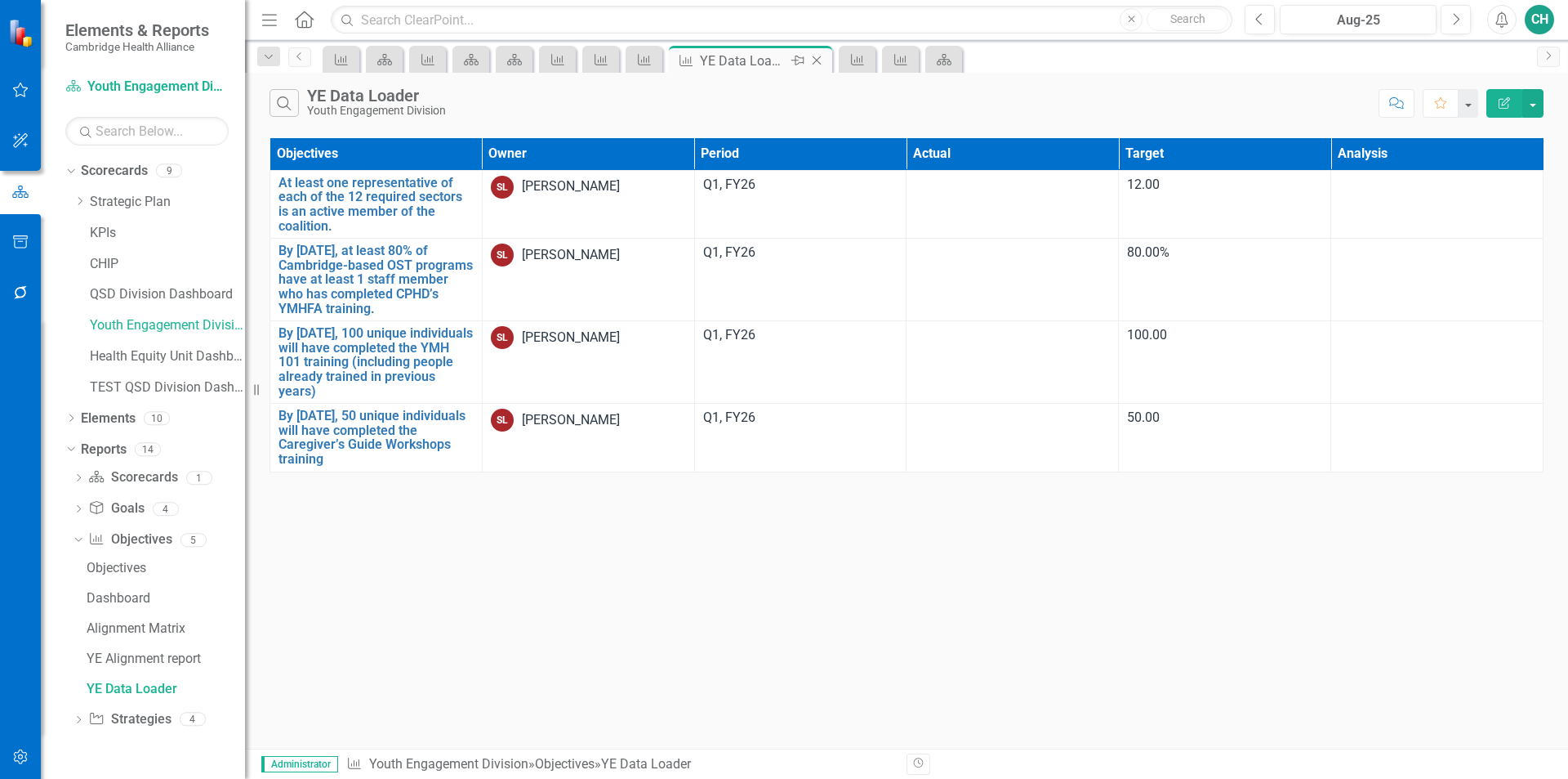
click at [817, 59] on icon "Close" at bounding box center [816, 60] width 16 height 13
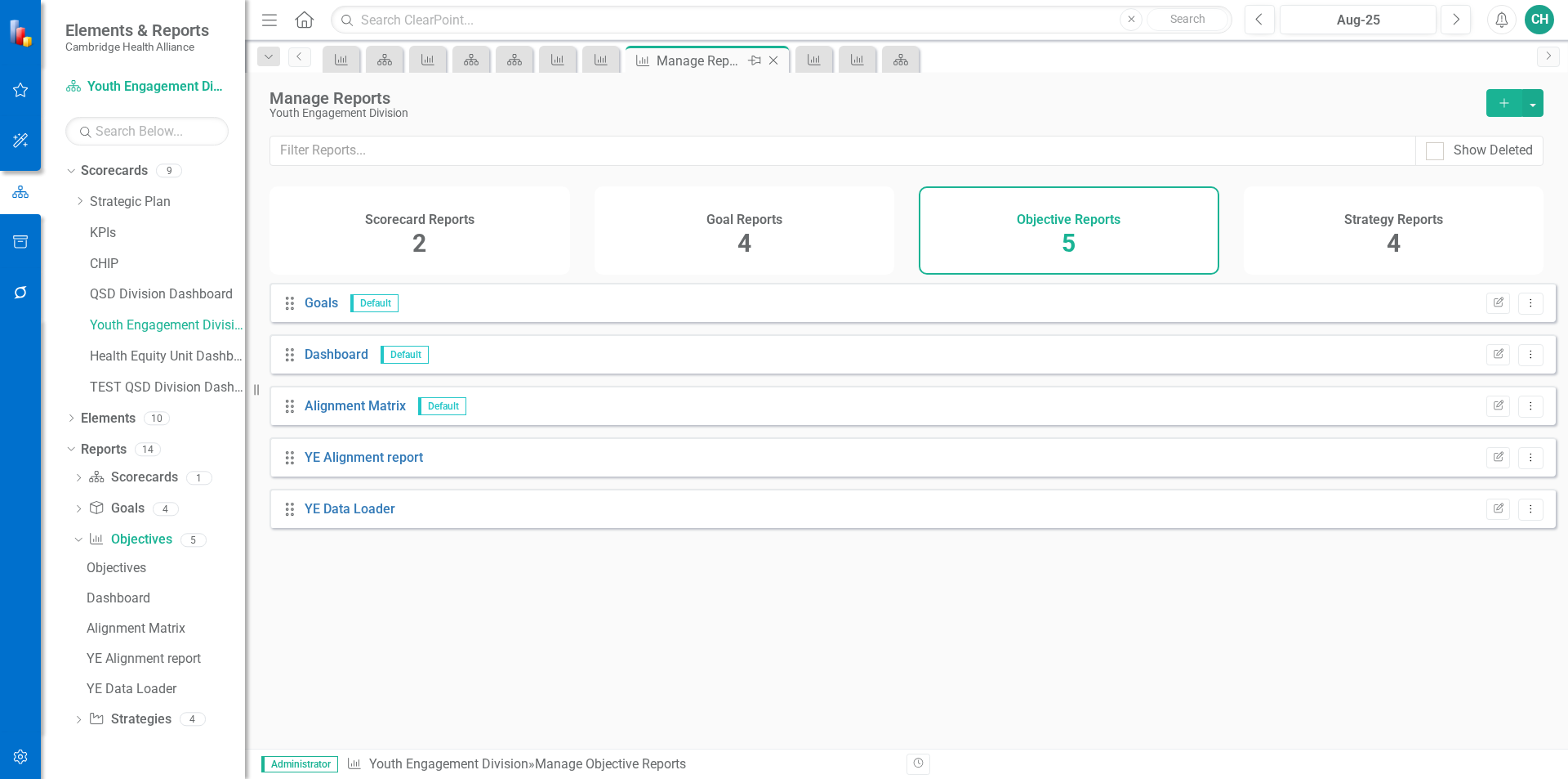
click at [778, 60] on icon "Close" at bounding box center [774, 60] width 16 height 13
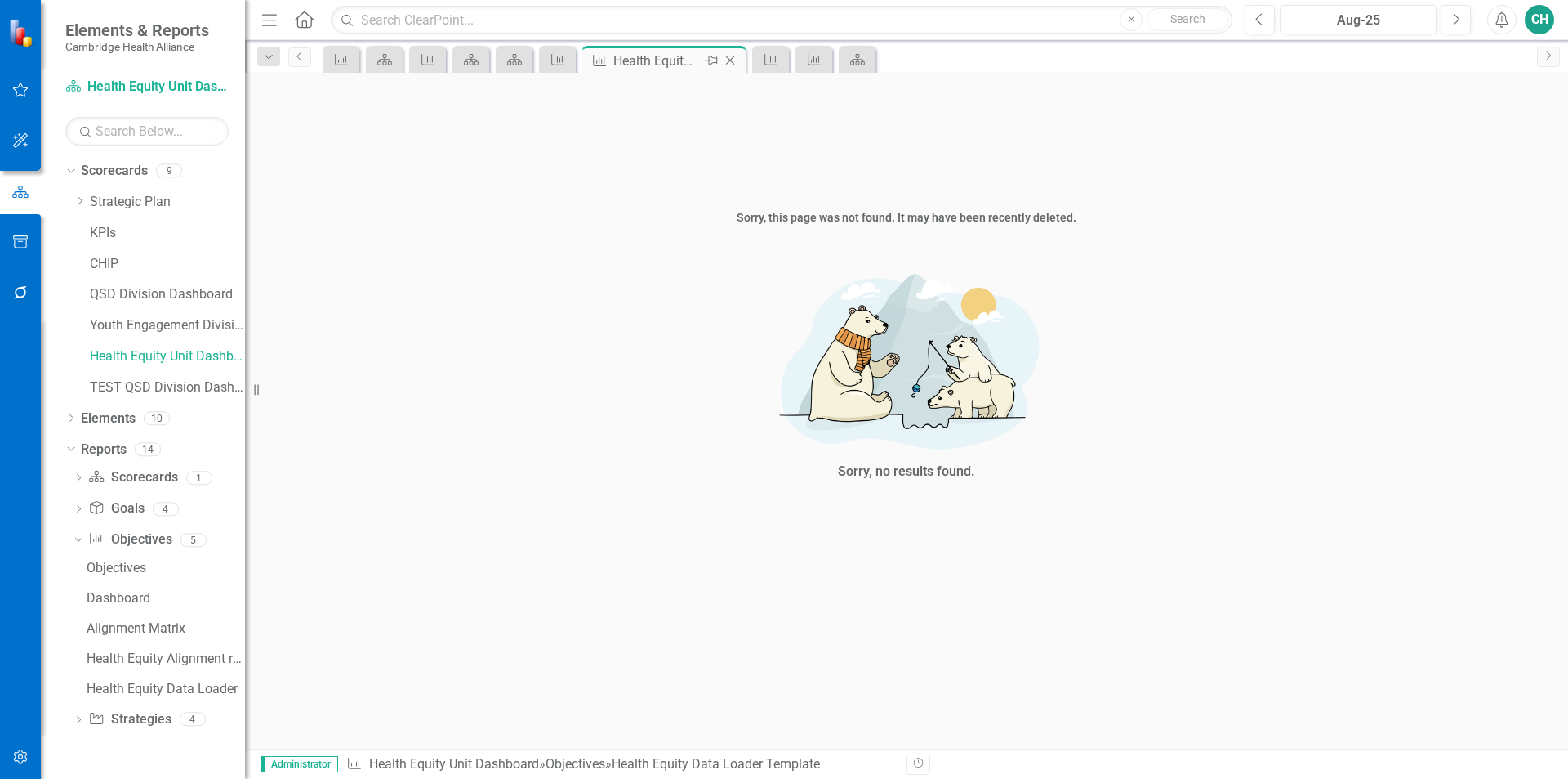
click at [726, 63] on icon "Close" at bounding box center [730, 60] width 16 height 13
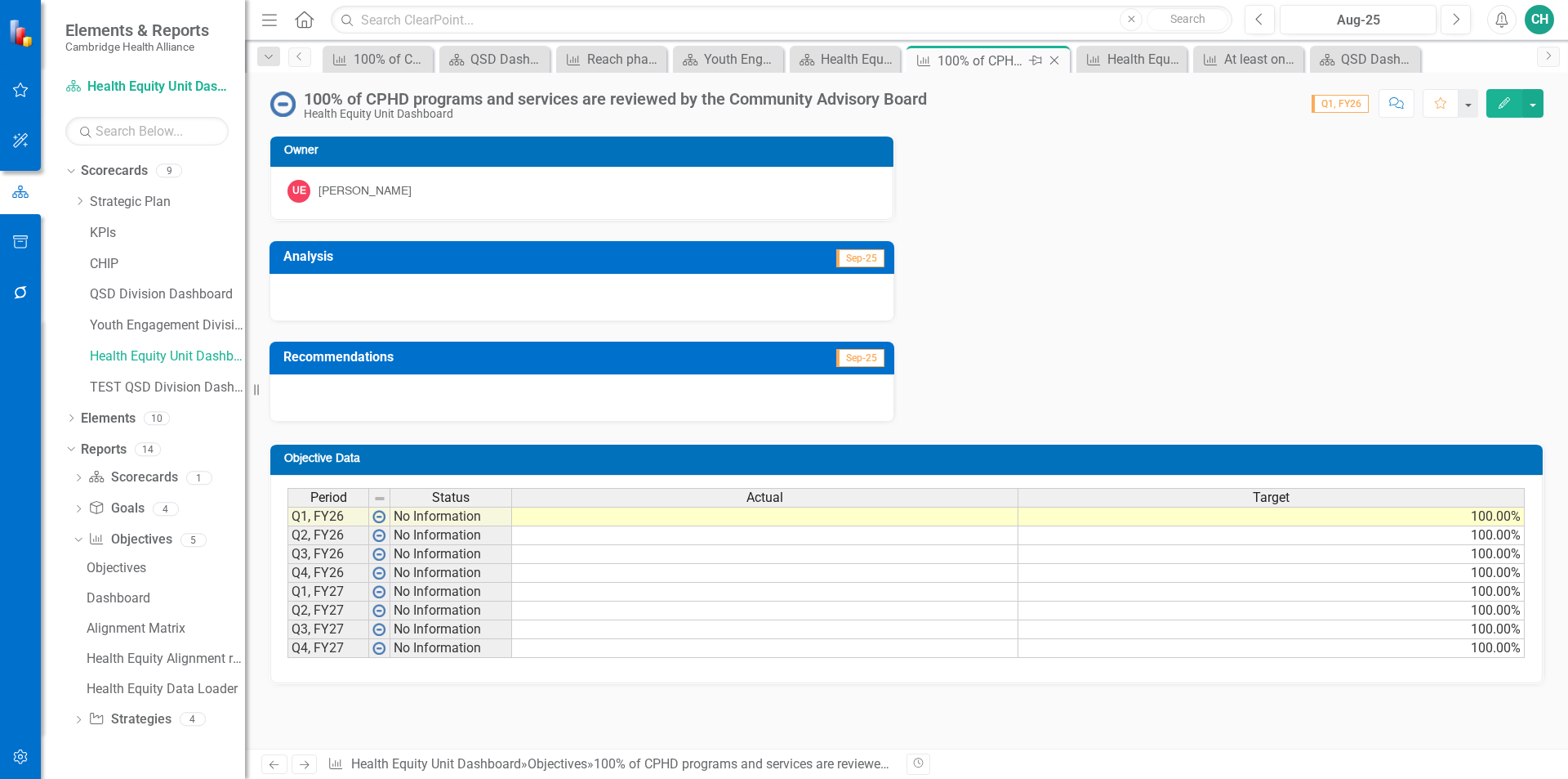
click at [1055, 56] on icon "Close" at bounding box center [1055, 60] width 16 height 13
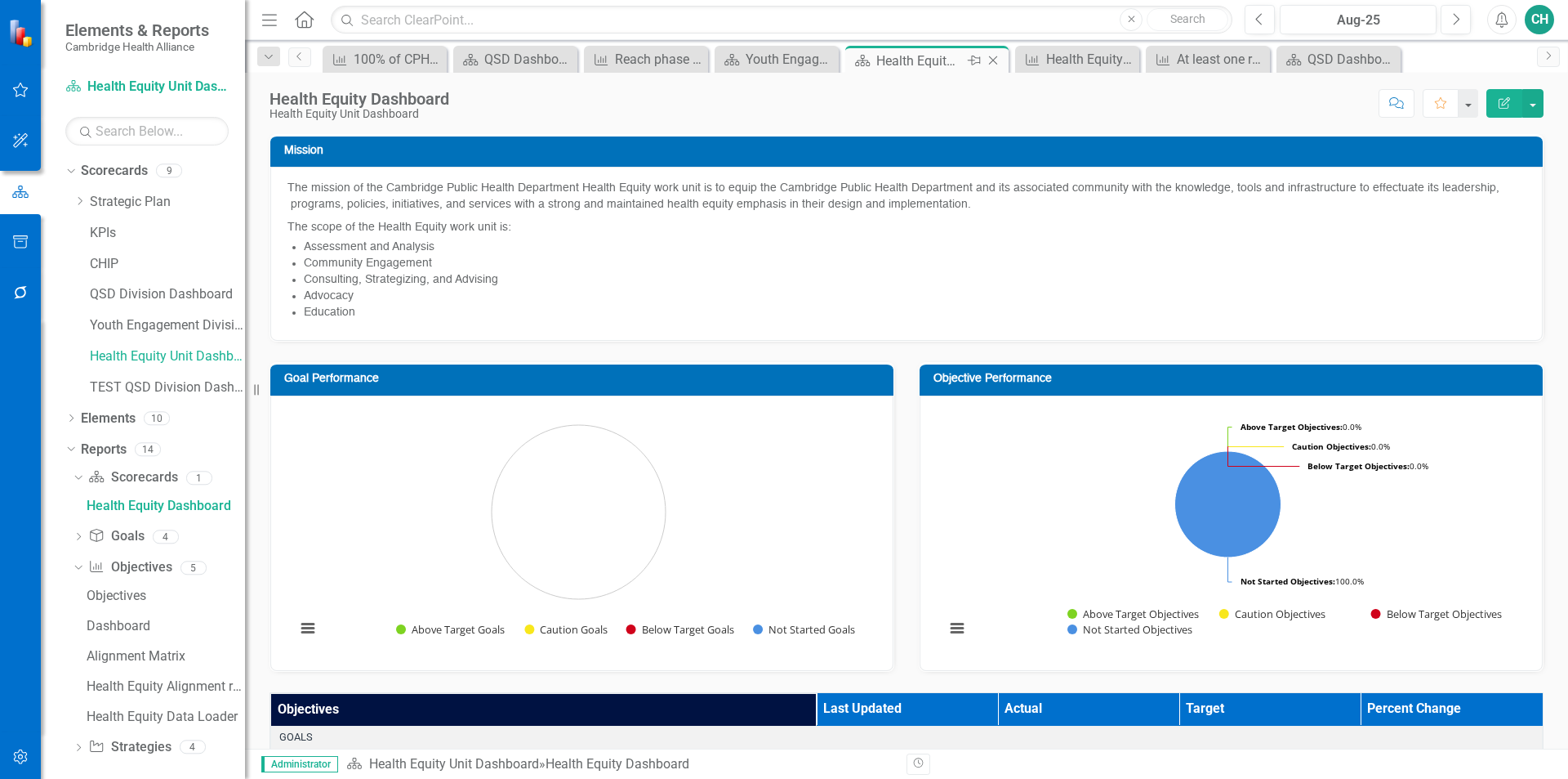
click at [997, 55] on icon "Close" at bounding box center [993, 60] width 16 height 13
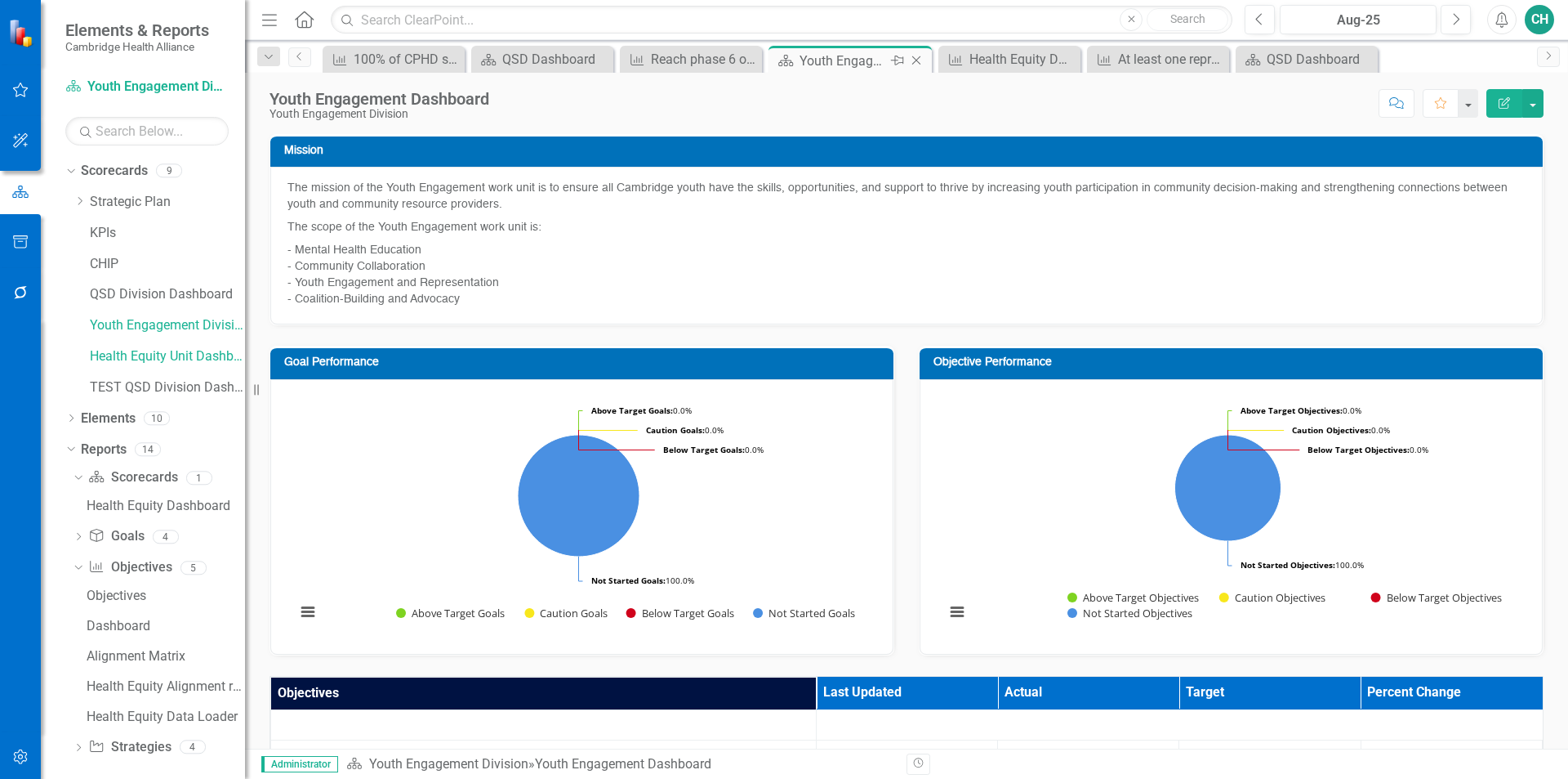
click at [914, 61] on icon "Close" at bounding box center [916, 60] width 16 height 13
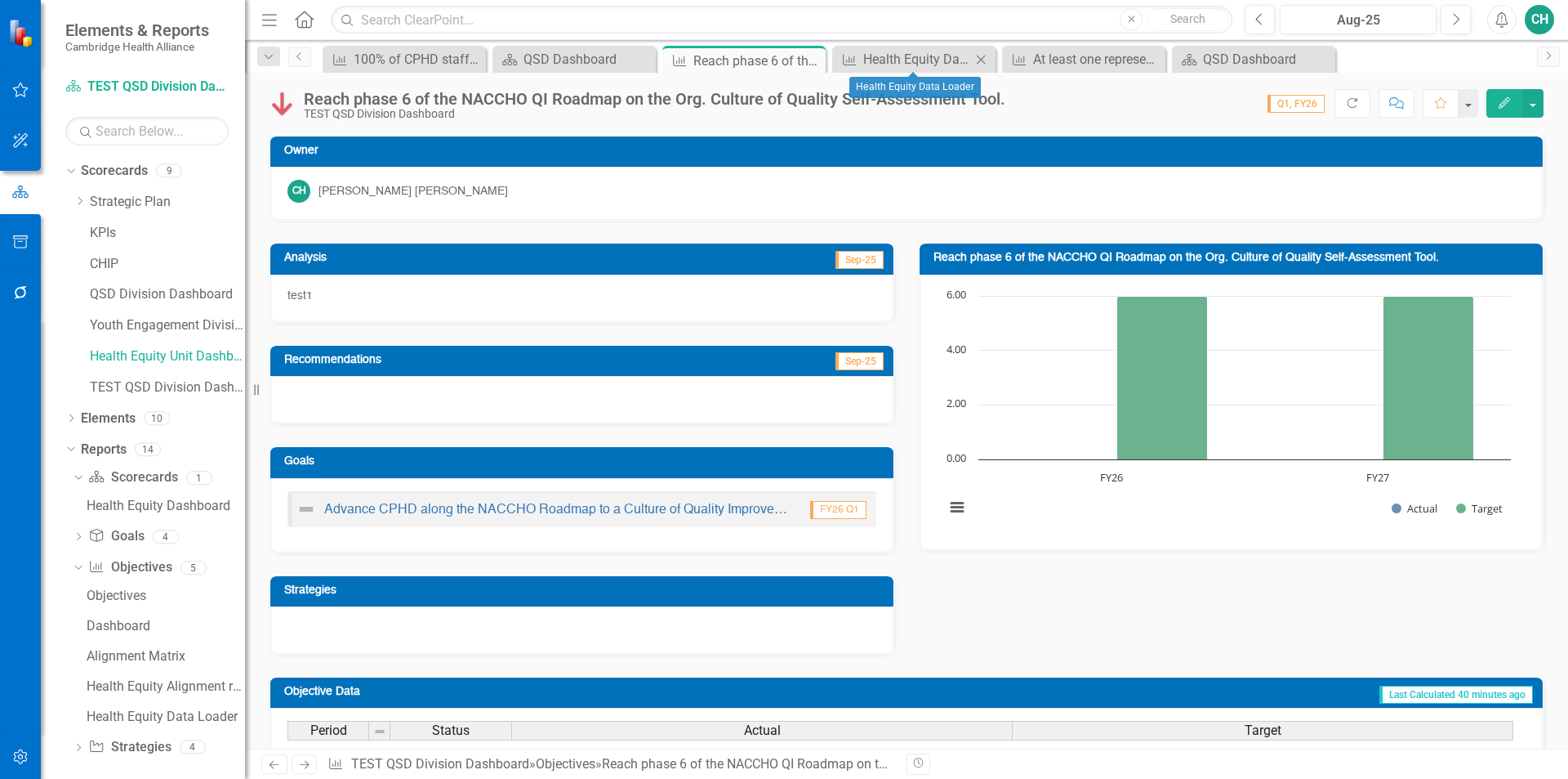
click at [982, 57] on icon "Close" at bounding box center [981, 59] width 16 height 13
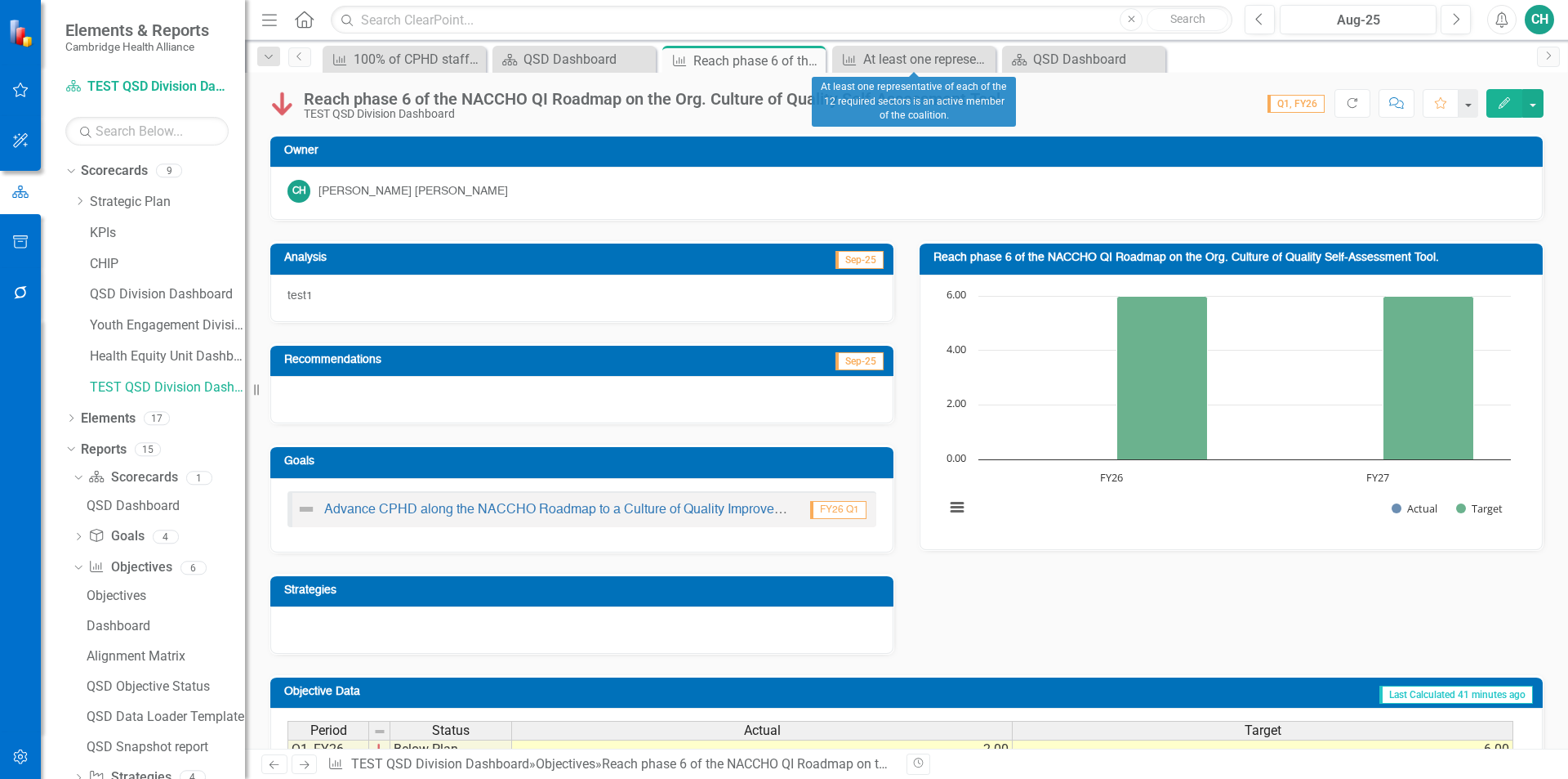
click at [0, 0] on icon "Close" at bounding box center [0, 0] width 0 height 0
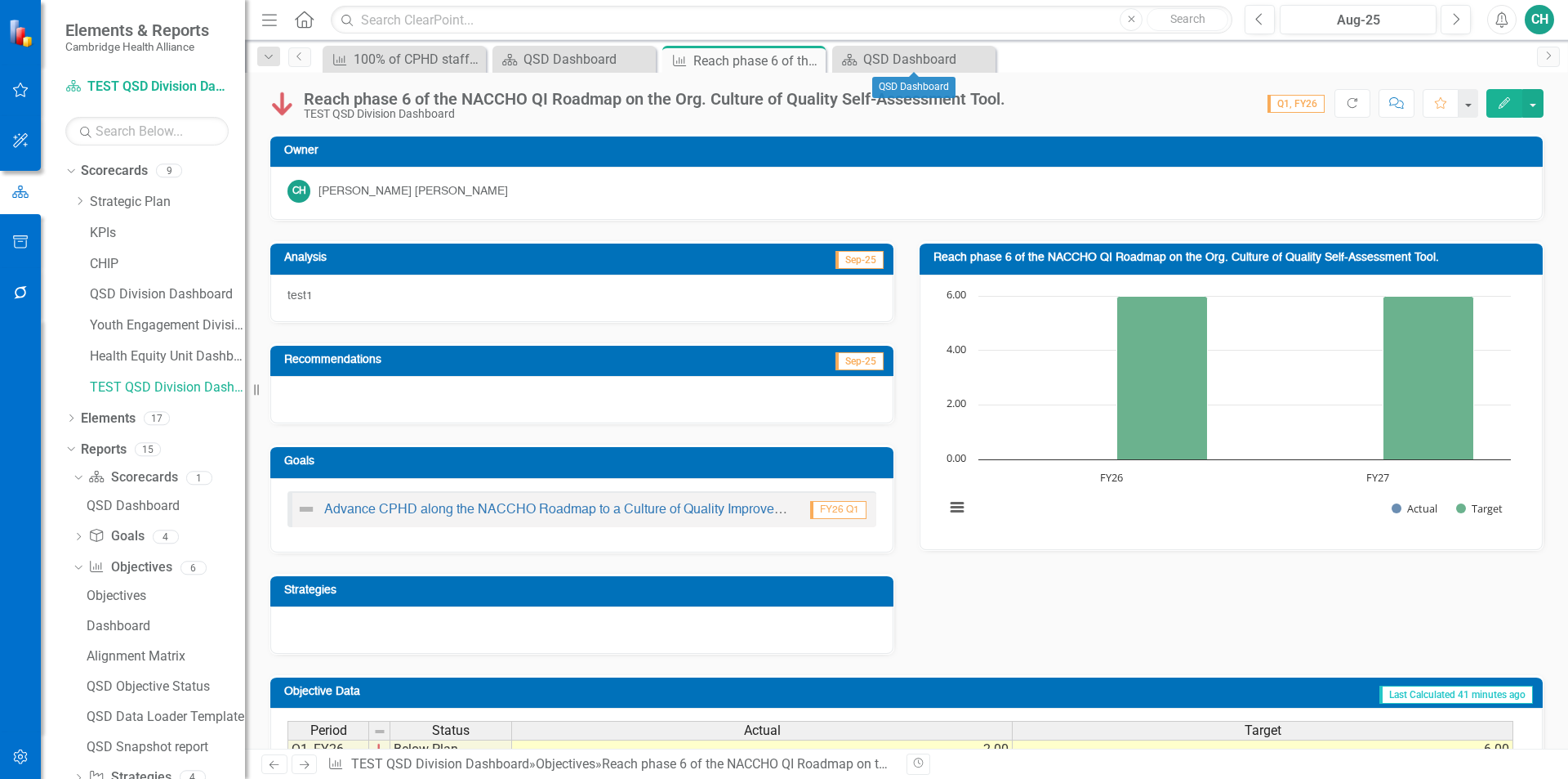
click at [0, 0] on icon "Close" at bounding box center [0, 0] width 0 height 0
click at [817, 60] on icon "Close" at bounding box center [810, 60] width 16 height 13
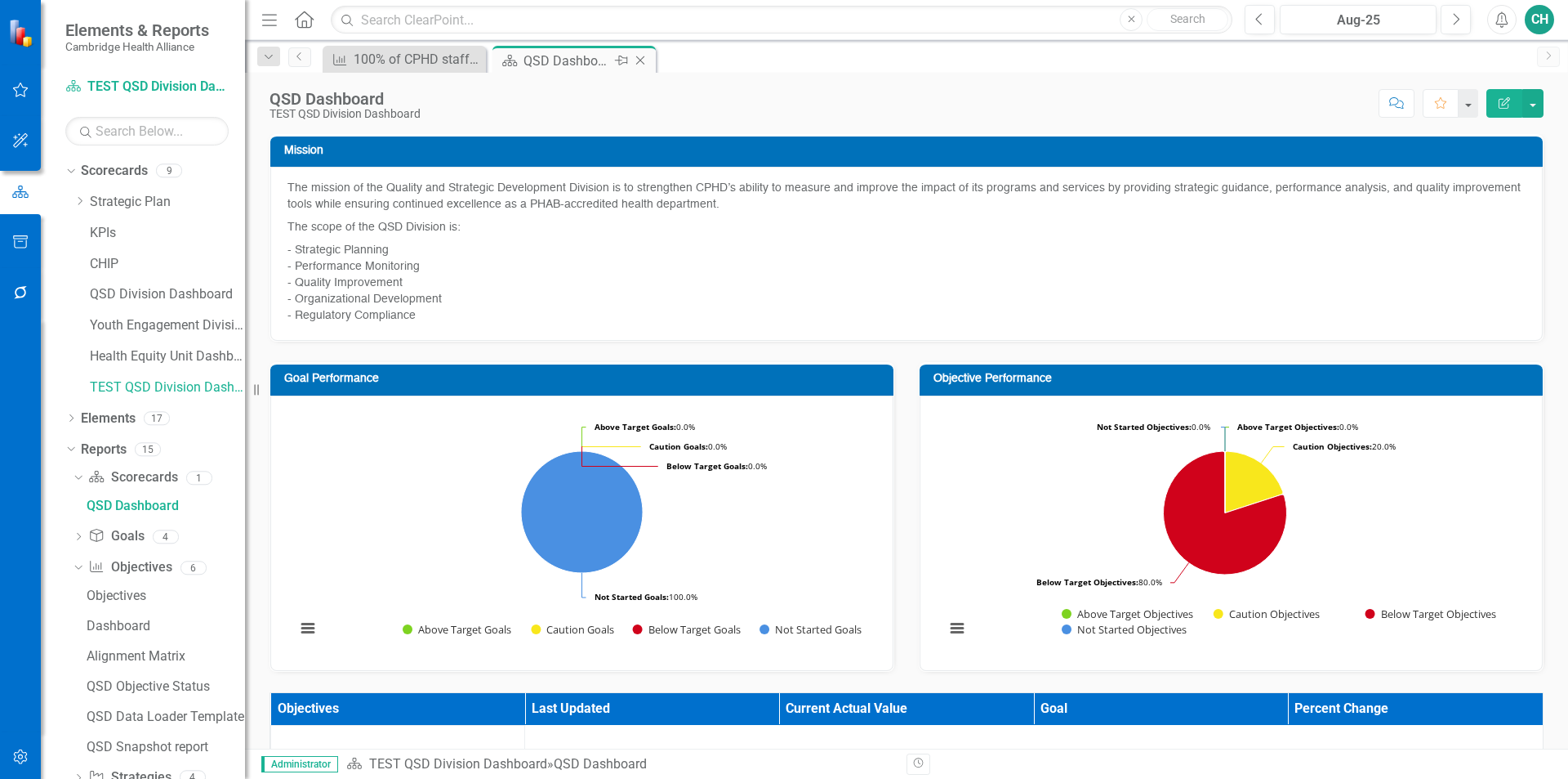
click at [642, 58] on icon "Close" at bounding box center [640, 60] width 16 height 13
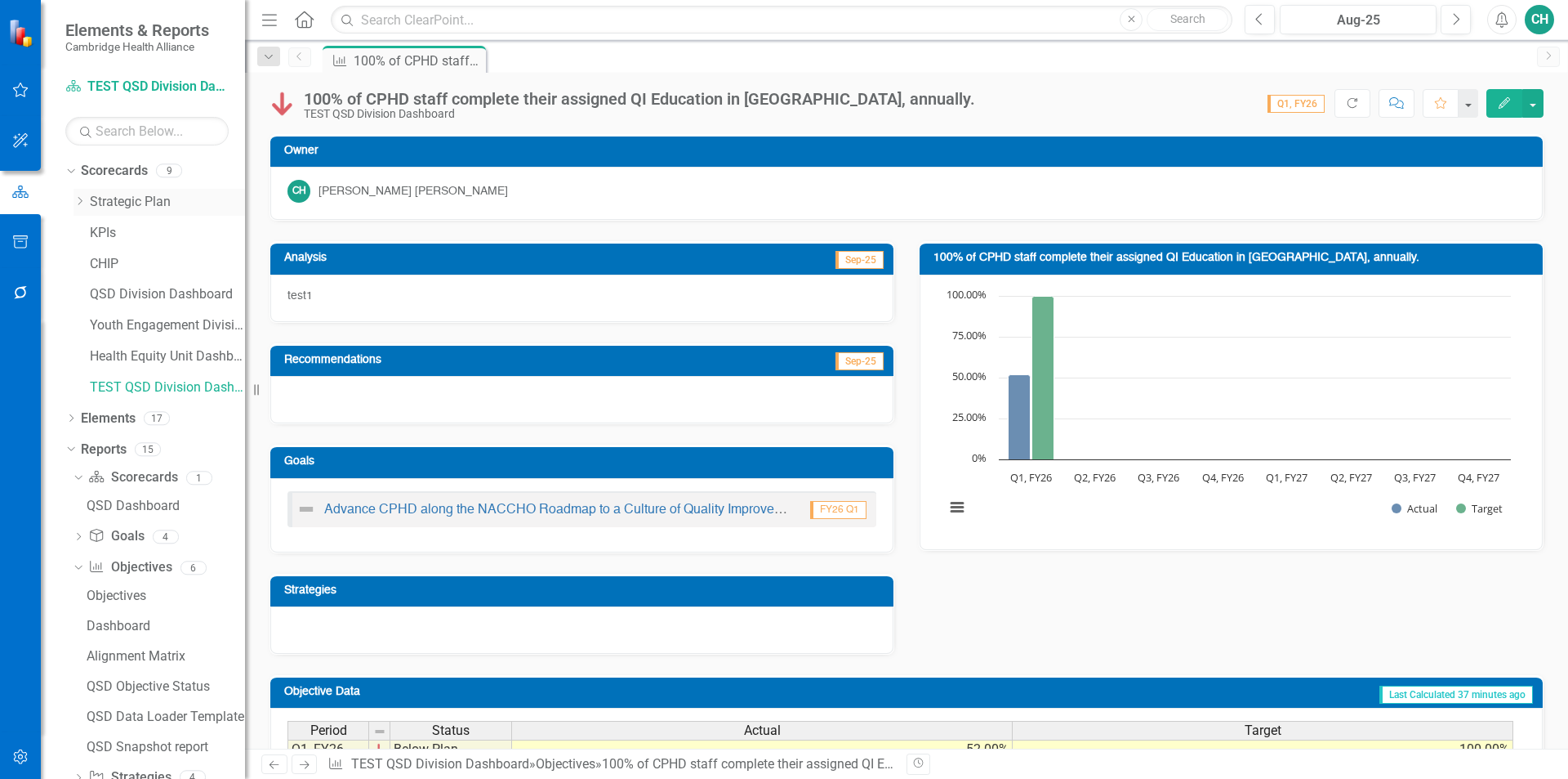
click at [107, 202] on link "Strategic Plan" at bounding box center [167, 201] width 156 height 19
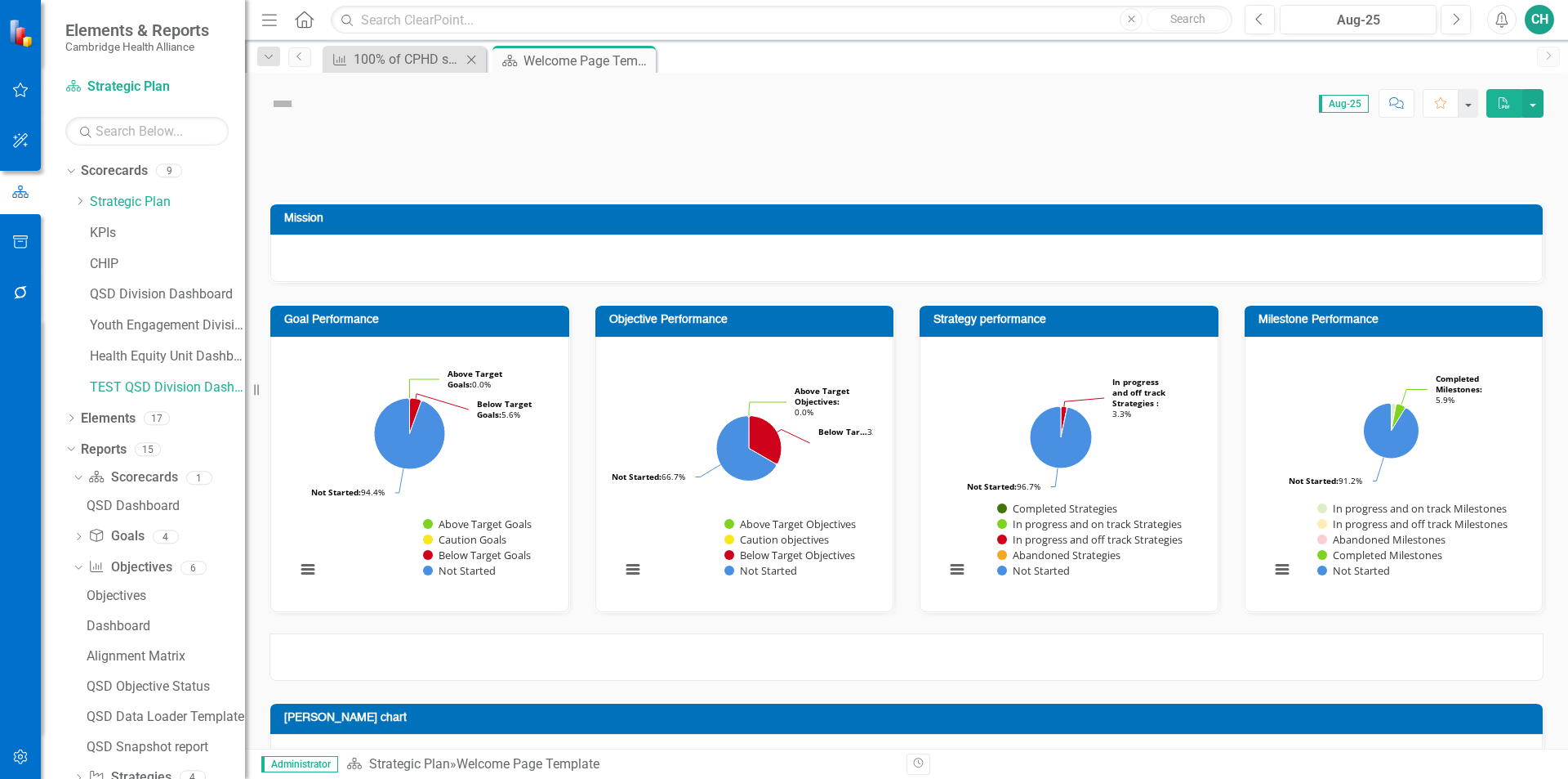
click at [471, 62] on icon "Close" at bounding box center [471, 59] width 16 height 13
